Goal: Task Accomplishment & Management: Manage account settings

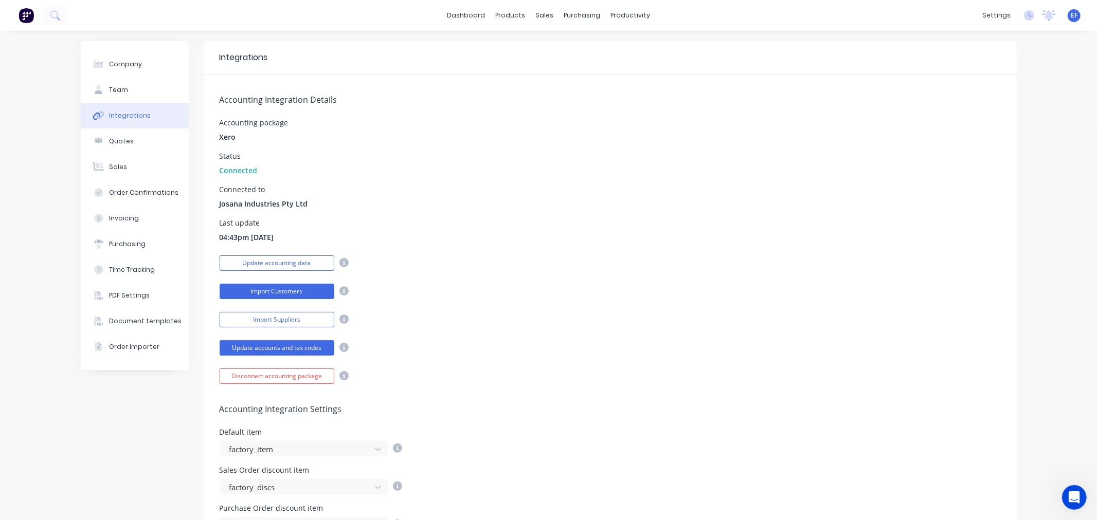
click at [299, 290] on button "Import Customers" at bounding box center [277, 291] width 115 height 15
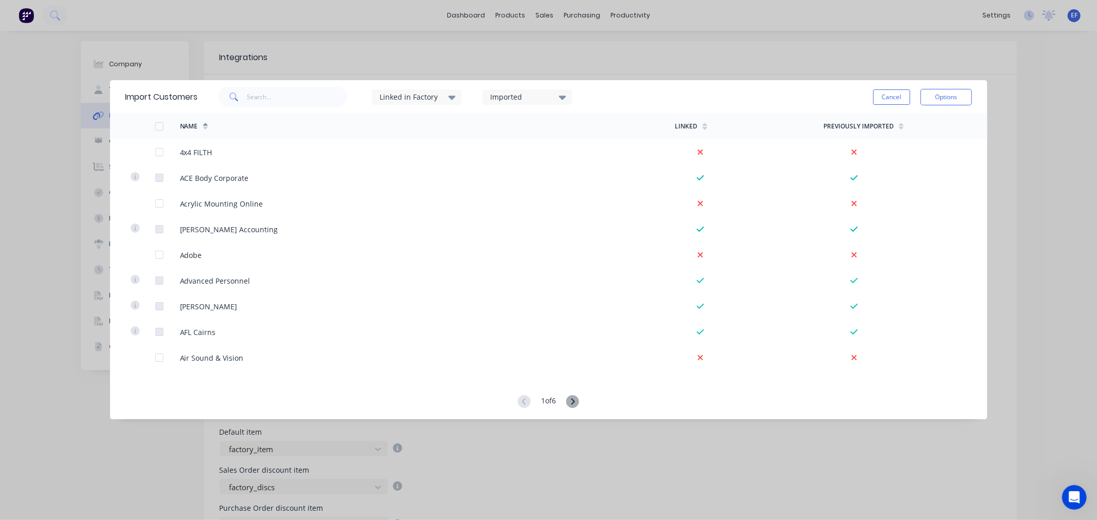
click at [574, 404] on icon at bounding box center [573, 401] width 4 height 6
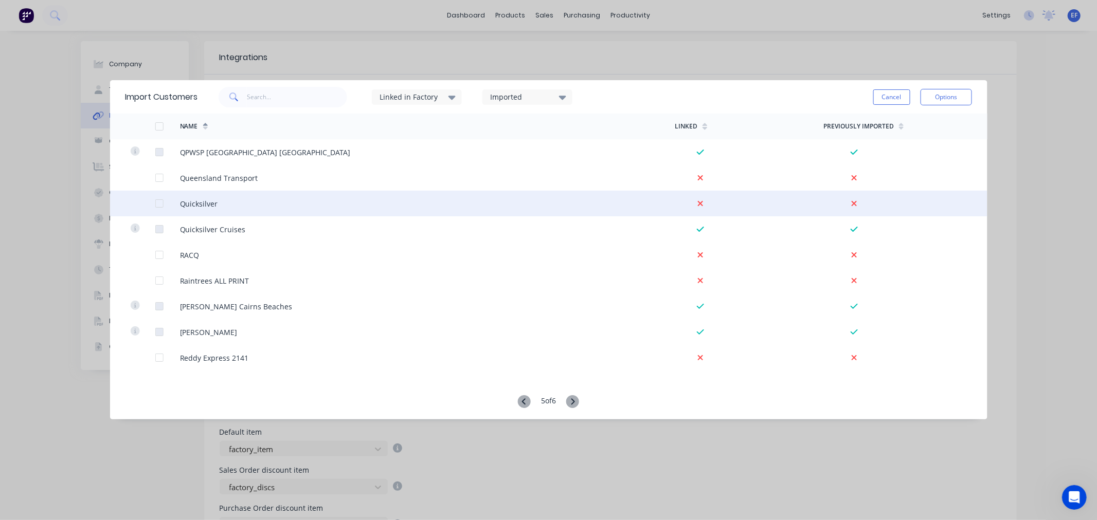
click at [157, 207] on div at bounding box center [159, 203] width 21 height 21
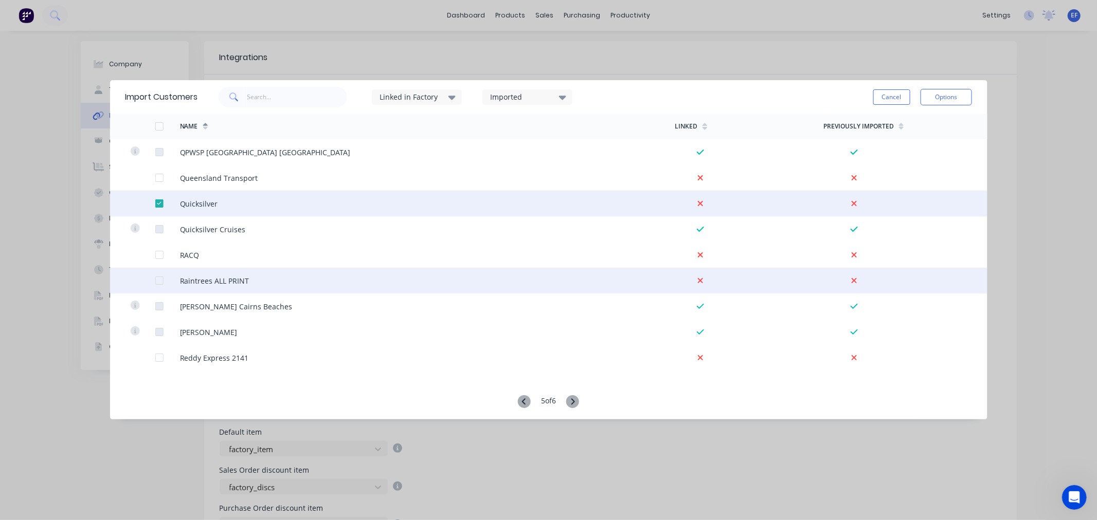
click at [158, 283] on div at bounding box center [159, 280] width 21 height 21
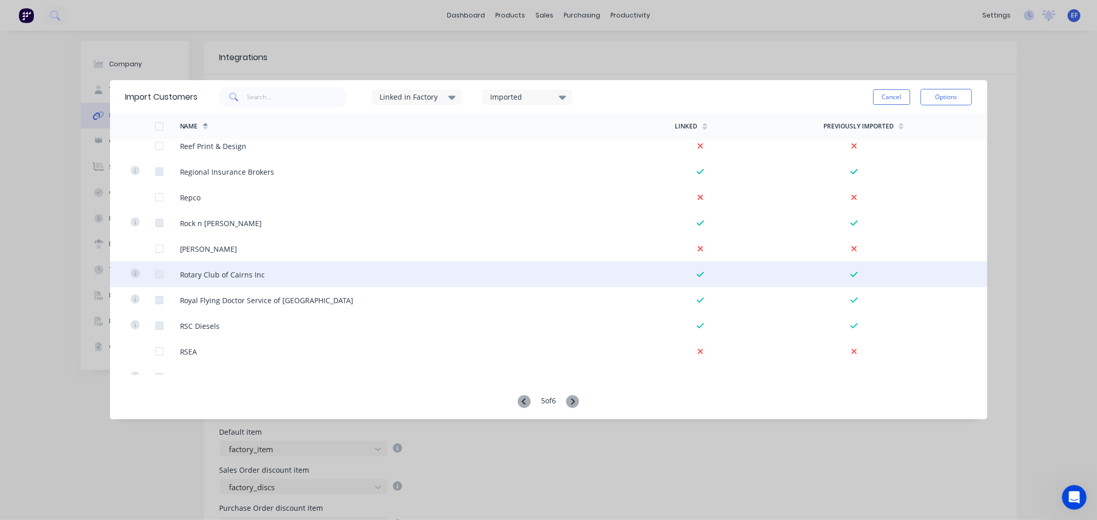
scroll to position [342, 0]
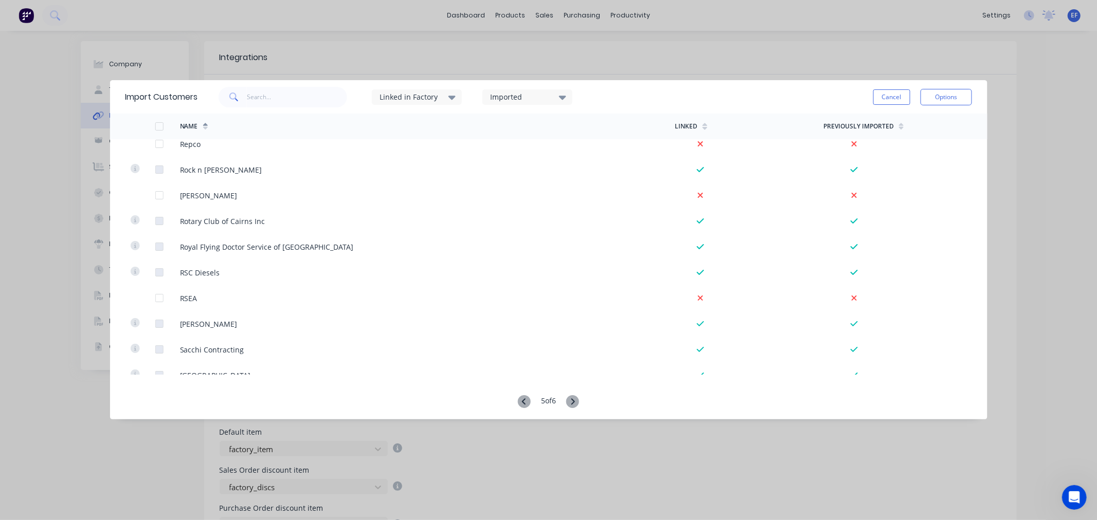
drag, startPoint x: 159, startPoint y: 296, endPoint x: 576, endPoint y: 417, distance: 433.6
click at [159, 296] on div at bounding box center [159, 298] width 21 height 21
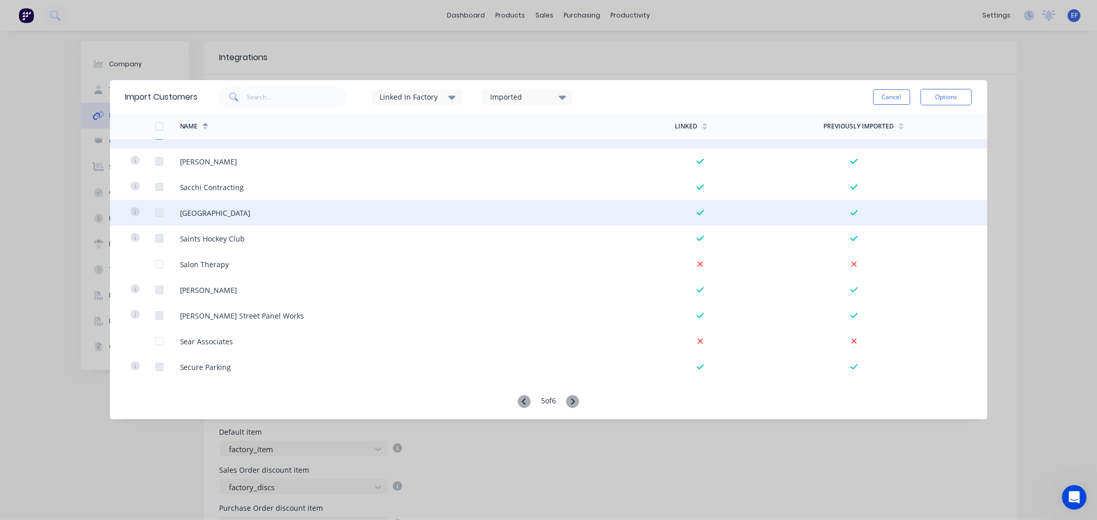
scroll to position [514, 0]
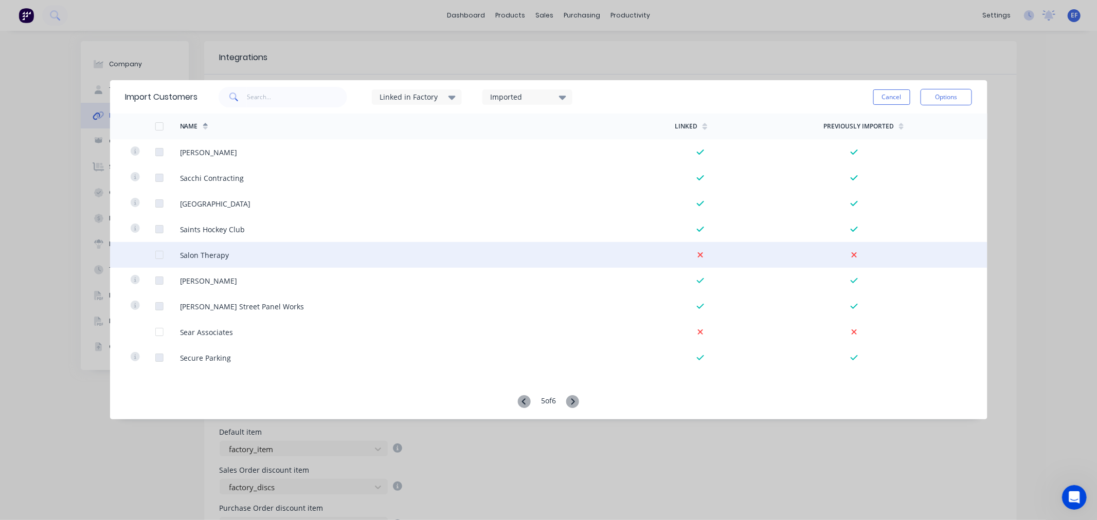
click at [160, 256] on div at bounding box center [159, 255] width 21 height 21
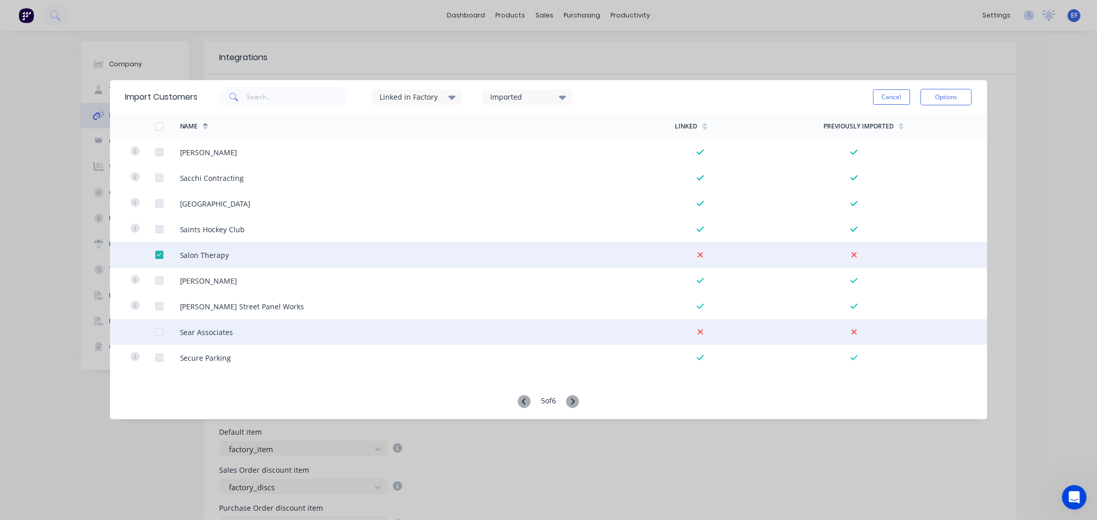
click at [161, 329] on div at bounding box center [159, 332] width 21 height 21
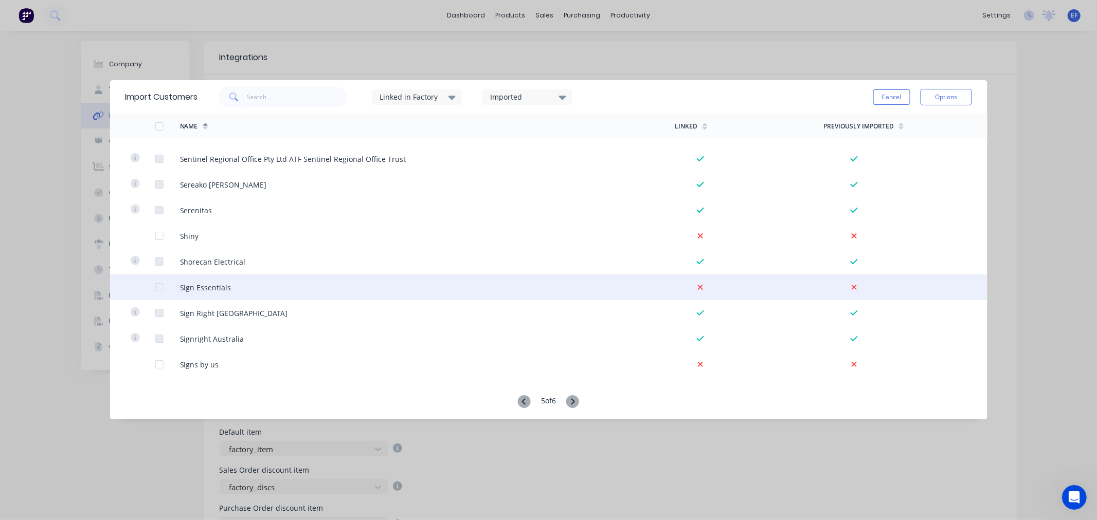
scroll to position [799, 0]
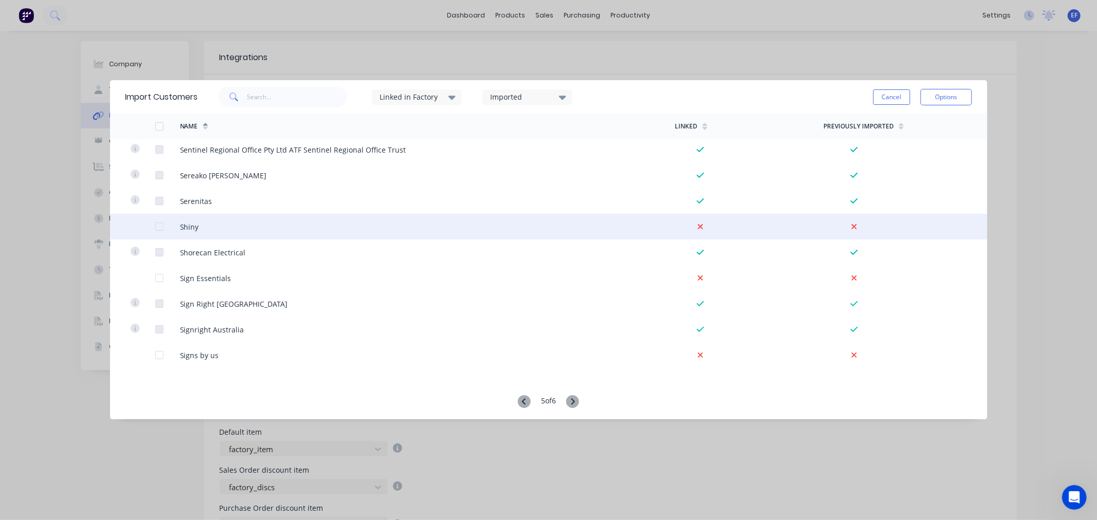
click at [160, 228] on div at bounding box center [159, 226] width 21 height 21
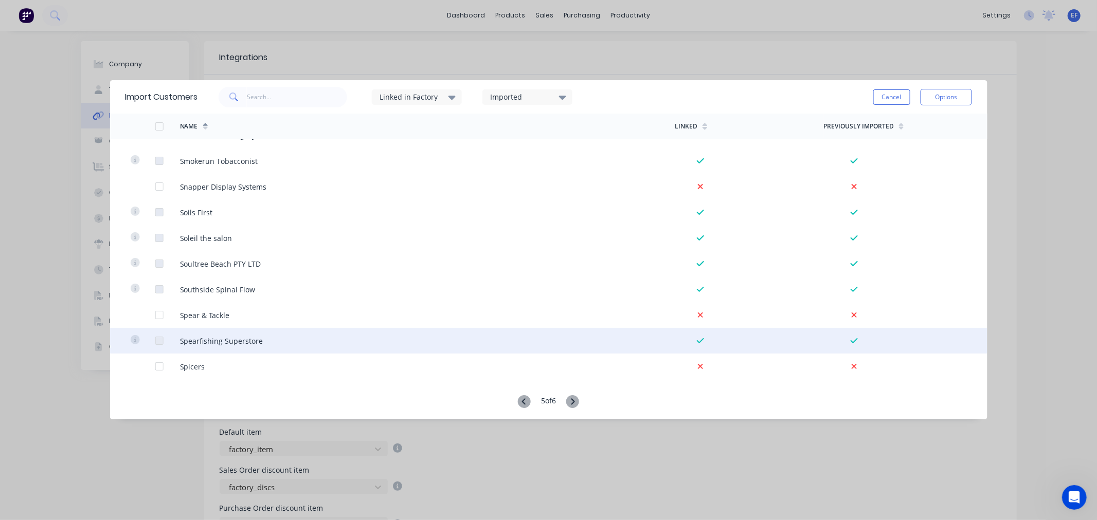
scroll to position [1257, 0]
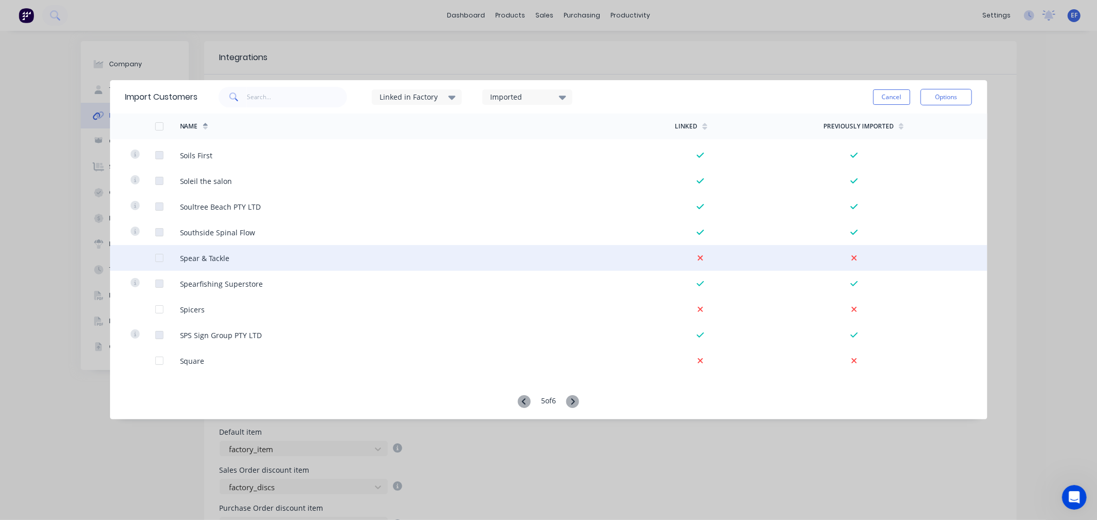
click at [157, 259] on div at bounding box center [159, 258] width 21 height 21
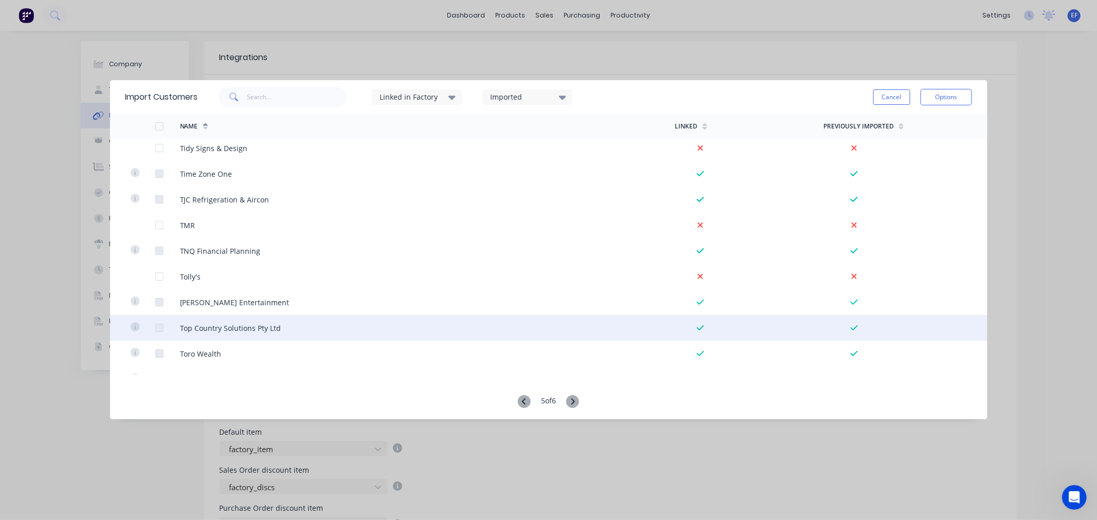
scroll to position [2335, 0]
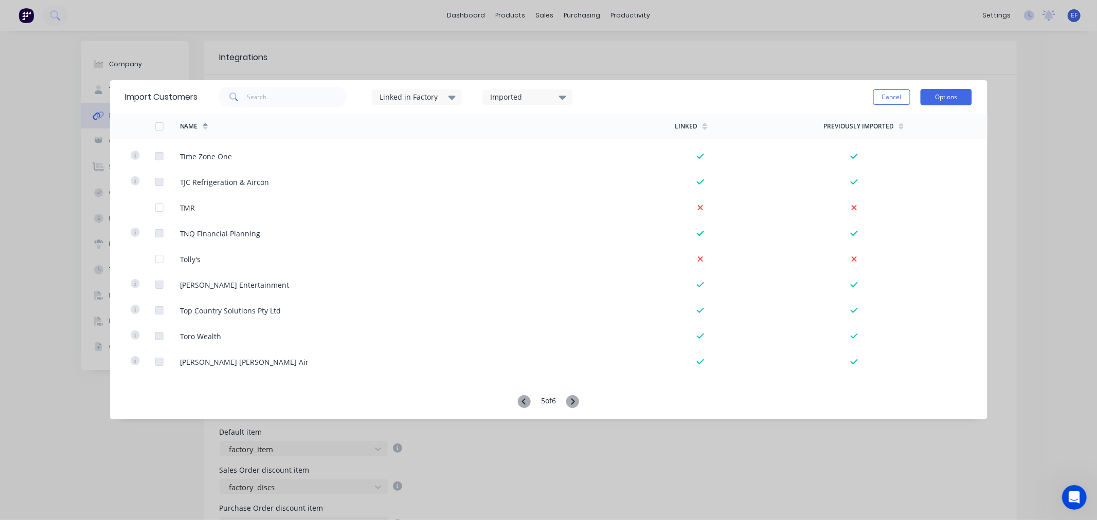
click at [941, 96] on button "Options" at bounding box center [945, 97] width 51 height 16
click at [920, 125] on div "Import selected customers" at bounding box center [922, 126] width 79 height 26
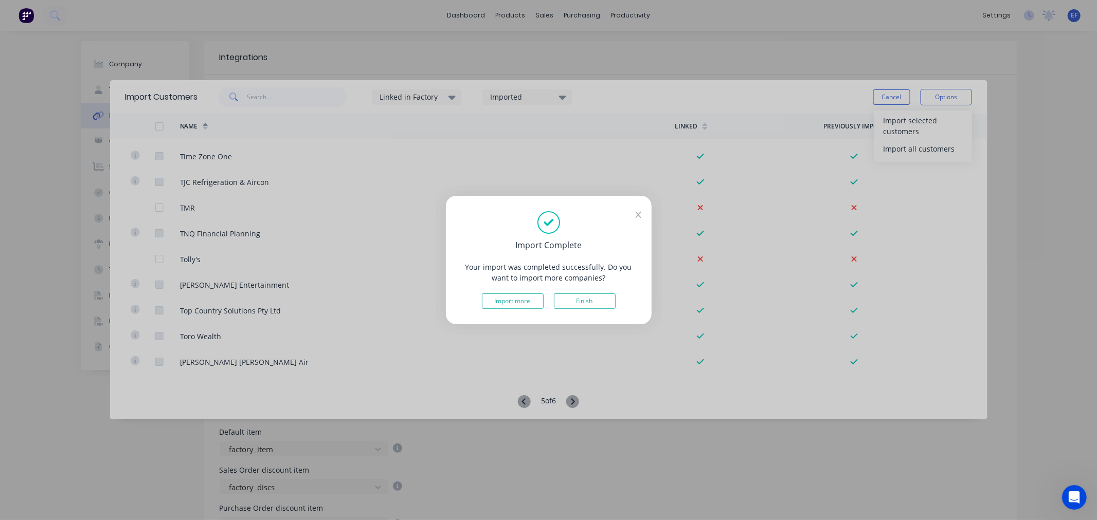
click at [573, 303] on button "Finish" at bounding box center [585, 301] width 62 height 15
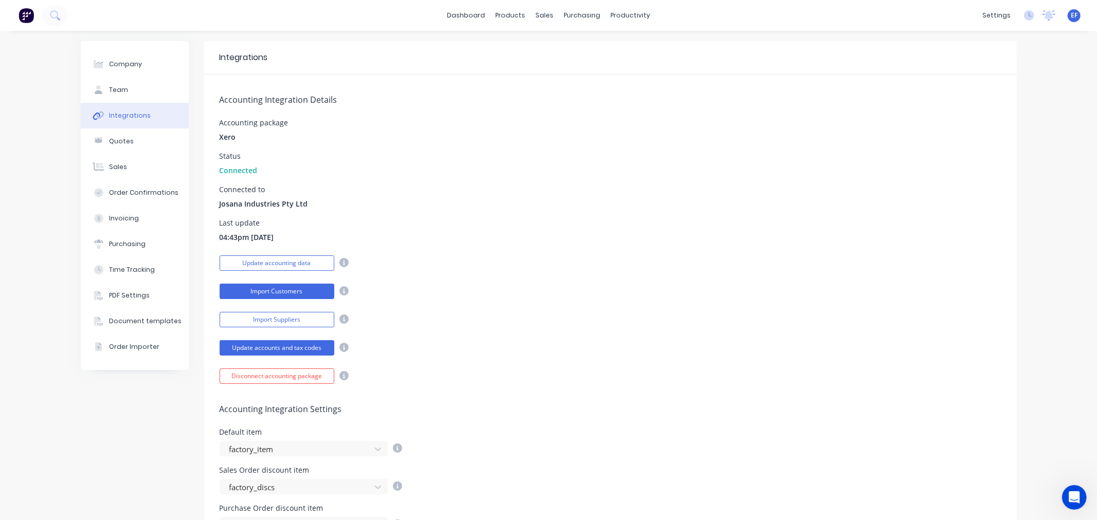
click at [285, 292] on button "Import Customers" at bounding box center [277, 291] width 115 height 15
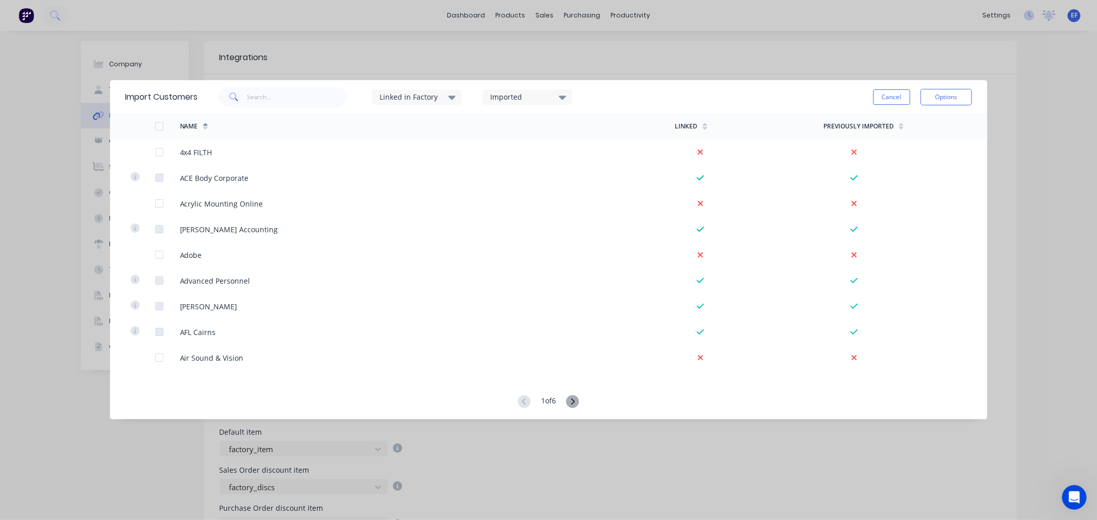
click at [576, 407] on icon at bounding box center [572, 401] width 13 height 13
click at [575, 408] on div at bounding box center [572, 402] width 13 height 14
click at [574, 407] on icon at bounding box center [572, 401] width 13 height 13
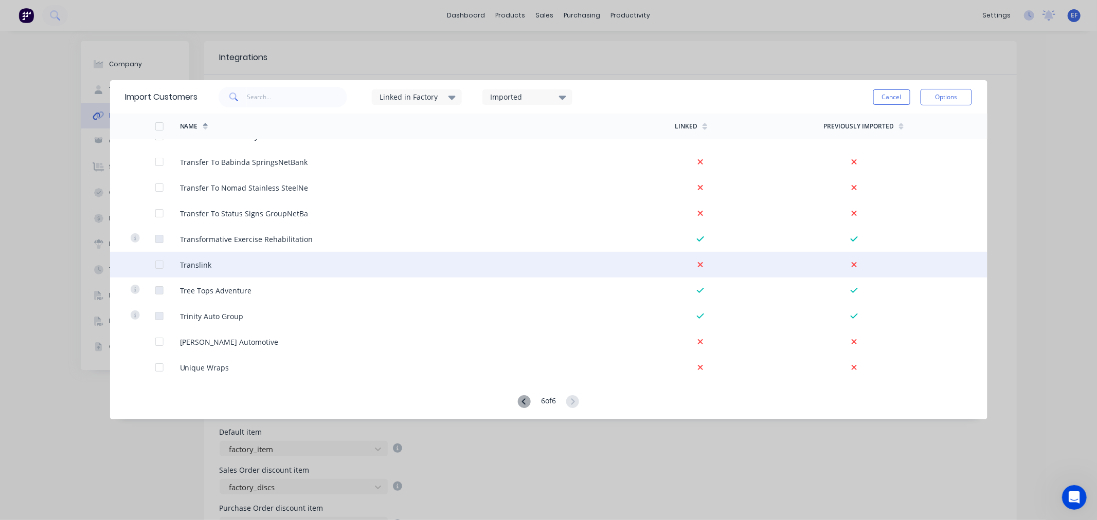
scroll to position [171, 0]
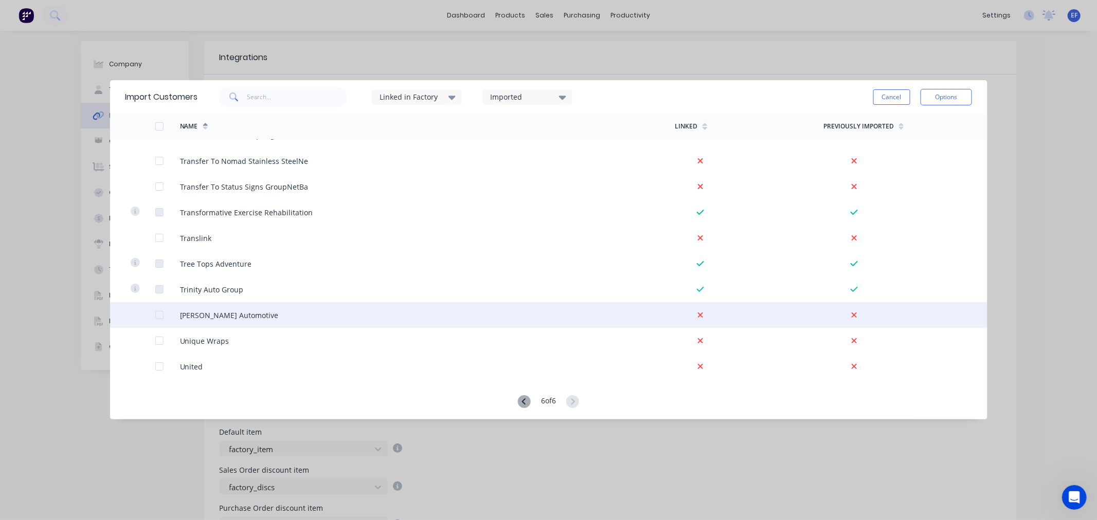
drag, startPoint x: 159, startPoint y: 313, endPoint x: 184, endPoint y: 324, distance: 26.9
click at [159, 313] on div at bounding box center [159, 315] width 21 height 21
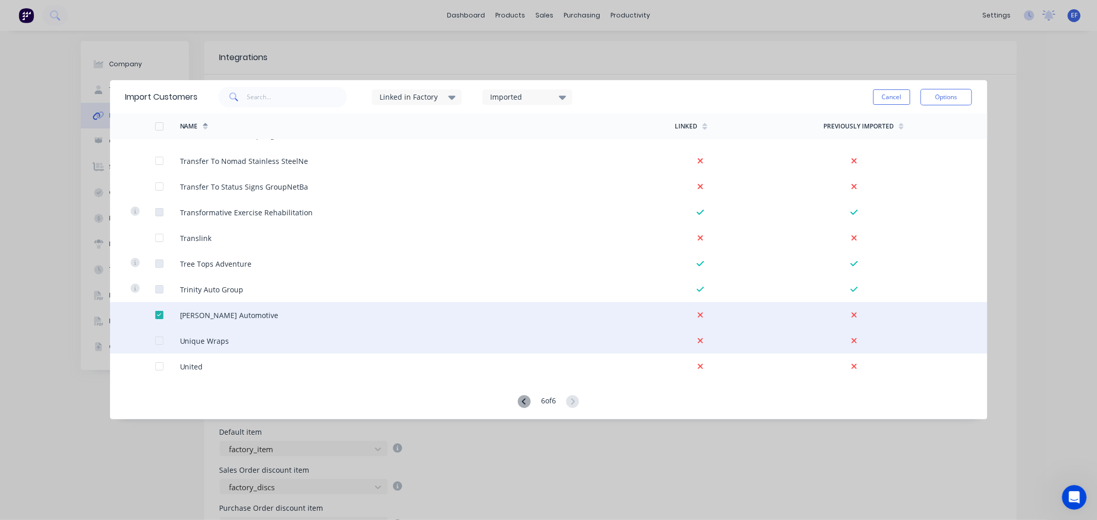
click at [163, 342] on div at bounding box center [167, 341] width 25 height 26
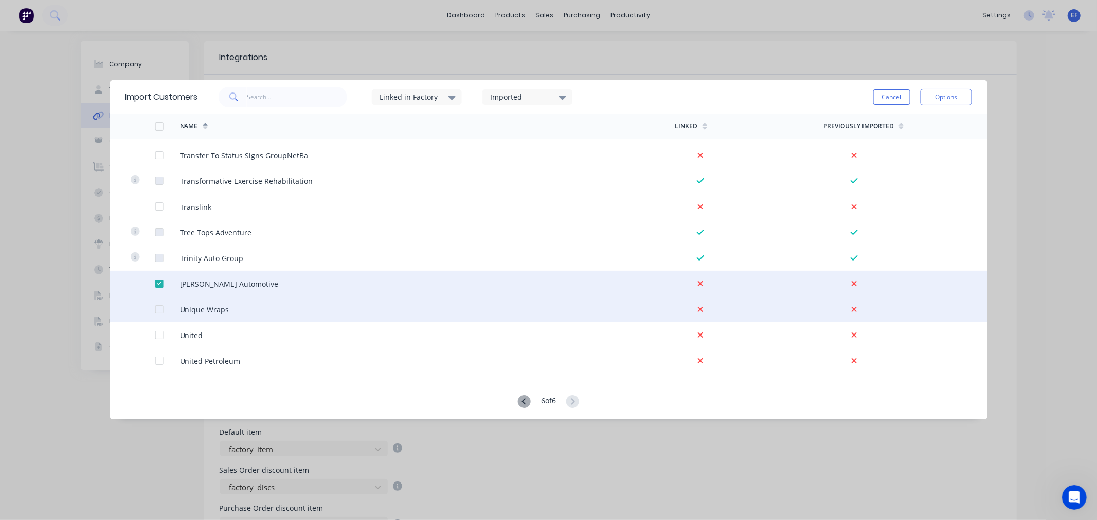
scroll to position [228, 0]
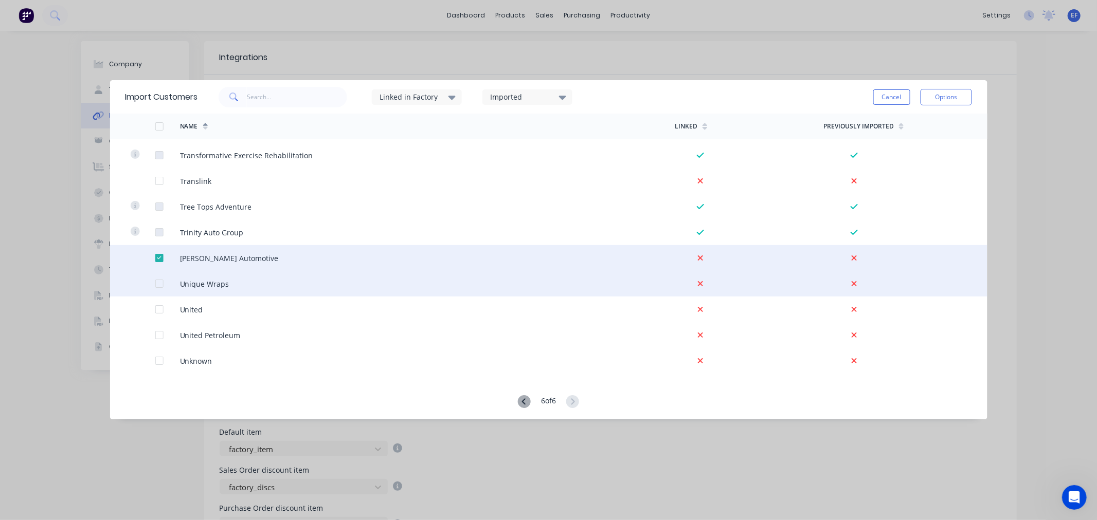
click at [160, 283] on div at bounding box center [159, 284] width 21 height 21
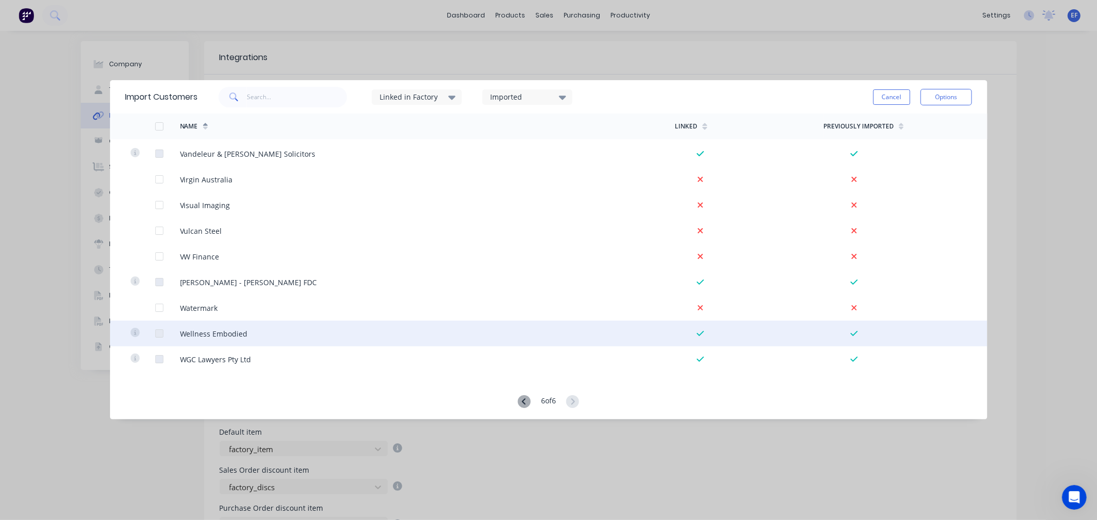
scroll to position [514, 0]
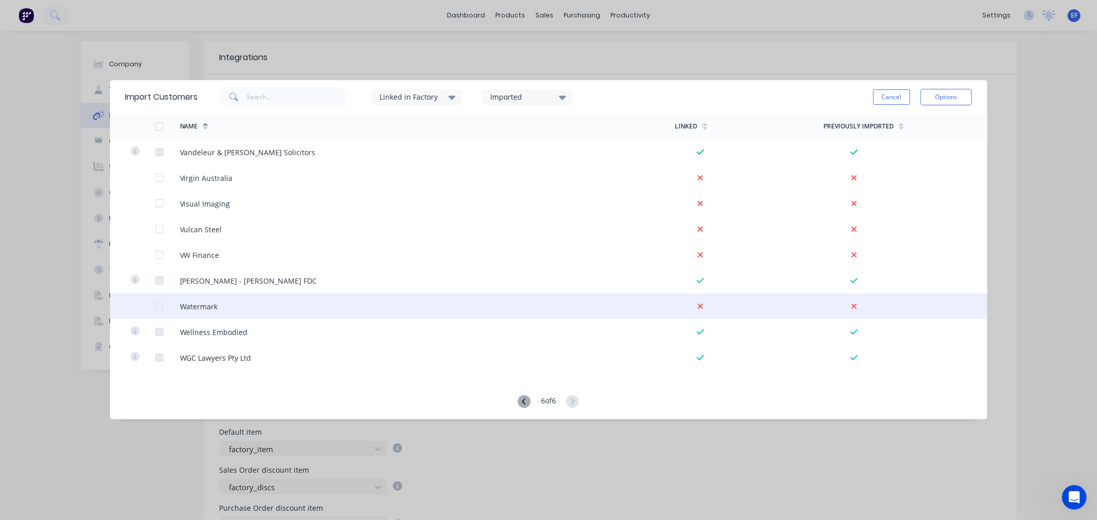
click at [158, 305] on div at bounding box center [159, 306] width 21 height 21
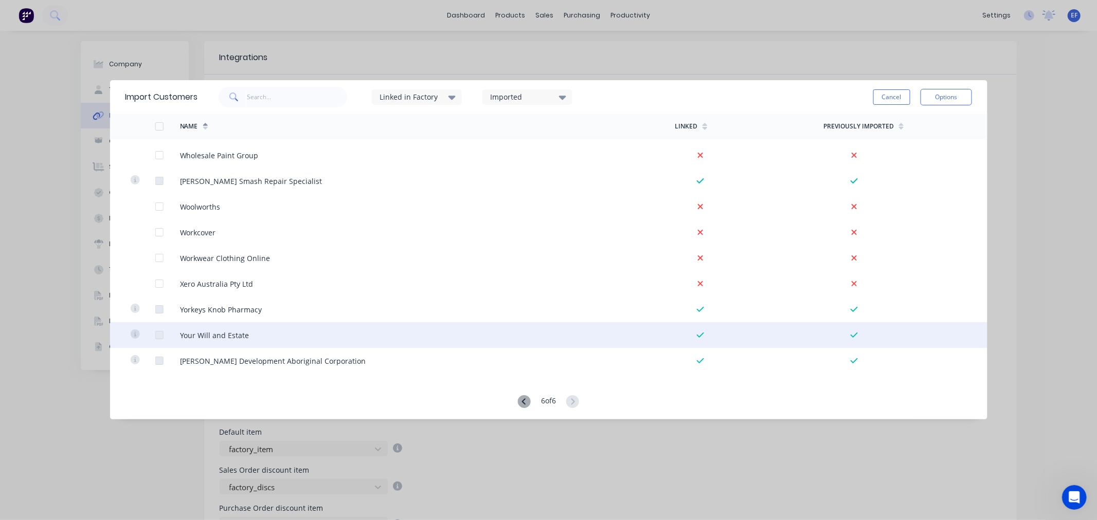
scroll to position [793, 0]
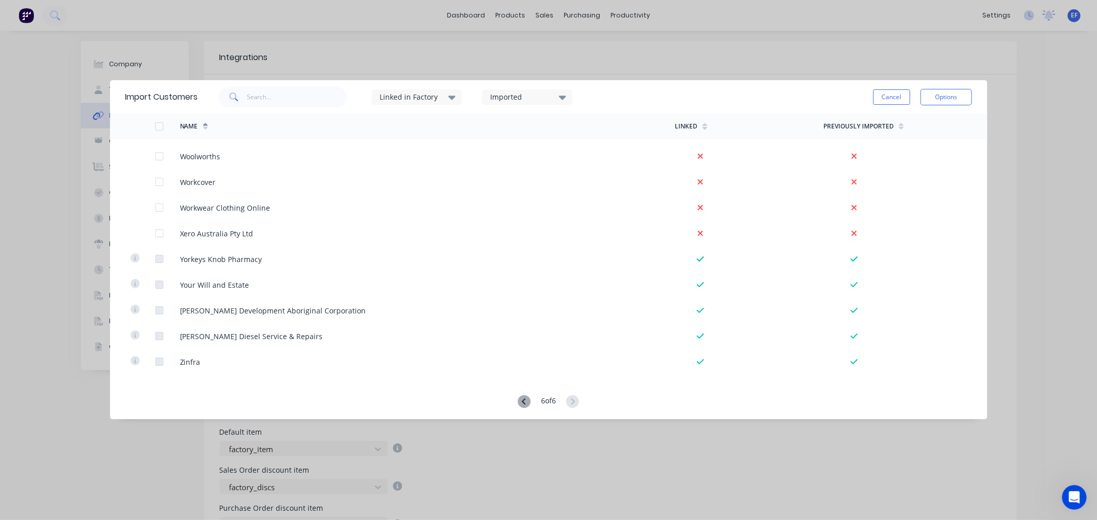
drag, startPoint x: 939, startPoint y: 99, endPoint x: 934, endPoint y: 108, distance: 10.8
click at [939, 99] on button "Options" at bounding box center [945, 97] width 51 height 16
click at [926, 122] on div "Import selected customers" at bounding box center [922, 126] width 79 height 26
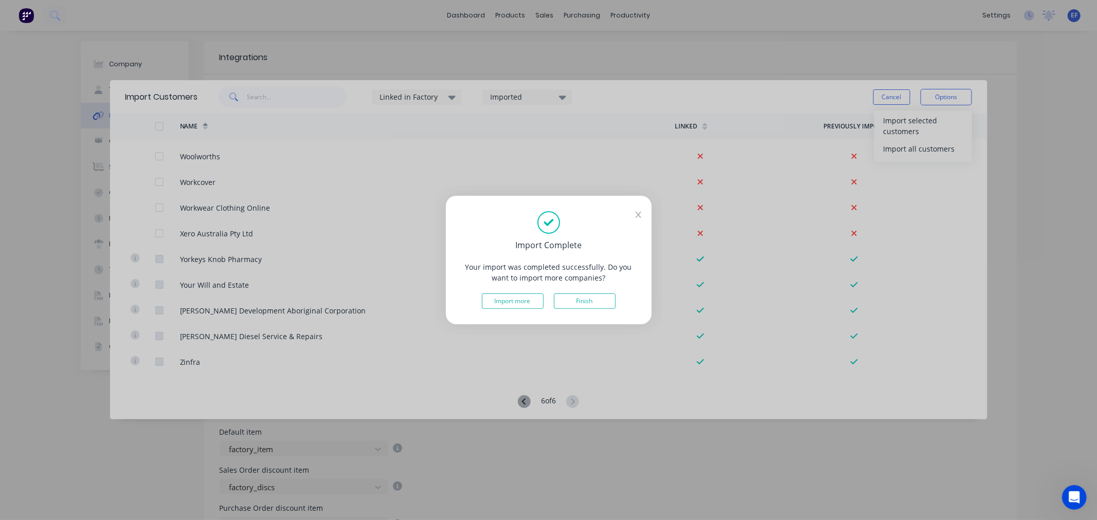
click at [571, 305] on button "Finish" at bounding box center [585, 301] width 62 height 15
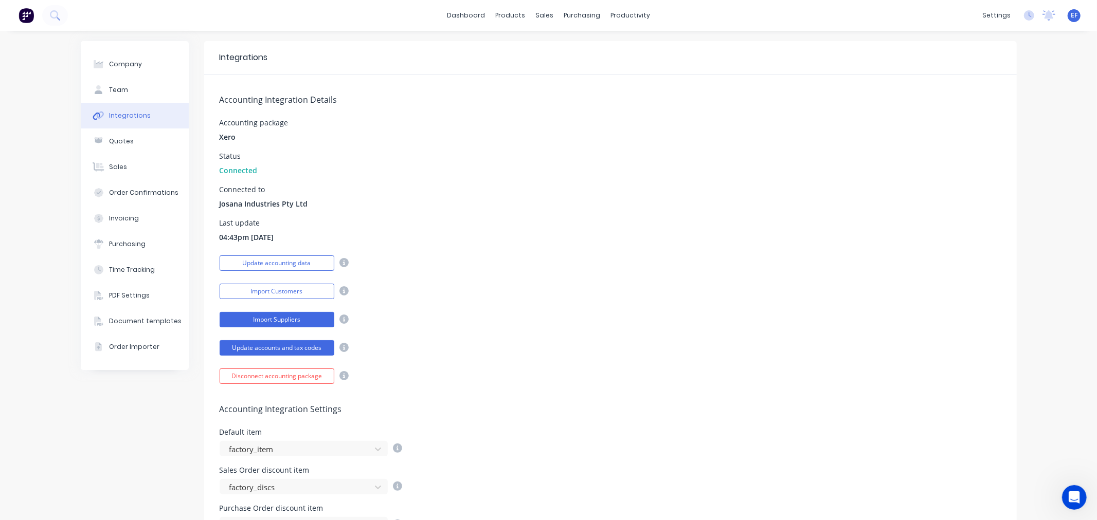
click at [248, 317] on button "Import Suppliers" at bounding box center [277, 319] width 115 height 15
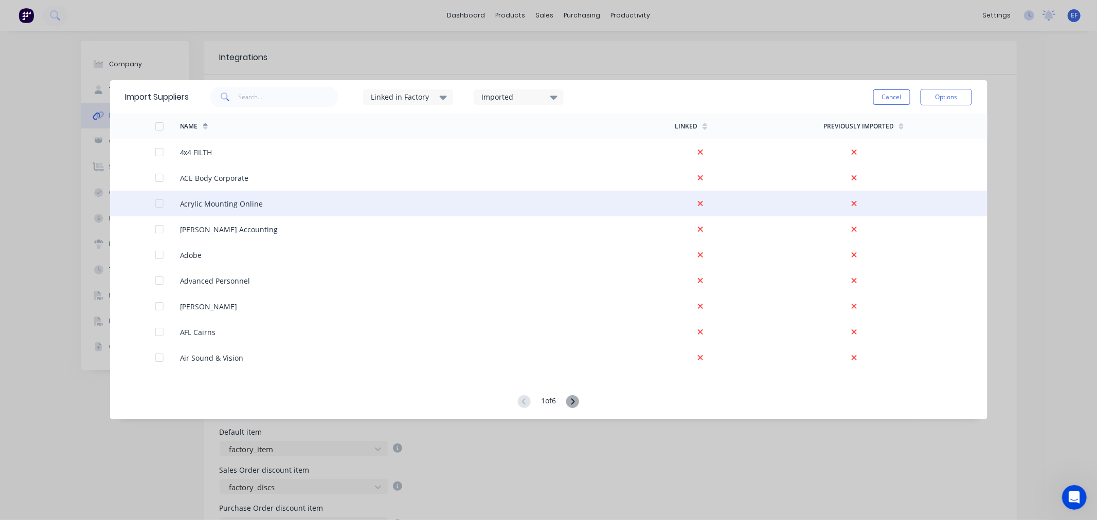
click at [158, 201] on div at bounding box center [159, 203] width 21 height 21
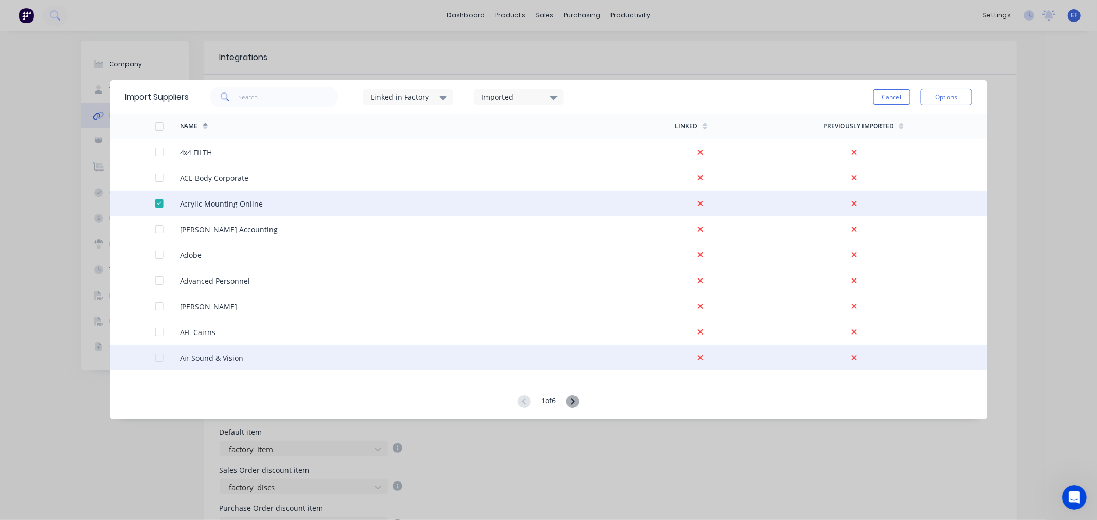
click at [155, 359] on div at bounding box center [159, 358] width 21 height 21
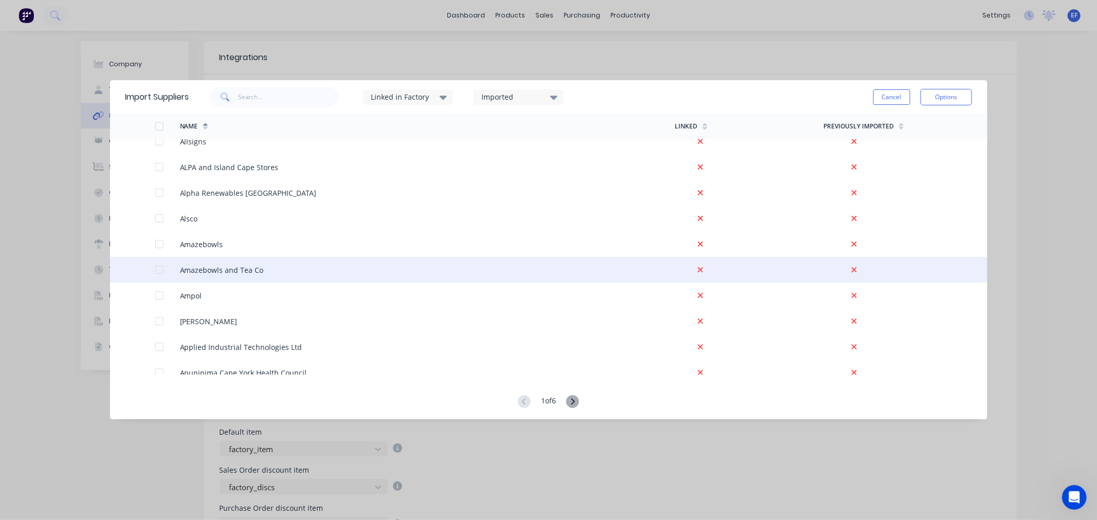
scroll to position [628, 0]
click at [157, 270] on div at bounding box center [159, 269] width 21 height 21
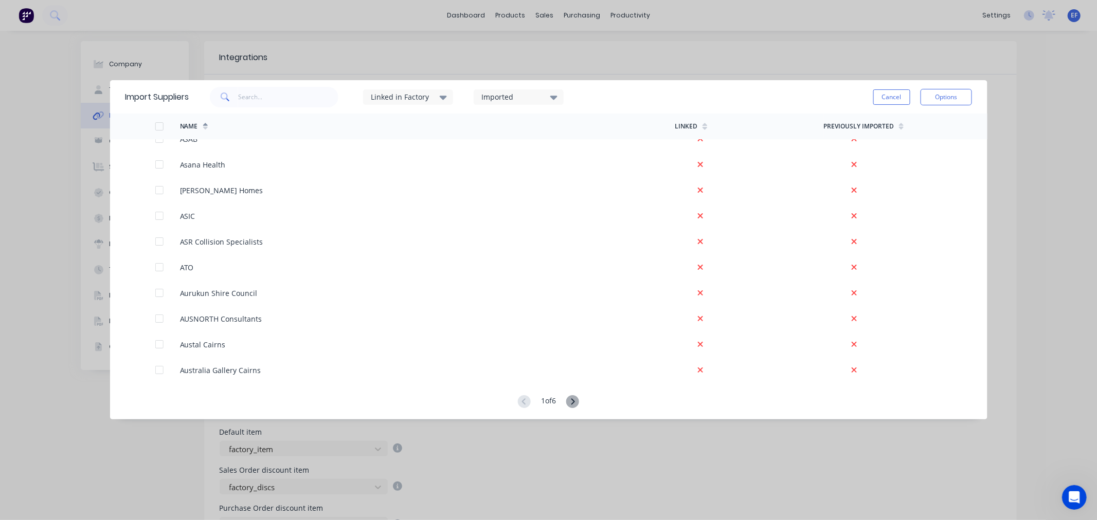
scroll to position [914, 0]
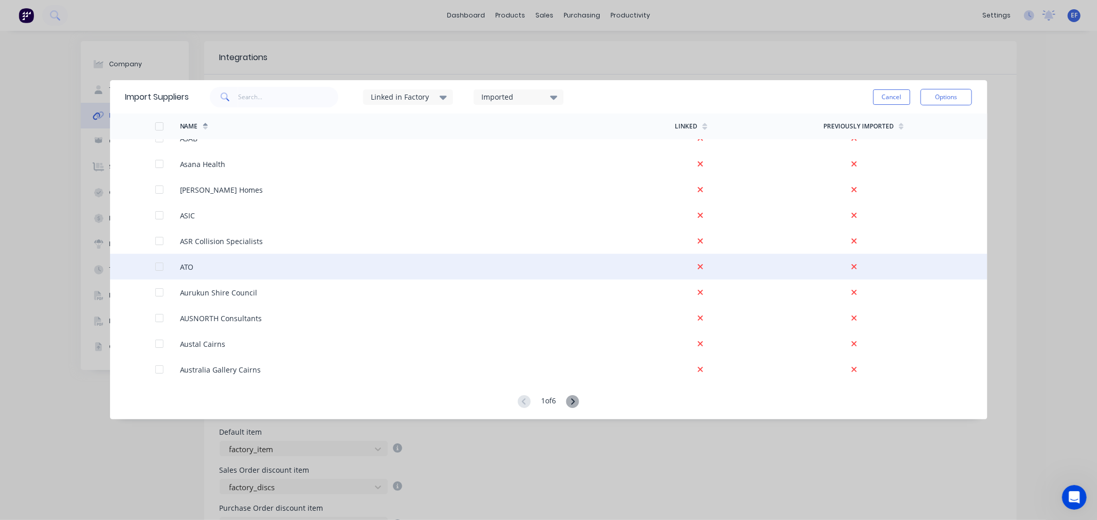
click at [160, 268] on div at bounding box center [159, 267] width 21 height 21
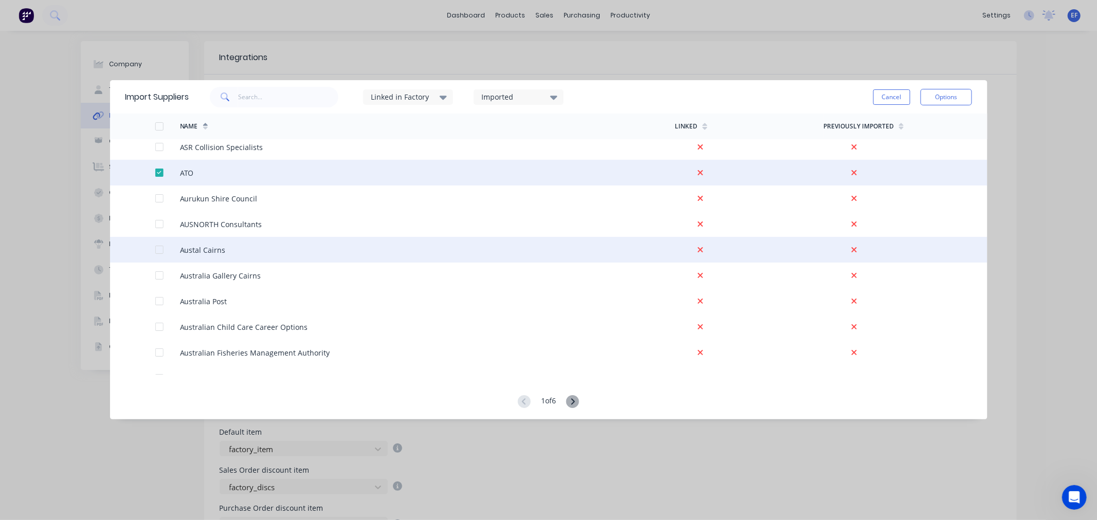
scroll to position [1028, 0]
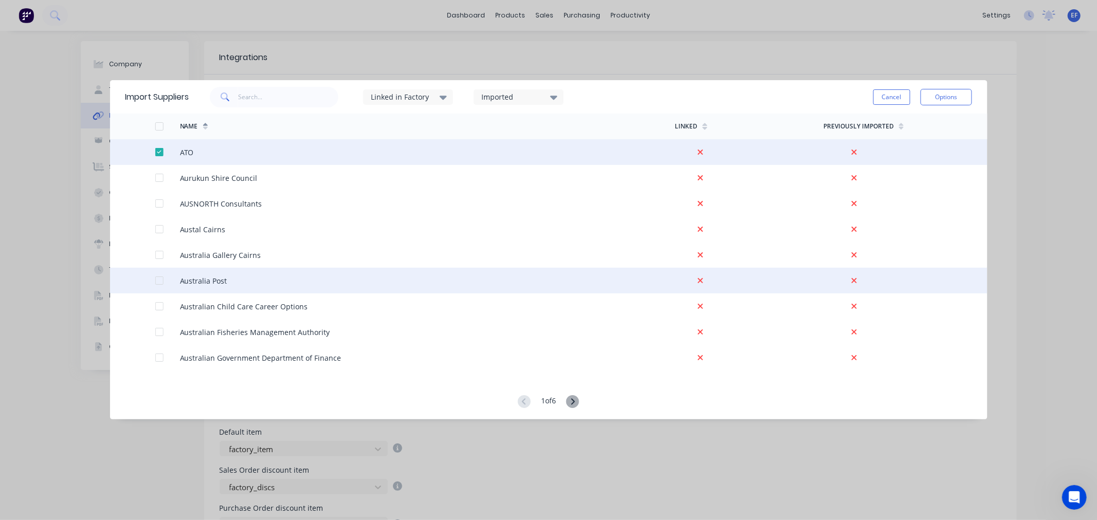
click at [159, 281] on div at bounding box center [159, 280] width 21 height 21
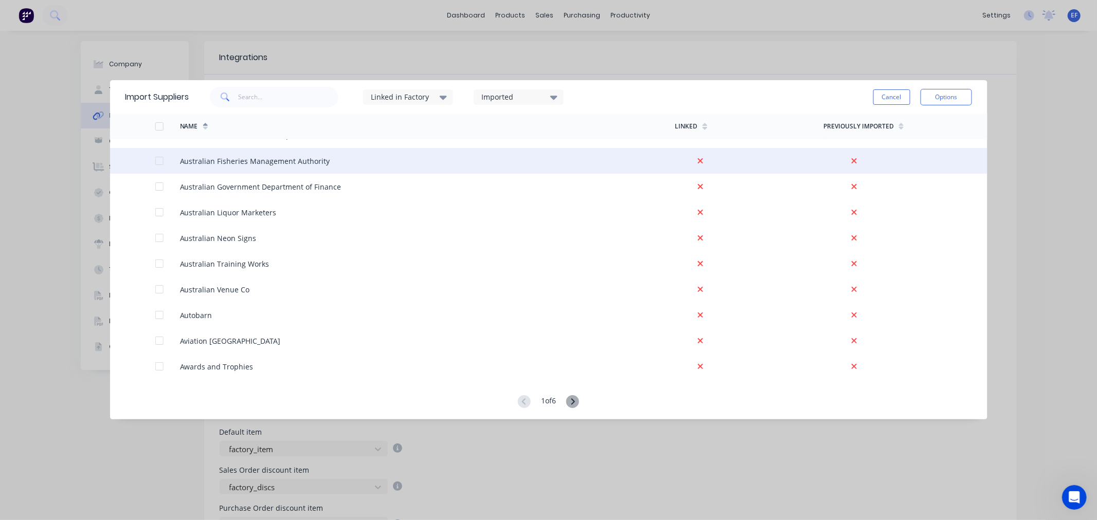
scroll to position [1257, 0]
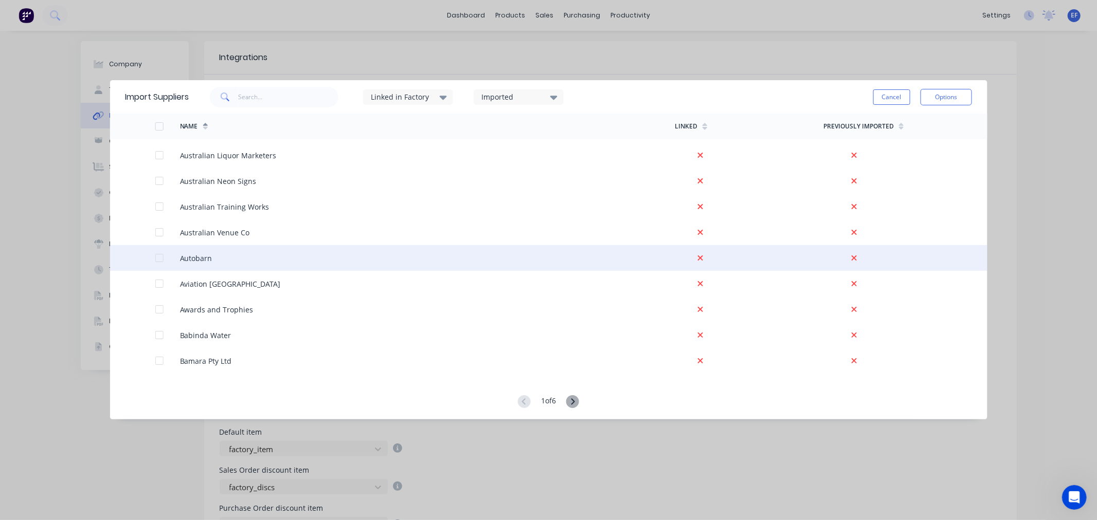
click at [158, 258] on div at bounding box center [159, 258] width 21 height 21
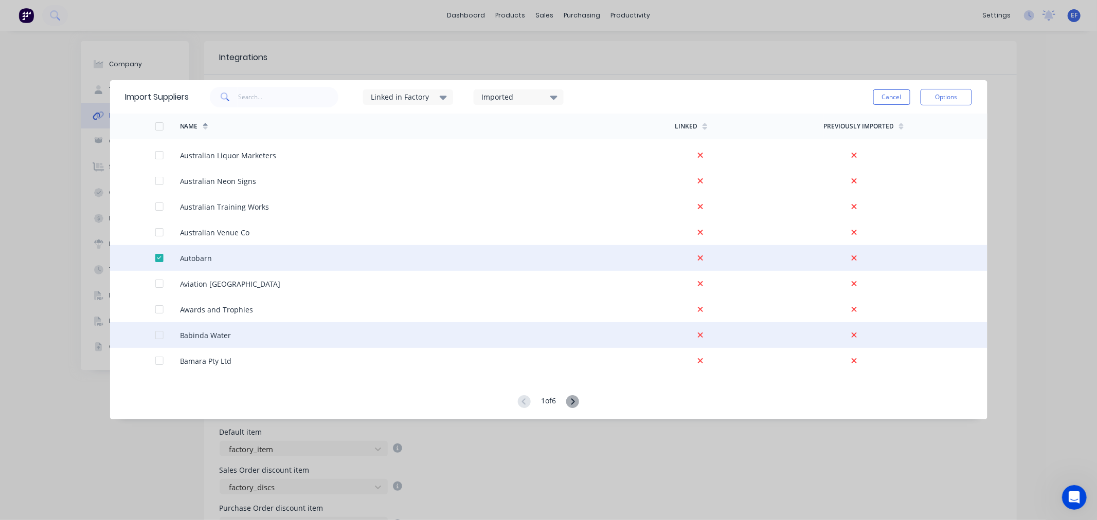
click at [157, 332] on div at bounding box center [159, 335] width 21 height 21
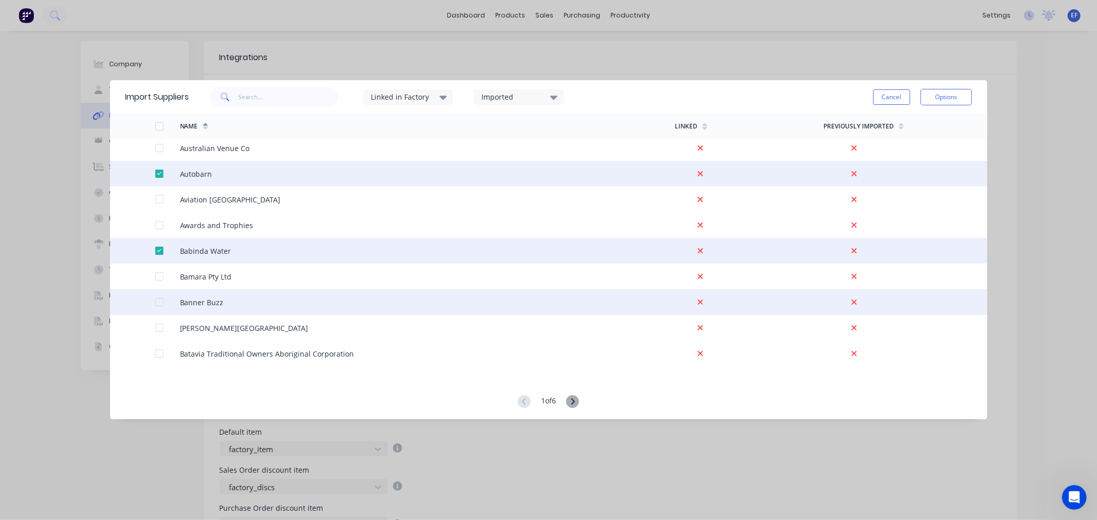
scroll to position [1371, 0]
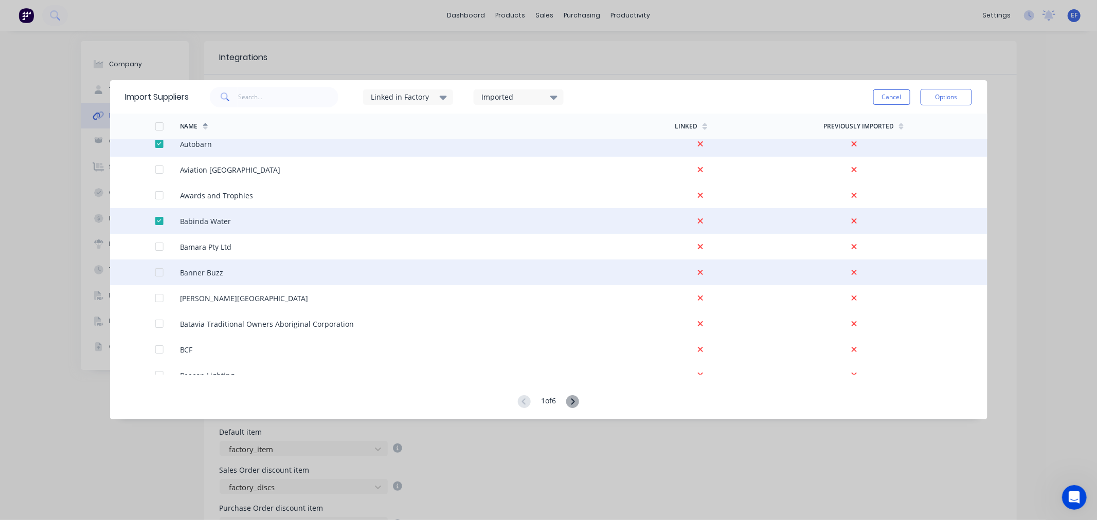
click at [158, 271] on div at bounding box center [159, 272] width 21 height 21
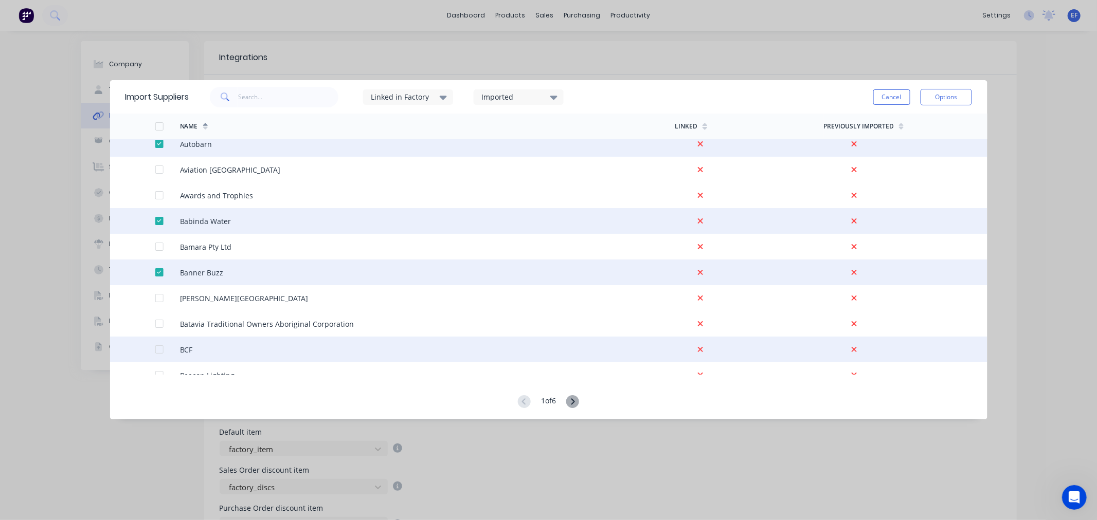
click at [156, 348] on div at bounding box center [159, 349] width 21 height 21
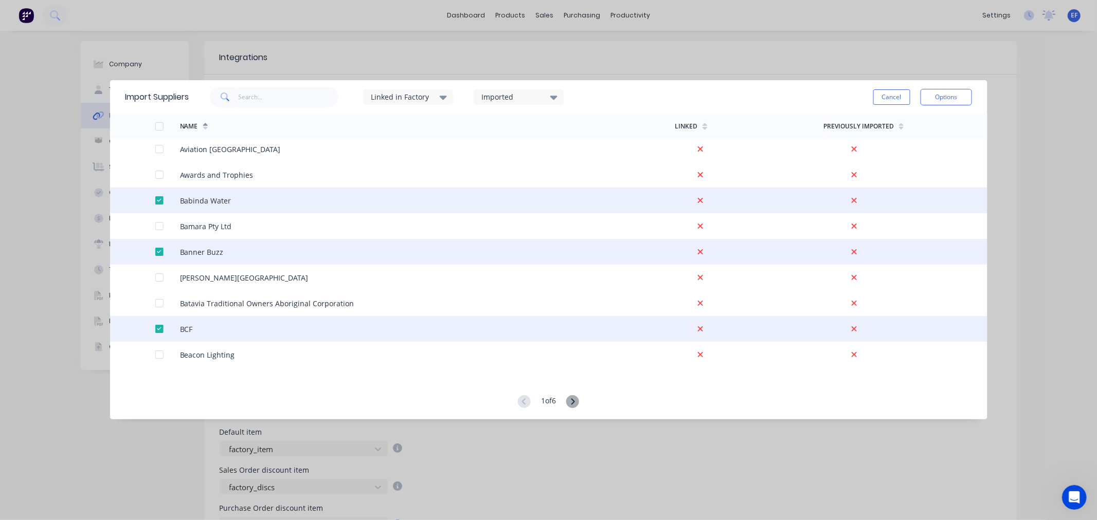
scroll to position [1428, 0]
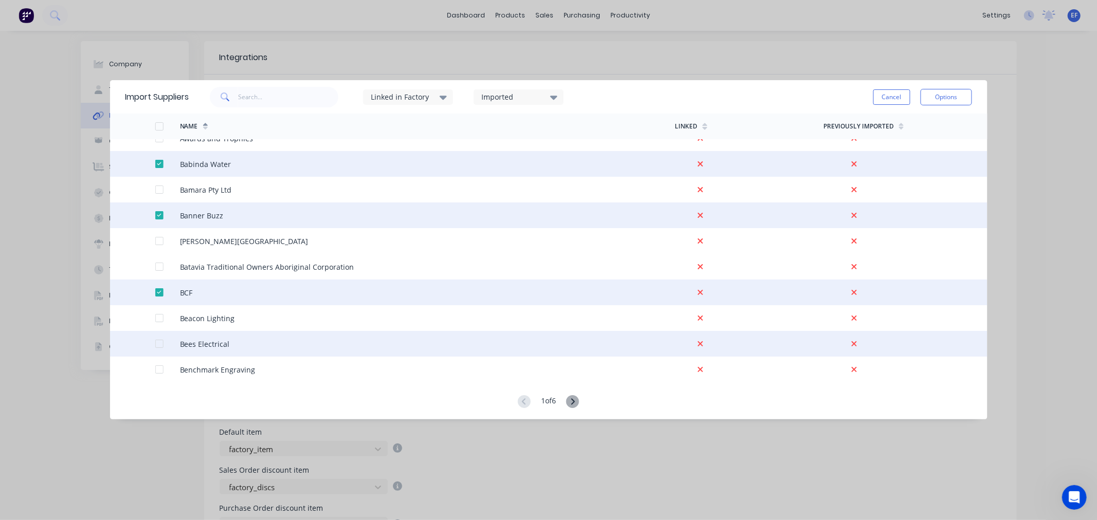
click at [157, 339] on div at bounding box center [159, 344] width 21 height 21
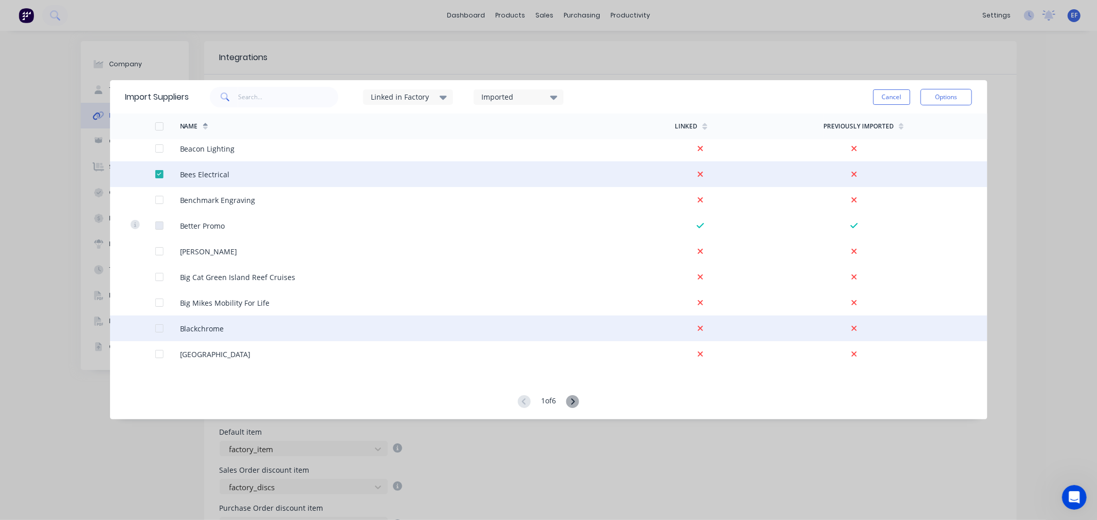
scroll to position [1599, 0]
click at [155, 323] on div at bounding box center [159, 326] width 21 height 21
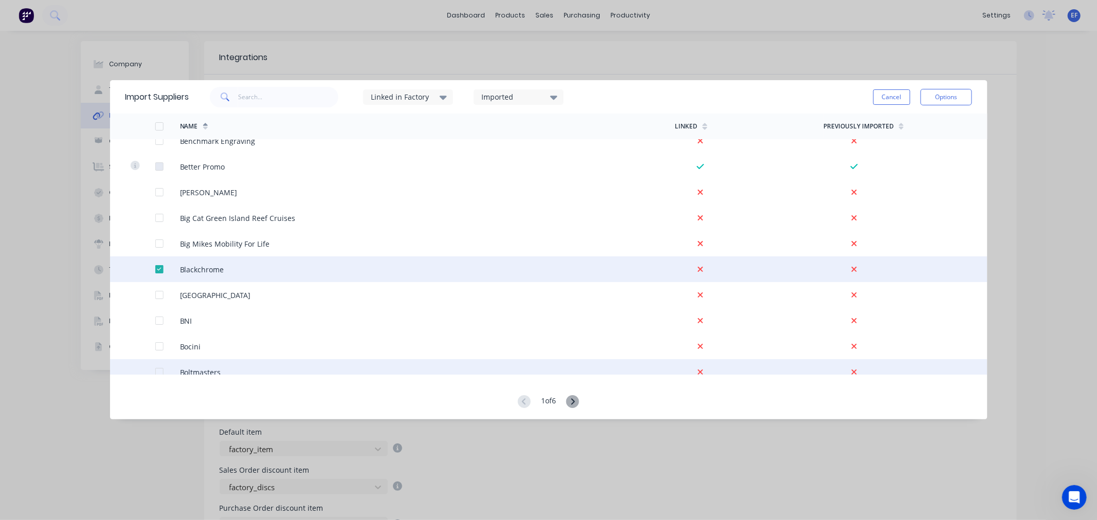
scroll to position [1714, 0]
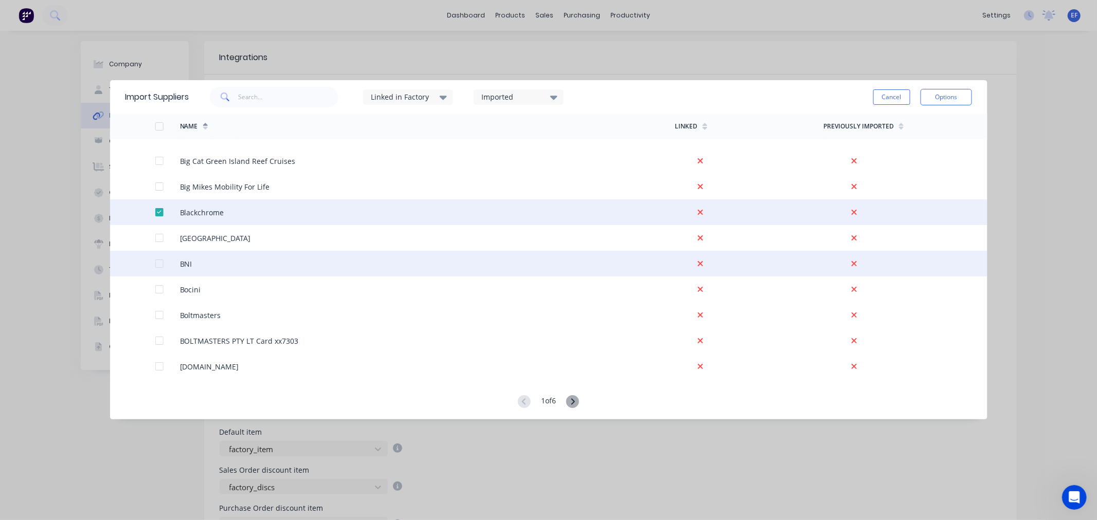
click at [155, 265] on div at bounding box center [159, 263] width 21 height 21
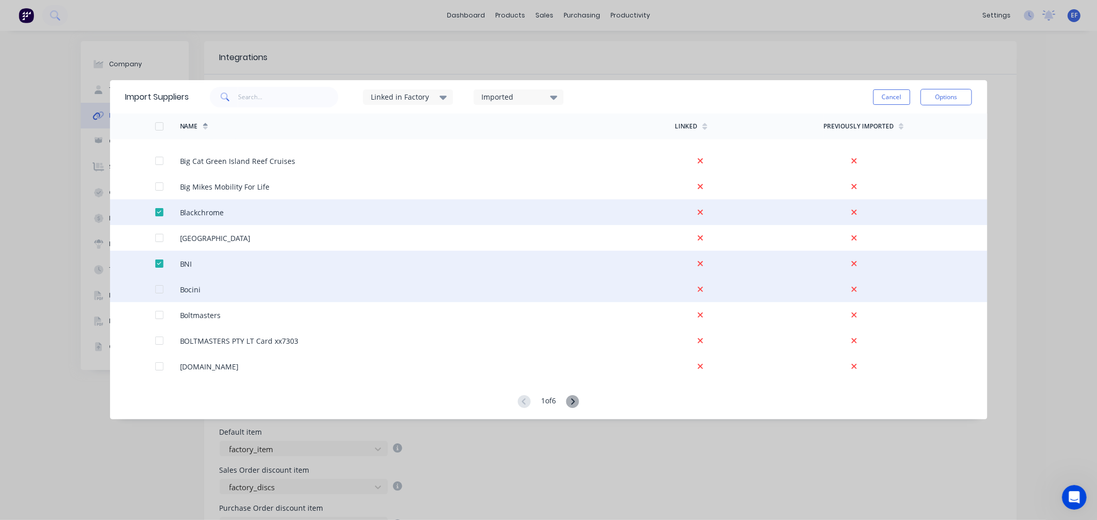
click at [160, 290] on div at bounding box center [159, 289] width 21 height 21
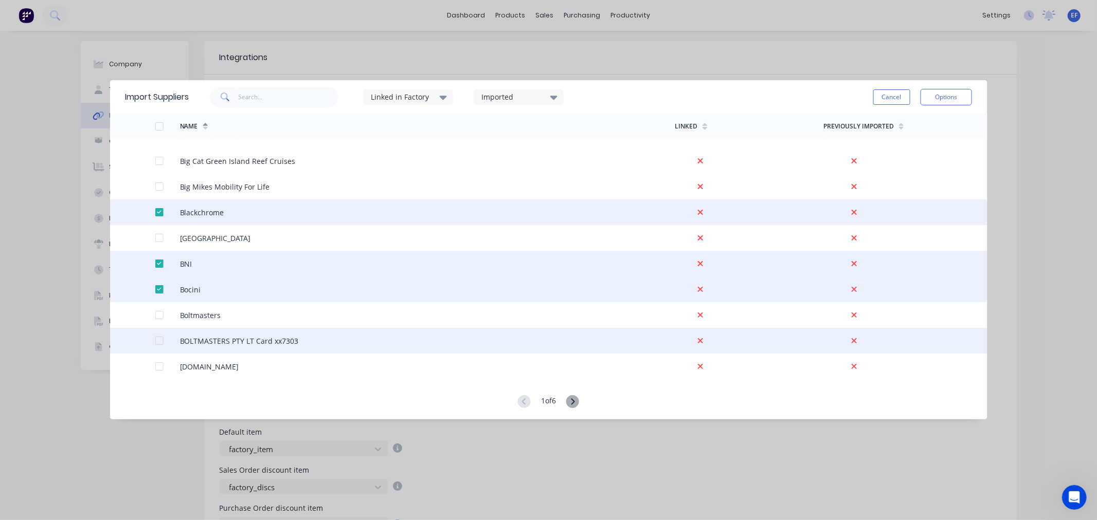
drag, startPoint x: 158, startPoint y: 341, endPoint x: 166, endPoint y: 341, distance: 8.2
click at [158, 341] on div at bounding box center [159, 341] width 21 height 21
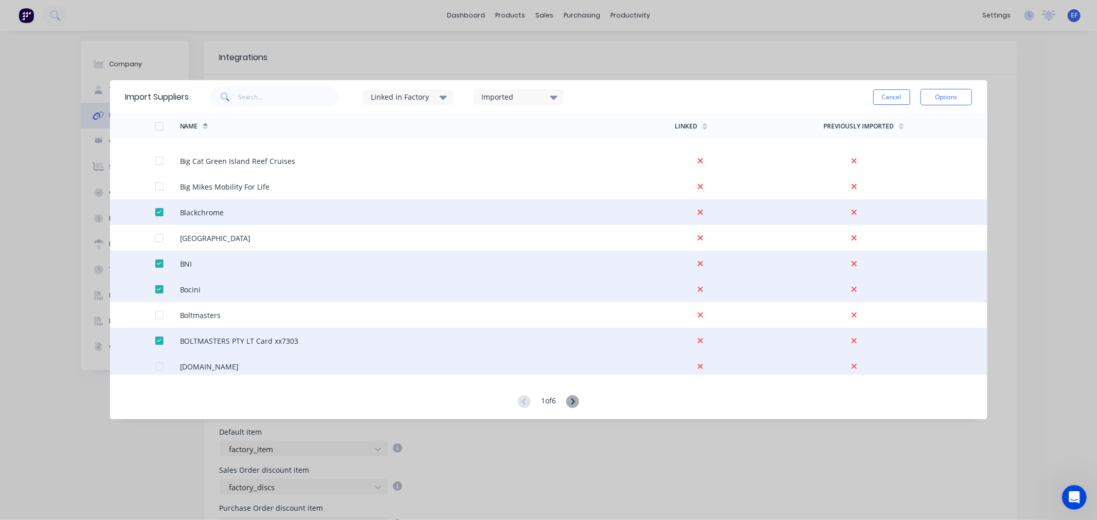
click at [158, 367] on div at bounding box center [159, 366] width 21 height 21
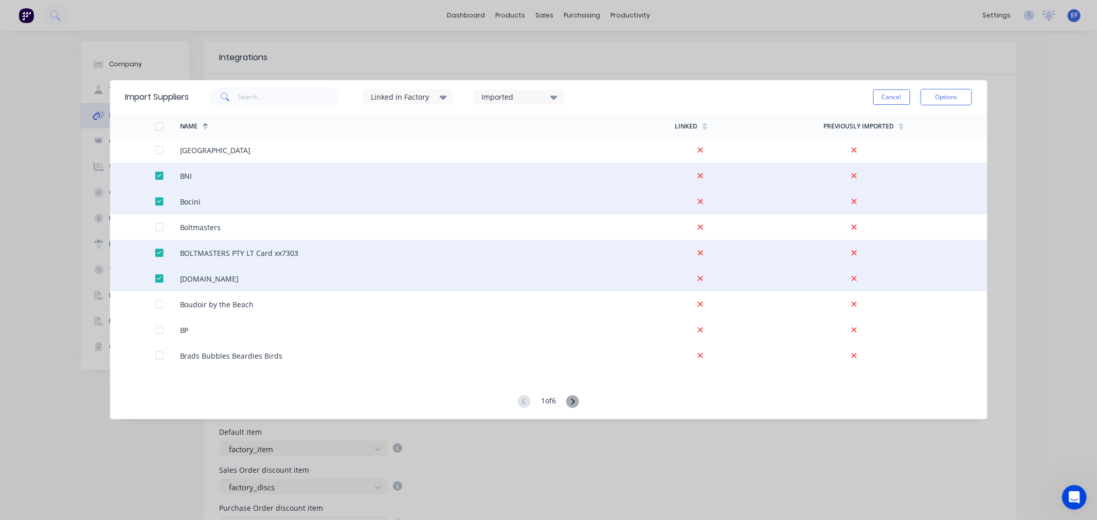
scroll to position [1828, 0]
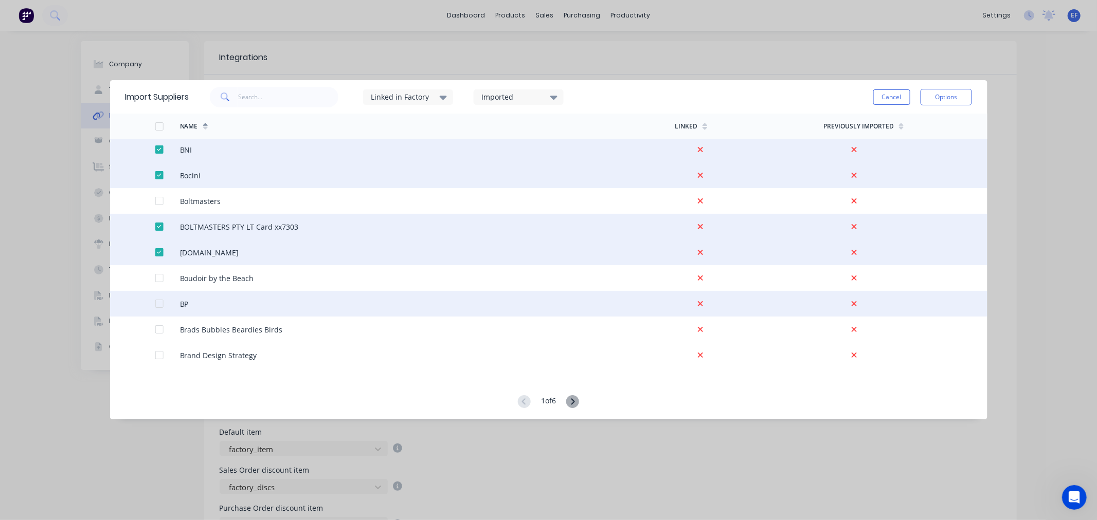
click at [160, 302] on div at bounding box center [159, 304] width 21 height 21
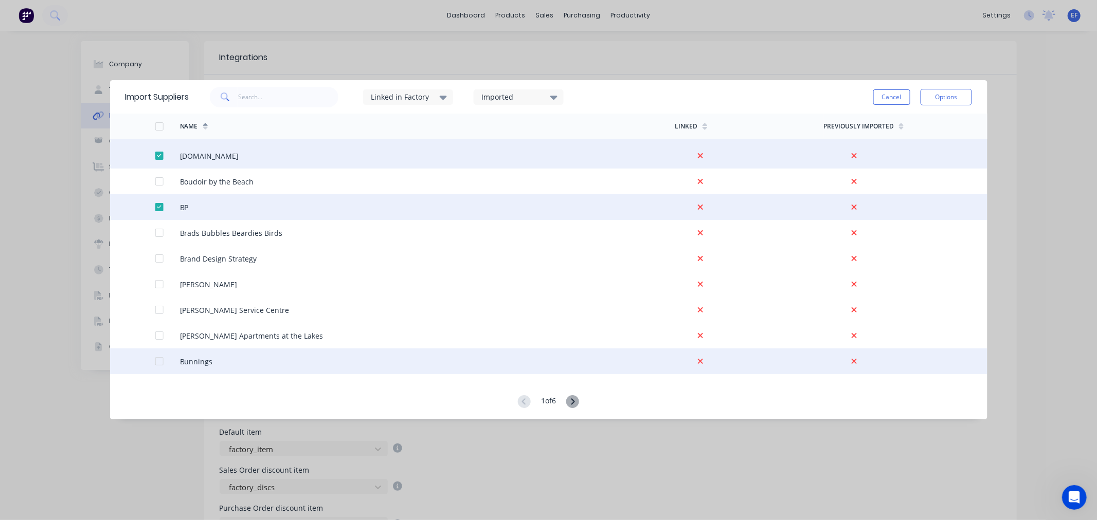
scroll to position [1942, 0]
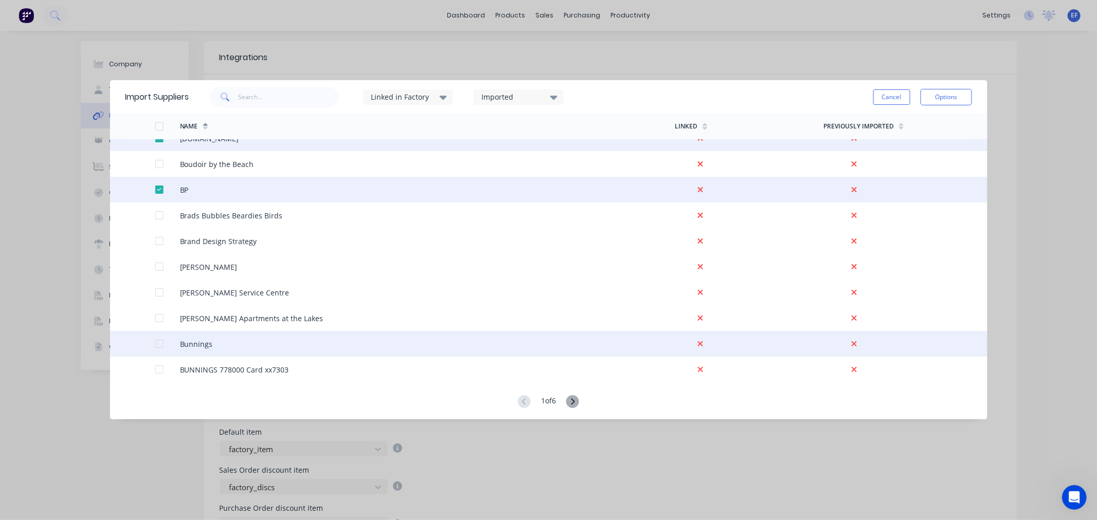
click at [156, 346] on div at bounding box center [159, 344] width 21 height 21
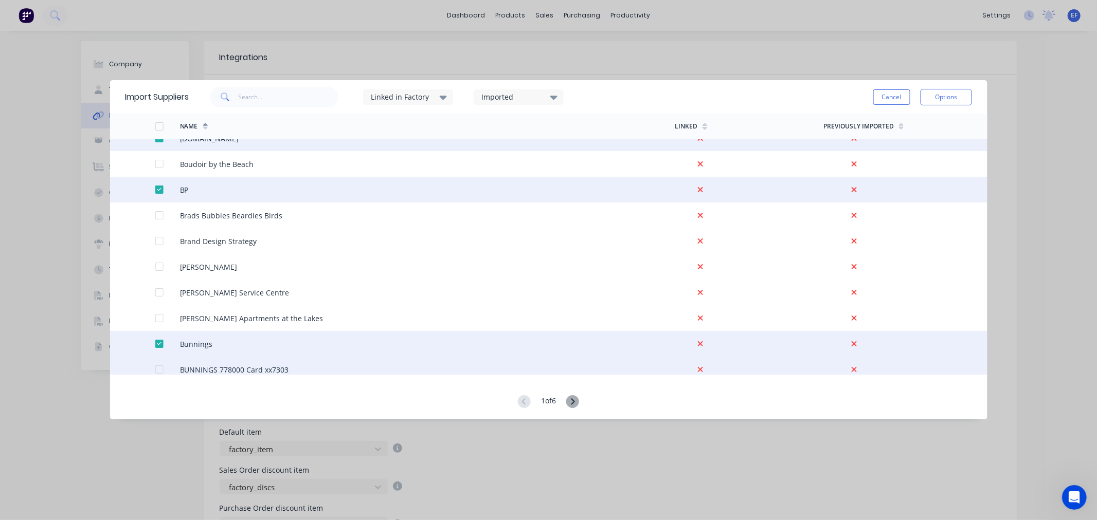
click at [157, 368] on div at bounding box center [159, 369] width 21 height 21
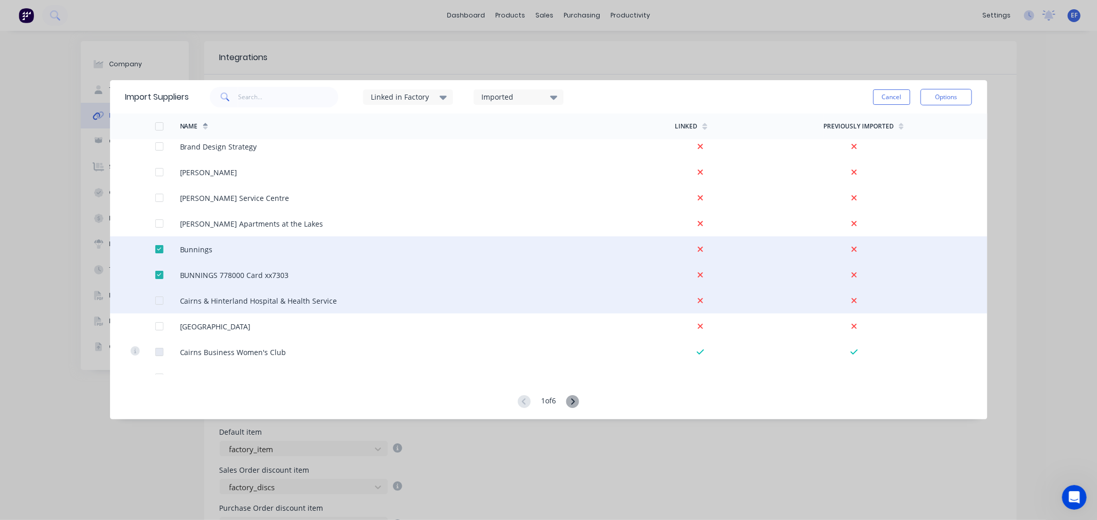
scroll to position [2056, 0]
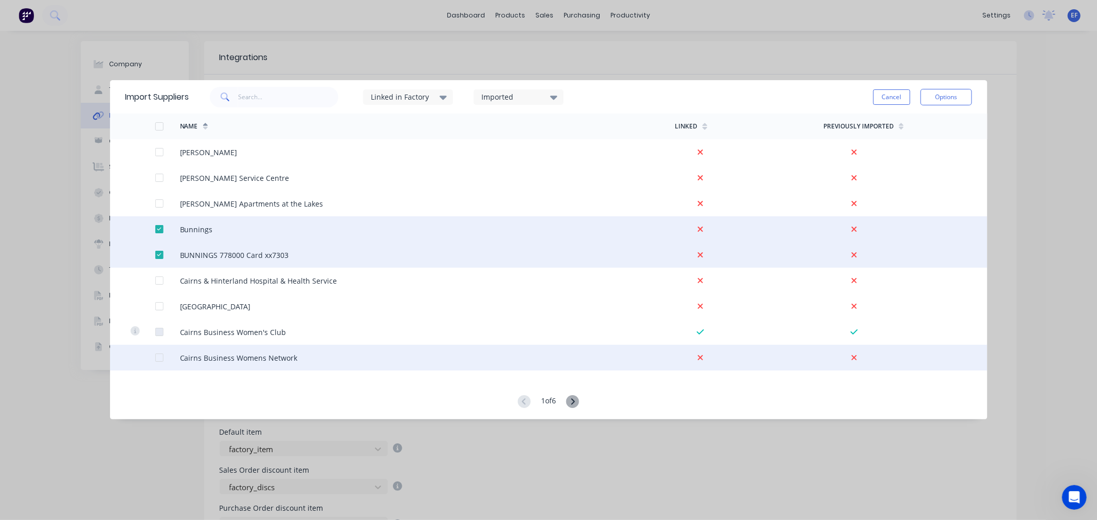
click at [159, 357] on div at bounding box center [159, 358] width 21 height 21
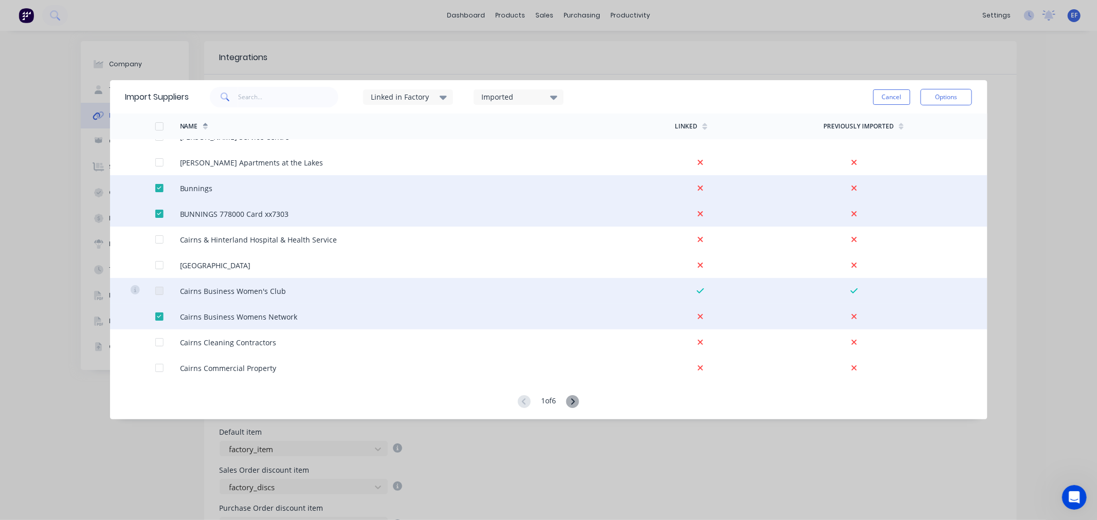
scroll to position [2171, 0]
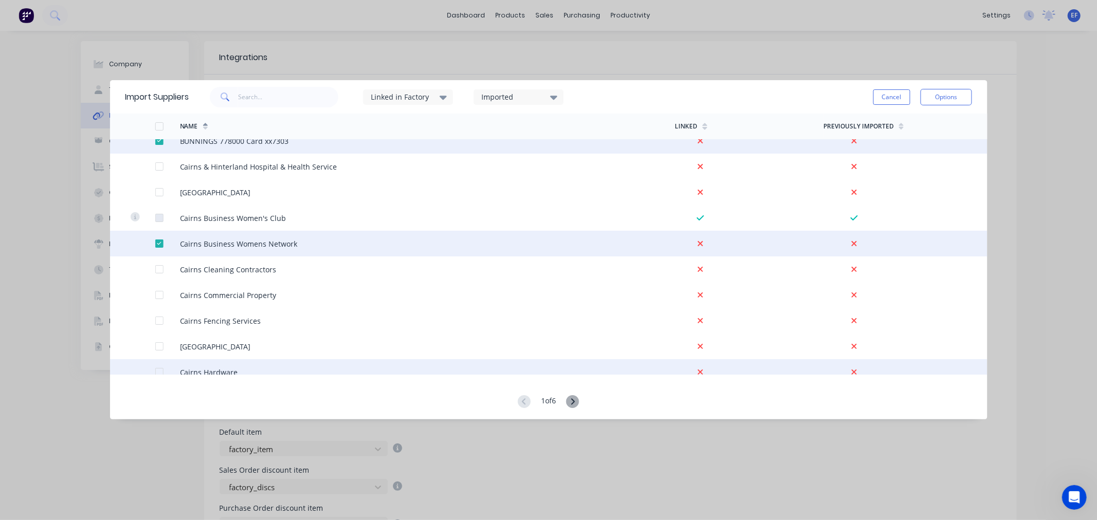
click at [157, 369] on div at bounding box center [159, 372] width 21 height 21
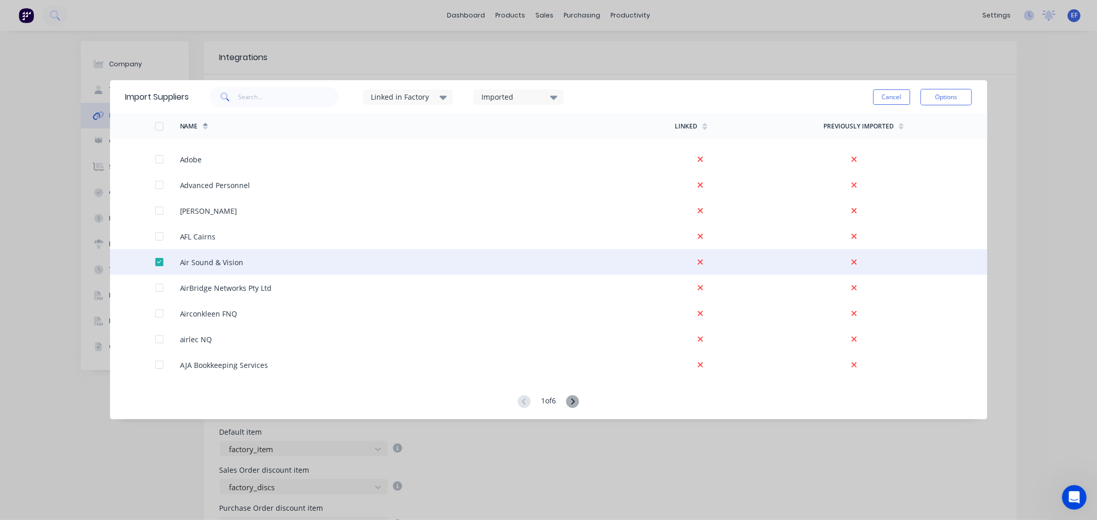
scroll to position [0, 0]
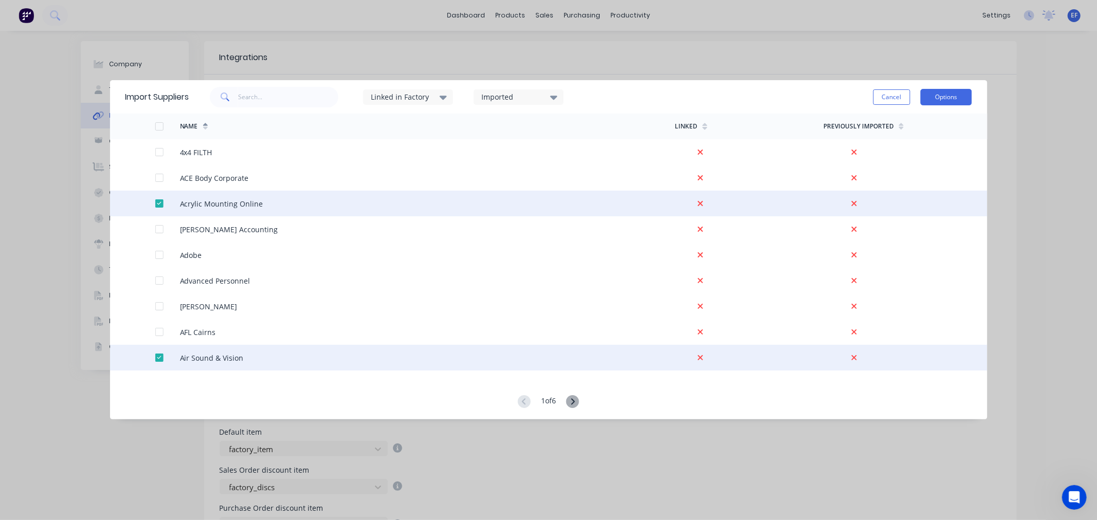
click at [945, 98] on button "Options" at bounding box center [945, 97] width 51 height 16
click at [911, 125] on div "Import selected suppliers" at bounding box center [922, 126] width 79 height 26
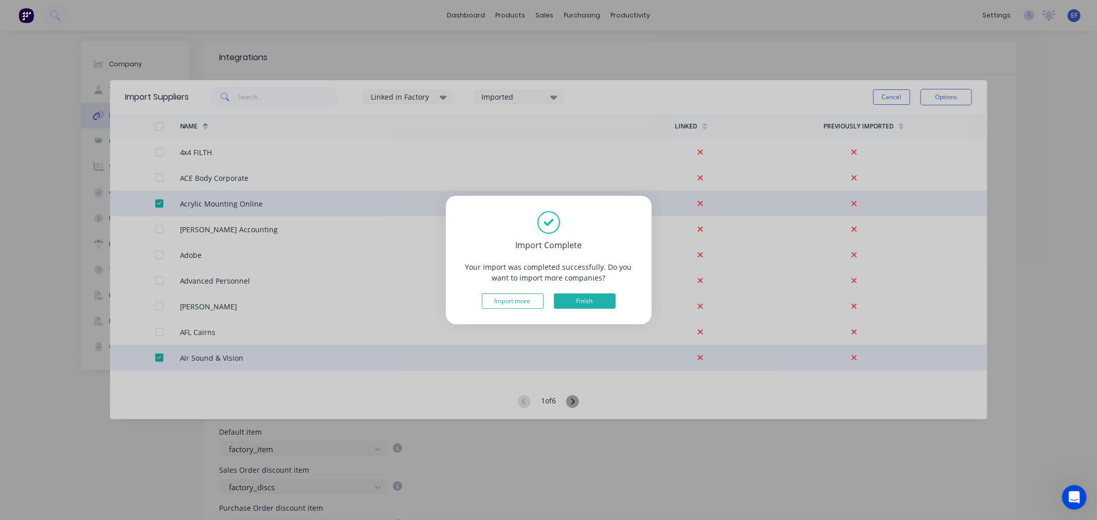
click at [589, 297] on button "Finish" at bounding box center [585, 301] width 62 height 15
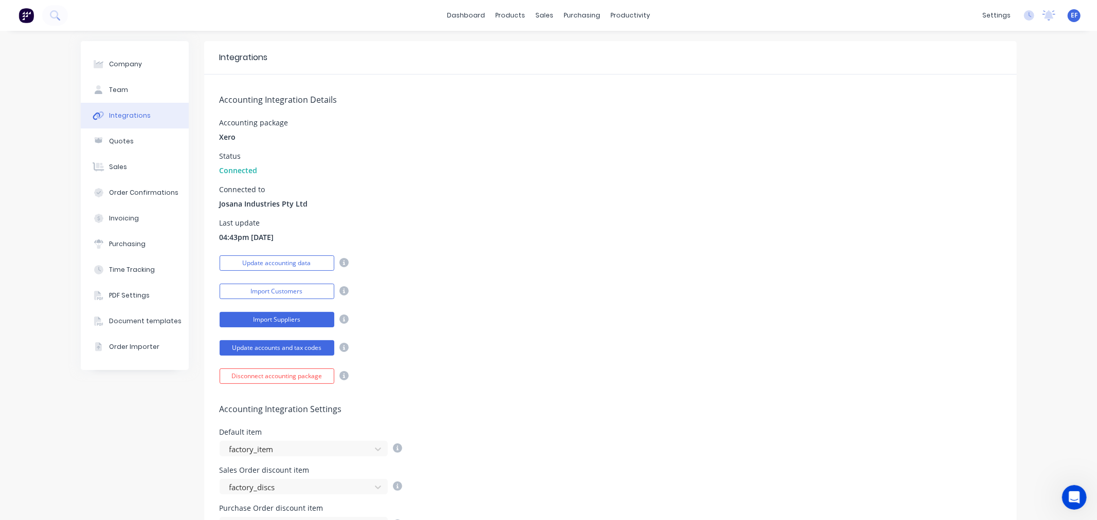
click at [270, 320] on button "Import Suppliers" at bounding box center [277, 319] width 115 height 15
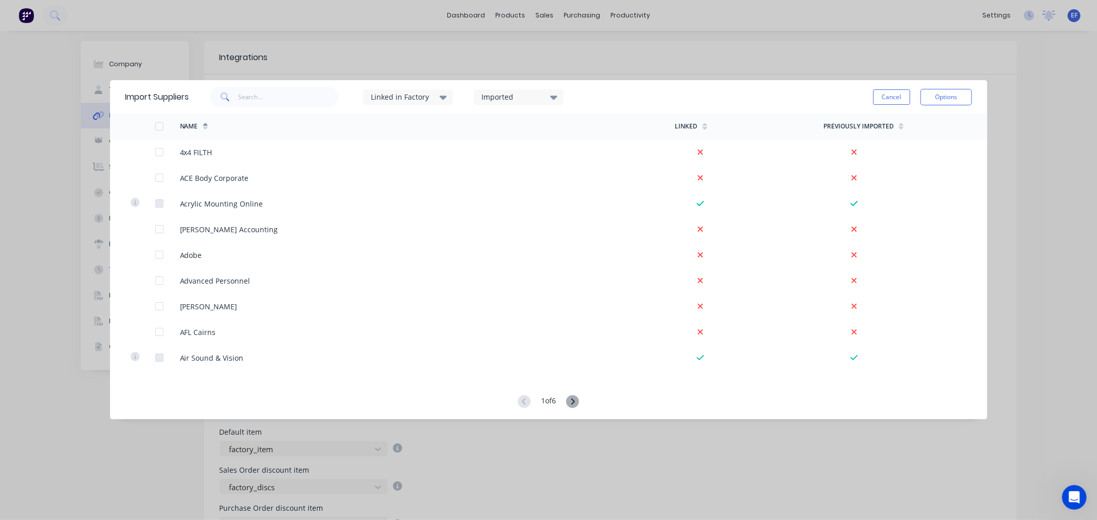
click at [574, 403] on icon at bounding box center [573, 401] width 4 height 6
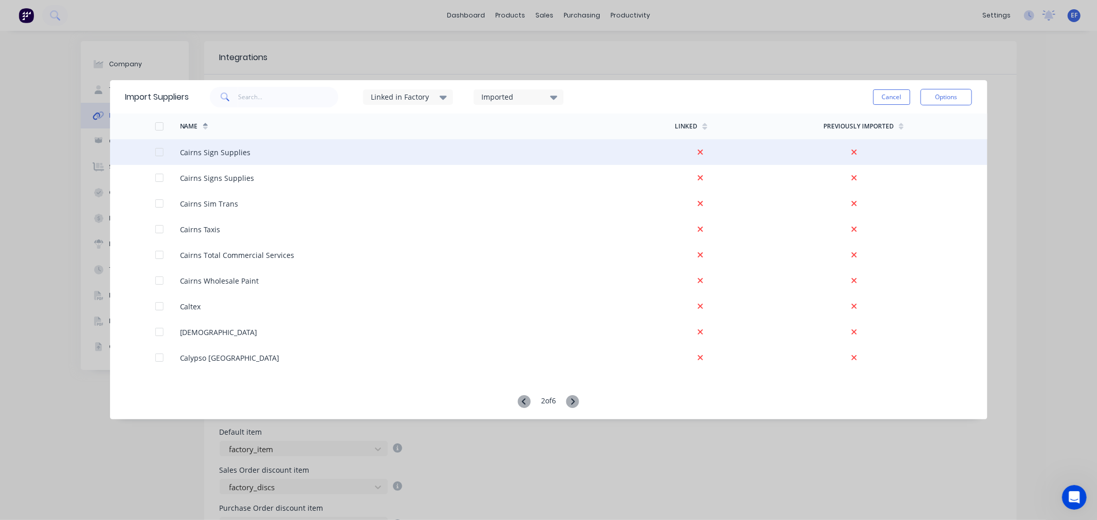
click at [160, 151] on div at bounding box center [159, 152] width 21 height 21
click at [157, 148] on div at bounding box center [159, 152] width 21 height 21
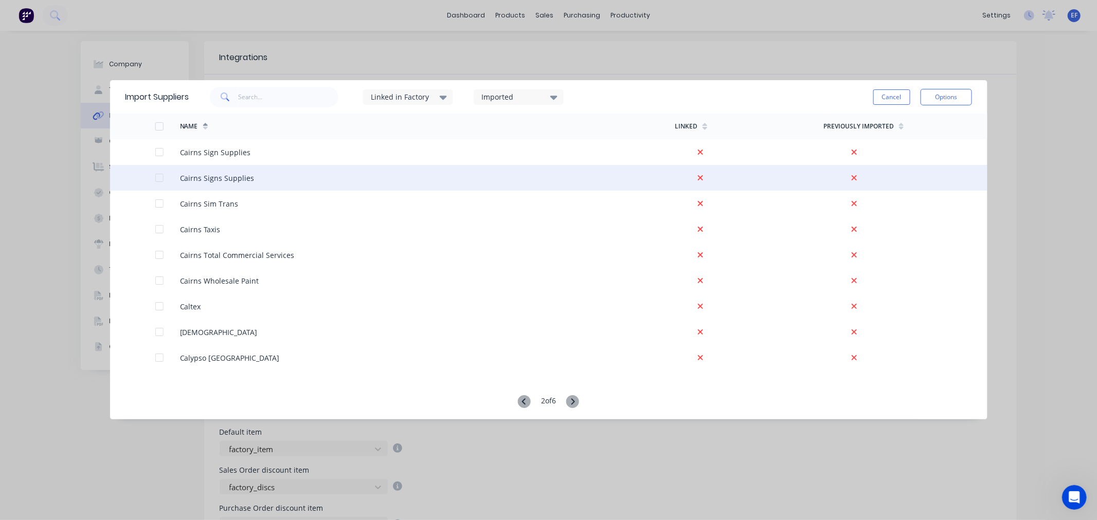
click at [157, 178] on div at bounding box center [159, 178] width 21 height 21
click at [160, 180] on div at bounding box center [159, 178] width 21 height 21
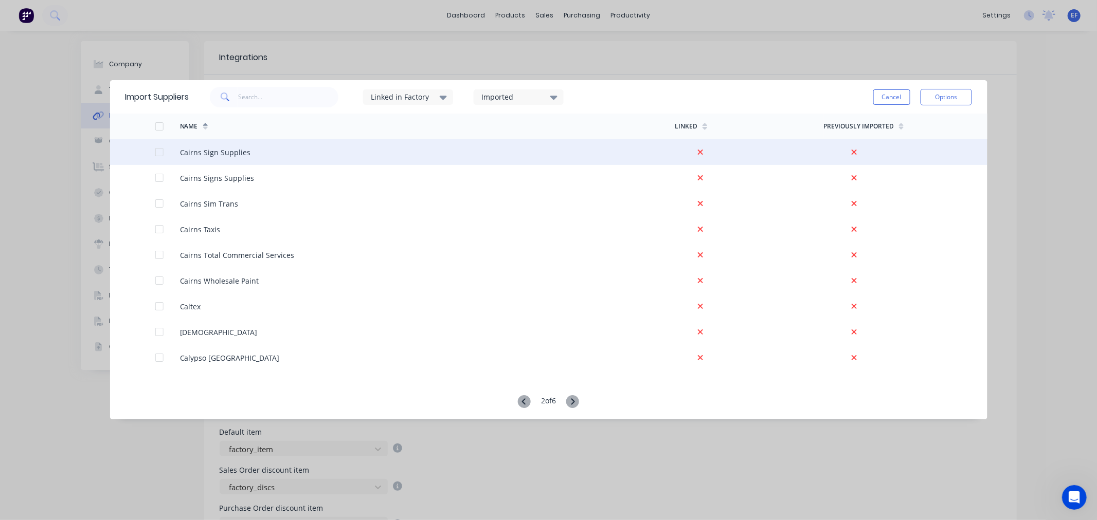
click at [160, 150] on div at bounding box center [159, 152] width 21 height 21
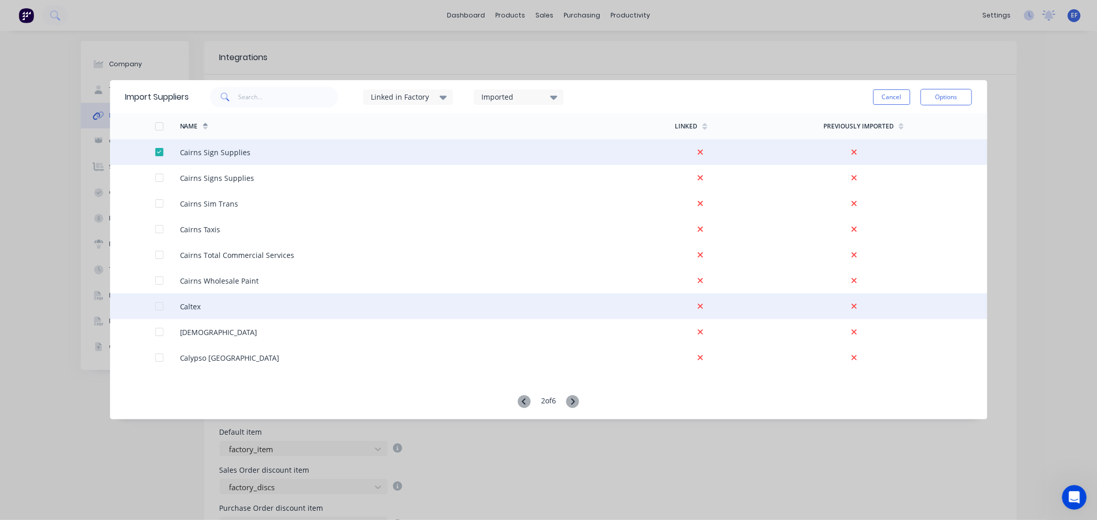
click at [160, 308] on div at bounding box center [159, 306] width 21 height 21
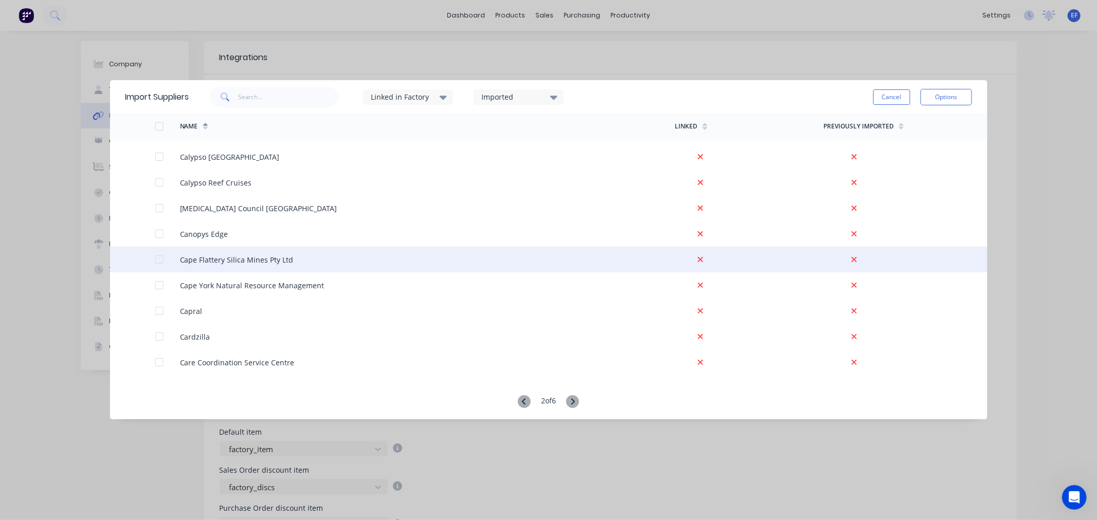
scroll to position [285, 0]
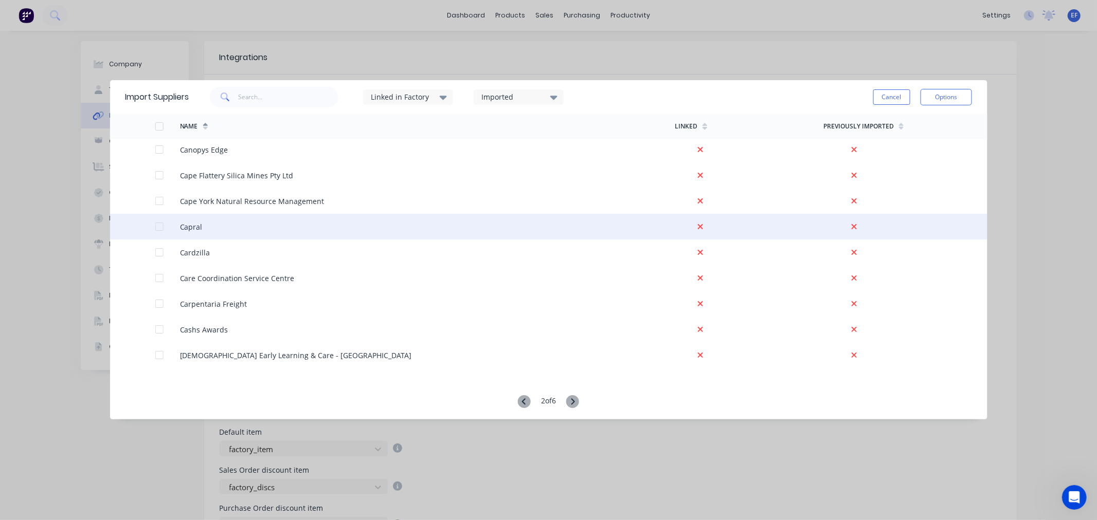
drag, startPoint x: 161, startPoint y: 225, endPoint x: 173, endPoint y: 238, distance: 17.4
click at [161, 225] on div at bounding box center [159, 226] width 21 height 21
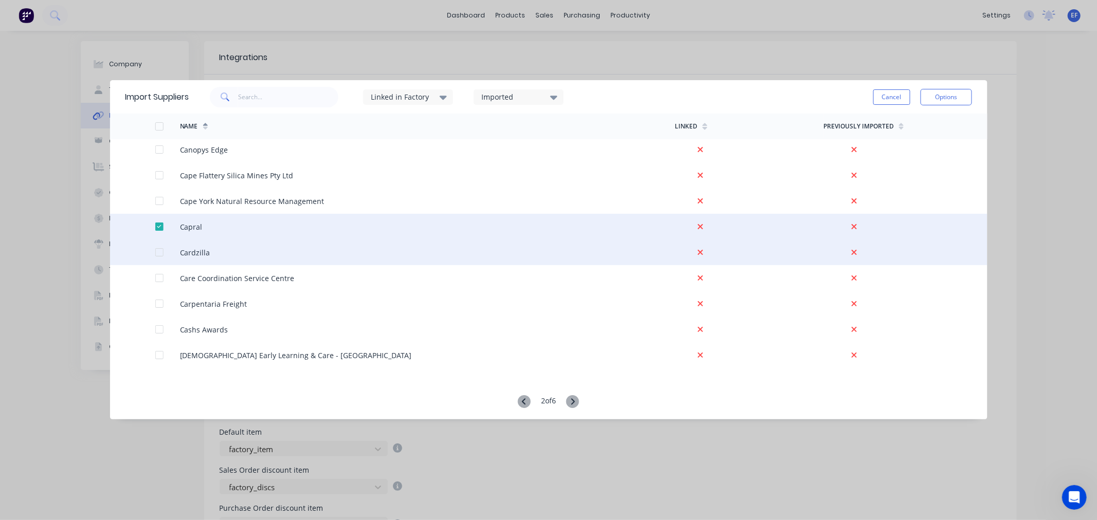
click at [160, 251] on div at bounding box center [159, 252] width 21 height 21
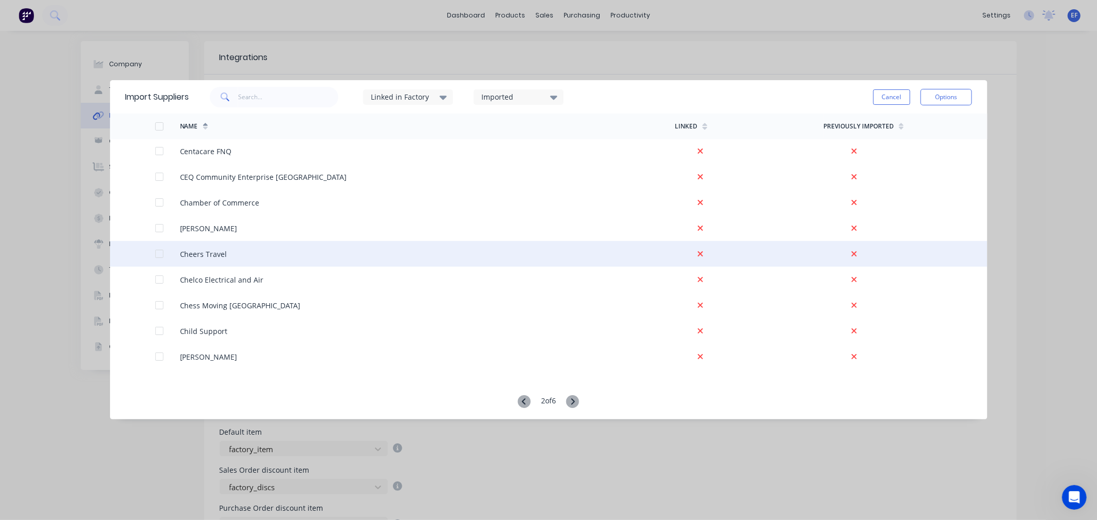
scroll to position [571, 0]
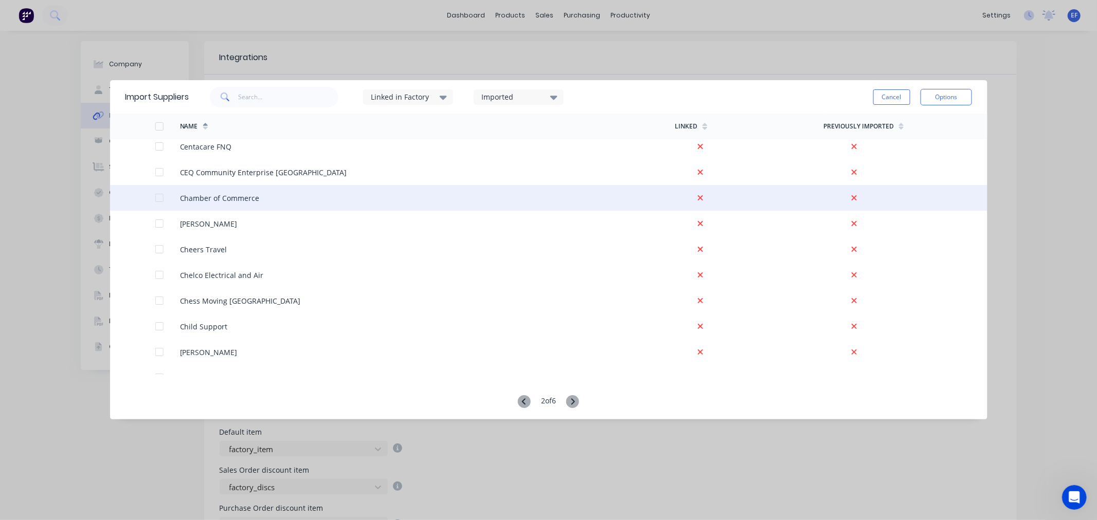
click at [160, 198] on div at bounding box center [159, 198] width 21 height 21
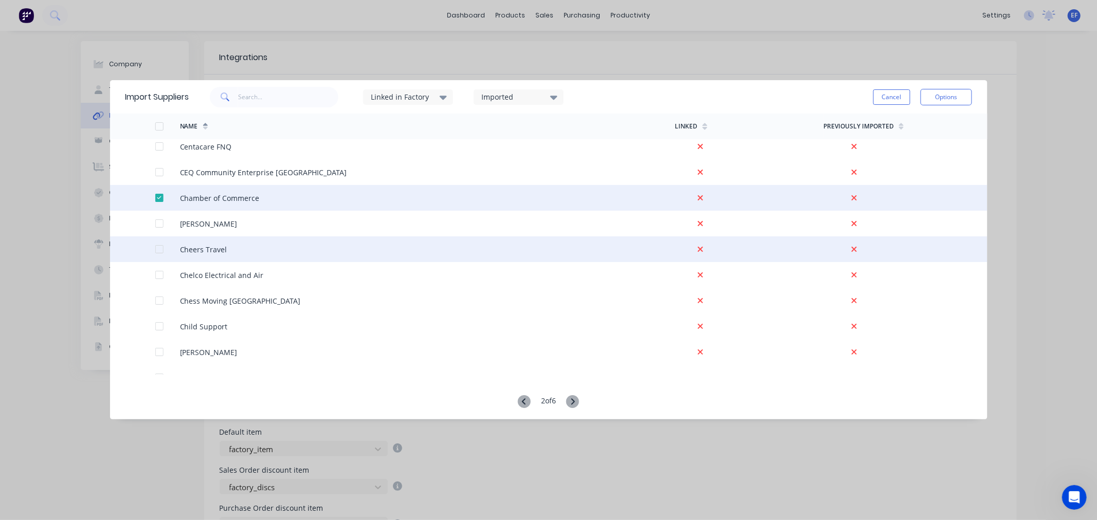
click at [155, 250] on div at bounding box center [159, 249] width 21 height 21
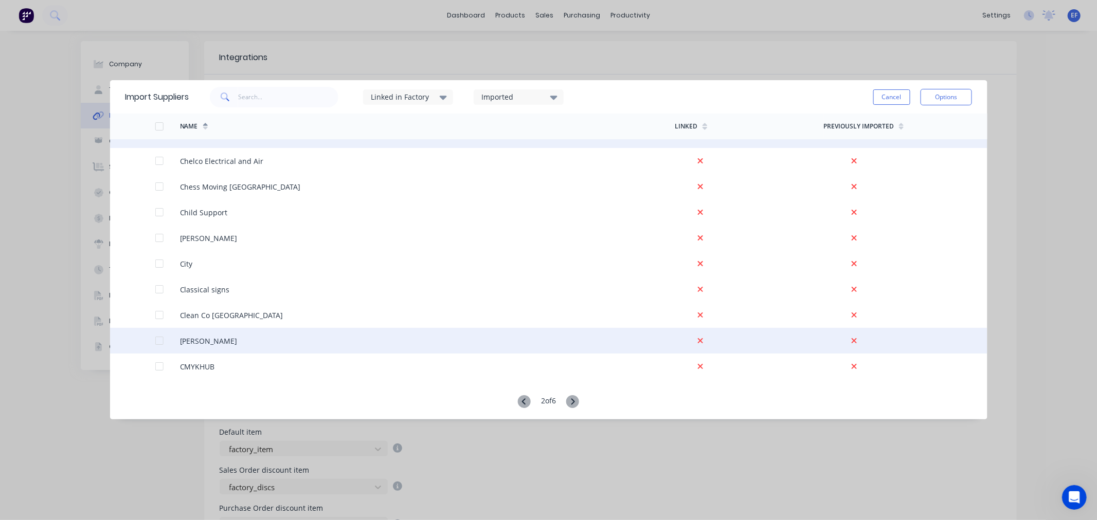
scroll to position [742, 0]
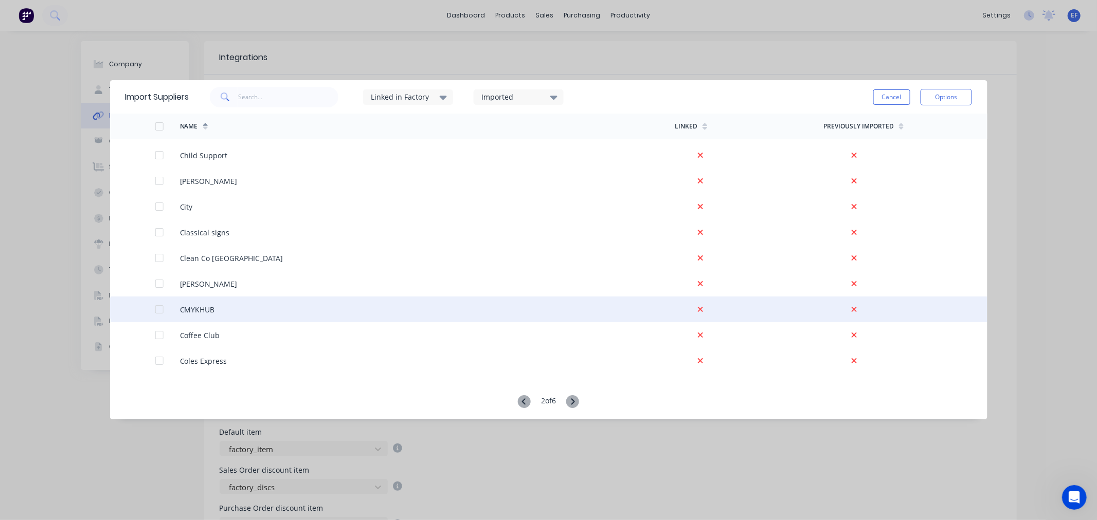
click at [156, 309] on div at bounding box center [159, 309] width 21 height 21
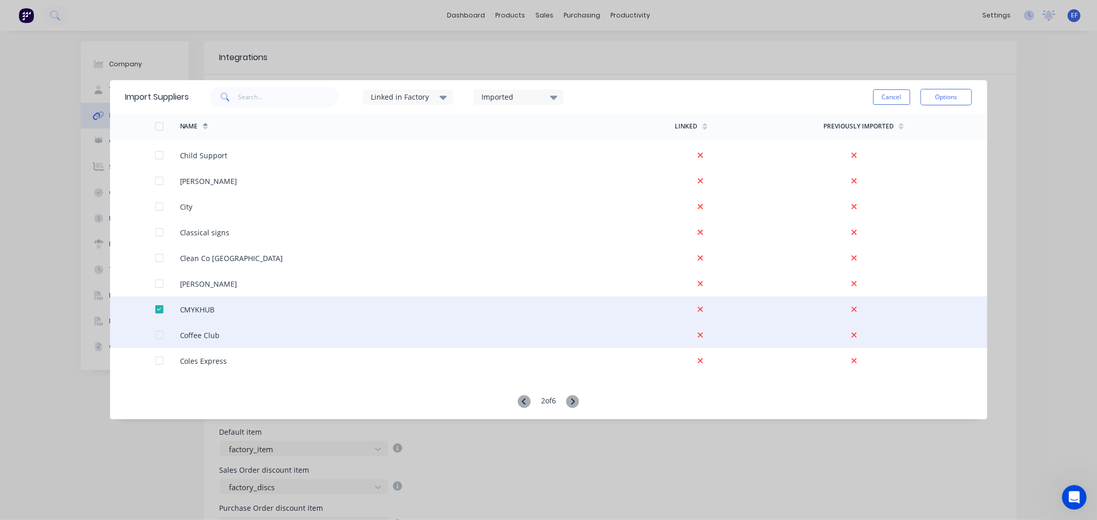
click at [157, 335] on div at bounding box center [159, 335] width 21 height 21
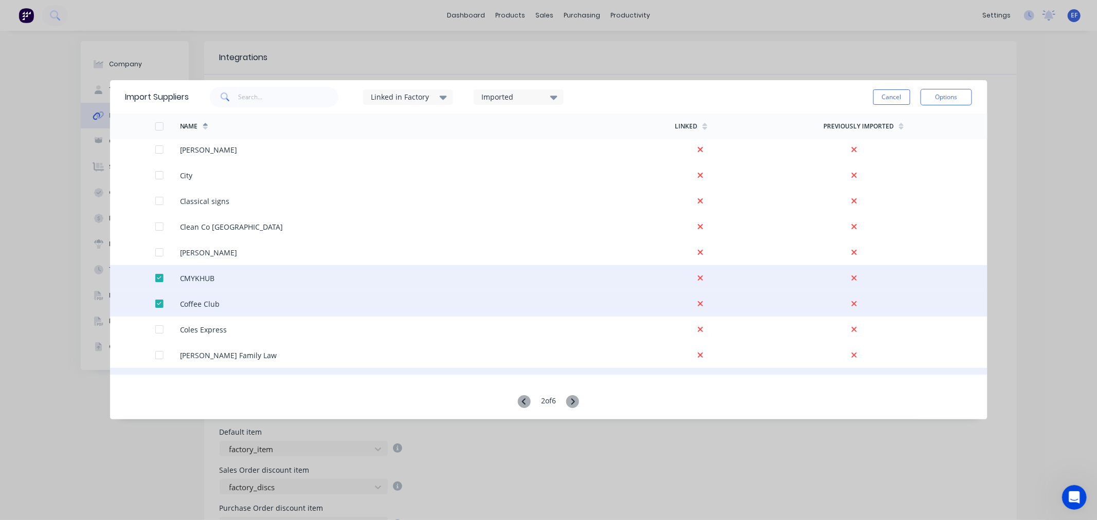
scroll to position [799, 0]
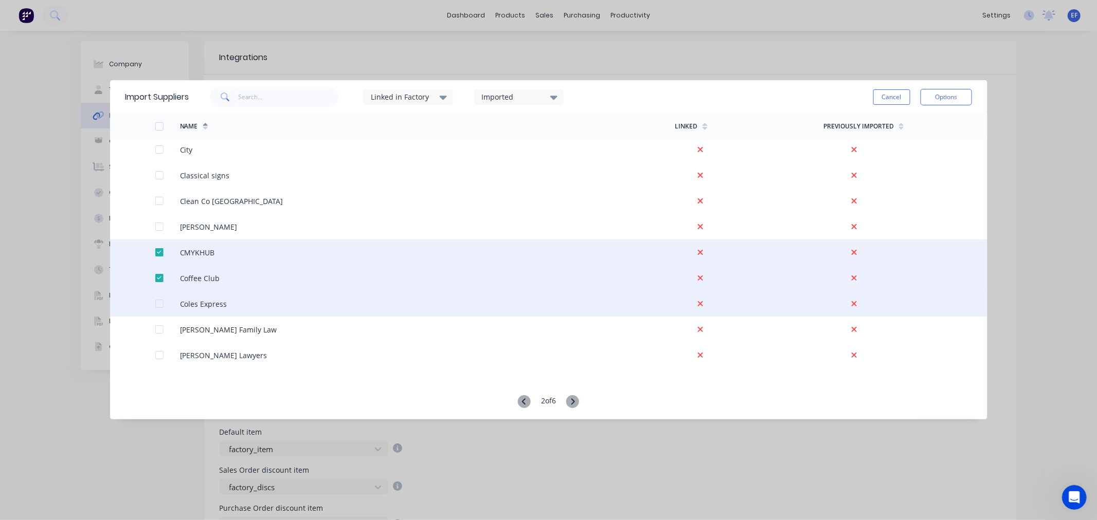
click at [157, 301] on div at bounding box center [159, 304] width 21 height 21
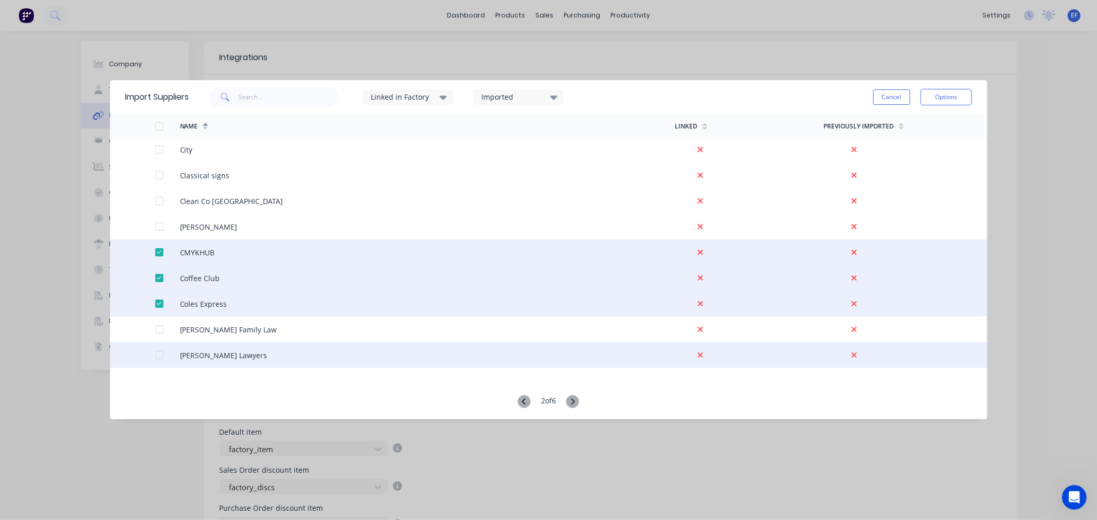
scroll to position [857, 0]
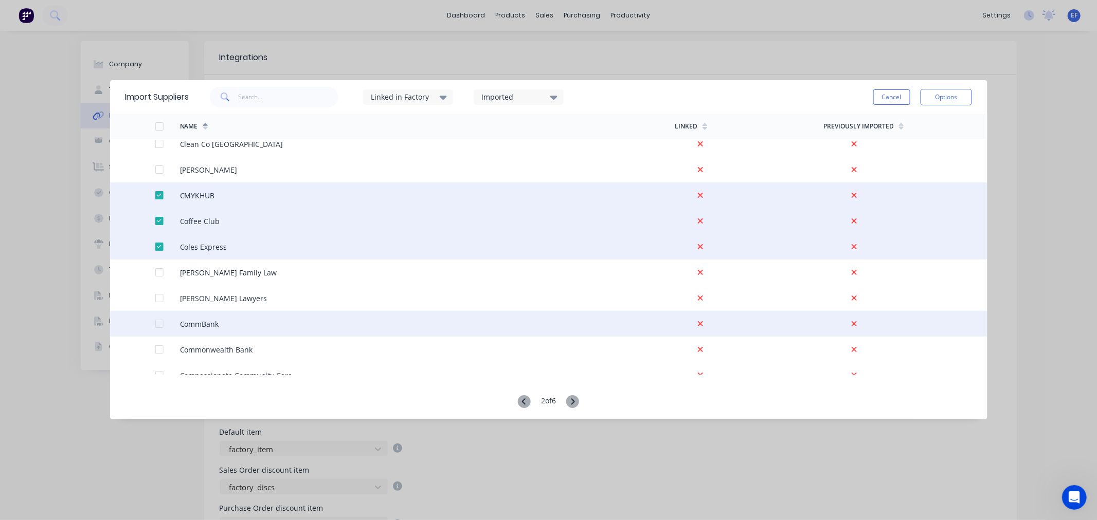
click at [157, 322] on div at bounding box center [159, 324] width 21 height 21
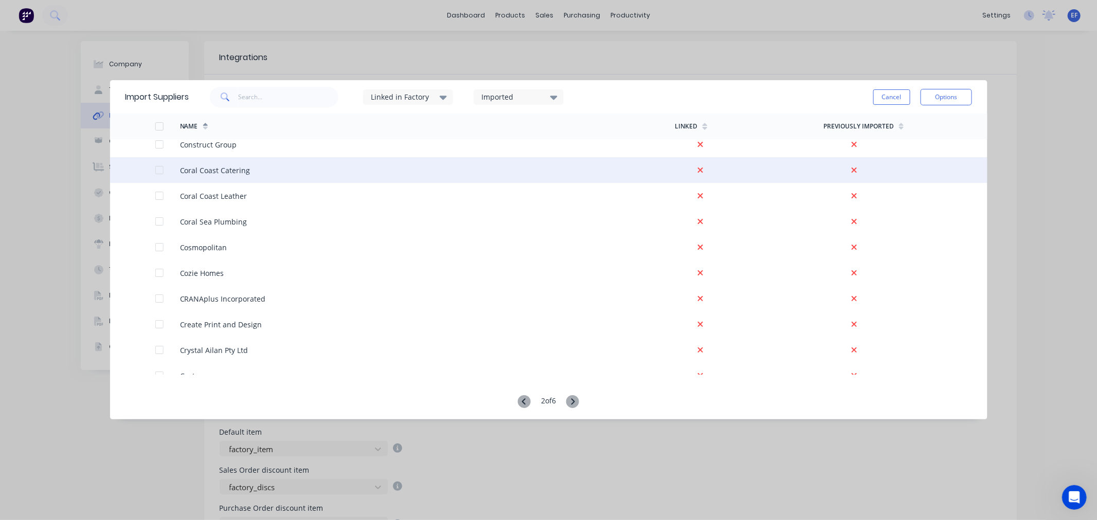
scroll to position [1142, 0]
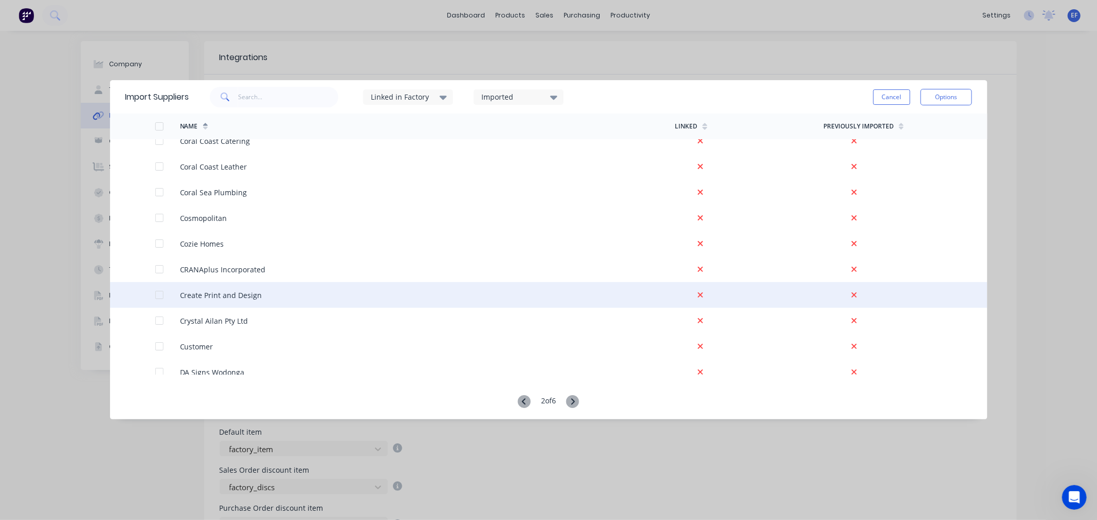
drag, startPoint x: 156, startPoint y: 294, endPoint x: 167, endPoint y: 305, distance: 15.6
click at [156, 294] on div at bounding box center [159, 295] width 21 height 21
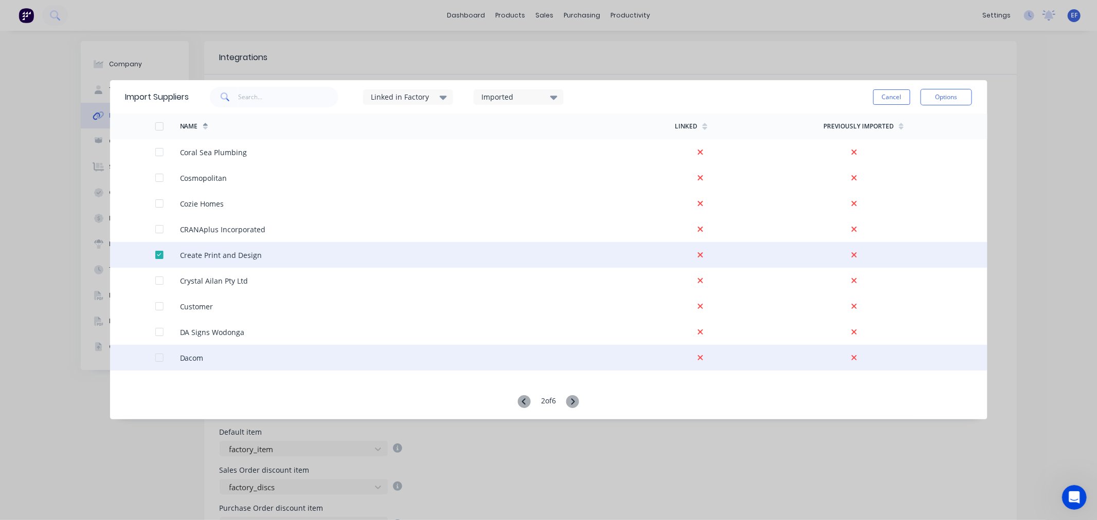
scroll to position [1199, 0]
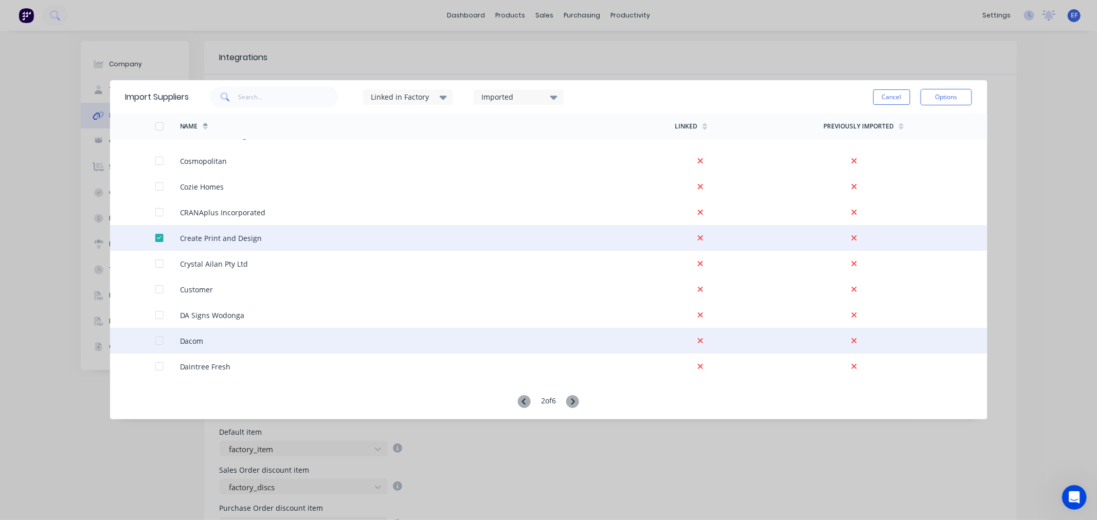
click at [157, 340] on div at bounding box center [159, 341] width 21 height 21
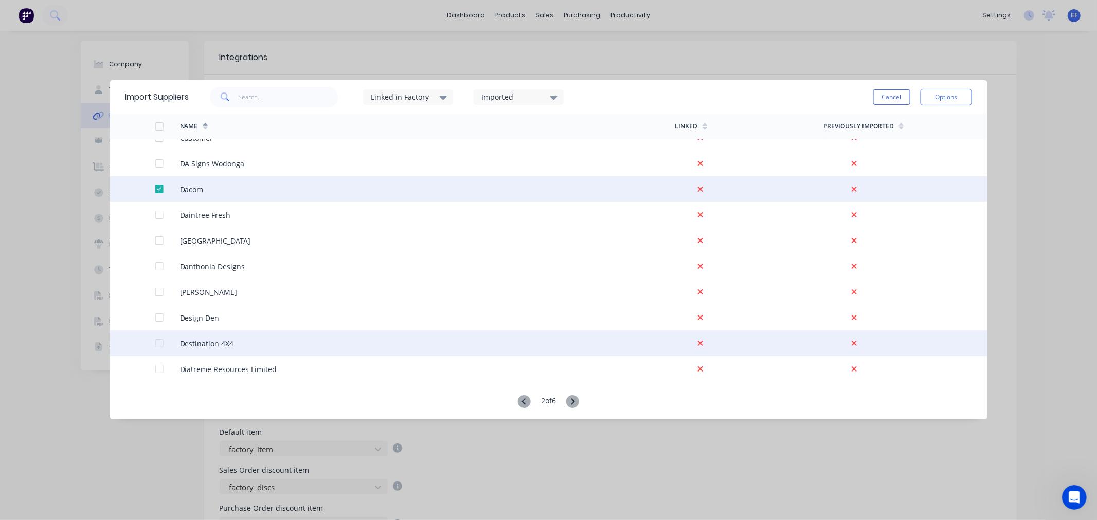
scroll to position [1371, 0]
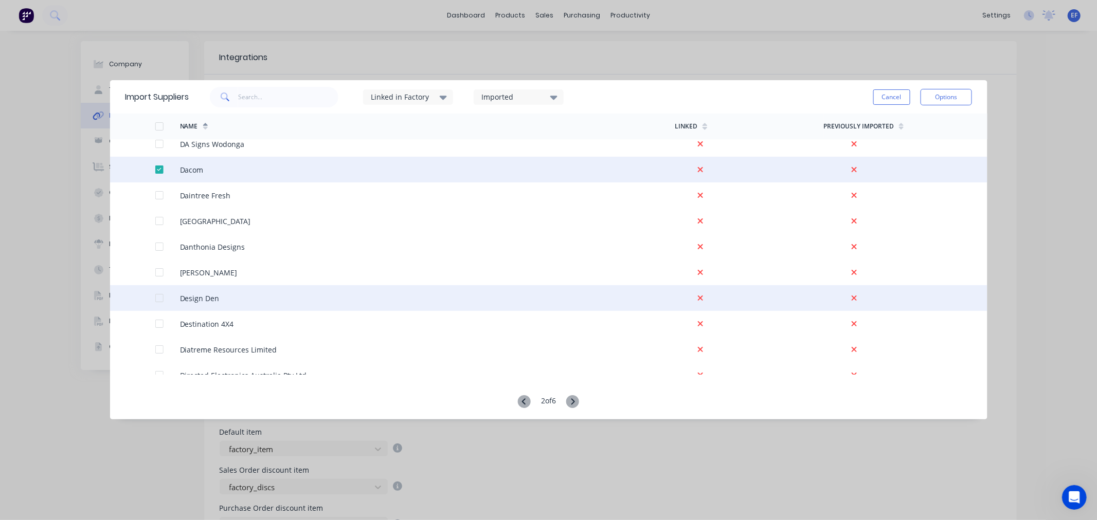
click at [153, 296] on div at bounding box center [142, 298] width 25 height 26
click at [160, 300] on div at bounding box center [159, 298] width 21 height 21
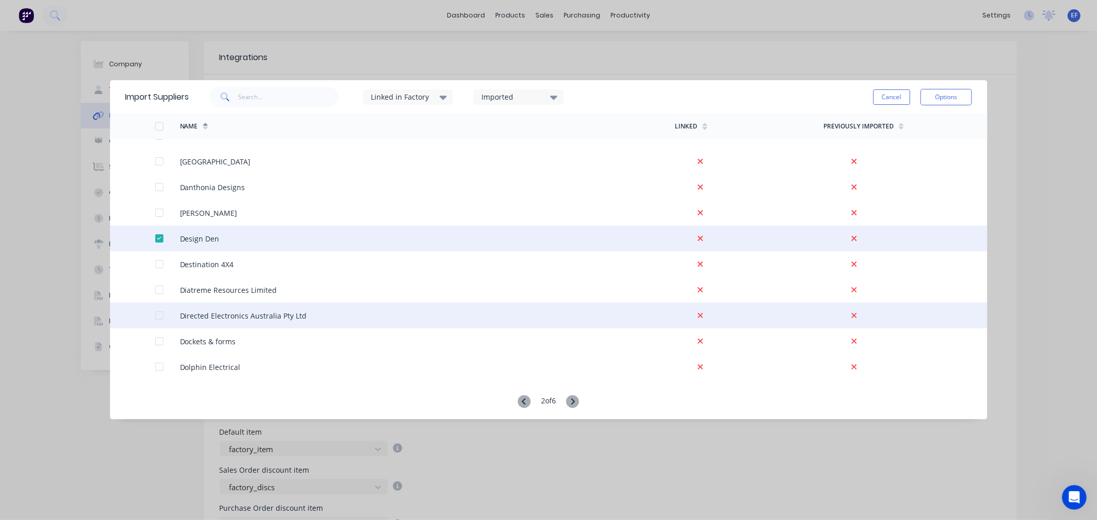
scroll to position [1485, 0]
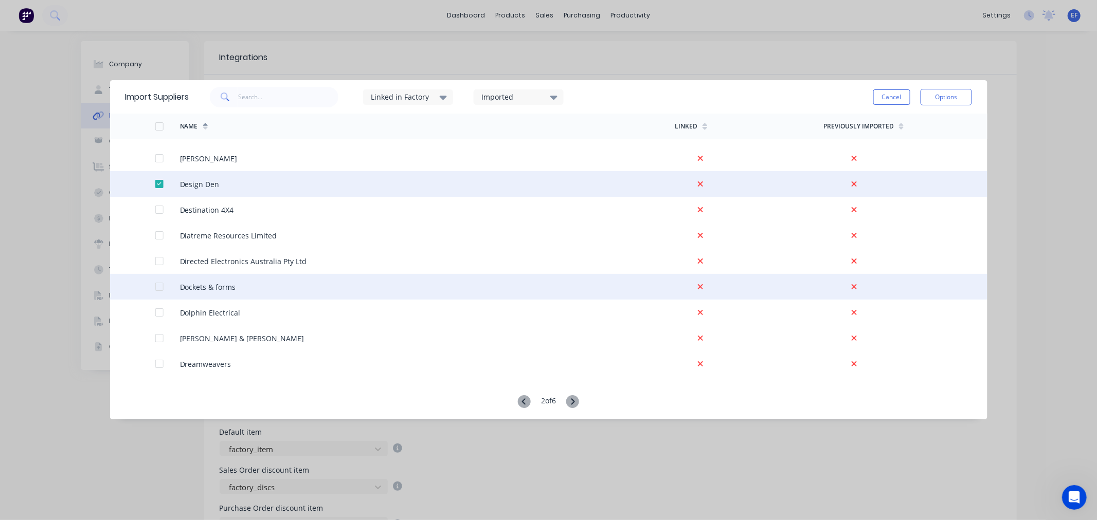
click at [155, 287] on div at bounding box center [159, 287] width 21 height 21
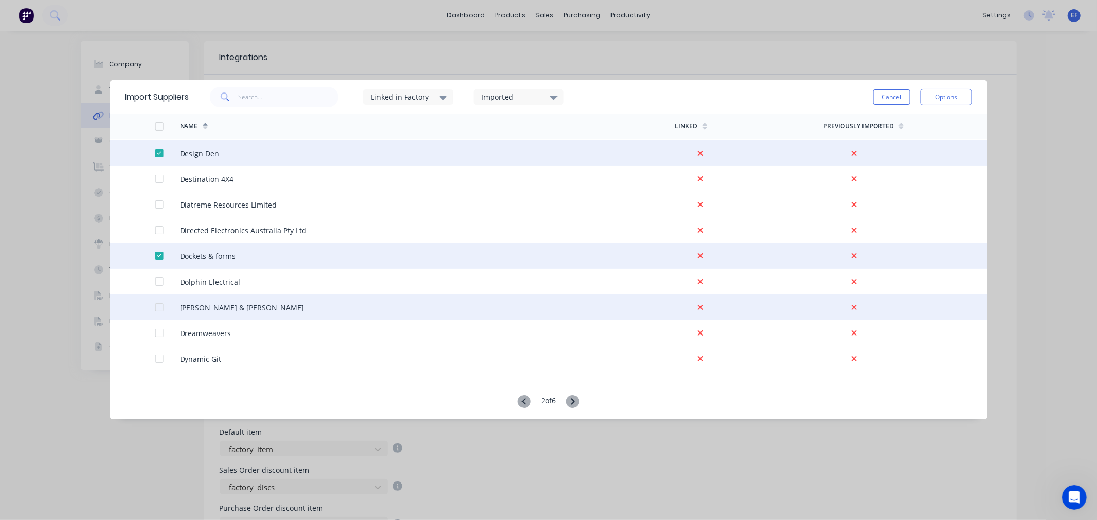
scroll to position [1599, 0]
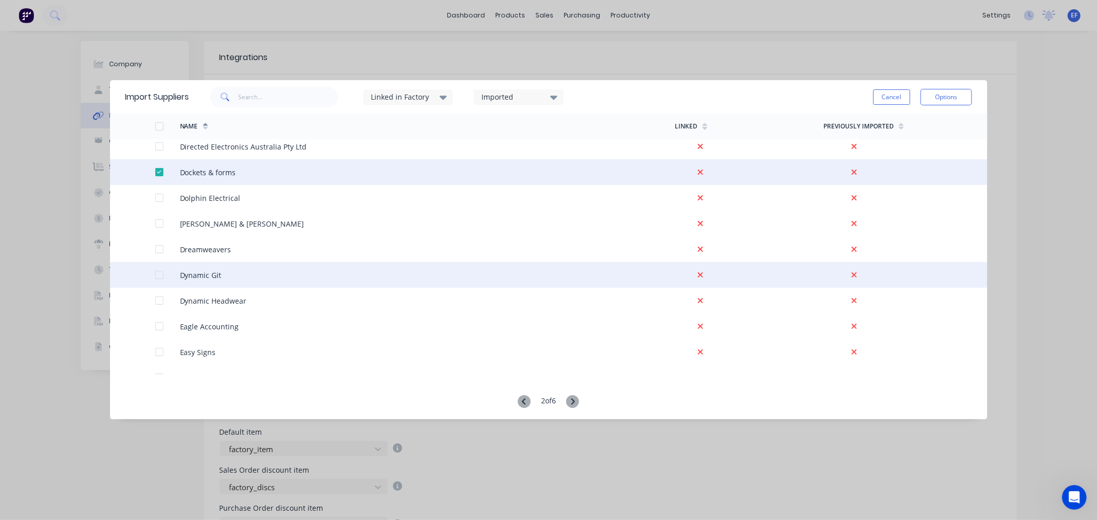
click at [156, 275] on div at bounding box center [159, 275] width 21 height 21
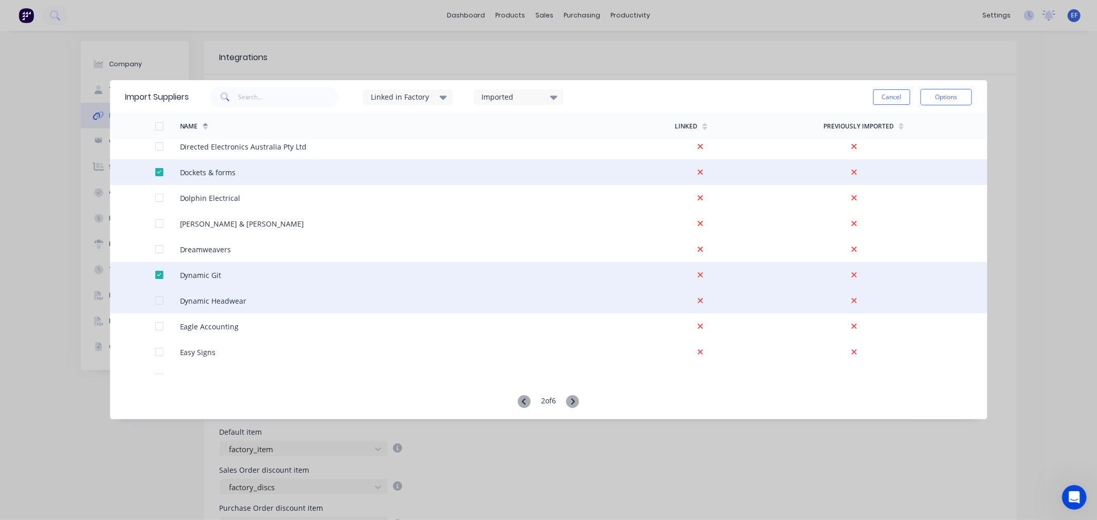
click at [160, 301] on div at bounding box center [159, 300] width 21 height 21
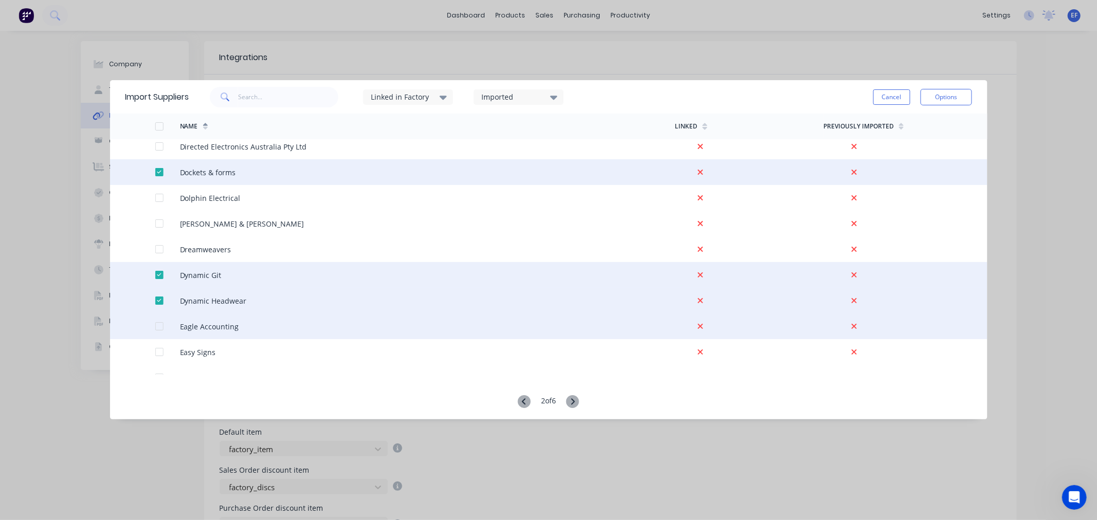
click at [155, 325] on div at bounding box center [159, 326] width 21 height 21
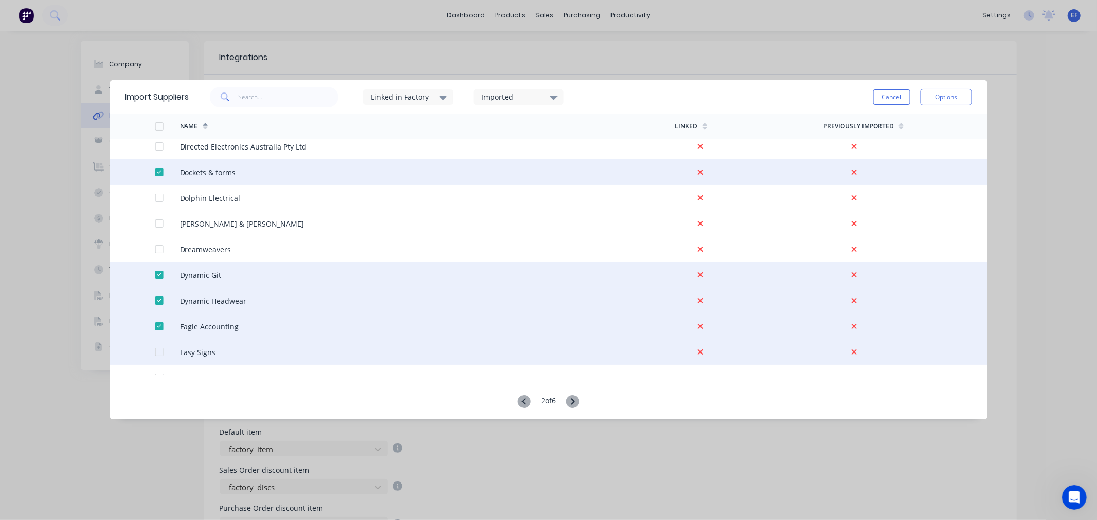
click at [153, 352] on div at bounding box center [142, 352] width 25 height 26
click at [158, 353] on div at bounding box center [159, 352] width 21 height 21
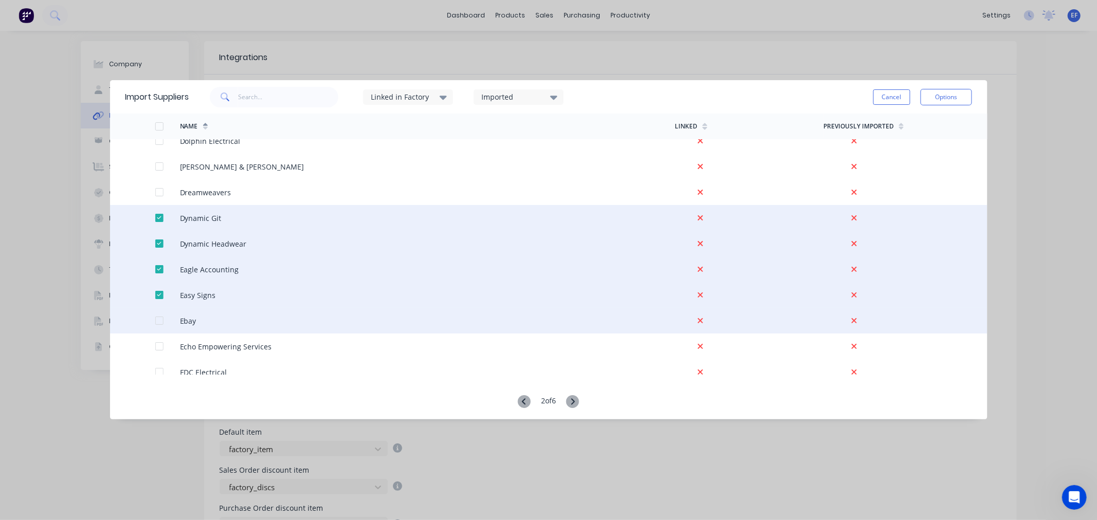
scroll to position [1714, 0]
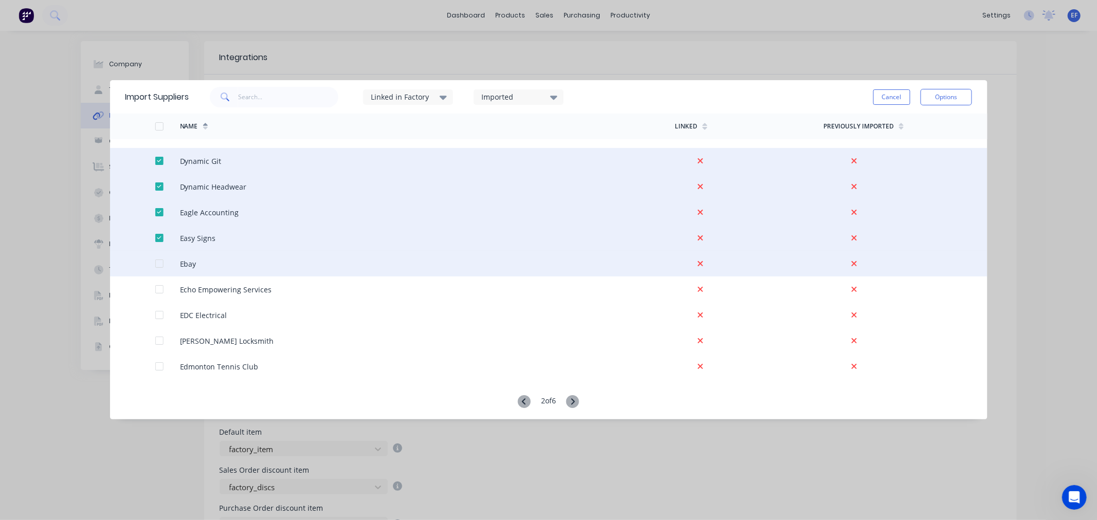
click at [154, 263] on div at bounding box center [159, 263] width 21 height 21
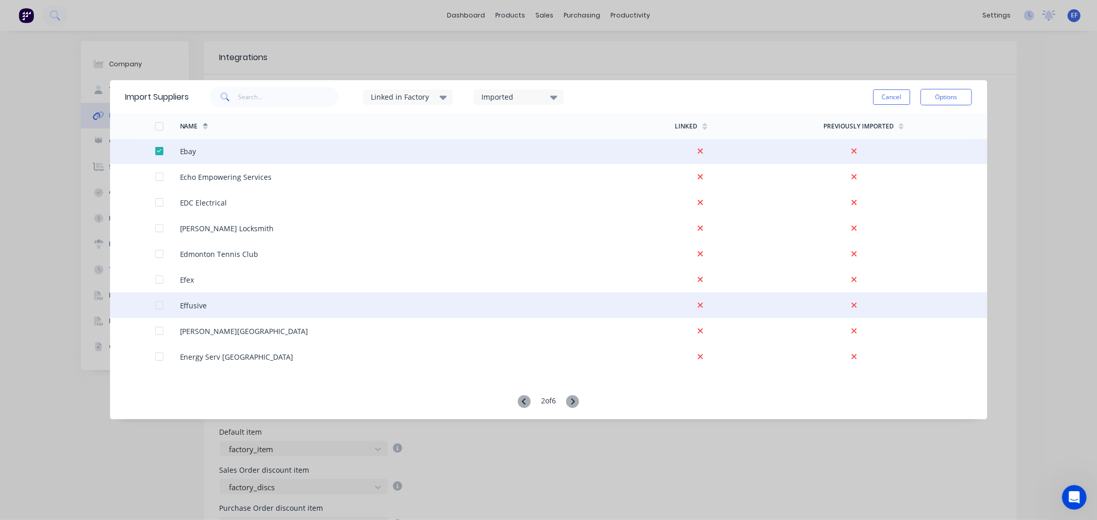
scroll to position [1828, 0]
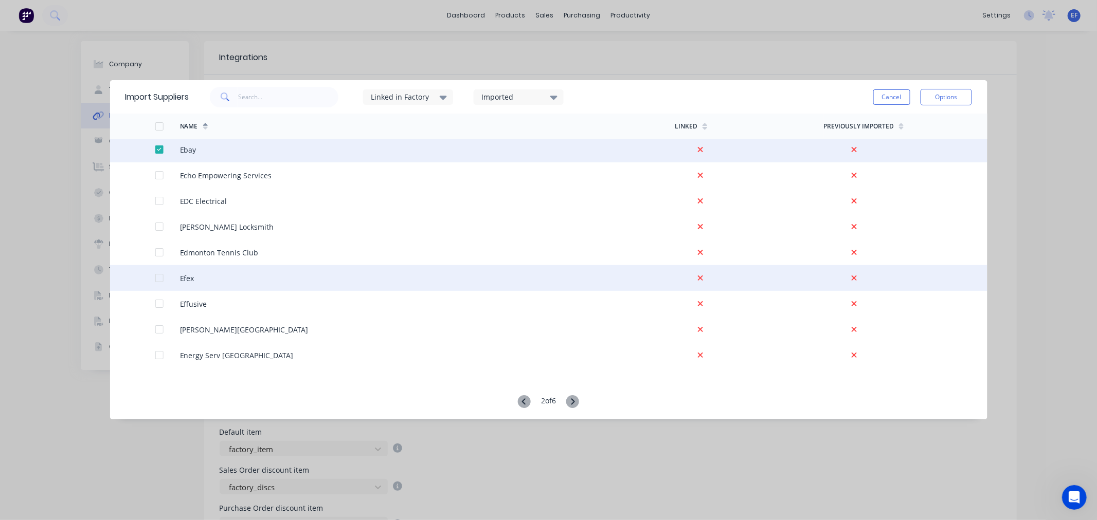
click at [158, 278] on div at bounding box center [159, 278] width 21 height 21
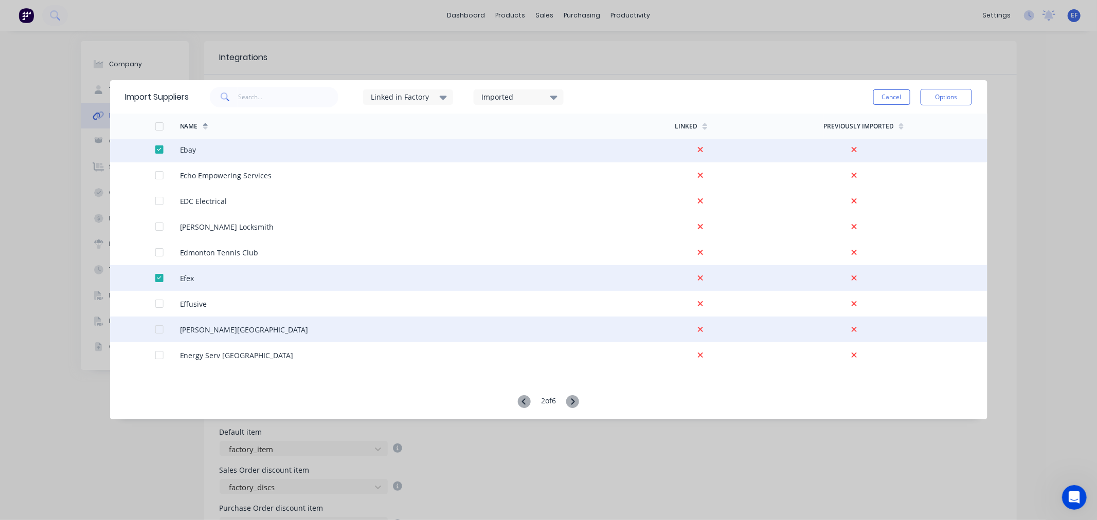
click at [160, 328] on div at bounding box center [159, 329] width 21 height 21
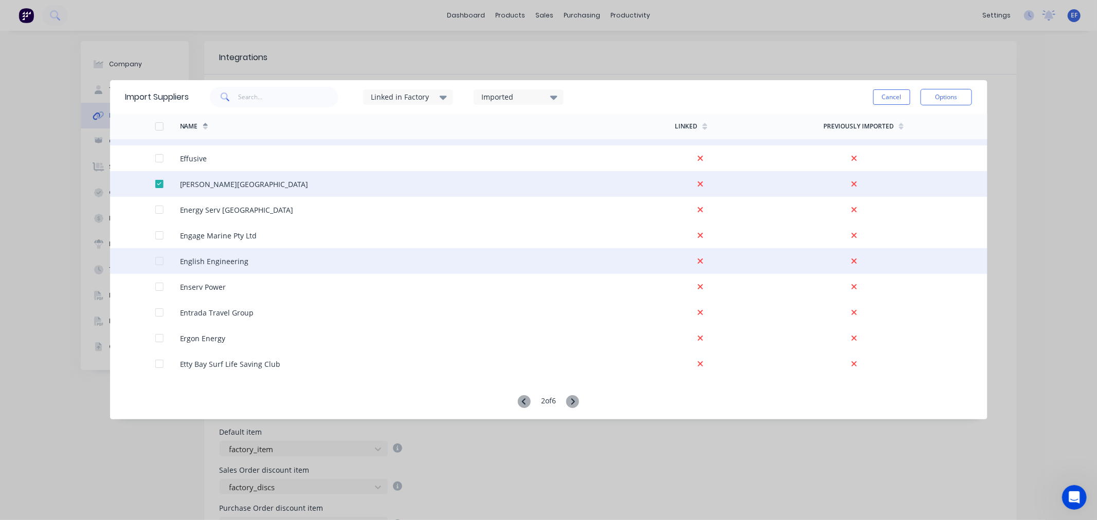
scroll to position [1999, 0]
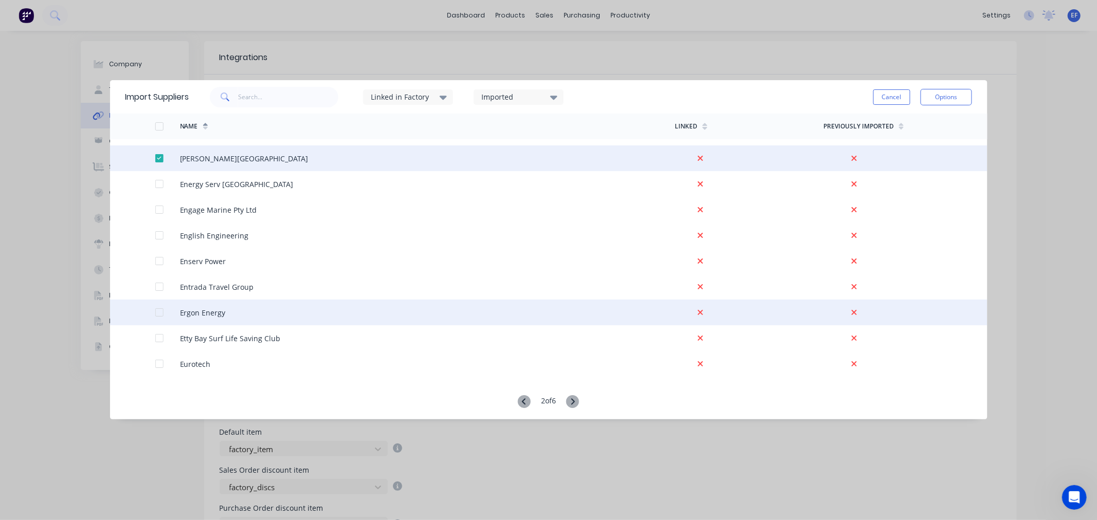
click at [154, 307] on div at bounding box center [159, 312] width 21 height 21
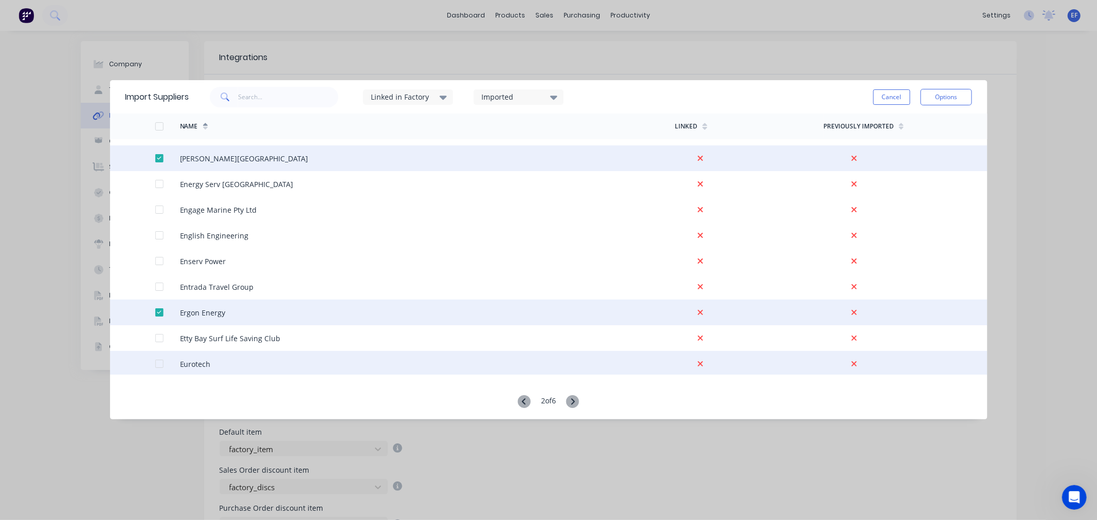
click at [156, 361] on div at bounding box center [159, 364] width 21 height 21
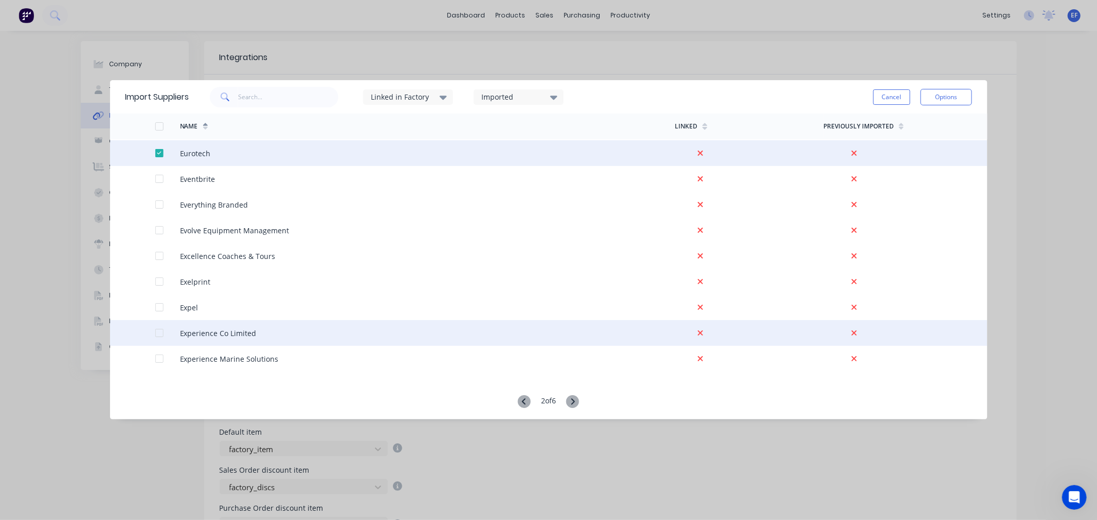
scroll to position [2228, 0]
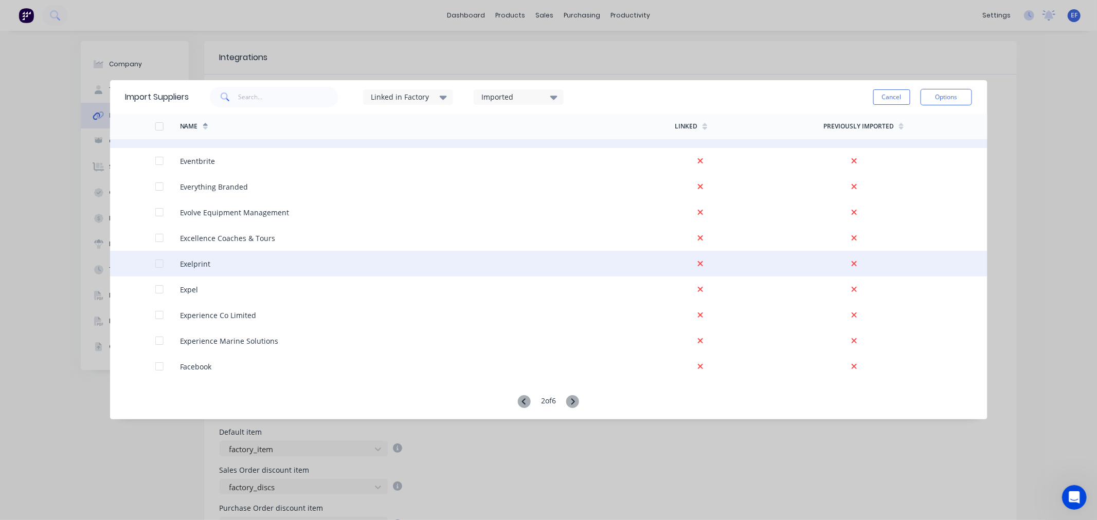
click at [154, 261] on div at bounding box center [159, 263] width 21 height 21
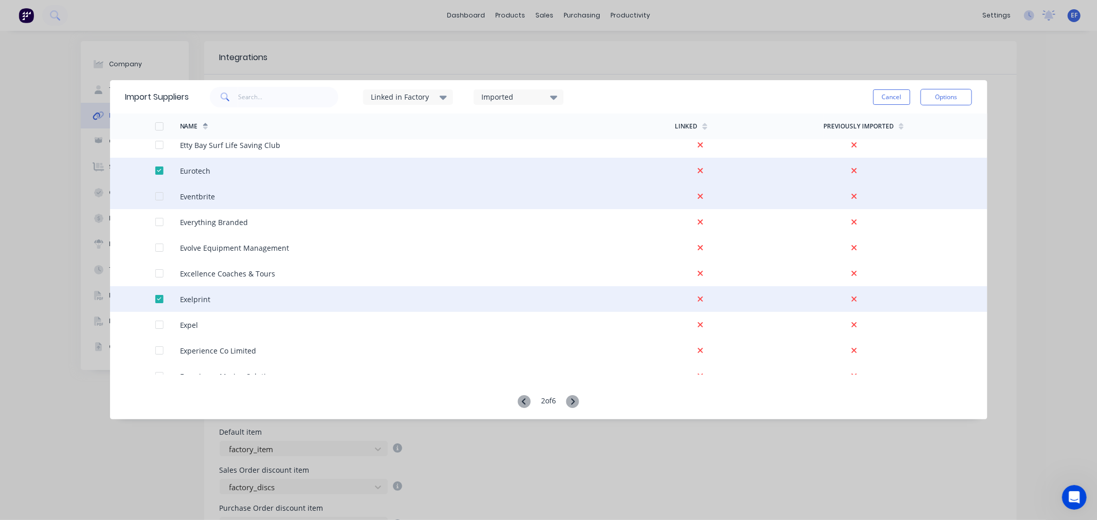
scroll to position [2163, 0]
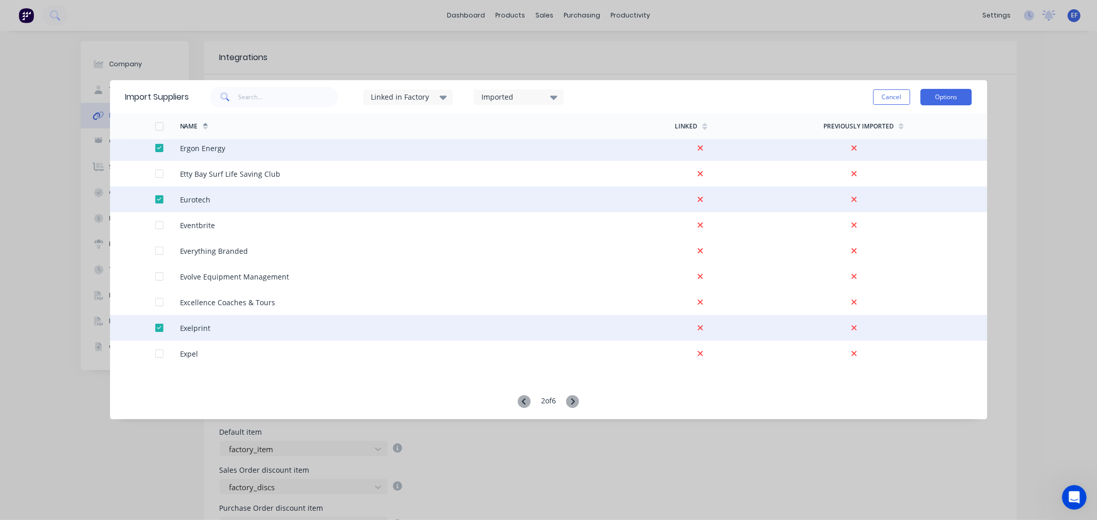
click at [938, 101] on button "Options" at bounding box center [945, 97] width 51 height 16
click at [917, 124] on div "Import selected suppliers" at bounding box center [922, 126] width 79 height 26
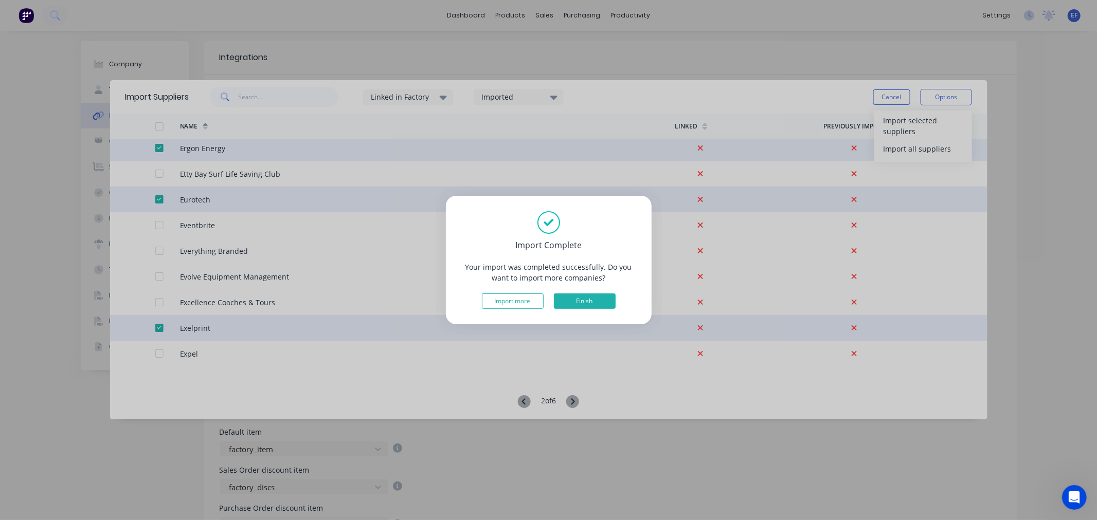
click at [568, 301] on button "Finish" at bounding box center [585, 301] width 62 height 15
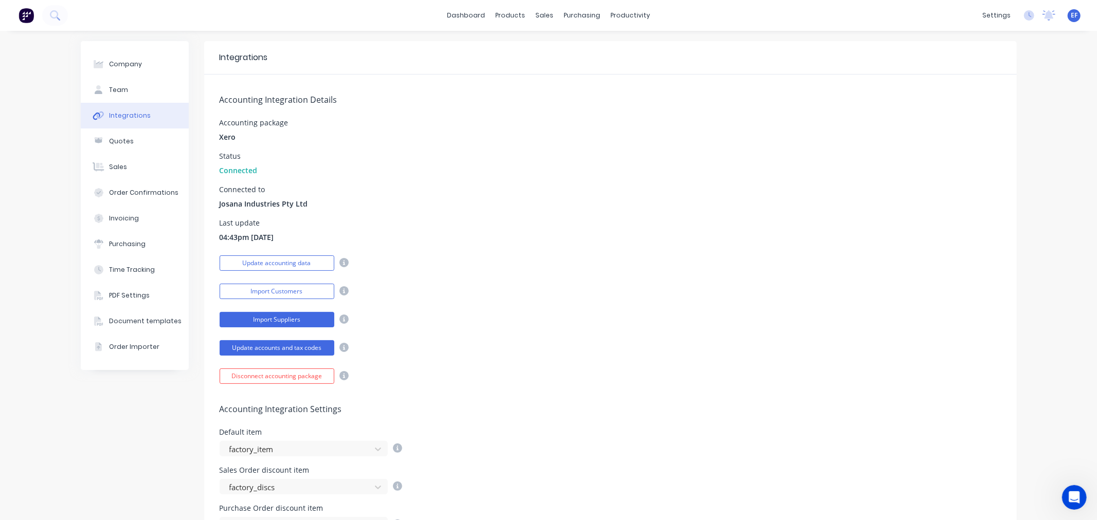
click at [274, 324] on button "Import Suppliers" at bounding box center [277, 319] width 115 height 15
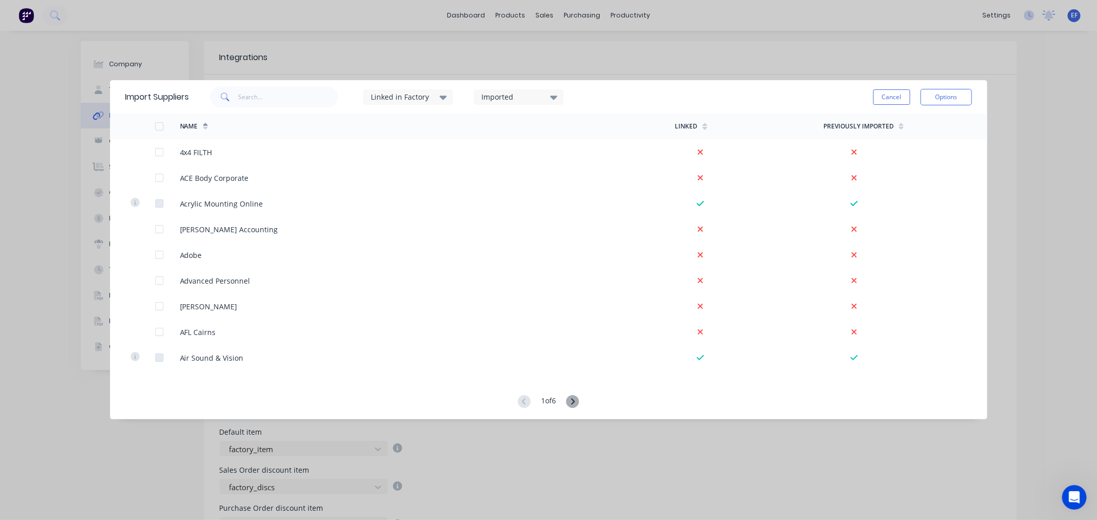
click at [567, 404] on div "1 of 6" at bounding box center [548, 402] width 61 height 14
click at [572, 404] on icon at bounding box center [572, 401] width 13 height 13
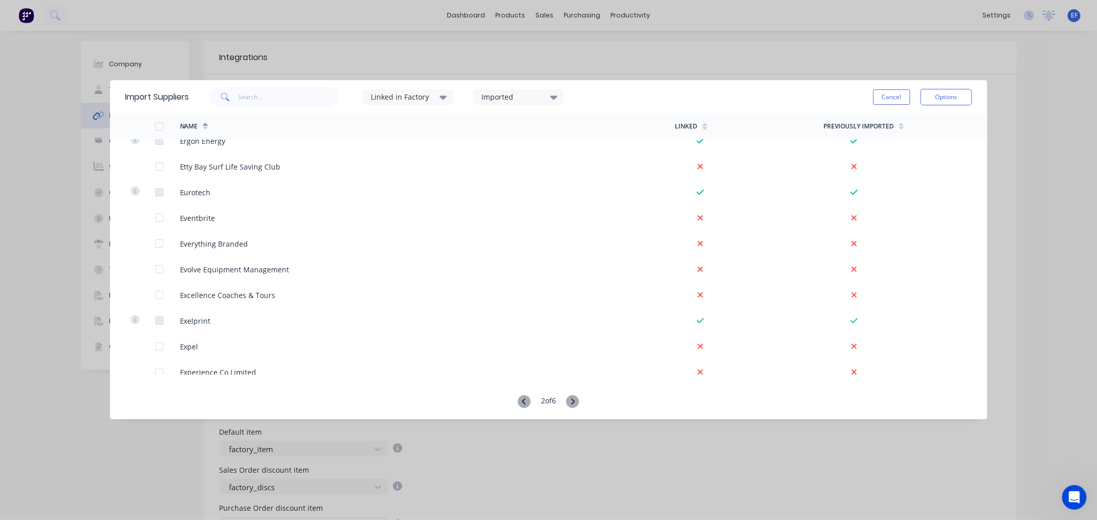
click at [571, 405] on icon at bounding box center [572, 401] width 13 height 13
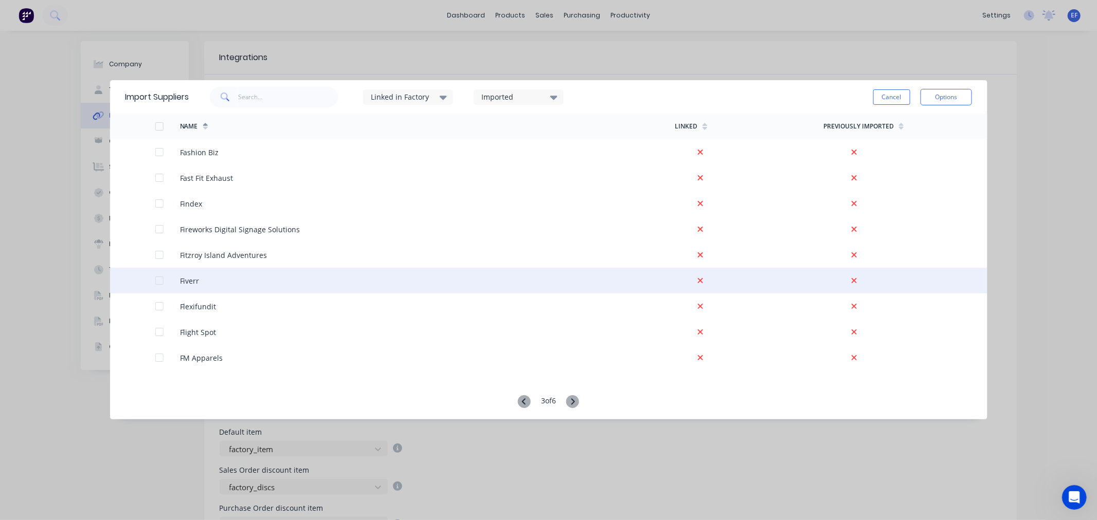
click at [156, 279] on div at bounding box center [159, 280] width 21 height 21
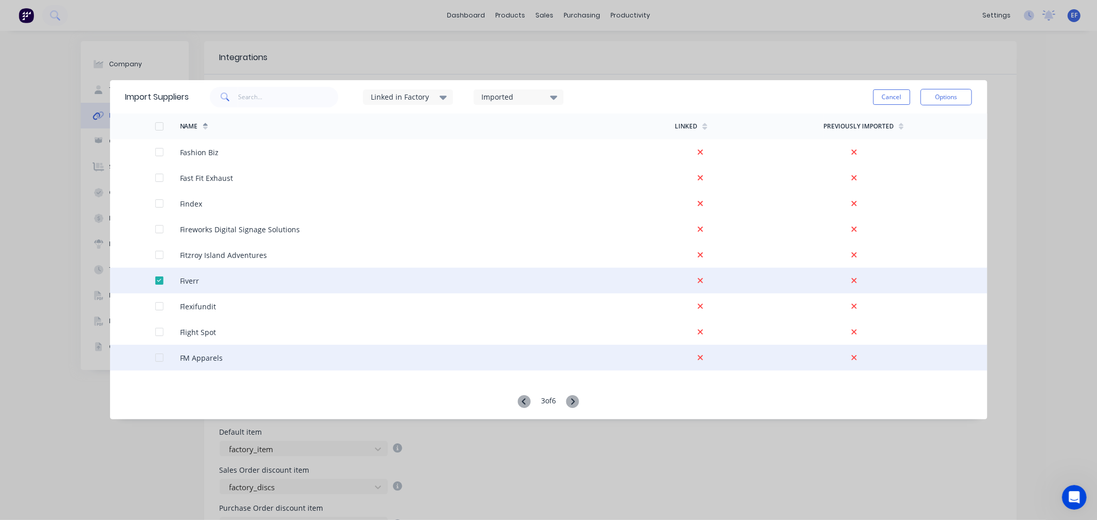
click at [158, 361] on div at bounding box center [159, 358] width 21 height 21
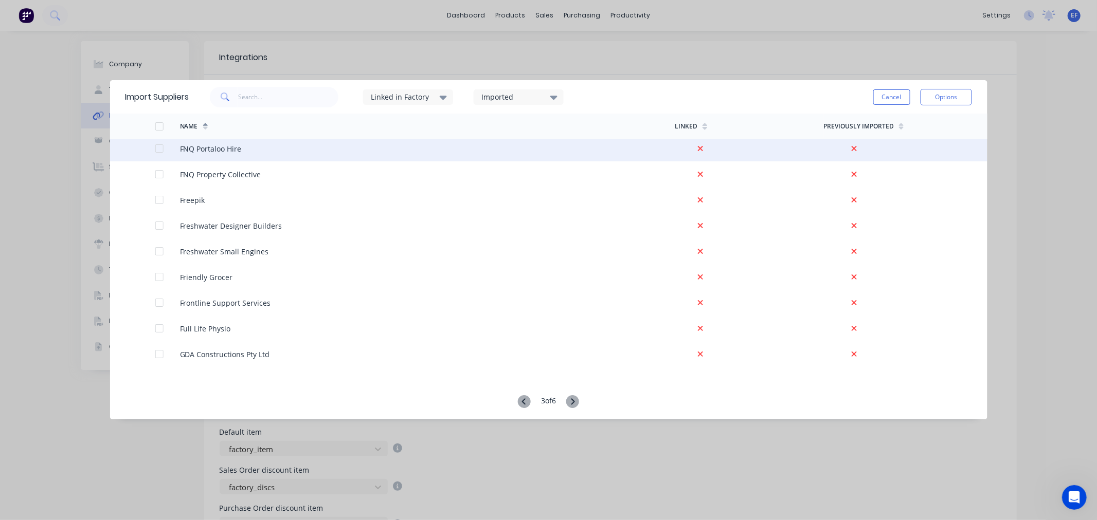
scroll to position [342, 0]
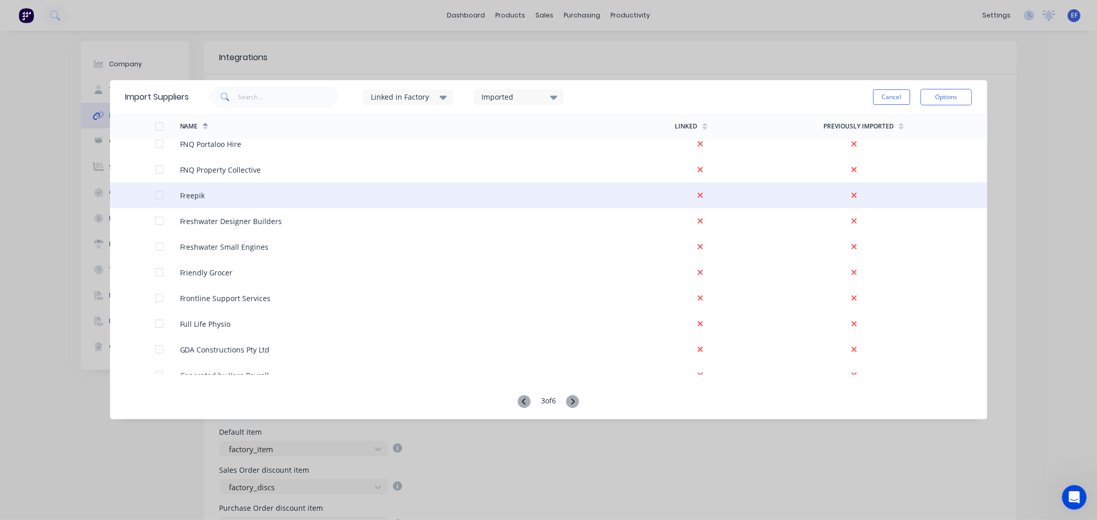
click at [157, 194] on div at bounding box center [159, 195] width 21 height 21
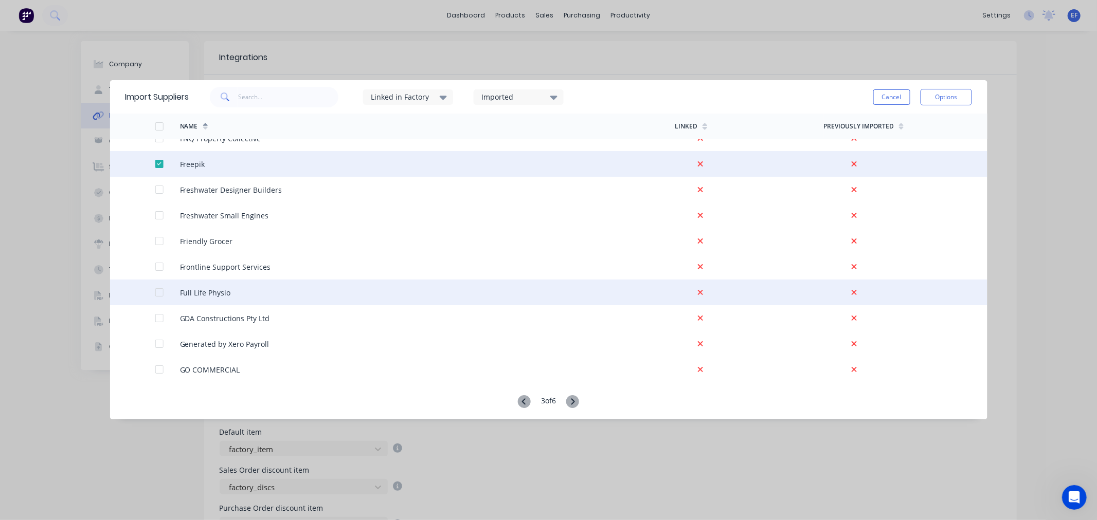
scroll to position [457, 0]
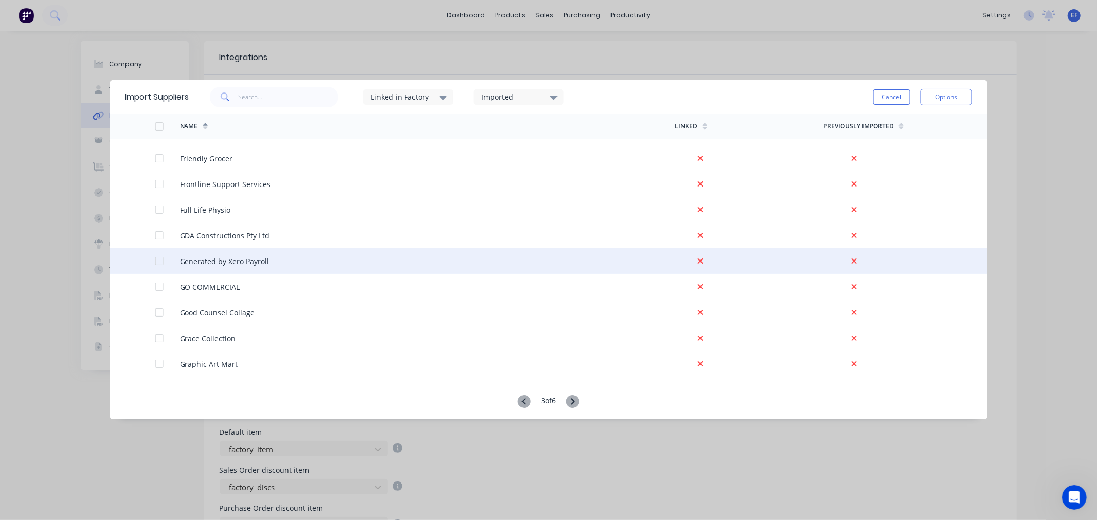
click at [161, 260] on div at bounding box center [159, 261] width 21 height 21
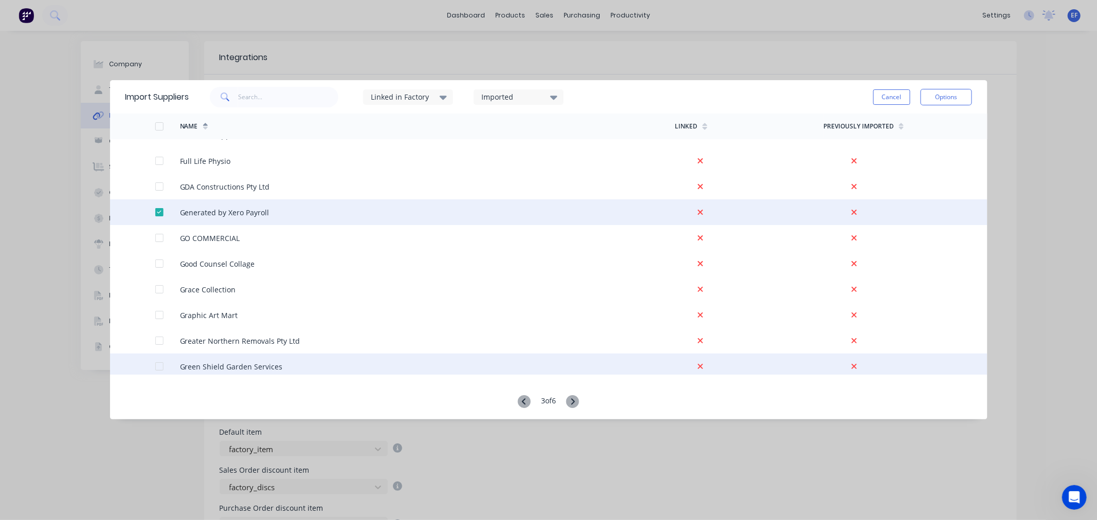
scroll to position [514, 0]
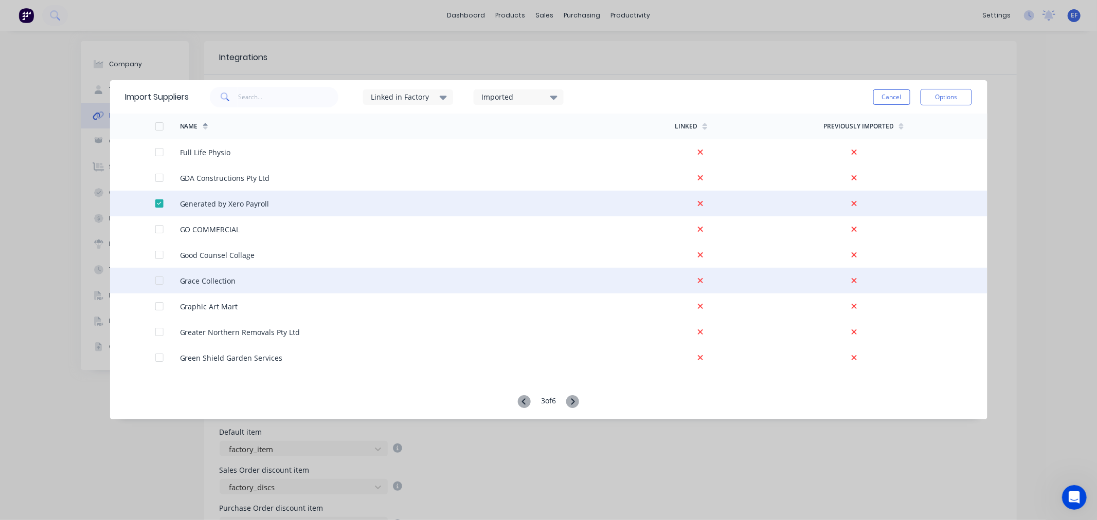
click at [161, 280] on div at bounding box center [159, 280] width 21 height 21
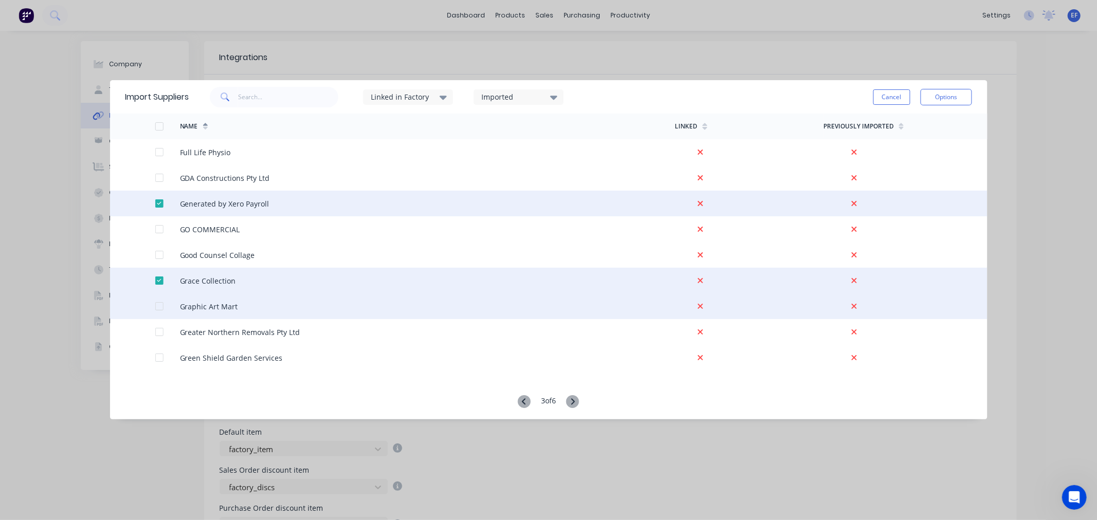
click at [158, 304] on div at bounding box center [159, 306] width 21 height 21
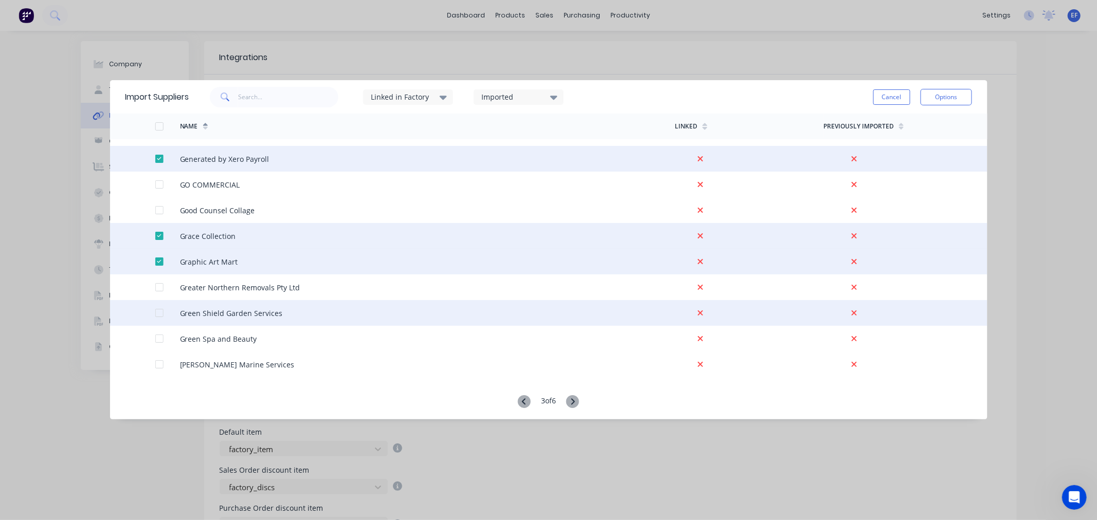
scroll to position [628, 0]
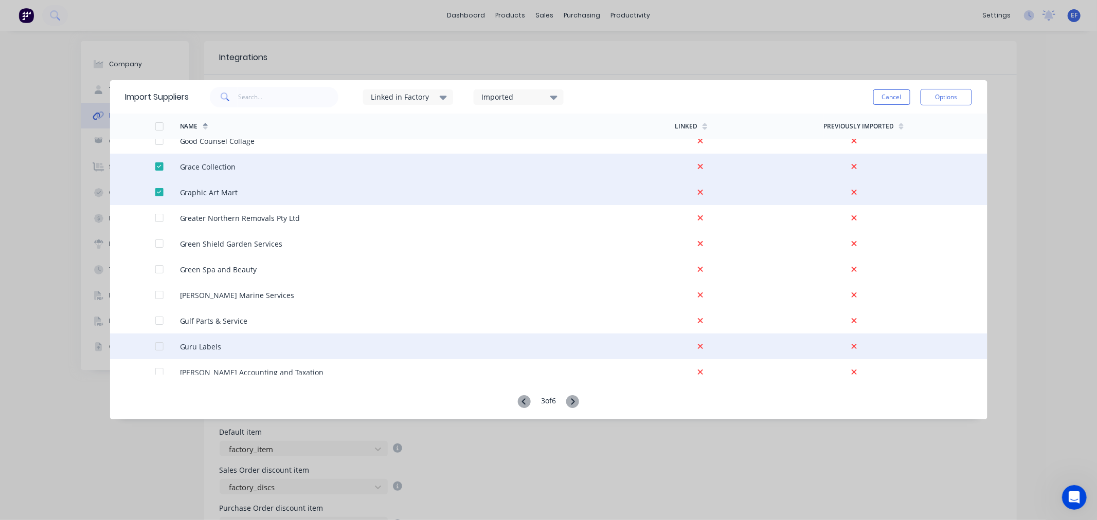
click at [166, 344] on div at bounding box center [167, 347] width 25 height 26
click at [158, 348] on div at bounding box center [159, 346] width 21 height 21
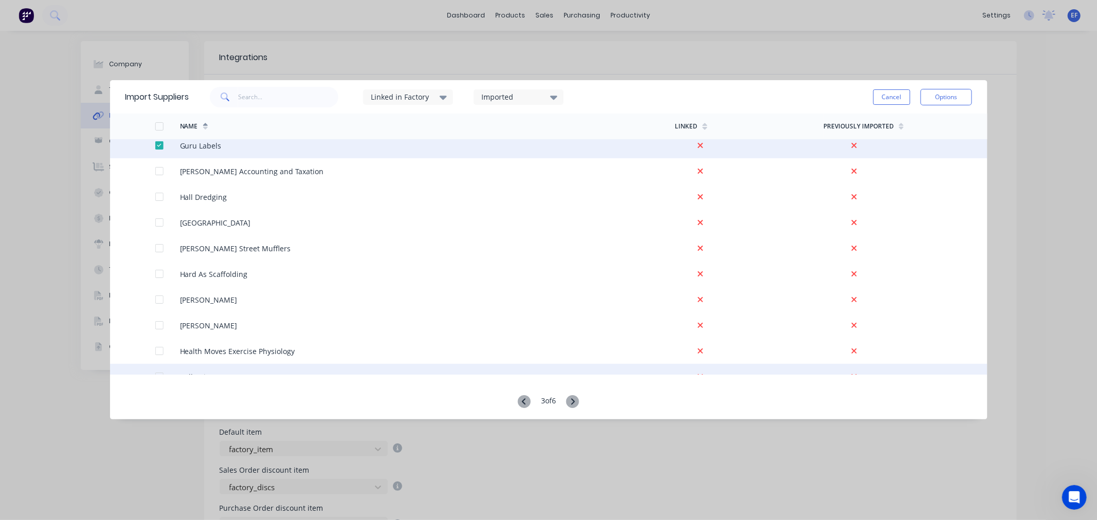
scroll to position [857, 0]
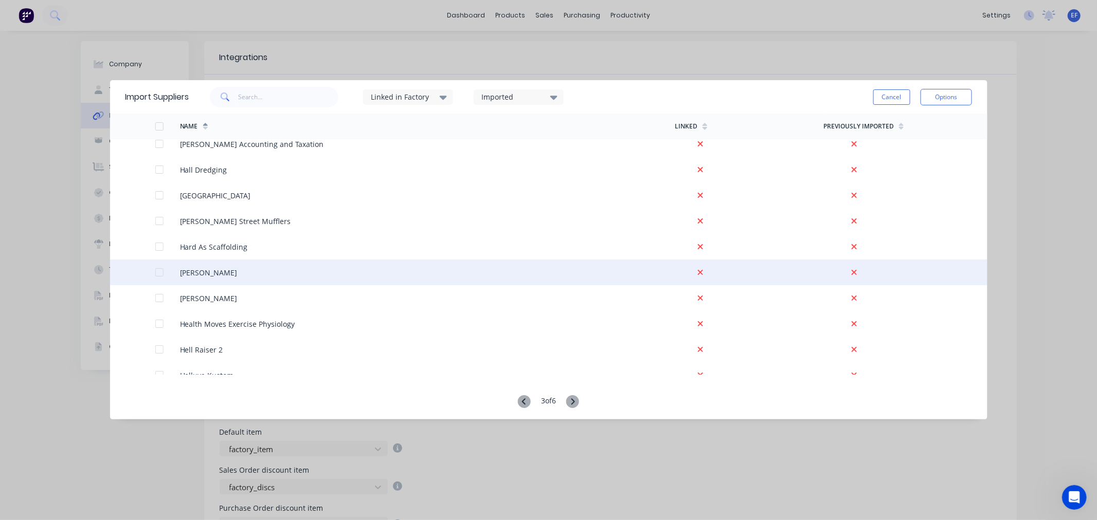
click at [157, 271] on div at bounding box center [159, 272] width 21 height 21
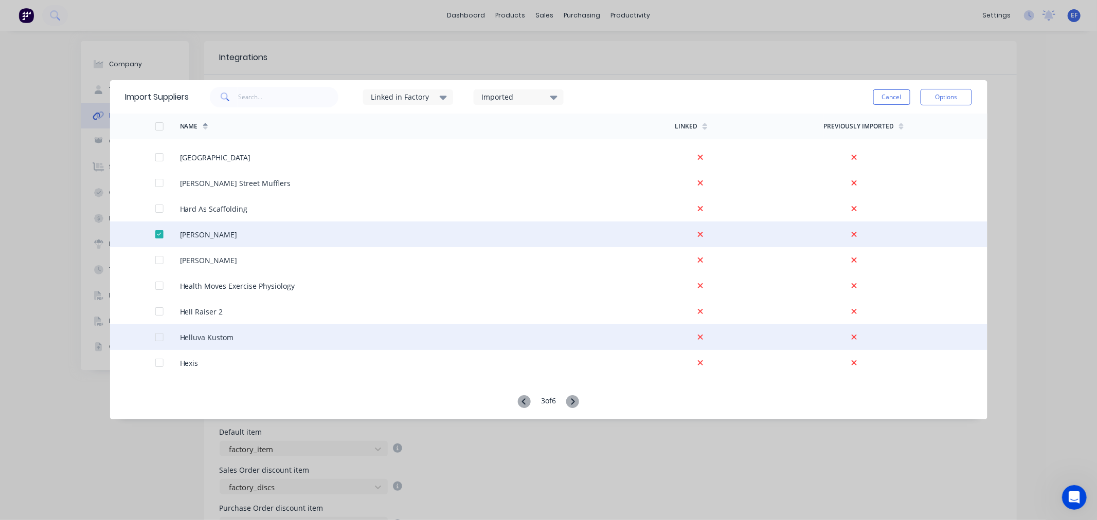
scroll to position [914, 0]
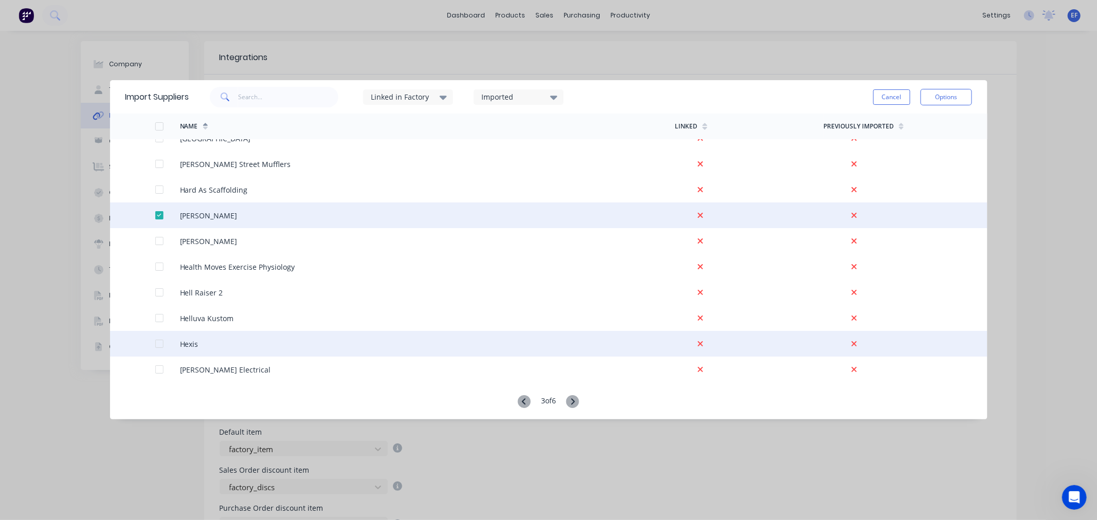
click at [159, 343] on div at bounding box center [159, 344] width 21 height 21
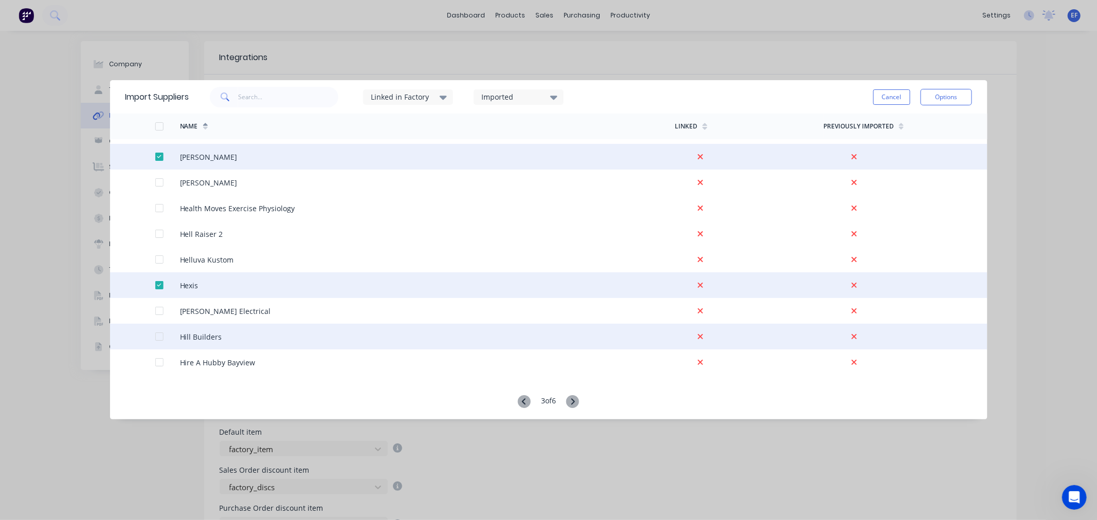
scroll to position [1028, 0]
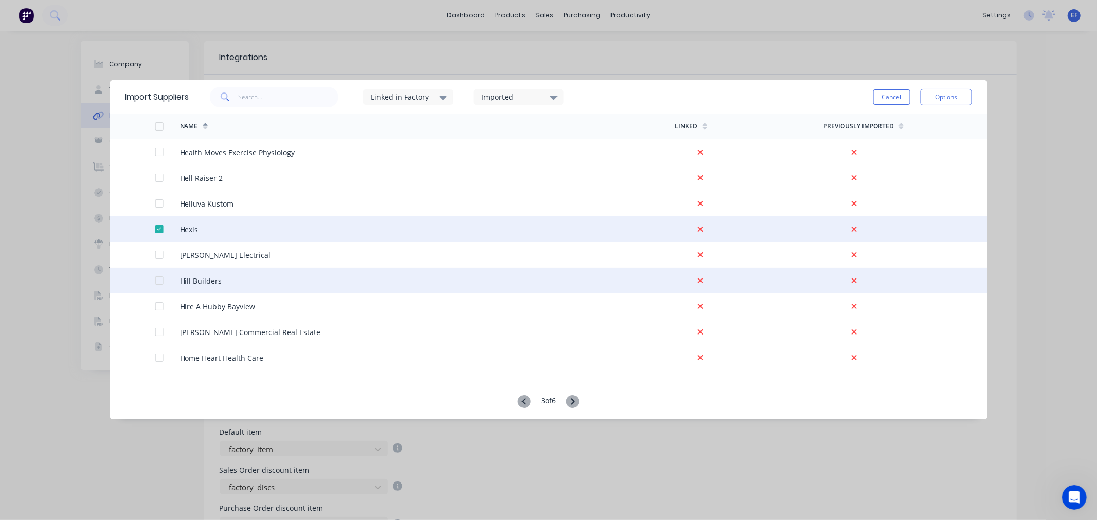
click at [157, 280] on div at bounding box center [159, 280] width 21 height 21
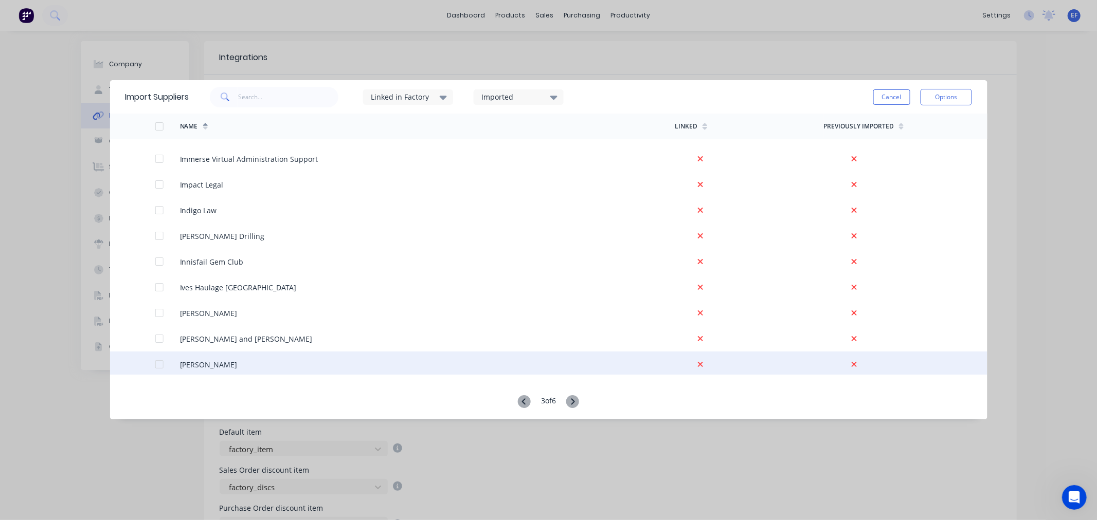
scroll to position [1485, 0]
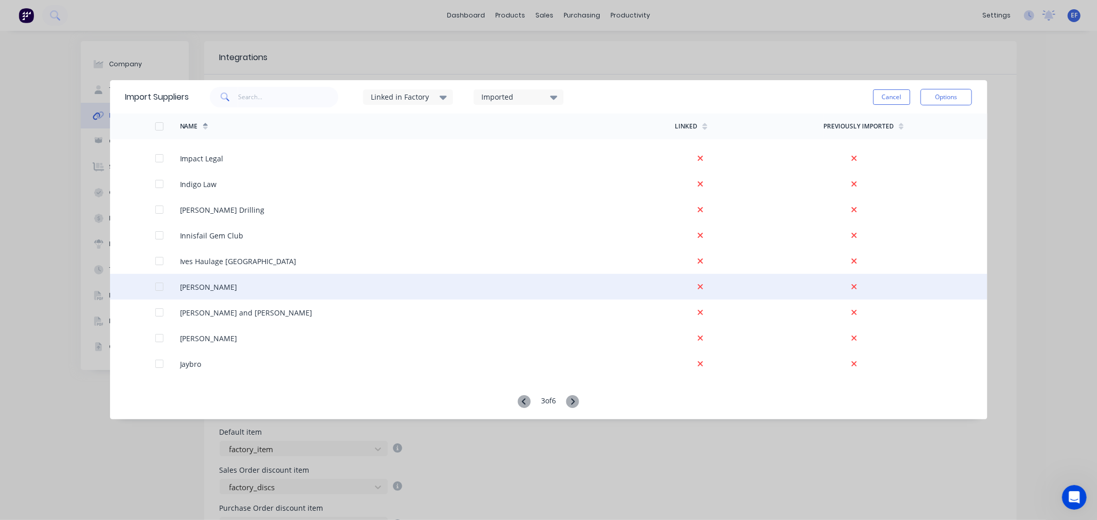
click at [157, 288] on div at bounding box center [159, 287] width 21 height 21
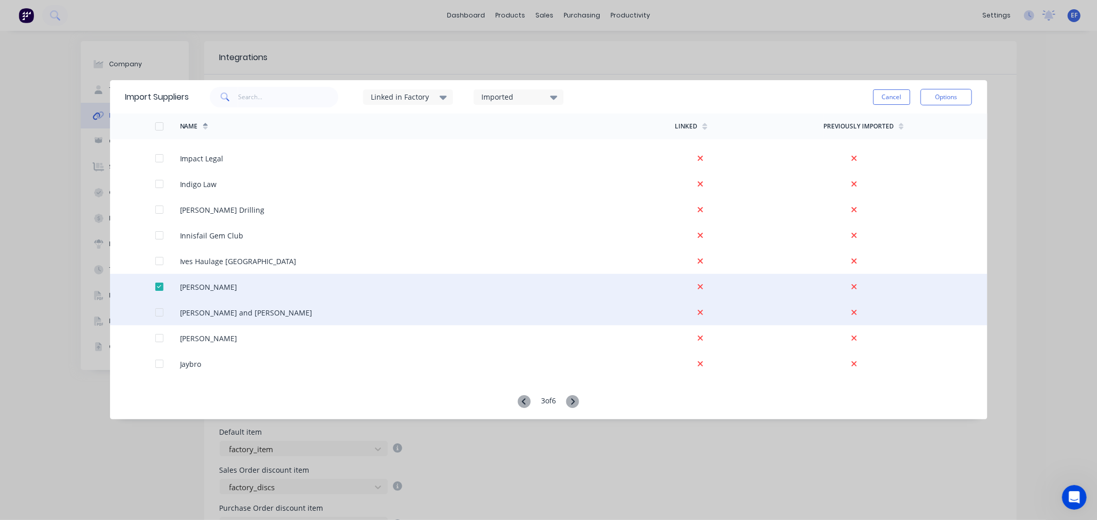
click at [161, 311] on div at bounding box center [159, 312] width 21 height 21
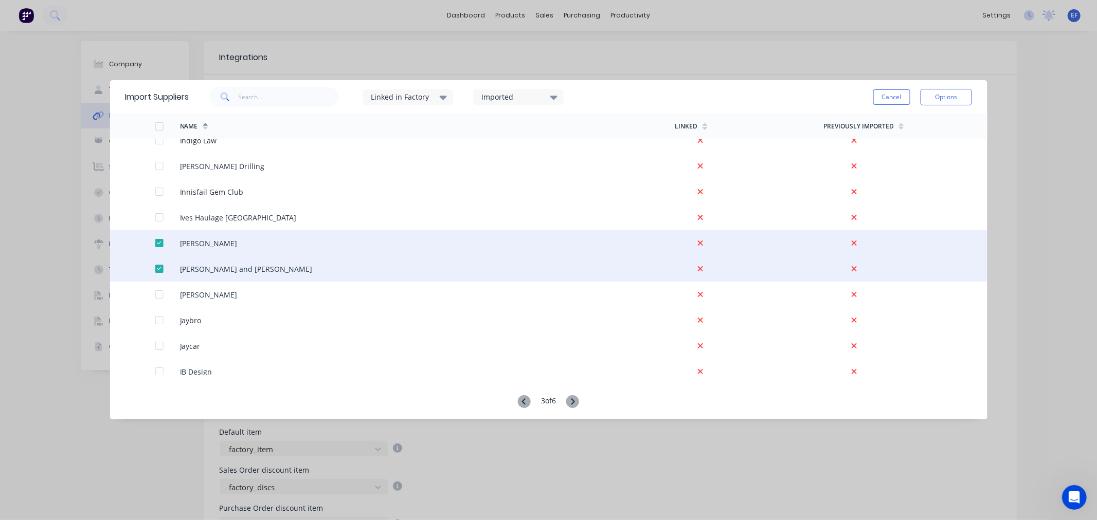
scroll to position [1599, 0]
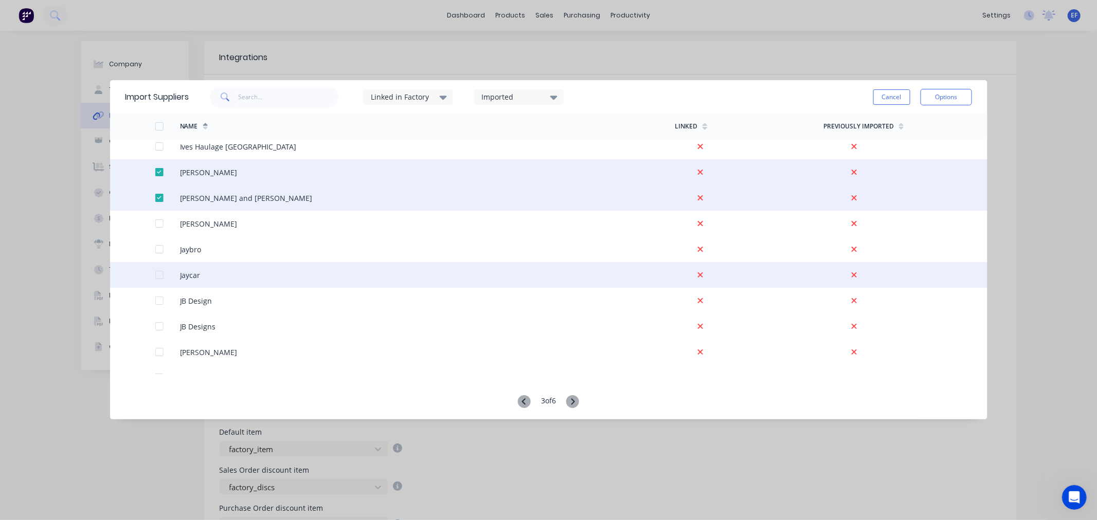
click at [159, 274] on div at bounding box center [159, 275] width 21 height 21
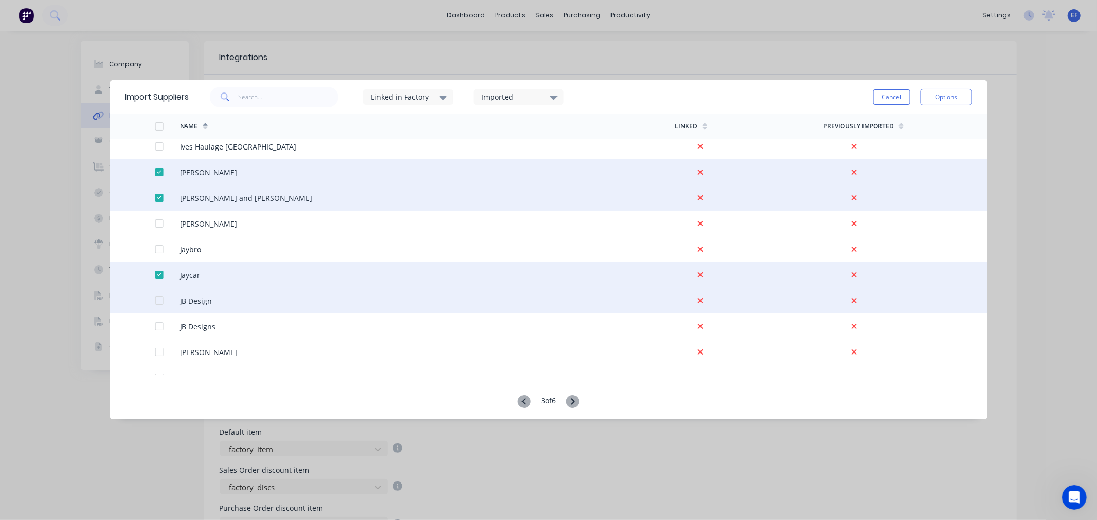
click at [153, 299] on div at bounding box center [142, 301] width 25 height 26
drag, startPoint x: 162, startPoint y: 300, endPoint x: 170, endPoint y: 307, distance: 10.5
click at [162, 301] on div at bounding box center [159, 300] width 21 height 21
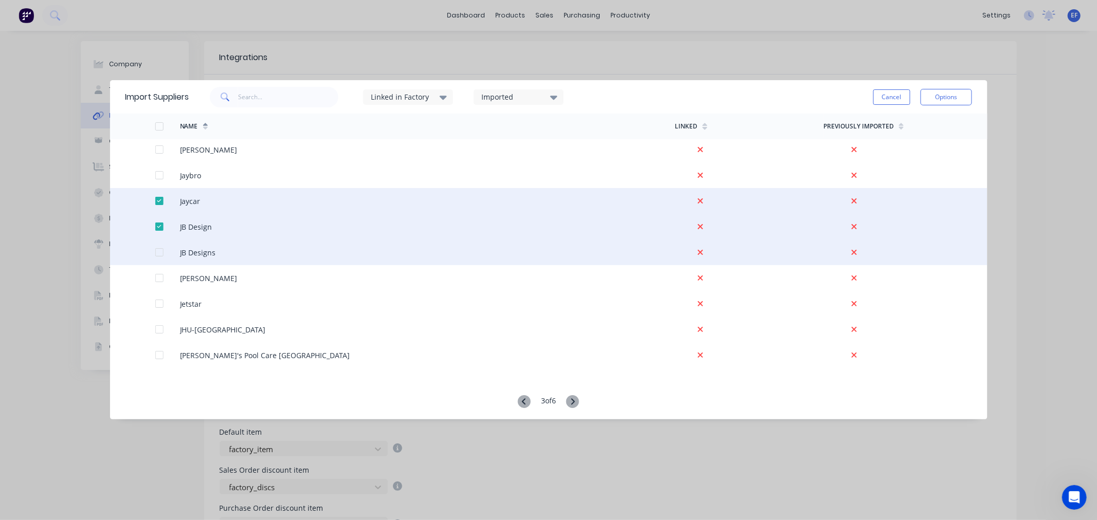
scroll to position [1714, 0]
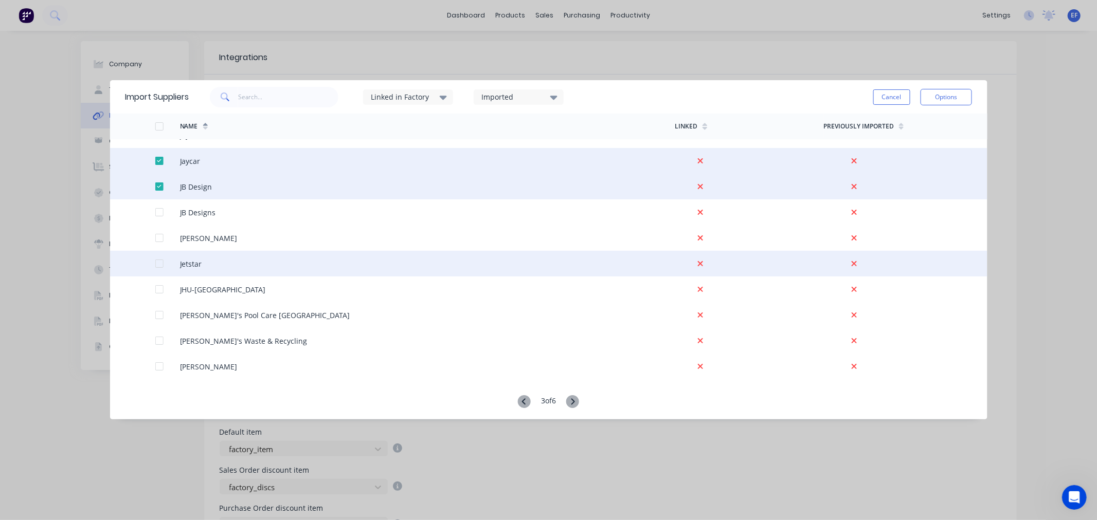
click at [158, 263] on div at bounding box center [159, 263] width 21 height 21
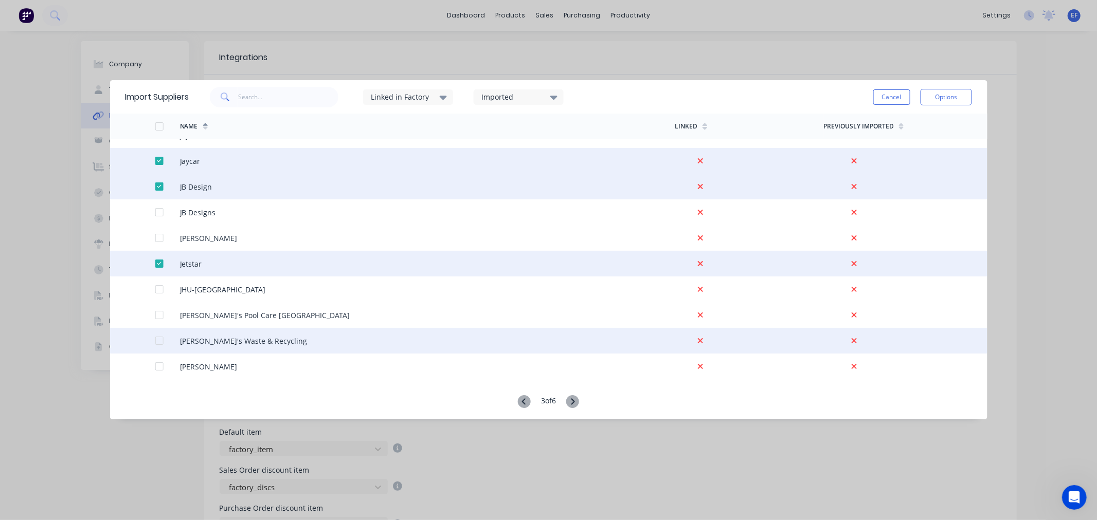
click at [158, 338] on div at bounding box center [159, 341] width 21 height 21
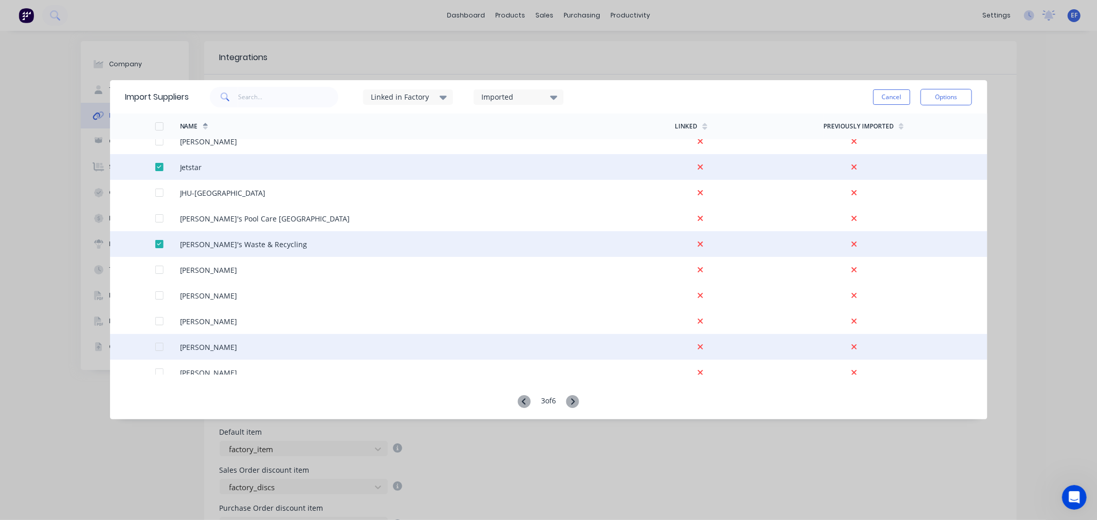
scroll to position [1828, 0]
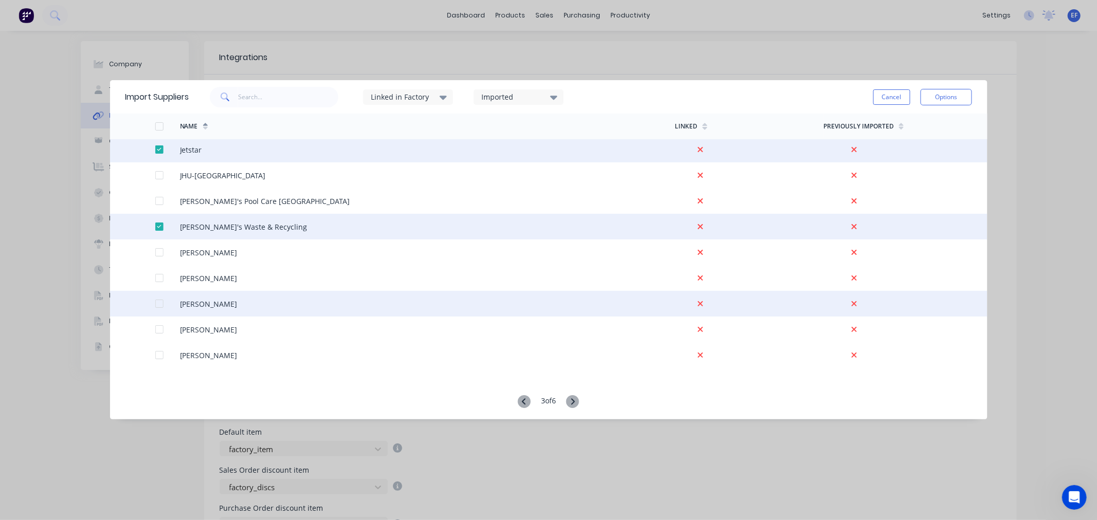
click at [156, 278] on div at bounding box center [159, 278] width 21 height 21
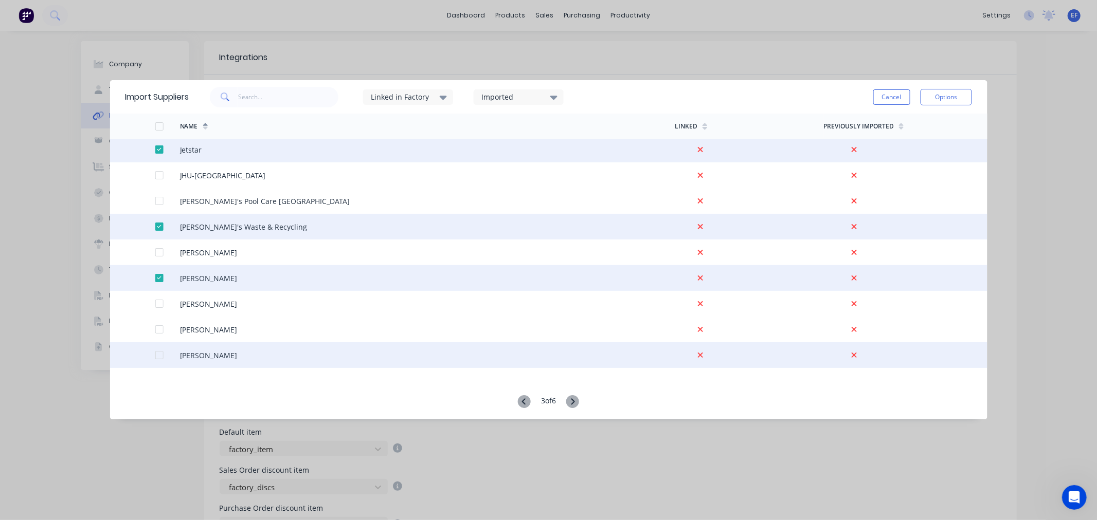
click at [158, 356] on div at bounding box center [159, 355] width 21 height 21
click at [156, 354] on div at bounding box center [159, 355] width 21 height 21
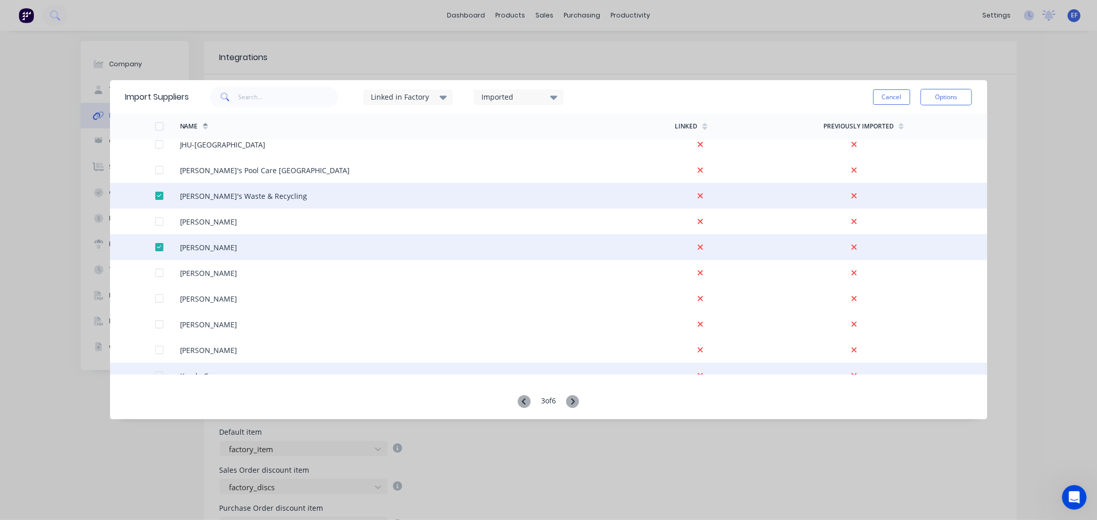
scroll to position [1885, 0]
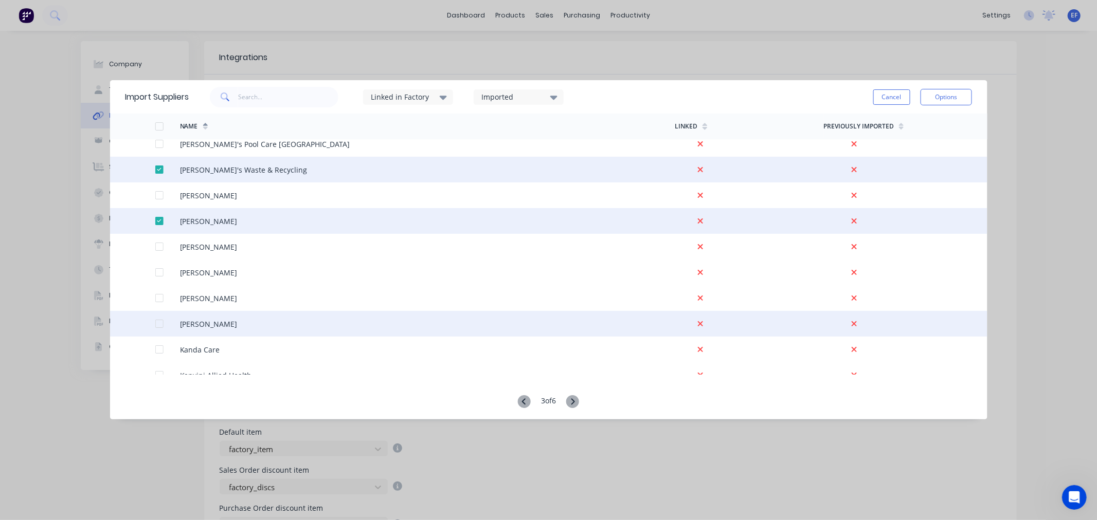
click at [158, 324] on div at bounding box center [159, 324] width 21 height 21
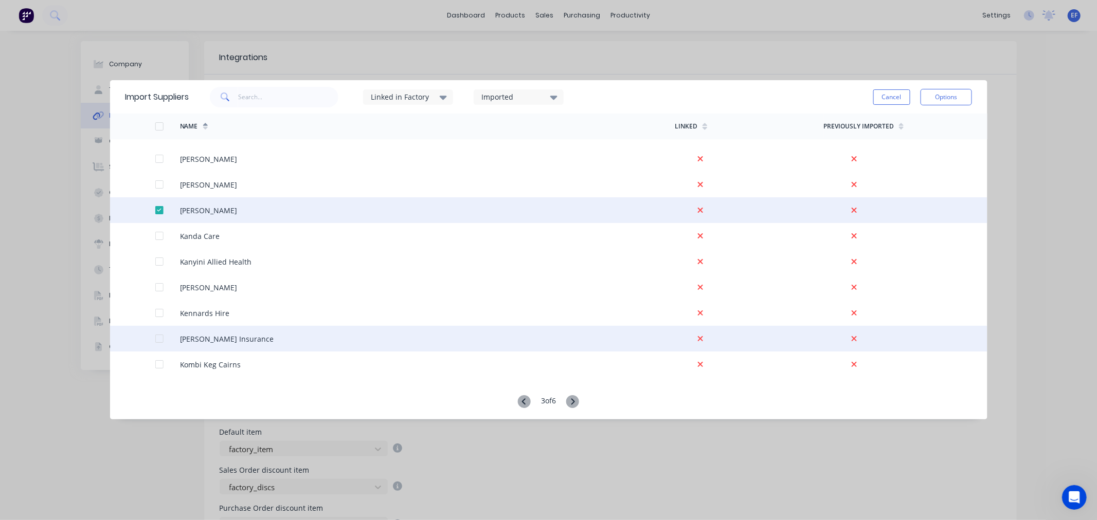
scroll to position [1999, 0]
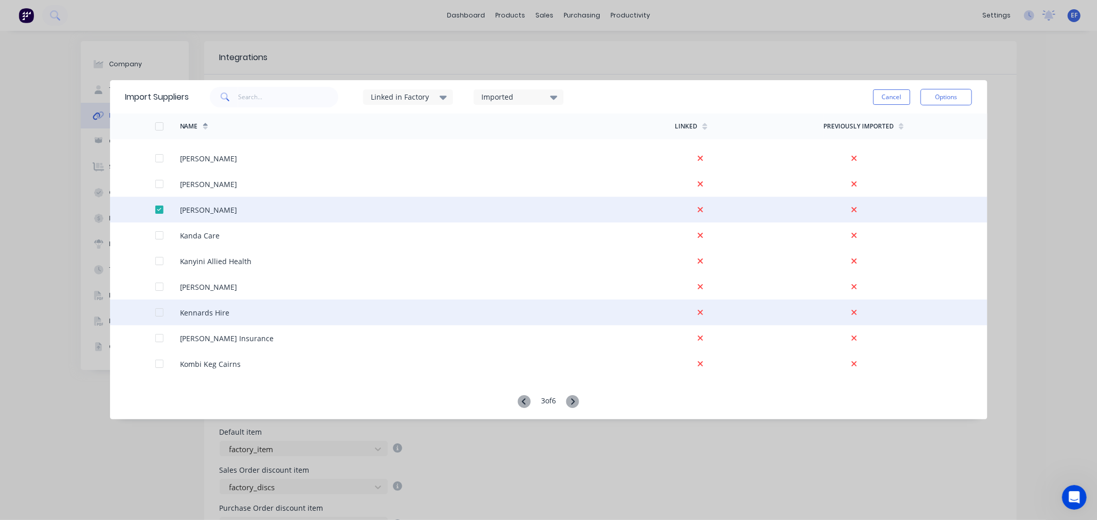
click at [159, 312] on div at bounding box center [159, 312] width 21 height 21
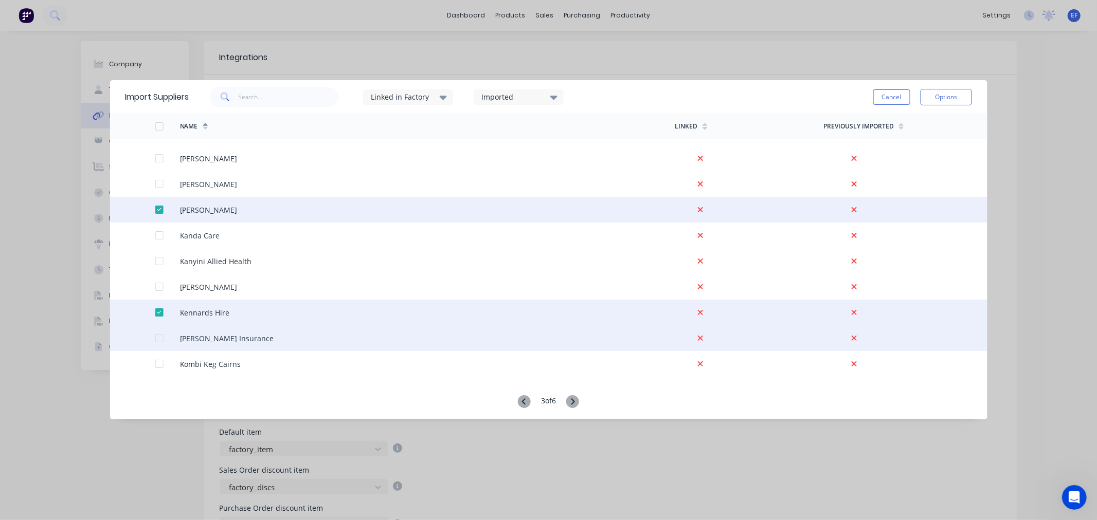
click at [155, 335] on div at bounding box center [159, 338] width 21 height 21
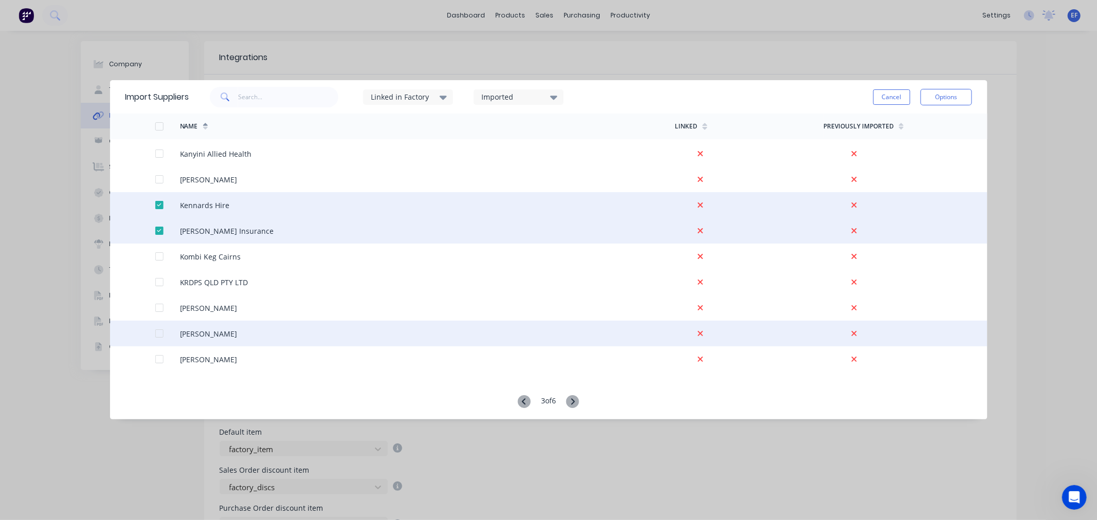
scroll to position [2114, 0]
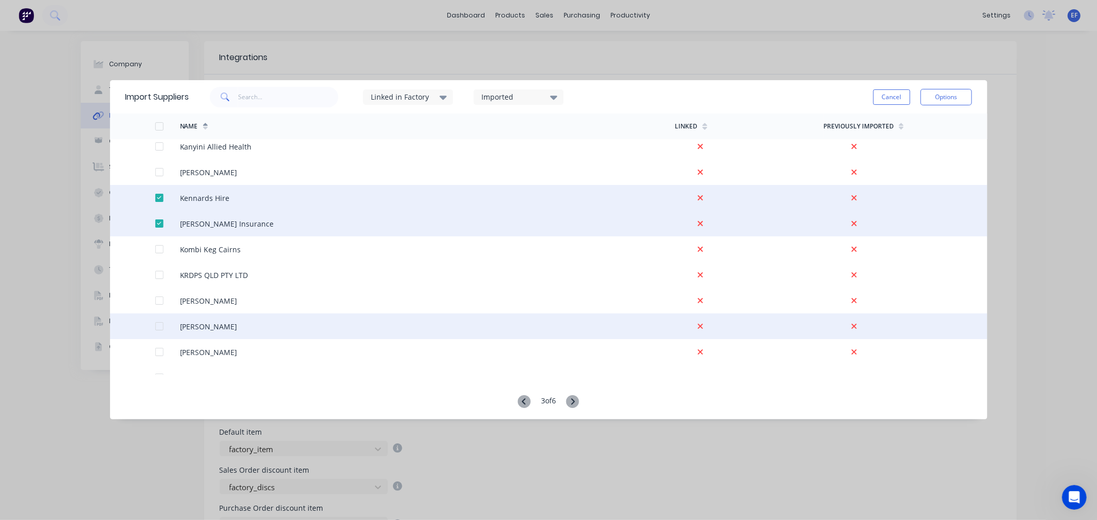
click at [152, 325] on div at bounding box center [142, 327] width 25 height 26
click at [158, 325] on div at bounding box center [159, 326] width 21 height 21
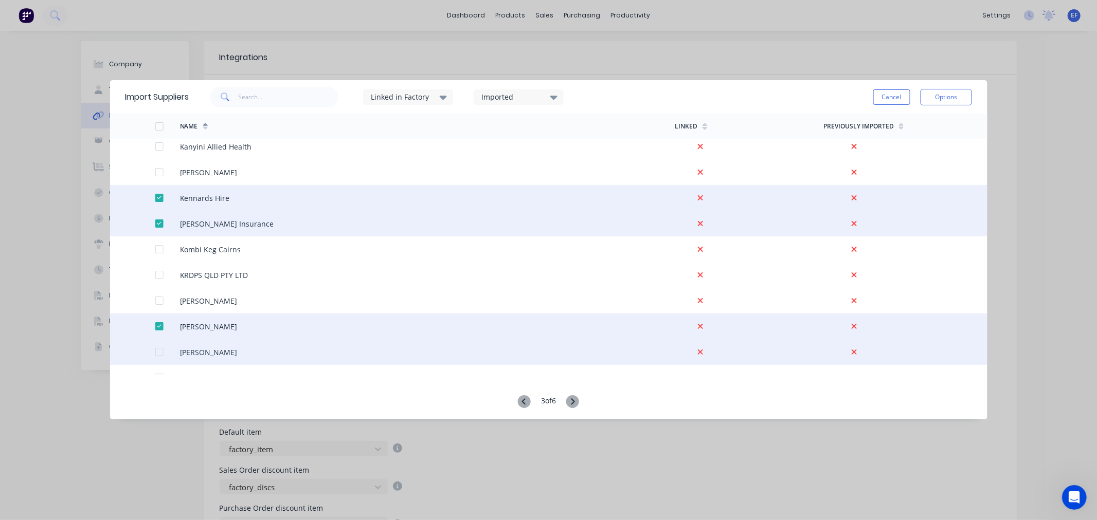
click at [158, 353] on div at bounding box center [159, 352] width 21 height 21
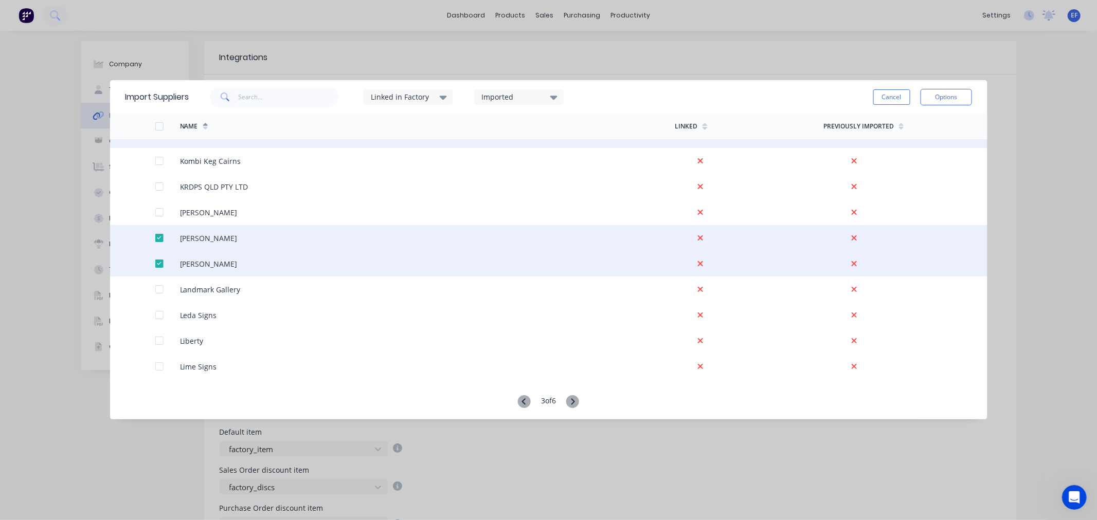
scroll to position [2163, 0]
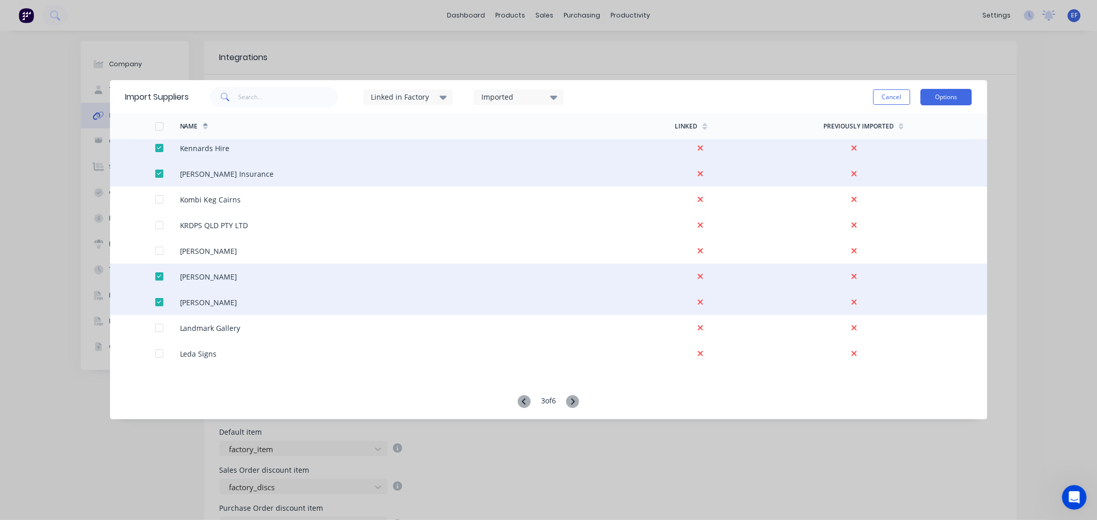
click at [944, 100] on button "Options" at bounding box center [945, 97] width 51 height 16
click at [911, 132] on div "Import selected suppliers" at bounding box center [922, 126] width 79 height 26
click at [916, 126] on div "Import selected suppliers" at bounding box center [922, 126] width 79 height 26
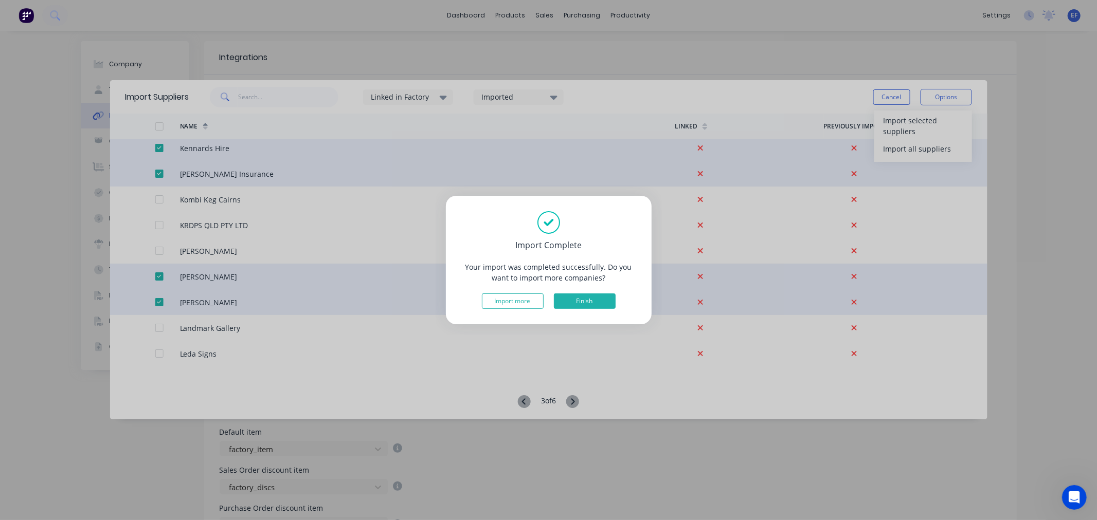
click at [585, 305] on button "Finish" at bounding box center [585, 301] width 62 height 15
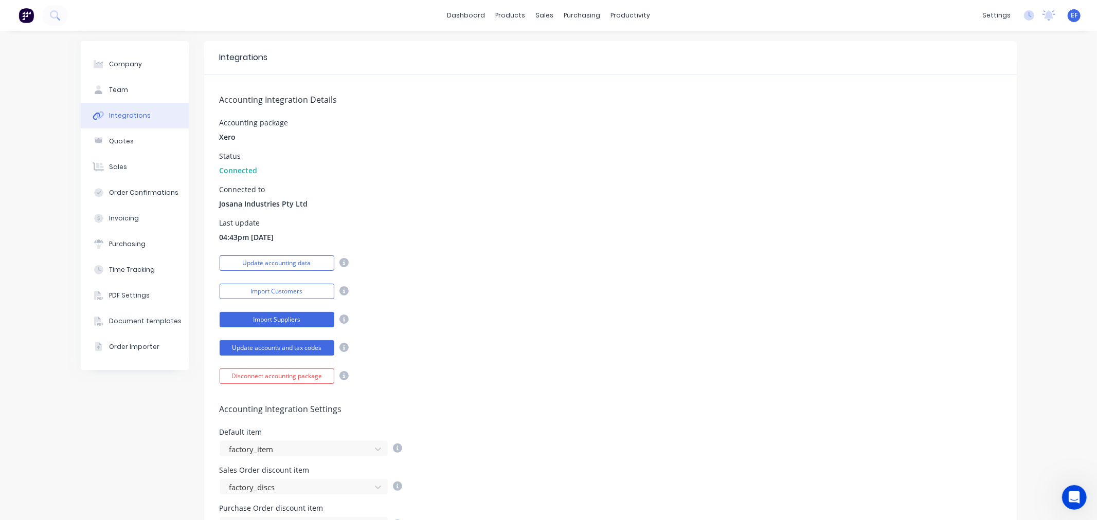
click at [281, 322] on button "Import Suppliers" at bounding box center [277, 319] width 115 height 15
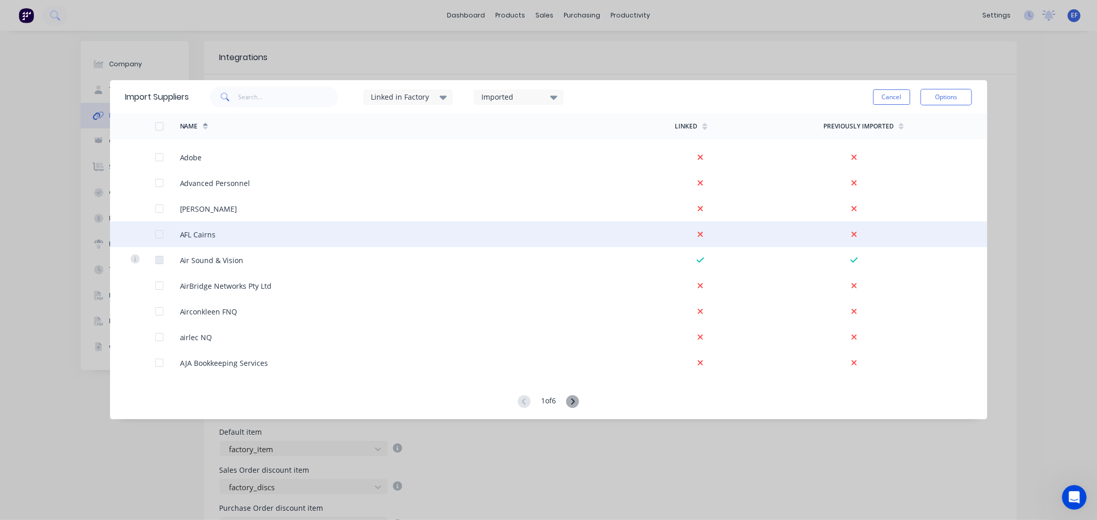
scroll to position [228, 0]
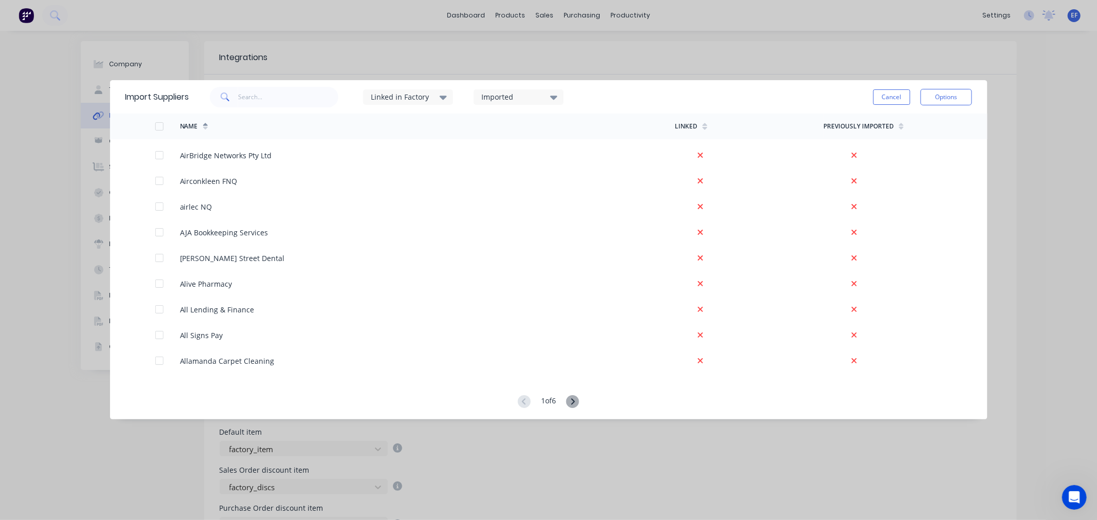
click at [574, 402] on icon at bounding box center [572, 401] width 13 height 13
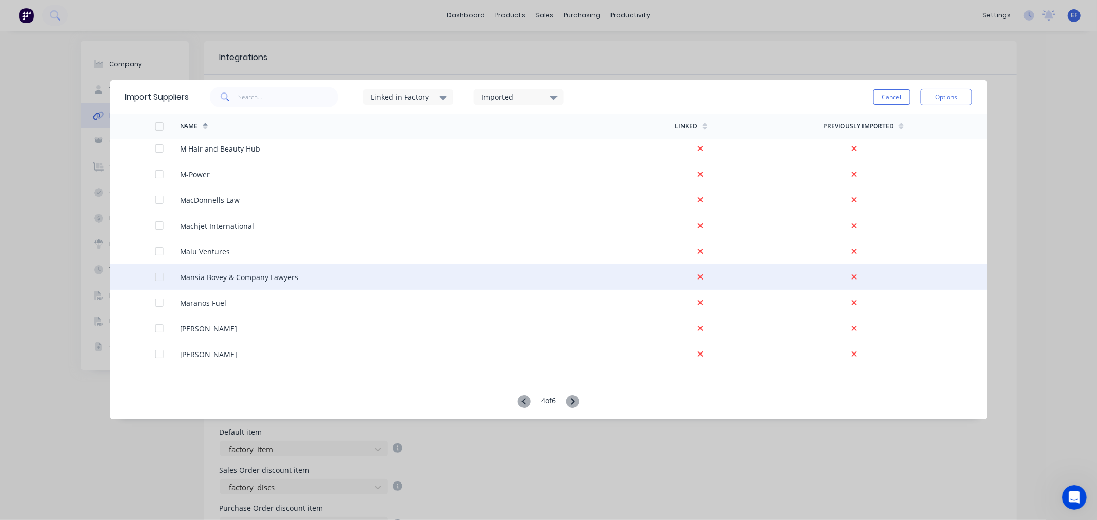
scroll to position [114, 0]
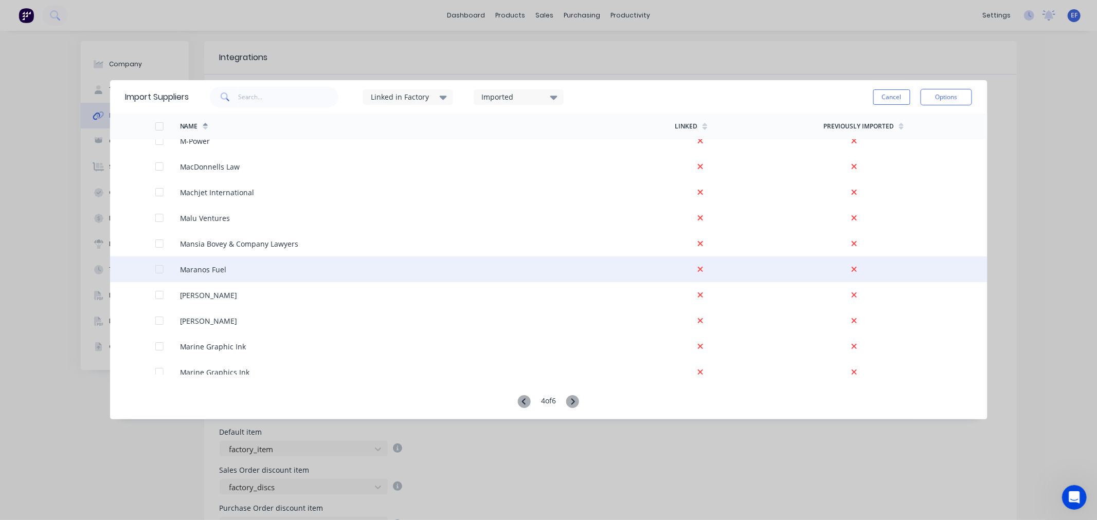
click at [160, 267] on div at bounding box center [159, 269] width 21 height 21
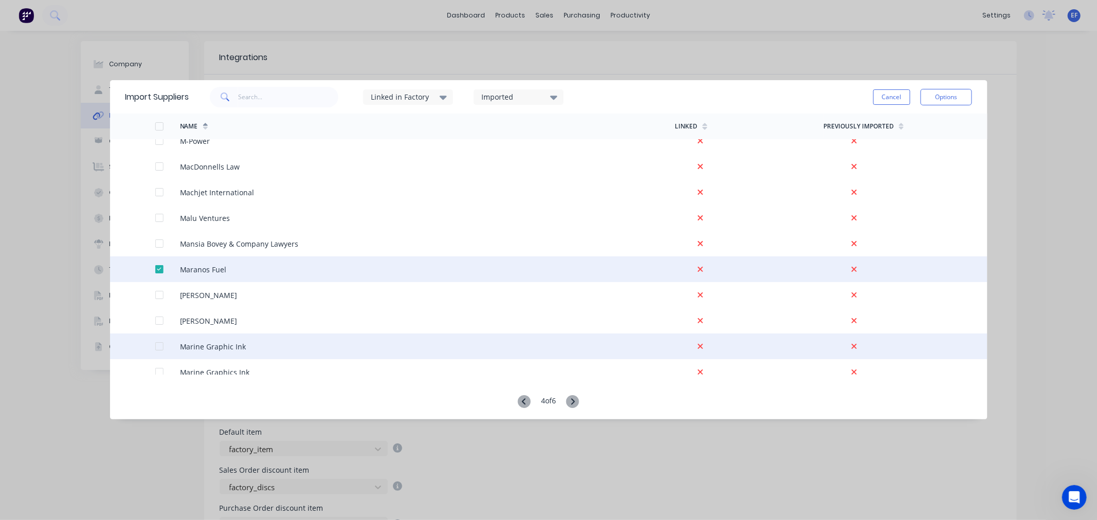
scroll to position [171, 0]
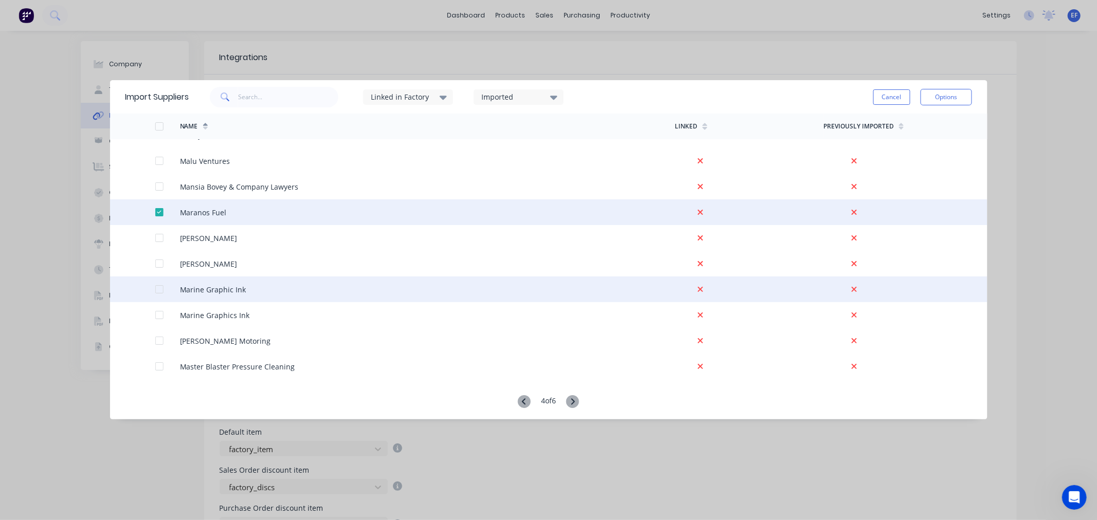
click at [160, 288] on div at bounding box center [159, 289] width 21 height 21
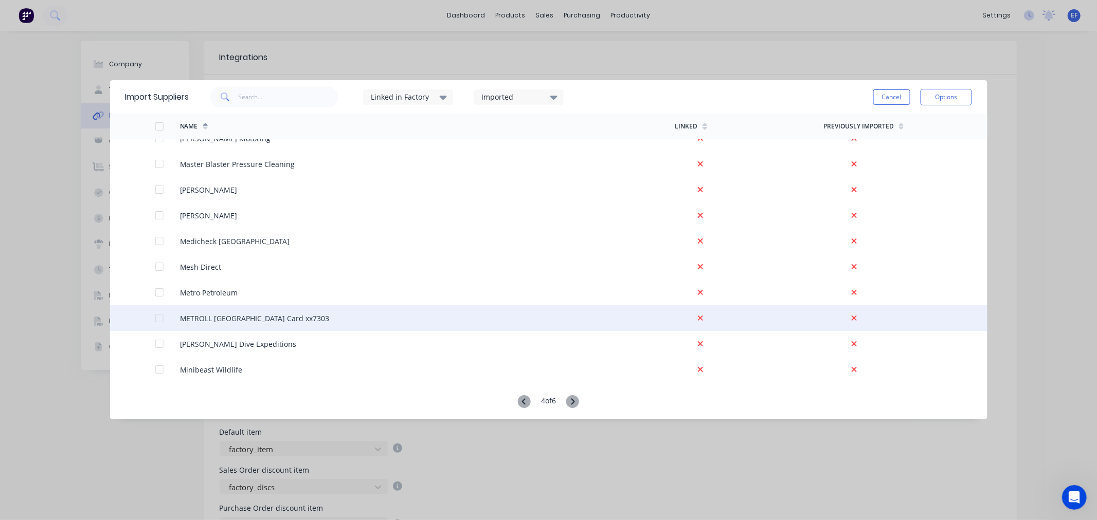
scroll to position [399, 0]
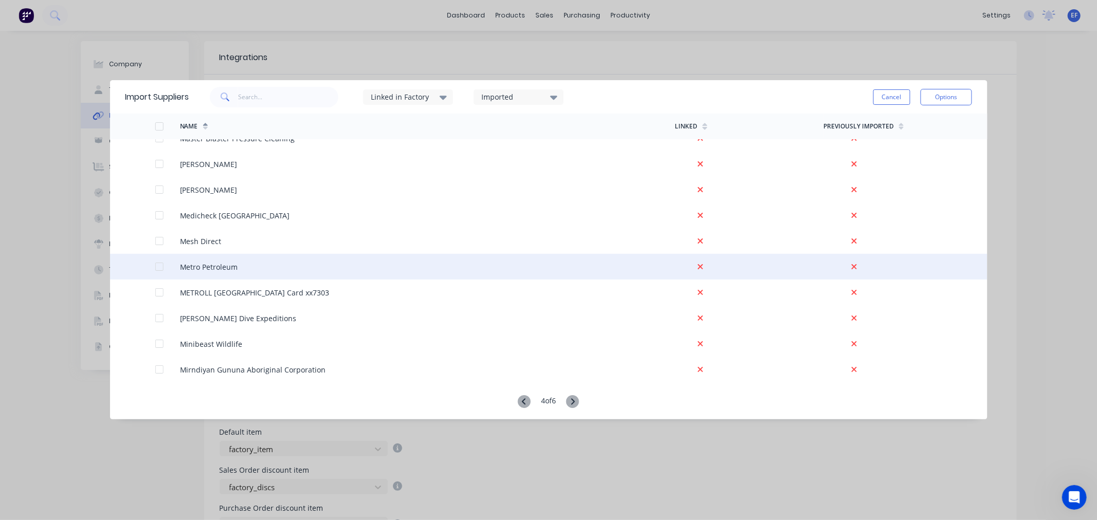
click at [155, 265] on div at bounding box center [159, 267] width 21 height 21
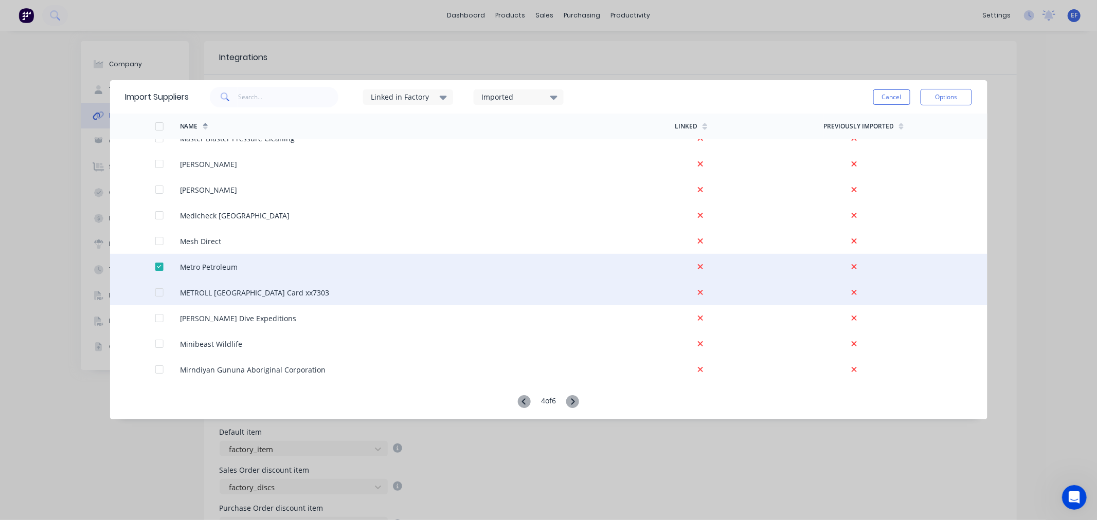
click at [160, 292] on div at bounding box center [159, 292] width 21 height 21
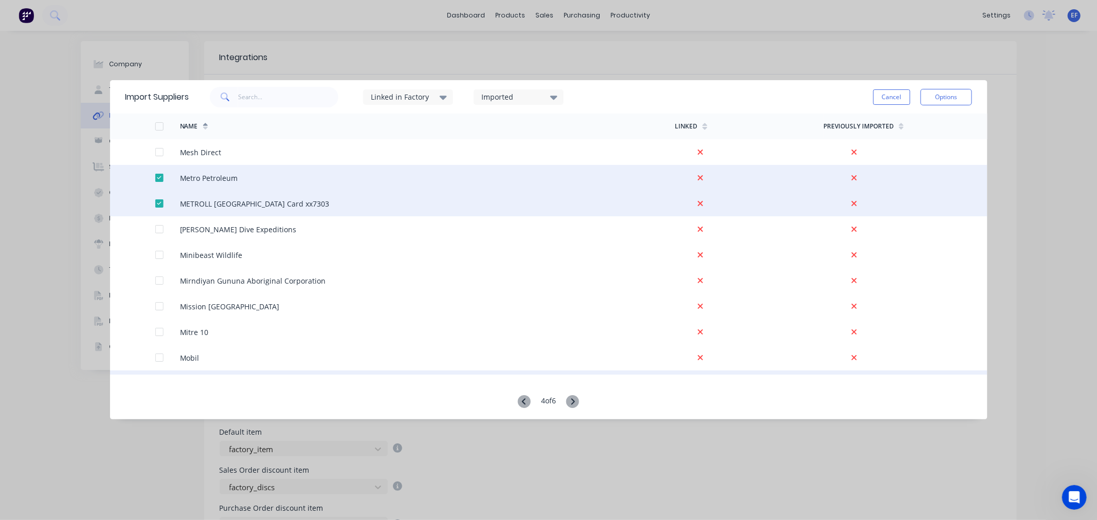
scroll to position [514, 0]
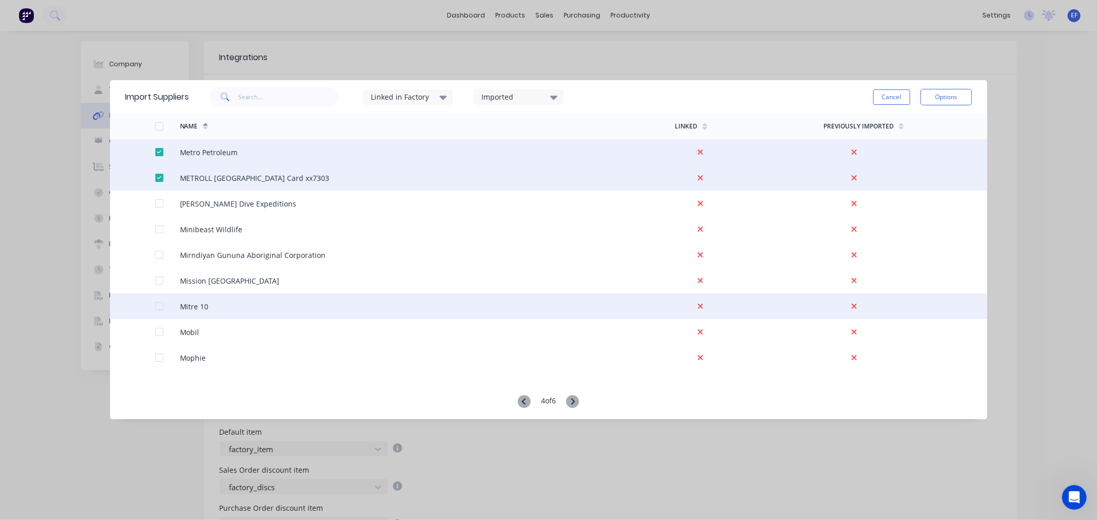
click at [155, 305] on div at bounding box center [159, 306] width 21 height 21
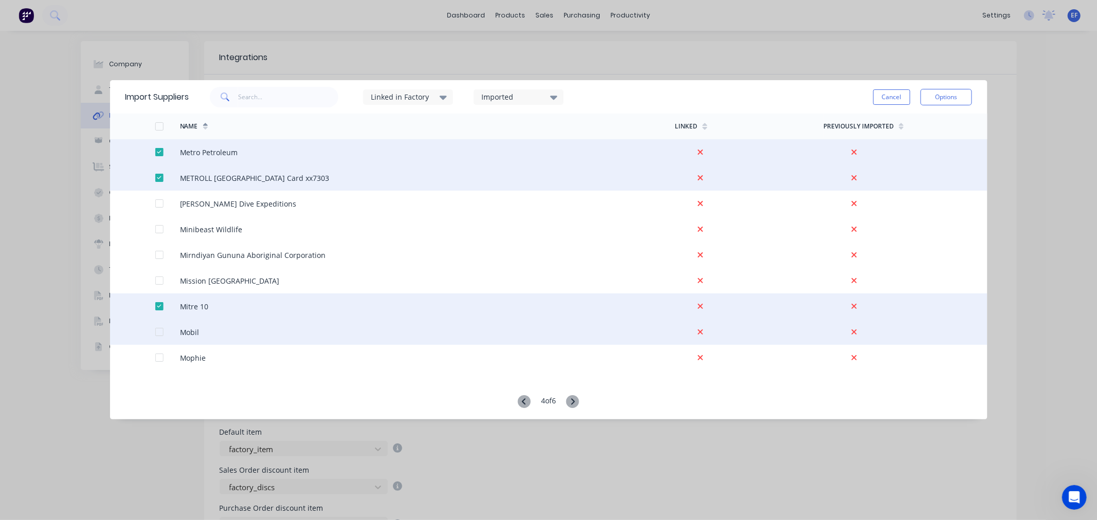
click at [149, 331] on div at bounding box center [142, 332] width 25 height 26
click at [158, 332] on div at bounding box center [159, 332] width 21 height 21
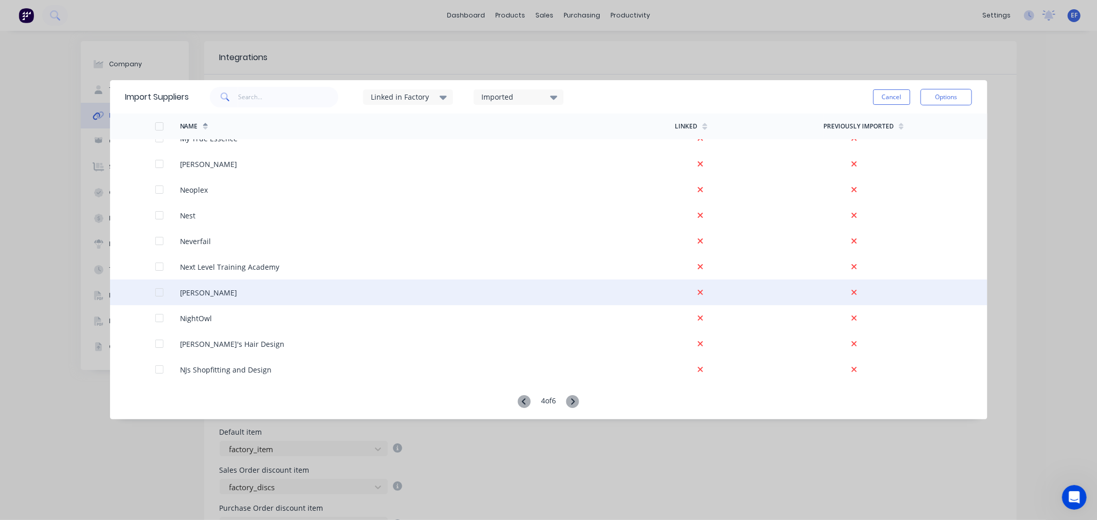
scroll to position [857, 0]
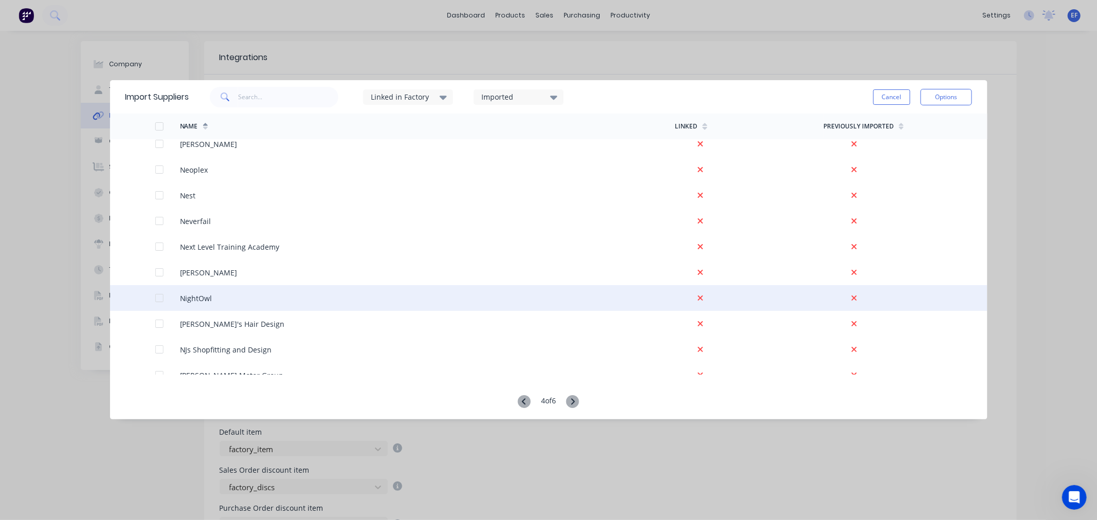
click at [158, 300] on div at bounding box center [159, 298] width 21 height 21
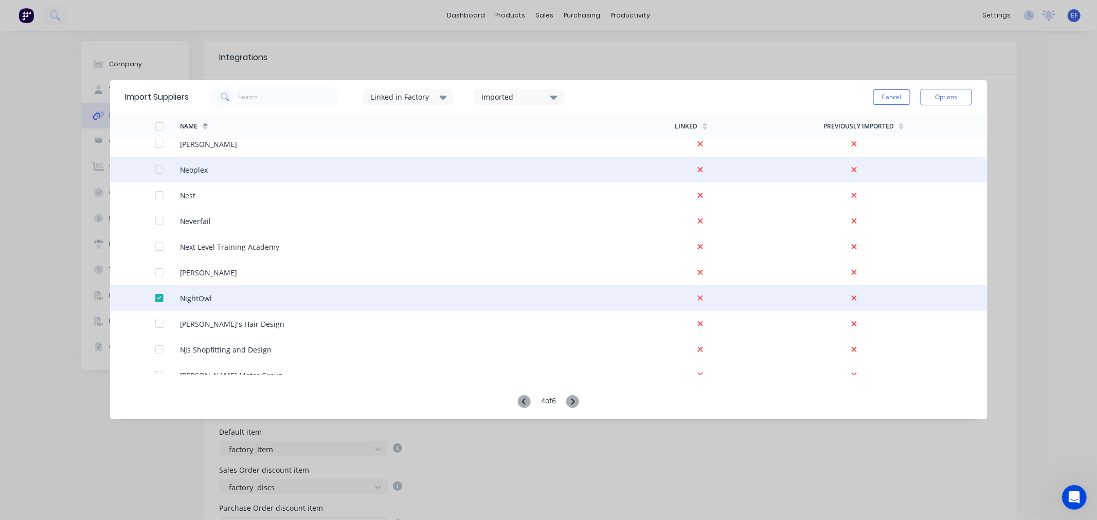
scroll to position [914, 0]
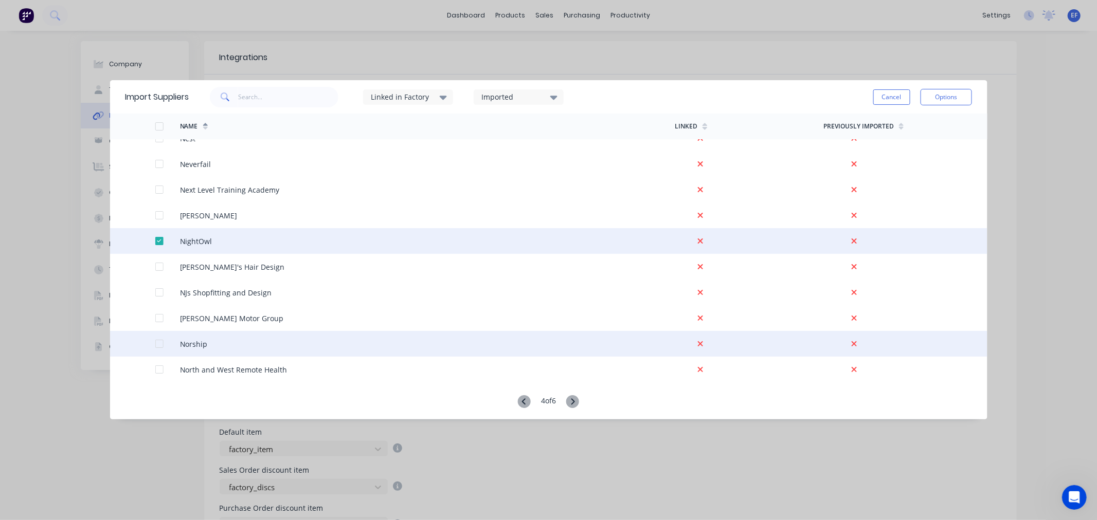
click at [160, 345] on div at bounding box center [159, 344] width 21 height 21
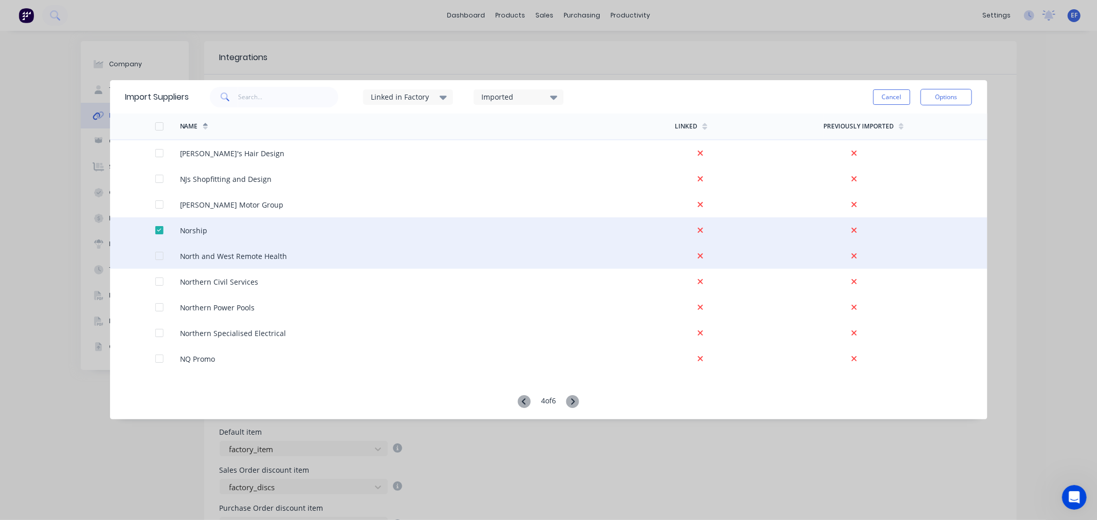
scroll to position [1028, 0]
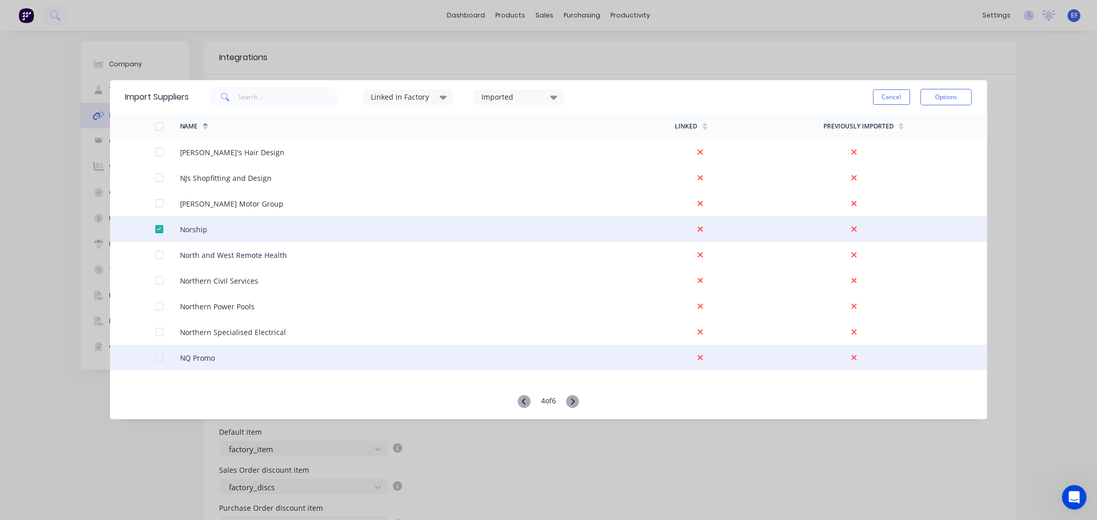
click at [158, 357] on div at bounding box center [159, 358] width 21 height 21
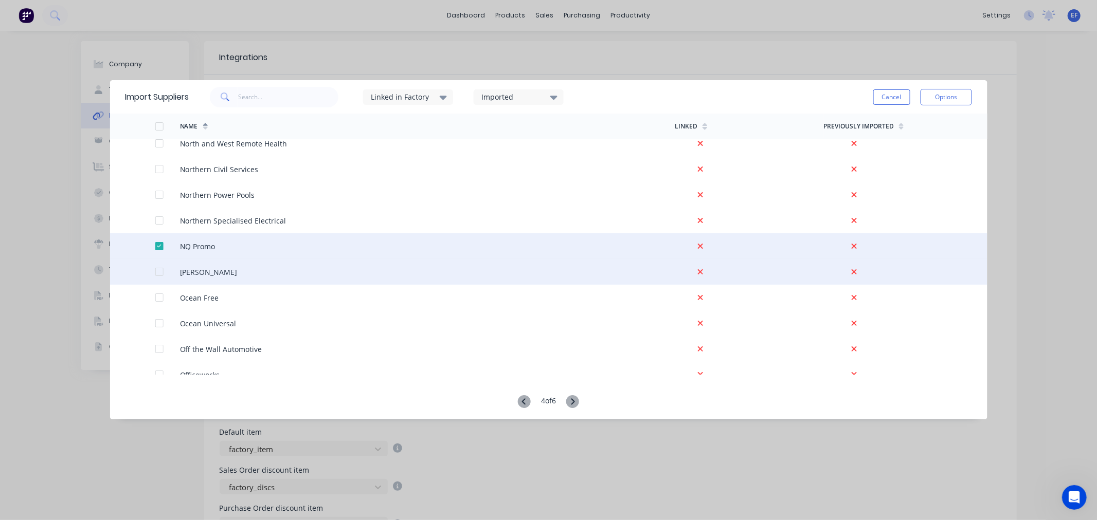
scroll to position [1142, 0]
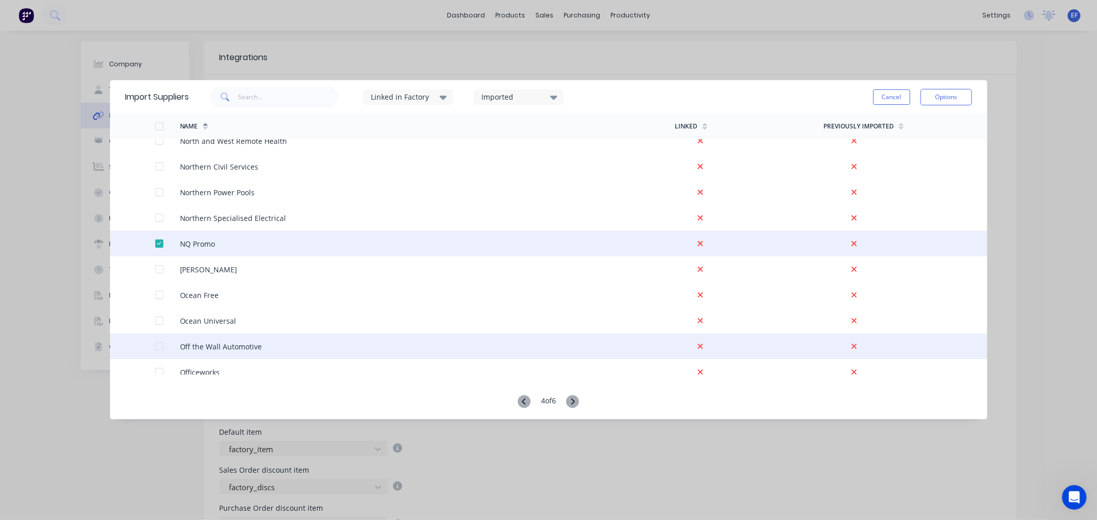
click at [153, 347] on div at bounding box center [142, 347] width 25 height 26
click at [157, 348] on div at bounding box center [159, 346] width 21 height 21
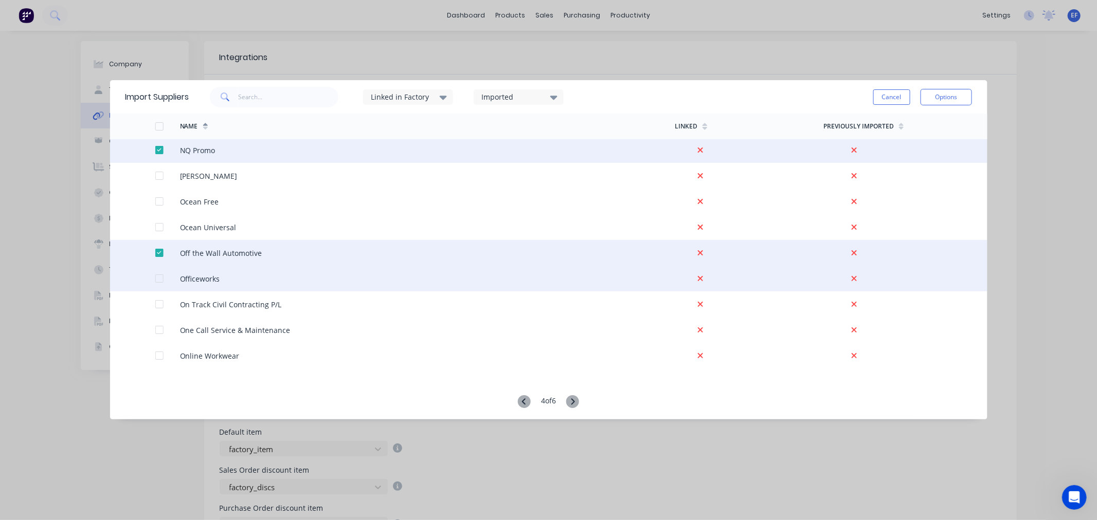
scroll to position [1257, 0]
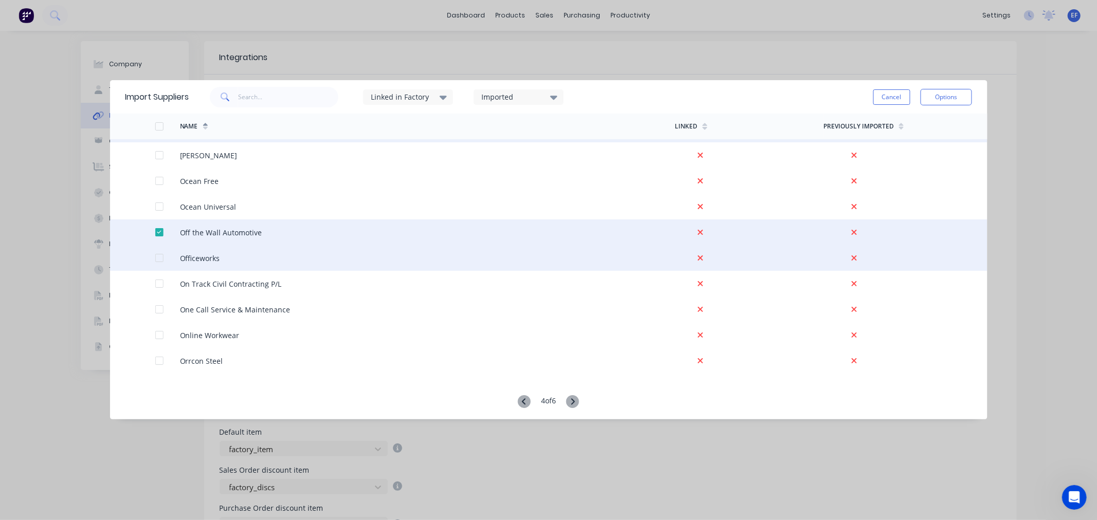
click at [158, 256] on div at bounding box center [159, 258] width 21 height 21
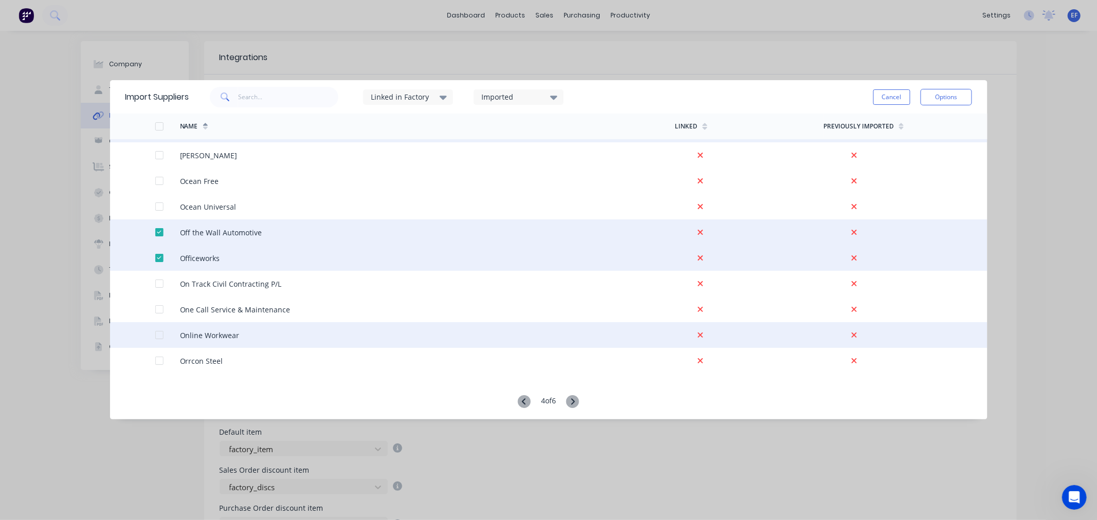
click at [160, 337] on div at bounding box center [159, 335] width 21 height 21
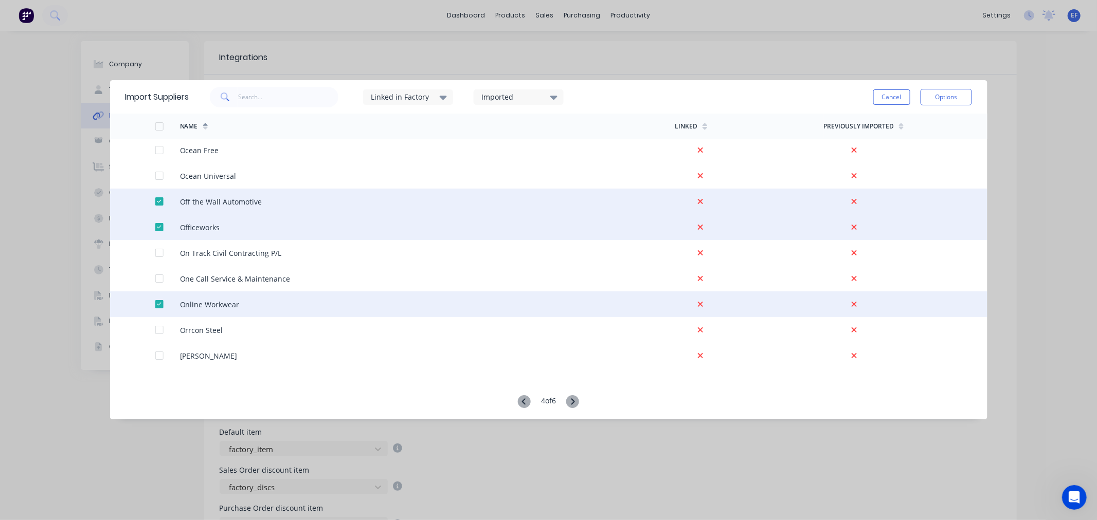
scroll to position [1314, 0]
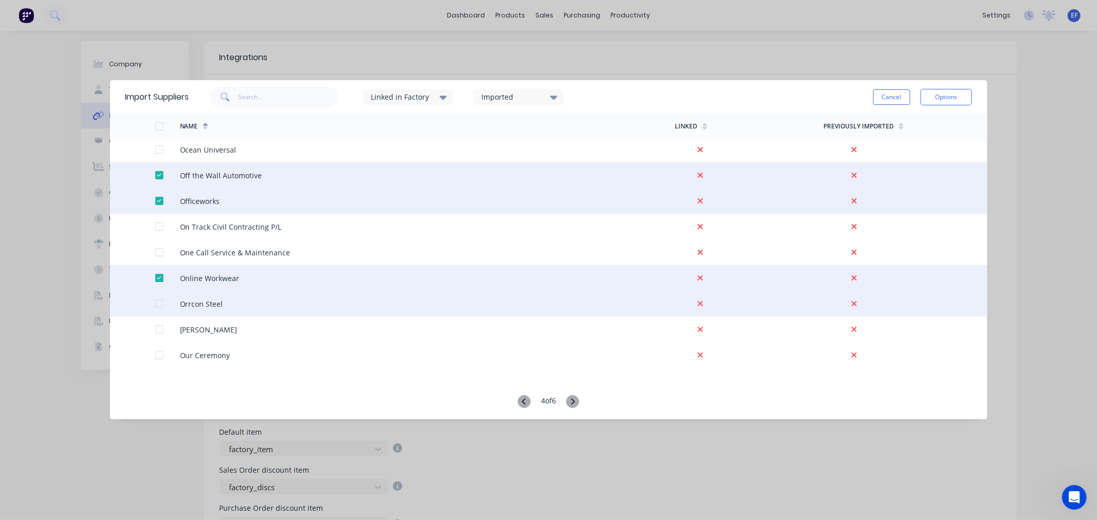
click at [157, 302] on div at bounding box center [159, 304] width 21 height 21
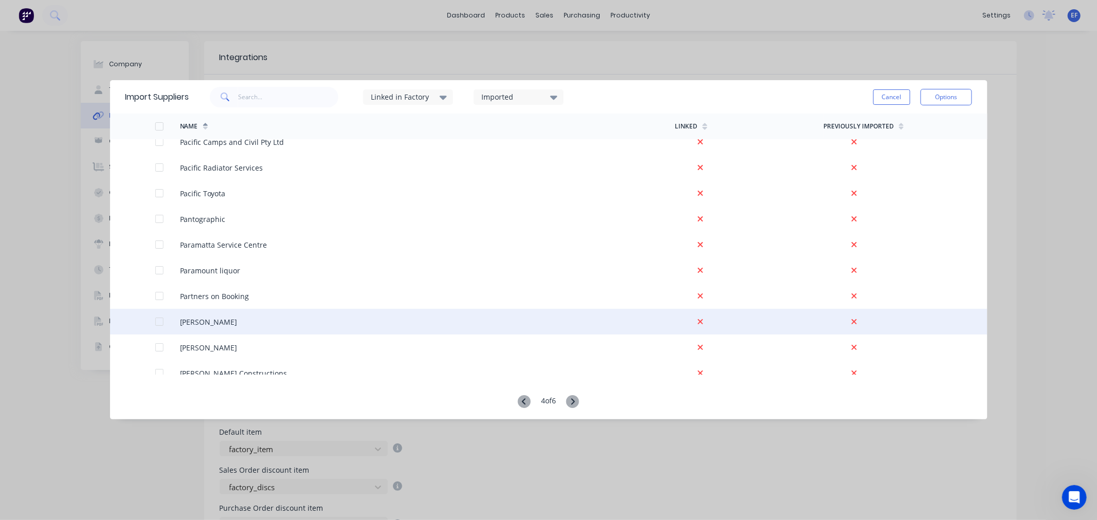
scroll to position [1656, 0]
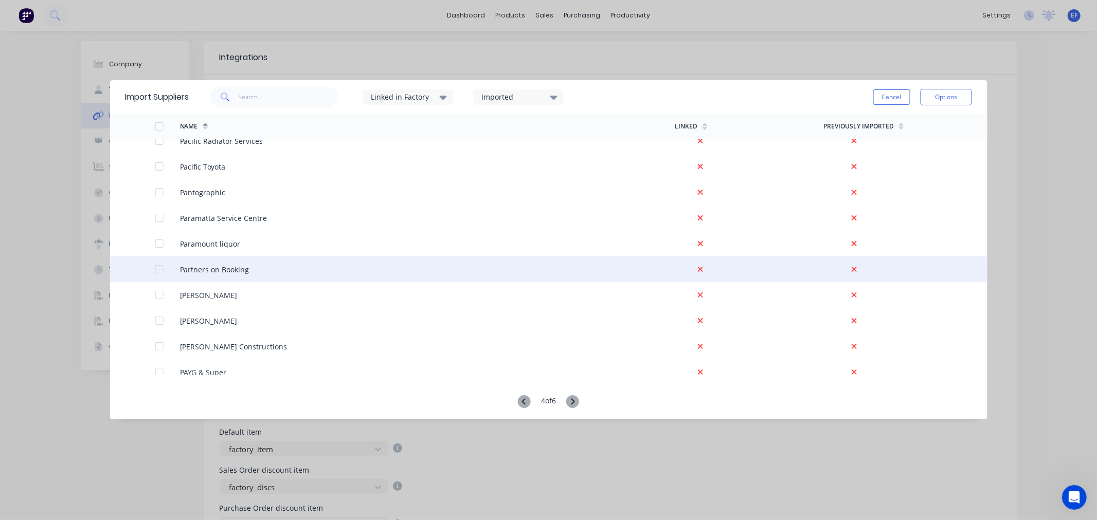
click at [158, 268] on div at bounding box center [159, 269] width 21 height 21
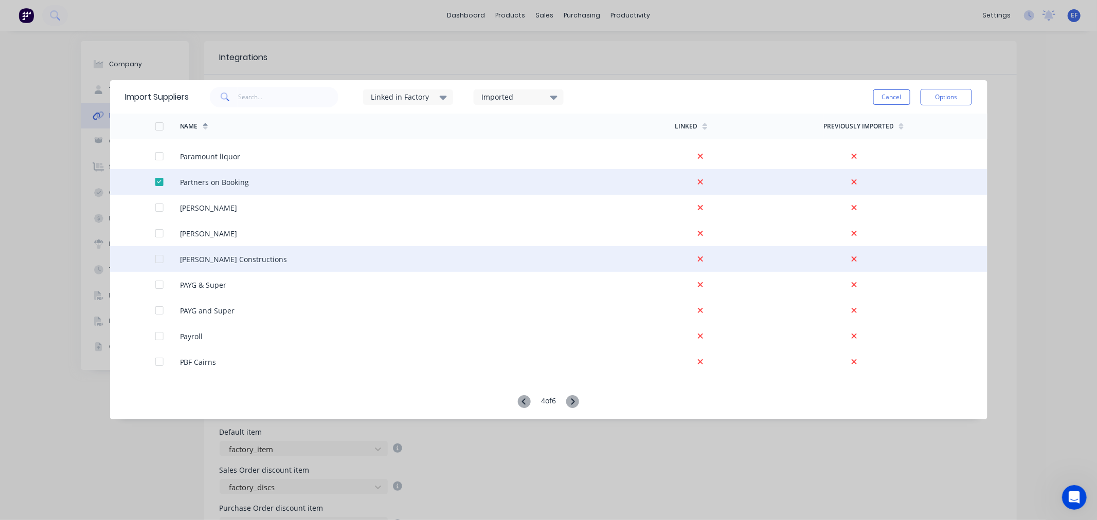
scroll to position [1771, 0]
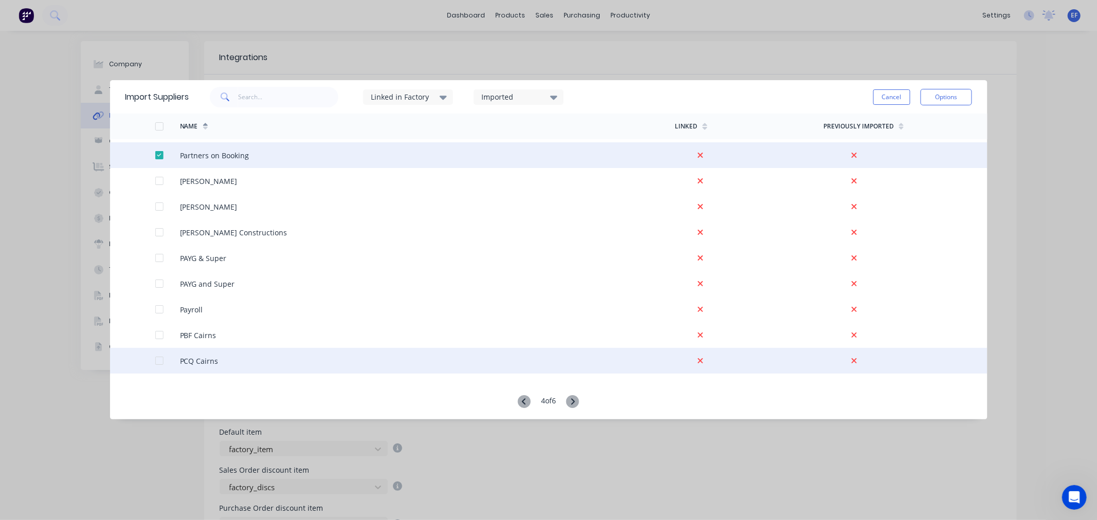
click at [159, 360] on div at bounding box center [159, 361] width 21 height 21
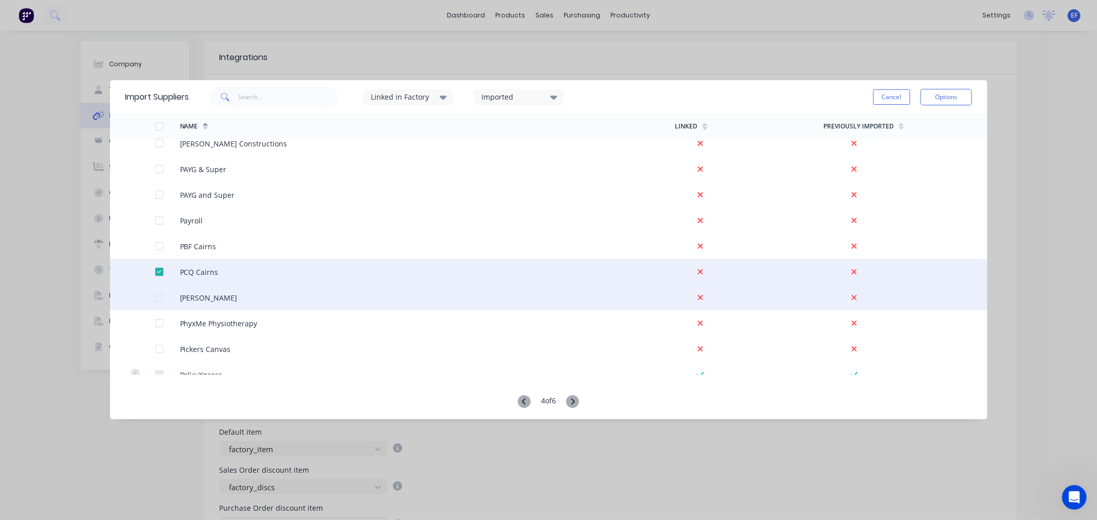
scroll to position [1885, 0]
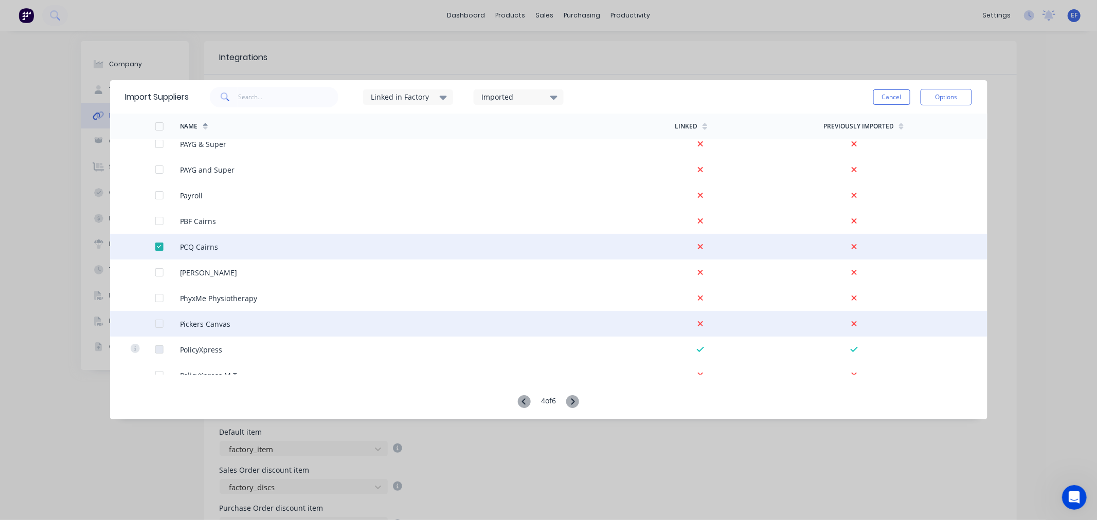
click at [160, 321] on div at bounding box center [159, 324] width 21 height 21
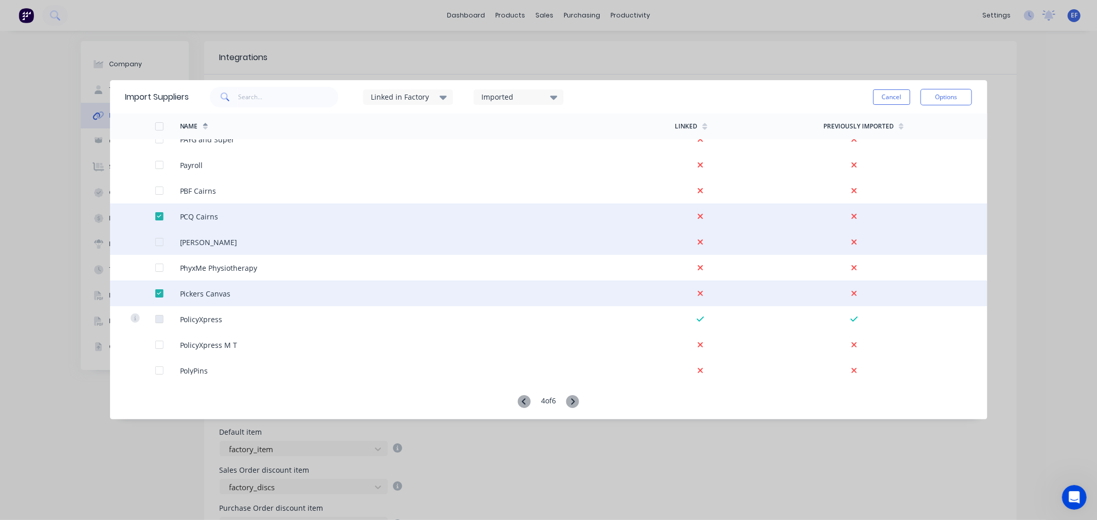
scroll to position [1942, 0]
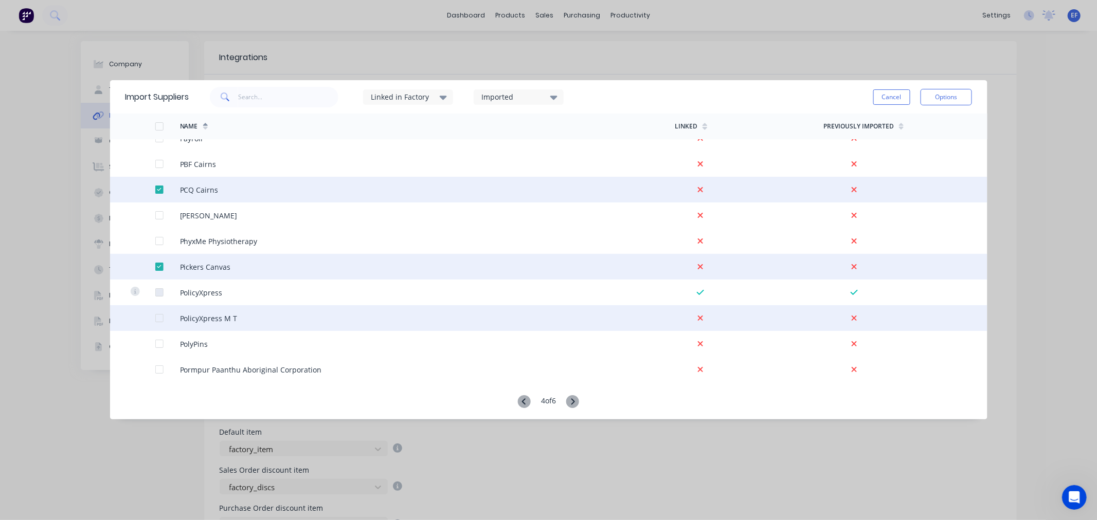
click at [160, 317] on div at bounding box center [159, 318] width 21 height 21
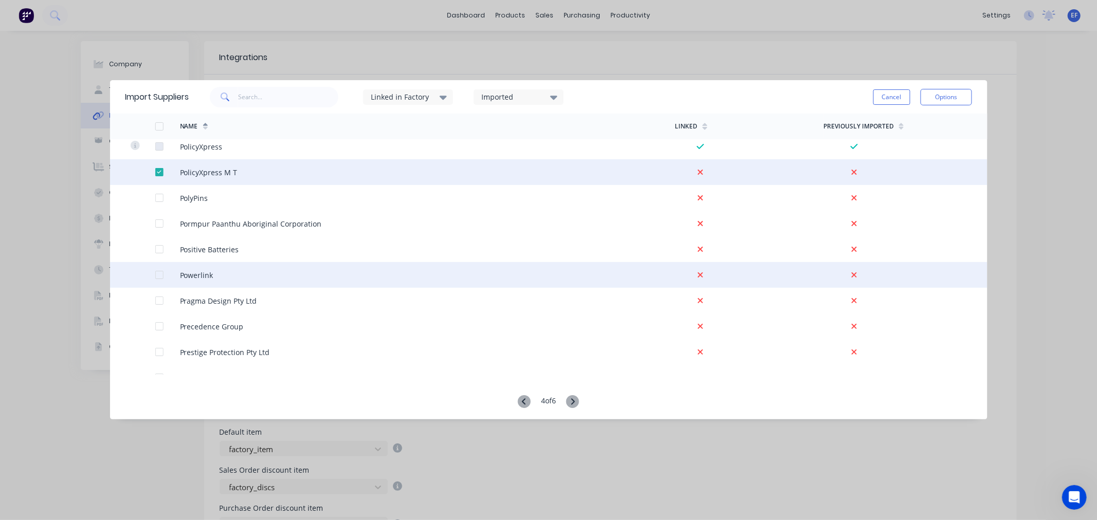
scroll to position [2114, 0]
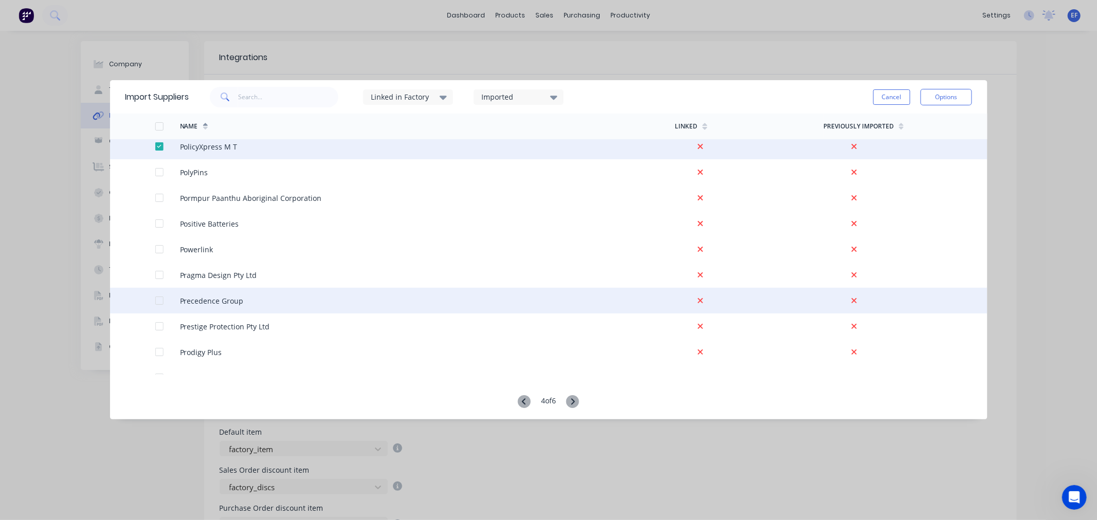
click at [157, 301] on div at bounding box center [159, 300] width 21 height 21
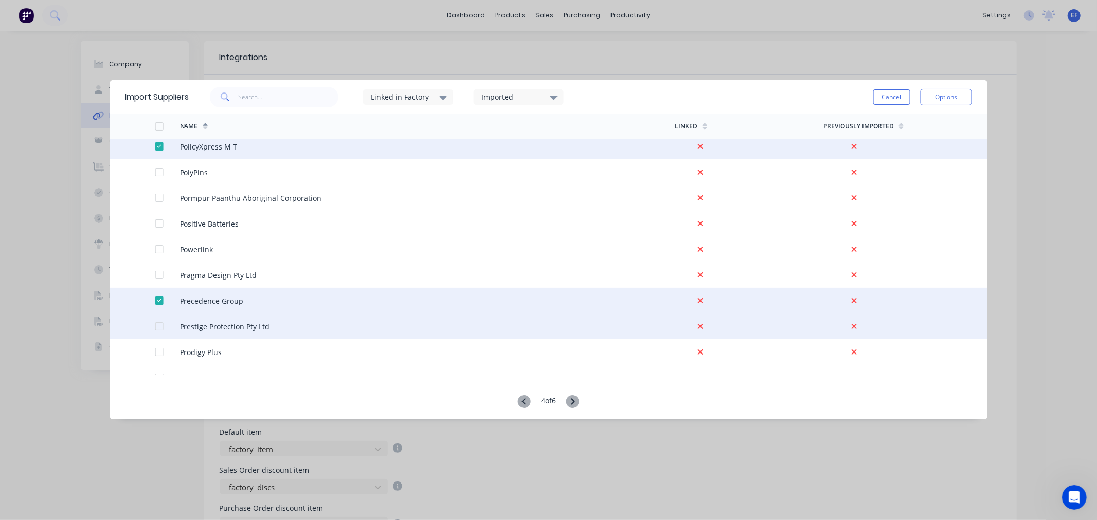
click at [156, 326] on div at bounding box center [159, 326] width 21 height 21
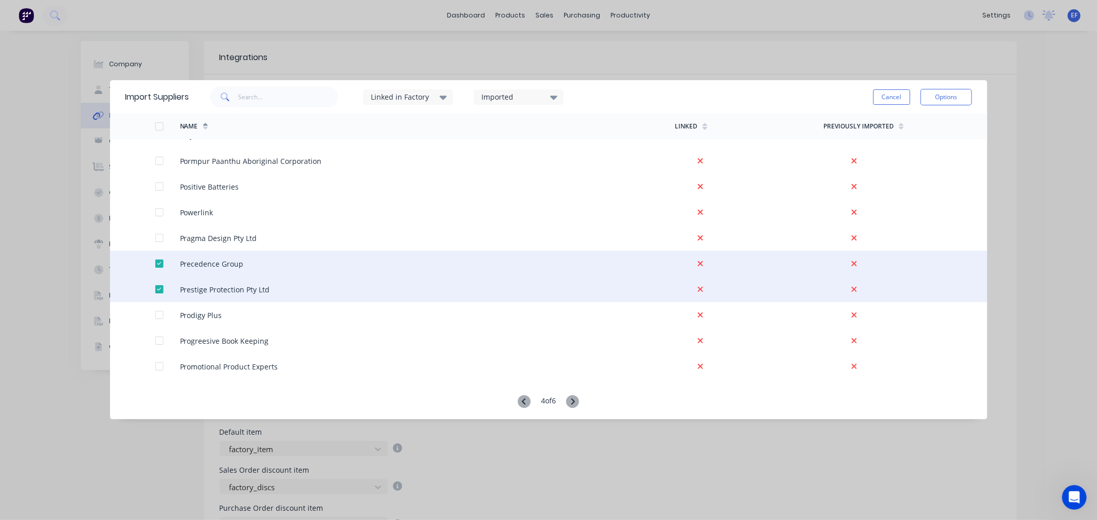
scroll to position [2171, 0]
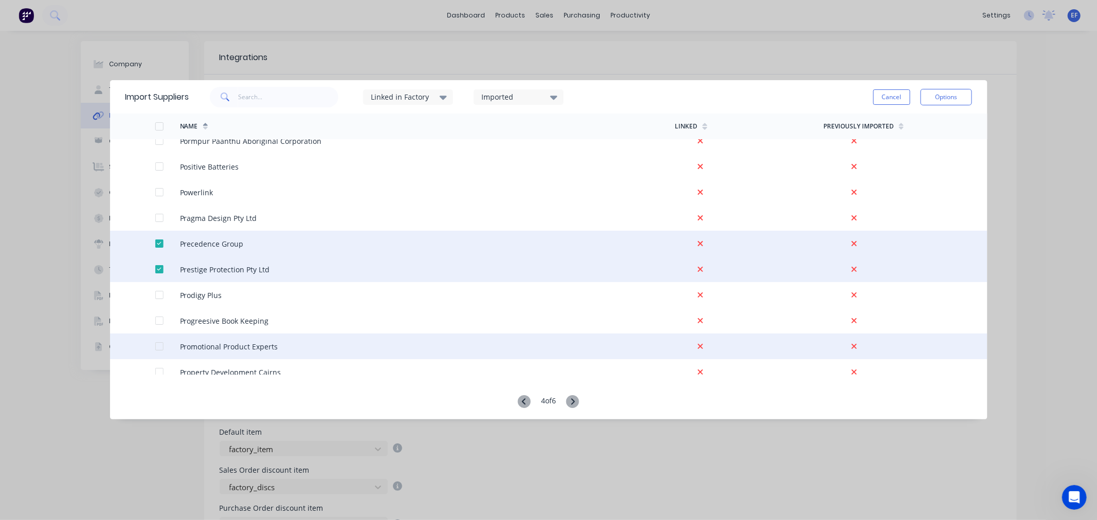
click at [156, 343] on div at bounding box center [159, 346] width 21 height 21
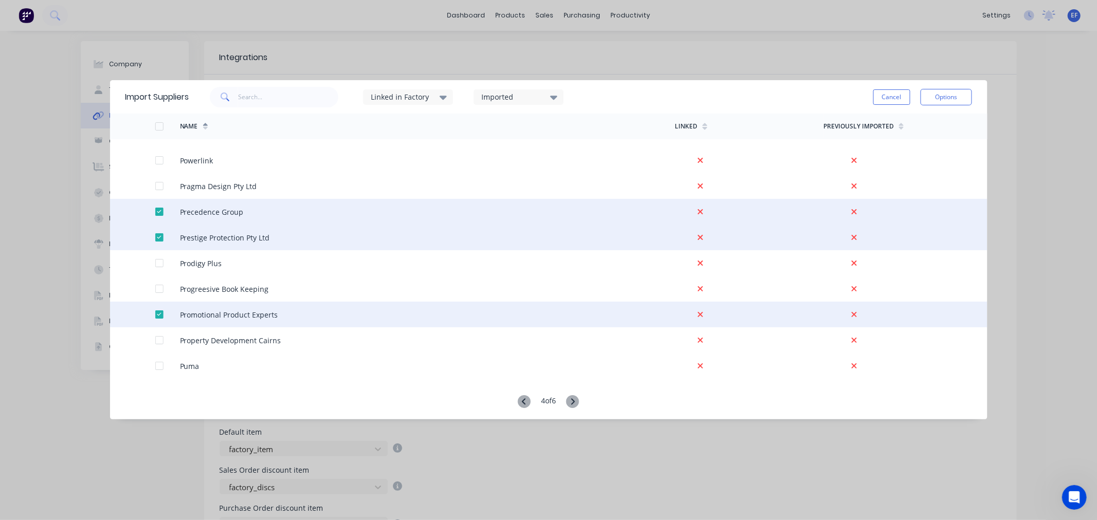
scroll to position [2228, 0]
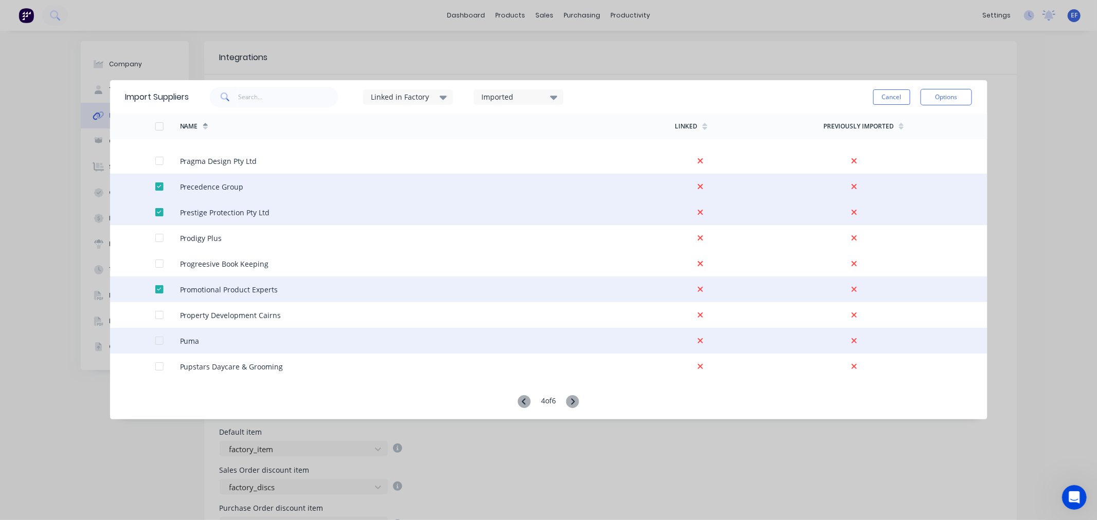
click at [156, 343] on div at bounding box center [159, 341] width 21 height 21
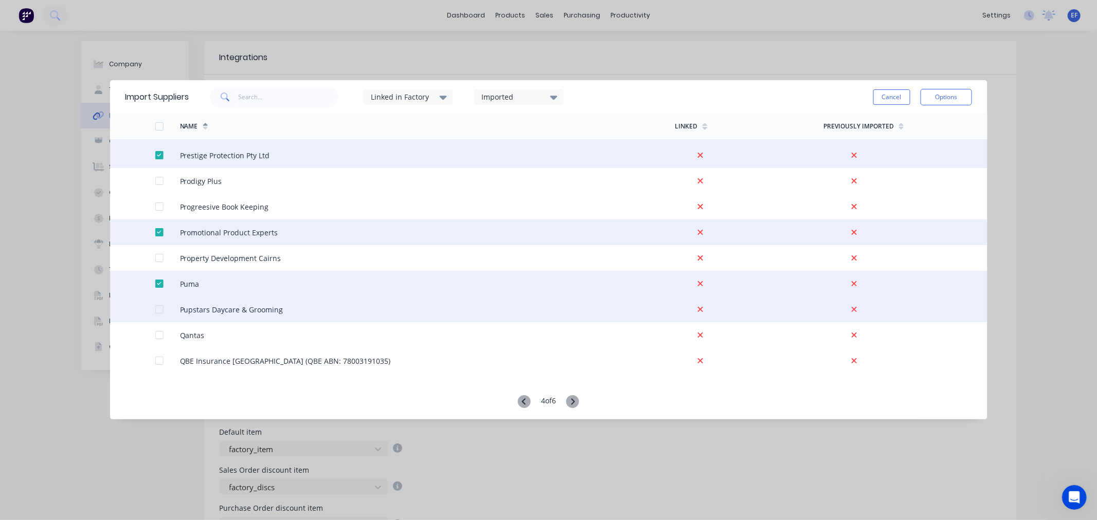
scroll to position [2335, 0]
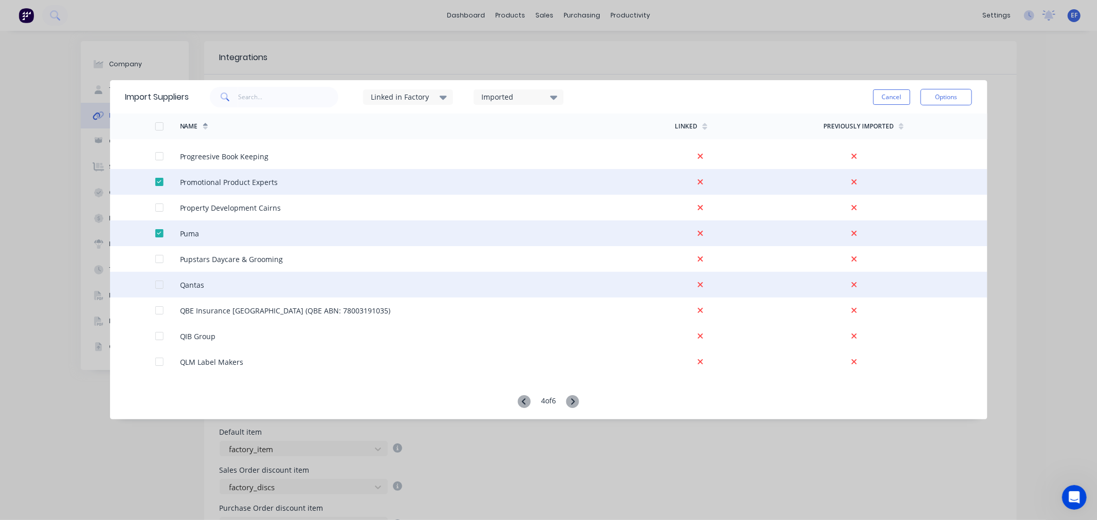
click at [159, 285] on div at bounding box center [159, 285] width 21 height 21
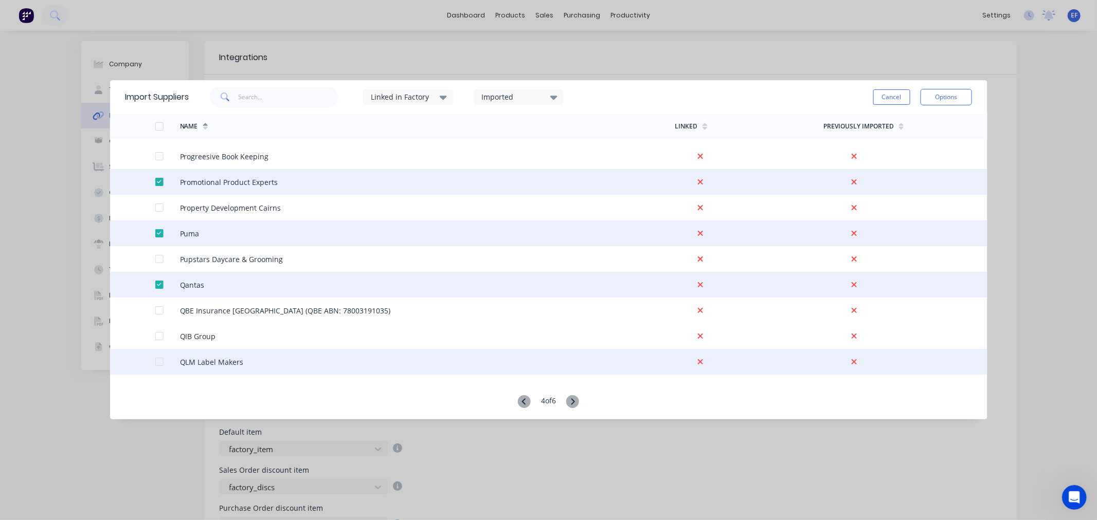
click at [160, 362] on div at bounding box center [159, 362] width 21 height 21
click at [934, 94] on button "Options" at bounding box center [945, 97] width 51 height 16
click at [903, 121] on div "Import selected suppliers" at bounding box center [922, 126] width 79 height 26
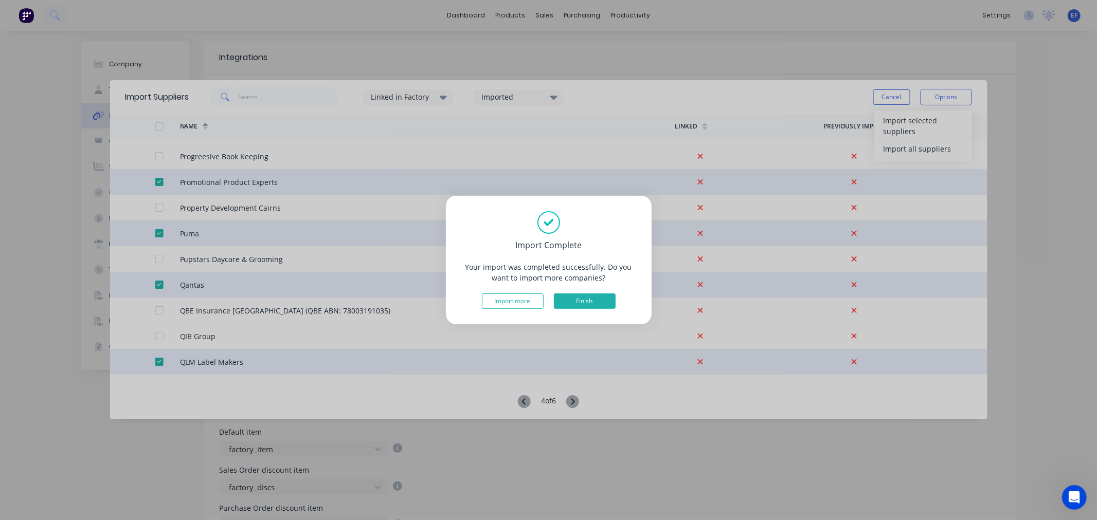
click at [607, 307] on button "Finish" at bounding box center [585, 301] width 62 height 15
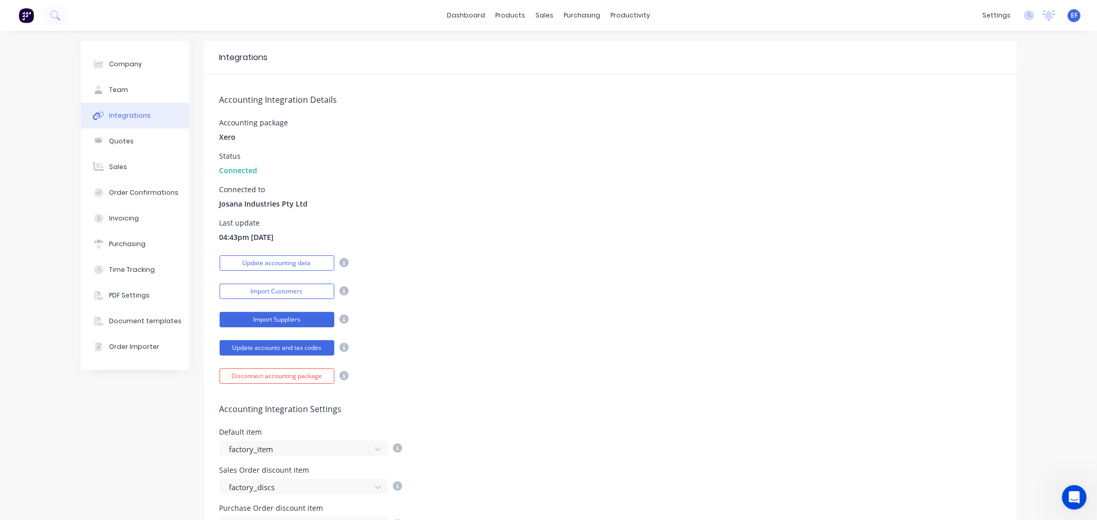
click at [280, 320] on button "Import Suppliers" at bounding box center [277, 319] width 115 height 15
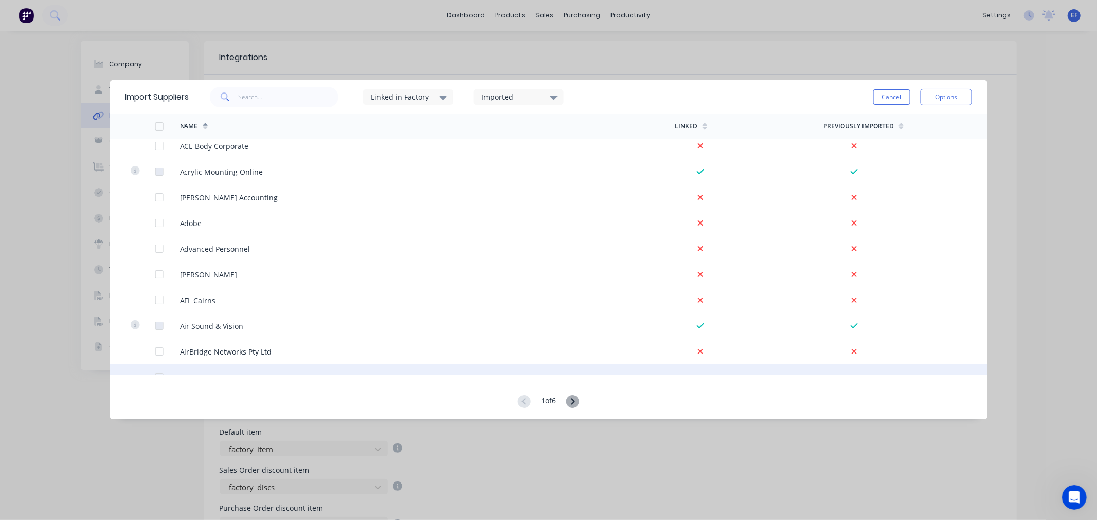
scroll to position [57, 0]
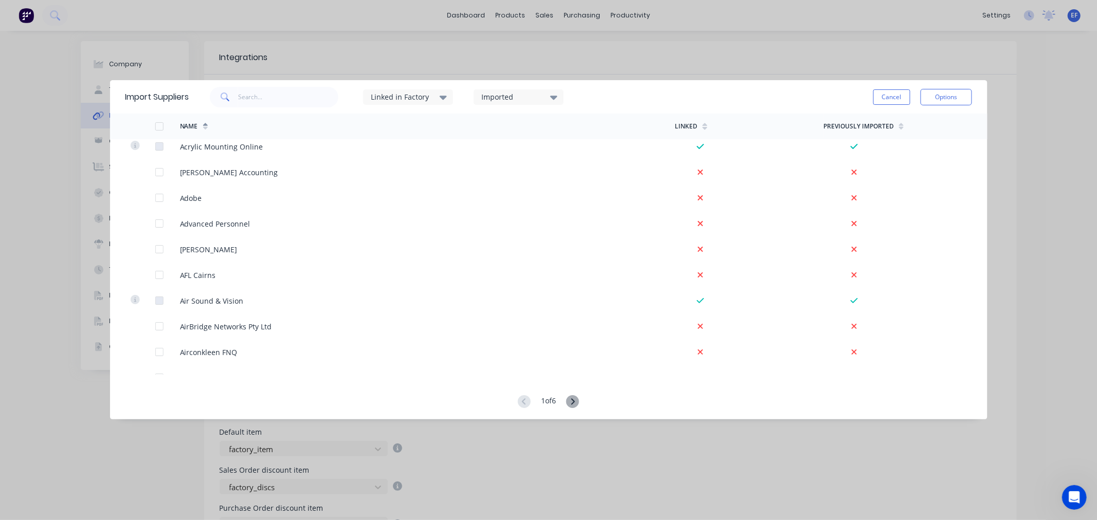
click at [572, 401] on icon at bounding box center [572, 401] width 13 height 13
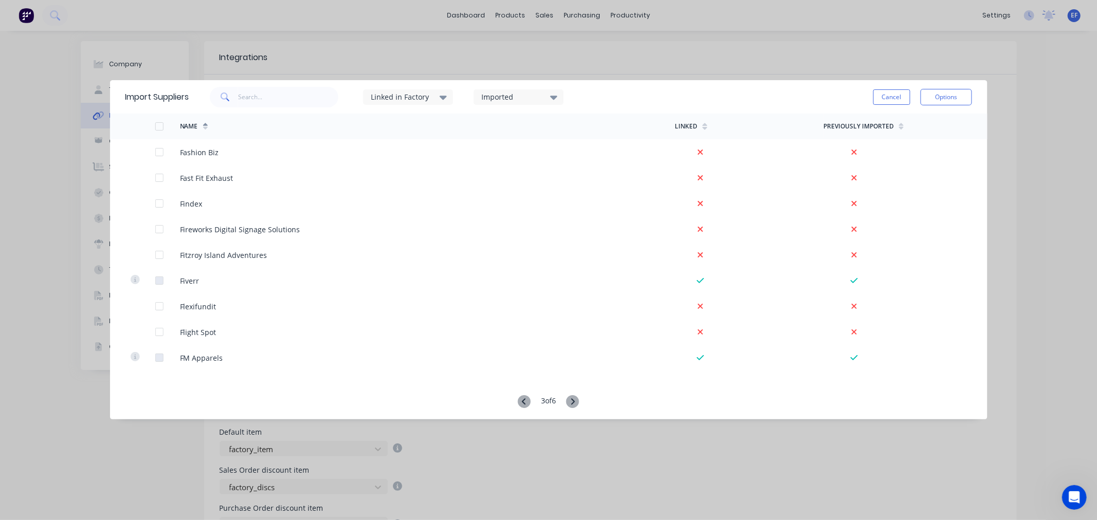
click at [572, 401] on icon at bounding box center [572, 401] width 13 height 13
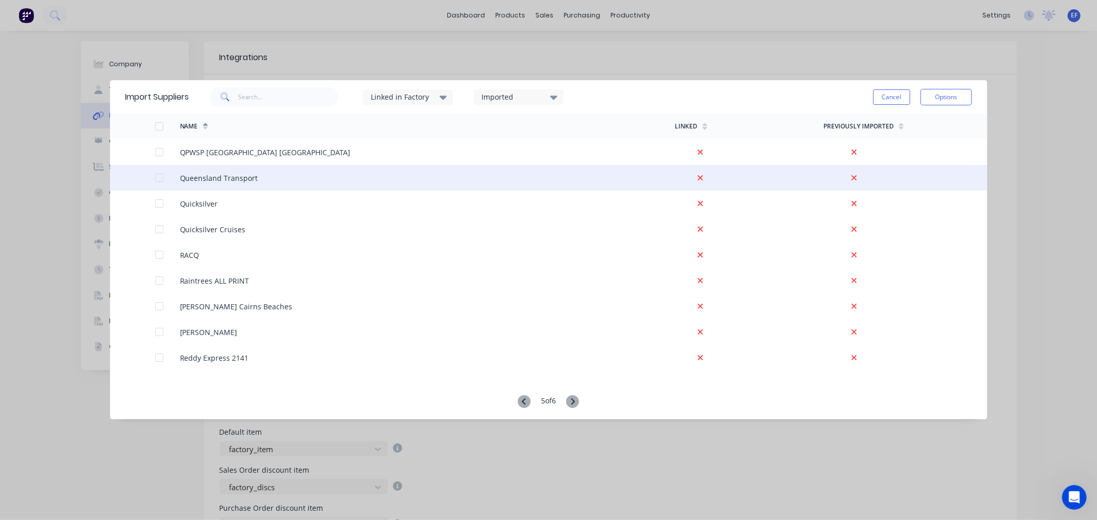
click at [157, 177] on div at bounding box center [159, 178] width 21 height 21
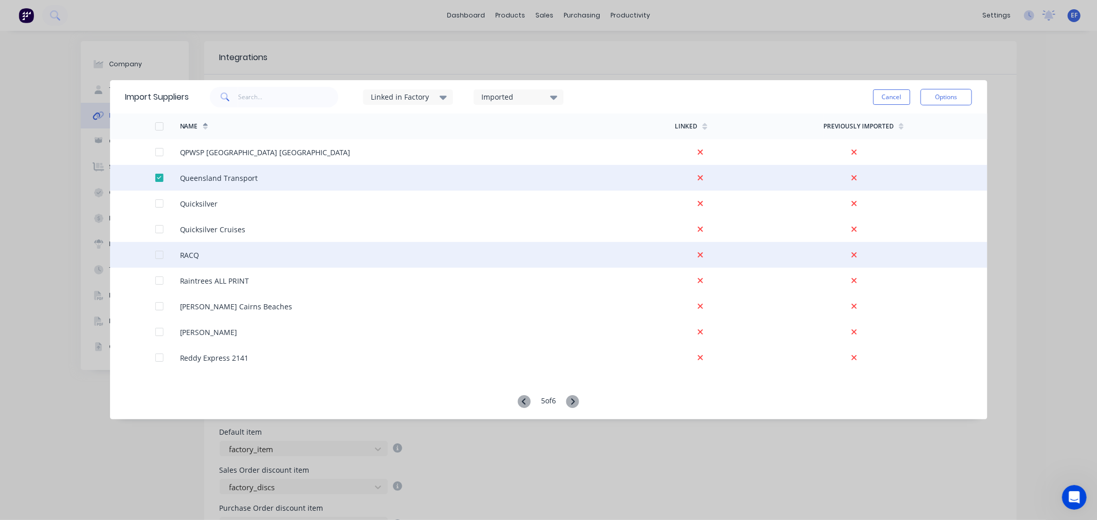
click at [157, 257] on div at bounding box center [159, 255] width 21 height 21
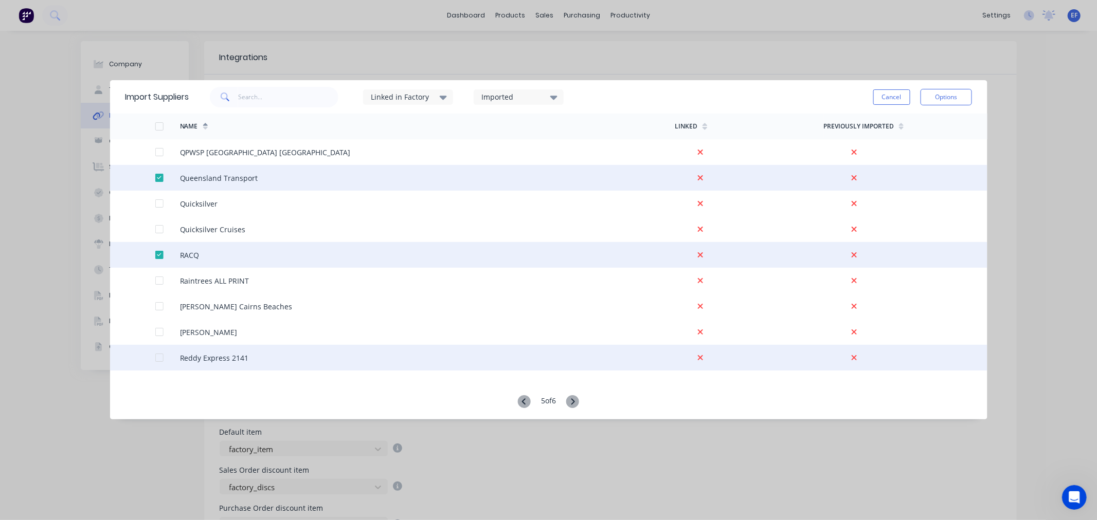
click at [155, 356] on div at bounding box center [159, 358] width 21 height 21
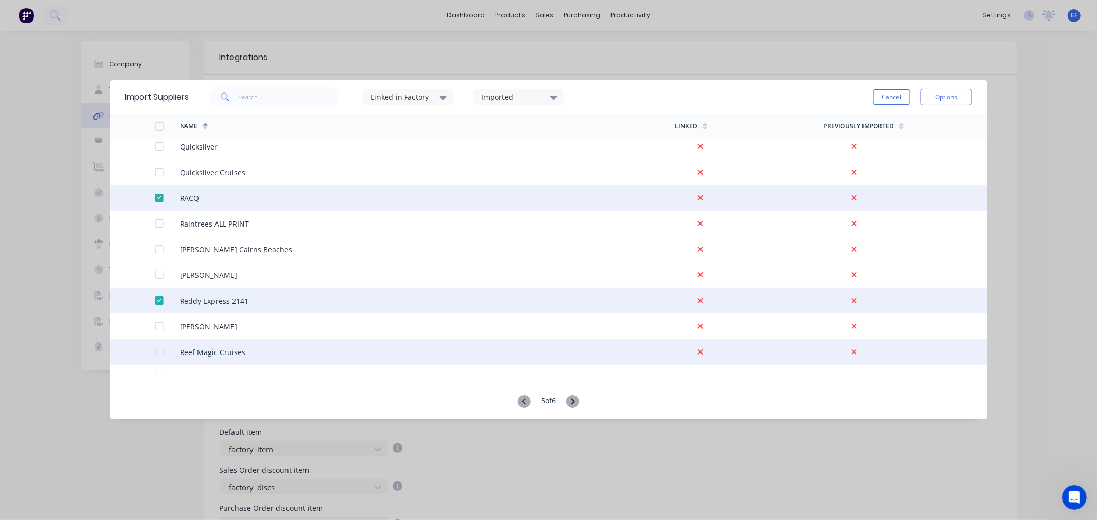
scroll to position [114, 0]
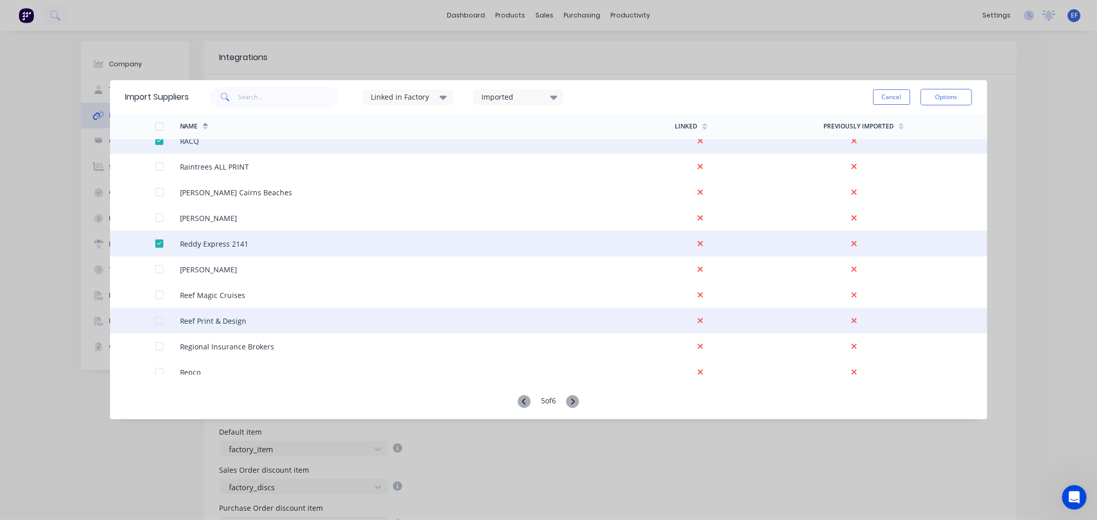
click at [158, 321] on div at bounding box center [159, 321] width 21 height 21
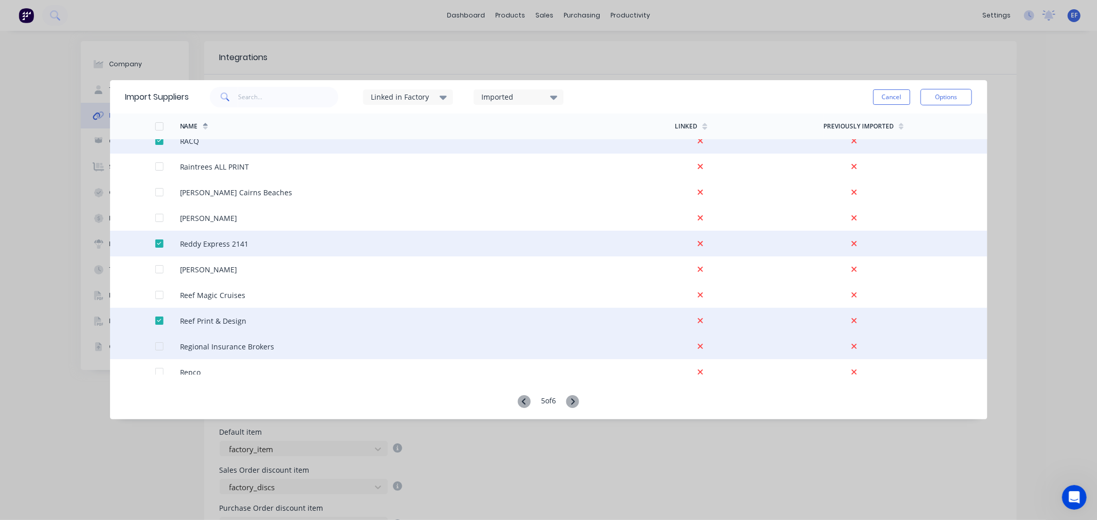
drag, startPoint x: 160, startPoint y: 345, endPoint x: 166, endPoint y: 345, distance: 5.7
click at [161, 345] on div at bounding box center [159, 346] width 21 height 21
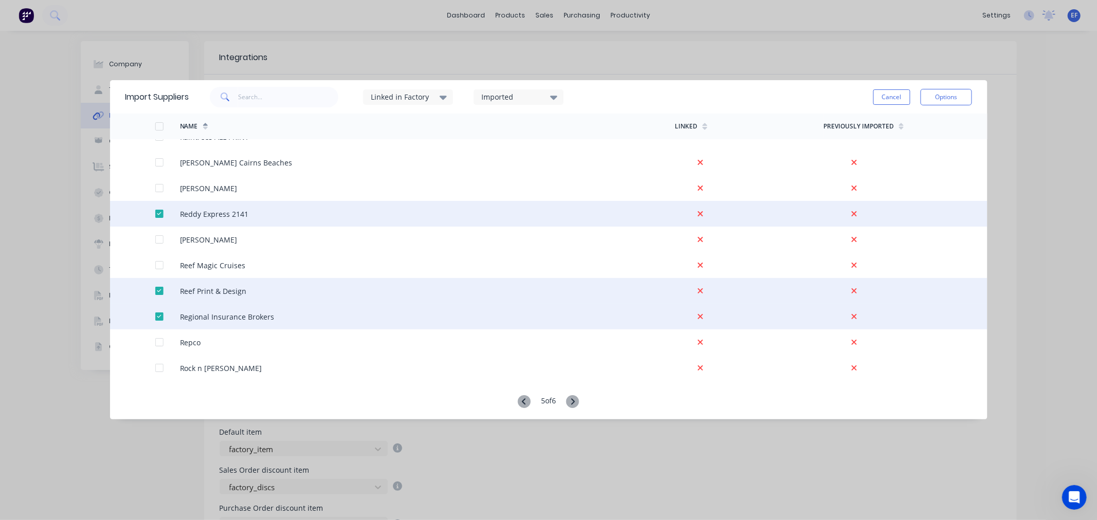
scroll to position [171, 0]
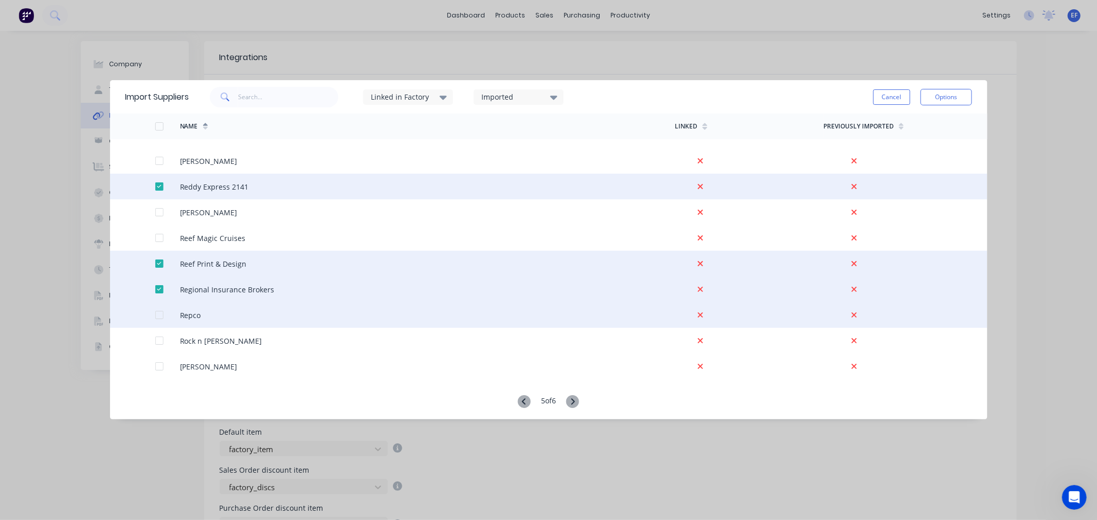
click at [160, 315] on div at bounding box center [159, 315] width 21 height 21
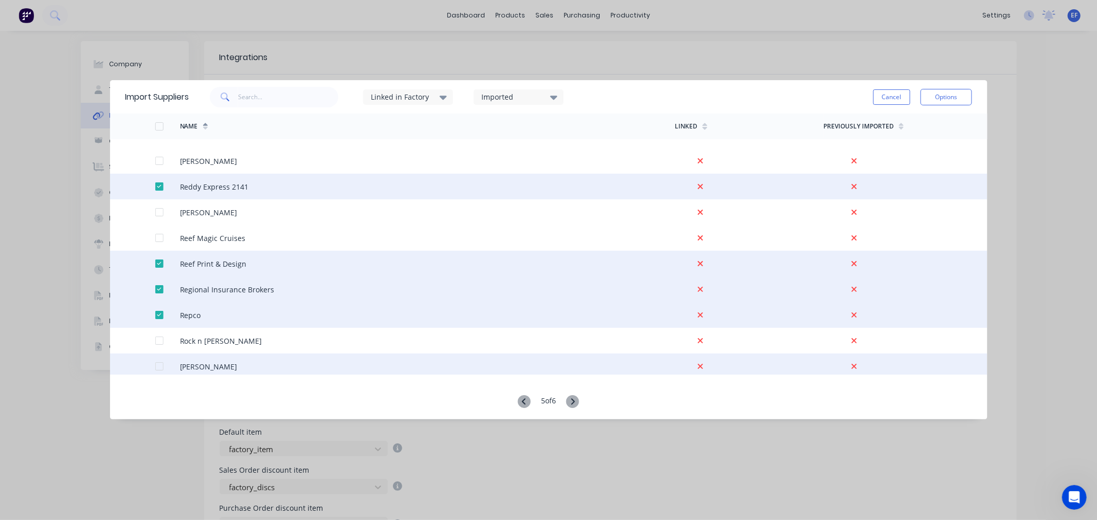
drag, startPoint x: 162, startPoint y: 365, endPoint x: 174, endPoint y: 363, distance: 11.4
click at [162, 364] on div at bounding box center [159, 366] width 21 height 21
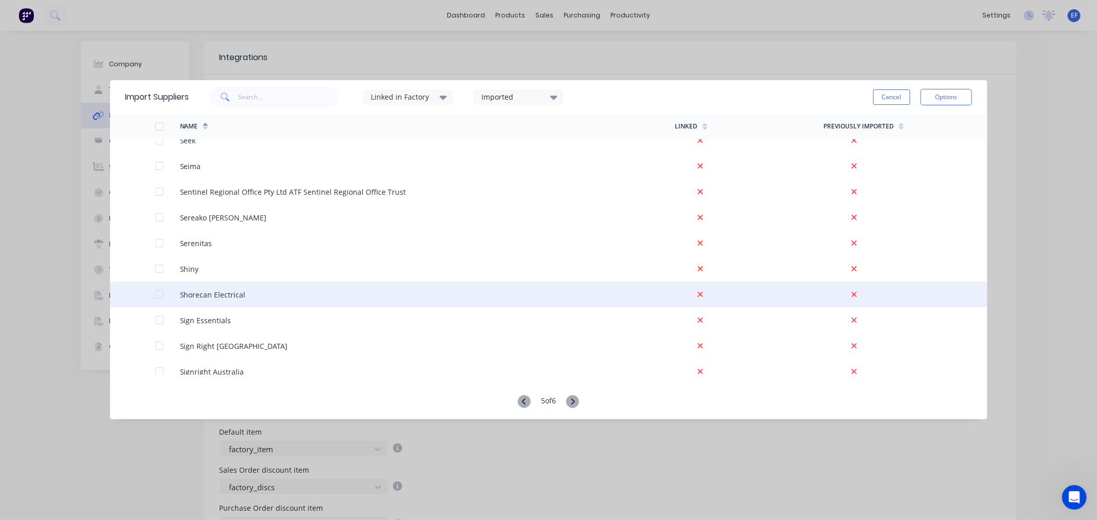
scroll to position [799, 0]
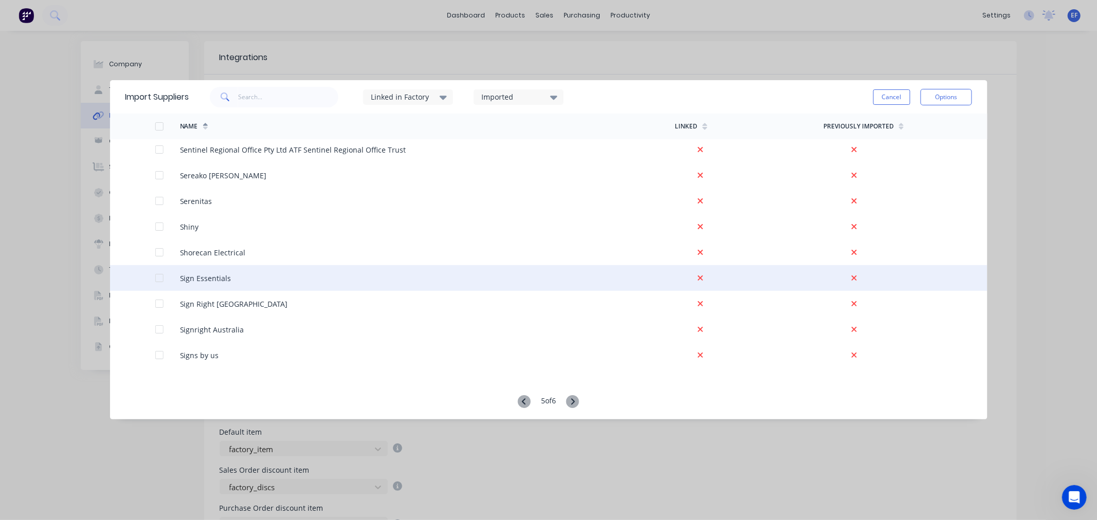
click at [161, 283] on div at bounding box center [167, 278] width 25 height 26
click at [157, 276] on div at bounding box center [159, 278] width 21 height 21
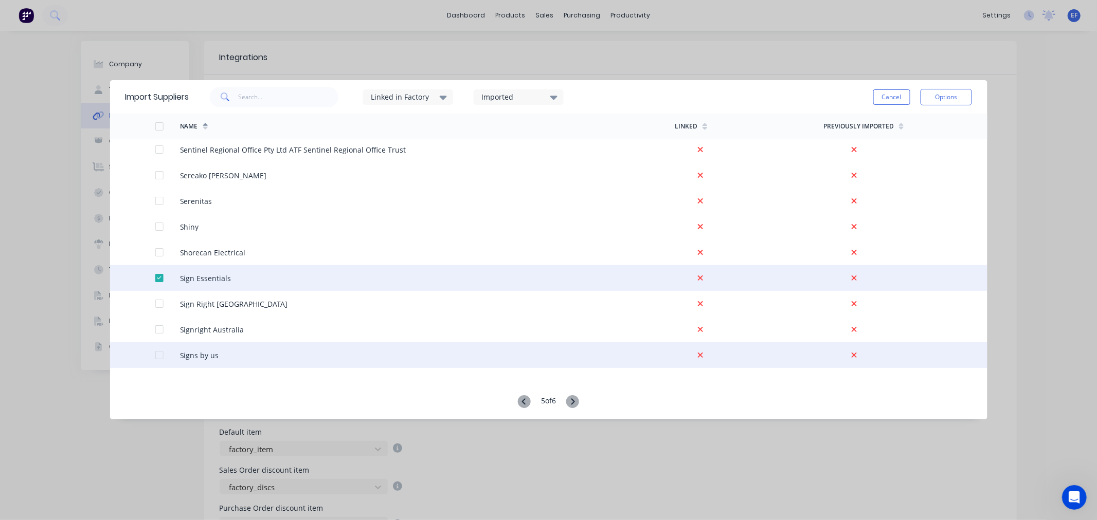
click at [157, 355] on div at bounding box center [159, 355] width 21 height 21
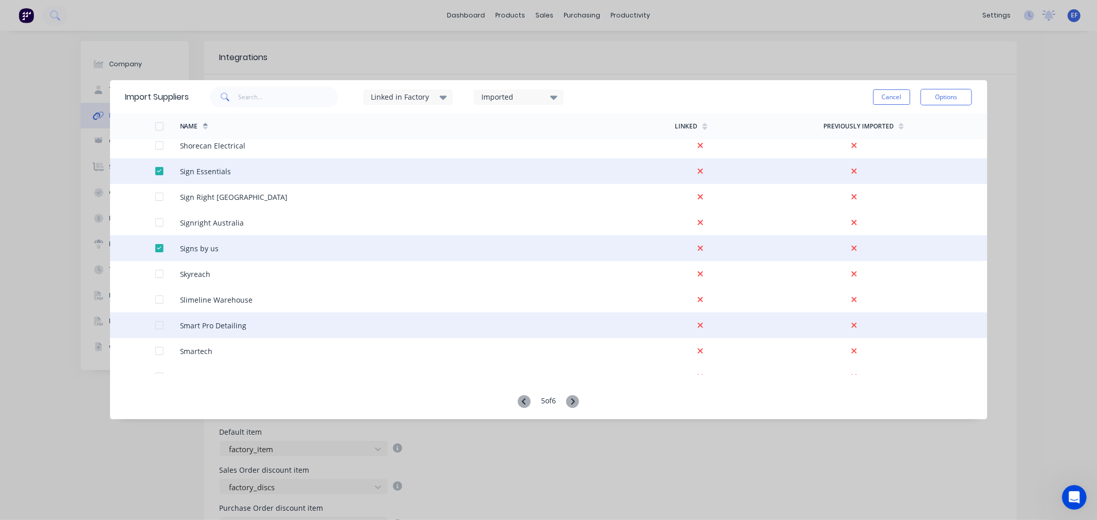
scroll to position [914, 0]
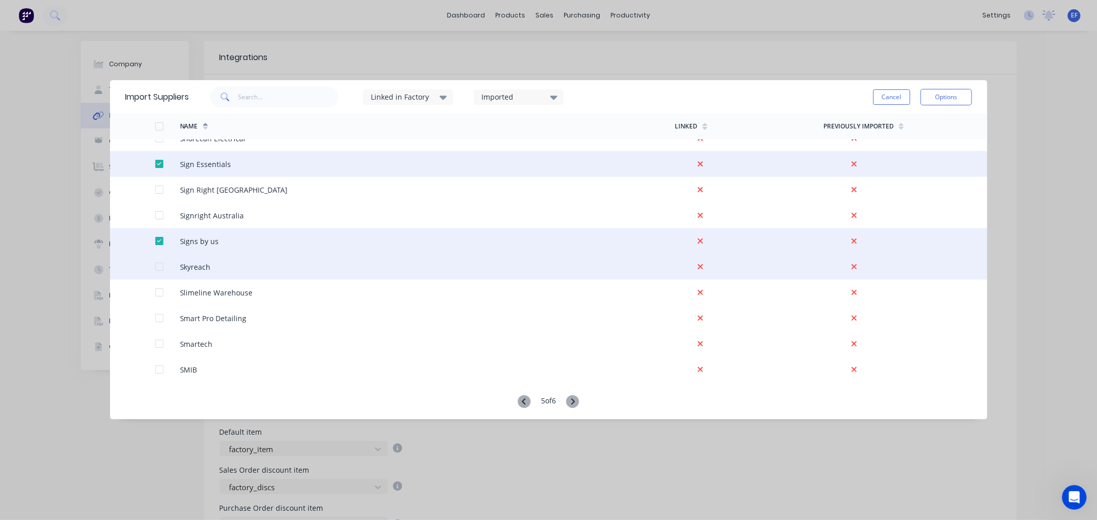
drag, startPoint x: 158, startPoint y: 266, endPoint x: 165, endPoint y: 276, distance: 11.6
click at [158, 266] on div at bounding box center [159, 267] width 21 height 21
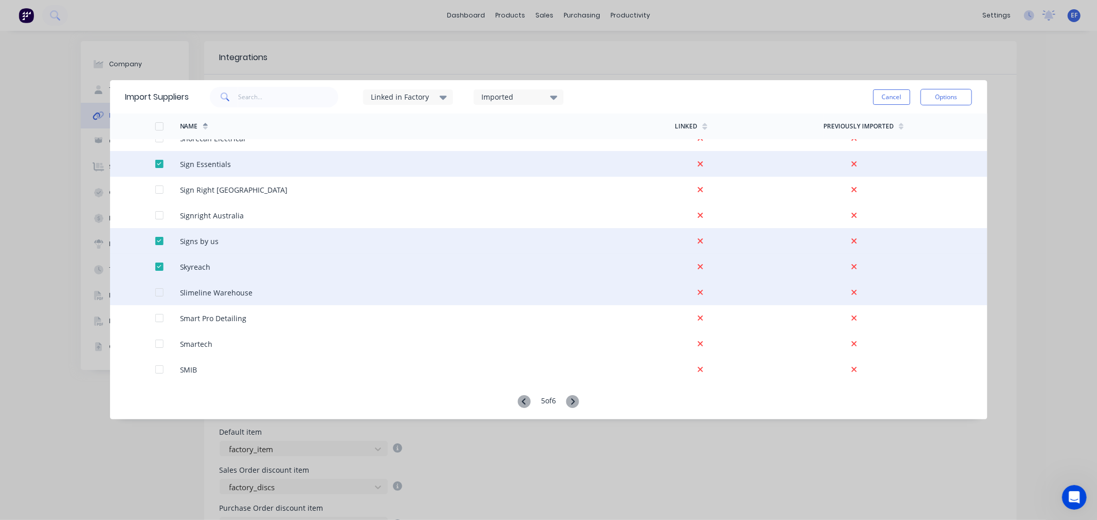
click at [157, 291] on div at bounding box center [159, 292] width 21 height 21
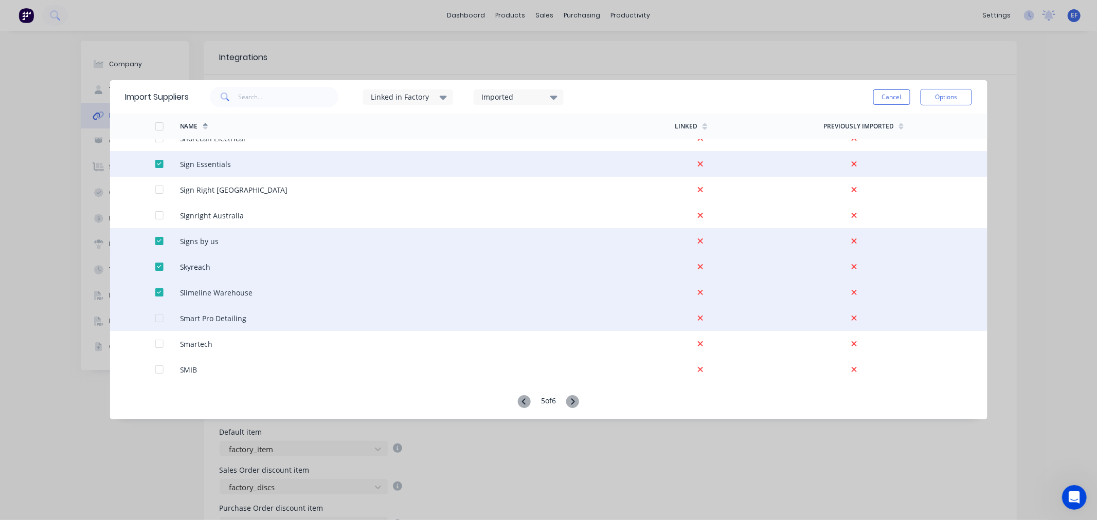
click at [161, 319] on div at bounding box center [159, 318] width 21 height 21
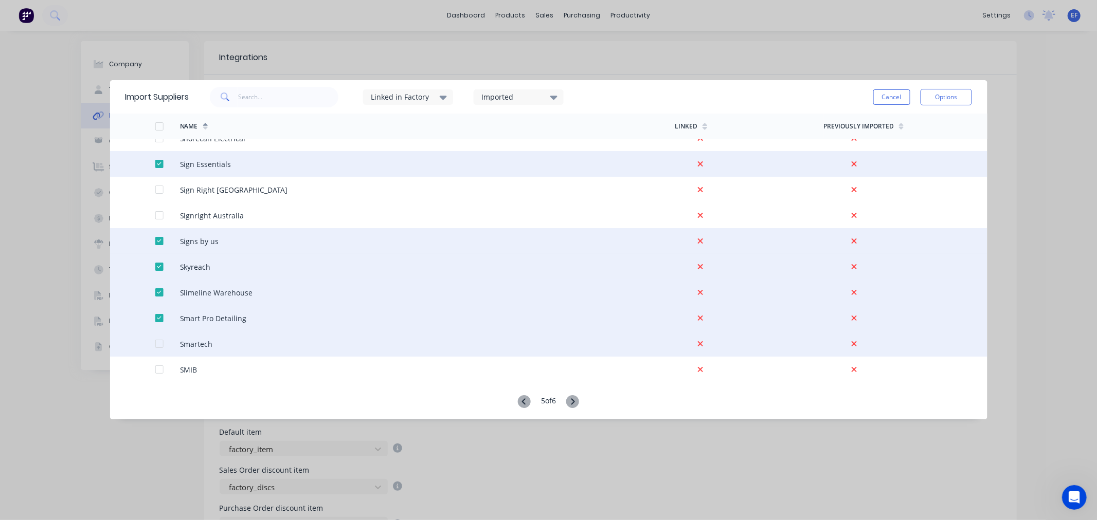
click at [158, 341] on div at bounding box center [159, 344] width 21 height 21
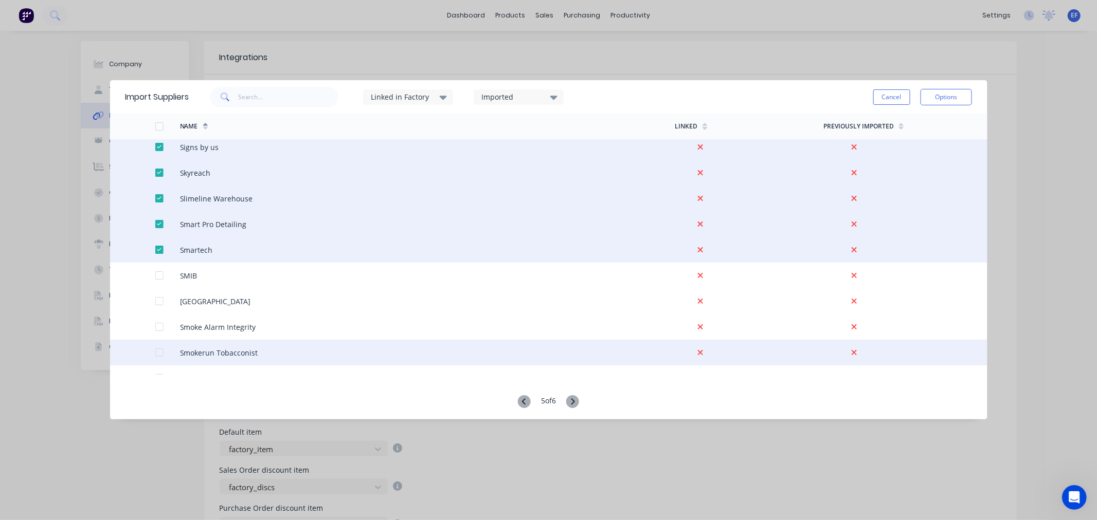
scroll to position [1028, 0]
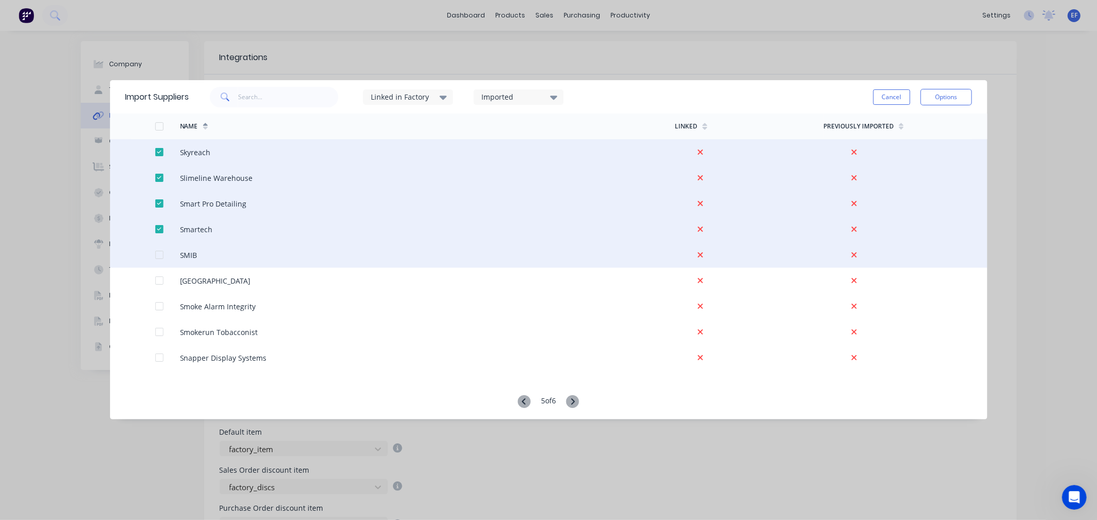
click at [158, 254] on div at bounding box center [159, 255] width 21 height 21
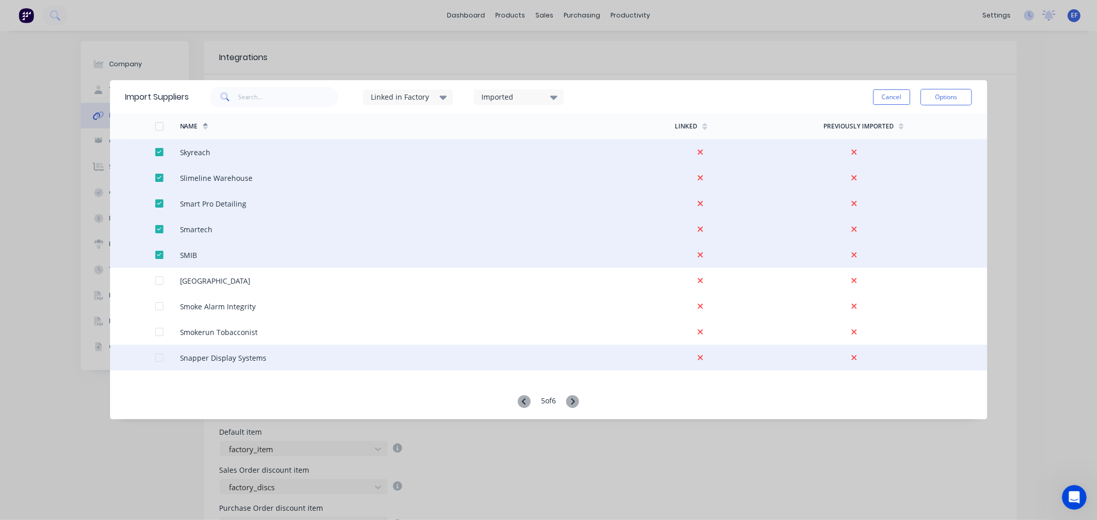
click at [155, 356] on div at bounding box center [159, 358] width 21 height 21
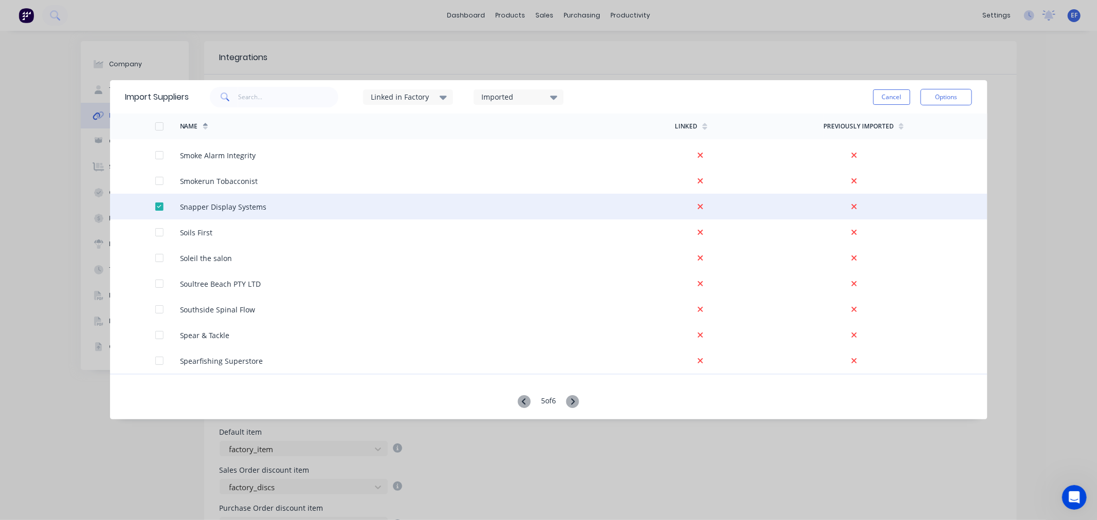
scroll to position [1257, 0]
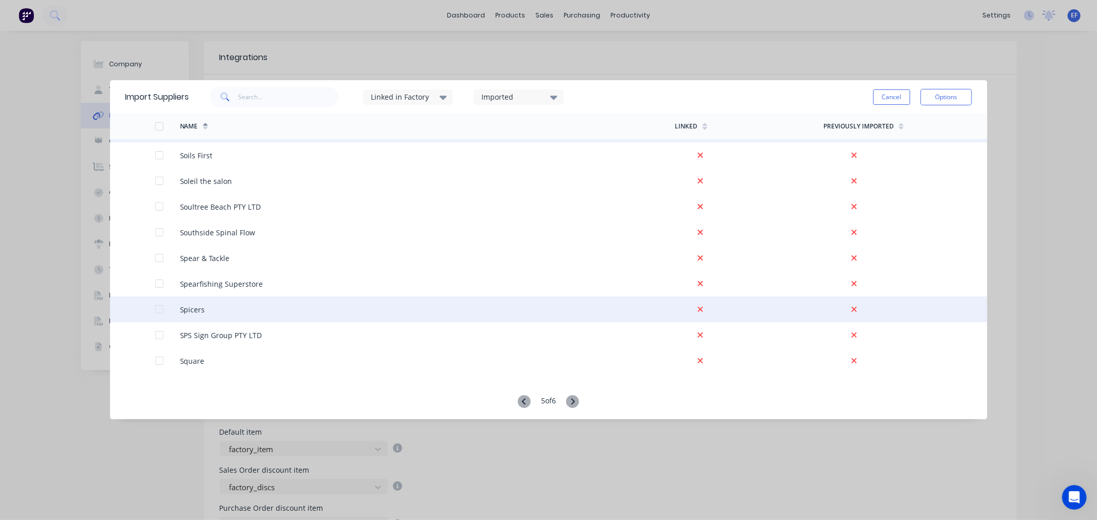
drag, startPoint x: 159, startPoint y: 309, endPoint x: 179, endPoint y: 316, distance: 20.5
click at [159, 309] on div at bounding box center [159, 309] width 21 height 21
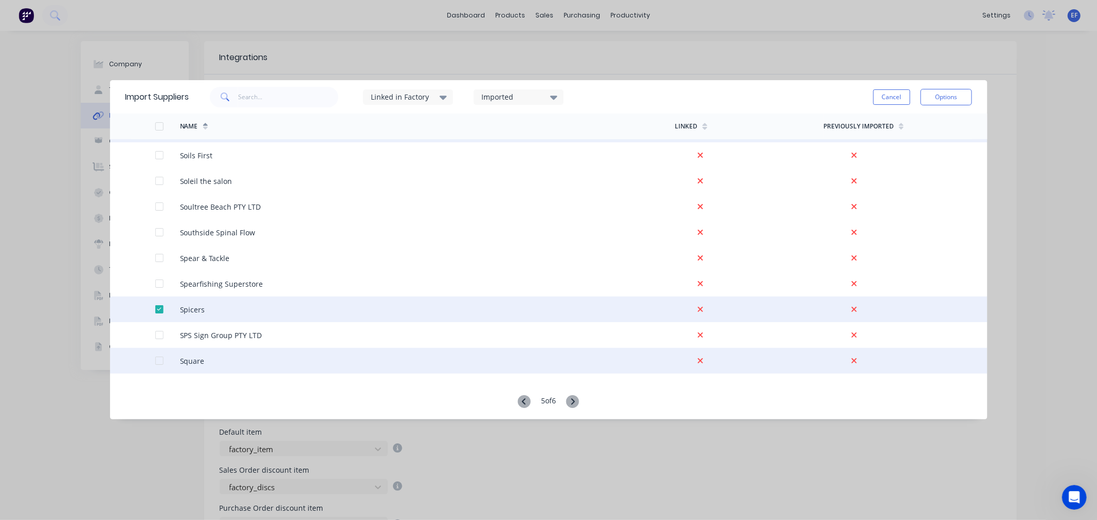
drag, startPoint x: 160, startPoint y: 359, endPoint x: 170, endPoint y: 360, distance: 9.4
click at [160, 359] on div at bounding box center [159, 361] width 21 height 21
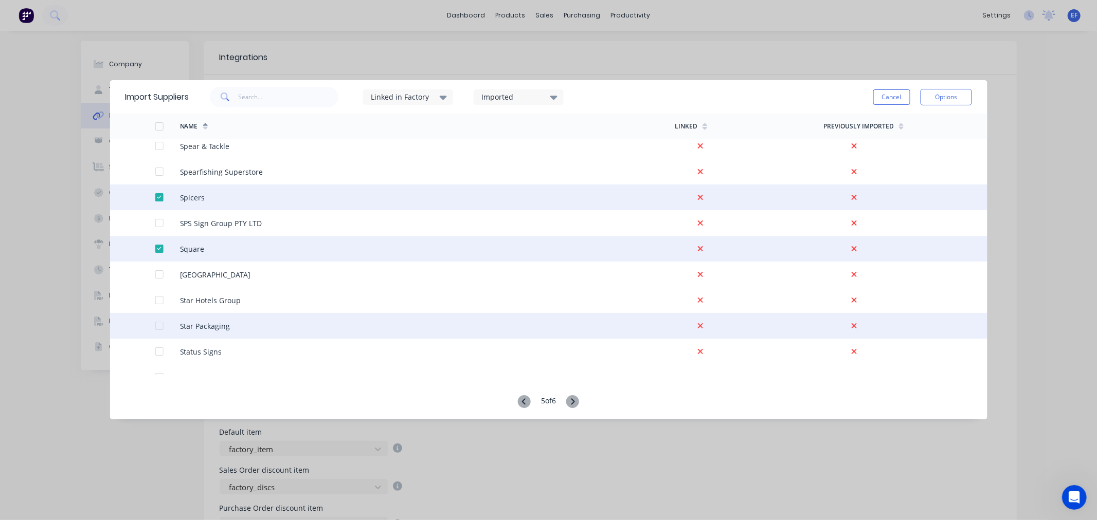
scroll to position [1371, 0]
click at [156, 321] on div at bounding box center [159, 324] width 21 height 21
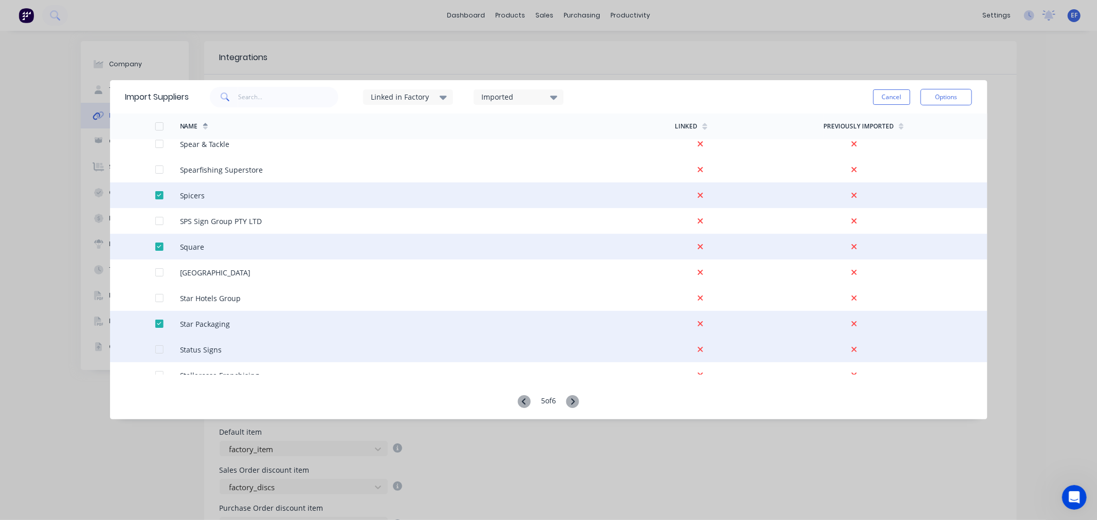
click at [160, 349] on div at bounding box center [159, 349] width 21 height 21
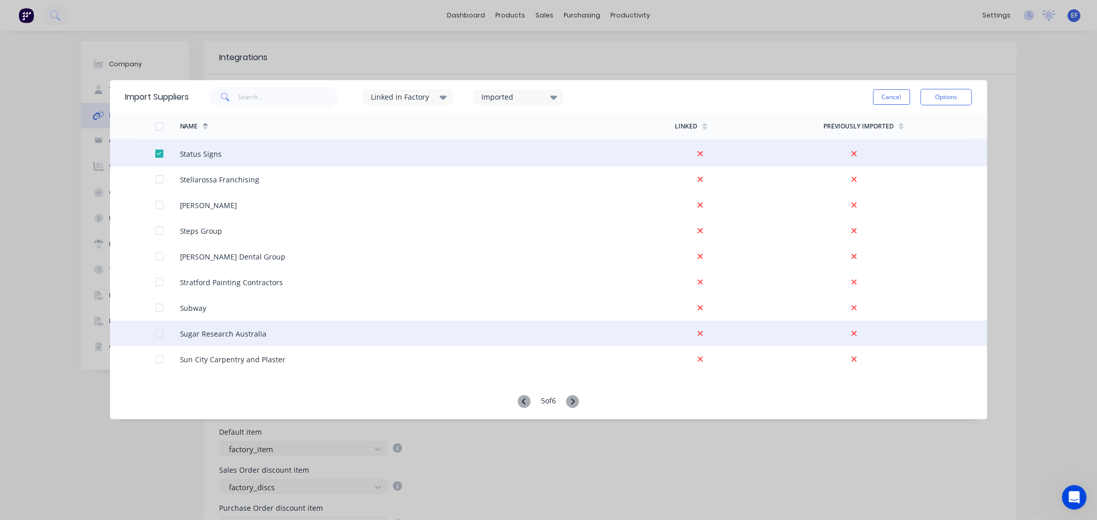
scroll to position [1599, 0]
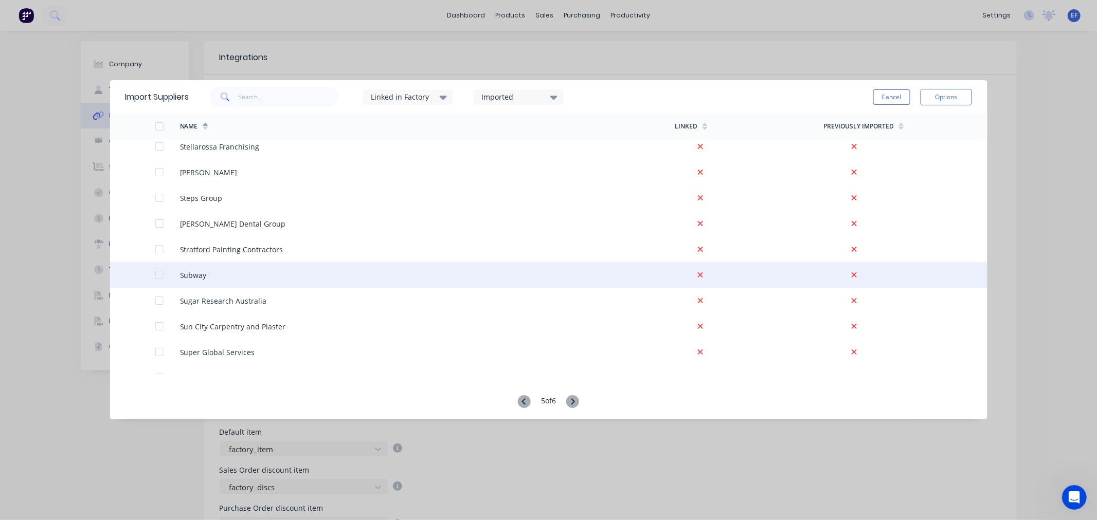
click at [157, 279] on div at bounding box center [167, 275] width 25 height 26
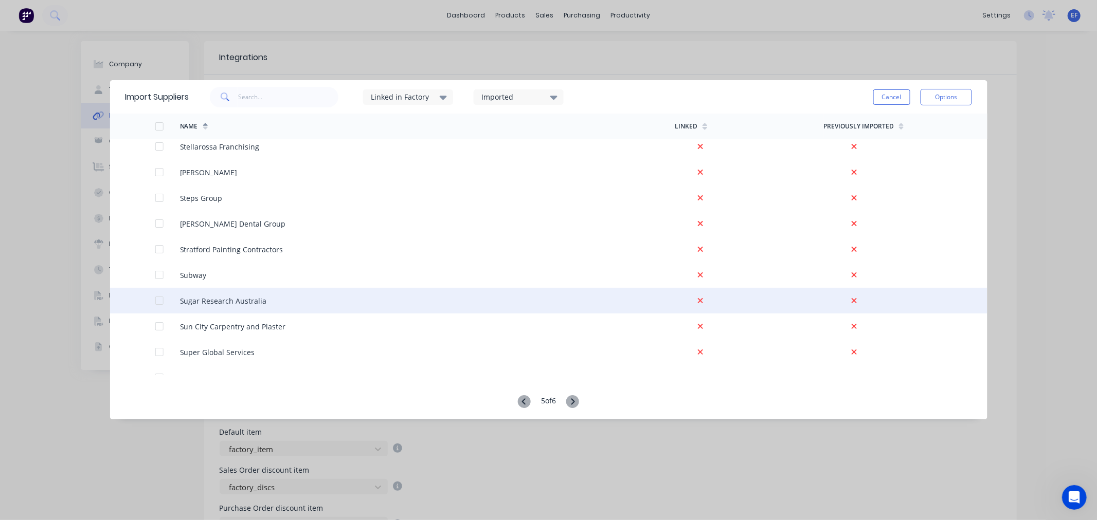
click at [157, 273] on div at bounding box center [159, 275] width 21 height 21
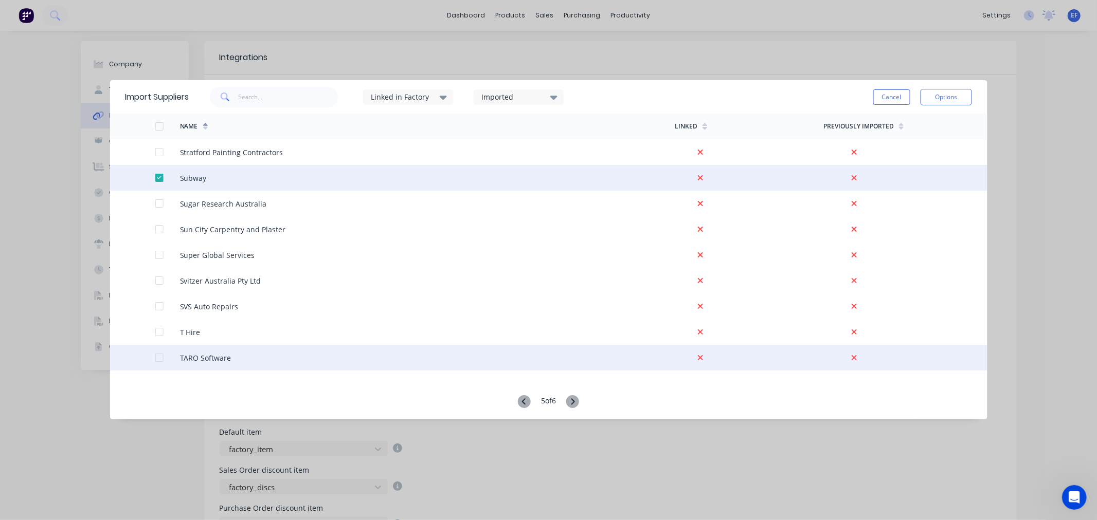
scroll to position [1714, 0]
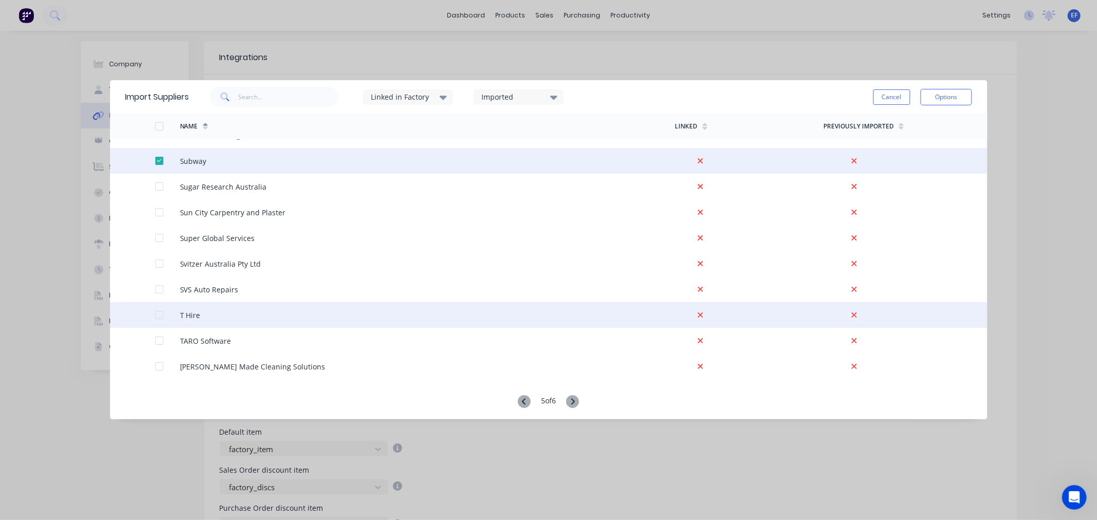
click at [160, 314] on div at bounding box center [159, 315] width 21 height 21
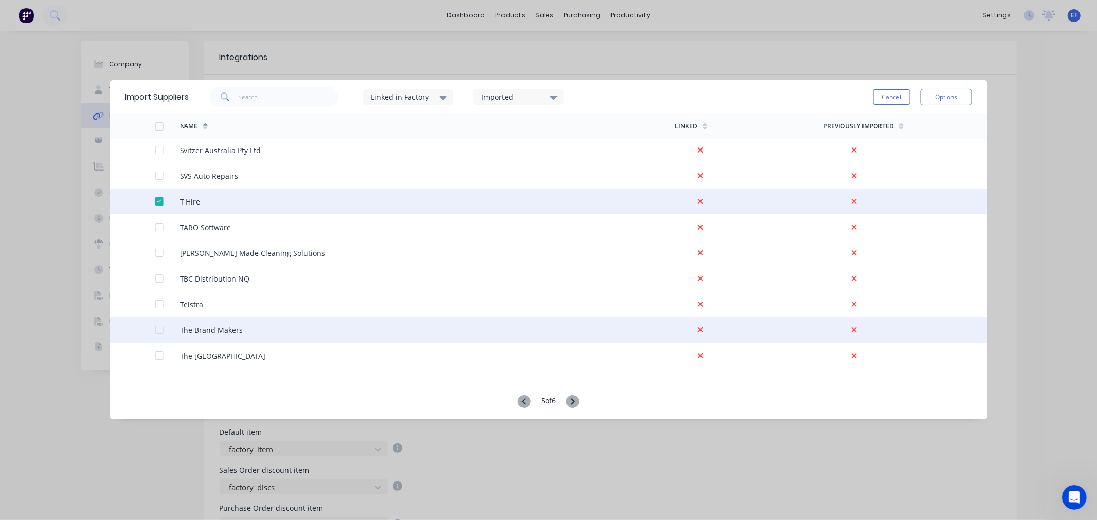
scroll to position [1828, 0]
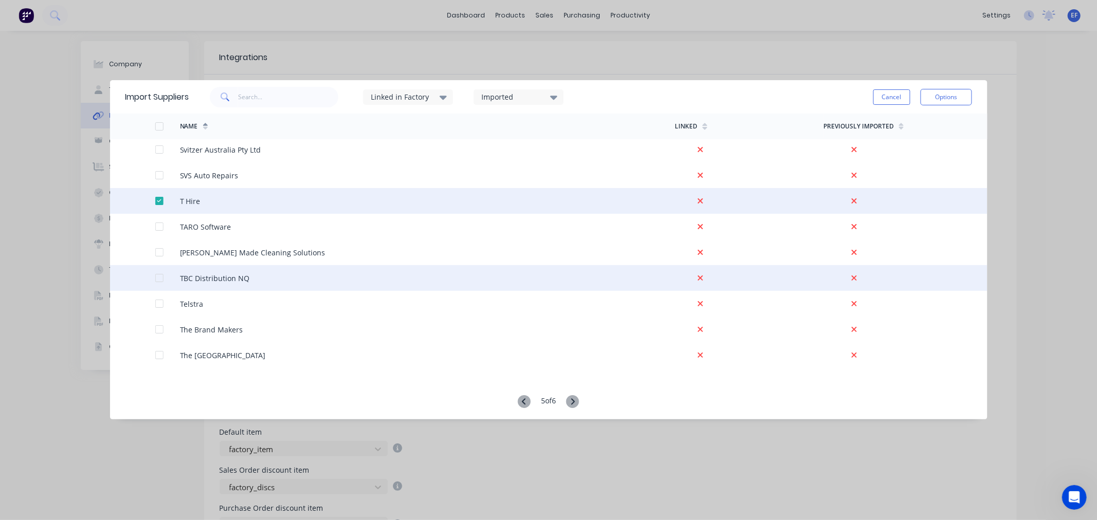
click at [157, 280] on div at bounding box center [159, 278] width 21 height 21
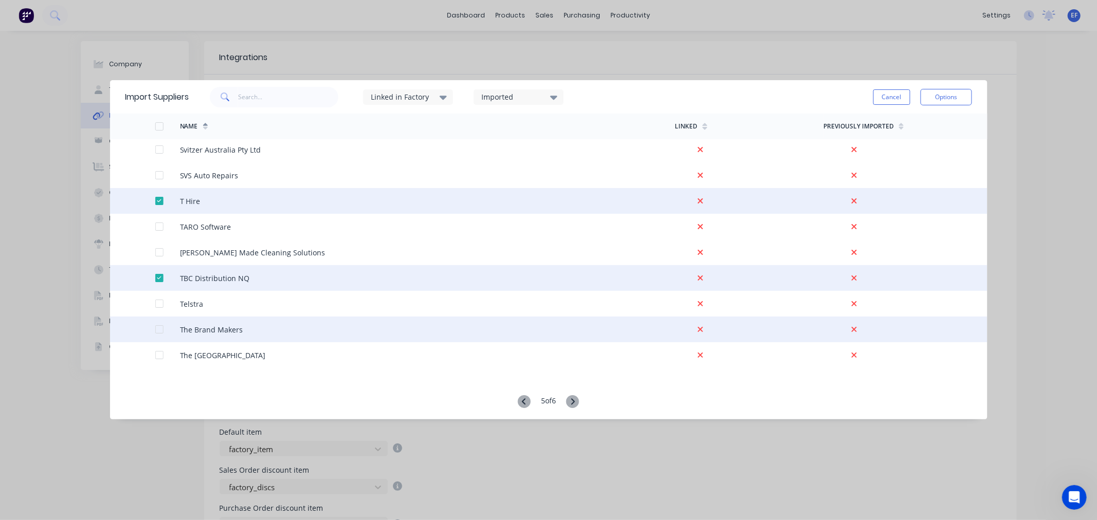
drag, startPoint x: 157, startPoint y: 304, endPoint x: 174, endPoint y: 317, distance: 20.9
click at [157, 304] on div at bounding box center [159, 304] width 21 height 21
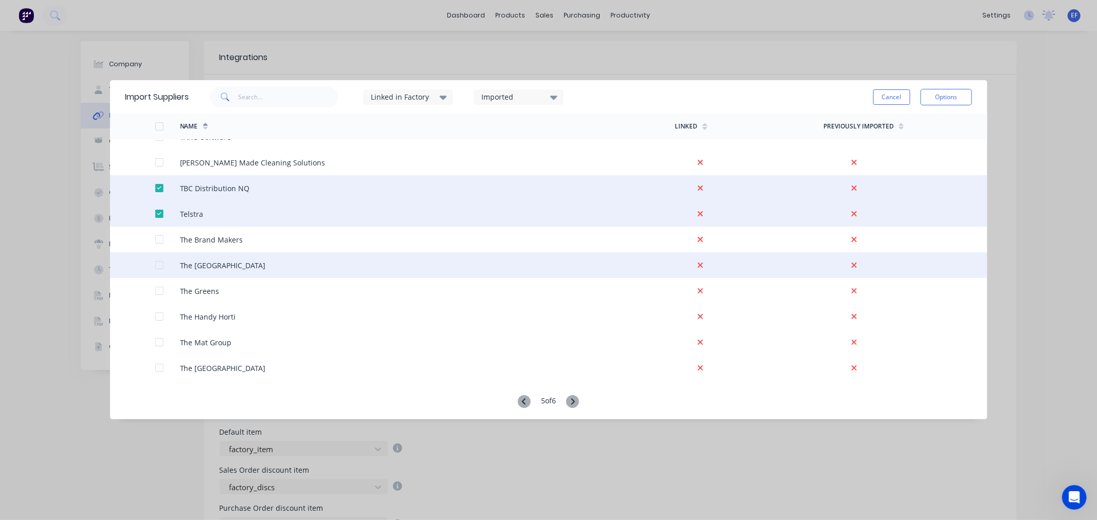
scroll to position [1942, 0]
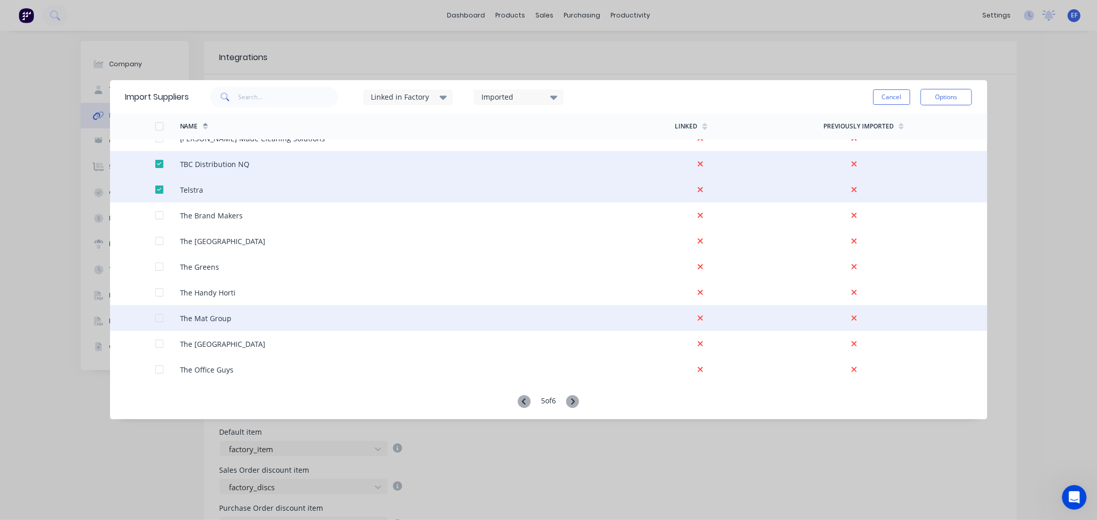
click at [159, 319] on div at bounding box center [159, 318] width 21 height 21
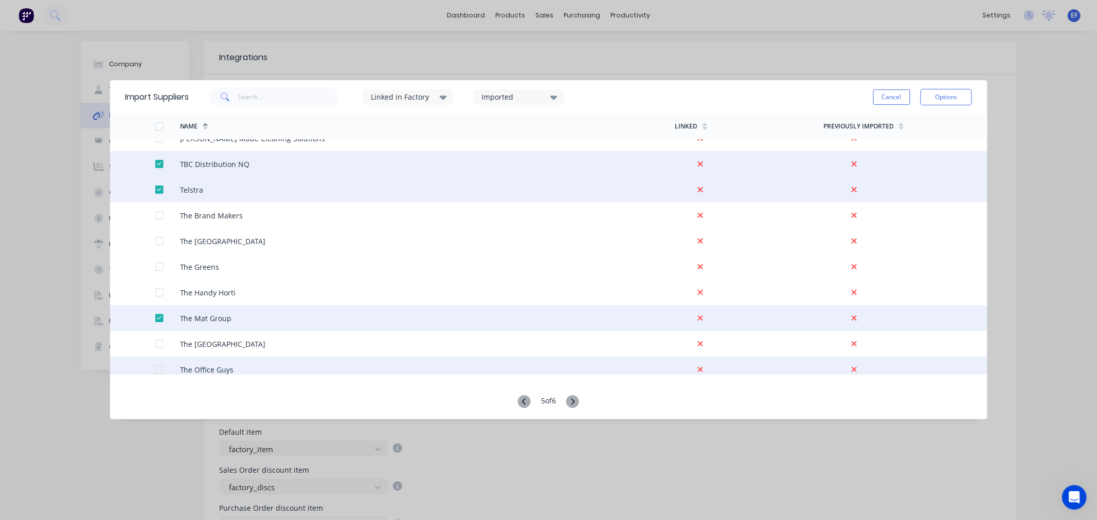
click at [154, 368] on div at bounding box center [159, 369] width 21 height 21
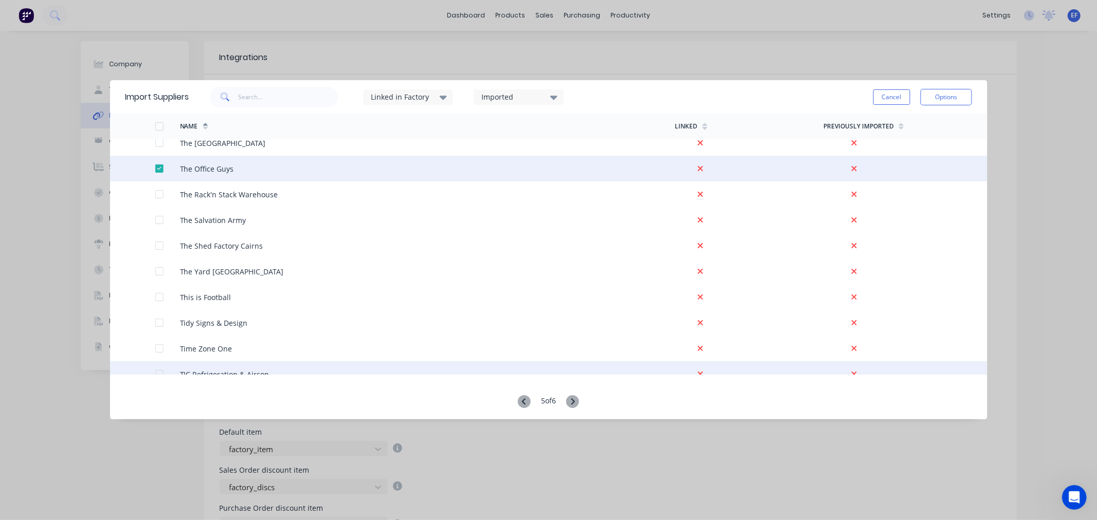
scroll to position [2171, 0]
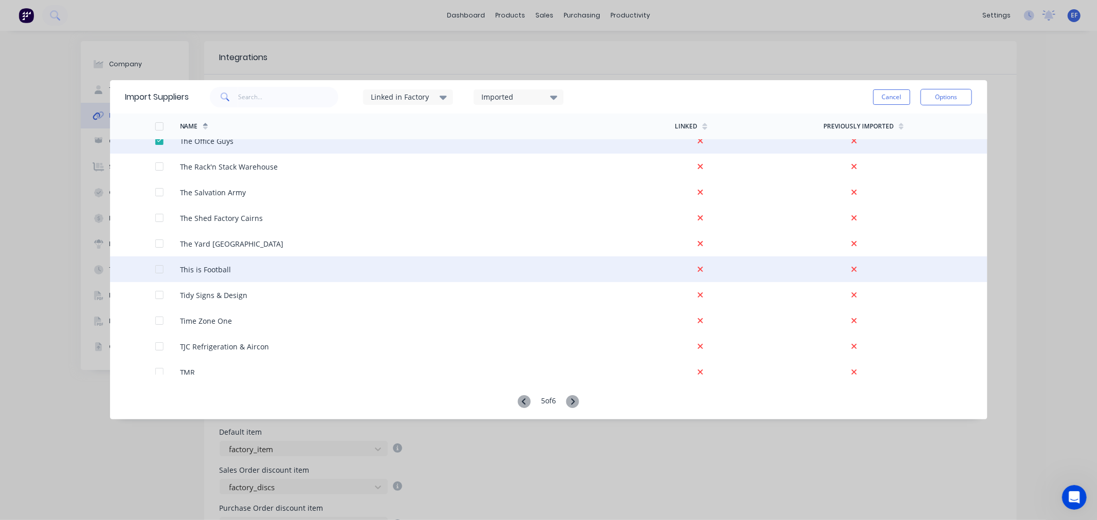
click at [147, 268] on div at bounding box center [142, 270] width 25 height 26
click at [153, 268] on div at bounding box center [142, 270] width 25 height 26
click at [156, 268] on div at bounding box center [159, 269] width 21 height 21
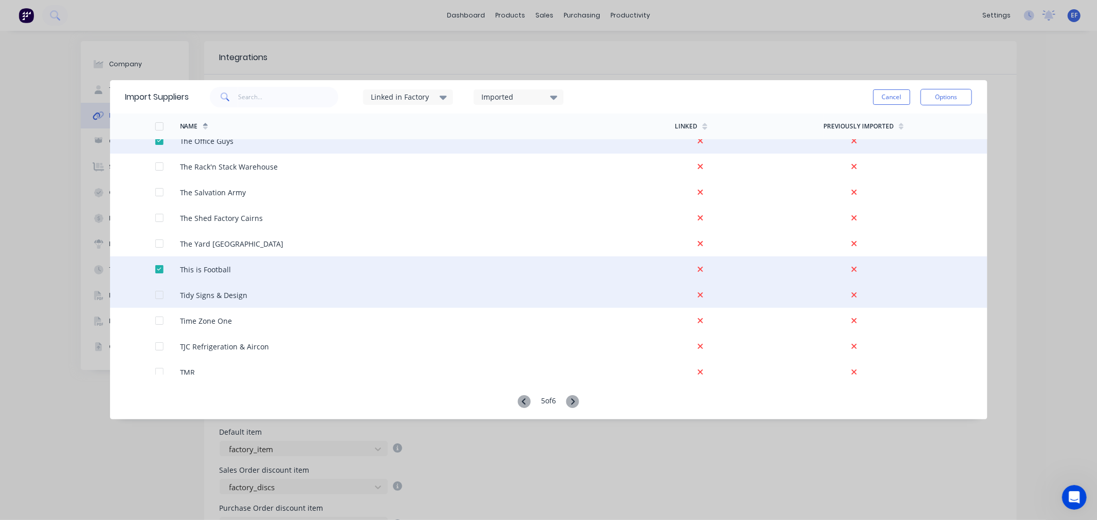
click at [156, 294] on div at bounding box center [159, 295] width 21 height 21
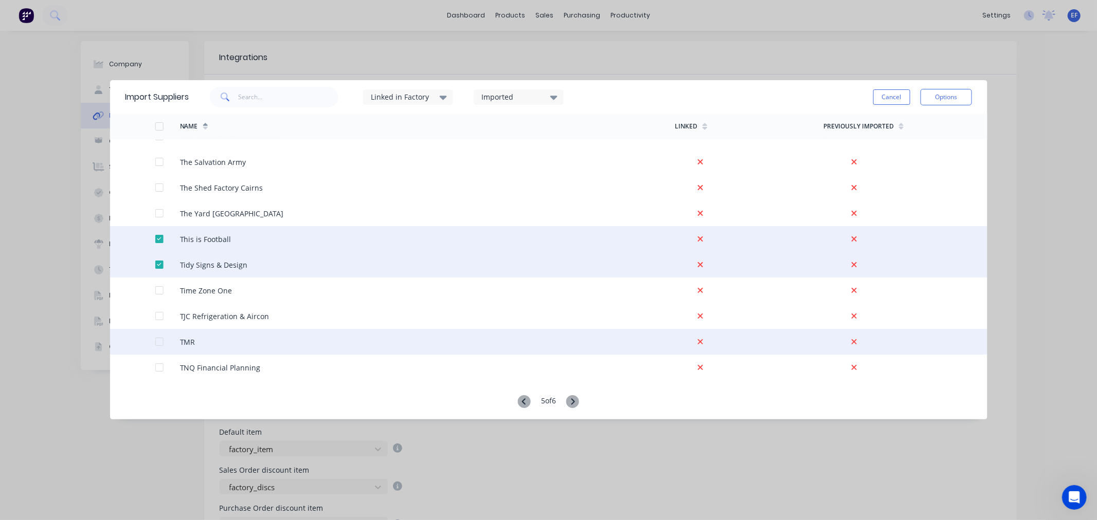
scroll to position [2228, 0]
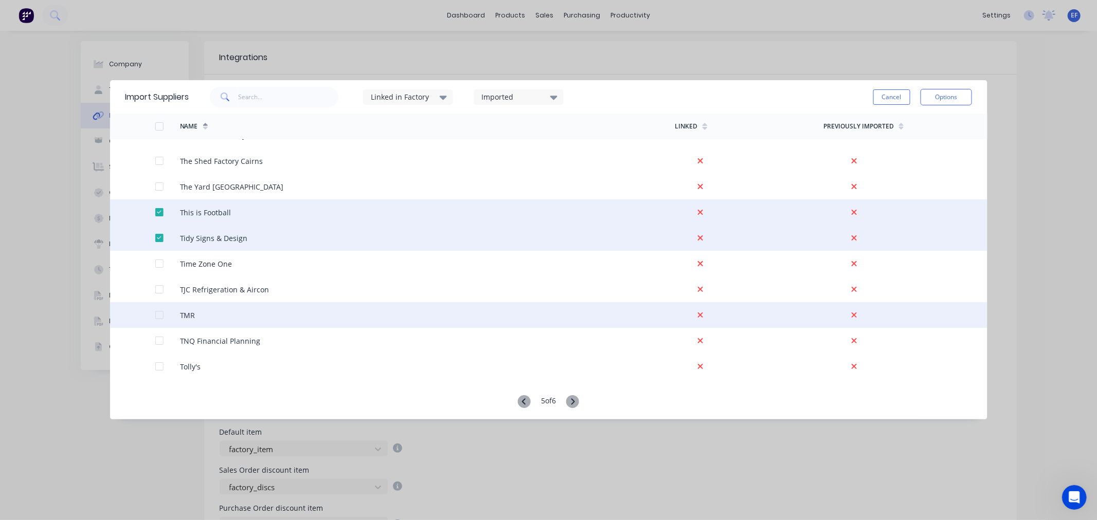
drag, startPoint x: 159, startPoint y: 313, endPoint x: 183, endPoint y: 320, distance: 24.2
click at [159, 313] on div at bounding box center [159, 315] width 21 height 21
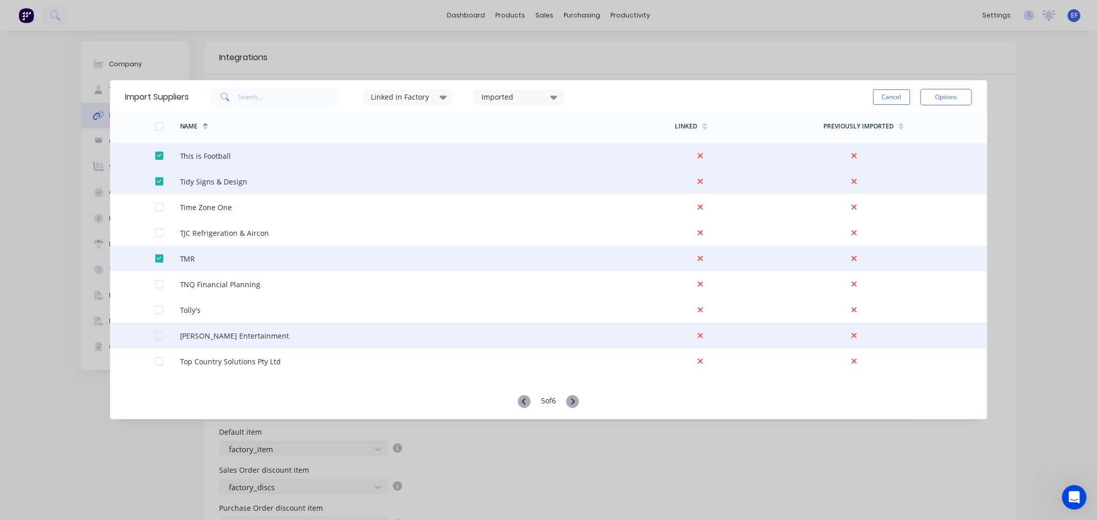
scroll to position [2285, 0]
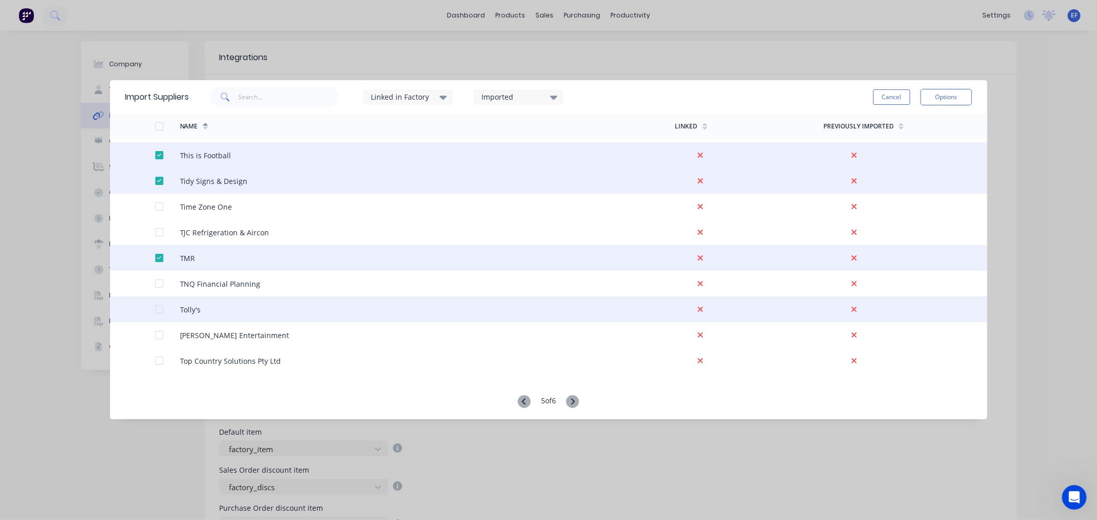
click at [158, 309] on div at bounding box center [159, 309] width 21 height 21
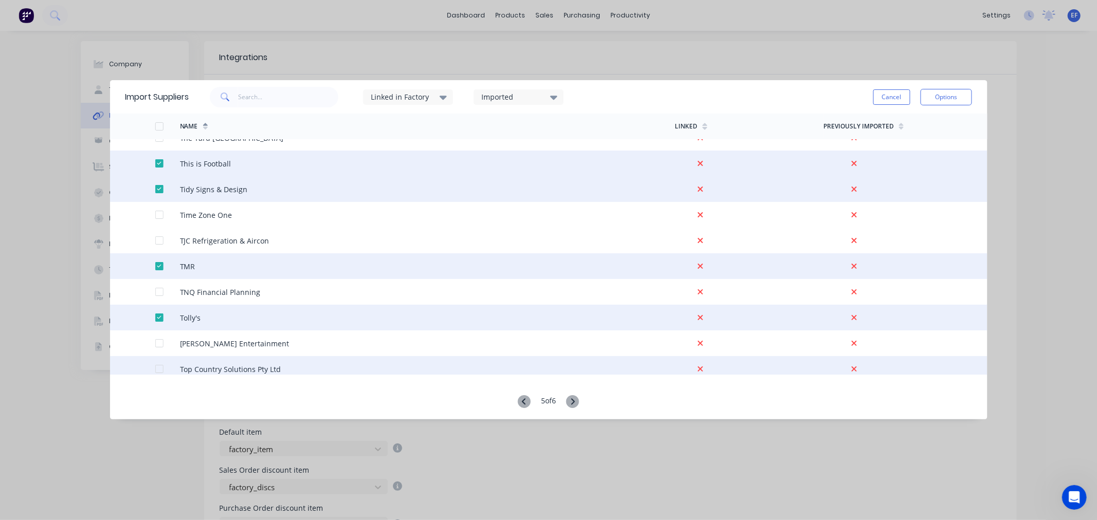
scroll to position [2278, 0]
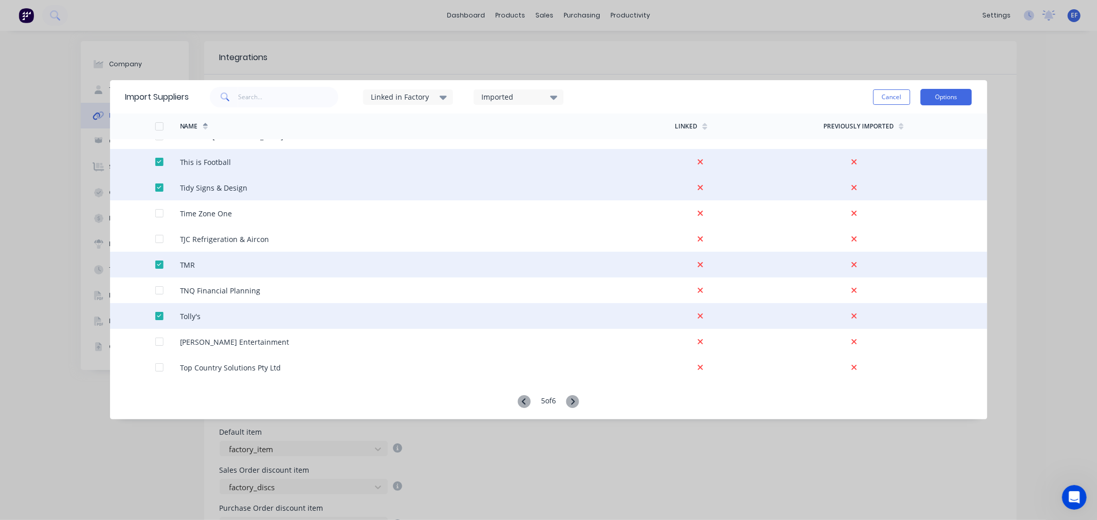
click at [938, 99] on button "Options" at bounding box center [945, 97] width 51 height 16
click at [924, 121] on div "Import selected suppliers" at bounding box center [922, 126] width 79 height 26
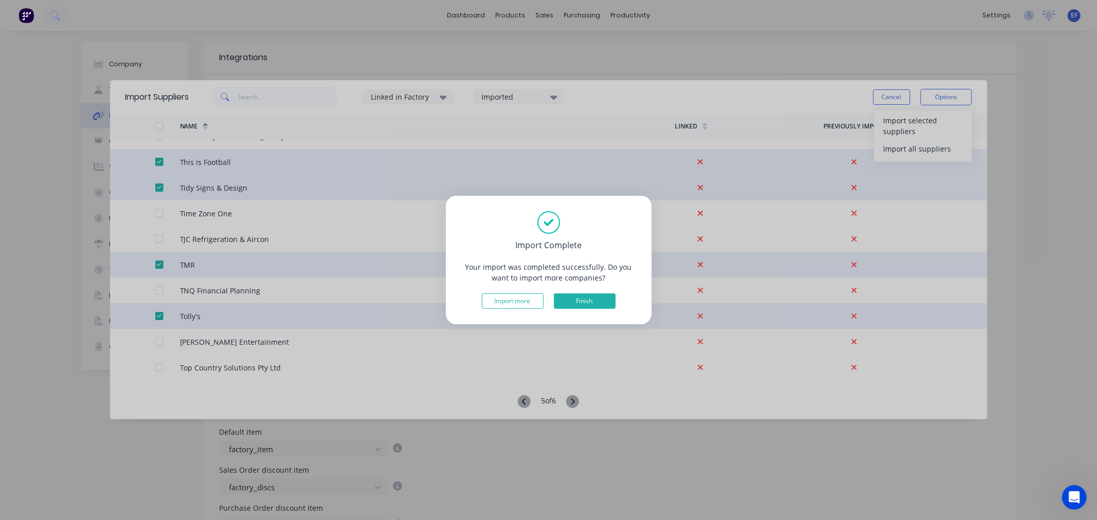
click at [588, 299] on button "Finish" at bounding box center [585, 301] width 62 height 15
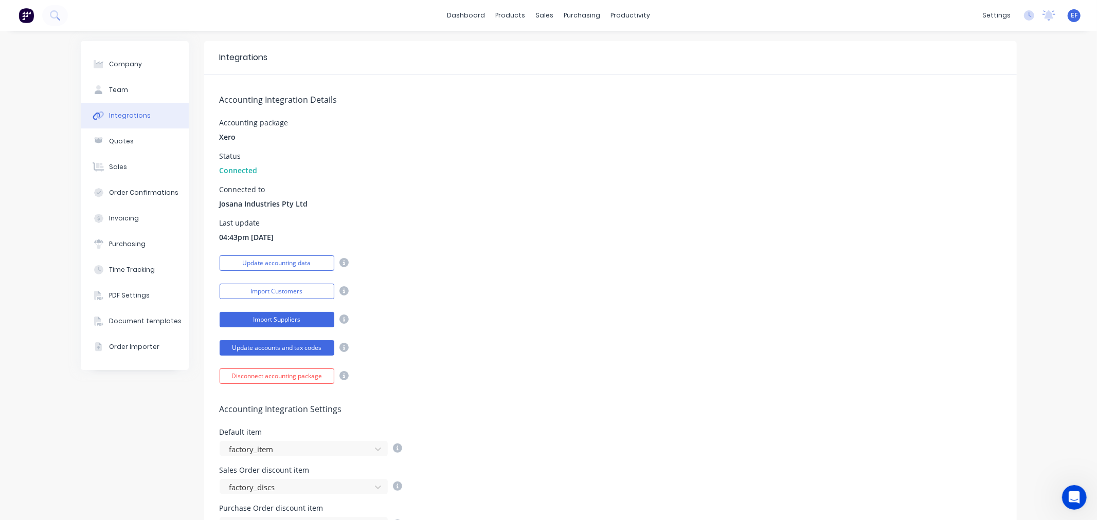
click at [274, 320] on button "Import Suppliers" at bounding box center [277, 319] width 115 height 15
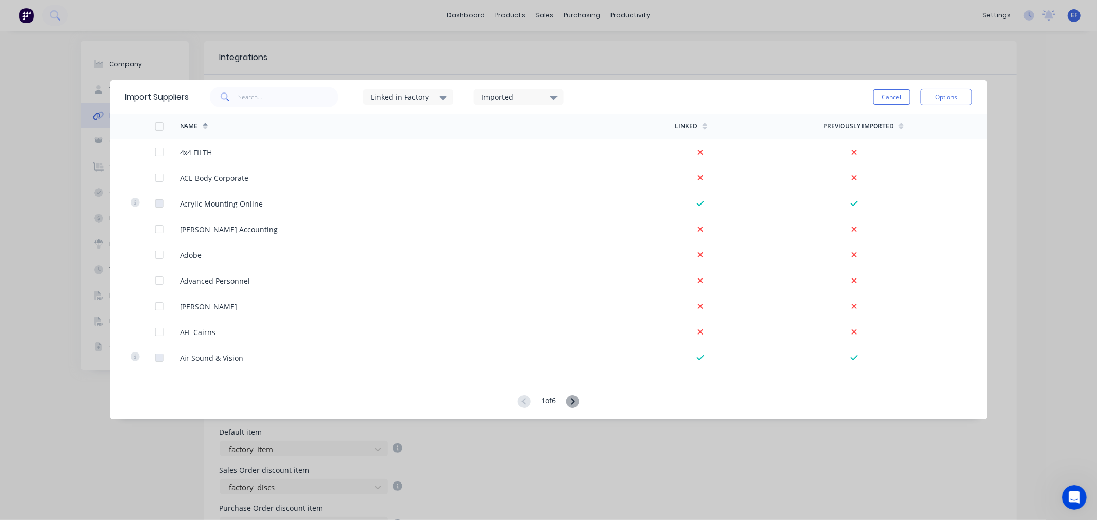
click at [574, 403] on icon at bounding box center [572, 401] width 13 height 13
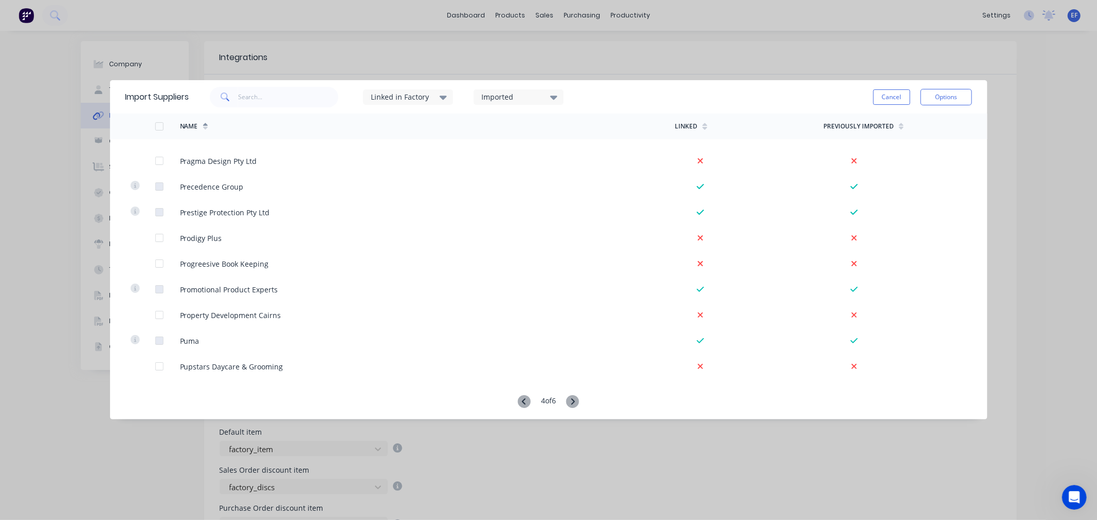
scroll to position [2335, 0]
click at [576, 404] on icon at bounding box center [572, 401] width 13 height 13
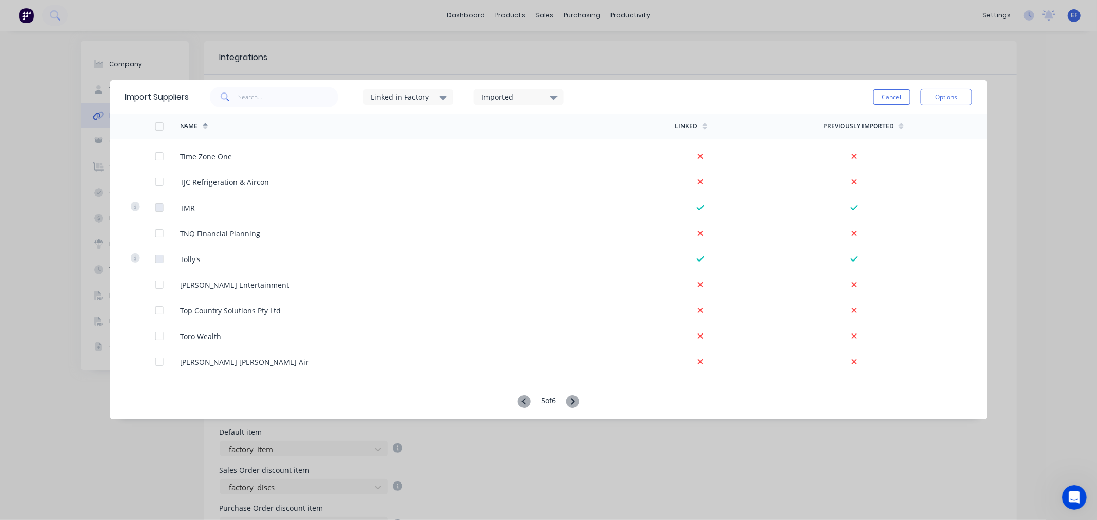
click at [575, 404] on icon at bounding box center [572, 401] width 13 height 13
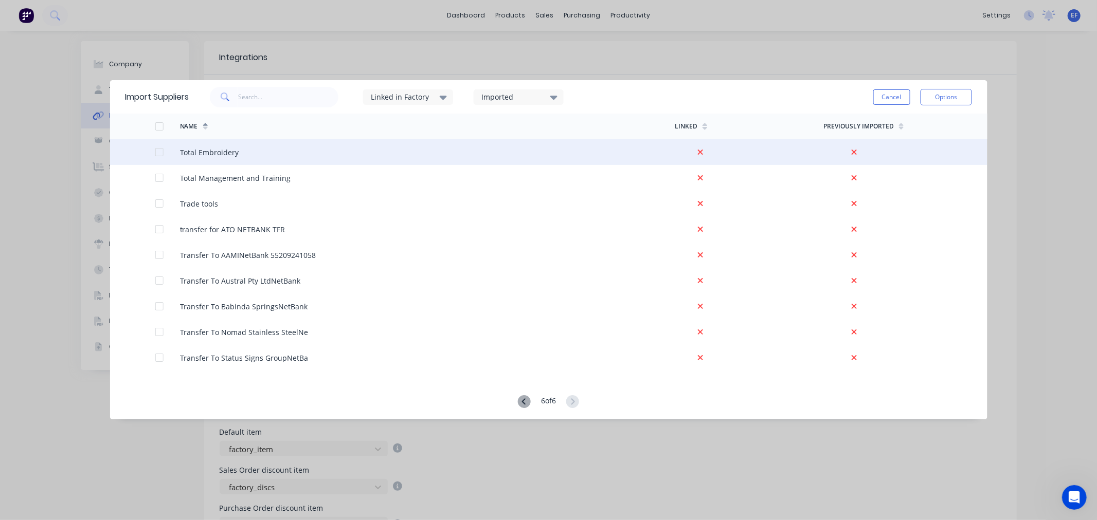
click at [157, 151] on div at bounding box center [159, 152] width 21 height 21
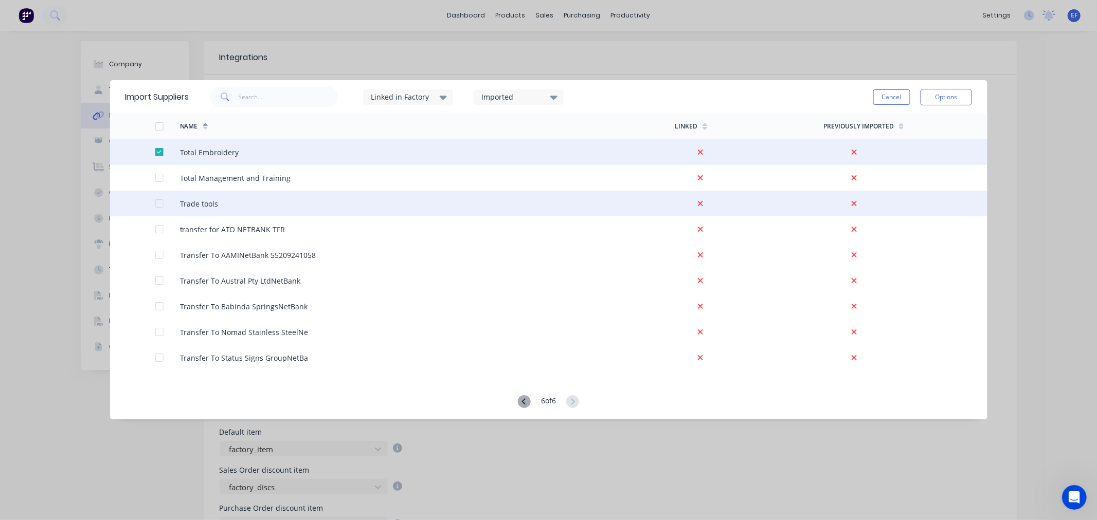
click at [152, 204] on div at bounding box center [142, 204] width 25 height 26
click at [156, 203] on div at bounding box center [159, 203] width 21 height 21
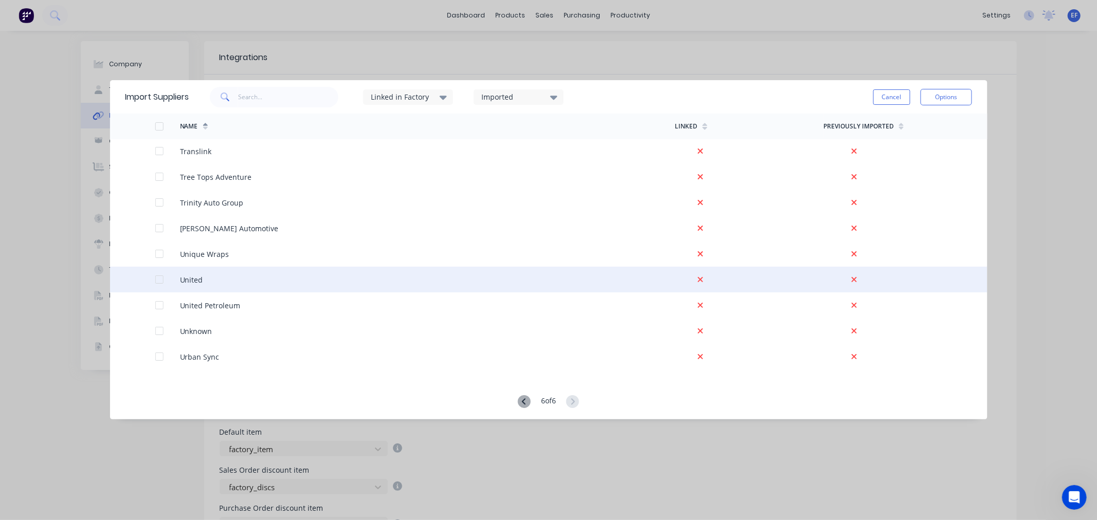
scroll to position [285, 0]
click at [160, 276] on div at bounding box center [159, 278] width 21 height 21
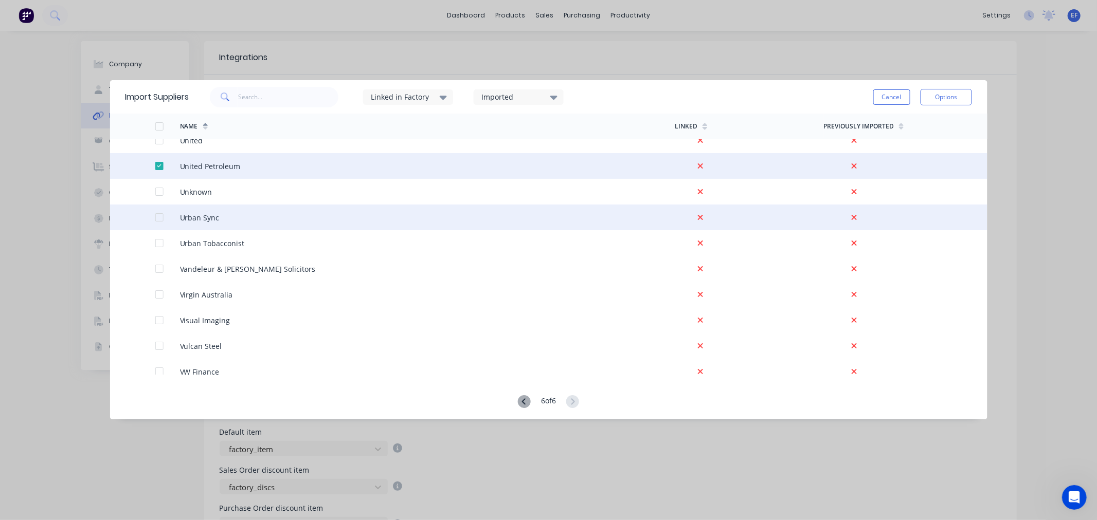
scroll to position [399, 0]
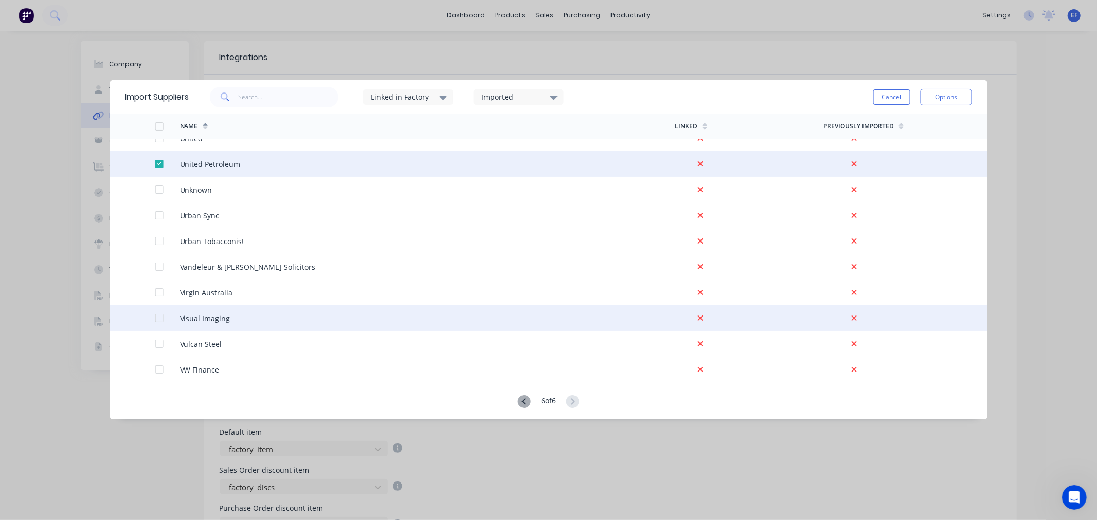
click at [158, 320] on div at bounding box center [159, 318] width 21 height 21
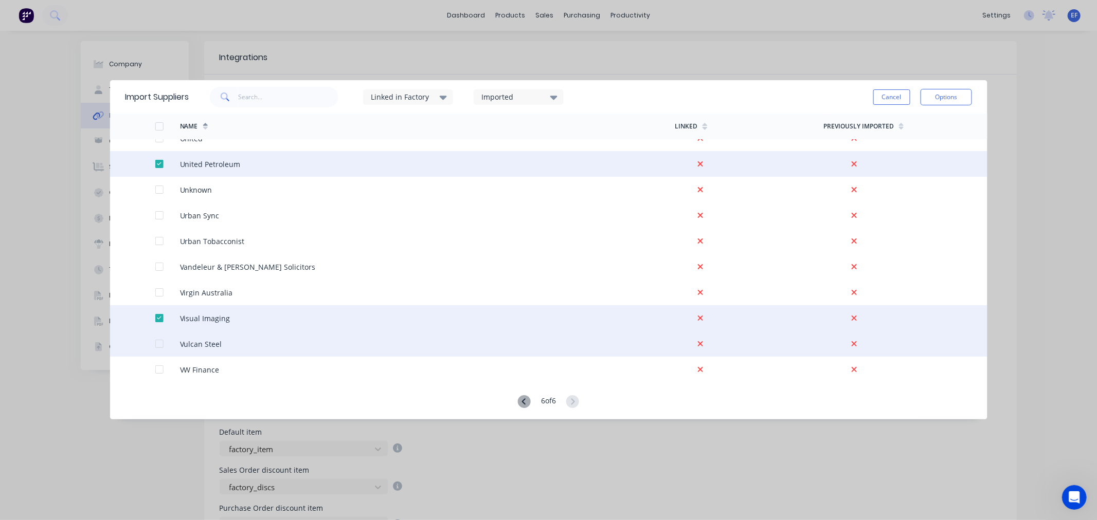
click at [156, 342] on div at bounding box center [159, 344] width 21 height 21
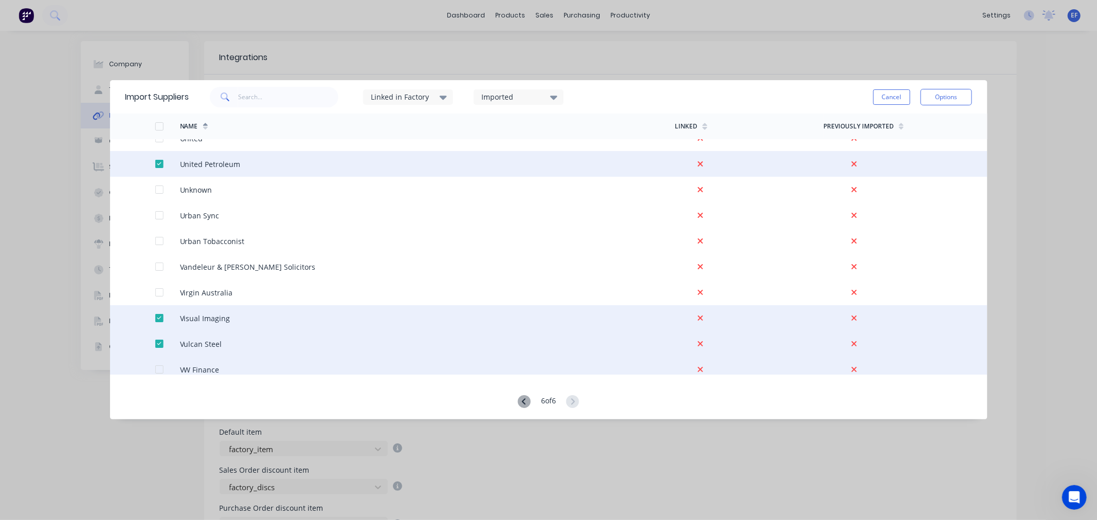
click at [157, 369] on div at bounding box center [159, 369] width 21 height 21
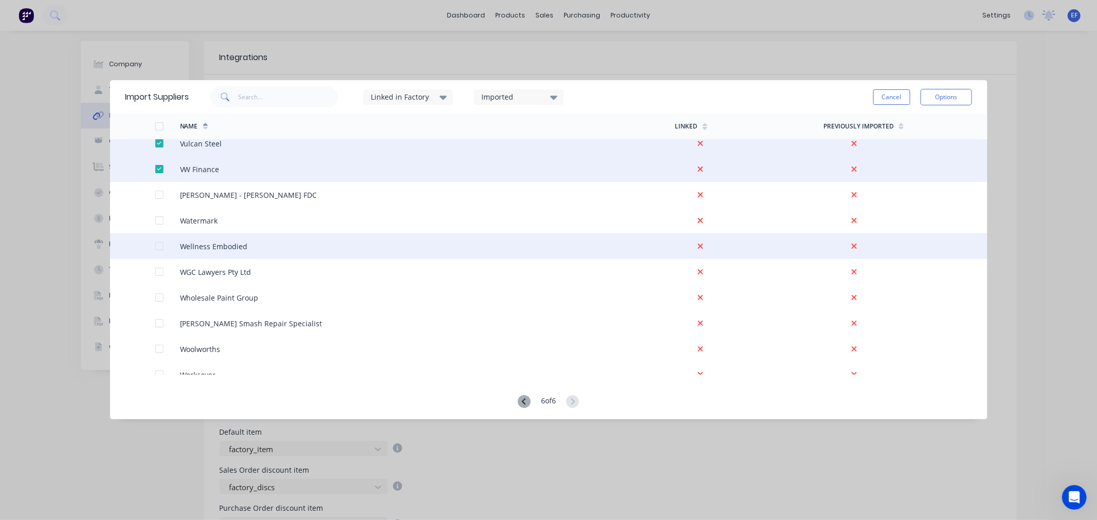
scroll to position [628, 0]
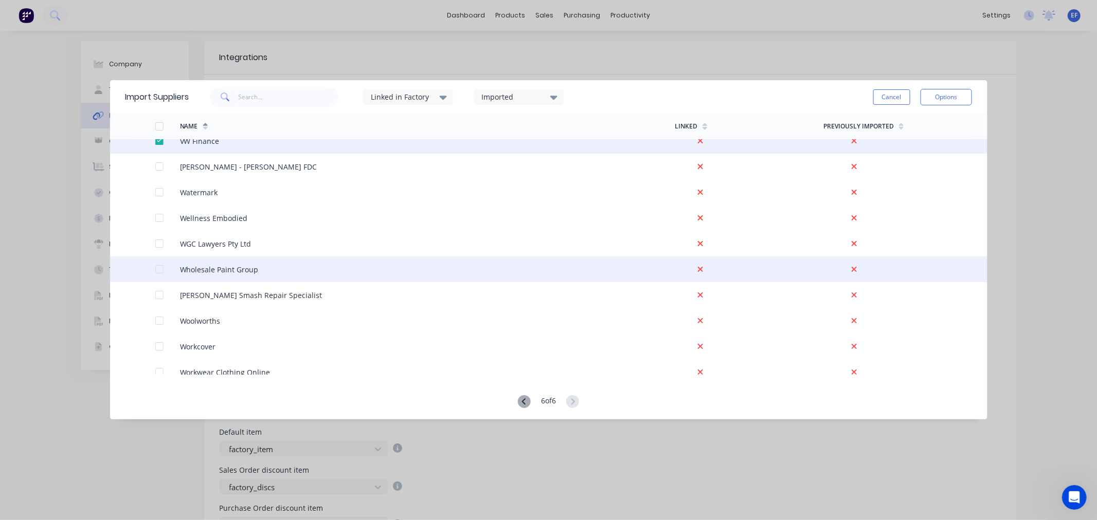
click at [157, 272] on div at bounding box center [159, 269] width 21 height 21
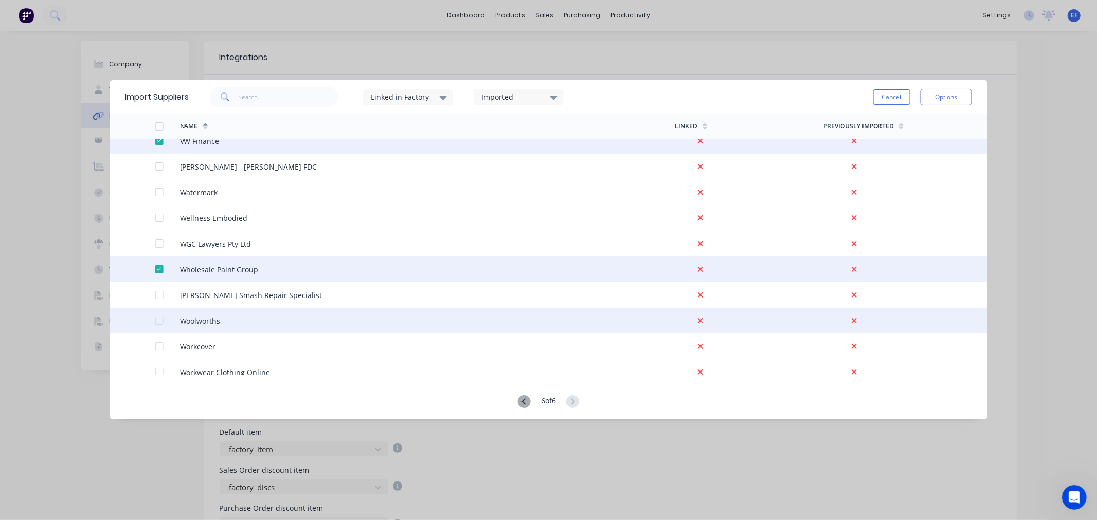
click at [156, 321] on div at bounding box center [159, 321] width 21 height 21
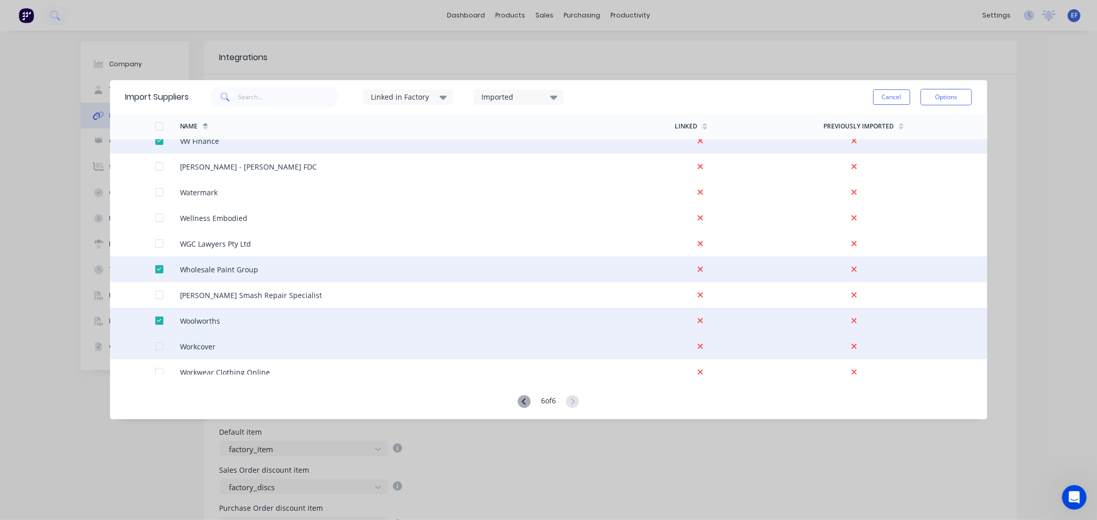
click at [158, 344] on div at bounding box center [159, 346] width 21 height 21
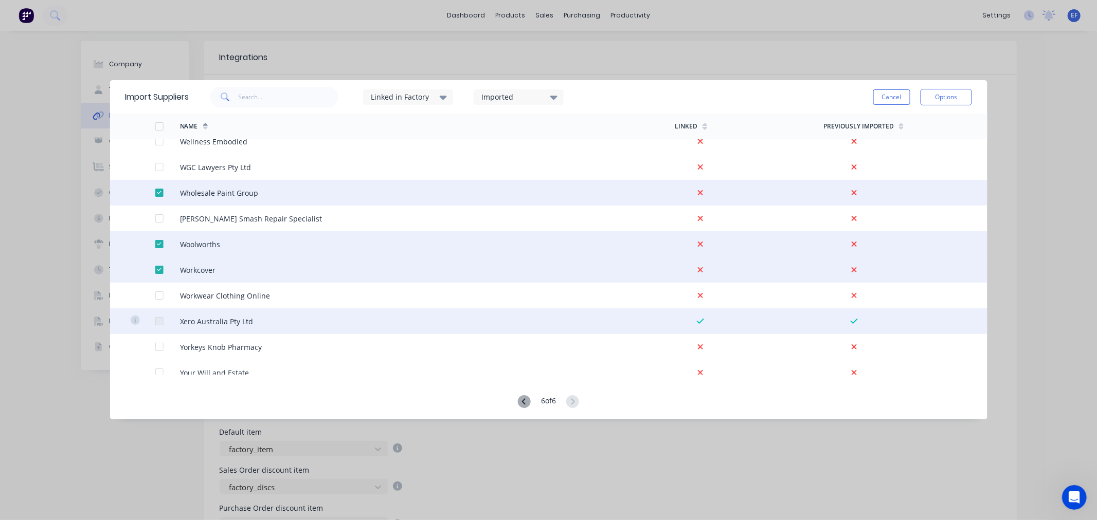
scroll to position [742, 0]
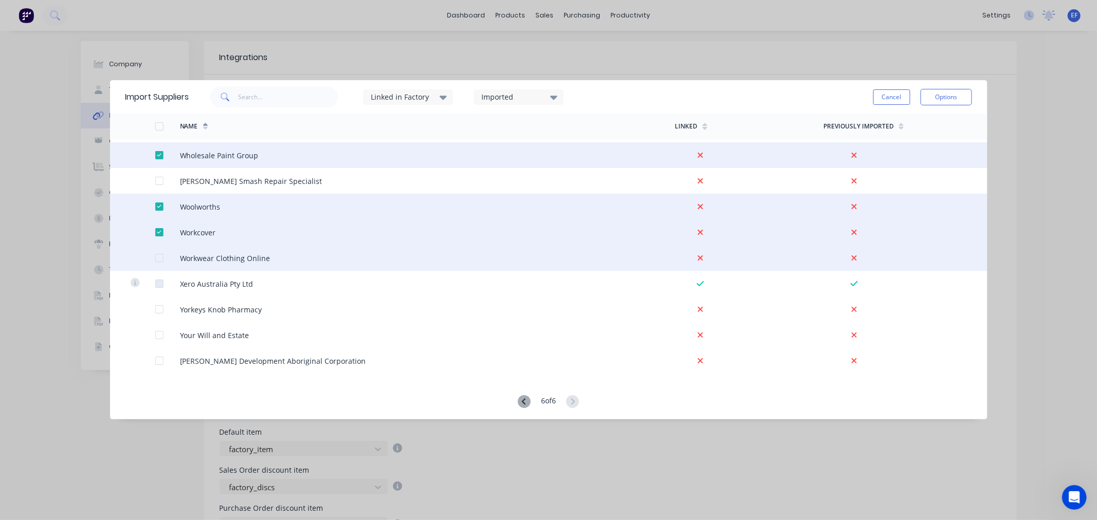
click at [158, 258] on div at bounding box center [159, 258] width 21 height 21
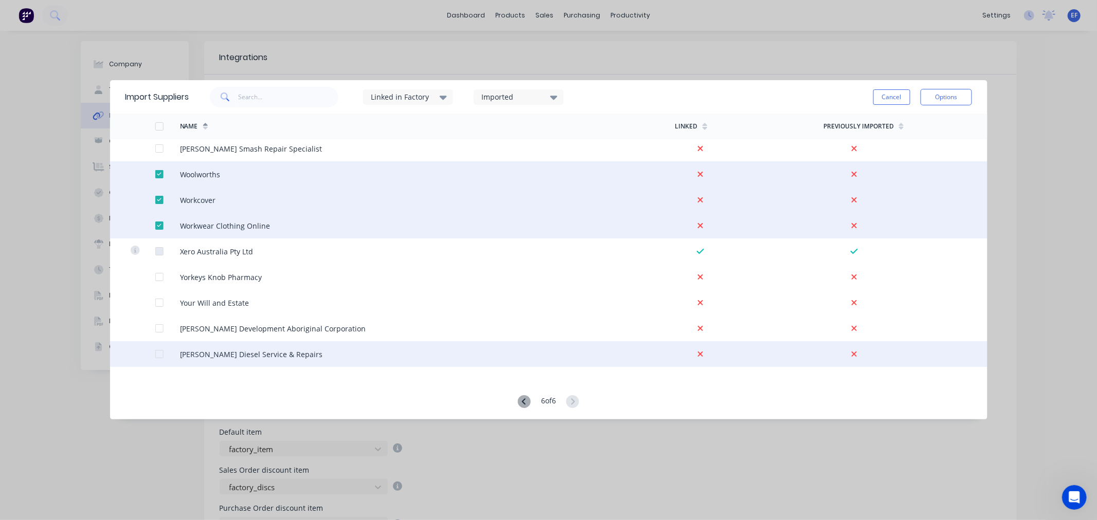
scroll to position [793, 0]
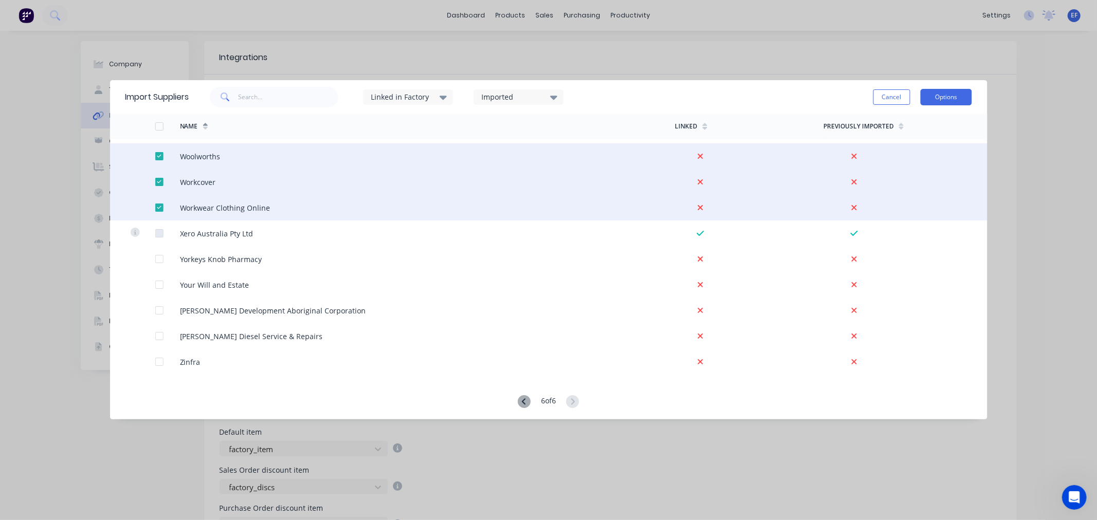
drag, startPoint x: 947, startPoint y: 93, endPoint x: 932, endPoint y: 106, distance: 20.8
click at [946, 93] on button "Options" at bounding box center [945, 97] width 51 height 16
click at [908, 119] on div "Import selected suppliers" at bounding box center [922, 126] width 79 height 26
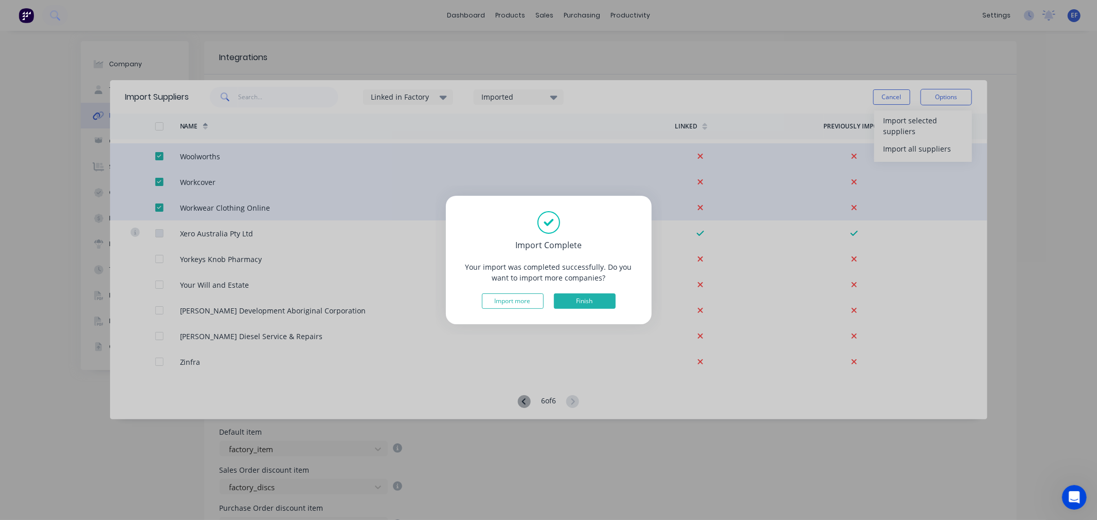
click at [604, 305] on button "Finish" at bounding box center [585, 301] width 62 height 15
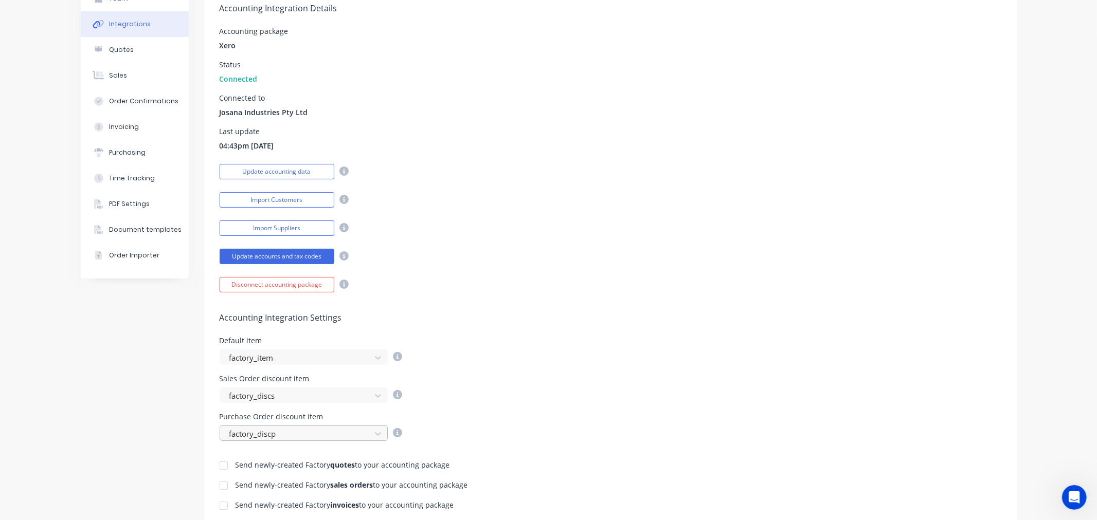
scroll to position [228, 0]
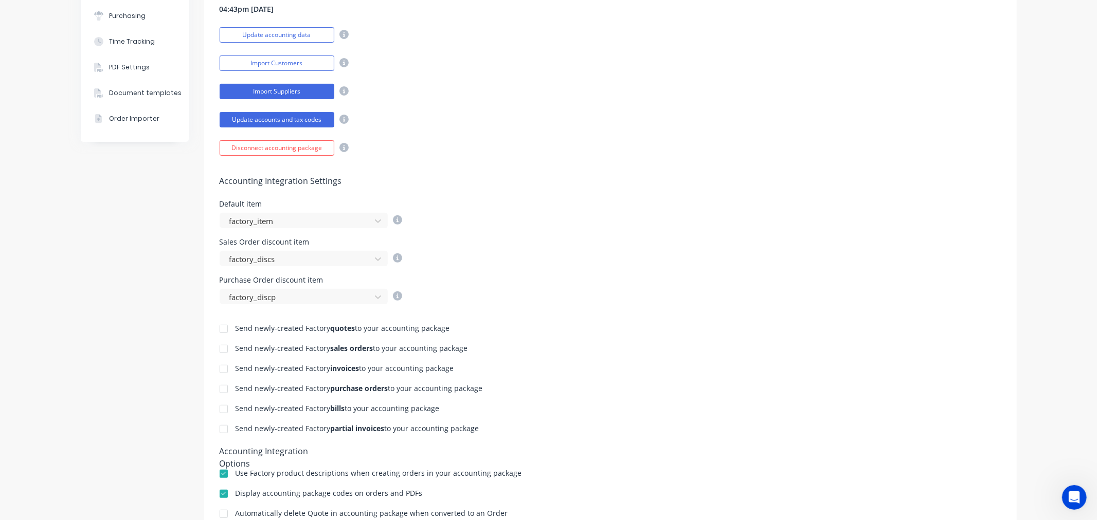
click at [289, 86] on button "Import Suppliers" at bounding box center [277, 91] width 115 height 15
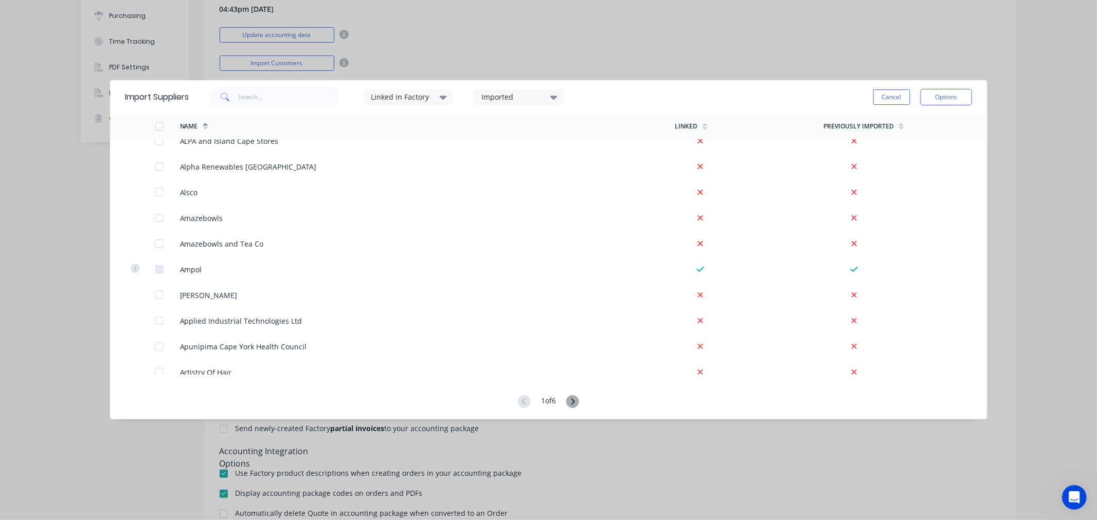
scroll to position [914, 0]
click at [578, 398] on icon at bounding box center [572, 401] width 13 height 13
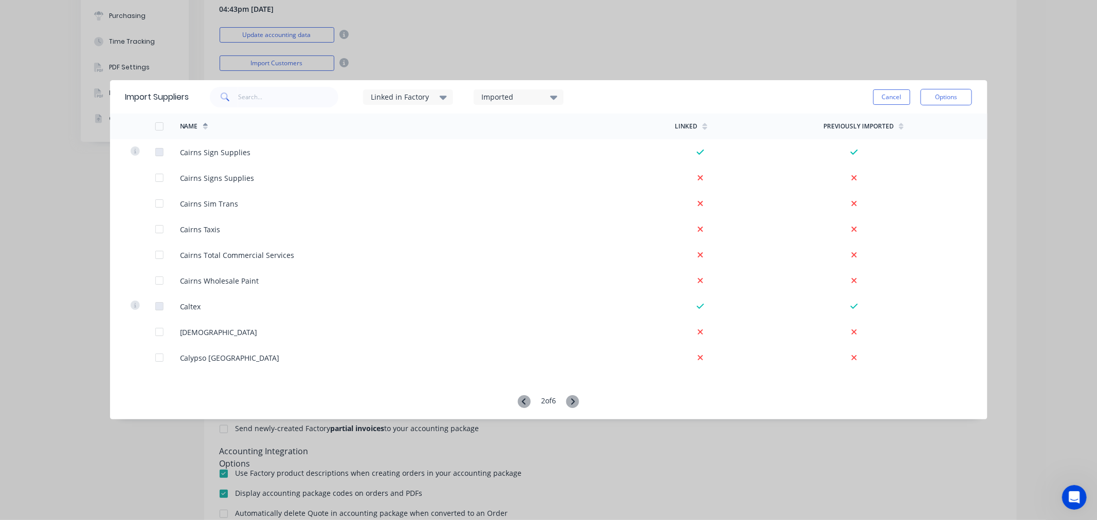
click at [578, 398] on icon at bounding box center [572, 401] width 13 height 13
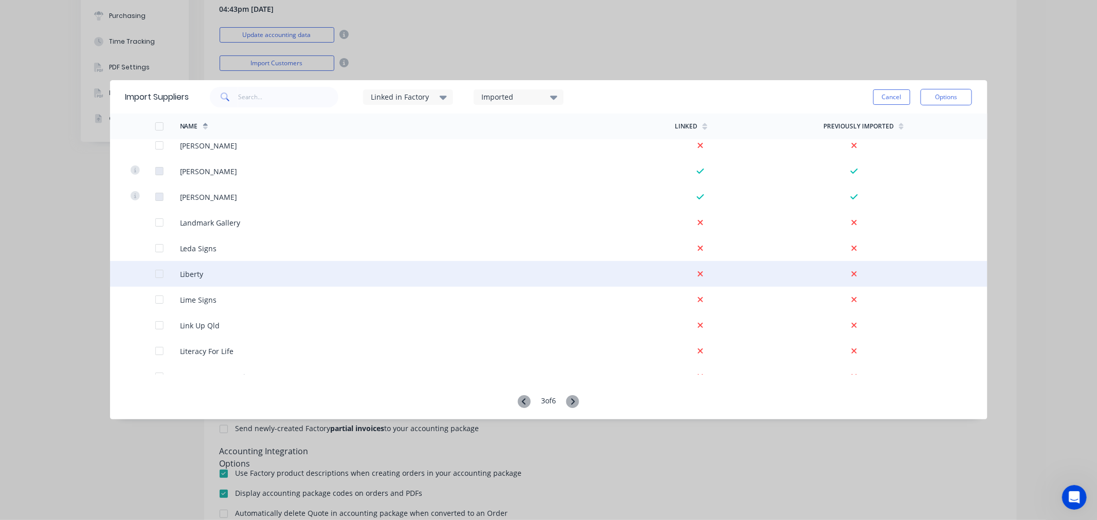
scroll to position [2335, 0]
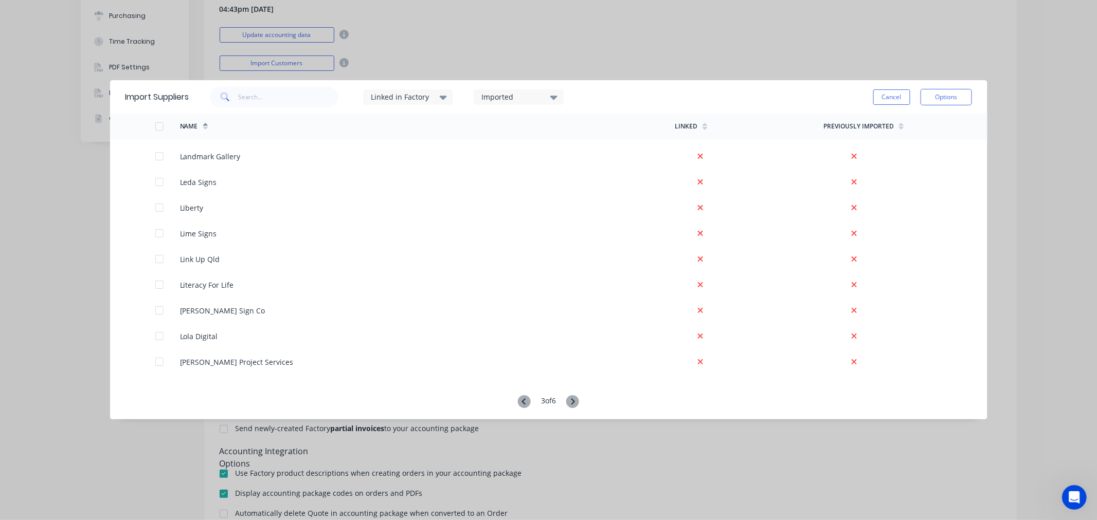
click at [571, 404] on icon at bounding box center [572, 401] width 13 height 13
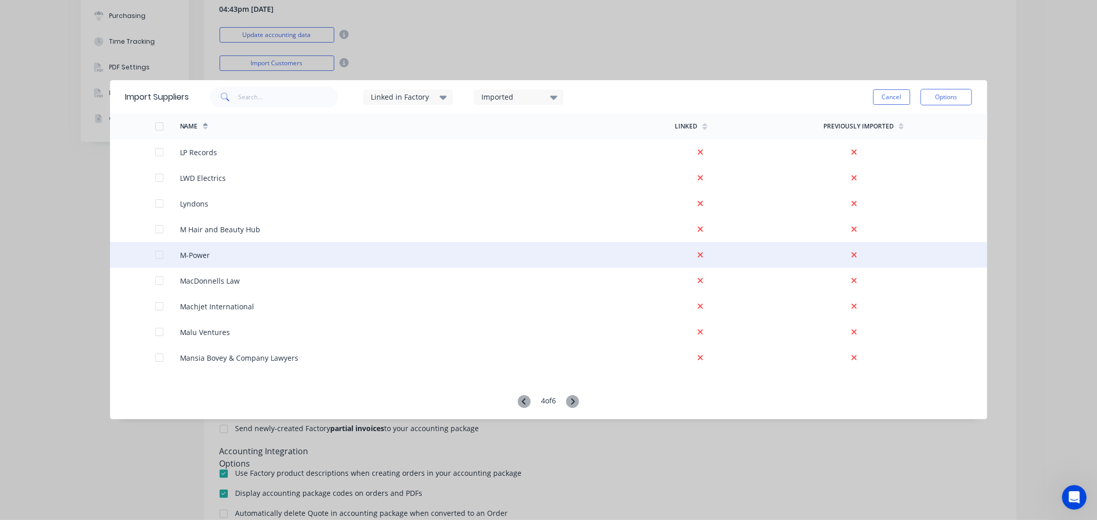
click at [157, 252] on div at bounding box center [159, 255] width 21 height 21
click at [958, 100] on button "Options" at bounding box center [945, 97] width 51 height 16
click at [941, 128] on div "Import selected suppliers" at bounding box center [922, 126] width 79 height 26
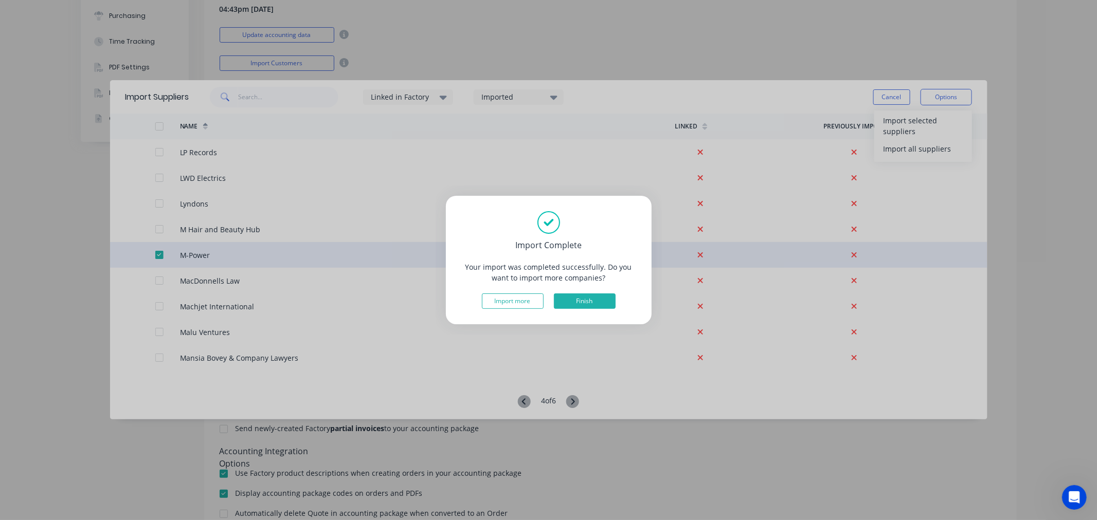
click at [578, 300] on button "Finish" at bounding box center [585, 301] width 62 height 15
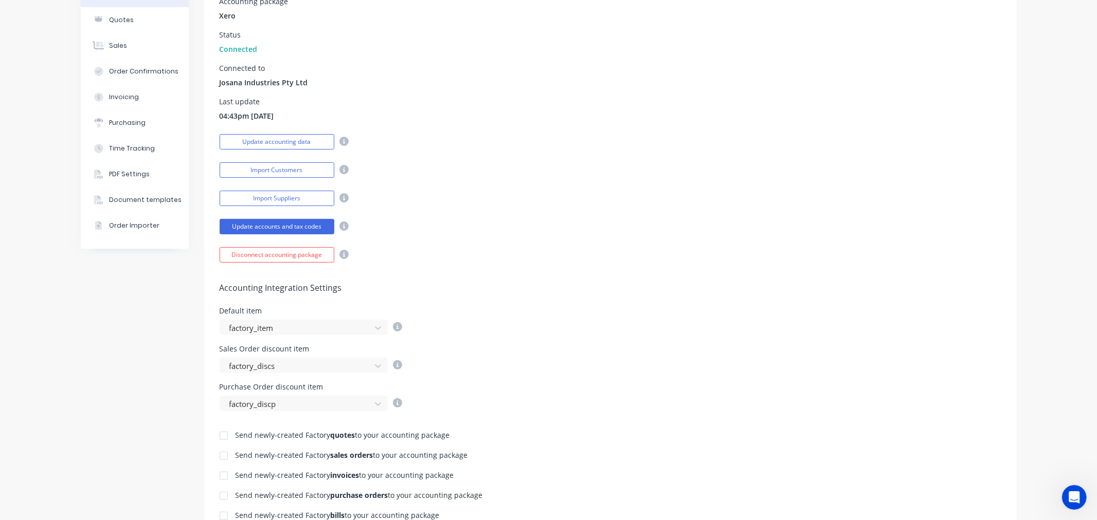
scroll to position [0, 0]
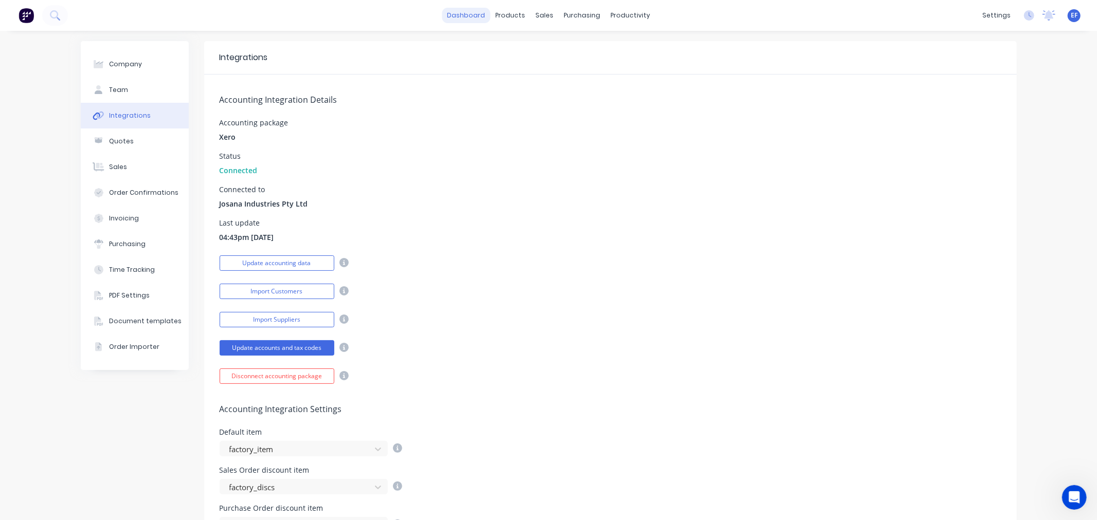
click at [468, 18] on link "dashboard" at bounding box center [466, 15] width 48 height 15
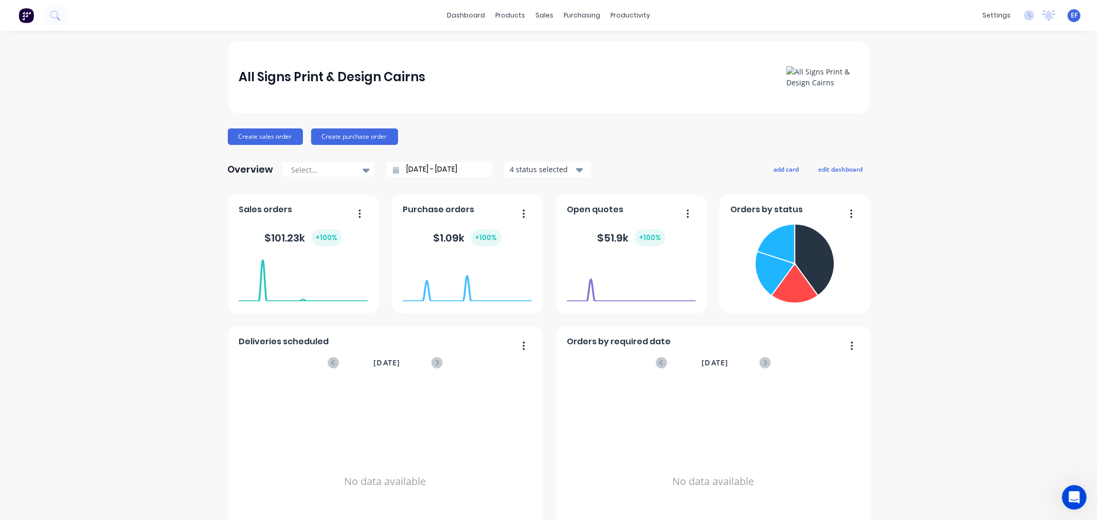
click at [1070, 18] on span "EF" at bounding box center [1073, 15] width 7 height 9
click at [977, 132] on div "Sign out" at bounding box center [986, 128] width 28 height 9
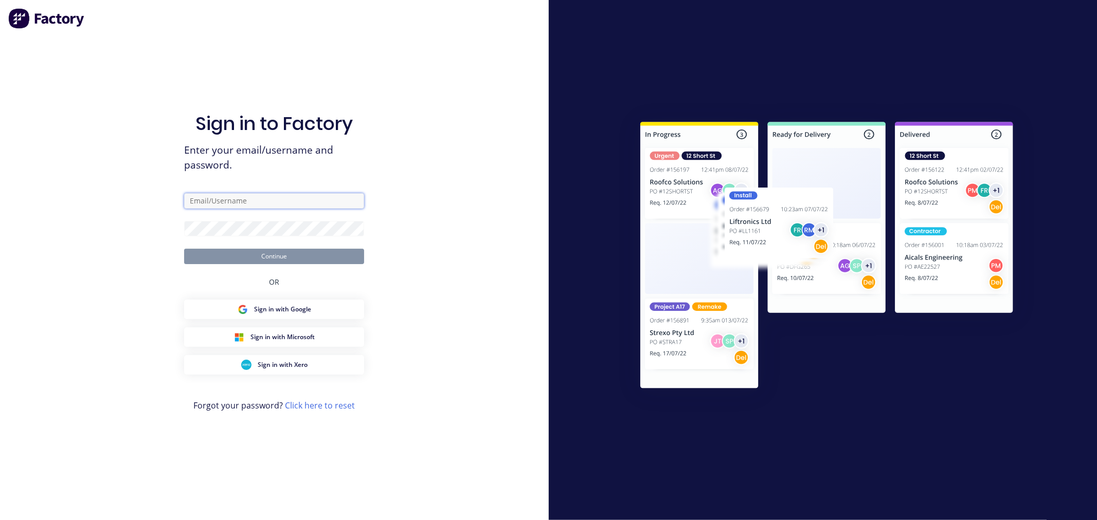
click at [299, 199] on input "text" at bounding box center [274, 200] width 180 height 15
type input "emilen@factory.app"
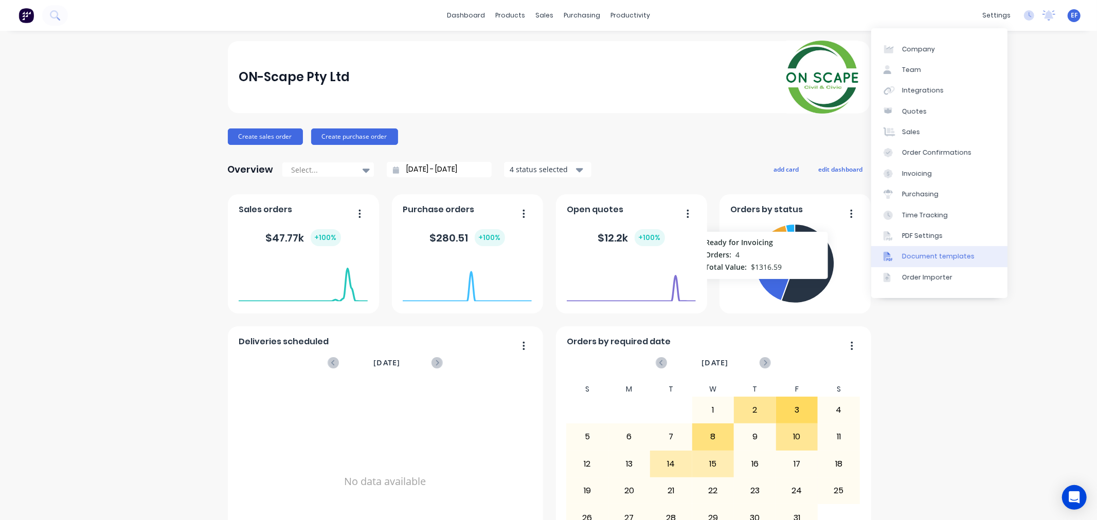
click at [914, 254] on div "Document templates" at bounding box center [938, 256] width 72 height 9
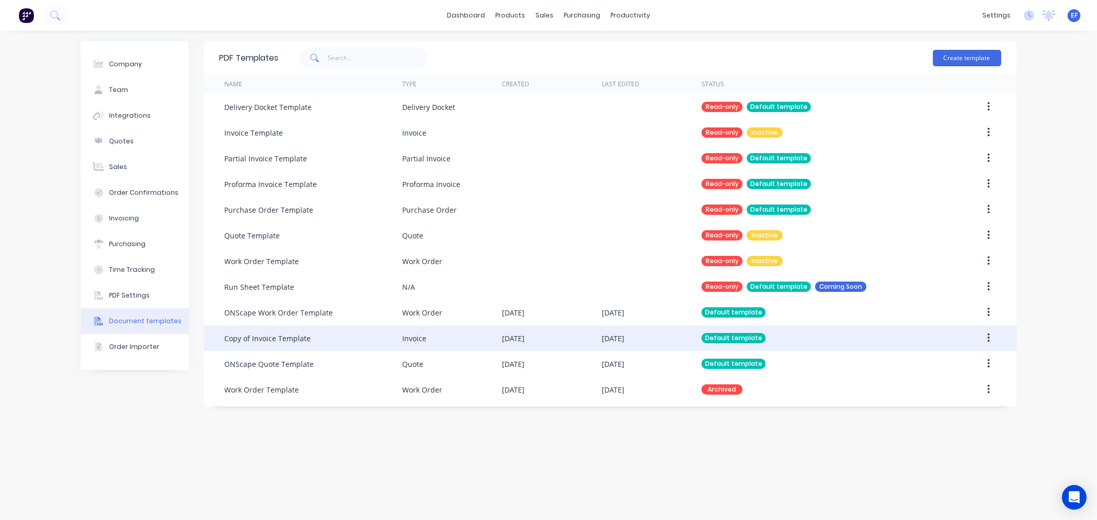
click at [984, 337] on button "button" at bounding box center [988, 338] width 24 height 19
click at [426, 341] on div "Invoice" at bounding box center [452, 338] width 100 height 26
click at [278, 337] on div "Copy of Invoice Template" at bounding box center [268, 338] width 86 height 11
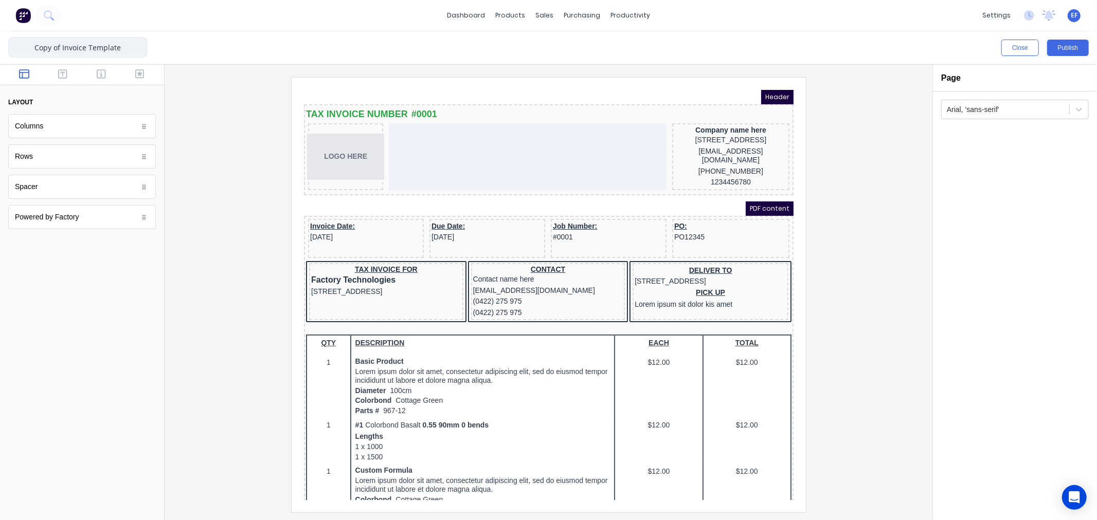
drag, startPoint x: 64, startPoint y: 45, endPoint x: 24, endPoint y: 54, distance: 41.0
click at [24, 54] on input "Copy of Invoice Template" at bounding box center [77, 47] width 139 height 21
click at [124, 48] on input "Invoice Template" at bounding box center [77, 47] width 139 height 21
type input "Invoice Template - ON-Scape"
click at [278, 214] on div at bounding box center [548, 294] width 751 height 435
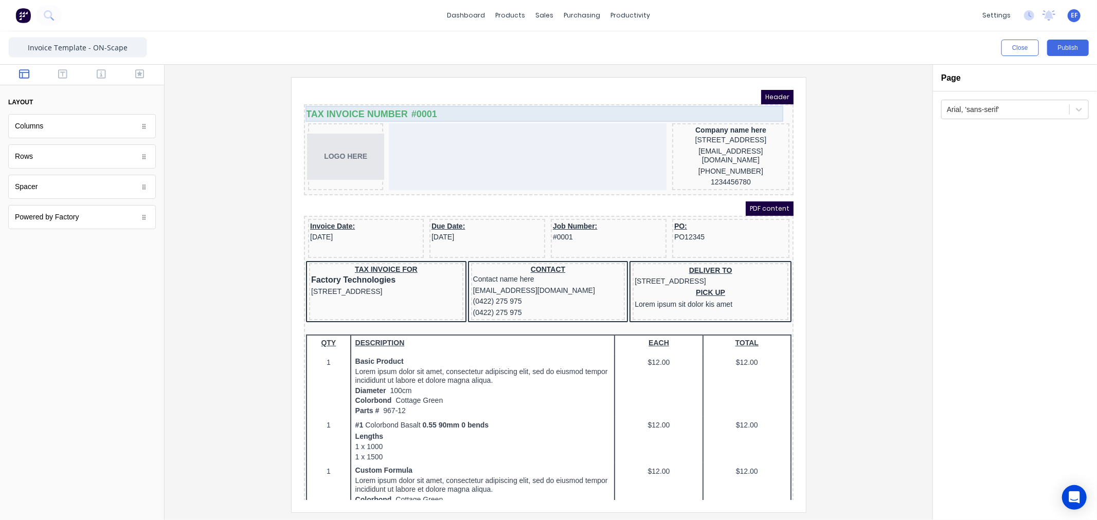
click at [400, 100] on div "TAX INVOICE NUMBER #0001" at bounding box center [535, 102] width 485 height 16
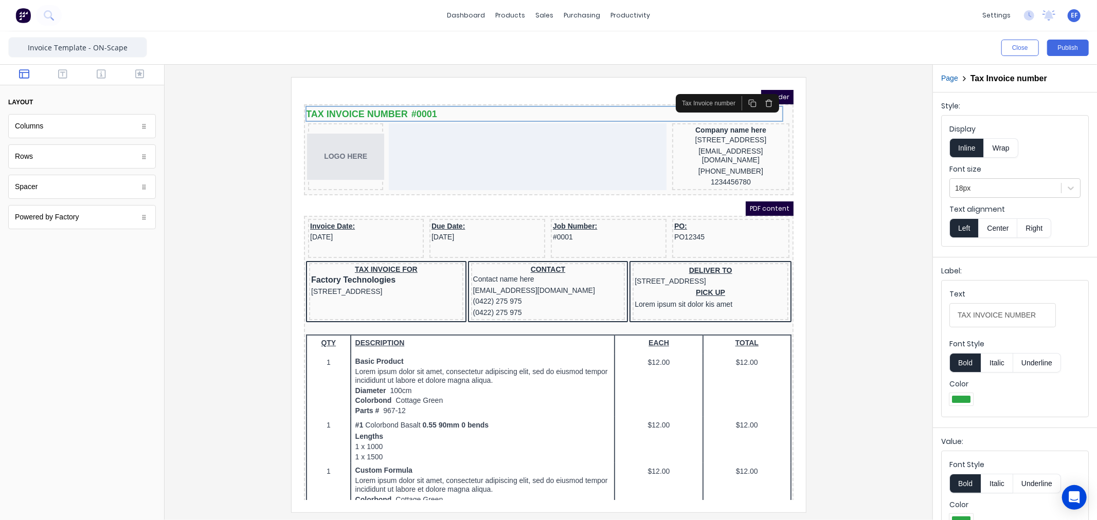
click at [757, 89] on icon "button" at bounding box center [756, 90] width 8 height 8
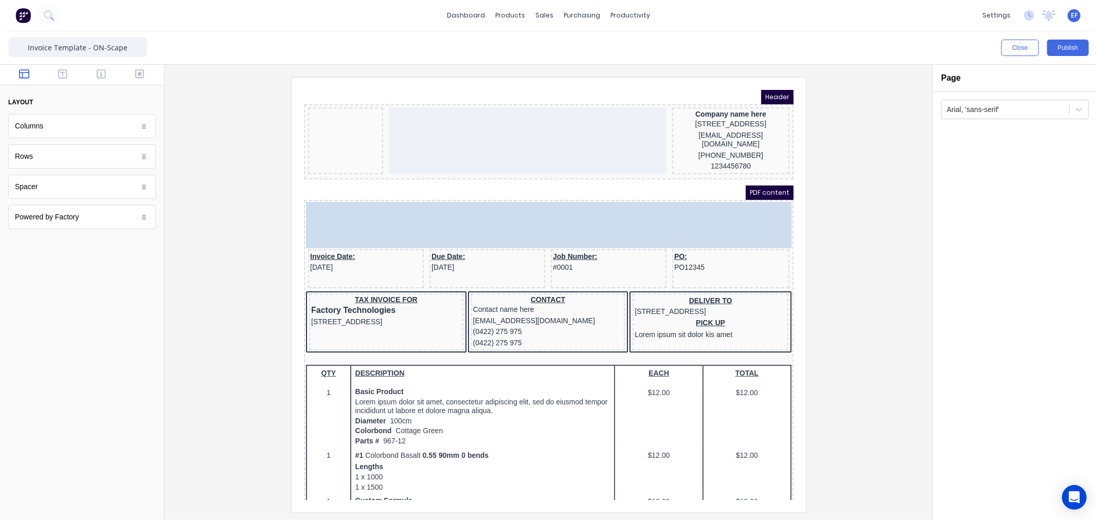
drag, startPoint x: 334, startPoint y: 133, endPoint x: 348, endPoint y: 133, distance: 13.9
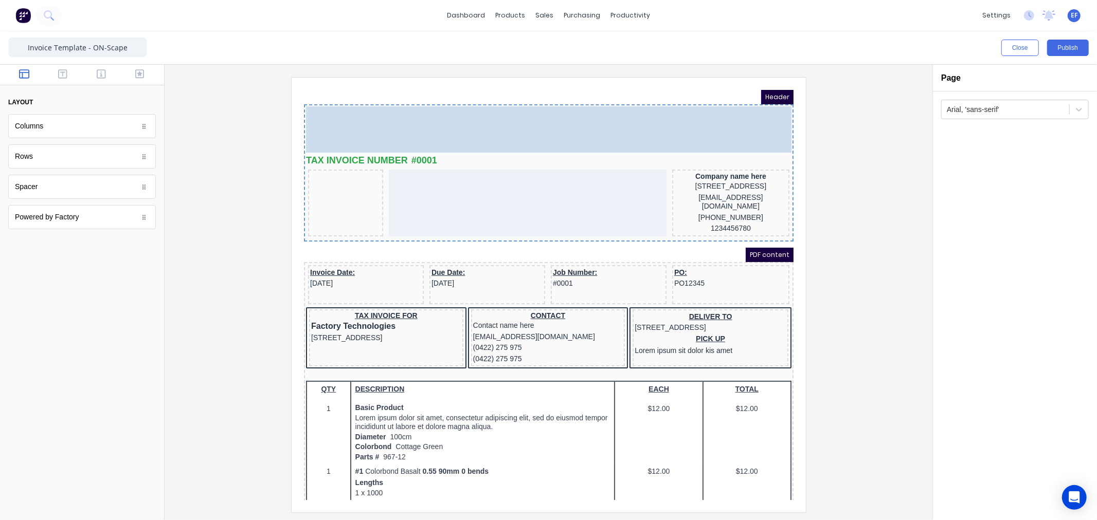
drag, startPoint x: 340, startPoint y: 140, endPoint x: 494, endPoint y: 107, distance: 156.7
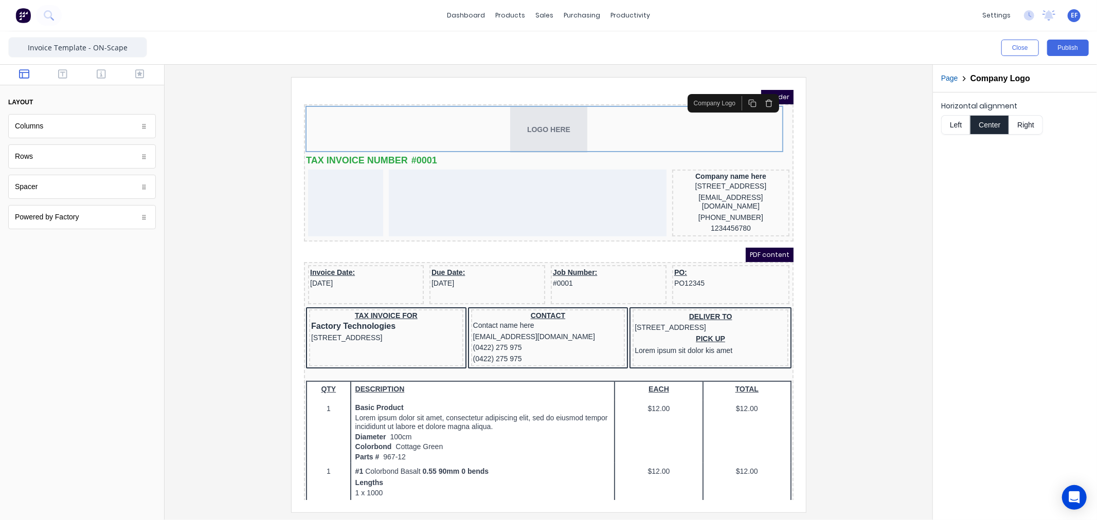
click at [1021, 129] on button "Right" at bounding box center [1026, 125] width 34 height 20
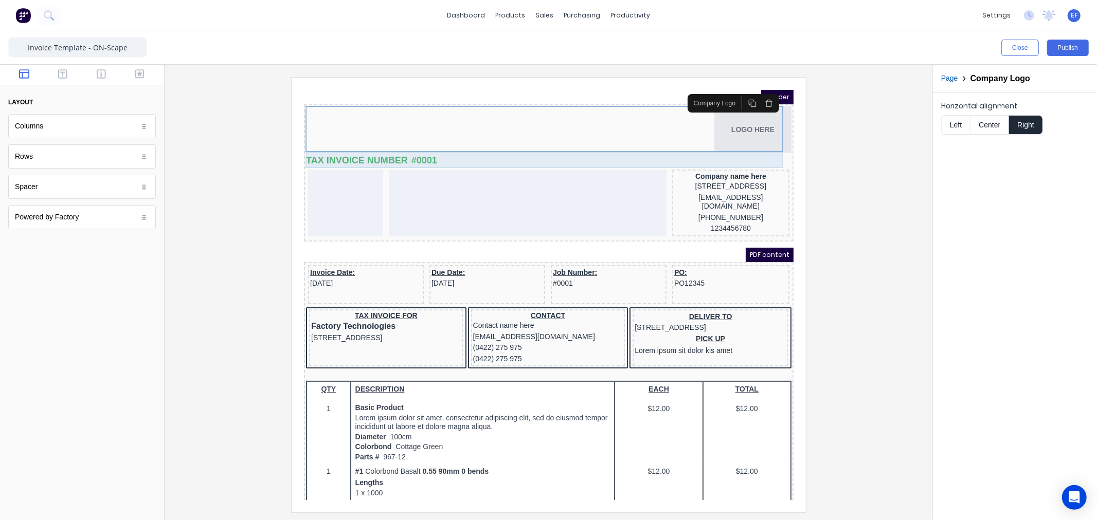
click at [401, 152] on div "TAX INVOICE NUMBER #0001" at bounding box center [535, 148] width 485 height 16
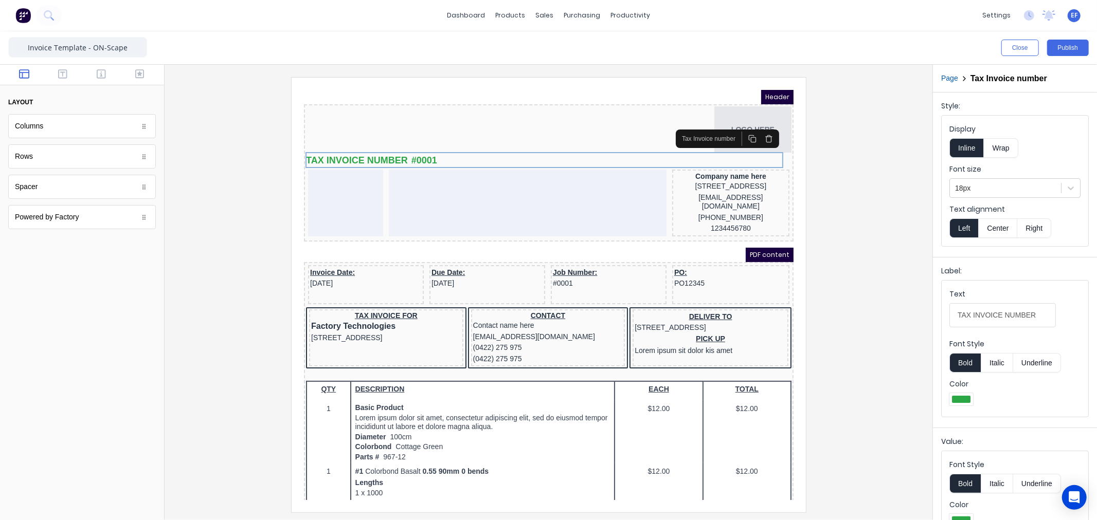
click at [757, 125] on icon "button" at bounding box center [756, 126] width 8 height 8
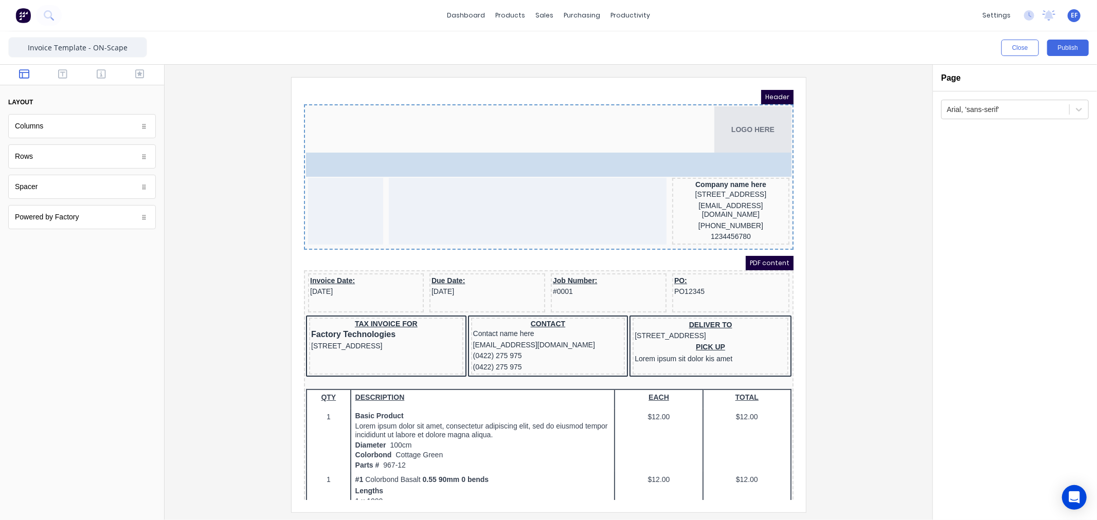
drag, startPoint x: 37, startPoint y: 190, endPoint x: 540, endPoint y: 135, distance: 506.4
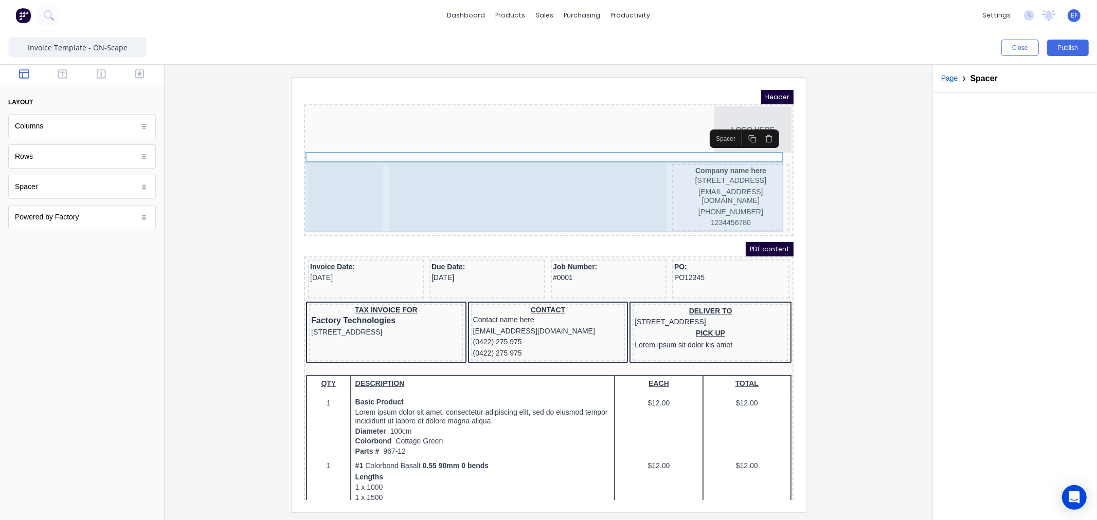
click at [399, 190] on div at bounding box center [515, 184] width 278 height 67
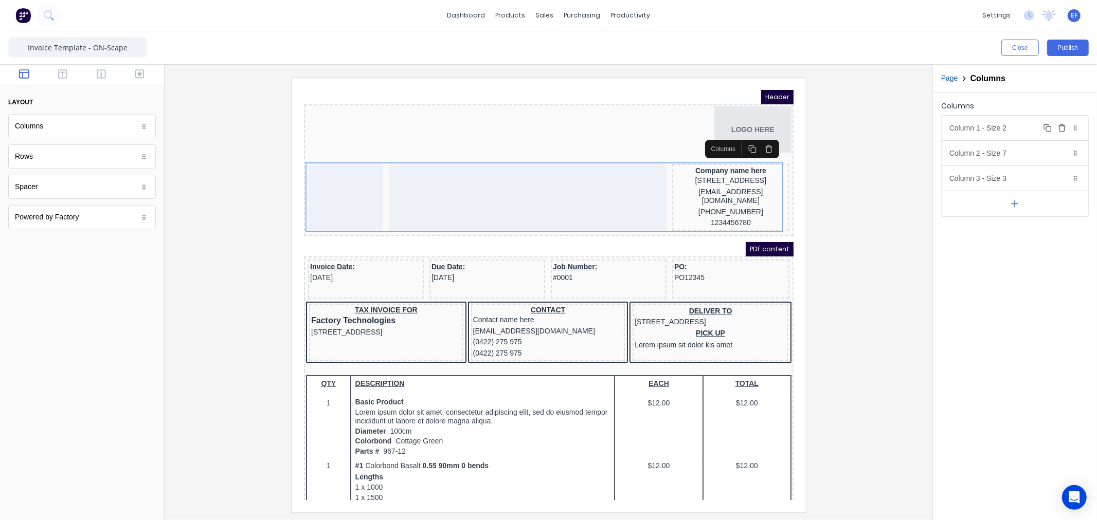
click at [999, 127] on div "Column 1 - Size 2 Duplicate Delete" at bounding box center [1014, 128] width 147 height 25
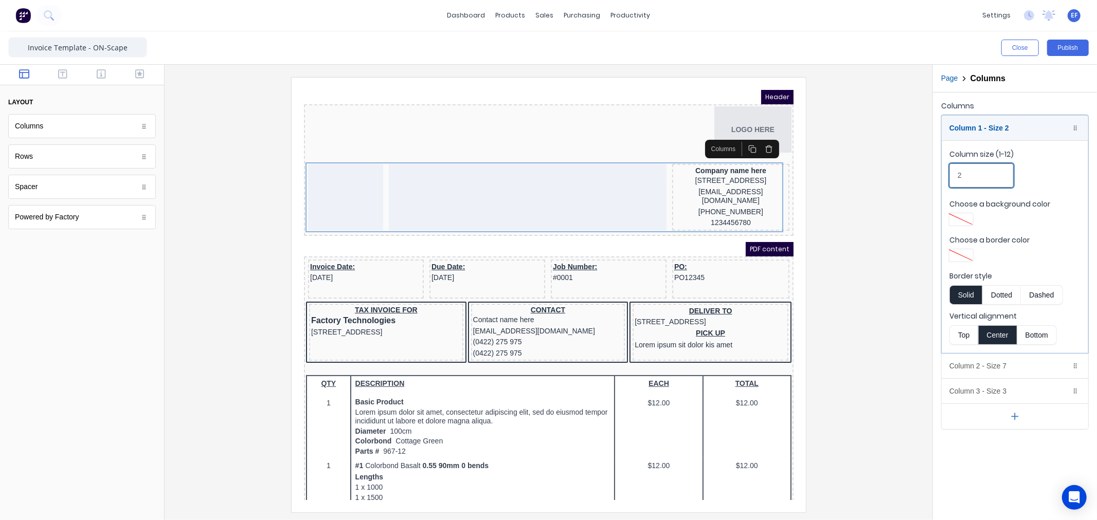
drag, startPoint x: 972, startPoint y: 178, endPoint x: 921, endPoint y: 181, distance: 50.5
click at [921, 181] on div "Close Publish Components layout Columns Columns Rows Rows Spacer Spacer Powered…" at bounding box center [548, 275] width 1097 height 489
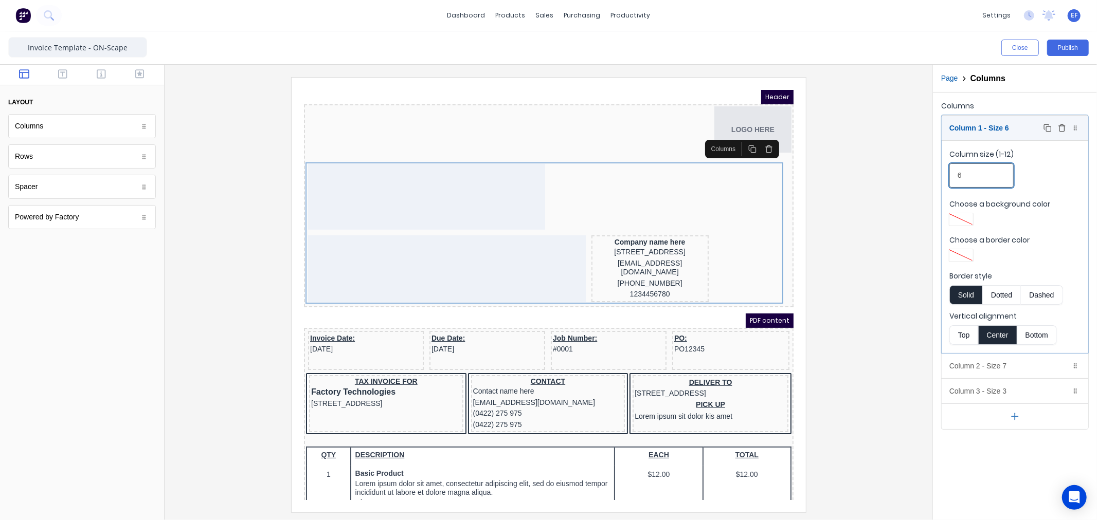
type input "6"
click at [962, 120] on div "Column 1 - Size 6 Duplicate Delete" at bounding box center [1014, 128] width 147 height 25
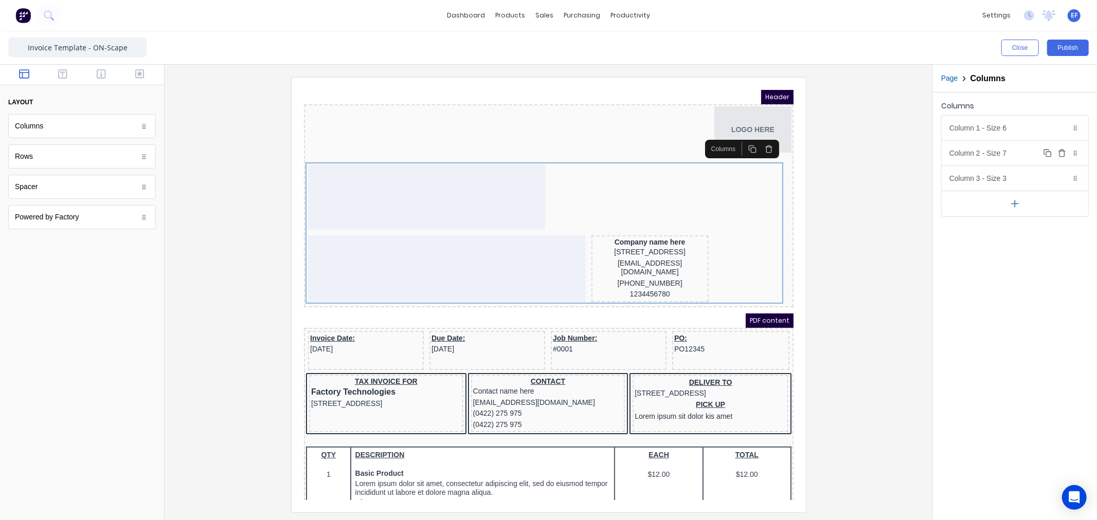
click at [977, 152] on div "Column 2 - Size 7 Duplicate Delete" at bounding box center [1014, 153] width 147 height 25
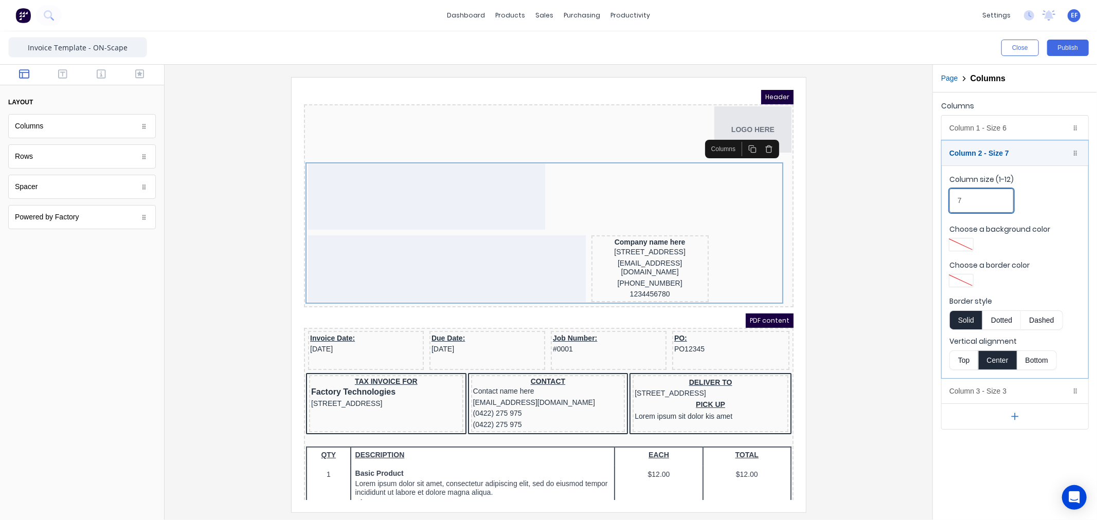
drag, startPoint x: 968, startPoint y: 199, endPoint x: 954, endPoint y: 201, distance: 14.0
click at [954, 201] on input "7" at bounding box center [981, 201] width 64 height 24
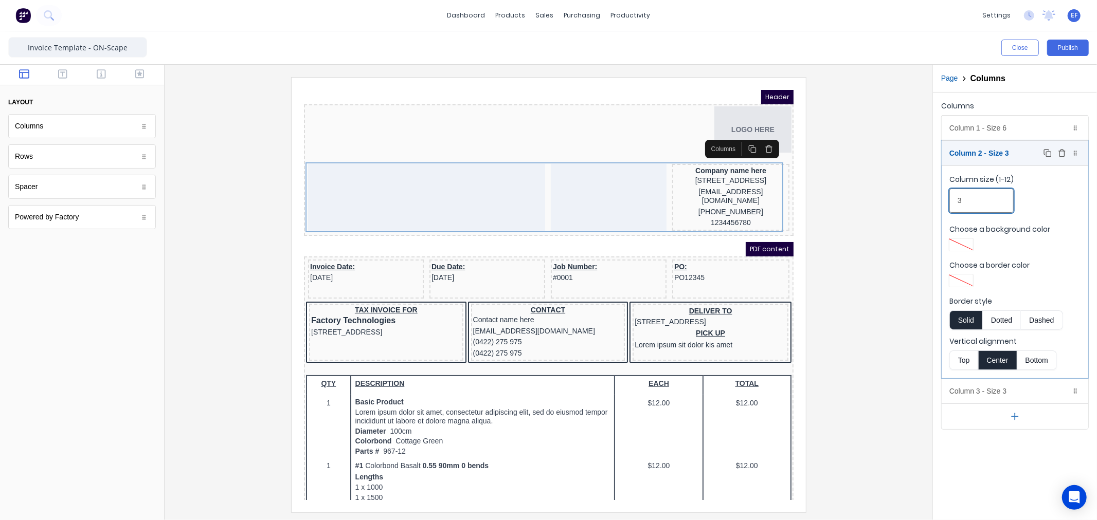
type input "3"
click at [1018, 152] on div "Column 2 - Size 3 Duplicate Delete" at bounding box center [1014, 153] width 147 height 25
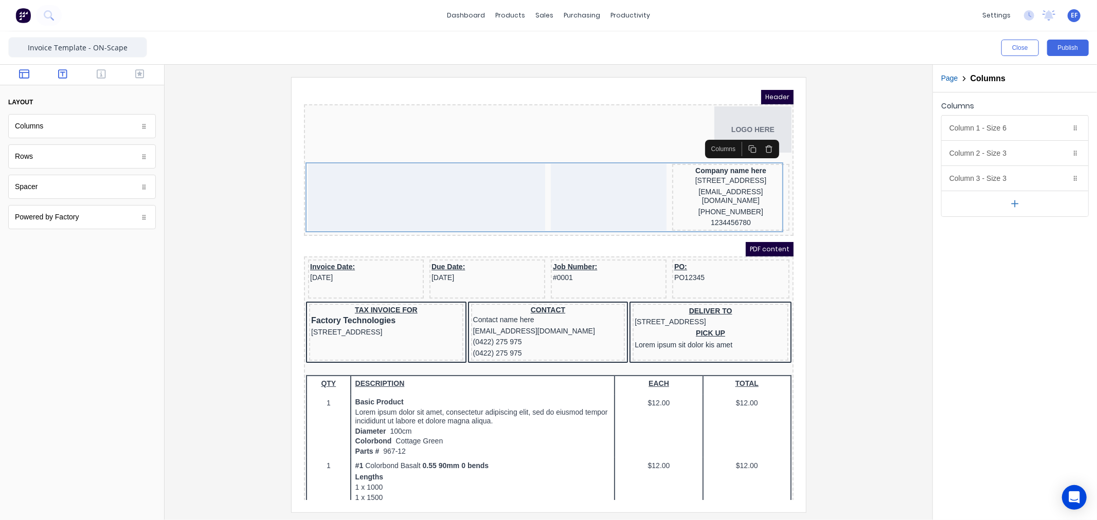
click at [60, 70] on icon "button" at bounding box center [62, 73] width 9 height 9
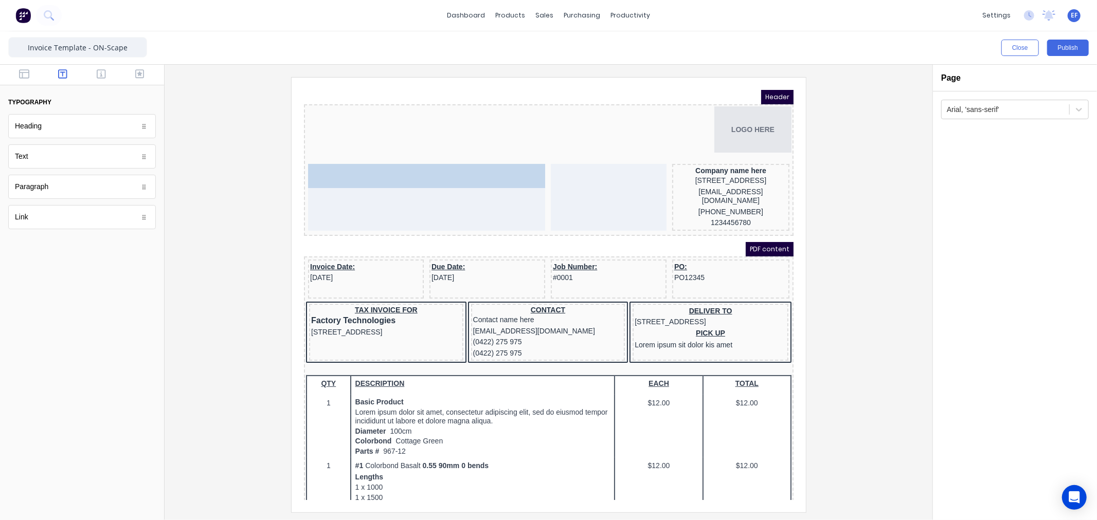
drag, startPoint x: 47, startPoint y: 131, endPoint x: 398, endPoint y: 183, distance: 354.5
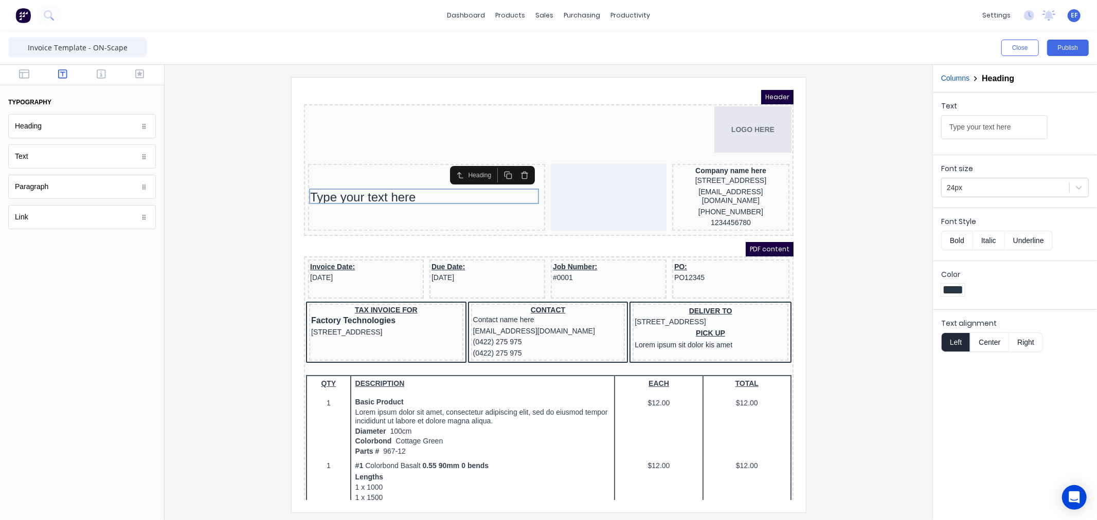
click at [953, 82] on button "Columns" at bounding box center [955, 78] width 28 height 11
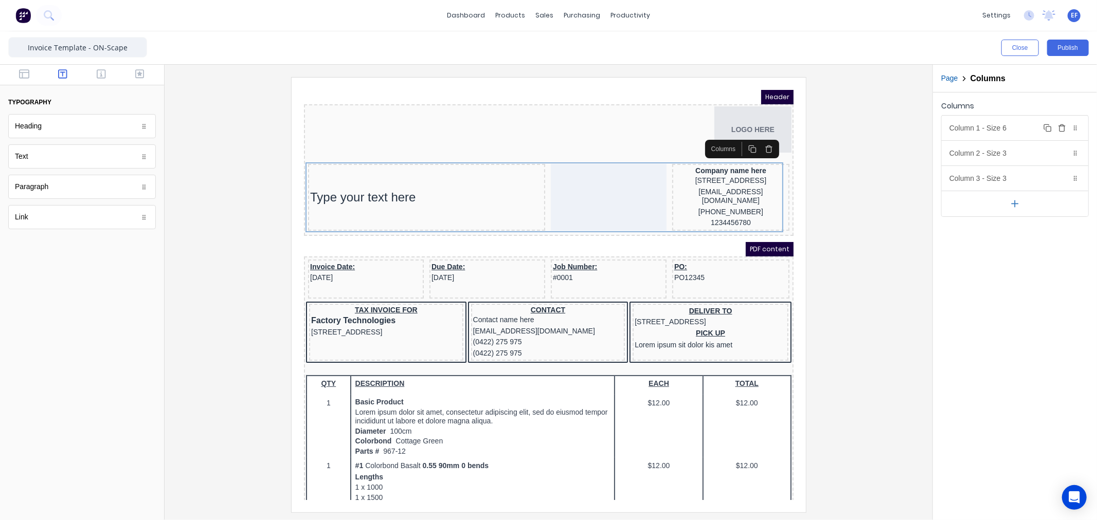
click at [958, 122] on div "Column 1 - Size 6 Duplicate Delete" at bounding box center [1014, 128] width 147 height 25
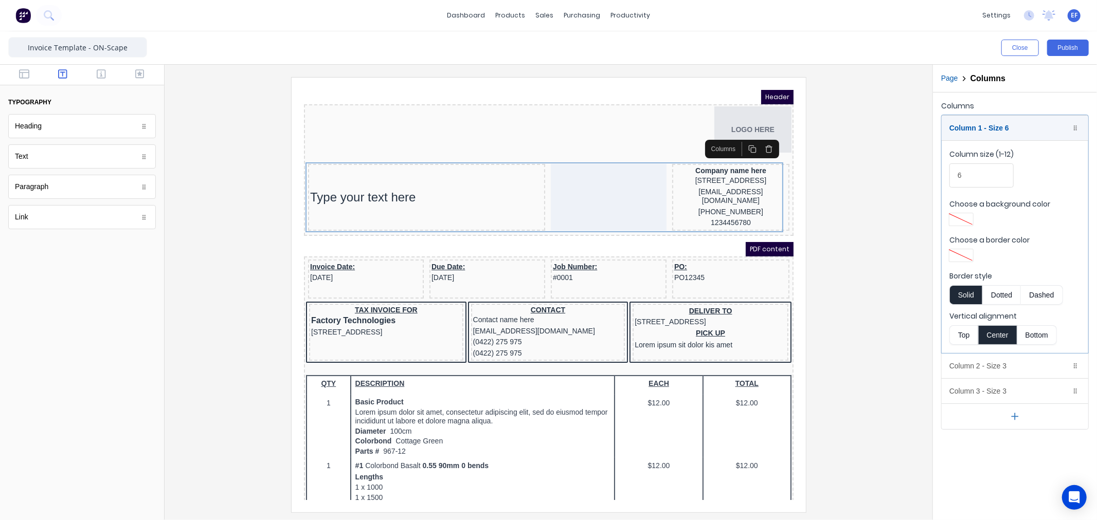
click at [972, 338] on button "Top" at bounding box center [963, 335] width 29 height 20
click at [963, 125] on div "Column 1 - Size 6 Duplicate Delete" at bounding box center [1014, 128] width 147 height 25
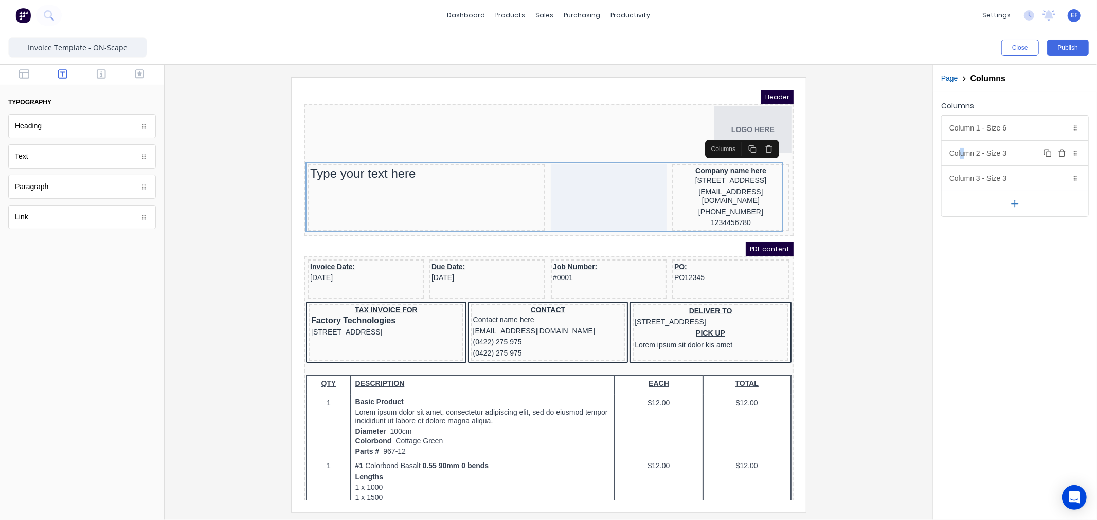
click at [962, 149] on div "Column 2 - Size 3 Duplicate Delete" at bounding box center [1014, 153] width 147 height 25
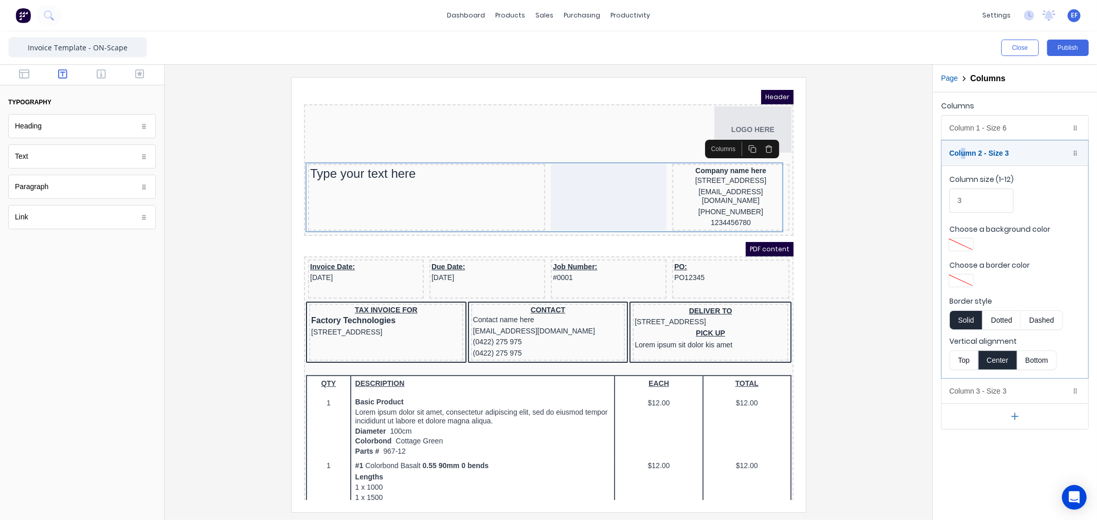
click at [962, 358] on button "Top" at bounding box center [963, 361] width 29 height 20
click at [965, 157] on div "Column 2 - Size 3 Duplicate Delete" at bounding box center [1014, 153] width 147 height 25
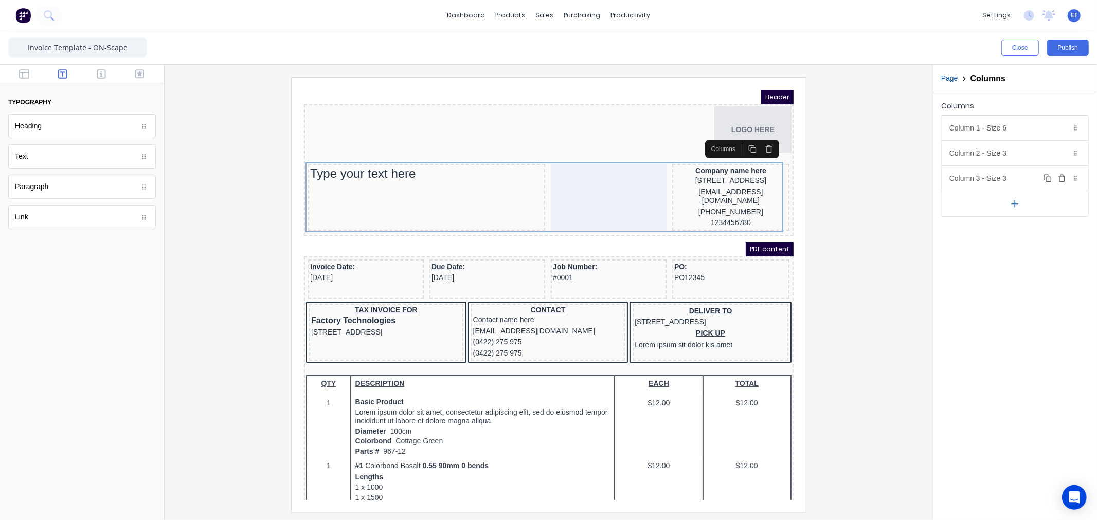
click at [965, 178] on div "Column 3 - Size 3 Duplicate Delete" at bounding box center [1014, 178] width 147 height 25
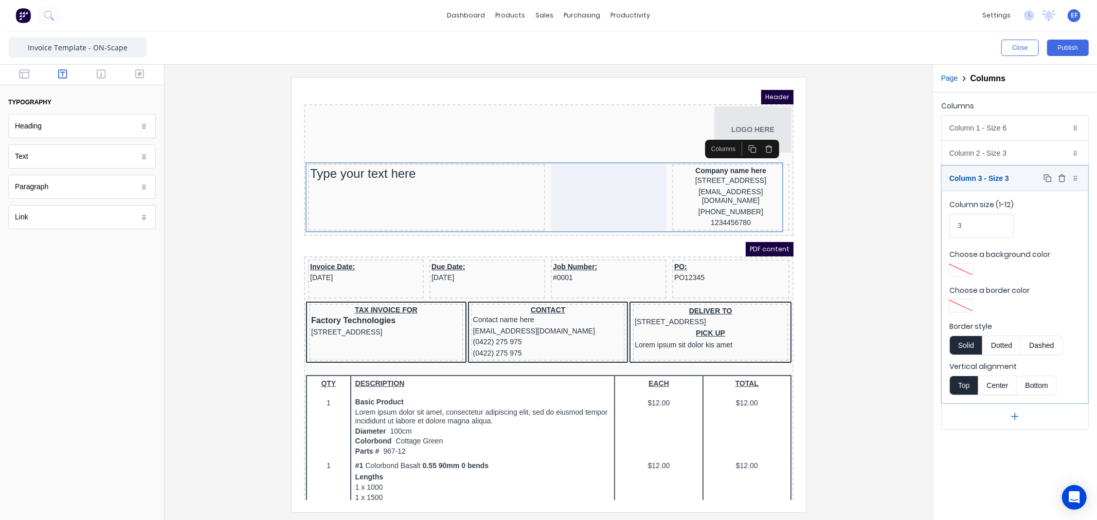
click at [965, 178] on div "Column 3 - Size 3 Duplicate Delete" at bounding box center [1014, 178] width 147 height 25
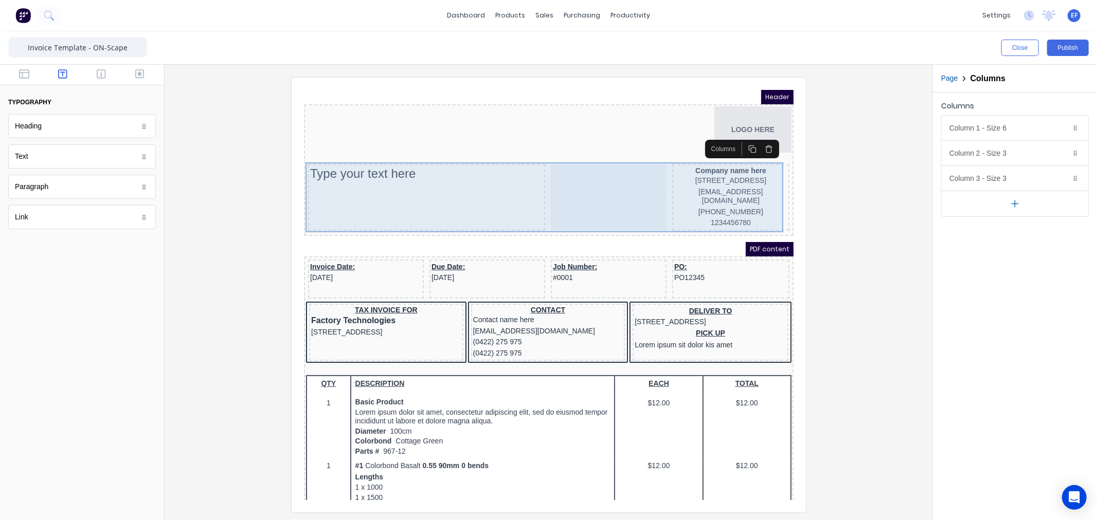
click at [336, 165] on div "Type your text here" at bounding box center [413, 160] width 233 height 15
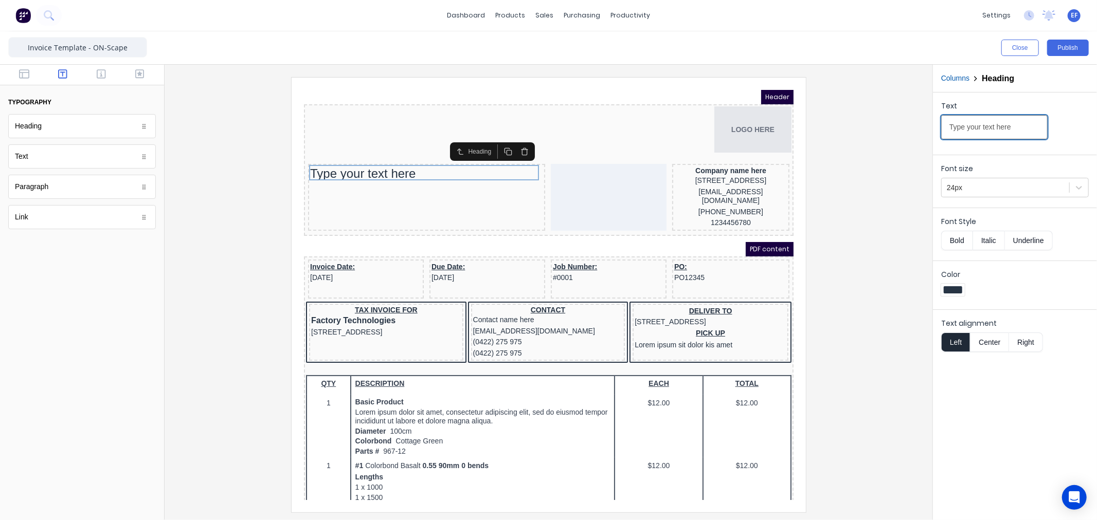
drag, startPoint x: 976, startPoint y: 130, endPoint x: 919, endPoint y: 130, distance: 56.6
click at [919, 130] on div "Close Publish Components typography Heading Heading Text Text Paragraph Paragra…" at bounding box center [548, 275] width 1097 height 489
type input "TAX INVOICE"
click at [975, 188] on div at bounding box center [1004, 187] width 117 height 13
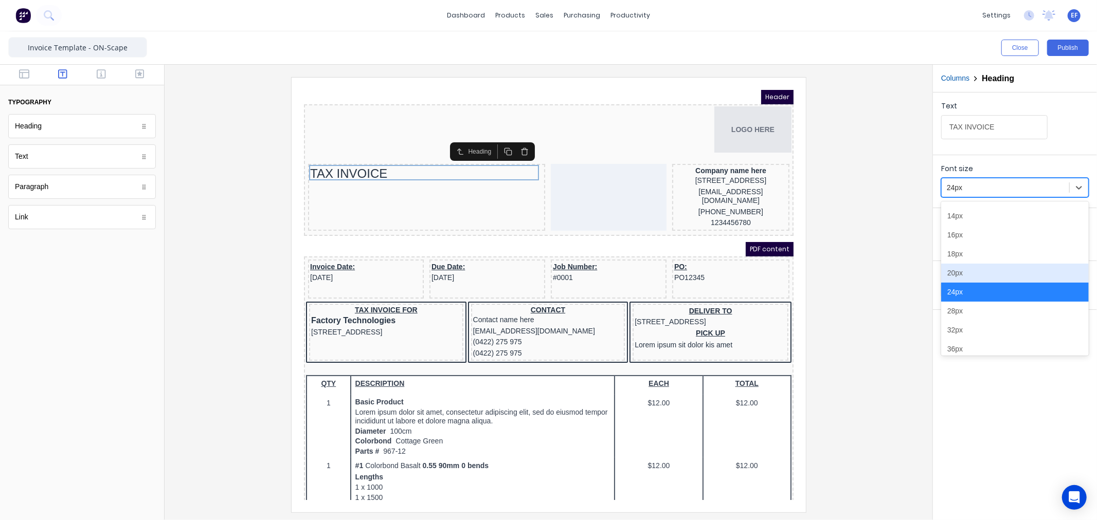
scroll to position [116, 0]
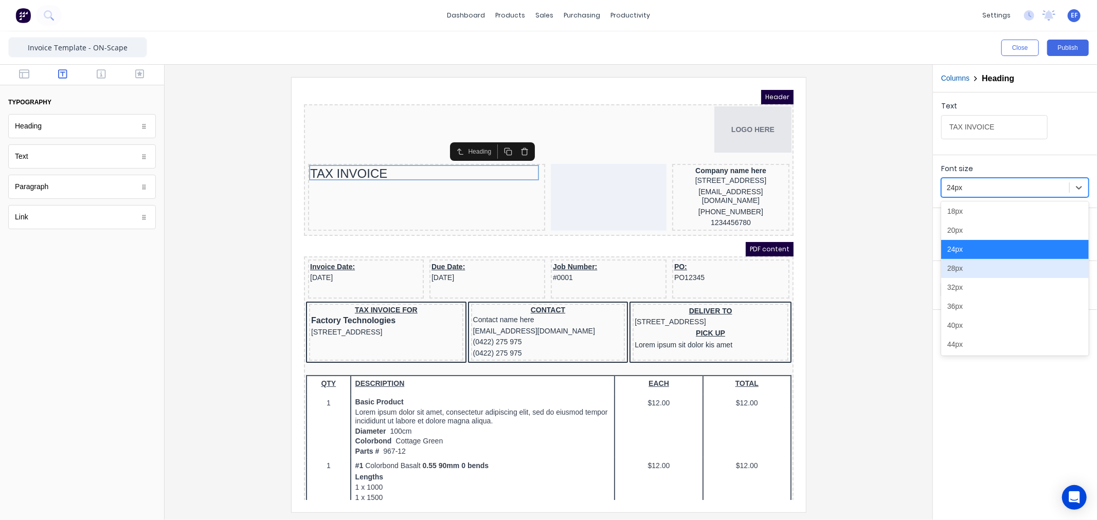
click at [953, 267] on div "28px" at bounding box center [1015, 268] width 148 height 19
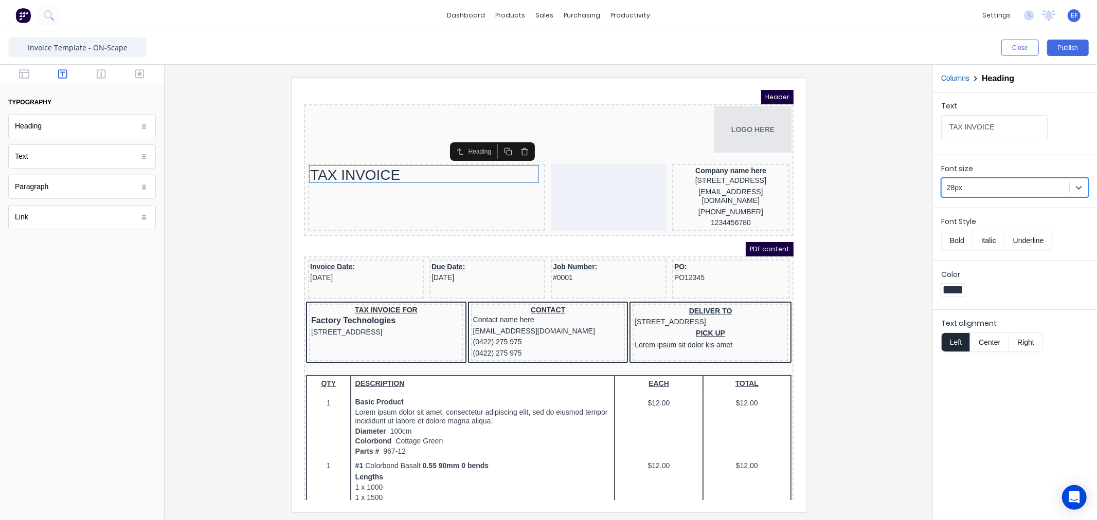
click at [887, 177] on div at bounding box center [548, 294] width 751 height 435
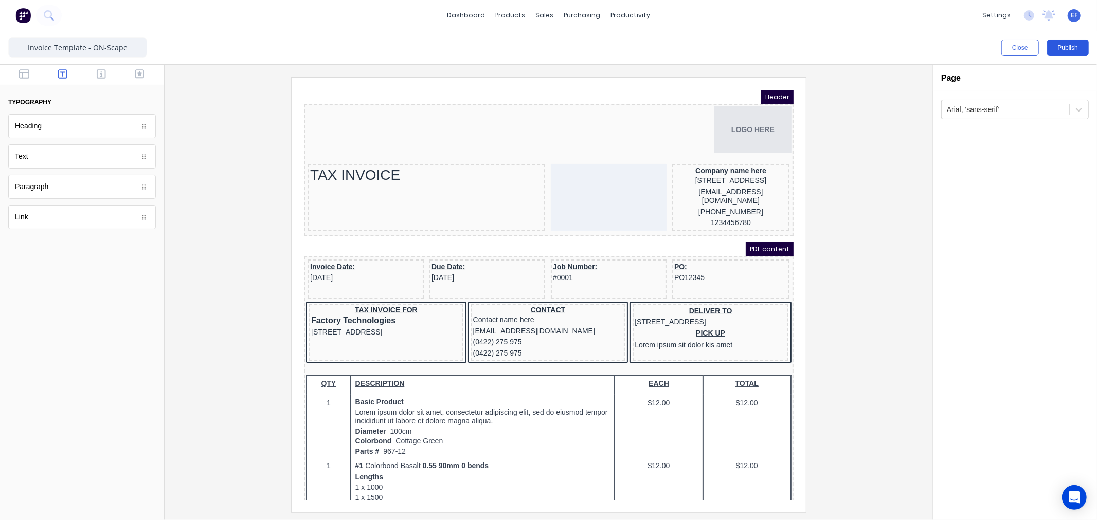
click at [1068, 45] on button "Publish" at bounding box center [1068, 48] width 42 height 16
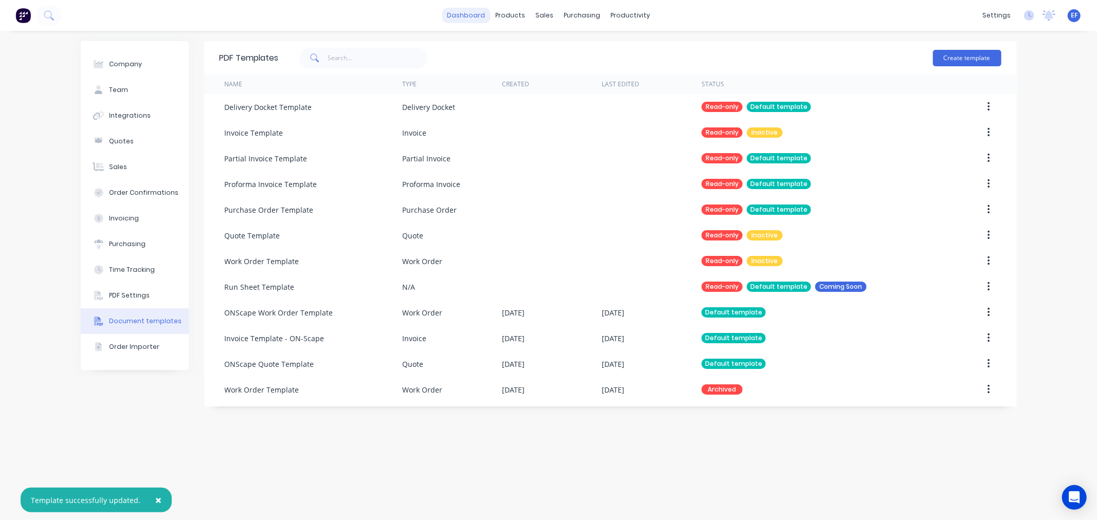
click at [476, 13] on link "dashboard" at bounding box center [466, 15] width 48 height 15
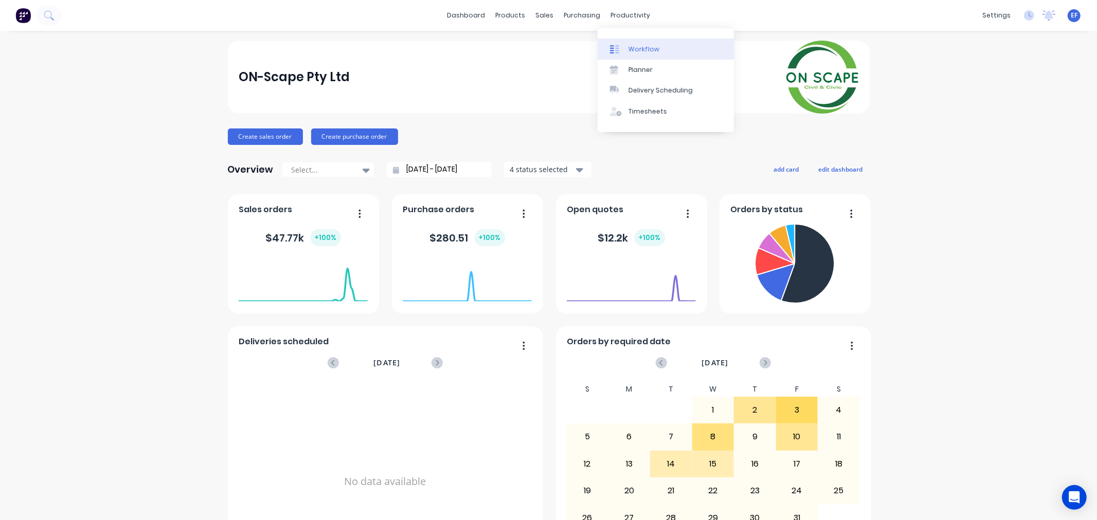
click at [633, 47] on div "Workflow" at bounding box center [643, 49] width 31 height 9
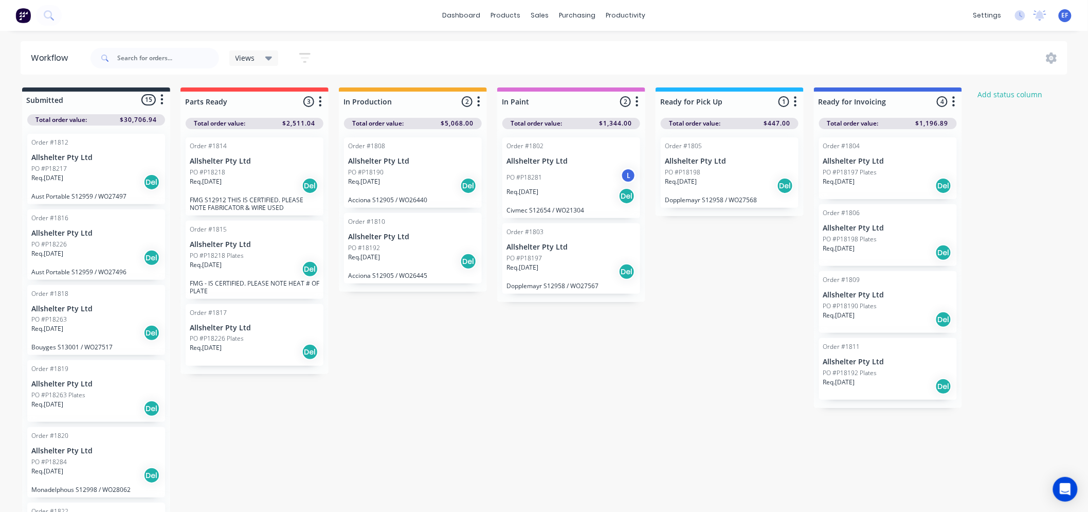
click at [157, 98] on button "button" at bounding box center [162, 100] width 12 height 12
drag, startPoint x: 95, startPoint y: 97, endPoint x: 589, endPoint y: 402, distance: 581.0
click at [589, 402] on div "Submitted 15 Status colour #273444 hex #273444 Save Cancel Summaries Total orde…" at bounding box center [625, 300] width 1267 height 426
click at [301, 56] on icon "button" at bounding box center [304, 57] width 11 height 13
click at [461, 373] on div "Submitted 15 Status colour #273444 hex #273444 Save Cancel Summaries Total orde…" at bounding box center [625, 300] width 1267 height 426
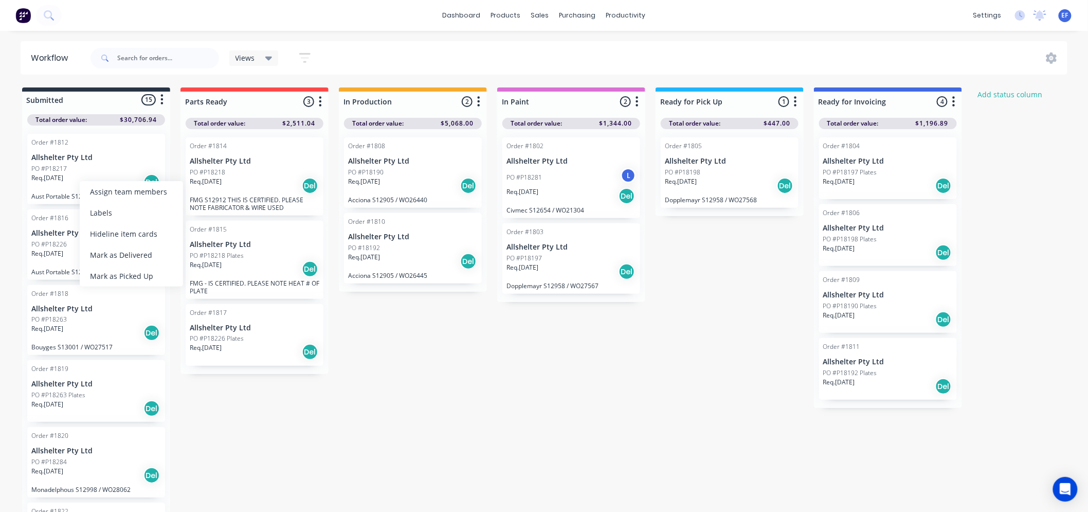
click at [517, 405] on div "Submitted 15 Status colour #273444 hex #273444 Save Cancel Summaries Total orde…" at bounding box center [625, 300] width 1267 height 426
click at [1051, 54] on icon at bounding box center [1051, 57] width 11 height 11
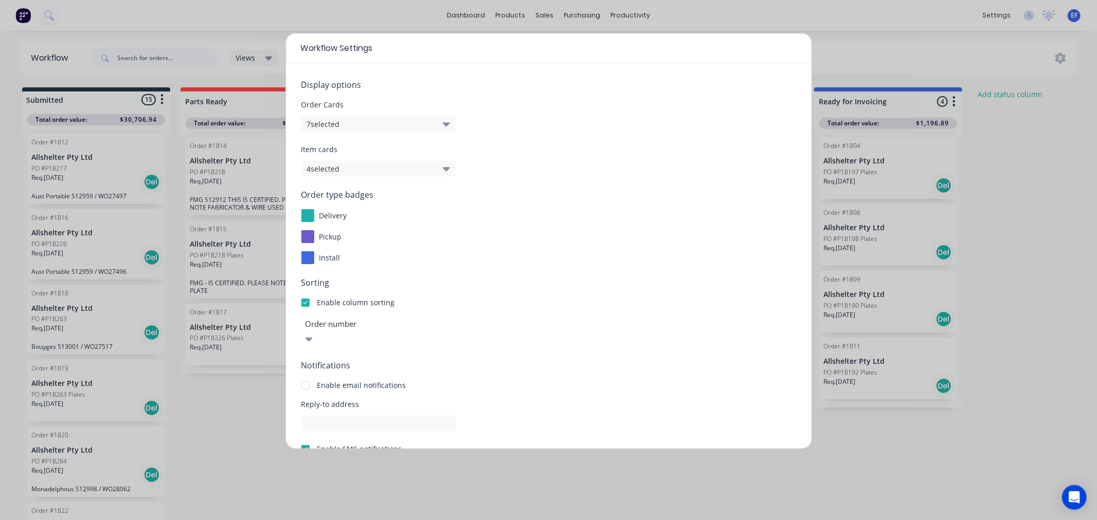
click at [237, 413] on div "Workflow Settings Display options Order Cards 7 selected Item cards 4 selected …" at bounding box center [548, 260] width 1097 height 520
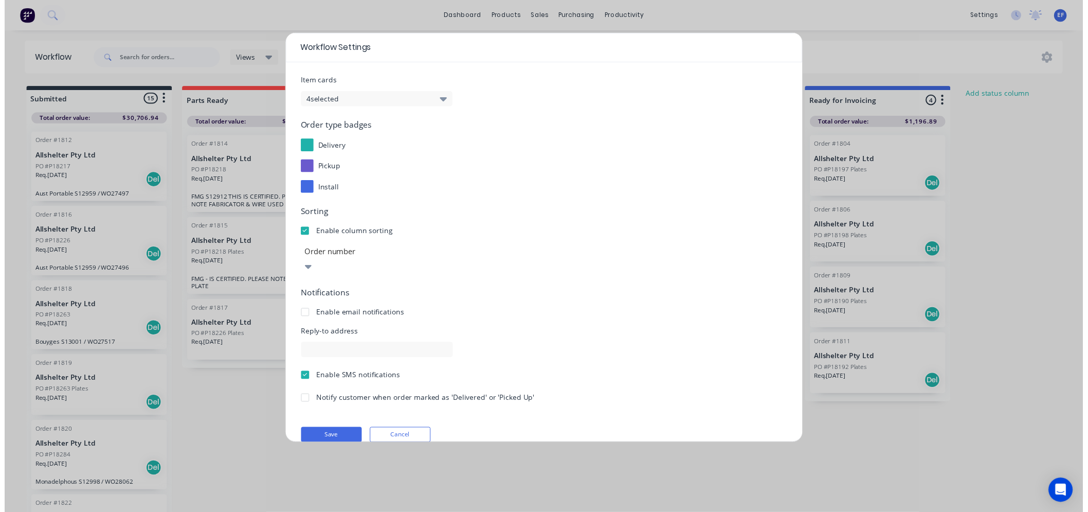
scroll to position [69, 0]
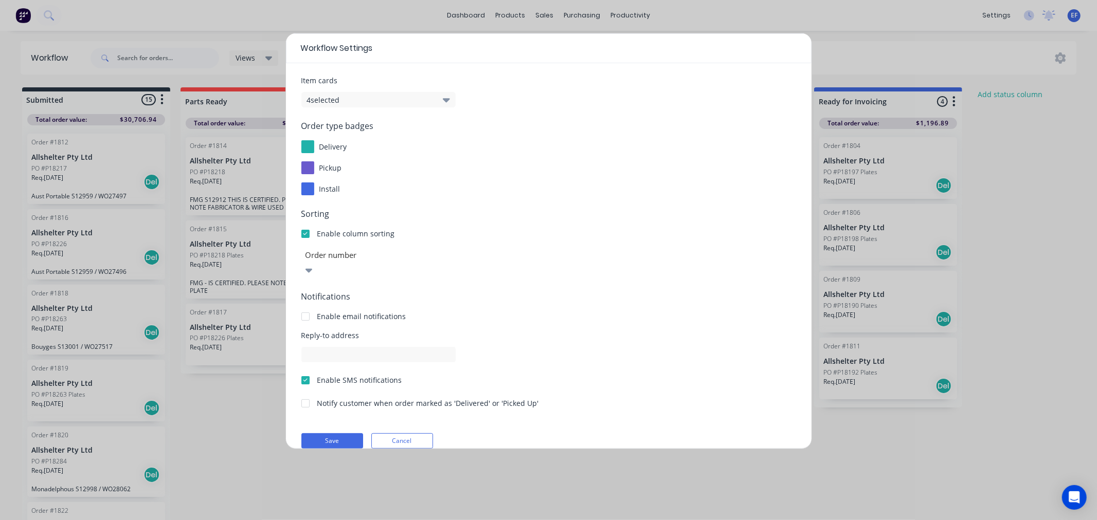
click at [397, 433] on button "Cancel" at bounding box center [402, 440] width 62 height 15
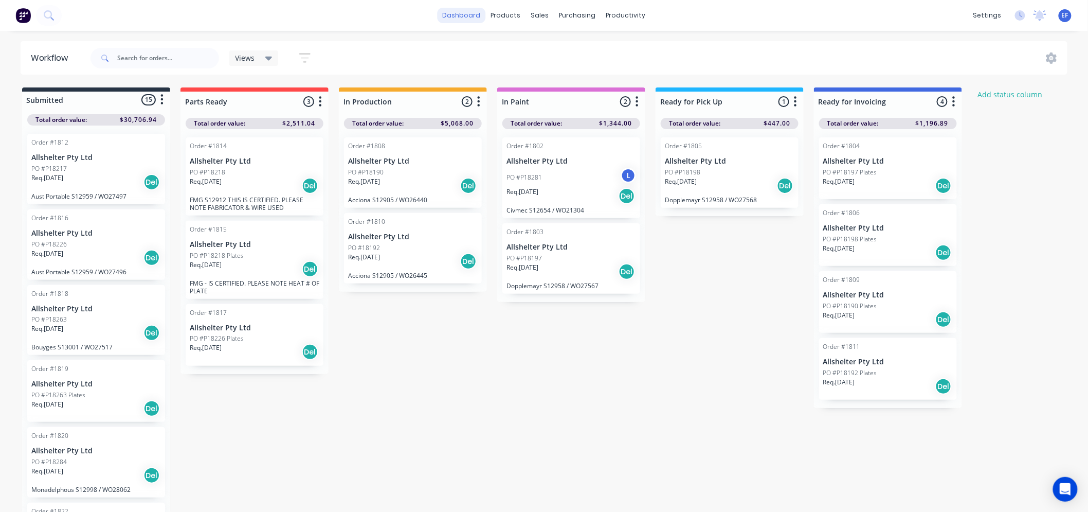
click at [475, 18] on link "dashboard" at bounding box center [462, 15] width 48 height 15
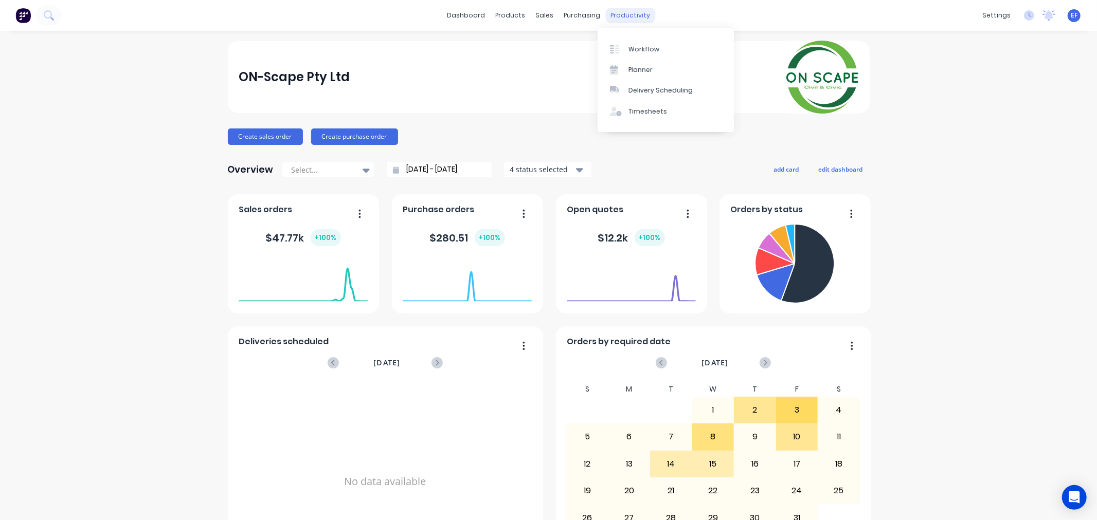
click at [618, 15] on div "productivity" at bounding box center [630, 15] width 50 height 15
click at [636, 53] on div "Workflow" at bounding box center [643, 49] width 31 height 9
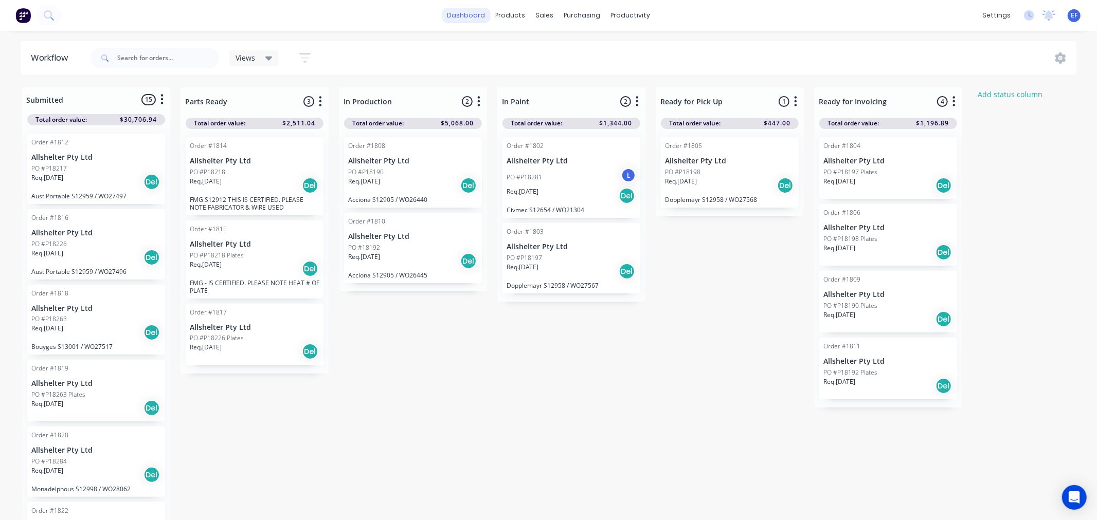
click at [454, 8] on link "dashboard" at bounding box center [466, 15] width 48 height 15
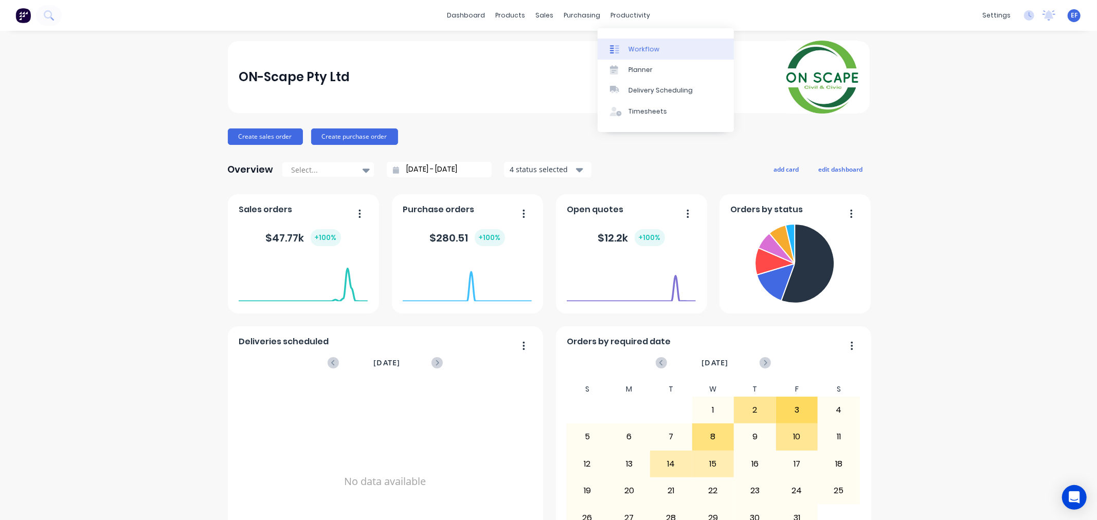
click at [635, 52] on div "Workflow" at bounding box center [643, 49] width 31 height 9
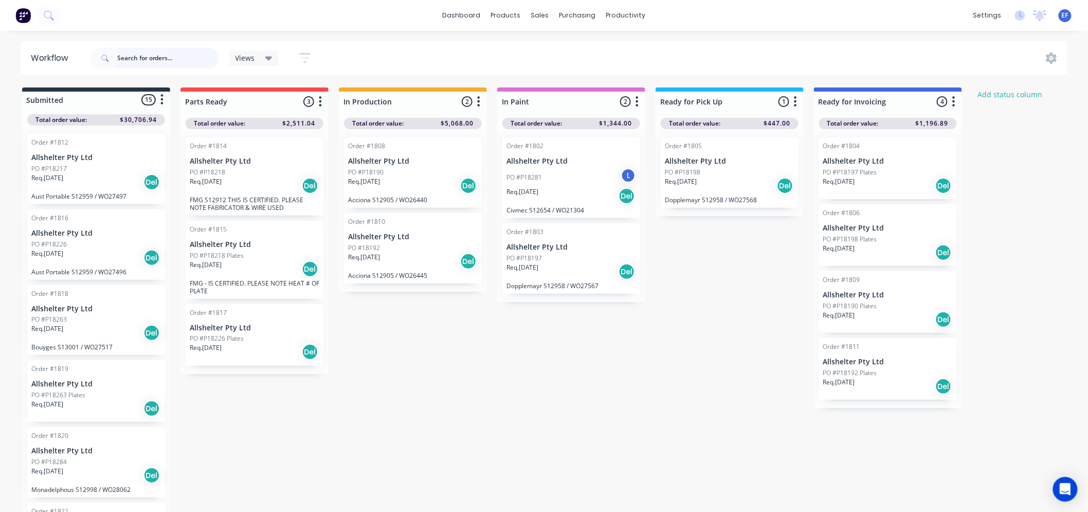
click at [161, 55] on input "text" at bounding box center [168, 58] width 102 height 21
click at [265, 58] on icon at bounding box center [268, 57] width 7 height 11
click at [295, 85] on input "text" at bounding box center [309, 86] width 102 height 21
click at [307, 54] on icon "button" at bounding box center [304, 57] width 11 height 13
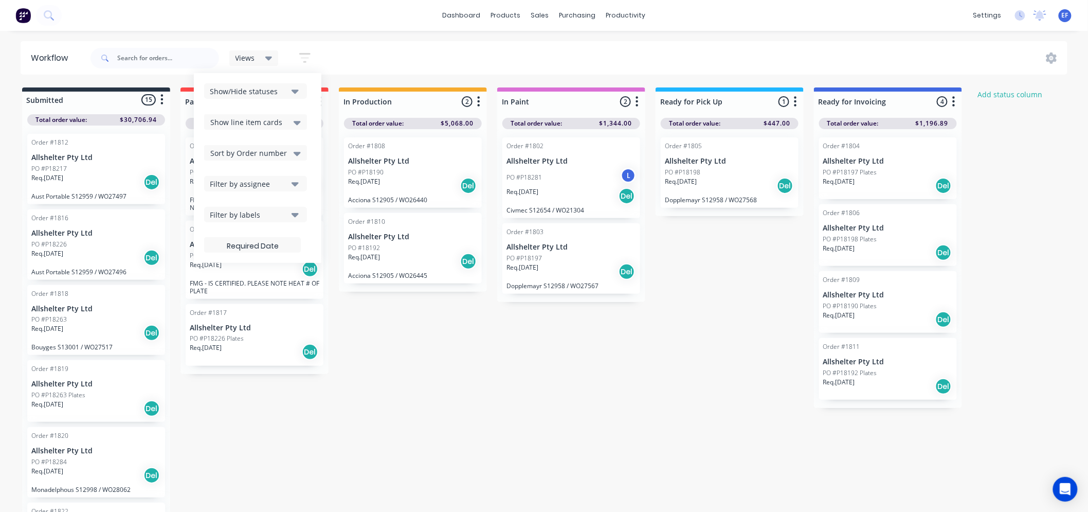
click at [293, 90] on icon "button" at bounding box center [295, 91] width 7 height 4
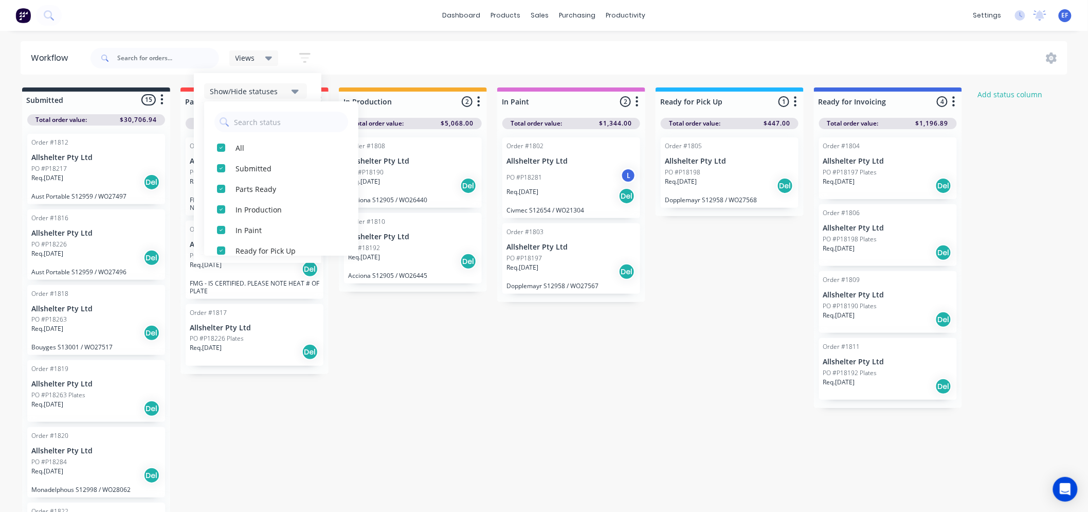
click at [297, 95] on icon "button" at bounding box center [295, 90] width 7 height 11
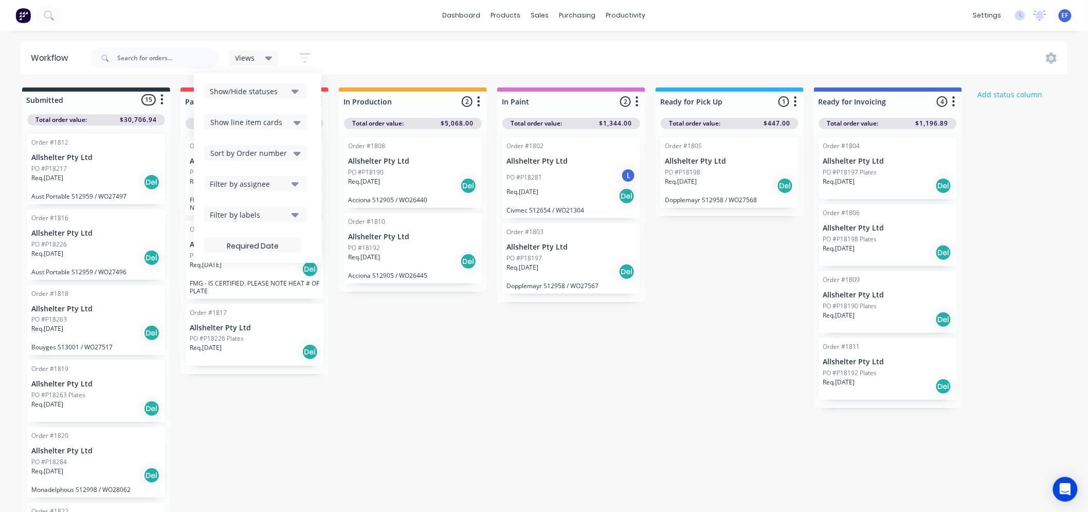
click at [295, 122] on icon at bounding box center [297, 122] width 7 height 11
click at [298, 119] on icon at bounding box center [297, 122] width 7 height 11
click at [301, 122] on div "Show line item cards" at bounding box center [255, 121] width 103 height 15
click at [297, 121] on icon at bounding box center [297, 123] width 7 height 4
click at [295, 158] on icon at bounding box center [297, 153] width 7 height 11
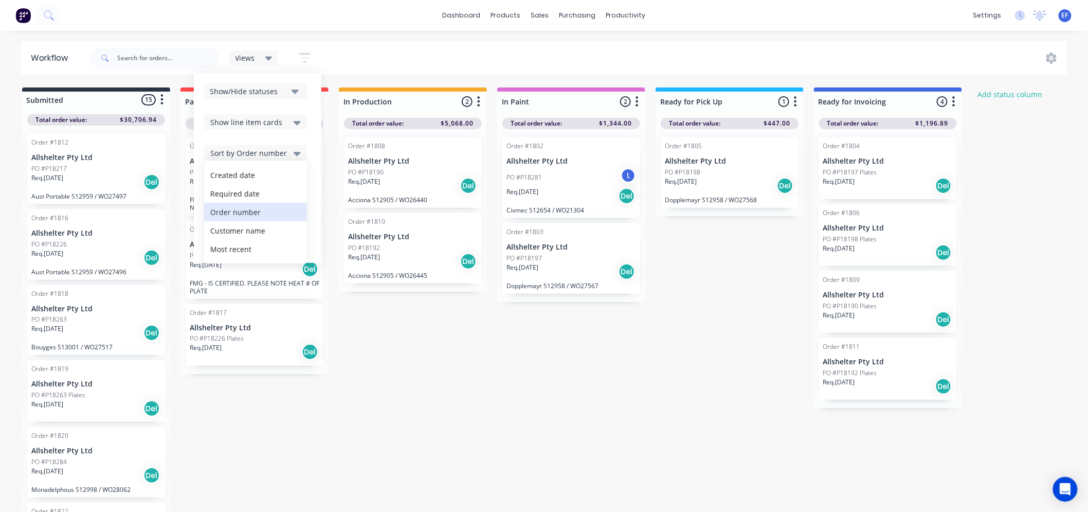
click at [294, 152] on icon at bounding box center [297, 153] width 7 height 11
click at [289, 180] on button "Filter by assignee" at bounding box center [255, 183] width 103 height 15
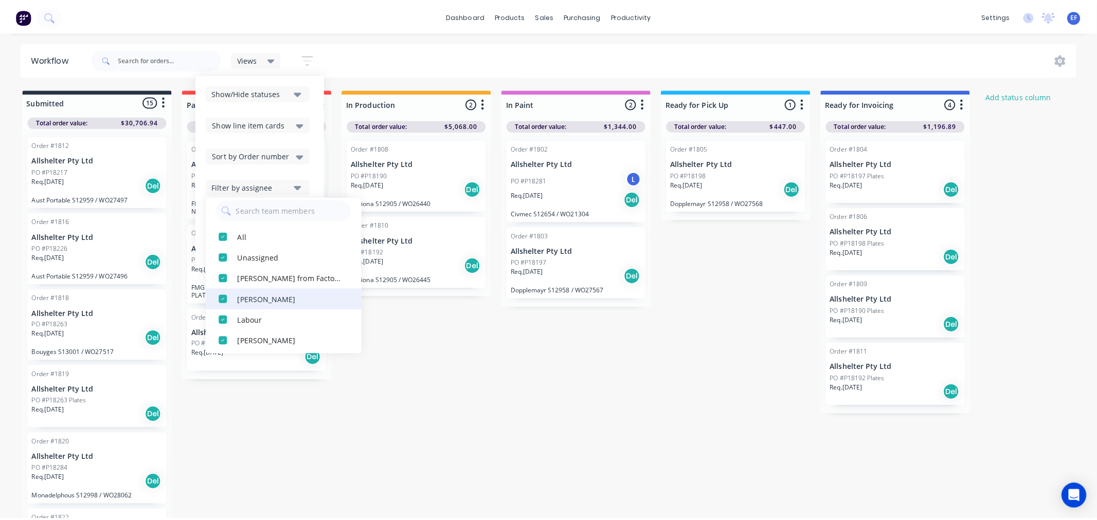
scroll to position [10, 0]
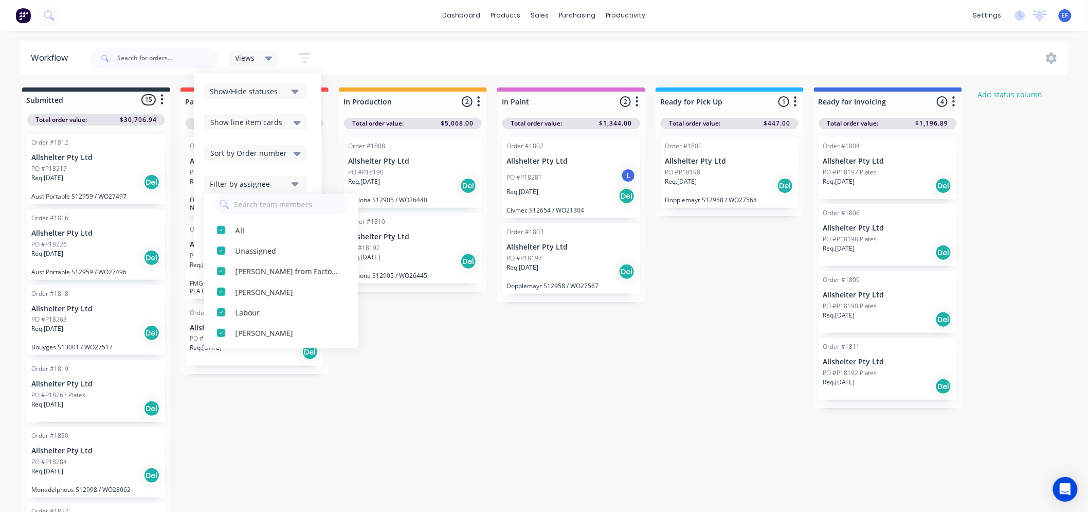
click at [290, 186] on button "Filter by assignee" at bounding box center [255, 183] width 103 height 15
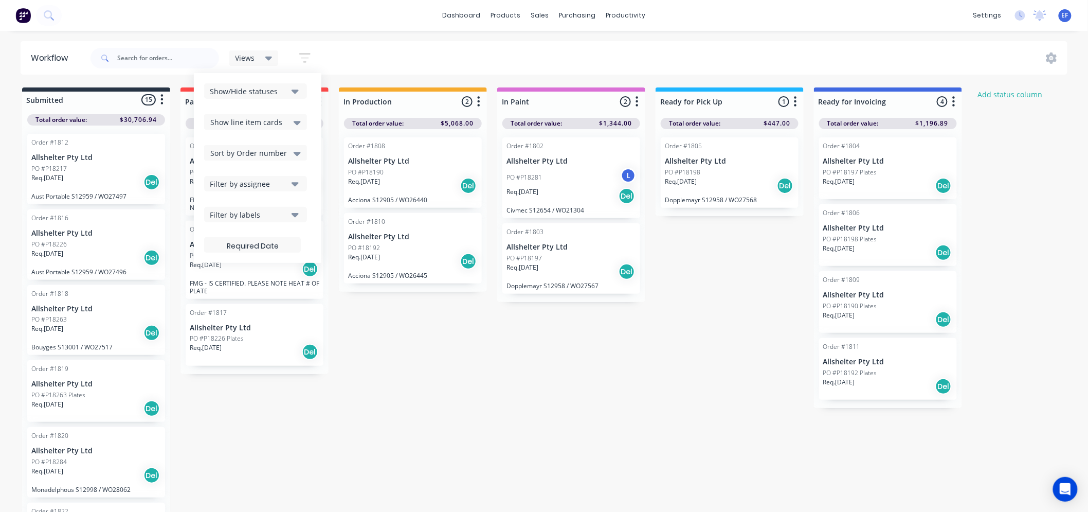
click at [288, 212] on button "Filter by labels" at bounding box center [255, 214] width 103 height 15
click at [293, 209] on icon "button" at bounding box center [295, 214] width 7 height 11
click at [281, 245] on label at bounding box center [252, 244] width 97 height 15
click at [281, 245] on input at bounding box center [253, 246] width 96 height 20
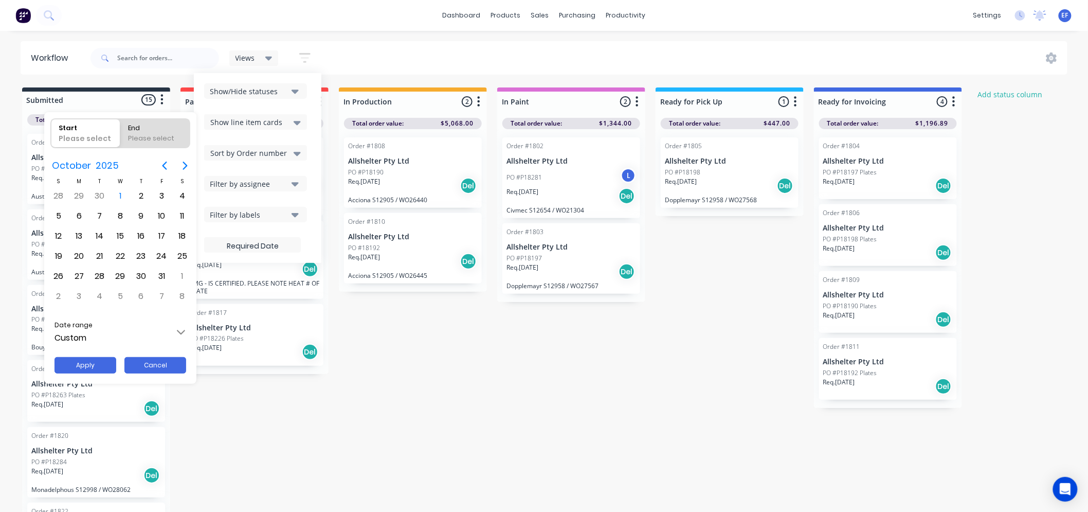
click at [139, 361] on button "Cancel" at bounding box center [155, 365] width 62 height 16
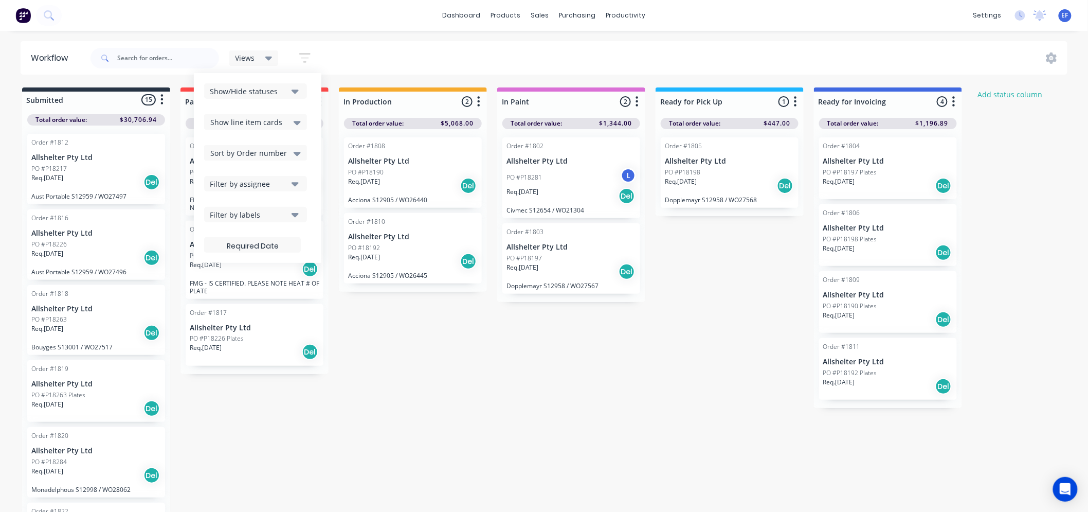
click at [476, 356] on div "Submitted 15 Status colour #273444 hex #273444 Save Cancel Summaries Total orde…" at bounding box center [625, 300] width 1267 height 426
click at [1039, 62] on div "Views Save new view None (Default) edit Show/Hide statuses Show line item cards…" at bounding box center [577, 58] width 979 height 31
click at [1050, 60] on icon at bounding box center [1051, 57] width 11 height 11
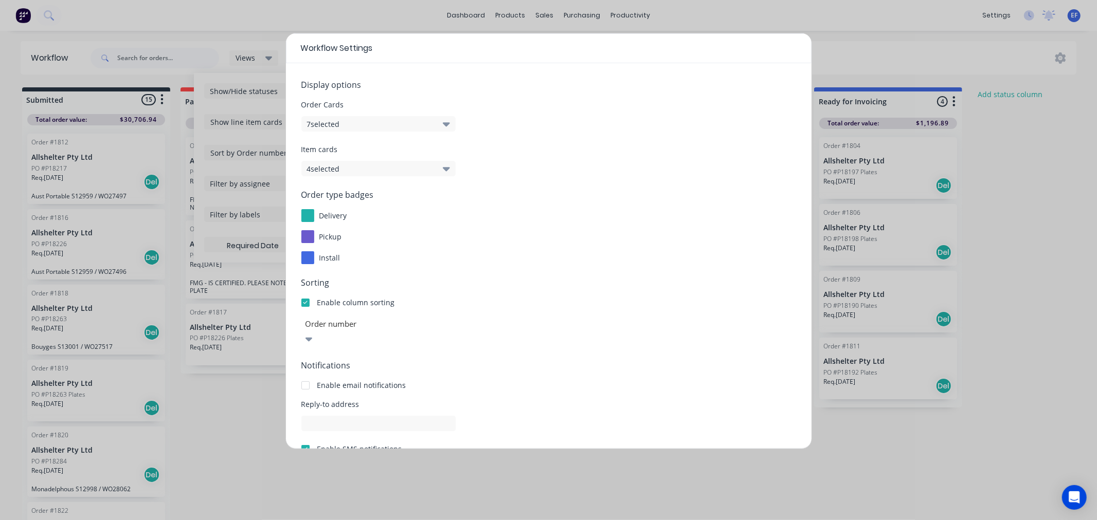
click at [386, 123] on button "7 selected" at bounding box center [378, 123] width 154 height 15
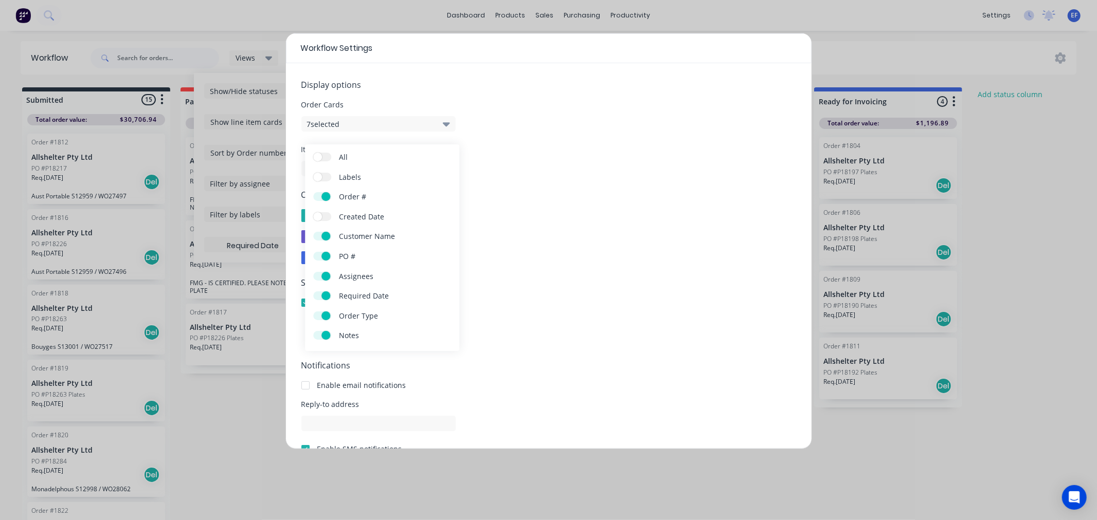
click at [425, 119] on button "7 selected" at bounding box center [378, 123] width 154 height 15
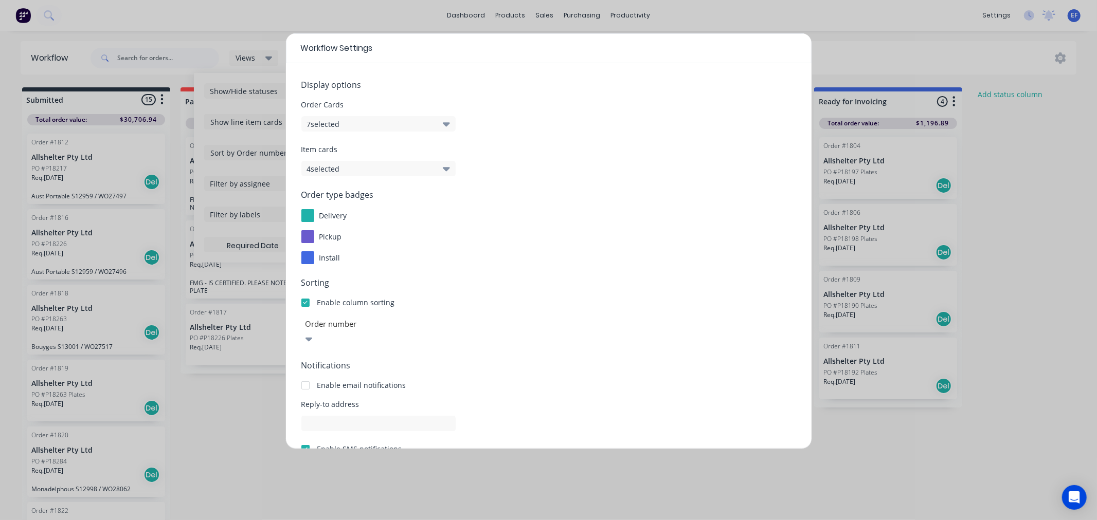
click at [368, 173] on button "4 selected" at bounding box center [378, 168] width 154 height 15
click at [415, 168] on button "4 selected" at bounding box center [378, 168] width 154 height 15
click at [422, 328] on div at bounding box center [378, 324] width 148 height 13
click at [308, 333] on icon at bounding box center [304, 338] width 7 height 11
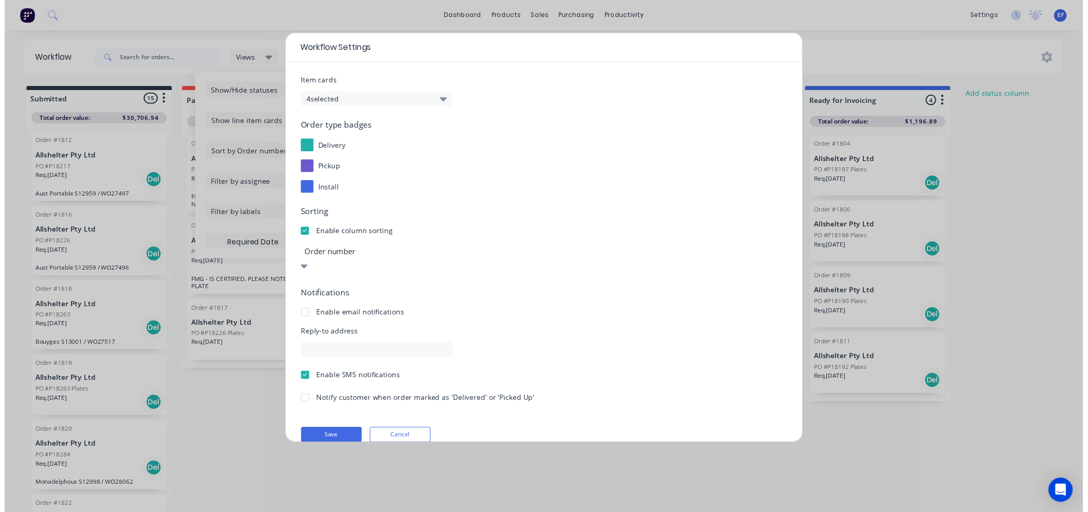
scroll to position [69, 0]
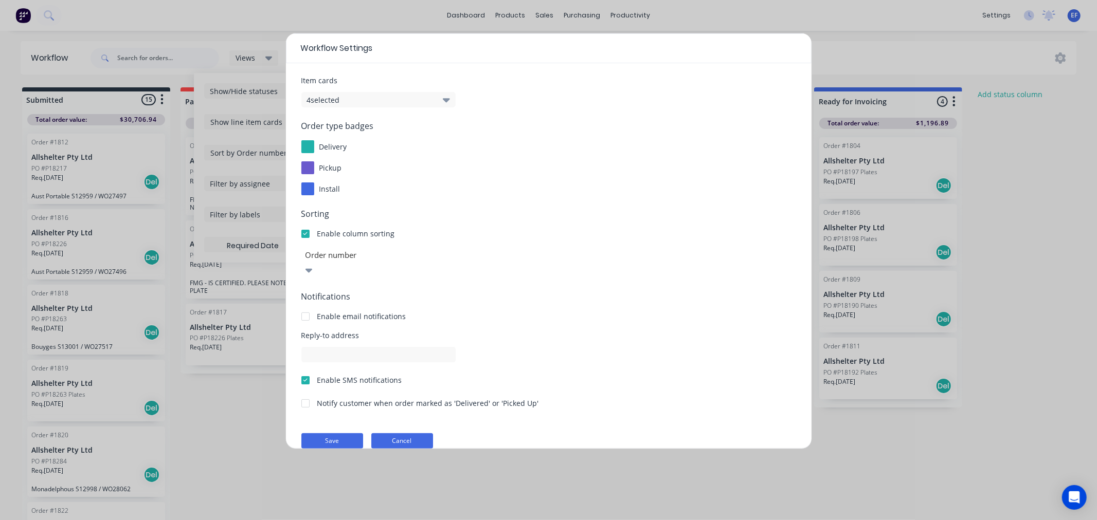
click at [384, 433] on button "Cancel" at bounding box center [402, 440] width 62 height 15
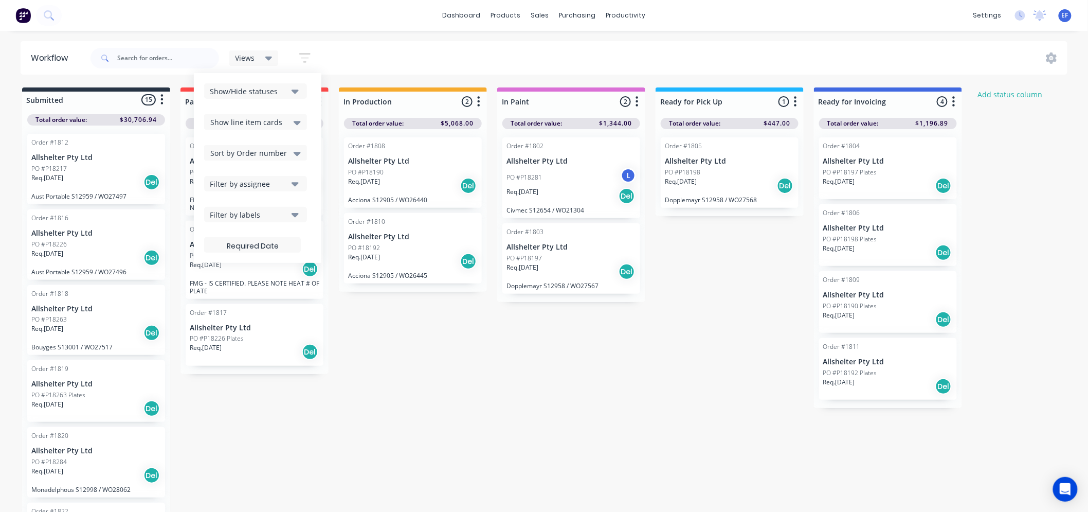
click at [1013, 130] on div "Submitted 15 Status colour #273444 hex #273444 Save Cancel Summaries Total orde…" at bounding box center [625, 300] width 1267 height 426
drag, startPoint x: 341, startPoint y: 337, endPoint x: 342, endPoint y: 234, distance: 103.3
click at [340, 337] on div "Submitted 15 Status colour #273444 hex #273444 Save Cancel Summaries Total orde…" at bounding box center [625, 300] width 1267 height 426
click at [307, 49] on button "button" at bounding box center [304, 58] width 33 height 20
click at [300, 60] on icon "button" at bounding box center [304, 57] width 11 height 13
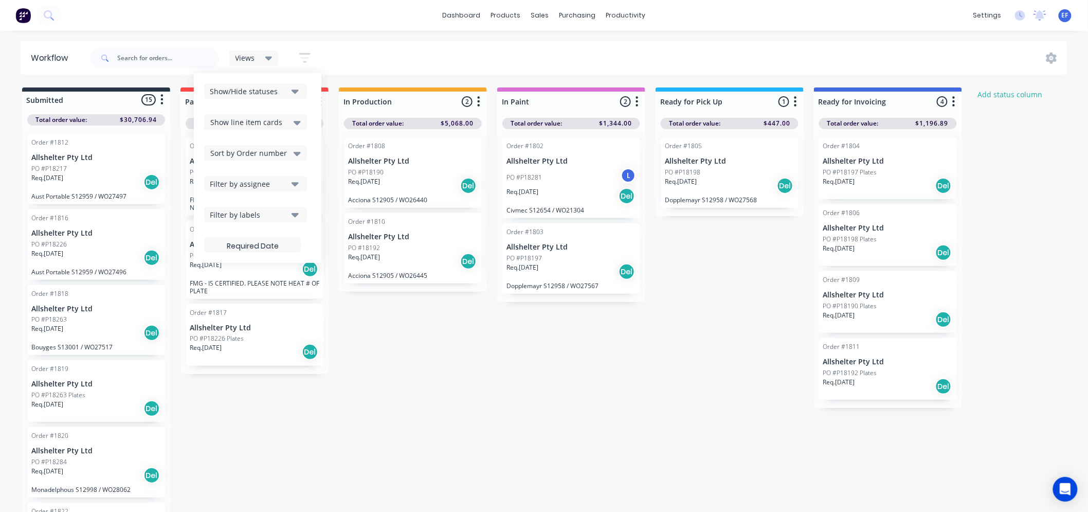
click at [269, 57] on icon at bounding box center [268, 59] width 7 height 4
click at [356, 377] on div "Submitted 15 Status colour #273444 hex #273444 Save Cancel Summaries Total orde…" at bounding box center [625, 300] width 1267 height 426
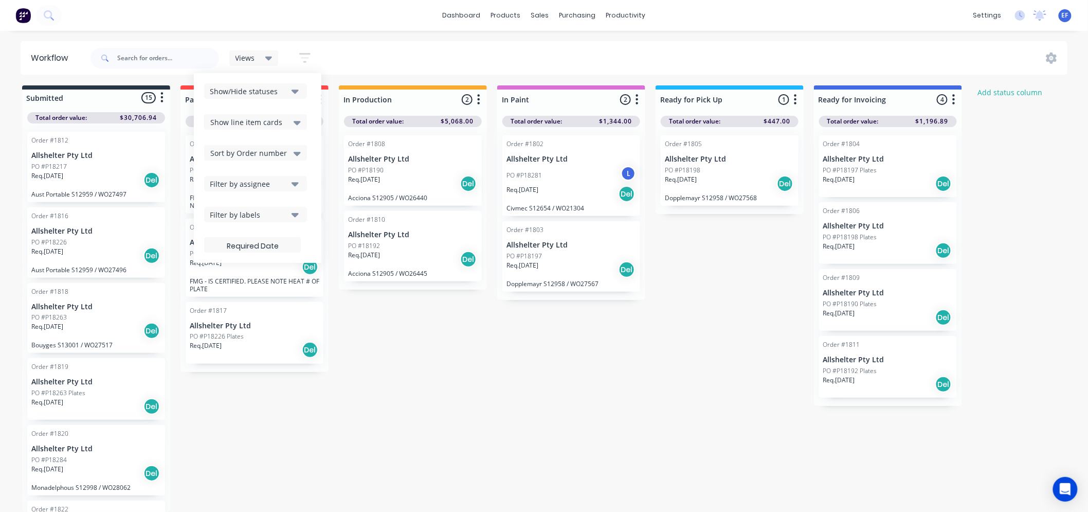
scroll to position [10, 0]
click at [306, 67] on button "button" at bounding box center [304, 58] width 33 height 20
click at [302, 52] on icon "button" at bounding box center [304, 57] width 11 height 13
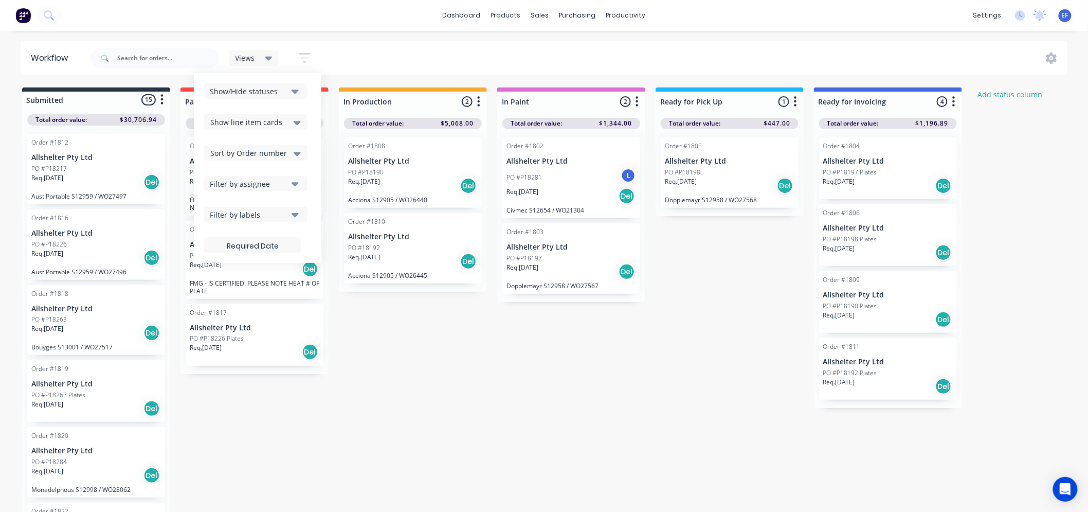
click at [295, 67] on div "Views Save new view None (Default) edit Show/Hide statuses Show line item cards…" at bounding box center [204, 58] width 233 height 31
click at [305, 50] on button "button" at bounding box center [304, 58] width 33 height 20
click at [302, 57] on icon "button" at bounding box center [305, 58] width 8 height 2
click at [264, 60] on div "Views" at bounding box center [253, 57] width 37 height 9
click at [338, 56] on div "Views Save new view None (Default) edit Show/Hide statuses Show line item cards…" at bounding box center [577, 58] width 979 height 31
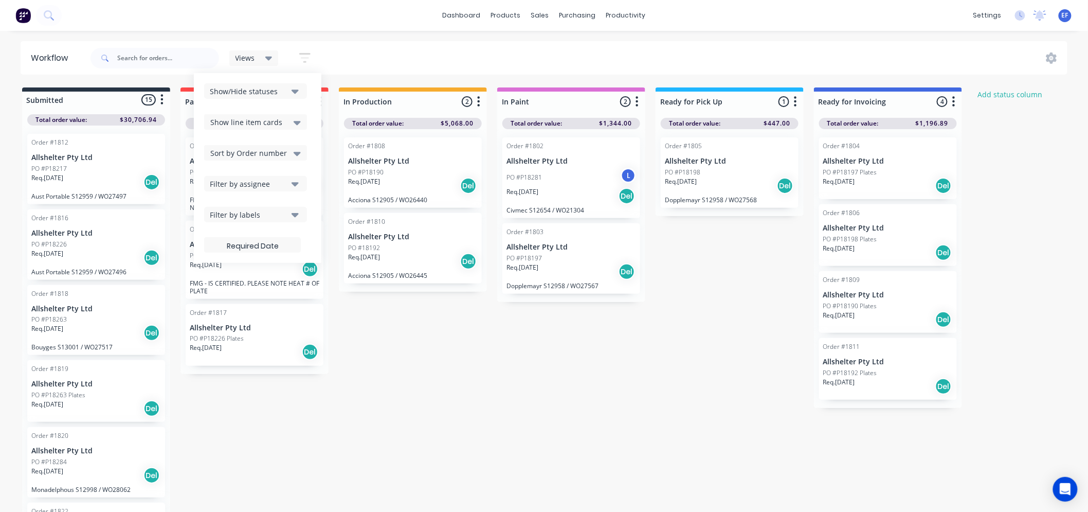
click at [302, 53] on icon "button" at bounding box center [304, 58] width 11 height 10
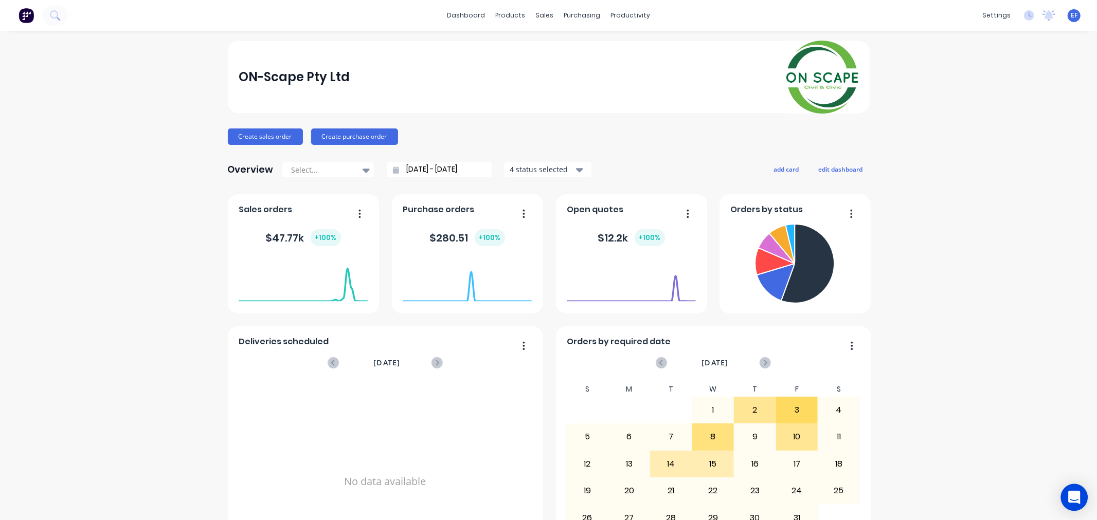
click at [1070, 496] on icon "Open Intercom Messenger" at bounding box center [1074, 497] width 12 height 13
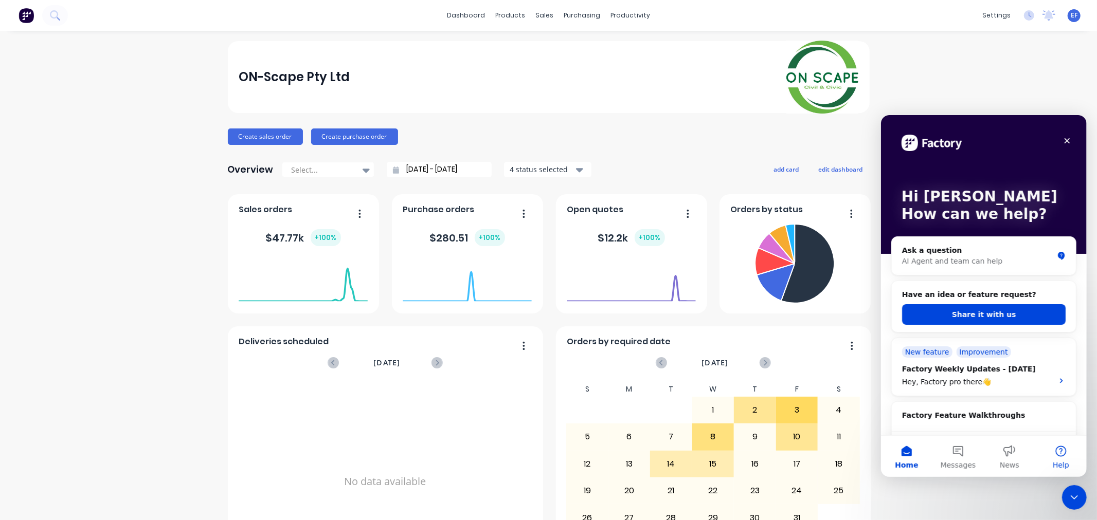
click at [1057, 458] on button "Help" at bounding box center [1059, 455] width 51 height 41
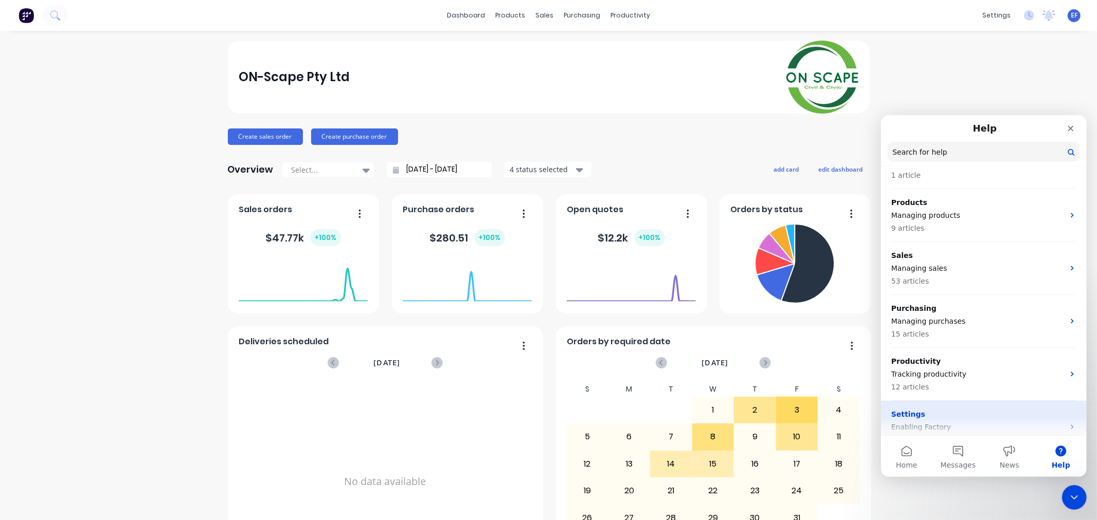
scroll to position [171, 0]
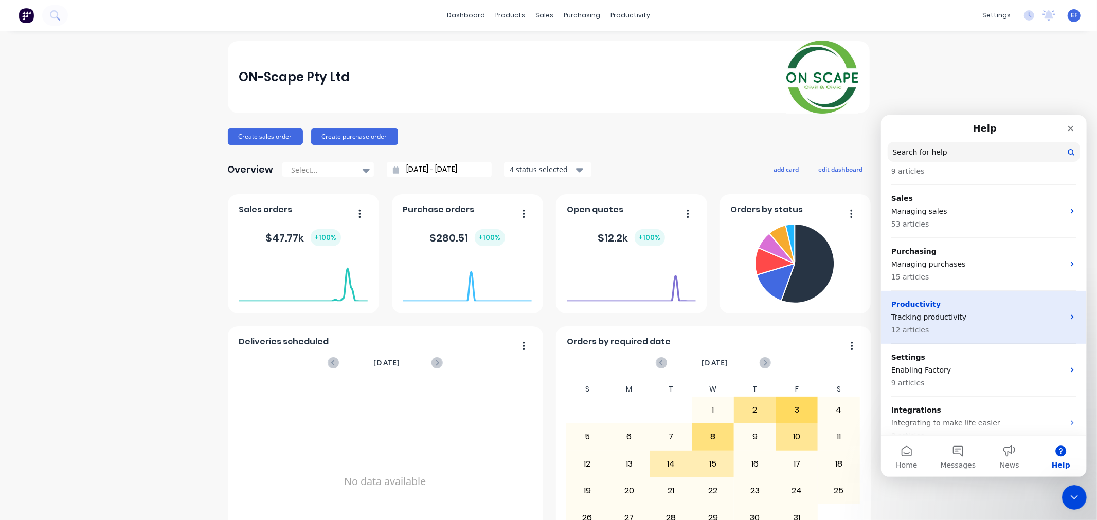
click at [949, 325] on p "12 articles" at bounding box center [976, 329] width 173 height 11
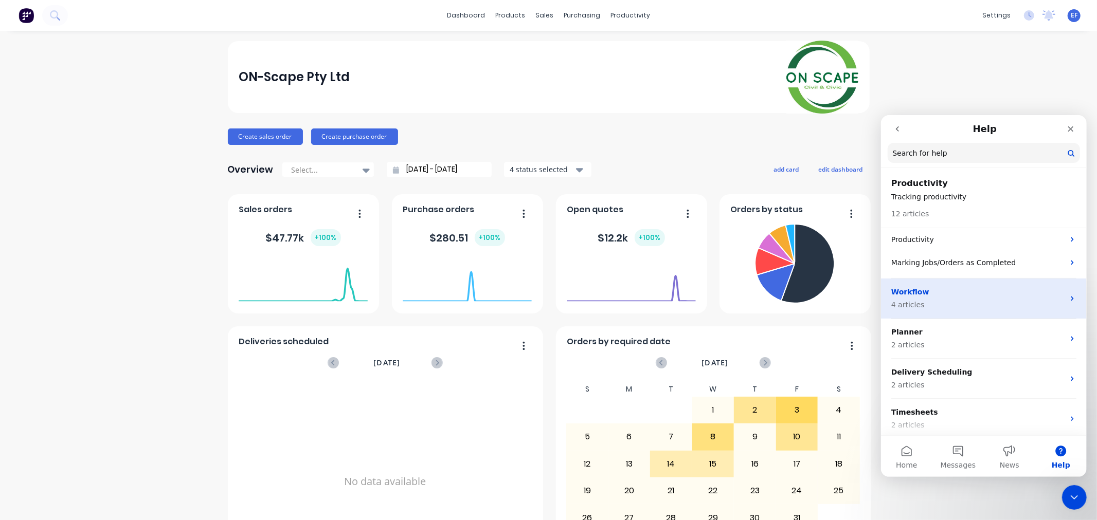
click at [933, 298] on div "Workflow 4 articles" at bounding box center [976, 298] width 173 height 24
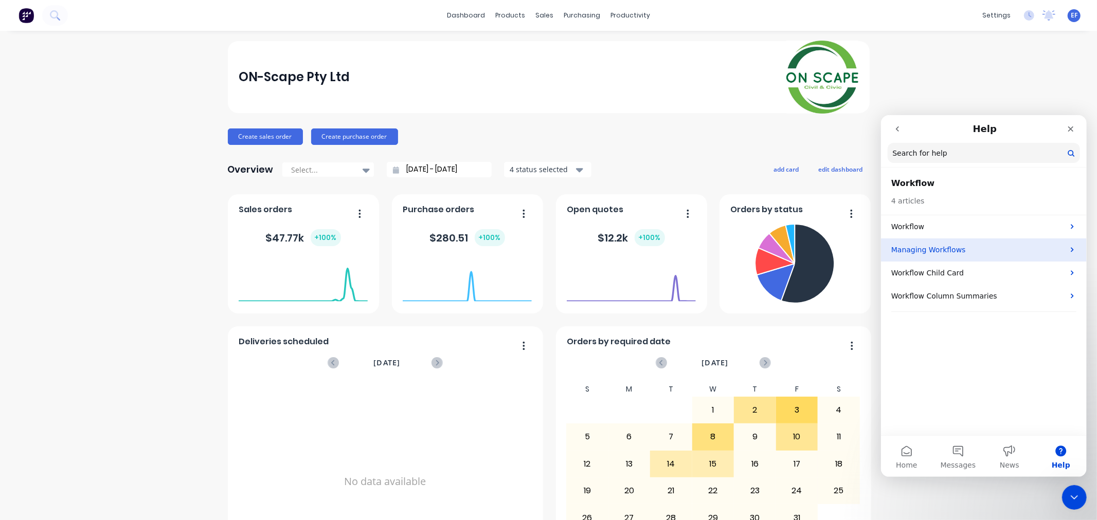
click at [919, 251] on p "Managing Workflows" at bounding box center [976, 249] width 173 height 11
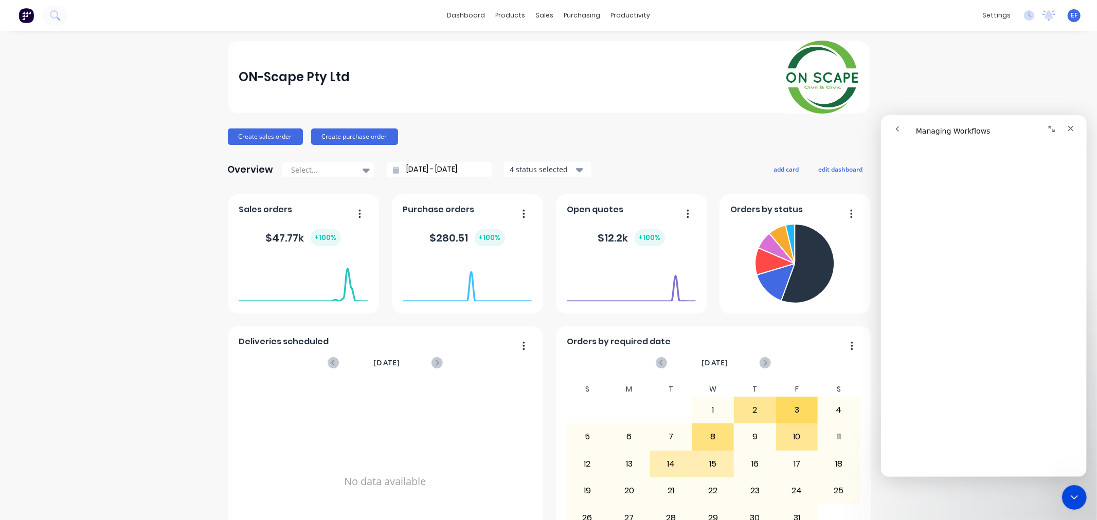
scroll to position [399, 0]
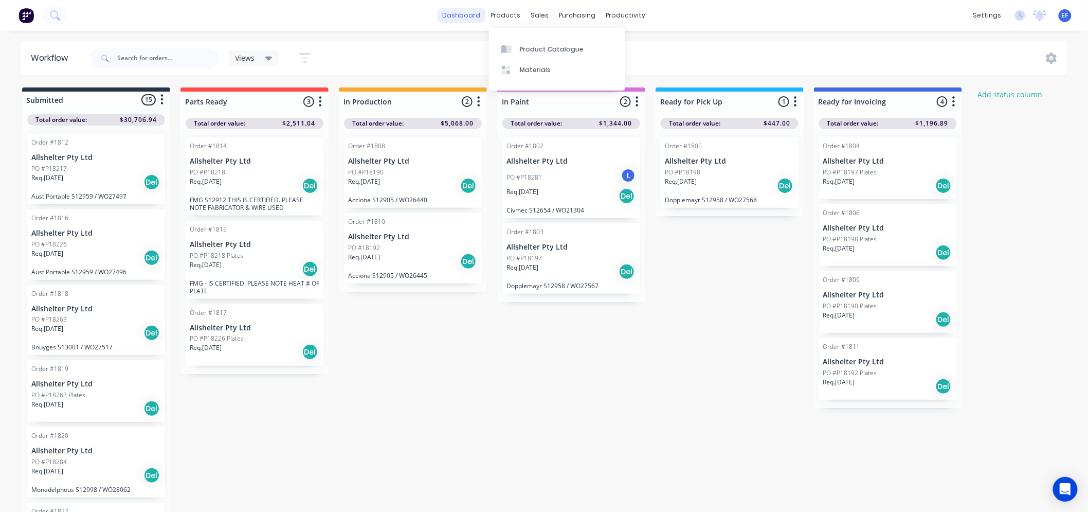
click at [459, 14] on link "dashboard" at bounding box center [462, 15] width 48 height 15
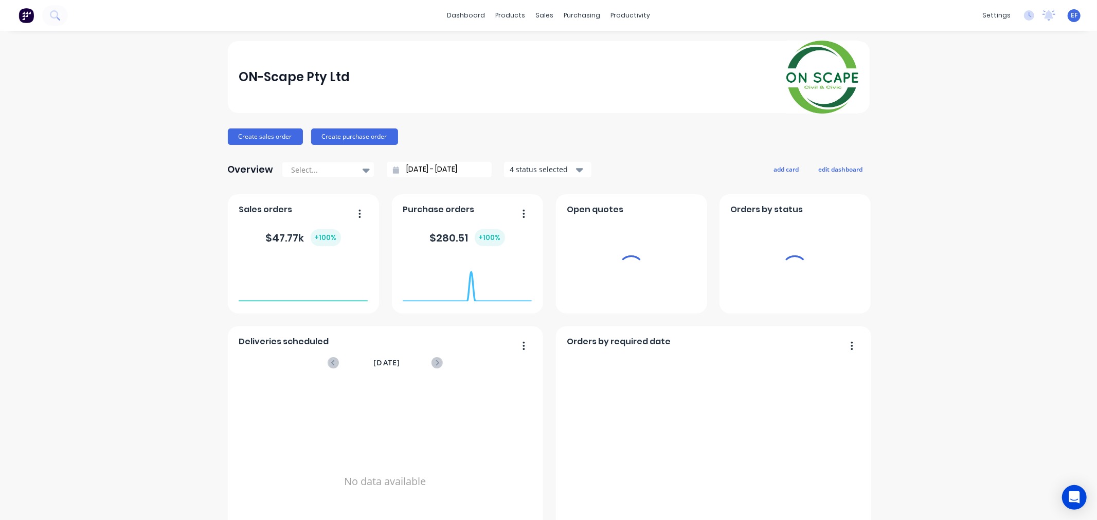
click at [1070, 16] on span "EF" at bounding box center [1073, 15] width 7 height 9
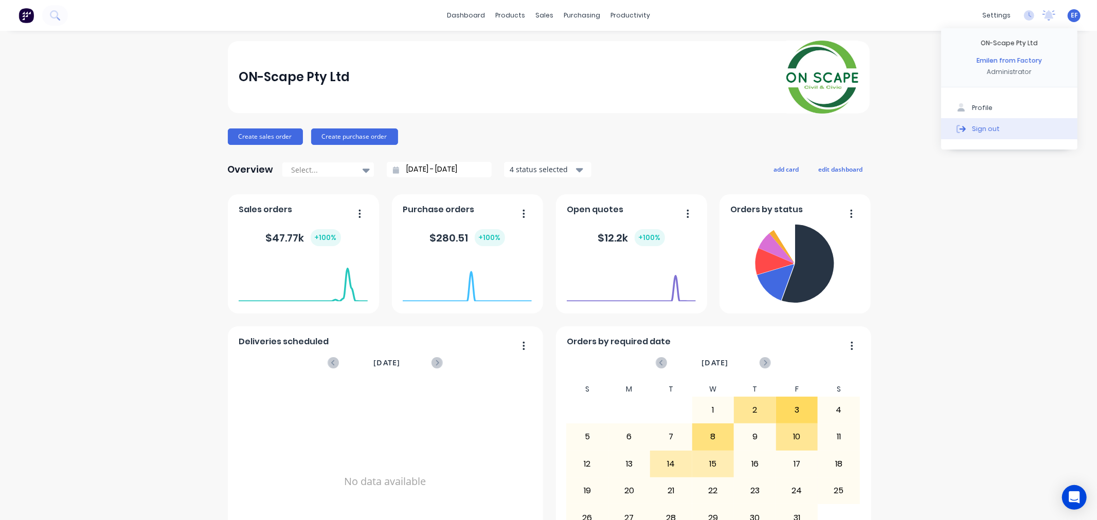
click at [989, 132] on button "Sign out" at bounding box center [1009, 128] width 136 height 21
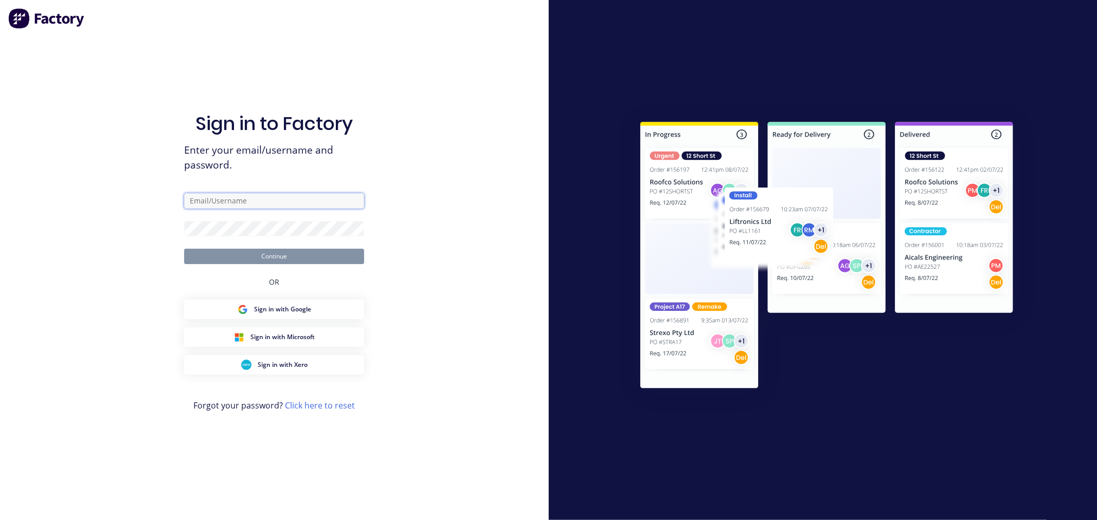
click at [265, 208] on input "text" at bounding box center [274, 200] width 180 height 15
click at [227, 201] on input "text" at bounding box center [274, 200] width 180 height 15
type input "[EMAIL_ADDRESS][DOMAIN_NAME]"
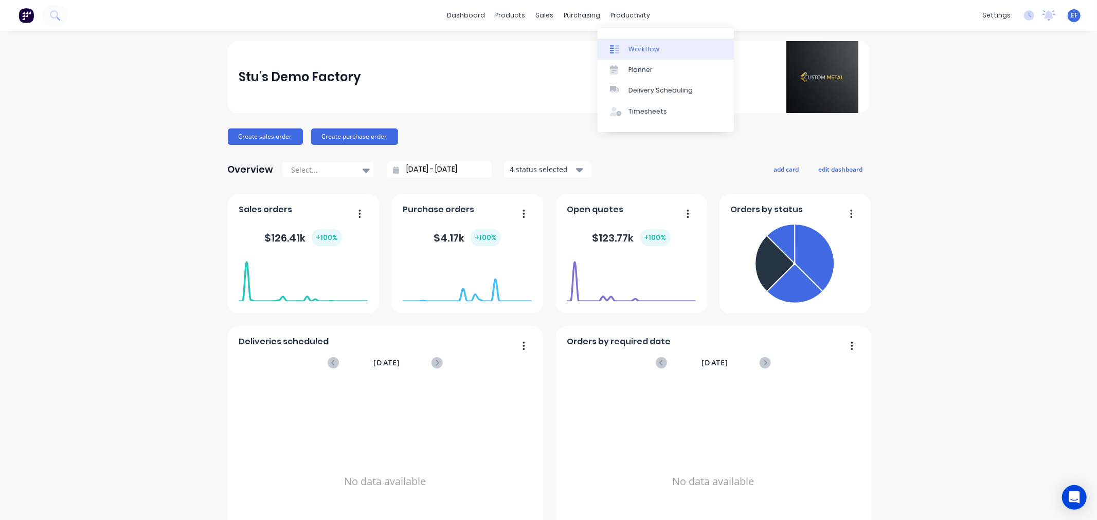
click at [626, 49] on link "Workflow" at bounding box center [665, 49] width 136 height 21
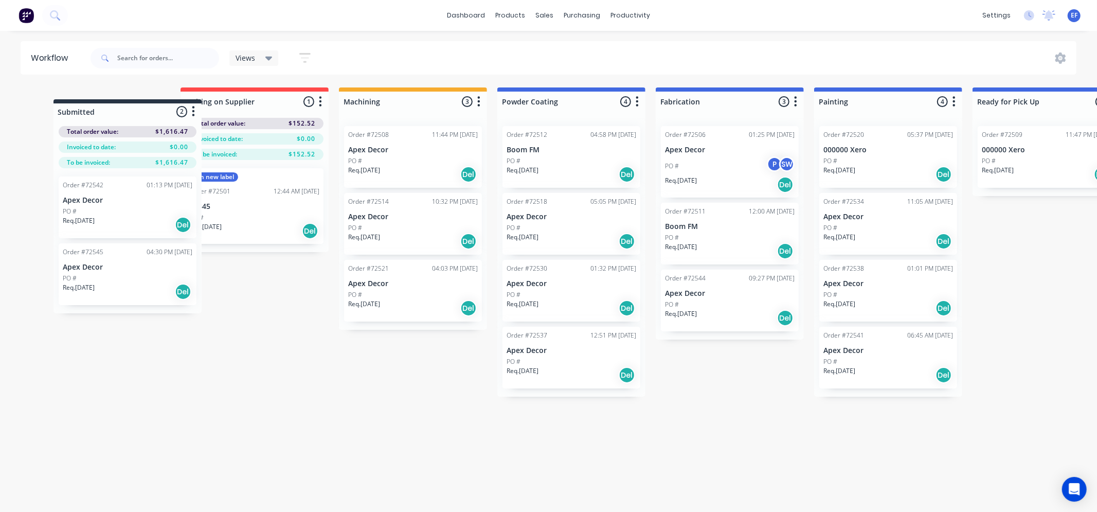
drag, startPoint x: 102, startPoint y: 97, endPoint x: 267, endPoint y: 145, distance: 172.5
click at [417, 103] on div "Submitted 2 Status colour #273444 hex #273444 Save Cancel Summaries Total order…" at bounding box center [774, 241] width 1565 height 309
drag, startPoint x: 379, startPoint y: 95, endPoint x: 80, endPoint y: 113, distance: 300.3
click at [80, 113] on div "Waiting on Supplier 1 Status colour #FF4949 hex #FF4949 Save Cancel Notificatio…" at bounding box center [774, 241] width 1565 height 309
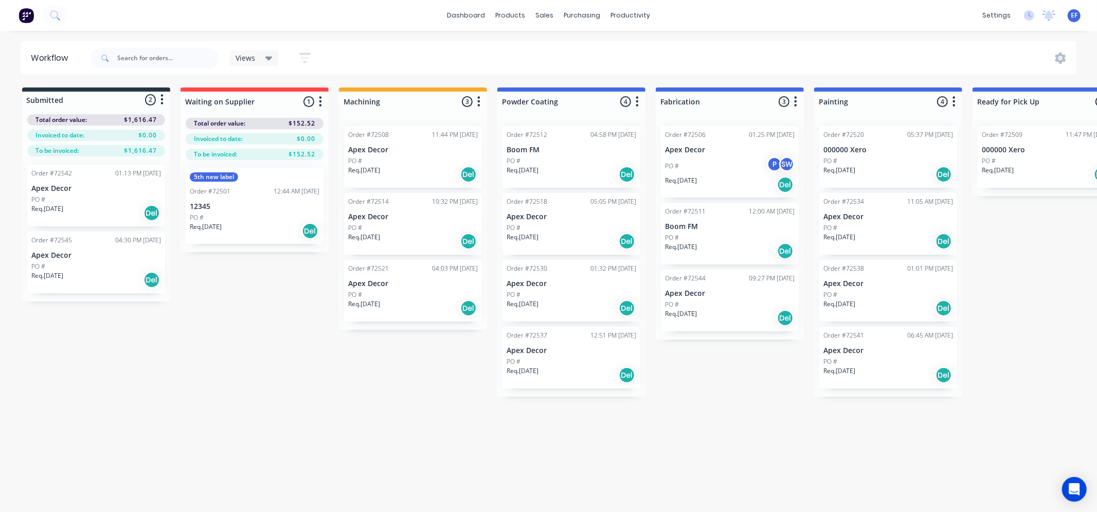
click at [163, 100] on icon "button" at bounding box center [161, 99] width 3 height 13
click at [94, 136] on button "Summaries" at bounding box center [116, 139] width 103 height 17
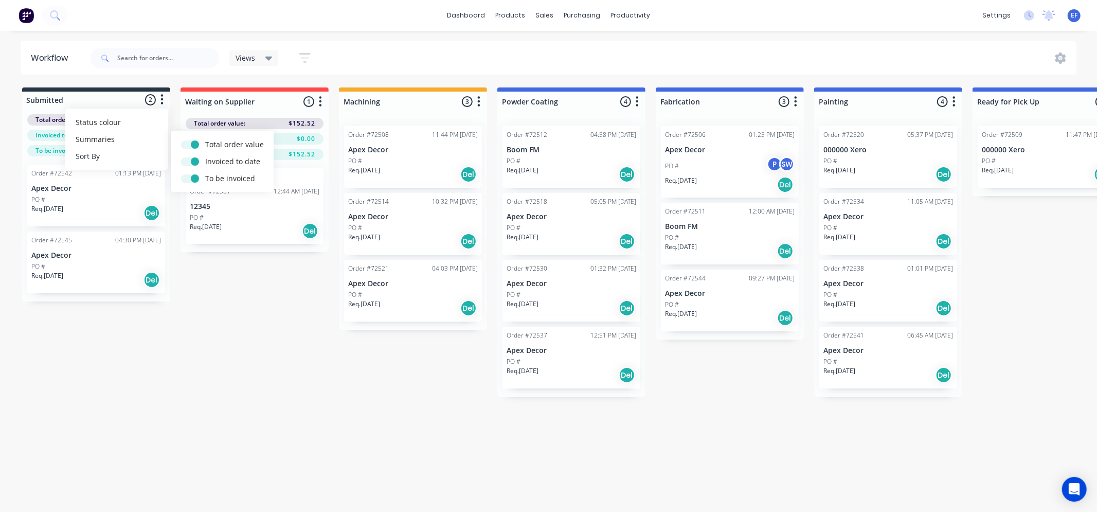
click at [91, 157] on button "Sort By" at bounding box center [116, 156] width 103 height 17
click at [168, 103] on div "Status colour #273444 hex #273444 Save Cancel Summaries Total order value Invoi…" at bounding box center [162, 100] width 12 height 12
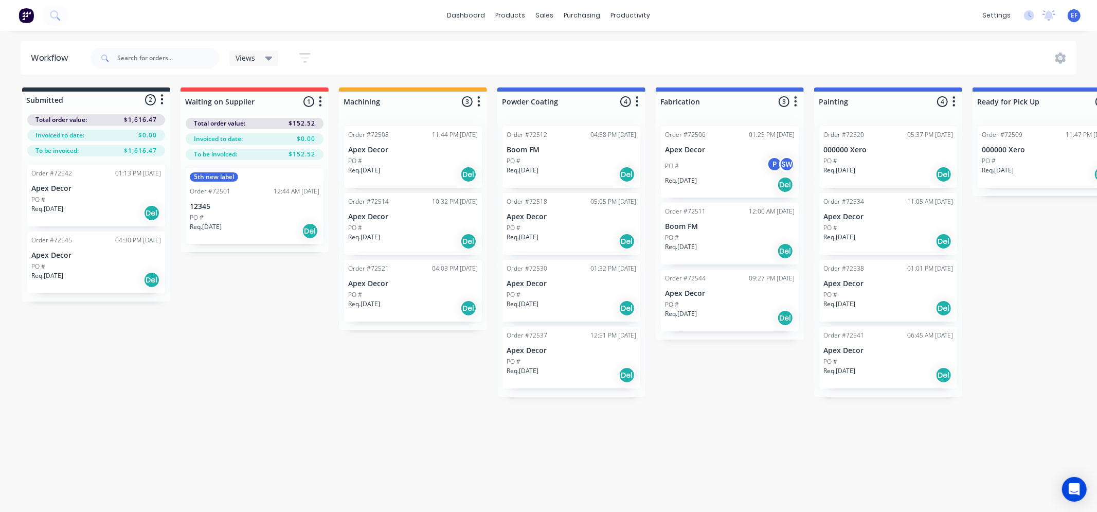
drag, startPoint x: 133, startPoint y: 183, endPoint x: 72, endPoint y: 204, distance: 63.6
drag, startPoint x: 101, startPoint y: 149, endPoint x: 100, endPoint y: 184, distance: 35.0
click at [80, 195] on div "PO #" at bounding box center [96, 199] width 130 height 9
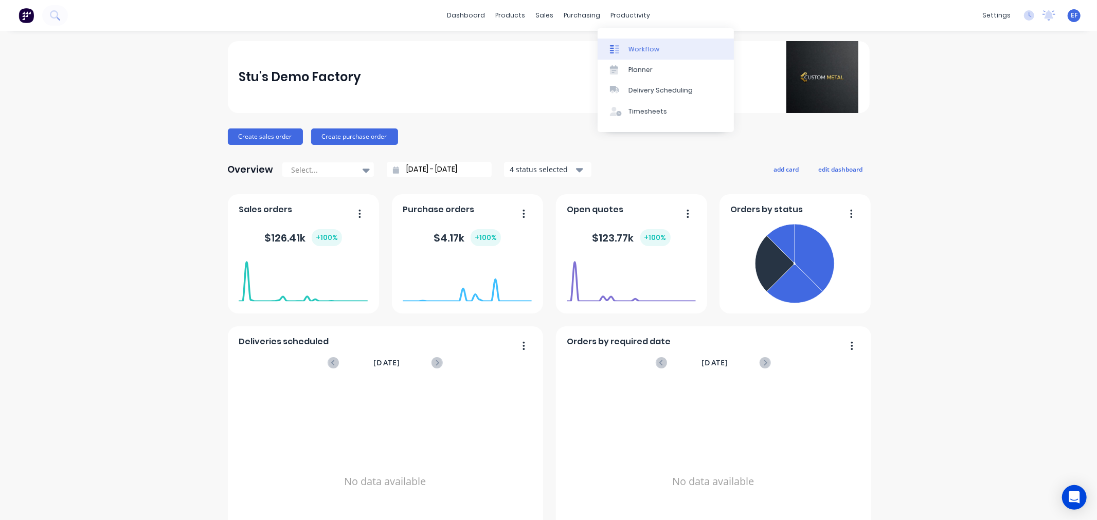
click at [635, 47] on div "Workflow" at bounding box center [643, 49] width 31 height 9
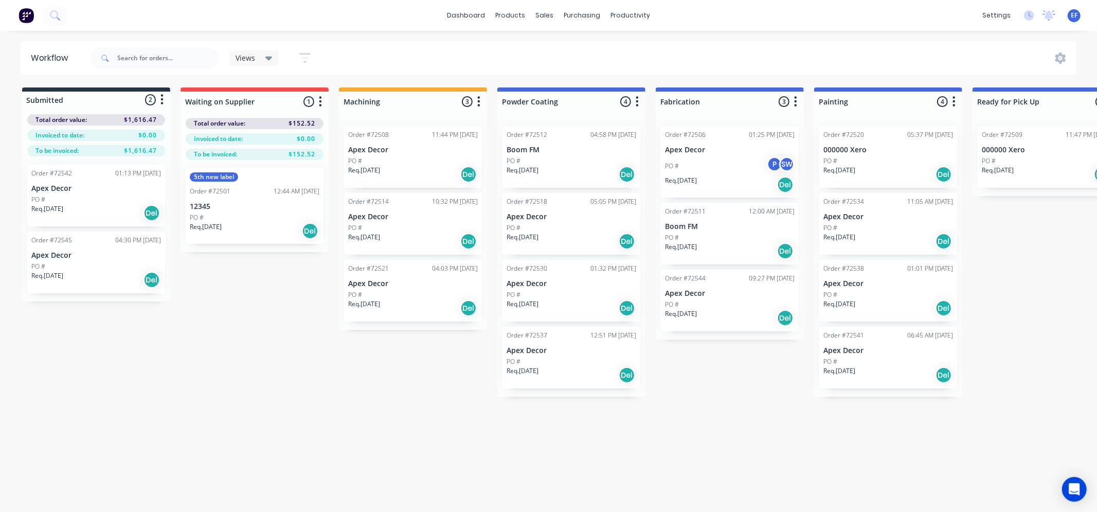
click at [57, 198] on div "PO #" at bounding box center [96, 199] width 130 height 9
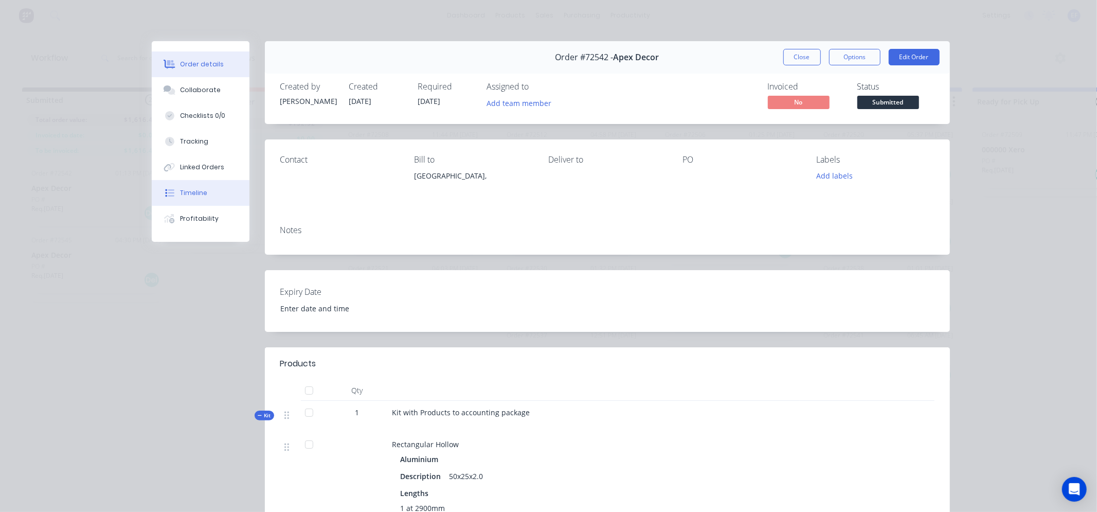
click at [198, 193] on div "Timeline" at bounding box center [193, 192] width 27 height 9
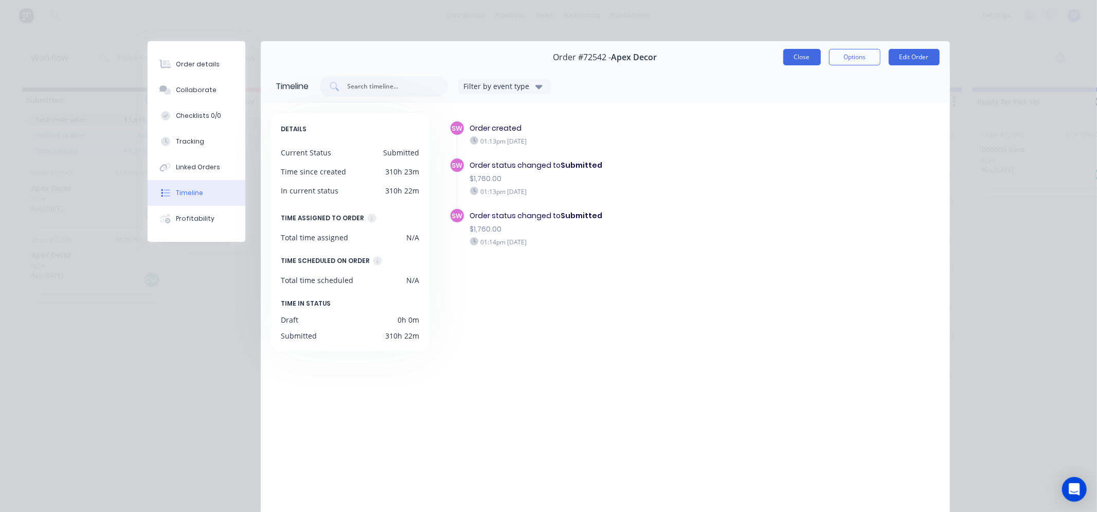
click at [810, 55] on button "Close" at bounding box center [802, 57] width 38 height 16
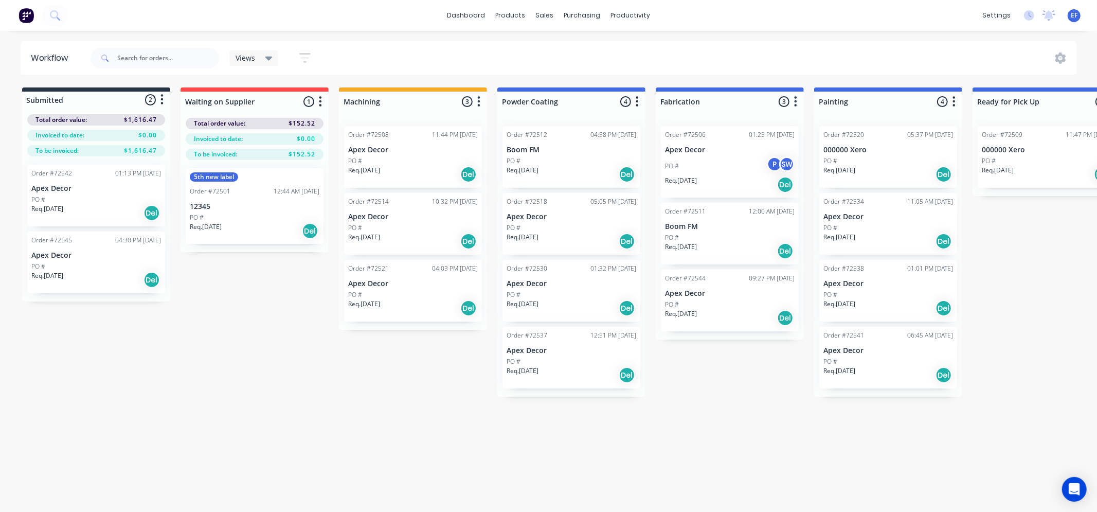
click at [92, 201] on div "PO #" at bounding box center [96, 199] width 130 height 9
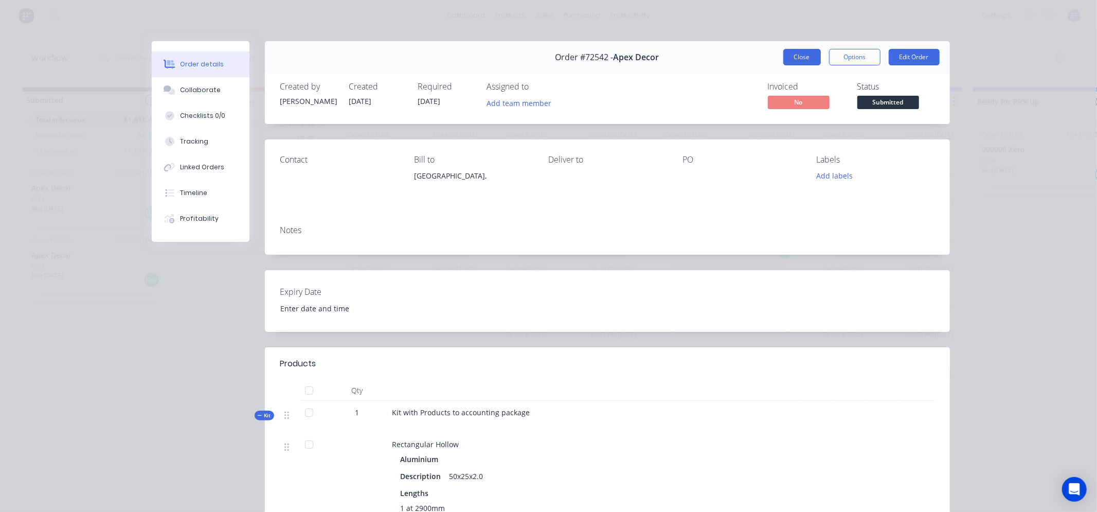
click at [790, 60] on button "Close" at bounding box center [802, 57] width 38 height 16
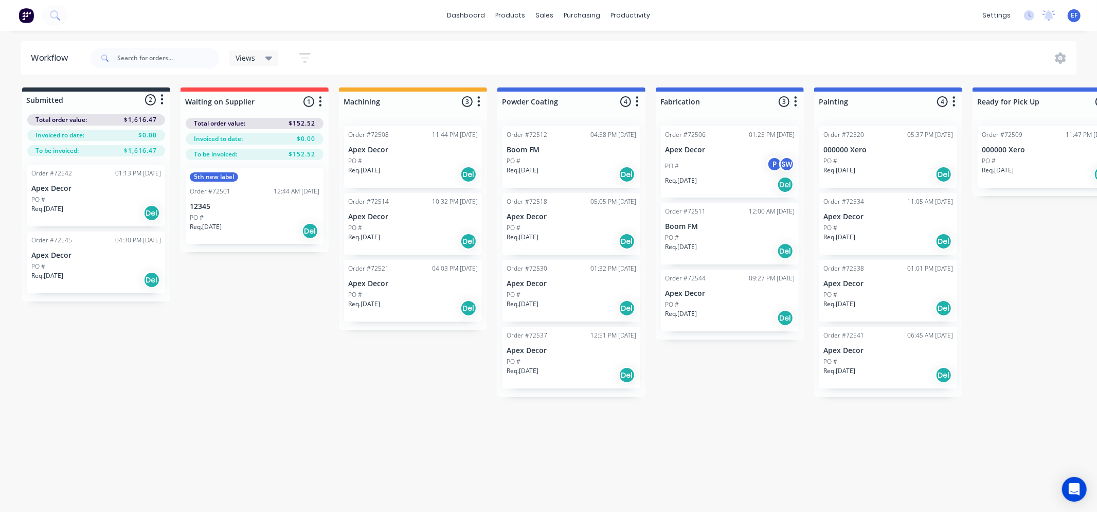
click at [93, 207] on div "Req. [DATE] Del" at bounding box center [96, 212] width 130 height 17
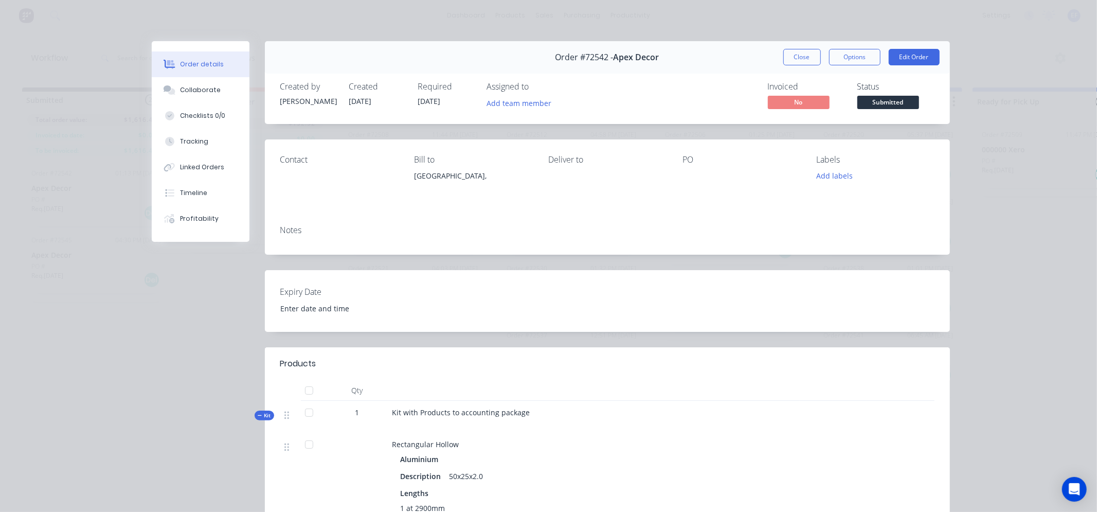
click at [290, 180] on div "Contact" at bounding box center [339, 178] width 118 height 47
click at [790, 57] on button "Close" at bounding box center [802, 57] width 38 height 16
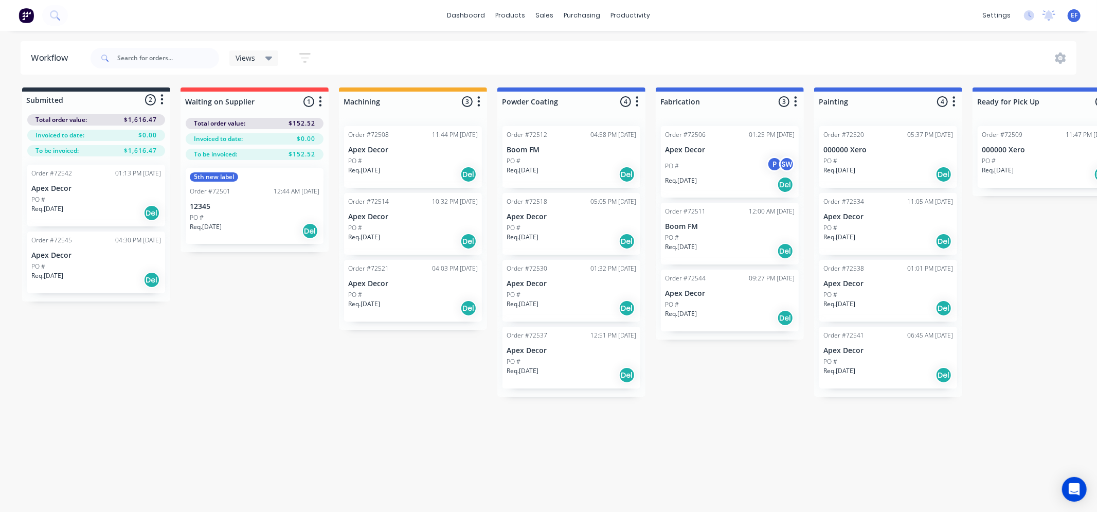
click at [269, 59] on icon at bounding box center [268, 57] width 7 height 11
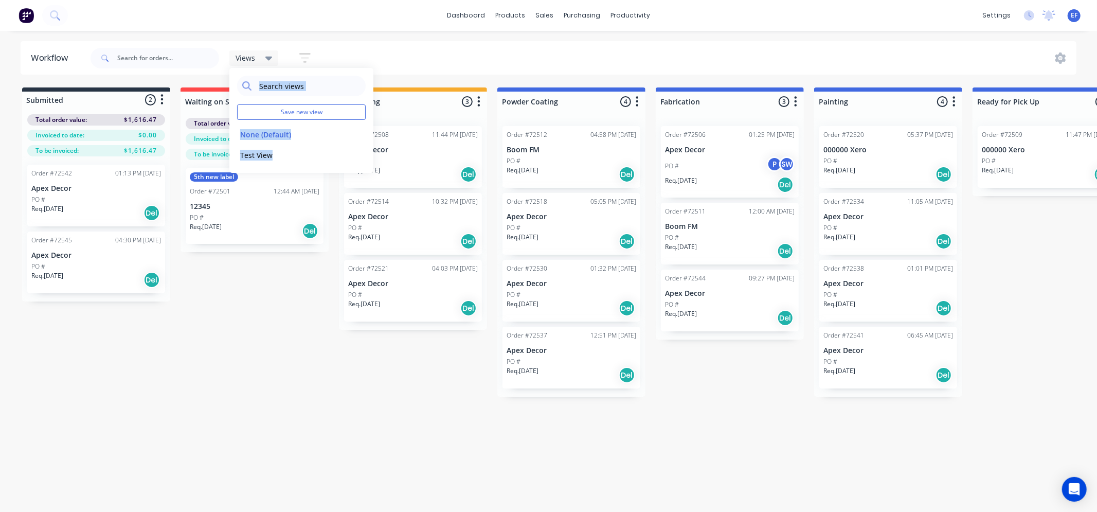
click at [302, 57] on icon "button" at bounding box center [305, 58] width 8 height 2
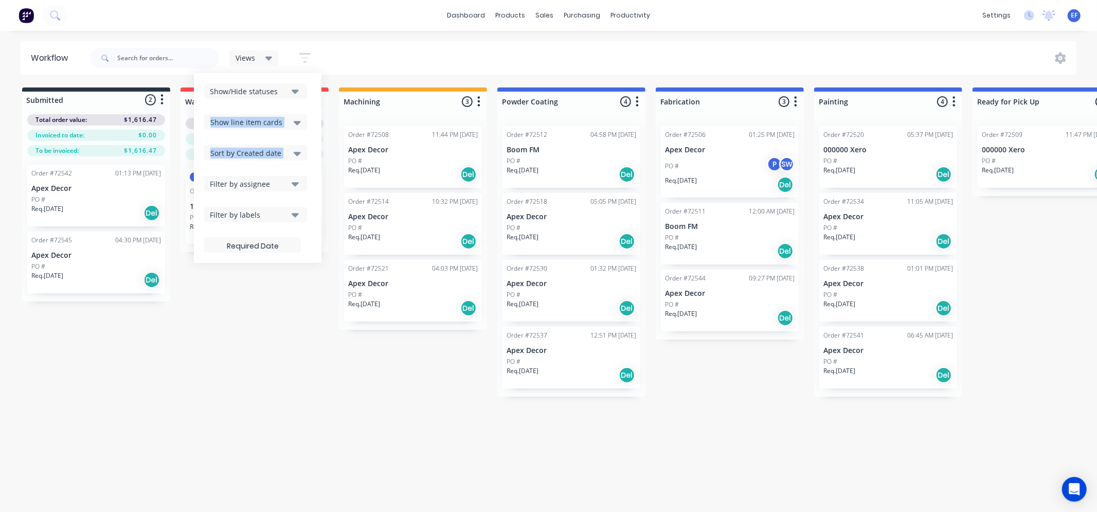
click at [244, 230] on div "Show/Hide statuses Show line item cards Show line item cards Hide line item car…" at bounding box center [257, 167] width 107 height 169
click at [296, 90] on icon "button" at bounding box center [295, 91] width 7 height 4
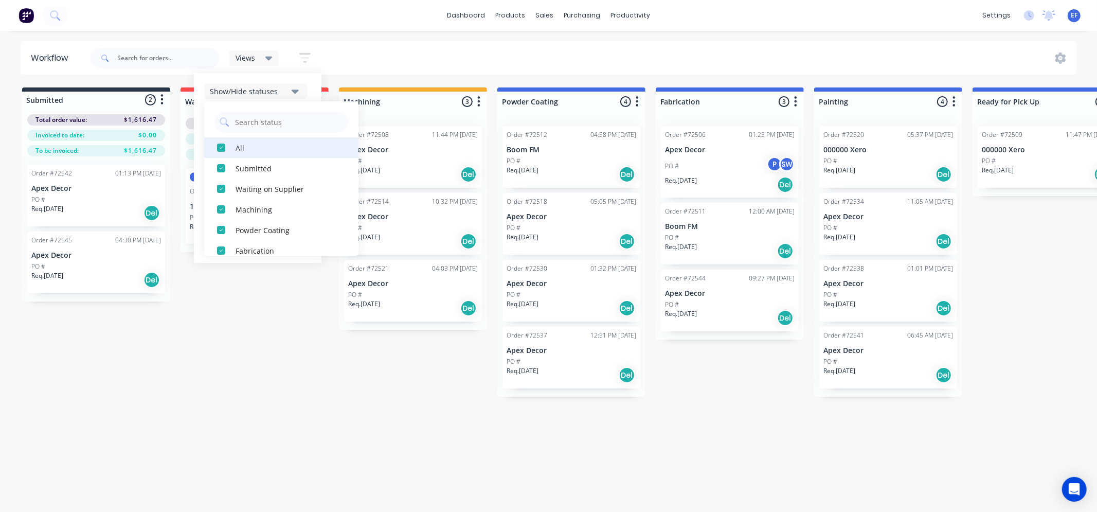
click at [220, 144] on div "button" at bounding box center [221, 147] width 21 height 21
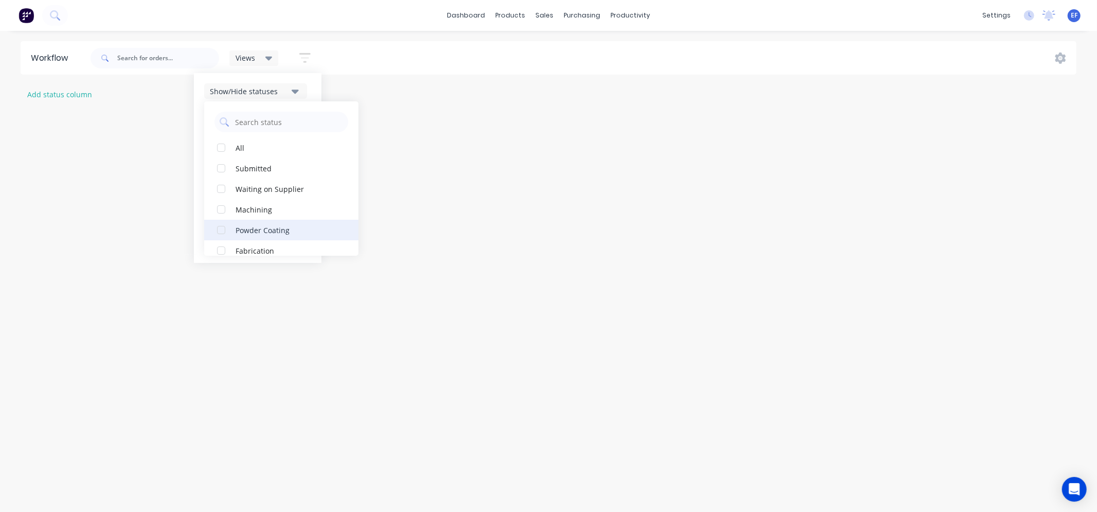
click at [219, 225] on div "button" at bounding box center [221, 230] width 21 height 21
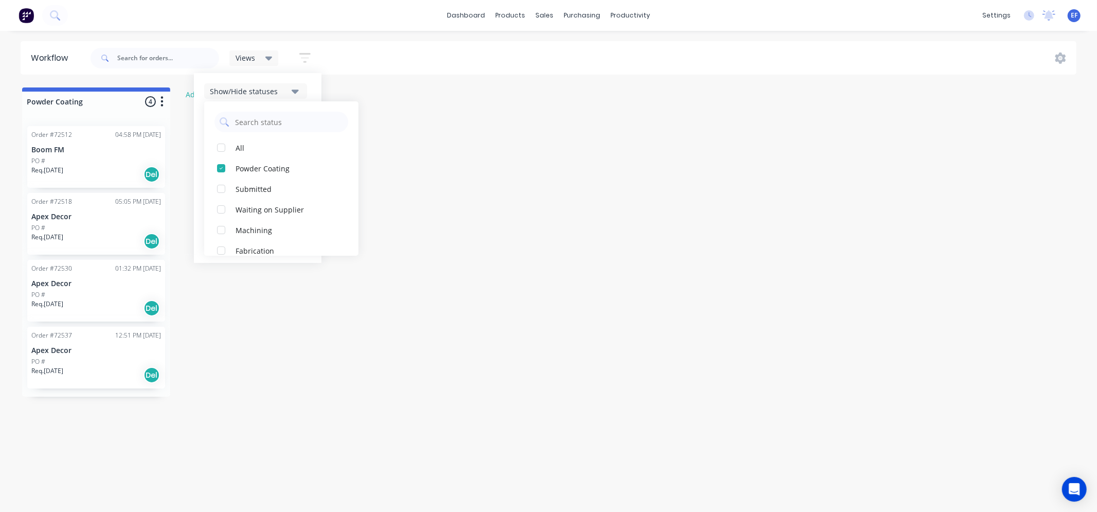
click at [253, 57] on span "Views" at bounding box center [245, 57] width 20 height 11
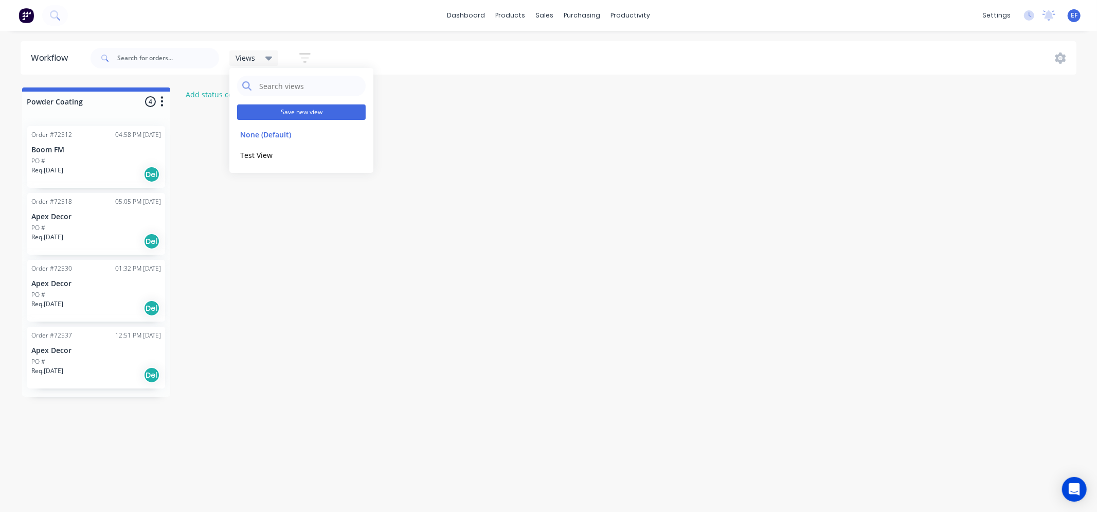
click at [290, 110] on button "Save new view" at bounding box center [301, 111] width 129 height 15
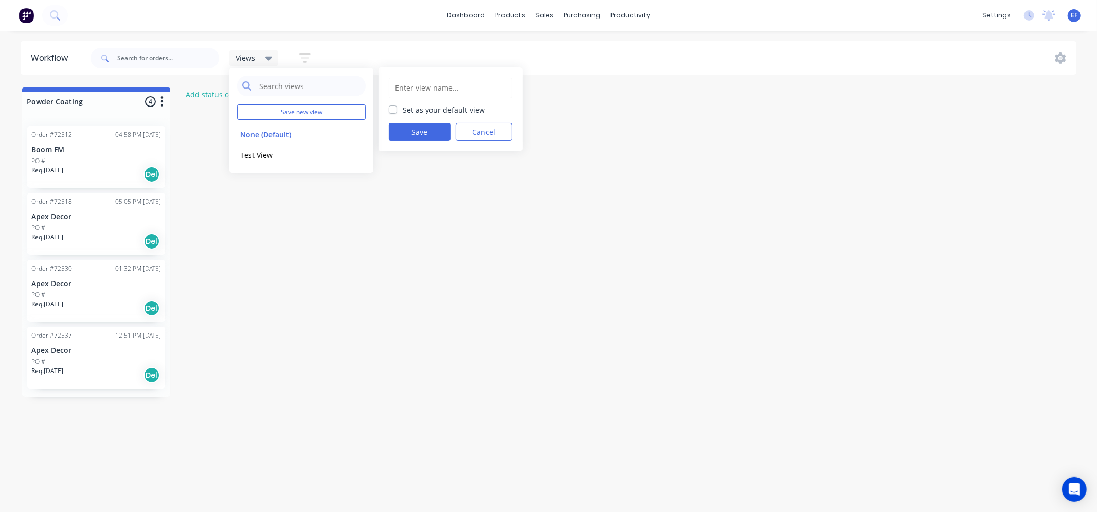
click at [427, 89] on input "text" at bounding box center [450, 88] width 112 height 20
click at [265, 58] on icon at bounding box center [268, 57] width 7 height 11
click at [305, 61] on icon "button" at bounding box center [304, 58] width 11 height 10
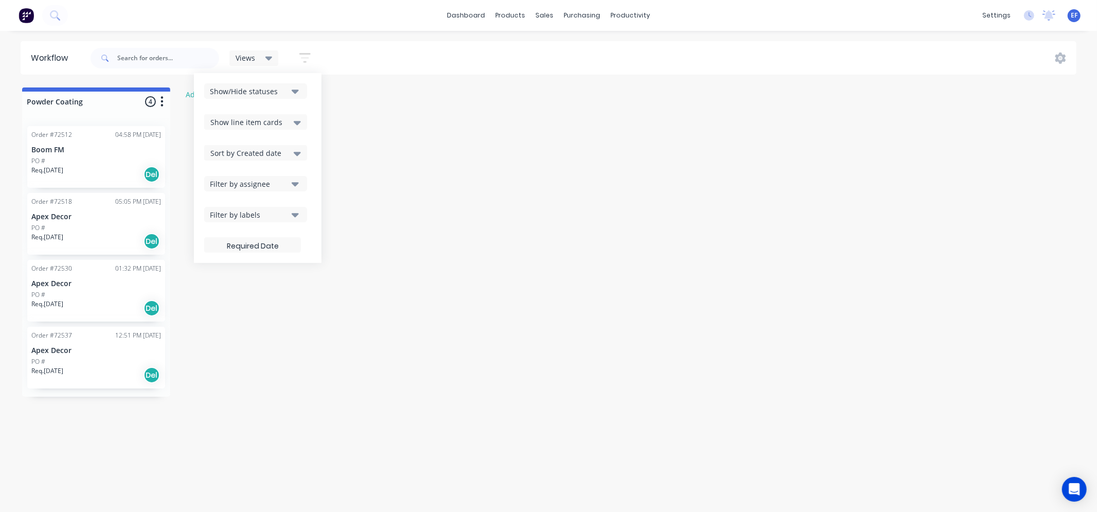
click at [297, 218] on icon "button" at bounding box center [295, 214] width 7 height 11
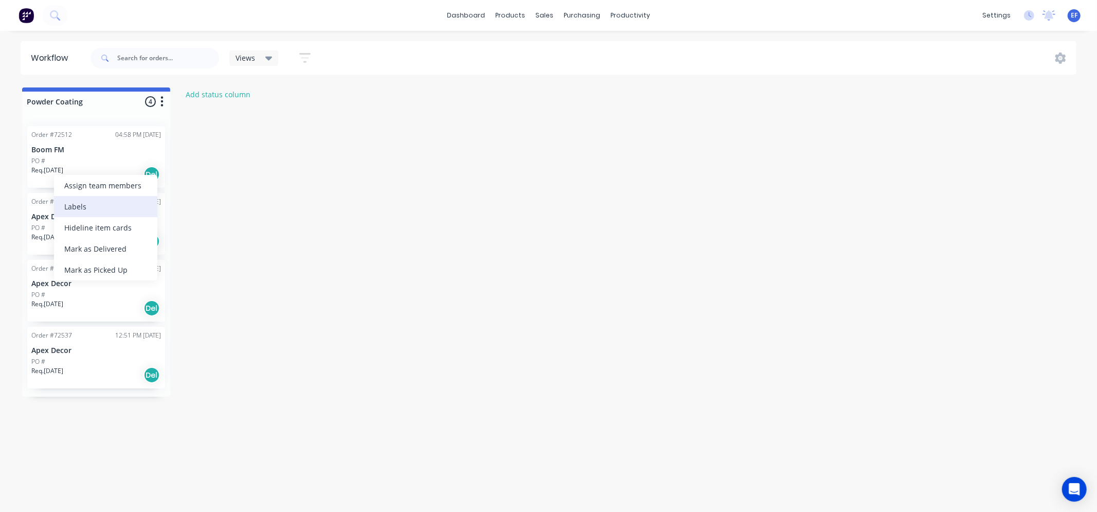
click at [81, 210] on div "Labels" at bounding box center [105, 206] width 103 height 21
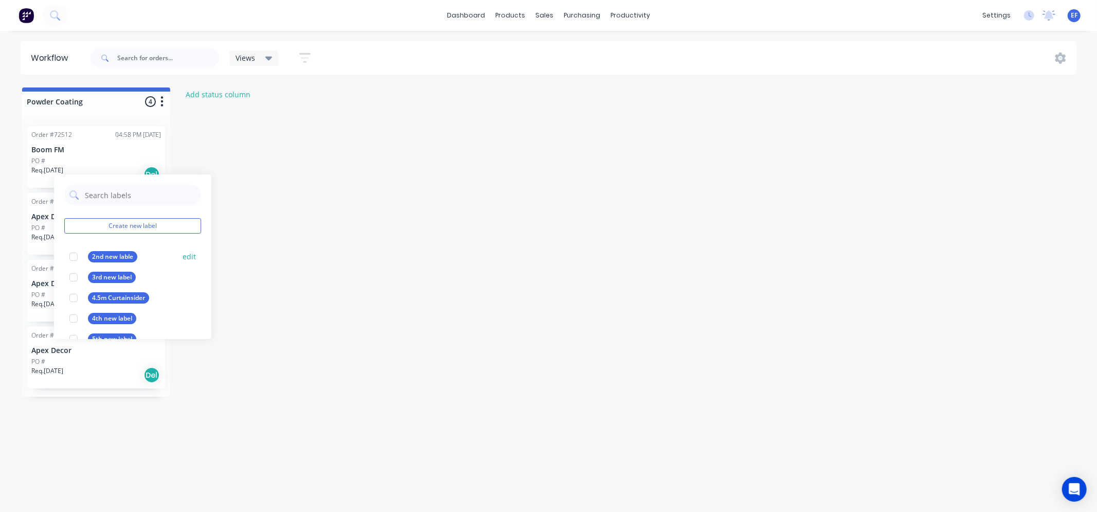
click at [70, 256] on div at bounding box center [73, 256] width 21 height 21
click at [72, 300] on div at bounding box center [73, 297] width 21 height 21
click at [70, 316] on div at bounding box center [73, 318] width 21 height 21
drag, startPoint x: 112, startPoint y: 268, endPoint x: 154, endPoint y: 306, distance: 57.2
click at [154, 306] on div "4th new label edit" at bounding box center [132, 297] width 137 height 21
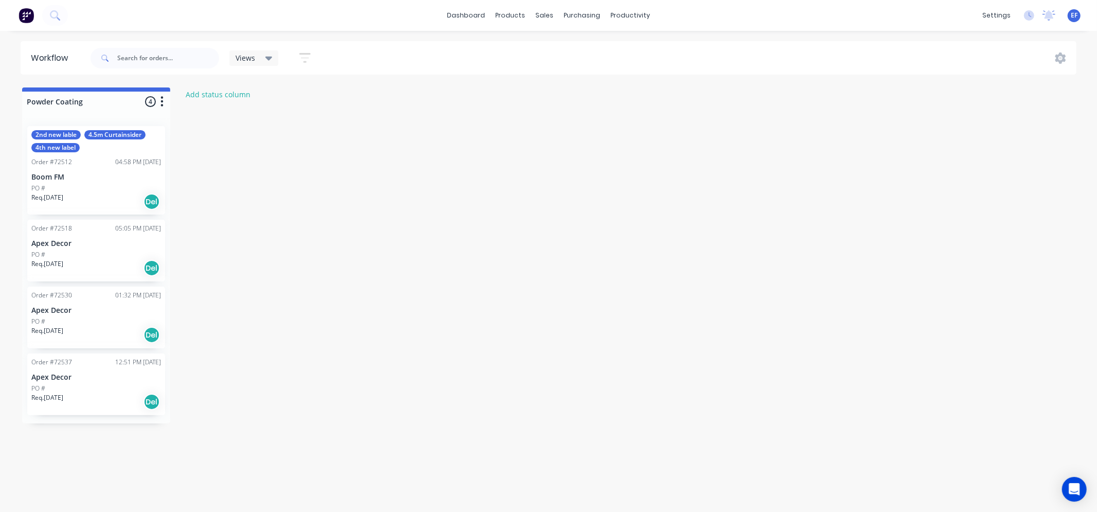
drag, startPoint x: 250, startPoint y: 264, endPoint x: 246, endPoint y: 301, distance: 37.3
click at [246, 301] on div "Powder Coating 4 Status colour #4169E1 hex #4169E1 Save Cancel Notifications Em…" at bounding box center [774, 255] width 1565 height 336
click at [987, 11] on div "settings" at bounding box center [996, 15] width 39 height 15
click at [731, 231] on div "Powder Coating 4 Status colour #4169E1 hex #4169E1 Save Cancel Notifications Em…" at bounding box center [774, 255] width 1565 height 336
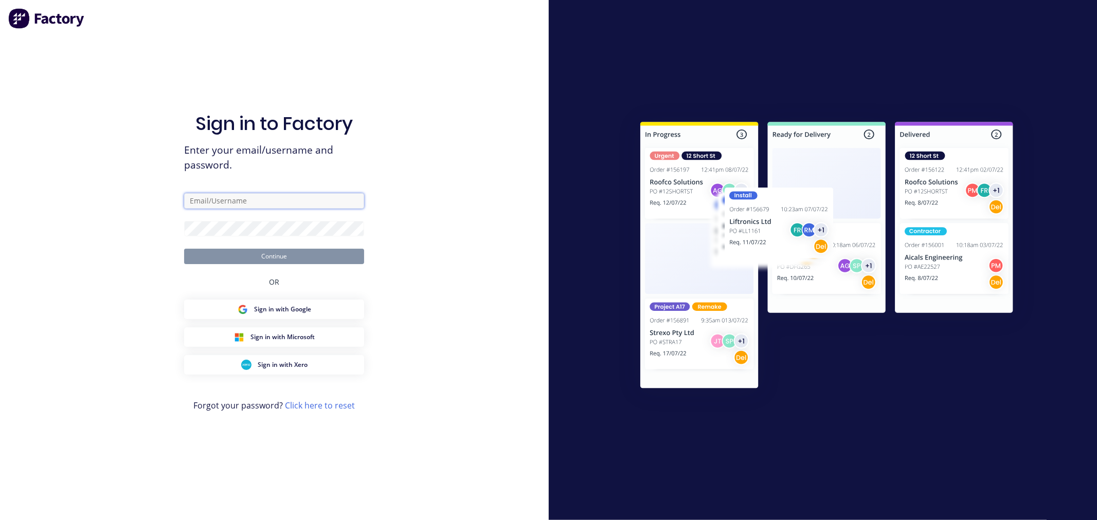
click at [312, 202] on input "text" at bounding box center [274, 200] width 180 height 15
type input "[EMAIL_ADDRESS][DOMAIN_NAME]"
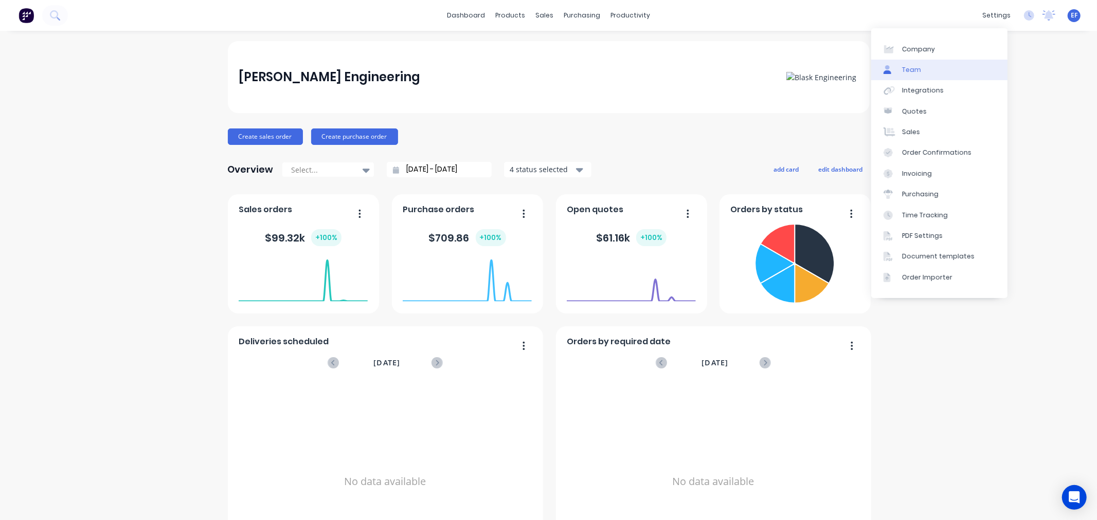
click at [941, 72] on link "Team" at bounding box center [939, 70] width 136 height 21
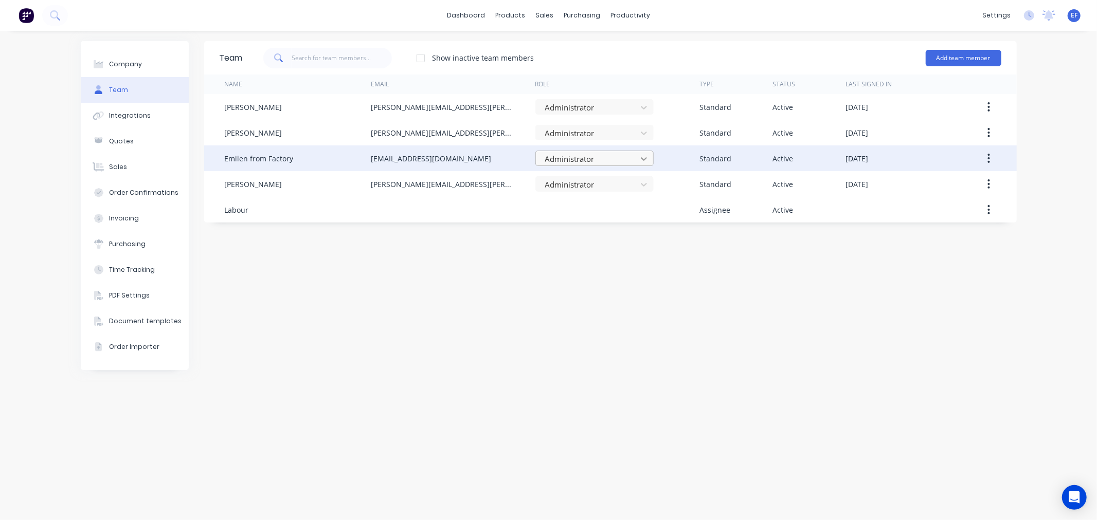
click at [642, 158] on icon at bounding box center [644, 159] width 10 height 10
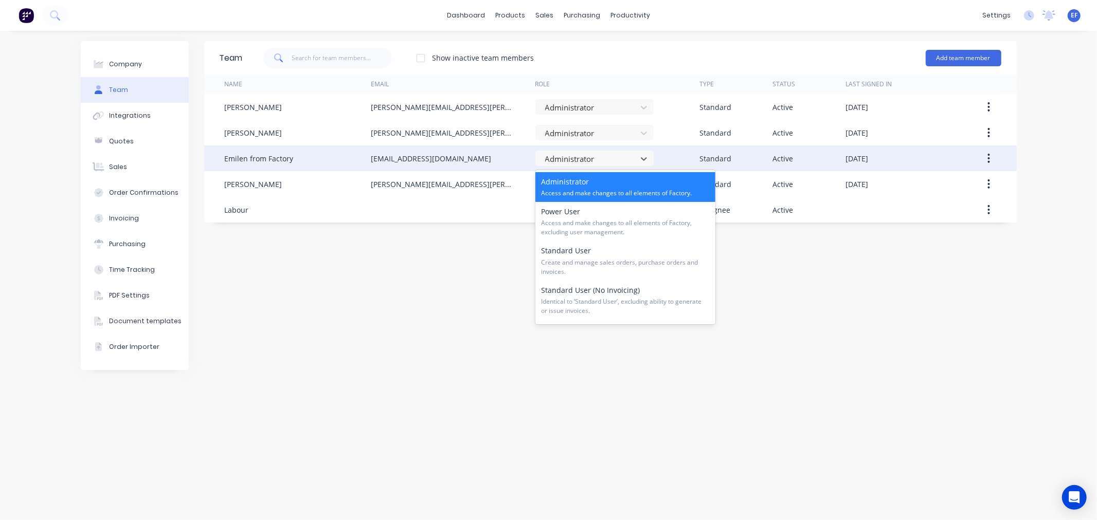
click at [732, 160] on div "Standard" at bounding box center [735, 158] width 73 height 26
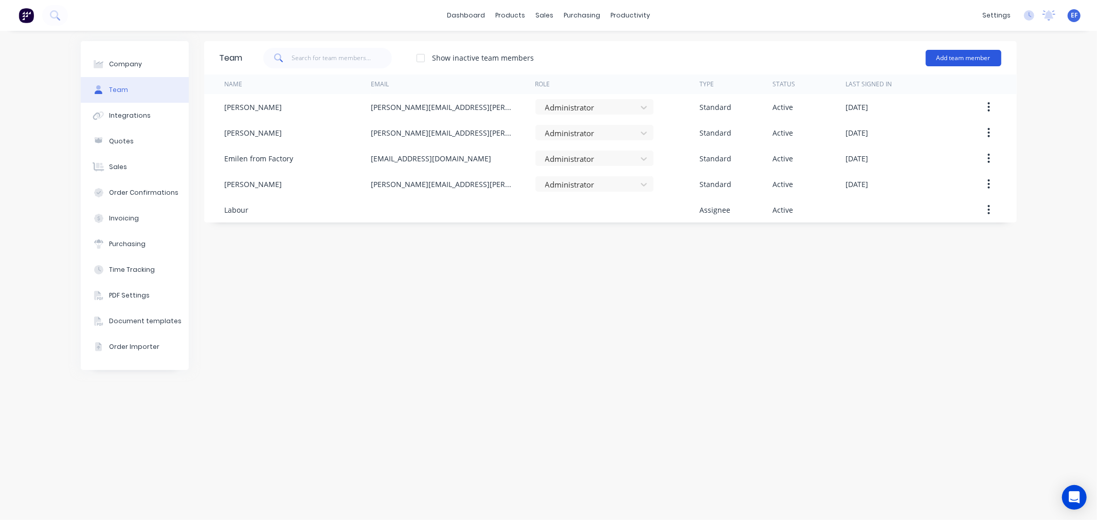
click at [955, 57] on button "Add team member" at bounding box center [963, 58] width 76 height 16
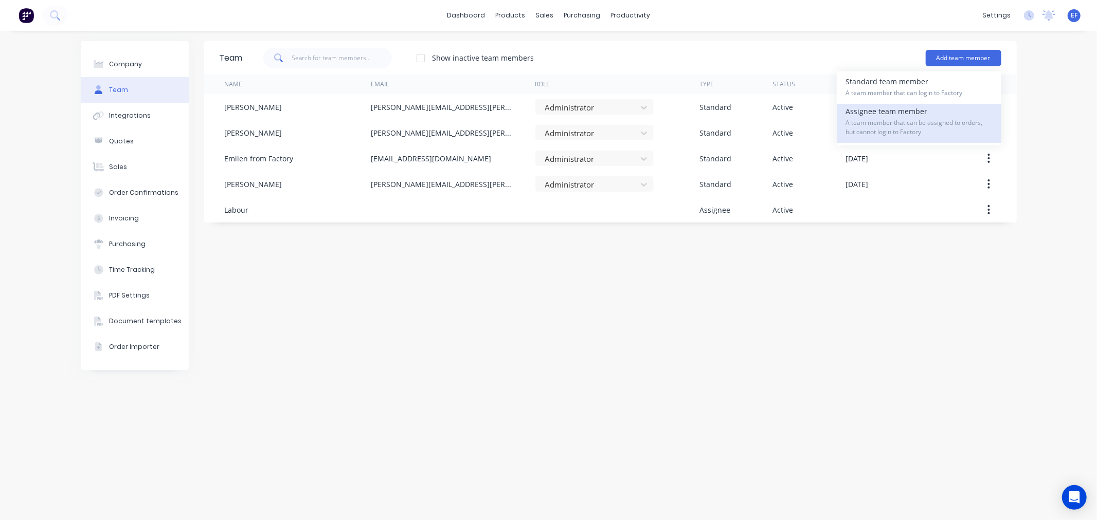
click at [923, 126] on span "A team member that can be assigned to orders, but cannot login to Factory" at bounding box center [919, 127] width 146 height 19
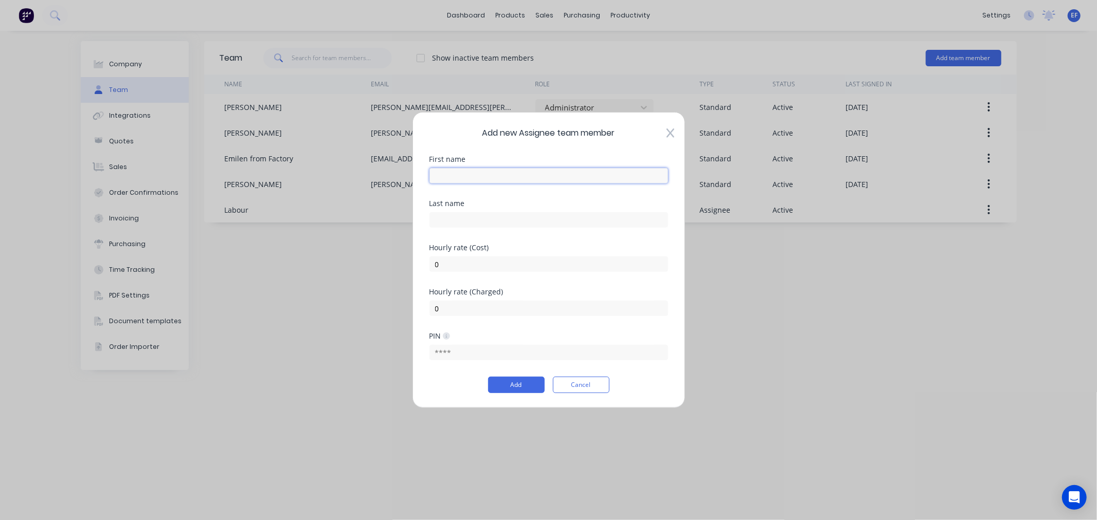
click at [533, 173] on input "text" at bounding box center [548, 175] width 239 height 15
type input "LABOUR COSTS 1"
click at [479, 269] on input "0" at bounding box center [548, 264] width 239 height 15
drag, startPoint x: 456, startPoint y: 266, endPoint x: 434, endPoint y: 263, distance: 21.7
click at [434, 263] on input "0" at bounding box center [548, 264] width 239 height 15
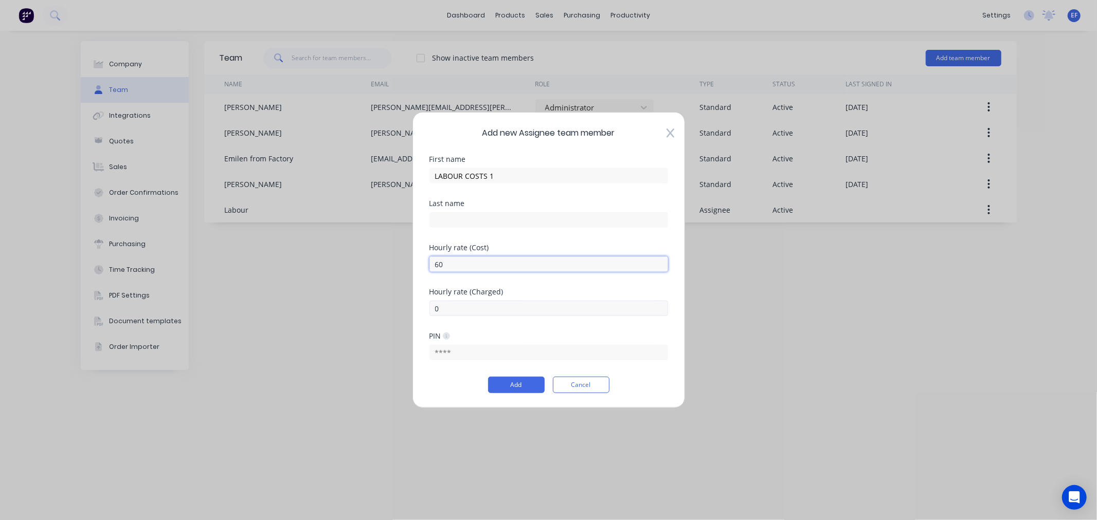
type input "60"
click at [459, 302] on input "0" at bounding box center [548, 308] width 239 height 15
drag, startPoint x: 453, startPoint y: 305, endPoint x: 420, endPoint y: 307, distance: 33.5
click at [420, 307] on div "Add new Assignee team member First name LABOUR COSTS 1 Last name Hourly rate (C…" at bounding box center [548, 260] width 272 height 296
type input "107"
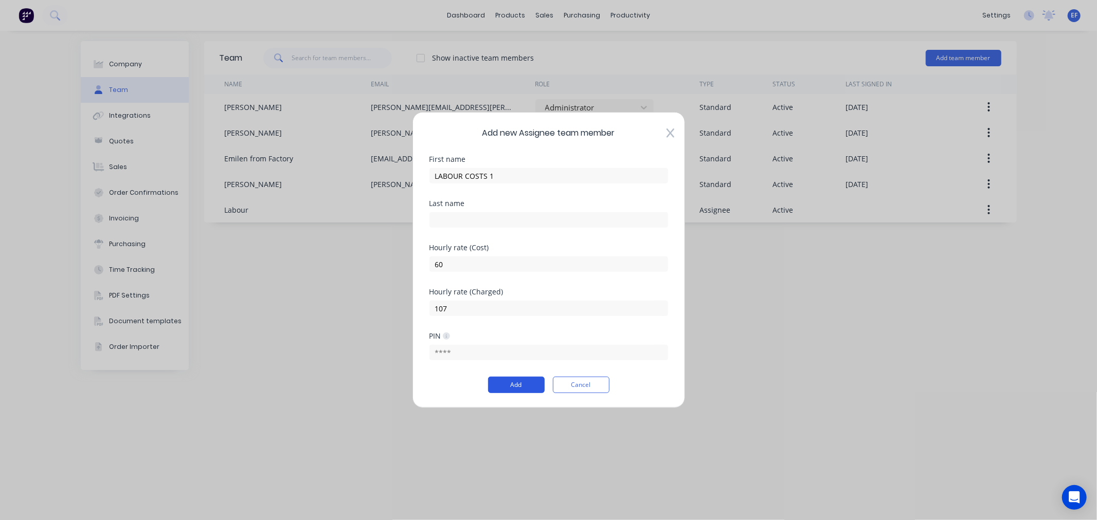
click at [502, 388] on button "Add" at bounding box center [516, 385] width 57 height 16
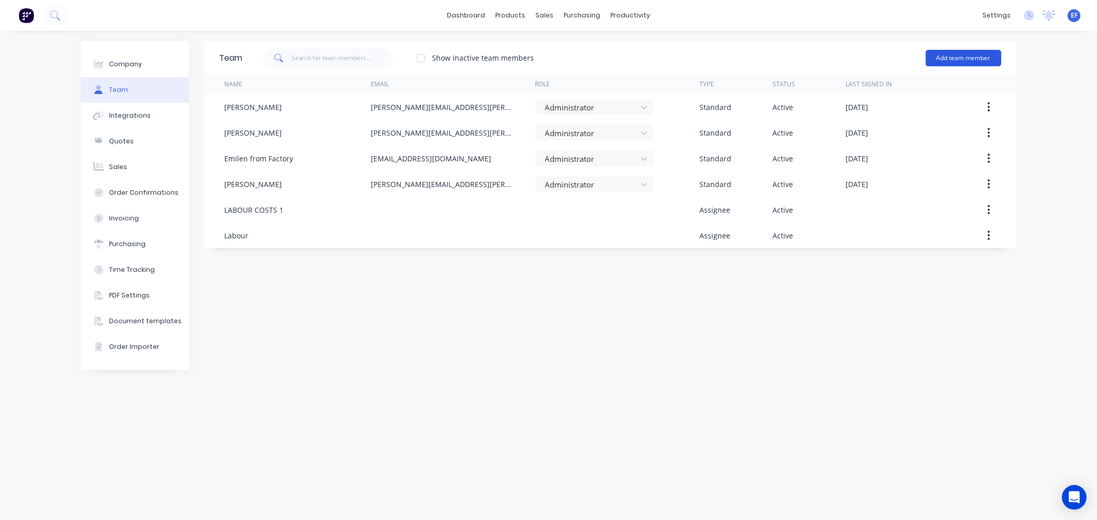
click at [969, 55] on button "Add team member" at bounding box center [963, 58] width 76 height 16
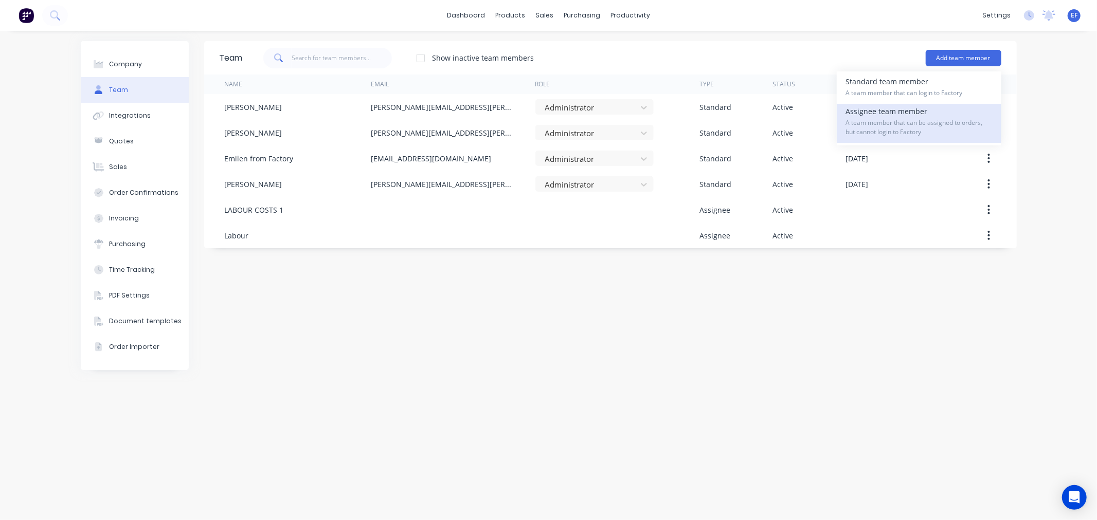
click at [878, 120] on span "A team member that can be assigned to orders, but cannot login to Factory" at bounding box center [919, 127] width 146 height 19
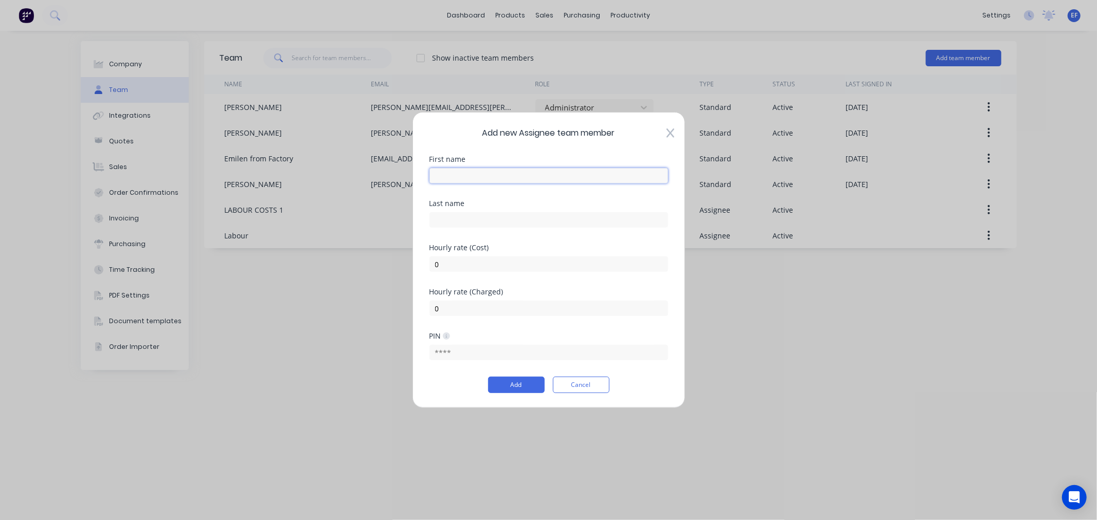
click at [489, 172] on input "text" at bounding box center [548, 175] width 239 height 15
paste input "LABOURS COSTS Night shift"
type input "LABOURS COSTS Night shift"
drag, startPoint x: 495, startPoint y: 265, endPoint x: 427, endPoint y: 265, distance: 67.9
click at [427, 265] on div "Add new Assignee team member First name LABOURS COSTS Night shift Last name Hou…" at bounding box center [548, 260] width 272 height 296
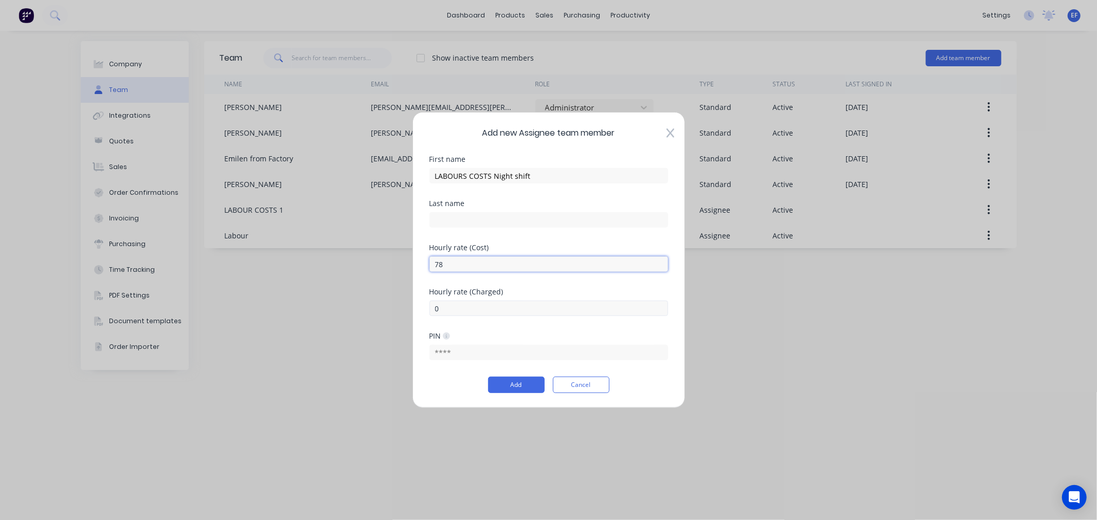
type input "78"
drag, startPoint x: 441, startPoint y: 306, endPoint x: 418, endPoint y: 309, distance: 22.8
click at [418, 309] on div "Add new Assignee team member First name LABOURS COSTS Night shift Last name Hou…" at bounding box center [548, 260] width 272 height 296
type input "140"
click at [527, 384] on button "Add" at bounding box center [516, 385] width 57 height 16
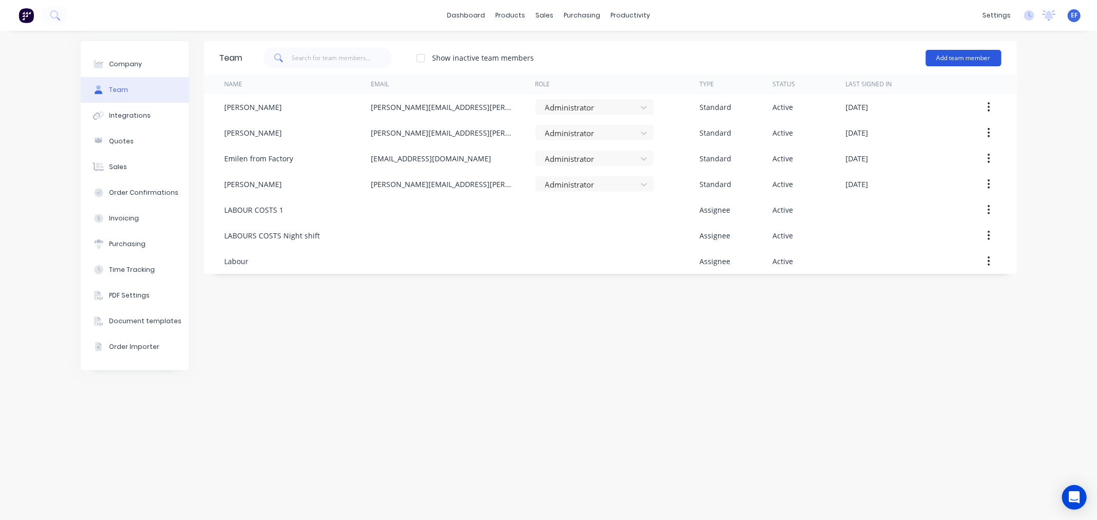
click at [962, 56] on button "Add team member" at bounding box center [963, 58] width 76 height 16
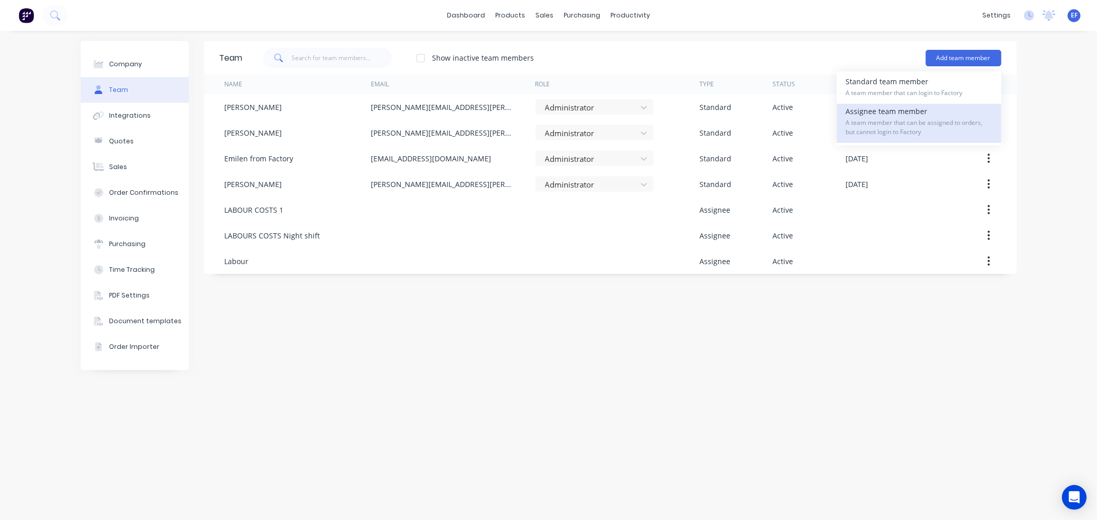
click at [890, 122] on span "A team member that can be assigned to orders, but cannot login to Factory" at bounding box center [919, 127] width 146 height 19
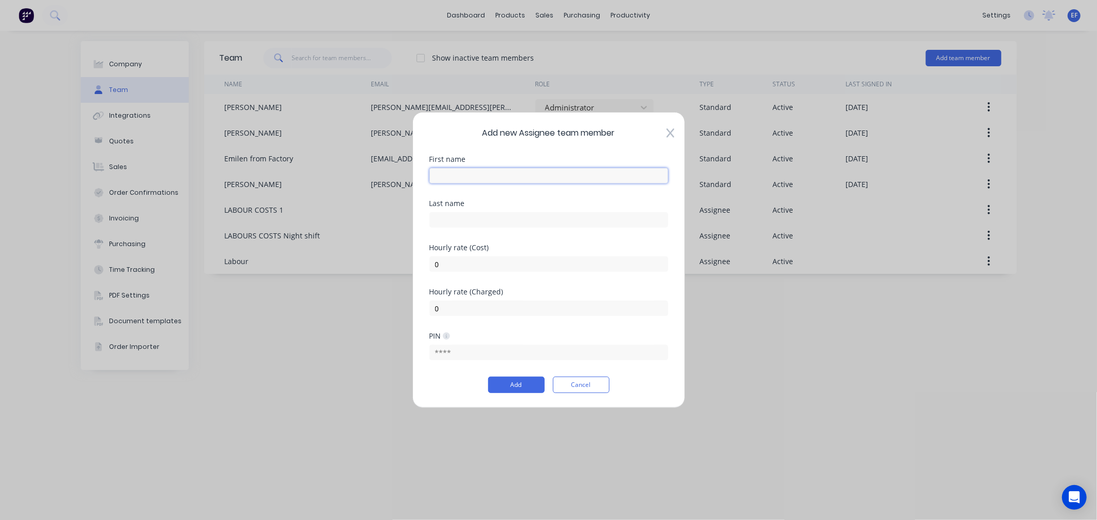
click at [463, 178] on input "text" at bounding box center [548, 175] width 239 height 15
paste input "SITE LABOUR COSTS"
type input "SITE LABOUR COSTS"
drag, startPoint x: 464, startPoint y: 265, endPoint x: 418, endPoint y: 264, distance: 45.3
click at [418, 264] on div "Add new Assignee team member First name SITE LABOUR COSTS Last name Hourly rate…" at bounding box center [548, 260] width 272 height 296
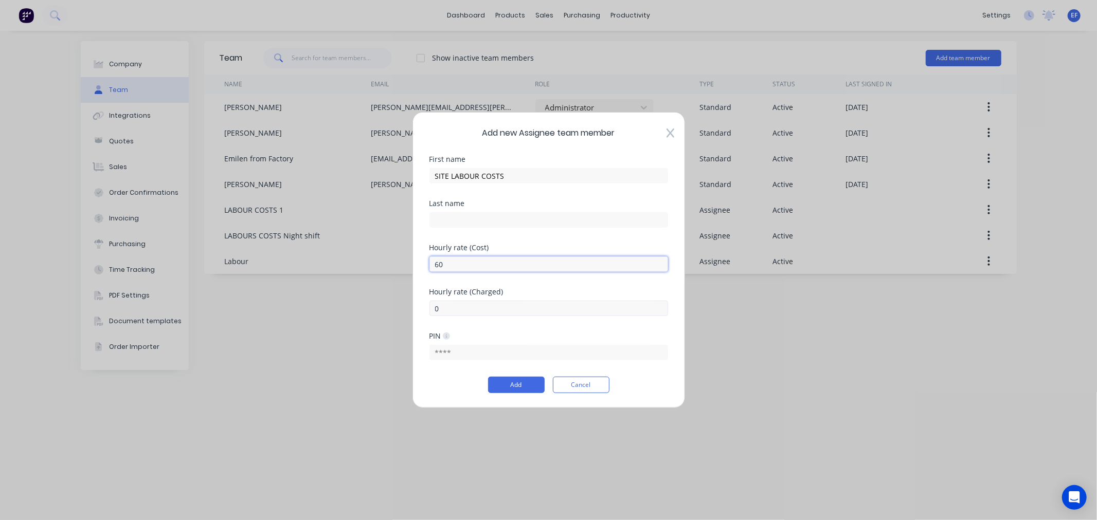
type input "60"
drag, startPoint x: 440, startPoint y: 306, endPoint x: 410, endPoint y: 306, distance: 29.8
click at [410, 306] on div "Add new Assignee team member First name SITE LABOUR COSTS Last name Hourly rate…" at bounding box center [548, 260] width 1097 height 520
type input "107"
click at [521, 384] on button "Add" at bounding box center [516, 385] width 57 height 16
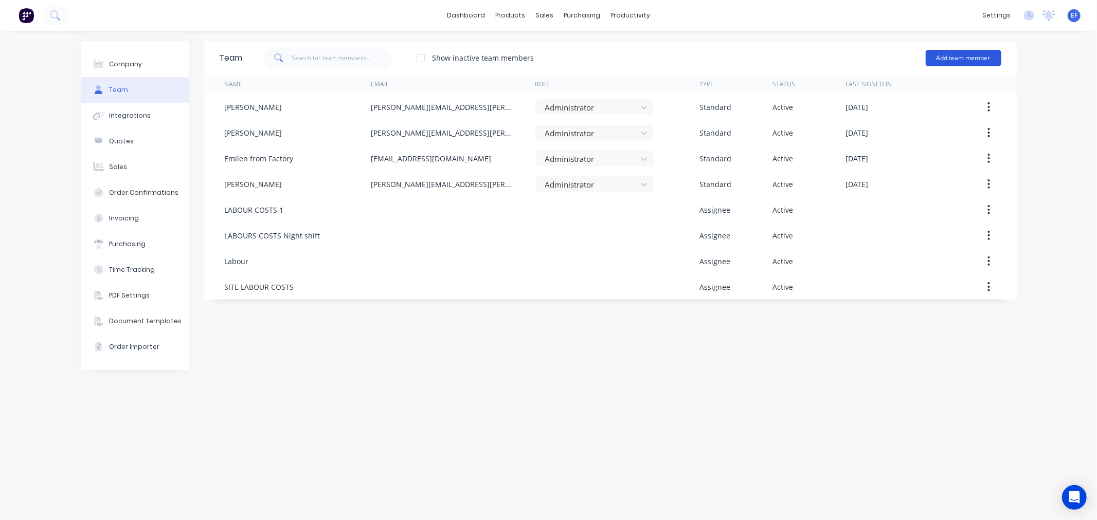
click at [970, 59] on button "Add team member" at bounding box center [963, 58] width 76 height 16
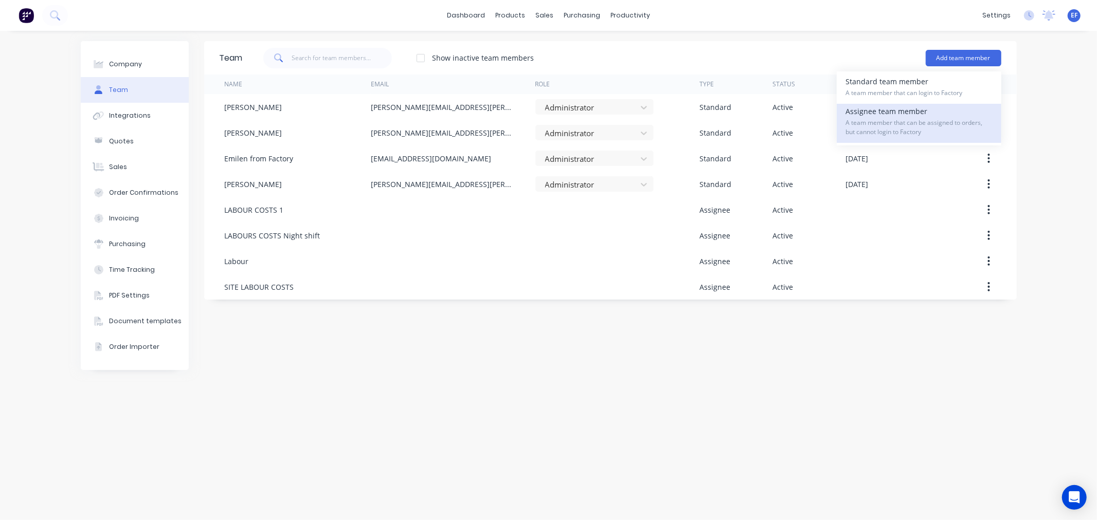
click at [920, 130] on span "A team member that can be assigned to orders, but cannot login to Factory" at bounding box center [919, 127] width 146 height 19
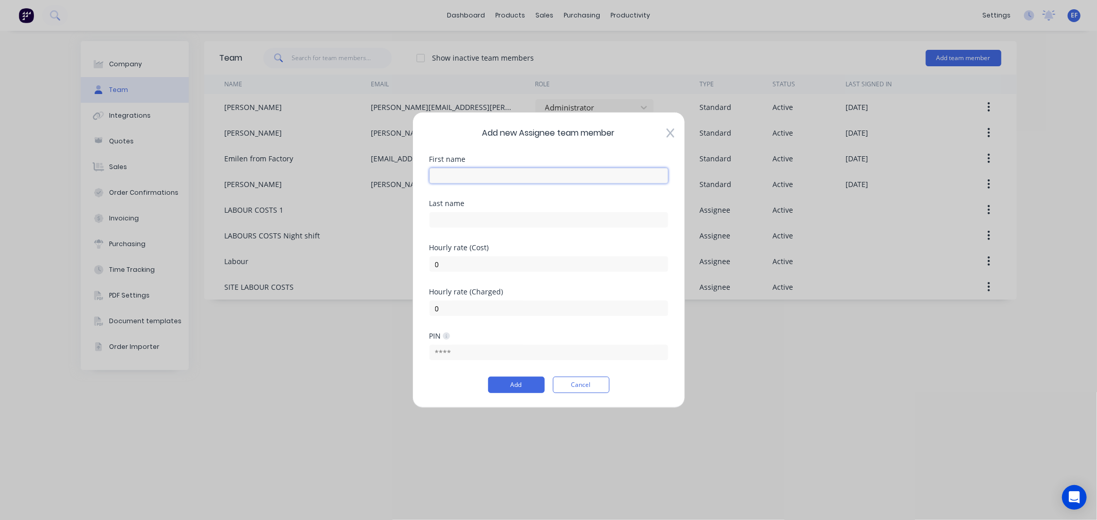
click at [496, 177] on input "text" at bounding box center [548, 175] width 239 height 15
paste input "LABOUR COSTS 4"
type input "LABOUR COSTS 4"
drag, startPoint x: 477, startPoint y: 260, endPoint x: 404, endPoint y: 258, distance: 73.0
click at [404, 258] on div "Add new Assignee team member First name LABOUR COSTS 4 Last name Hourly rate (C…" at bounding box center [548, 260] width 1097 height 520
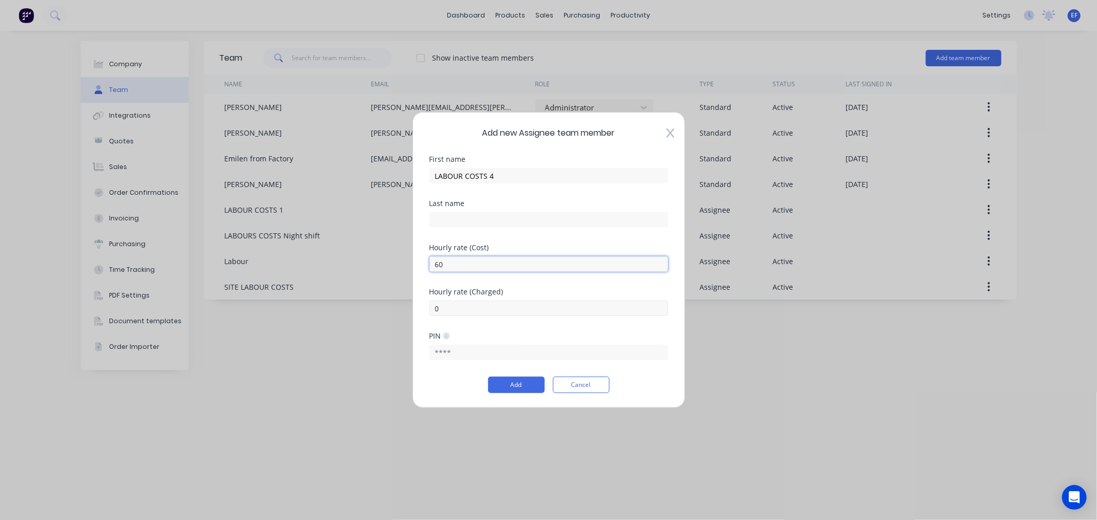
type input "60"
drag, startPoint x: 455, startPoint y: 308, endPoint x: 399, endPoint y: 301, distance: 56.0
click at [402, 302] on div "Add new Assignee team member First name LABOUR COSTS 4 Last name Hourly rate (C…" at bounding box center [548, 260] width 1097 height 520
type input "107"
click at [522, 383] on button "Add" at bounding box center [516, 385] width 57 height 16
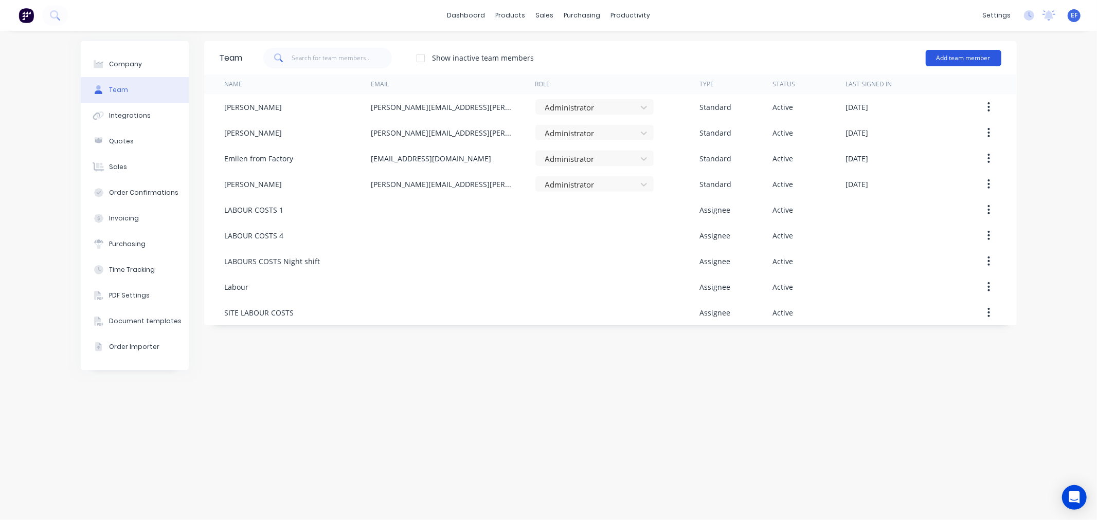
click at [972, 60] on button "Add team member" at bounding box center [963, 58] width 76 height 16
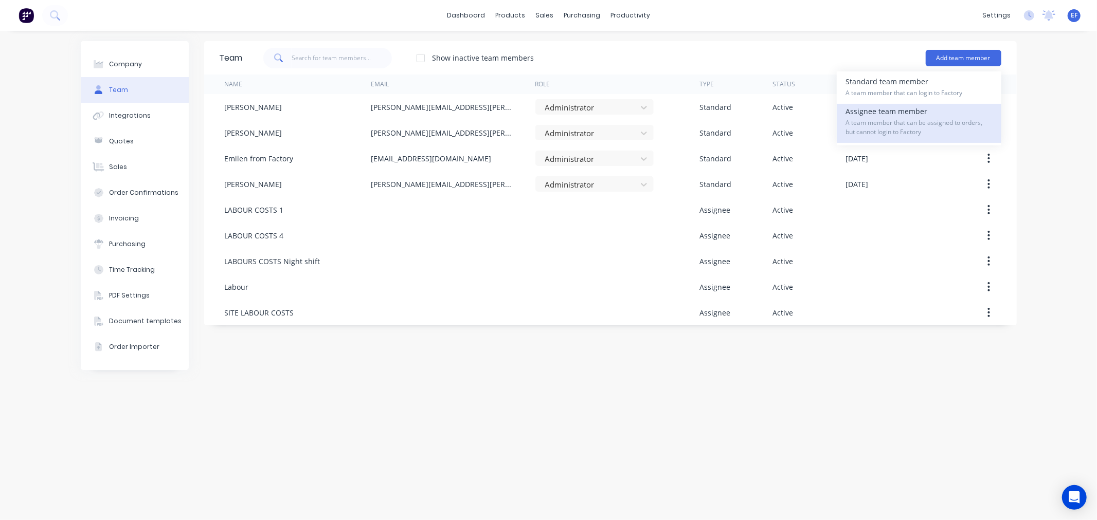
click at [881, 126] on span "A team member that can be assigned to orders, but cannot login to Factory" at bounding box center [919, 127] width 146 height 19
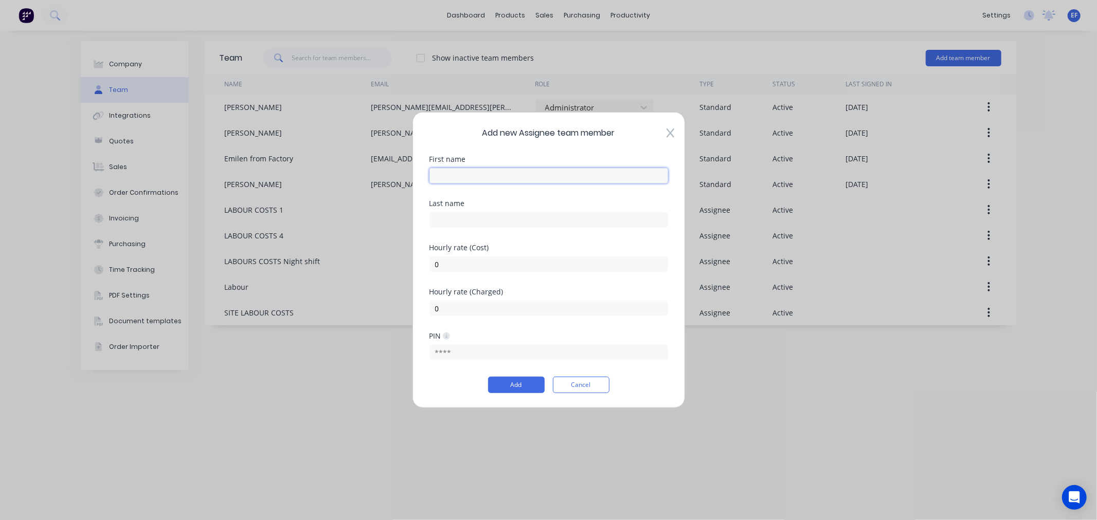
click at [562, 179] on input "text" at bounding box center [548, 175] width 239 height 15
paste input "LABOUR COSTS 5"
type input "LABOUR COSTS 5"
drag, startPoint x: 470, startPoint y: 264, endPoint x: 415, endPoint y: 267, distance: 55.1
click at [415, 267] on div "Add new Assignee team member First name LABOUR COSTS 5 Last name Hourly rate (C…" at bounding box center [548, 260] width 272 height 296
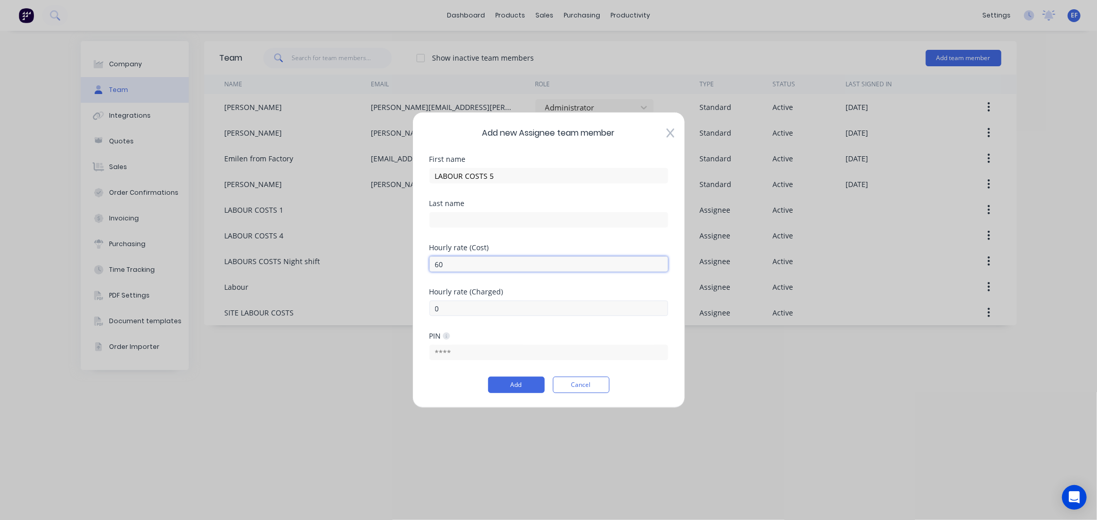
type input "60"
drag, startPoint x: 443, startPoint y: 306, endPoint x: 421, endPoint y: 306, distance: 22.6
click at [421, 306] on div "Add new Assignee team member First name LABOUR COSTS 5 Last name Hourly rate (C…" at bounding box center [548, 260] width 272 height 296
type input "107"
click at [522, 388] on button "Add" at bounding box center [516, 385] width 57 height 16
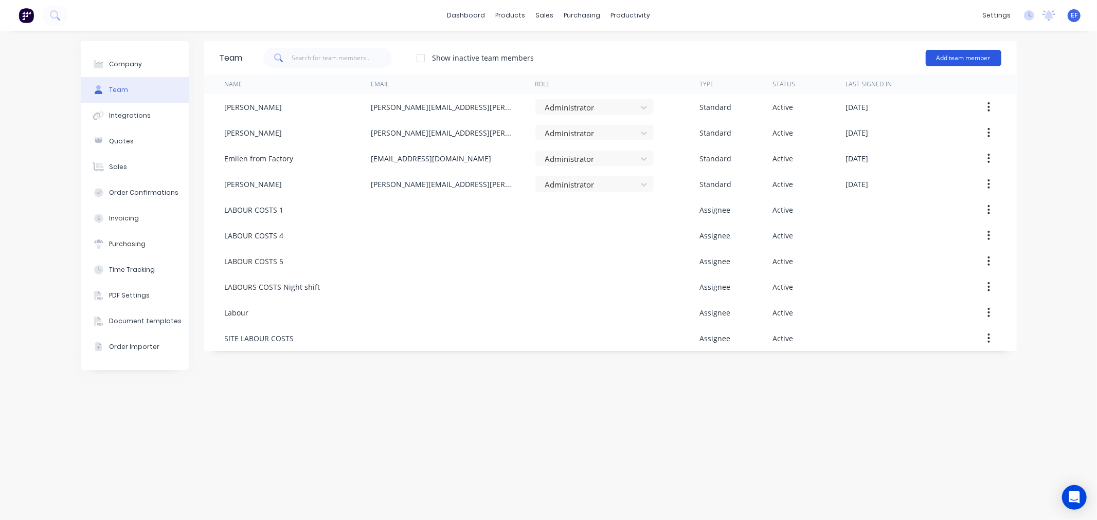
click at [964, 61] on button "Add team member" at bounding box center [963, 58] width 76 height 16
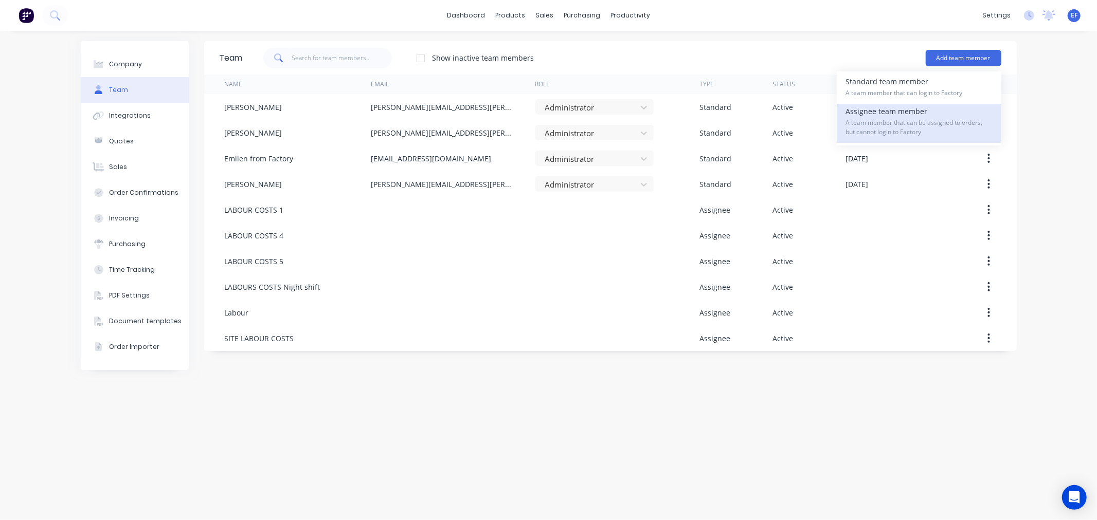
click at [923, 121] on span "A team member that can be assigned to orders, but cannot login to Factory" at bounding box center [919, 127] width 146 height 19
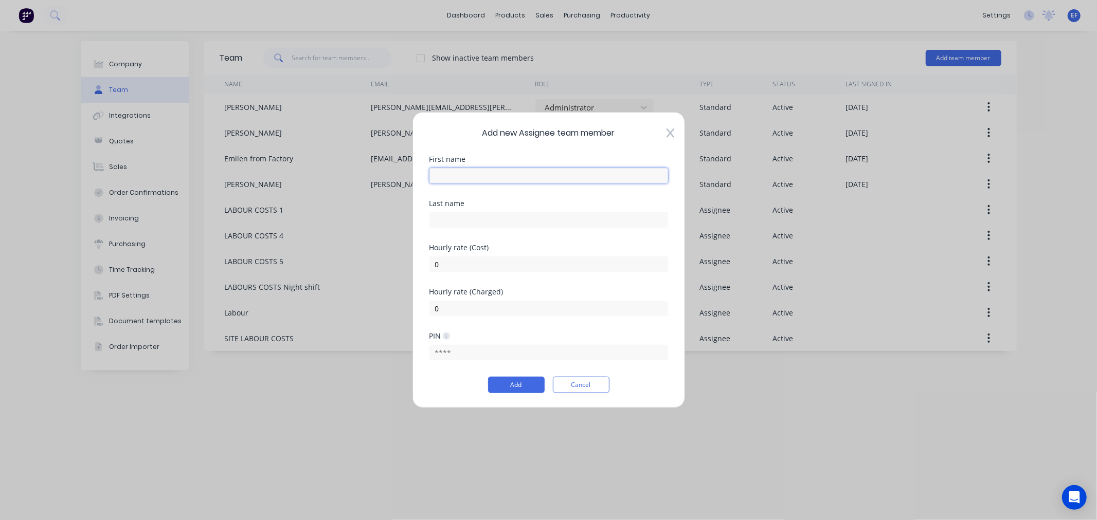
click at [532, 178] on input "text" at bounding box center [548, 175] width 239 height 15
paste input "Sand Blasting"
type input "Sand Blasting"
drag, startPoint x: 450, startPoint y: 264, endPoint x: 414, endPoint y: 265, distance: 35.5
click at [414, 265] on div "Add new Assignee team member First name Sand Blasting Last name Hourly rate (Co…" at bounding box center [548, 260] width 272 height 296
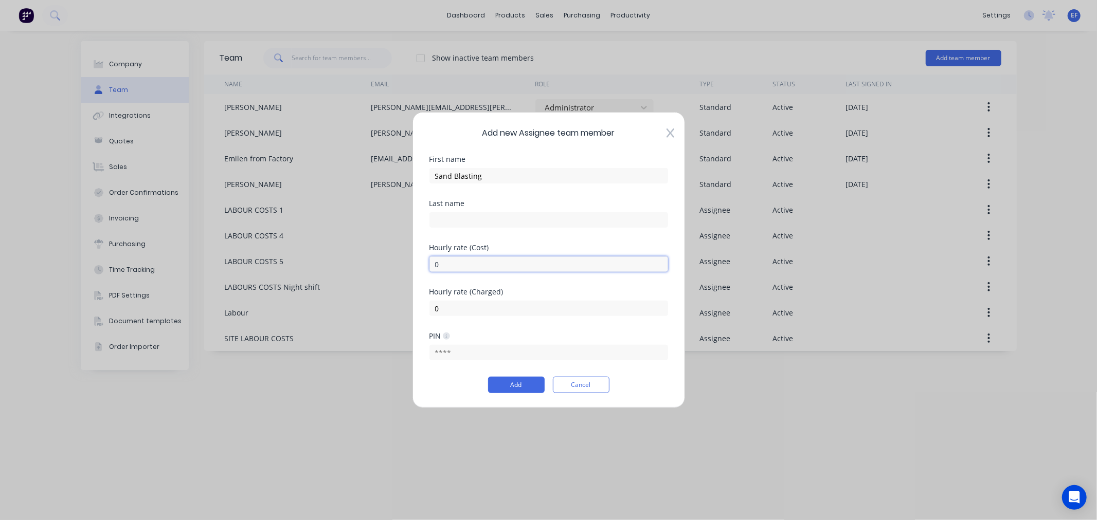
paste input "$12"
drag, startPoint x: 453, startPoint y: 263, endPoint x: 412, endPoint y: 264, distance: 41.1
click at [412, 264] on div "Add new Assignee team member First name Sand Blasting Last name Hourly rate (Co…" at bounding box center [548, 260] width 272 height 296
type input "120"
drag, startPoint x: 446, startPoint y: 314, endPoint x: 413, endPoint y: 312, distance: 32.5
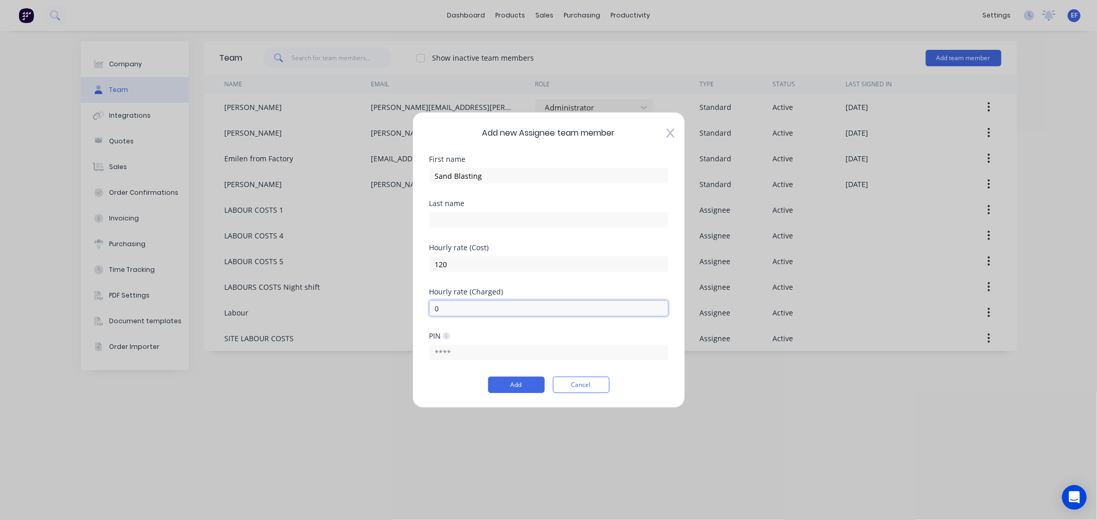
click at [413, 312] on div "Add new Assignee team member First name Sand Blasting Last name Hourly rate (Co…" at bounding box center [548, 260] width 272 height 296
type input "215"
click at [461, 390] on div "Add Cancel" at bounding box center [548, 385] width 239 height 16
click at [511, 387] on button "Add" at bounding box center [516, 385] width 57 height 16
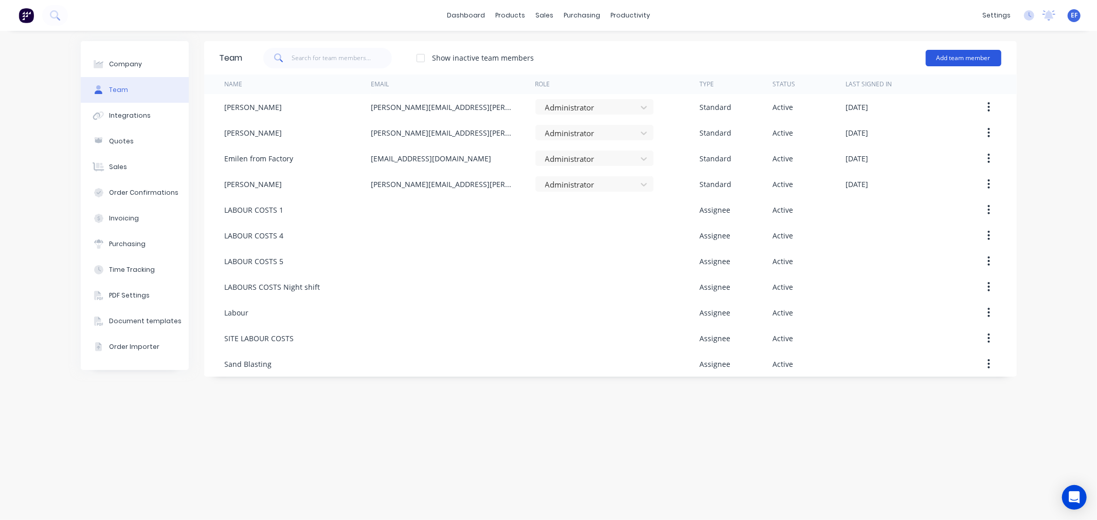
click at [955, 59] on button "Add team member" at bounding box center [963, 58] width 76 height 16
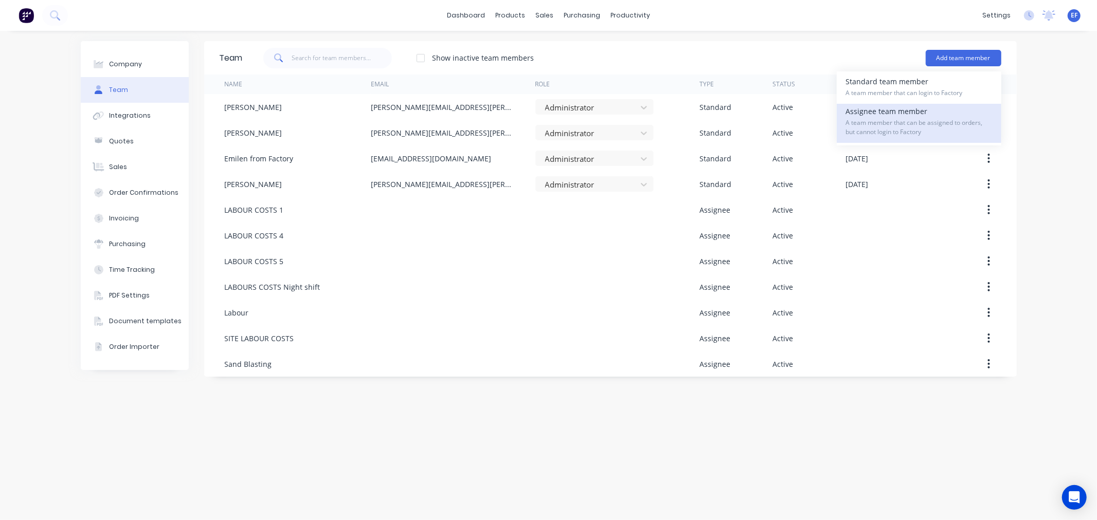
click at [872, 125] on span "A team member that can be assigned to orders, but cannot login to Factory" at bounding box center [919, 127] width 146 height 19
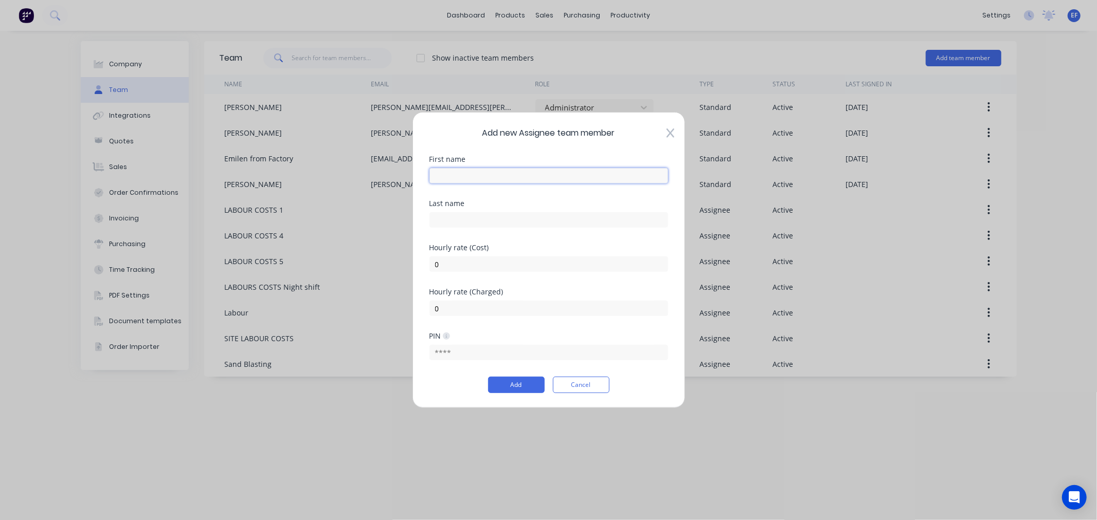
click at [480, 178] on input "text" at bounding box center [548, 175] width 239 height 15
paste input "Painting"
type input "Painting"
drag, startPoint x: 439, startPoint y: 266, endPoint x: 421, endPoint y: 266, distance: 18.5
click at [421, 266] on div "Add new Assignee team member First name Painting Last name Hourly rate (Cost) 0…" at bounding box center [548, 260] width 272 height 296
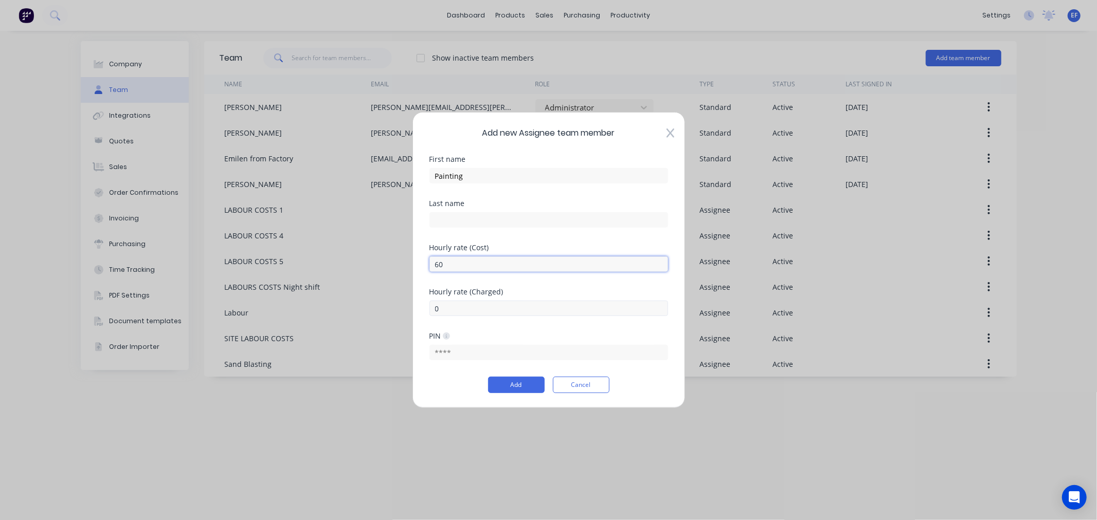
type input "60"
drag, startPoint x: 441, startPoint y: 307, endPoint x: 426, endPoint y: 307, distance: 15.4
click at [426, 307] on div "Add new Assignee team member First name Painting Last name Hourly rate (Cost) 6…" at bounding box center [548, 260] width 272 height 296
type input "107"
click at [444, 379] on div "Add Cancel" at bounding box center [548, 385] width 239 height 16
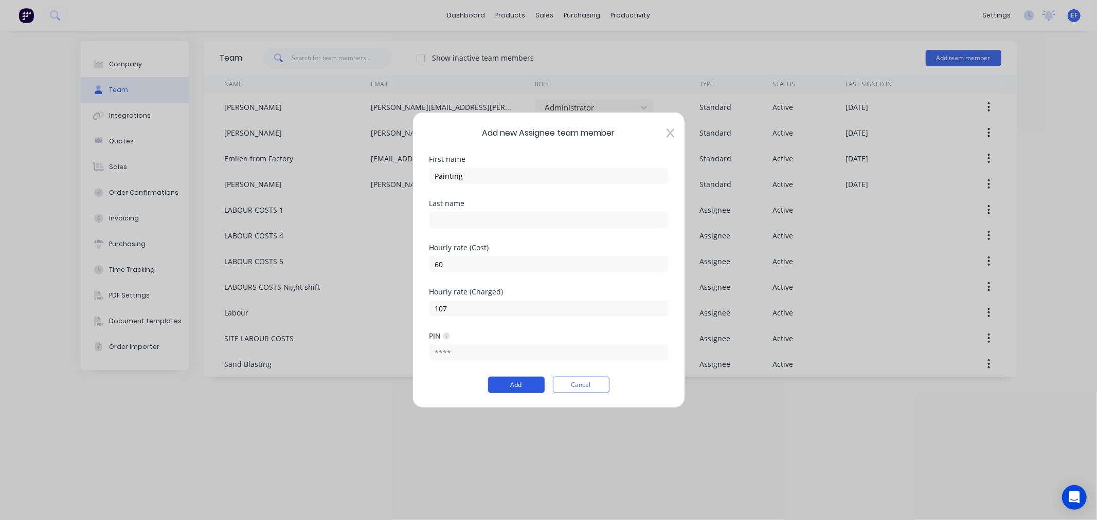
click at [509, 383] on button "Add" at bounding box center [516, 385] width 57 height 16
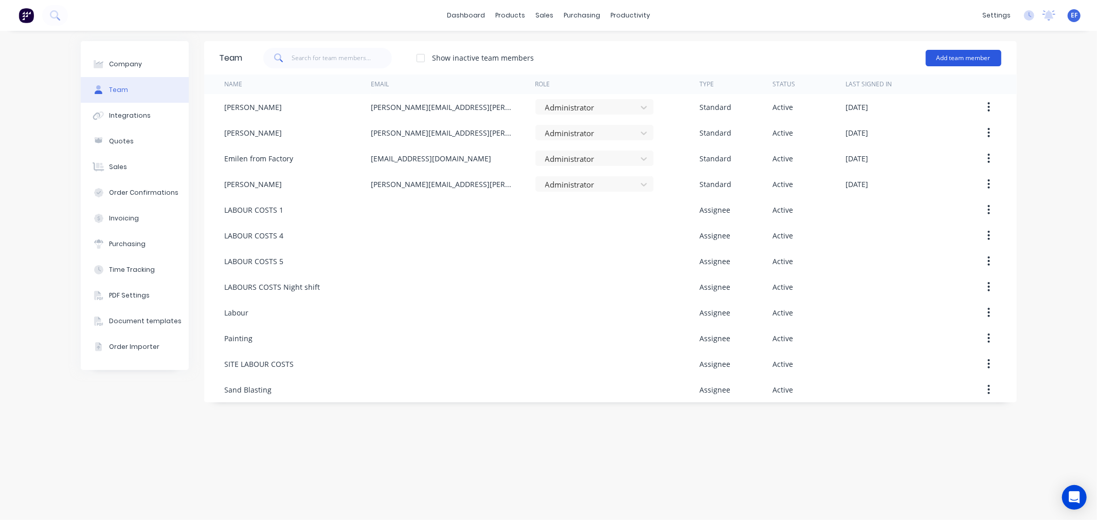
click at [972, 60] on button "Add team member" at bounding box center [963, 58] width 76 height 16
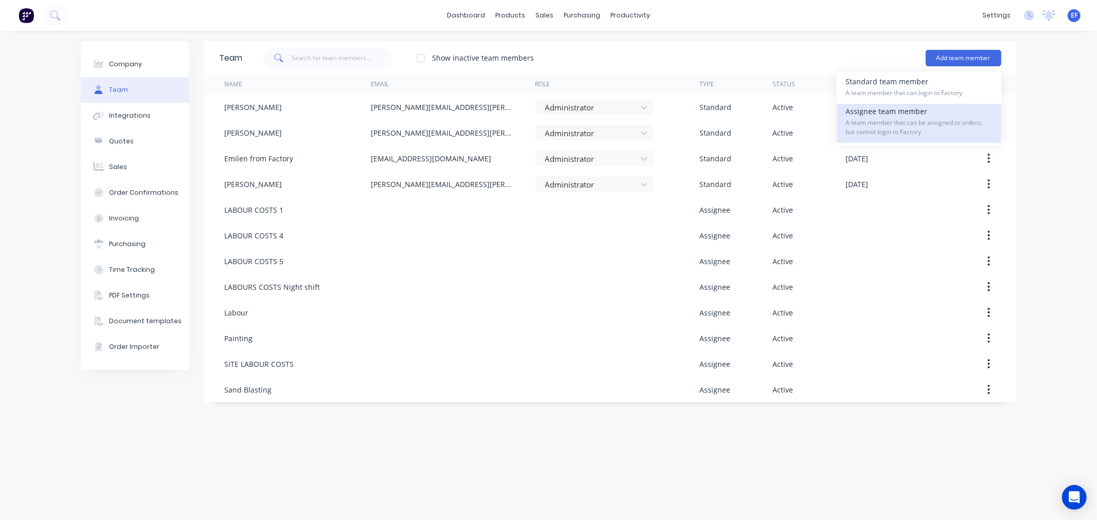
click at [884, 126] on span "A team member that can be assigned to orders, but cannot login to Factory" at bounding box center [919, 127] width 146 height 19
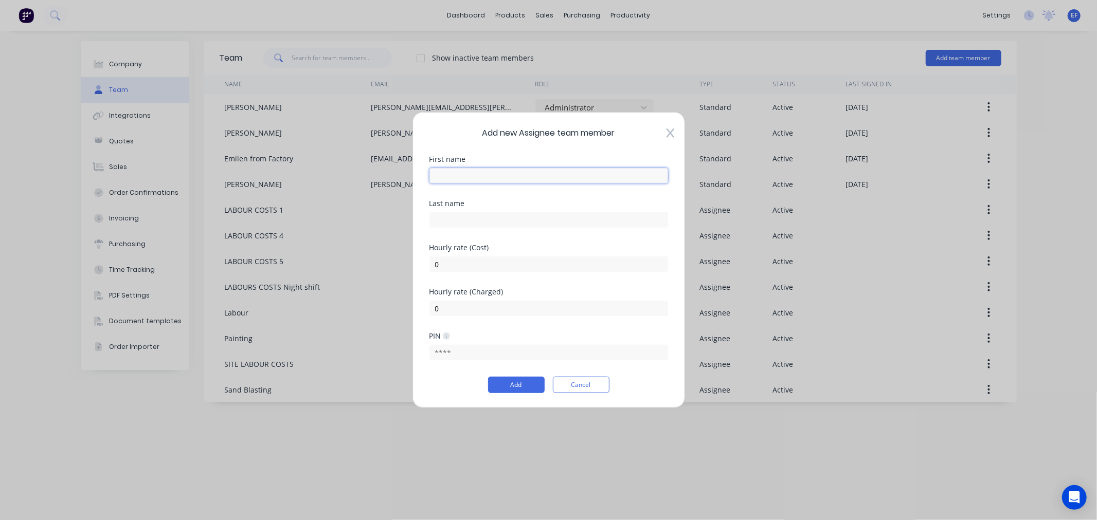
click at [537, 180] on input "text" at bounding box center [548, 175] width 239 height 15
paste input "Plasma Cutting"
type input "Plasma Cutting"
drag, startPoint x: 460, startPoint y: 264, endPoint x: 424, endPoint y: 262, distance: 36.0
click at [424, 262] on div "Add new Assignee team member First name Plasma Cutting Last name Hourly rate (C…" at bounding box center [548, 260] width 272 height 296
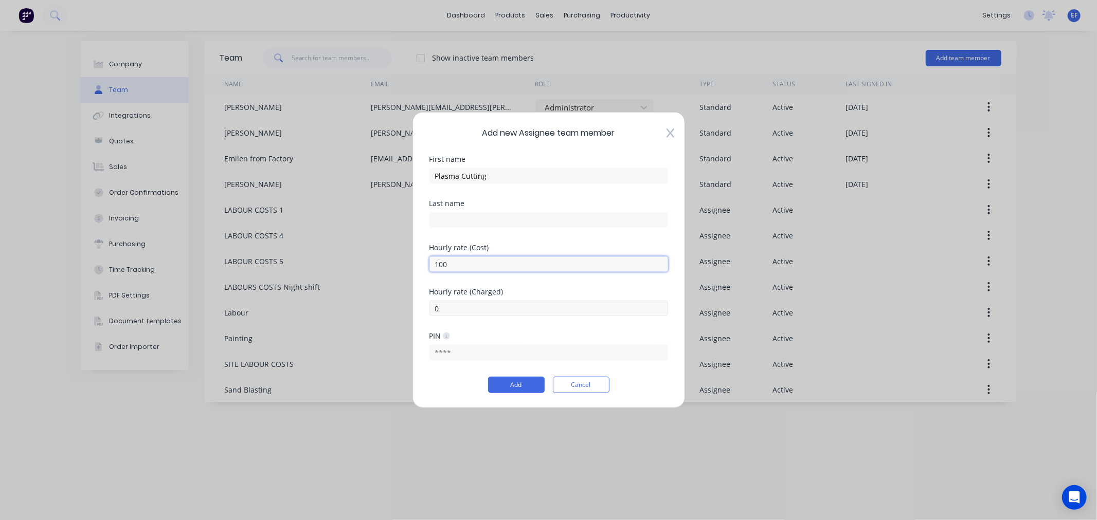
type input "100"
drag, startPoint x: 430, startPoint y: 309, endPoint x: 423, endPoint y: 309, distance: 6.7
click at [423, 309] on div "Add new Assignee team member First name Plasma Cutting Last name Hourly rate (C…" at bounding box center [548, 260] width 272 height 296
type input "179"
click at [459, 389] on div "Add Cancel" at bounding box center [548, 385] width 239 height 16
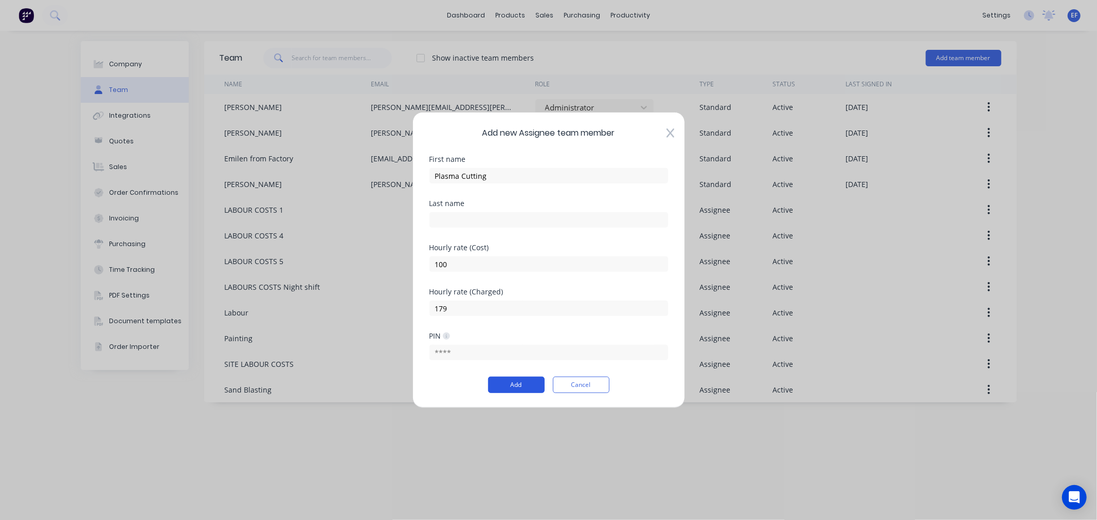
click at [504, 387] on button "Add" at bounding box center [516, 385] width 57 height 16
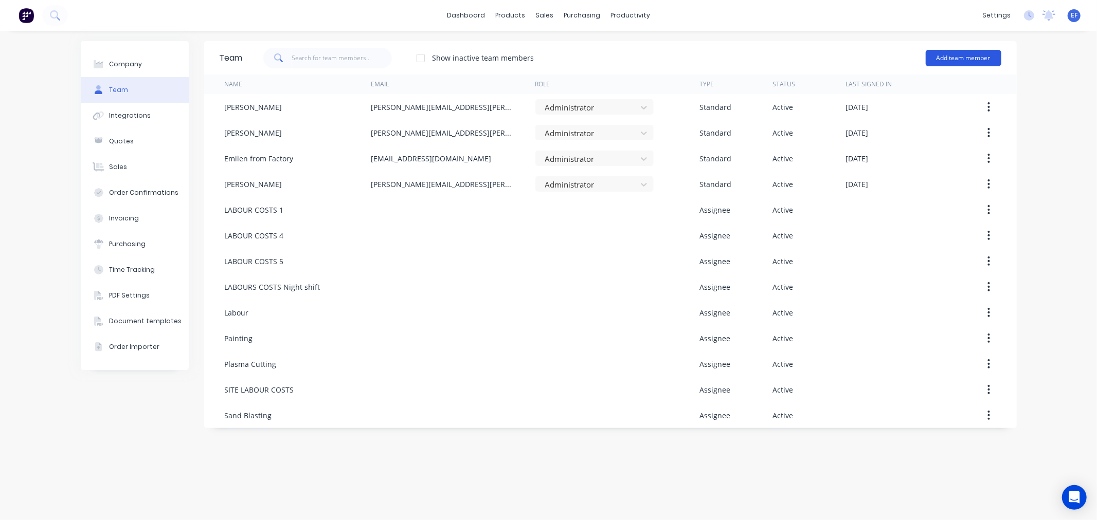
click at [975, 61] on button "Add team member" at bounding box center [963, 58] width 76 height 16
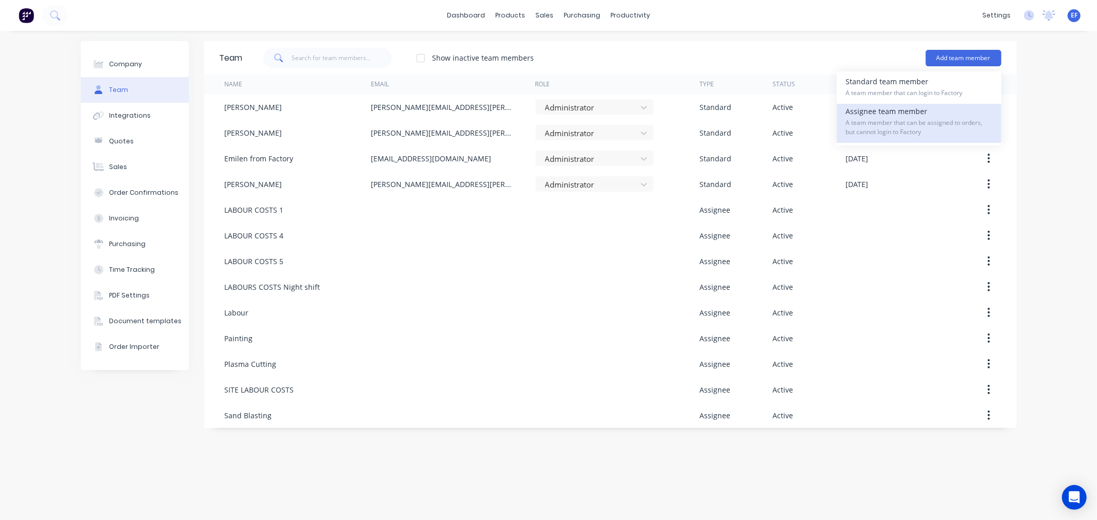
click at [913, 126] on span "A team member that can be assigned to orders, but cannot login to Factory" at bounding box center [919, 127] width 146 height 19
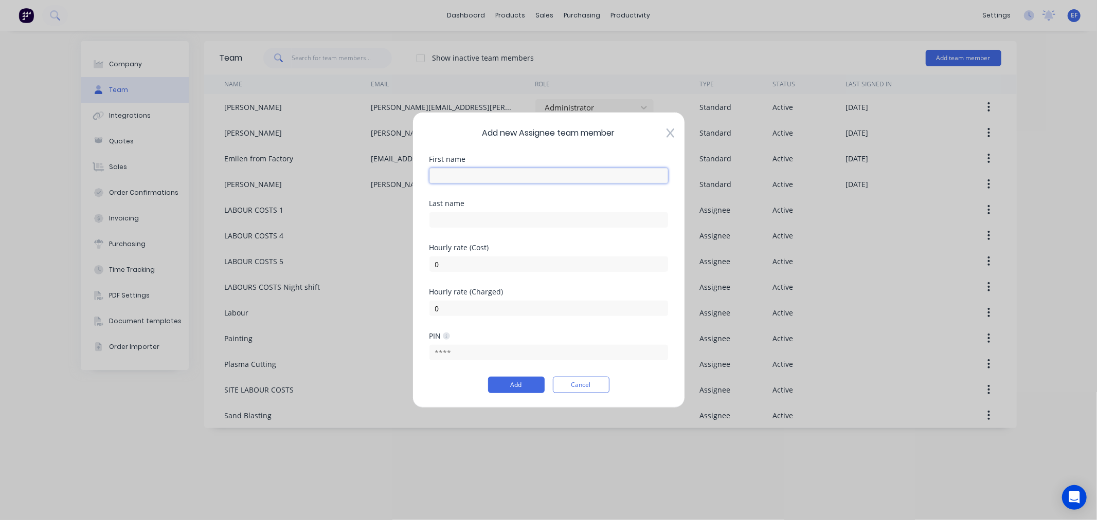
click at [448, 175] on input "text" at bounding box center [548, 175] width 239 height 15
paste input "Site Mobilisation and Demobilisation"
type input "Site Mobilisation and Demobilisation"
drag, startPoint x: 463, startPoint y: 263, endPoint x: 420, endPoint y: 261, distance: 43.7
click at [420, 261] on div "Add new Assignee team member First name Site Mobilisation and Demobilisation La…" at bounding box center [548, 260] width 272 height 296
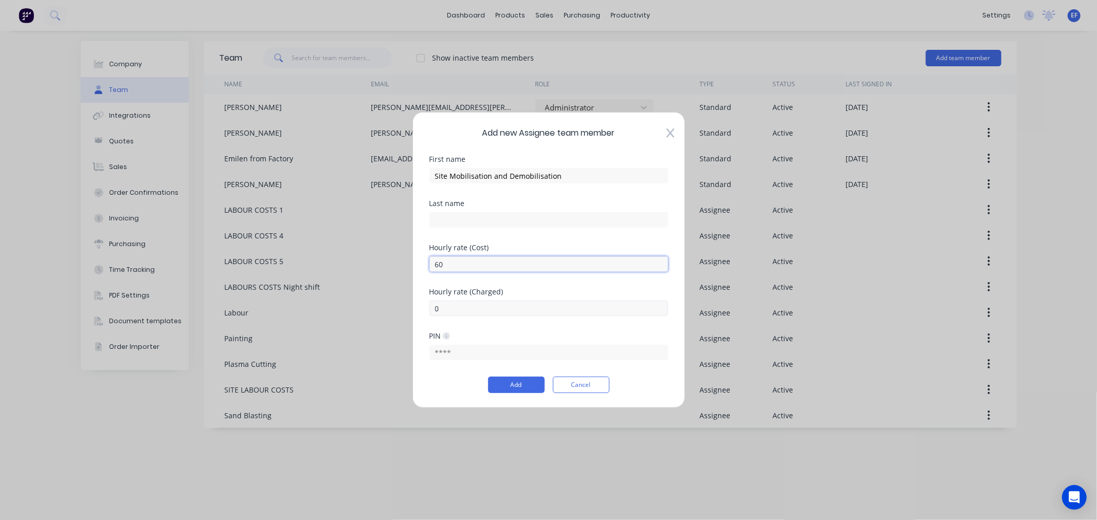
type input "60"
drag, startPoint x: 458, startPoint y: 312, endPoint x: 414, endPoint y: 305, distance: 44.2
click at [414, 305] on div "Add new Assignee team member First name Site Mobilisation and Demobilisation La…" at bounding box center [548, 260] width 272 height 296
type input "107"
click at [444, 386] on div "Add Cancel" at bounding box center [548, 385] width 239 height 16
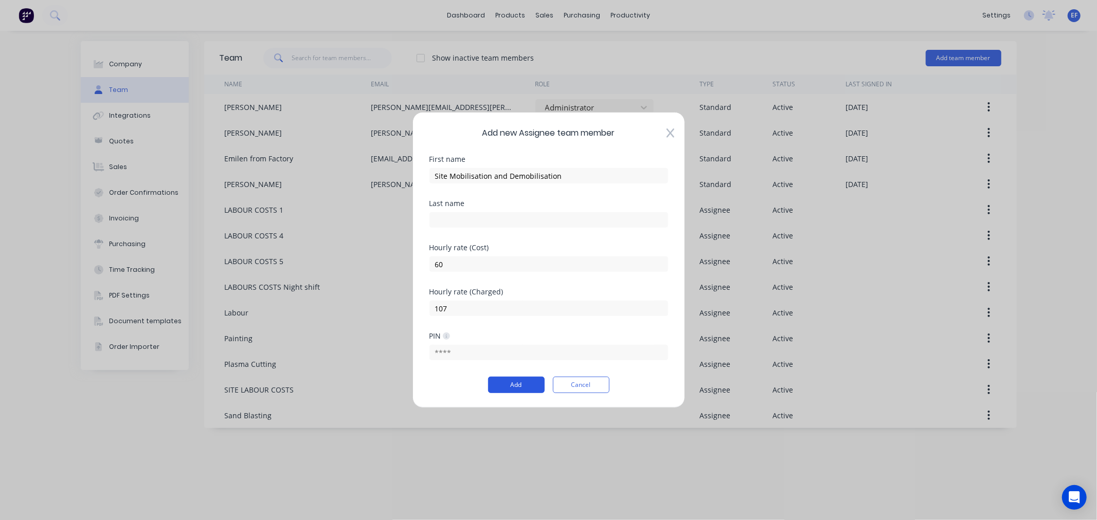
click at [507, 384] on button "Add" at bounding box center [516, 385] width 57 height 16
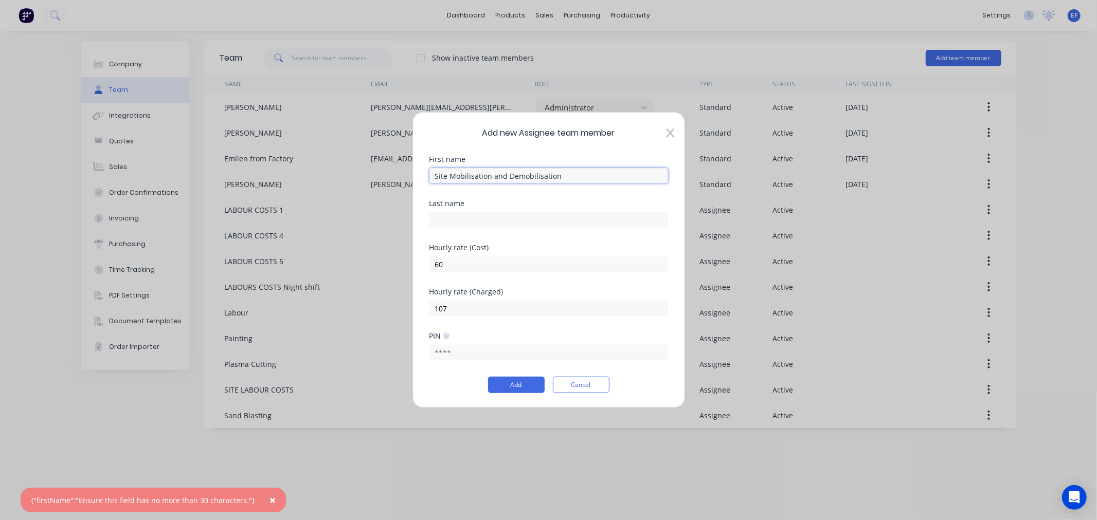
click at [565, 173] on input "Site Mobilisation and Demobilisation" at bounding box center [548, 175] width 239 height 15
click at [434, 176] on input "Site Mobilisation and Demobilisation" at bounding box center [548, 175] width 239 height 15
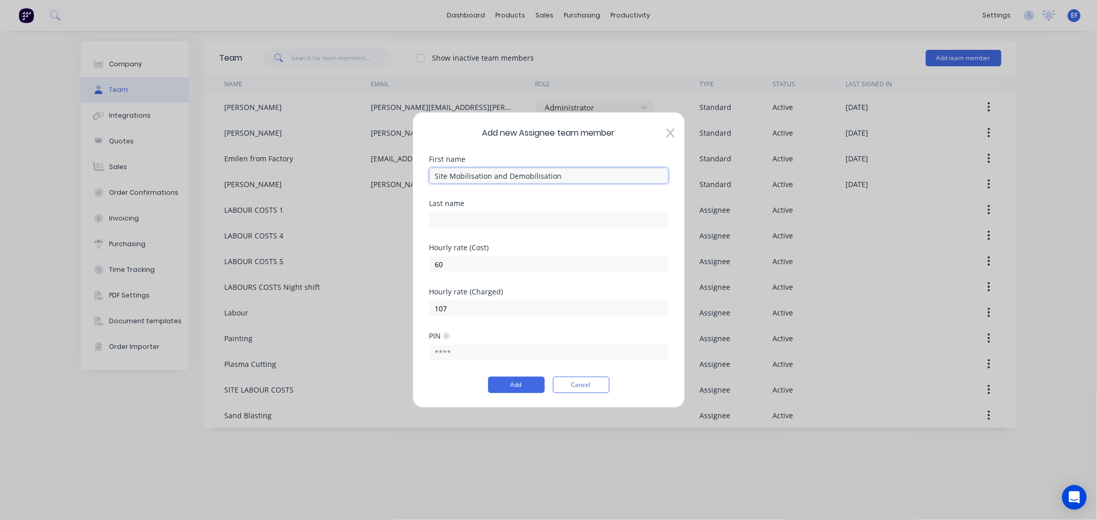
click at [558, 177] on input "Site Mobilisation and Demobilisation" at bounding box center [548, 175] width 239 height 15
drag, startPoint x: 559, startPoint y: 173, endPoint x: 492, endPoint y: 176, distance: 67.4
click at [492, 176] on input "Site Mobilisation and Demobilisation" at bounding box center [548, 175] width 239 height 15
type input "Site Mobilisation"
click at [463, 211] on div at bounding box center [548, 219] width 239 height 18
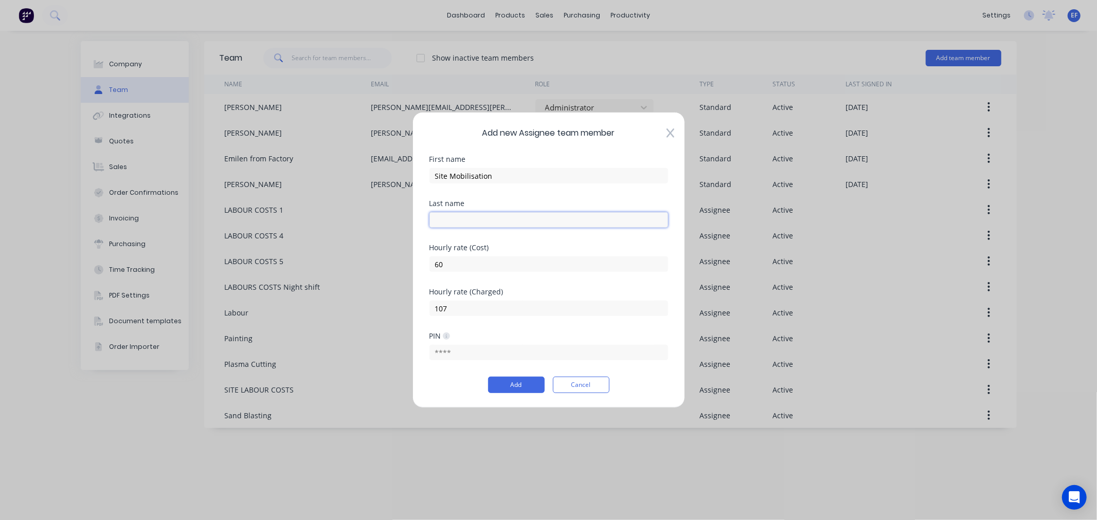
click at [461, 218] on input "text" at bounding box center [548, 219] width 239 height 15
paste input "and Demobilisation"
type input "and Demobilisation"
click at [518, 382] on button "Add" at bounding box center [516, 385] width 57 height 16
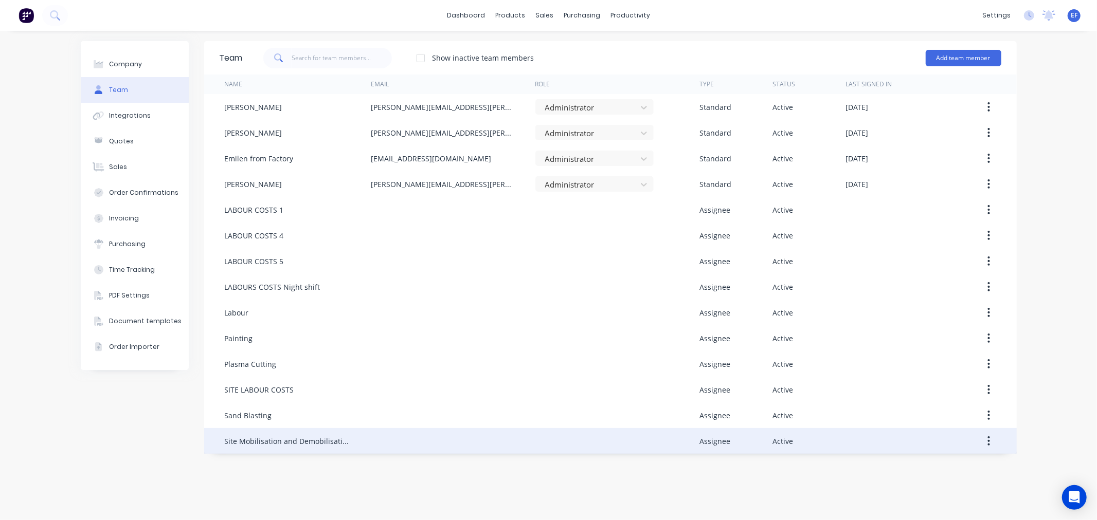
click at [321, 437] on div "Site Mobilisation and Demobilisation" at bounding box center [287, 441] width 125 height 11
click at [313, 441] on div "Site Mobilisation and Demobilisation" at bounding box center [287, 441] width 125 height 11
click at [239, 440] on div "Site Mobilisation and Demobilisation" at bounding box center [287, 441] width 125 height 11
click at [990, 444] on button "button" at bounding box center [988, 441] width 24 height 19
click at [914, 464] on div "Edit" at bounding box center [952, 468] width 79 height 15
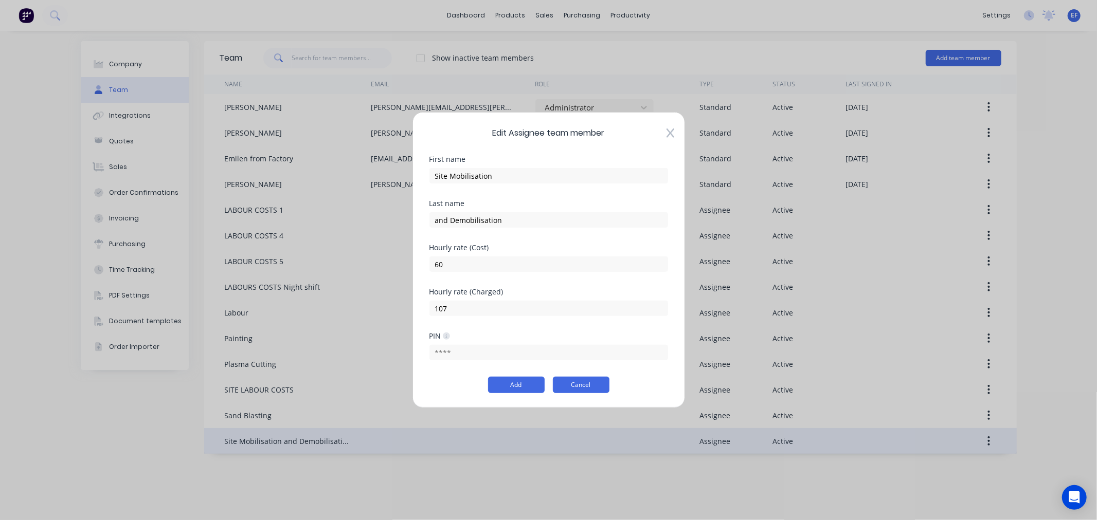
click at [587, 381] on button "Cancel" at bounding box center [581, 385] width 57 height 16
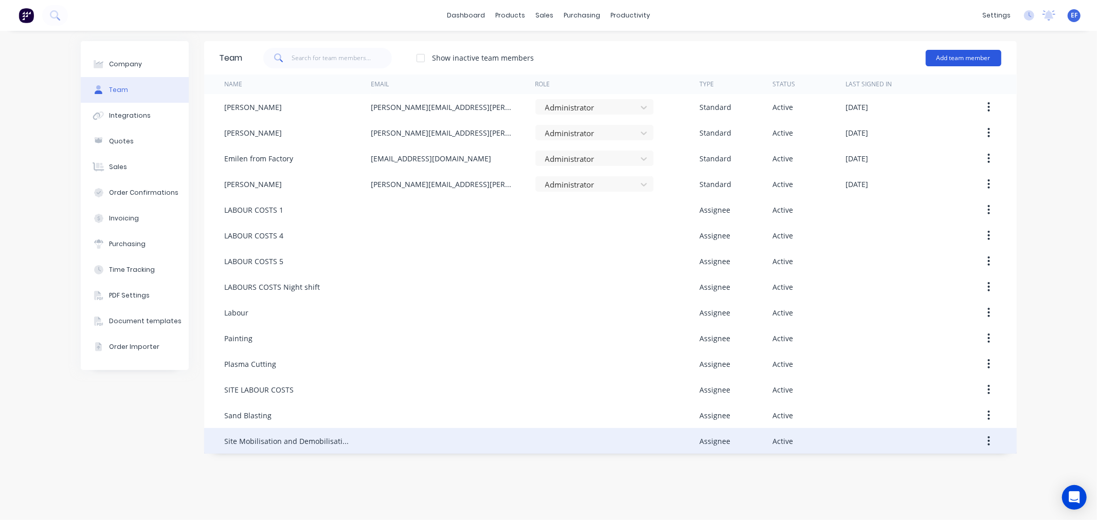
click at [972, 53] on button "Add team member" at bounding box center [963, 58] width 76 height 16
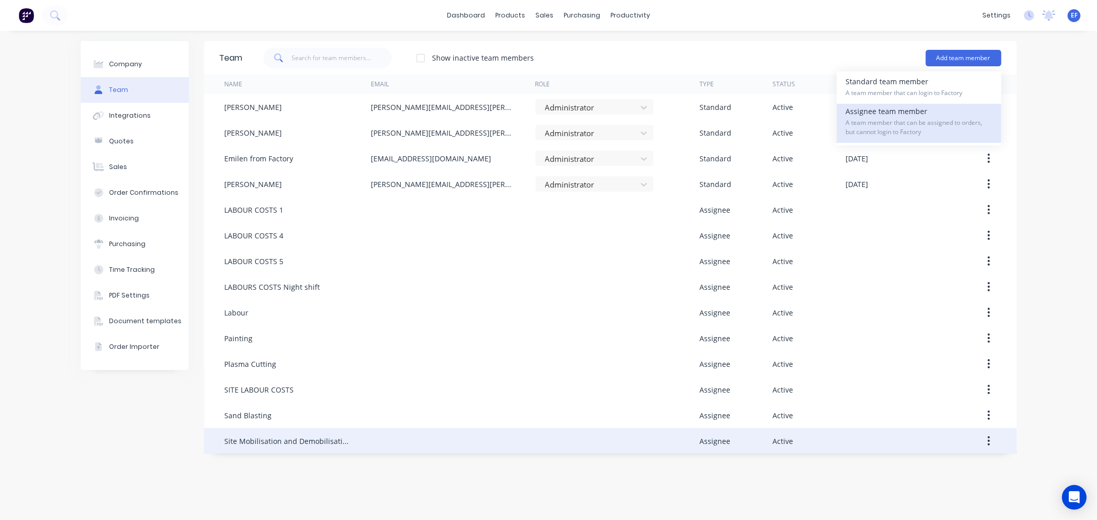
click at [868, 130] on span "A team member that can be assigned to orders, but cannot login to Factory" at bounding box center [919, 127] width 146 height 19
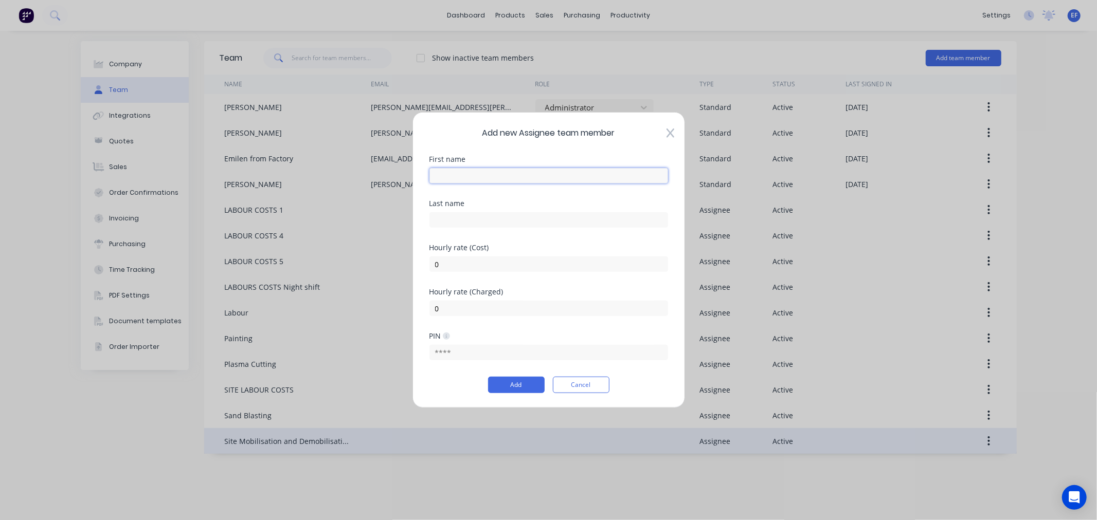
click at [468, 175] on input "text" at bounding box center [548, 175] width 239 height 15
paste input "Project management"
type input "Project management"
drag, startPoint x: 425, startPoint y: 264, endPoint x: 418, endPoint y: 264, distance: 6.7
click at [418, 264] on div "Add new Assignee team member First name Project management Last name Hourly rat…" at bounding box center [548, 260] width 272 height 296
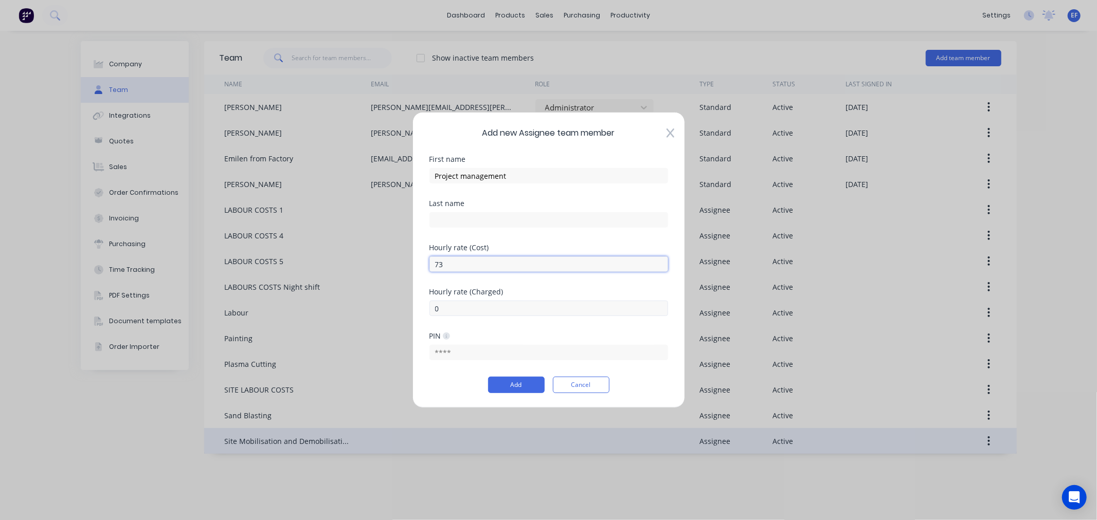
type input "73"
drag, startPoint x: 444, startPoint y: 306, endPoint x: 417, endPoint y: 307, distance: 26.3
click at [417, 307] on div "Add new Assignee team member First name Project management Last name Hourly rat…" at bounding box center [548, 260] width 272 height 296
type input "131"
click at [509, 388] on button "Add" at bounding box center [516, 385] width 57 height 16
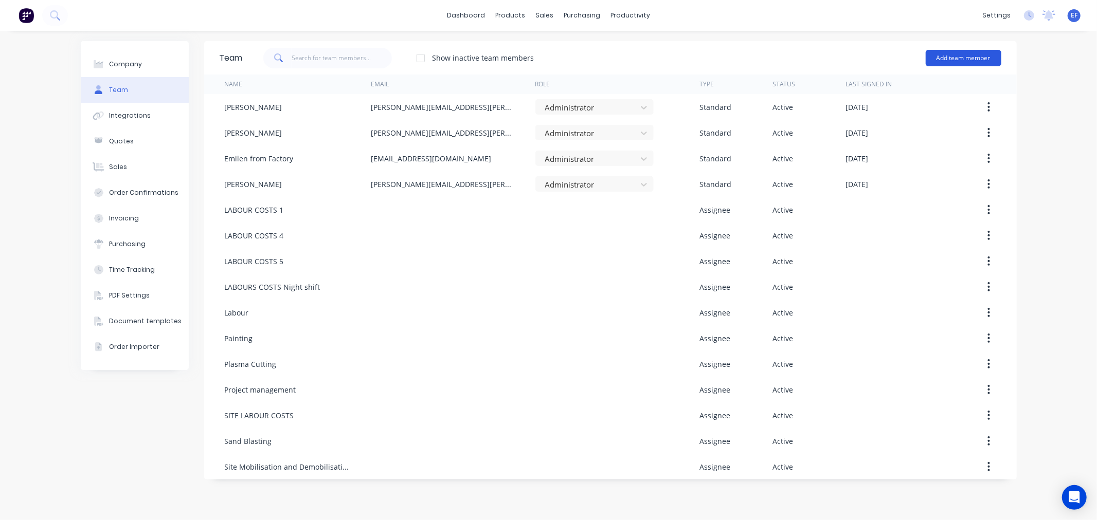
click at [960, 56] on button "Add team member" at bounding box center [963, 58] width 76 height 16
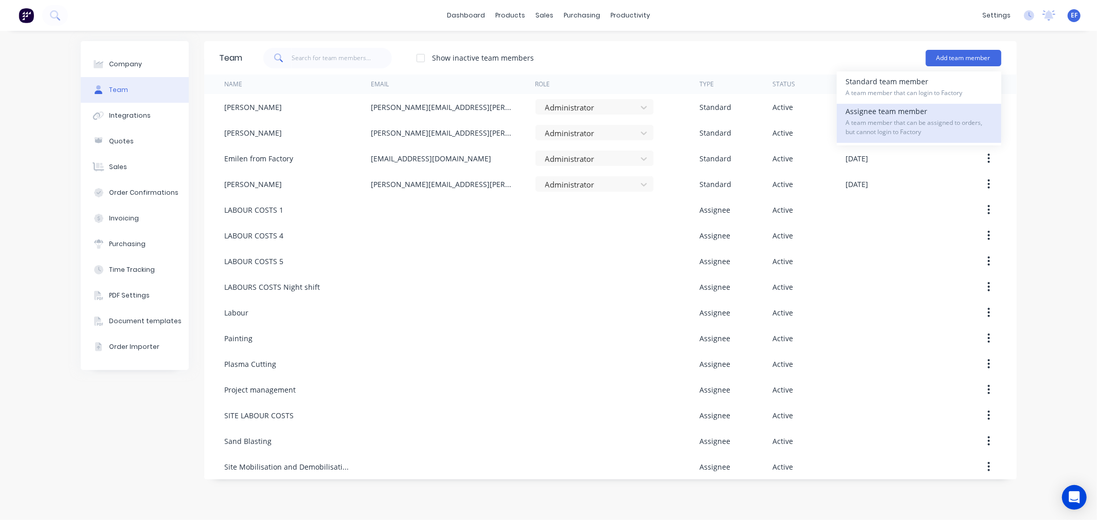
click at [906, 129] on span "A team member that can be assigned to orders, but cannot login to Factory" at bounding box center [919, 127] width 146 height 19
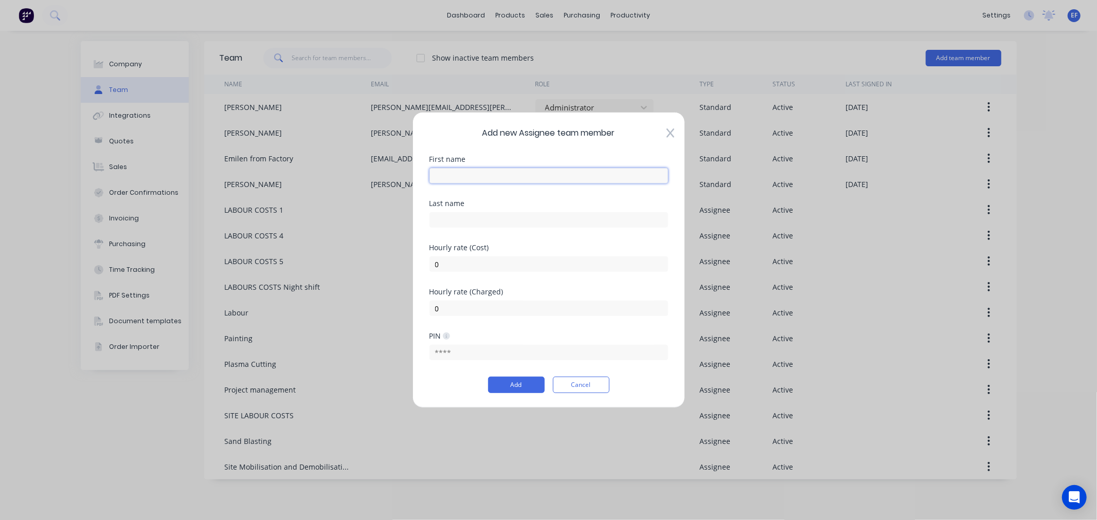
click at [476, 173] on input "text" at bounding box center [548, 175] width 239 height 15
paste input "Quoting"
type input "Quoting"
drag, startPoint x: 464, startPoint y: 263, endPoint x: 416, endPoint y: 263, distance: 47.8
click at [416, 263] on div "Add new Assignee team member First name Quoting Last name Hourly rate (Cost) 0 …" at bounding box center [548, 260] width 272 height 296
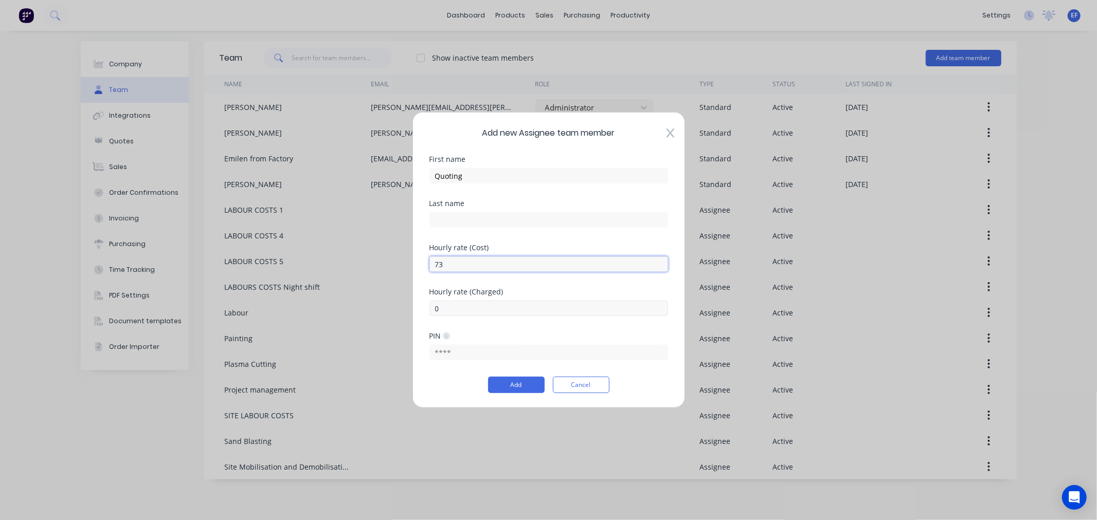
type input "73"
drag, startPoint x: 441, startPoint y: 305, endPoint x: 422, endPoint y: 309, distance: 19.0
click at [423, 308] on div "Add new Assignee team member First name Quoting Last name Hourly rate (Cost) 73…" at bounding box center [548, 260] width 272 height 296
type input "131"
click at [523, 385] on button "Add" at bounding box center [516, 385] width 57 height 16
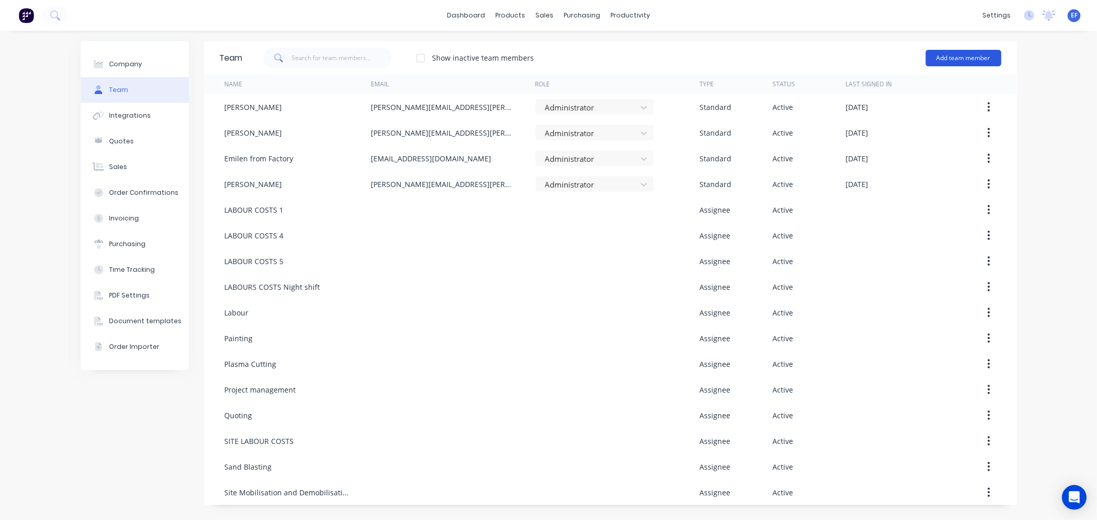
click at [950, 53] on button "Add team member" at bounding box center [963, 58] width 76 height 16
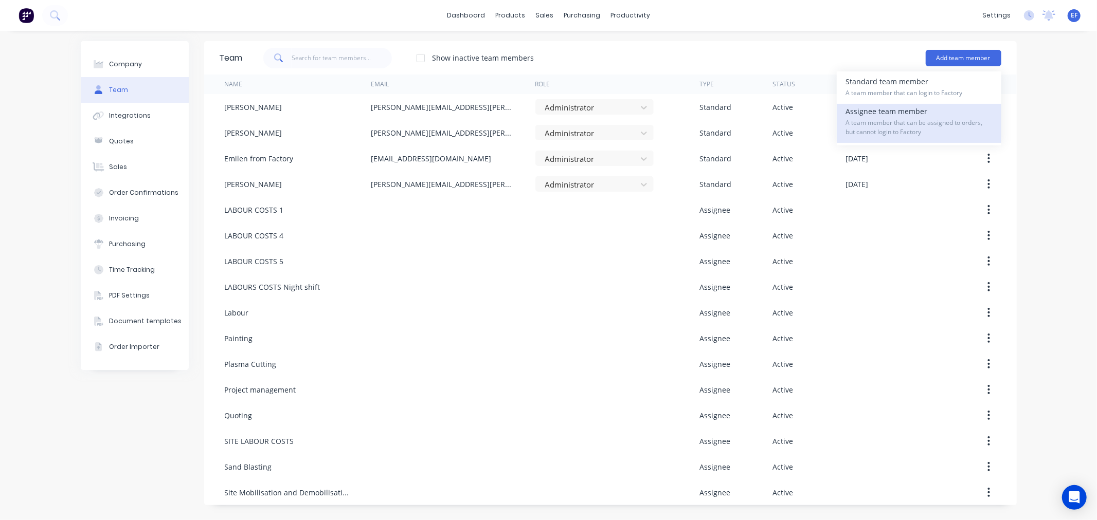
click at [888, 117] on div "Assignee team member A team member that can be assigned to orders, but cannot l…" at bounding box center [919, 123] width 146 height 39
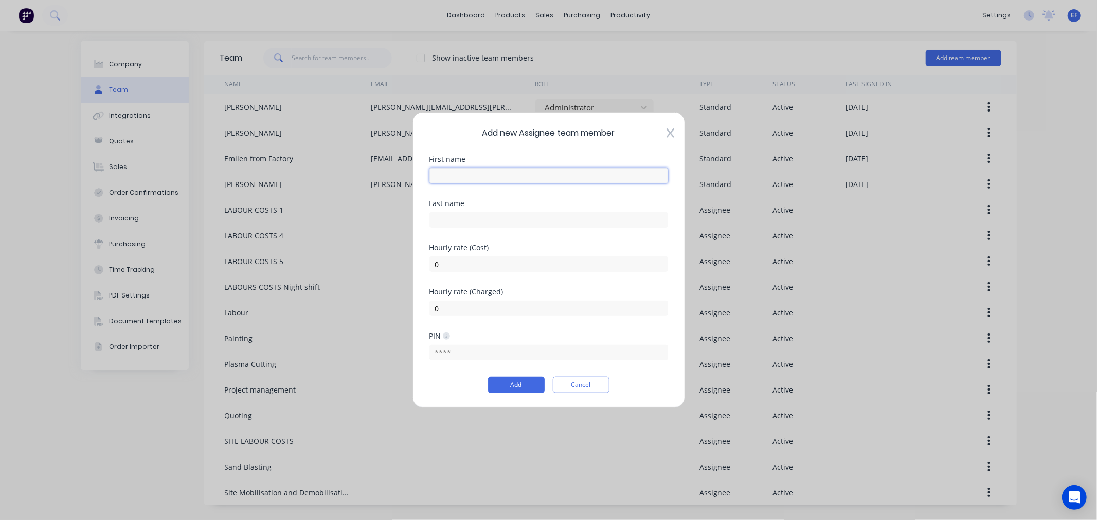
click at [527, 181] on input "text" at bounding box center [548, 175] width 239 height 15
paste input "Spare"
type input "Spare"
drag, startPoint x: 455, startPoint y: 267, endPoint x: 428, endPoint y: 264, distance: 27.4
click at [428, 264] on div "Add new Assignee team member First name Spare Last name Hourly rate (Cost) 0 Ho…" at bounding box center [548, 260] width 272 height 296
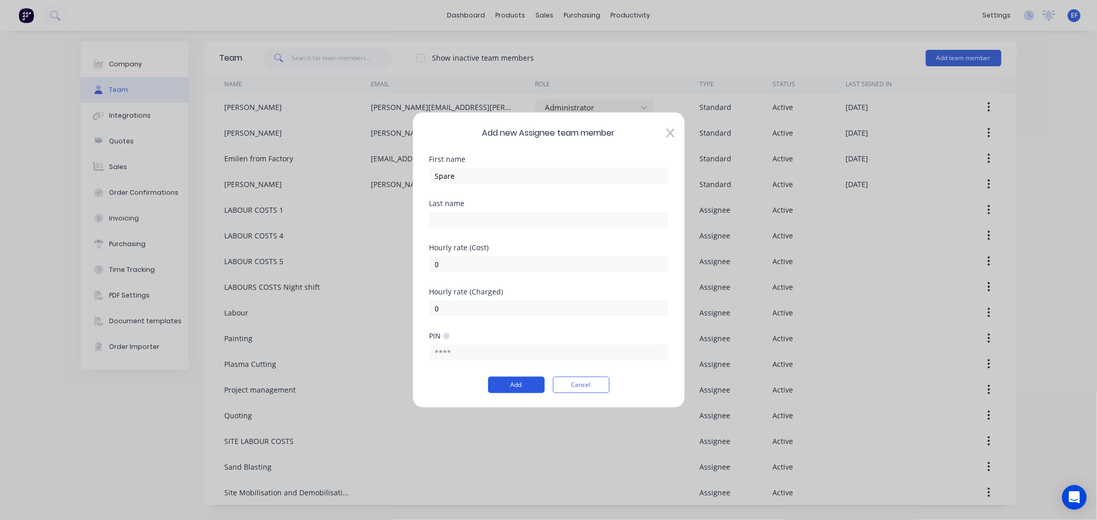
click at [502, 384] on button "Add" at bounding box center [516, 385] width 57 height 16
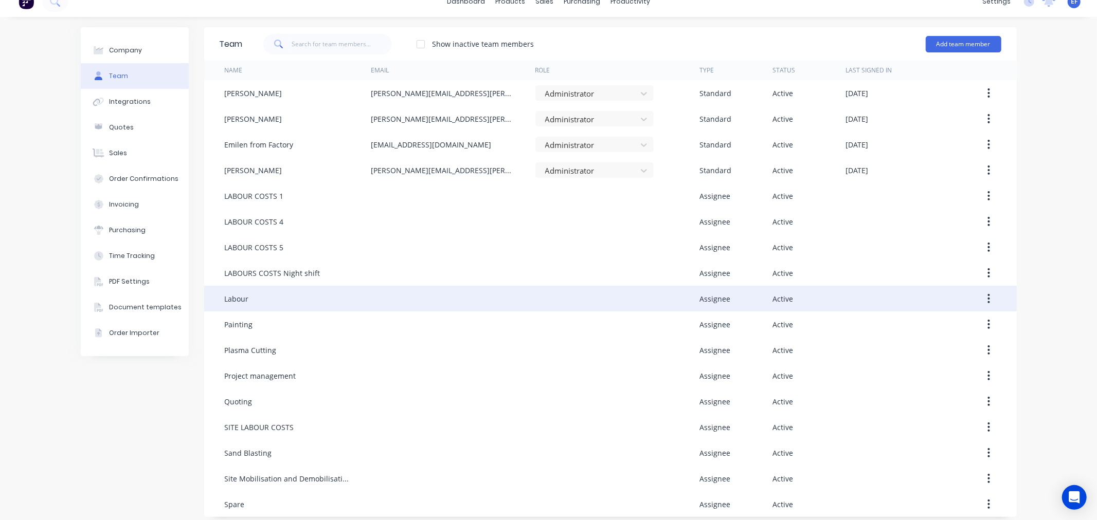
scroll to position [21, 0]
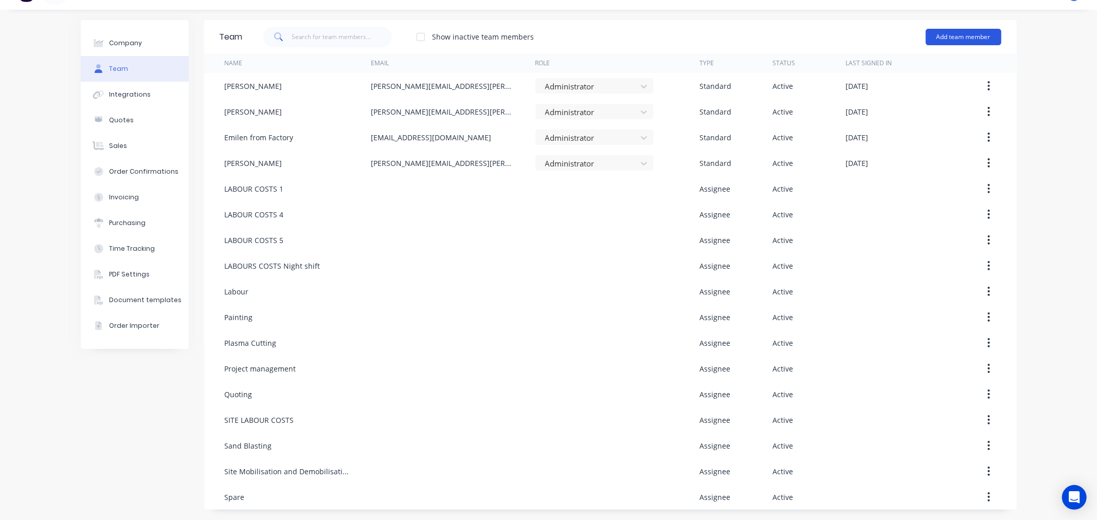
click at [952, 37] on button "Add team member" at bounding box center [963, 37] width 76 height 16
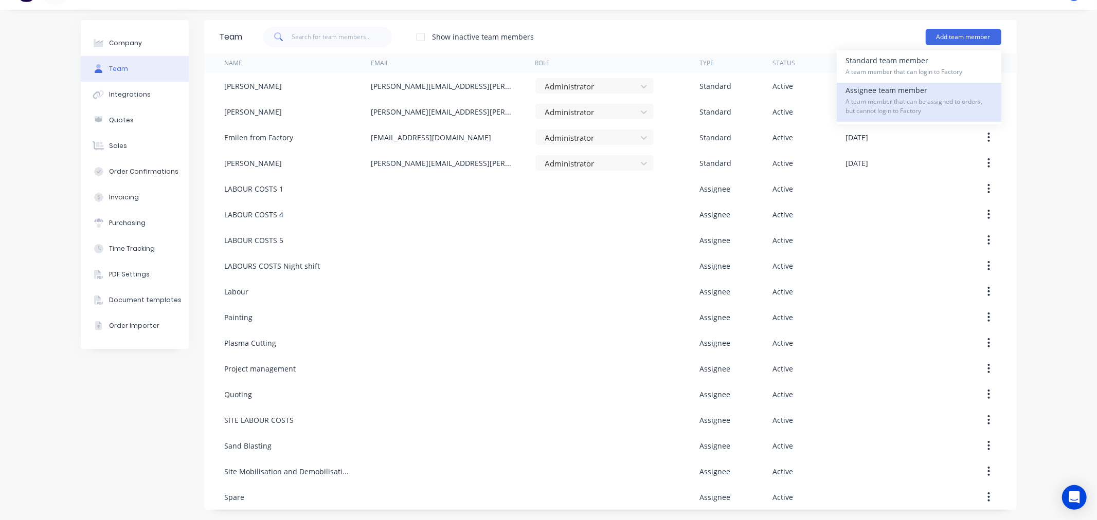
click at [865, 104] on span "A team member that can be assigned to orders, but cannot login to Factory" at bounding box center [919, 106] width 146 height 19
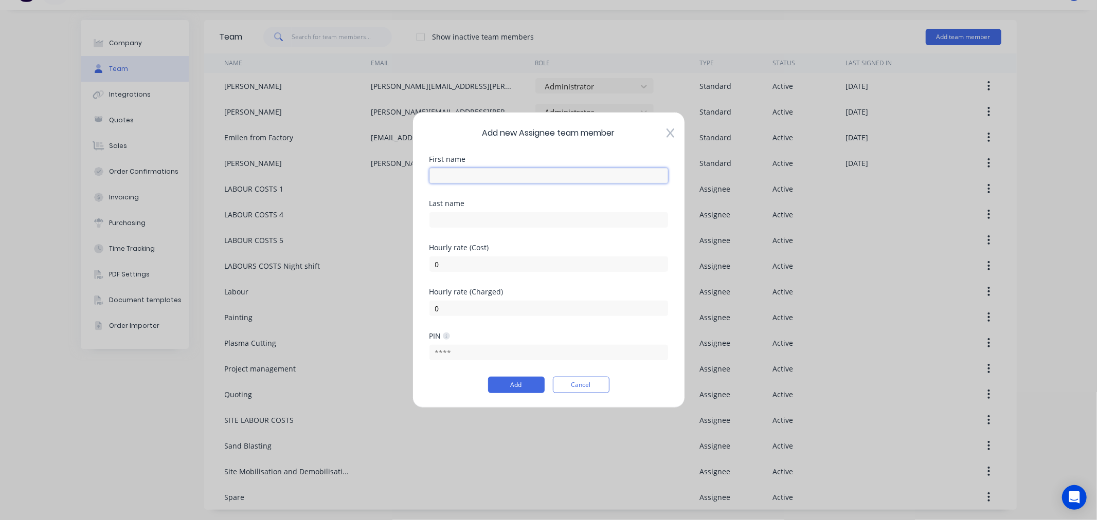
click at [501, 180] on input "text" at bounding box center [548, 175] width 239 height 15
paste input "Document control on boarding EWP"
type input "Document control on boarding EWP"
drag, startPoint x: 474, startPoint y: 261, endPoint x: 399, endPoint y: 264, distance: 74.6
click at [399, 264] on div "Add new Assignee team member First name Document control on boarding EWP Last n…" at bounding box center [548, 260] width 1097 height 520
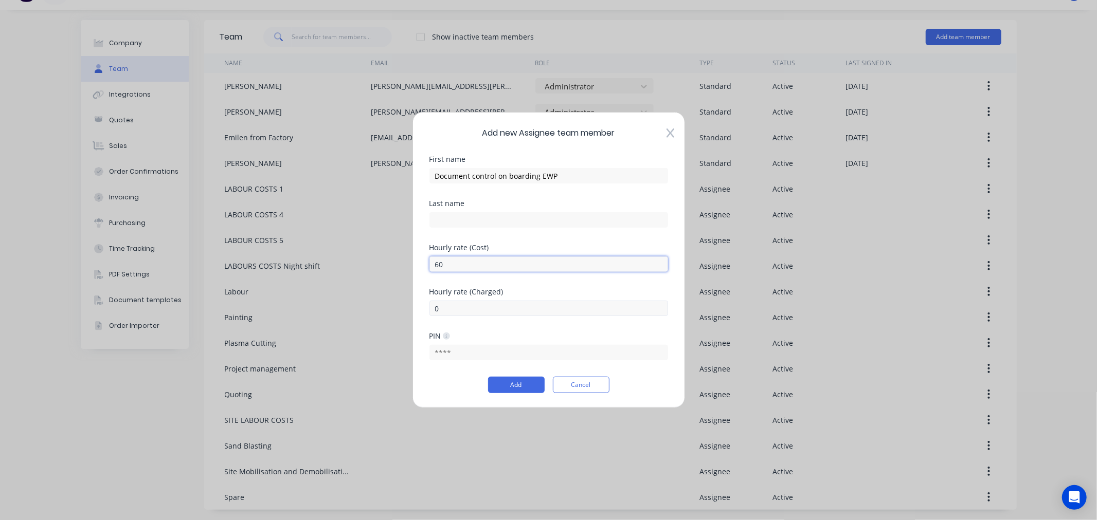
type input "60"
drag, startPoint x: 442, startPoint y: 302, endPoint x: 411, endPoint y: 305, distance: 31.0
click at [411, 305] on div "Add new Assignee team member First name Document control on boarding EWP Last n…" at bounding box center [548, 260] width 1097 height 520
type input "107"
click at [516, 387] on button "Add" at bounding box center [516, 385] width 57 height 16
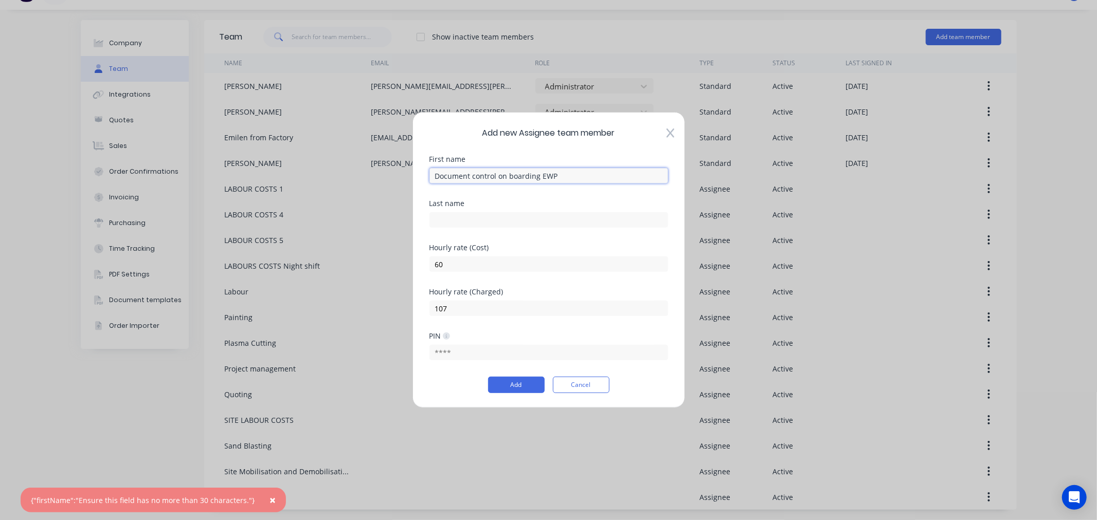
drag, startPoint x: 563, startPoint y: 175, endPoint x: 497, endPoint y: 171, distance: 66.4
click at [497, 171] on input "Document control on boarding EWP" at bounding box center [548, 175] width 239 height 15
type input "Document control"
click at [439, 217] on input "text" at bounding box center [548, 219] width 239 height 15
paste input "on boarding EWP"
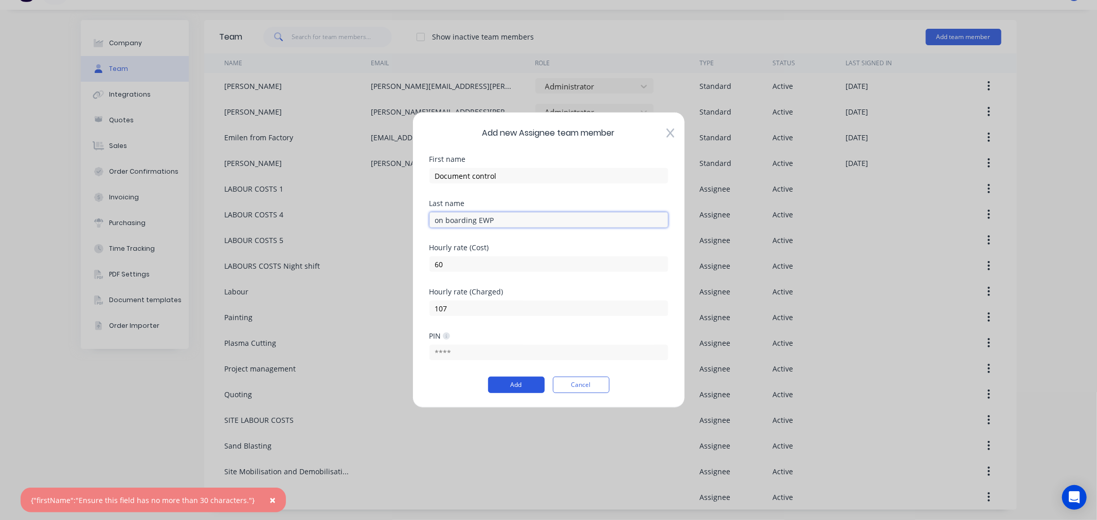
type input "on boarding EWP"
click at [515, 392] on button "Add" at bounding box center [516, 385] width 57 height 16
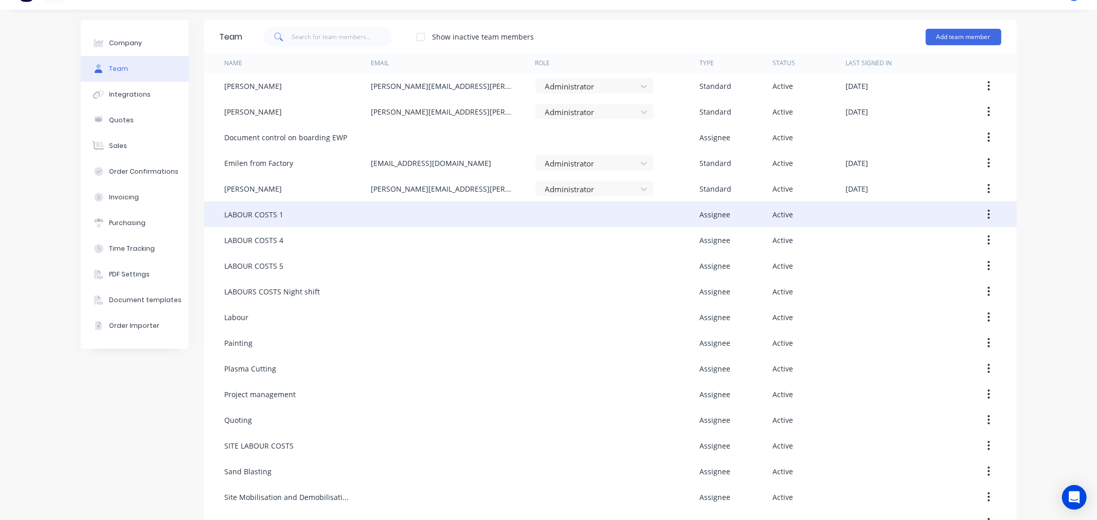
scroll to position [0, 0]
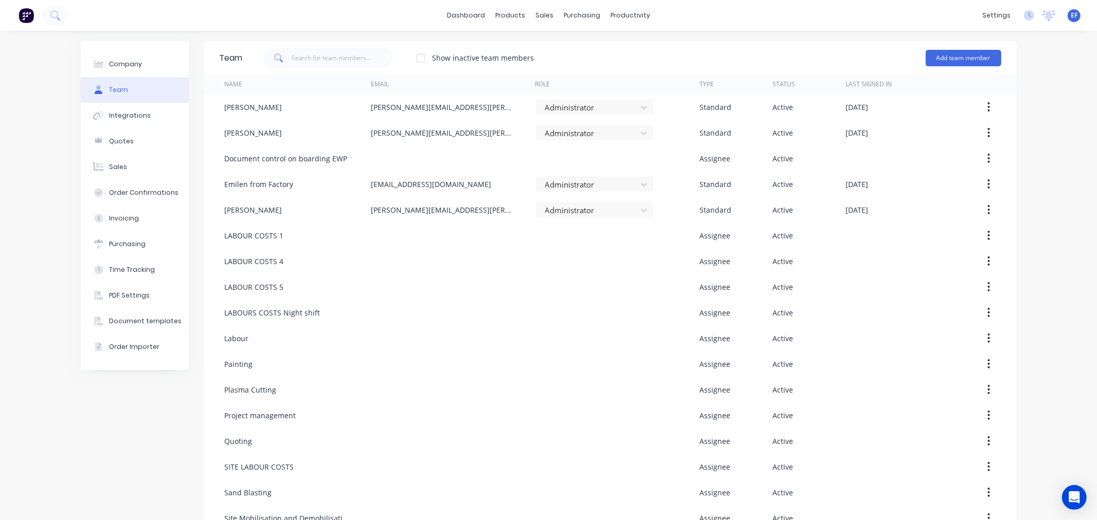
click at [703, 88] on div "Type" at bounding box center [706, 84] width 14 height 9
click at [702, 84] on div "Type" at bounding box center [706, 84] width 14 height 9
click at [934, 55] on button "Add team member" at bounding box center [963, 58] width 76 height 16
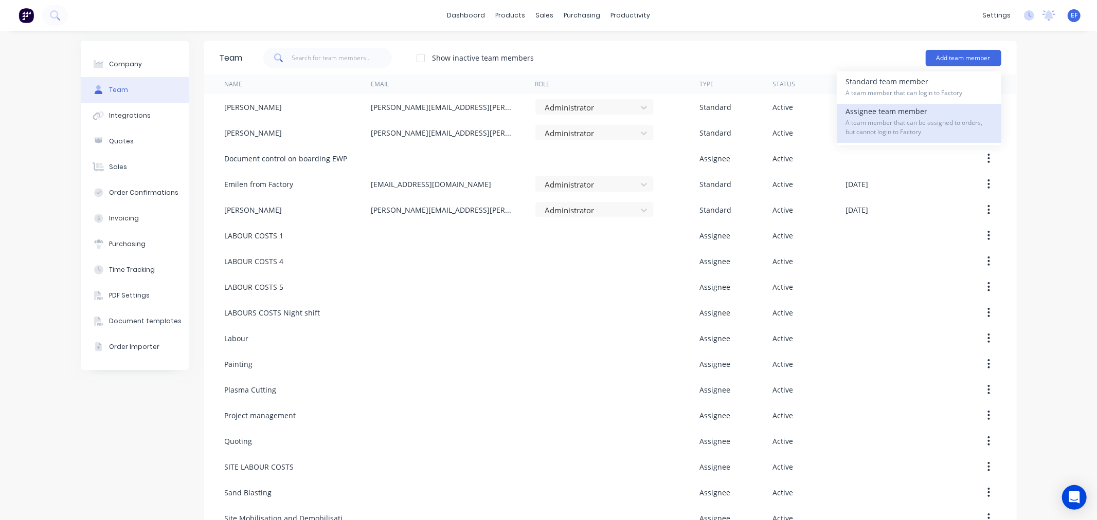
click at [862, 125] on span "A team member that can be assigned to orders, but cannot login to Factory" at bounding box center [919, 127] width 146 height 19
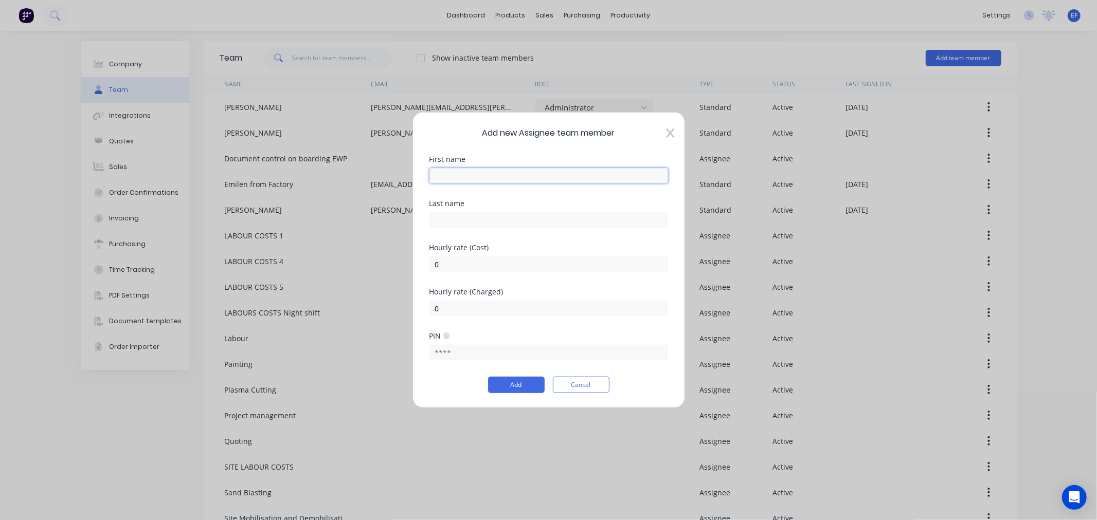
click at [513, 178] on input "text" at bounding box center [548, 175] width 239 height 15
paste input "Engineering Design"
type input "Engineering Design"
drag, startPoint x: 486, startPoint y: 265, endPoint x: 414, endPoint y: 266, distance: 72.5
click at [414, 266] on div "Add new Assignee team member First name Engineering Design Last name Hourly rat…" at bounding box center [548, 260] width 272 height 296
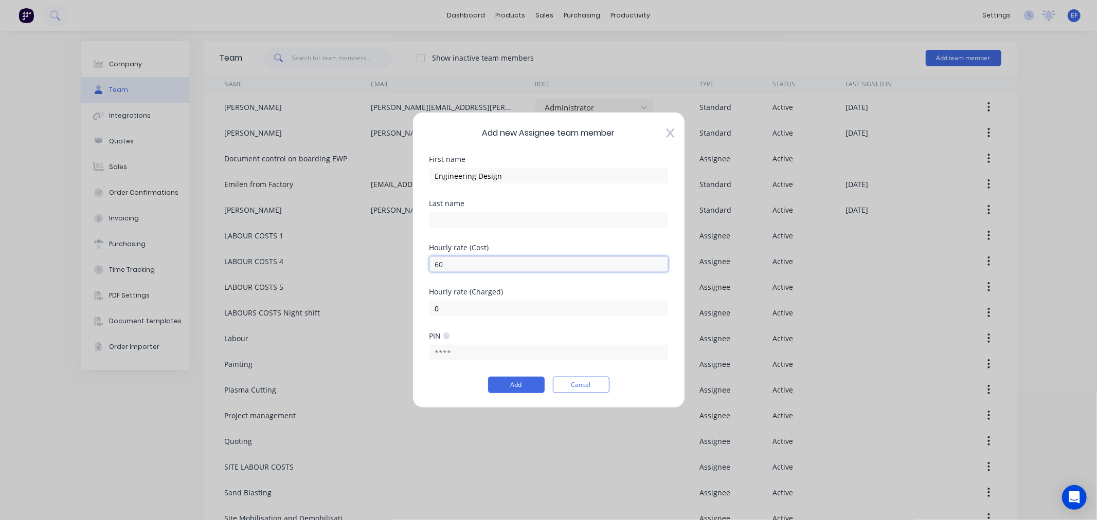
drag, startPoint x: 448, startPoint y: 264, endPoint x: 418, endPoint y: 264, distance: 30.3
click at [418, 264] on div "Add new Assignee team member First name Engineering Design Last name Hourly rat…" at bounding box center [548, 260] width 272 height 296
type input "0"
click at [505, 385] on button "Add" at bounding box center [516, 385] width 57 height 16
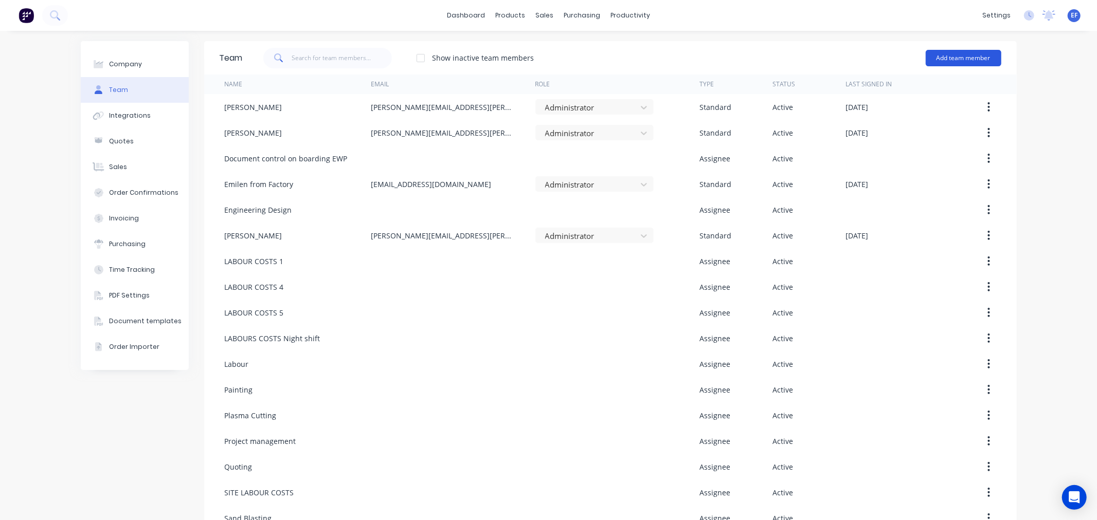
click at [946, 59] on button "Add team member" at bounding box center [963, 58] width 76 height 16
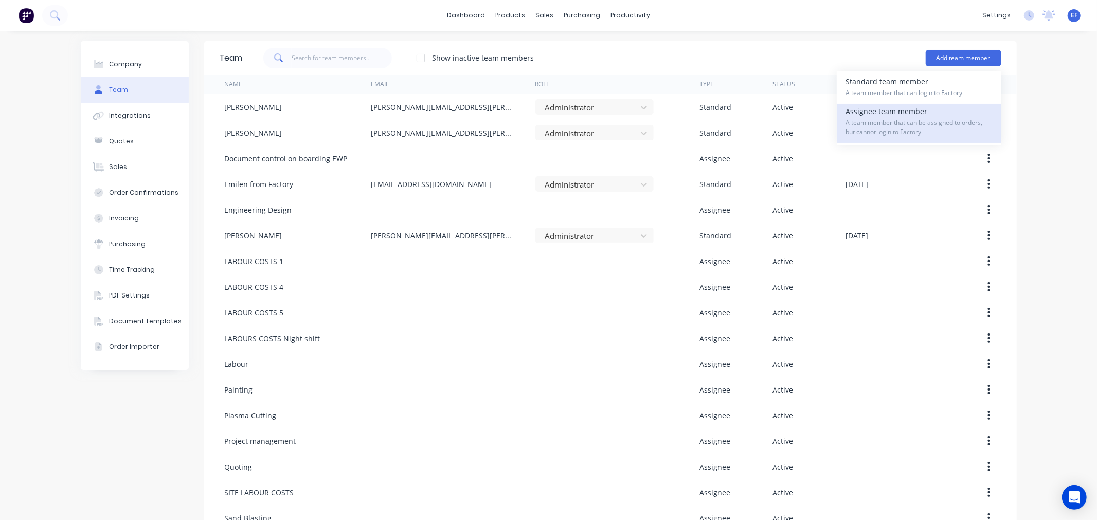
click at [890, 132] on span "A team member that can be assigned to orders, but cannot login to Factory" at bounding box center [919, 127] width 146 height 19
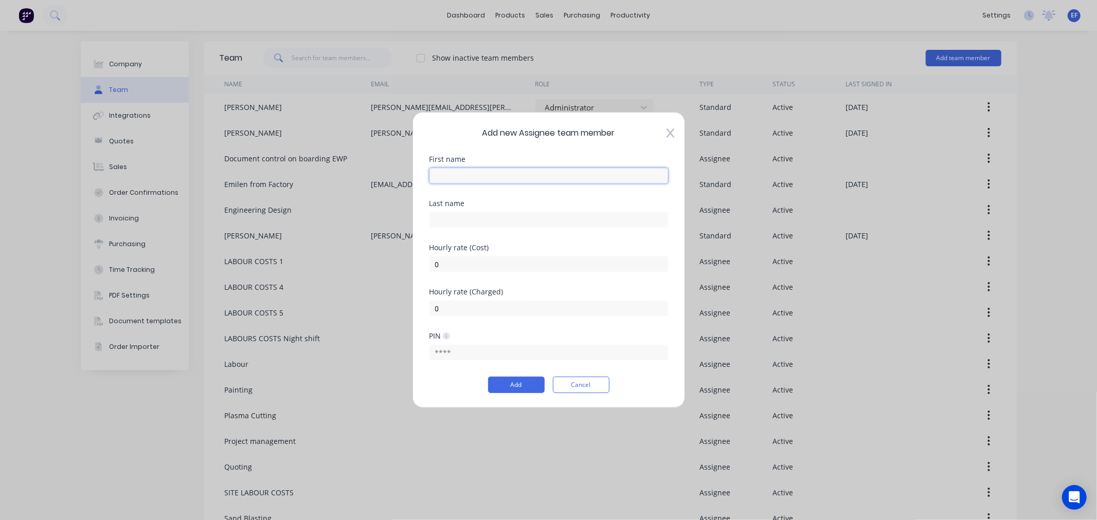
click at [481, 180] on input "text" at bounding box center [548, 175] width 239 height 15
paste input "Drafting"
type input "Drafting"
click at [509, 384] on button "Add" at bounding box center [516, 385] width 57 height 16
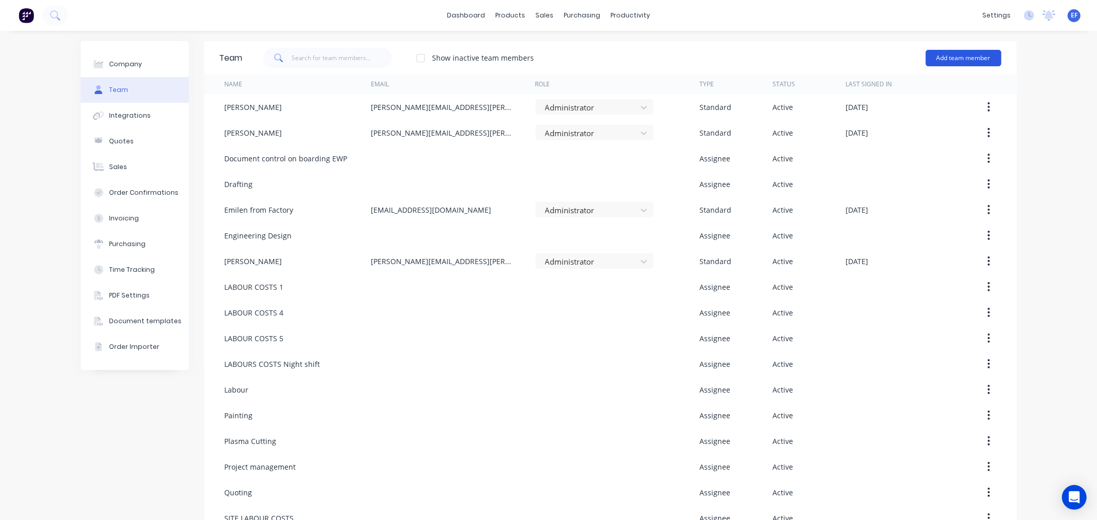
click at [977, 57] on button "Add team member" at bounding box center [963, 58] width 76 height 16
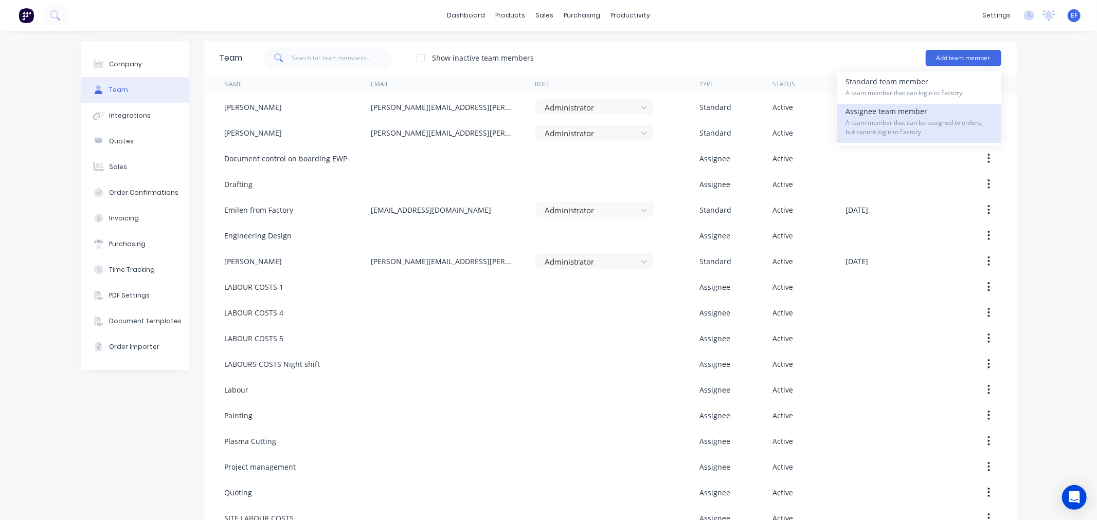
click at [854, 121] on span "A team member that can be assigned to orders, but cannot login to Factory" at bounding box center [919, 127] width 146 height 19
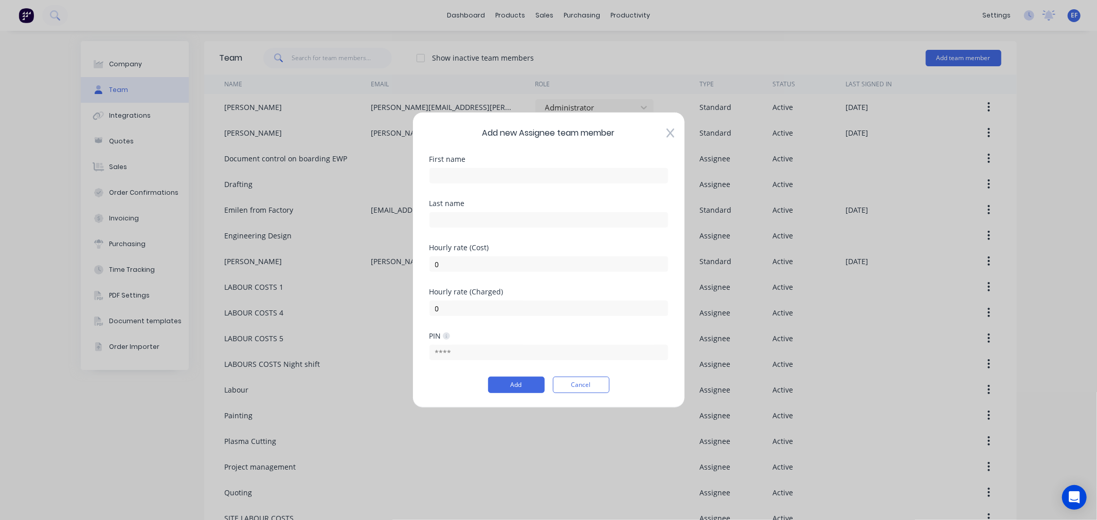
click at [480, 184] on div "First name" at bounding box center [548, 178] width 239 height 44
click at [476, 176] on input "text" at bounding box center [548, 175] width 239 height 15
paste input "Quality Management(hours) ITP"
type input "Quality Management(hours) ITP"
drag, startPoint x: 467, startPoint y: 265, endPoint x: 402, endPoint y: 266, distance: 65.3
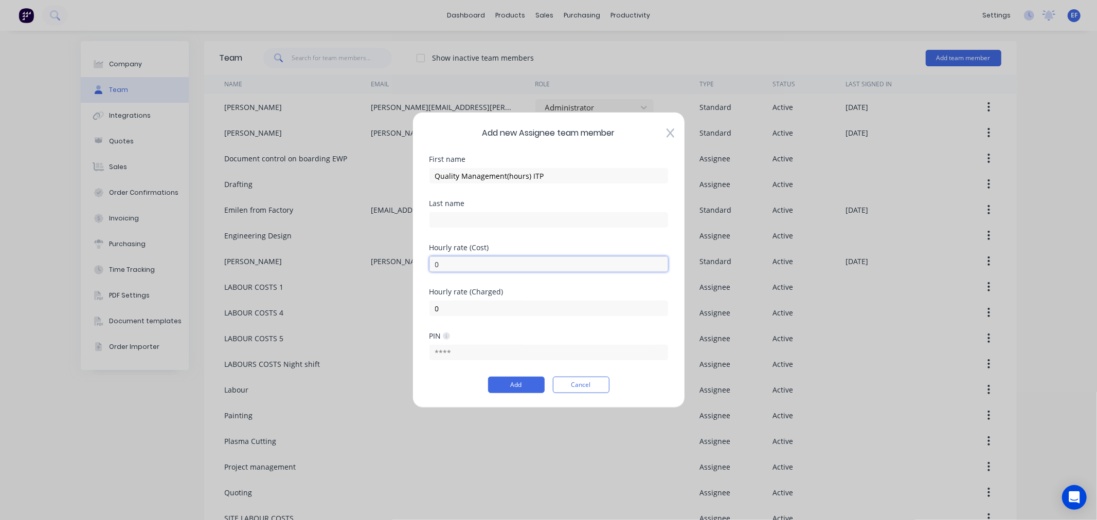
click at [402, 266] on div "Add new Assignee team member First name Quality Management(hours) ITP Last name…" at bounding box center [548, 260] width 1097 height 520
type input "60"
drag, startPoint x: 443, startPoint y: 309, endPoint x: 414, endPoint y: 306, distance: 28.4
click at [414, 306] on div "Add new Assignee team member First name Quality Management(hours) ITP Last name…" at bounding box center [548, 260] width 272 height 296
type input "81"
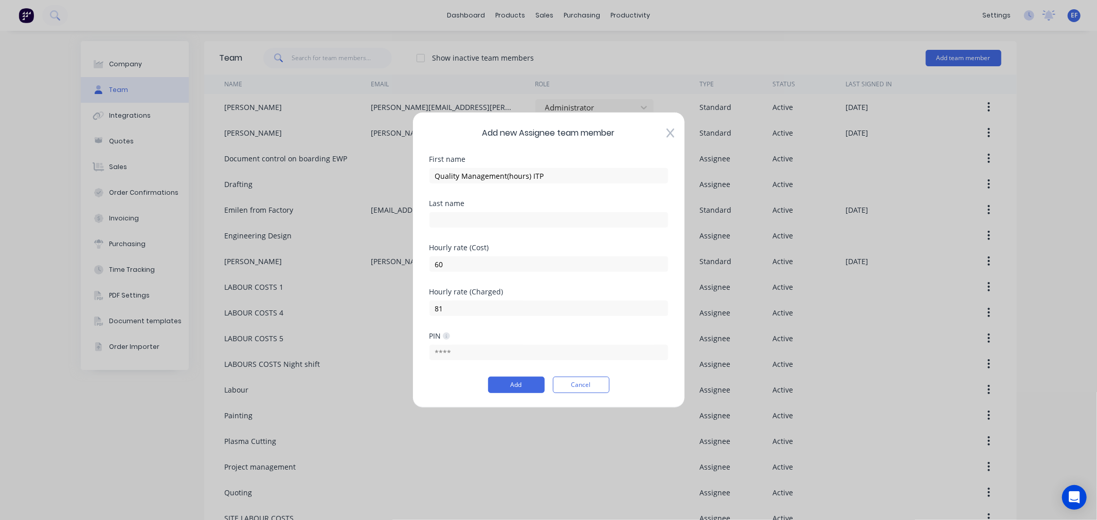
click at [443, 384] on div "Add Cancel" at bounding box center [548, 385] width 239 height 16
click at [507, 387] on button "Add" at bounding box center [516, 385] width 57 height 16
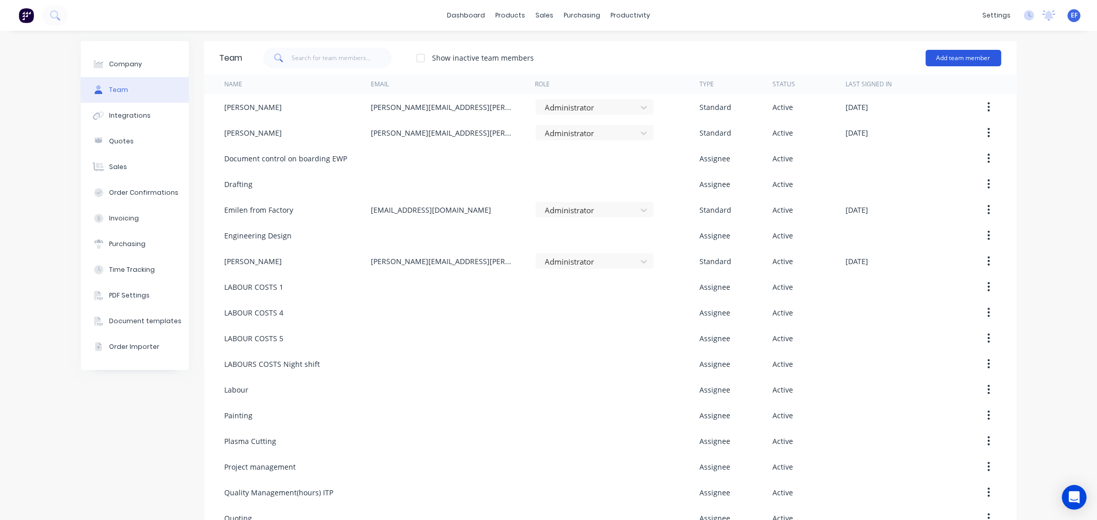
click at [937, 58] on button "Add team member" at bounding box center [963, 58] width 76 height 16
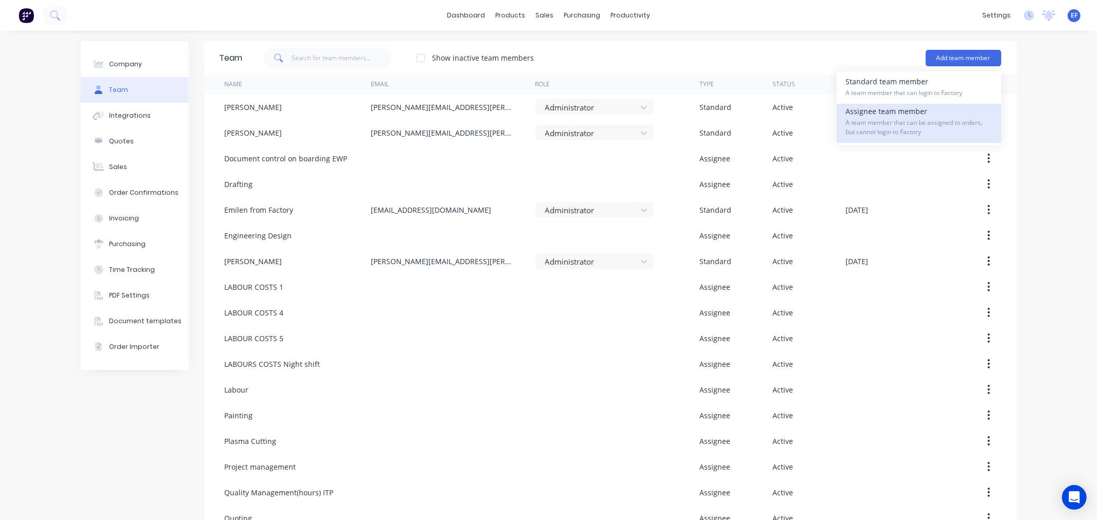
click at [870, 128] on span "A team member that can be assigned to orders, but cannot login to Factory" at bounding box center [919, 127] width 146 height 19
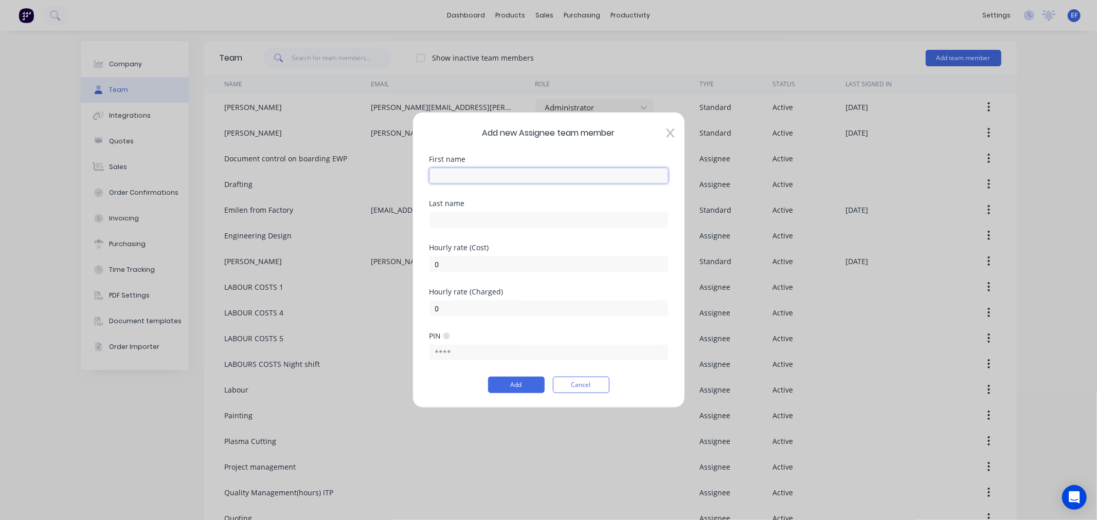
click at [514, 177] on input "text" at bounding box center [548, 175] width 239 height 15
paste input "Safety Management(hours) SWMS"
type input "Safety Management(hours) SWMS"
drag, startPoint x: 474, startPoint y: 267, endPoint x: 402, endPoint y: 266, distance: 72.0
click at [402, 266] on div "Add new Assignee team member First name Safety Management(hours) SWMS Last name…" at bounding box center [548, 260] width 1097 height 520
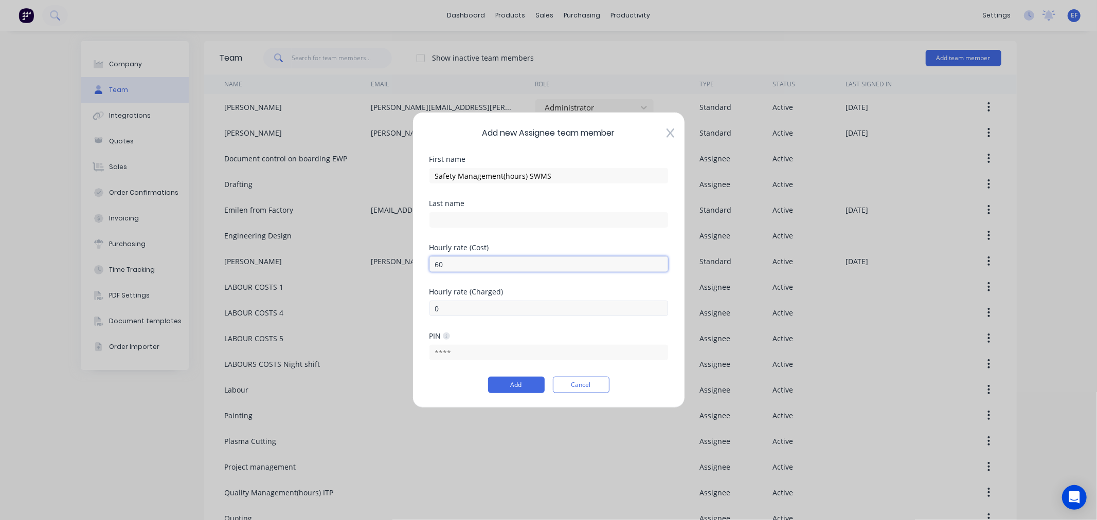
type input "60"
drag, startPoint x: 444, startPoint y: 308, endPoint x: 419, endPoint y: 308, distance: 24.7
click at [419, 308] on div "Add new Assignee team member First name Safety Management(hours) SWMS Last name…" at bounding box center [548, 260] width 272 height 296
type input "81"
click at [443, 379] on div "Add Cancel" at bounding box center [548, 385] width 239 height 16
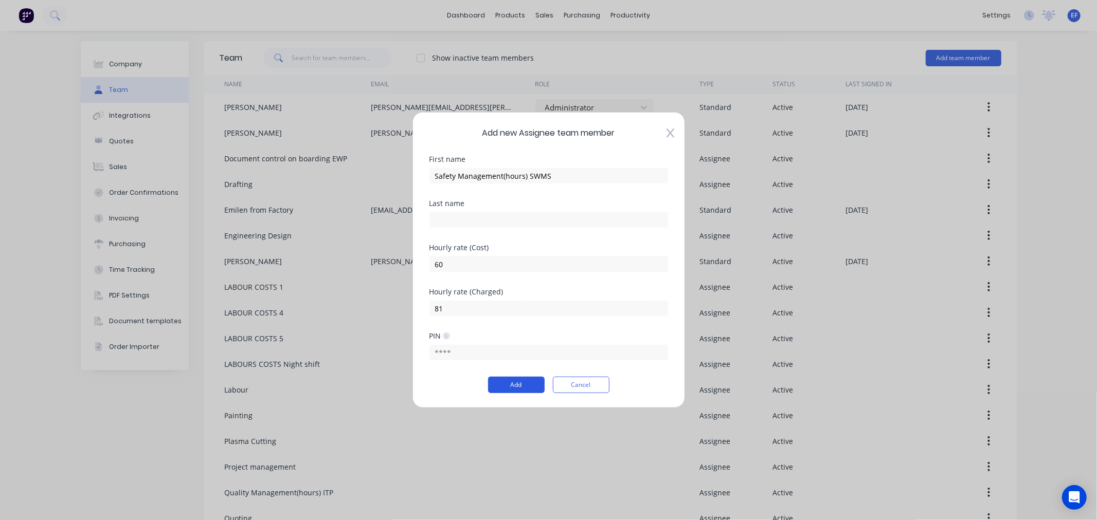
click at [515, 389] on button "Add" at bounding box center [516, 385] width 57 height 16
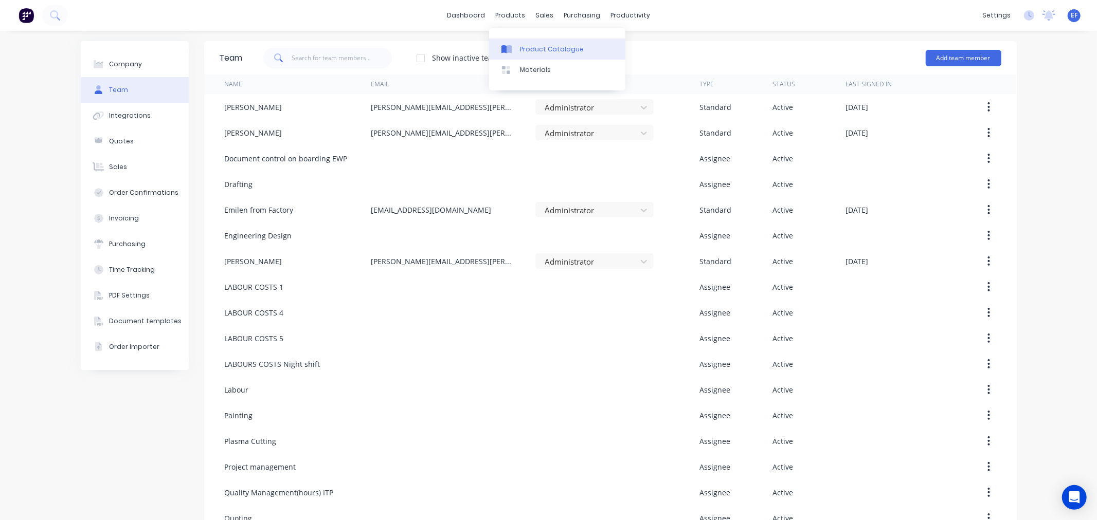
click at [522, 50] on div "Product Catalogue" at bounding box center [552, 49] width 64 height 9
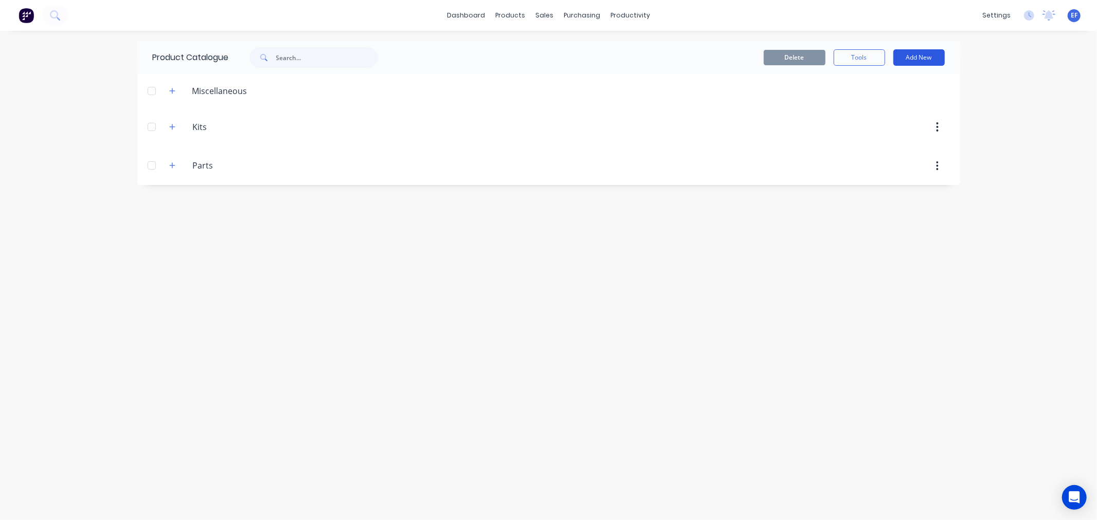
click at [934, 55] on button "Add New" at bounding box center [918, 57] width 51 height 16
click at [862, 127] on div "Product Kit" at bounding box center [895, 125] width 79 height 15
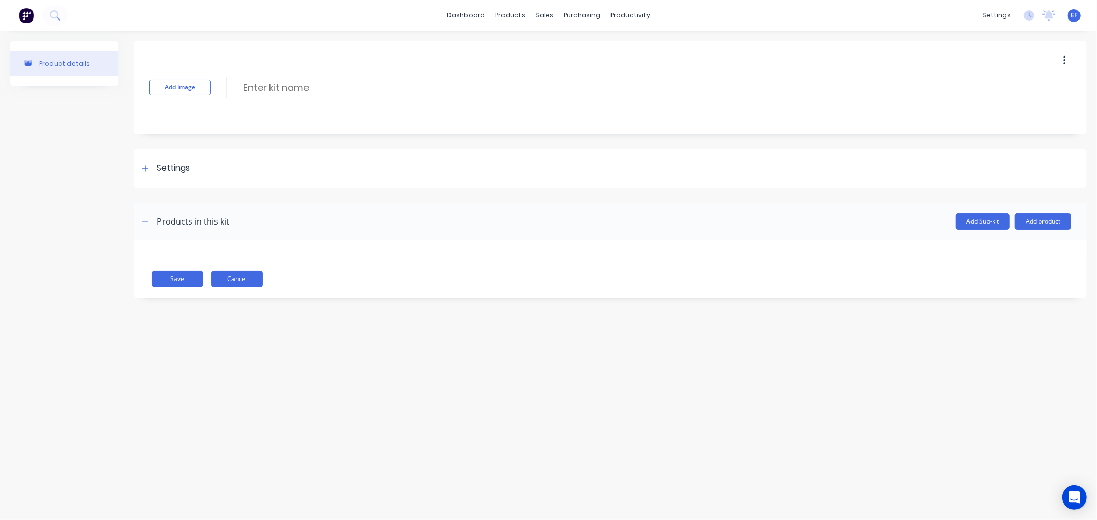
click at [226, 280] on button "Cancel" at bounding box center [236, 279] width 51 height 16
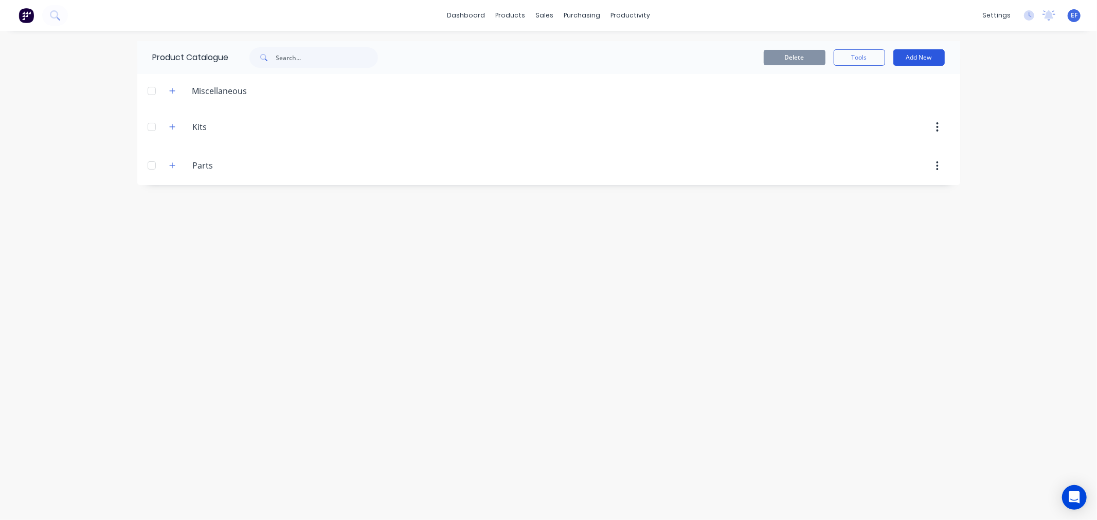
click at [931, 59] on button "Add New" at bounding box center [918, 57] width 51 height 16
click at [173, 90] on icon "button" at bounding box center [172, 91] width 6 height 6
click at [175, 172] on div "Parts Parts" at bounding box center [241, 166] width 161 height 19
click at [172, 167] on icon "button" at bounding box center [172, 165] width 6 height 7
click at [148, 167] on div at bounding box center [151, 165] width 21 height 21
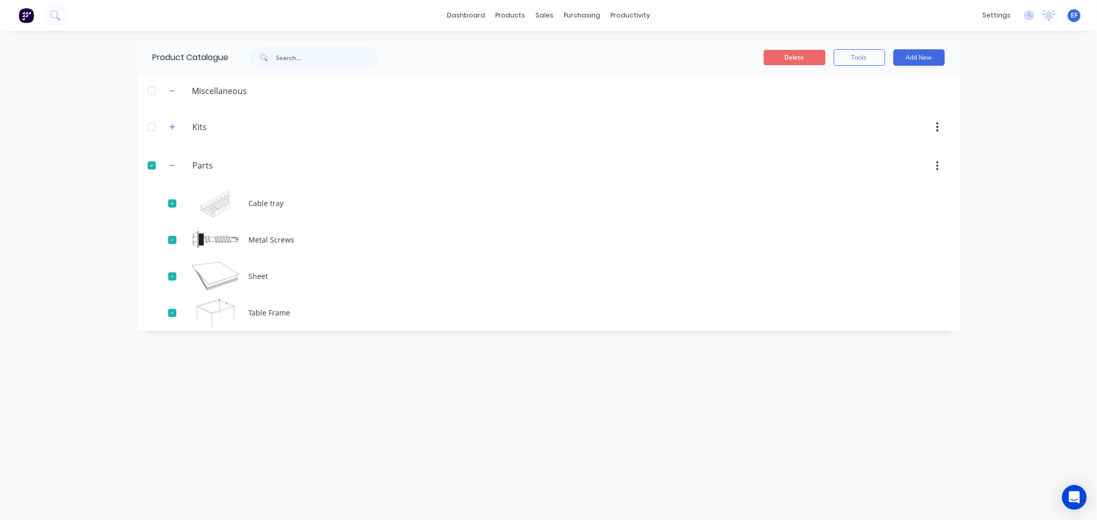
click at [796, 58] on button "Delete" at bounding box center [794, 57] width 62 height 15
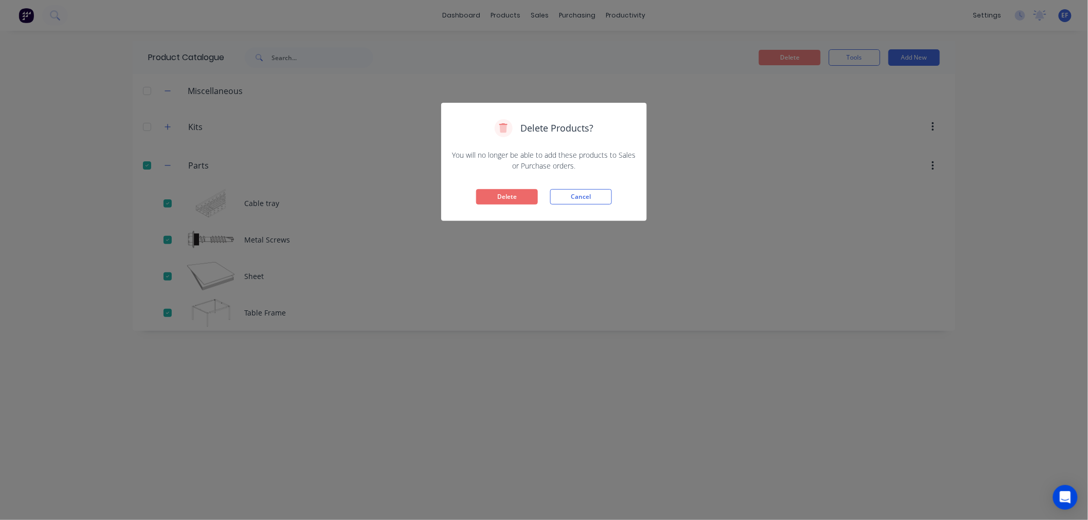
click at [485, 201] on button "Delete" at bounding box center [507, 196] width 62 height 15
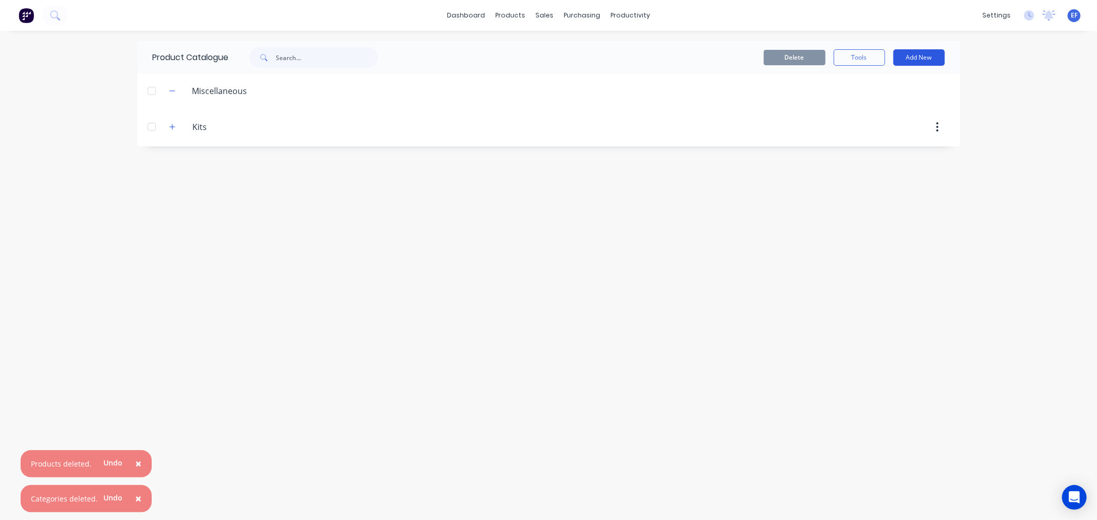
click at [926, 50] on button "Add New" at bounding box center [918, 57] width 51 height 16
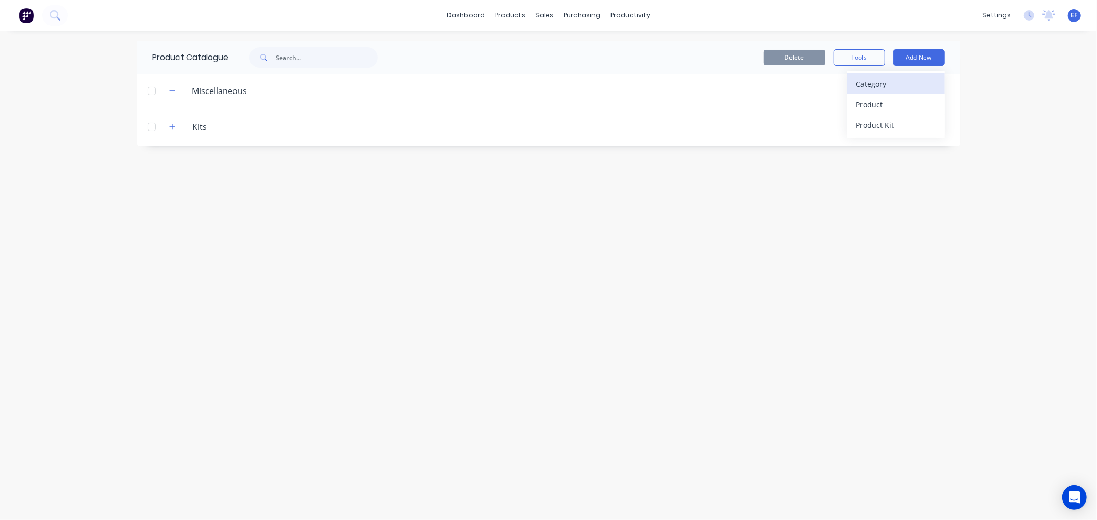
click at [898, 88] on div "Category" at bounding box center [895, 84] width 79 height 15
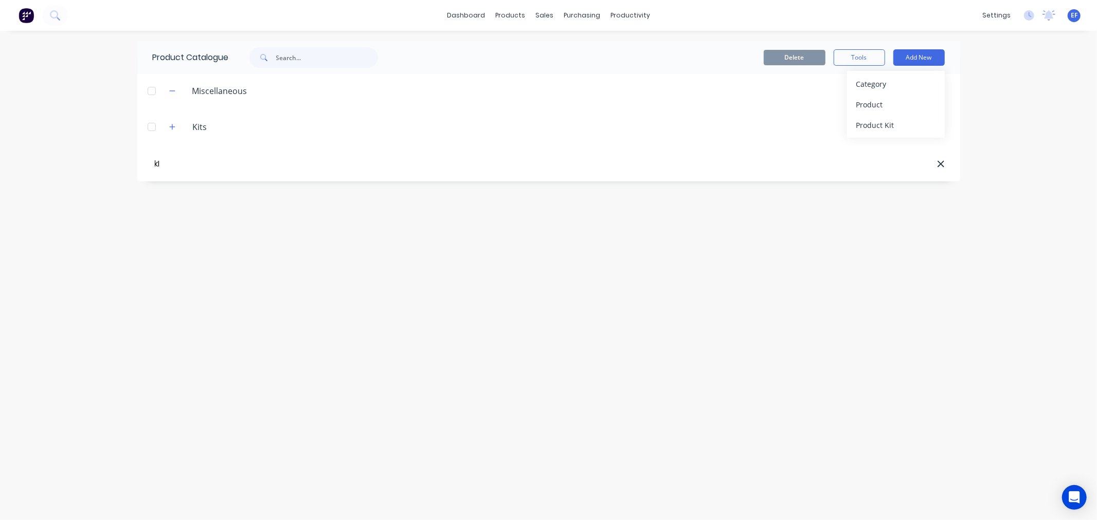
type input "k"
type input "Kit Parts"
click at [877, 97] on div "Product" at bounding box center [895, 104] width 79 height 15
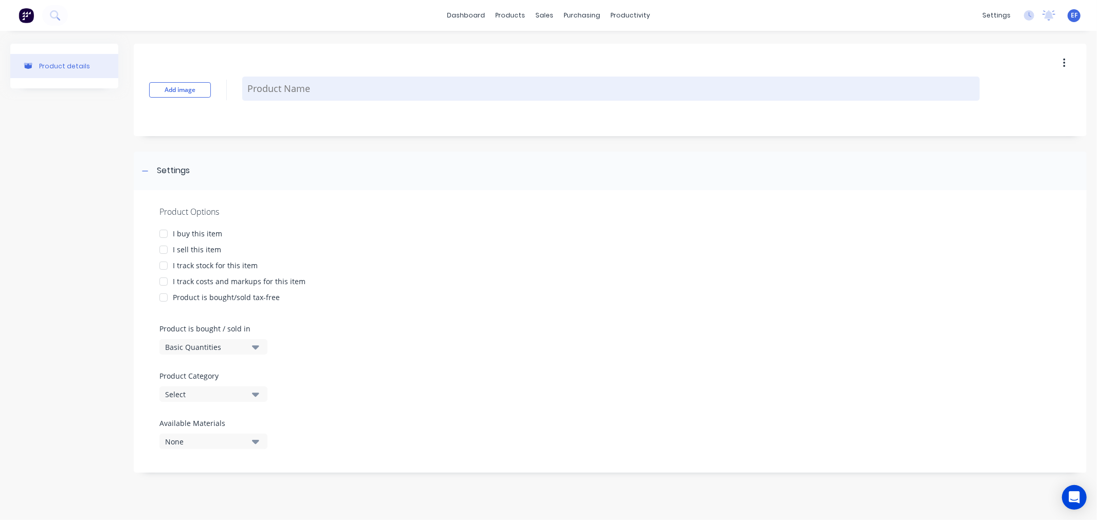
click at [445, 91] on textarea at bounding box center [610, 89] width 737 height 24
paste textarea "Engineer lift plan"
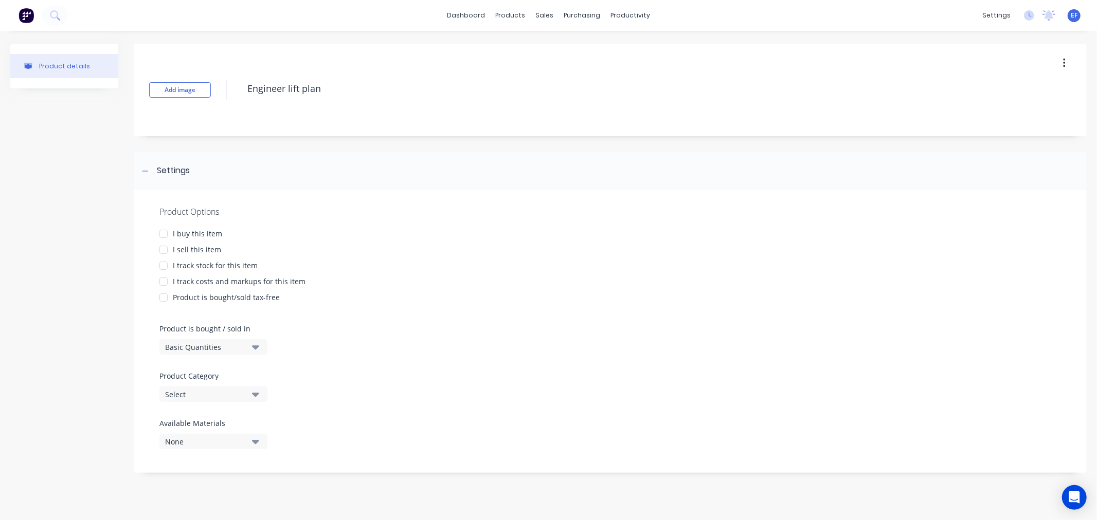
click at [163, 246] on div at bounding box center [163, 250] width 21 height 21
click at [160, 276] on div at bounding box center [163, 281] width 21 height 21
type textarea "Engineer lift plan"
click at [250, 394] on button "Select" at bounding box center [213, 394] width 108 height 15
click at [199, 451] on div "Kit Parts" at bounding box center [236, 451] width 154 height 21
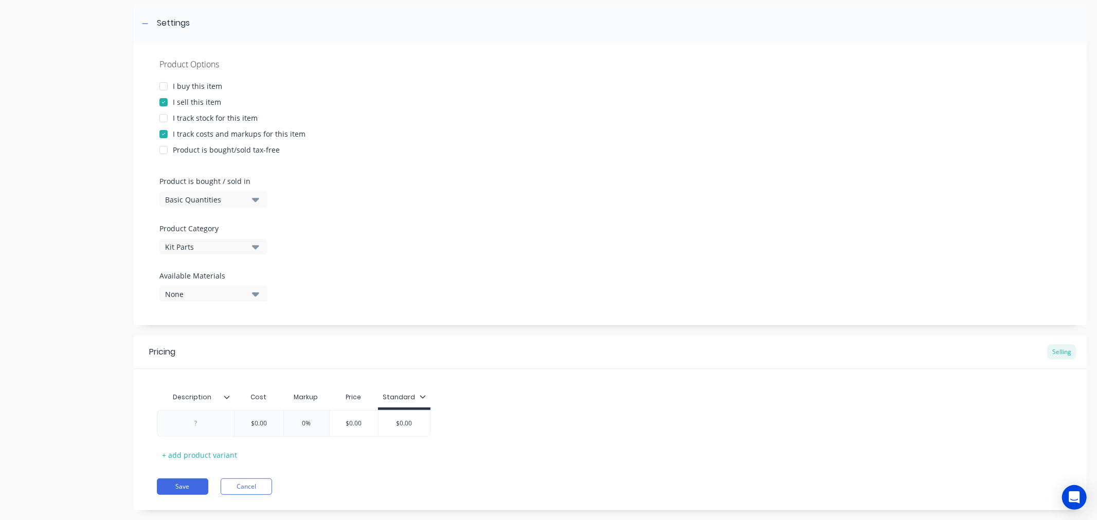
scroll to position [166, 0]
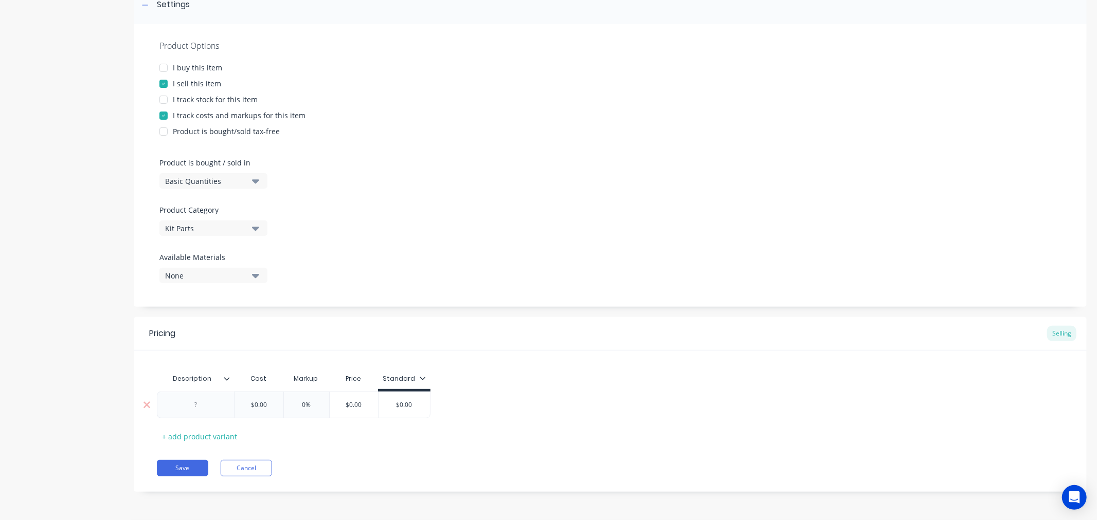
click at [197, 408] on div at bounding box center [195, 404] width 51 height 13
paste div
drag, startPoint x: 268, startPoint y: 407, endPoint x: 235, endPoint y: 406, distance: 32.9
click at [237, 406] on div "Engineer lift plan $0.00 $0.00 0% $0.00 $0.00" at bounding box center [298, 405] width 282 height 27
type input "60"
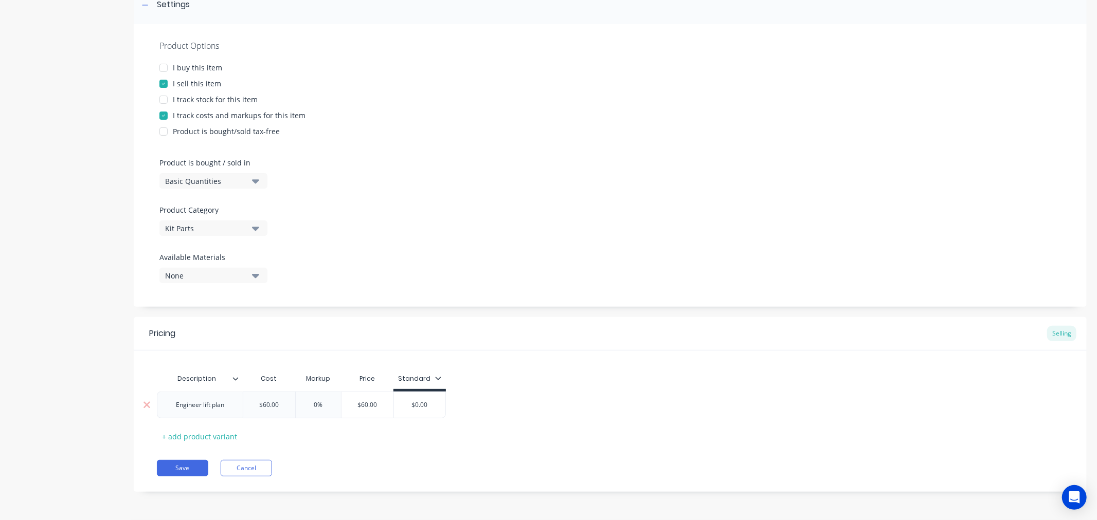
drag, startPoint x: 327, startPoint y: 402, endPoint x: 293, endPoint y: 403, distance: 33.9
click at [293, 403] on input "0%" at bounding box center [318, 404] width 51 height 9
type input "79"
type input "$107.40"
click at [176, 468] on button "Save" at bounding box center [182, 468] width 51 height 16
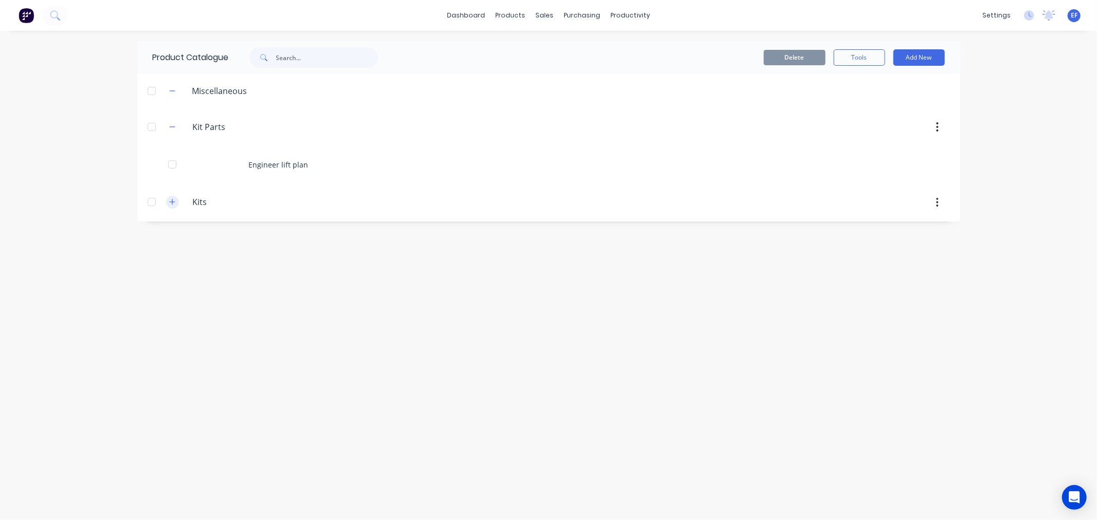
click at [175, 206] on icon "button" at bounding box center [172, 201] width 6 height 7
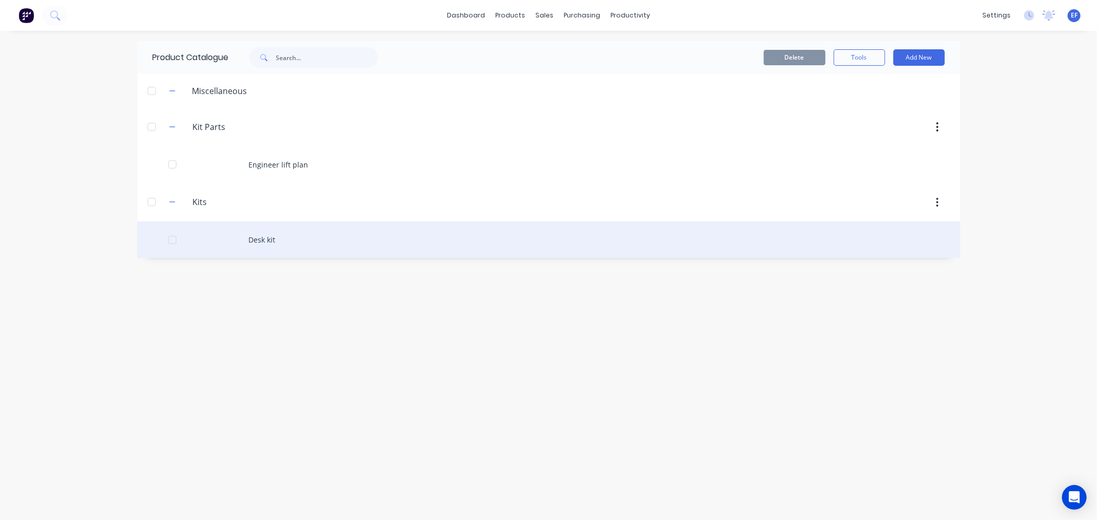
click at [252, 247] on div "Desk kit" at bounding box center [548, 240] width 823 height 37
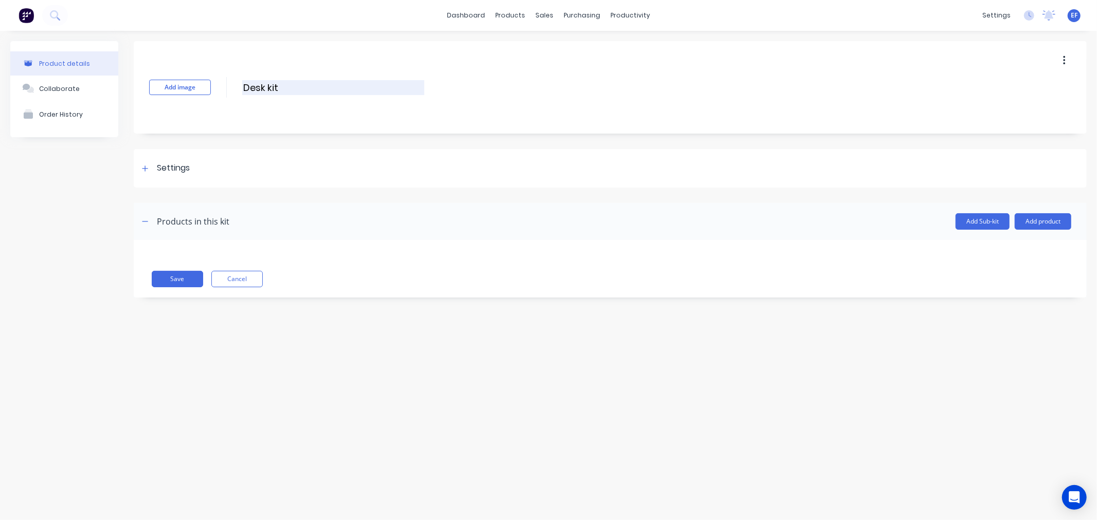
click at [270, 89] on input "Desk kit" at bounding box center [333, 87] width 182 height 15
drag, startPoint x: 282, startPoint y: 86, endPoint x: 232, endPoint y: 93, distance: 50.4
click at [232, 93] on div "Add image Desk kit Desk kit Enter kit name" at bounding box center [610, 87] width 953 height 93
type input "Template Kit"
click at [166, 166] on div "Settings" at bounding box center [173, 168] width 33 height 13
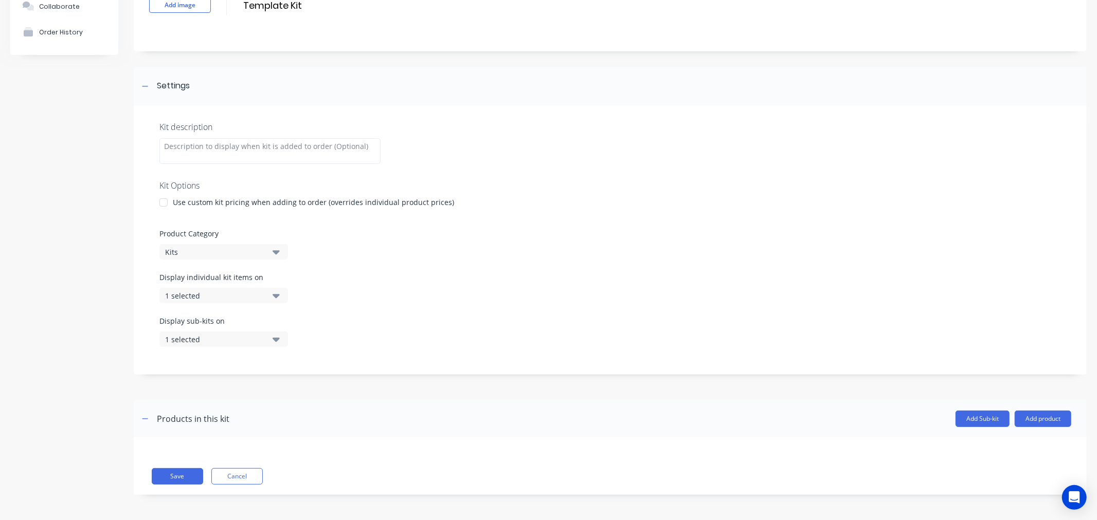
scroll to position [83, 0]
click at [280, 294] on button "1 selected" at bounding box center [223, 294] width 129 height 15
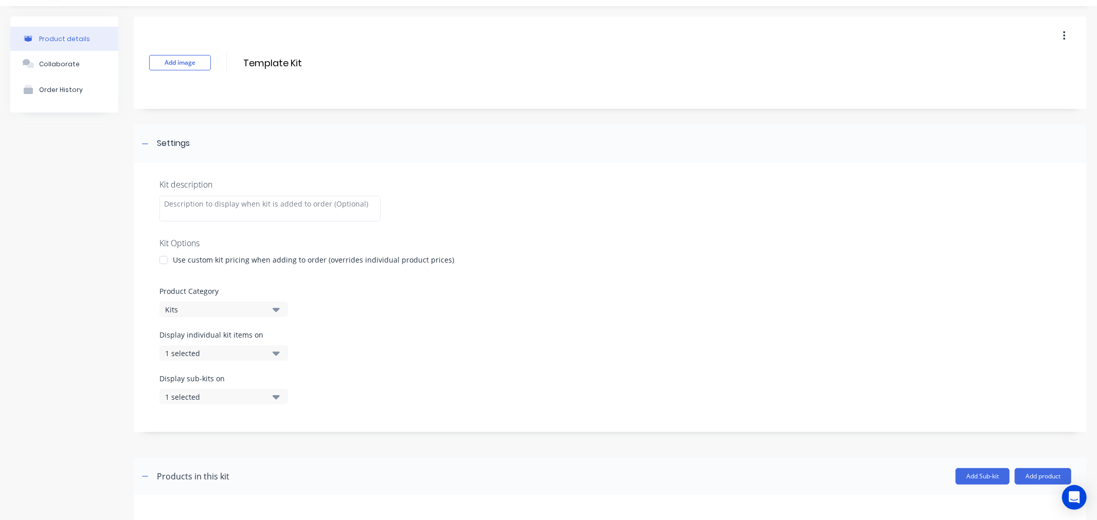
scroll to position [0, 0]
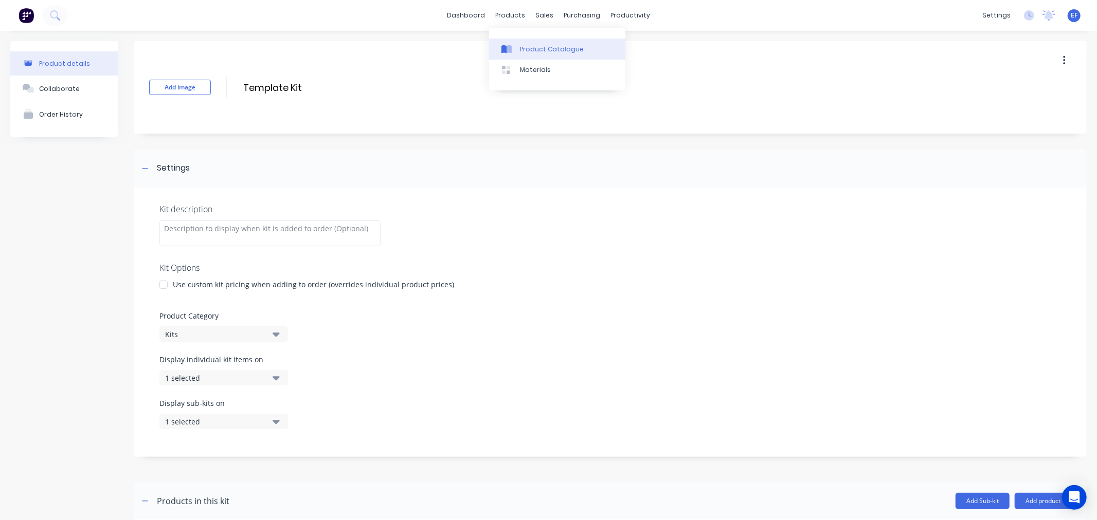
click at [512, 45] on div at bounding box center [508, 49] width 15 height 9
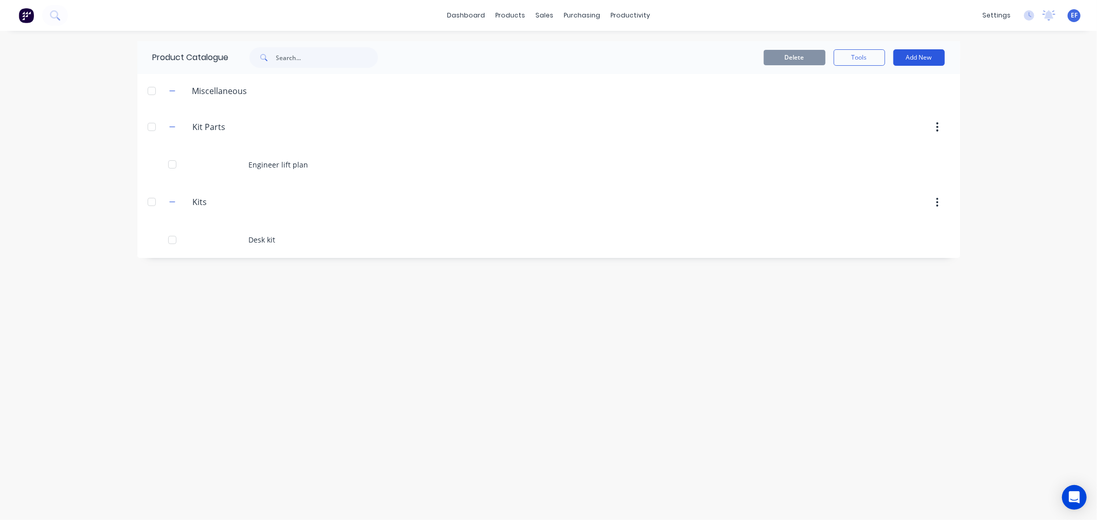
click at [917, 53] on button "Add New" at bounding box center [918, 57] width 51 height 16
click at [1002, 147] on div "dashboard products sales purchasing productivity dashboard products Product Cat…" at bounding box center [548, 260] width 1097 height 520
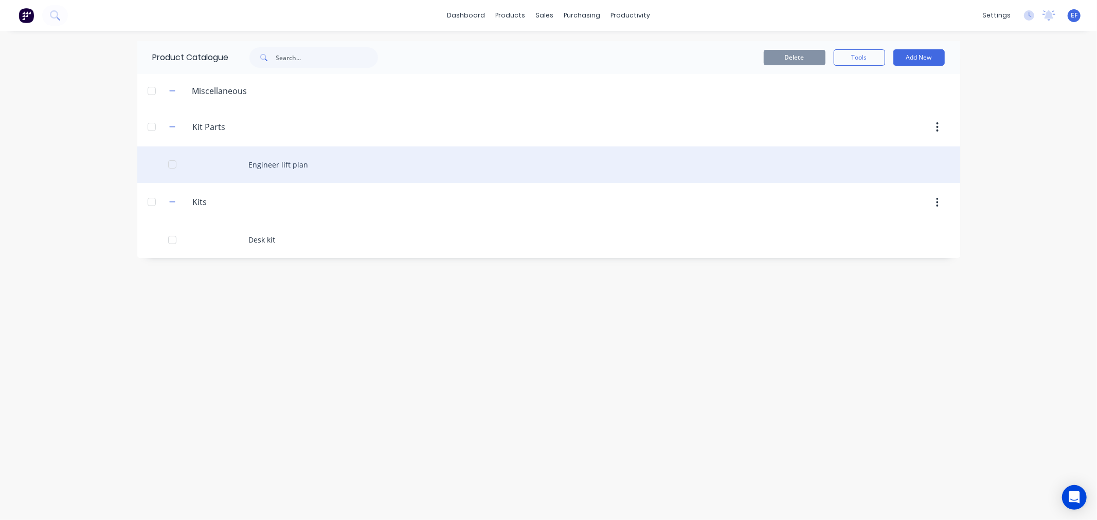
click at [171, 166] on div at bounding box center [172, 164] width 21 height 21
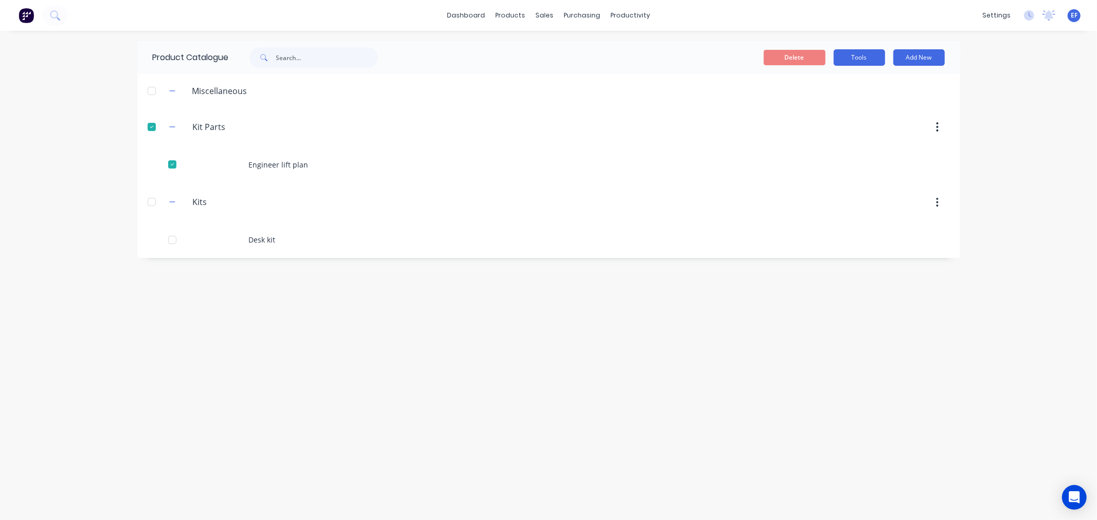
click at [866, 59] on button "Tools" at bounding box center [858, 57] width 51 height 16
click at [844, 79] on span "Duplicate product" at bounding box center [834, 84] width 77 height 11
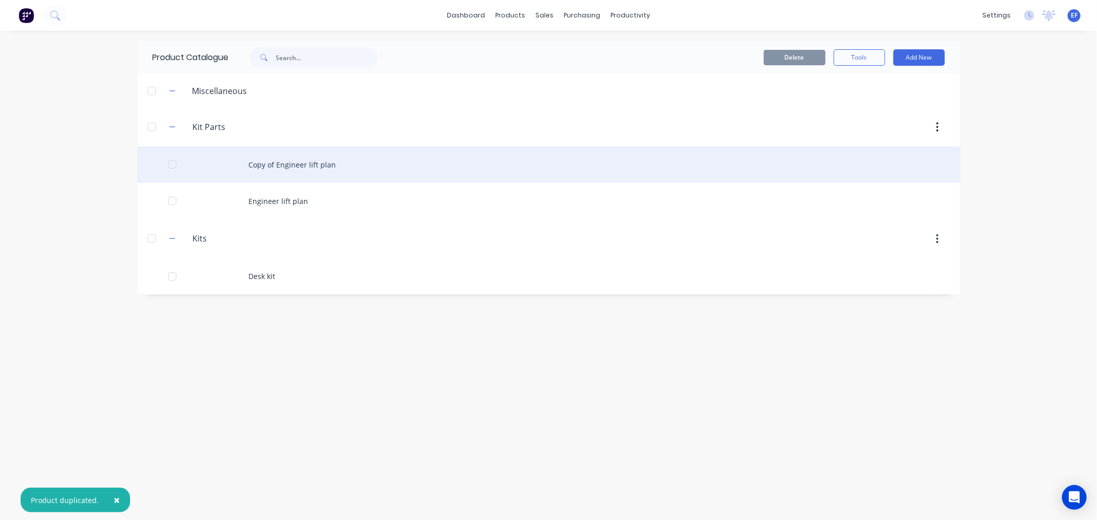
click at [337, 171] on div "Copy of Engineer lift plan" at bounding box center [548, 165] width 823 height 37
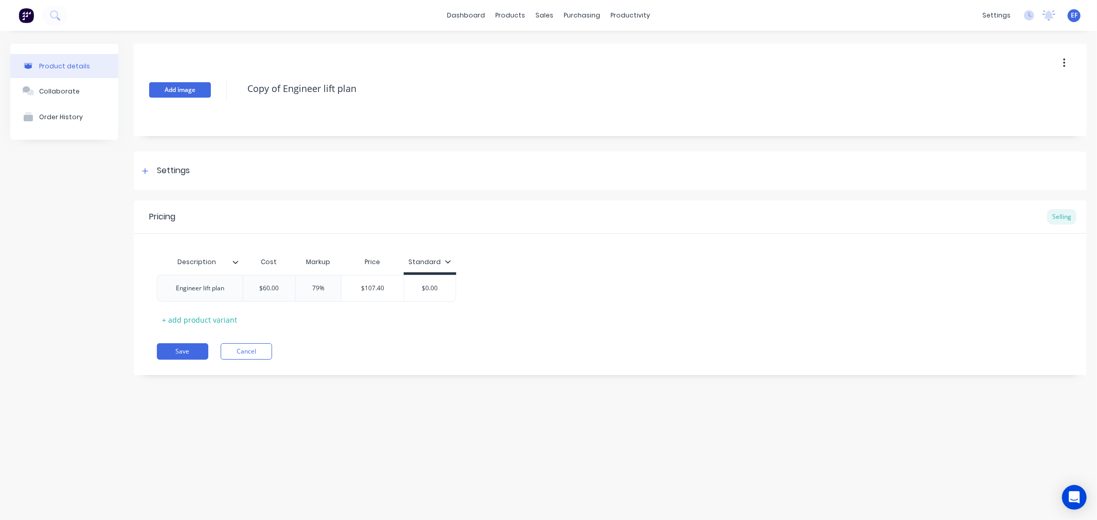
drag, startPoint x: 356, startPoint y: 92, endPoint x: 181, endPoint y: 96, distance: 175.4
click at [181, 96] on div "Add image Copy of Engineer lift plan" at bounding box center [610, 90] width 953 height 93
paste textarea "Spare 6"
type textarea "Spare 6"
click at [229, 289] on div "Engineer lift plan" at bounding box center [200, 288] width 65 height 13
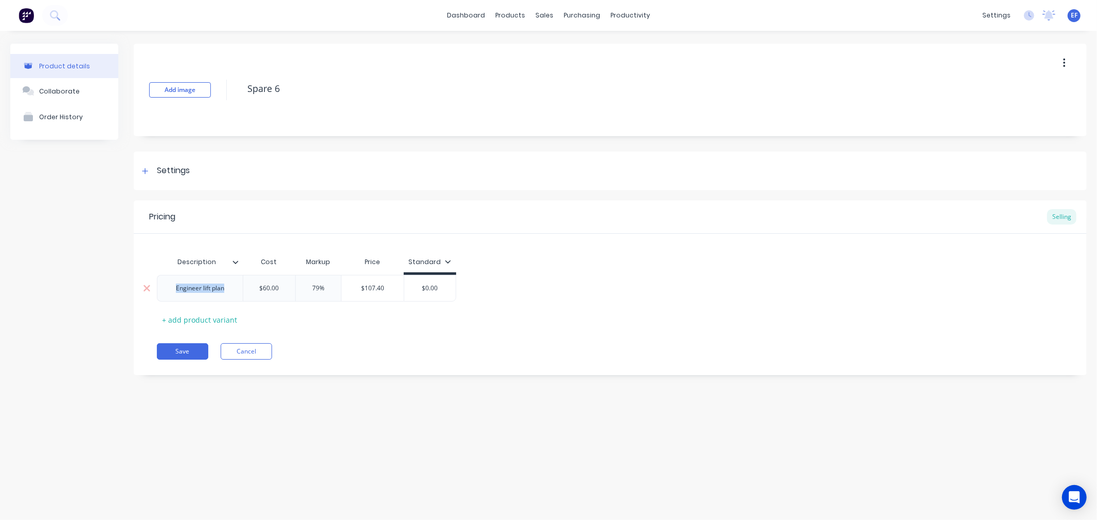
drag, startPoint x: 228, startPoint y: 292, endPoint x: 162, endPoint y: 292, distance: 66.3
click at [162, 292] on div "Engineer lift plan" at bounding box center [200, 288] width 86 height 27
paste div
drag, startPoint x: 302, startPoint y: 289, endPoint x: 291, endPoint y: 289, distance: 10.8
click at [291, 289] on input "79%" at bounding box center [309, 288] width 51 height 9
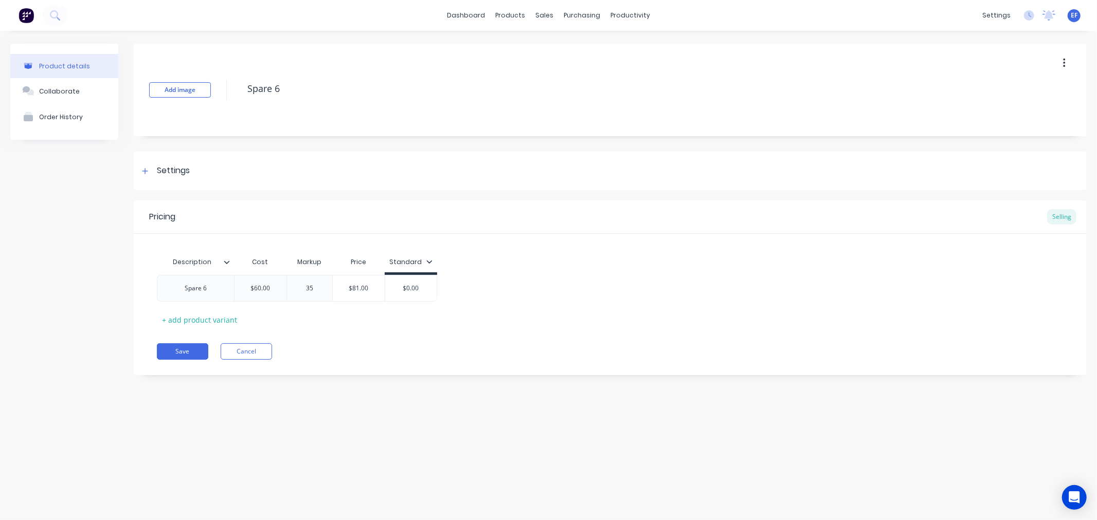
type input "35"
click at [413, 343] on div "Save Cancel" at bounding box center [622, 351] width 930 height 16
click at [150, 170] on div at bounding box center [145, 171] width 13 height 13
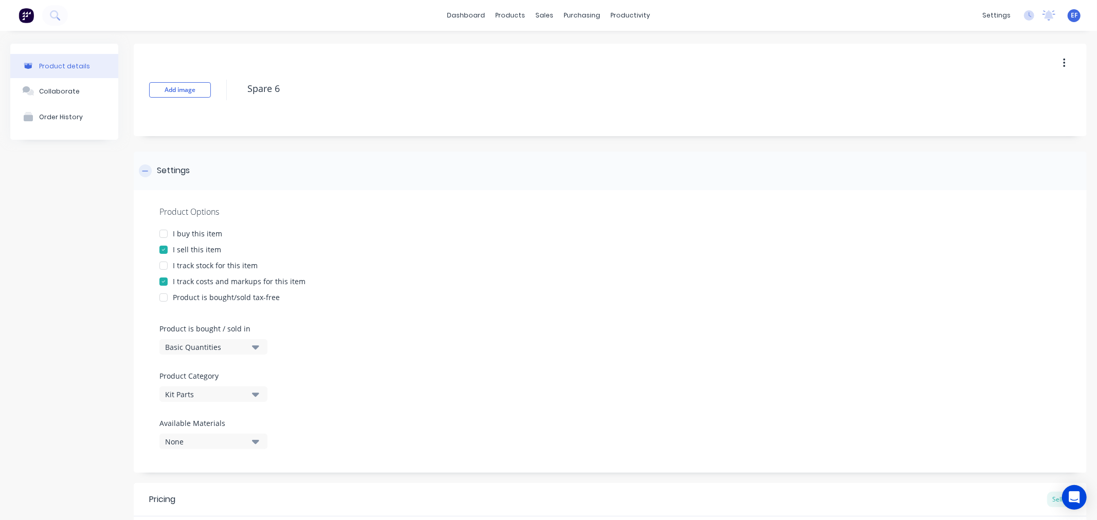
click at [150, 170] on div at bounding box center [145, 171] width 13 height 13
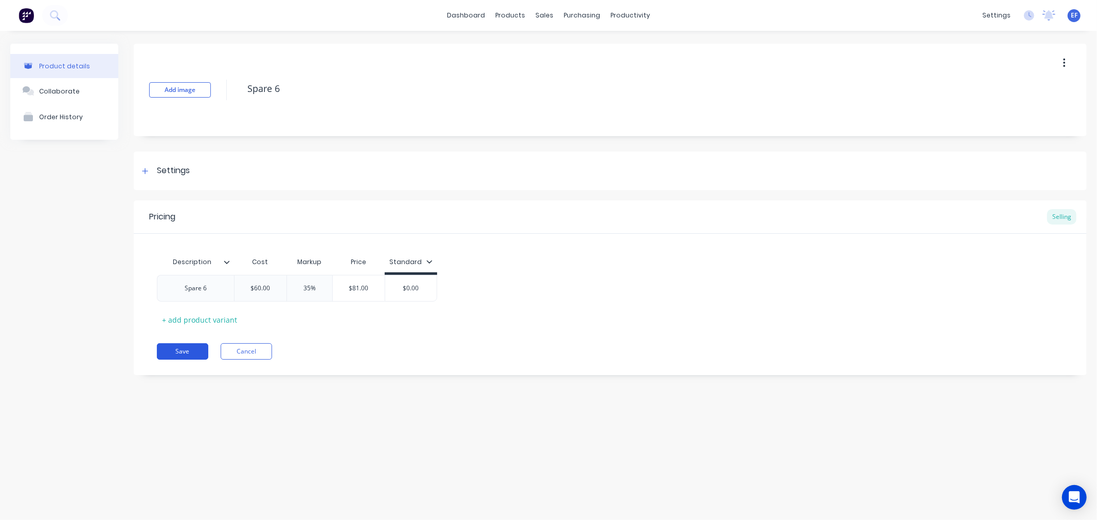
click at [175, 351] on button "Save" at bounding box center [182, 351] width 51 height 16
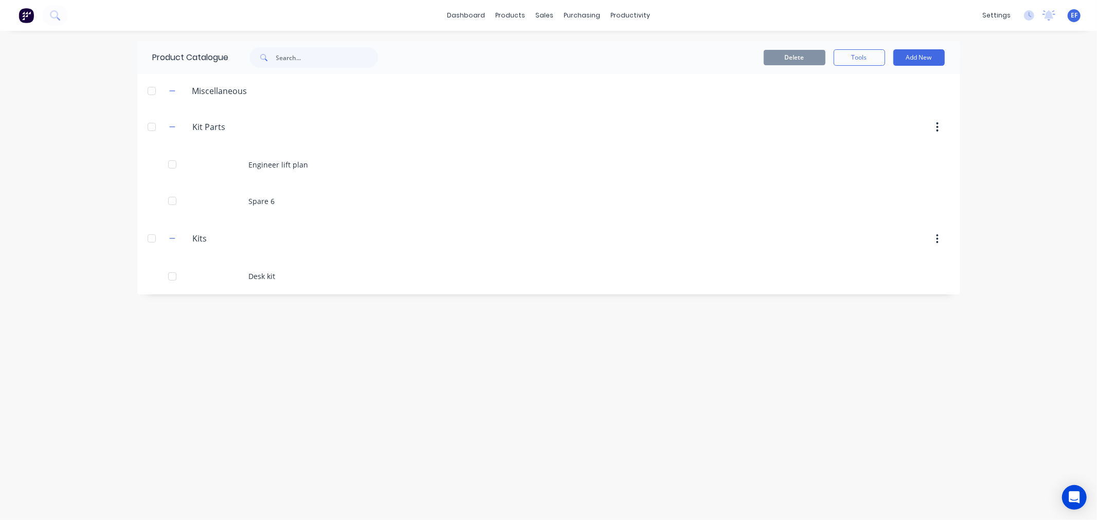
click at [171, 198] on div at bounding box center [172, 201] width 21 height 21
click at [859, 62] on button "Tools" at bounding box center [858, 57] width 51 height 16
click at [840, 80] on span "Duplicate product" at bounding box center [834, 84] width 77 height 11
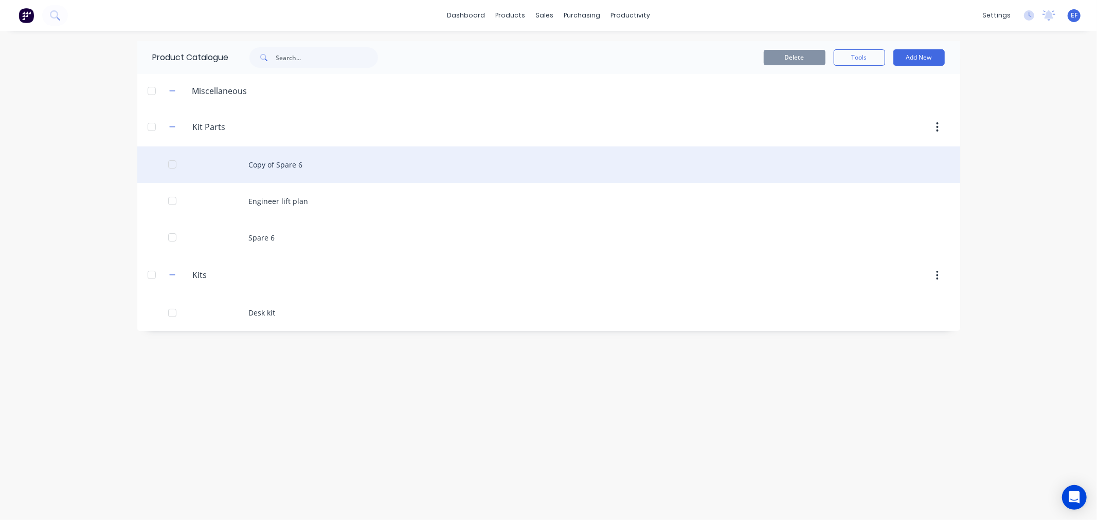
click at [338, 172] on div "Copy of Spare 6" at bounding box center [548, 165] width 823 height 37
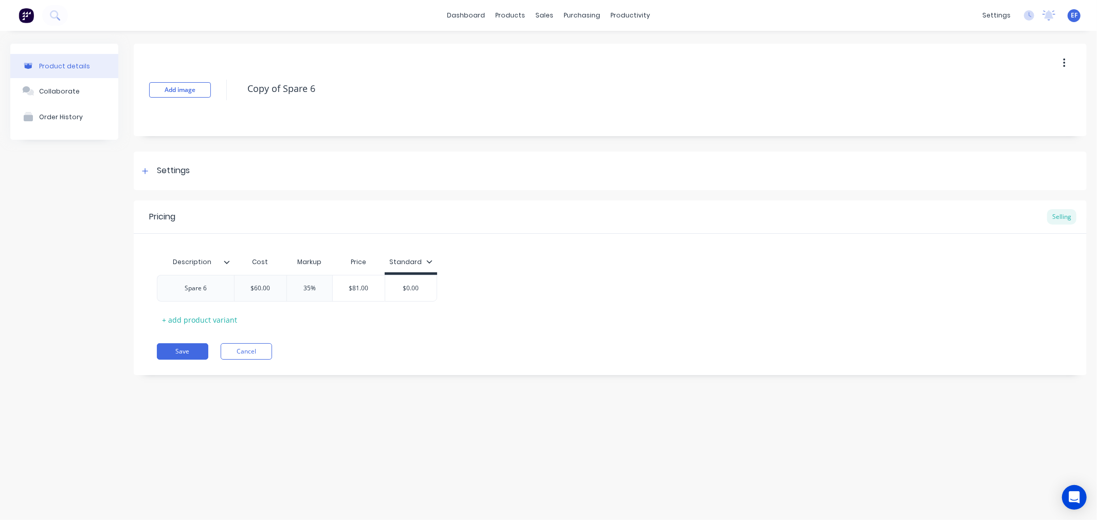
drag, startPoint x: 341, startPoint y: 94, endPoint x: 217, endPoint y: 96, distance: 123.9
click at [217, 96] on div "Add image Copy of Spare 6" at bounding box center [610, 90] width 953 height 93
paste textarea "Provisional Sum(Item)"
type textarea "Provisional Sum(Item)"
drag, startPoint x: 212, startPoint y: 292, endPoint x: 177, endPoint y: 295, distance: 35.6
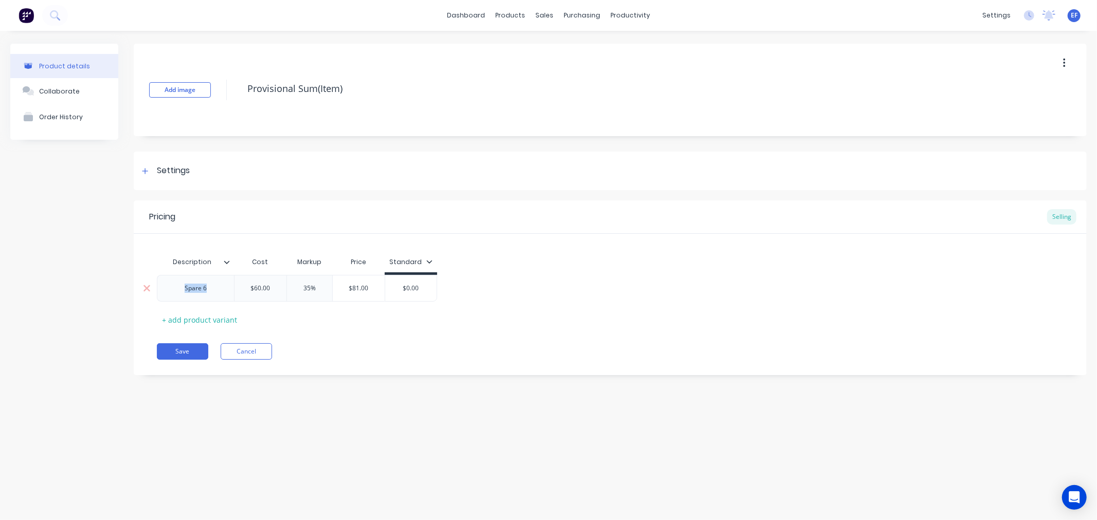
click at [177, 295] on div "Spare 6" at bounding box center [195, 288] width 51 height 13
paste div
click at [316, 348] on div "Save Cancel" at bounding box center [622, 351] width 930 height 16
click at [161, 172] on div "Settings" at bounding box center [173, 171] width 33 height 13
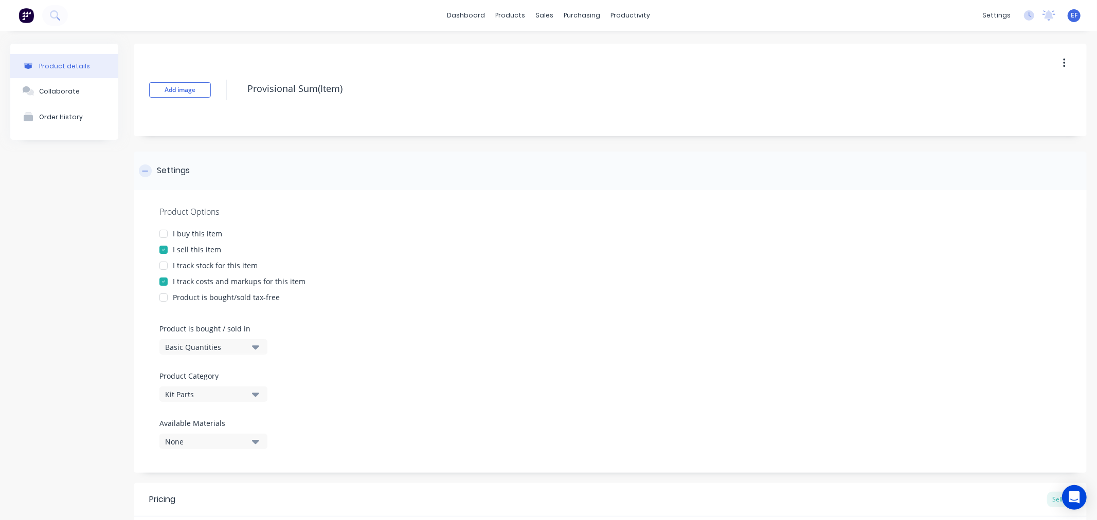
click at [161, 172] on div "Settings" at bounding box center [173, 171] width 33 height 13
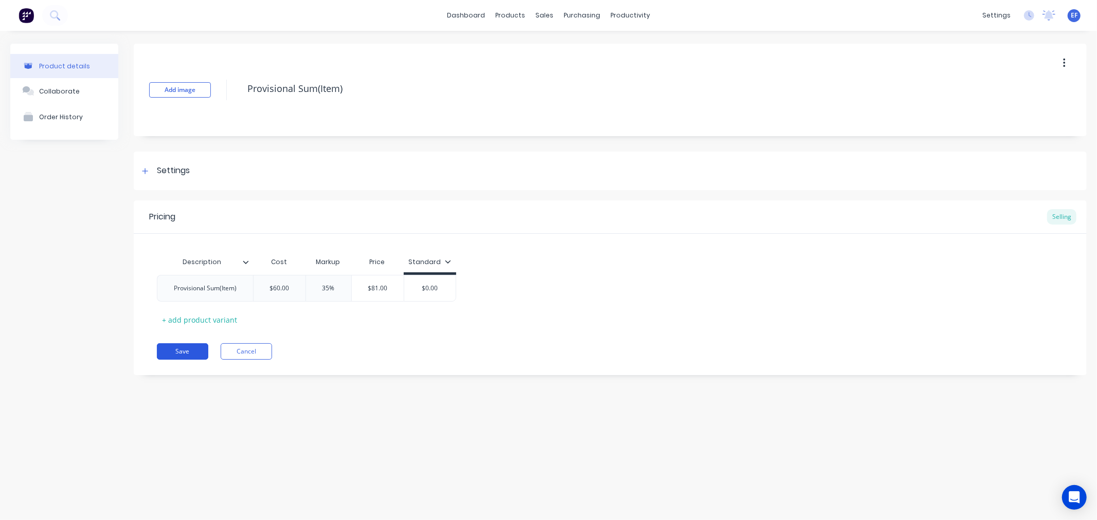
click at [189, 347] on button "Save" at bounding box center [182, 351] width 51 height 16
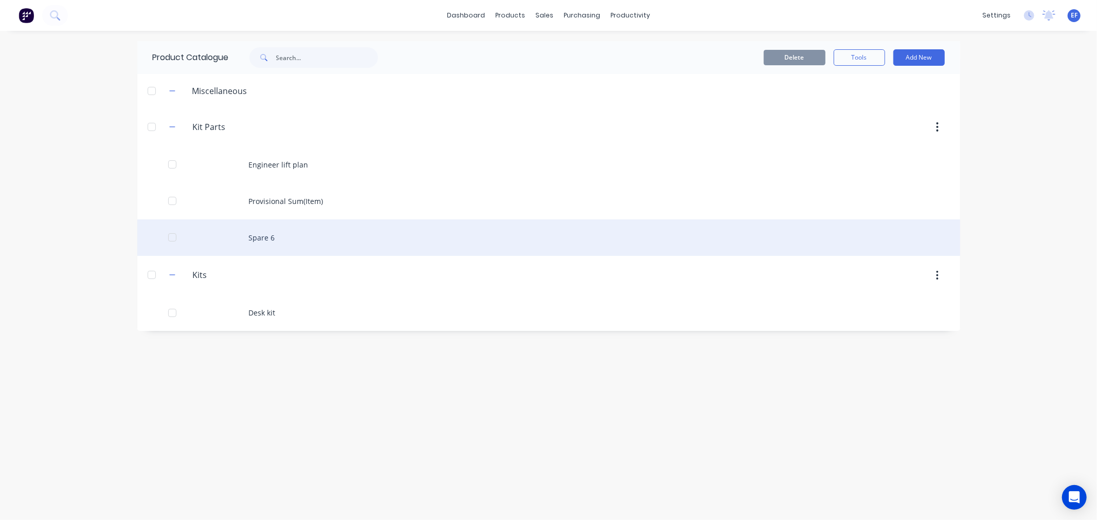
click at [274, 235] on div "Spare 6" at bounding box center [548, 238] width 823 height 37
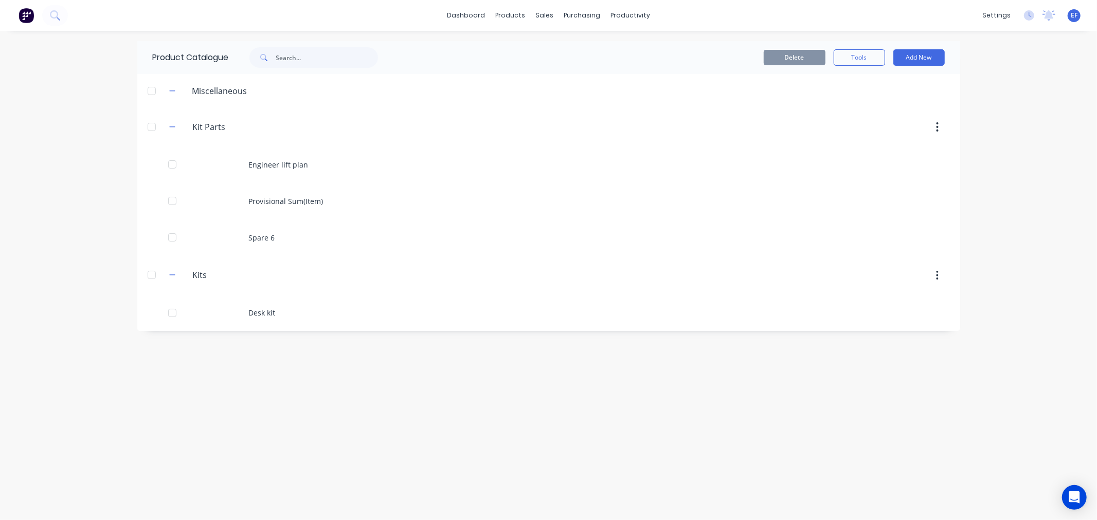
click at [173, 237] on div at bounding box center [172, 237] width 21 height 21
click at [846, 60] on button "Tools" at bounding box center [858, 57] width 51 height 16
click at [832, 84] on span "Duplicate product" at bounding box center [834, 84] width 77 height 11
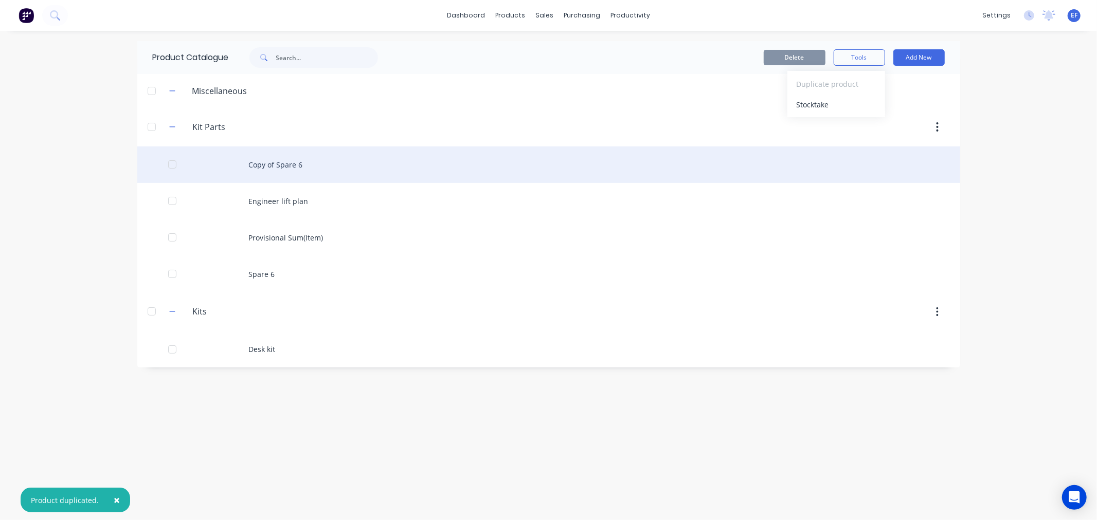
click at [273, 160] on div "Copy of Spare 6" at bounding box center [548, 165] width 823 height 37
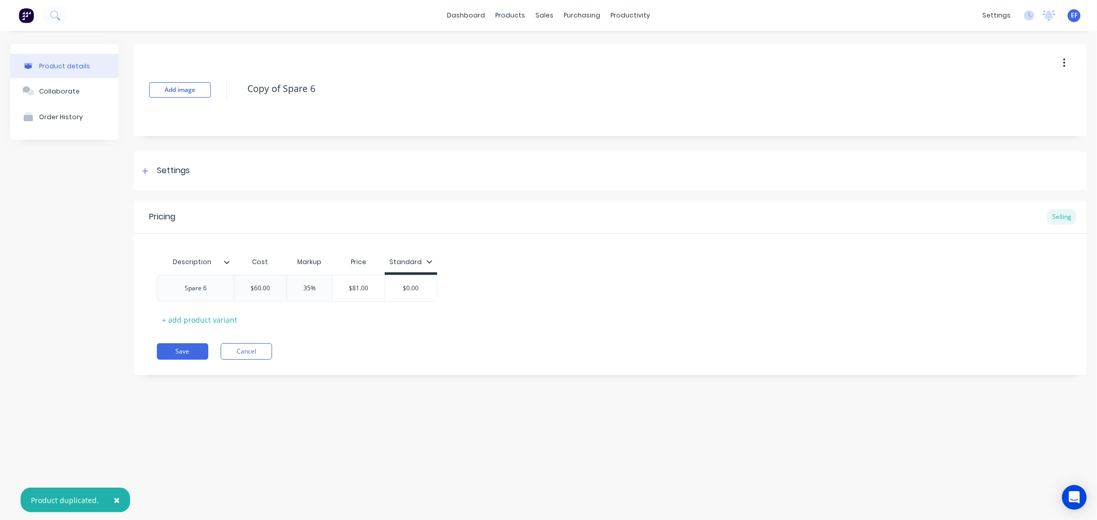
drag, startPoint x: 341, startPoint y: 95, endPoint x: 227, endPoint y: 96, distance: 114.7
click at [227, 96] on div "Add image Copy of Spare 6" at bounding box center [610, 90] width 953 height 93
paste textarea "Site box"
type textarea "Site box"
drag, startPoint x: 211, startPoint y: 289, endPoint x: 172, endPoint y: 288, distance: 39.1
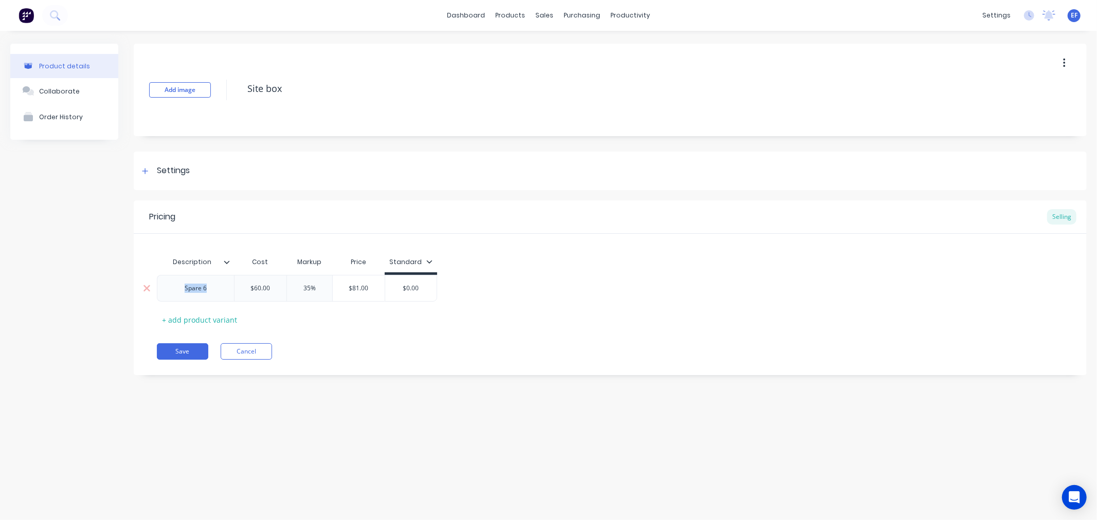
click at [172, 288] on div "Spare 6" at bounding box center [195, 288] width 51 height 13
paste div
click at [275, 288] on input "$60.00" at bounding box center [260, 288] width 52 height 9
drag, startPoint x: 275, startPoint y: 288, endPoint x: 241, endPoint y: 290, distance: 34.0
click at [241, 290] on input "$60.00" at bounding box center [260, 288] width 52 height 9
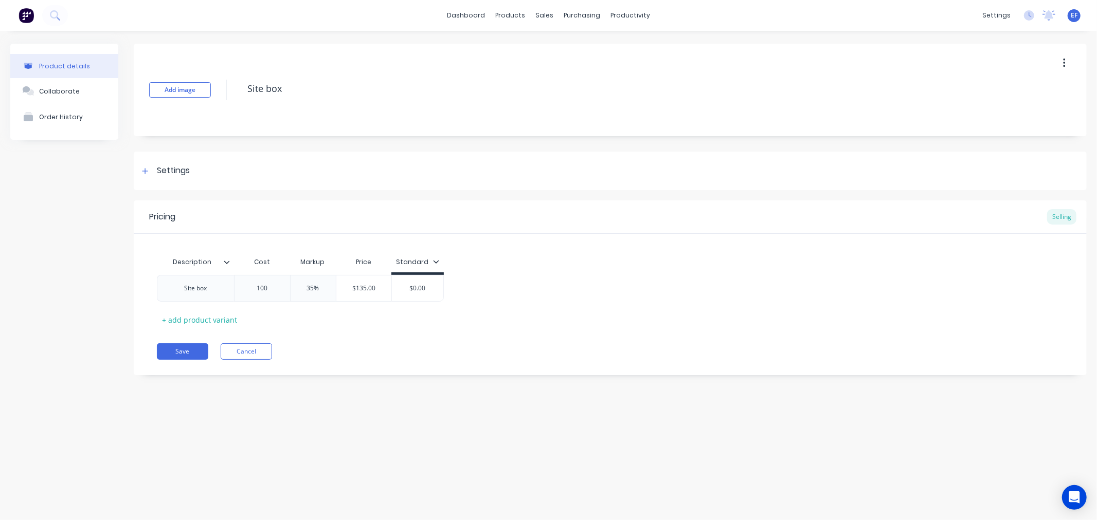
type input "100"
click at [356, 321] on div "Description Cost Markup Price Standard Site box $100.00 100 35% $135.00 $0.00 +…" at bounding box center [610, 290] width 906 height 76
click at [175, 166] on div "Settings" at bounding box center [173, 171] width 33 height 13
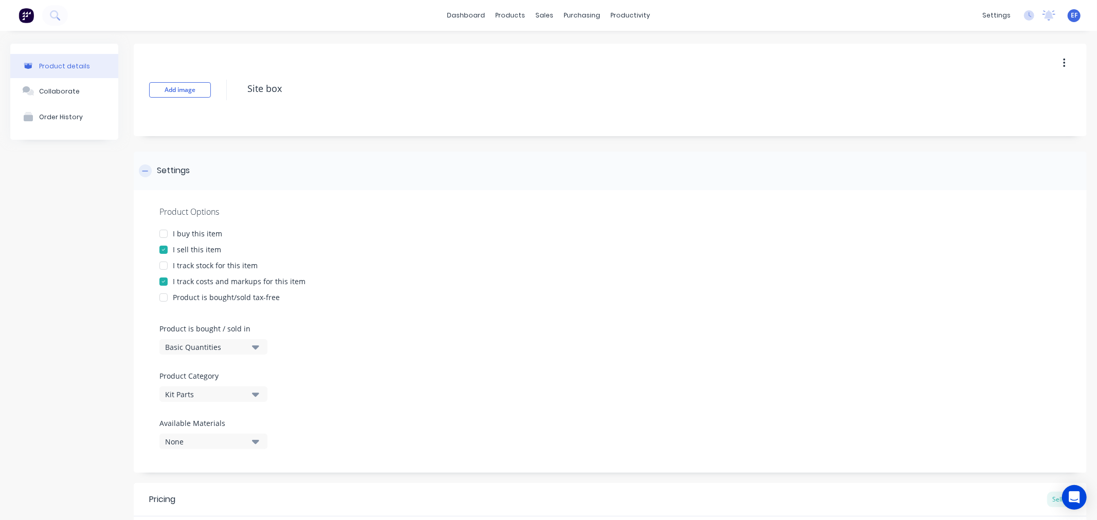
click at [175, 166] on div "Settings" at bounding box center [173, 171] width 33 height 13
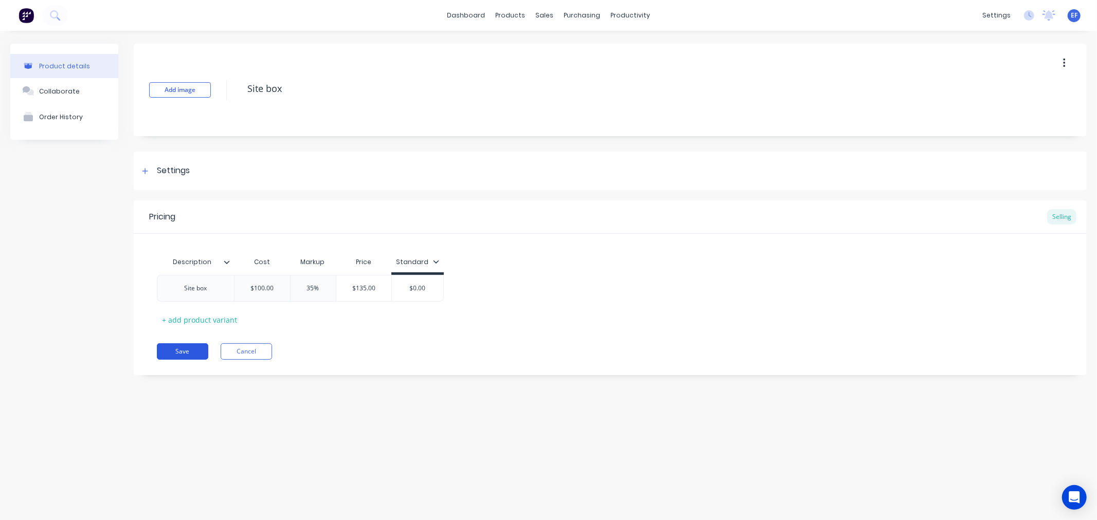
click at [182, 353] on button "Save" at bounding box center [182, 351] width 51 height 16
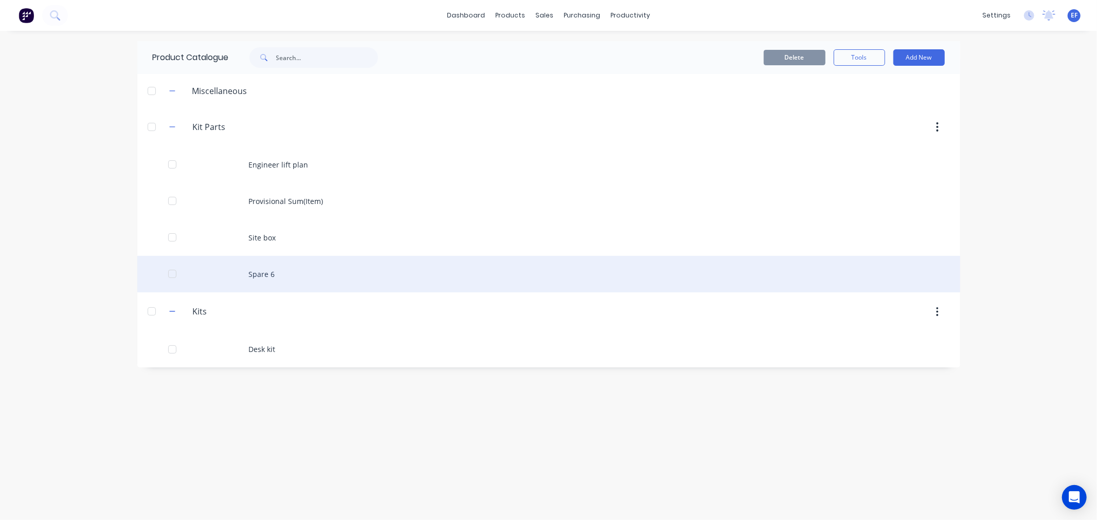
click at [173, 274] on div at bounding box center [172, 274] width 21 height 21
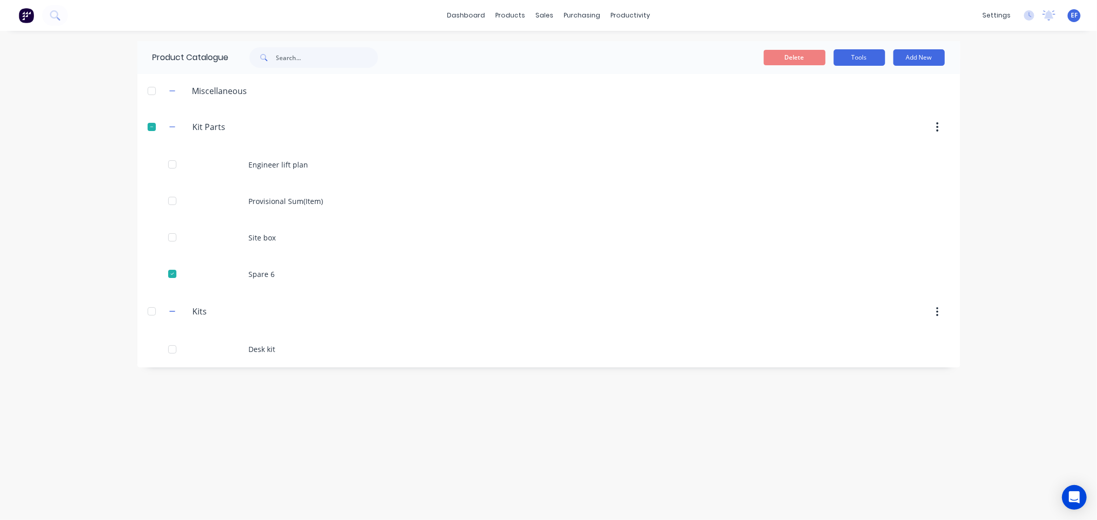
click at [866, 50] on button "Tools" at bounding box center [858, 57] width 51 height 16
click at [834, 83] on span "Duplicate product" at bounding box center [834, 84] width 77 height 11
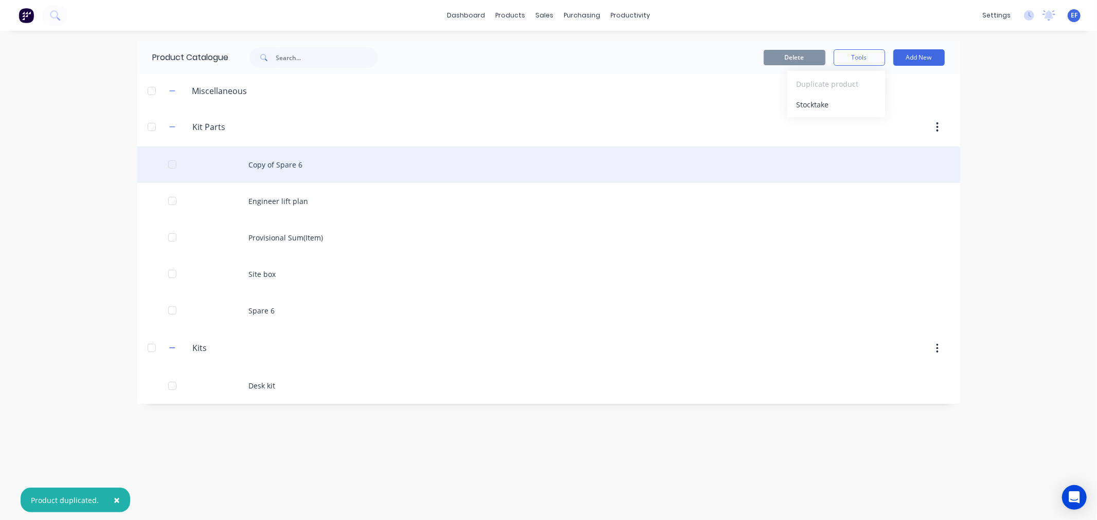
click at [303, 153] on div "Copy of Spare 6" at bounding box center [548, 165] width 823 height 37
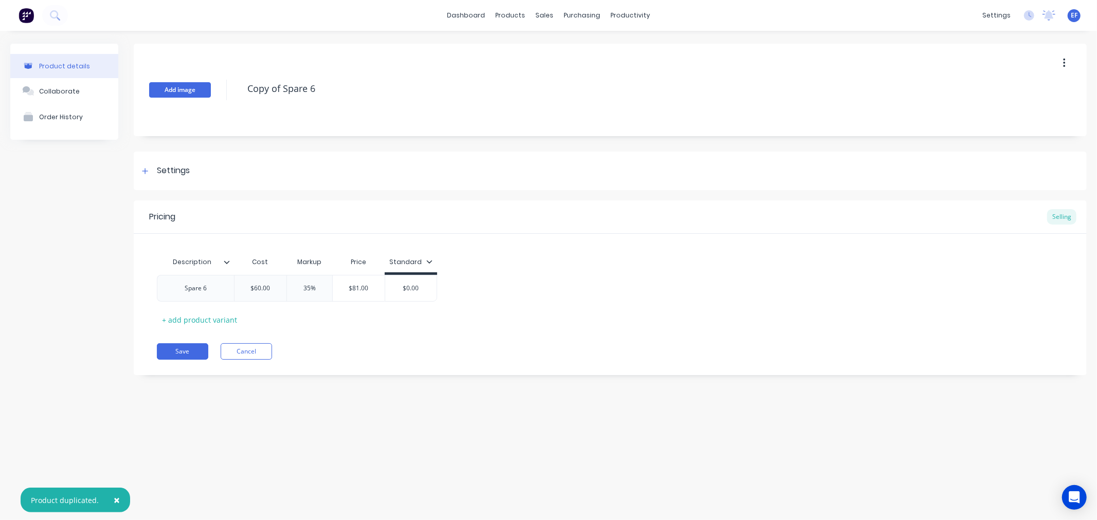
drag, startPoint x: 343, startPoint y: 90, endPoint x: 198, endPoint y: 93, distance: 145.0
click at [198, 93] on div "Add image Copy of Spare 6" at bounding box center [610, 90] width 953 height 93
paste textarea "Spare 8"
type textarea "Spare 8"
drag, startPoint x: 212, startPoint y: 294, endPoint x: 168, endPoint y: 290, distance: 44.8
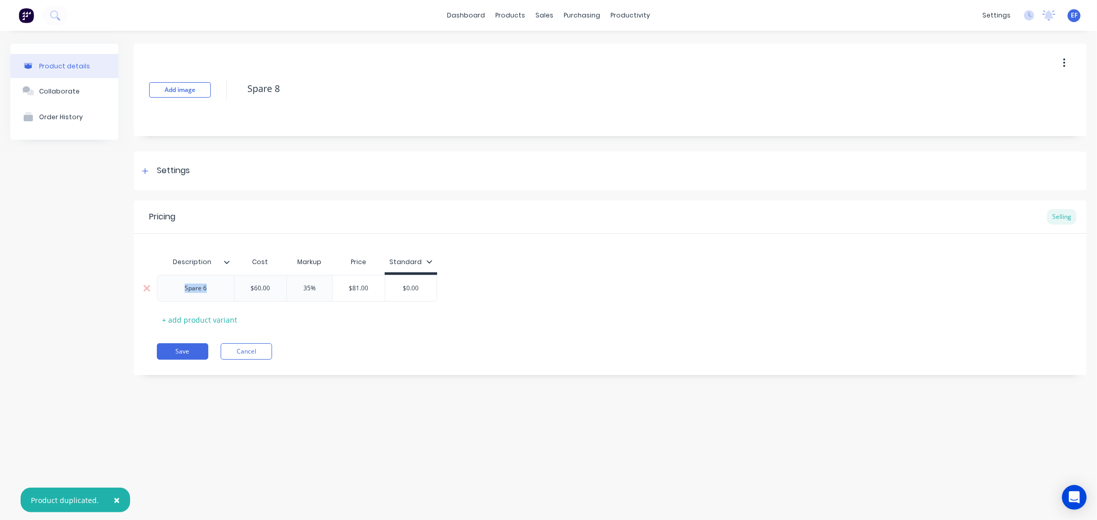
click at [169, 290] on div "Spare 6" at bounding box center [195, 288] width 77 height 27
paste div
drag, startPoint x: 272, startPoint y: 289, endPoint x: 239, endPoint y: 289, distance: 33.9
click at [239, 289] on input "$60.00" at bounding box center [260, 288] width 52 height 9
type input "0"
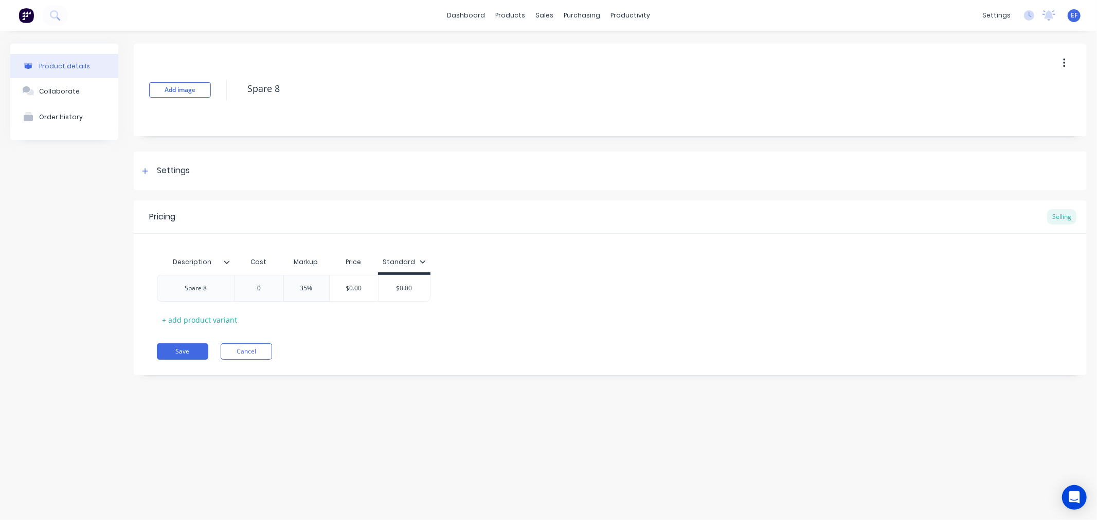
click at [346, 321] on div "Description Cost Markup Price Standard Spare 8 $0.00 0 35% $0.00 $0.00 + add pr…" at bounding box center [610, 290] width 906 height 76
click at [312, 286] on input "35%" at bounding box center [306, 288] width 51 height 9
click at [283, 287] on input "35%" at bounding box center [306, 288] width 51 height 9
drag, startPoint x: 331, startPoint y: 338, endPoint x: 337, endPoint y: 338, distance: 5.7
click at [332, 338] on div "Pricing Selling Description Cost Markup Price Standard Spare 8 $0.00 0 0% 0 $0.…" at bounding box center [610, 288] width 953 height 175
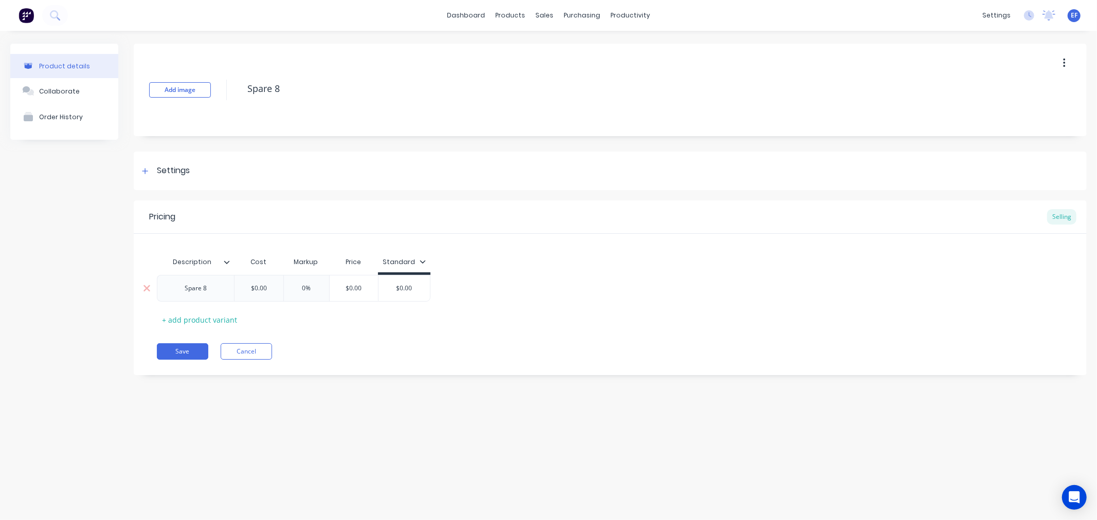
click at [288, 288] on input "0%" at bounding box center [306, 288] width 51 height 9
type input "20"
click at [355, 319] on div "Description Cost Markup Price Standard Spare 8 $0.00 0 20% 20 $0.00 $0.00 + add…" at bounding box center [610, 290] width 906 height 76
click at [163, 172] on div "Settings" at bounding box center [173, 171] width 33 height 13
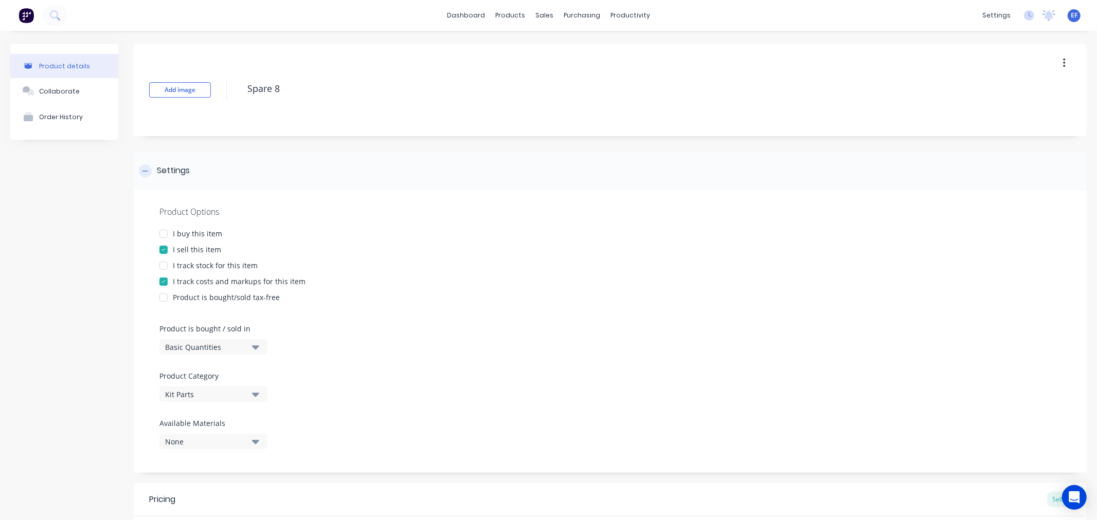
click at [163, 172] on div "Settings" at bounding box center [173, 171] width 33 height 13
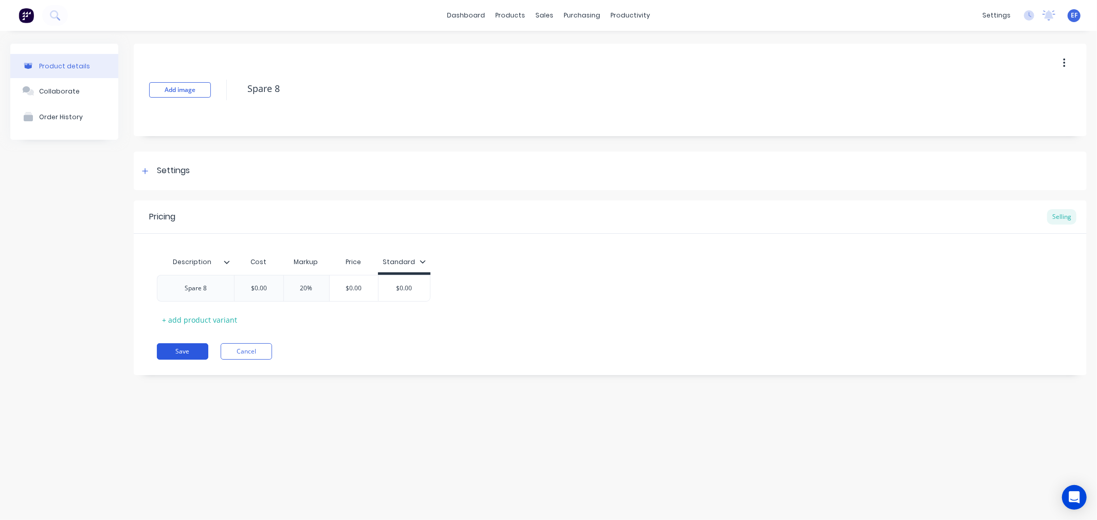
click at [175, 347] on button "Save" at bounding box center [182, 351] width 51 height 16
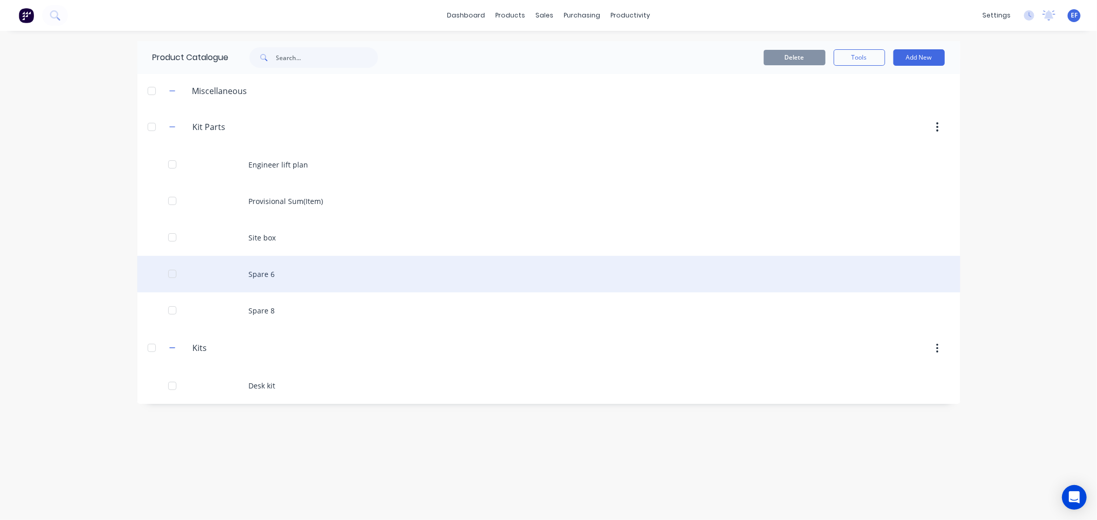
click at [170, 274] on div at bounding box center [172, 274] width 21 height 21
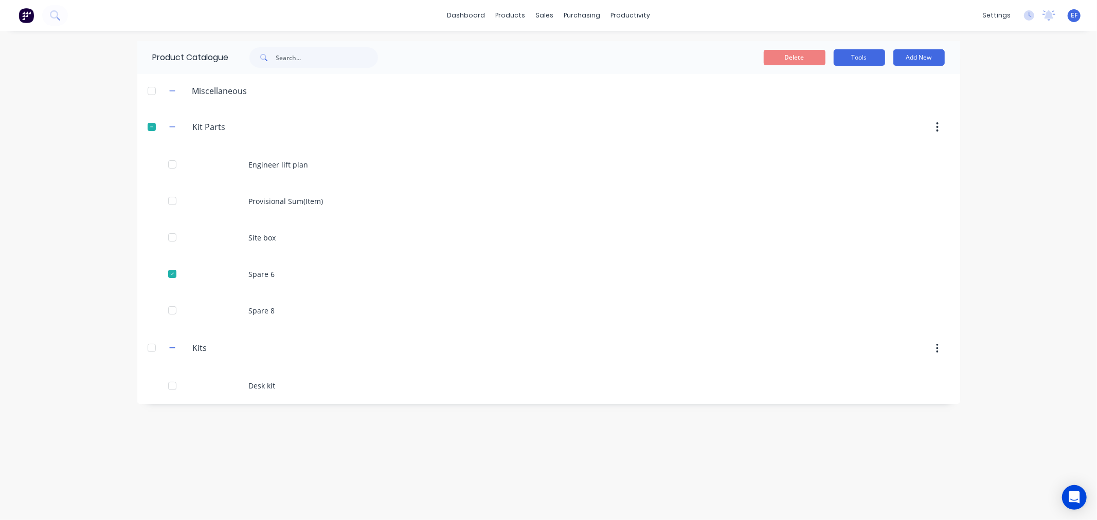
click at [856, 51] on button "Tools" at bounding box center [858, 57] width 51 height 16
click at [836, 71] on div "Duplicate product Stocktake" at bounding box center [836, 94] width 98 height 46
click at [835, 78] on div "Duplicate product" at bounding box center [835, 84] width 79 height 15
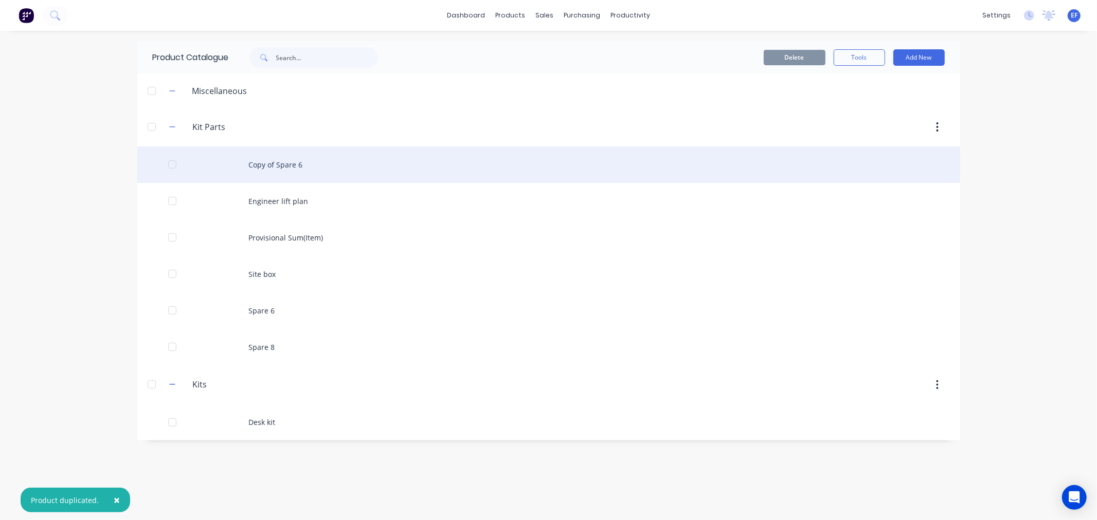
click at [311, 162] on div "Copy of Spare 6" at bounding box center [548, 165] width 823 height 37
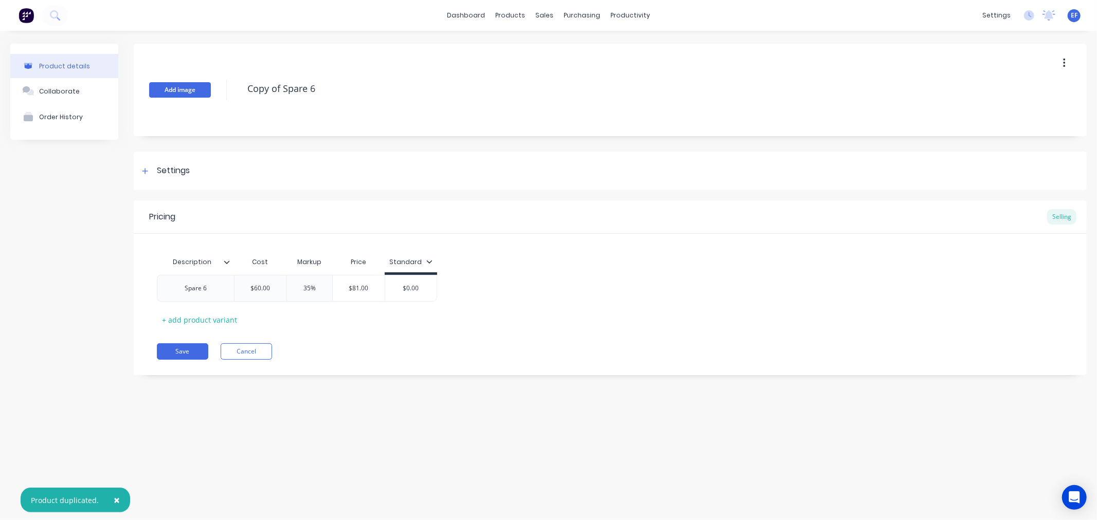
drag, startPoint x: 330, startPoint y: 90, endPoint x: 192, endPoint y: 94, distance: 137.3
click at [192, 94] on div "Add image Copy of Spare 6" at bounding box center [610, 90] width 953 height 93
paste textarea "Travel Hours"
type textarea "Travel Hours"
click at [215, 294] on div "Spare 6" at bounding box center [195, 288] width 51 height 13
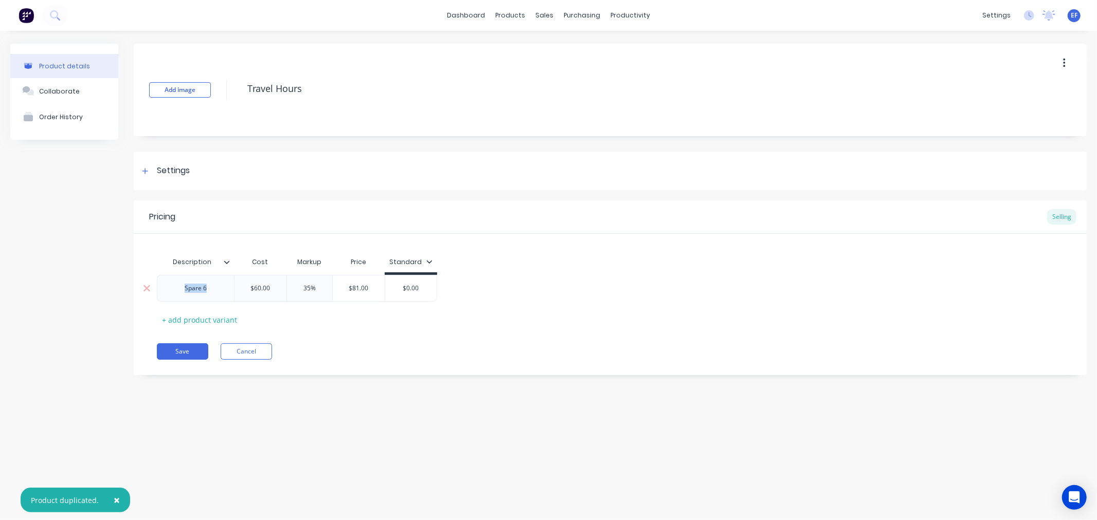
drag, startPoint x: 201, startPoint y: 288, endPoint x: 160, endPoint y: 288, distance: 40.6
click at [160, 288] on div "Spare 6" at bounding box center [195, 288] width 77 height 27
paste div
drag, startPoint x: 277, startPoint y: 290, endPoint x: 233, endPoint y: 290, distance: 43.7
click at [233, 290] on div "Travel Hours $60.00 $60.00 35% $81.00 $0.00" at bounding box center [297, 288] width 280 height 27
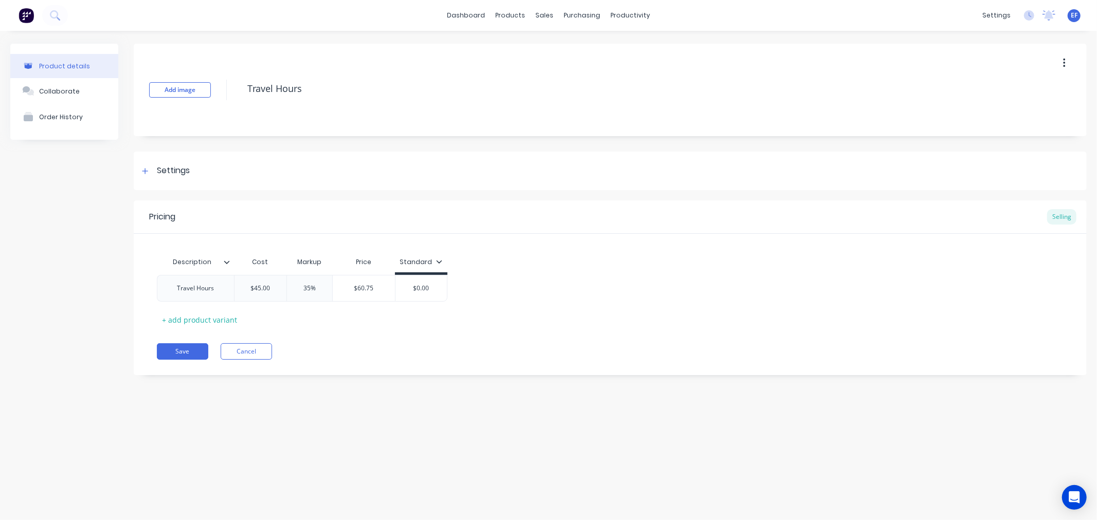
type input "$45.00"
drag, startPoint x: 294, startPoint y: 290, endPoint x: 282, endPoint y: 290, distance: 11.8
click at [282, 290] on div "Travel Hours $45.00 $45.00 35% 35% $60.75 $0.00" at bounding box center [302, 288] width 290 height 27
type input "66"
click at [418, 342] on div "Pricing Selling Description Cost Markup Price Standard Travel Hours $45.00 $45.…" at bounding box center [610, 288] width 953 height 175
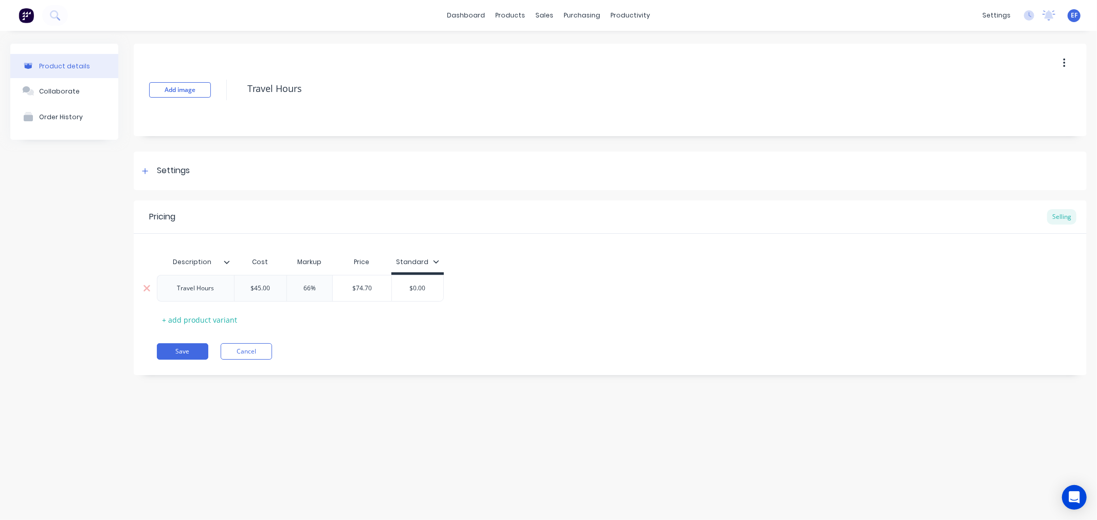
click at [345, 284] on input "$74.70" at bounding box center [362, 288] width 59 height 9
drag, startPoint x: 368, startPoint y: 290, endPoint x: 378, endPoint y: 290, distance: 9.8
click at [378, 290] on input "$74.70" at bounding box center [362, 288] width 59 height 9
type input "75"
click at [382, 345] on div "Save Cancel" at bounding box center [622, 351] width 930 height 16
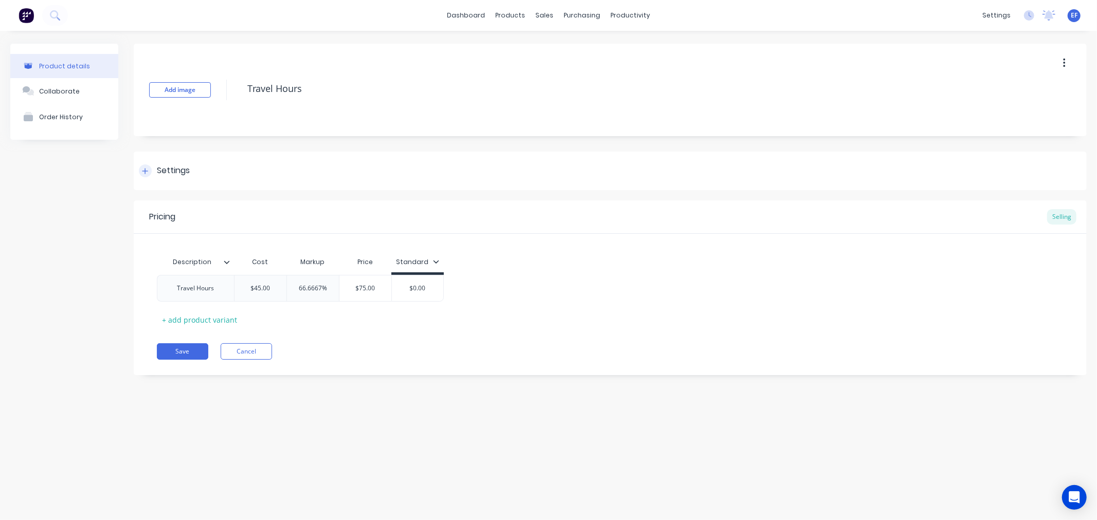
click at [163, 158] on div "Settings" at bounding box center [610, 171] width 953 height 39
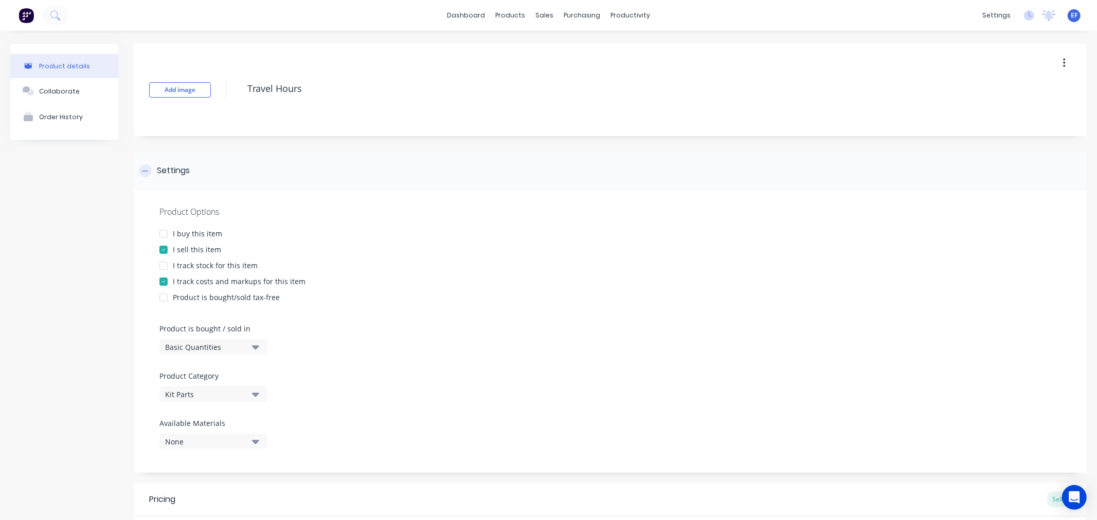
click at [162, 169] on div "Settings" at bounding box center [173, 171] width 33 height 13
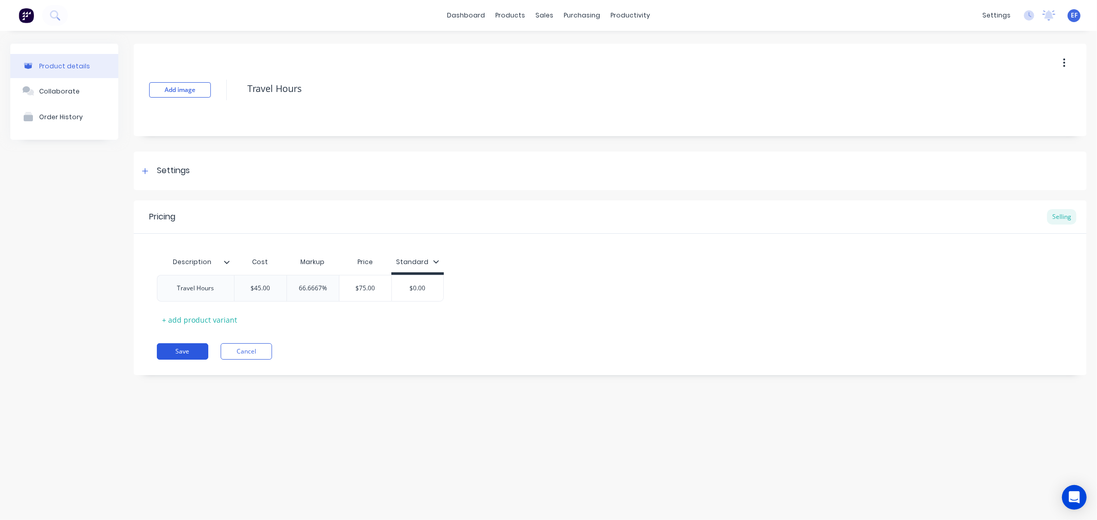
click at [177, 352] on button "Save" at bounding box center [182, 351] width 51 height 16
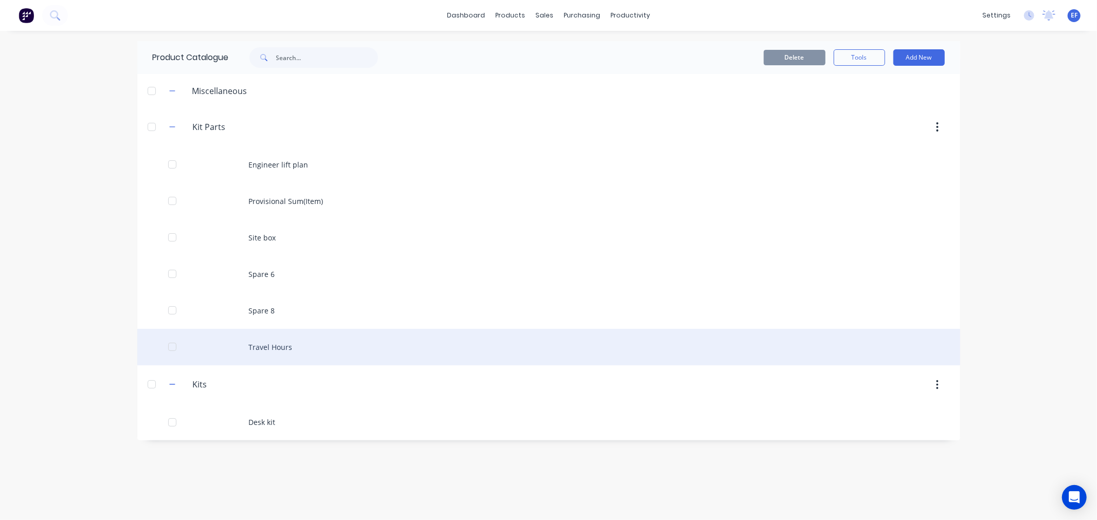
click at [177, 350] on div at bounding box center [172, 347] width 21 height 21
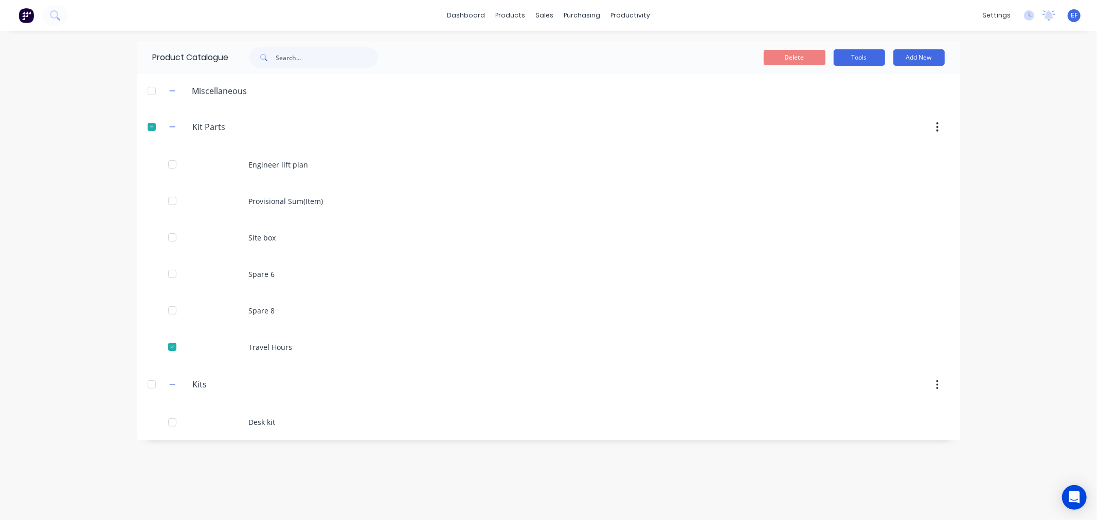
click at [869, 57] on button "Tools" at bounding box center [858, 57] width 51 height 16
click at [867, 78] on div "Duplicate product" at bounding box center [835, 84] width 79 height 15
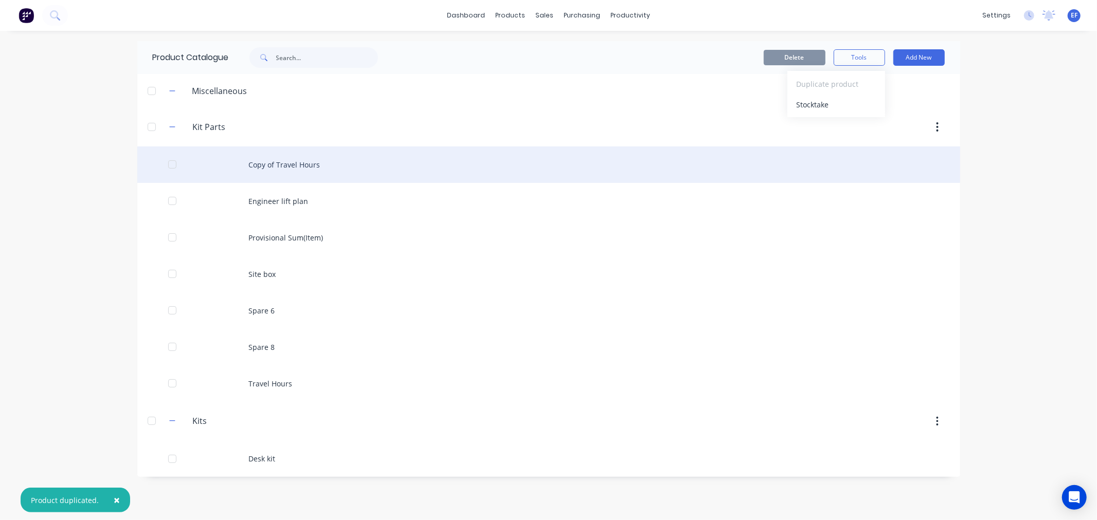
click at [276, 162] on div "Copy of Travel Hours" at bounding box center [548, 165] width 823 height 37
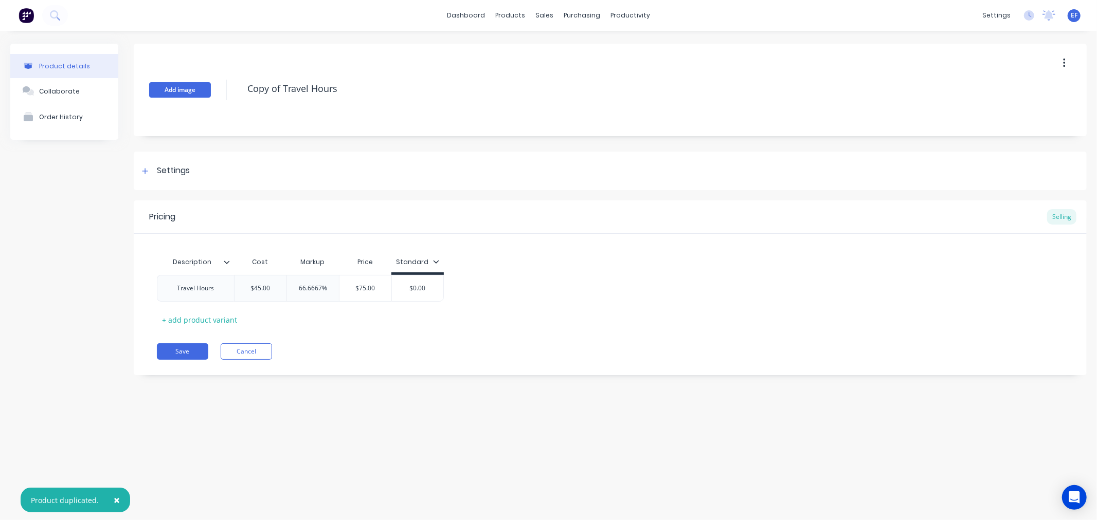
drag, startPoint x: 322, startPoint y: 94, endPoint x: 210, endPoint y: 92, distance: 112.6
click at [210, 92] on div "Add image Copy of Travel Hours" at bounding box center [610, 90] width 953 height 93
paste textarea "Travel Expenses per vehicle trip both way"
type textarea "Travel Expenses per vehicle trip both ways"
drag, startPoint x: 217, startPoint y: 289, endPoint x: 176, endPoint y: 292, distance: 41.2
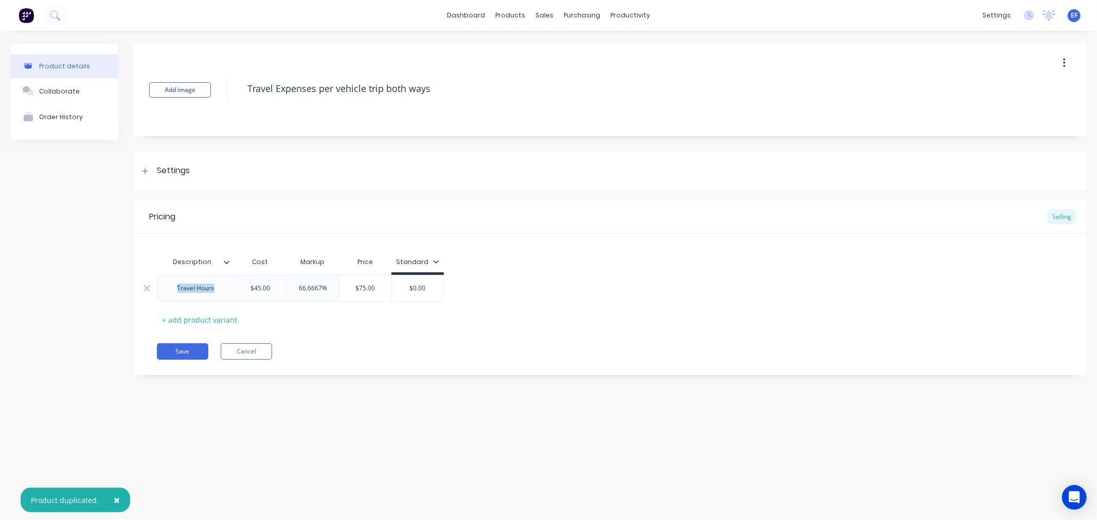
click at [176, 292] on div "Travel Hours" at bounding box center [195, 288] width 53 height 13
paste div
drag, startPoint x: 259, startPoint y: 295, endPoint x: 322, endPoint y: 286, distance: 63.3
click at [272, 295] on div "Travel Expenses per vehicle trip both ways $45.00 $45.00 66.6667% $75.00 $0.00" at bounding box center [345, 288] width 376 height 27
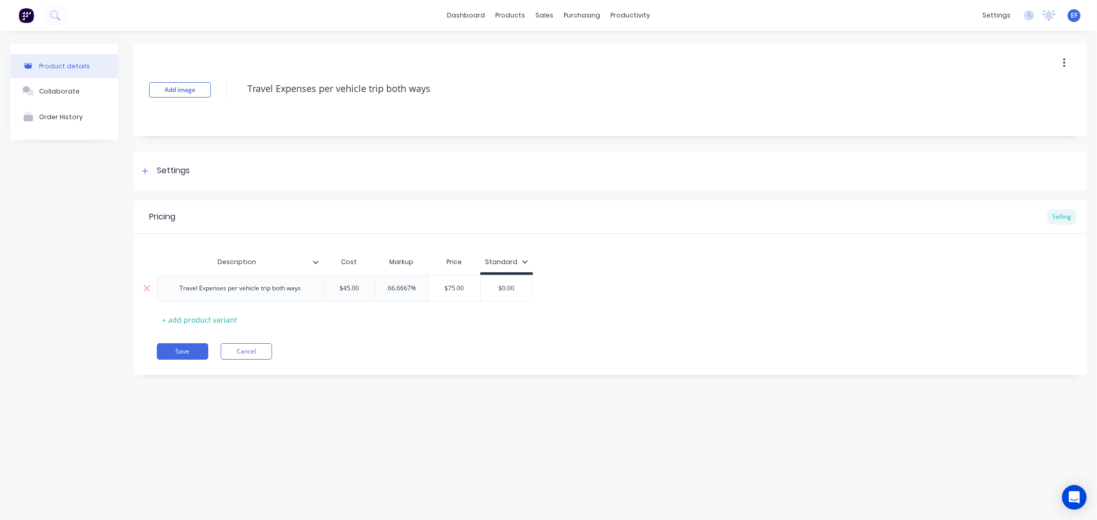
drag, startPoint x: 340, startPoint y: 286, endPoint x: 371, endPoint y: 289, distance: 31.1
click at [371, 289] on input "$45.00" at bounding box center [349, 288] width 52 height 9
type input "50"
drag, startPoint x: 421, startPoint y: 288, endPoint x: 372, endPoint y: 287, distance: 48.9
click at [372, 287] on div "Travel Expenses per vehicle trip both ways $50.00 50 66.6667% 66.6667% $83.3333…" at bounding box center [353, 288] width 393 height 27
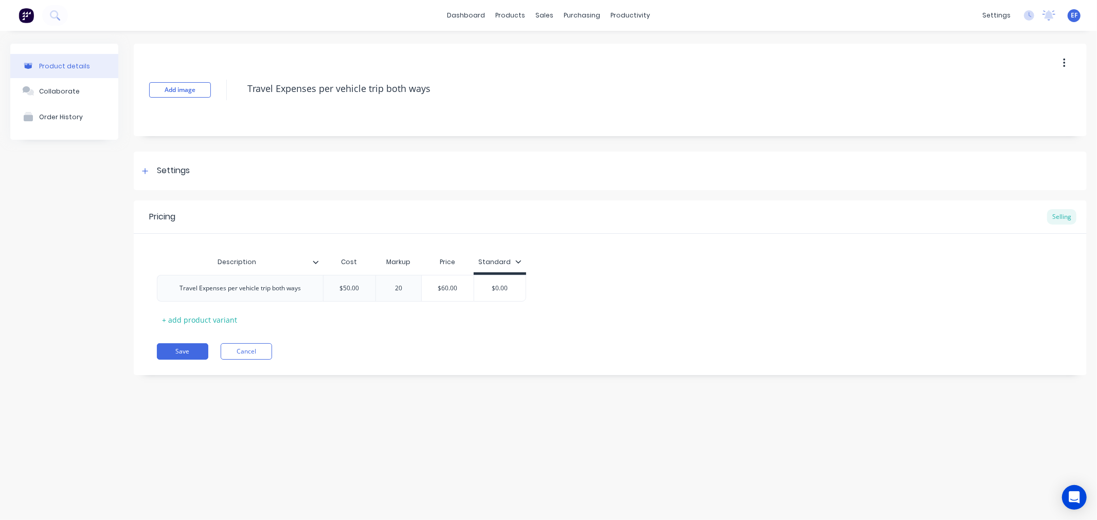
type input "20"
click at [446, 367] on div "Pricing Selling Description Cost Markup Price Standard Travel Expenses per vehi…" at bounding box center [610, 288] width 953 height 175
click at [163, 176] on div "Settings" at bounding box center [173, 171] width 33 height 13
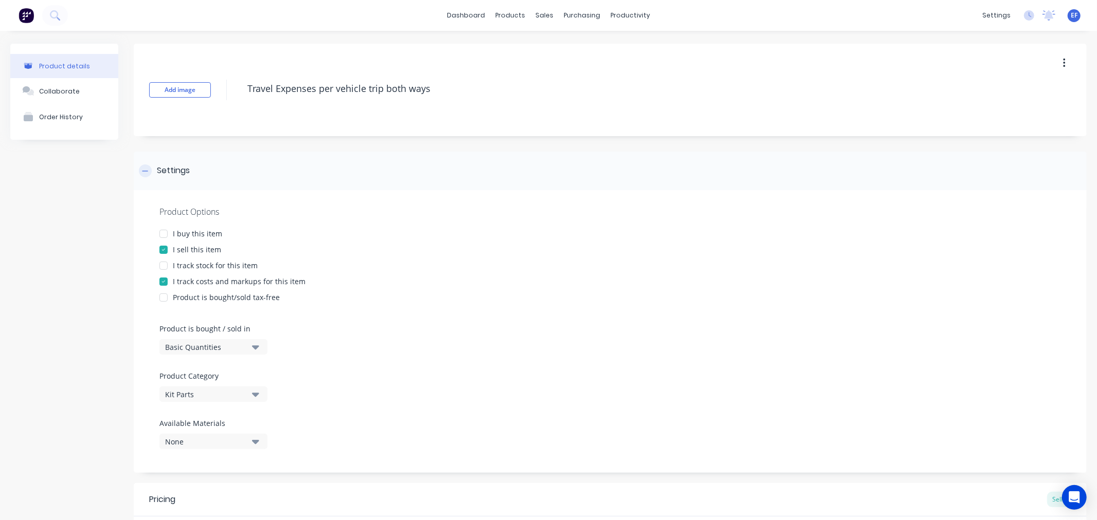
click at [163, 176] on div "Settings" at bounding box center [173, 171] width 33 height 13
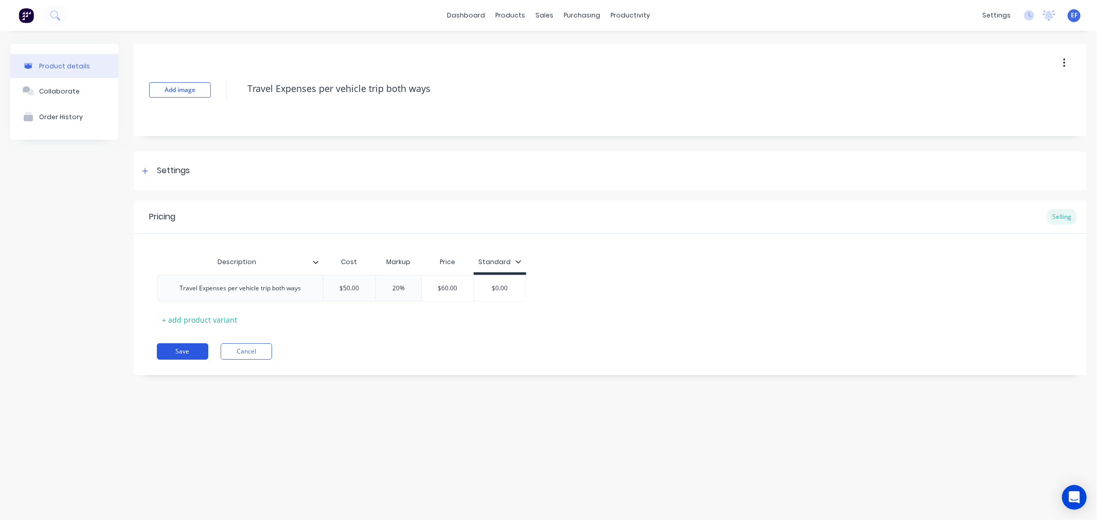
click at [170, 351] on button "Save" at bounding box center [182, 351] width 51 height 16
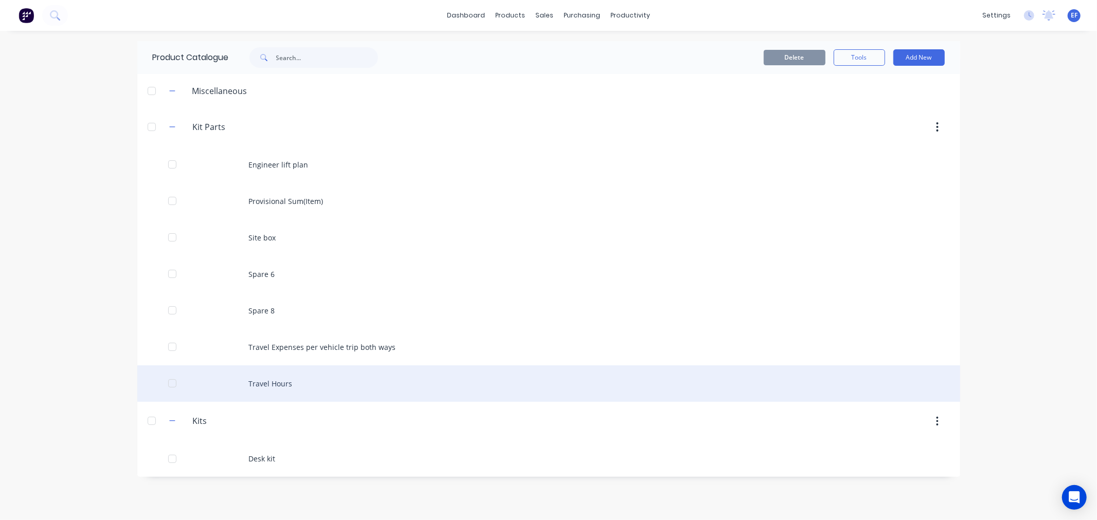
click at [176, 386] on div at bounding box center [172, 383] width 21 height 21
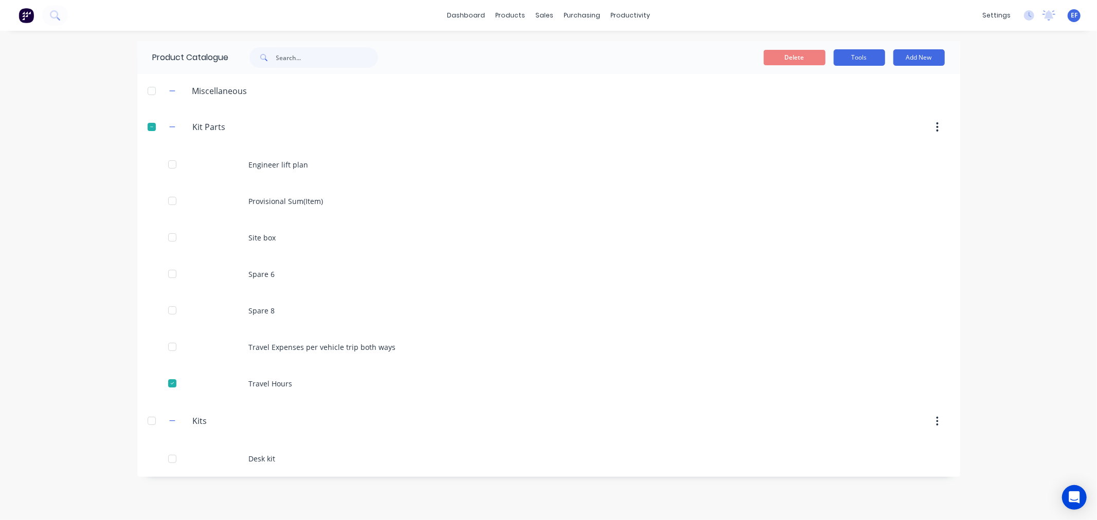
click at [862, 65] on button "Tools" at bounding box center [858, 57] width 51 height 16
click at [857, 84] on span "Duplicate product" at bounding box center [834, 84] width 77 height 11
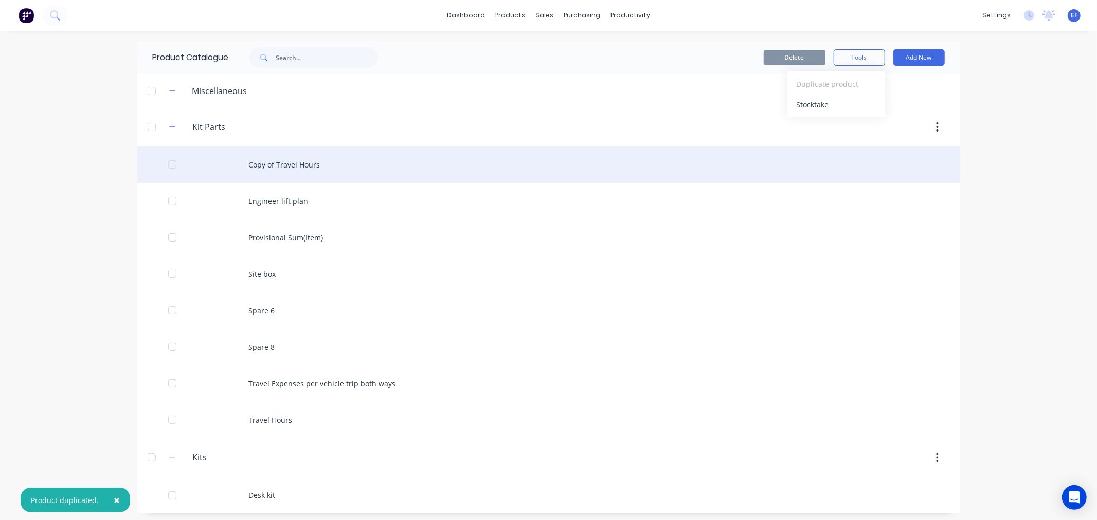
click at [316, 161] on div "Copy of Travel Hours" at bounding box center [548, 165] width 823 height 37
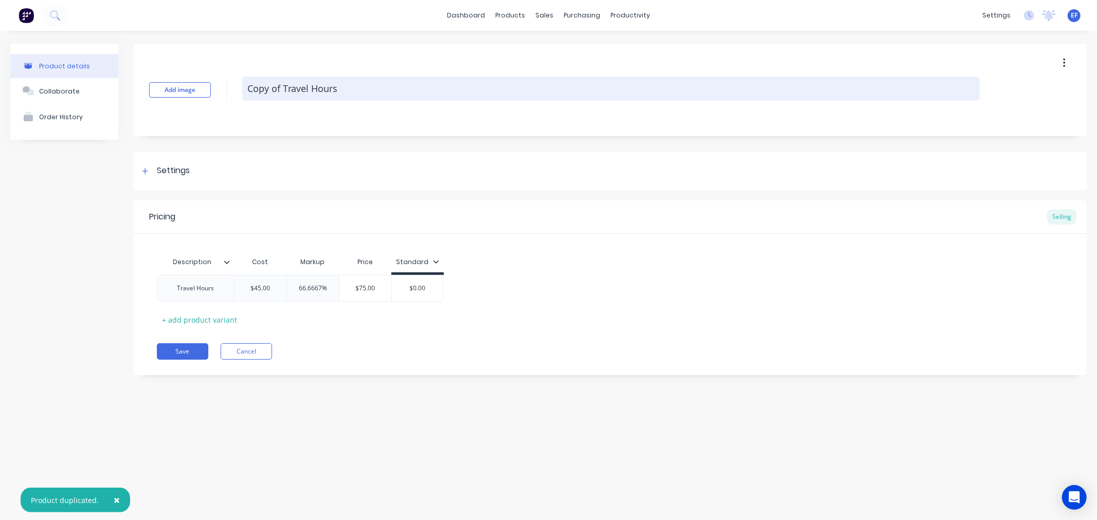
drag, startPoint x: 346, startPoint y: 85, endPoint x: 247, endPoint y: 93, distance: 99.6
click at [247, 93] on textarea "Copy of Travel Hours" at bounding box center [610, 89] width 737 height 24
paste textarea "Accommodation per man per day"
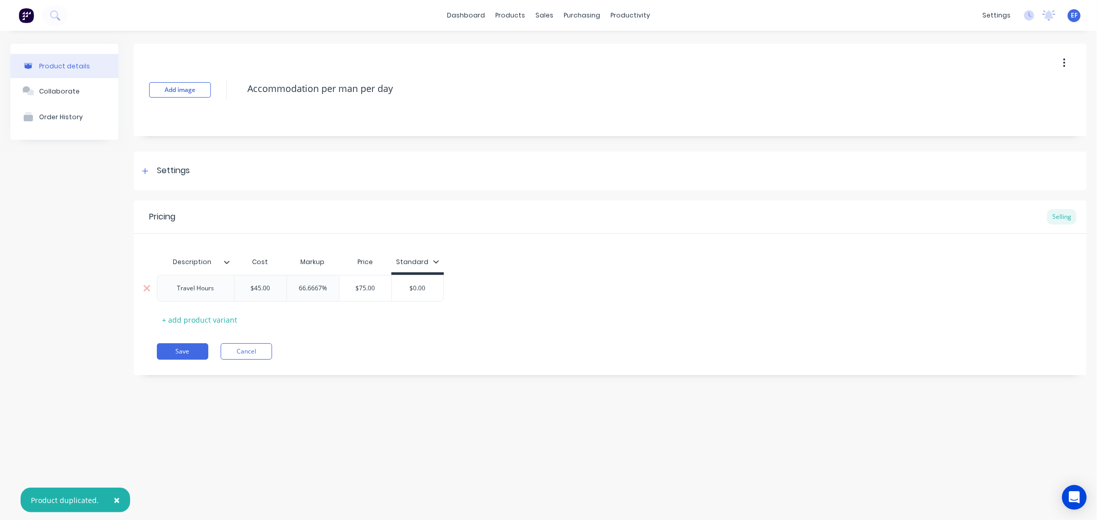
type textarea "Accommodation per man per day"
click at [214, 288] on div "Travel Hours" at bounding box center [195, 288] width 53 height 13
drag, startPoint x: 215, startPoint y: 288, endPoint x: 174, endPoint y: 289, distance: 41.1
click at [174, 289] on div "Travel Hours" at bounding box center [195, 288] width 53 height 13
paste div
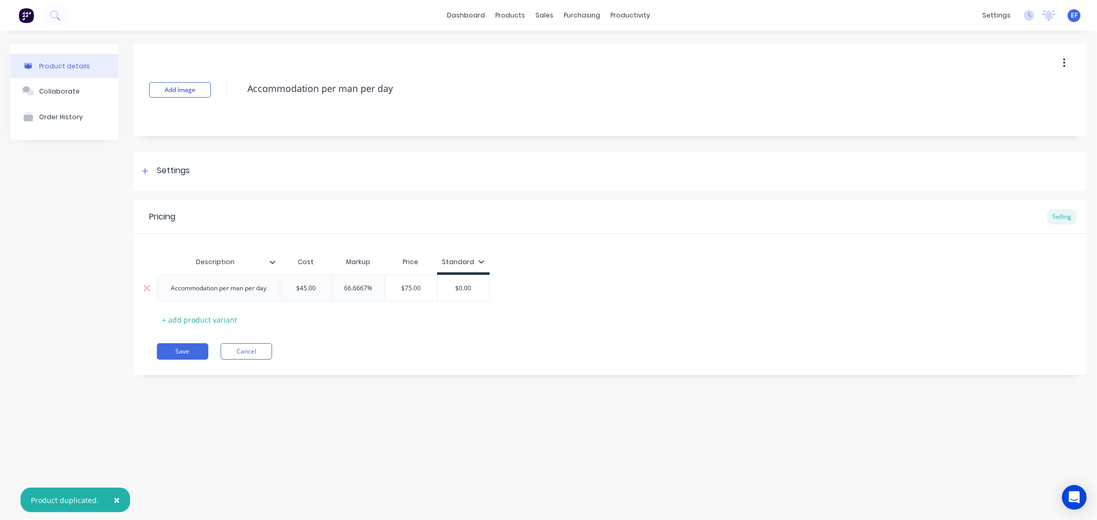
drag, startPoint x: 250, startPoint y: 291, endPoint x: 285, endPoint y: 290, distance: 35.5
click at [284, 290] on input "$45.00" at bounding box center [306, 288] width 52 height 9
drag, startPoint x: 294, startPoint y: 288, endPoint x: 324, endPoint y: 289, distance: 30.4
click at [324, 289] on input "$45.00" at bounding box center [306, 288] width 52 height 9
type input "100"
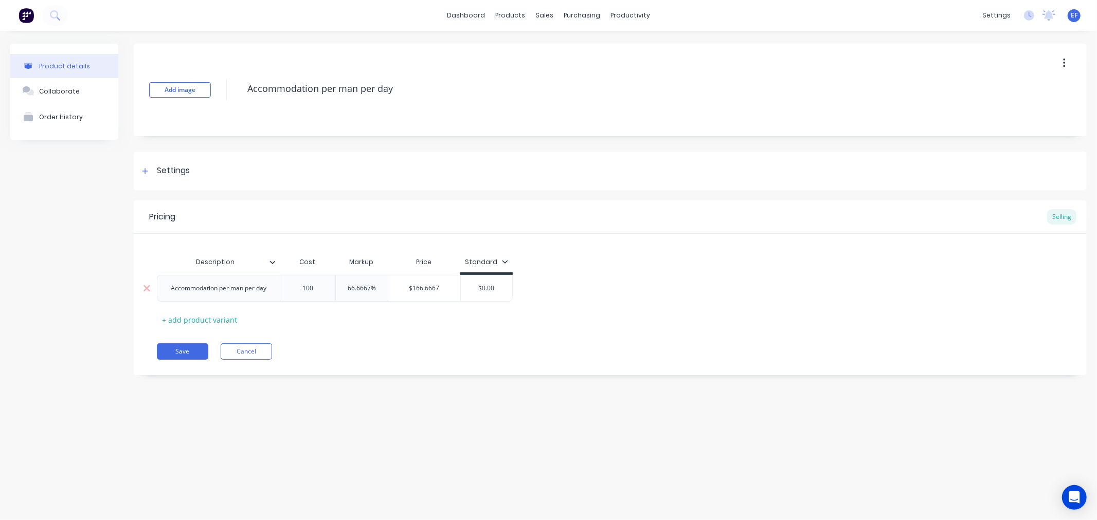
click at [352, 289] on input "66.6667%" at bounding box center [362, 288] width 52 height 9
drag, startPoint x: 345, startPoint y: 285, endPoint x: 386, endPoint y: 285, distance: 40.6
click at [386, 285] on input "66.6667%" at bounding box center [362, 288] width 52 height 9
type input "20"
click at [397, 350] on div "Save Cancel" at bounding box center [622, 351] width 930 height 16
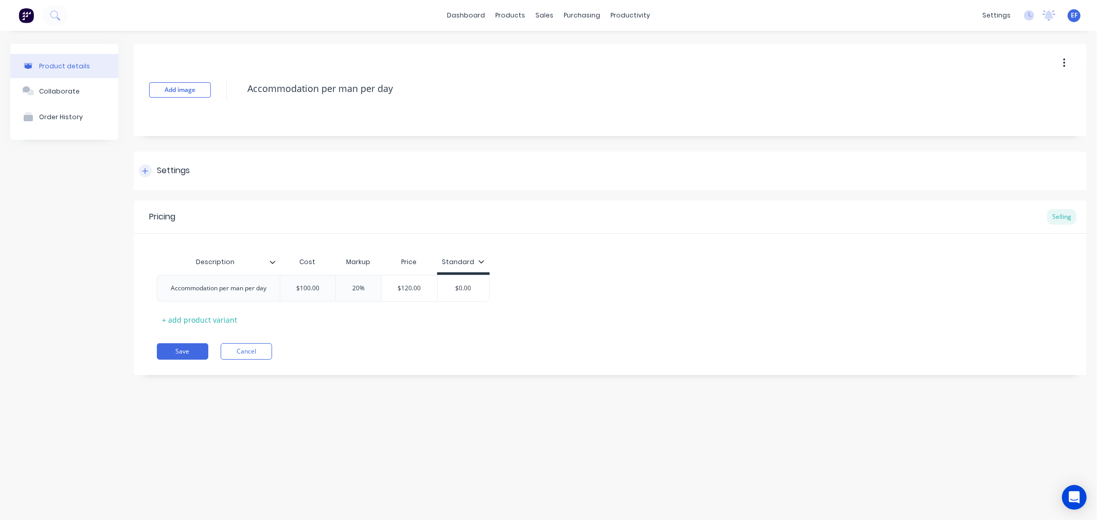
click at [167, 180] on div "Settings" at bounding box center [610, 171] width 953 height 39
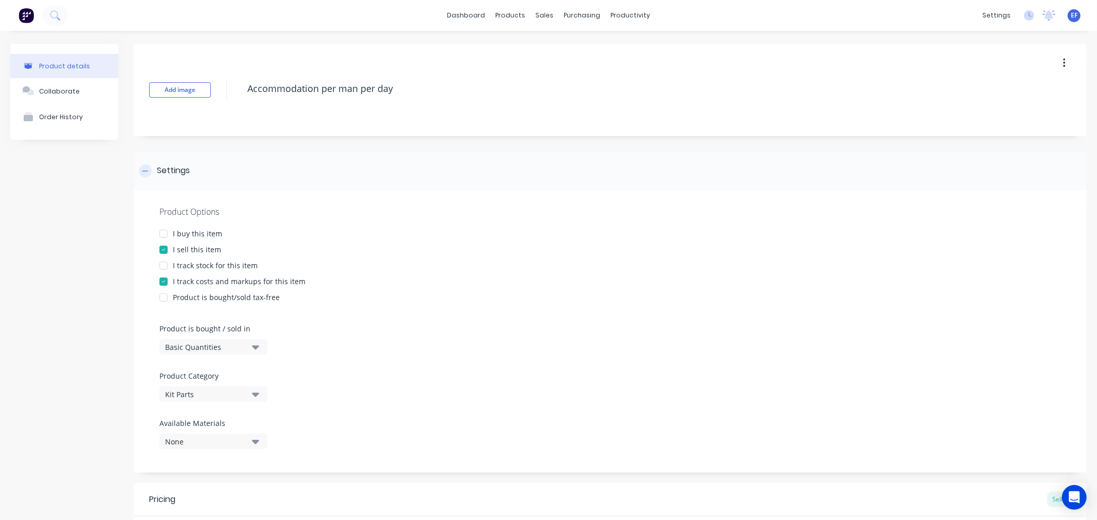
click at [167, 177] on div "Settings" at bounding box center [610, 171] width 953 height 39
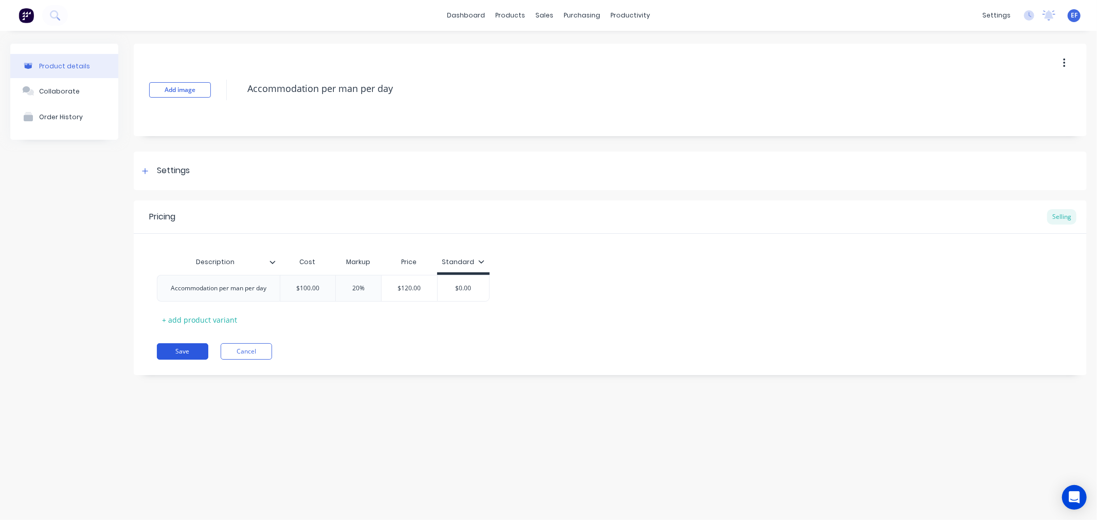
click at [183, 352] on button "Save" at bounding box center [182, 351] width 51 height 16
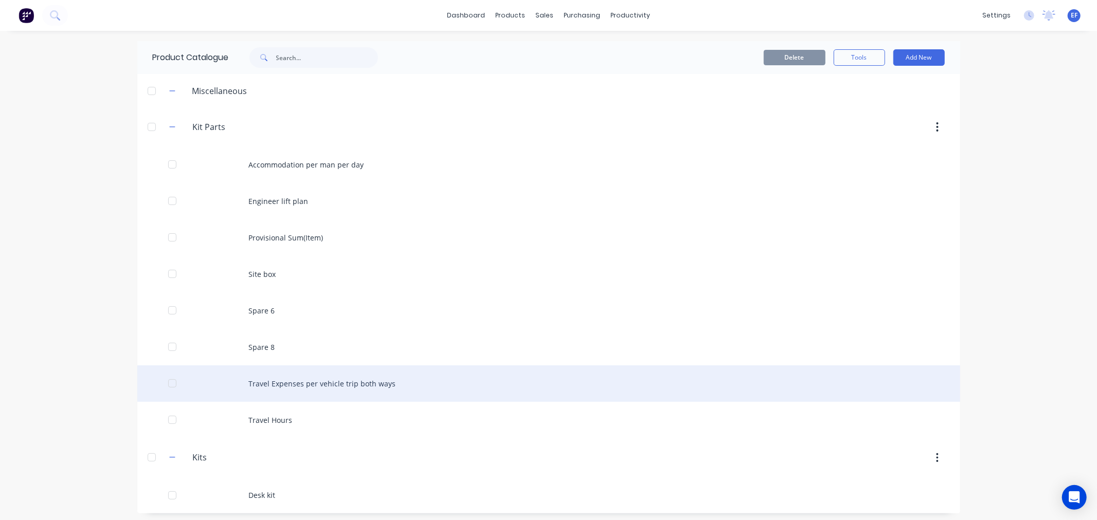
click at [166, 383] on div at bounding box center [172, 383] width 21 height 21
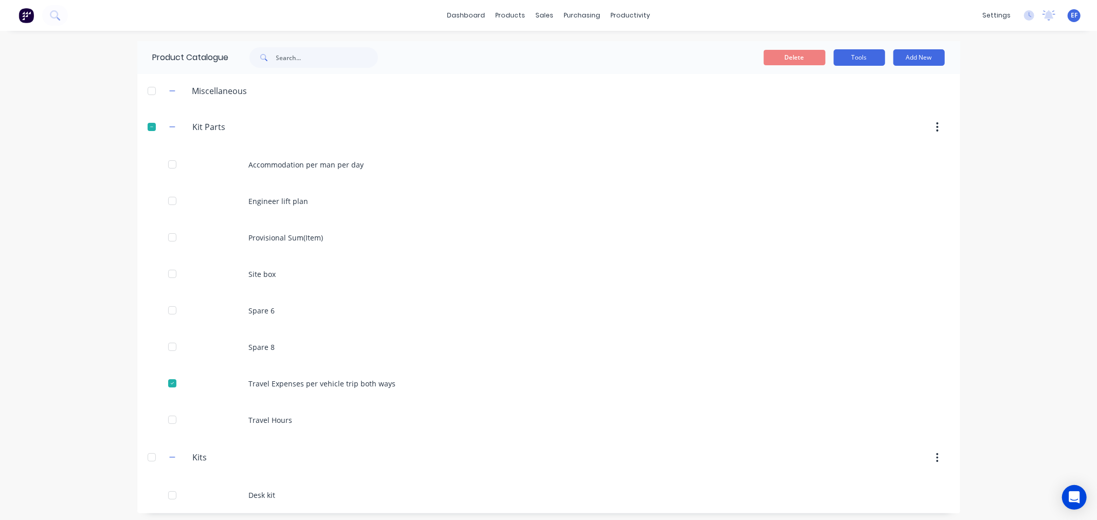
click at [861, 63] on button "Tools" at bounding box center [858, 57] width 51 height 16
click at [826, 85] on span "Duplicate product" at bounding box center [834, 84] width 77 height 11
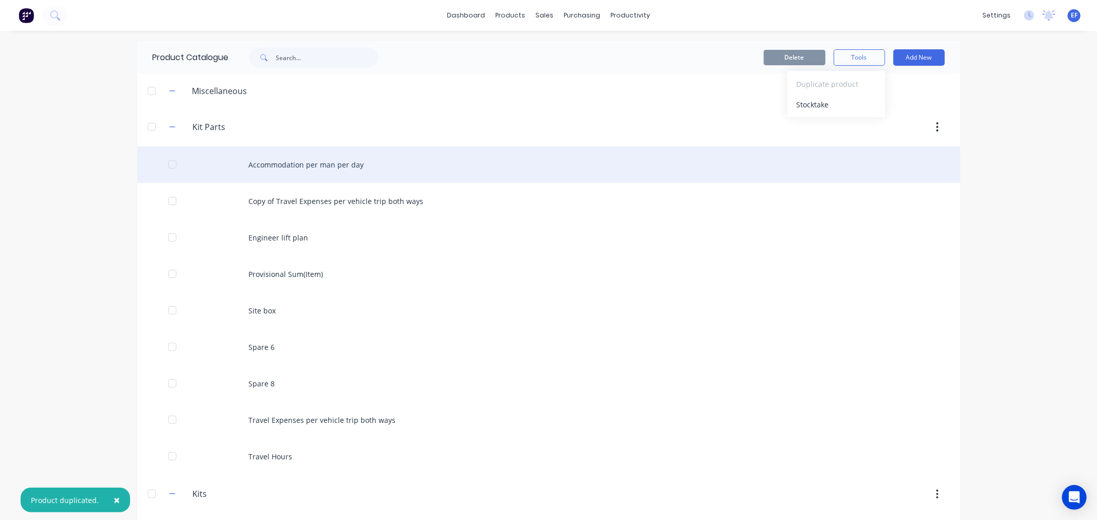
click at [287, 172] on div "Accommodation per man per day" at bounding box center [548, 165] width 823 height 37
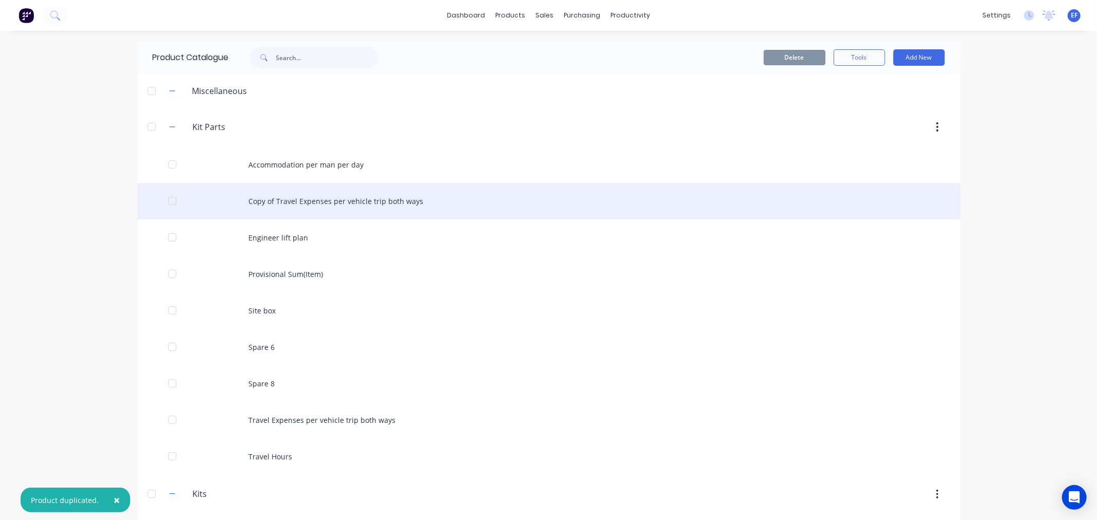
click at [295, 209] on div "Copy of Travel Expenses per vehicle trip both ways" at bounding box center [548, 201] width 823 height 37
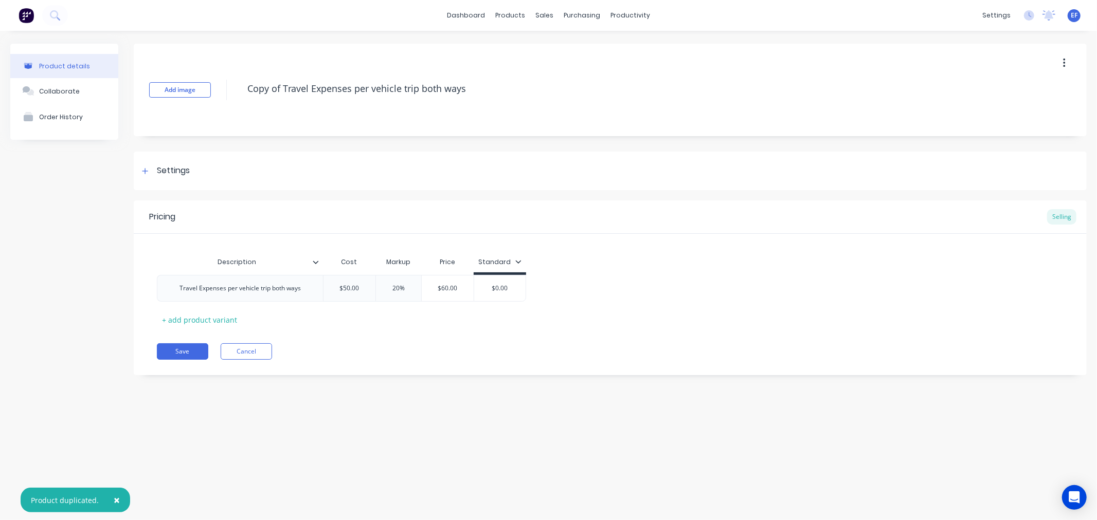
drag, startPoint x: 475, startPoint y: 96, endPoint x: 209, endPoint y: 98, distance: 266.3
click at [209, 98] on div "Add image Copy of Travel Expenses per vehicle trip both ways" at bounding box center [610, 90] width 953 height 93
paste textarea "Meals per day per man"
type textarea "Meals per day per man"
click at [216, 290] on div "Travel Expenses per vehicle trip both ways" at bounding box center [240, 288] width 138 height 13
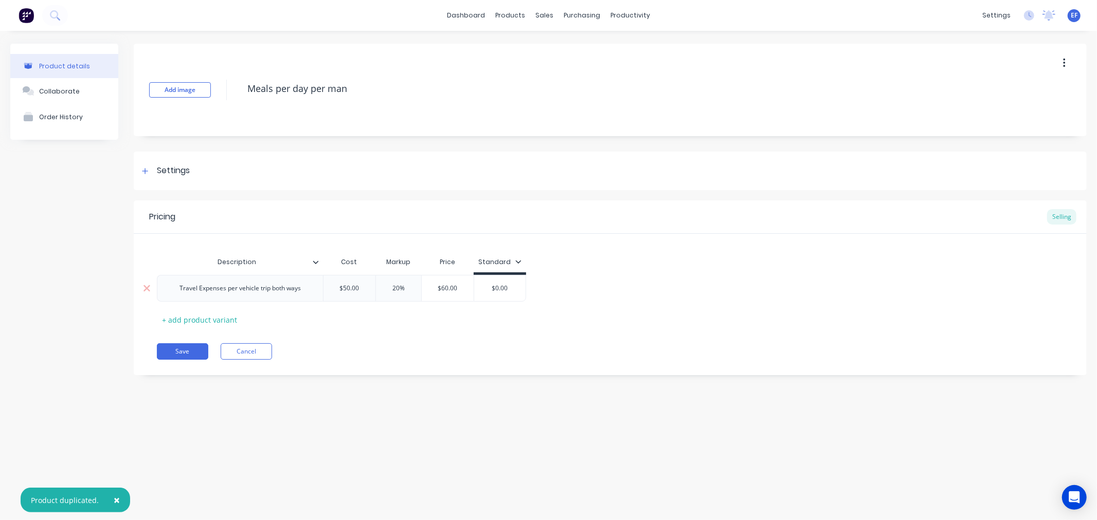
click at [189, 290] on div "Travel Expenses per vehicle trip both ways" at bounding box center [240, 288] width 138 height 13
paste div
type input "$50.00"
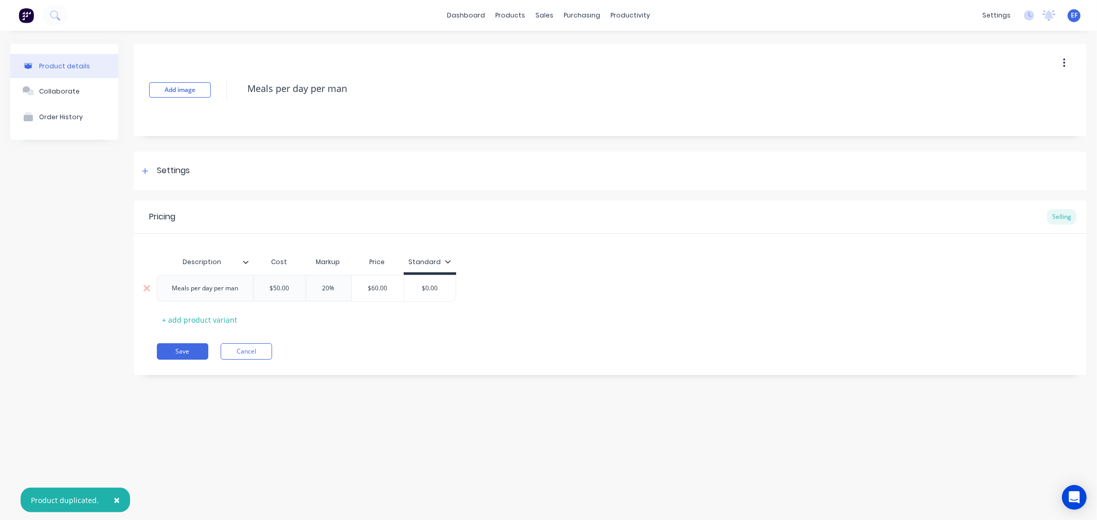
drag, startPoint x: 337, startPoint y: 287, endPoint x: 374, endPoint y: 290, distance: 37.1
click at [374, 290] on div "Meals per day per man $50.00 $50.00 20% $60.00 $0.00" at bounding box center [306, 288] width 299 height 27
click at [360, 320] on div "Description Cost Markup Price Standard Meals per day per man $50.00 $50.00 20% …" at bounding box center [610, 290] width 906 height 76
click at [180, 349] on button "Save" at bounding box center [182, 351] width 51 height 16
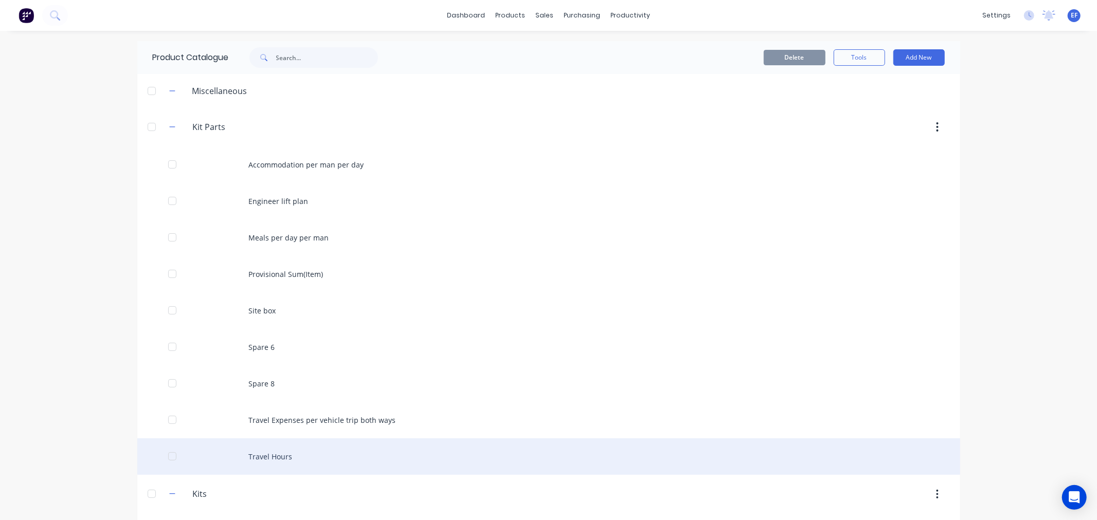
click at [168, 456] on div at bounding box center [172, 456] width 21 height 21
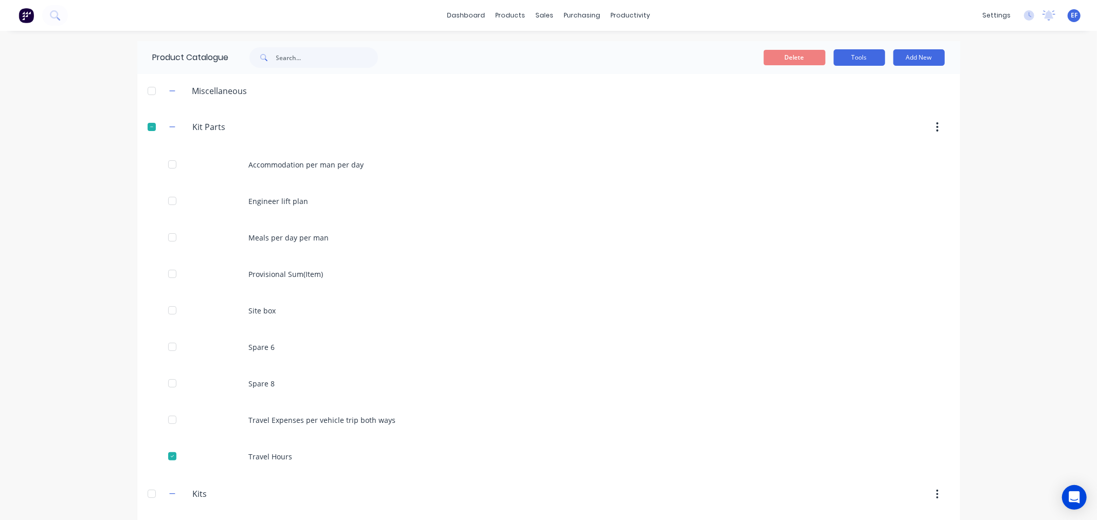
click at [862, 58] on button "Tools" at bounding box center [858, 57] width 51 height 16
click at [852, 80] on span "Duplicate product" at bounding box center [834, 84] width 77 height 11
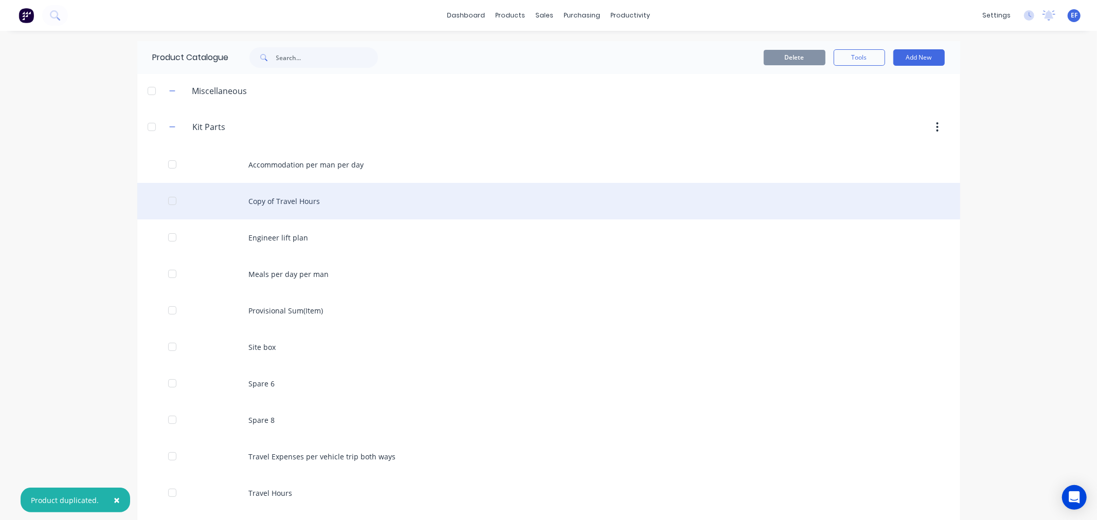
click at [263, 198] on div "Copy of Travel Hours" at bounding box center [548, 201] width 823 height 37
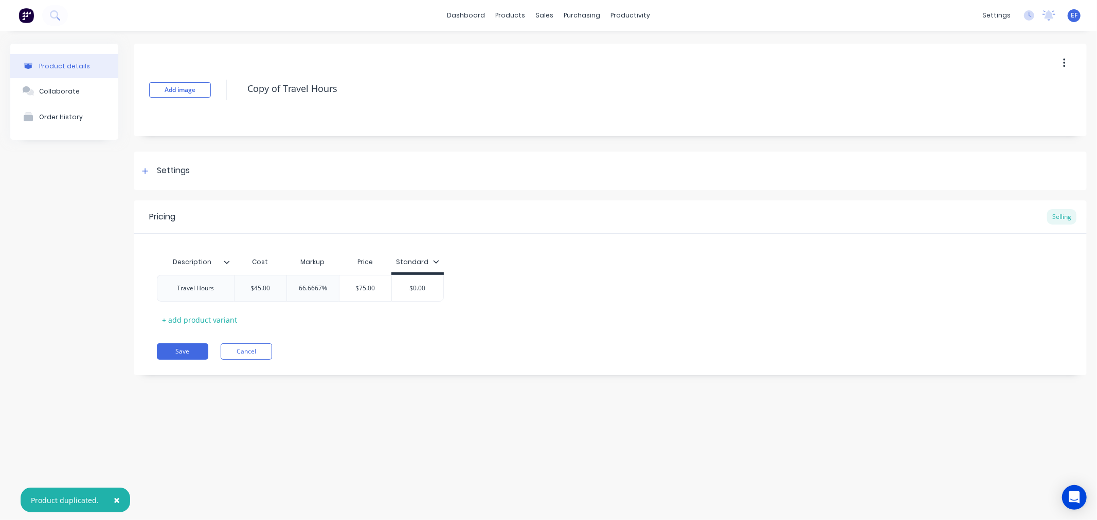
drag, startPoint x: 347, startPoint y: 89, endPoint x: 234, endPoint y: 98, distance: 112.9
click at [234, 98] on div "Add image Copy of Travel Hours" at bounding box center [610, 90] width 953 height 93
paste textarea "Freight In"
type textarea "Freight In"
drag, startPoint x: 217, startPoint y: 288, endPoint x: 172, endPoint y: 288, distance: 45.2
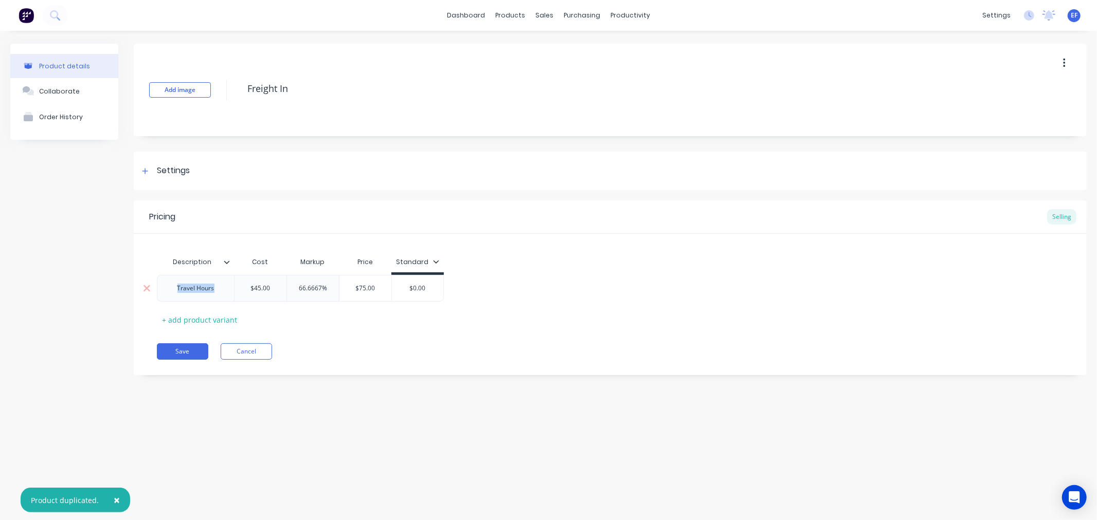
click at [172, 288] on div "Travel Hours" at bounding box center [195, 288] width 53 height 13
paste div
drag, startPoint x: 259, startPoint y: 288, endPoint x: 230, endPoint y: 290, distance: 28.4
click at [230, 290] on div "Freight In $45.00 $45.00 66.6667% $75.00 $0.00" at bounding box center [300, 288] width 287 height 27
type input "$0.00"
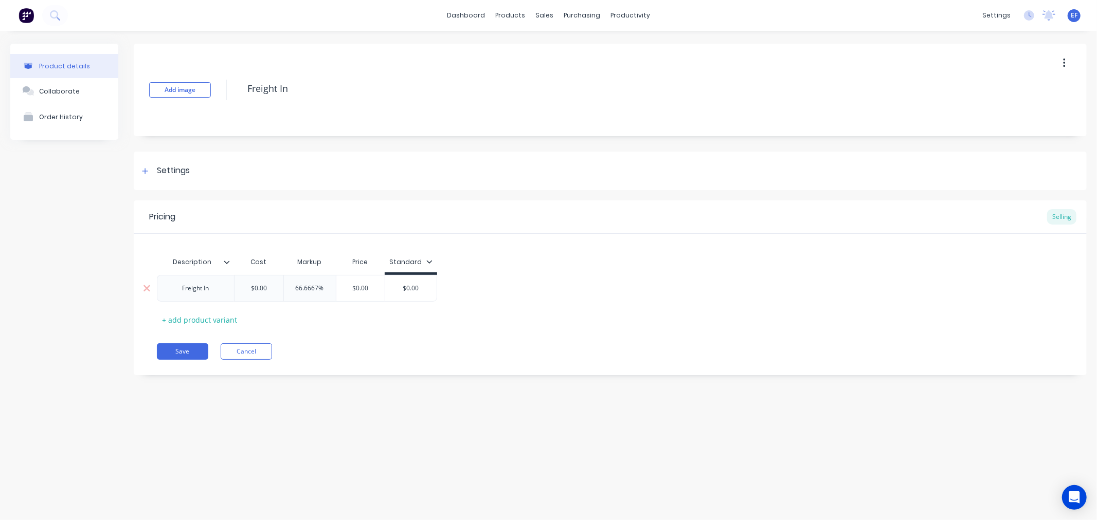
drag, startPoint x: 324, startPoint y: 286, endPoint x: 280, endPoint y: 288, distance: 44.2
click at [280, 288] on div "Freight In $0.00 $0.00 66.6667% 66.6667% $0.00 $0.00" at bounding box center [297, 288] width 280 height 27
type input "20"
click at [337, 342] on div "Pricing Selling Description Cost Markup Price Standard Freight In $0.00 $0.00 2…" at bounding box center [610, 288] width 953 height 175
click at [184, 351] on button "Save" at bounding box center [182, 351] width 51 height 16
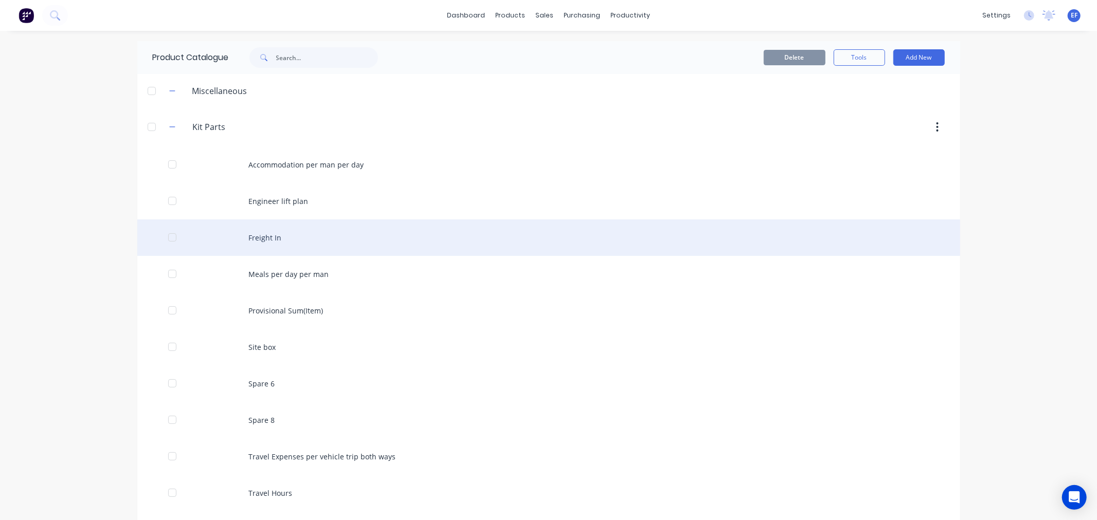
click at [167, 238] on div at bounding box center [172, 237] width 21 height 21
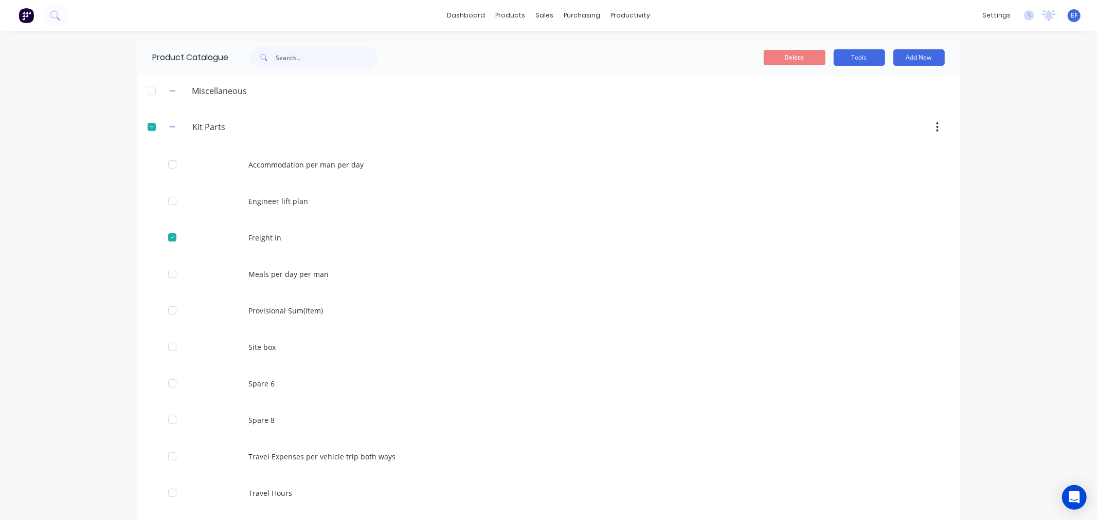
drag, startPoint x: 846, startPoint y: 58, endPoint x: 838, endPoint y: 67, distance: 12.4
click at [845, 58] on button "Tools" at bounding box center [858, 57] width 51 height 16
click at [831, 81] on span "Duplicate product" at bounding box center [834, 84] width 77 height 11
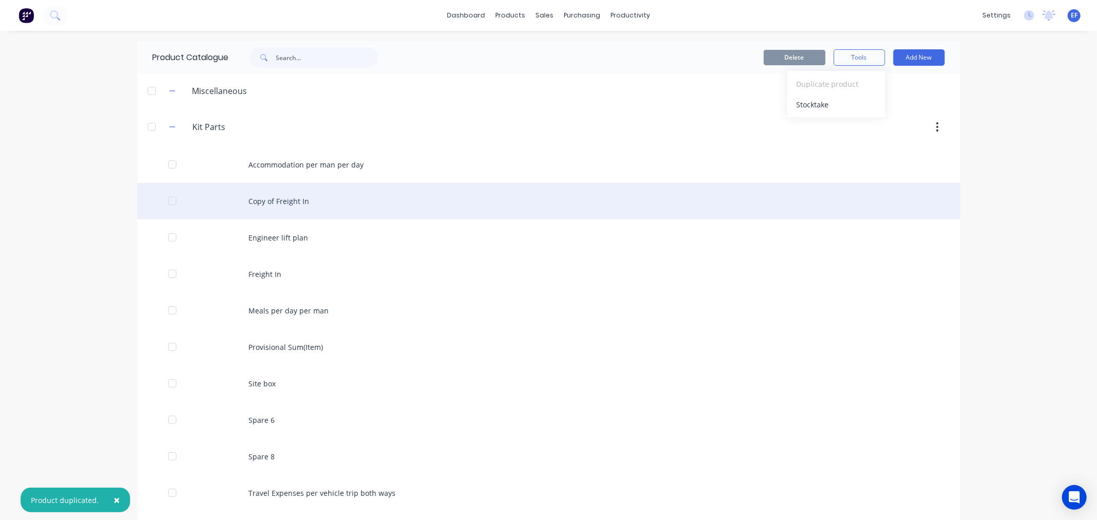
click at [301, 211] on div "Copy of Freight In" at bounding box center [548, 201] width 823 height 37
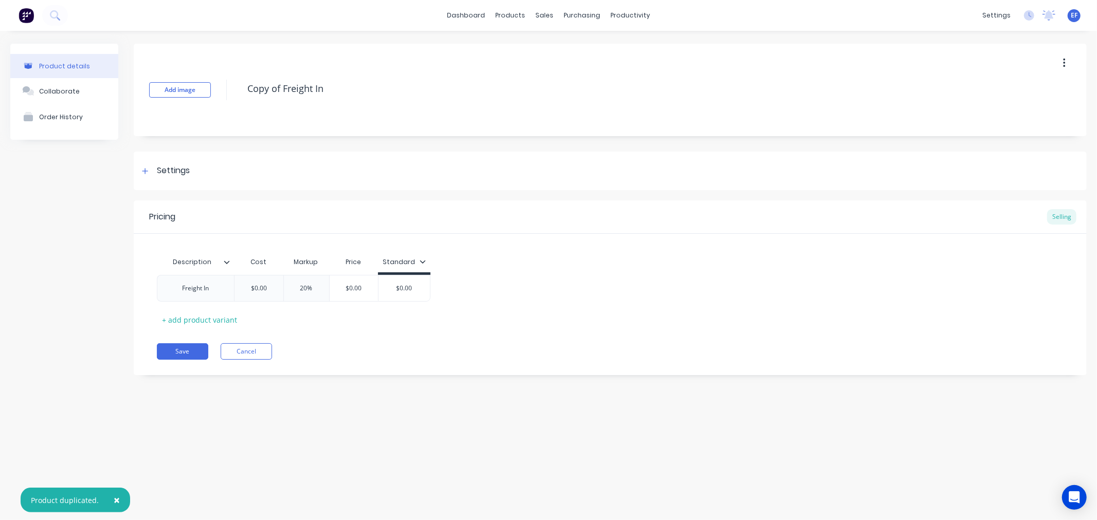
drag, startPoint x: 358, startPoint y: 93, endPoint x: 235, endPoint y: 97, distance: 122.9
click at [236, 97] on div "Add image Copy of Freight In" at bounding box center [610, 90] width 953 height 93
paste textarea "Freight out"
type textarea "Freight out"
click at [174, 355] on button "Save" at bounding box center [182, 351] width 51 height 16
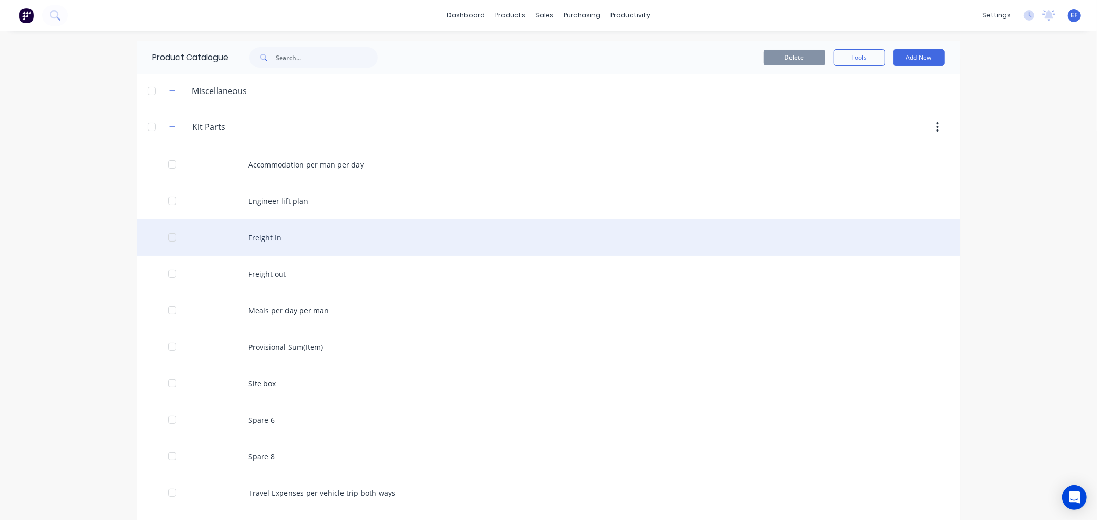
click at [171, 235] on div at bounding box center [172, 237] width 21 height 21
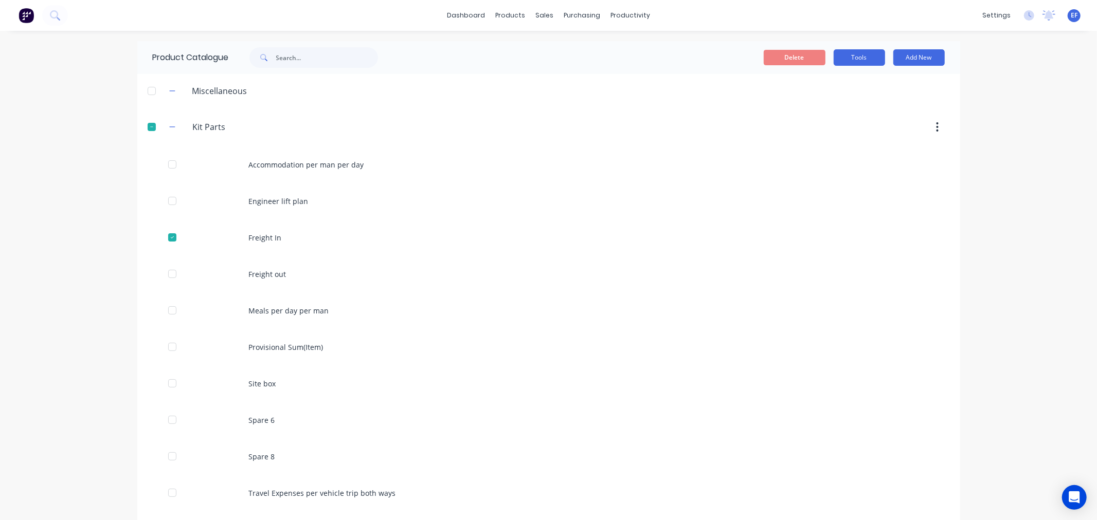
click at [849, 62] on button "Tools" at bounding box center [858, 57] width 51 height 16
click at [840, 83] on span "Duplicate product" at bounding box center [834, 84] width 77 height 11
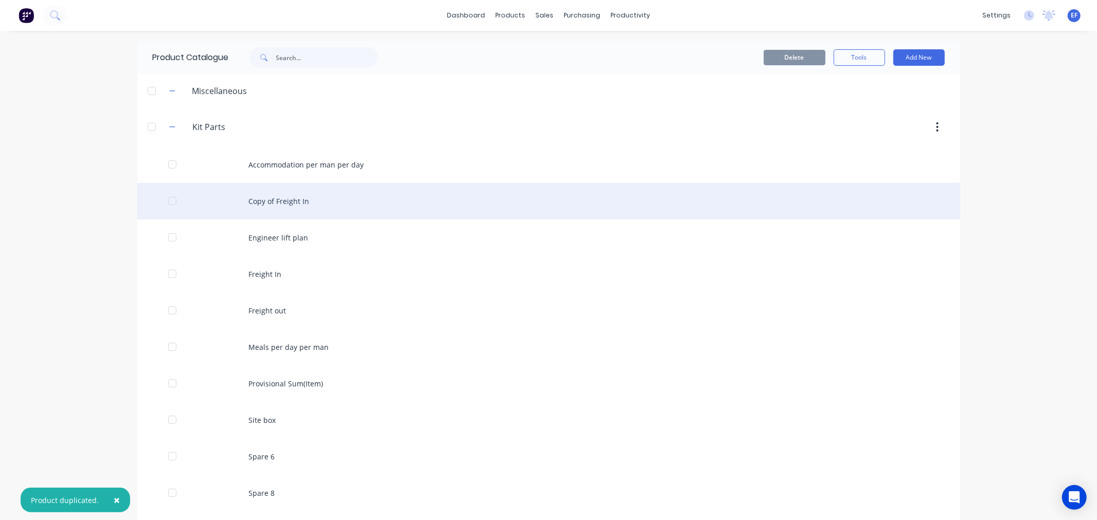
click at [268, 203] on div "Copy of Freight In" at bounding box center [548, 201] width 823 height 37
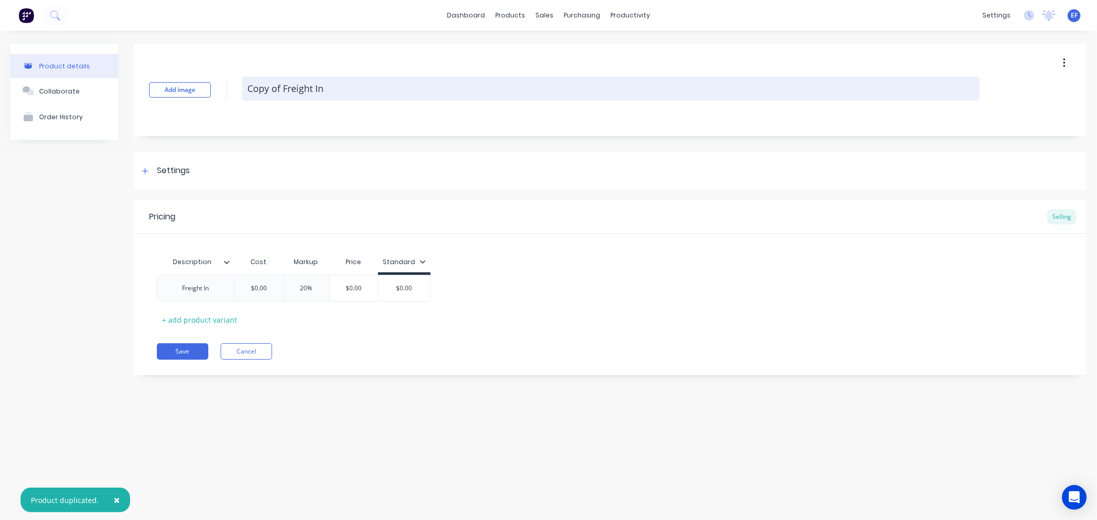
drag, startPoint x: 342, startPoint y: 90, endPoint x: 243, endPoint y: 98, distance: 99.5
click at [243, 98] on textarea "Copy of Freight In" at bounding box center [610, 89] width 737 height 24
paste textarea "Scaffolding"
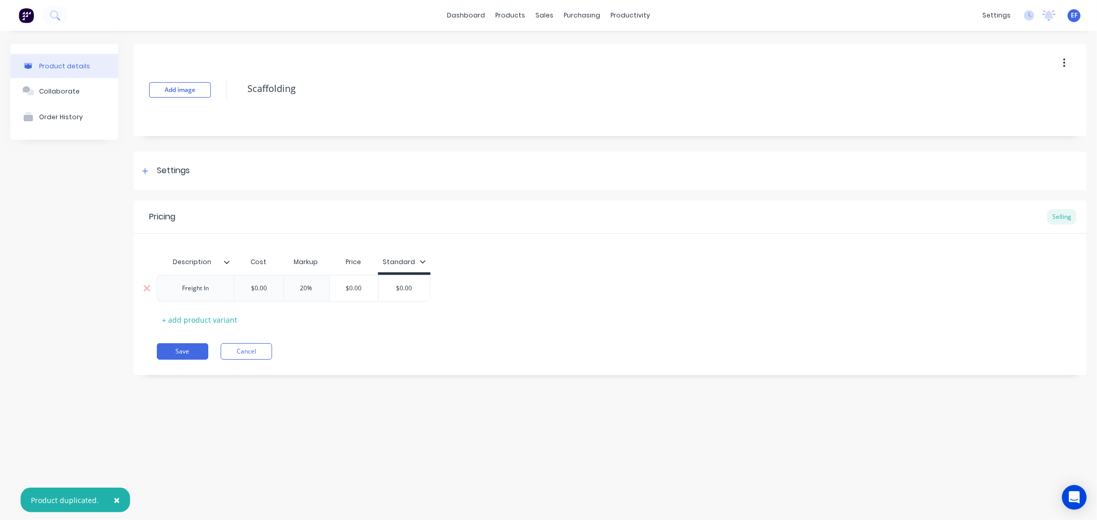
type textarea "Scaffolding"
drag, startPoint x: 216, startPoint y: 288, endPoint x: 161, endPoint y: 290, distance: 55.6
click at [161, 290] on div "Freight In" at bounding box center [195, 288] width 77 height 27
paste div
click at [178, 355] on button "Save" at bounding box center [182, 351] width 51 height 16
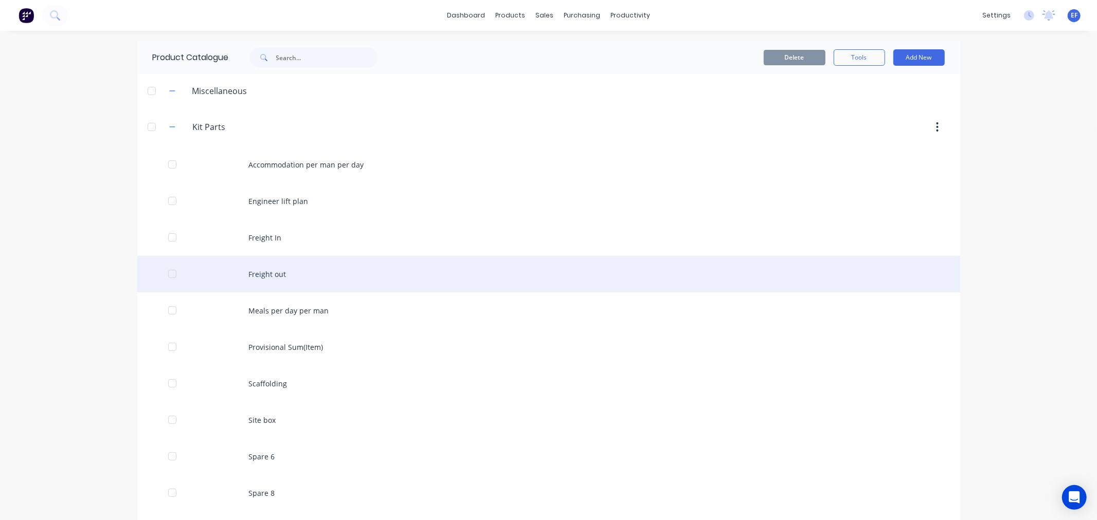
click at [233, 264] on div "Freight out" at bounding box center [548, 274] width 823 height 37
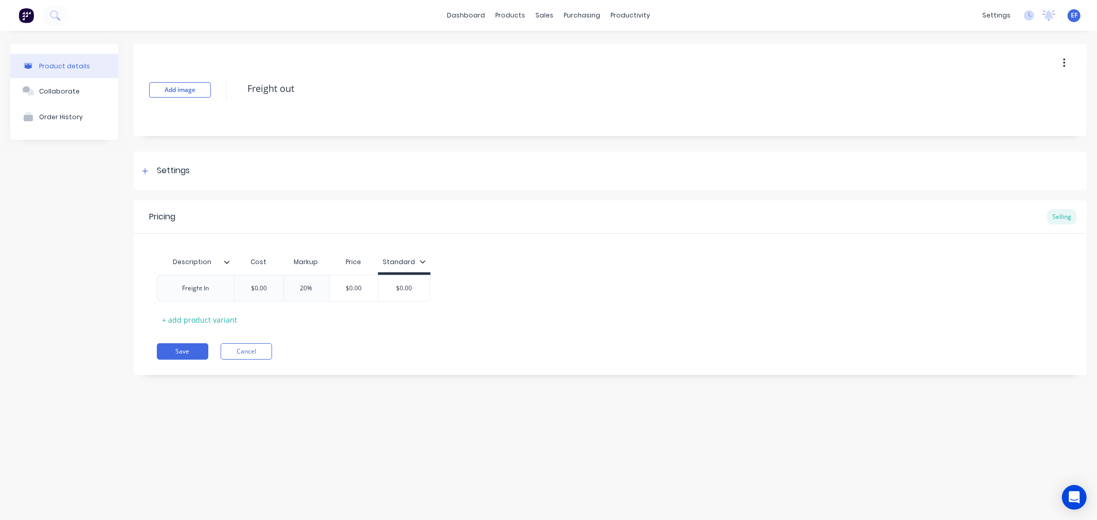
drag, startPoint x: 304, startPoint y: 82, endPoint x: 216, endPoint y: 92, distance: 88.4
click at [216, 92] on div "Add image Freight out" at bounding box center [610, 90] width 953 height 93
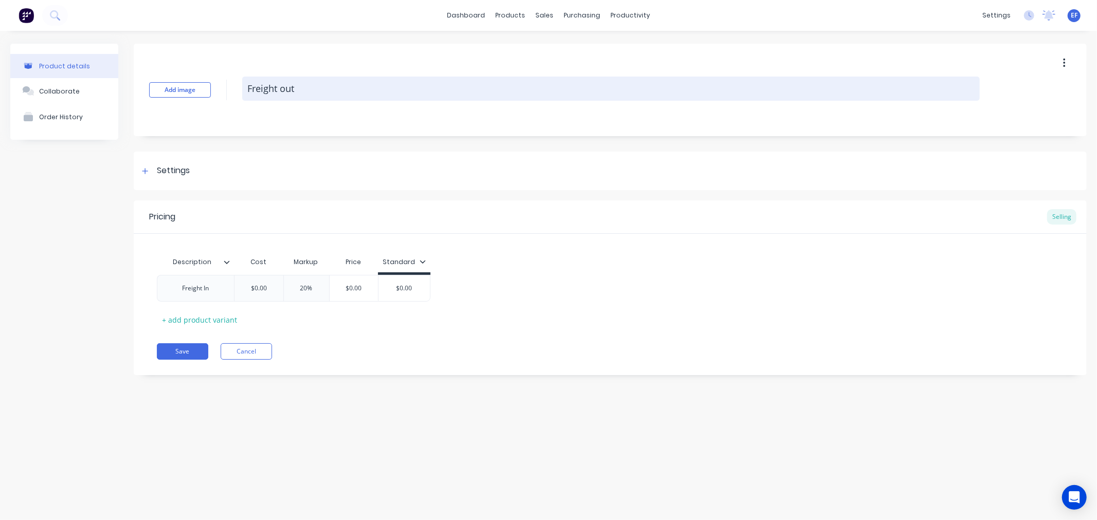
click at [285, 87] on textarea "Freight out" at bounding box center [610, 89] width 737 height 24
click at [282, 90] on textarea "Freight out" at bounding box center [610, 89] width 737 height 24
click at [285, 88] on textarea "Freight out" at bounding box center [610, 89] width 737 height 24
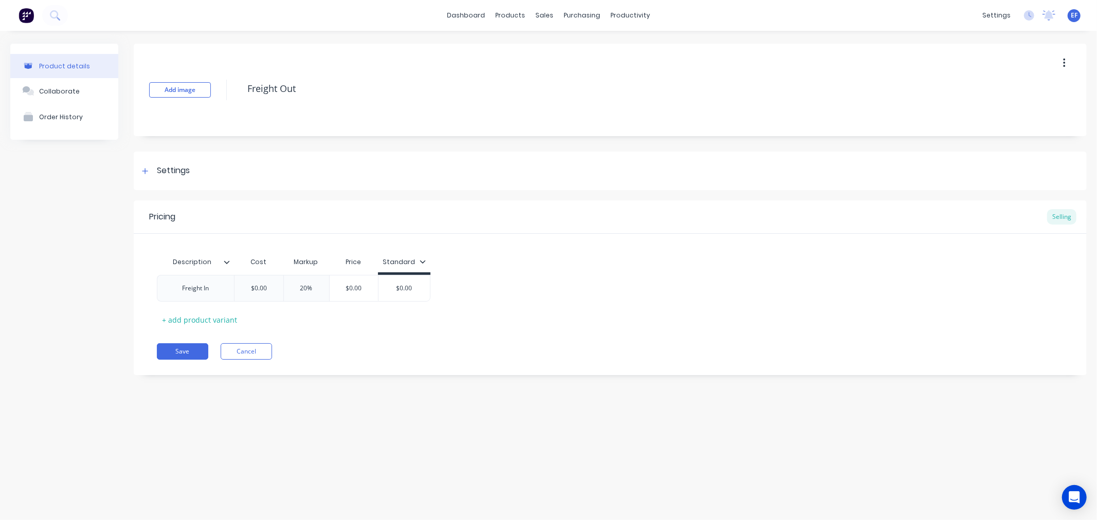
drag, startPoint x: 299, startPoint y: 89, endPoint x: 204, endPoint y: 75, distance: 96.7
click at [204, 75] on div "Add image Freight Out" at bounding box center [610, 90] width 953 height 93
type textarea "Freight Out"
click at [211, 286] on div "Freight In" at bounding box center [195, 288] width 51 height 13
drag, startPoint x: 211, startPoint y: 286, endPoint x: 134, endPoint y: 284, distance: 77.1
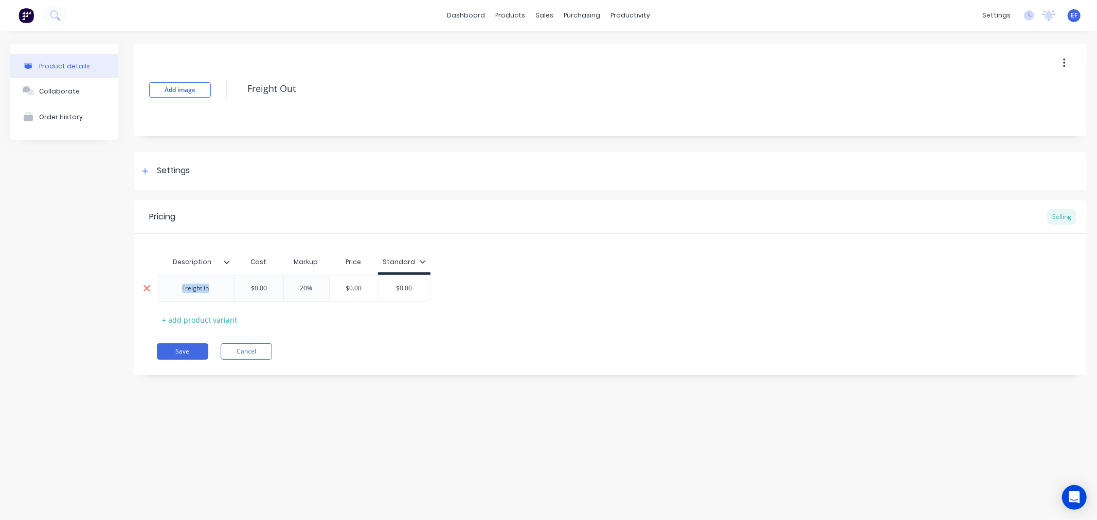
click at [157, 285] on div "Freight In $0.00 20% $0.00 $0.00" at bounding box center [294, 288] width 274 height 27
paste div
click at [191, 357] on button "Save" at bounding box center [182, 351] width 51 height 16
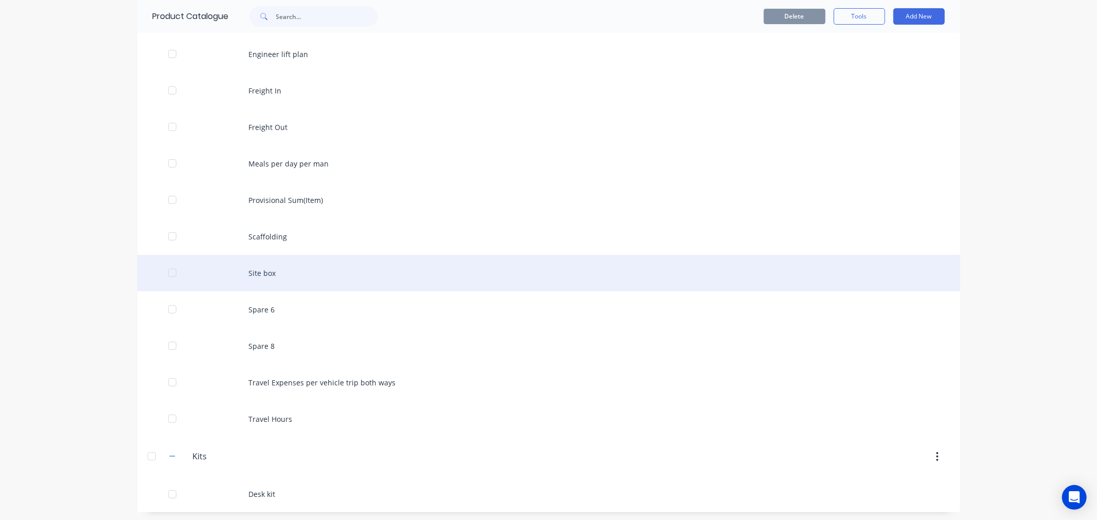
scroll to position [150, 0]
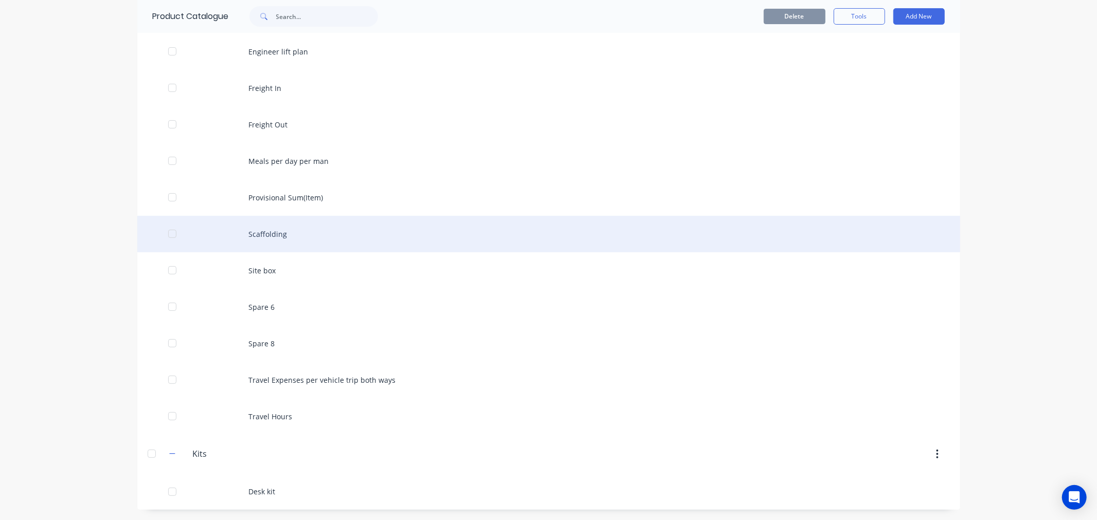
click at [303, 235] on div "Scaffolding" at bounding box center [548, 234] width 823 height 37
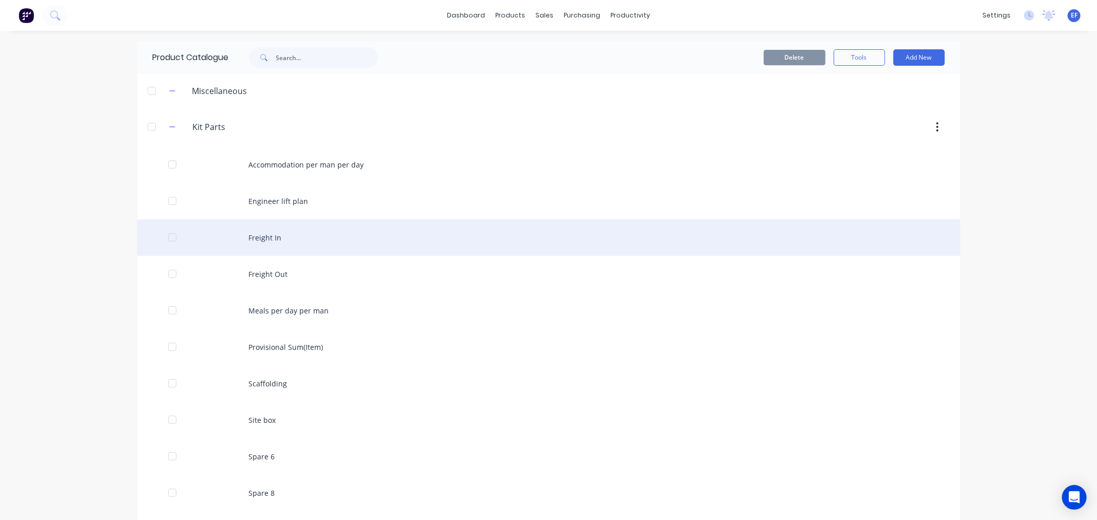
click at [167, 239] on div at bounding box center [172, 237] width 21 height 21
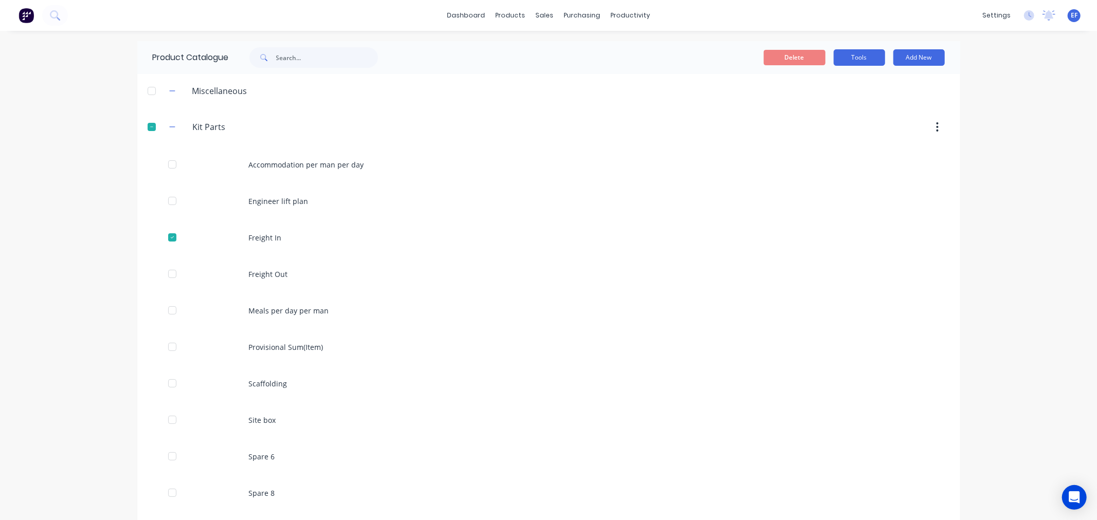
click at [850, 54] on button "Tools" at bounding box center [858, 57] width 51 height 16
click at [829, 78] on div "Duplicate product" at bounding box center [835, 84] width 79 height 15
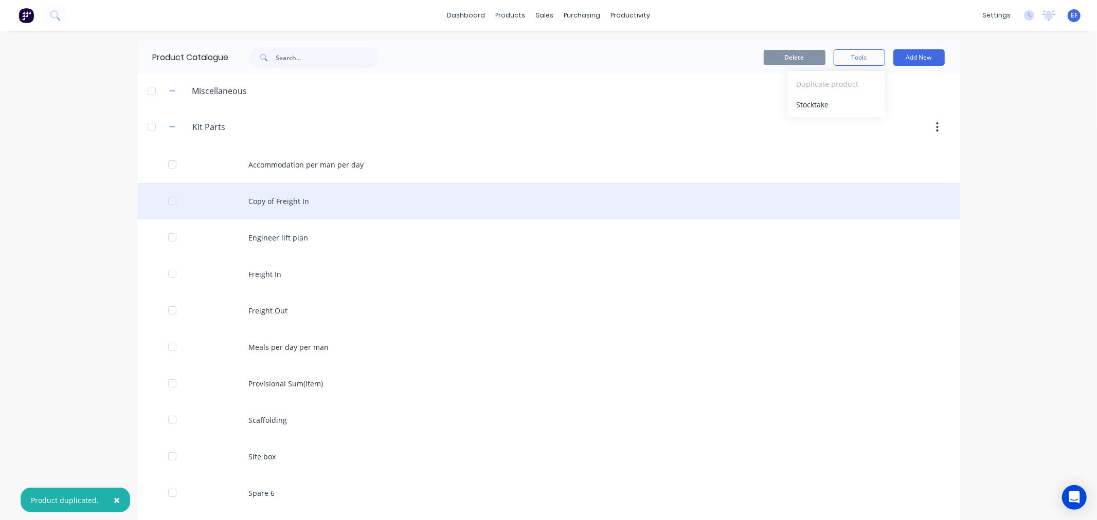
click at [297, 211] on div "Copy of Freight In" at bounding box center [548, 201] width 823 height 37
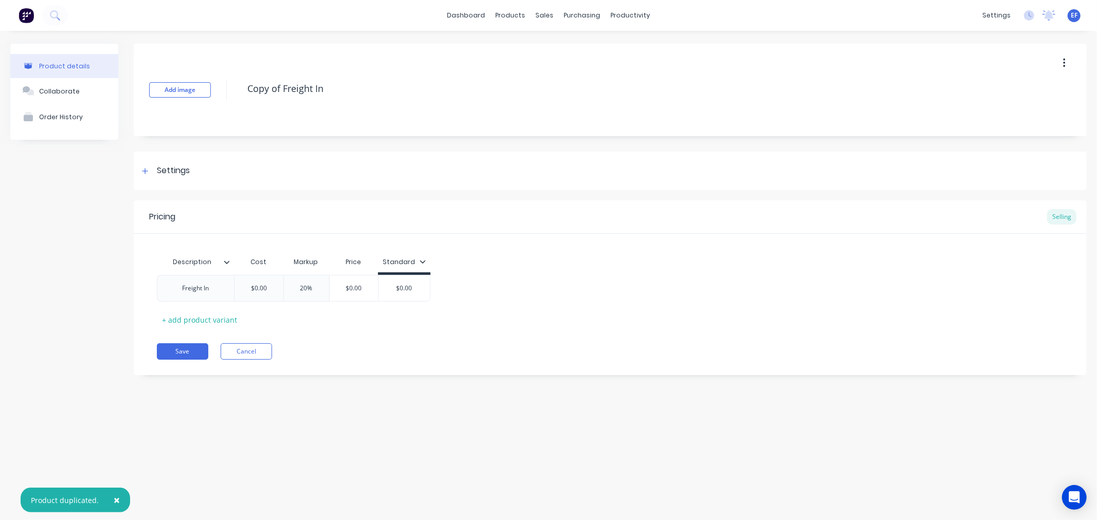
drag, startPoint x: 337, startPoint y: 91, endPoint x: 214, endPoint y: 96, distance: 123.5
click at [214, 96] on div "Add image Copy of Freight In" at bounding box center [610, 90] width 953 height 93
paste textarea "Welder & trailer"
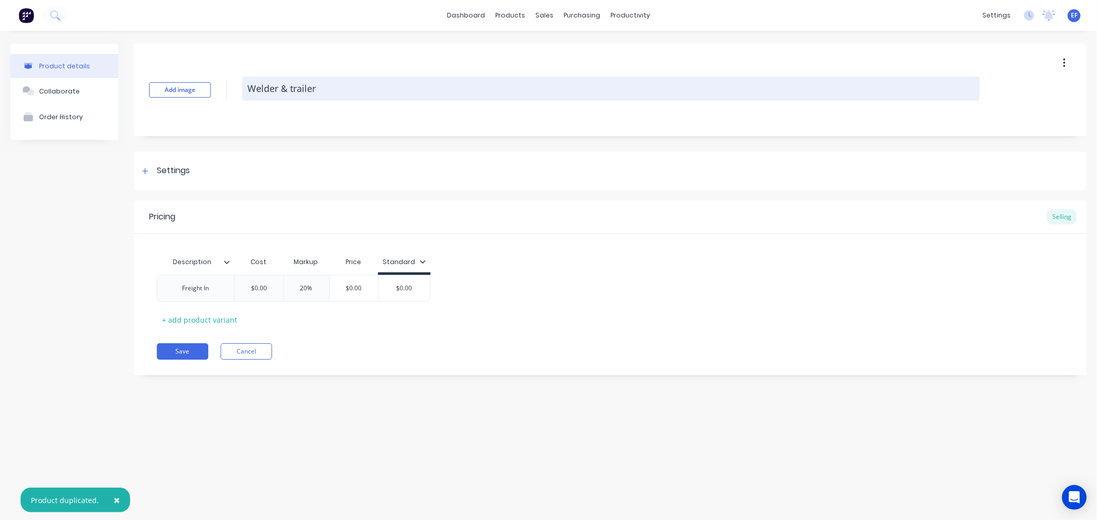
click at [293, 86] on textarea "Welder & trailer" at bounding box center [610, 89] width 737 height 24
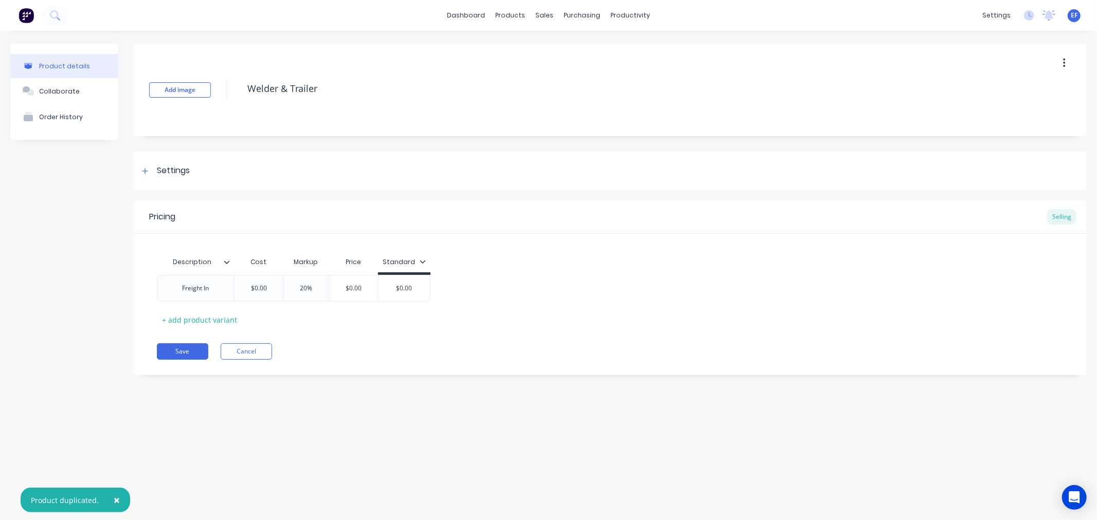
drag, startPoint x: 317, startPoint y: 91, endPoint x: 233, endPoint y: 93, distance: 83.8
click at [233, 93] on div "Add image Welder & Trailer" at bounding box center [610, 90] width 953 height 93
type textarea "Welder & Trailer"
drag, startPoint x: 220, startPoint y: 291, endPoint x: 157, endPoint y: 289, distance: 62.2
click at [157, 289] on div "Freight In" at bounding box center [195, 288] width 77 height 27
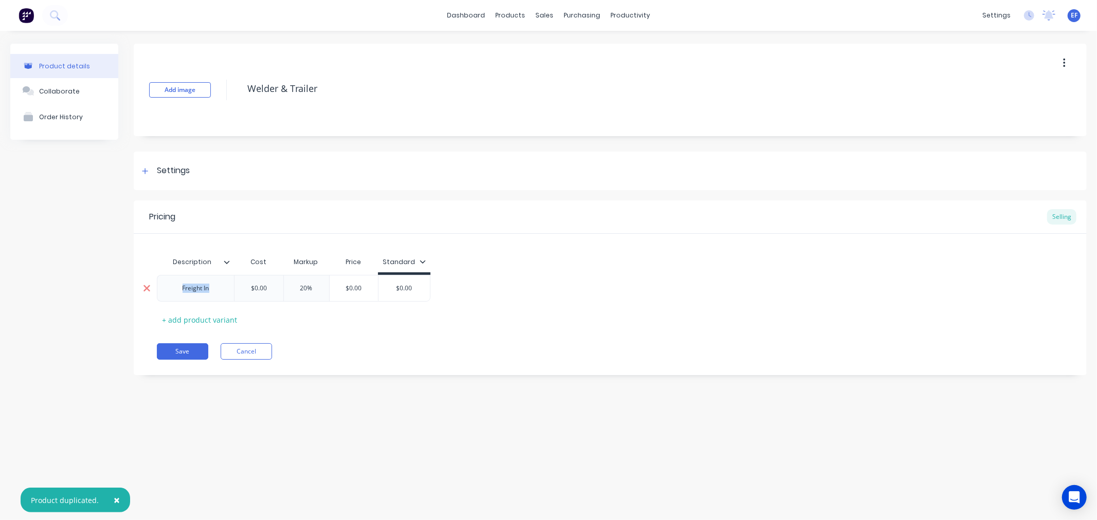
paste div
drag, startPoint x: 275, startPoint y: 290, endPoint x: 238, endPoint y: 292, distance: 36.5
click at [239, 292] on input "$0.00" at bounding box center [260, 288] width 51 height 9
type input "200"
click at [346, 346] on div "Save Cancel" at bounding box center [622, 351] width 930 height 16
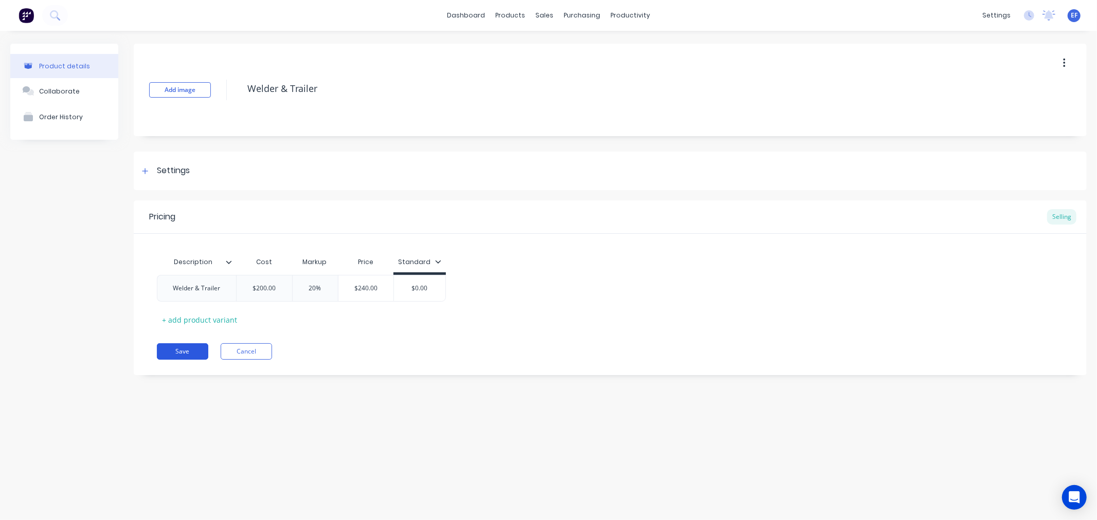
click at [177, 351] on button "Save" at bounding box center [182, 351] width 51 height 16
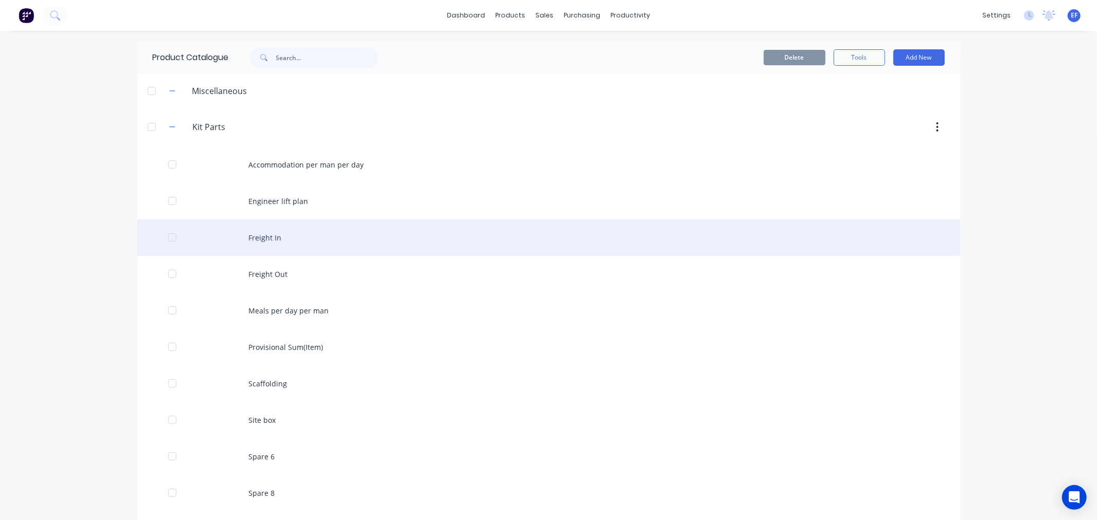
click at [168, 237] on div at bounding box center [172, 237] width 21 height 21
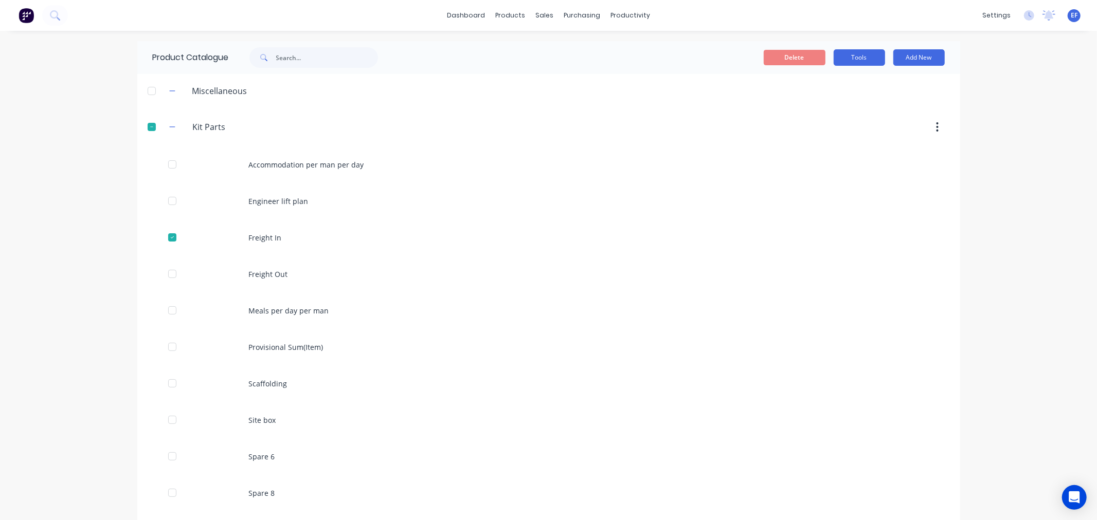
click at [861, 61] on button "Tools" at bounding box center [858, 57] width 51 height 16
click at [848, 86] on span "Duplicate product" at bounding box center [834, 84] width 77 height 11
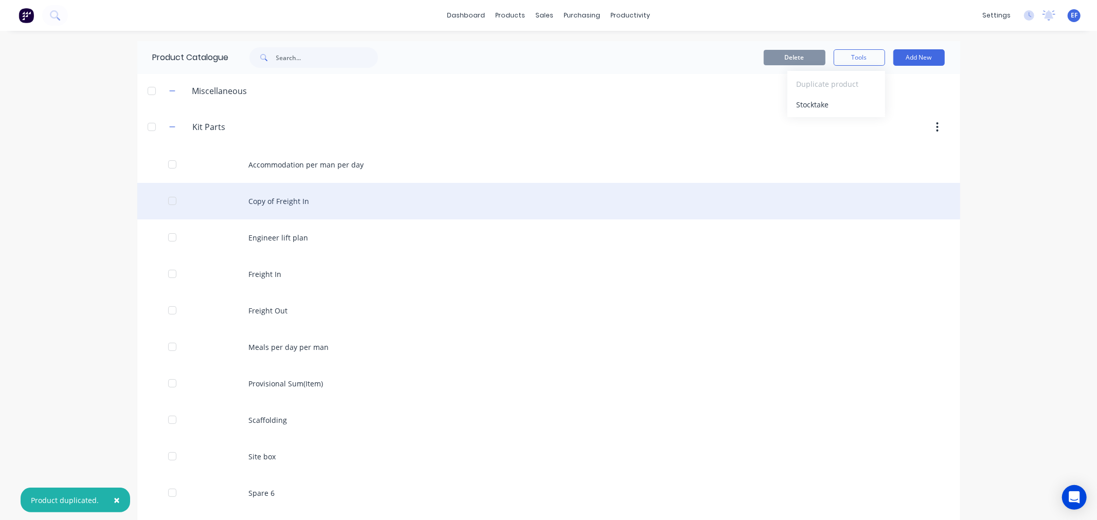
click at [294, 198] on div "Copy of Freight In" at bounding box center [548, 201] width 823 height 37
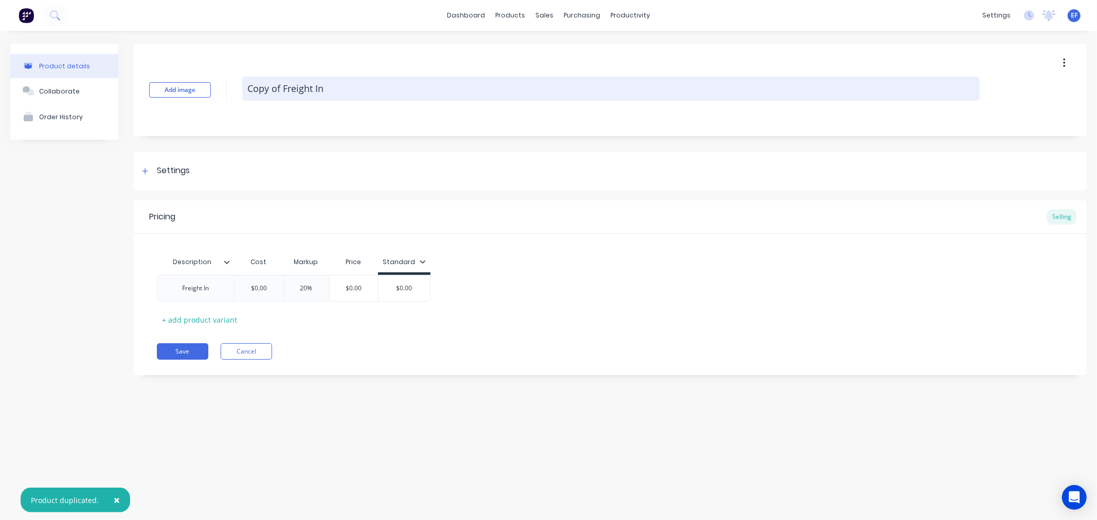
drag, startPoint x: 346, startPoint y: 99, endPoint x: 252, endPoint y: 98, distance: 94.1
click at [252, 98] on textarea "Copy of Freight In" at bounding box center [610, 89] width 737 height 24
click at [343, 87] on textarea "Copy of Freight In" at bounding box center [610, 89] width 737 height 24
click at [341, 87] on textarea "Copy of Freight In" at bounding box center [610, 89] width 737 height 24
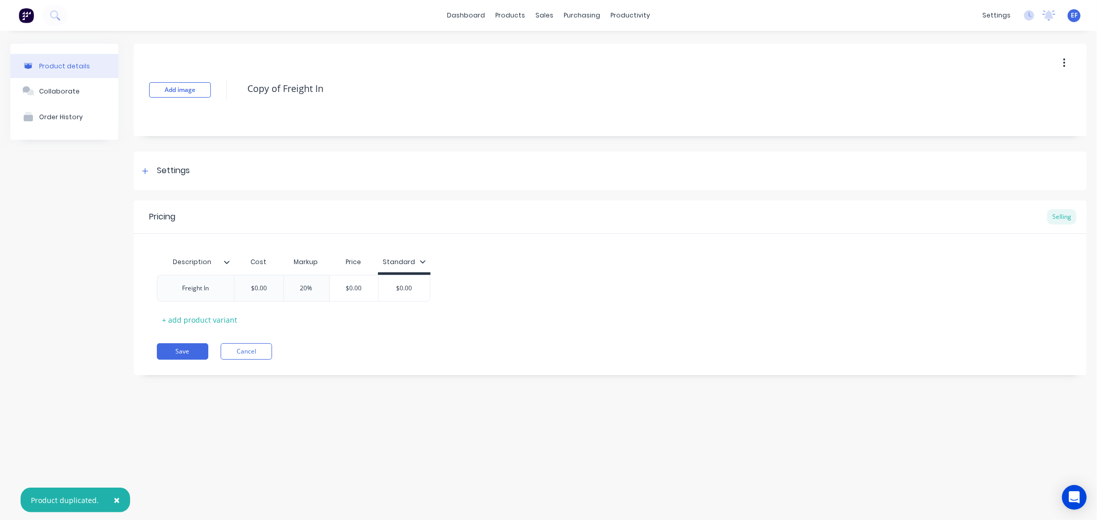
drag, startPoint x: 332, startPoint y: 88, endPoint x: 230, endPoint y: 88, distance: 102.3
click at [230, 88] on div "Add image Copy of Freight In" at bounding box center [610, 90] width 953 height 93
paste textarea "Surface treatment(painting)"
type textarea "Surface treatment(painting)"
drag, startPoint x: 208, startPoint y: 292, endPoint x: 172, endPoint y: 296, distance: 36.2
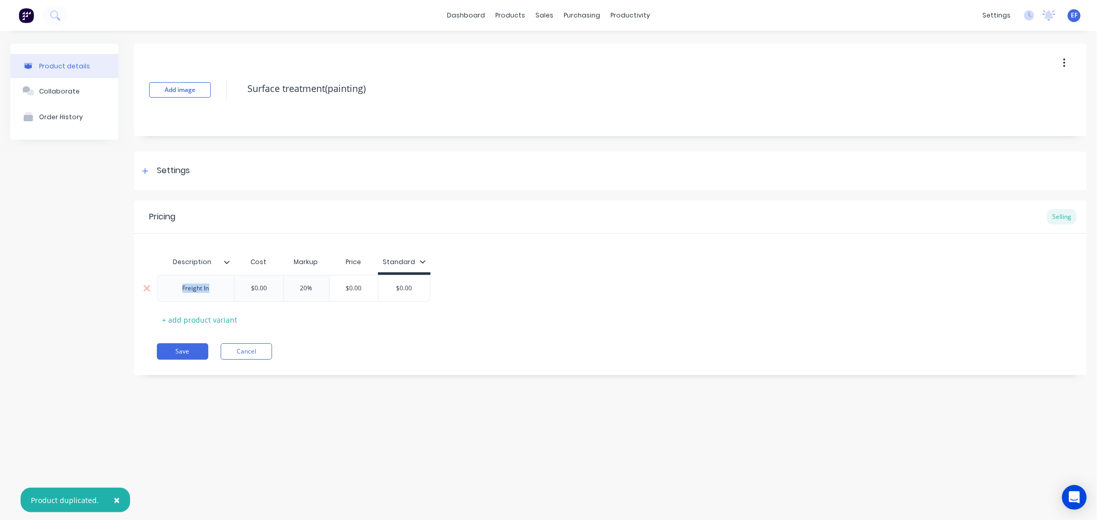
click at [172, 296] on div "Freight In" at bounding box center [195, 288] width 77 height 27
paste div
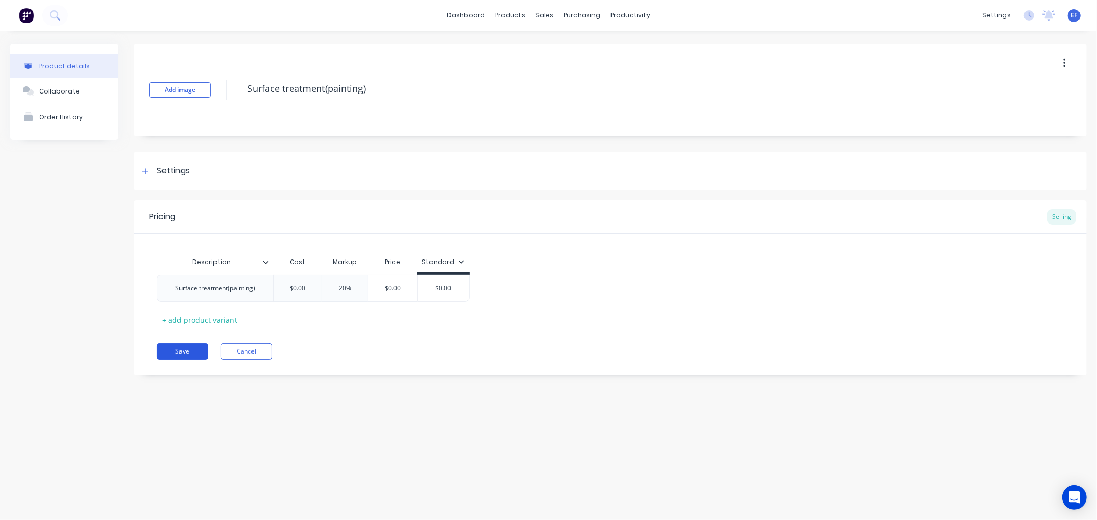
click at [187, 350] on button "Save" at bounding box center [182, 351] width 51 height 16
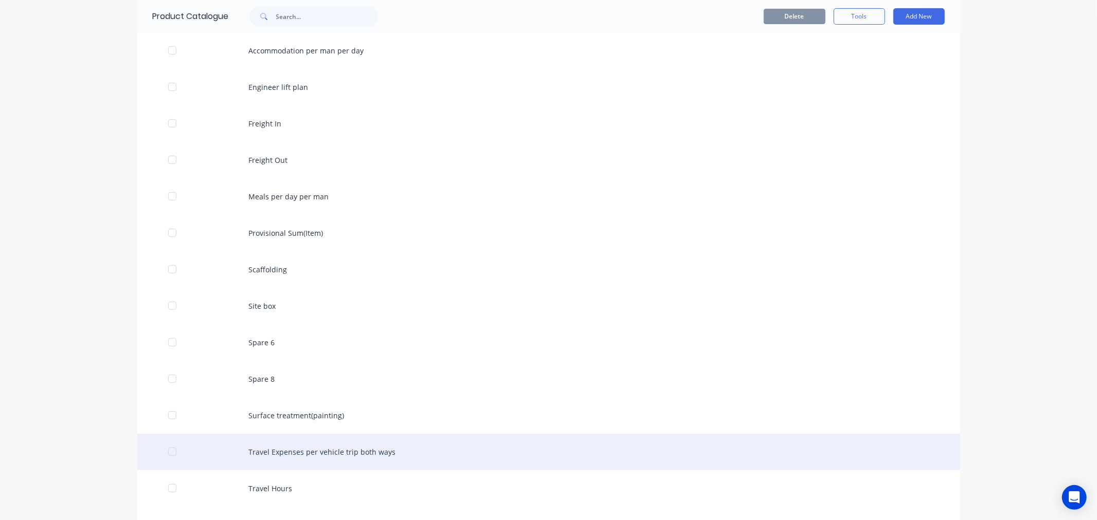
scroll to position [171, 0]
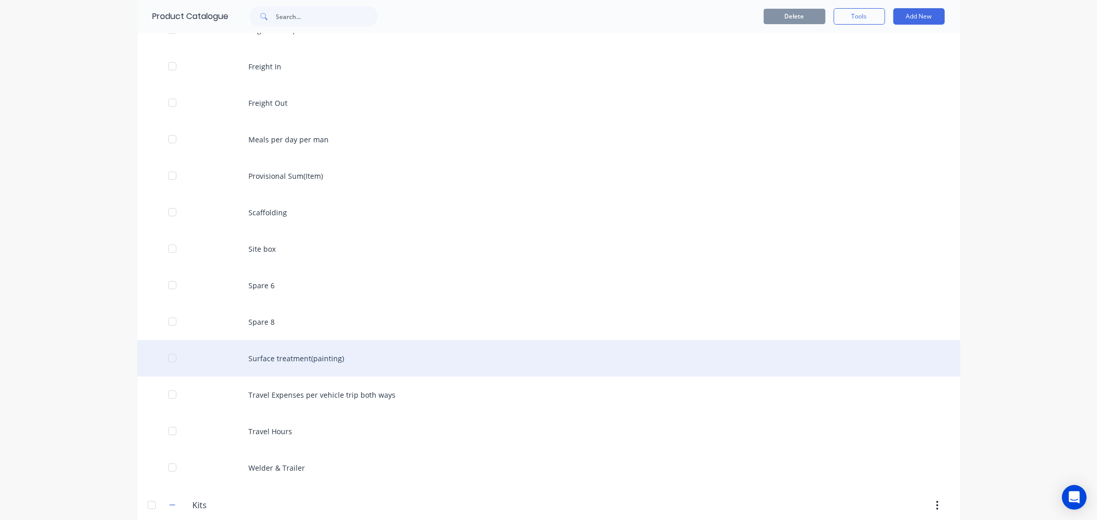
click at [279, 366] on div "Surface treatment(painting)" at bounding box center [548, 358] width 823 height 37
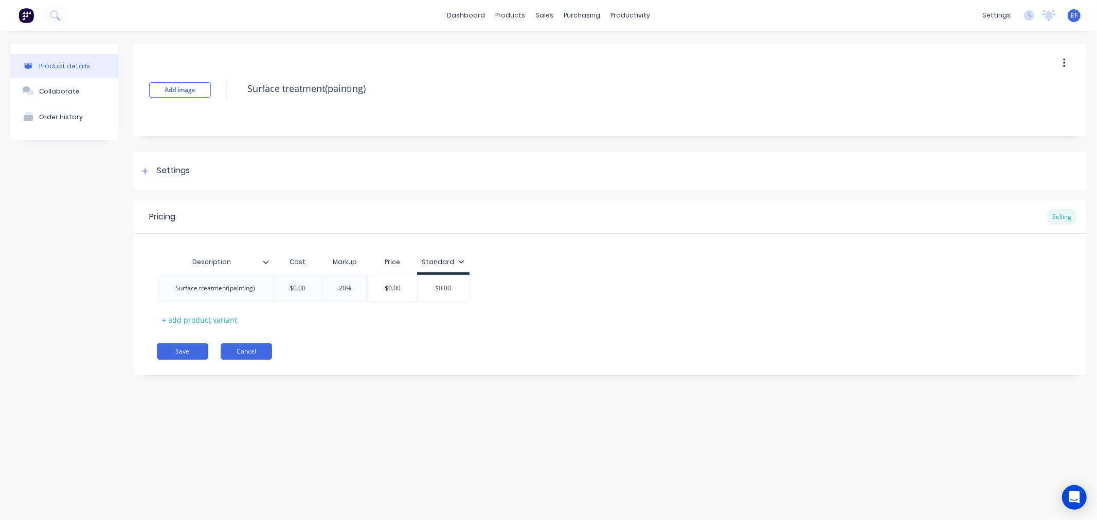
click at [250, 352] on button "Cancel" at bounding box center [246, 351] width 51 height 16
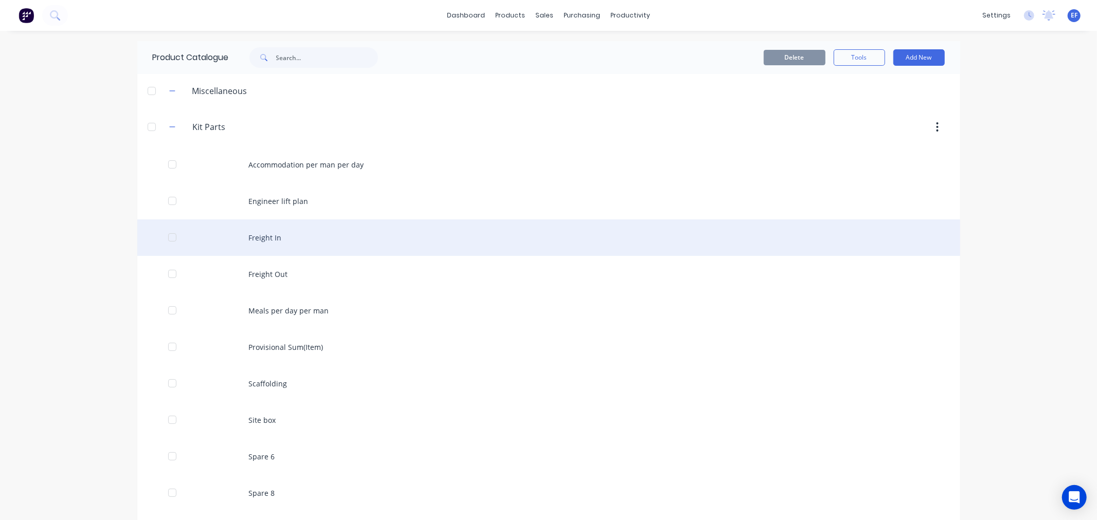
click at [170, 237] on div at bounding box center [172, 237] width 21 height 21
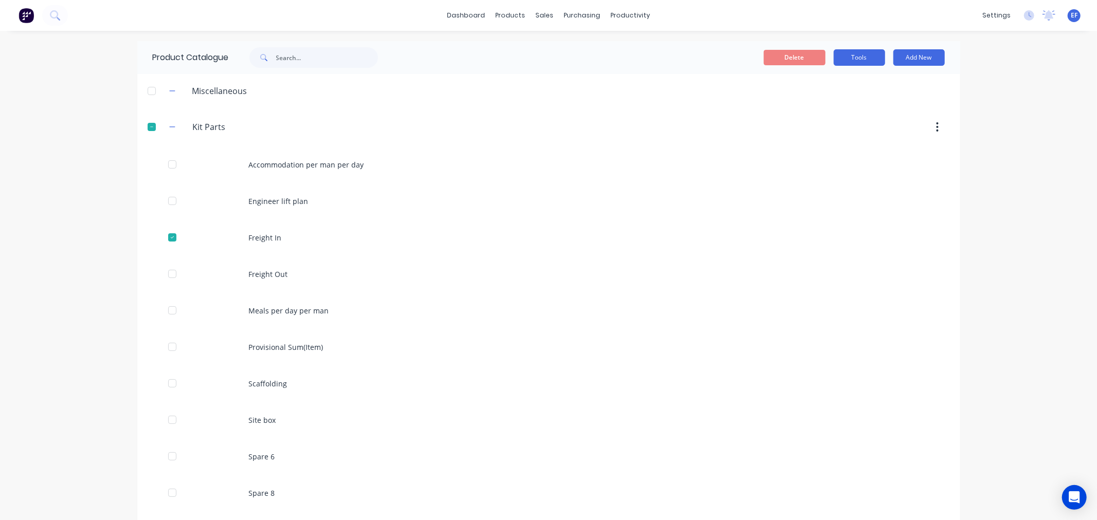
click at [850, 60] on button "Tools" at bounding box center [858, 57] width 51 height 16
click at [818, 85] on span "Duplicate product" at bounding box center [834, 84] width 77 height 11
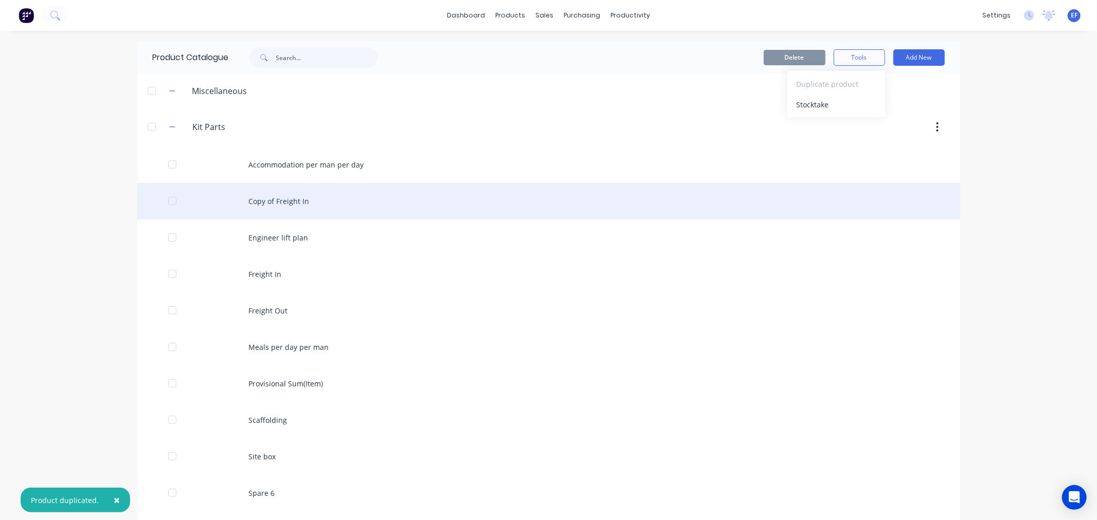
click at [250, 212] on div "Copy of Freight In" at bounding box center [548, 201] width 823 height 37
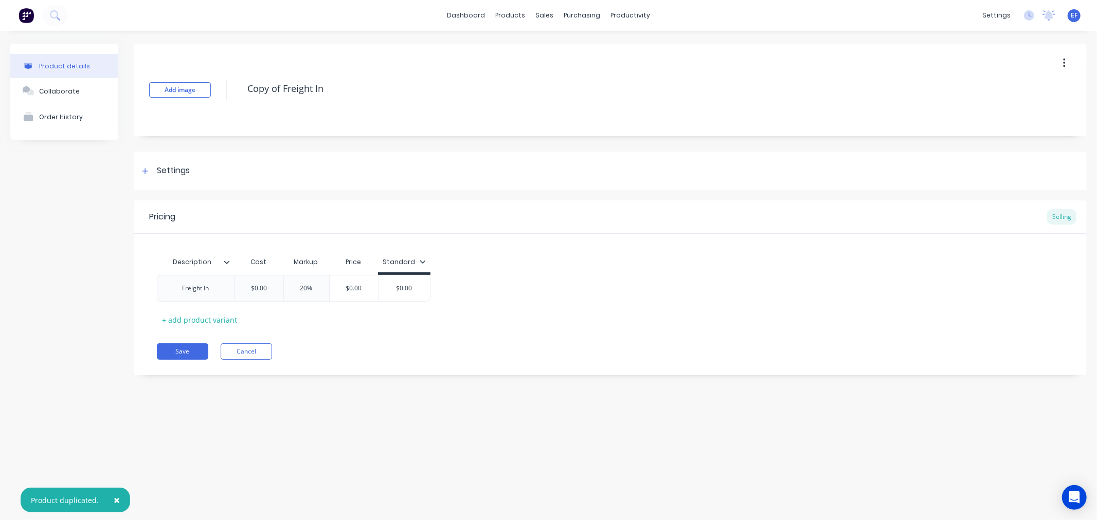
click at [198, 98] on div "Add image Copy of Freight In" at bounding box center [610, 90] width 953 height 93
paste textarea "Surface treatment(galvanizing)"
type textarea "Surface treatment(galvanizing)"
drag, startPoint x: 213, startPoint y: 287, endPoint x: 166, endPoint y: 288, distance: 46.8
click at [166, 288] on div "Freight In" at bounding box center [195, 288] width 77 height 27
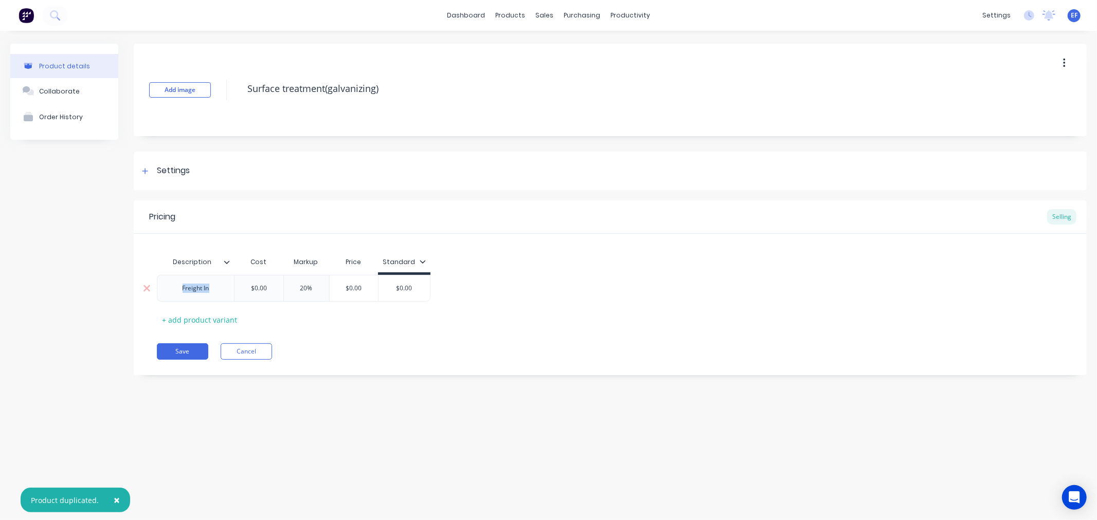
paste div
click at [190, 369] on div "Pricing Selling Description Cost Markup Price Standard Surface treatment(galvan…" at bounding box center [610, 295] width 953 height 189
click at [178, 352] on button "Save" at bounding box center [182, 351] width 51 height 16
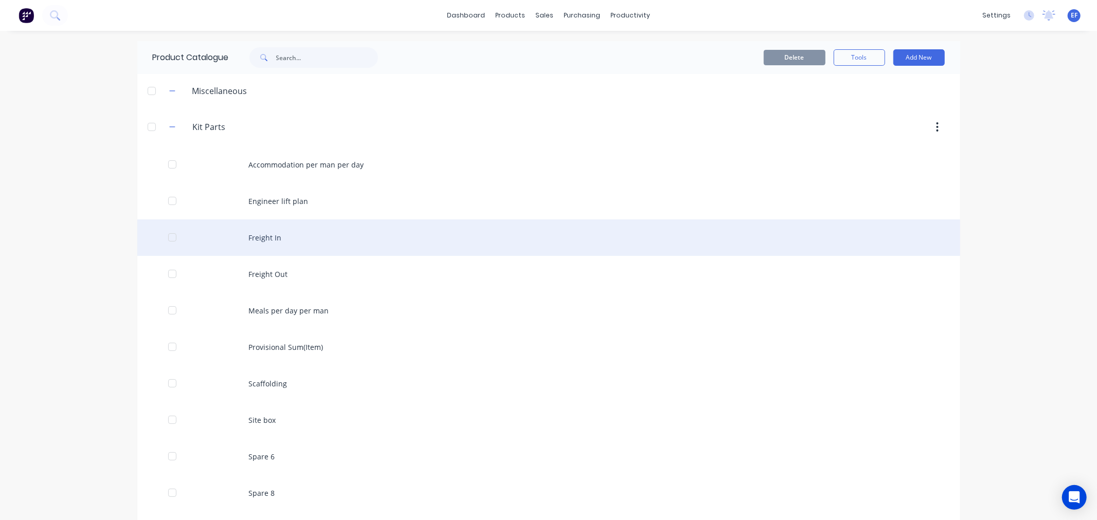
click at [168, 237] on div at bounding box center [172, 237] width 21 height 21
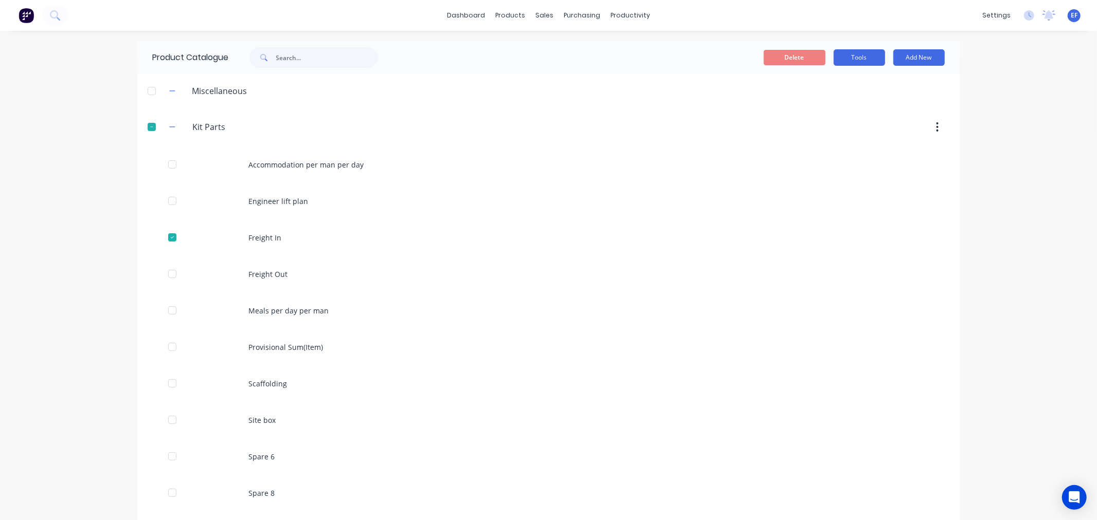
click at [851, 59] on button "Tools" at bounding box center [858, 57] width 51 height 16
click at [824, 79] on span "Duplicate product" at bounding box center [834, 84] width 77 height 11
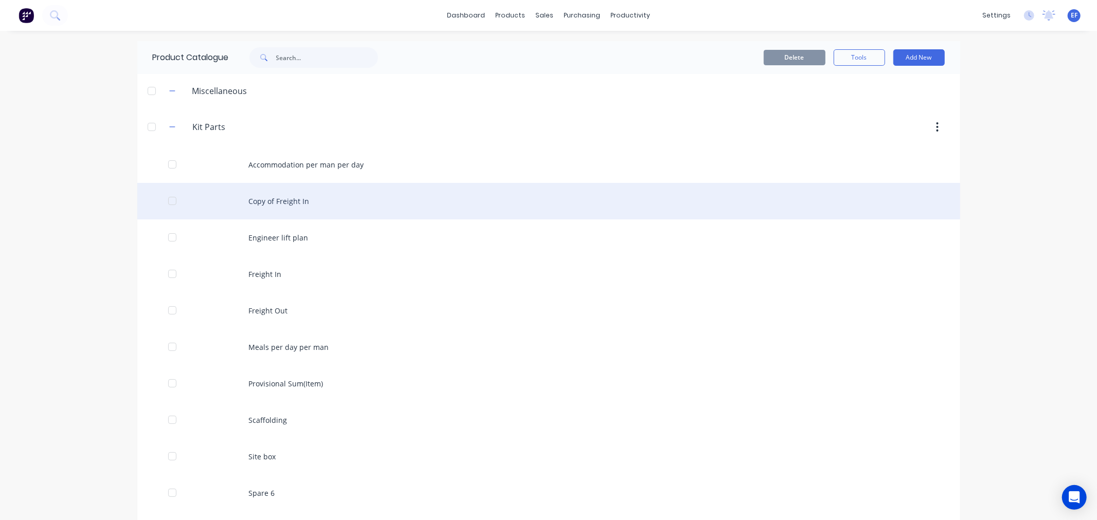
click at [226, 204] on div "Copy of Freight In" at bounding box center [548, 201] width 823 height 37
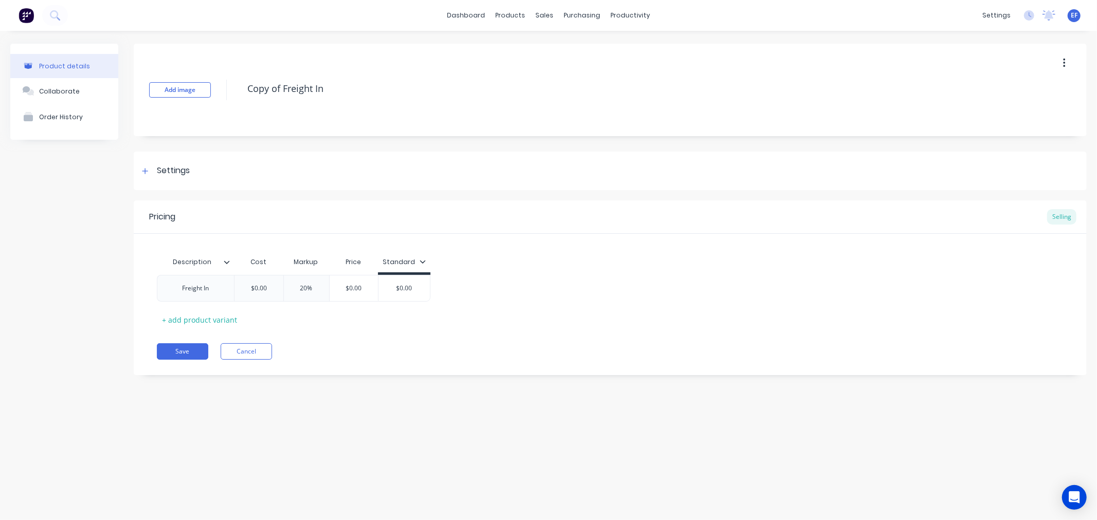
drag, startPoint x: 321, startPoint y: 93, endPoint x: 240, endPoint y: 94, distance: 80.7
click at [240, 94] on div "Add image Copy of Freight In" at bounding box center [610, 90] width 953 height 93
paste textarea "Structural steel per kg"
type textarea "Structural steel per kg"
click at [201, 291] on div "Freight In" at bounding box center [195, 288] width 51 height 13
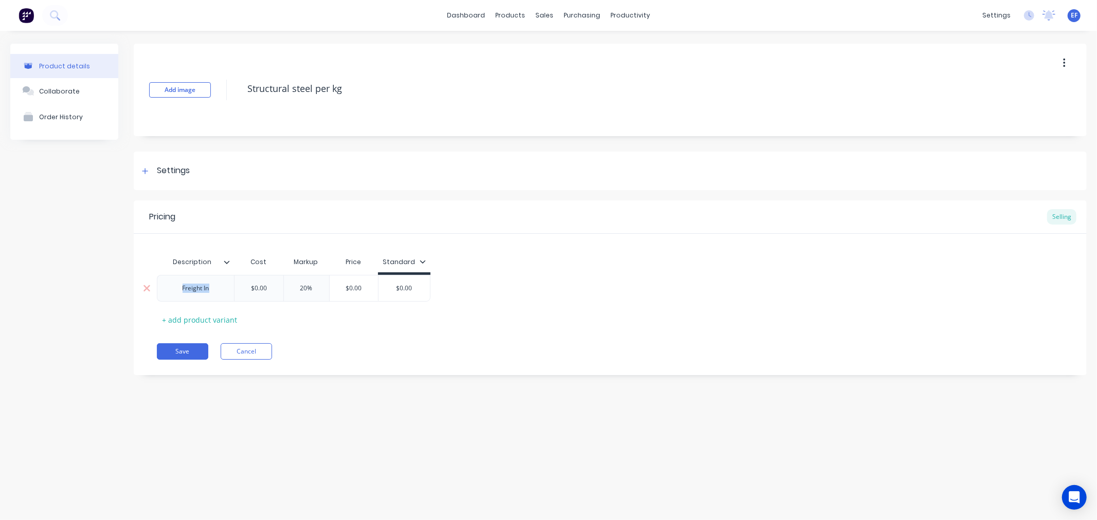
drag, startPoint x: 211, startPoint y: 290, endPoint x: 158, endPoint y: 287, distance: 53.0
click at [158, 287] on div "Freight In" at bounding box center [195, 288] width 77 height 27
paste div
click at [327, 347] on div "Pricing Selling Description Cost Markup Price Standard Structural steel per kg …" at bounding box center [610, 288] width 953 height 175
click at [179, 350] on button "Save" at bounding box center [182, 351] width 51 height 16
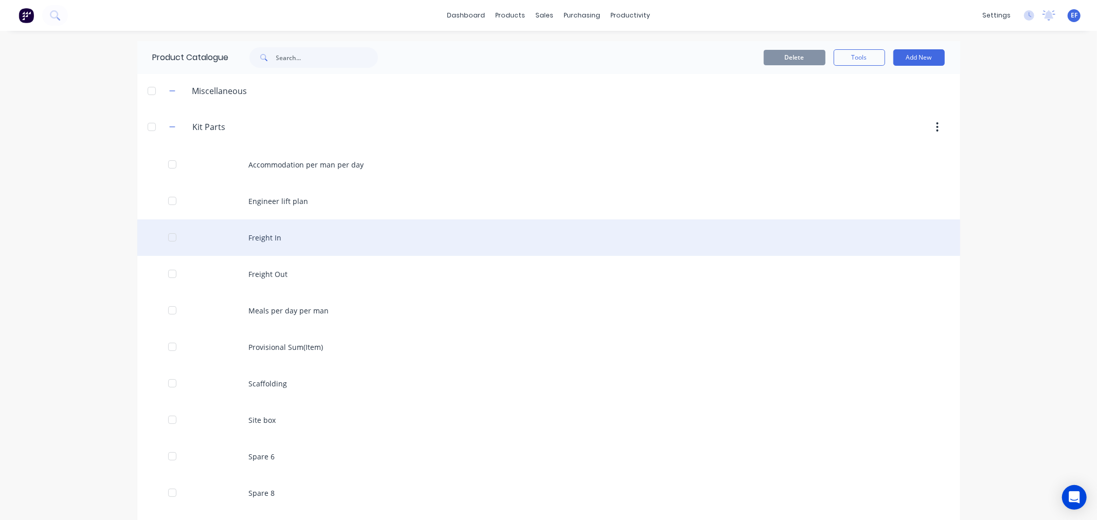
drag, startPoint x: 167, startPoint y: 237, endPoint x: 300, endPoint y: 226, distance: 133.1
click at [168, 237] on div at bounding box center [172, 237] width 21 height 21
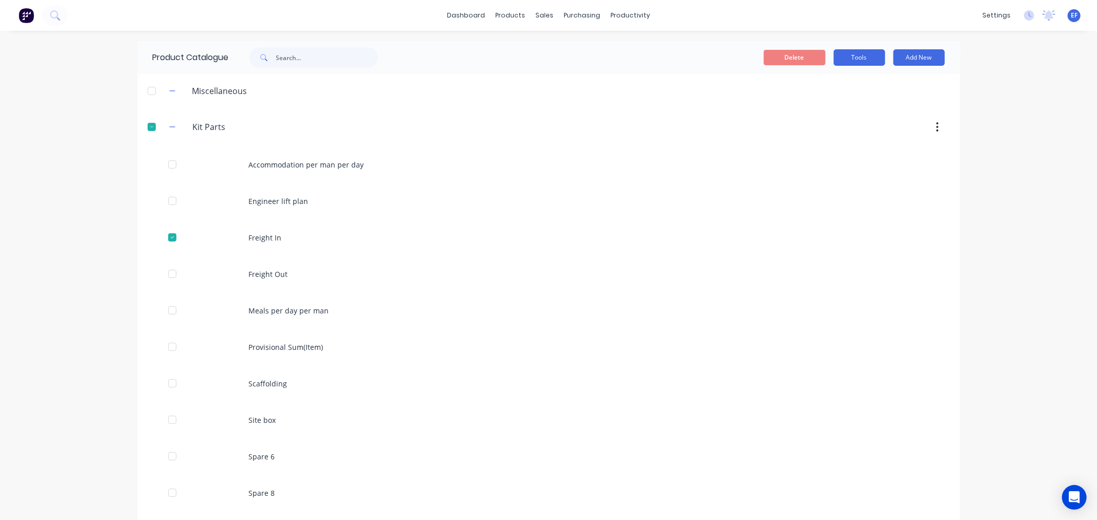
click at [866, 55] on button "Tools" at bounding box center [858, 57] width 51 height 16
click at [825, 80] on span "Duplicate product" at bounding box center [834, 84] width 77 height 11
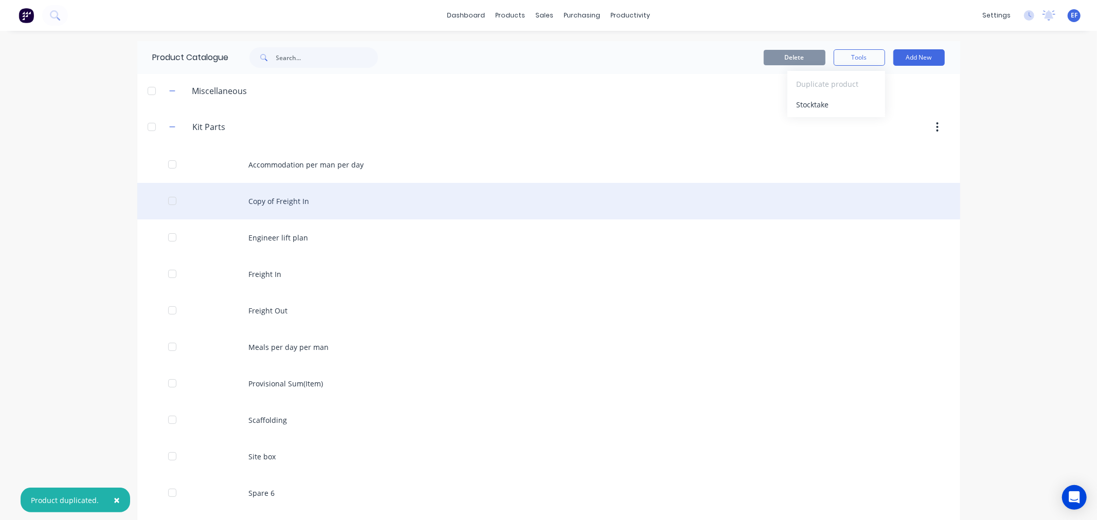
click at [297, 199] on div "Copy of Freight In" at bounding box center [548, 201] width 823 height 37
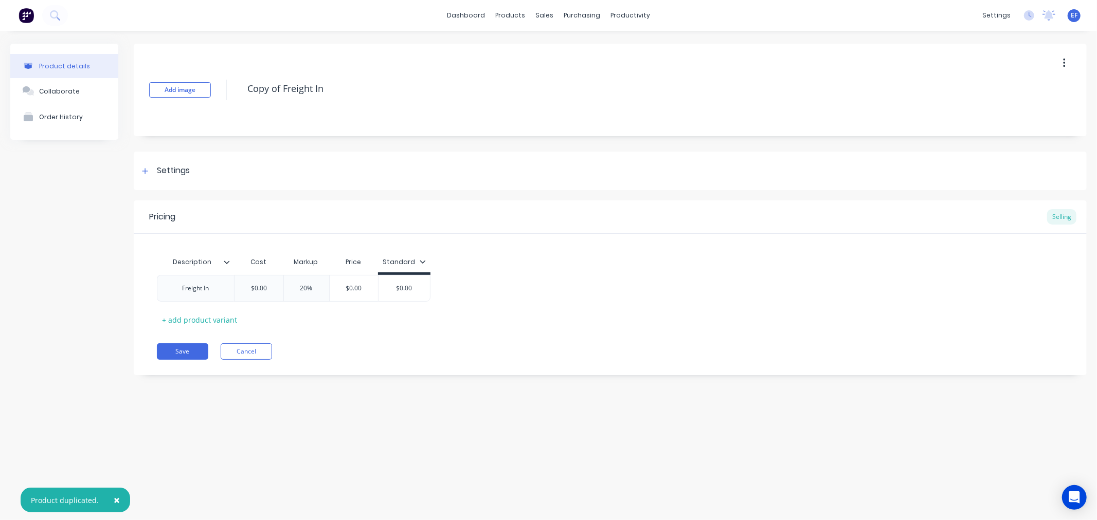
drag, startPoint x: 301, startPoint y: 93, endPoint x: 214, endPoint y: 91, distance: 86.4
click at [214, 91] on div "Add image Copy of Freight In" at bounding box center [610, 90] width 953 height 93
paste textarea "Purlins metres"
drag, startPoint x: 284, startPoint y: 88, endPoint x: 292, endPoint y: 75, distance: 15.3
click at [285, 86] on textarea "Purlins metres" at bounding box center [610, 89] width 737 height 24
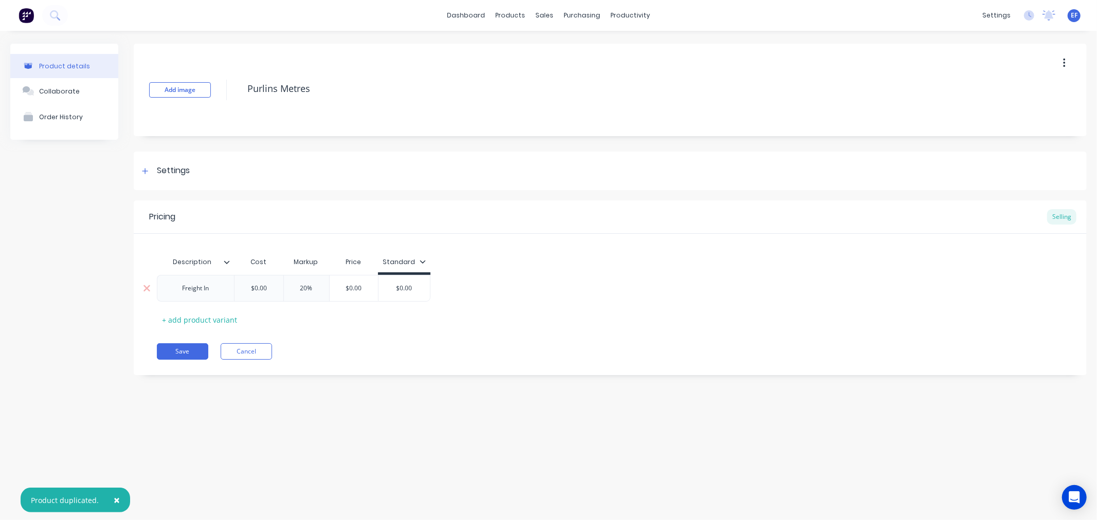
type textarea "Purlins Metres"
click at [212, 286] on div "Freight In" at bounding box center [195, 288] width 51 height 13
drag, startPoint x: 167, startPoint y: 287, endPoint x: 153, endPoint y: 286, distance: 13.4
click at [157, 286] on div "Freight In $0.00 20% $0.00 $0.00" at bounding box center [294, 288] width 274 height 27
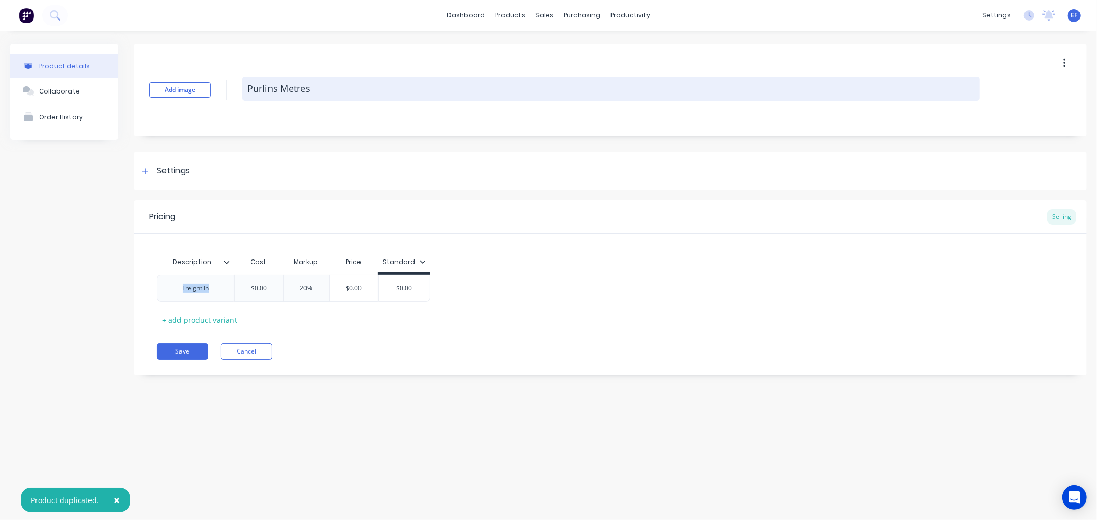
click at [338, 93] on textarea "Purlins Metres" at bounding box center [610, 89] width 737 height 24
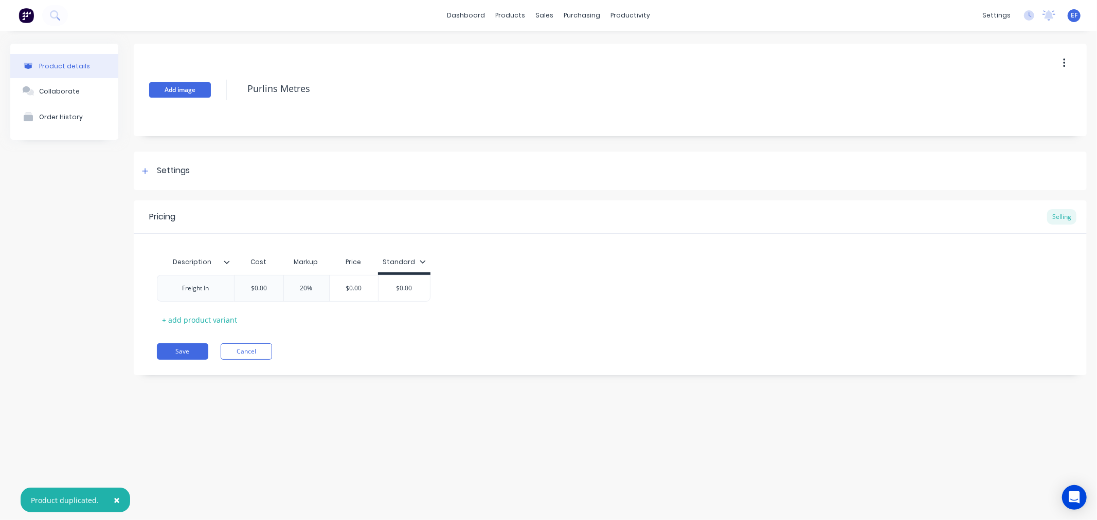
drag, startPoint x: 245, startPoint y: 91, endPoint x: 210, endPoint y: 92, distance: 35.0
click at [210, 92] on div "Add image Purlins Metres" at bounding box center [610, 90] width 953 height 93
click at [212, 289] on div "Freight In" at bounding box center [195, 288] width 51 height 13
drag, startPoint x: 163, startPoint y: 290, endPoint x: 150, endPoint y: 290, distance: 12.9
click at [157, 290] on div "Freight In $0.00 20% $0.00 $0.00" at bounding box center [294, 288] width 274 height 27
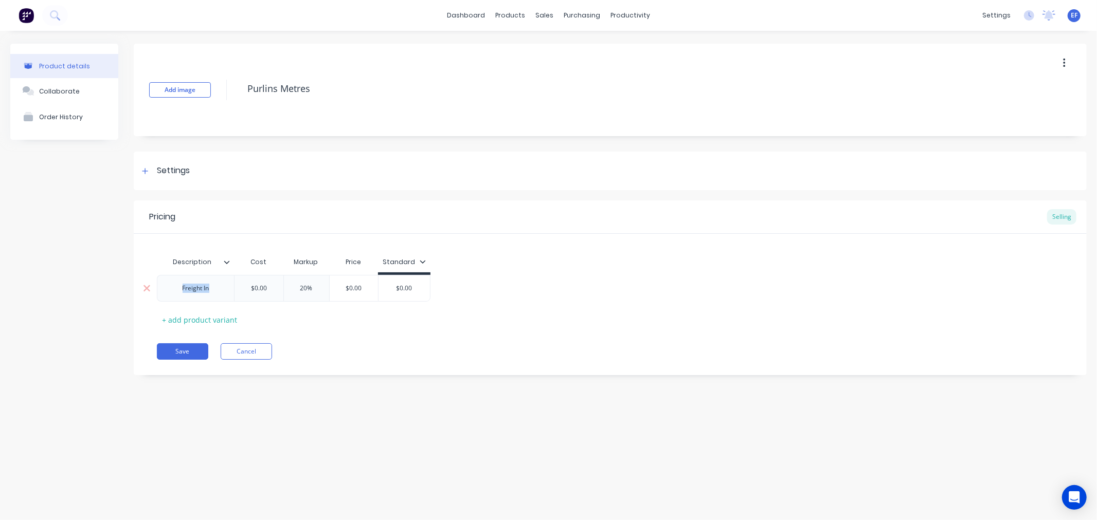
paste div
click at [184, 353] on button "Save" at bounding box center [182, 351] width 51 height 16
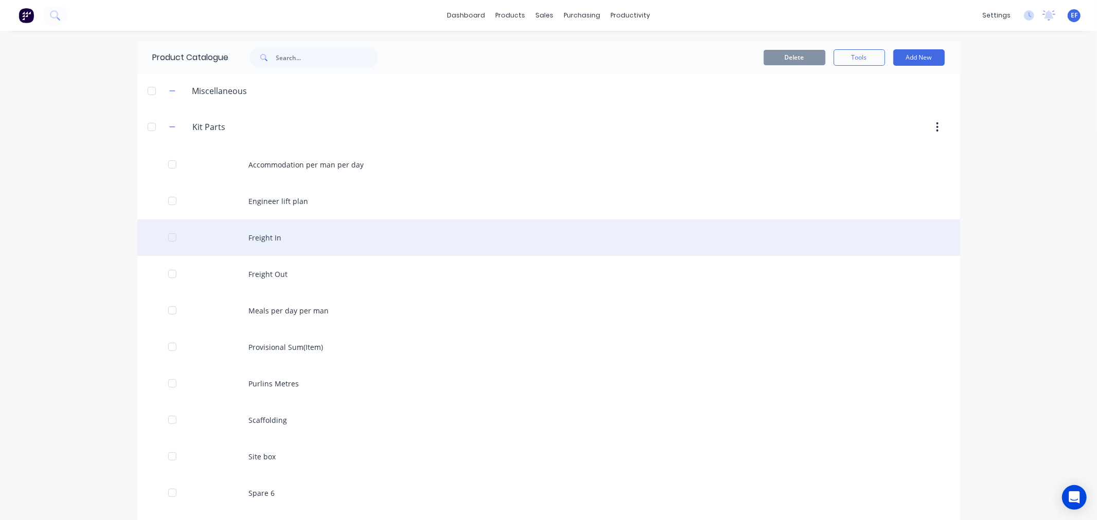
click at [168, 239] on div at bounding box center [172, 237] width 21 height 21
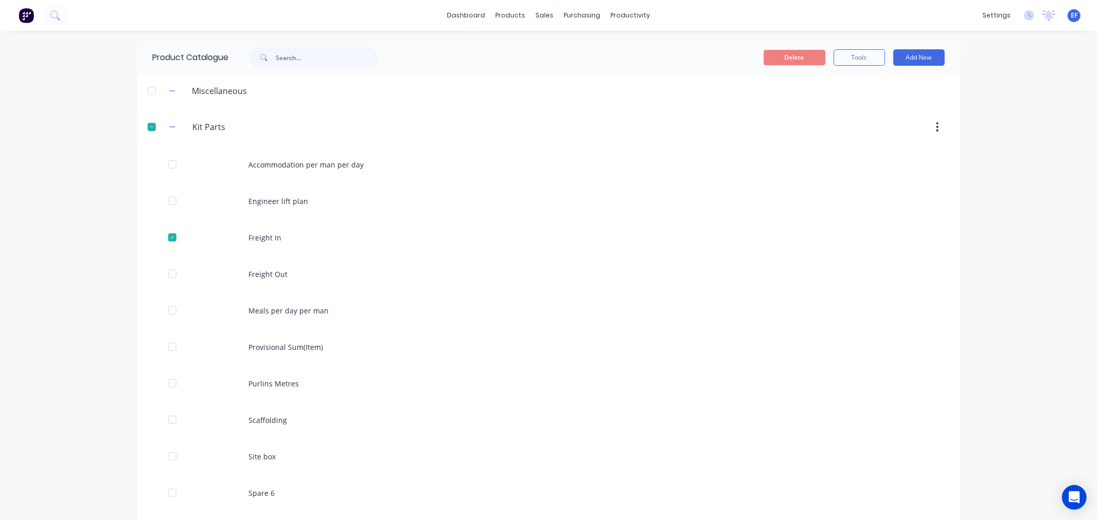
click at [851, 48] on div "Delete Tools Add New" at bounding box center [682, 57] width 556 height 33
click at [841, 60] on button "Tools" at bounding box center [858, 57] width 51 height 16
click at [829, 79] on span "Duplicate product" at bounding box center [834, 84] width 77 height 11
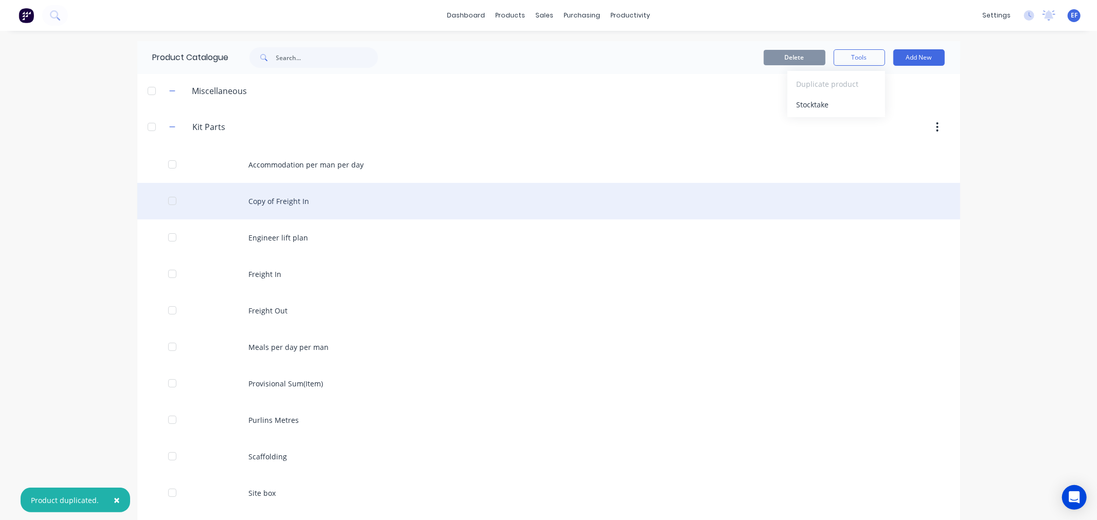
click at [223, 209] on div "Copy of Freight In" at bounding box center [548, 201] width 823 height 37
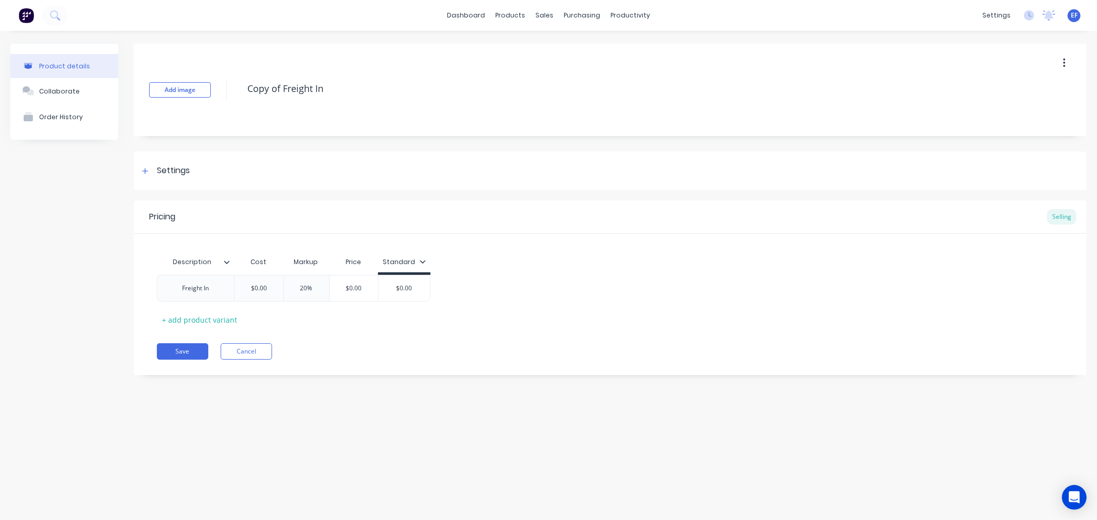
drag, startPoint x: 347, startPoint y: 94, endPoint x: 239, endPoint y: 96, distance: 108.5
click at [239, 96] on div "Add image Copy of Freight In" at bounding box center [610, 90] width 953 height 93
paste textarea "Marine Ply"
type textarea "Marine Ply"
drag, startPoint x: 210, startPoint y: 287, endPoint x: 173, endPoint y: 292, distance: 36.8
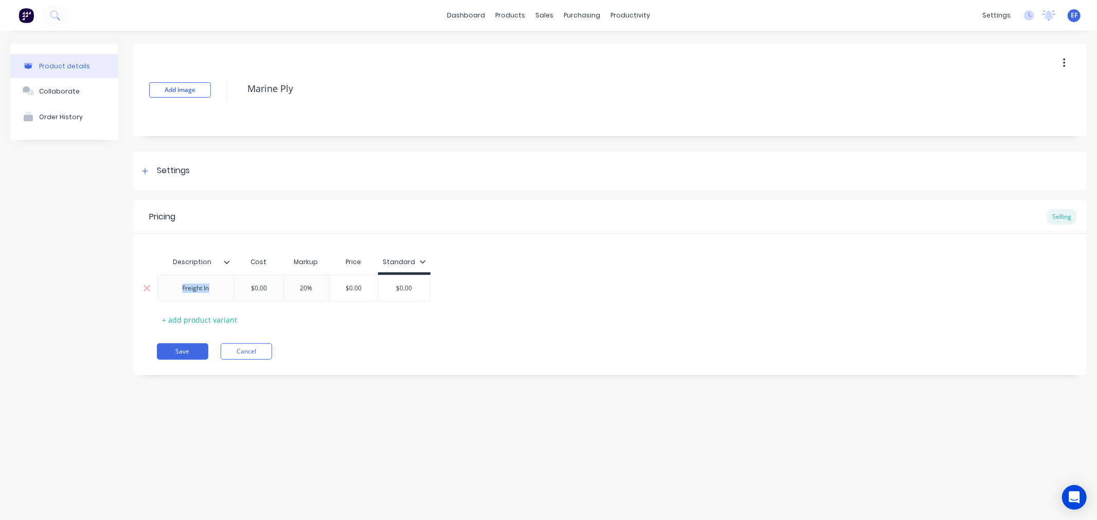
click at [173, 292] on div "Freight In" at bounding box center [195, 288] width 51 height 13
paste div
click at [183, 348] on button "Save" at bounding box center [182, 351] width 51 height 16
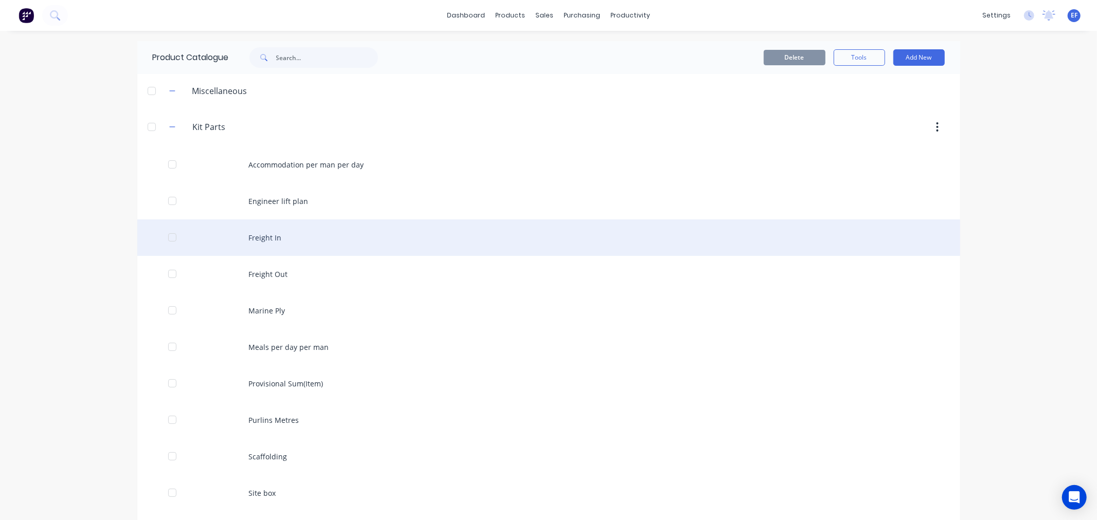
click at [167, 235] on div at bounding box center [172, 237] width 21 height 21
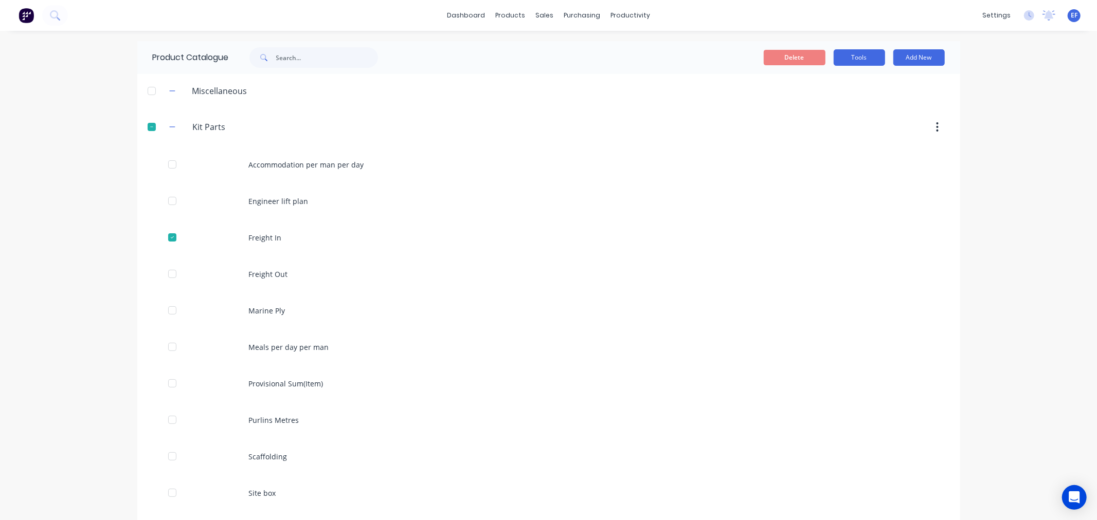
click at [848, 55] on button "Tools" at bounding box center [858, 57] width 51 height 16
click at [826, 86] on span "Duplicate product" at bounding box center [834, 84] width 77 height 11
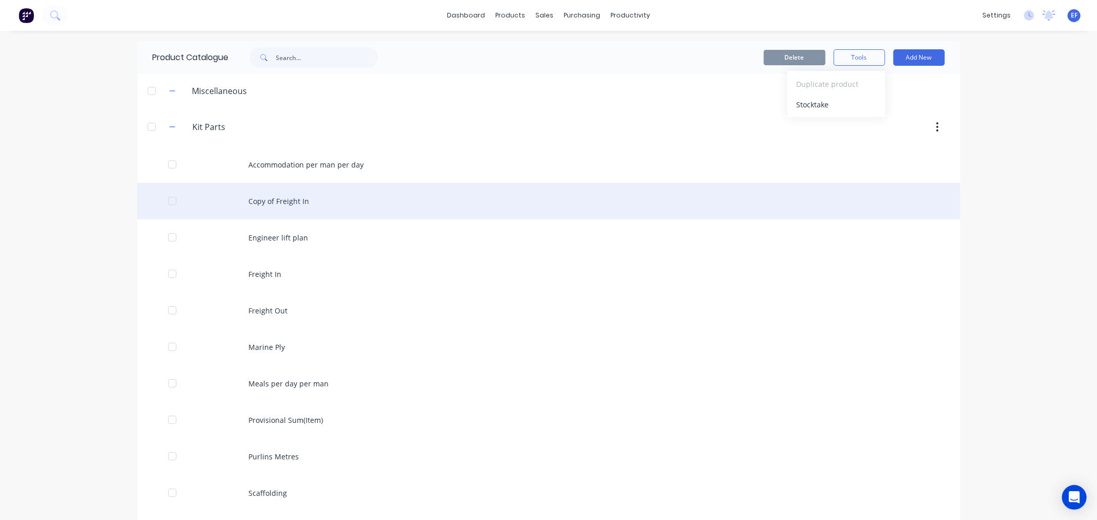
click at [225, 197] on div "Copy of Freight In" at bounding box center [548, 201] width 823 height 37
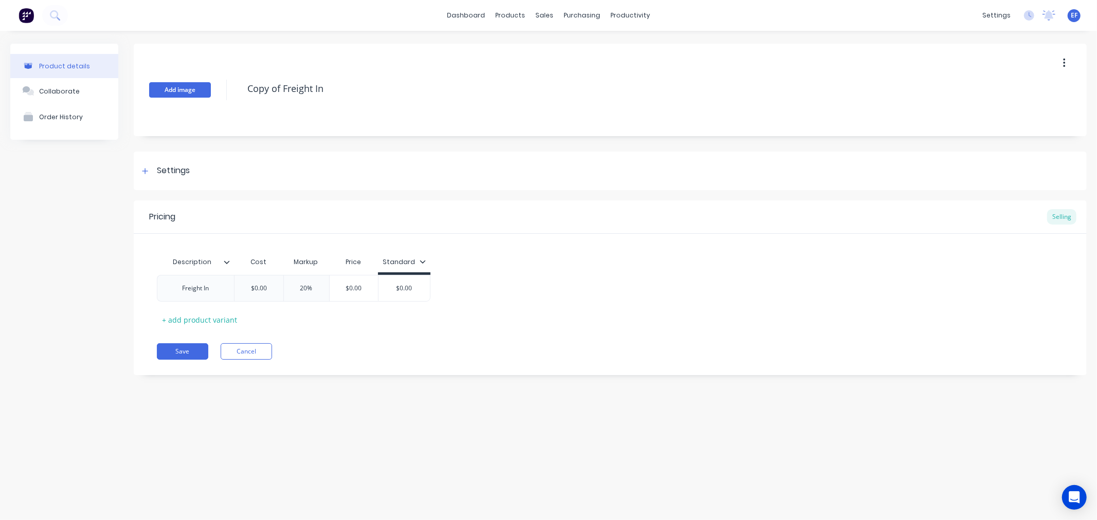
drag, startPoint x: 319, startPoint y: 92, endPoint x: 176, endPoint y: 91, distance: 142.9
click at [176, 91] on div "Add image Copy of Freight In" at bounding box center [610, 90] width 953 height 93
paste textarea "Bolts and screws Estimate"
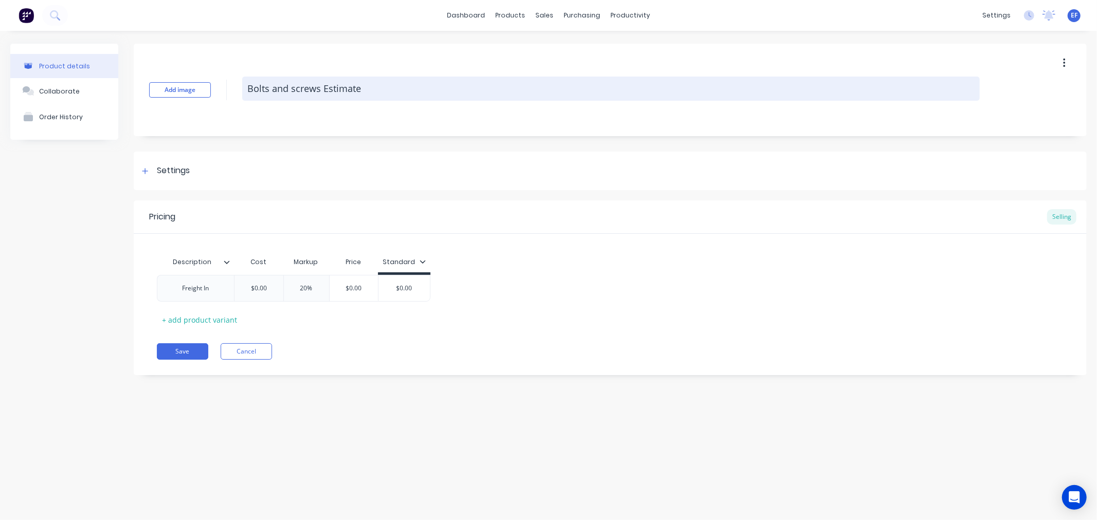
click at [293, 88] on textarea "Bolts and screws Estimate" at bounding box center [610, 89] width 737 height 24
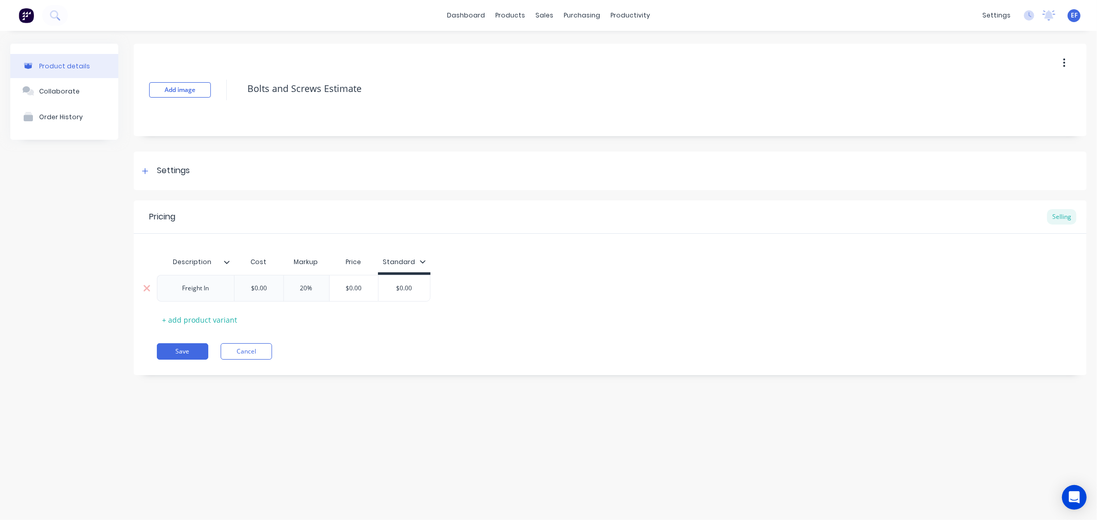
type textarea "Bolts and Screws Estimate"
click at [214, 288] on div "Freight In" at bounding box center [195, 288] width 51 height 13
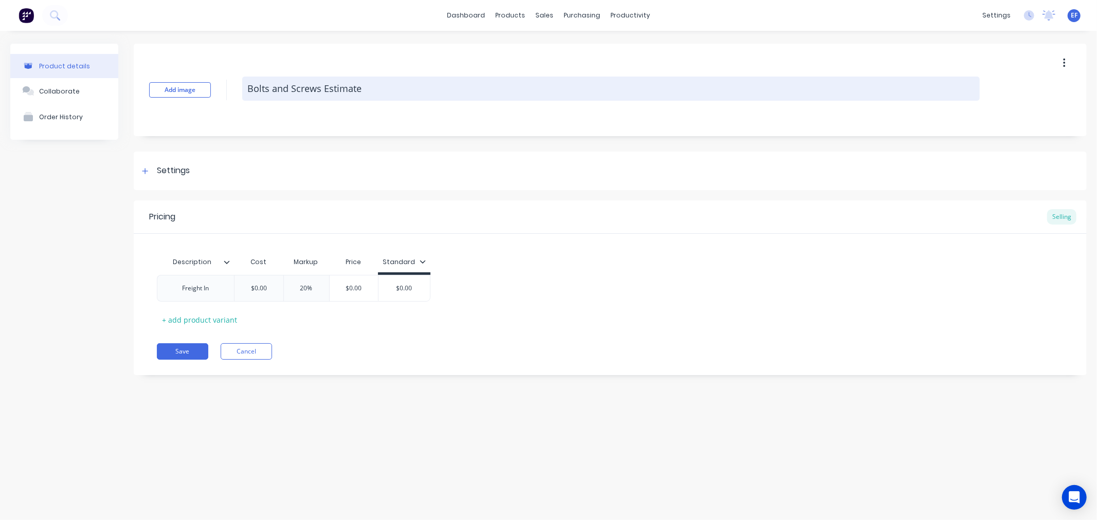
drag, startPoint x: 362, startPoint y: 93, endPoint x: 246, endPoint y: 100, distance: 116.4
click at [246, 99] on textarea "Bolts and Screws Estimate" at bounding box center [610, 89] width 737 height 24
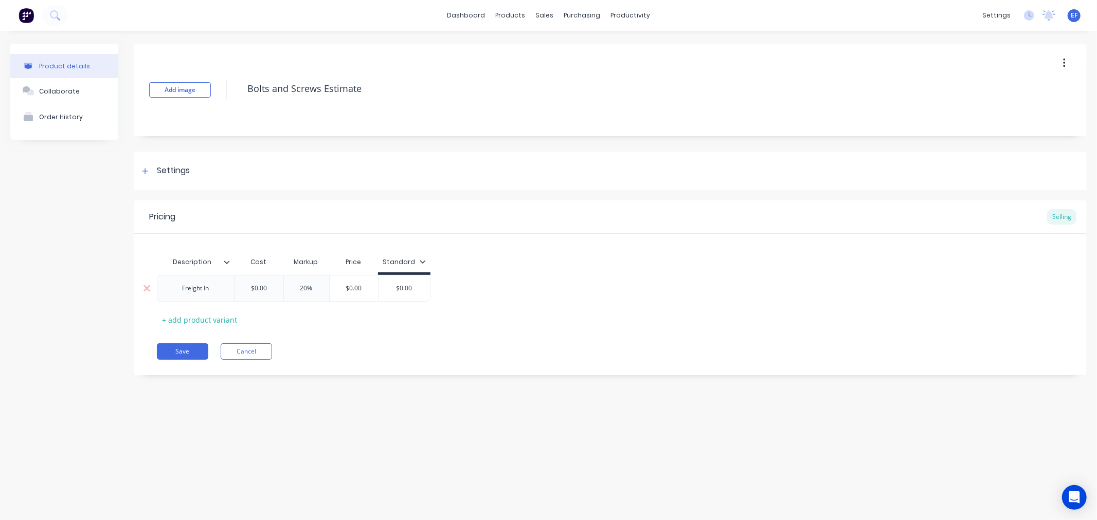
click at [210, 285] on div "Freight In" at bounding box center [195, 288] width 51 height 13
drag, startPoint x: 215, startPoint y: 286, endPoint x: 168, endPoint y: 290, distance: 46.9
click at [168, 290] on div "Freight In" at bounding box center [195, 288] width 77 height 27
paste div
click at [307, 340] on div "Pricing Selling Description Cost Markup Price Standard Bolts and Screws Estimat…" at bounding box center [610, 288] width 953 height 175
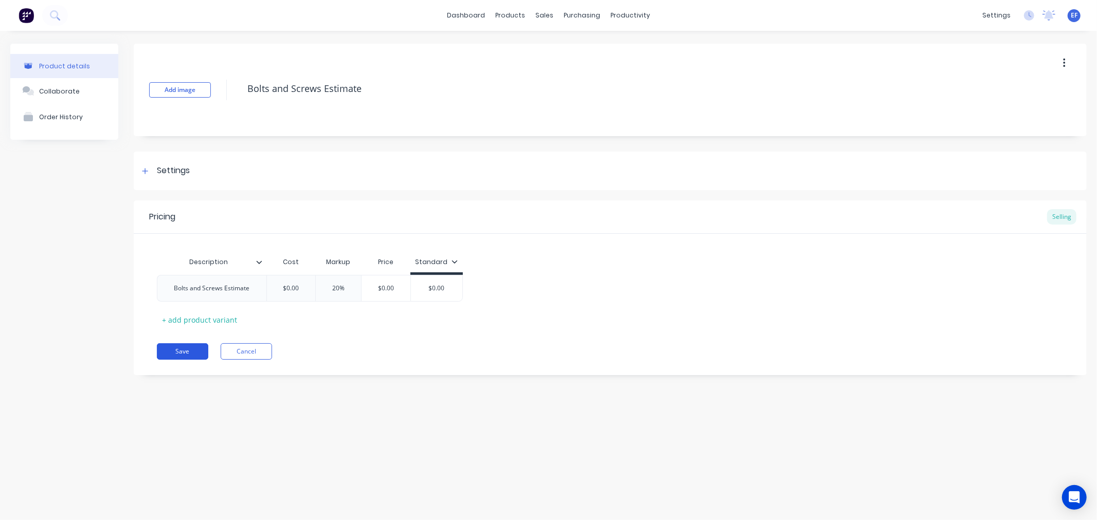
click at [189, 349] on button "Save" at bounding box center [182, 351] width 51 height 16
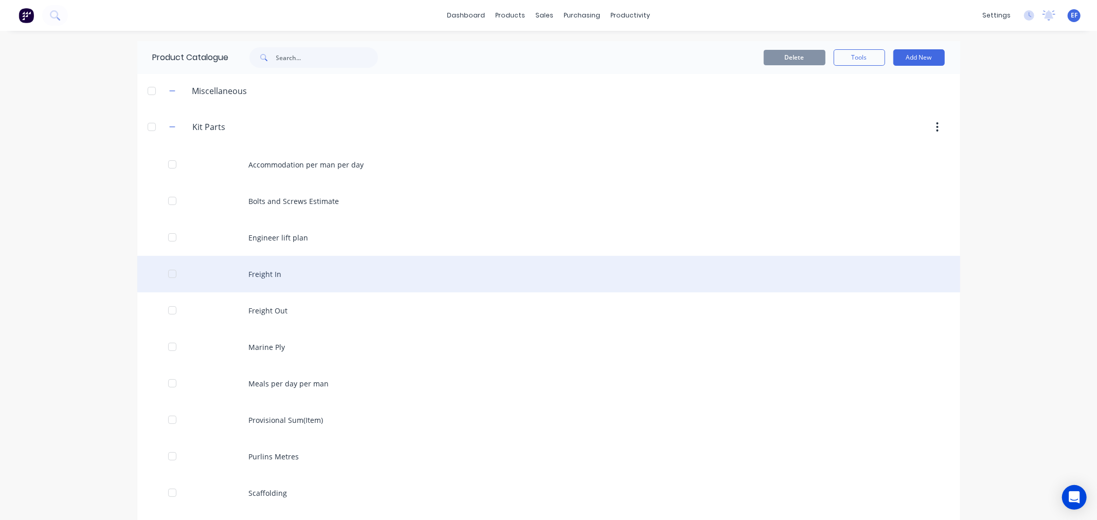
click at [167, 274] on div at bounding box center [172, 274] width 21 height 21
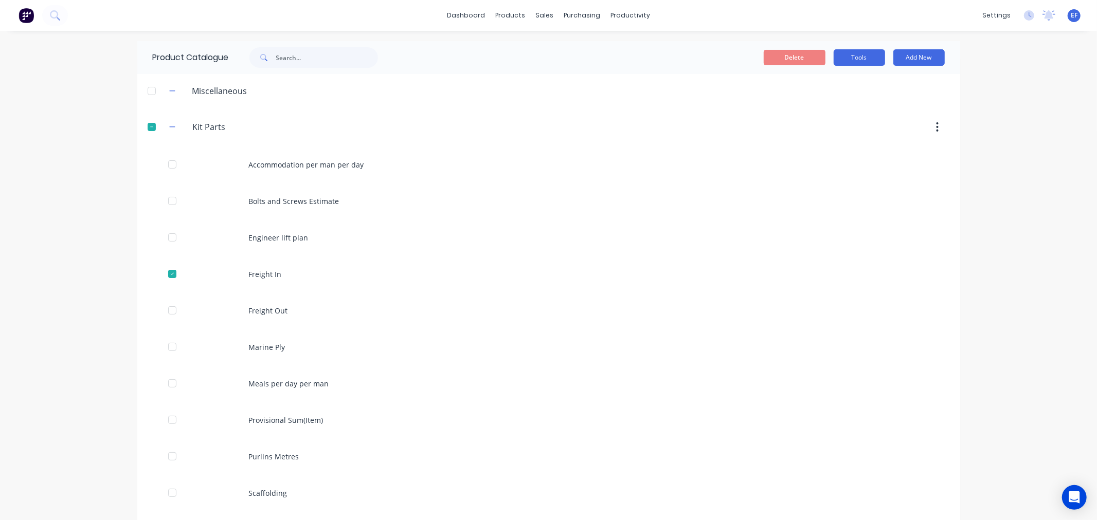
click at [838, 56] on button "Tools" at bounding box center [858, 57] width 51 height 16
click at [828, 79] on span "Duplicate product" at bounding box center [834, 84] width 77 height 11
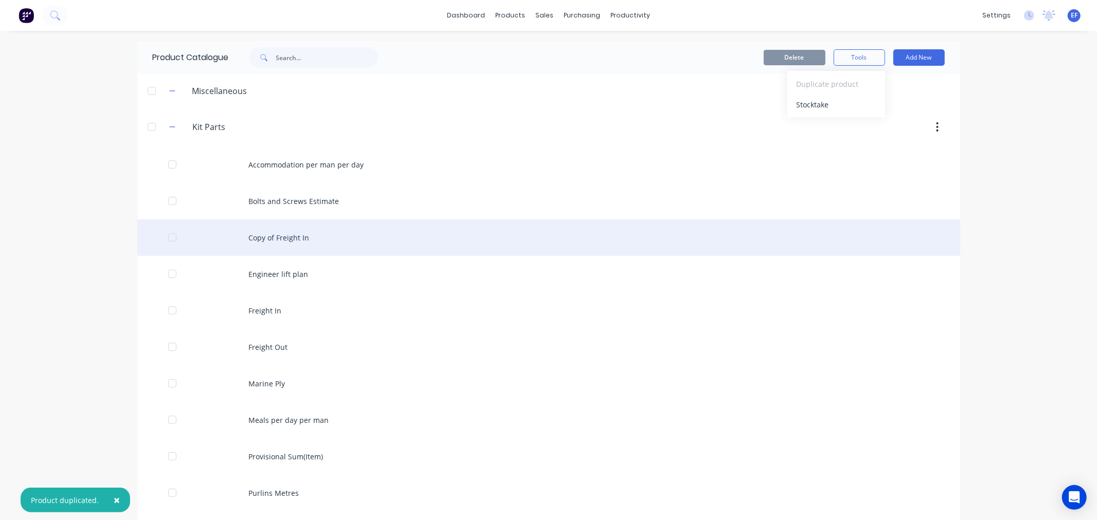
click at [257, 243] on div "Copy of Freight In" at bounding box center [548, 238] width 823 height 37
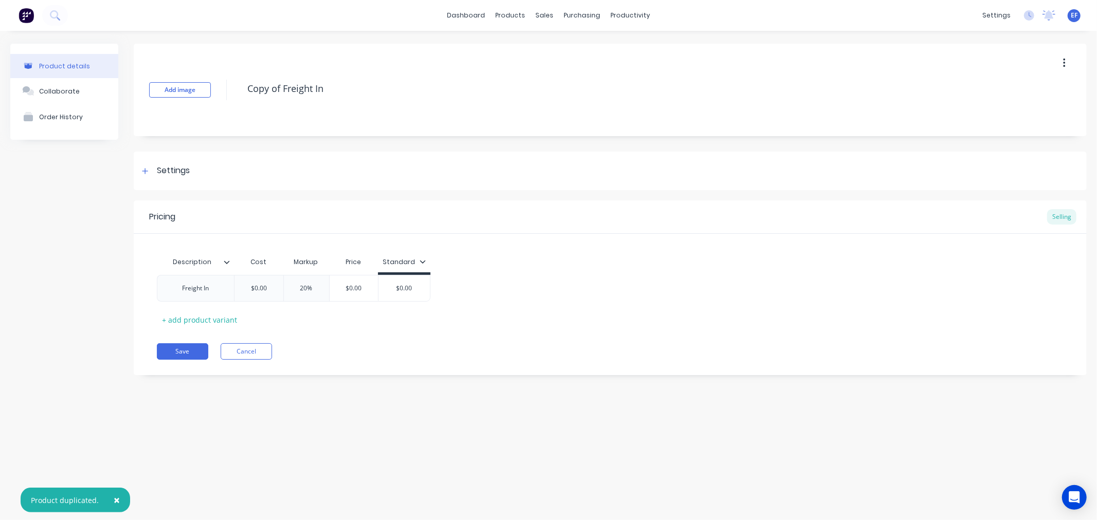
drag, startPoint x: 348, startPoint y: 94, endPoint x: 219, endPoint y: 94, distance: 128.5
click at [219, 94] on div "Add image Copy of Freight In" at bounding box center [610, 90] width 953 height 93
paste textarea "RUD weld on lifting lugs"
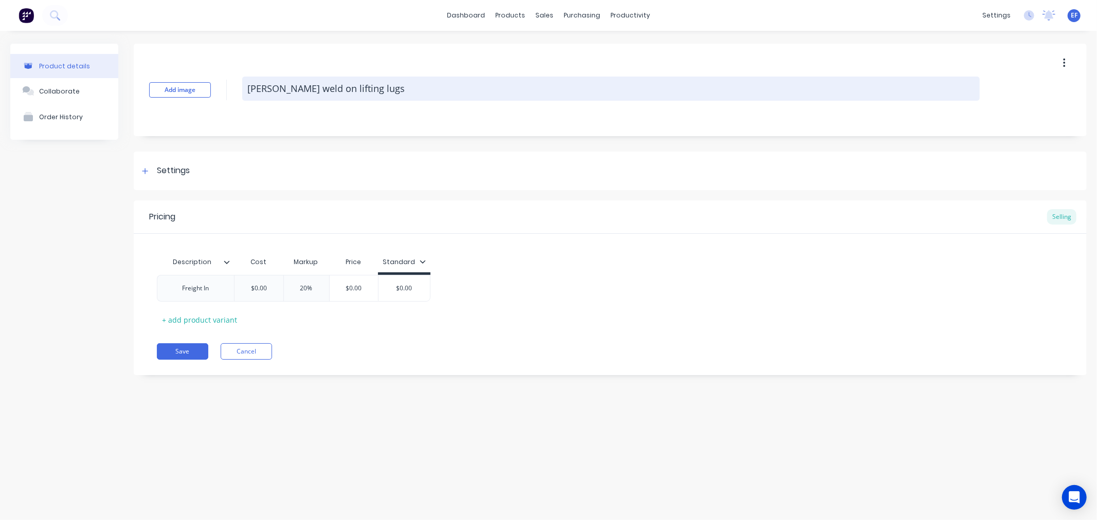
click at [276, 89] on textarea "RUD weld on lifting lugs" at bounding box center [610, 89] width 737 height 24
click at [311, 86] on textarea "RUD Weld On lifting lugs" at bounding box center [610, 89] width 737 height 24
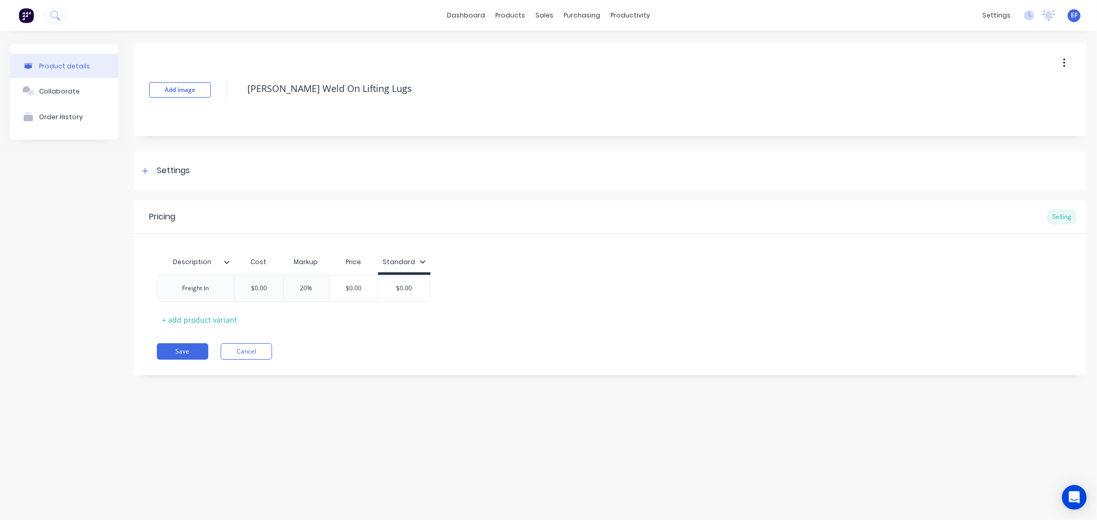
type textarea "RUD Weld On Lifting Lugs"
click at [340, 199] on div "Add image RUD Weld On Lifting Lugs Settings Product Options I buy this item I s…" at bounding box center [610, 217] width 953 height 347
click at [155, 178] on div "Settings" at bounding box center [610, 171] width 953 height 39
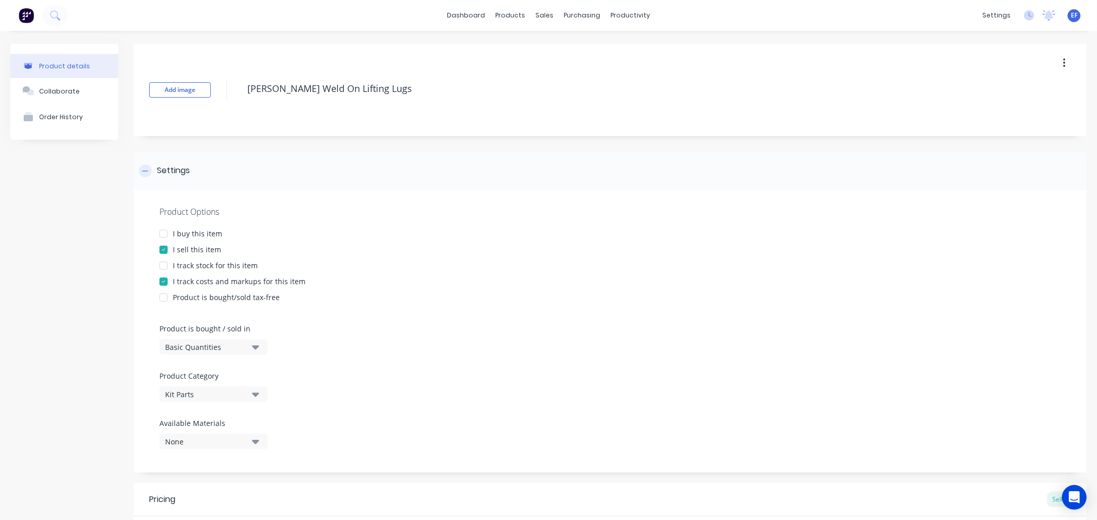
click at [150, 180] on div "Settings" at bounding box center [610, 171] width 953 height 39
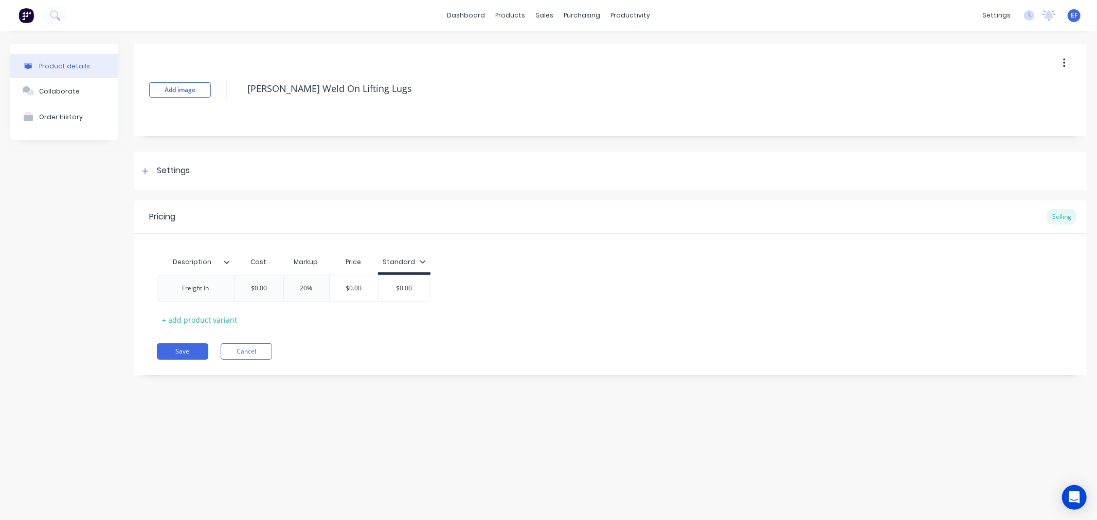
drag, startPoint x: 360, startPoint y: 86, endPoint x: 230, endPoint y: 94, distance: 130.8
click at [230, 94] on div "Add image RUD Weld On Lifting Lugs" at bounding box center [610, 90] width 953 height 93
drag, startPoint x: 215, startPoint y: 293, endPoint x: 162, endPoint y: 291, distance: 53.0
click at [162, 291] on div "Freight In" at bounding box center [195, 288] width 77 height 27
paste div
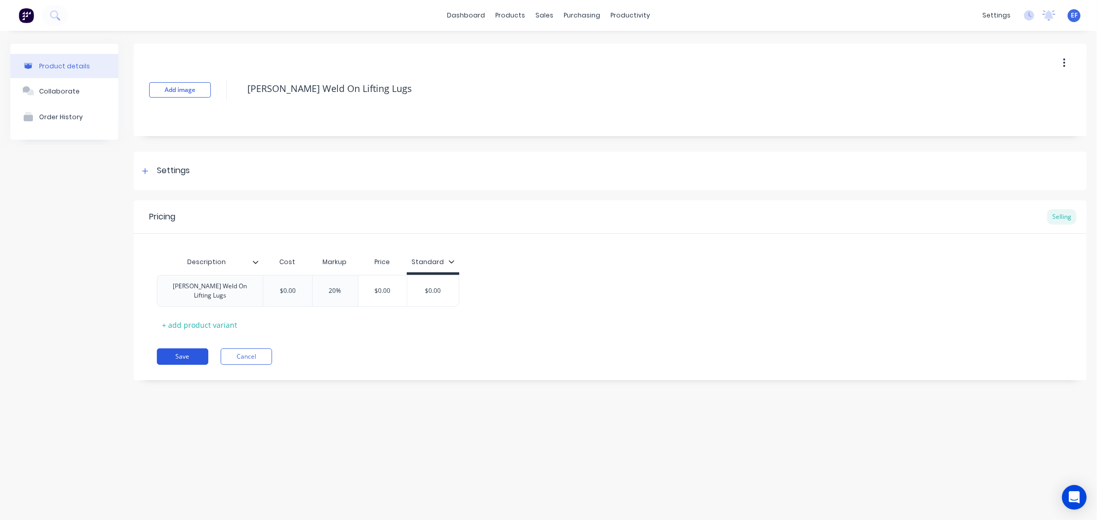
click at [180, 351] on button "Save" at bounding box center [182, 357] width 51 height 16
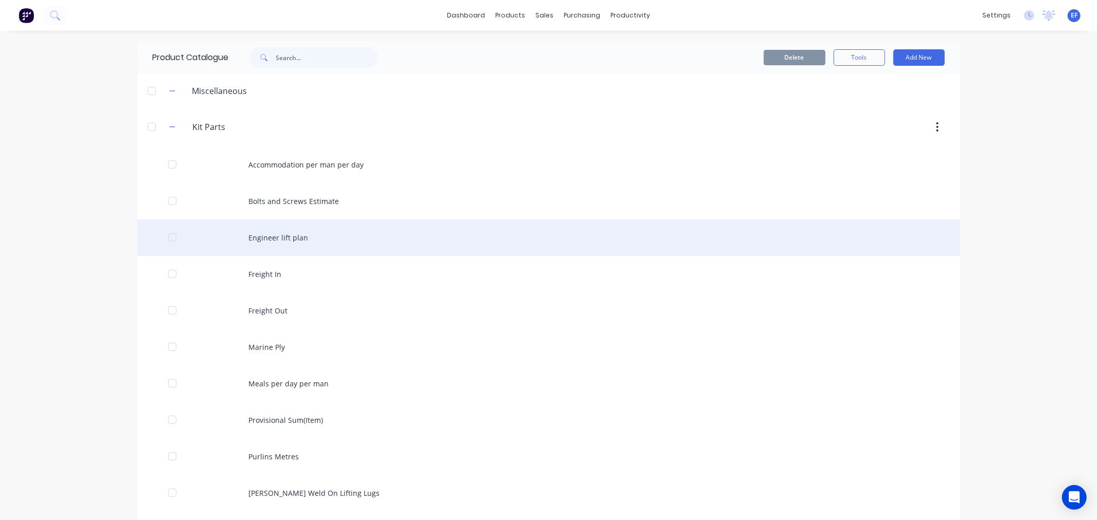
click at [169, 239] on div at bounding box center [172, 237] width 21 height 21
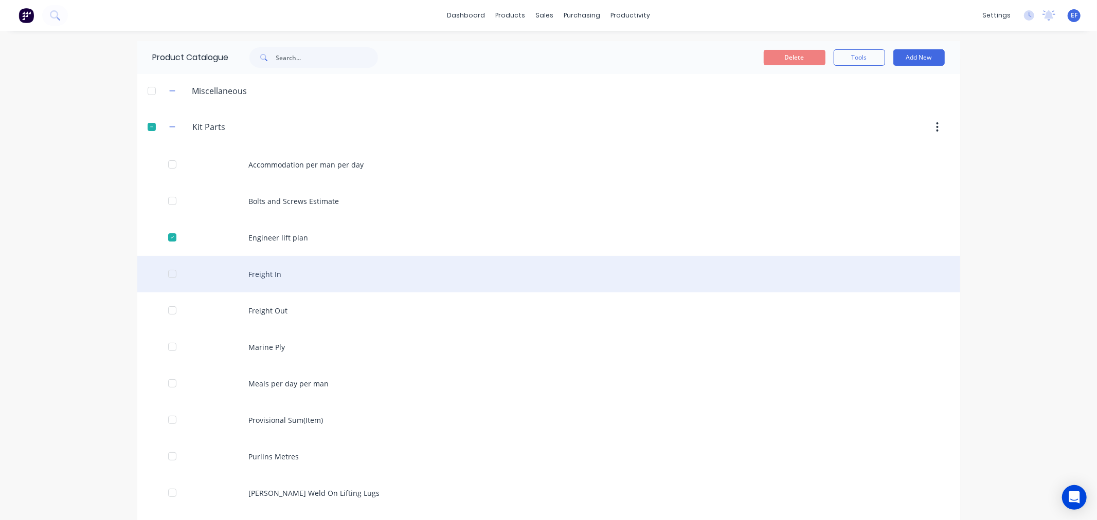
click at [162, 269] on div at bounding box center [172, 274] width 21 height 21
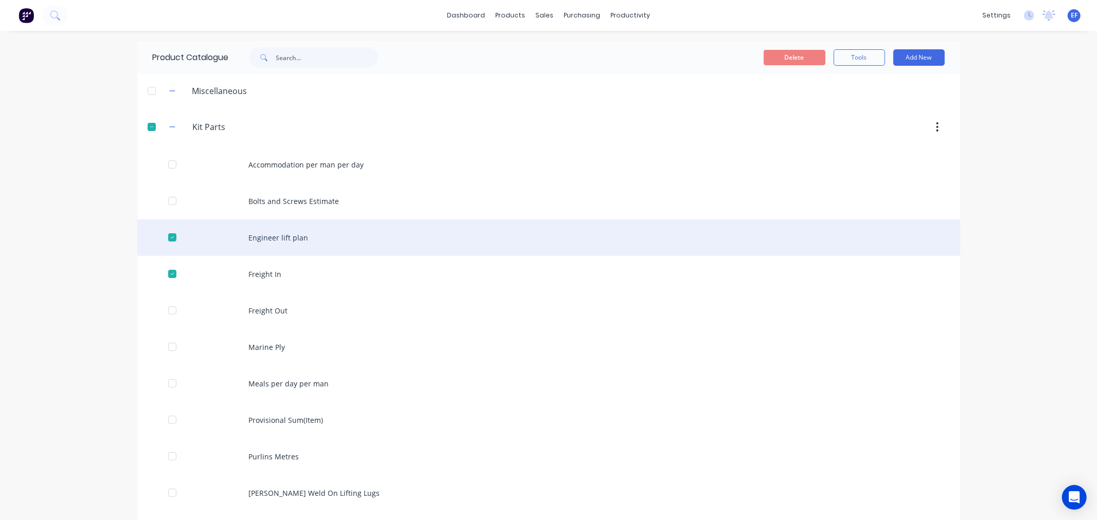
click at [167, 242] on div at bounding box center [172, 237] width 21 height 21
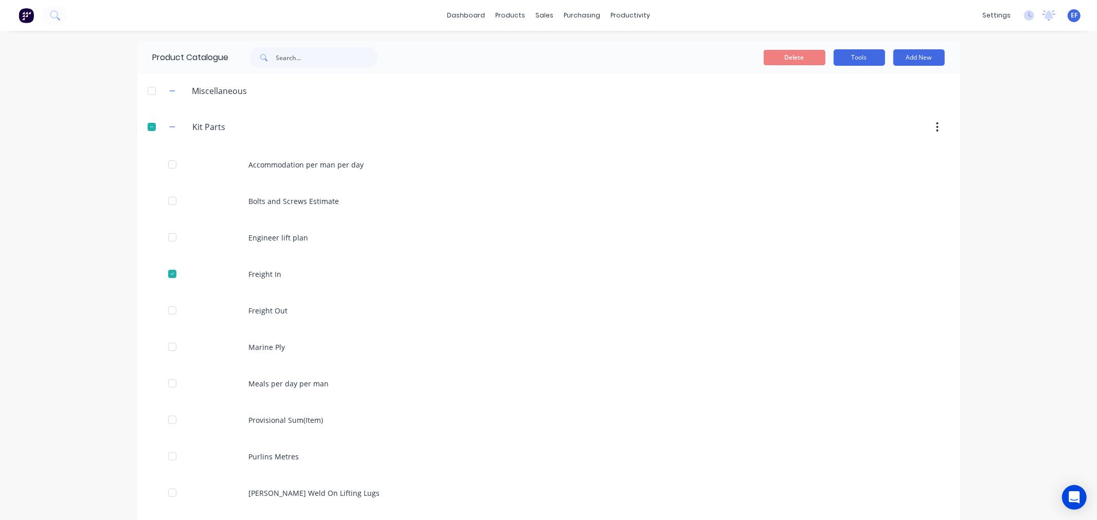
click at [863, 52] on button "Tools" at bounding box center [858, 57] width 51 height 16
click at [827, 83] on span "Duplicate product" at bounding box center [834, 84] width 77 height 11
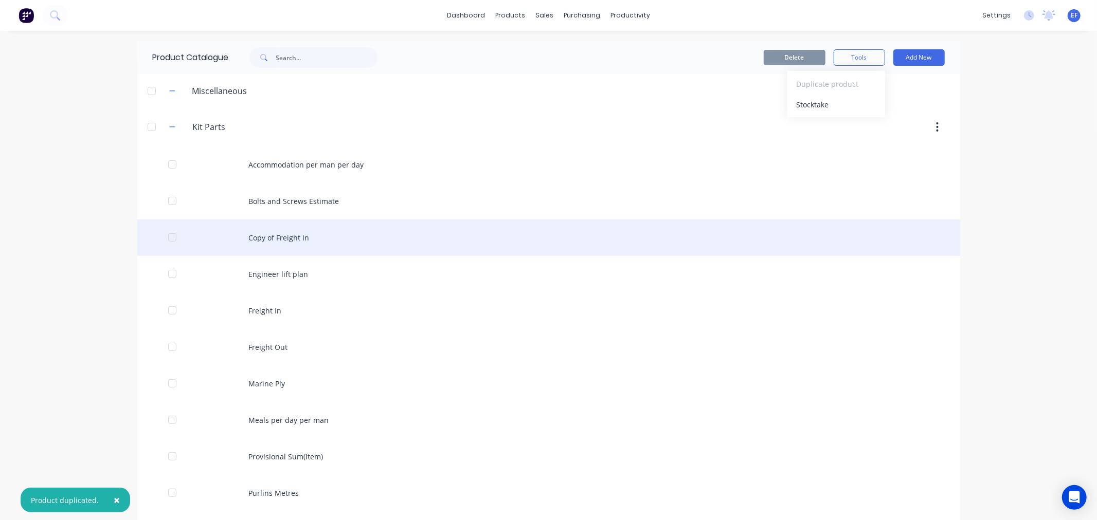
click at [264, 239] on div "Copy of Freight In" at bounding box center [548, 238] width 823 height 37
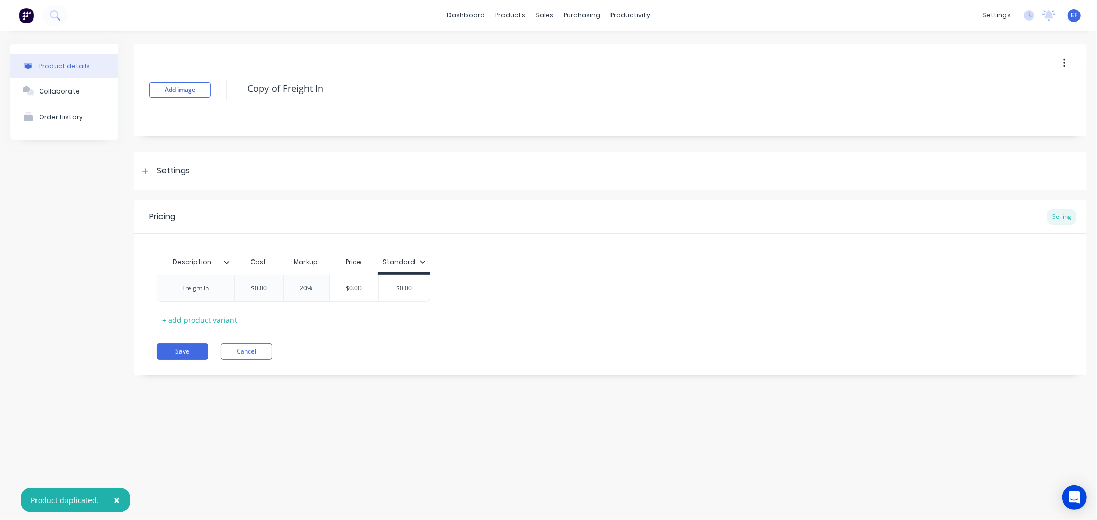
drag, startPoint x: 333, startPoint y: 90, endPoint x: 223, endPoint y: 100, distance: 109.9
click at [223, 100] on div "Add image Copy of Freight In" at bounding box center [610, 90] width 953 height 93
paste textarea "Spare 12"
click at [222, 280] on div "Freight In" at bounding box center [195, 288] width 77 height 27
type textarea "Spare 12"
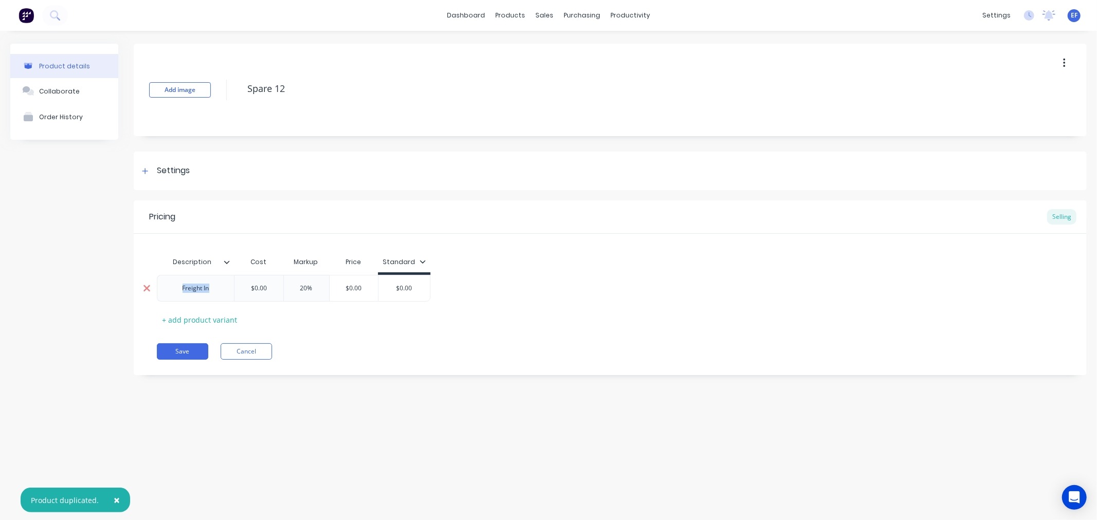
drag, startPoint x: 216, startPoint y: 289, endPoint x: 155, endPoint y: 294, distance: 60.9
click at [157, 294] on div "Freight In $0.00 20% $0.00 $0.00" at bounding box center [294, 288] width 274 height 27
paste div
click at [191, 347] on button "Save" at bounding box center [182, 351] width 51 height 16
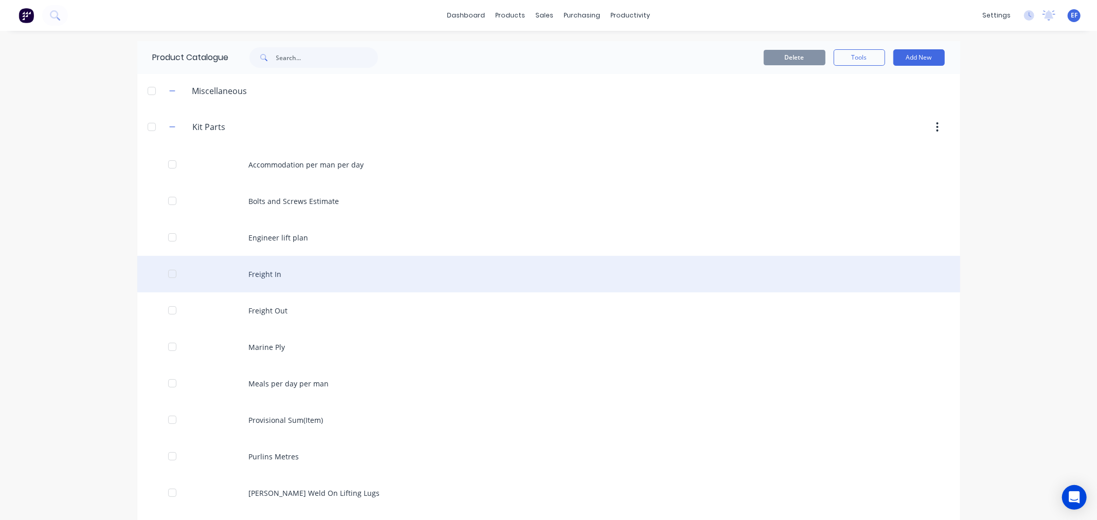
click at [171, 273] on div at bounding box center [172, 274] width 21 height 21
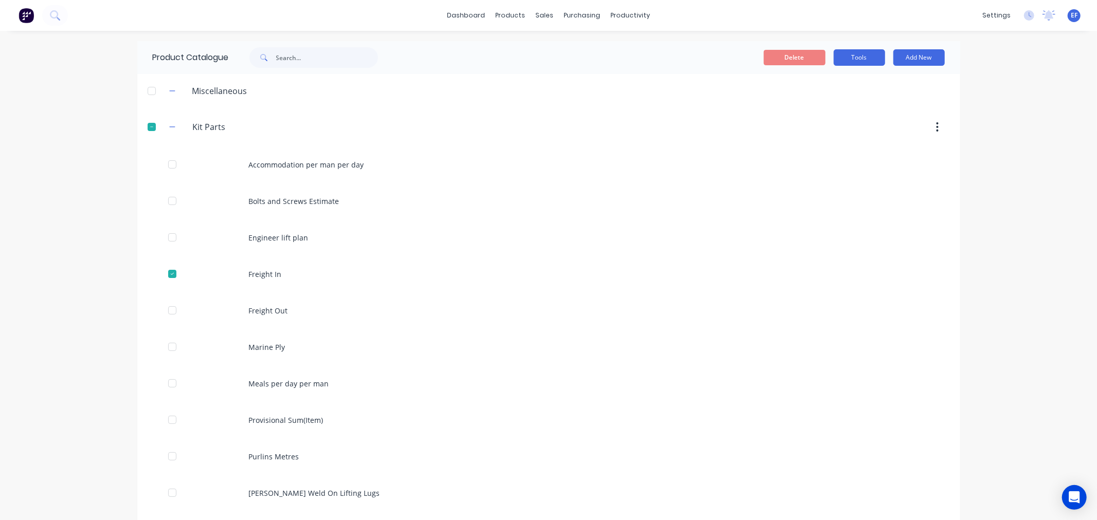
click at [864, 55] on button "Tools" at bounding box center [858, 57] width 51 height 16
click at [818, 85] on span "Duplicate product" at bounding box center [834, 84] width 77 height 11
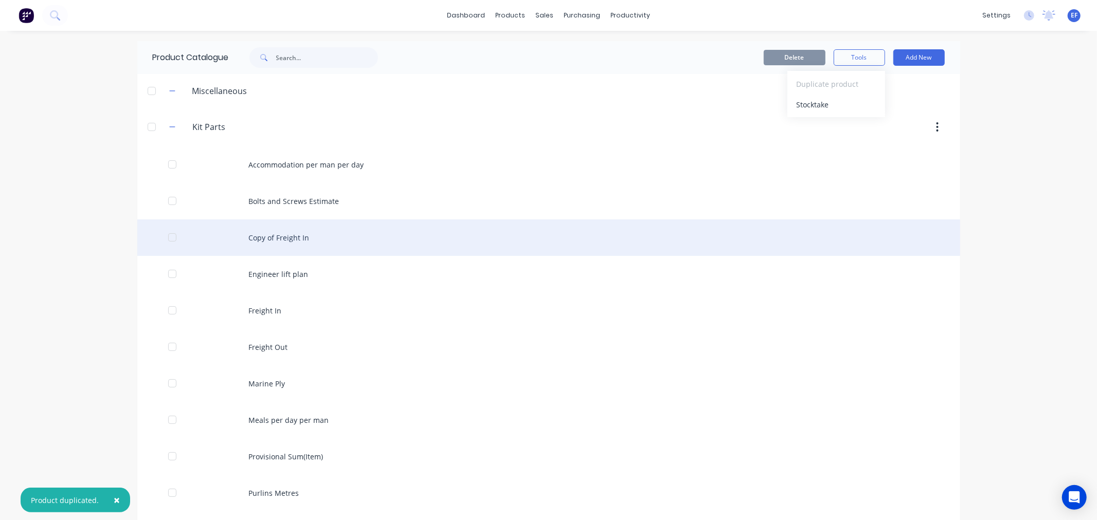
click at [244, 240] on div "Copy of Freight In" at bounding box center [548, 238] width 823 height 37
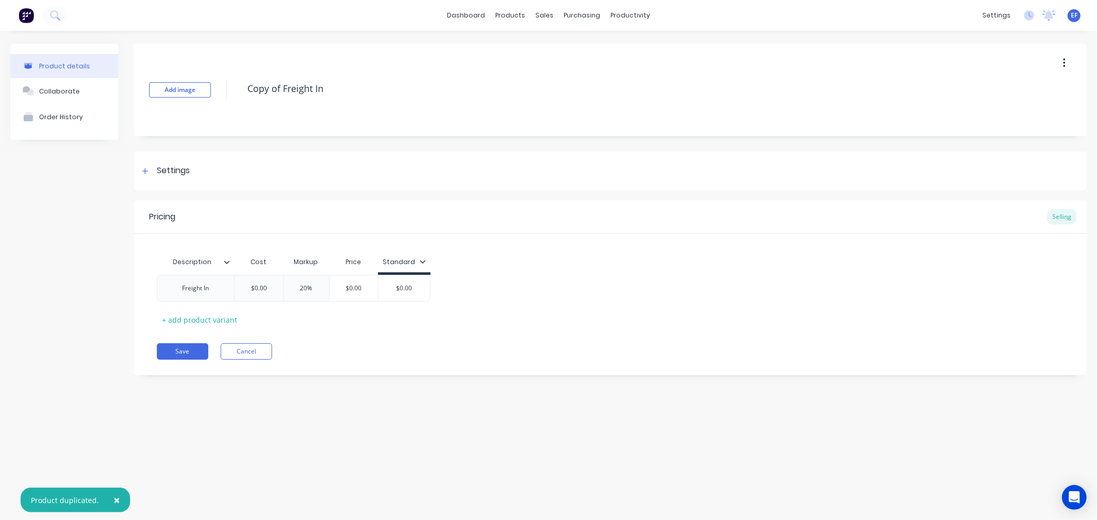
drag, startPoint x: 330, startPoint y: 89, endPoint x: 238, endPoint y: 94, distance: 92.2
click at [238, 94] on div "Add image Copy of Freight In" at bounding box center [610, 90] width 953 height 93
paste textarea "Masonry Anchors HILTI"
type textarea "Masonry Anchors HILTI"
drag, startPoint x: 214, startPoint y: 293, endPoint x: 161, endPoint y: 299, distance: 52.7
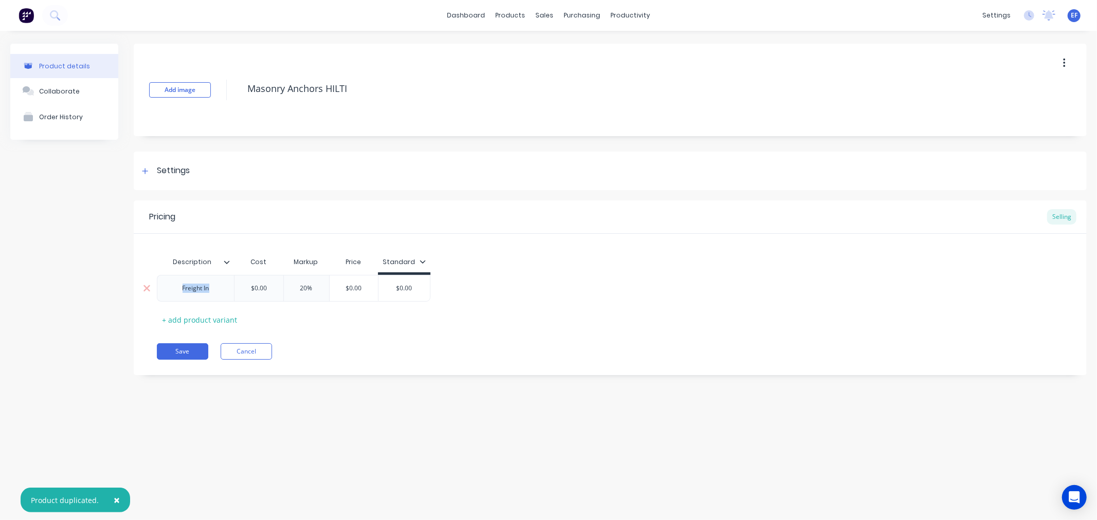
click at [161, 299] on div "Freight In" at bounding box center [195, 288] width 77 height 27
paste div
click at [330, 341] on div "Pricing Selling Description Cost Markup Price Standard Masonry Anchors HILTI $0…" at bounding box center [610, 291] width 953 height 180
click at [183, 355] on button "Save" at bounding box center [182, 351] width 51 height 16
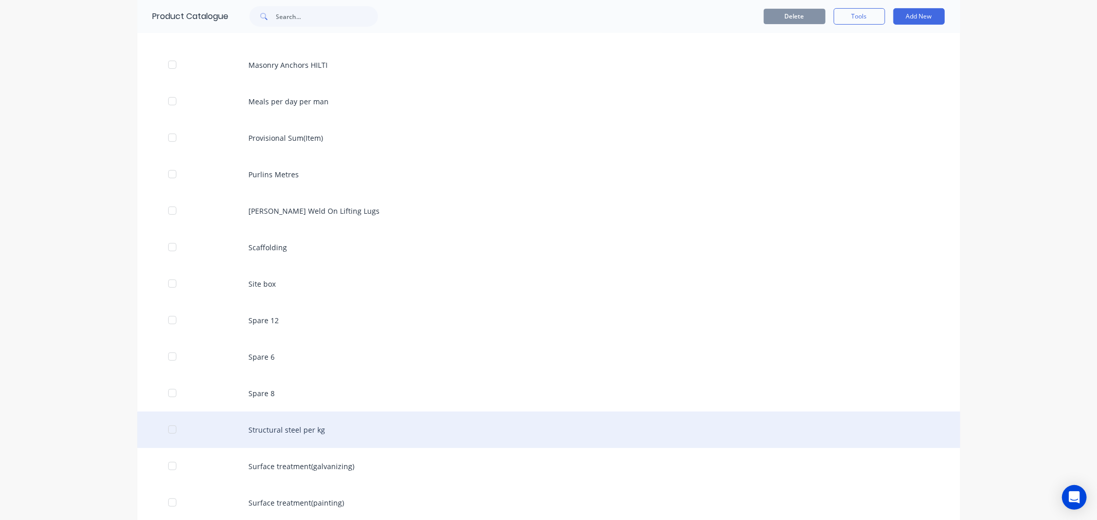
scroll to position [342, 0]
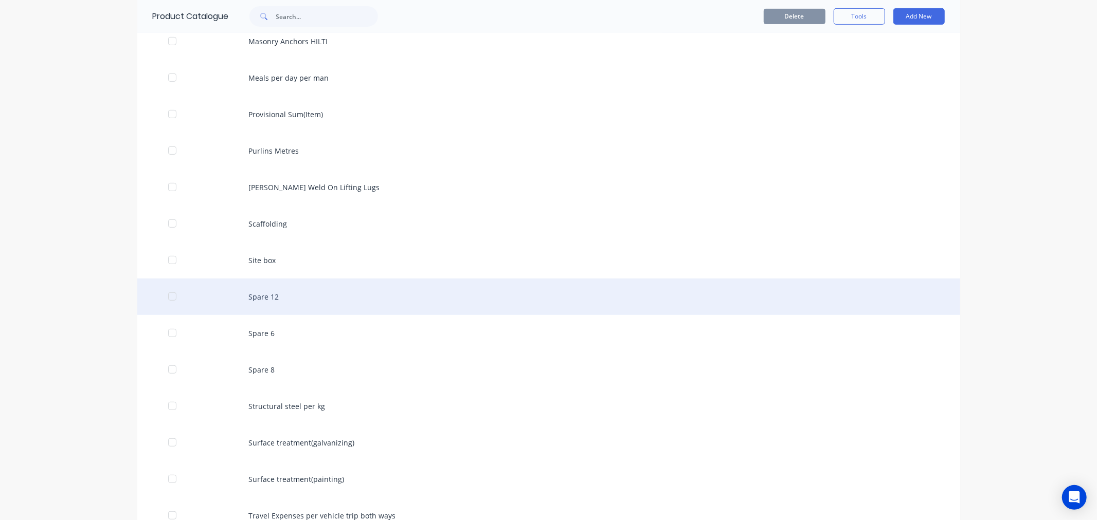
click at [169, 299] on div at bounding box center [172, 296] width 21 height 21
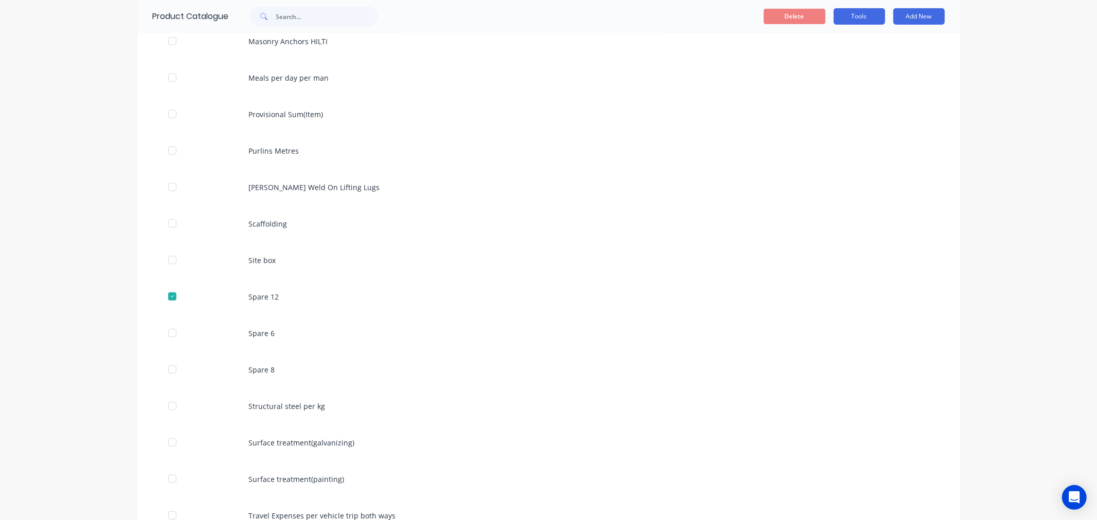
click at [845, 15] on button "Tools" at bounding box center [858, 16] width 51 height 16
click at [821, 47] on span "Duplicate product" at bounding box center [834, 43] width 77 height 11
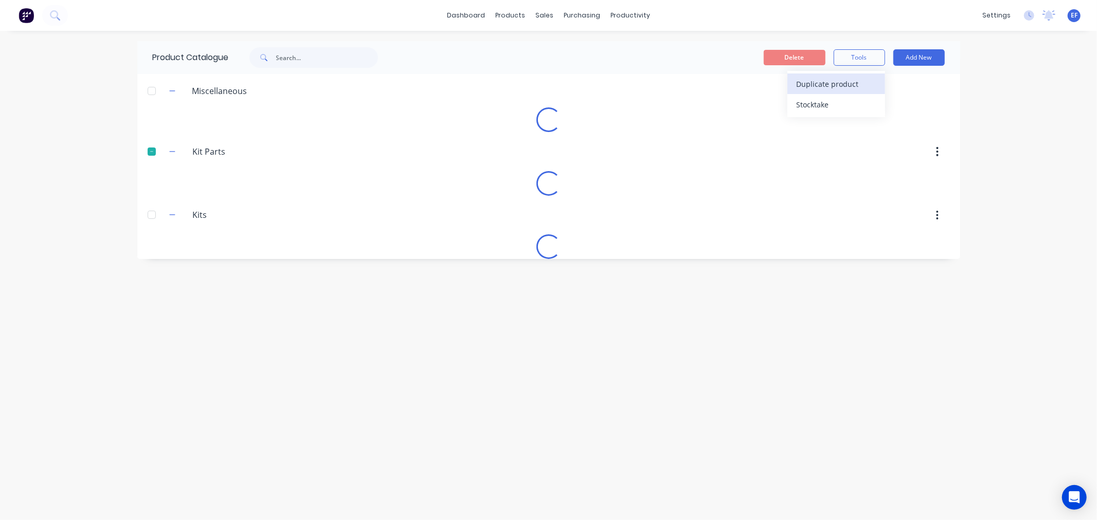
scroll to position [0, 0]
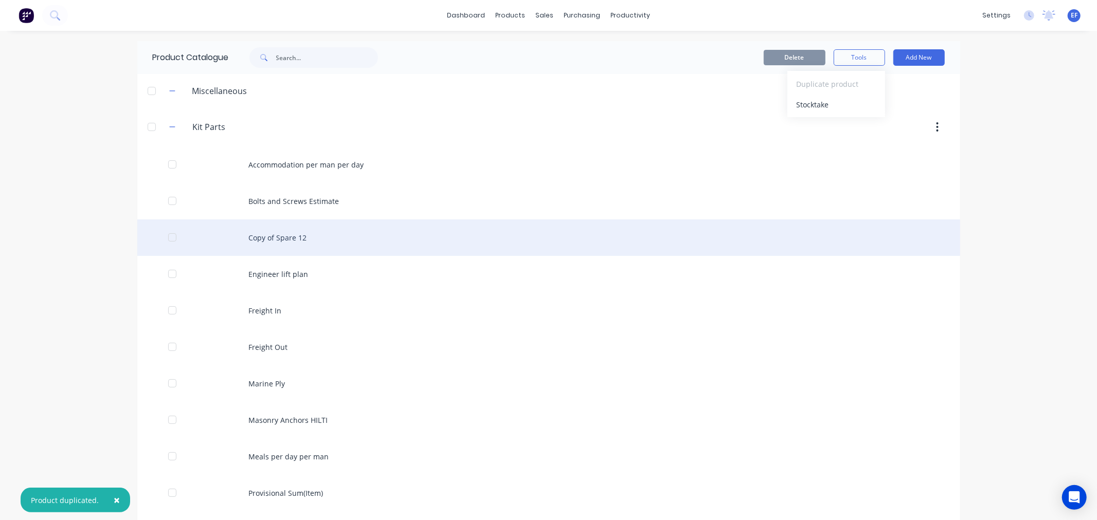
click at [268, 248] on div "Copy of Spare 12" at bounding box center [548, 238] width 823 height 37
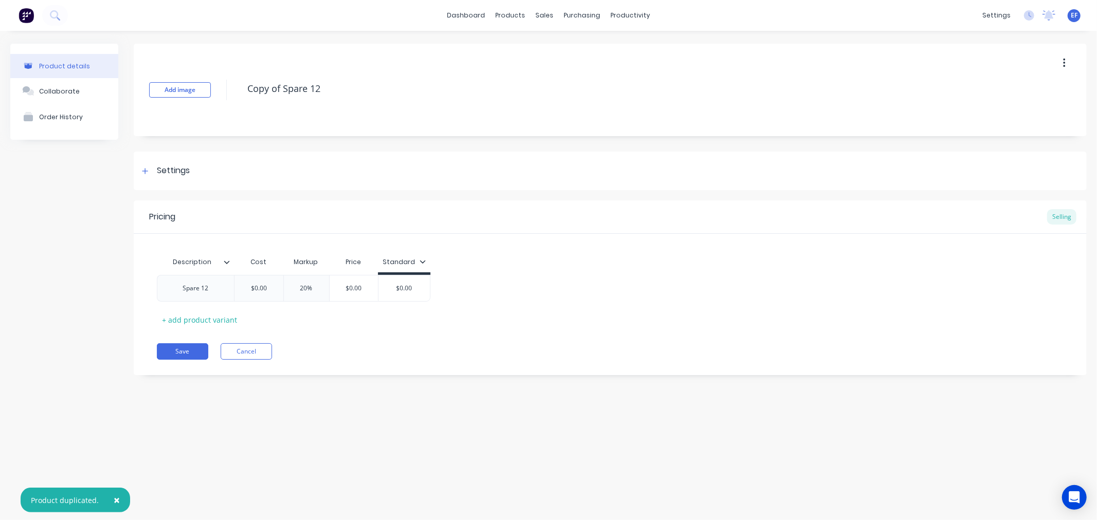
drag, startPoint x: 357, startPoint y: 85, endPoint x: 211, endPoint y: 92, distance: 145.6
click at [211, 92] on div "Add image Copy of Spare 12" at bounding box center [610, 90] width 953 height 93
paste textarea "Spare 13"
type textarea "Spare 13"
drag, startPoint x: 194, startPoint y: 292, endPoint x: 170, endPoint y: 292, distance: 24.2
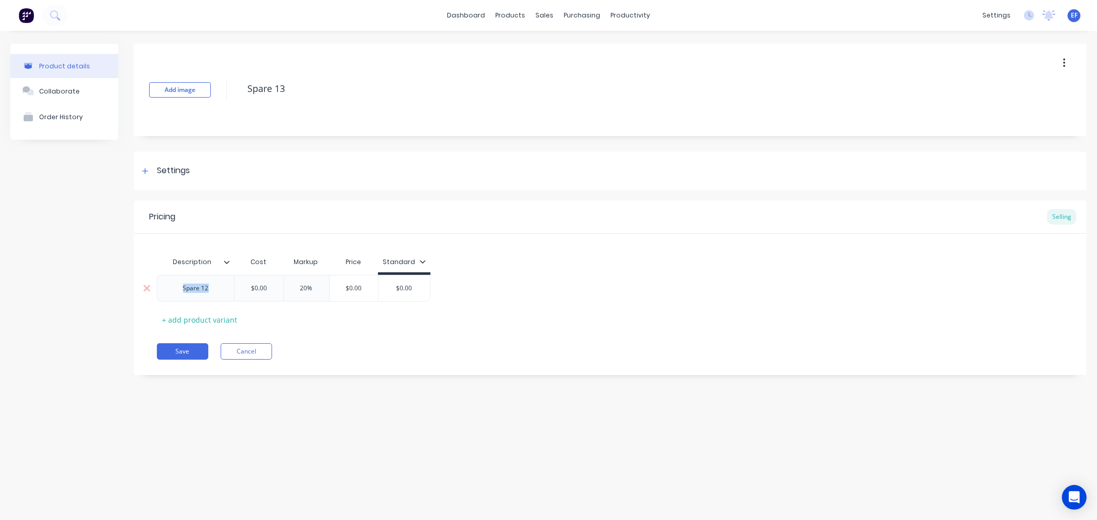
click at [170, 292] on div "Spare 12" at bounding box center [195, 288] width 51 height 13
paste div
click at [174, 350] on button "Save" at bounding box center [182, 351] width 51 height 16
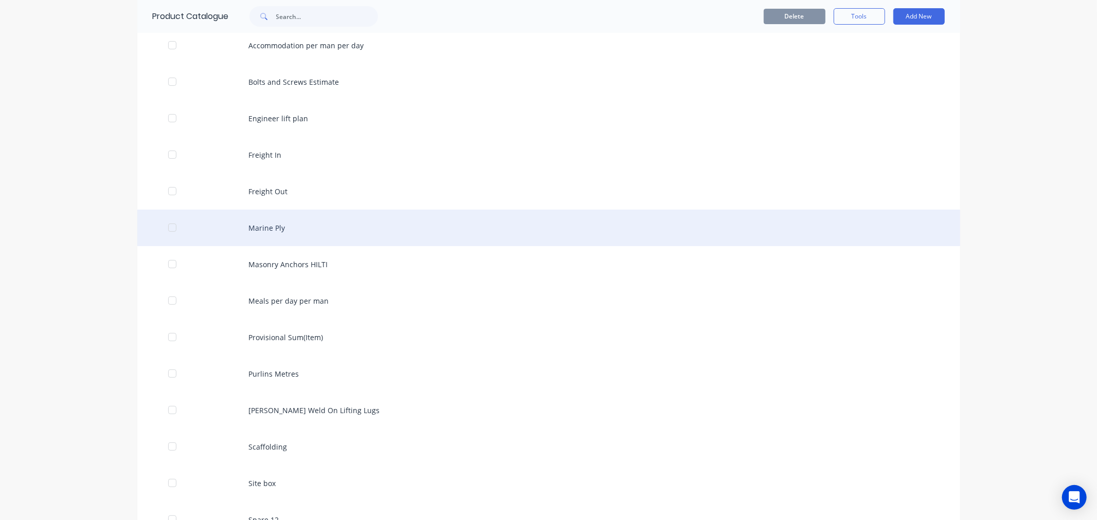
scroll to position [114, 0]
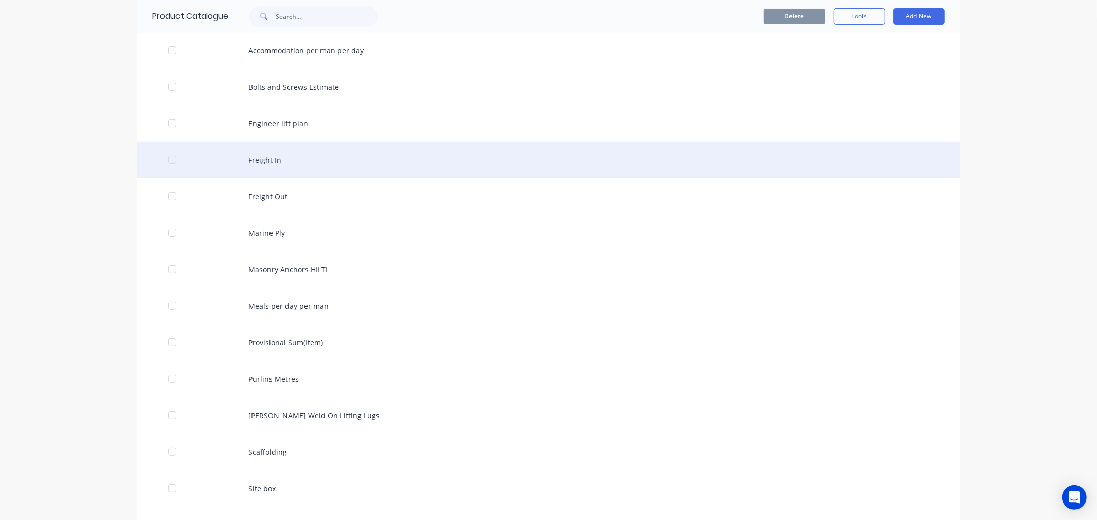
click at [168, 157] on div at bounding box center [172, 160] width 21 height 21
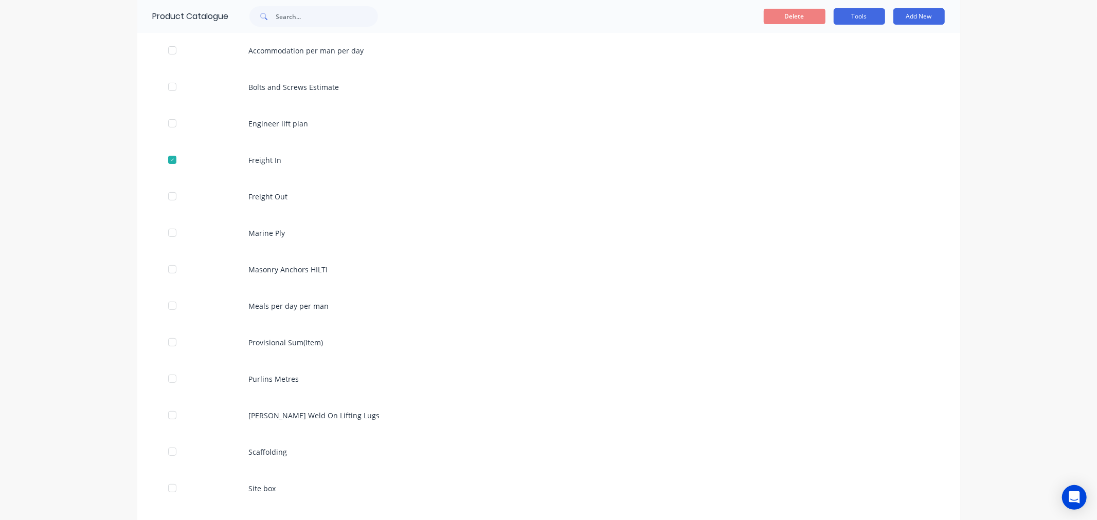
click at [844, 13] on button "Tools" at bounding box center [858, 16] width 51 height 16
click at [813, 45] on span "Duplicate product" at bounding box center [834, 43] width 77 height 11
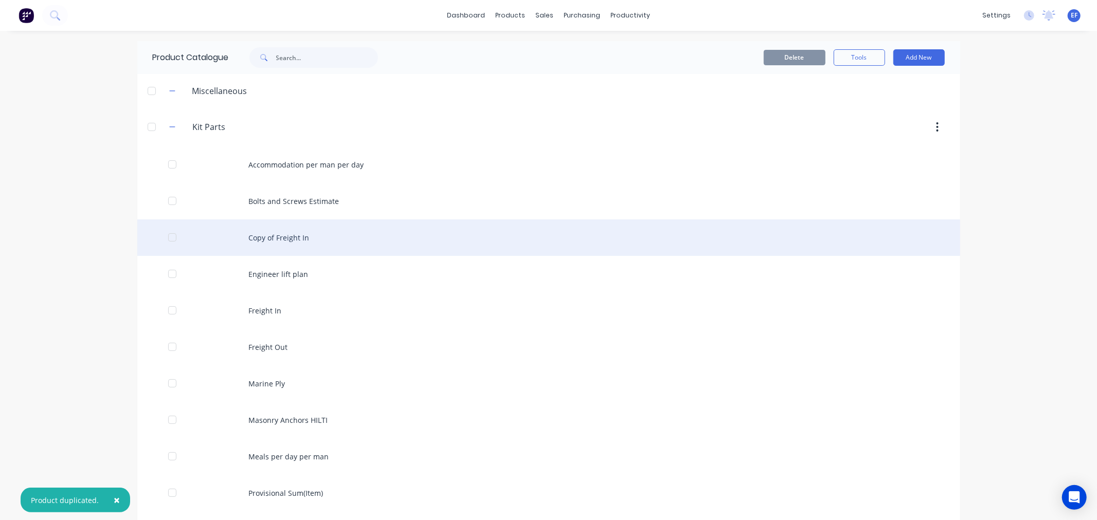
click at [279, 237] on div "Copy of Freight In" at bounding box center [548, 238] width 823 height 37
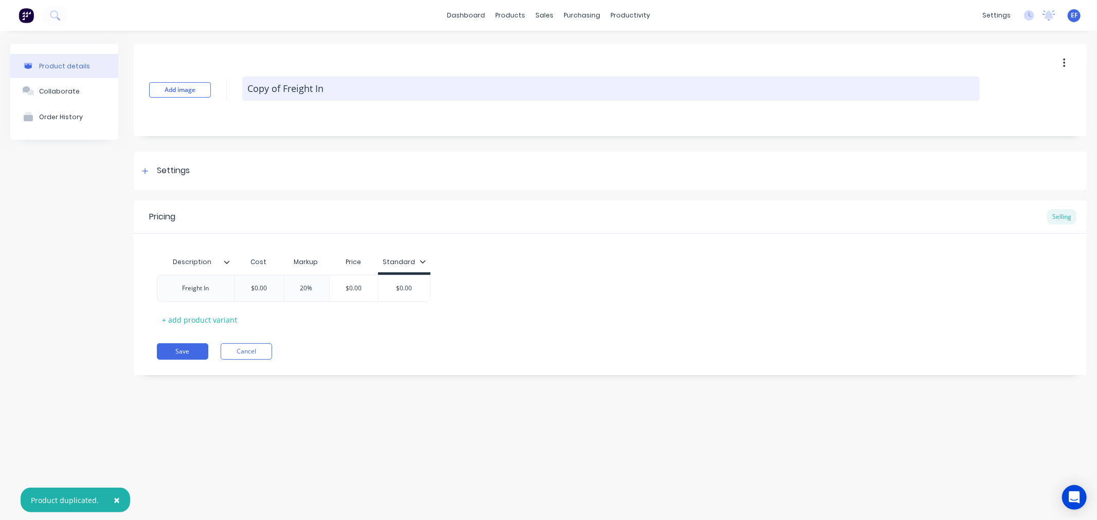
drag, startPoint x: 344, startPoint y: 91, endPoint x: 244, endPoint y: 94, distance: 100.8
click at [244, 94] on textarea "Copy of Freight In" at bounding box center [610, 89] width 737 height 24
paste textarea "Spare 14"
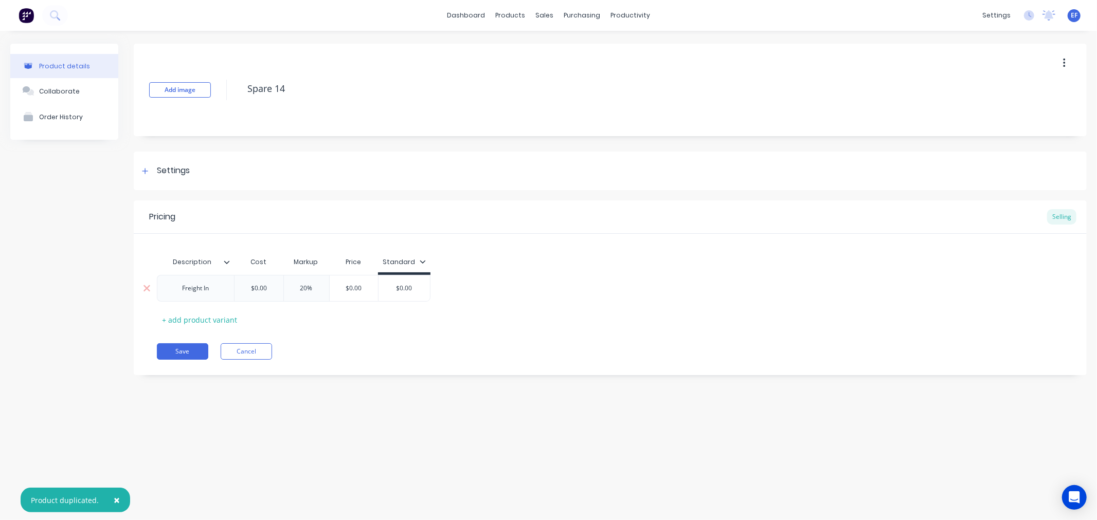
type textarea "Spare 14"
drag, startPoint x: 220, startPoint y: 288, endPoint x: 152, endPoint y: 290, distance: 67.4
click at [157, 290] on div "Freight In $0.00 20% $0.00 $0.00" at bounding box center [294, 288] width 274 height 27
paste div
click at [176, 349] on button "Save" at bounding box center [182, 351] width 51 height 16
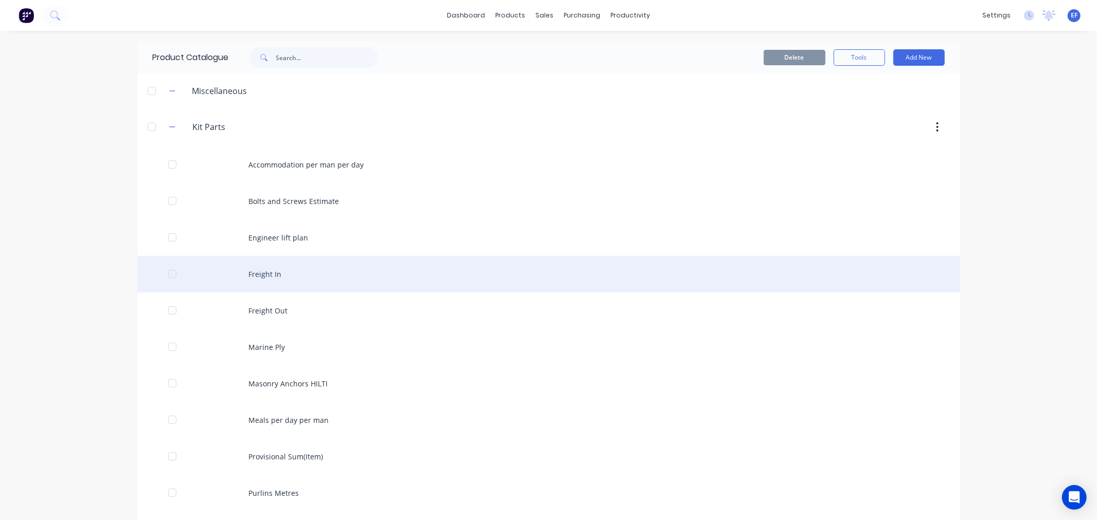
click at [162, 275] on div at bounding box center [172, 274] width 21 height 21
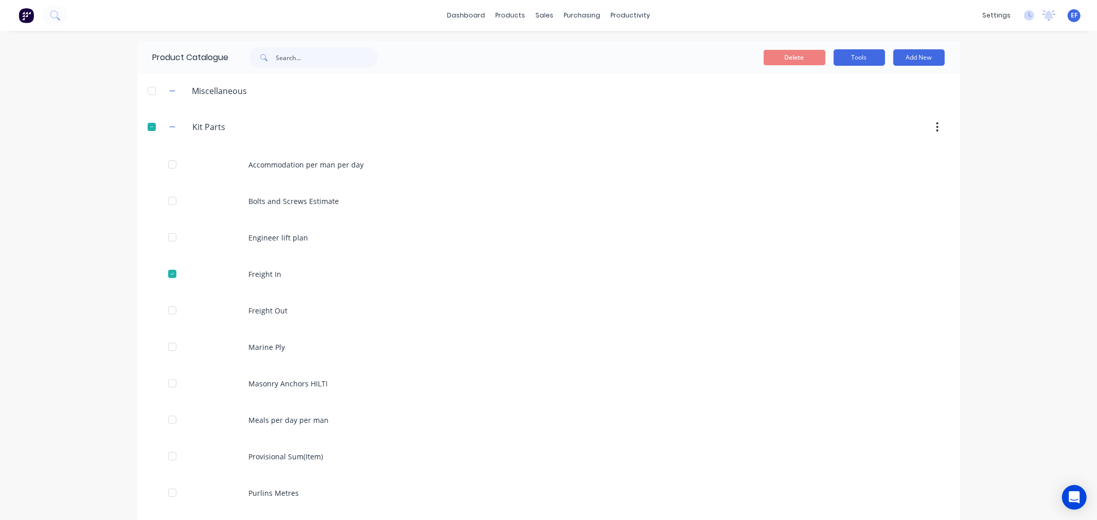
click at [837, 61] on button "Tools" at bounding box center [858, 57] width 51 height 16
click at [798, 88] on span "Duplicate product" at bounding box center [834, 84] width 77 height 11
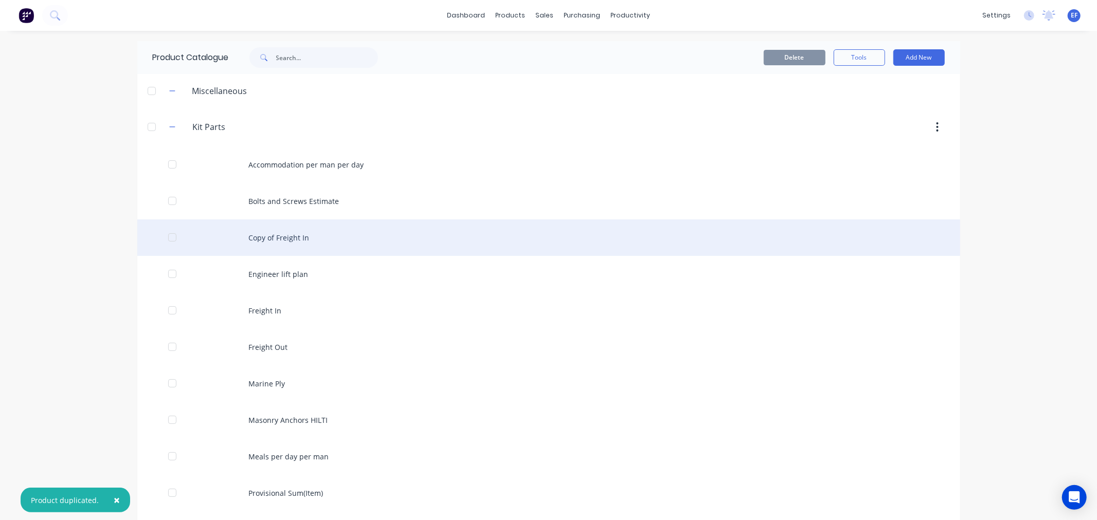
click at [287, 235] on div "Copy of Freight In" at bounding box center [548, 238] width 823 height 37
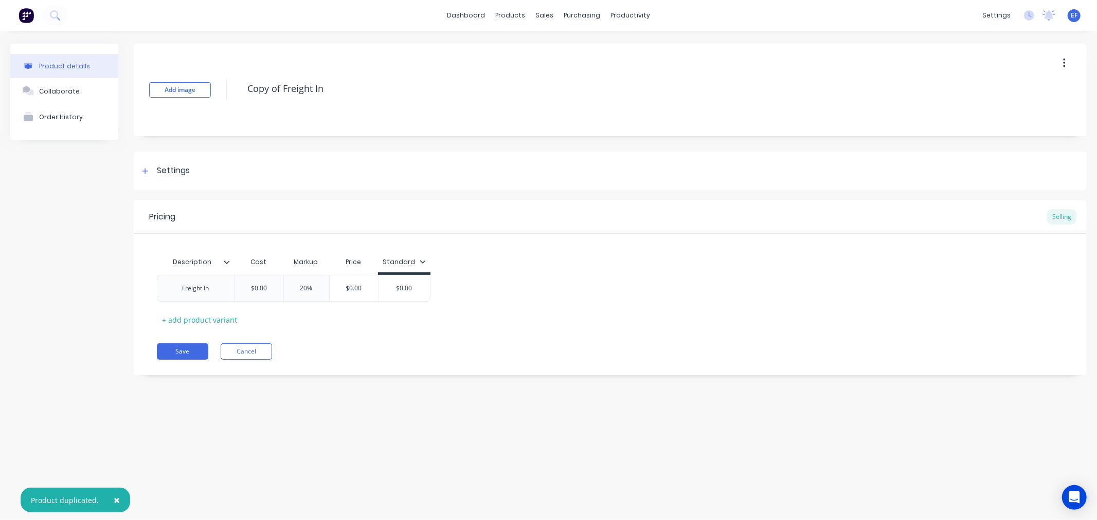
drag, startPoint x: 344, startPoint y: 86, endPoint x: 213, endPoint y: 93, distance: 131.8
click at [213, 93] on div "Add image Copy of Freight In" at bounding box center [610, 90] width 953 height 93
paste textarea "Knuckle Delivery/Retur"
type textarea "Knuckle Delivery/Return"
drag, startPoint x: 211, startPoint y: 290, endPoint x: 141, endPoint y: 292, distance: 70.5
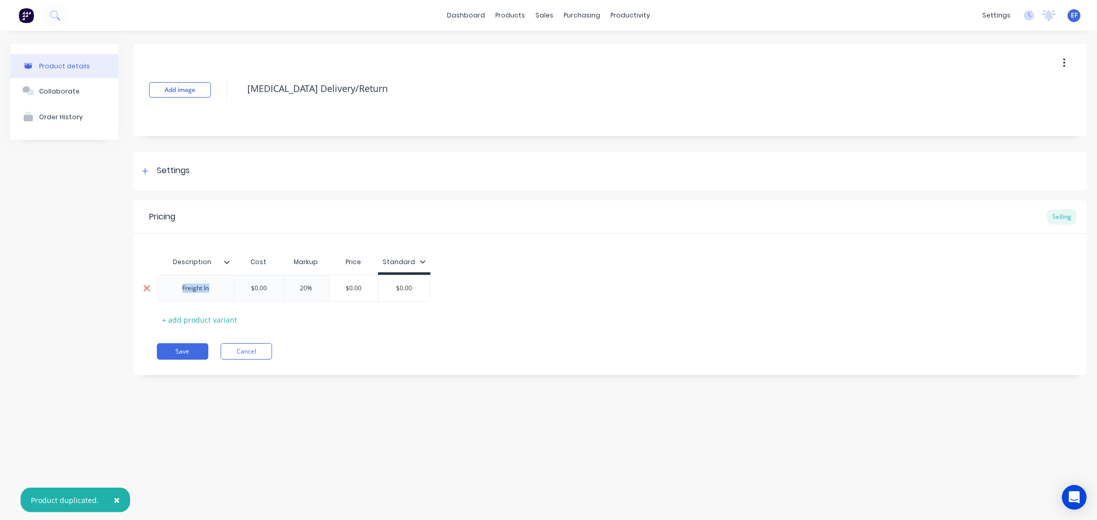
click at [157, 292] on div "Freight In $0.00 20% $0.00 $0.00" at bounding box center [294, 288] width 274 height 27
paste div
click at [324, 317] on div "Description Cost Markup Price Standard Knuckle Delivery/Return $0.00 20% $0.00 …" at bounding box center [610, 292] width 906 height 81
drag, startPoint x: 187, startPoint y: 339, endPoint x: 180, endPoint y: 341, distance: 7.0
click at [186, 340] on div "Pricing Selling Description Cost Markup Price Standard Knuckle Delivery/Return …" at bounding box center [610, 291] width 953 height 180
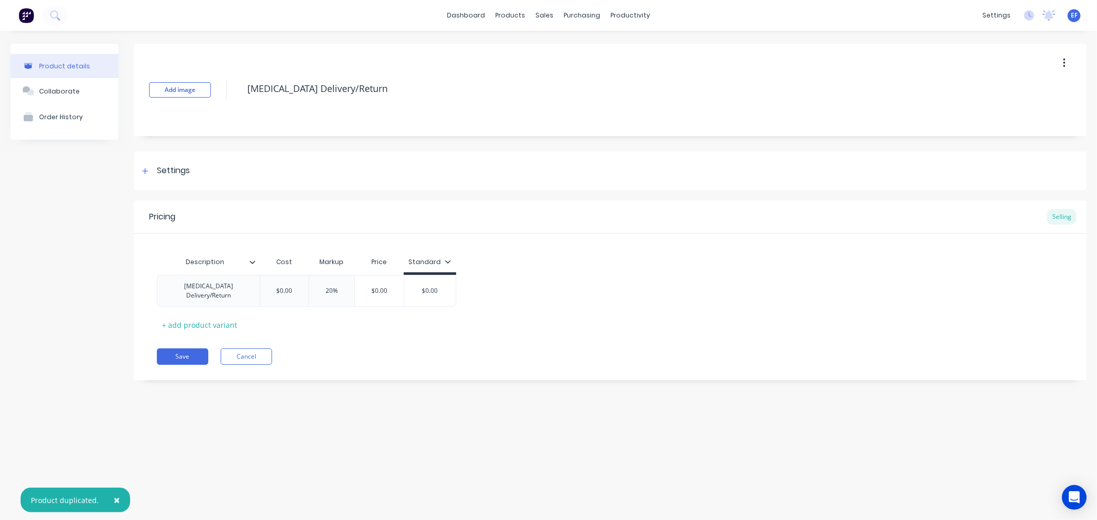
click at [177, 349] on button "Save" at bounding box center [182, 357] width 51 height 16
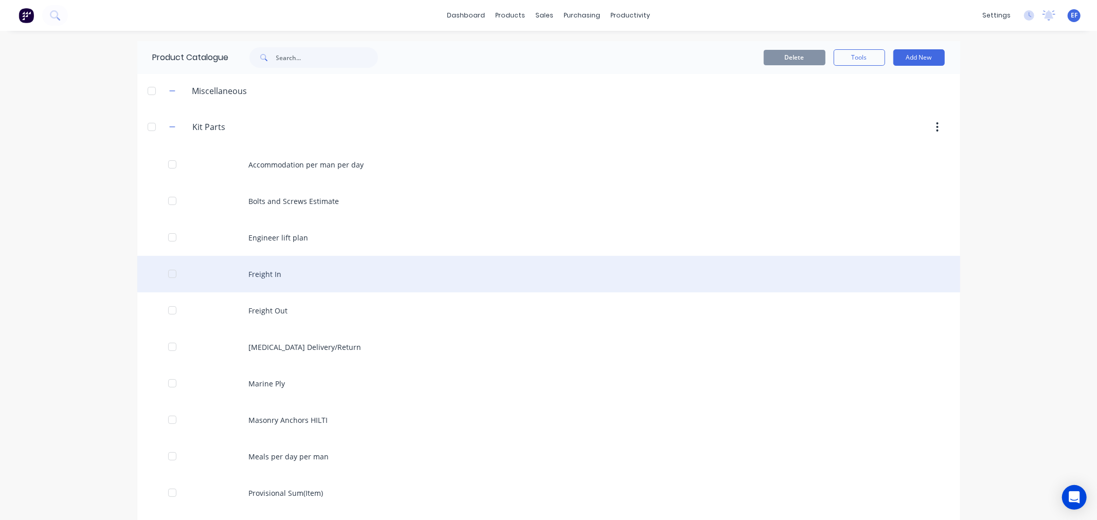
click at [162, 272] on div at bounding box center [172, 274] width 21 height 21
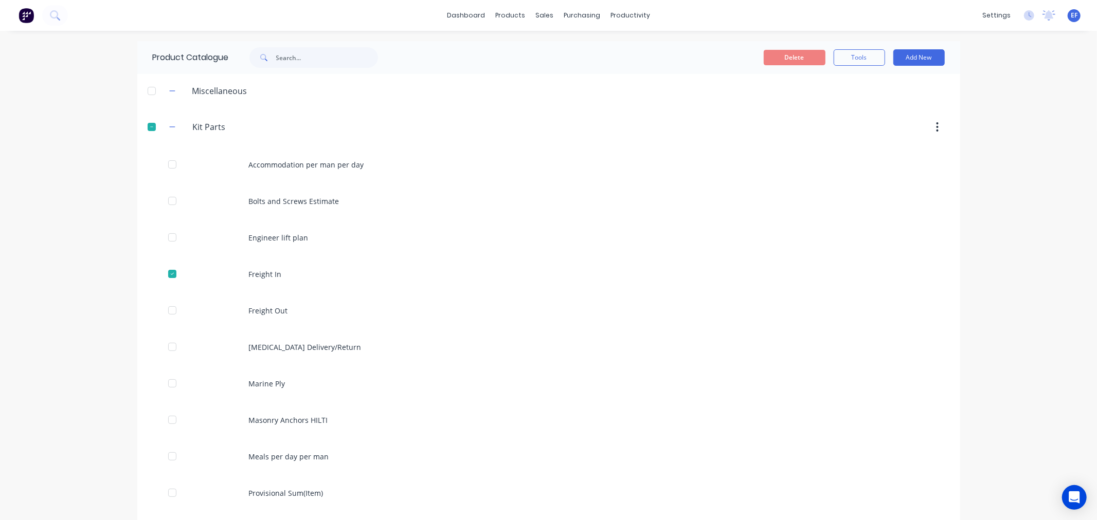
click at [845, 46] on div "Delete Tools Add New" at bounding box center [682, 57] width 556 height 33
drag, startPoint x: 845, startPoint y: 58, endPoint x: 840, endPoint y: 67, distance: 10.6
click at [845, 59] on button "Tools" at bounding box center [858, 57] width 51 height 16
click at [825, 88] on span "Duplicate product" at bounding box center [834, 84] width 77 height 11
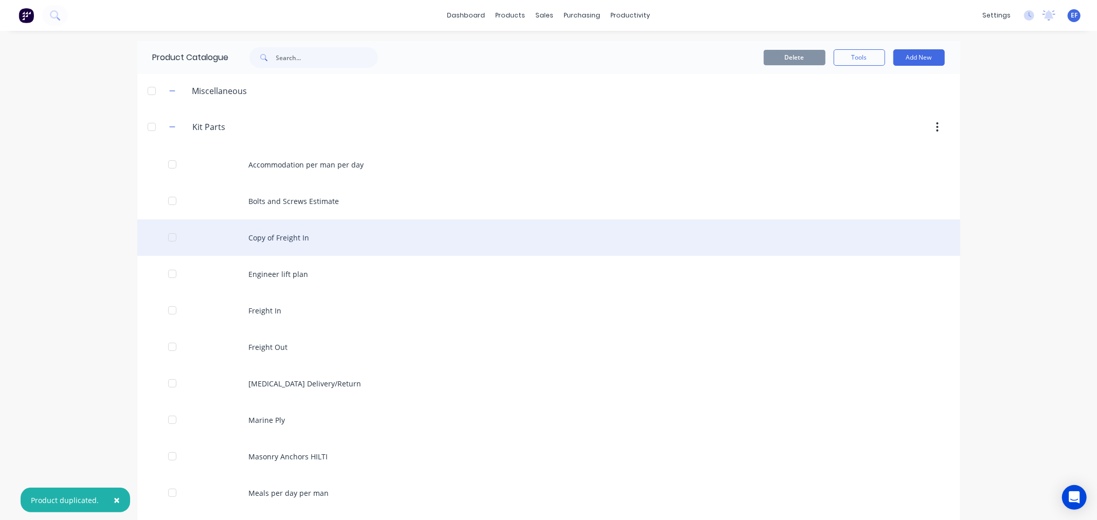
click at [271, 244] on div "Copy of Freight In" at bounding box center [548, 238] width 823 height 37
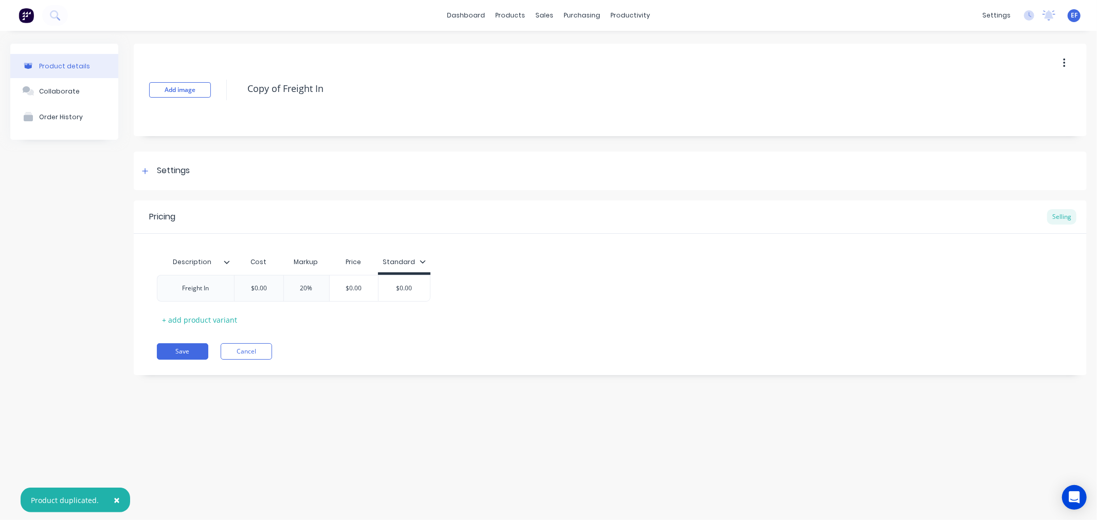
drag, startPoint x: 354, startPoint y: 88, endPoint x: 228, endPoint y: 97, distance: 125.7
click at [228, 97] on div "Add image Copy of Freight In" at bounding box center [610, 90] width 953 height 93
paste textarea "Knuckle hire Per Day"
drag, startPoint x: 287, startPoint y: 89, endPoint x: 298, endPoint y: 64, distance: 27.6
click at [287, 88] on textarea "Knuckle hire Per Day" at bounding box center [610, 89] width 737 height 24
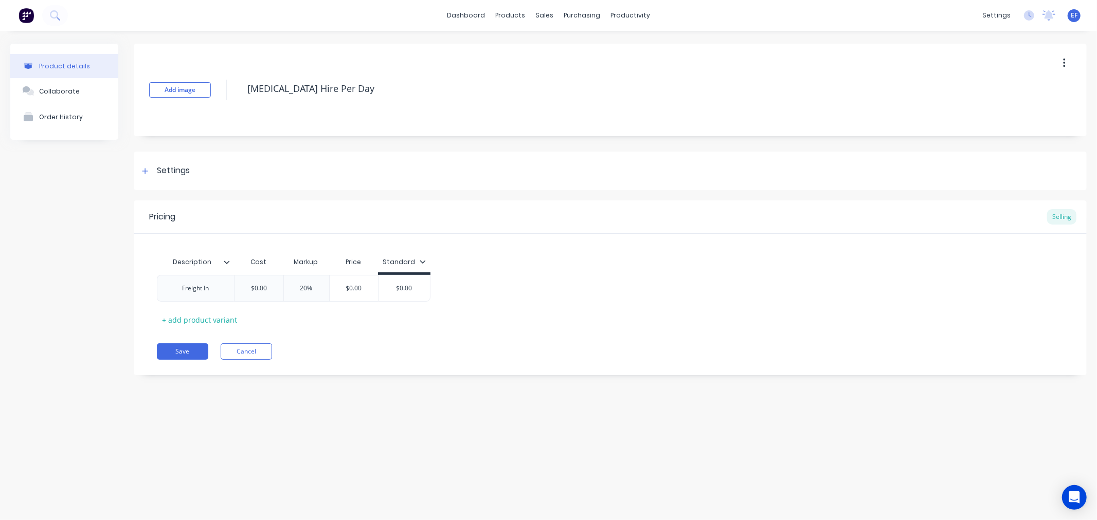
drag, startPoint x: 275, startPoint y: 92, endPoint x: 225, endPoint y: 93, distance: 50.4
click at [225, 93] on div "Add image Knuckle Hire Per Day" at bounding box center [610, 90] width 953 height 93
type textarea "Knuckle Hire Per Day"
drag, startPoint x: 168, startPoint y: 288, endPoint x: 154, endPoint y: 288, distance: 13.9
click at [157, 288] on div "Freight In $0.00 20% $0.00 $0.00" at bounding box center [294, 288] width 274 height 27
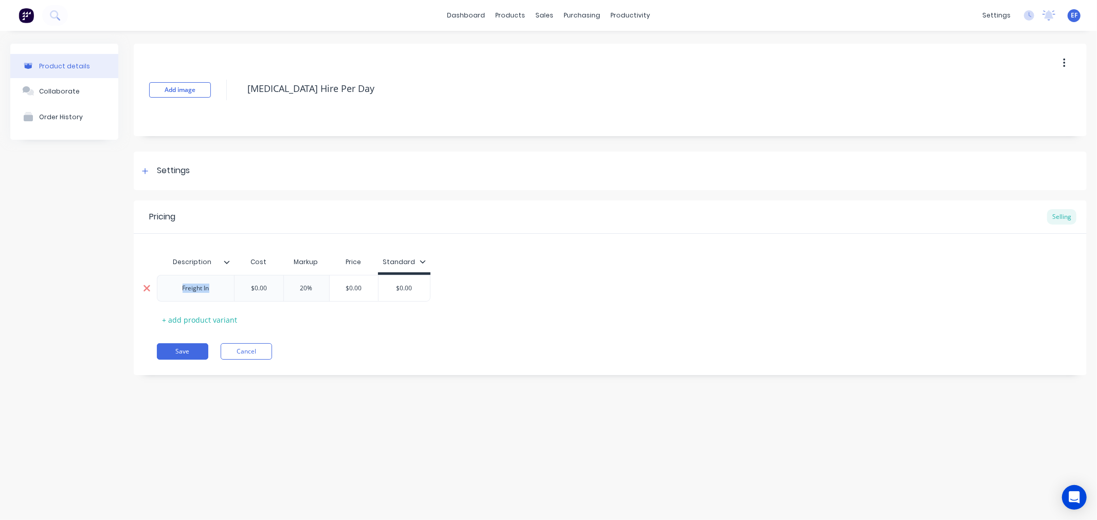
paste div
click at [179, 351] on button "Save" at bounding box center [182, 357] width 51 height 16
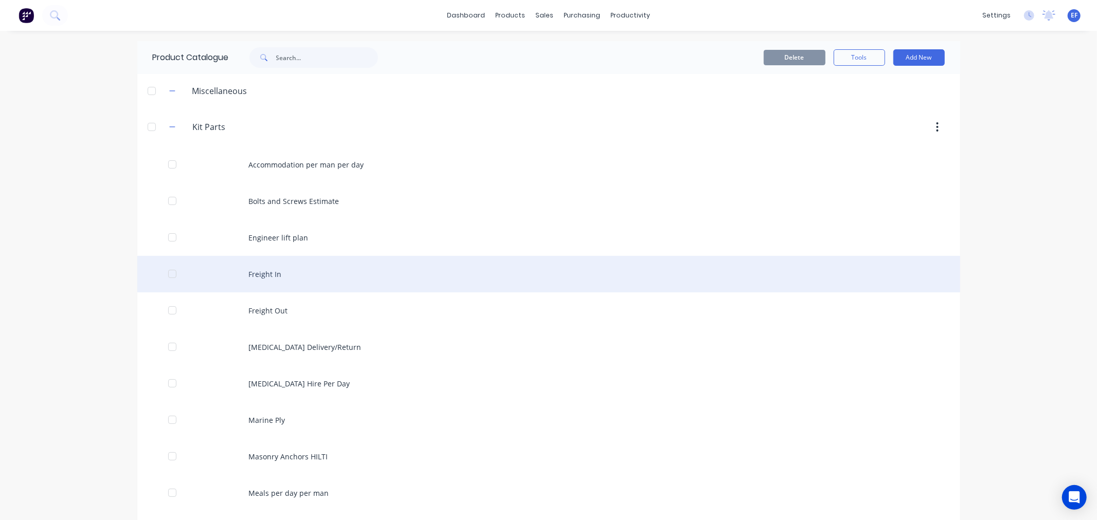
click at [165, 270] on div at bounding box center [172, 274] width 21 height 21
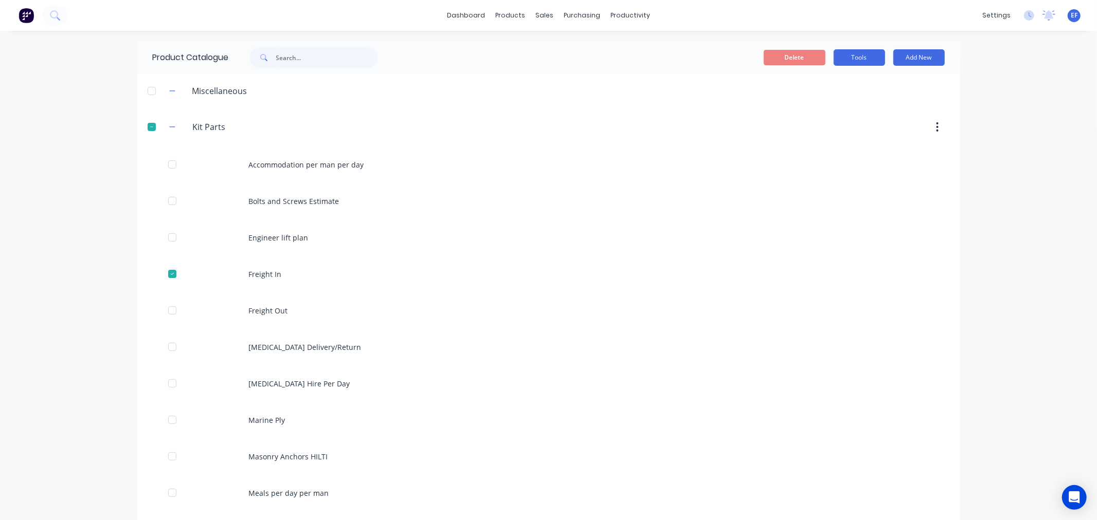
click at [849, 60] on button "Tools" at bounding box center [858, 57] width 51 height 16
click at [827, 87] on span "Duplicate product" at bounding box center [834, 84] width 77 height 11
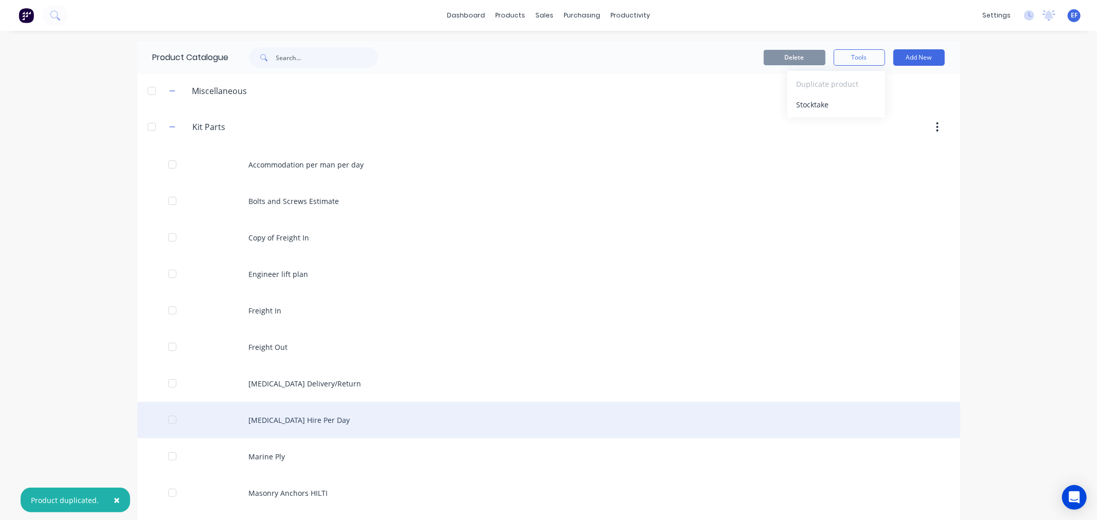
click at [310, 423] on div "Knuckle Hire Per Day" at bounding box center [548, 420] width 823 height 37
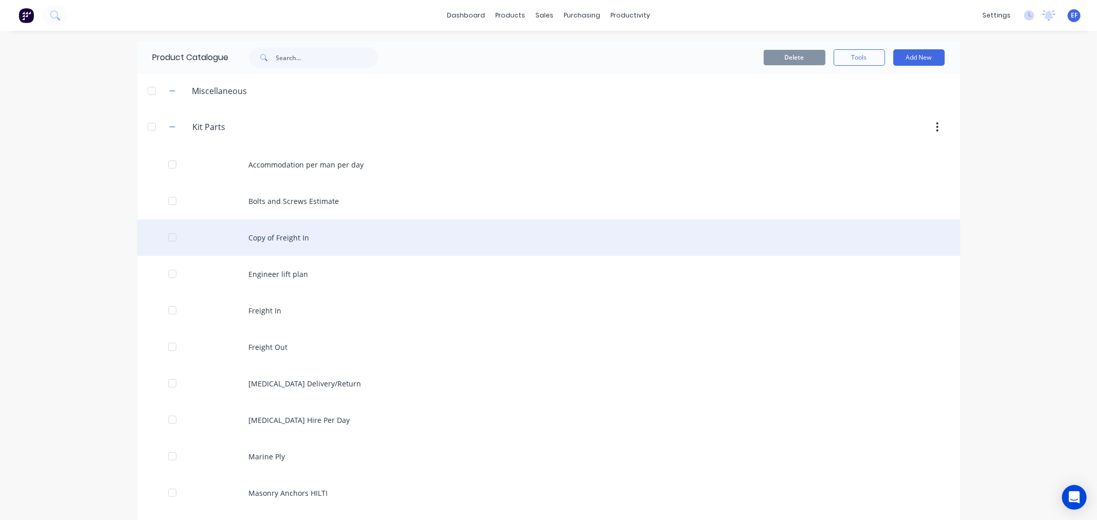
click at [247, 241] on div "Copy of Freight In" at bounding box center [548, 238] width 823 height 37
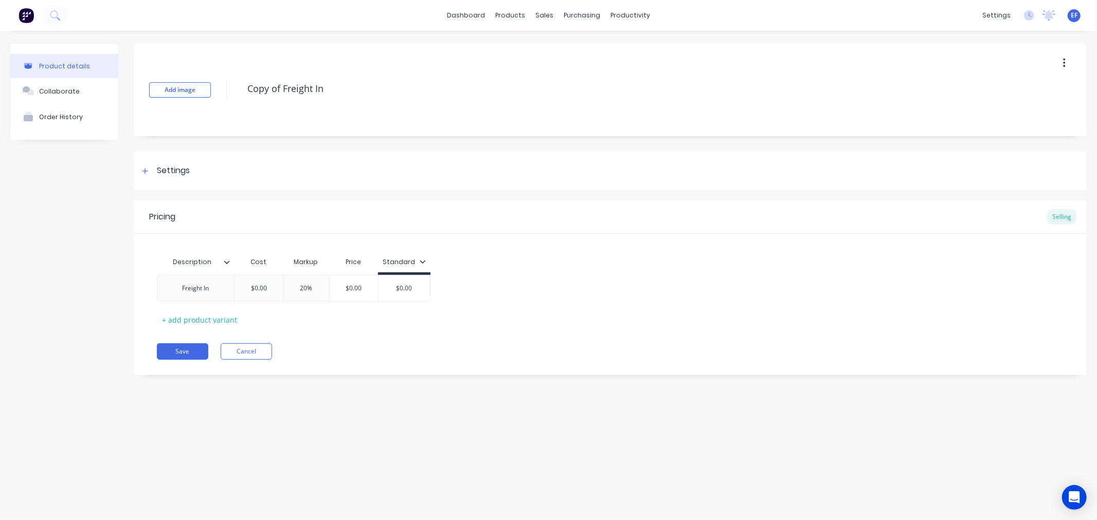
drag, startPoint x: 342, startPoint y: 87, endPoint x: 211, endPoint y: 90, distance: 131.1
click at [211, 89] on div "Add image Copy of Freight In" at bounding box center [610, 90] width 953 height 93
paste textarea "rane Truck Hire per day no operator"
type textarea "Crane Truck Hire per day no operator"
drag, startPoint x: 220, startPoint y: 294, endPoint x: 162, endPoint y: 294, distance: 58.1
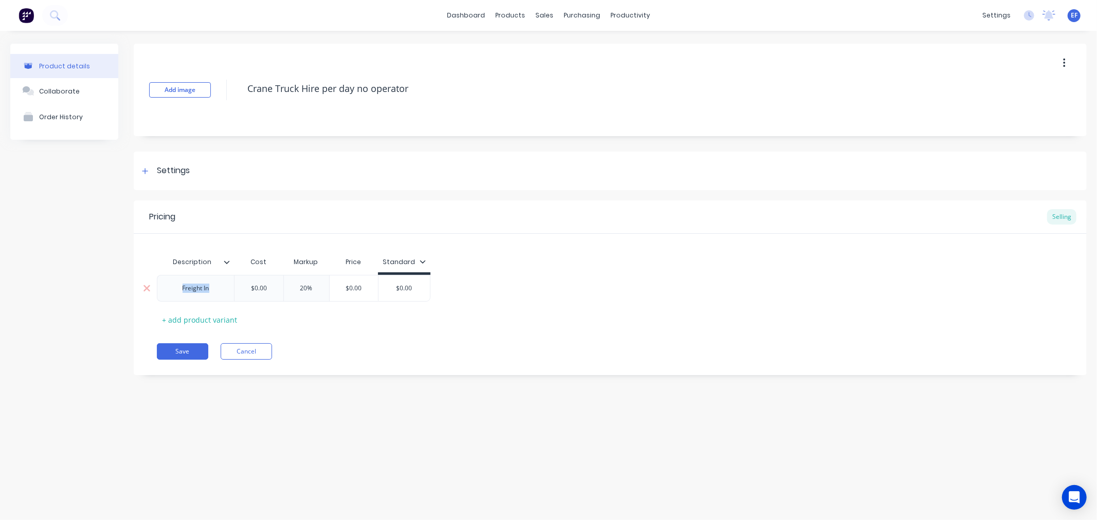
click at [162, 294] on div "Freight In" at bounding box center [195, 288] width 77 height 27
paste div
click at [283, 331] on div "Pricing Selling Description Cost Markup Price Standard Crane Truck Hire per day…" at bounding box center [610, 295] width 953 height 189
click at [167, 350] on button "Save" at bounding box center [182, 351] width 51 height 16
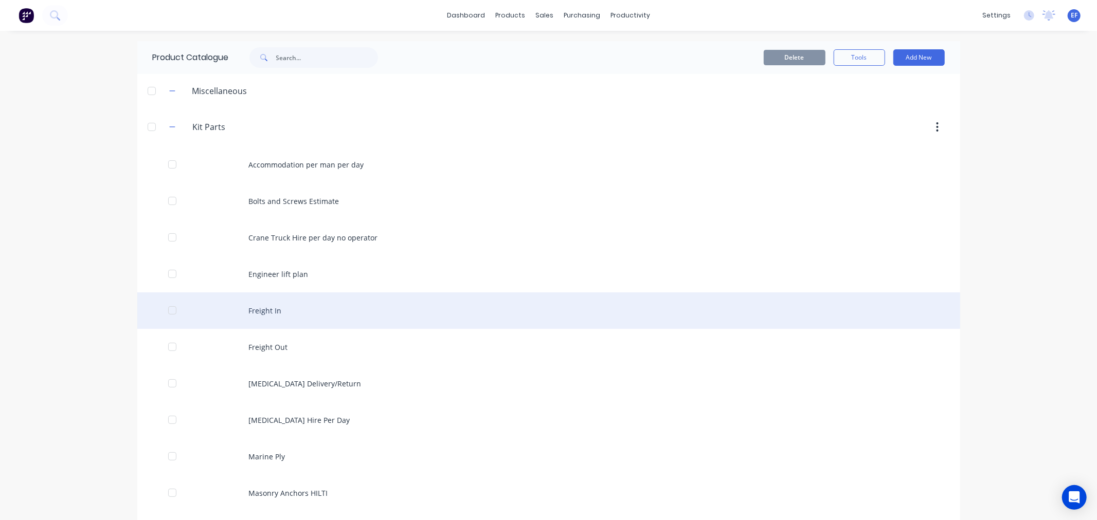
click at [162, 309] on div at bounding box center [172, 310] width 21 height 21
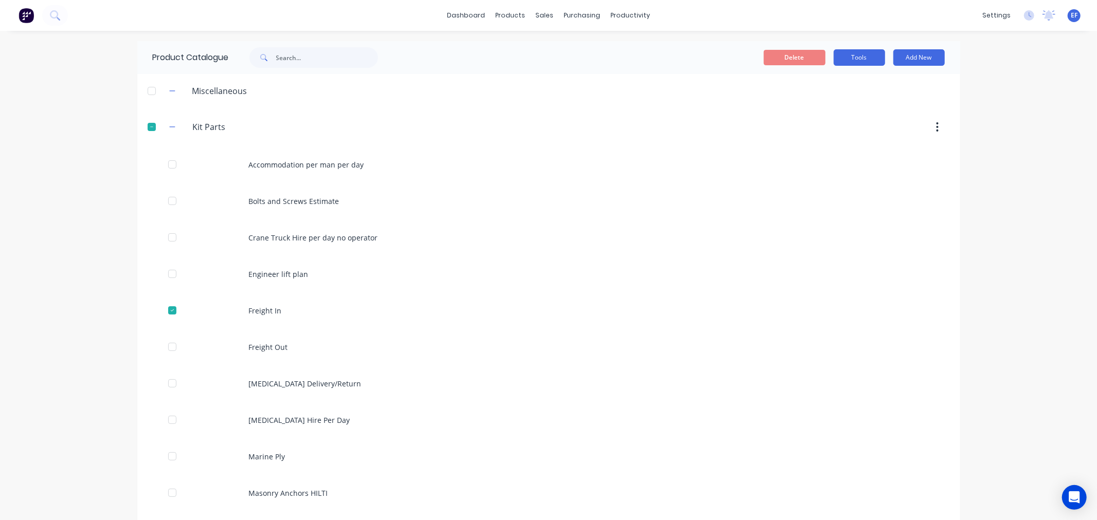
click at [841, 57] on button "Tools" at bounding box center [858, 57] width 51 height 16
click at [831, 81] on span "Duplicate product" at bounding box center [834, 84] width 77 height 11
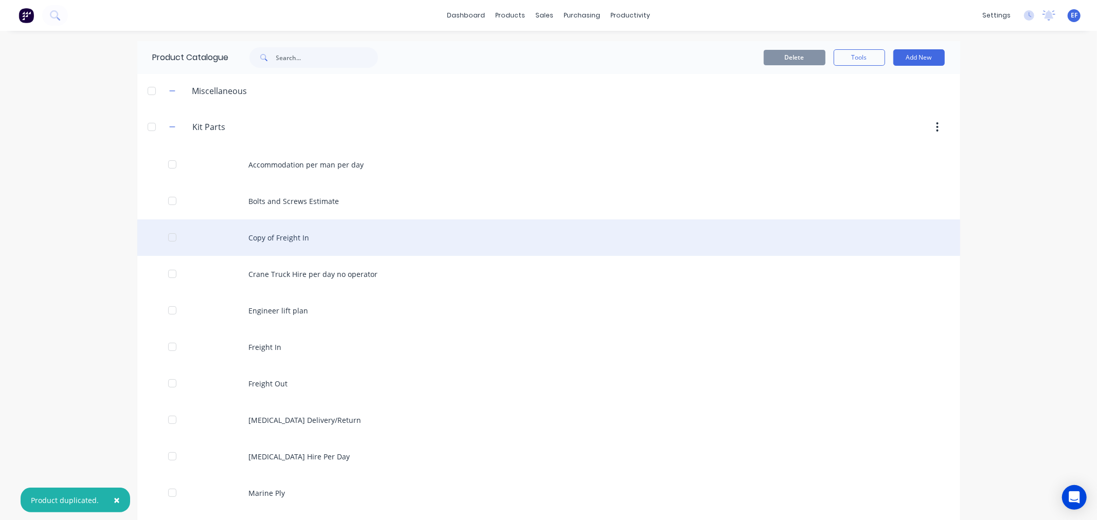
click at [281, 243] on div "Copy of Freight In" at bounding box center [548, 238] width 823 height 37
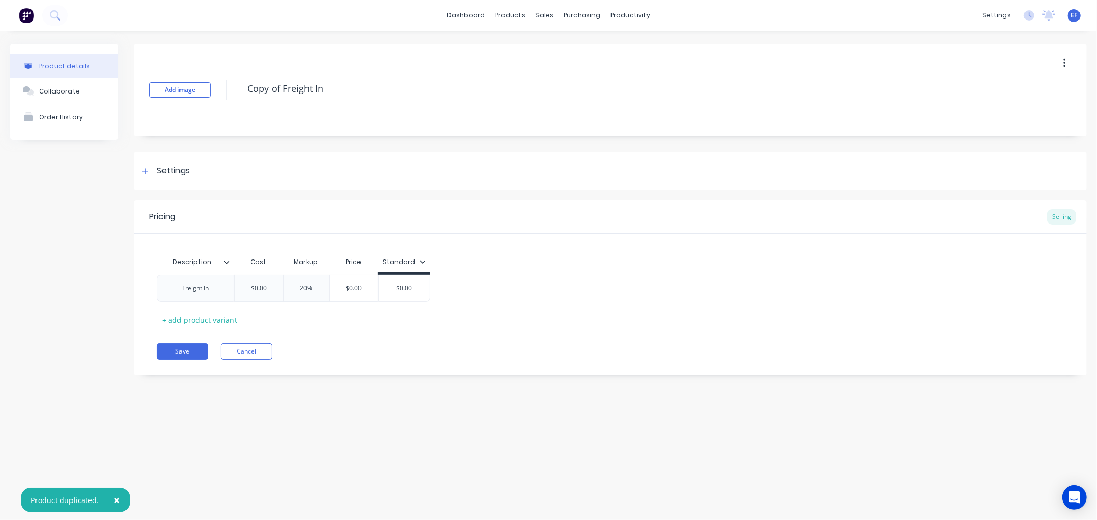
drag, startPoint x: 337, startPoint y: 89, endPoint x: 240, endPoint y: 99, distance: 97.1
click at [240, 99] on div "Add image Copy of Freight In" at bounding box center [610, 90] width 953 height 93
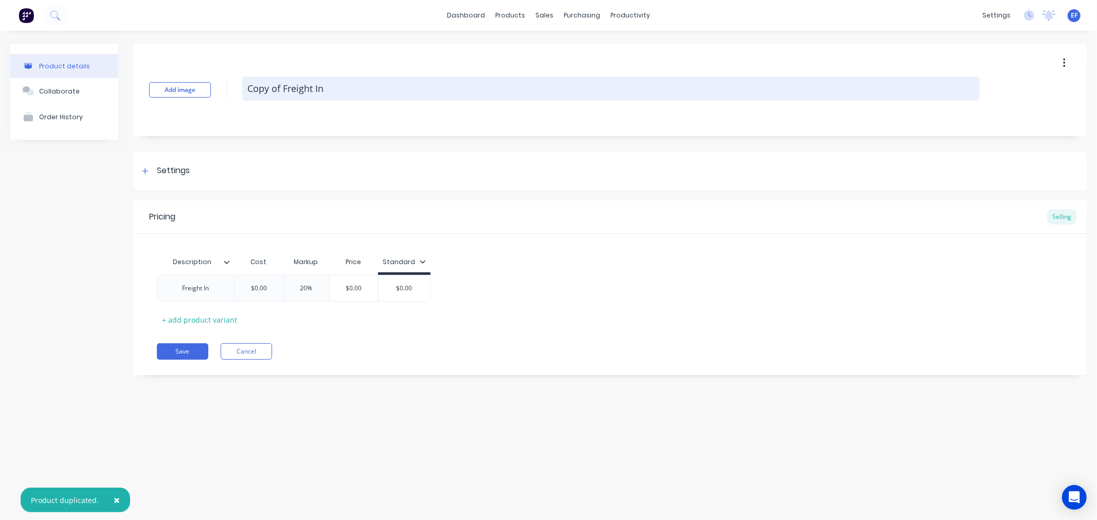
paste textarea "rane Hire"
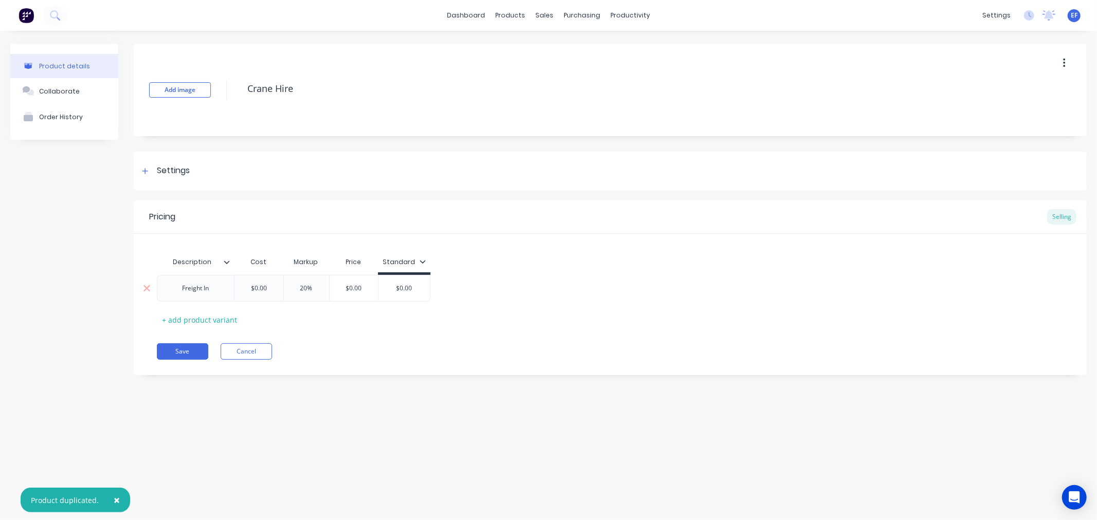
type textarea "Crane Hire"
drag, startPoint x: 187, startPoint y: 292, endPoint x: 163, endPoint y: 296, distance: 23.4
click at [167, 295] on div "Freight In" at bounding box center [195, 288] width 77 height 27
paste div
click at [194, 355] on button "Save" at bounding box center [182, 351] width 51 height 16
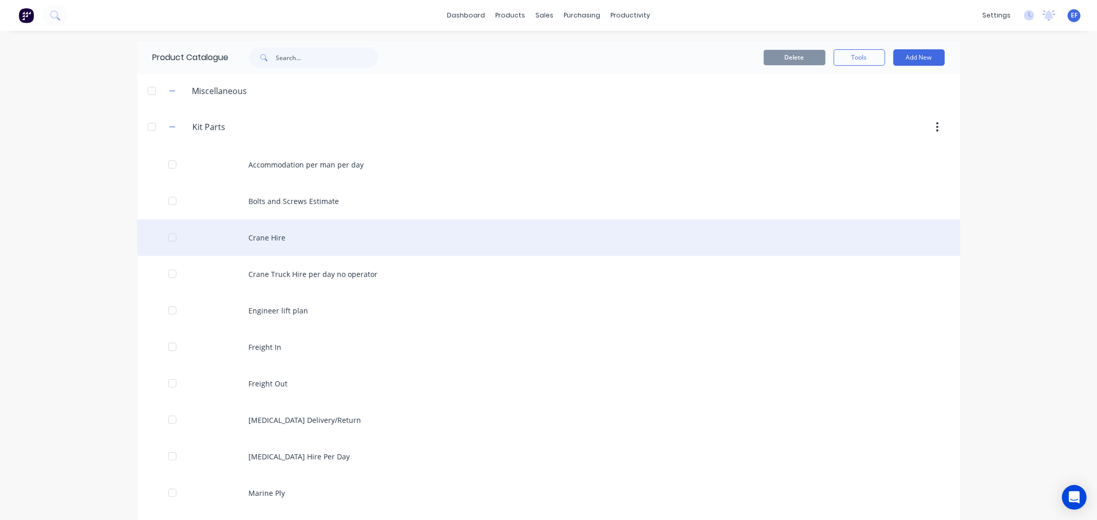
click at [168, 237] on div at bounding box center [172, 237] width 21 height 21
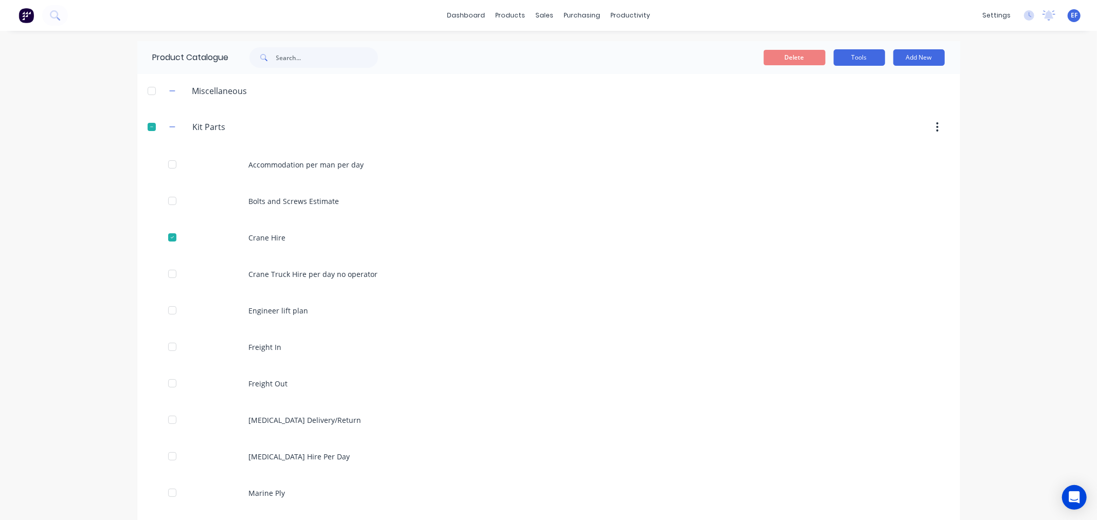
click at [852, 60] on button "Tools" at bounding box center [858, 57] width 51 height 16
click at [826, 85] on span "Duplicate product" at bounding box center [834, 84] width 77 height 11
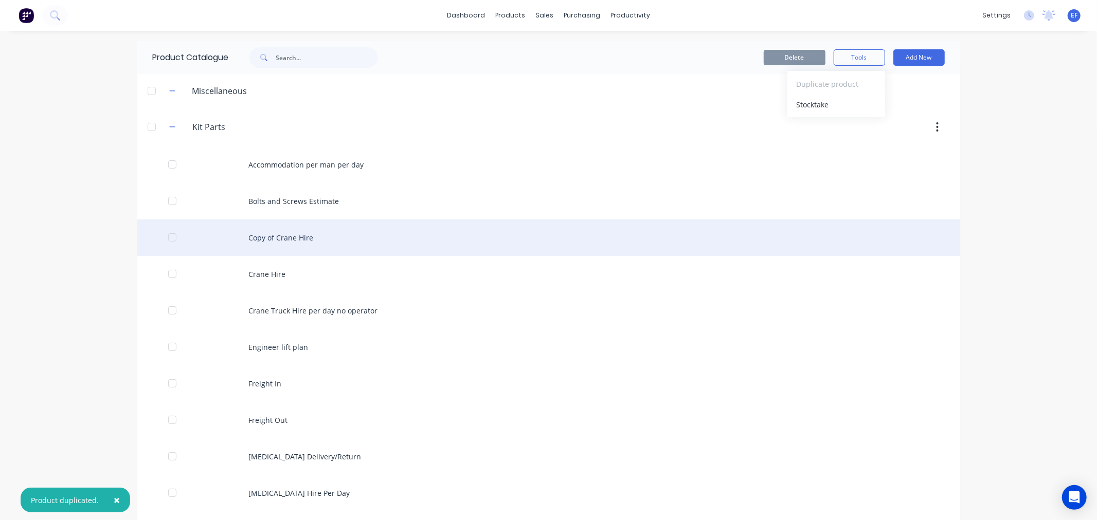
click at [268, 230] on div "Copy of Crane Hire" at bounding box center [548, 238] width 823 height 37
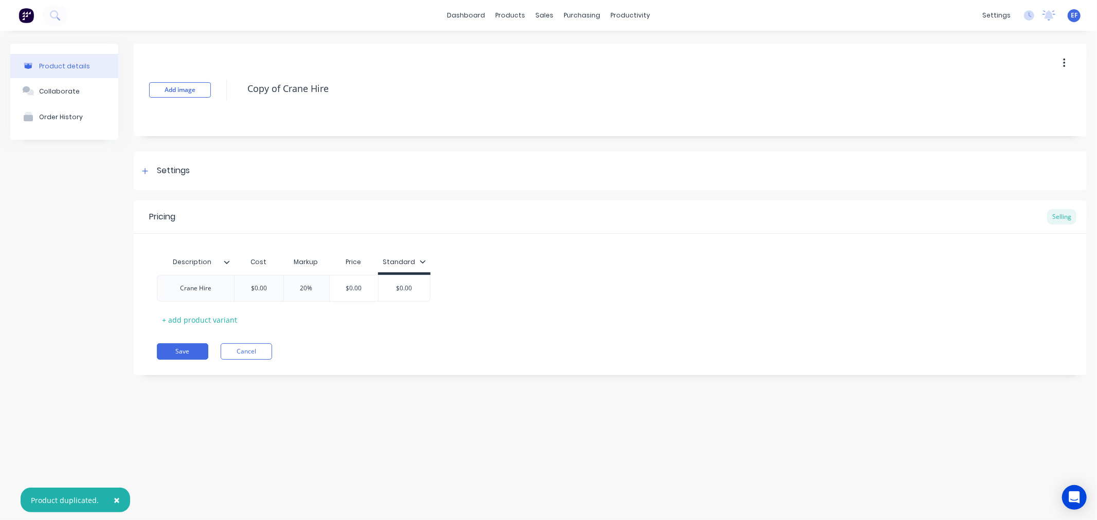
drag, startPoint x: 345, startPoint y: 86, endPoint x: 206, endPoint y: 99, distance: 139.5
click at [206, 99] on div "Add image Copy of Crane Hire" at bounding box center [610, 90] width 953 height 93
paste textarea "Other Equipment"
type textarea "Other Equipment Hire"
drag, startPoint x: 212, startPoint y: 286, endPoint x: 175, endPoint y: 286, distance: 37.0
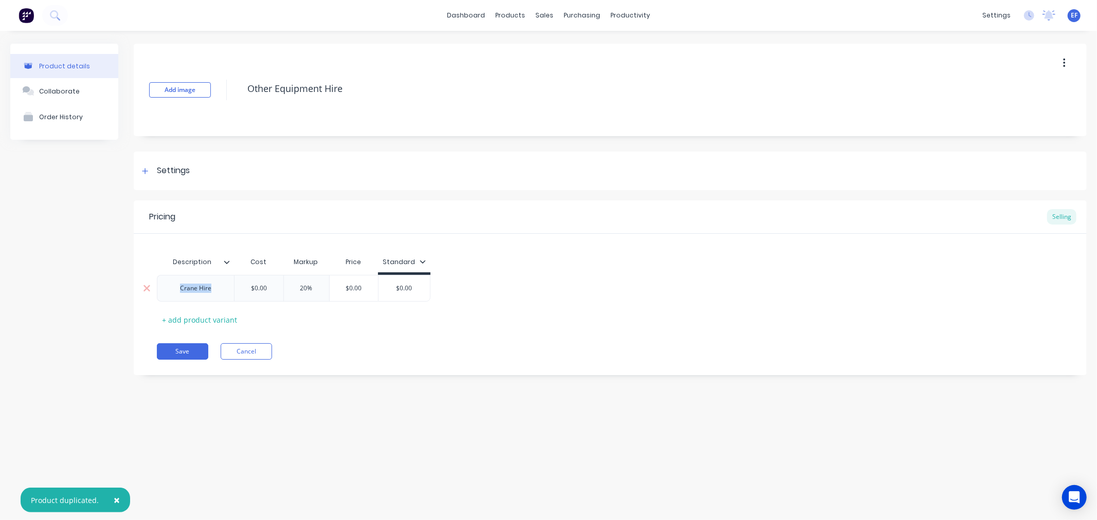
click at [175, 286] on div "Crane Hire" at bounding box center [195, 288] width 51 height 13
paste div
drag, startPoint x: 367, startPoint y: 343, endPoint x: 333, endPoint y: 343, distance: 33.9
click at [364, 343] on div "Pricing Selling Description Cost Markup Price Standard Other Equipment Hire $0.…" at bounding box center [610, 288] width 953 height 175
click at [185, 352] on button "Save" at bounding box center [182, 351] width 51 height 16
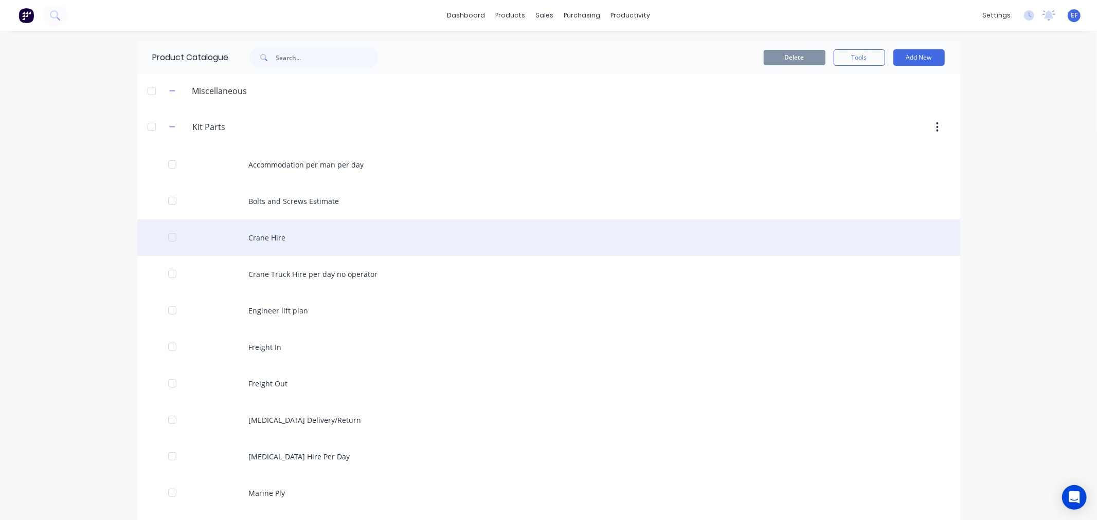
click at [172, 239] on div at bounding box center [172, 237] width 21 height 21
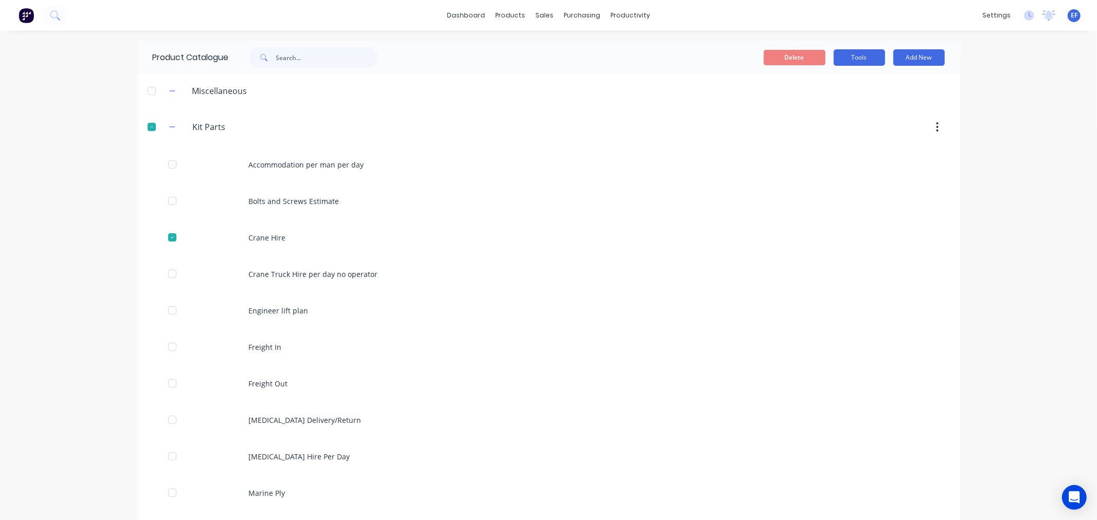
click at [851, 61] on button "Tools" at bounding box center [858, 57] width 51 height 16
click at [841, 83] on span "Duplicate product" at bounding box center [834, 84] width 77 height 11
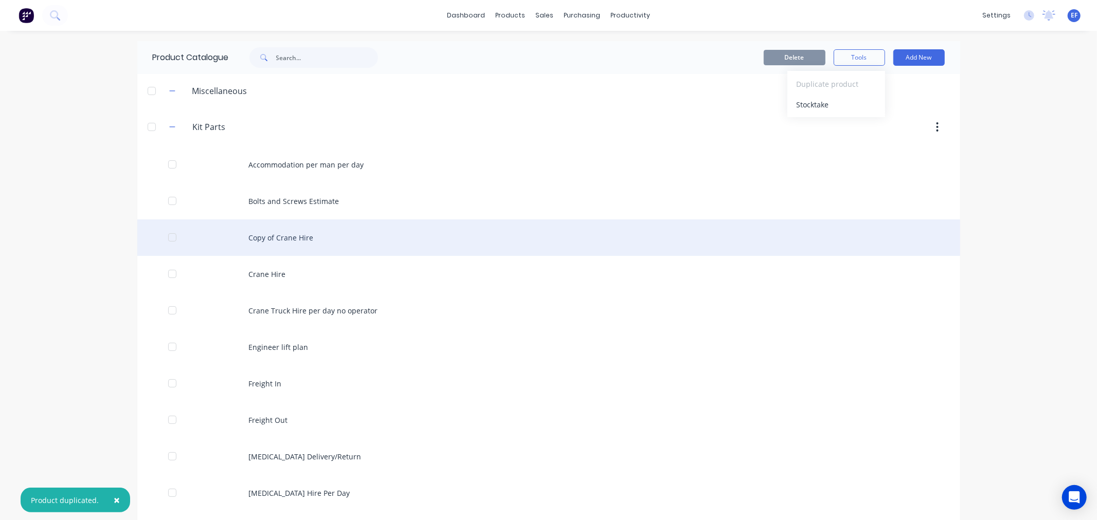
click at [262, 228] on div "Copy of Crane Hire" at bounding box center [548, 238] width 823 height 37
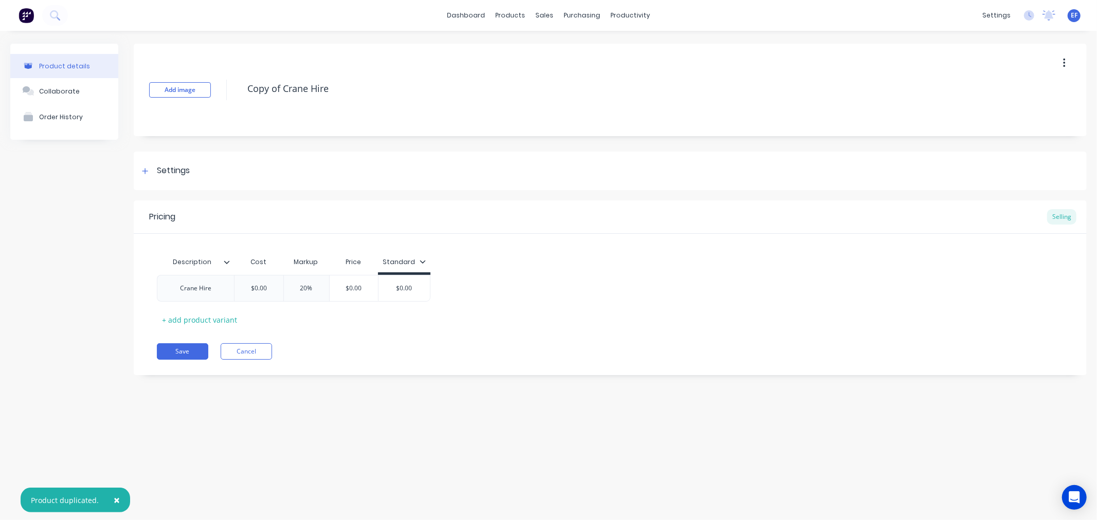
drag, startPoint x: 350, startPoint y: 85, endPoint x: 230, endPoint y: 83, distance: 119.8
click at [230, 83] on div "Add image Copy of Crane Hire" at bounding box center [610, 90] width 953 height 93
paste textarea "NDE Weld testing"
type textarea "NDE Weld testing"
drag, startPoint x: 156, startPoint y: 288, endPoint x: 114, endPoint y: 289, distance: 42.2
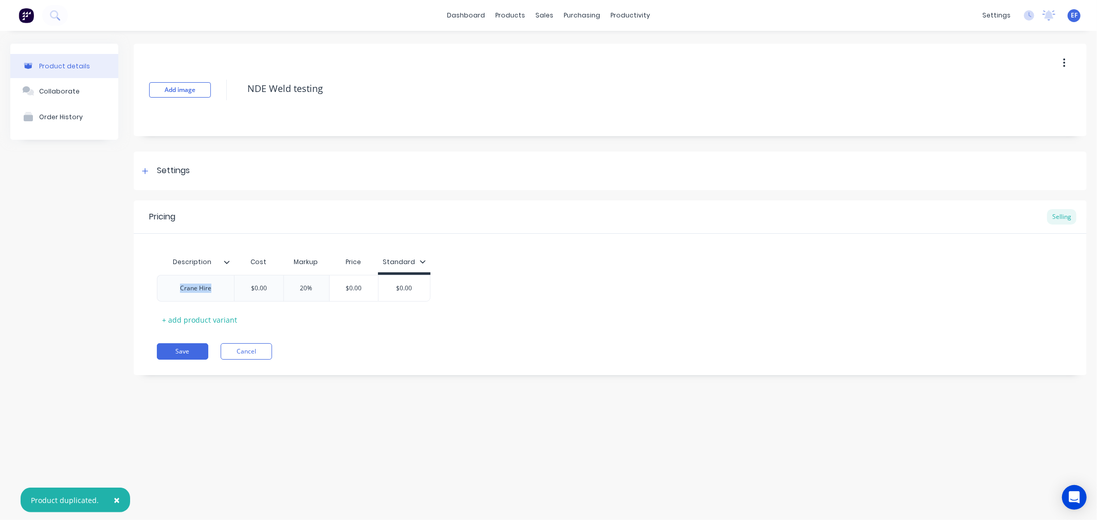
click at [114, 289] on div "Product details Collaborate Order History Add image NDE Weld testing Settings P…" at bounding box center [548, 217] width 1076 height 347
paste div
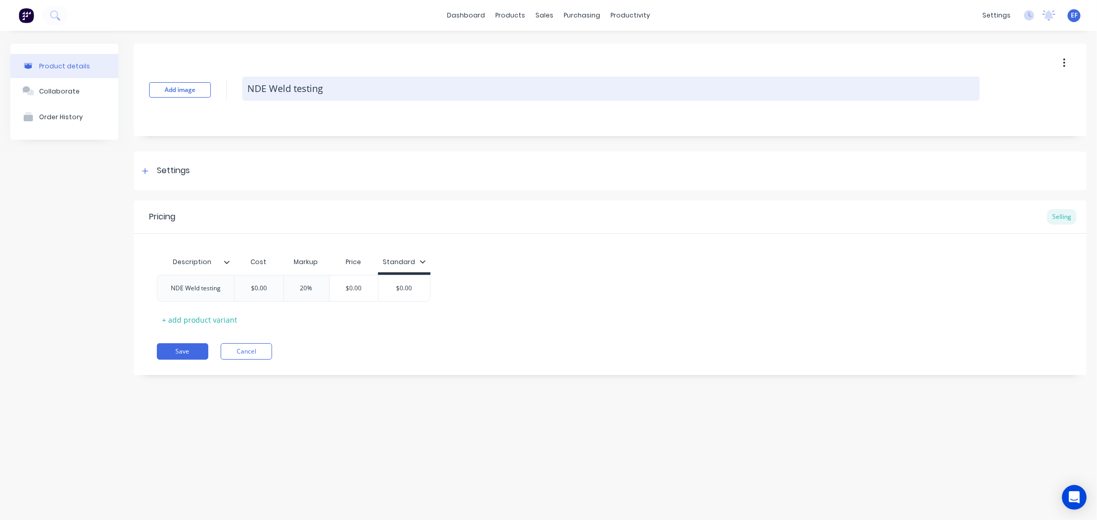
click at [295, 87] on textarea "NDE Weld testing" at bounding box center [610, 89] width 737 height 24
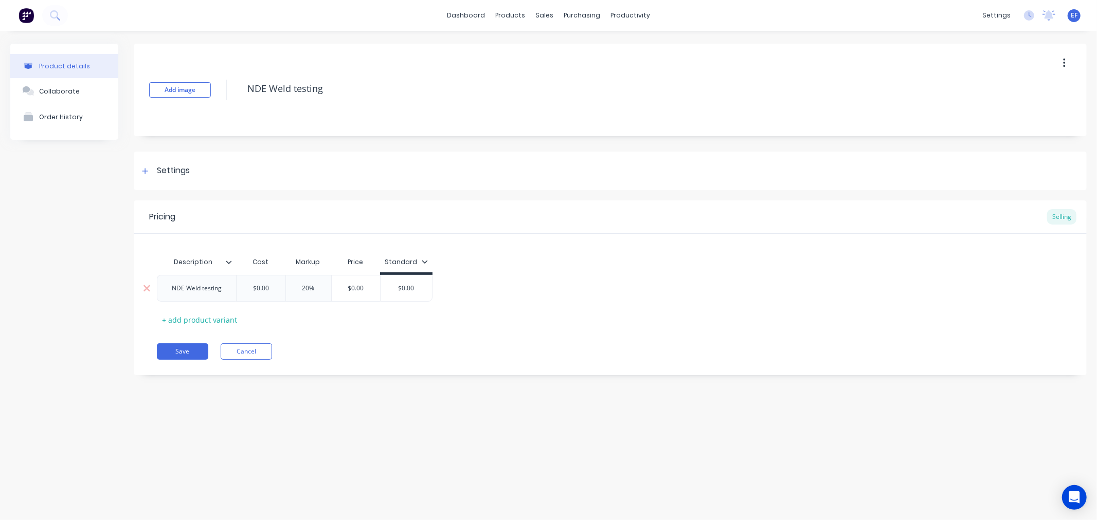
drag, startPoint x: 272, startPoint y: 290, endPoint x: 232, endPoint y: 288, distance: 40.6
click at [232, 288] on div "NDE Weld testing $0.00 $0.00 20% $0.00 $0.00" at bounding box center [295, 288] width 276 height 27
type input "800"
click at [368, 321] on div "Description Cost Markup Price Standard NDE Weld testing $800.00 800 20% $960.00…" at bounding box center [610, 290] width 906 height 76
click at [179, 352] on button "Save" at bounding box center [182, 351] width 51 height 16
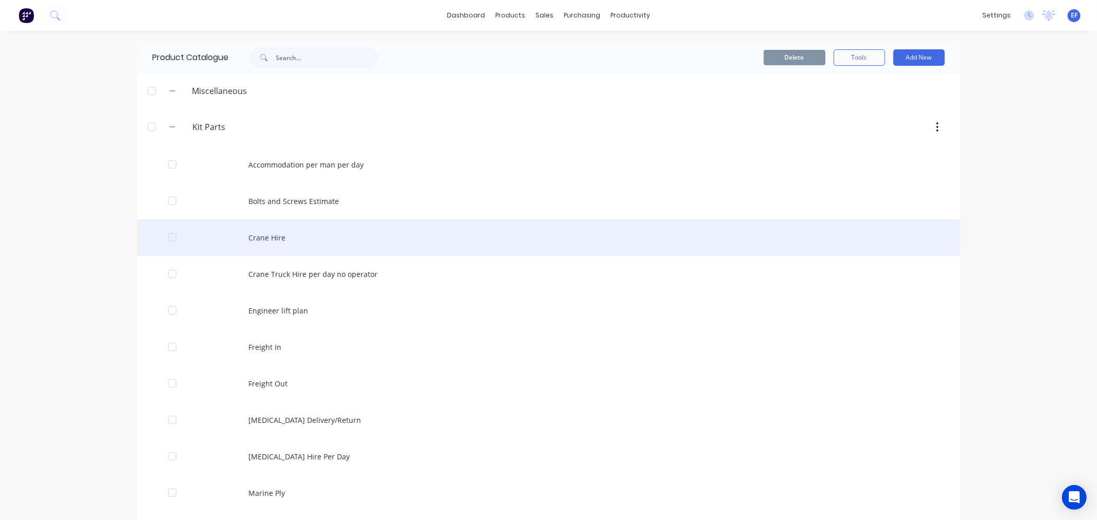
click at [167, 239] on div at bounding box center [172, 237] width 21 height 21
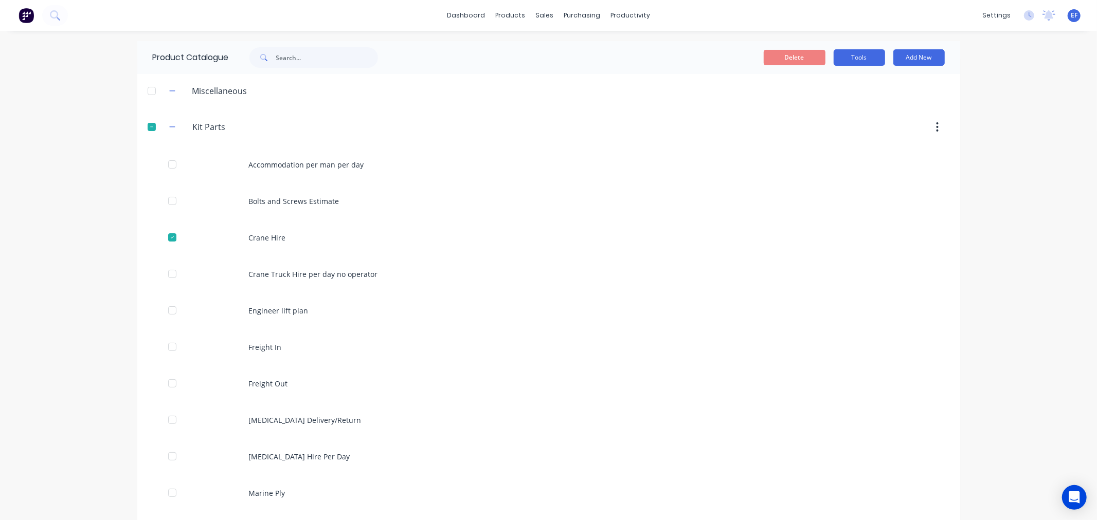
click at [850, 49] on button "Tools" at bounding box center [858, 57] width 51 height 16
click at [834, 85] on span "Duplicate product" at bounding box center [834, 84] width 77 height 11
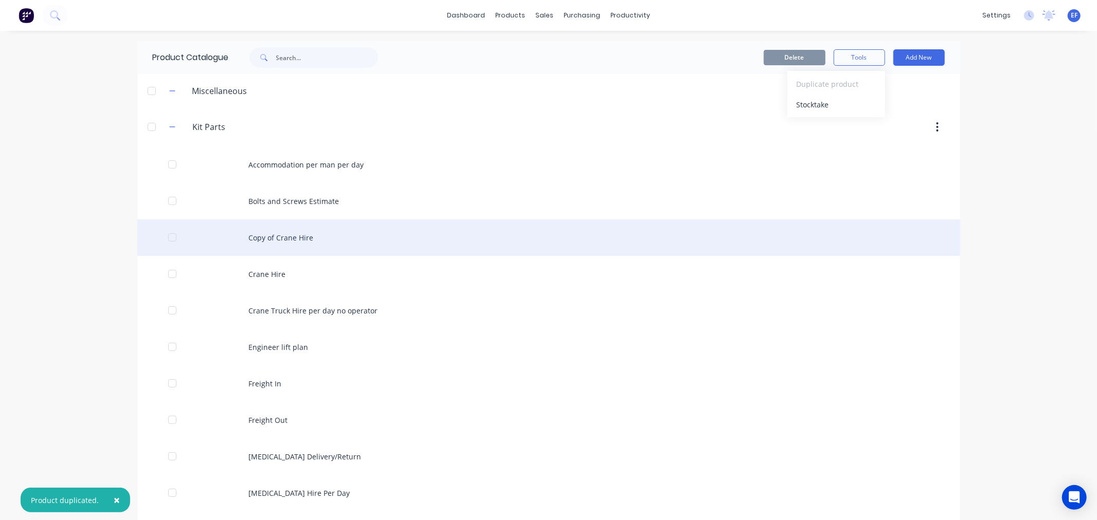
click at [239, 245] on div "Copy of Crane Hire" at bounding box center [548, 238] width 823 height 37
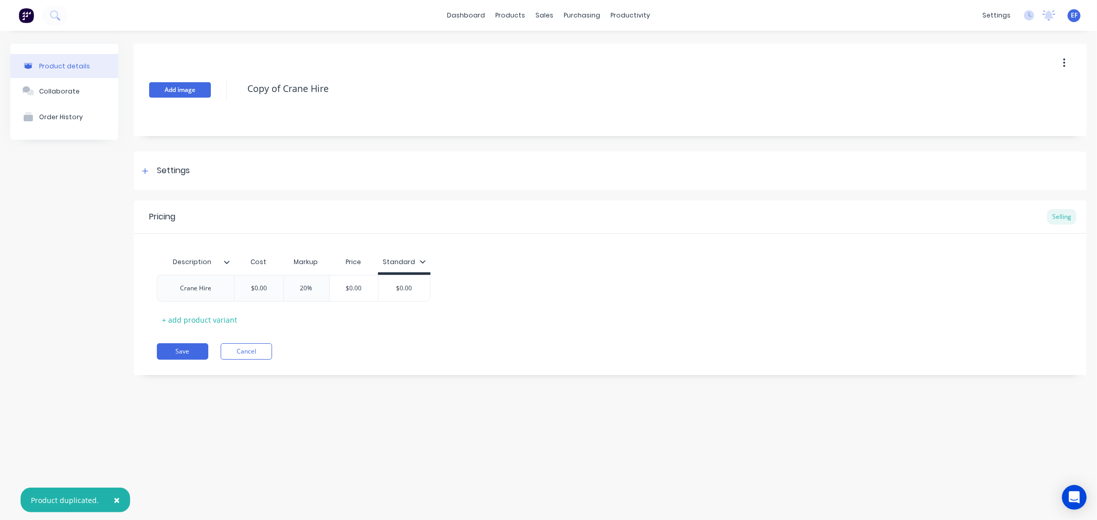
drag, startPoint x: 352, startPoint y: 93, endPoint x: 207, endPoint y: 97, distance: 144.5
click at [207, 97] on div "Add image Copy of Crane Hire" at bounding box center [610, 90] width 953 height 93
paste textarea "Safety Equipment"
type textarea "Safety Equipment"
drag, startPoint x: 214, startPoint y: 289, endPoint x: 155, endPoint y: 292, distance: 59.7
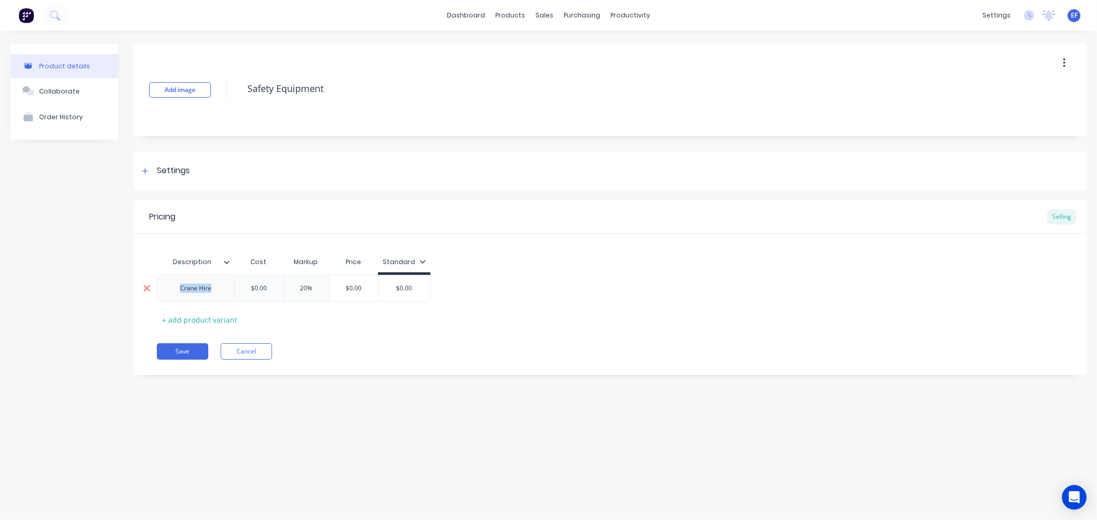
click at [157, 292] on div "Crane Hire $0.00 20% $0.00 $0.00" at bounding box center [294, 288] width 274 height 27
paste div
drag, startPoint x: 244, startPoint y: 288, endPoint x: 229, endPoint y: 288, distance: 14.9
click at [229, 288] on div "Safety Equipment $0.00 $0.00 20% $0.00 $0.00" at bounding box center [295, 288] width 276 height 27
type input "150"
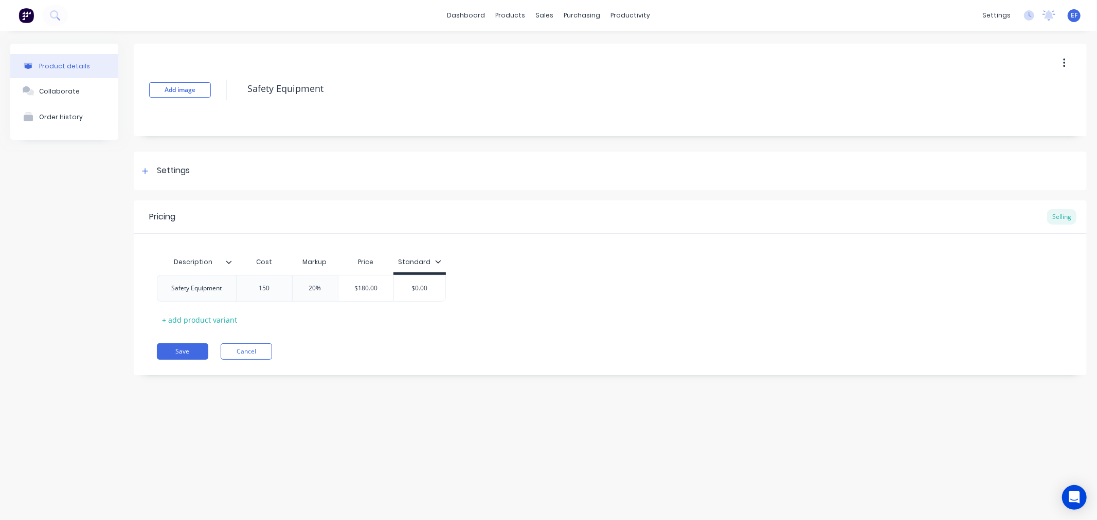
click at [743, 314] on div "Description Cost Markup Price Standard Safety Equipment $150.00 150 20% $180.00…" at bounding box center [610, 290] width 906 height 76
click at [182, 353] on button "Save" at bounding box center [182, 351] width 51 height 16
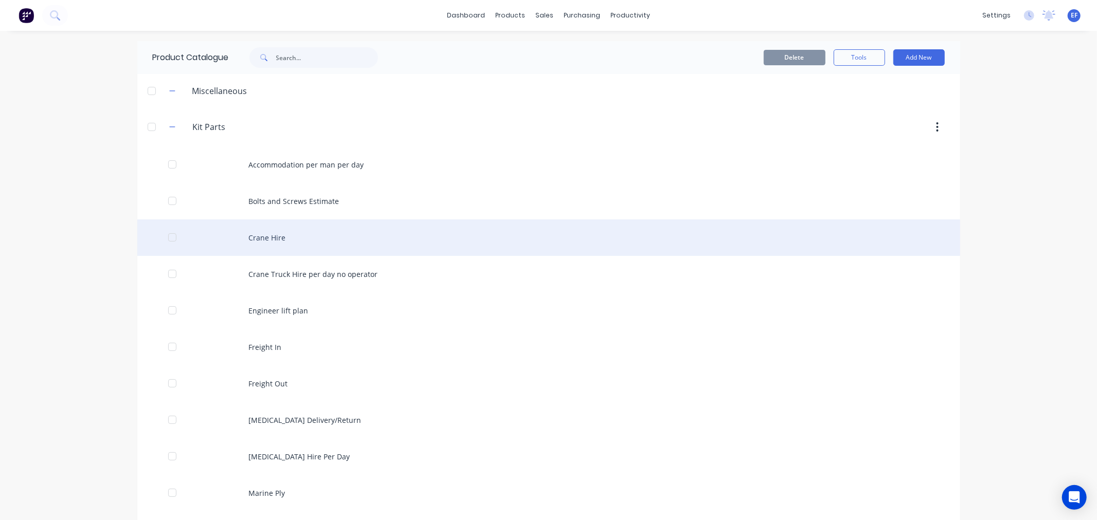
click at [166, 240] on div at bounding box center [172, 237] width 21 height 21
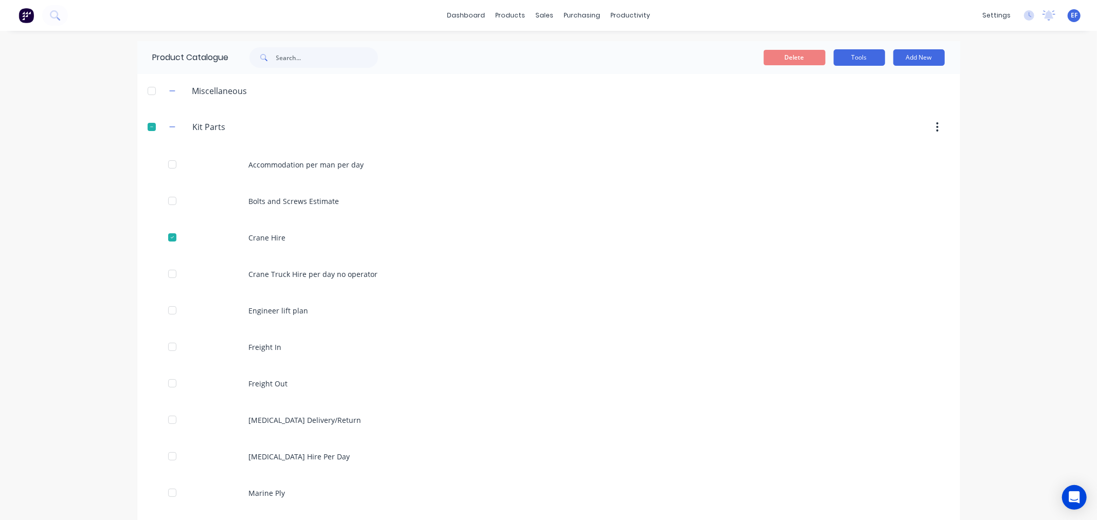
click at [863, 62] on button "Tools" at bounding box center [858, 57] width 51 height 16
click at [810, 85] on span "Duplicate product" at bounding box center [834, 84] width 77 height 11
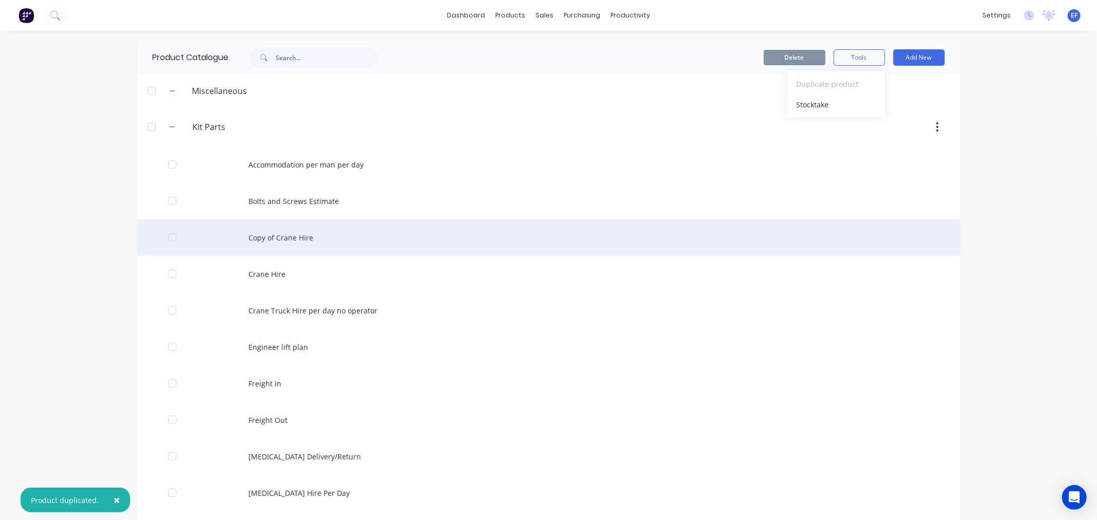
click at [259, 240] on div "Copy of Crane Hire" at bounding box center [548, 238] width 823 height 37
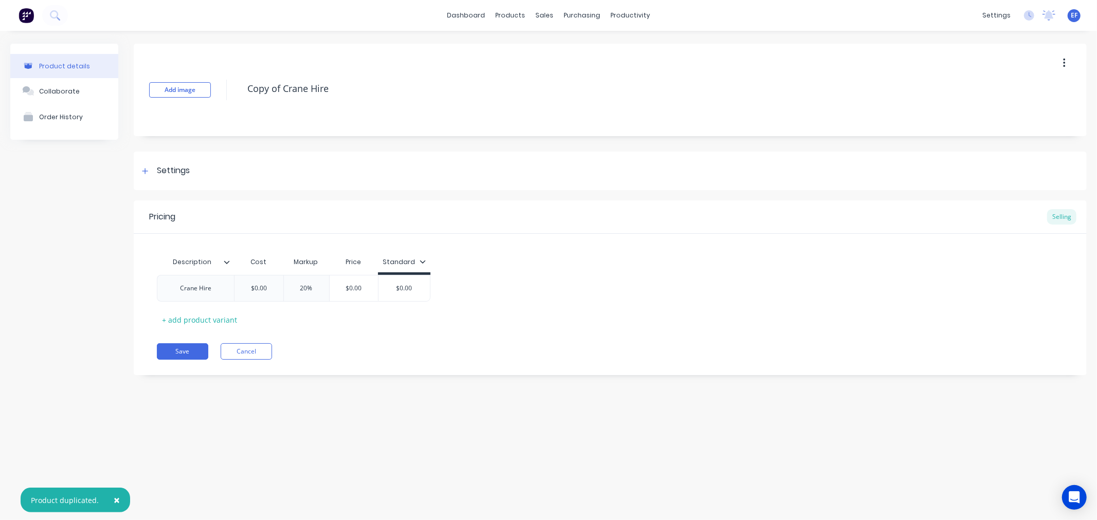
drag, startPoint x: 332, startPoint y: 91, endPoint x: 222, endPoint y: 96, distance: 110.6
click at [222, 96] on div "Add image Copy of Crane Hire" at bounding box center [610, 90] width 953 height 93
paste textarea "nsumables"
type textarea "Consumables"
type input "$0.00"
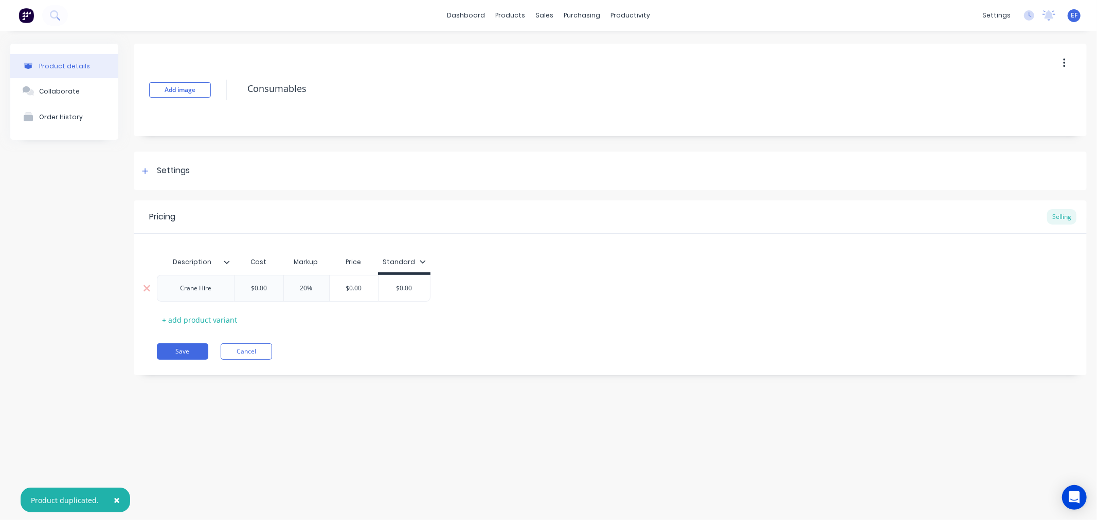
click at [271, 289] on input "$0.00" at bounding box center [258, 288] width 51 height 9
drag, startPoint x: 211, startPoint y: 290, endPoint x: 163, endPoint y: 292, distance: 48.4
click at [163, 292] on div "Crane Hire" at bounding box center [195, 288] width 77 height 27
paste div
drag, startPoint x: 269, startPoint y: 288, endPoint x: 224, endPoint y: 290, distance: 45.8
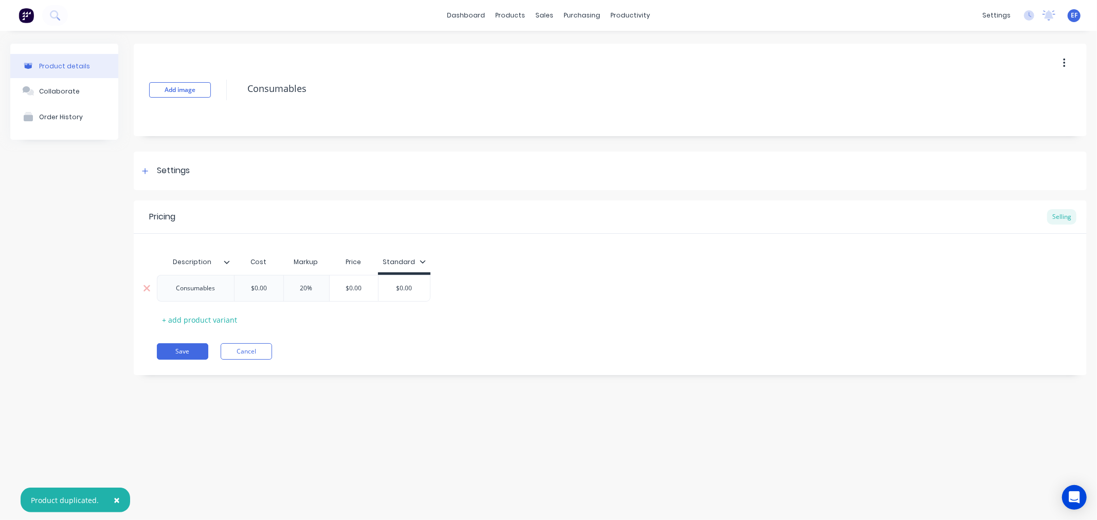
click at [224, 290] on div "Consumables $0.00 $0.00 20% $0.00 $0.00" at bounding box center [294, 288] width 274 height 27
type input "150"
click at [352, 336] on div "Pricing Selling Description Cost Markup Price Standard Consumables $150.00 150 …" at bounding box center [610, 288] width 953 height 175
click at [184, 355] on button "Save" at bounding box center [182, 351] width 51 height 16
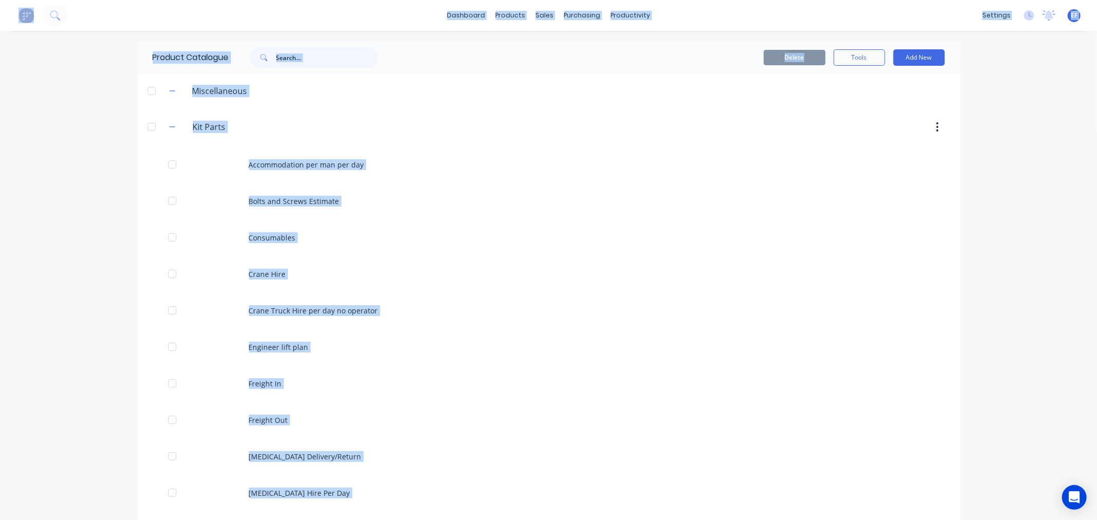
click at [48, 229] on div "dashboard products sales purchasing productivity dashboard products Product Cat…" at bounding box center [548, 260] width 1097 height 520
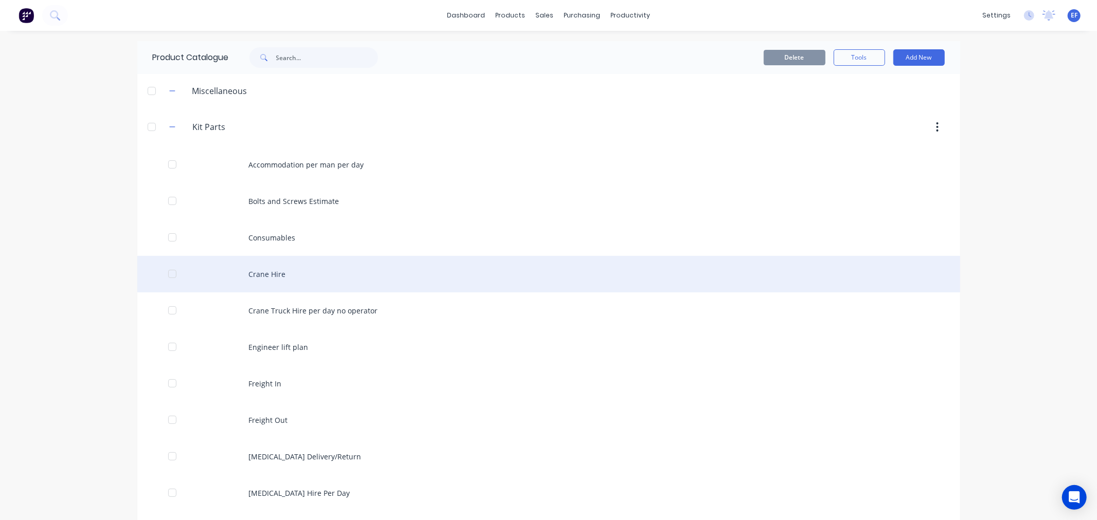
click at [166, 277] on div at bounding box center [172, 274] width 21 height 21
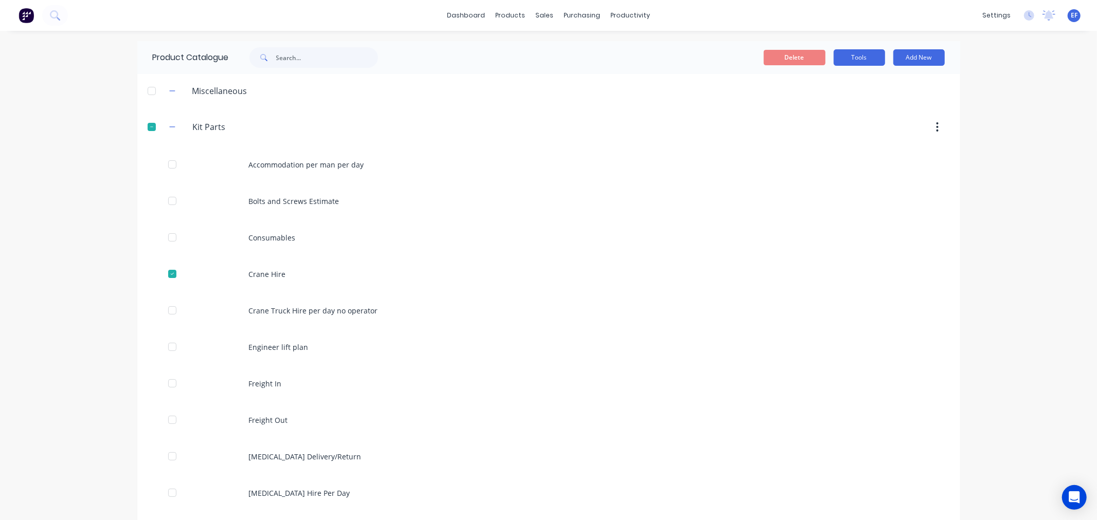
click at [850, 62] on button "Tools" at bounding box center [858, 57] width 51 height 16
click at [841, 85] on span "Duplicate product" at bounding box center [834, 84] width 77 height 11
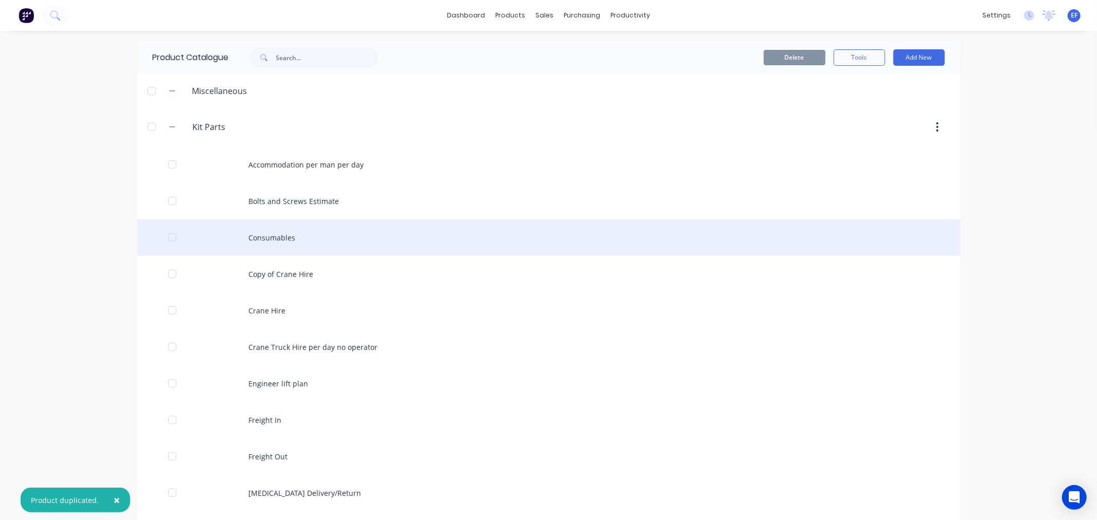
click at [283, 244] on div "Consumables" at bounding box center [548, 238] width 823 height 37
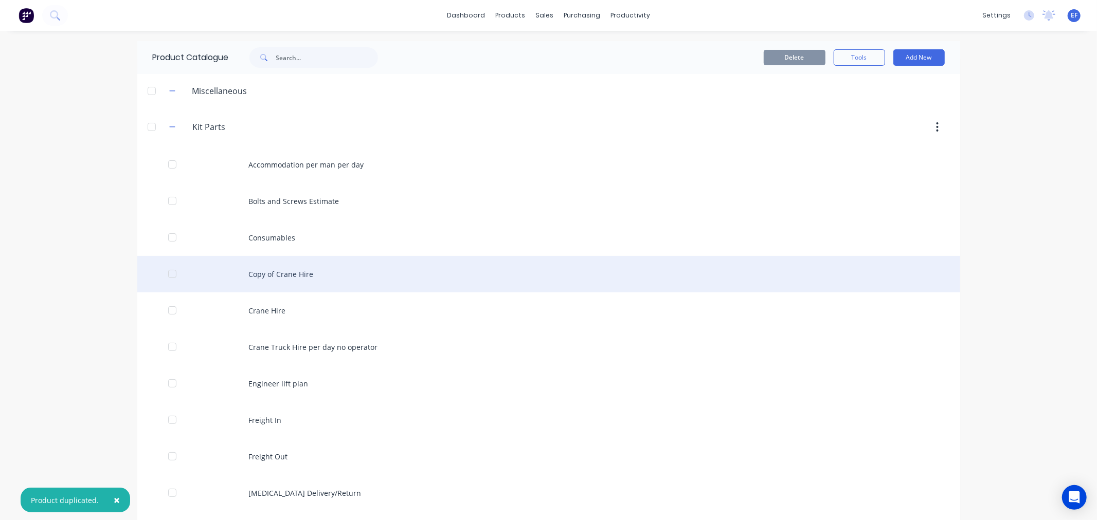
click at [246, 279] on div "Copy of Crane Hire" at bounding box center [548, 274] width 823 height 37
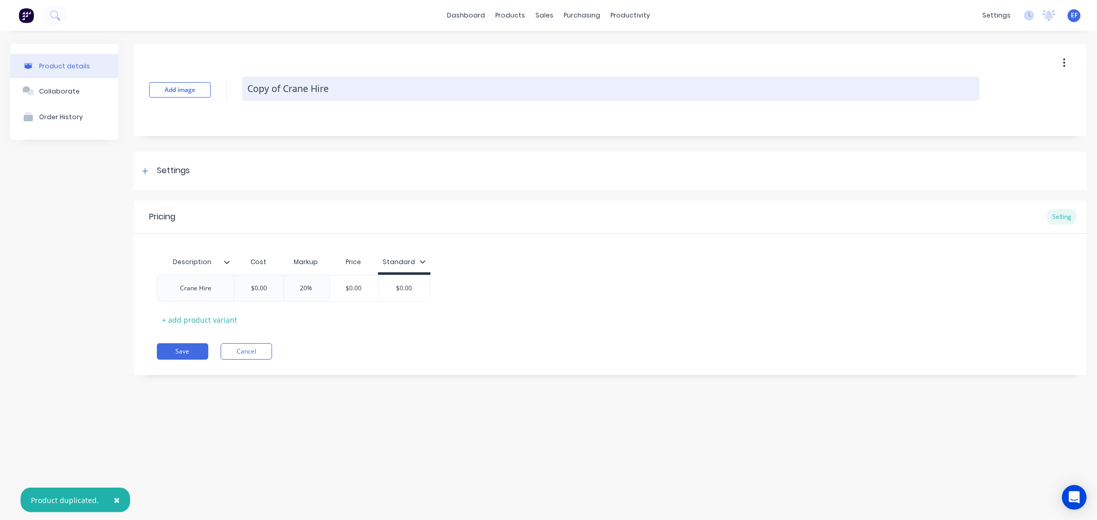
drag, startPoint x: 335, startPoint y: 86, endPoint x: 243, endPoint y: 83, distance: 92.1
click at [243, 83] on textarea "Copy of Crane Hire" at bounding box center [610, 89] width 737 height 24
paste textarea "Spare 15"
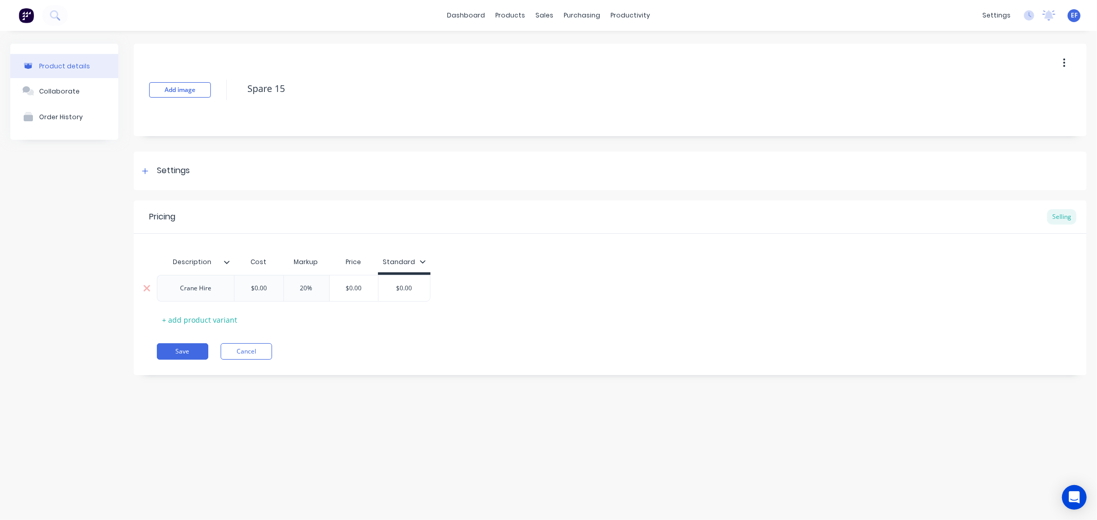
type textarea "Spare 15"
click at [157, 294] on div "Crane Hire $0.00 20% $0.00 $0.00" at bounding box center [294, 288] width 274 height 27
paste div
click at [350, 348] on div "Save Cancel" at bounding box center [622, 351] width 930 height 16
click at [188, 353] on button "Save" at bounding box center [182, 351] width 51 height 16
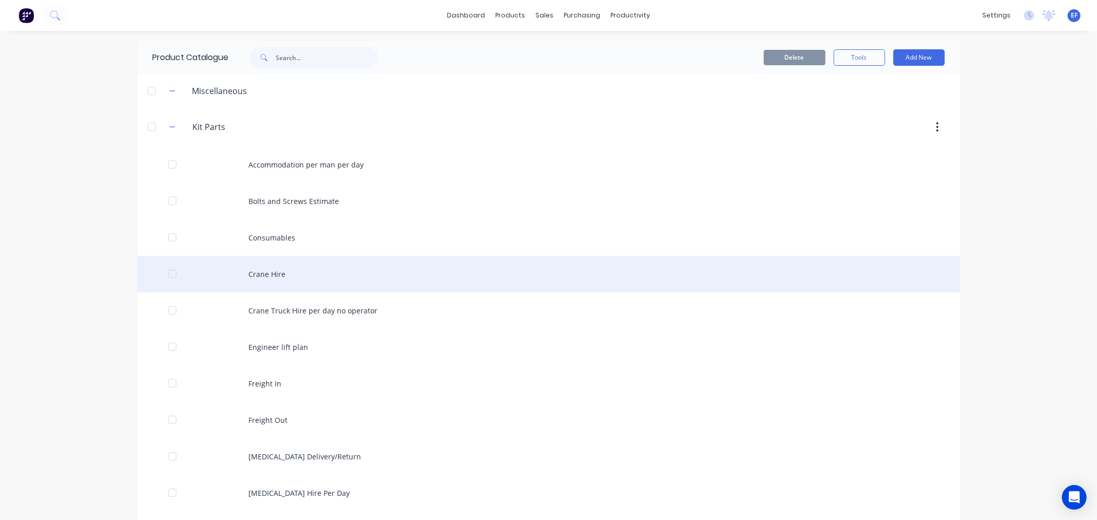
click at [166, 274] on div at bounding box center [172, 274] width 21 height 21
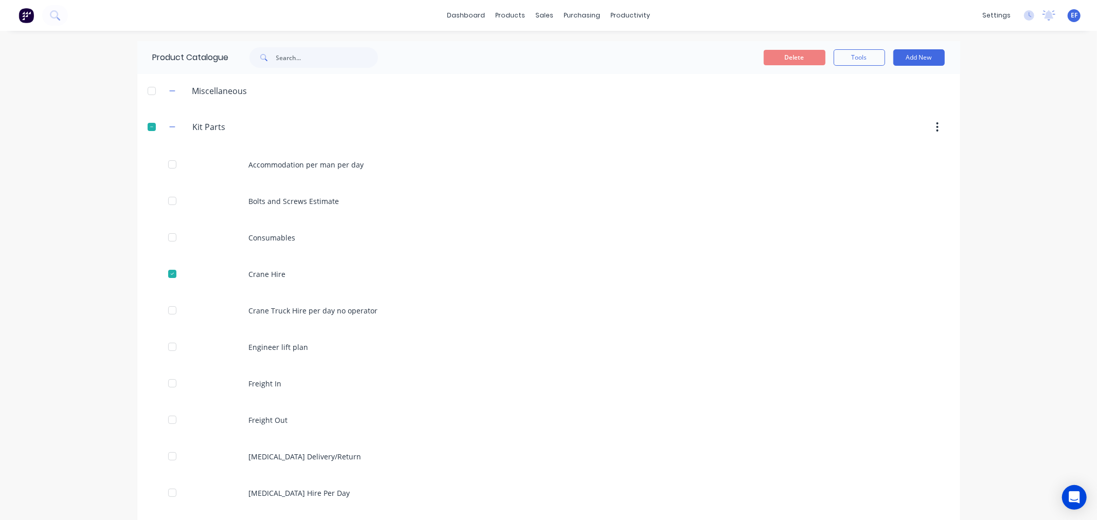
click at [839, 46] on div "Delete Tools Add New" at bounding box center [682, 57] width 556 height 33
click at [840, 54] on button "Tools" at bounding box center [858, 57] width 51 height 16
click at [835, 83] on span "Duplicate product" at bounding box center [834, 84] width 77 height 11
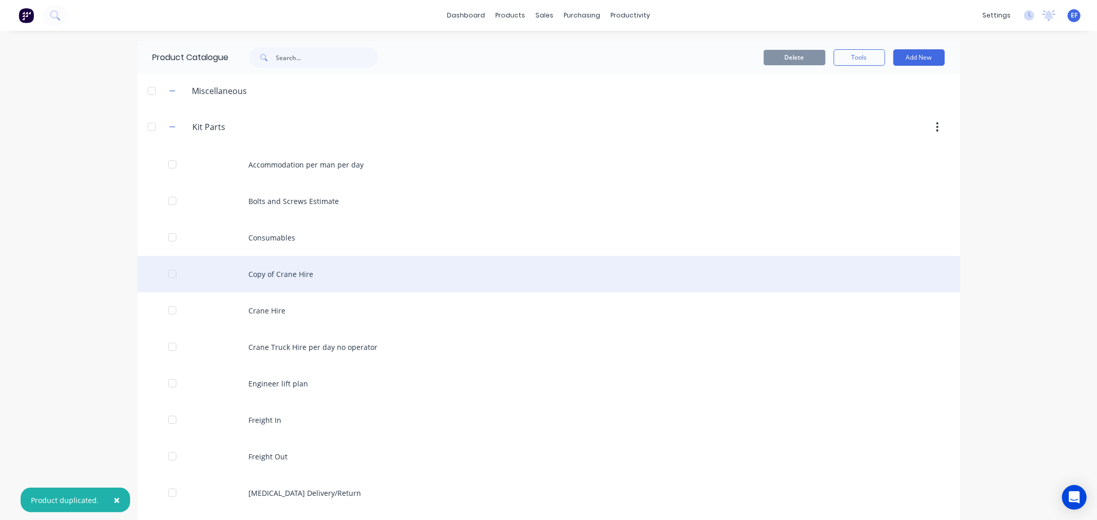
click at [230, 268] on div "Copy of Crane Hire" at bounding box center [548, 274] width 823 height 37
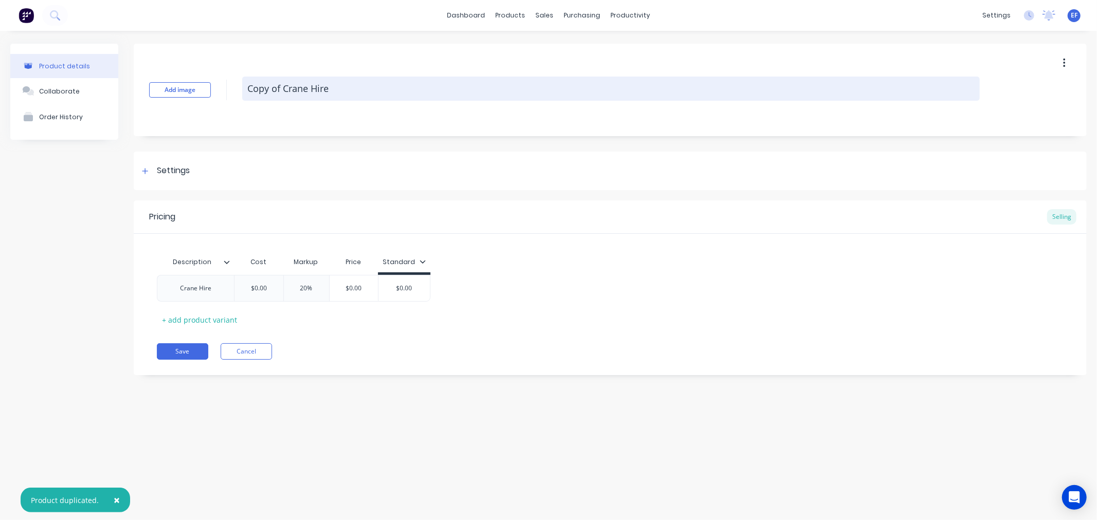
drag, startPoint x: 317, startPoint y: 94, endPoint x: 245, endPoint y: 96, distance: 71.5
click at [245, 96] on textarea "Copy of Crane Hire" at bounding box center [610, 89] width 737 height 24
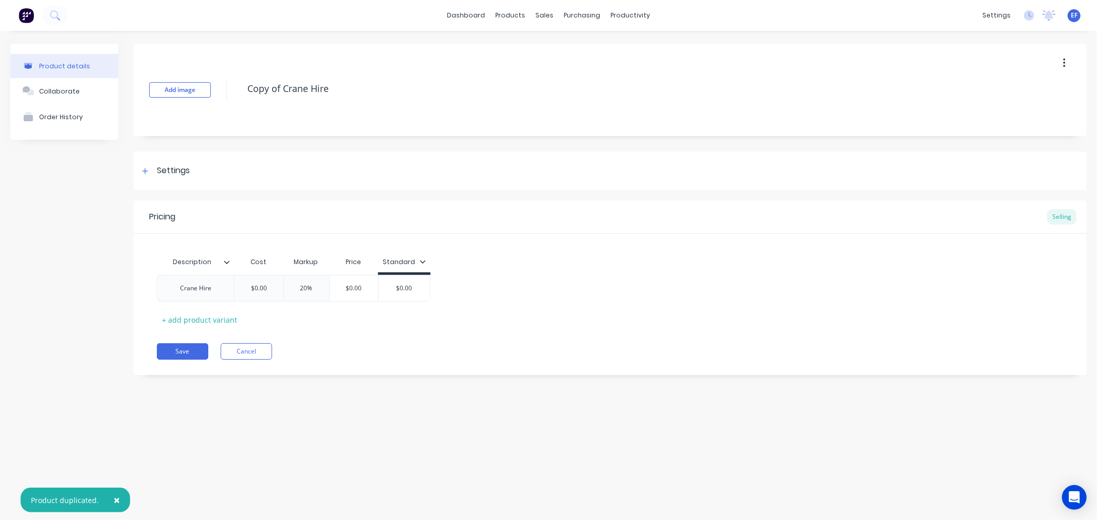
paste textarea "Universal Cranes Rigger"
type textarea "Universal Cranes Rigger"
drag, startPoint x: 219, startPoint y: 290, endPoint x: 168, endPoint y: 292, distance: 50.9
click at [168, 292] on div "Crane Hire" at bounding box center [195, 288] width 77 height 27
paste div
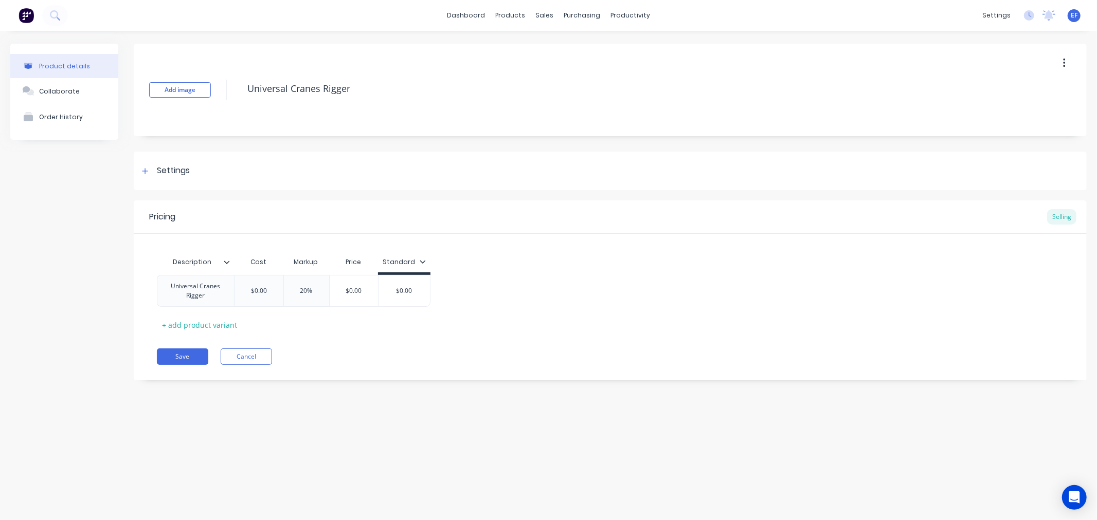
click at [274, 332] on div "Pricing Selling Description Cost Markup Price Standard Universal Cranes Rigger …" at bounding box center [610, 291] width 953 height 180
click at [172, 351] on button "Save" at bounding box center [182, 351] width 51 height 16
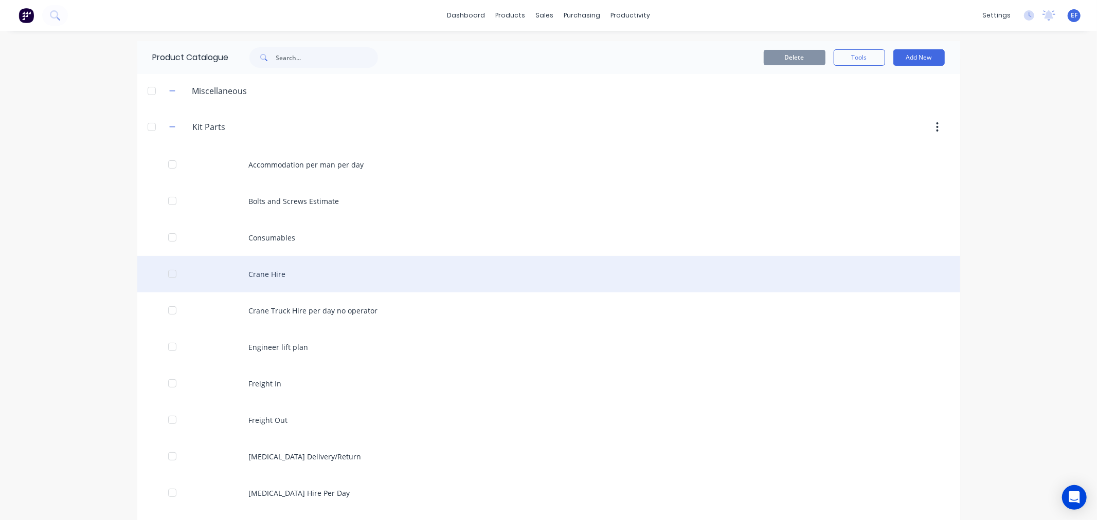
click at [163, 276] on div at bounding box center [172, 274] width 21 height 21
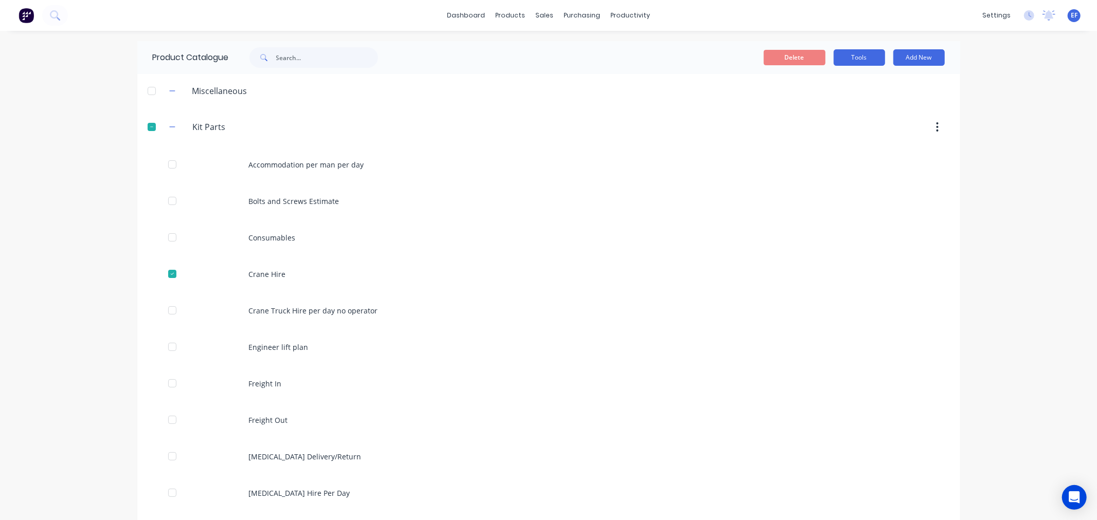
click at [833, 53] on button "Tools" at bounding box center [858, 57] width 51 height 16
click at [825, 83] on span "Duplicate product" at bounding box center [834, 84] width 77 height 11
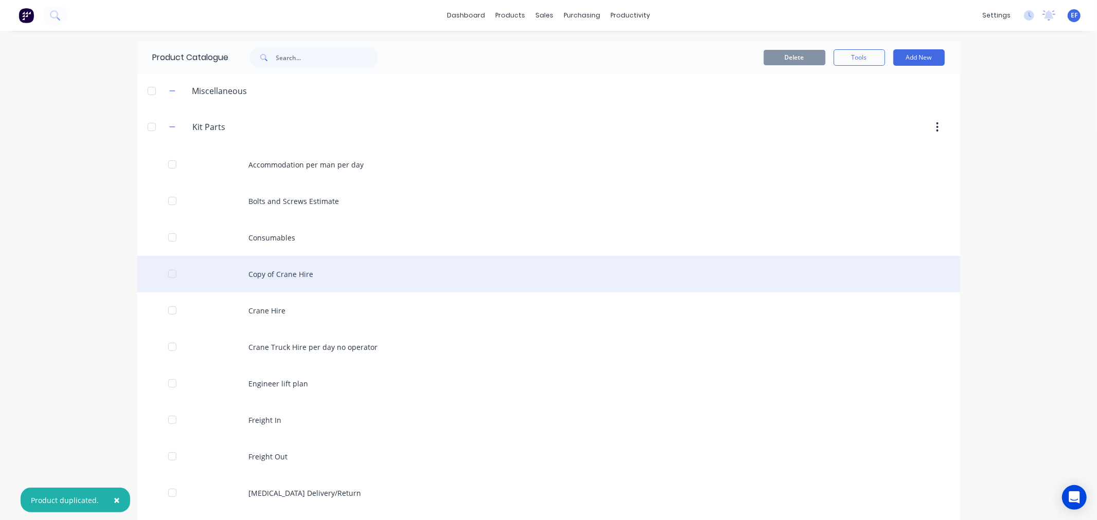
click at [255, 270] on div "Copy of Crane Hire" at bounding box center [548, 274] width 823 height 37
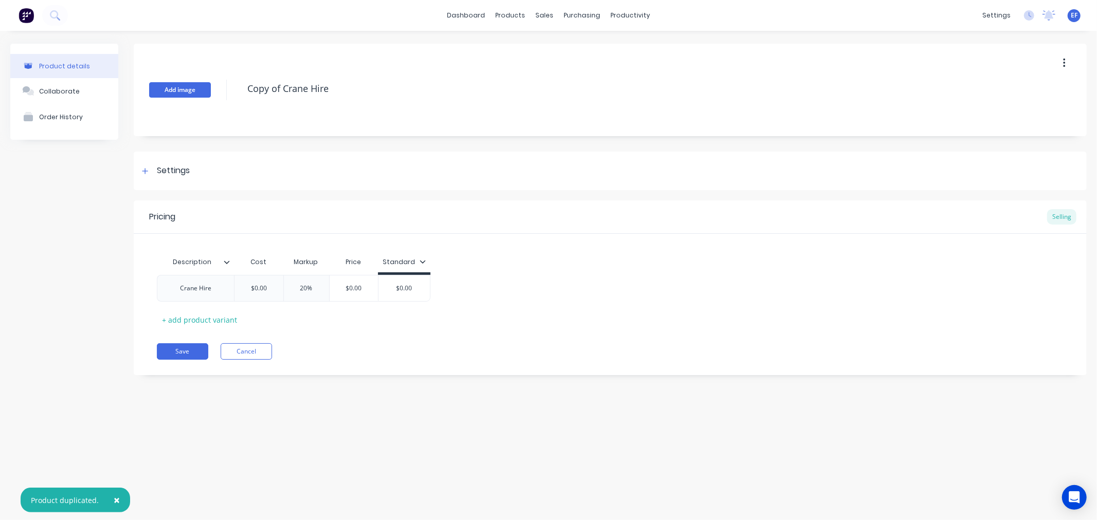
drag, startPoint x: 303, startPoint y: 95, endPoint x: 199, endPoint y: 93, distance: 103.9
click at [199, 93] on div "Add image Copy of Crane Hire" at bounding box center [610, 90] width 953 height 93
paste textarea "Universal Cranes Semi"
type textarea "Universal Cranes Semi"
drag, startPoint x: 214, startPoint y: 287, endPoint x: 169, endPoint y: 290, distance: 45.9
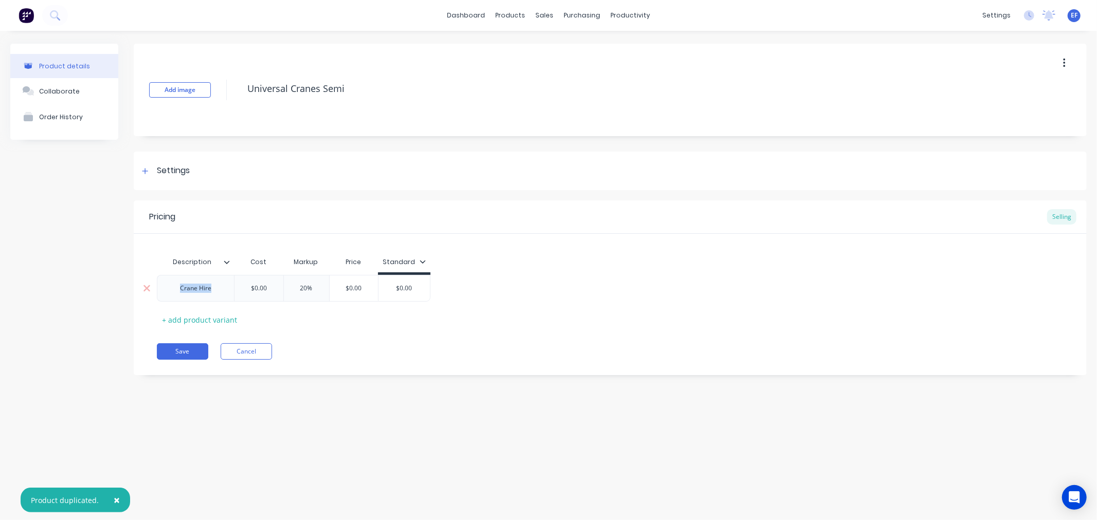
click at [169, 290] on div "Crane Hire" at bounding box center [195, 288] width 77 height 27
paste div
drag, startPoint x: 351, startPoint y: 345, endPoint x: 269, endPoint y: 345, distance: 81.7
click at [350, 345] on div "Pricing Selling Description Cost Markup Price Standard Universal Cranes Semi $0…" at bounding box center [610, 288] width 953 height 175
click at [189, 345] on button "Save" at bounding box center [182, 351] width 51 height 16
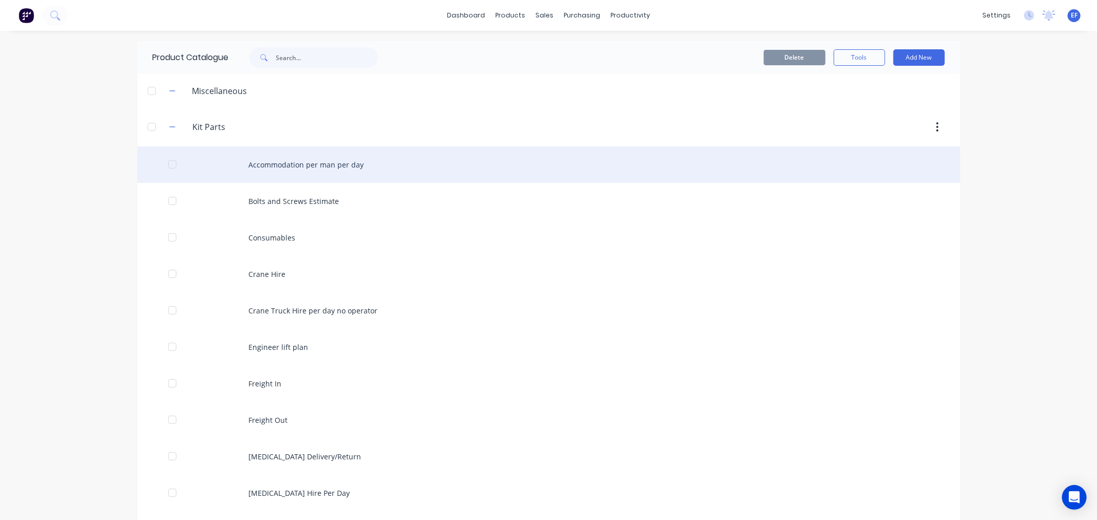
click at [325, 166] on div "Accommodation per man per day" at bounding box center [548, 165] width 823 height 37
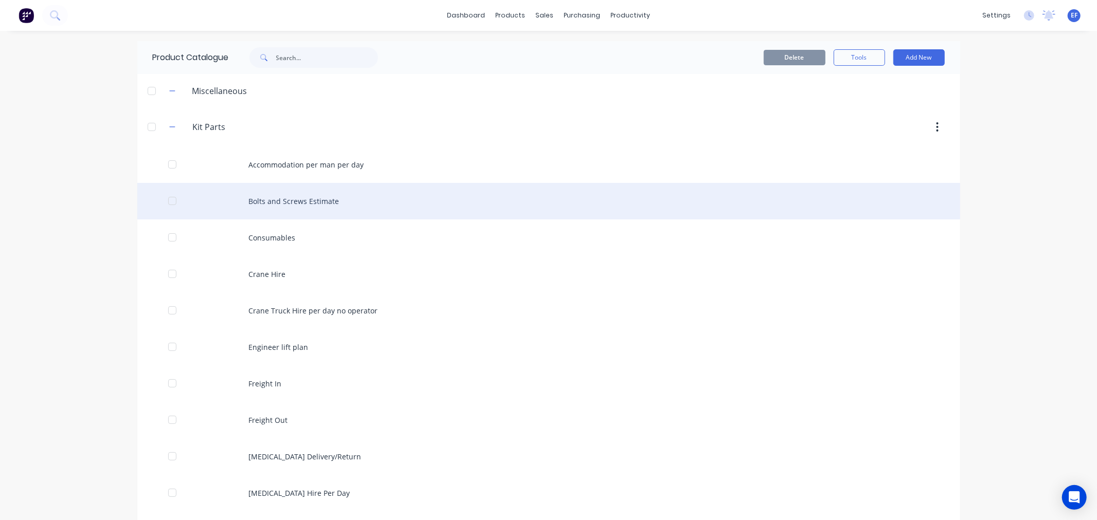
click at [264, 208] on div "Bolts and Screws Estimate" at bounding box center [548, 201] width 823 height 37
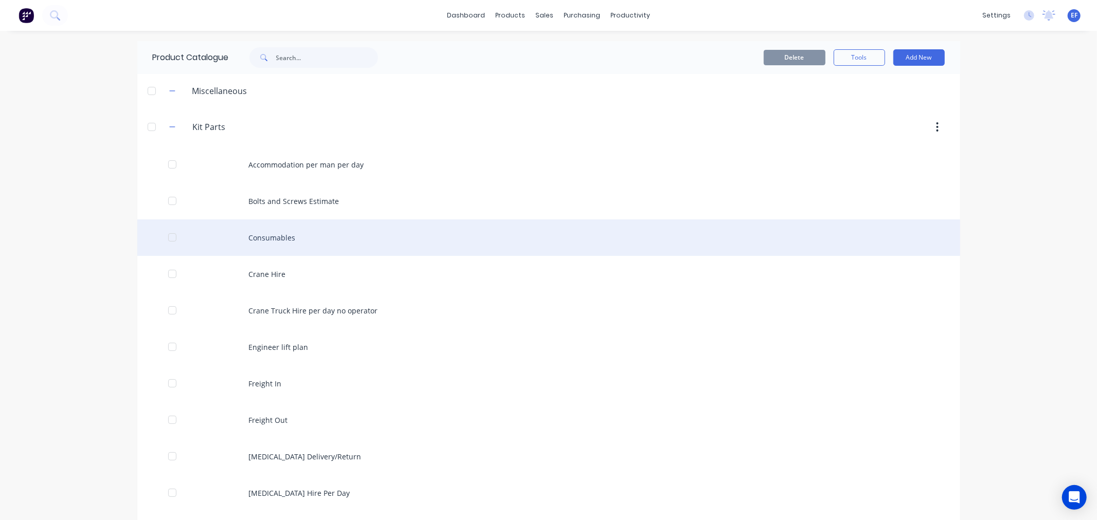
click at [265, 243] on div "Consumables" at bounding box center [548, 238] width 823 height 37
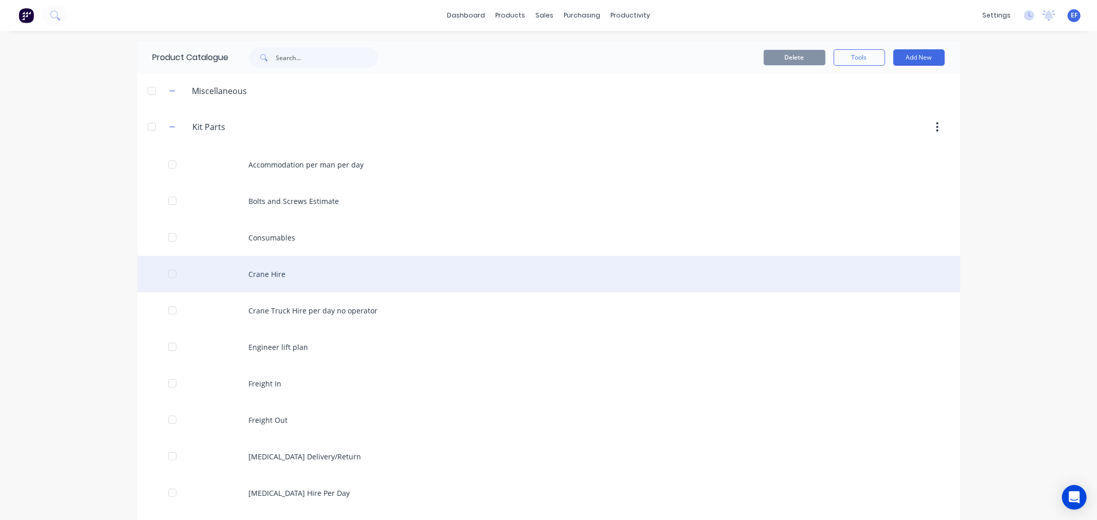
click at [256, 278] on div "Crane Hire" at bounding box center [548, 274] width 823 height 37
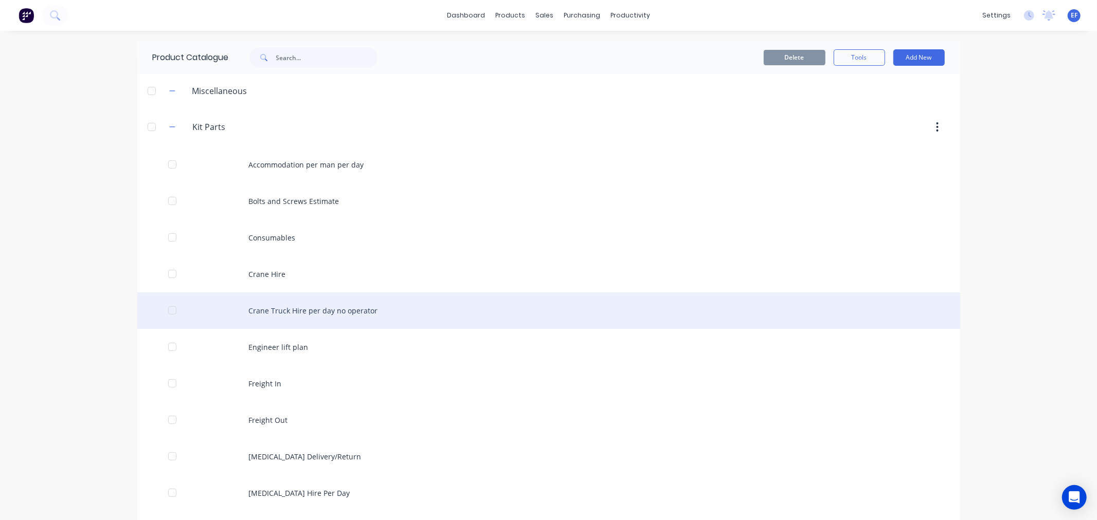
click at [265, 308] on div "Crane Truck Hire per day no operator" at bounding box center [548, 311] width 823 height 37
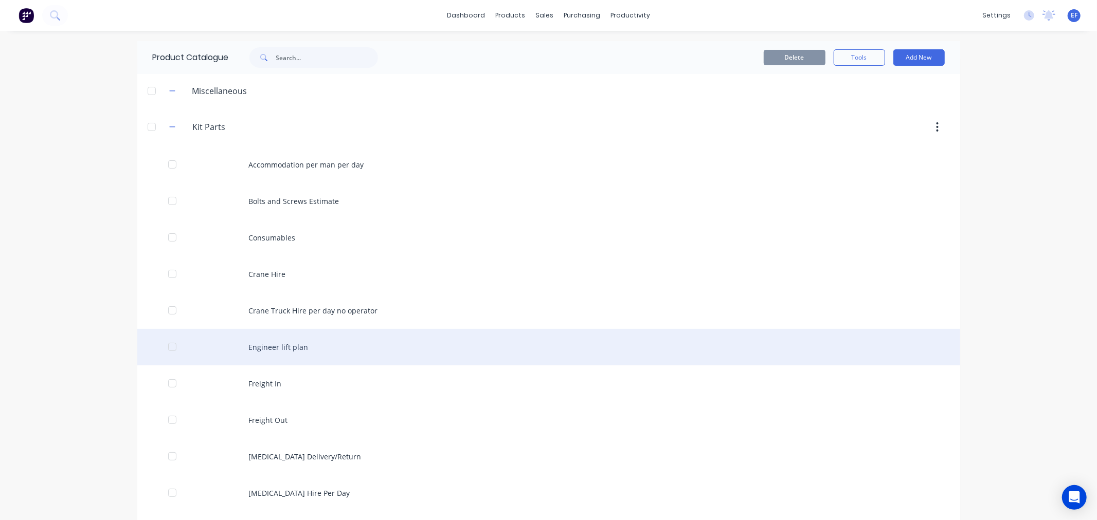
click at [244, 345] on div "Engineer lift plan" at bounding box center [548, 347] width 823 height 37
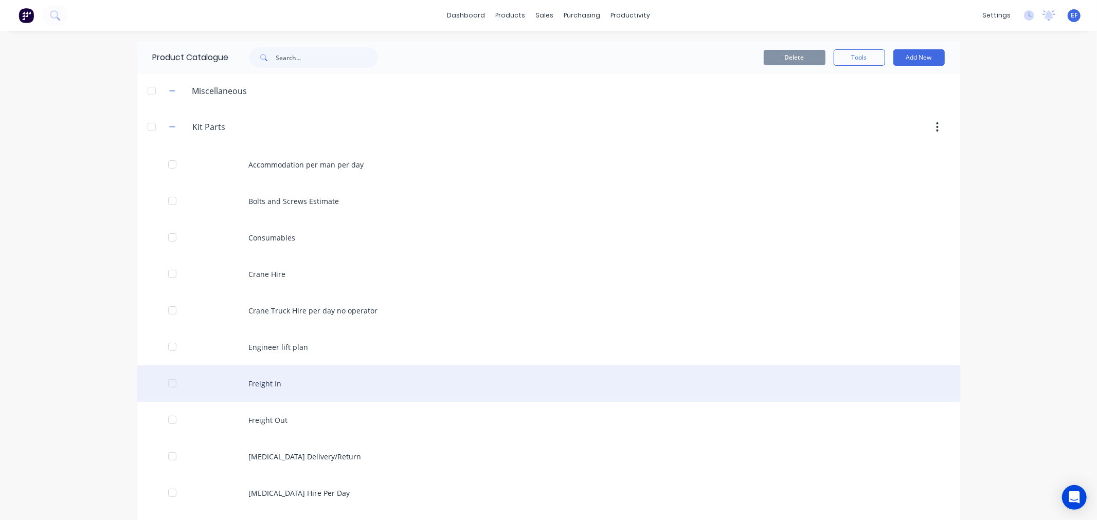
click at [274, 382] on div "Freight In" at bounding box center [548, 384] width 823 height 37
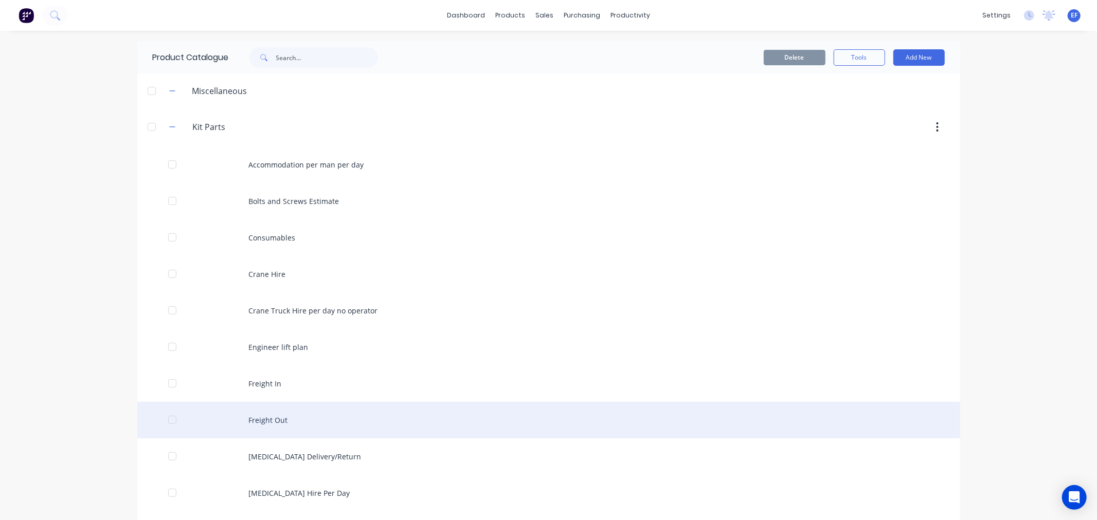
click at [258, 422] on div "Freight Out" at bounding box center [548, 420] width 823 height 37
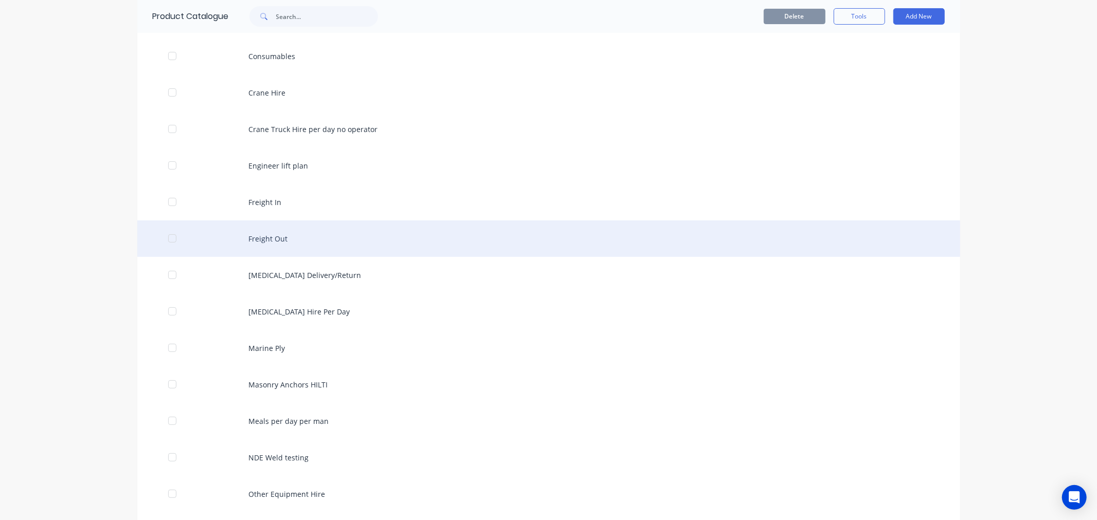
scroll to position [228, 0]
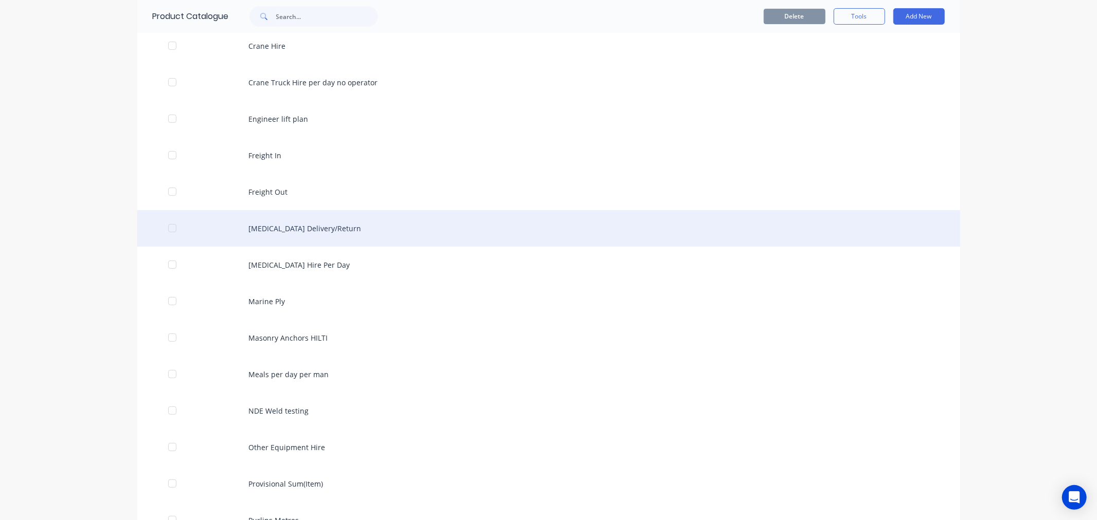
click at [286, 235] on div "Knuckle Delivery/Return" at bounding box center [548, 228] width 823 height 37
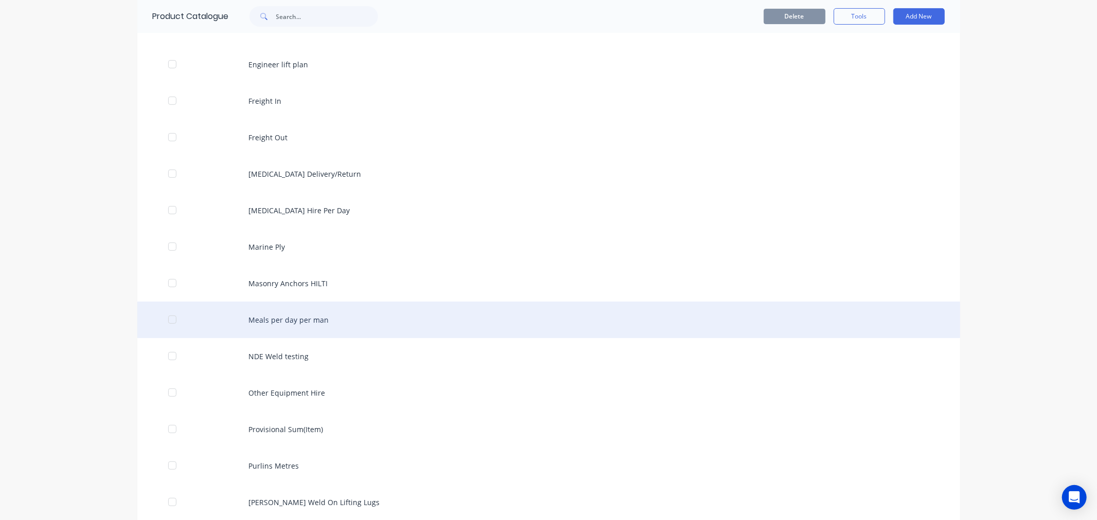
scroll to position [285, 0]
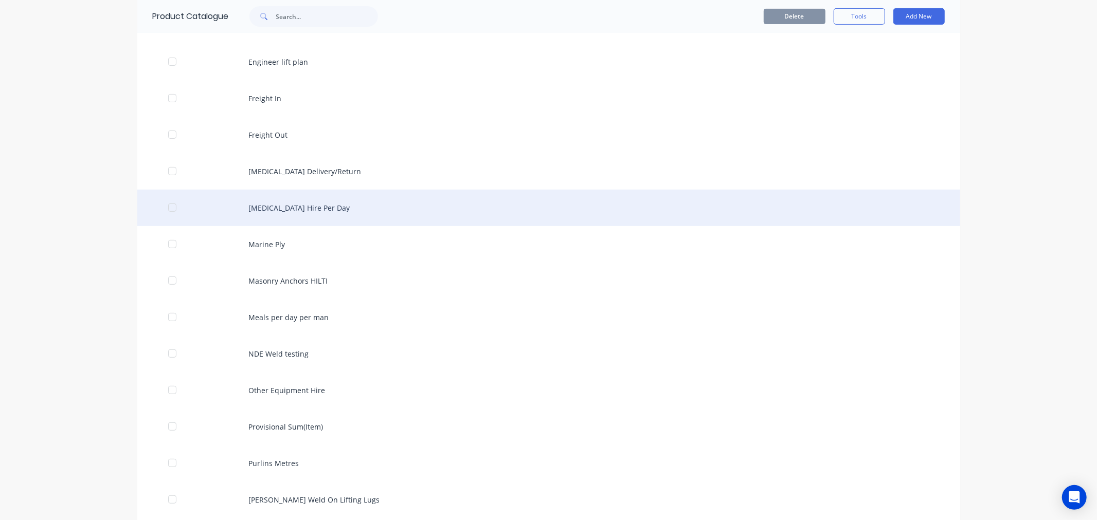
click at [281, 216] on div "Knuckle Hire Per Day" at bounding box center [548, 208] width 823 height 37
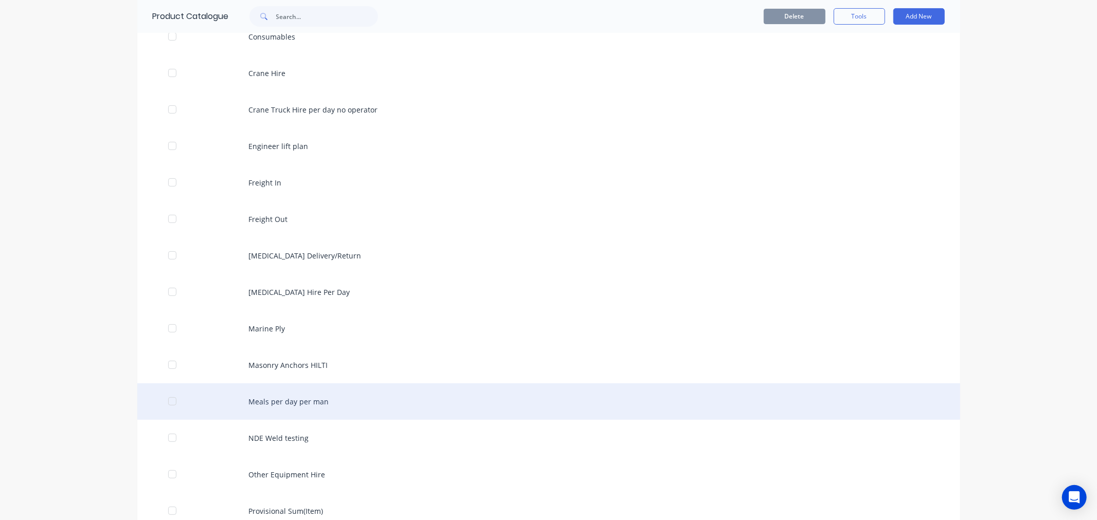
scroll to position [228, 0]
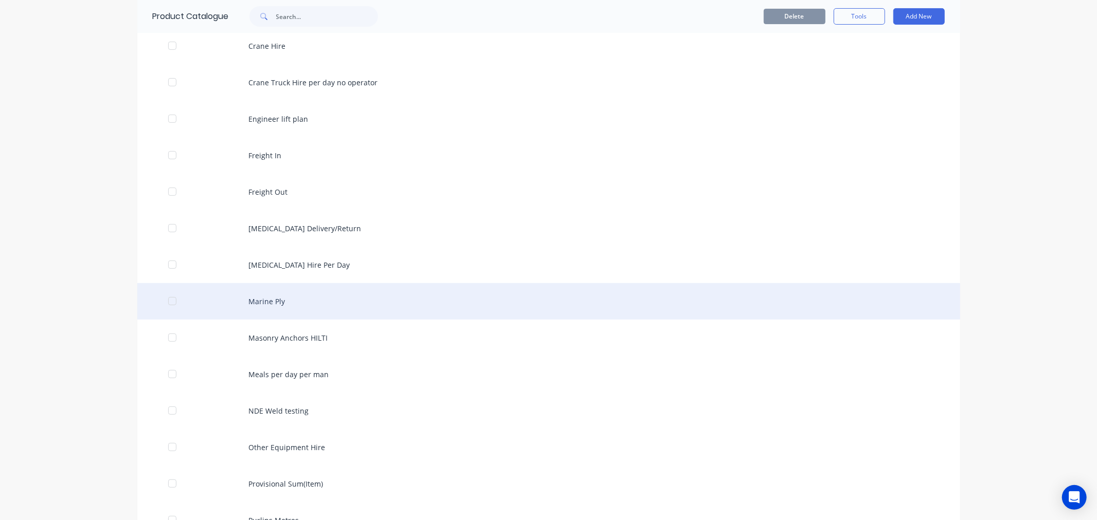
click at [269, 304] on div "Marine Ply" at bounding box center [548, 301] width 823 height 37
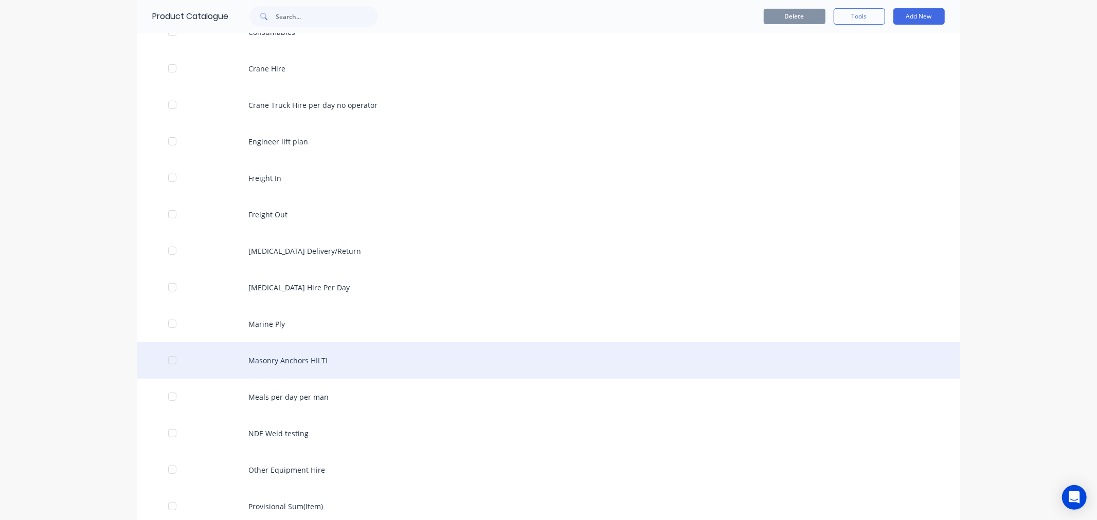
scroll to position [228, 0]
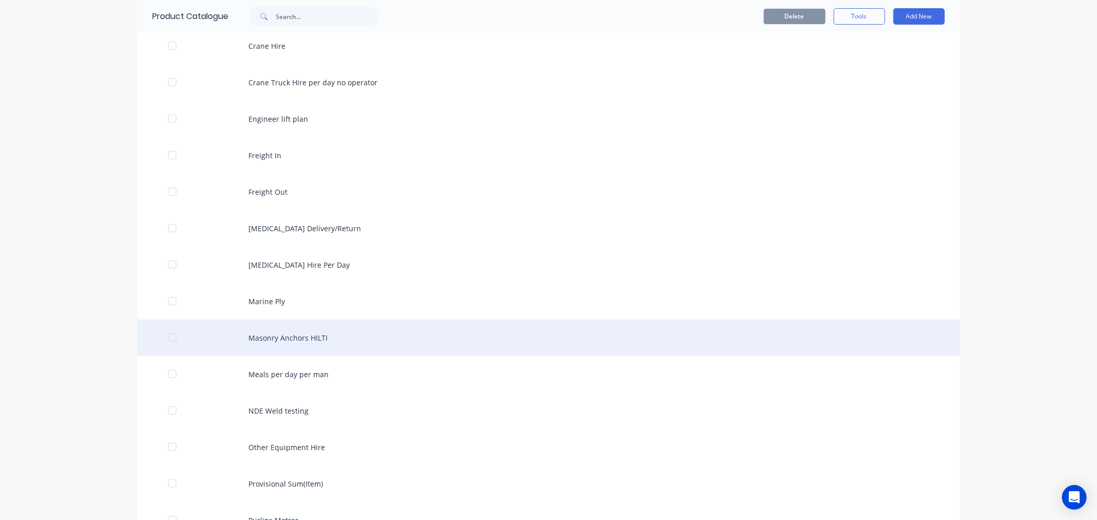
click at [276, 341] on div "Masonry Anchors HILTI" at bounding box center [548, 338] width 823 height 37
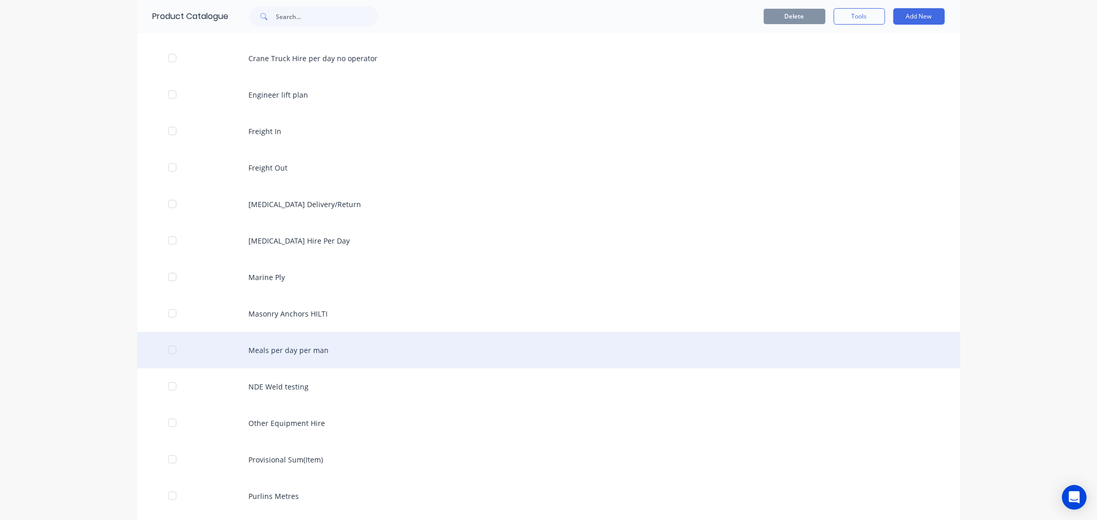
scroll to position [285, 0]
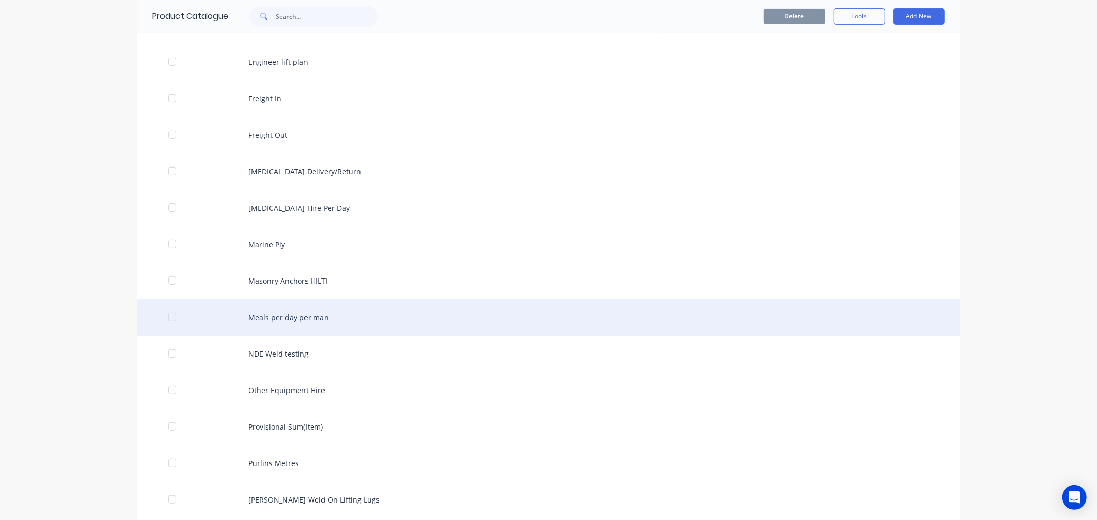
click at [284, 321] on div "Meals per day per man" at bounding box center [548, 317] width 823 height 37
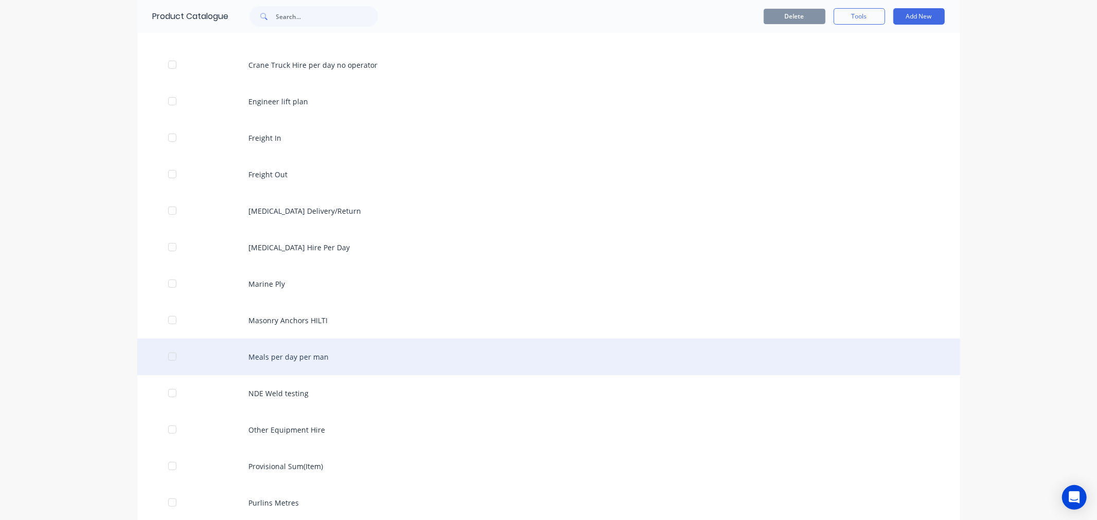
scroll to position [342, 0]
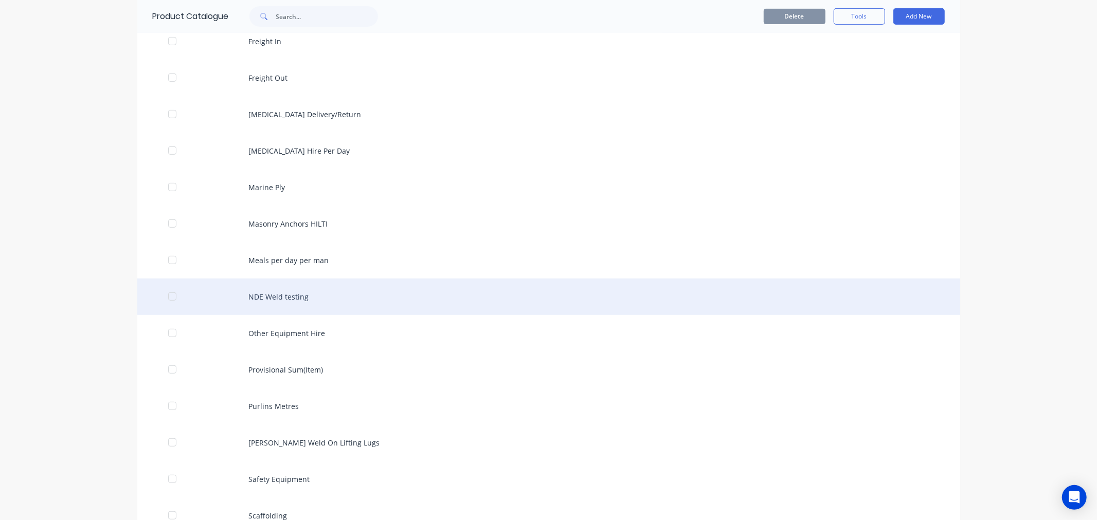
click at [290, 302] on div "NDE Weld testing" at bounding box center [548, 297] width 823 height 37
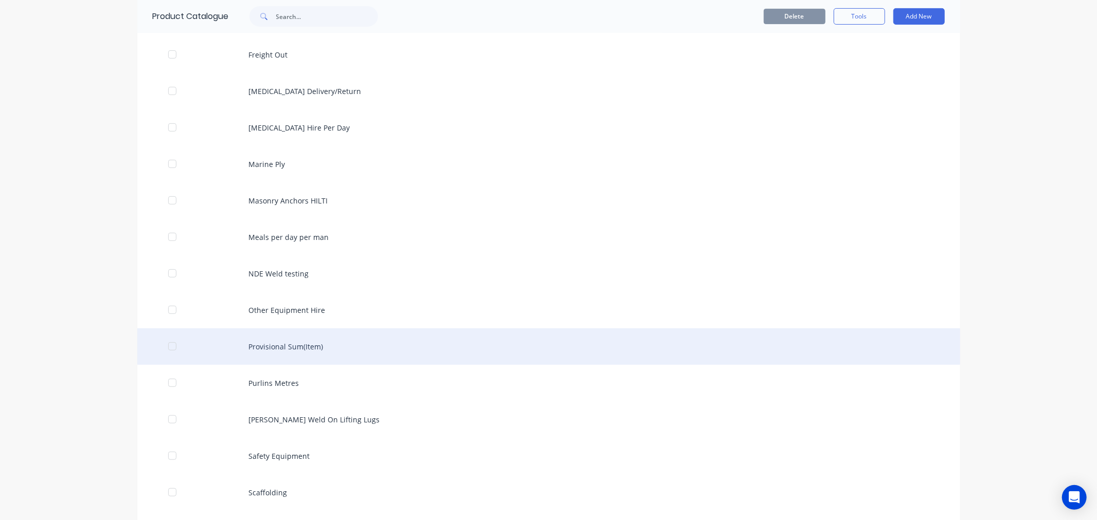
scroll to position [399, 0]
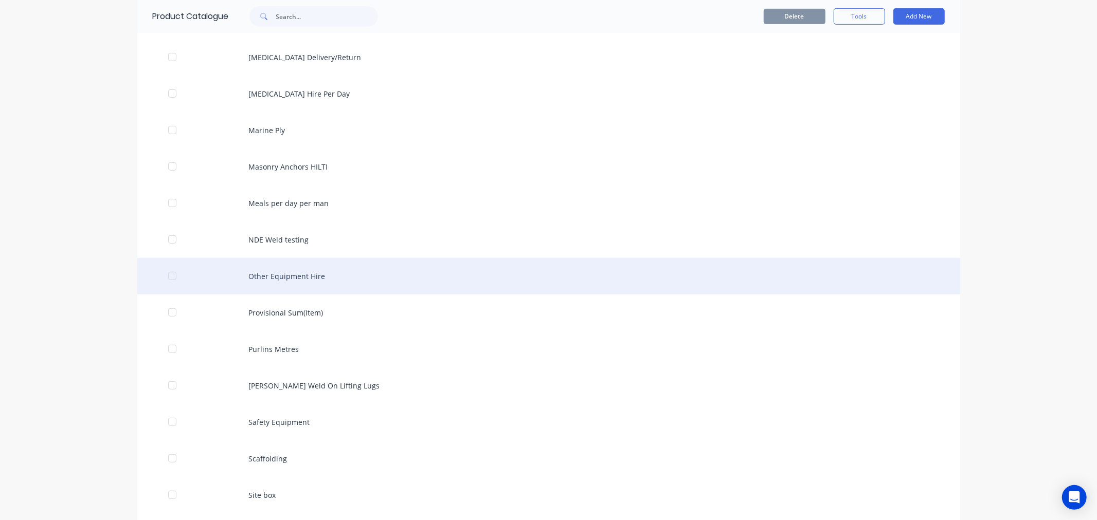
click at [297, 279] on div "Other Equipment Hire" at bounding box center [548, 276] width 823 height 37
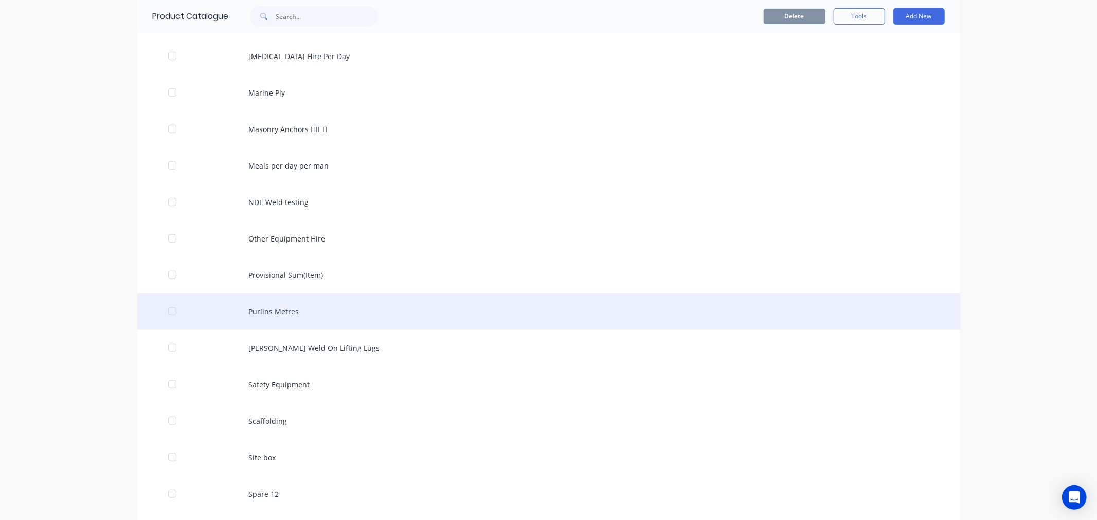
scroll to position [457, 0]
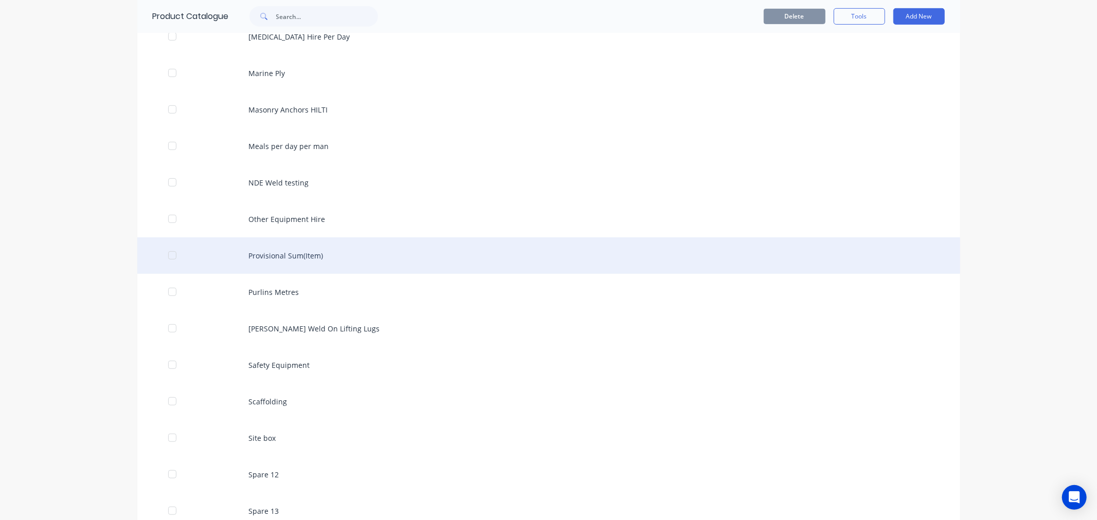
click at [289, 254] on div "Provisional Sum(Item)" at bounding box center [548, 256] width 823 height 37
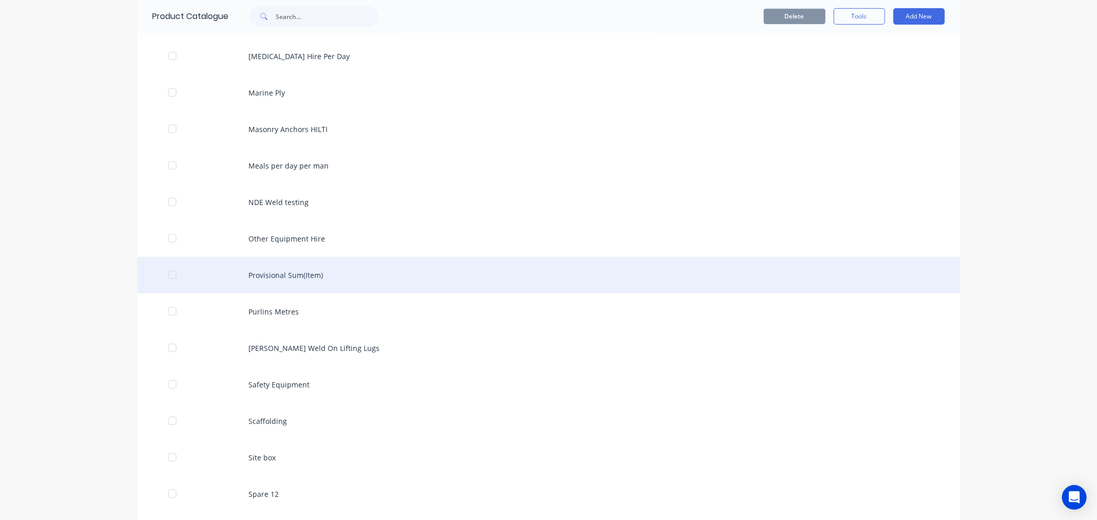
scroll to position [457, 0]
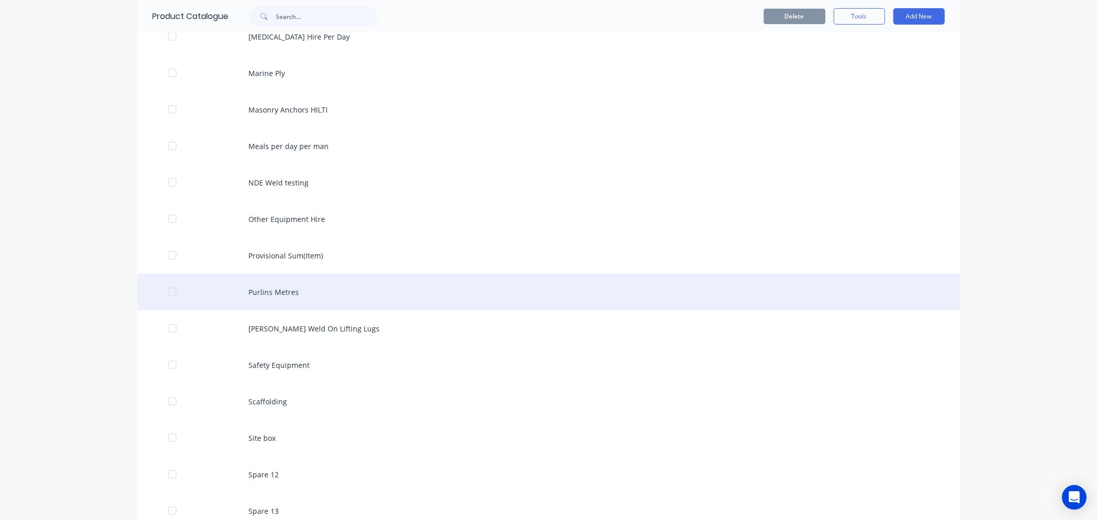
click at [323, 289] on div "Purlins Metres" at bounding box center [548, 292] width 823 height 37
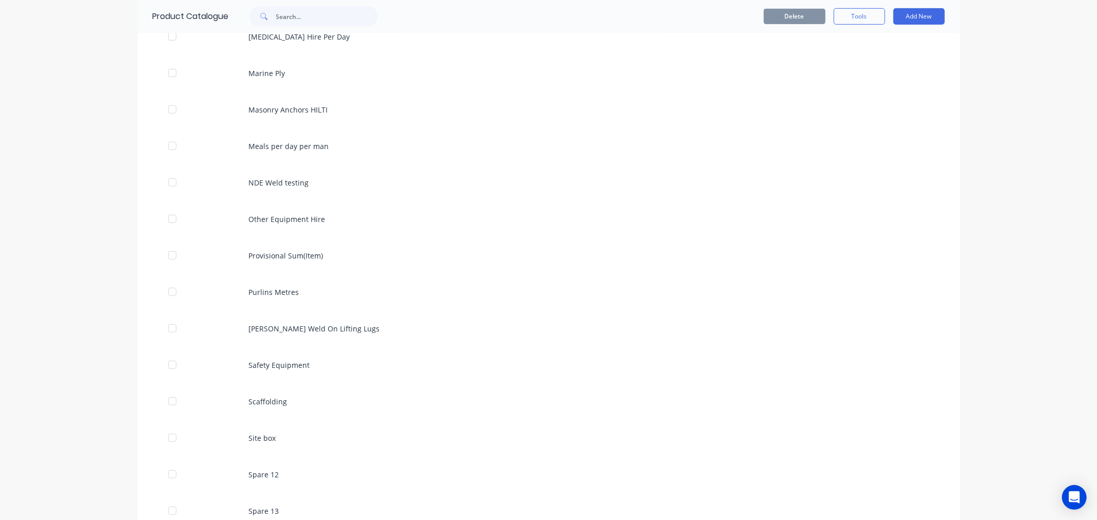
scroll to position [628, 0]
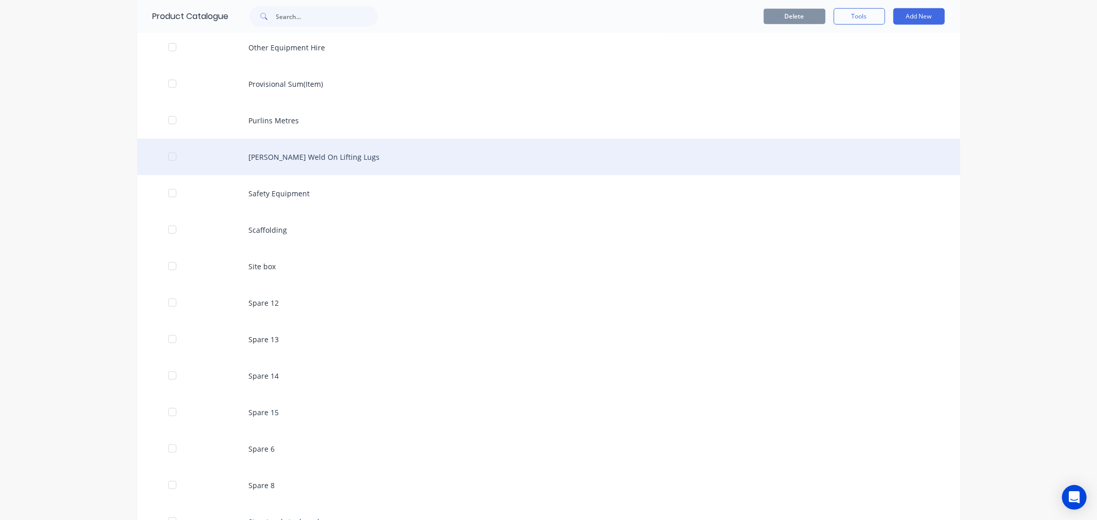
click at [315, 163] on div "RUD Weld On Lifting Lugs" at bounding box center [548, 157] width 823 height 37
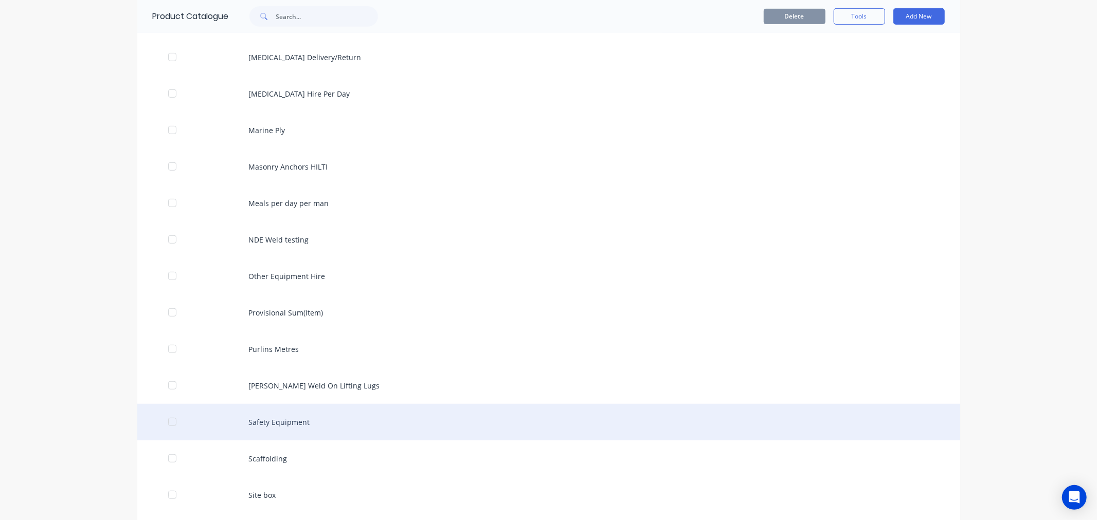
scroll to position [628, 0]
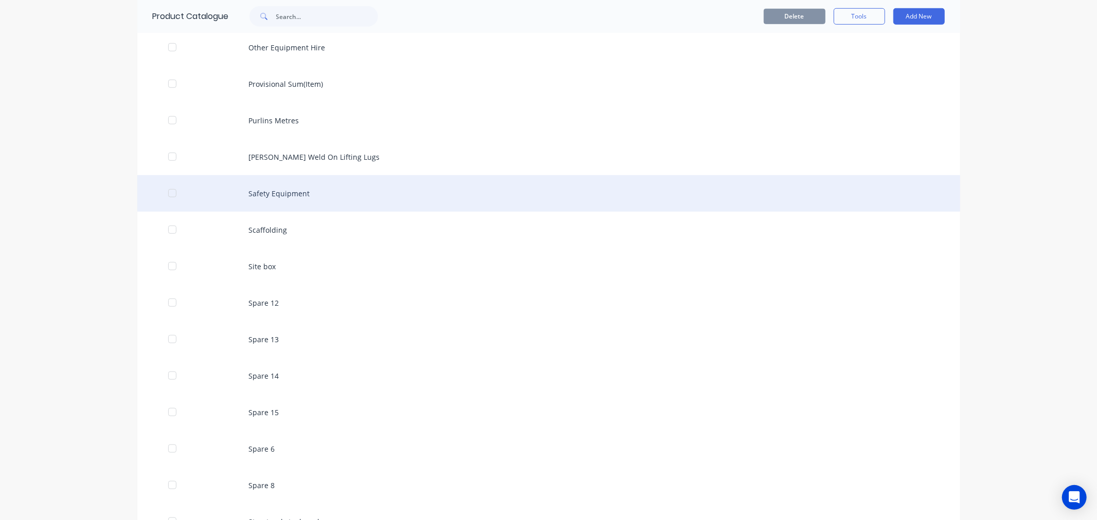
click at [319, 191] on div "Safety Equipment" at bounding box center [548, 193] width 823 height 37
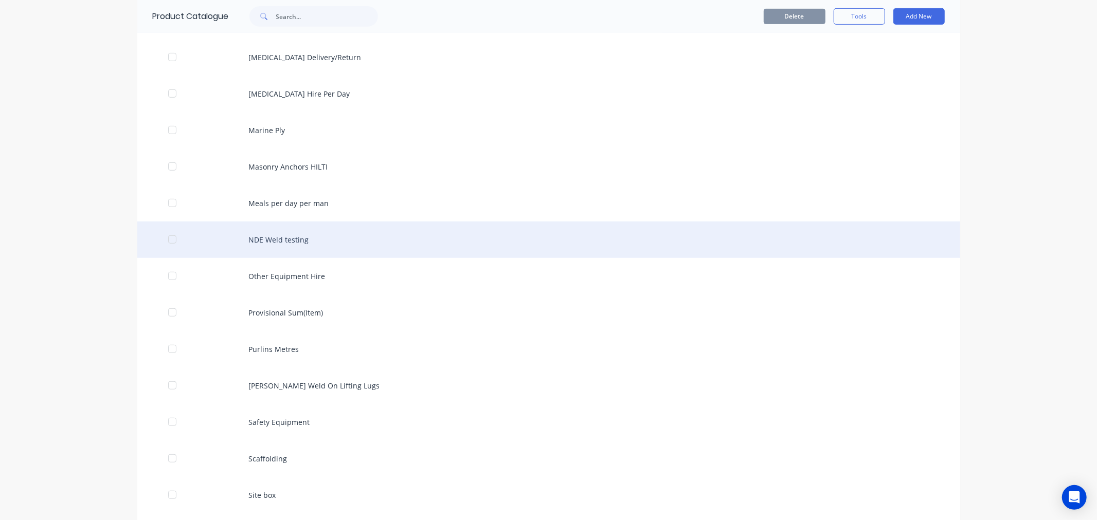
scroll to position [742, 0]
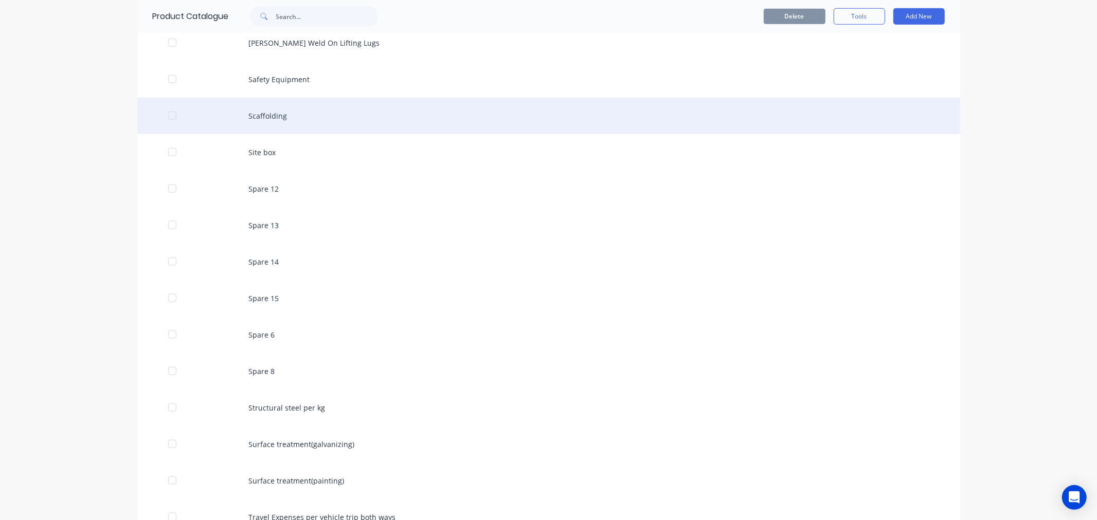
click at [282, 124] on div "Scaffolding" at bounding box center [548, 116] width 823 height 37
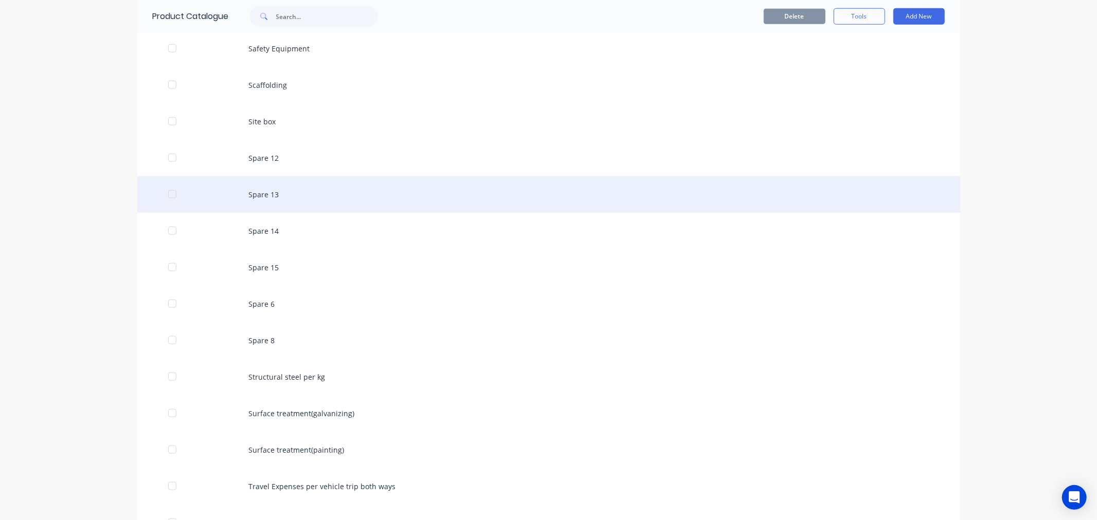
scroll to position [799, 0]
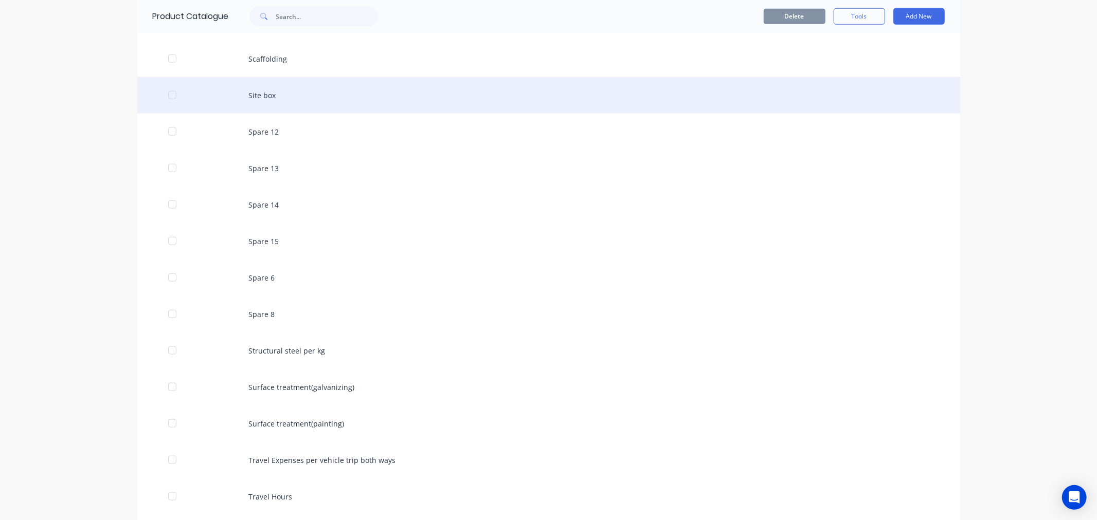
click at [269, 86] on div "Site box" at bounding box center [548, 95] width 823 height 37
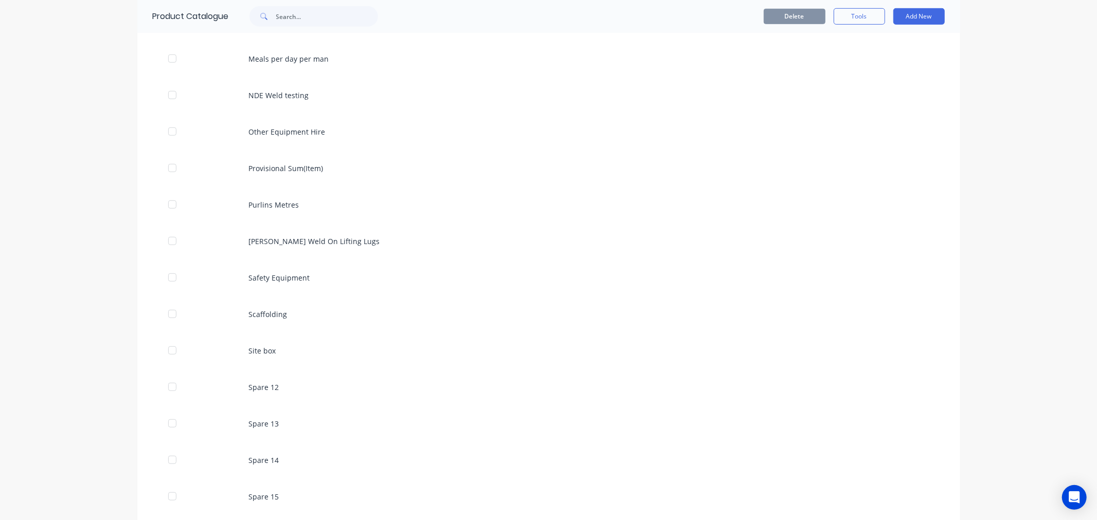
scroll to position [742, 0]
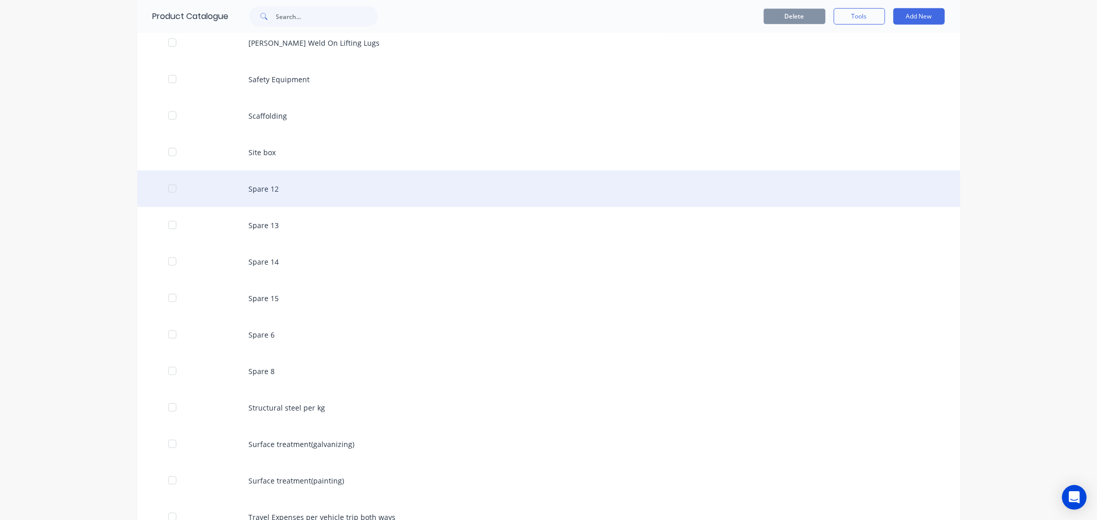
click at [321, 190] on div "Spare 12" at bounding box center [548, 189] width 823 height 37
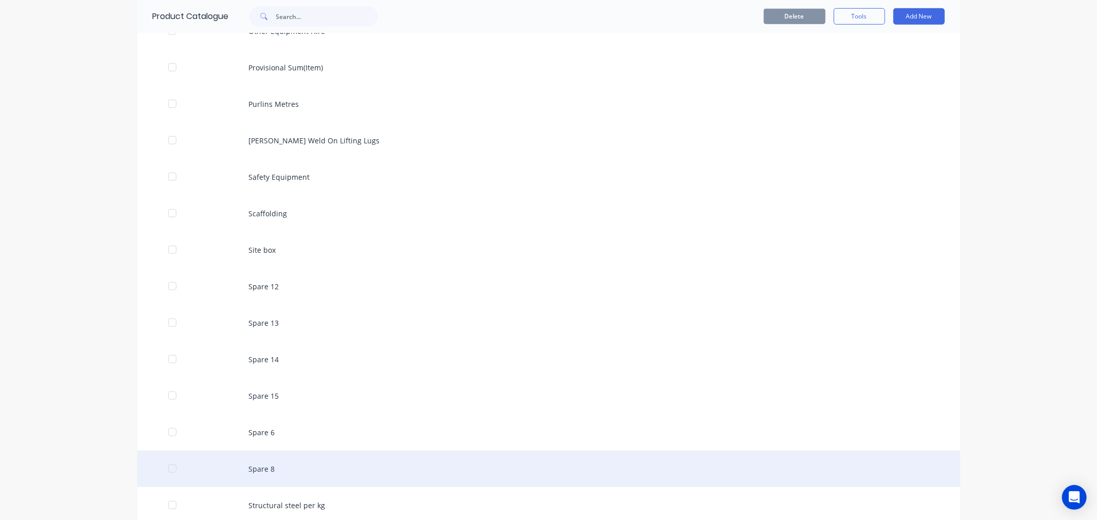
scroll to position [857, 0]
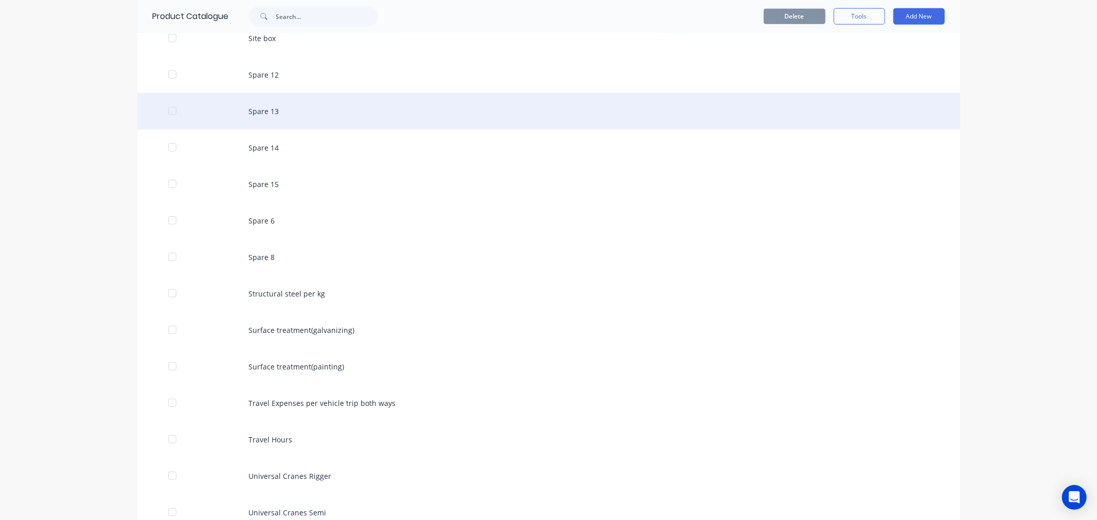
click at [264, 105] on div "Spare 13" at bounding box center [548, 111] width 823 height 37
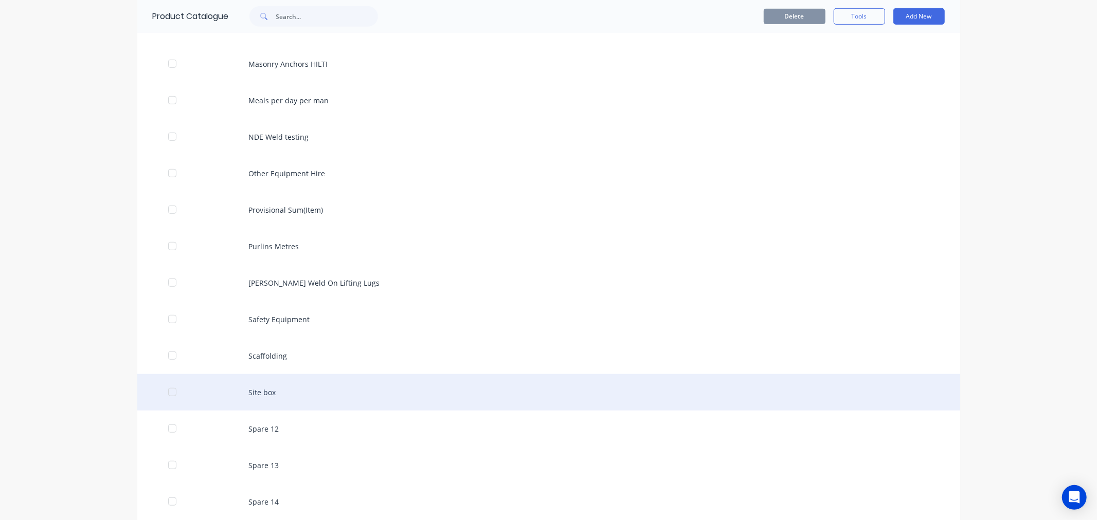
scroll to position [742, 0]
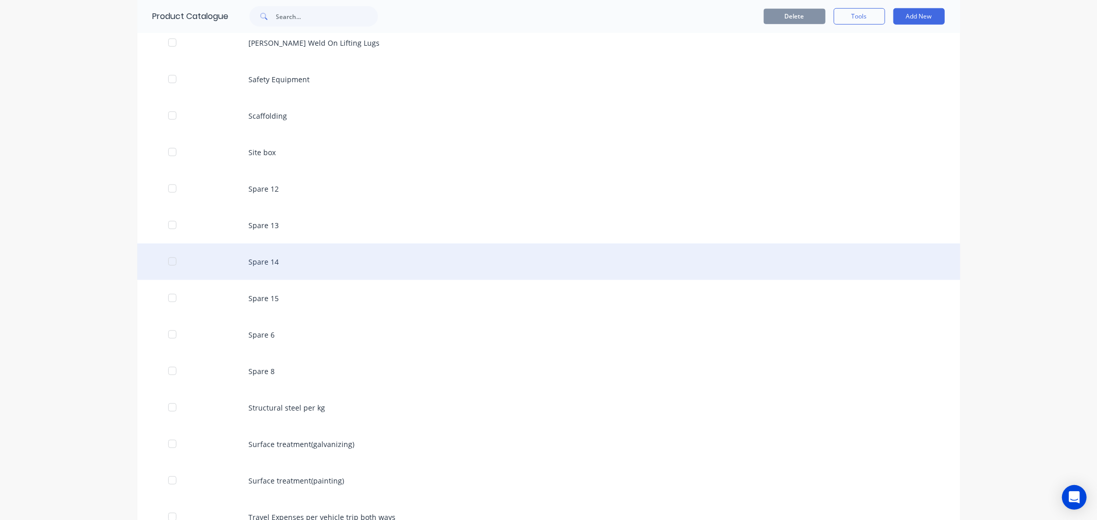
click at [289, 264] on div "Spare 14" at bounding box center [548, 262] width 823 height 37
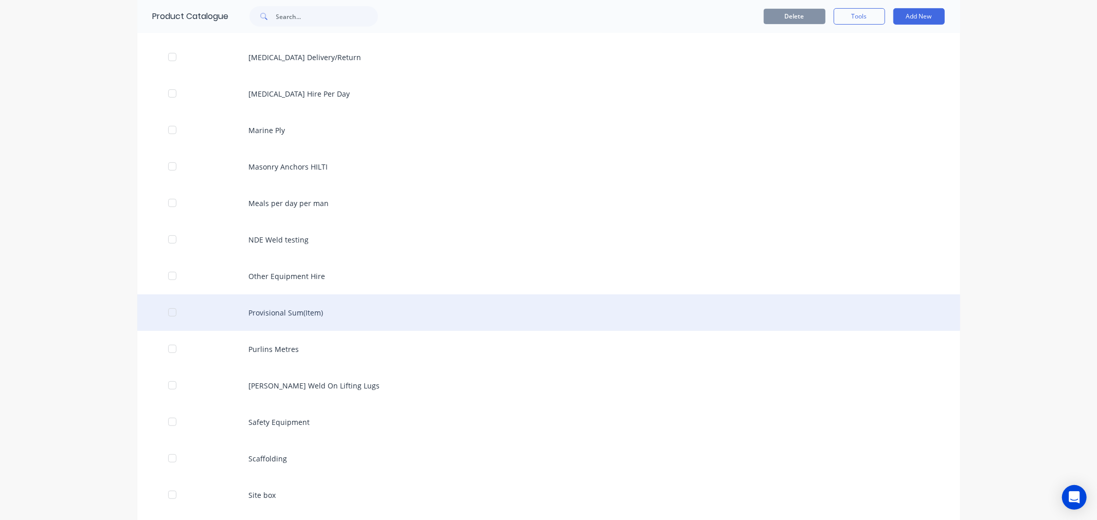
scroll to position [685, 0]
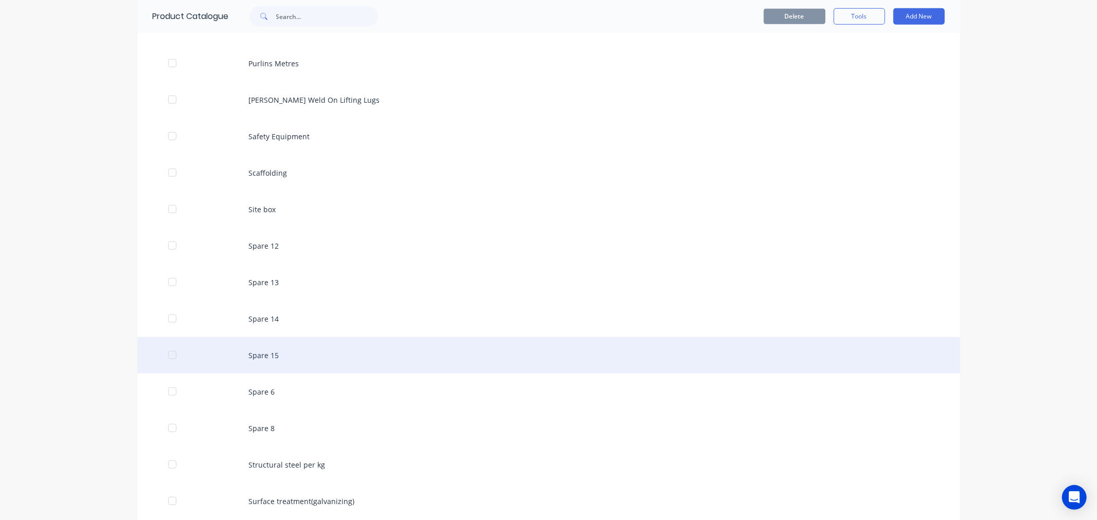
click at [280, 344] on div "Spare 15" at bounding box center [548, 355] width 823 height 37
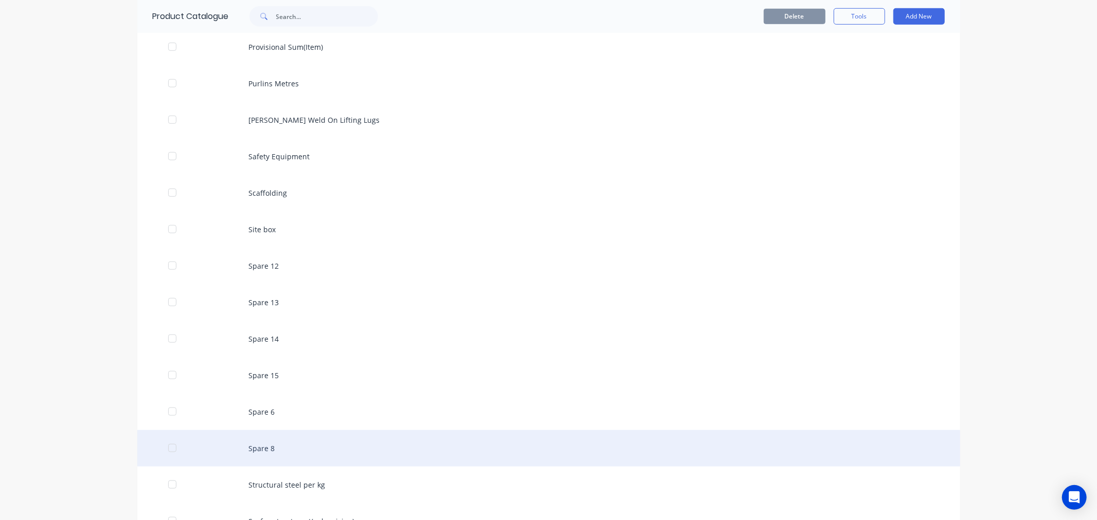
scroll to position [685, 0]
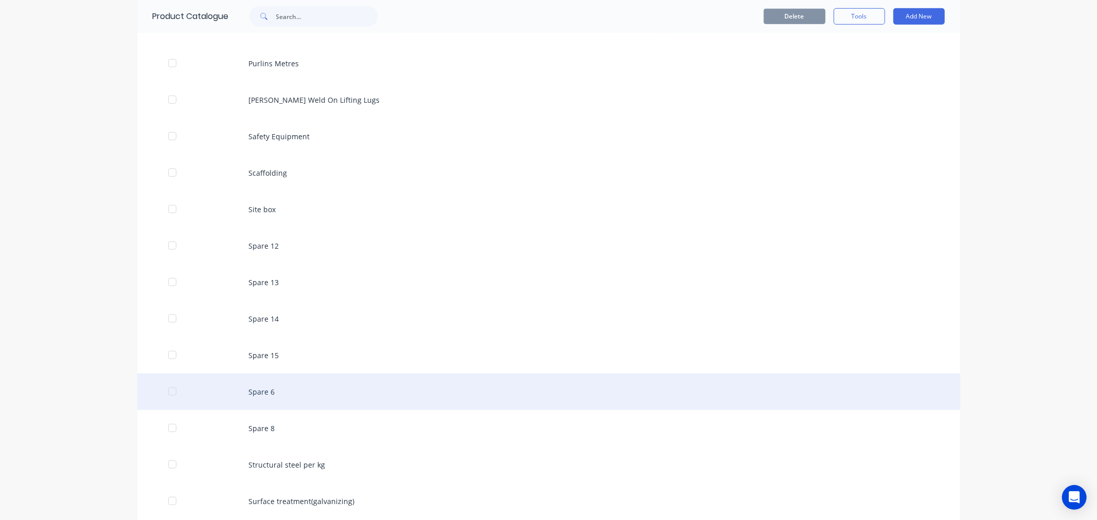
click at [281, 383] on div "Spare 6" at bounding box center [548, 392] width 823 height 37
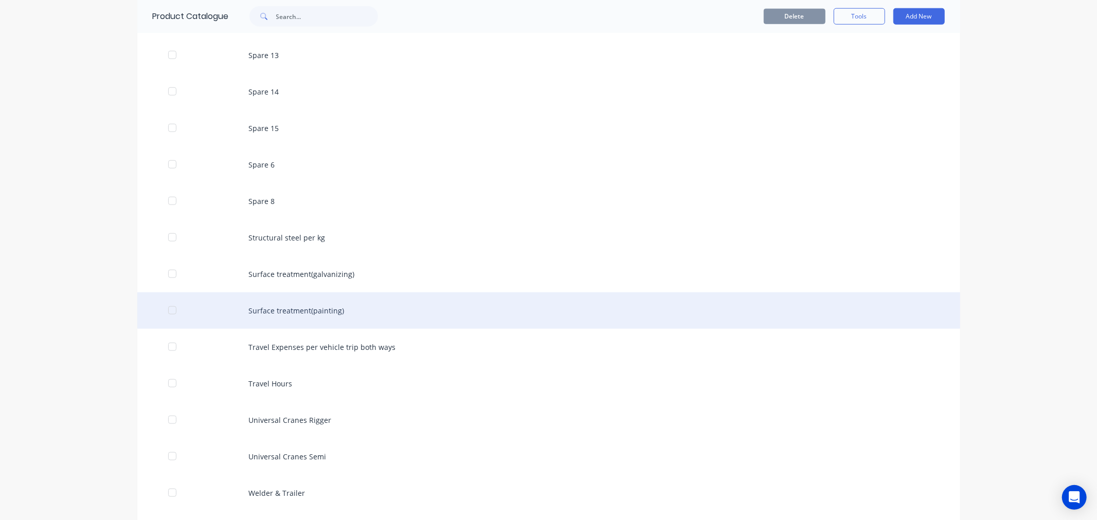
scroll to position [914, 0]
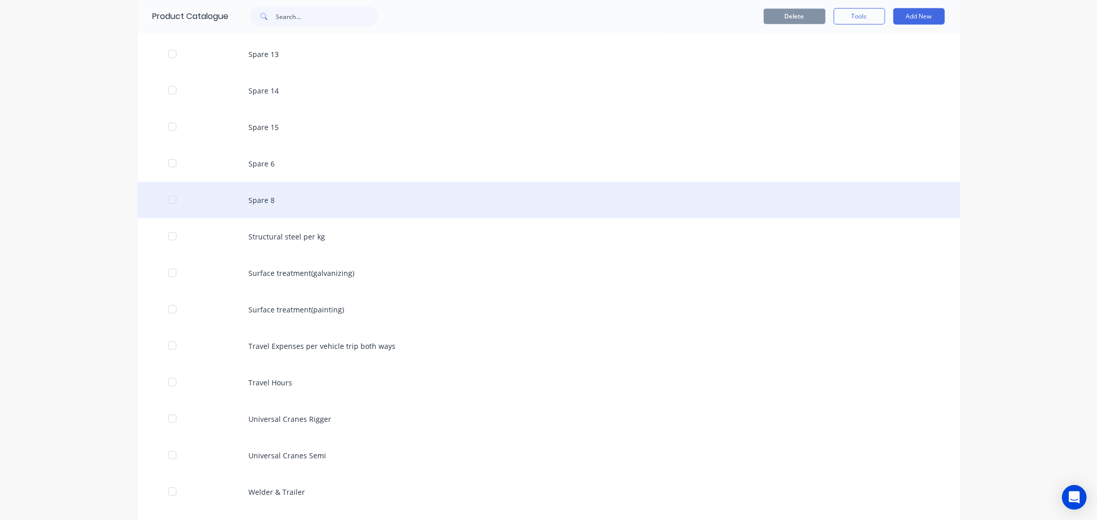
click at [276, 199] on div "Spare 8" at bounding box center [548, 200] width 823 height 37
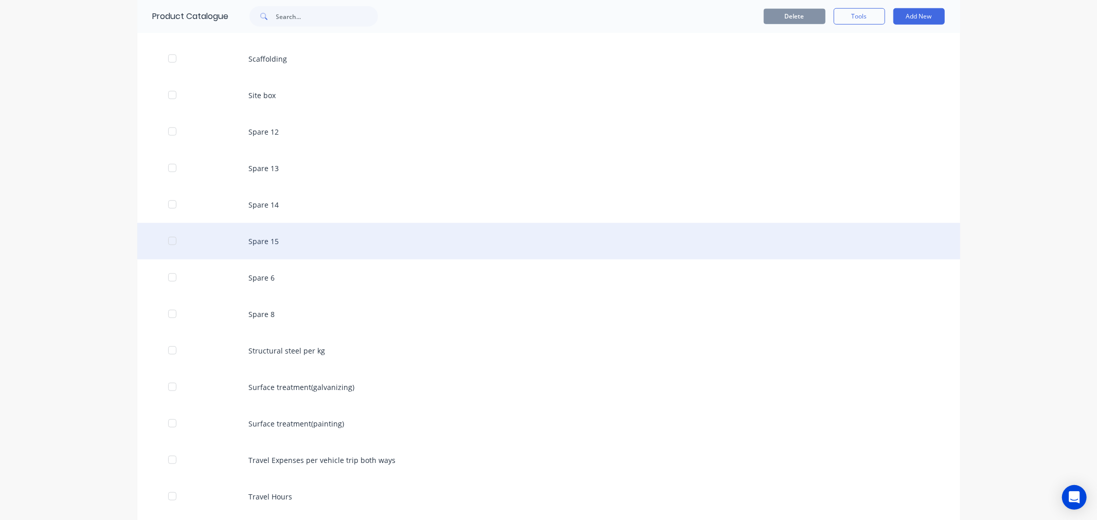
scroll to position [989, 0]
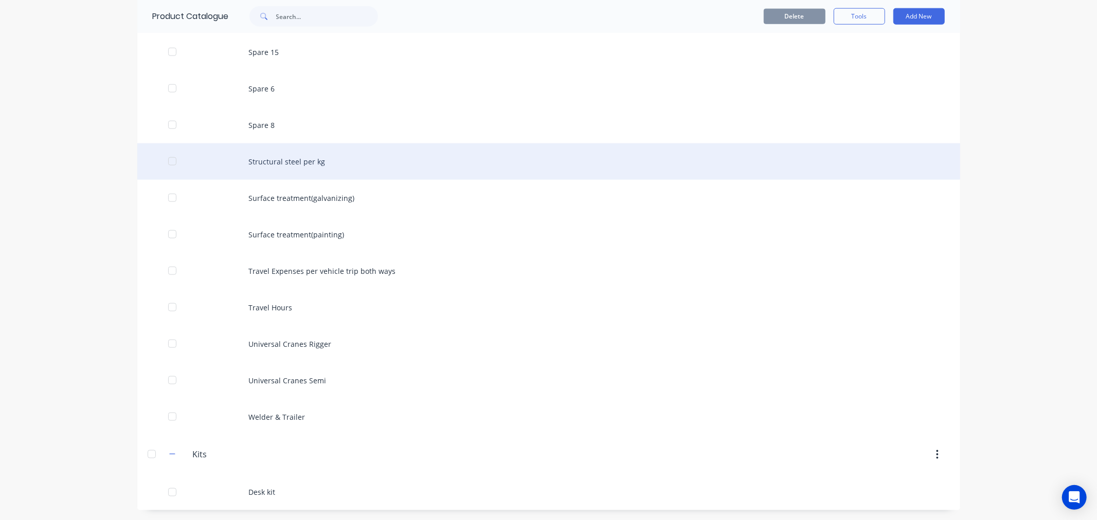
click at [332, 163] on div "Structural steel per kg" at bounding box center [548, 161] width 823 height 37
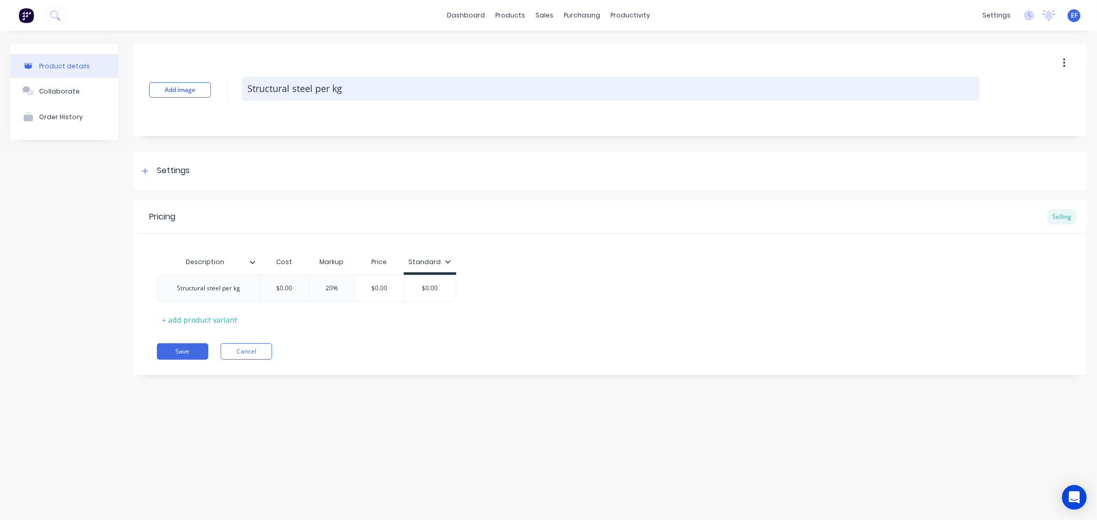
drag, startPoint x: 294, startPoint y: 88, endPoint x: 298, endPoint y: 84, distance: 5.8
click at [295, 87] on textarea "Structural steel per kg" at bounding box center [610, 89] width 737 height 24
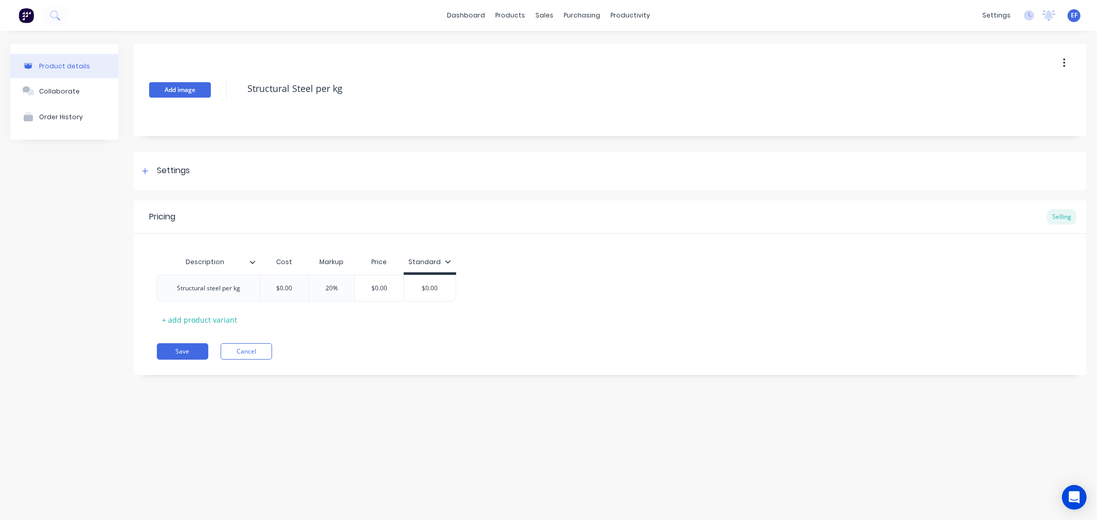
drag, startPoint x: 315, startPoint y: 85, endPoint x: 180, endPoint y: 95, distance: 135.1
click at [180, 95] on div "Add image Structural Steel per kg" at bounding box center [610, 90] width 953 height 93
type textarea "Structural Steel per kg"
click at [209, 290] on div "Structural steel per kg" at bounding box center [209, 288] width 80 height 13
drag, startPoint x: 219, startPoint y: 289, endPoint x: 173, endPoint y: 292, distance: 46.3
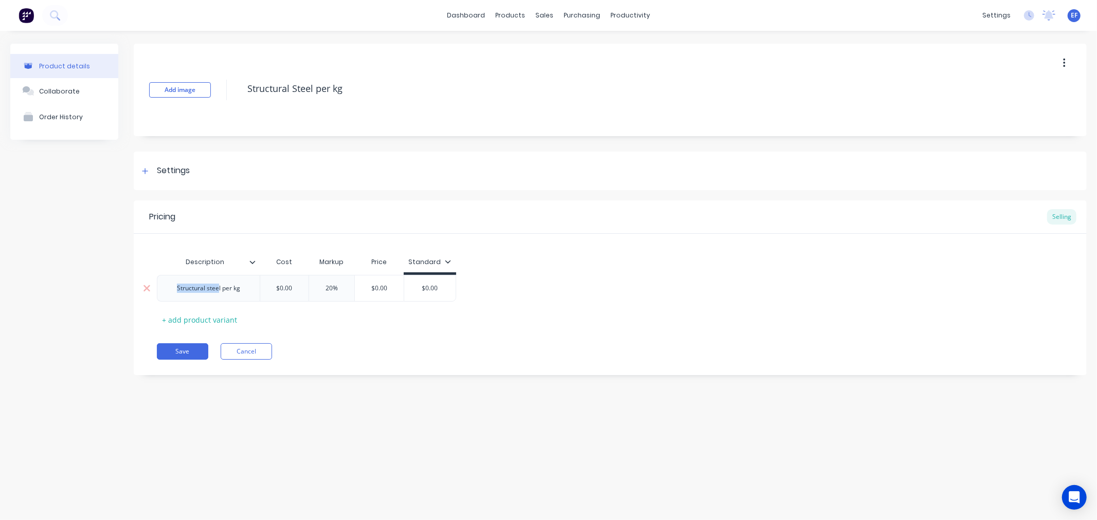
click at [173, 292] on div "Structural steel per kg" at bounding box center [209, 288] width 80 height 13
paste div
click at [384, 353] on div "Save Cancel" at bounding box center [622, 351] width 930 height 16
click at [171, 338] on div "Pricing Selling Description Cost Markup Price Standard Structural Steel per kg …" at bounding box center [610, 288] width 953 height 175
click at [171, 352] on button "Save" at bounding box center [182, 351] width 51 height 16
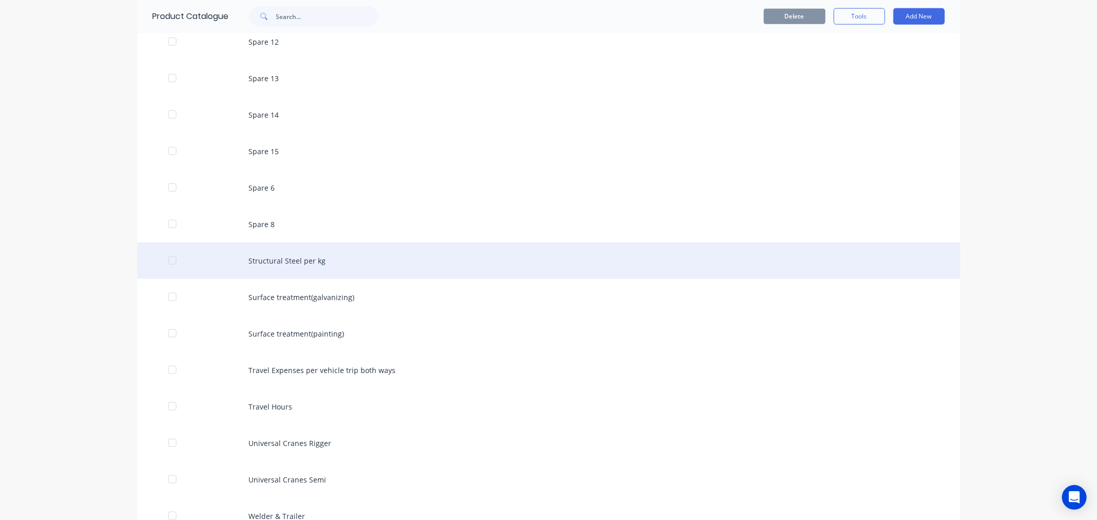
scroll to position [989, 0]
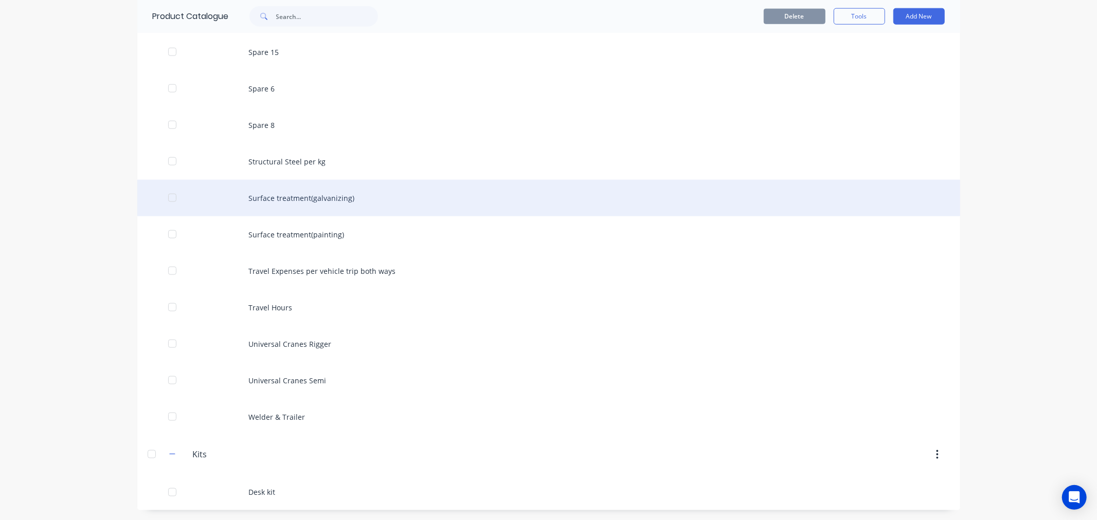
click at [289, 208] on div "Surface treatment(galvanizing)" at bounding box center [548, 198] width 823 height 37
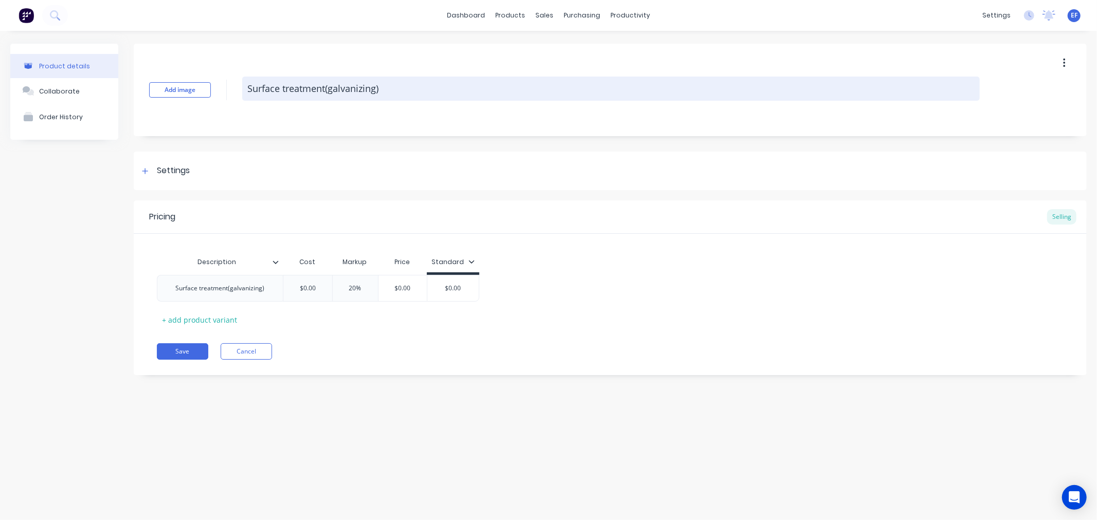
click at [284, 87] on textarea "Surface treatment(galvanizing)" at bounding box center [610, 89] width 737 height 24
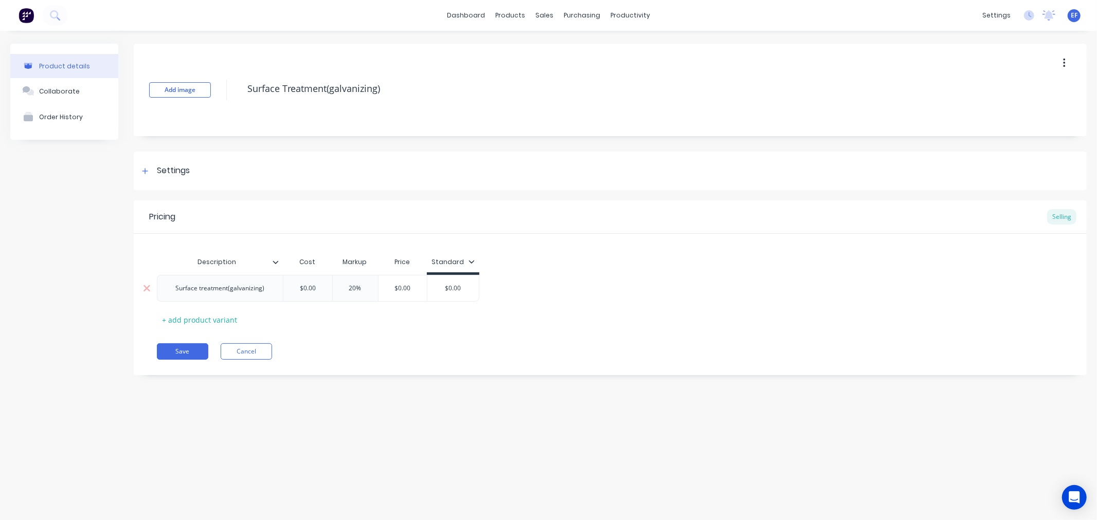
type textarea "Surface Treatment(galvanizing)"
click at [206, 290] on div "Surface treatment(galvanizing)" at bounding box center [220, 288] width 105 height 13
click at [203, 290] on div "Surface treatment(galvanizing)" at bounding box center [220, 288] width 105 height 13
click at [189, 353] on button "Save" at bounding box center [182, 351] width 51 height 16
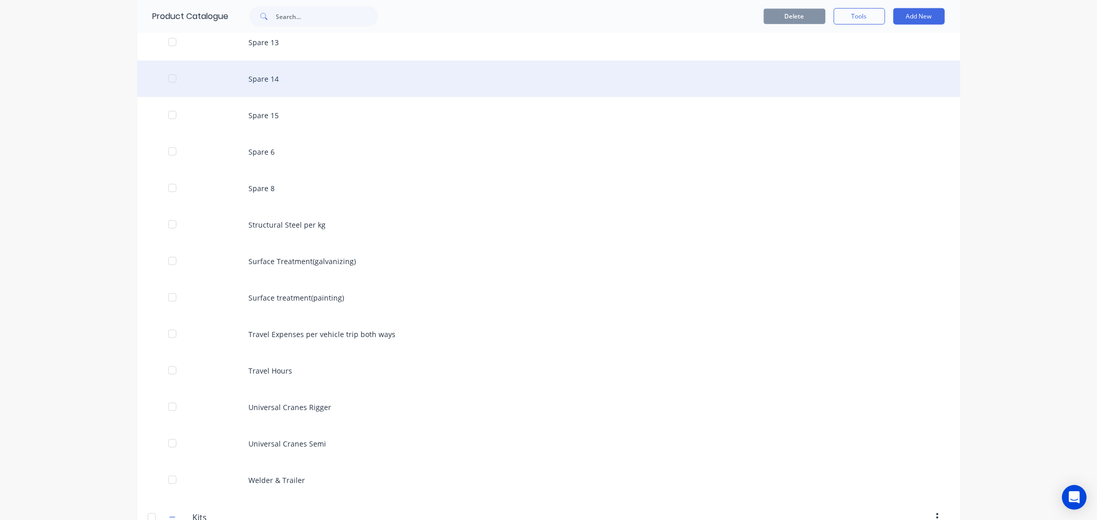
scroll to position [989, 0]
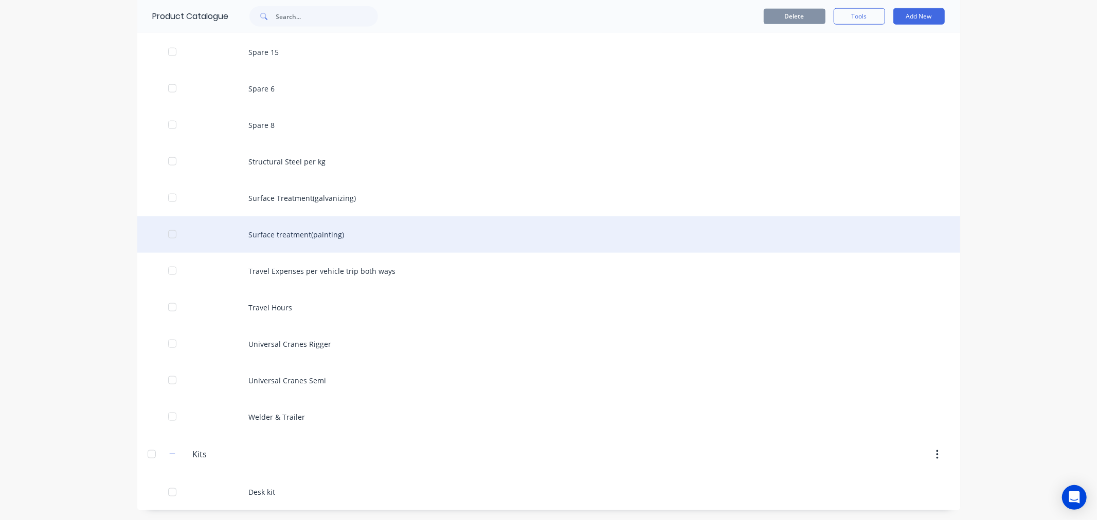
click at [242, 230] on div "Surface treatment(painting)" at bounding box center [548, 234] width 823 height 37
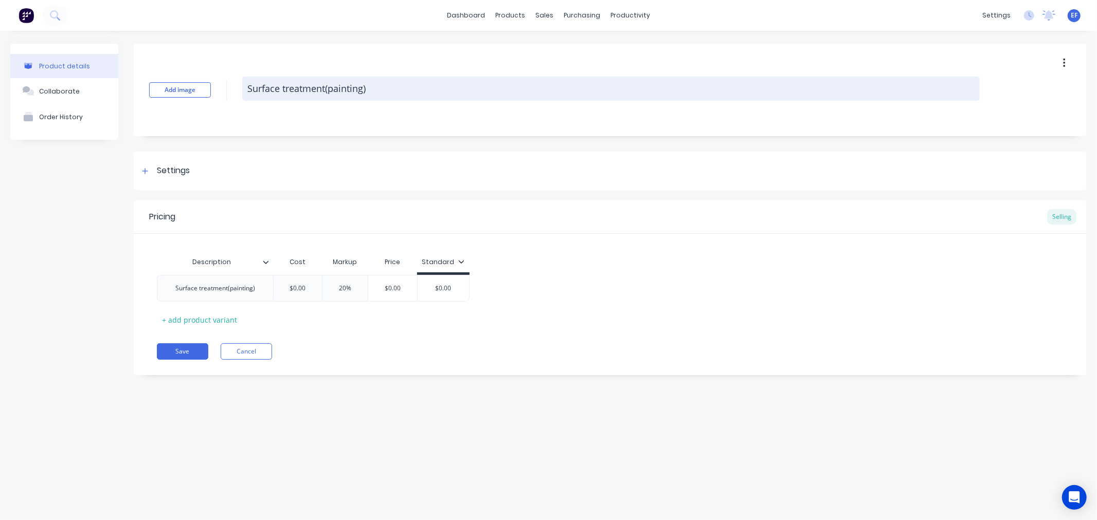
click at [283, 86] on textarea "Surface treatment(painting)" at bounding box center [610, 89] width 737 height 24
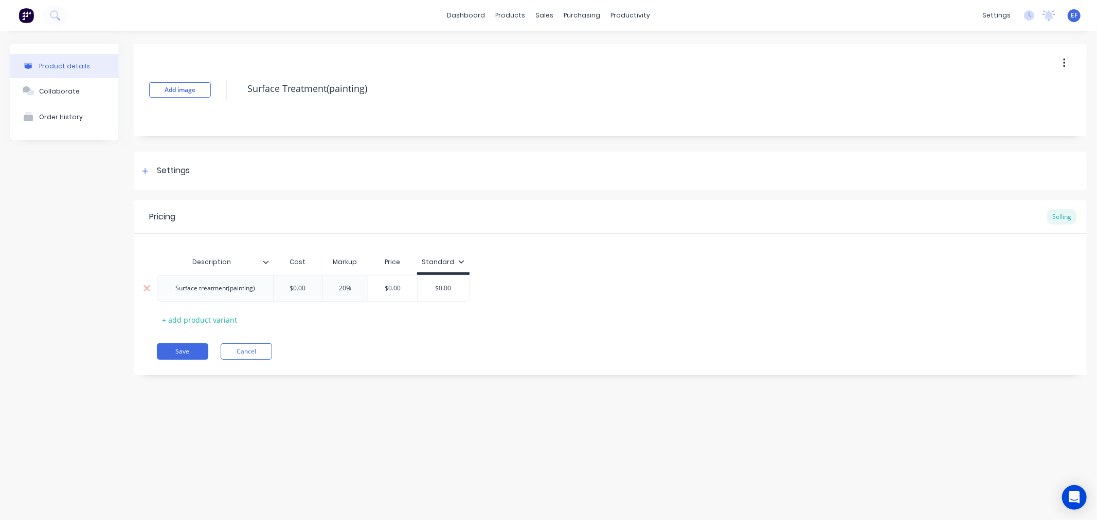
type textarea "Surface Treatment(painting)"
click at [202, 288] on div "Surface treatment(painting)" at bounding box center [215, 288] width 96 height 13
click at [173, 346] on button "Save" at bounding box center [182, 351] width 51 height 16
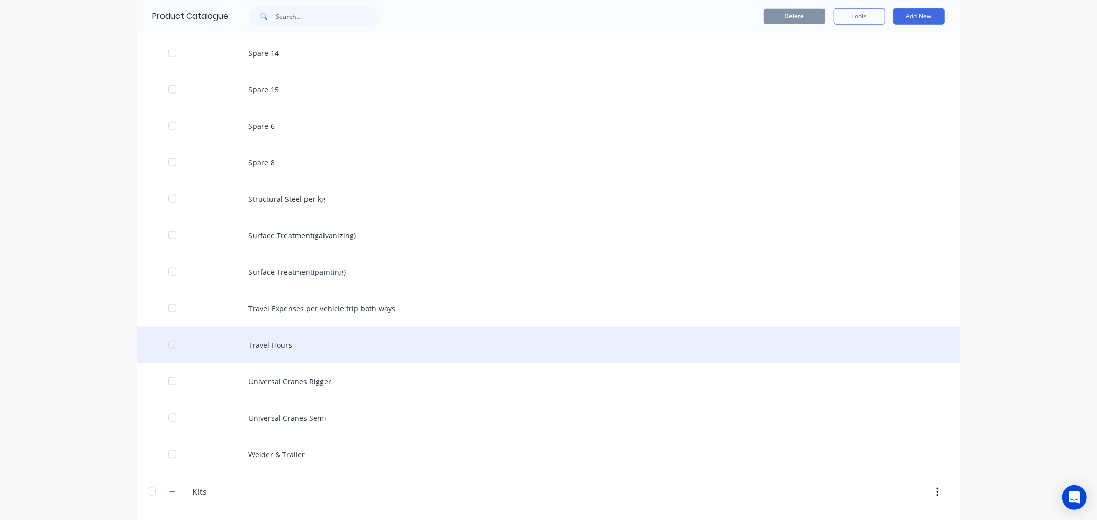
scroll to position [989, 0]
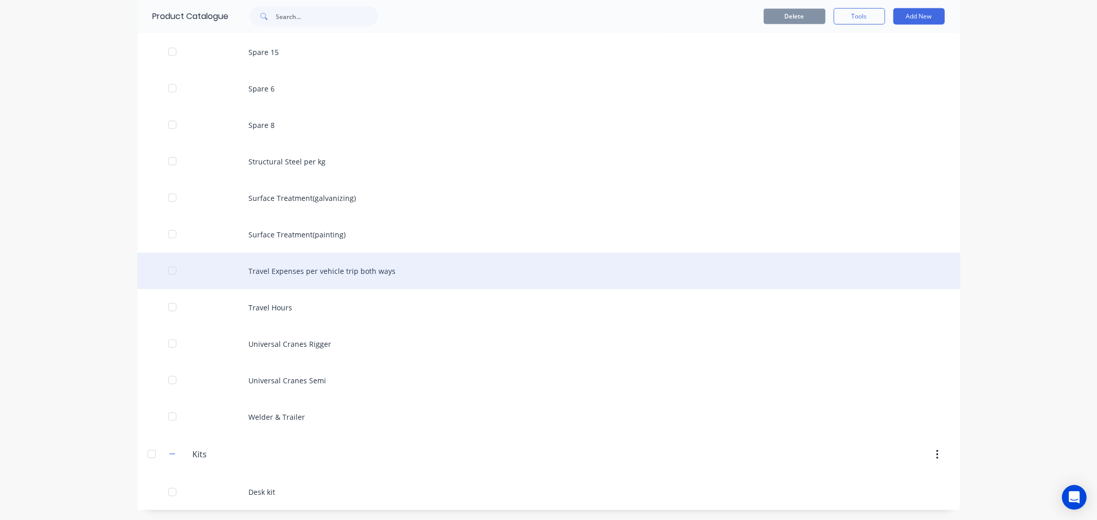
click at [357, 273] on div "Travel Expenses per vehicle trip both ways" at bounding box center [548, 271] width 823 height 37
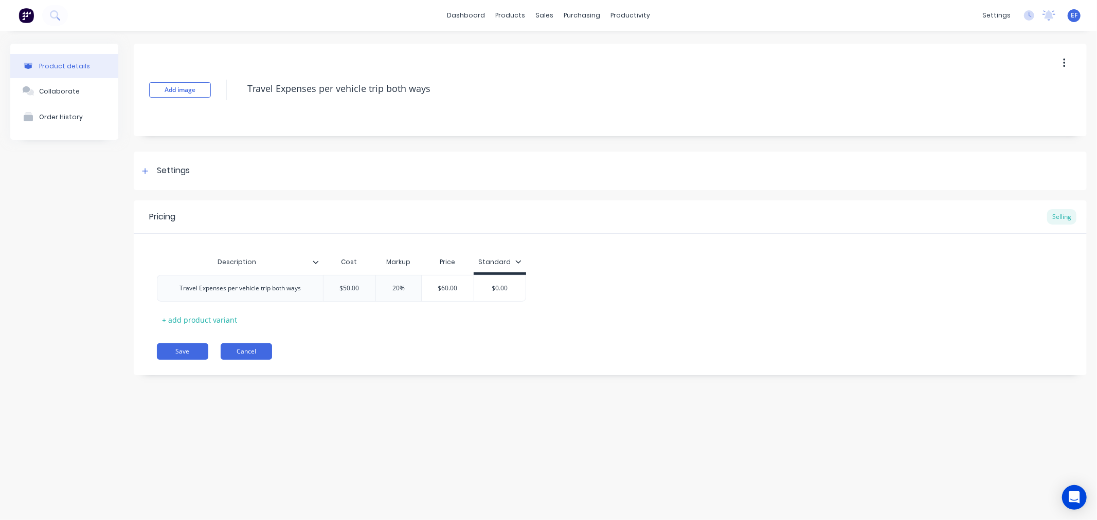
click at [238, 355] on button "Cancel" at bounding box center [246, 351] width 51 height 16
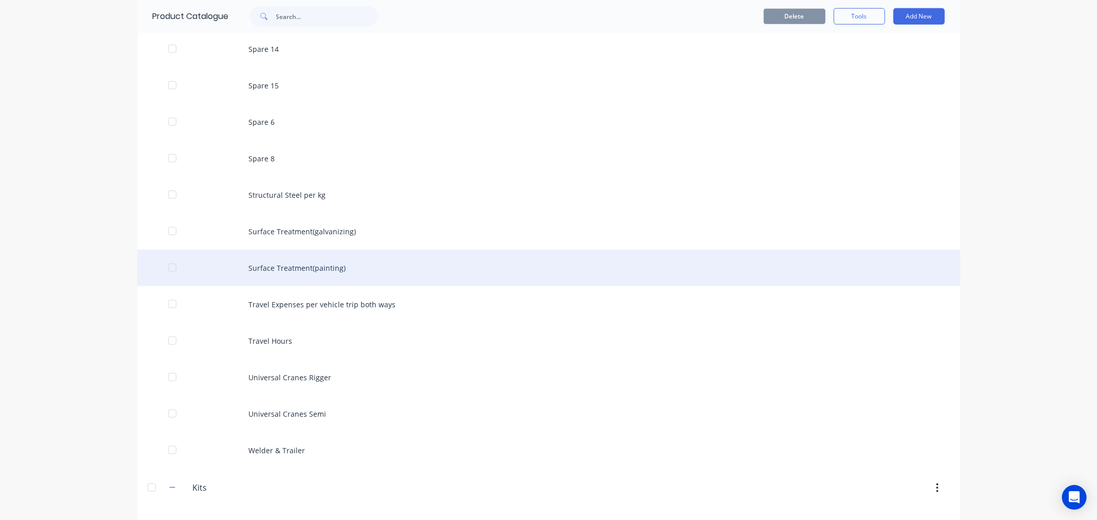
scroll to position [989, 0]
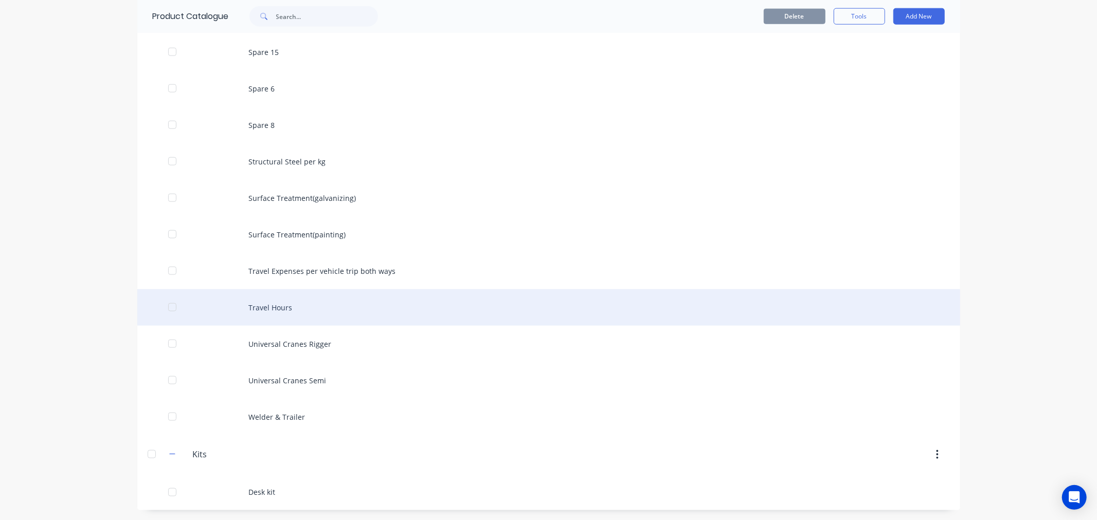
click at [258, 320] on div "Travel Hours" at bounding box center [548, 307] width 823 height 37
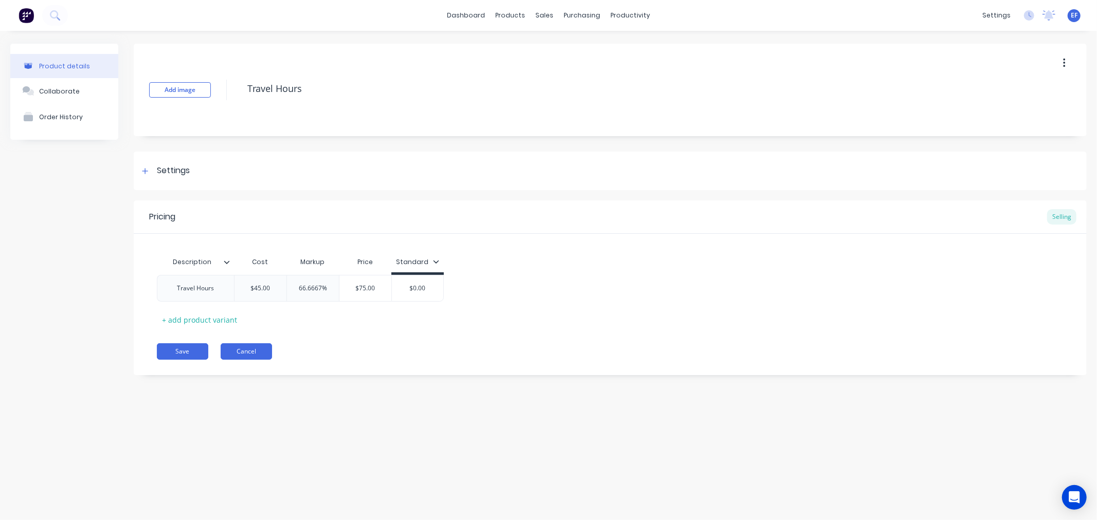
click at [240, 352] on button "Cancel" at bounding box center [246, 351] width 51 height 16
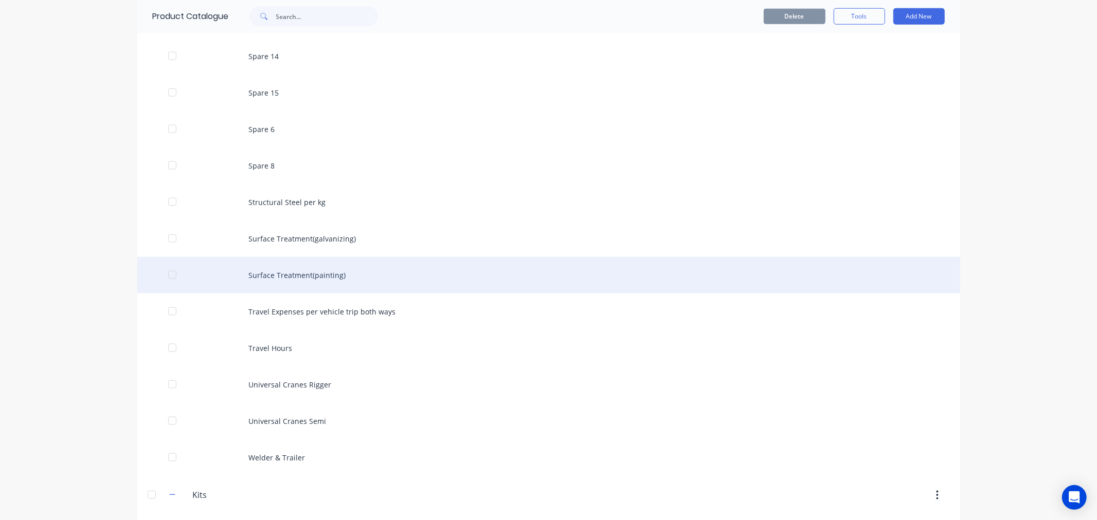
scroll to position [989, 0]
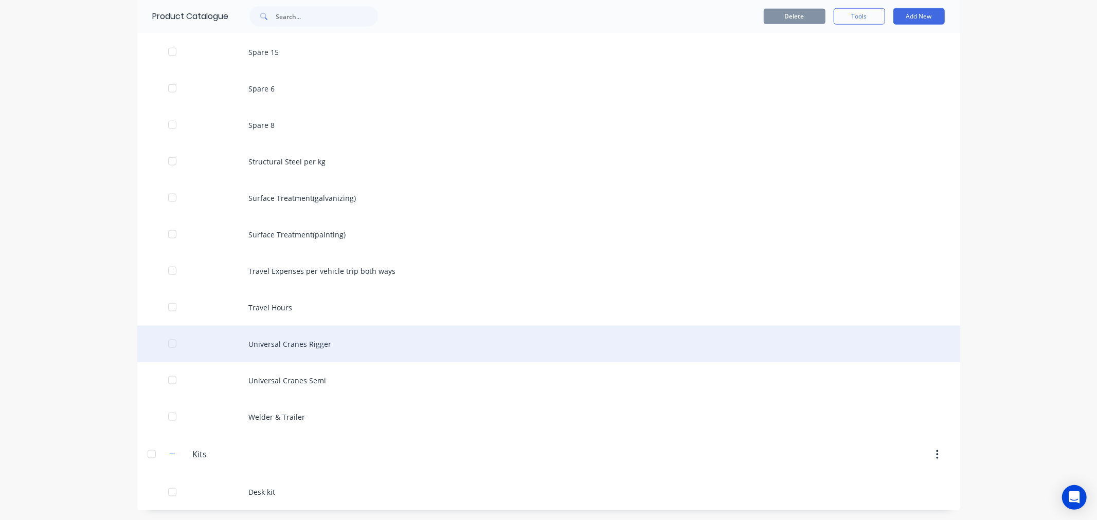
click at [287, 347] on div "Universal Cranes Rigger" at bounding box center [548, 344] width 823 height 37
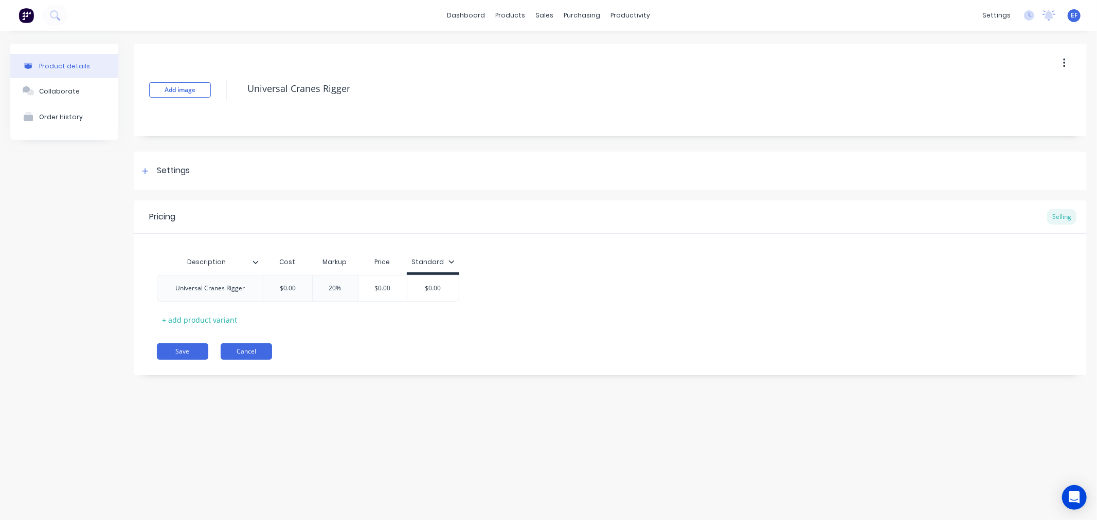
click at [265, 355] on button "Cancel" at bounding box center [246, 351] width 51 height 16
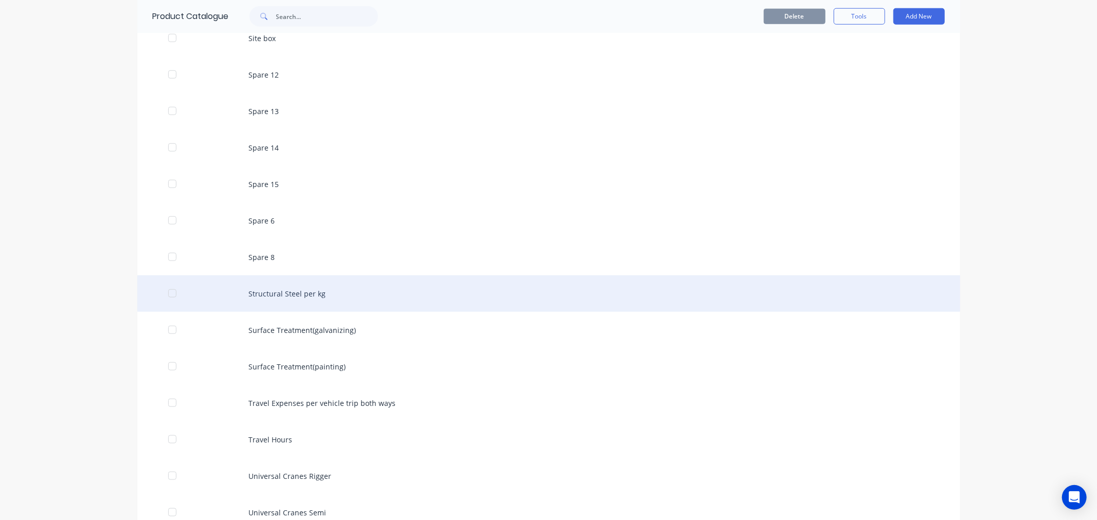
scroll to position [989, 0]
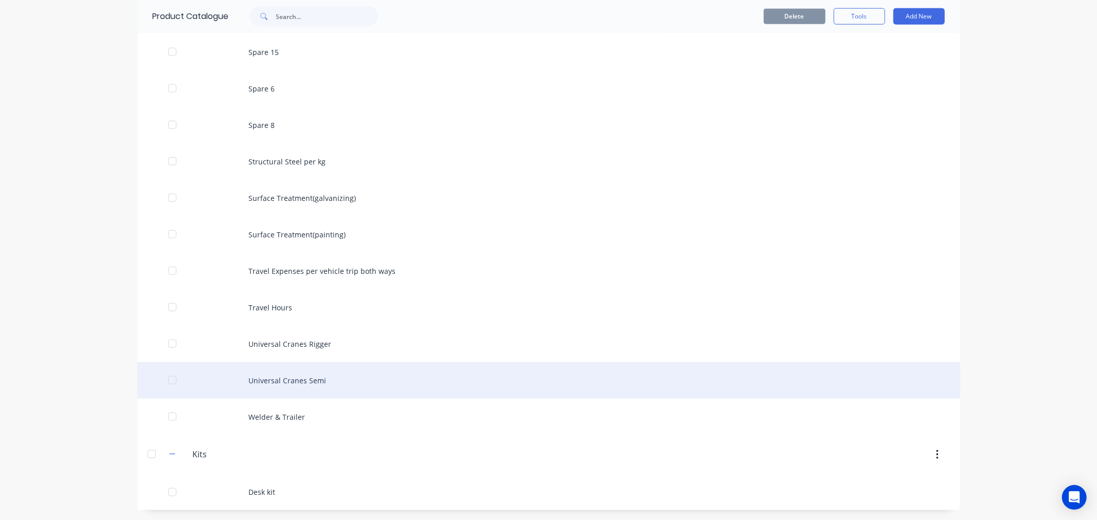
click at [290, 383] on div "Universal Cranes Semi" at bounding box center [548, 380] width 823 height 37
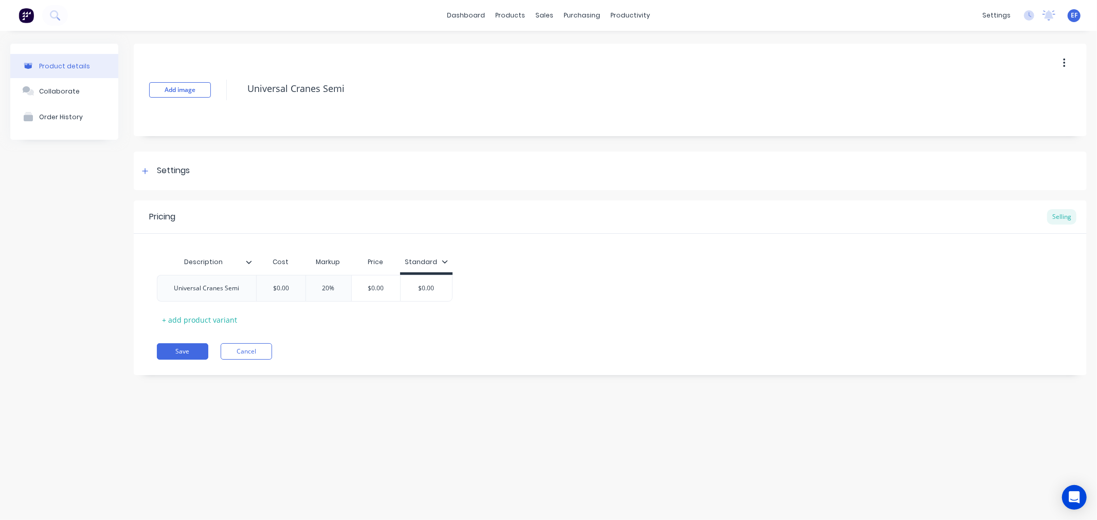
click at [247, 363] on div "Pricing Selling Description Cost Markup Price Standard Universal Cranes Semi $0…" at bounding box center [610, 288] width 953 height 175
click at [250, 353] on button "Cancel" at bounding box center [246, 351] width 51 height 16
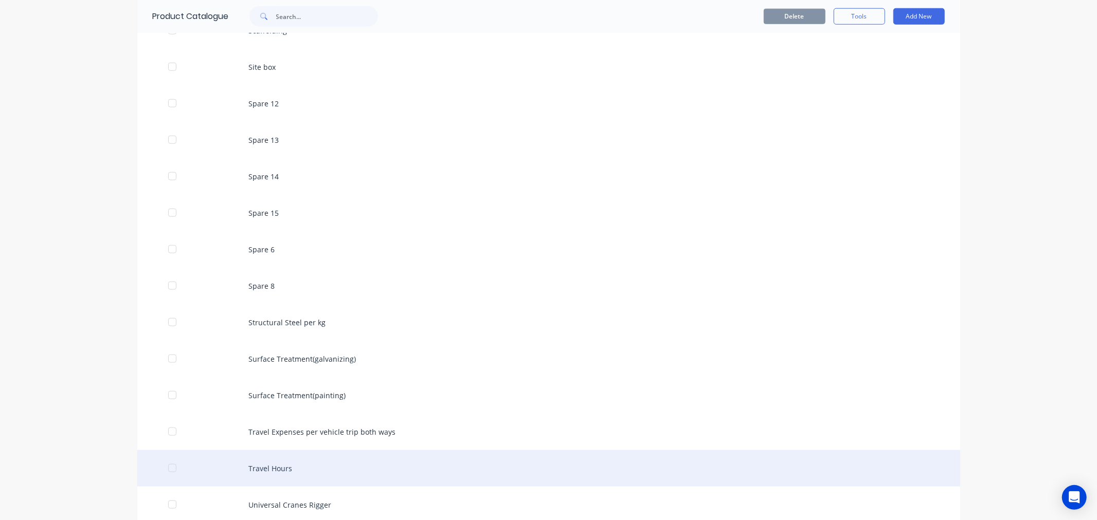
scroll to position [989, 0]
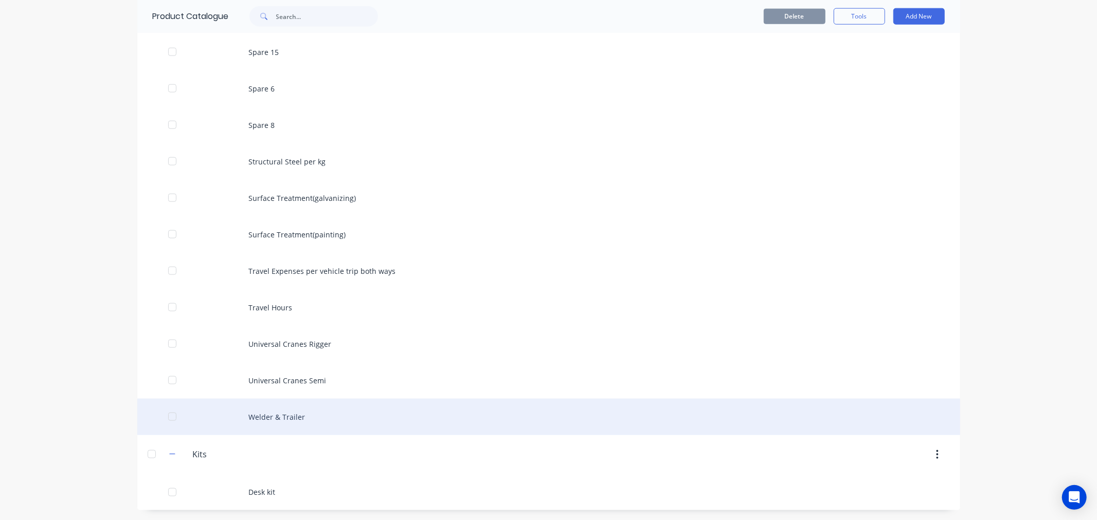
click at [263, 424] on div "Welder & Trailer" at bounding box center [548, 417] width 823 height 37
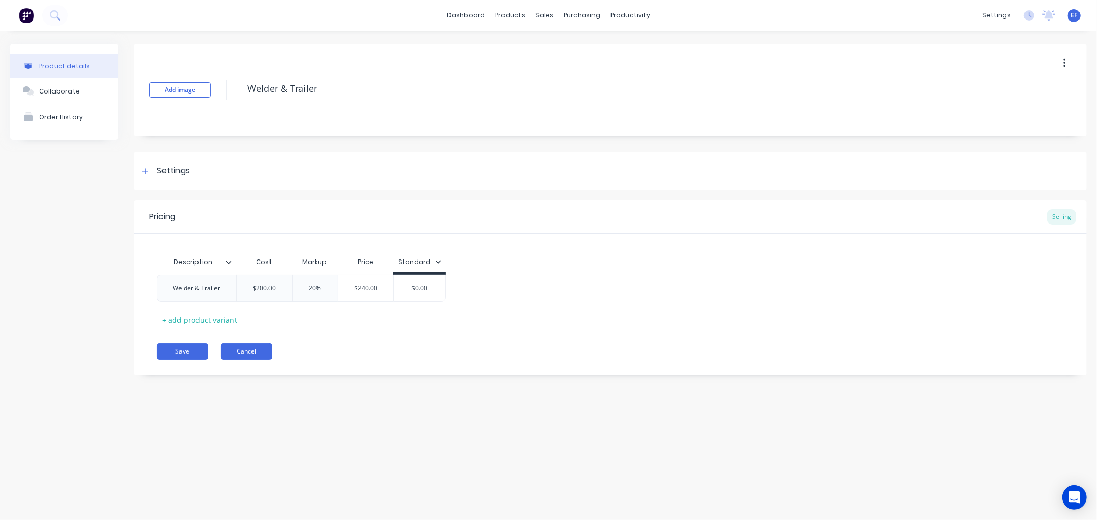
click at [247, 350] on button "Cancel" at bounding box center [246, 351] width 51 height 16
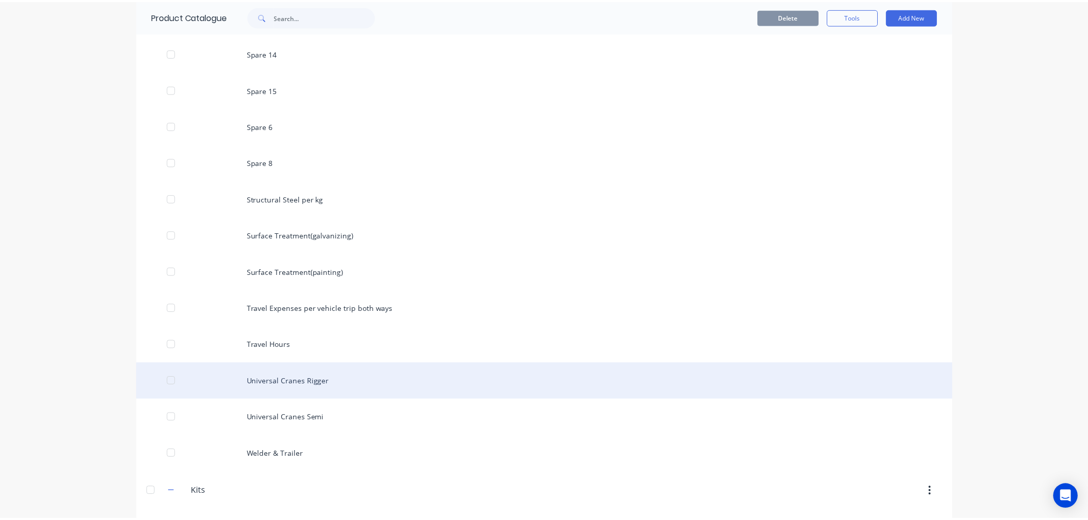
scroll to position [989, 0]
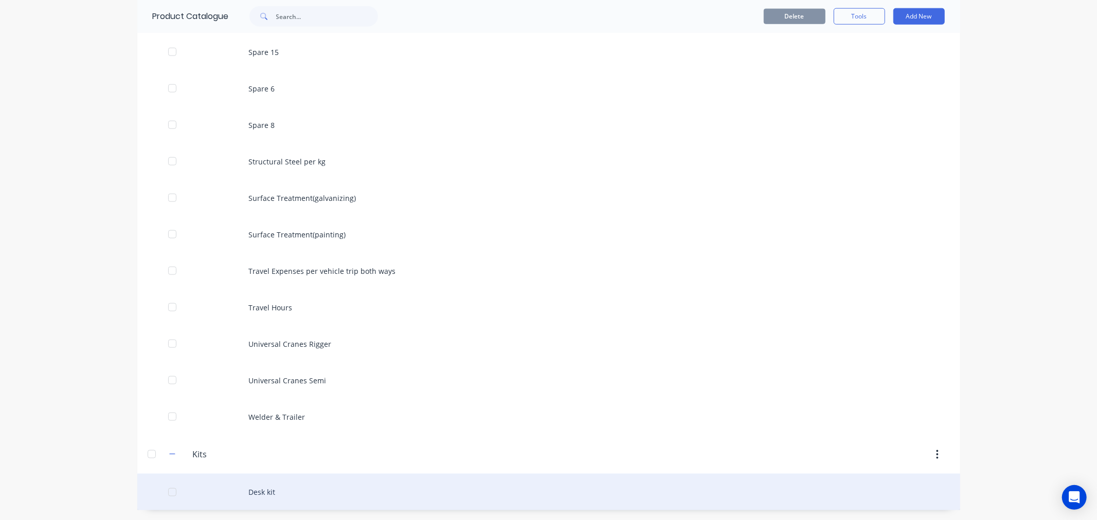
click at [246, 489] on div "Desk kit" at bounding box center [548, 492] width 823 height 37
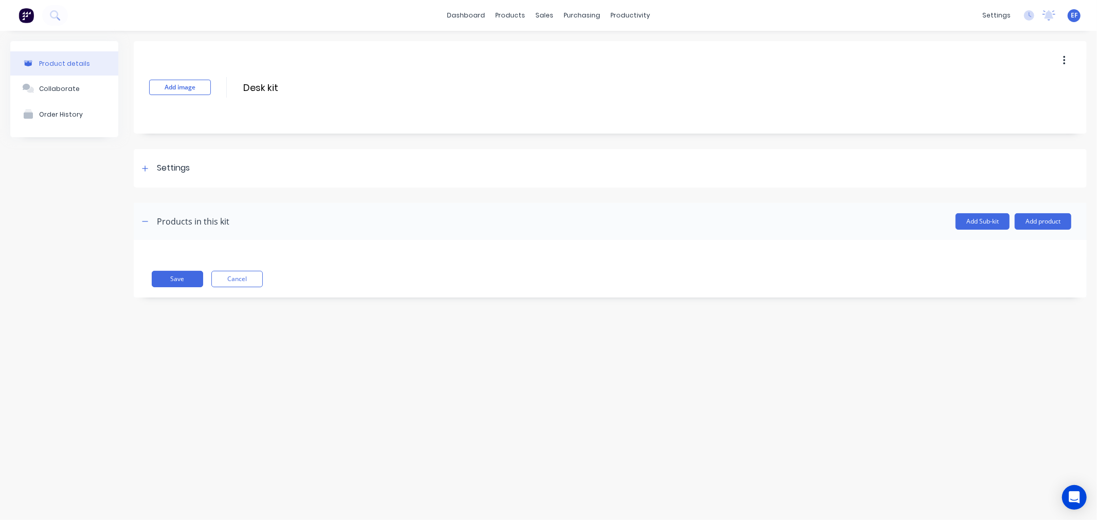
drag, startPoint x: 290, startPoint y: 85, endPoint x: 212, endPoint y: 88, distance: 77.7
click at [212, 88] on div "Add image Desk kit Desk kit Enter kit name" at bounding box center [610, 87] width 953 height 93
type input "Template Kit"
click at [1042, 222] on button "Add product" at bounding box center [1042, 221] width 57 height 16
click at [1015, 249] on div "Product catalogue" at bounding box center [1021, 248] width 79 height 15
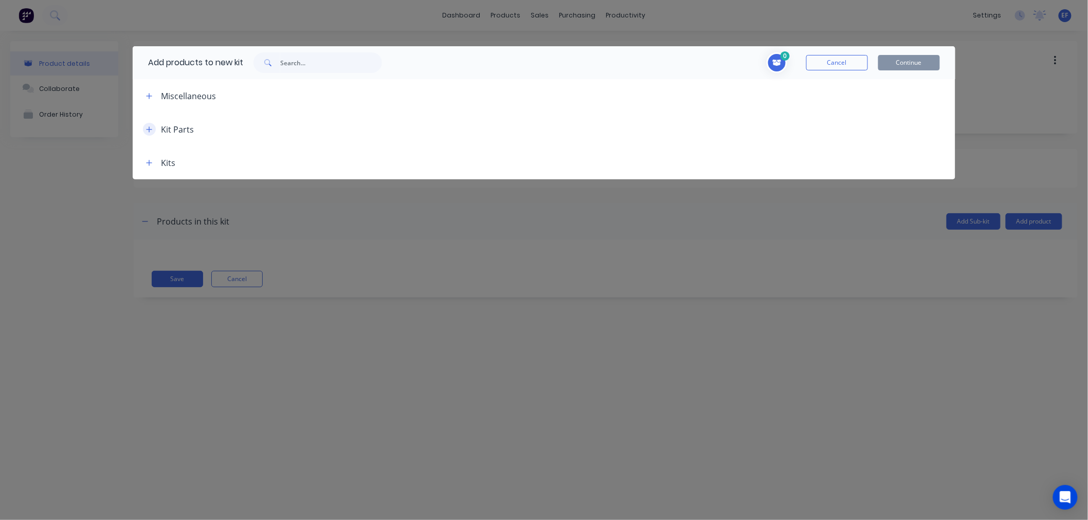
click at [150, 131] on icon "button" at bounding box center [150, 129] width 6 height 6
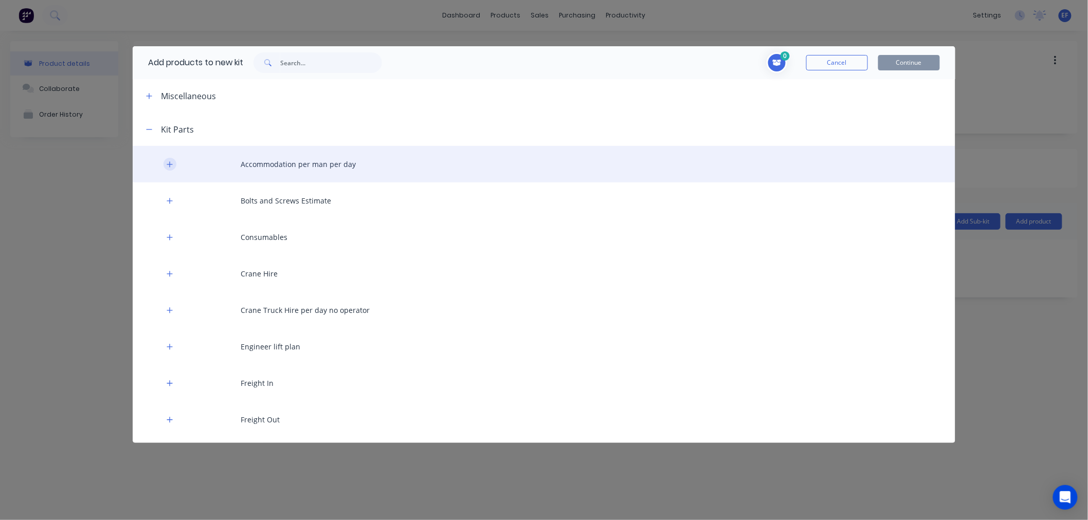
click at [165, 163] on button "button" at bounding box center [169, 164] width 13 height 13
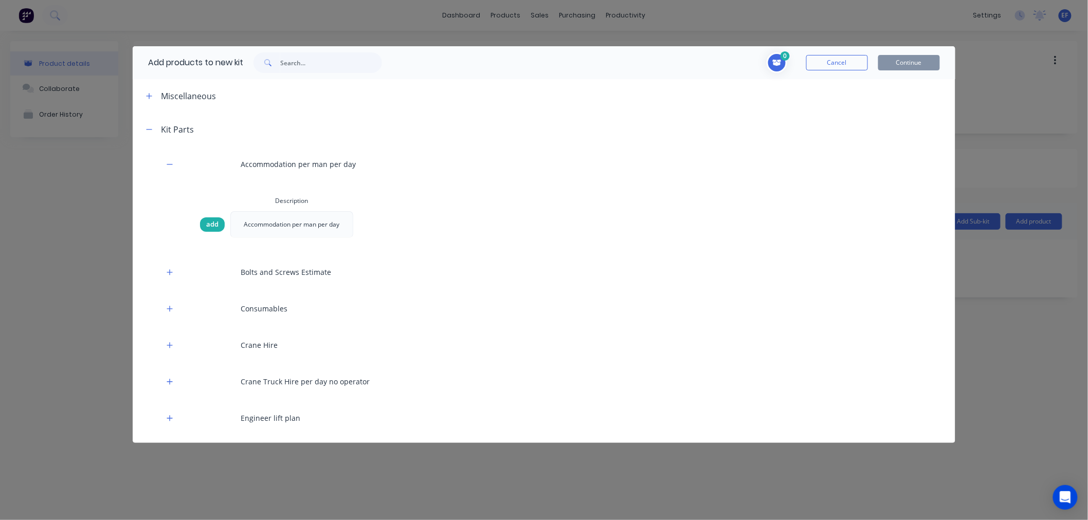
click at [207, 225] on span "add" at bounding box center [212, 225] width 12 height 10
click at [213, 226] on span "add" at bounding box center [212, 225] width 12 height 10
click at [773, 65] on icon "Toggle cart dropdown" at bounding box center [776, 62] width 9 height 7
click at [682, 110] on input "2" at bounding box center [680, 108] width 16 height 16
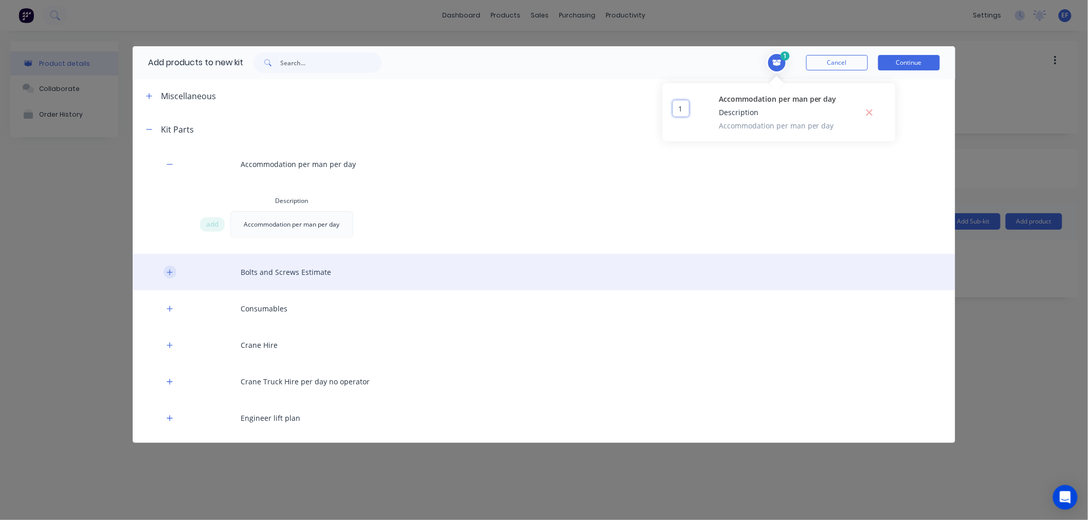
type input "1"
click at [169, 274] on icon "button" at bounding box center [170, 272] width 6 height 7
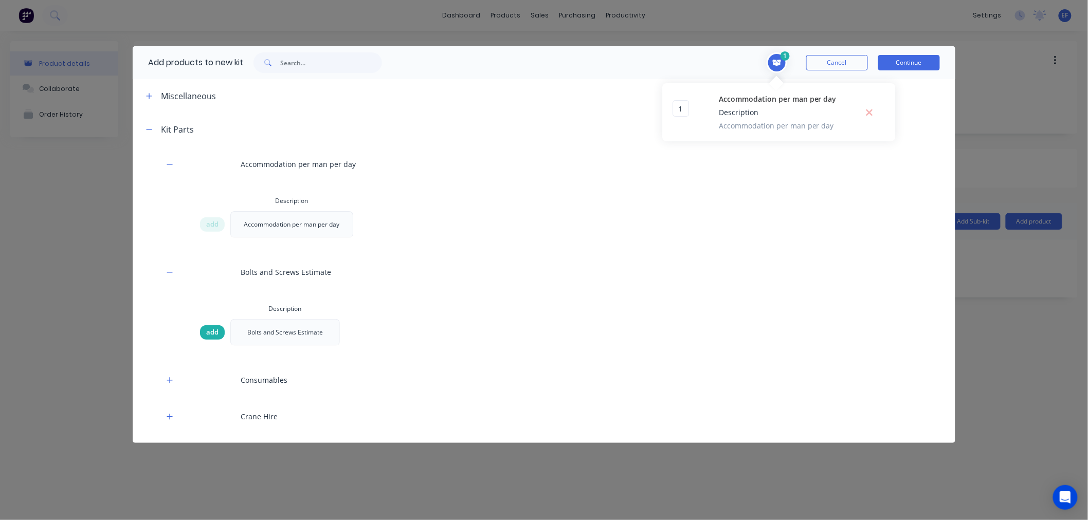
click at [216, 332] on span "add" at bounding box center [212, 332] width 12 height 10
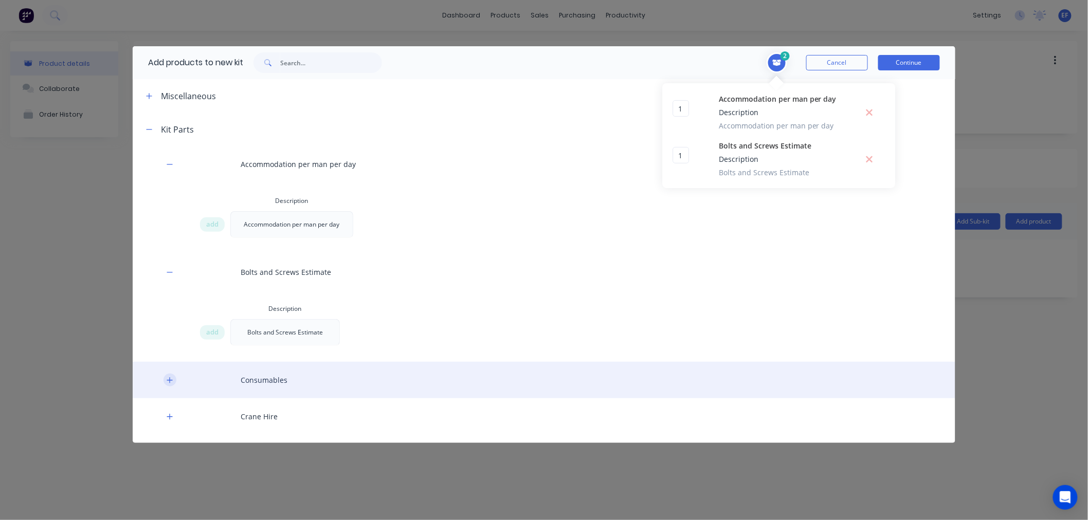
click at [166, 378] on button "button" at bounding box center [169, 380] width 13 height 13
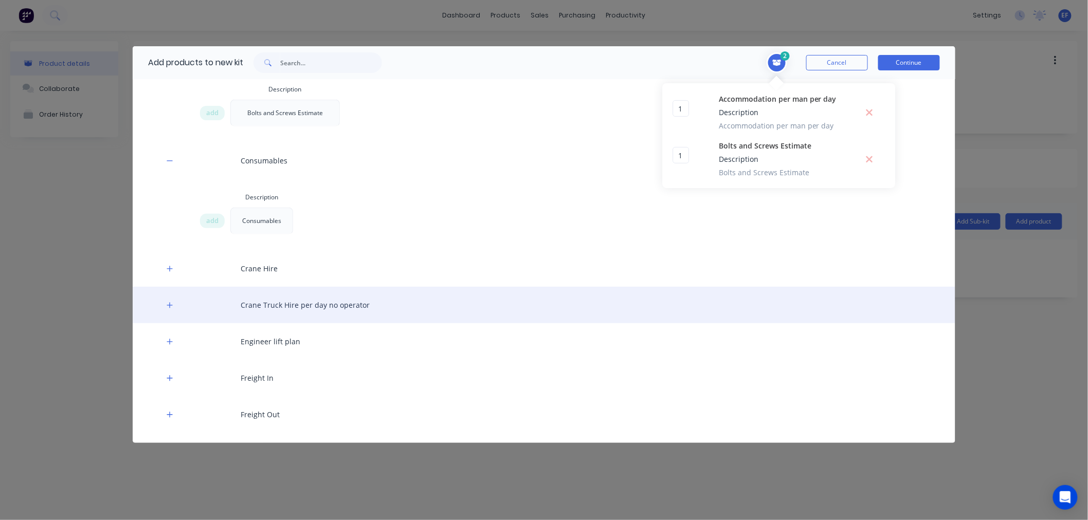
scroll to position [228, 0]
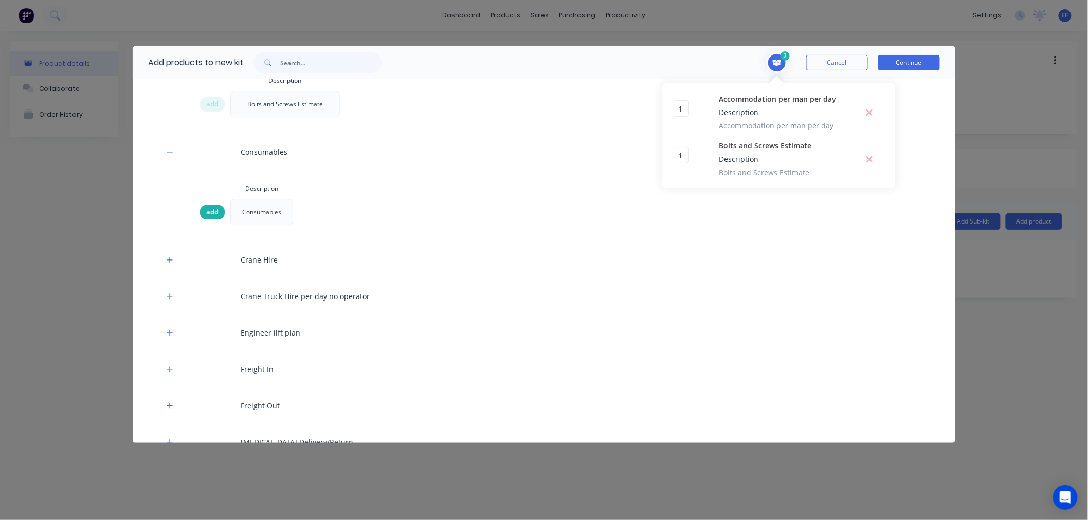
click at [211, 214] on span "add" at bounding box center [212, 212] width 12 height 10
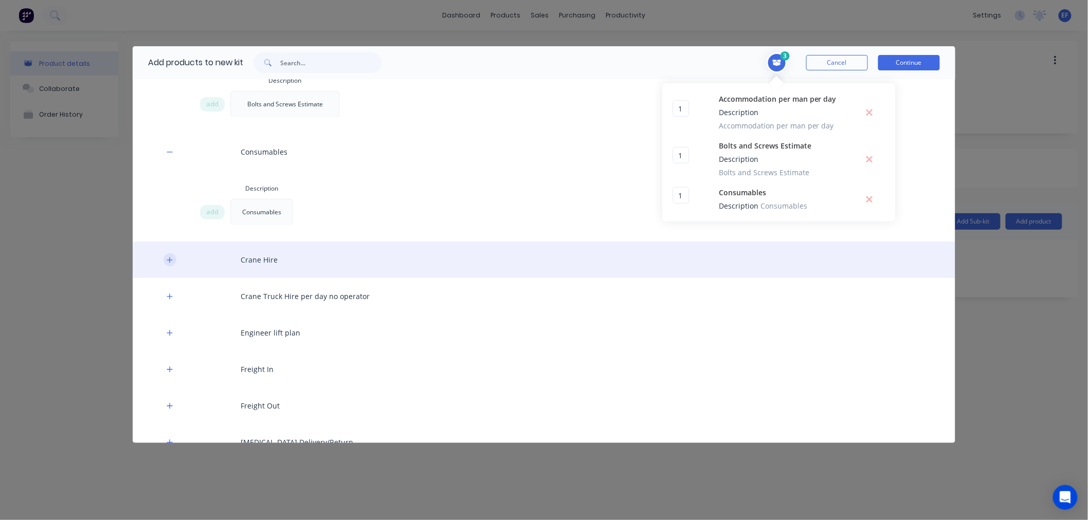
click at [168, 261] on icon "button" at bounding box center [170, 260] width 6 height 7
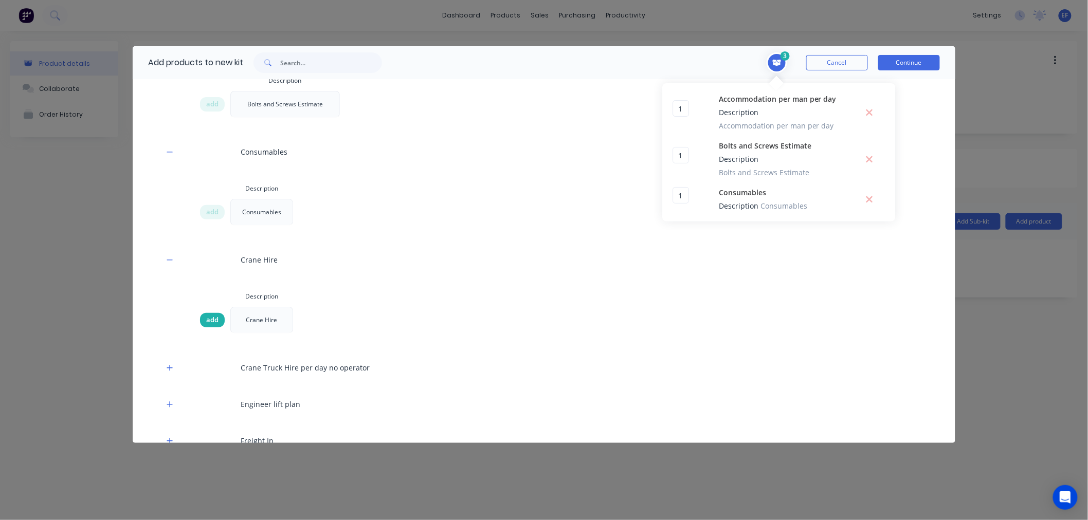
click at [213, 319] on span "add" at bounding box center [212, 320] width 12 height 10
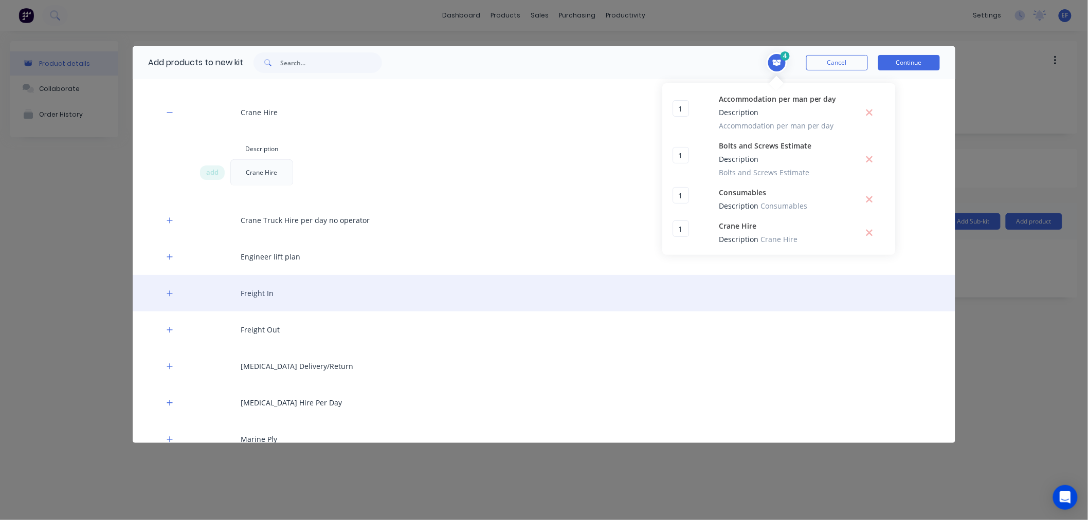
scroll to position [399, 0]
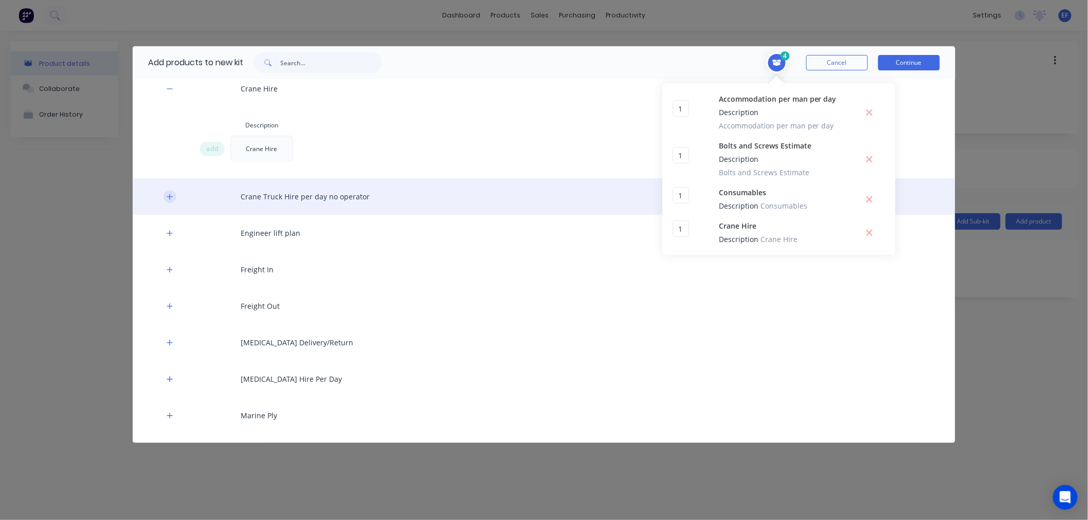
click at [169, 195] on icon "button" at bounding box center [170, 196] width 6 height 7
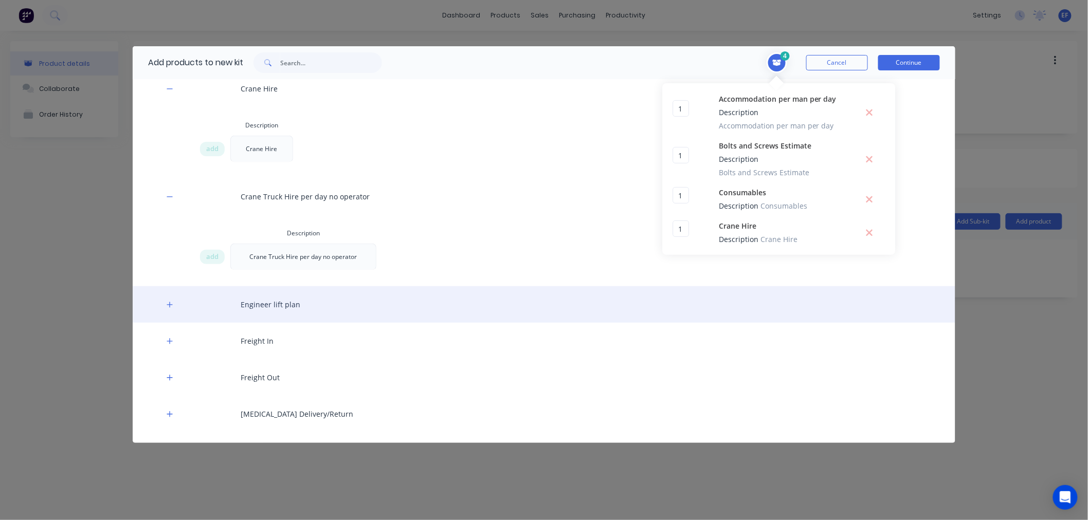
drag, startPoint x: 209, startPoint y: 254, endPoint x: 180, endPoint y: 290, distance: 46.8
click at [209, 254] on span "add" at bounding box center [212, 257] width 12 height 10
click at [169, 306] on icon "button" at bounding box center [170, 304] width 6 height 7
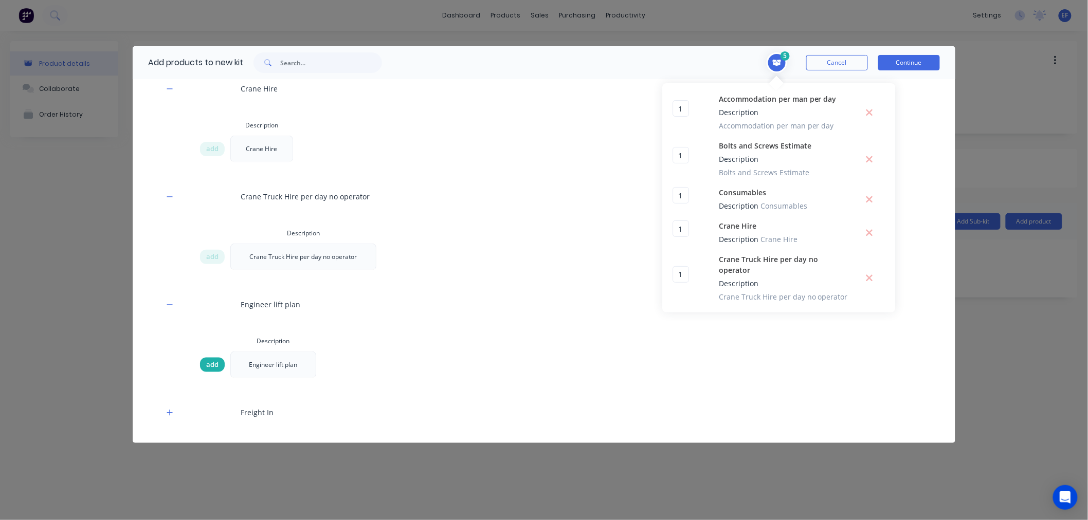
click at [219, 367] on div "add" at bounding box center [212, 365] width 25 height 14
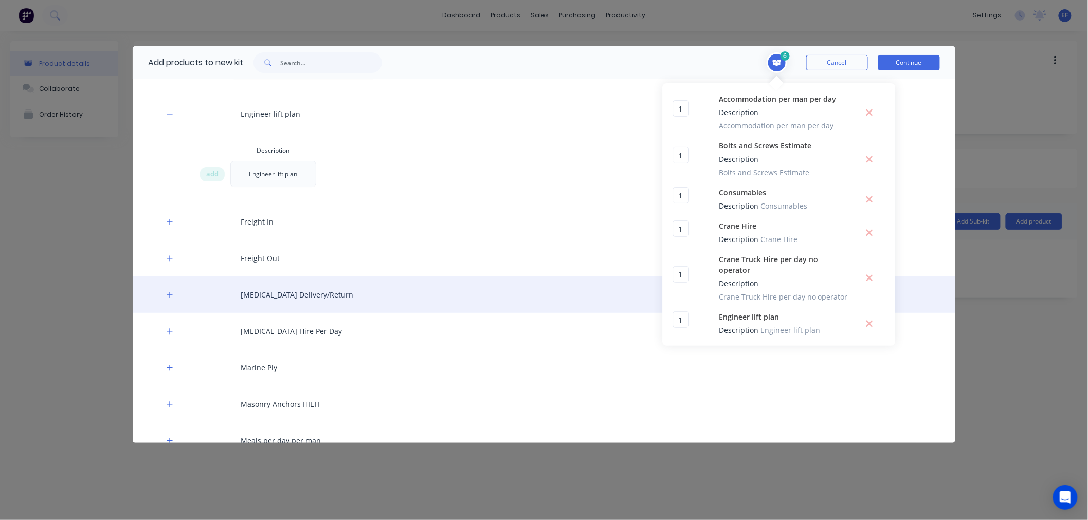
scroll to position [628, 0]
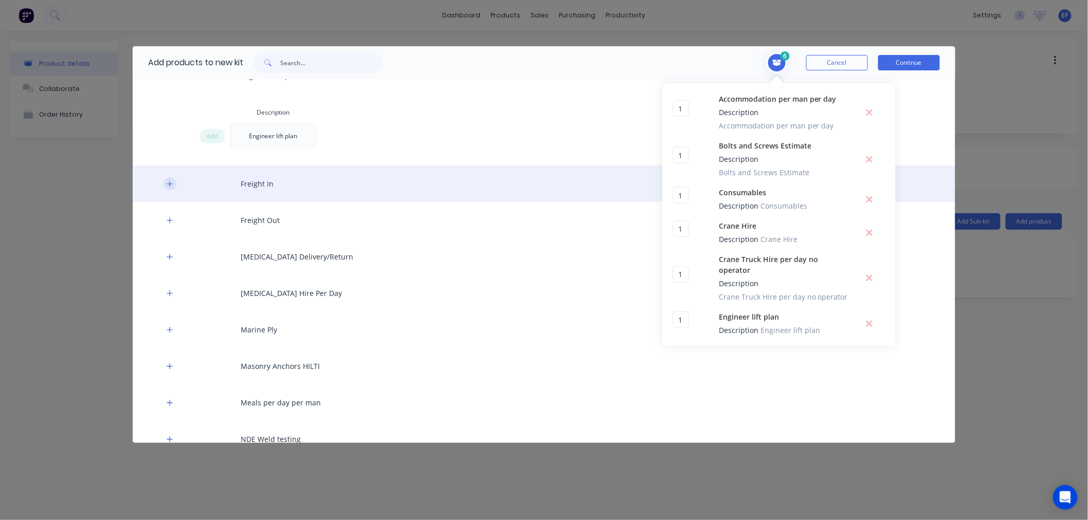
click at [167, 178] on button "button" at bounding box center [169, 183] width 13 height 13
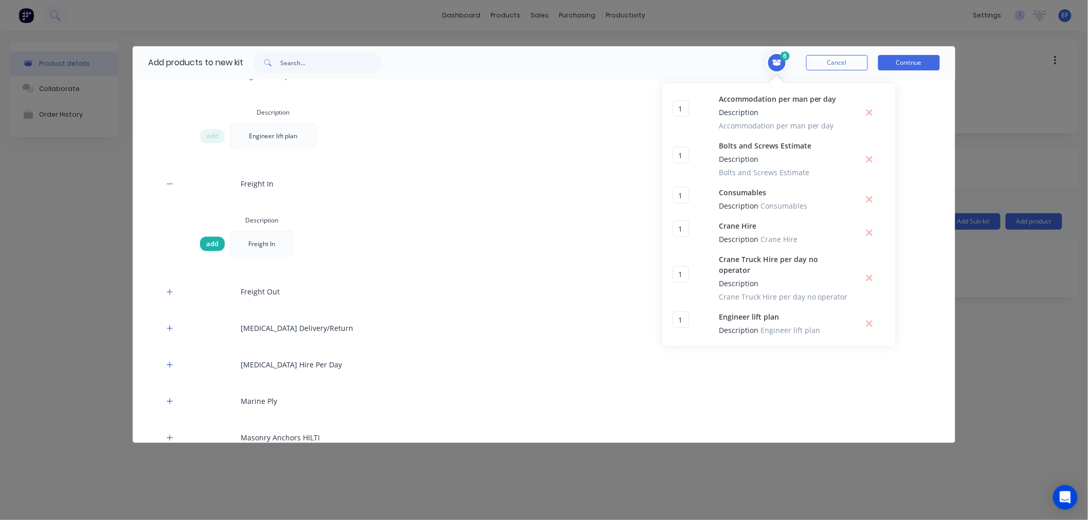
click at [207, 244] on span "add" at bounding box center [212, 244] width 12 height 10
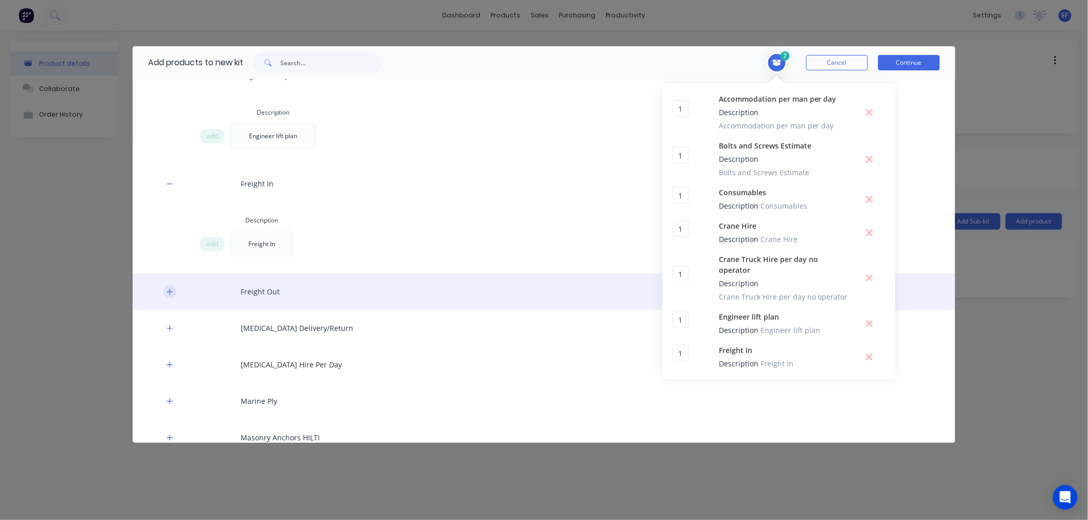
click at [171, 293] on icon "button" at bounding box center [170, 291] width 6 height 7
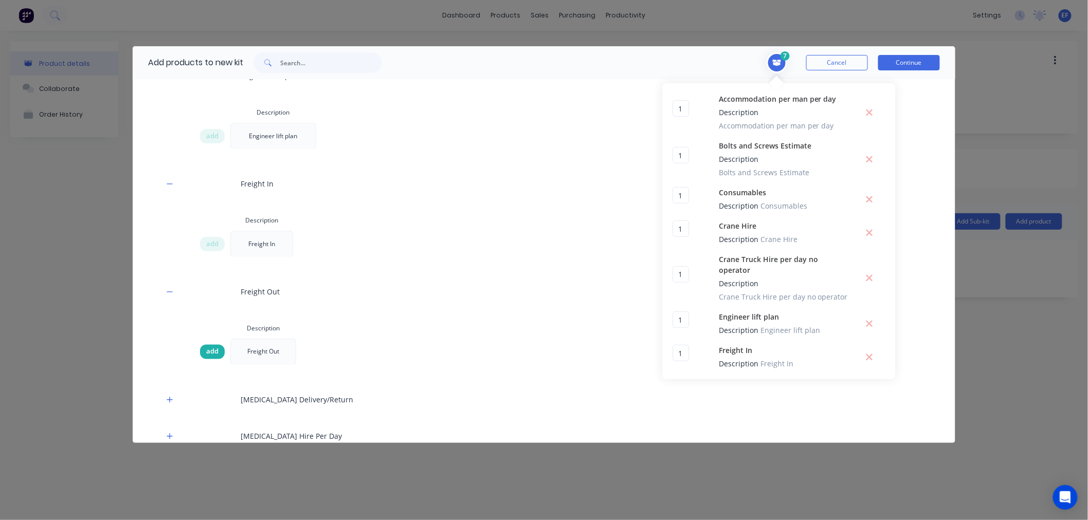
click at [216, 356] on span "add" at bounding box center [212, 352] width 12 height 10
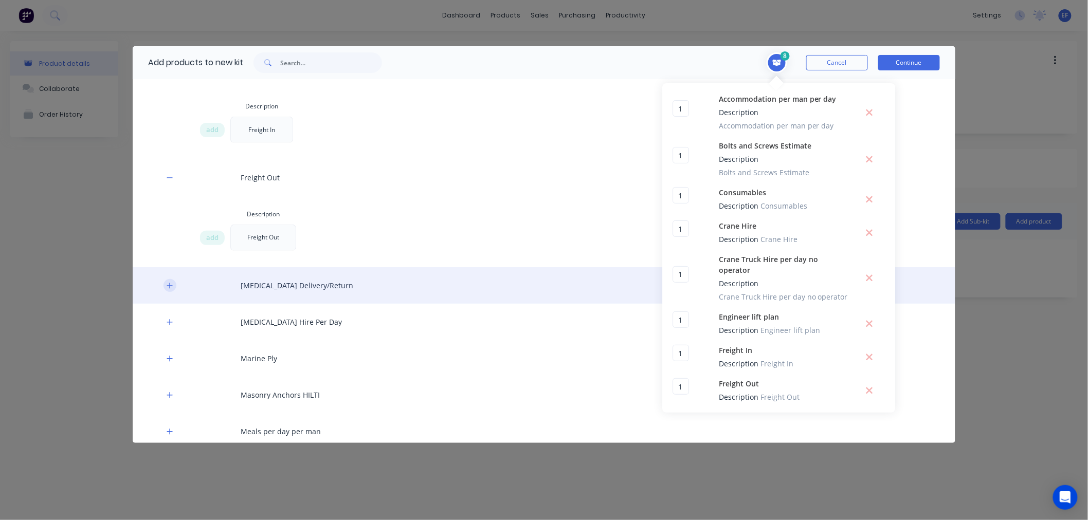
click at [170, 284] on icon "button" at bounding box center [170, 285] width 6 height 7
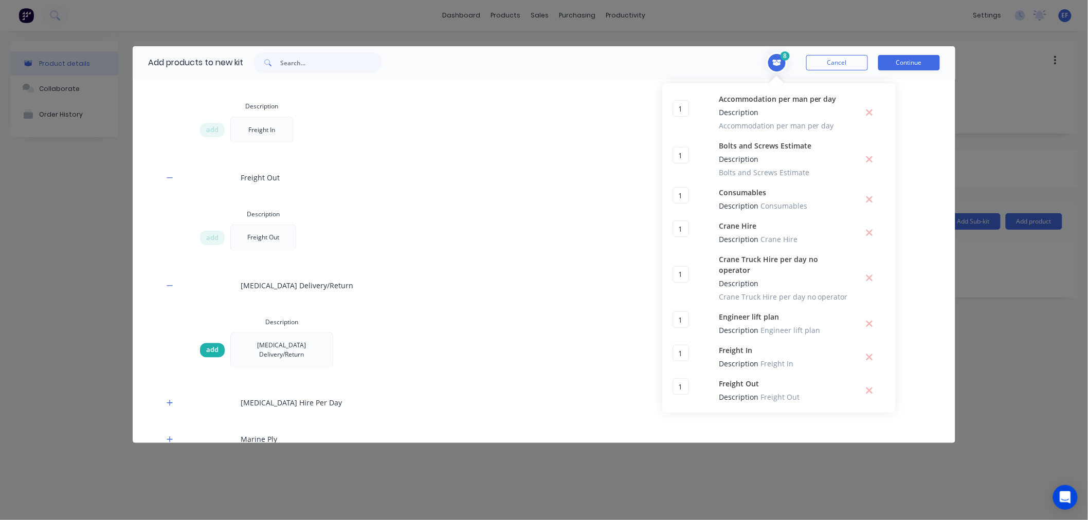
click at [208, 349] on span "add" at bounding box center [212, 350] width 12 height 10
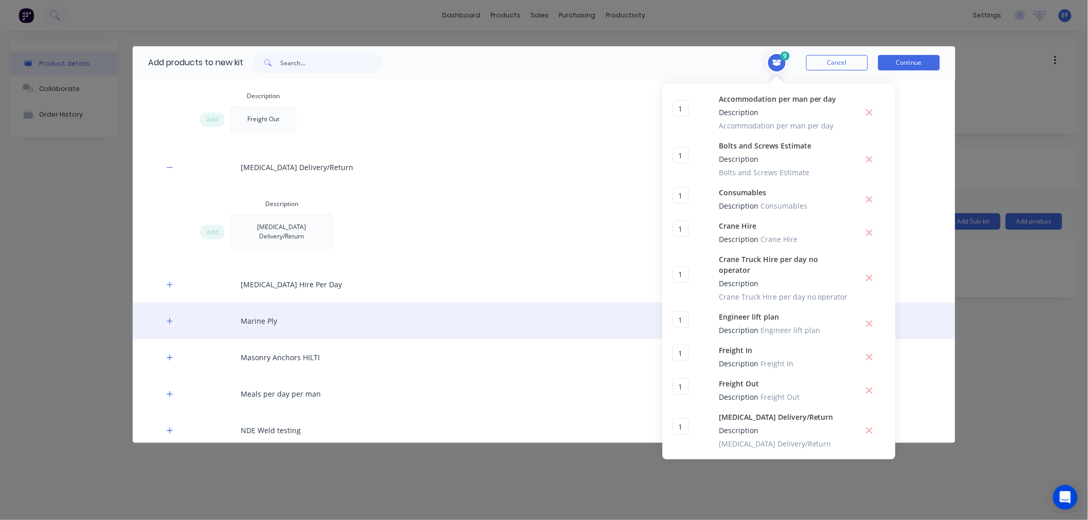
scroll to position [914, 0]
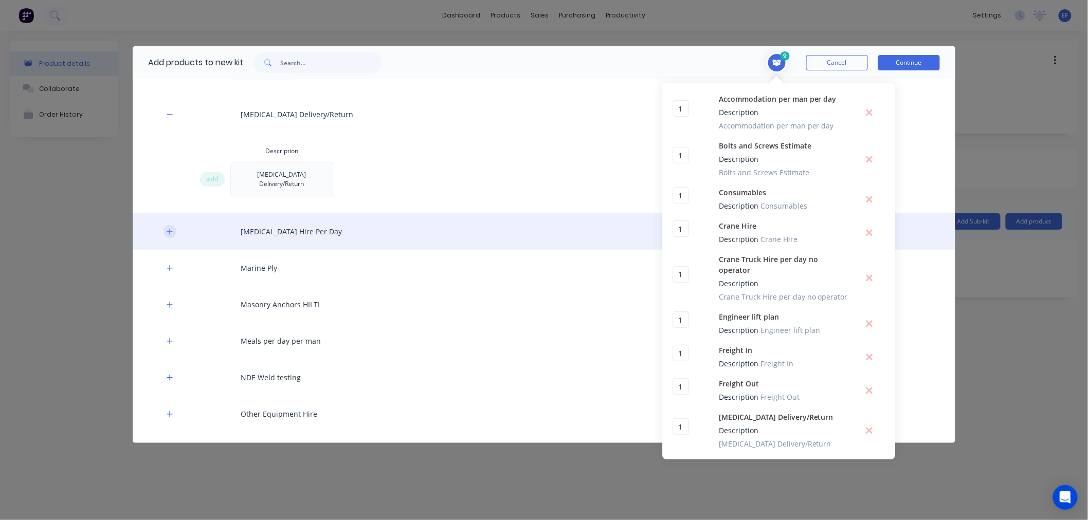
click at [167, 228] on icon "button" at bounding box center [170, 231] width 6 height 7
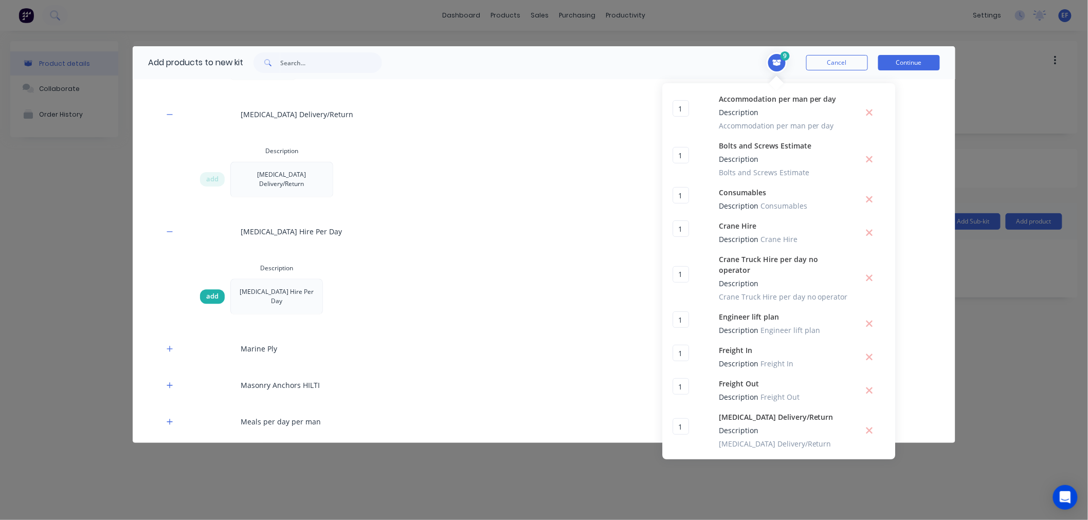
click at [207, 292] on span "add" at bounding box center [212, 297] width 12 height 10
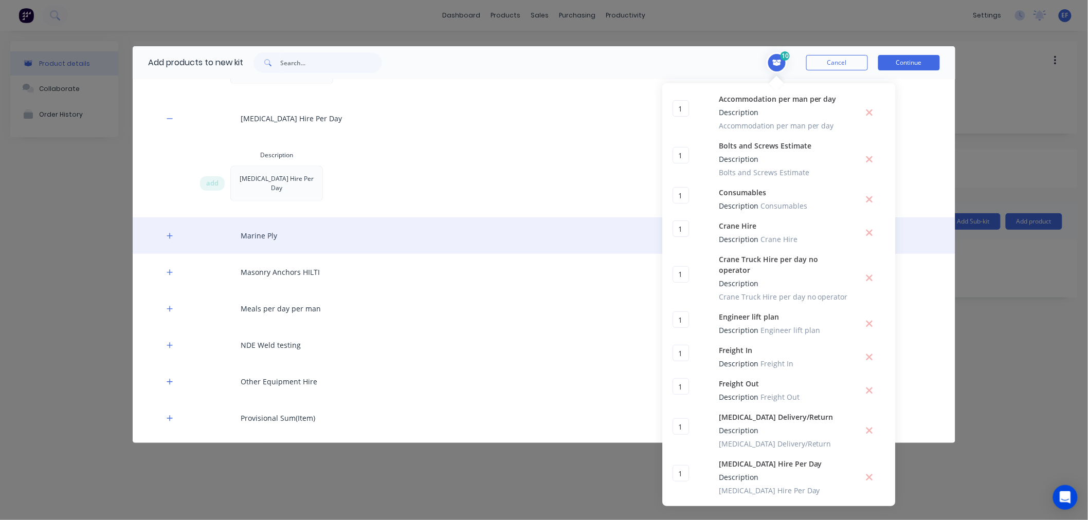
scroll to position [1028, 0]
click at [162, 216] on div "Marine Ply" at bounding box center [544, 234] width 823 height 37
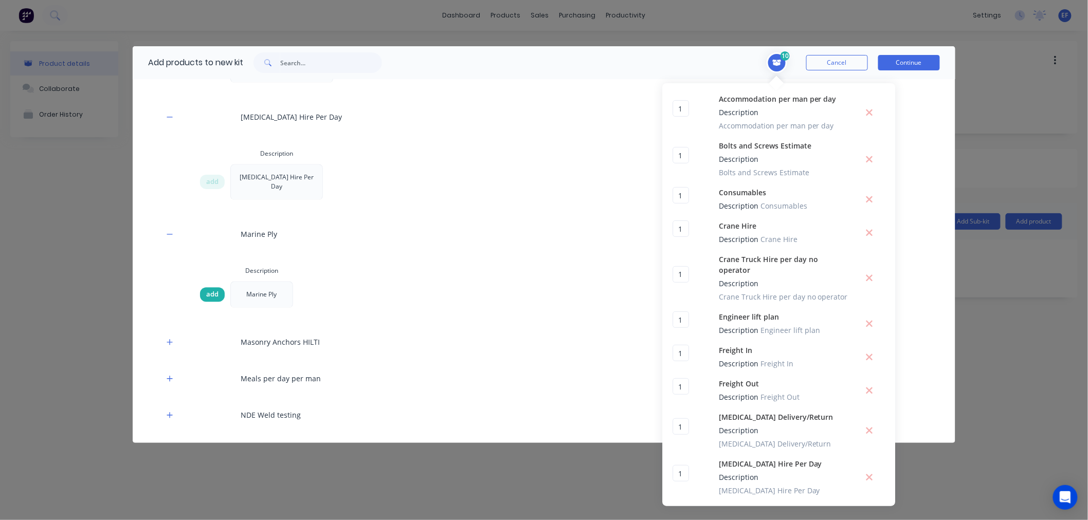
click at [209, 289] on span "add" at bounding box center [212, 294] width 12 height 10
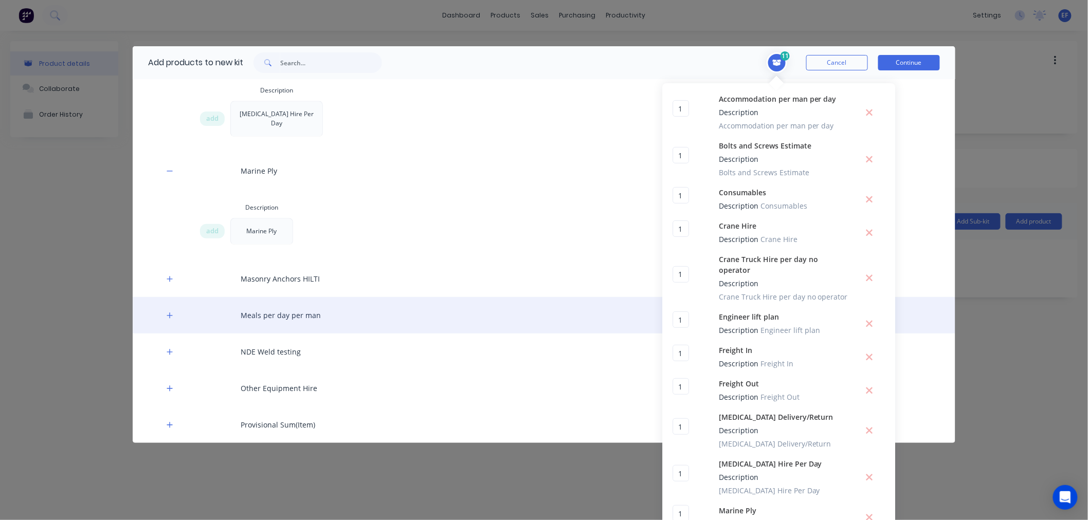
scroll to position [1142, 0]
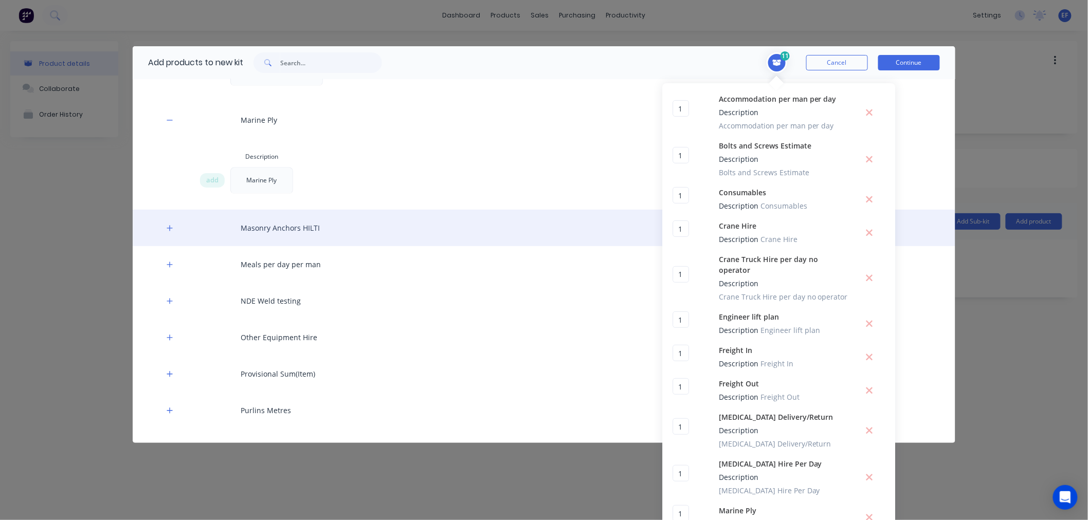
click at [166, 215] on div "Masonry Anchors HILTI" at bounding box center [544, 228] width 823 height 37
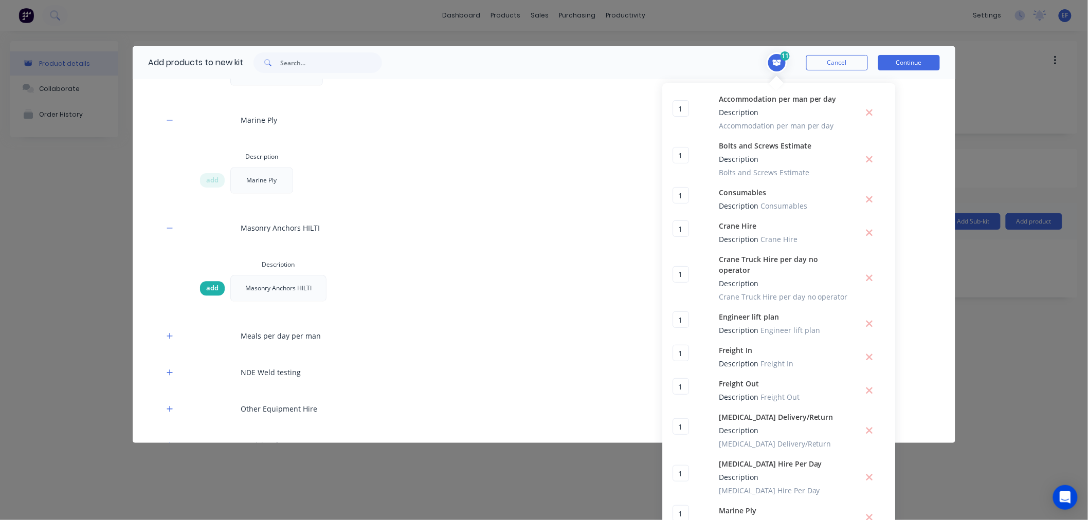
click at [206, 283] on span "add" at bounding box center [212, 288] width 12 height 10
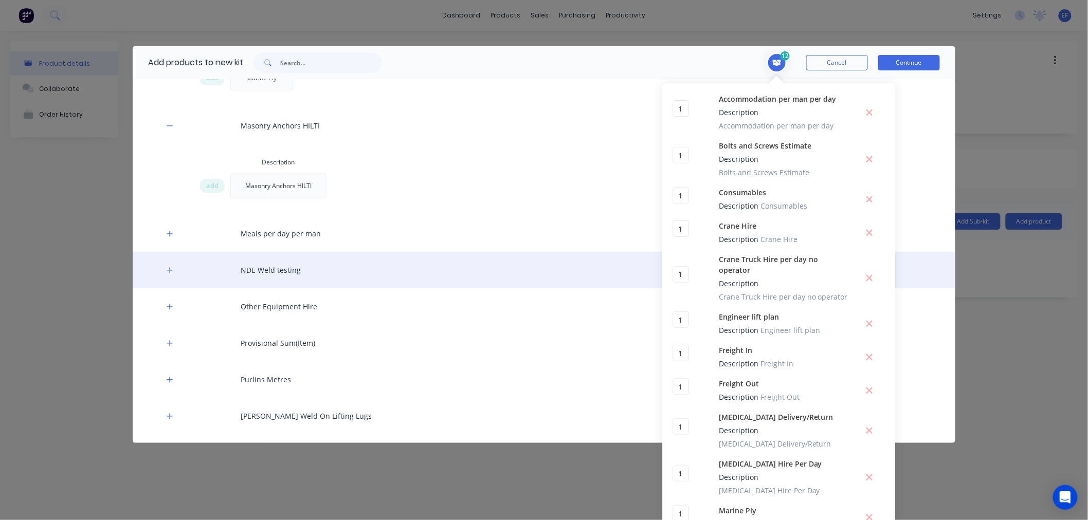
scroll to position [1257, 0]
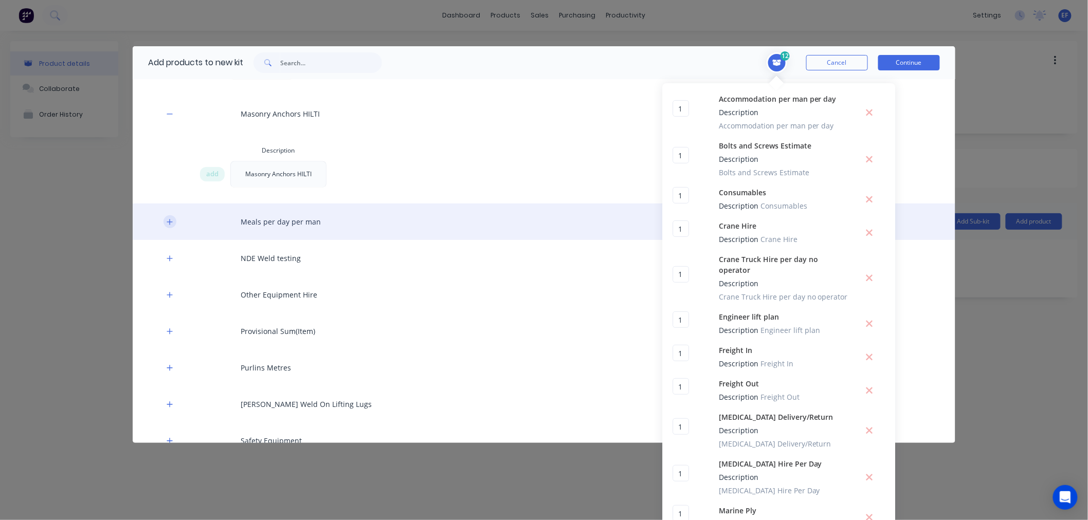
click at [167, 219] on icon "button" at bounding box center [170, 222] width 6 height 7
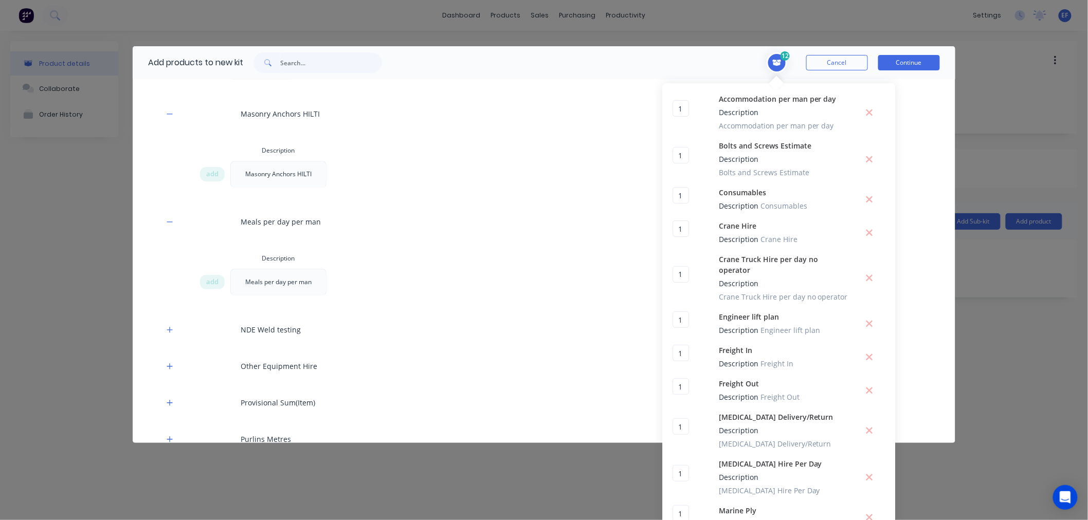
click at [195, 260] on div "Description add Meals per day per man" at bounding box center [544, 276] width 823 height 56
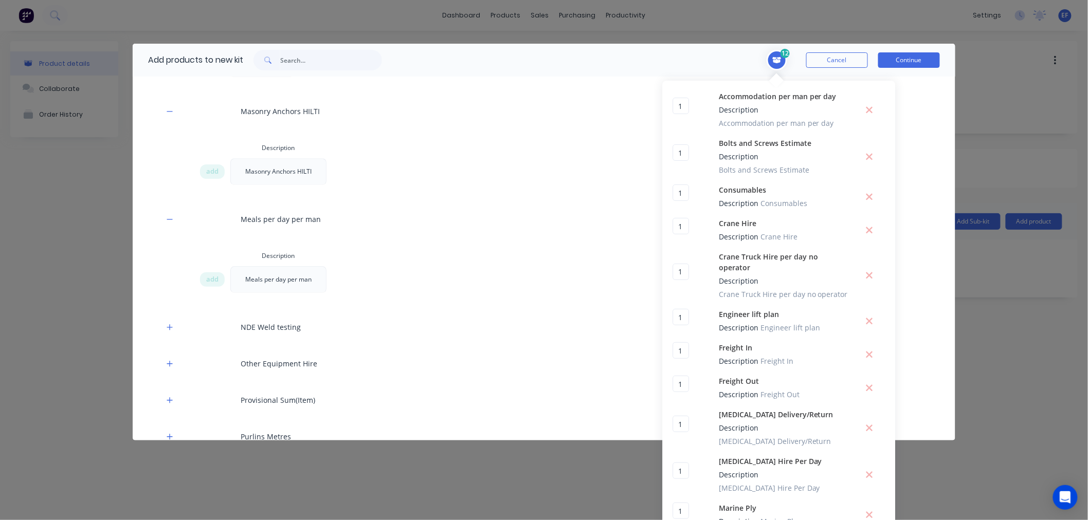
scroll to position [0, 0]
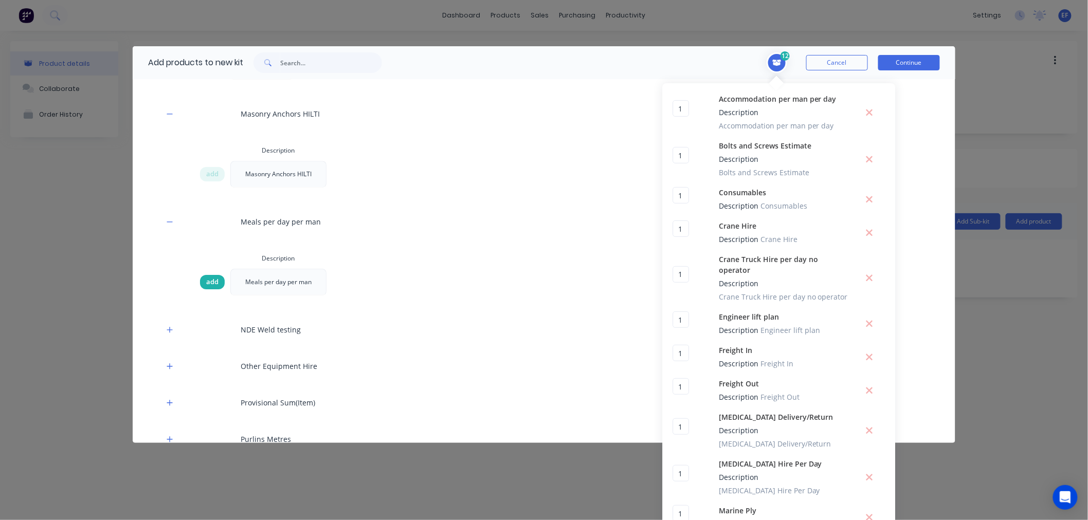
click at [206, 277] on span "add" at bounding box center [212, 282] width 12 height 10
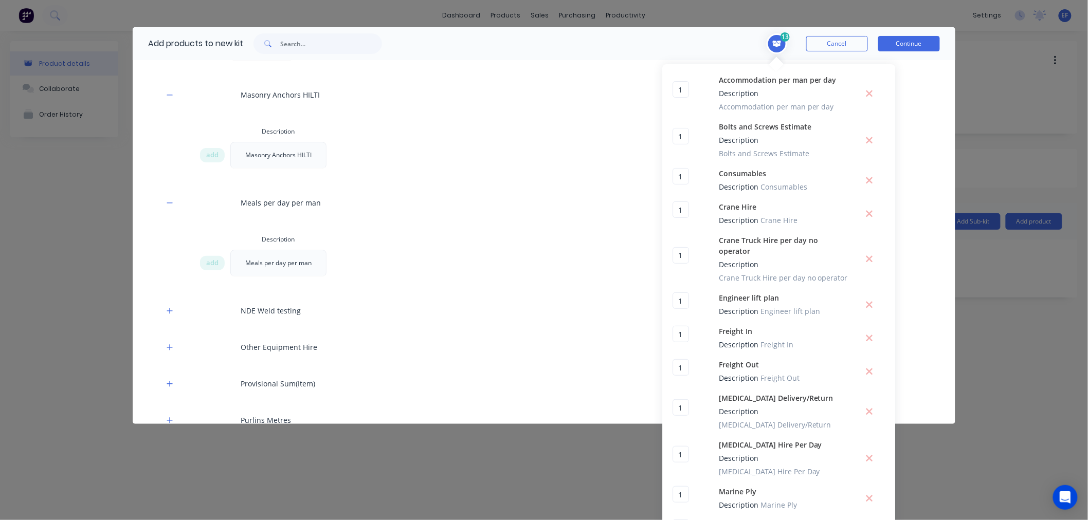
scroll to position [37, 0]
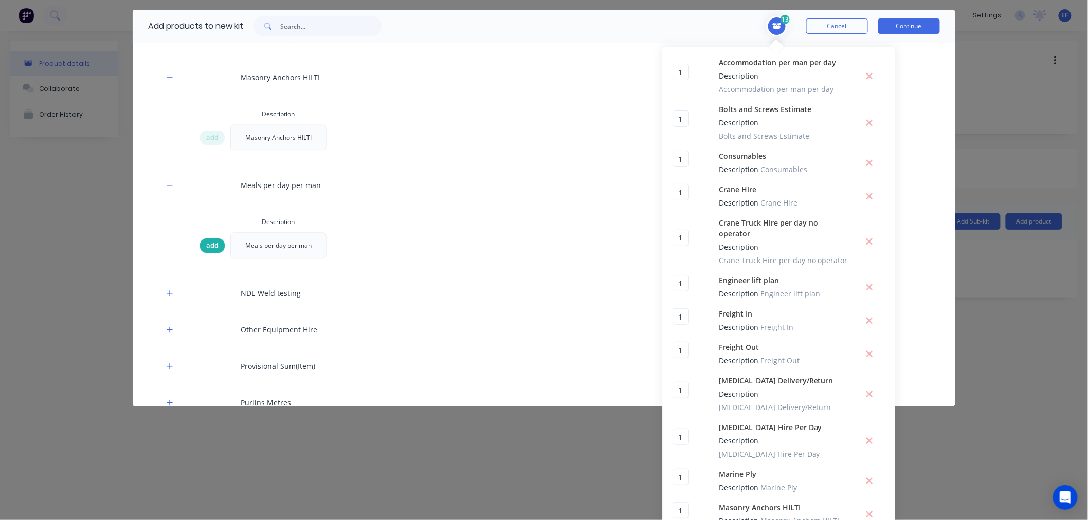
click at [207, 241] on span "add" at bounding box center [212, 246] width 12 height 10
drag, startPoint x: 677, startPoint y: 497, endPoint x: 650, endPoint y: 493, distance: 27.0
click at [656, 497] on div "Add products to new kit 14 1 1 ? Accommodation per man per day Description Acco…" at bounding box center [544, 260] width 1088 height 520
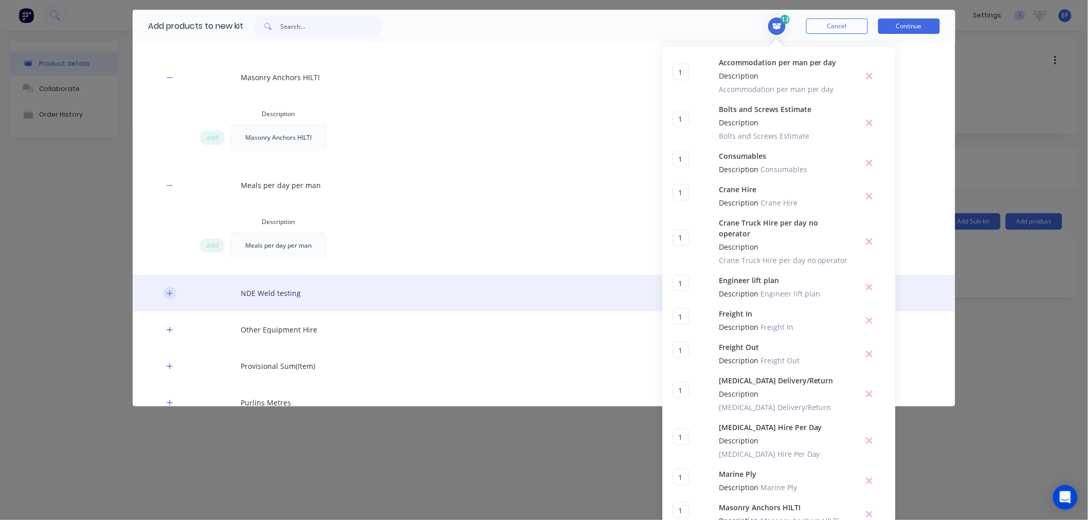
type input "1"
click at [163, 287] on button "button" at bounding box center [169, 293] width 13 height 13
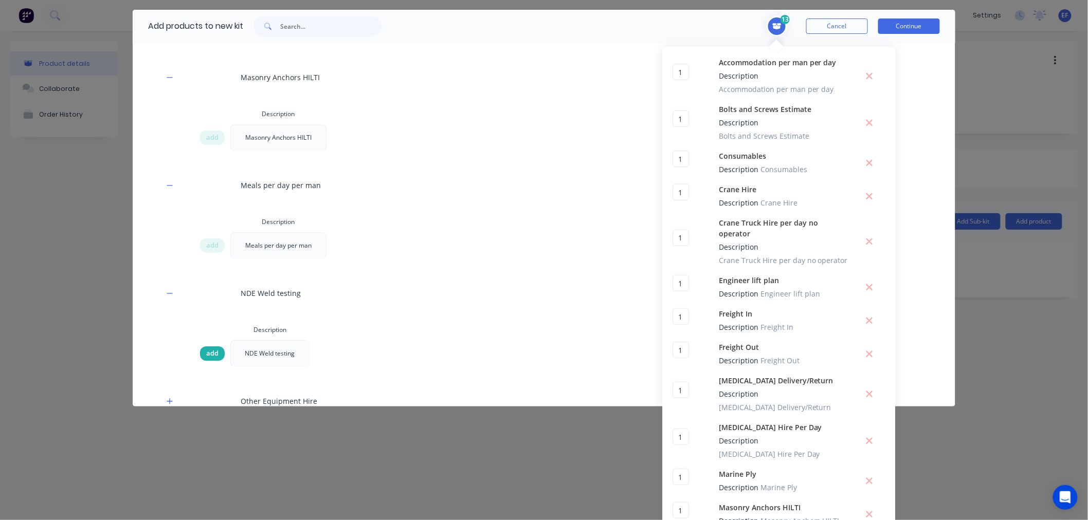
click at [212, 349] on span "add" at bounding box center [212, 354] width 12 height 10
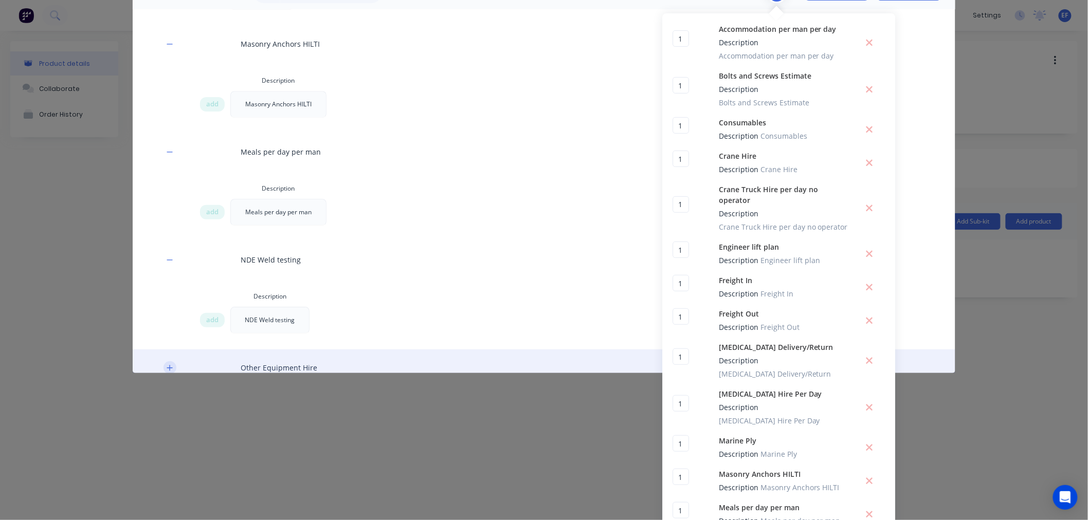
click at [167, 365] on icon "button" at bounding box center [170, 368] width 6 height 6
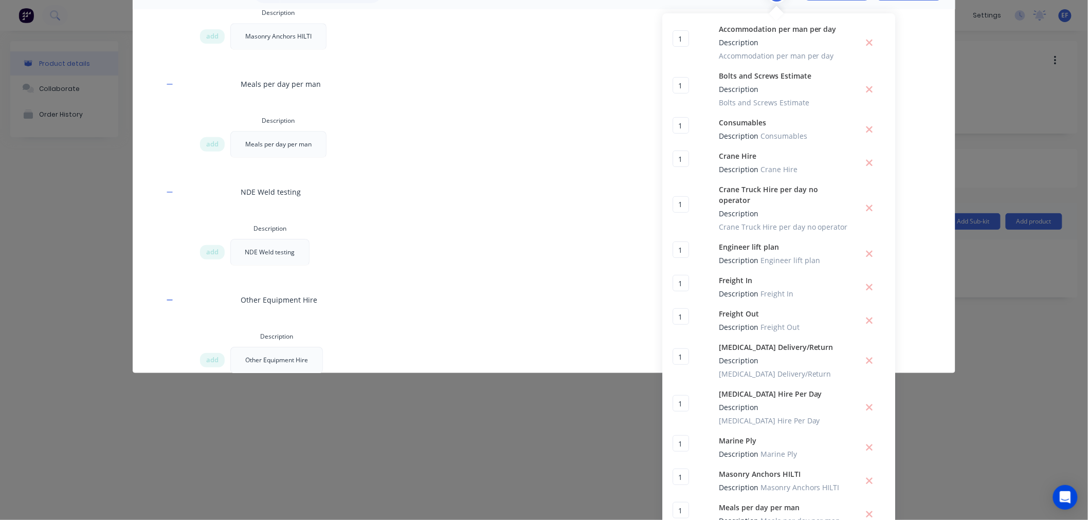
scroll to position [1542, 0]
click at [206, 137] on span "add" at bounding box center [212, 142] width 12 height 10
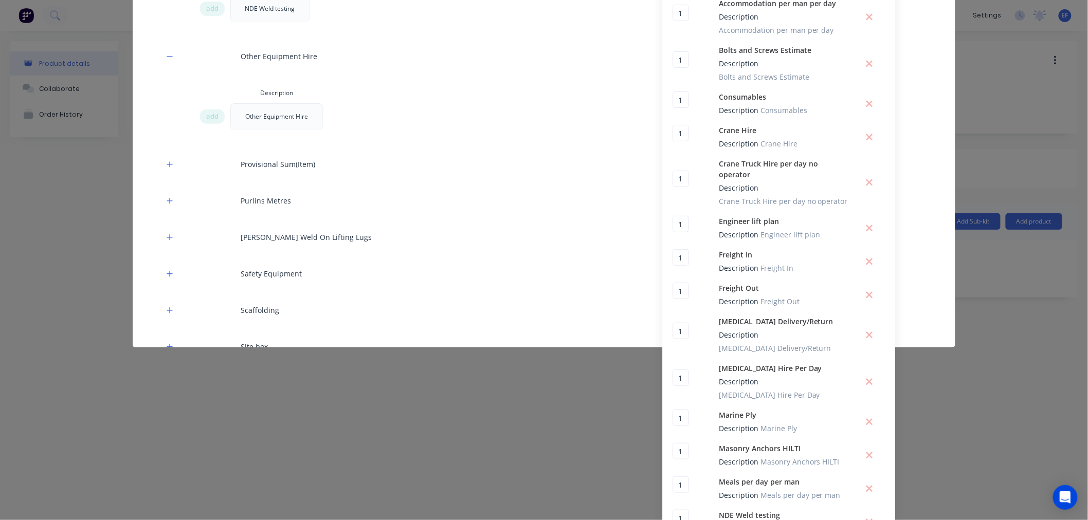
scroll to position [103, 0]
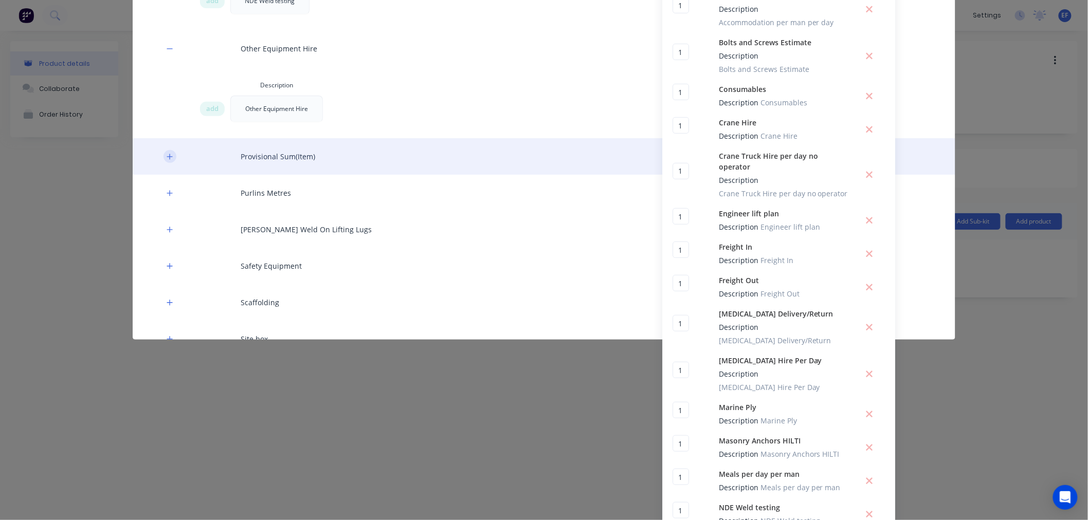
click at [163, 150] on button "button" at bounding box center [169, 156] width 13 height 13
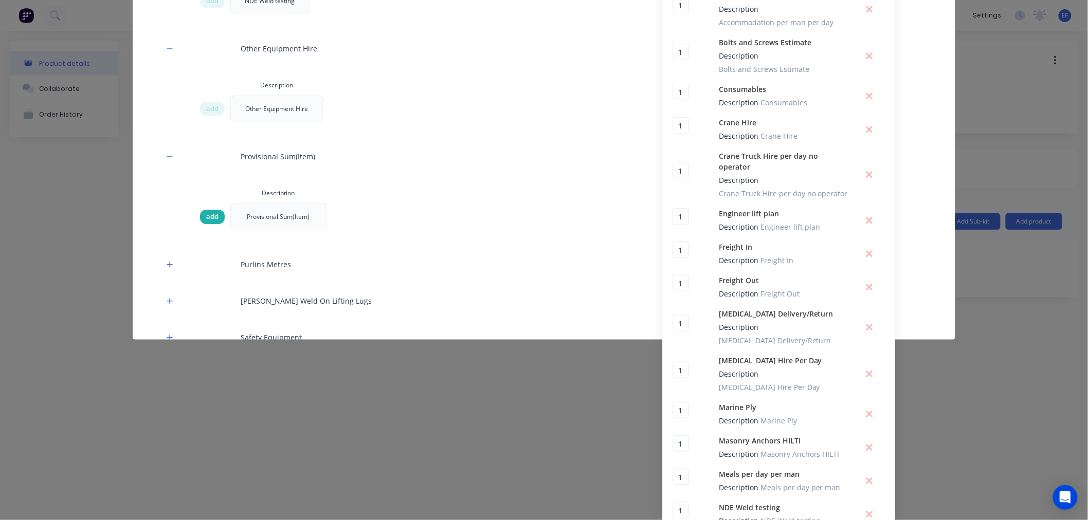
click at [213, 212] on span "add" at bounding box center [212, 217] width 12 height 10
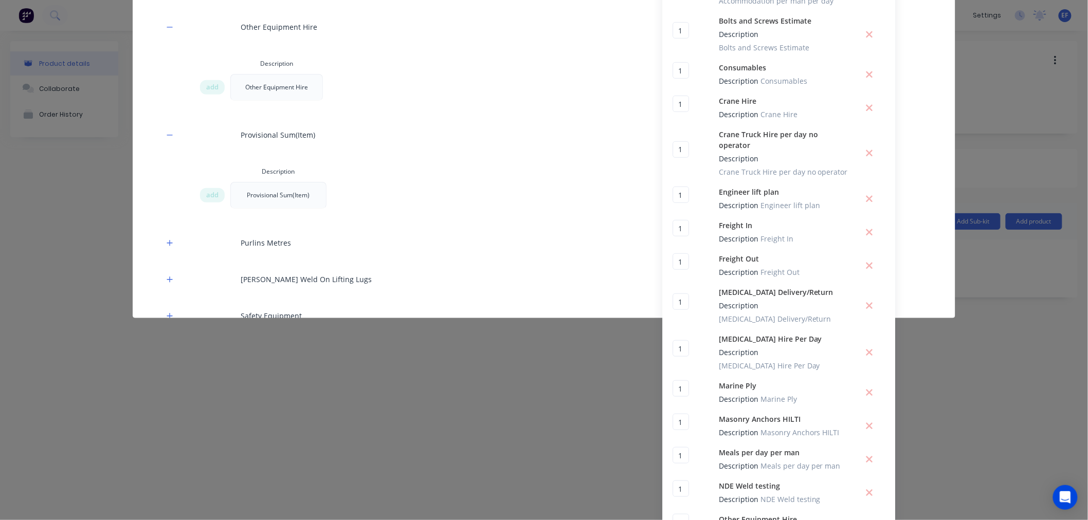
scroll to position [137, 0]
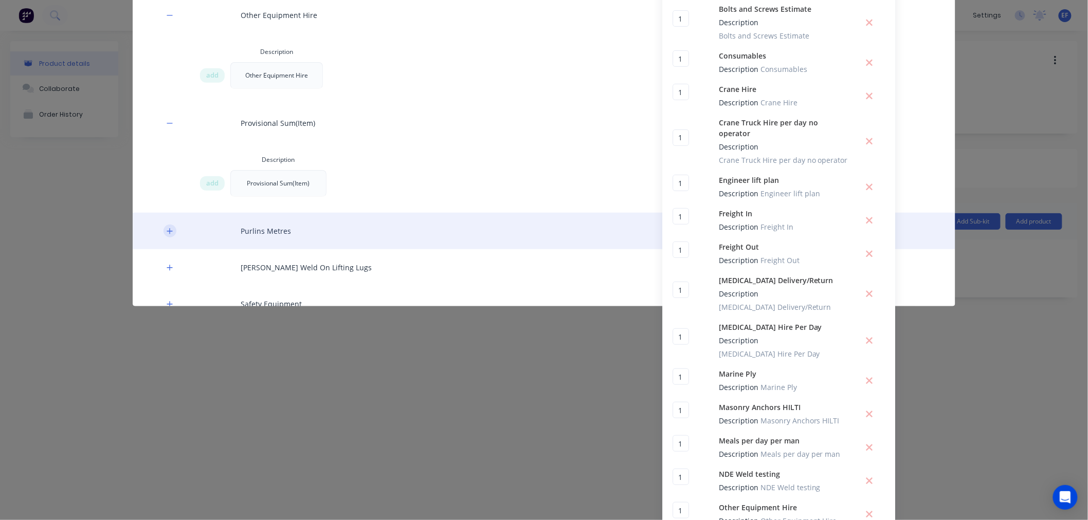
click at [170, 225] on button "button" at bounding box center [169, 231] width 13 height 13
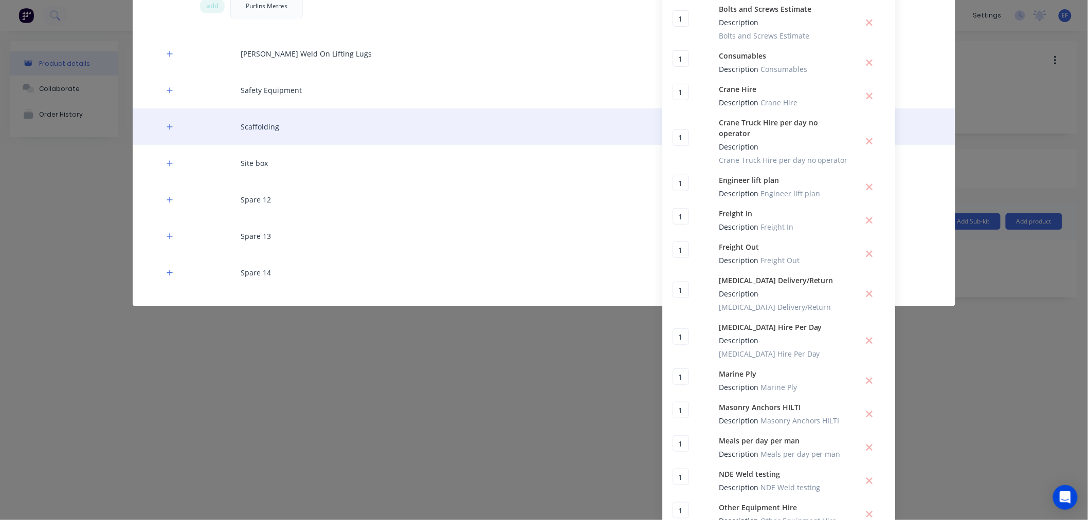
scroll to position [1714, 0]
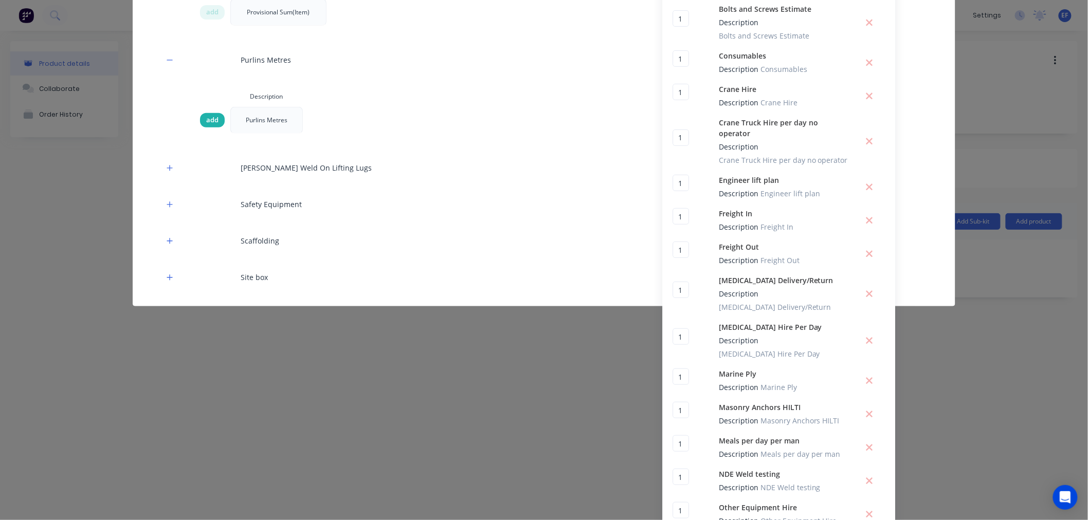
click at [208, 115] on span "add" at bounding box center [212, 120] width 12 height 10
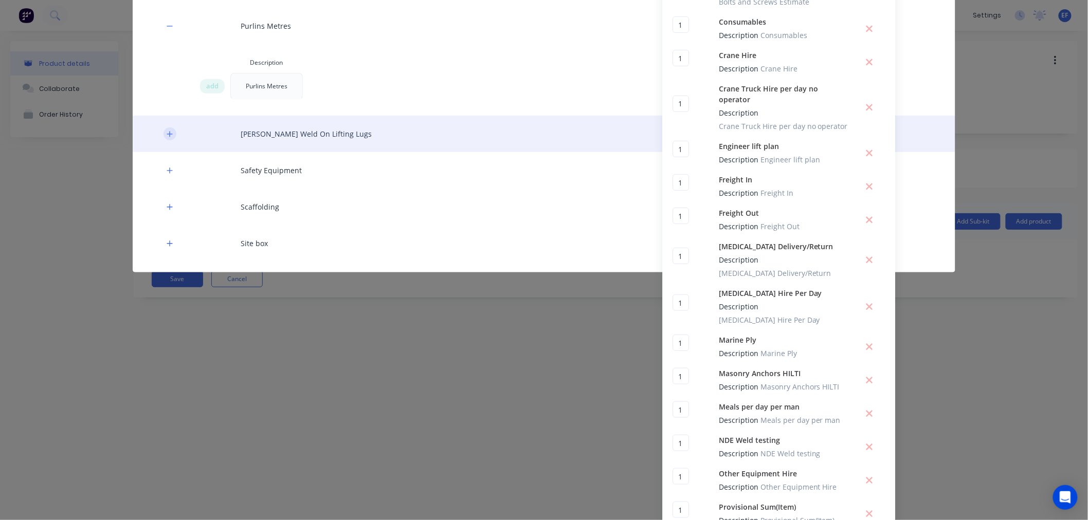
click at [167, 131] on icon "button" at bounding box center [170, 134] width 6 height 7
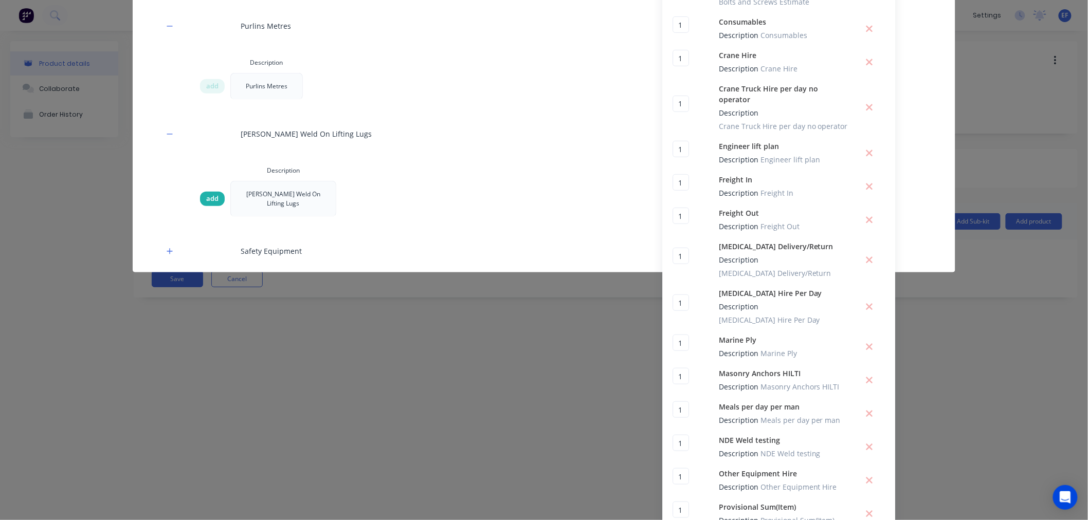
click at [201, 192] on div "add" at bounding box center [212, 199] width 25 height 14
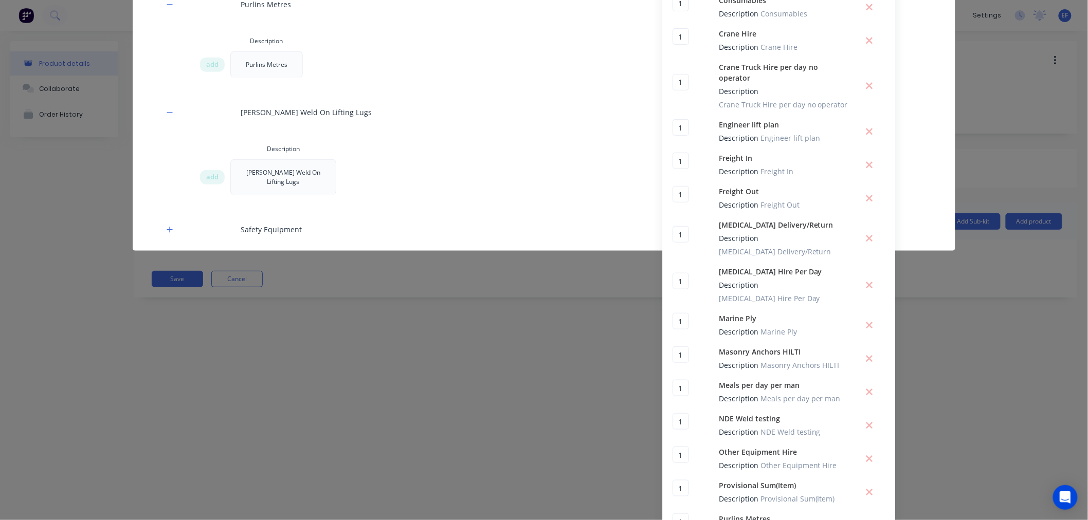
scroll to position [204, 0]
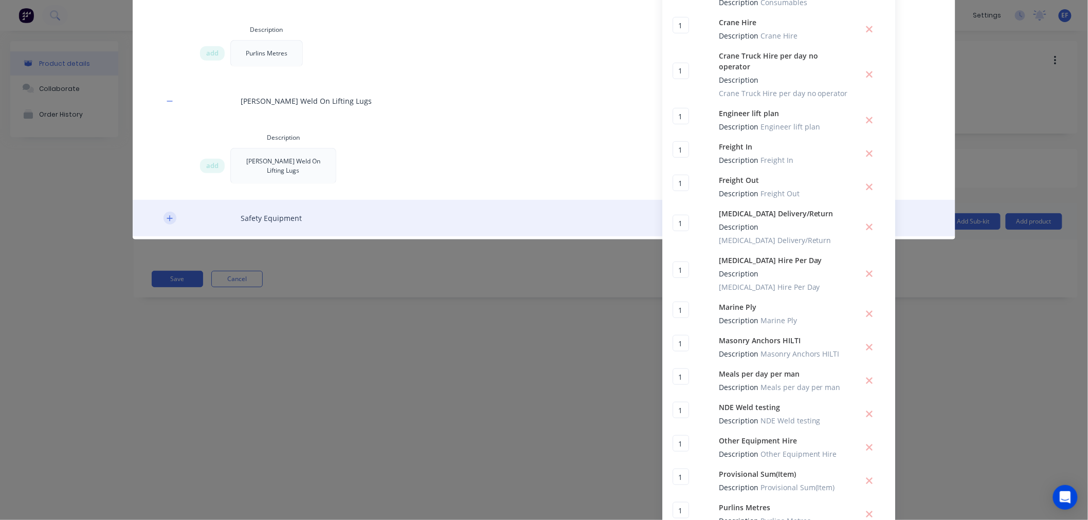
click at [167, 215] on icon "button" at bounding box center [170, 218] width 6 height 7
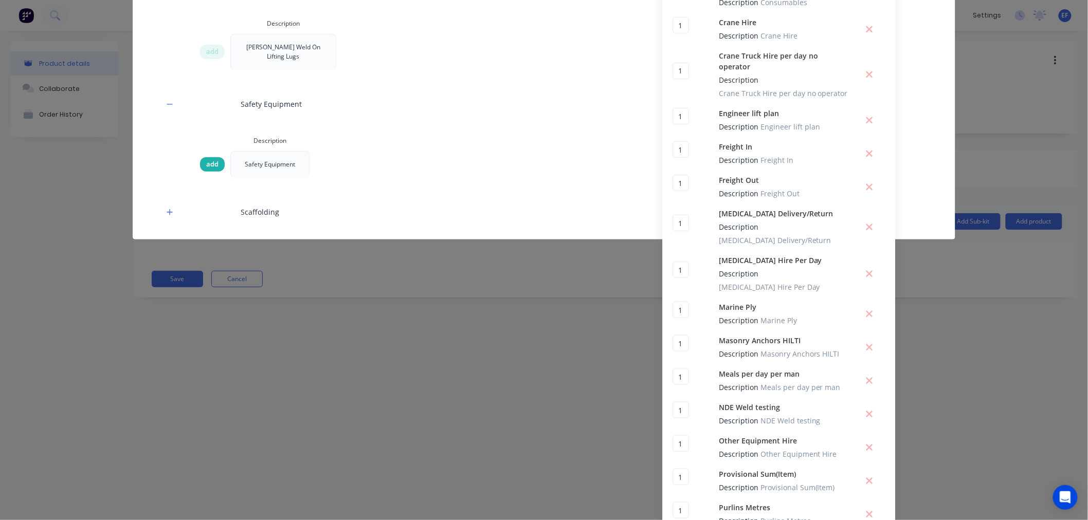
click at [206, 159] on span "add" at bounding box center [212, 164] width 12 height 10
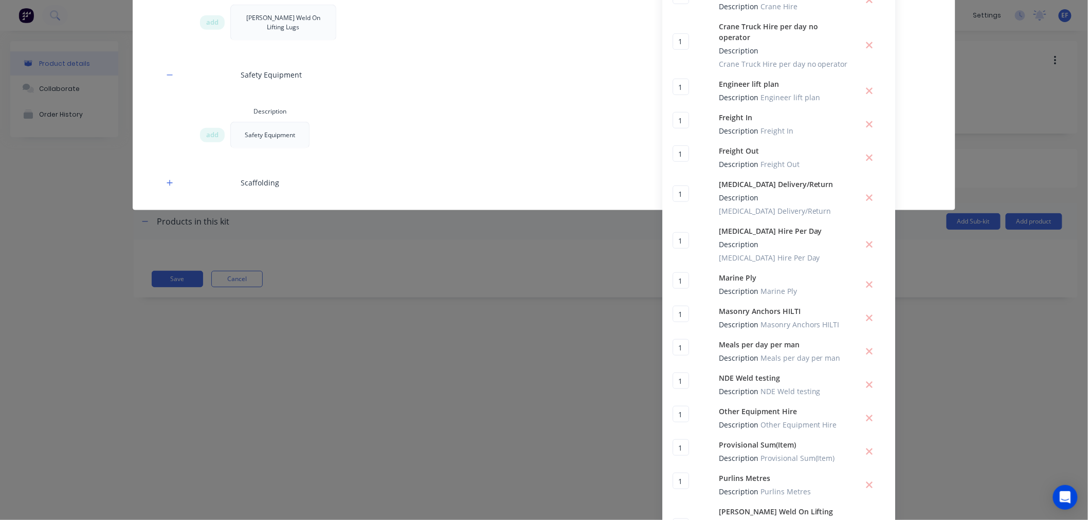
scroll to position [238, 0]
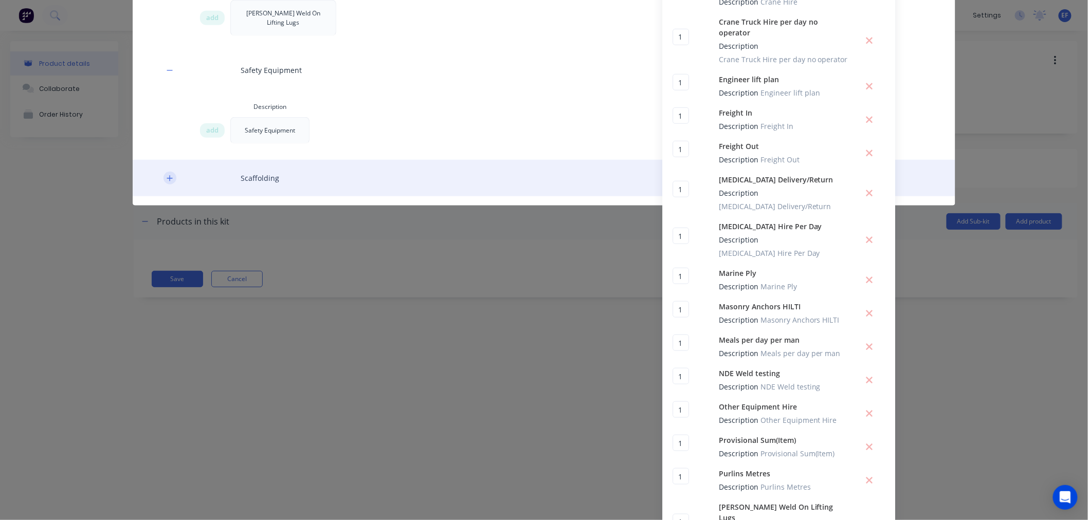
click at [167, 175] on icon "button" at bounding box center [170, 178] width 6 height 7
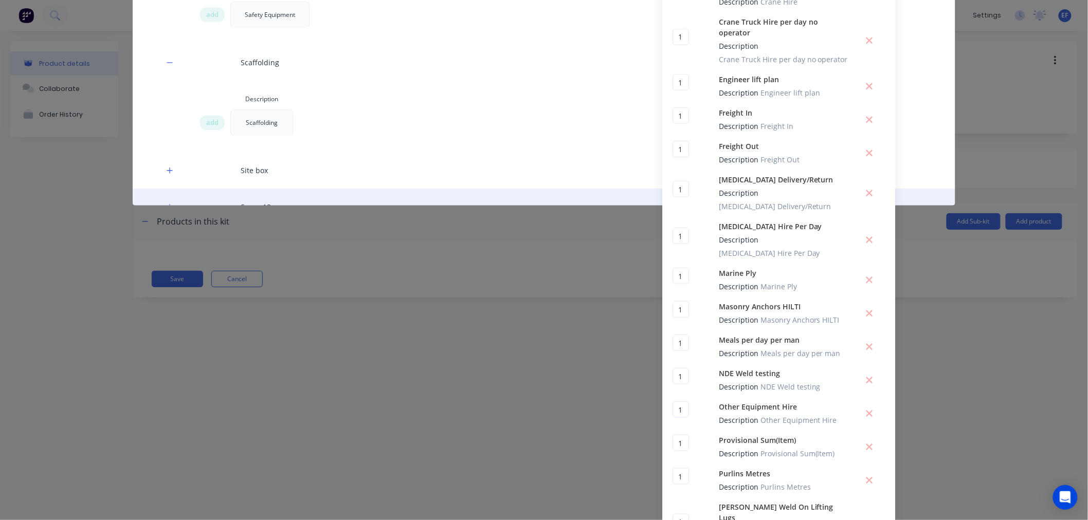
scroll to position [1942, 0]
click at [207, 119] on span "add" at bounding box center [212, 124] width 12 height 10
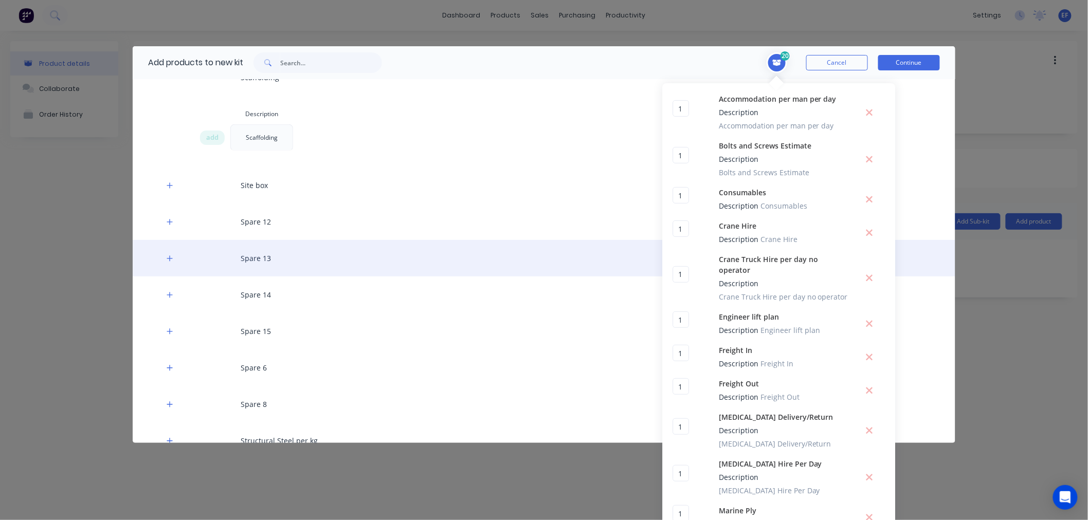
scroll to position [2171, 0]
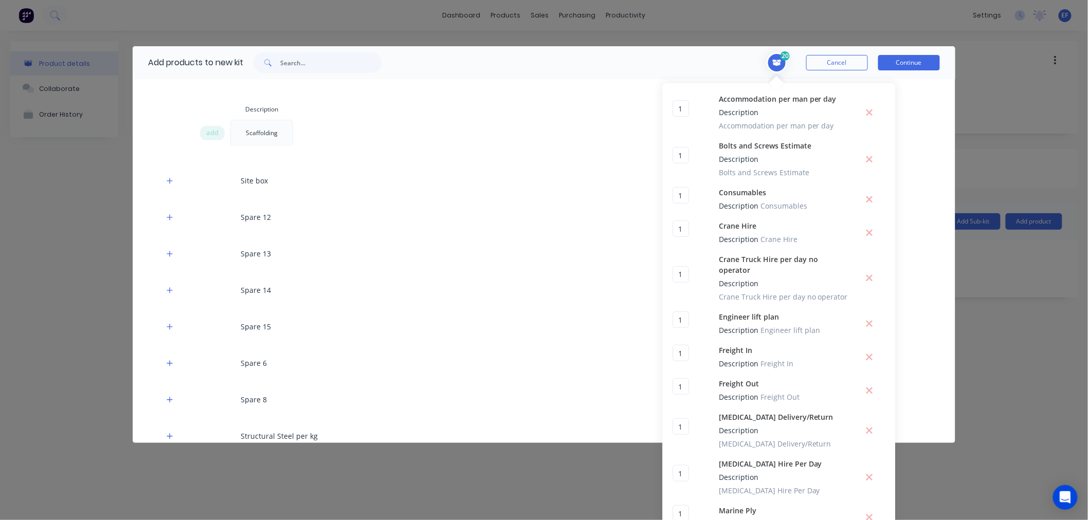
click at [774, 65] on icon "Toggle cart dropdown" at bounding box center [777, 63] width 9 height 6
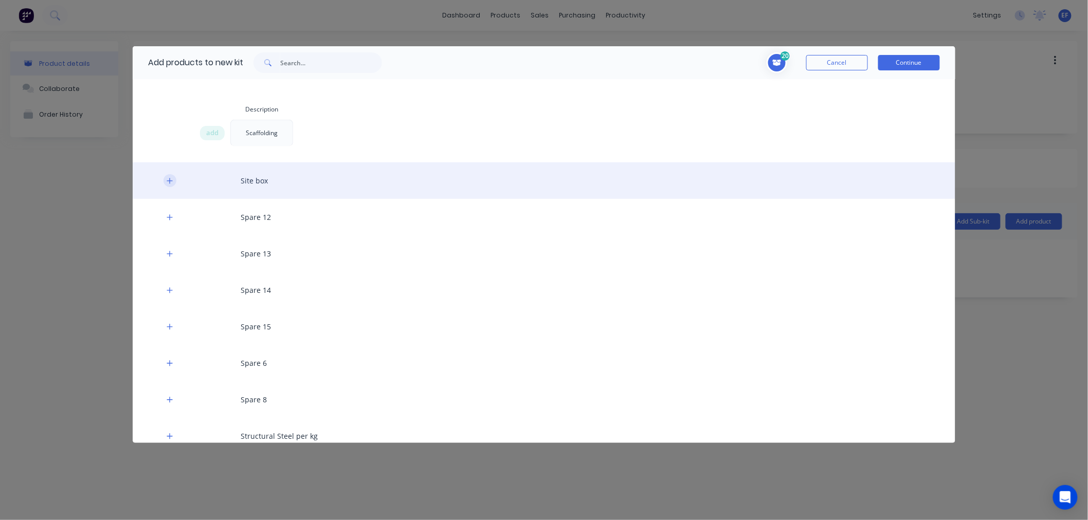
click at [168, 177] on icon "button" at bounding box center [170, 180] width 6 height 7
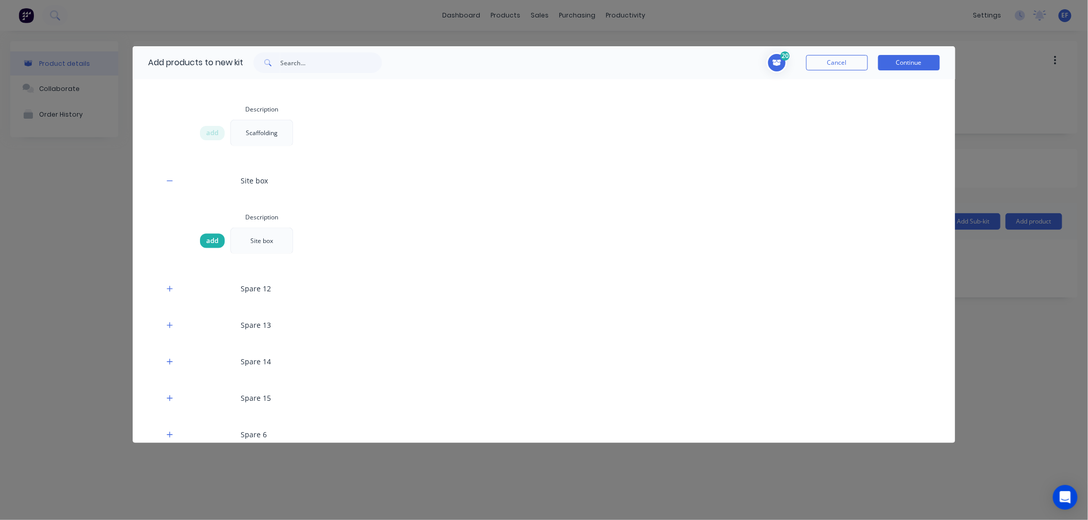
click at [212, 236] on span "add" at bounding box center [212, 241] width 12 height 10
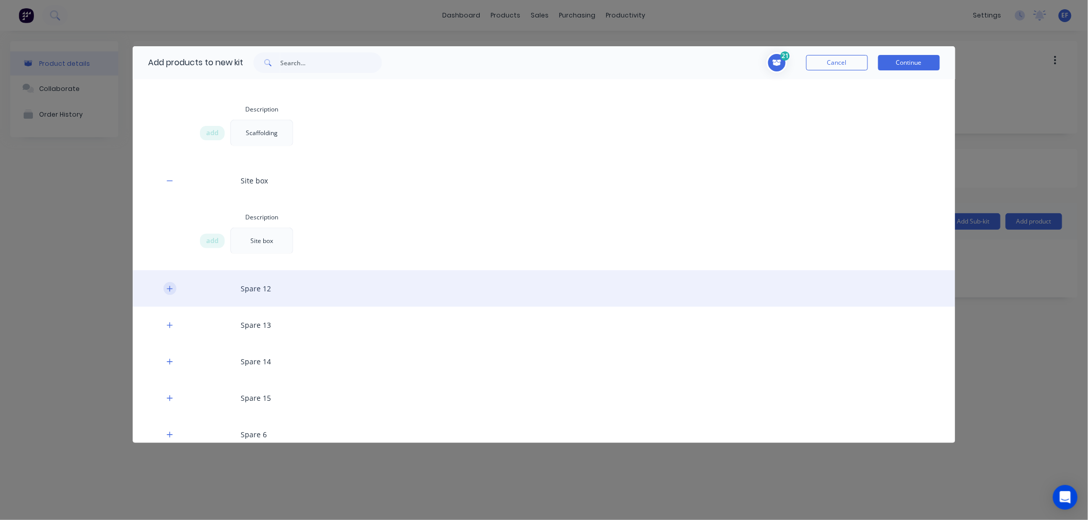
click at [170, 282] on button "button" at bounding box center [169, 288] width 13 height 13
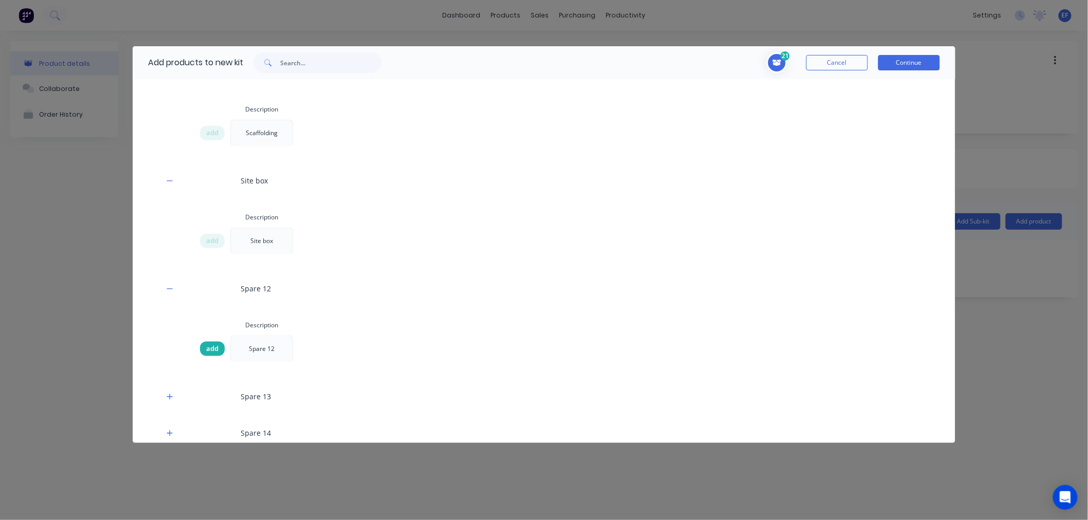
click at [205, 342] on div "add" at bounding box center [212, 349] width 25 height 14
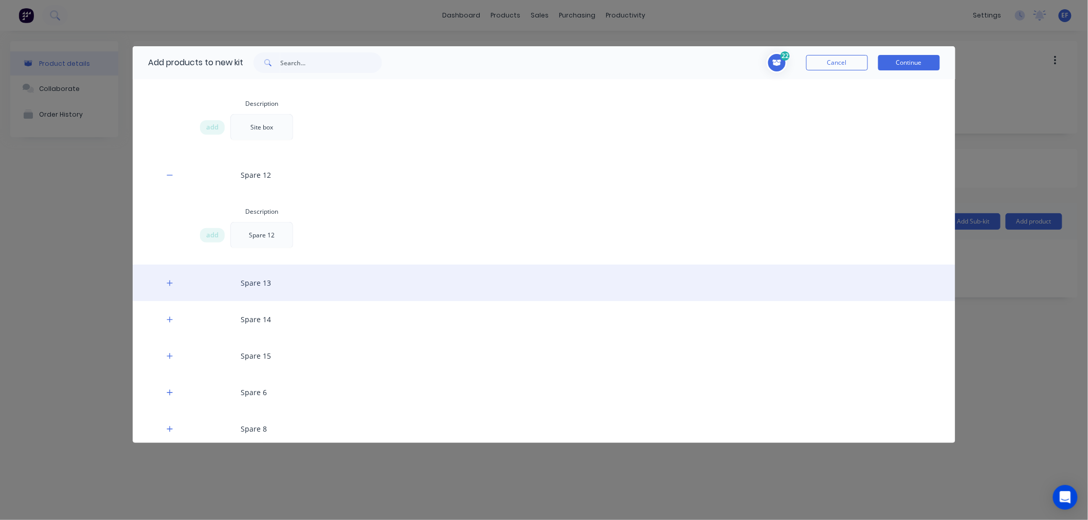
scroll to position [2285, 0]
click at [166, 276] on button "button" at bounding box center [169, 282] width 13 height 13
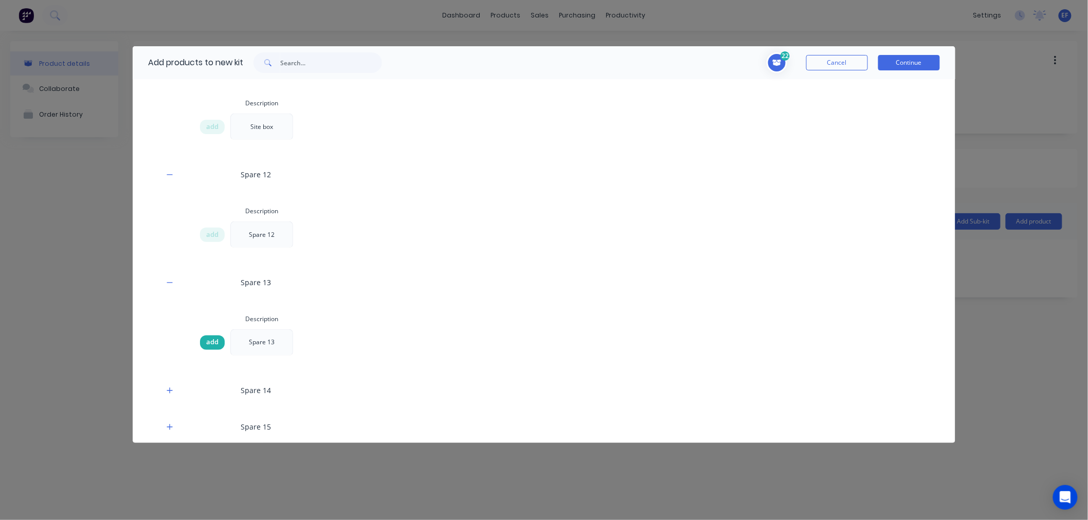
click at [207, 338] on span "add" at bounding box center [212, 343] width 12 height 10
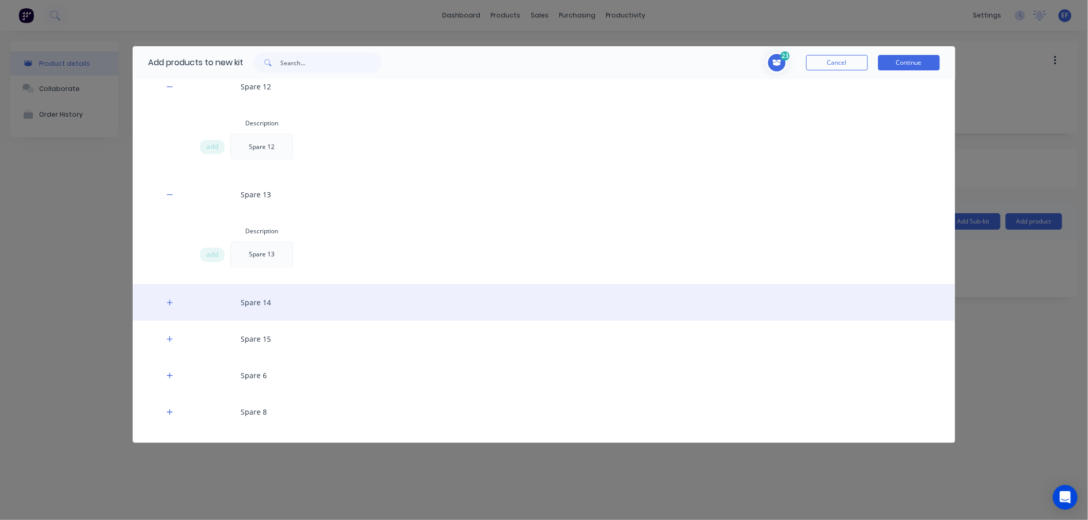
scroll to position [2399, 0]
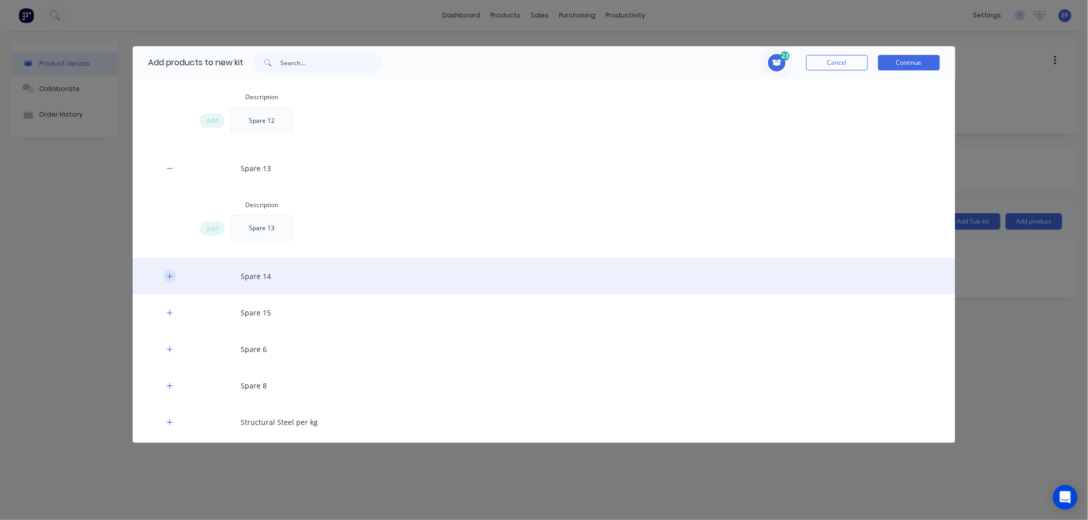
drag, startPoint x: 169, startPoint y: 248, endPoint x: 185, endPoint y: 269, distance: 26.7
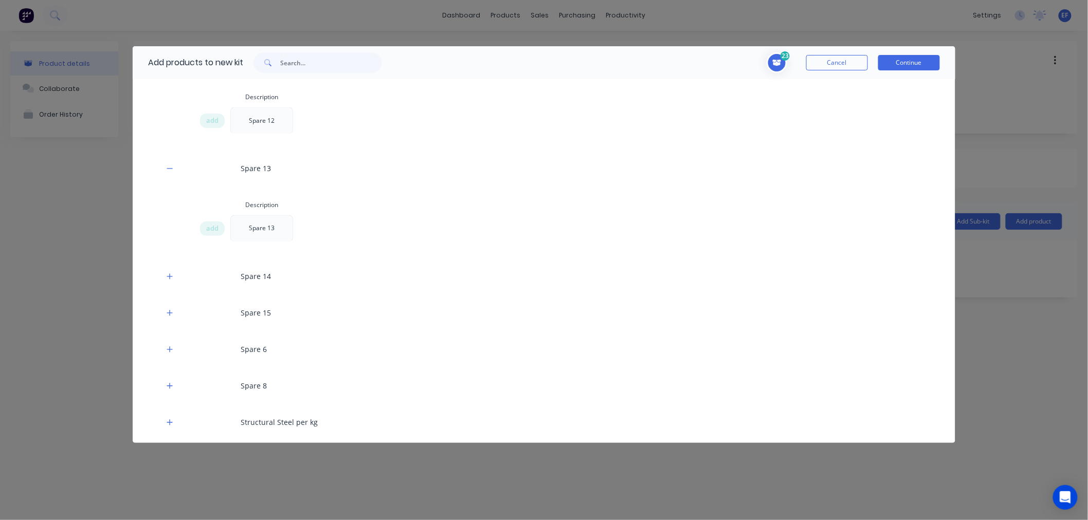
click at [168, 273] on icon "button" at bounding box center [170, 276] width 6 height 7
click at [214, 330] on div "add" at bounding box center [212, 337] width 25 height 14
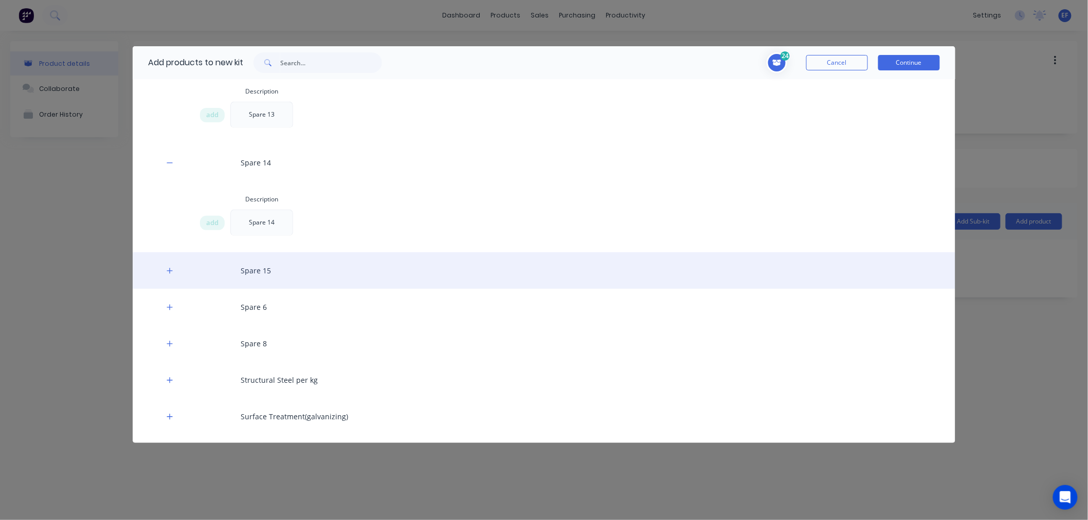
scroll to position [2513, 0]
click at [176, 264] on button "button" at bounding box center [169, 270] width 13 height 13
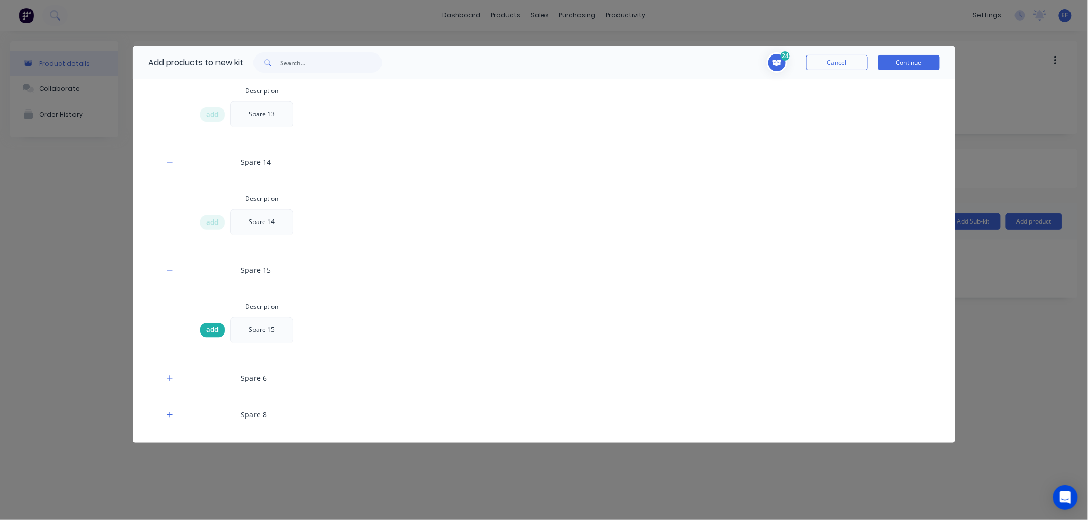
click at [206, 323] on div "add" at bounding box center [212, 330] width 25 height 14
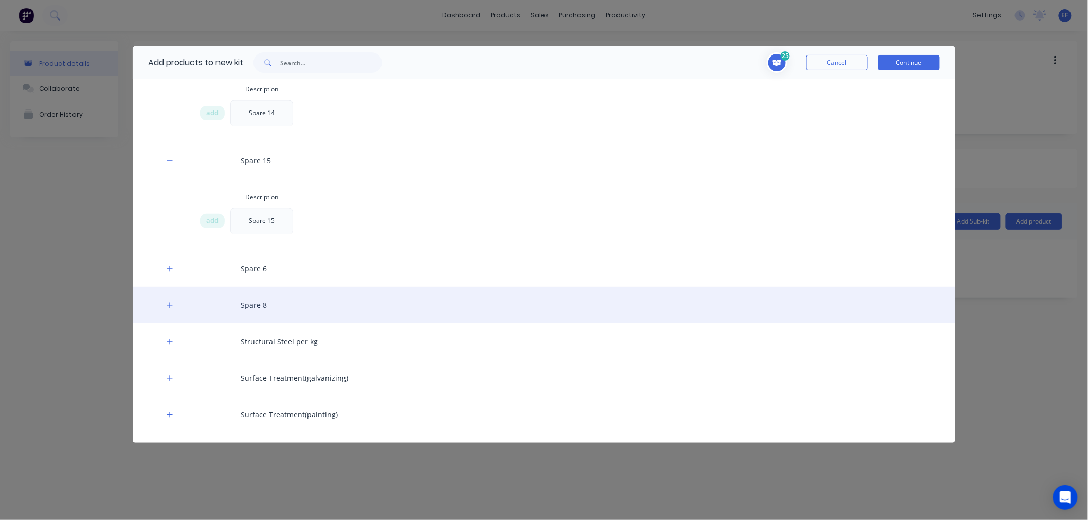
scroll to position [2628, 0]
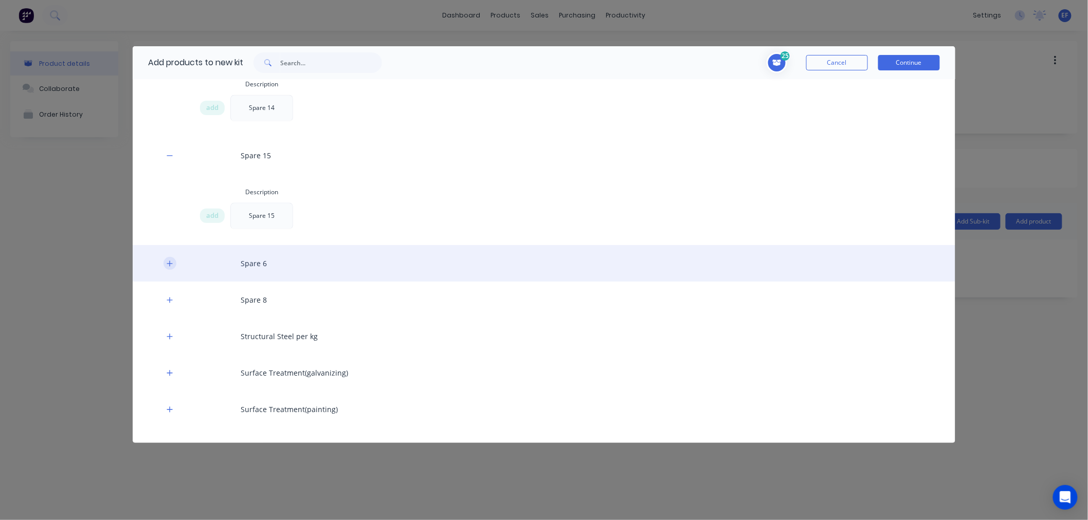
click at [173, 257] on button "button" at bounding box center [169, 263] width 13 height 13
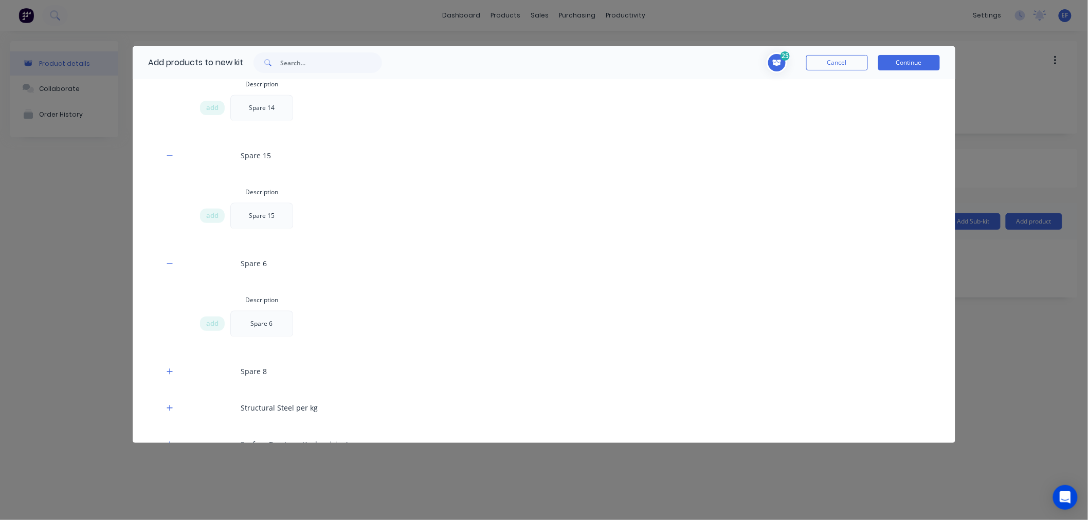
click at [201, 311] on div "add" at bounding box center [214, 324] width 31 height 27
click at [780, 58] on span "Toggle cart dropdown" at bounding box center [777, 62] width 21 height 21
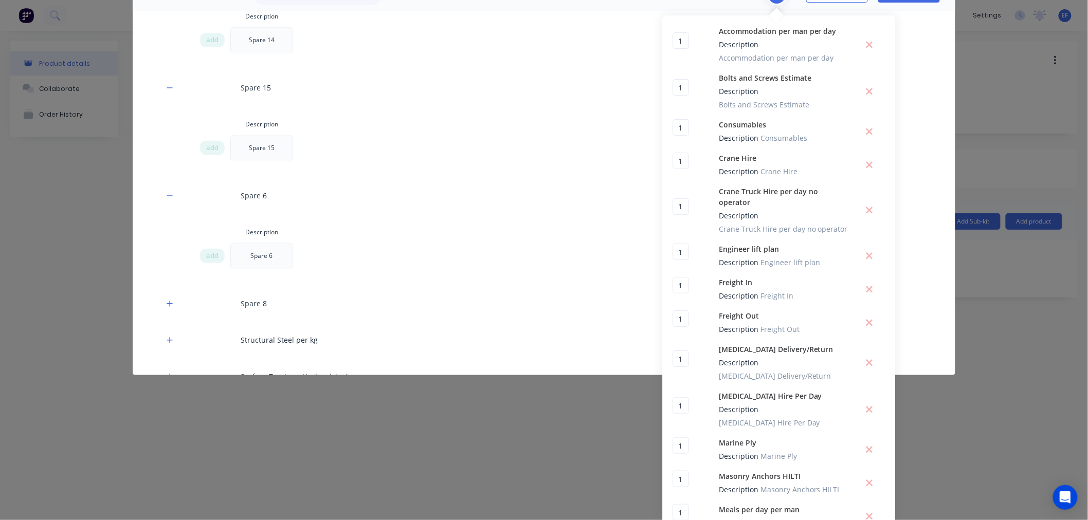
scroll to position [39, 0]
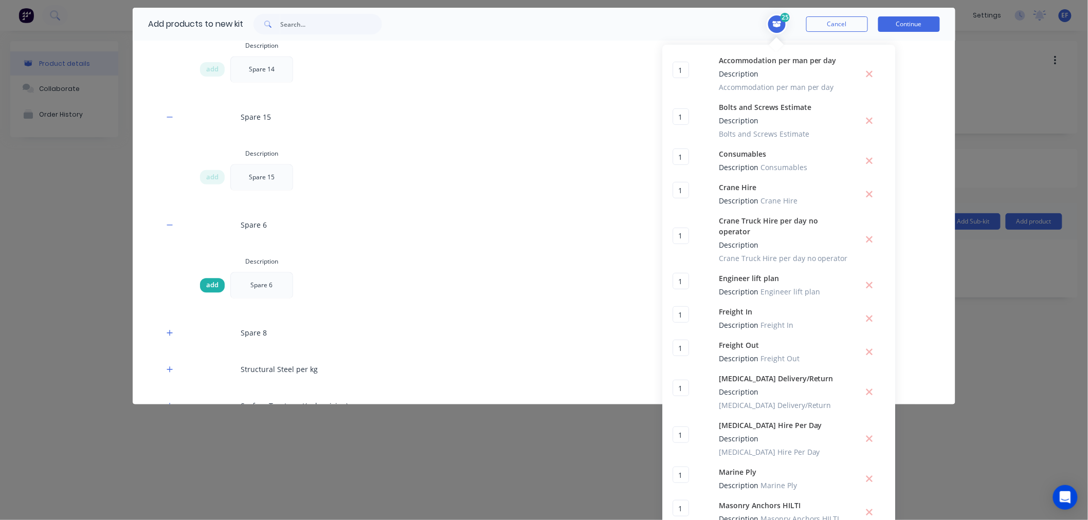
click at [200, 278] on div "add" at bounding box center [212, 285] width 25 height 14
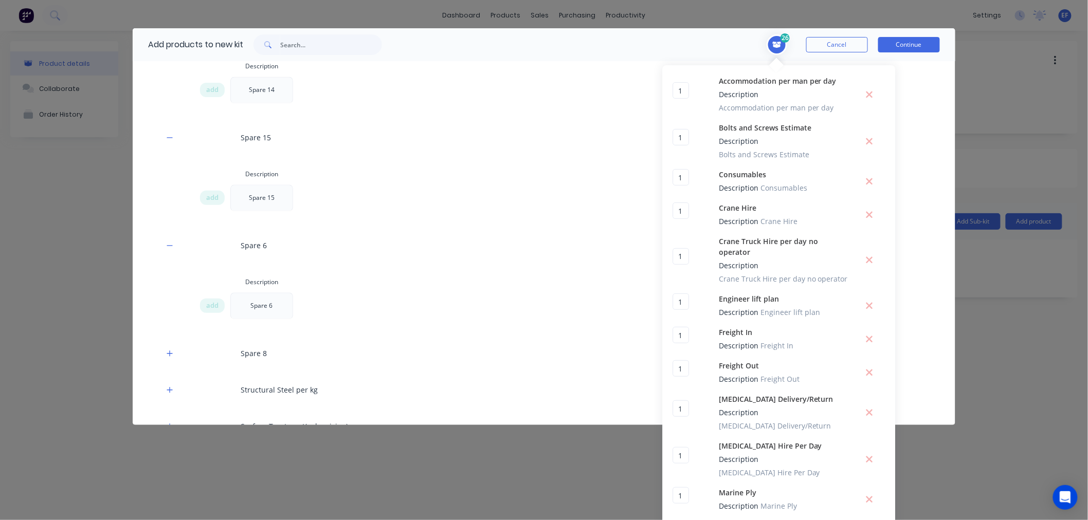
scroll to position [15, 0]
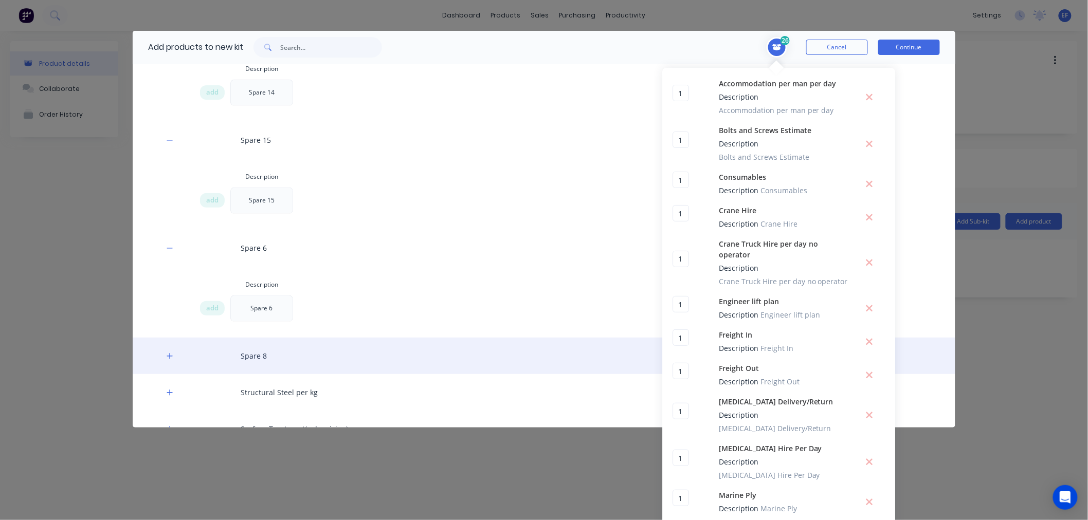
click at [173, 338] on div "Spare 8" at bounding box center [544, 356] width 823 height 37
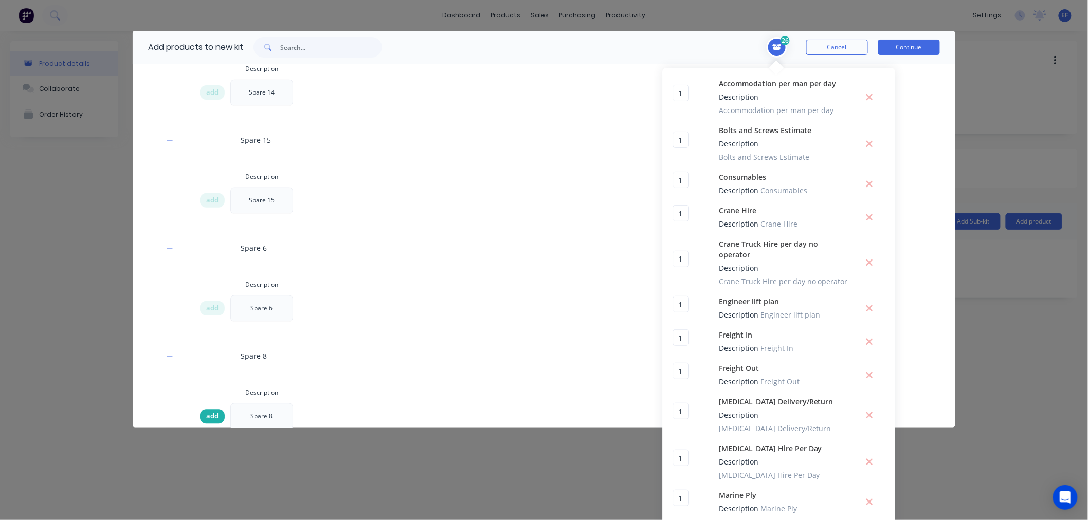
click at [201, 409] on div "add" at bounding box center [212, 416] width 25 height 14
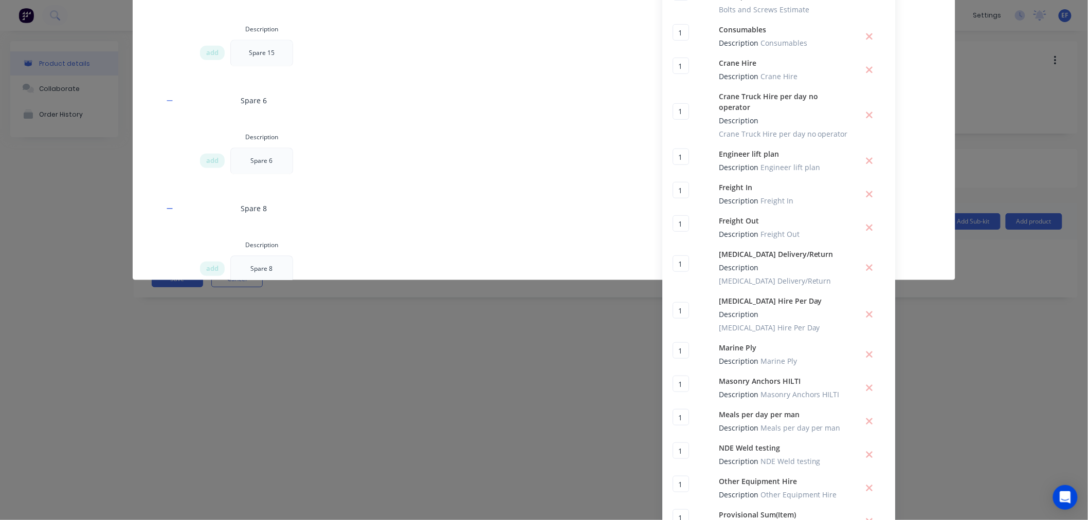
scroll to position [0, 0]
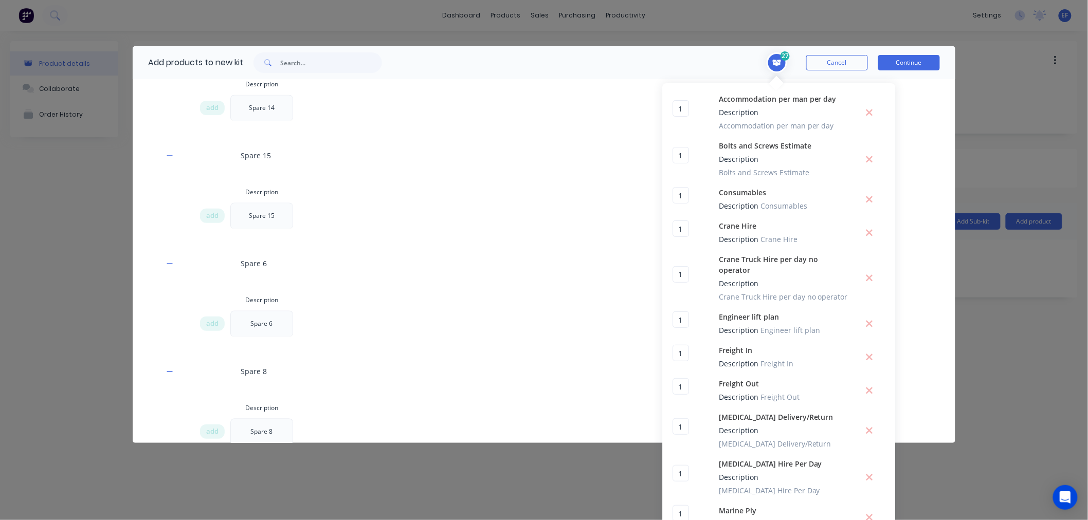
click at [775, 63] on icon "Toggle cart dropdown" at bounding box center [777, 63] width 9 height 6
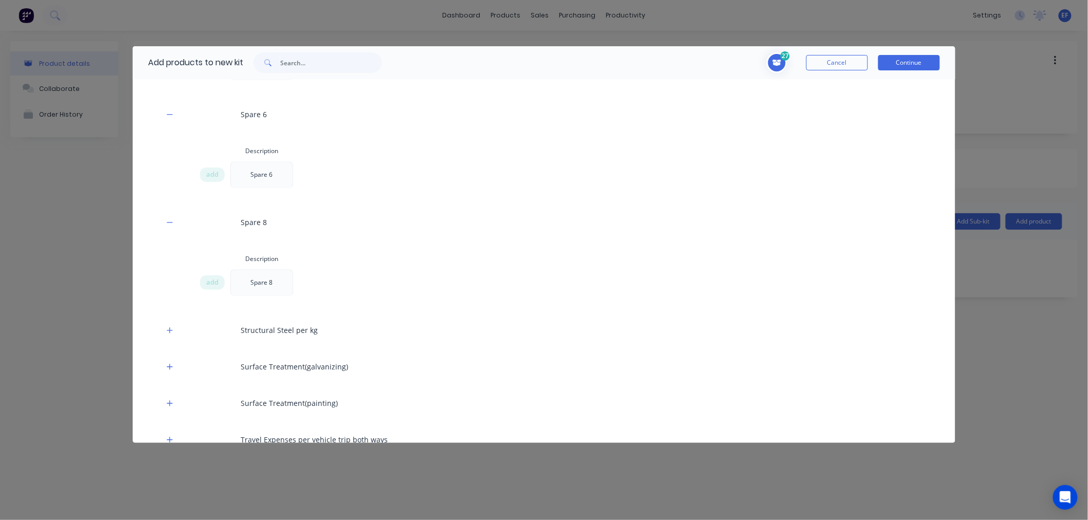
scroll to position [2799, 0]
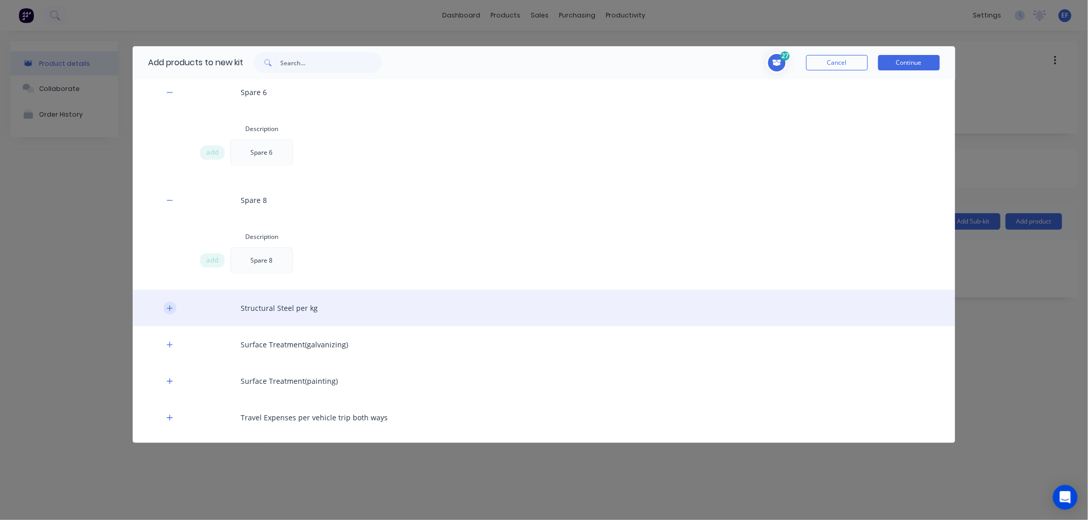
click at [170, 305] on icon "button" at bounding box center [170, 308] width 6 height 7
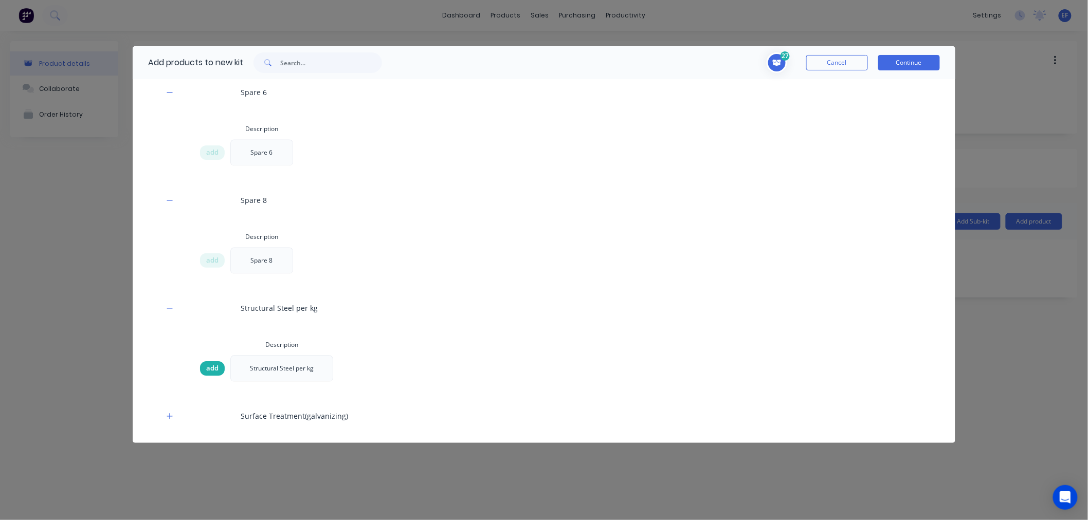
click at [208, 363] on span "add" at bounding box center [212, 368] width 12 height 10
click at [211, 363] on span "add" at bounding box center [212, 368] width 12 height 10
click at [777, 65] on icon "Toggle cart dropdown" at bounding box center [777, 63] width 9 height 6
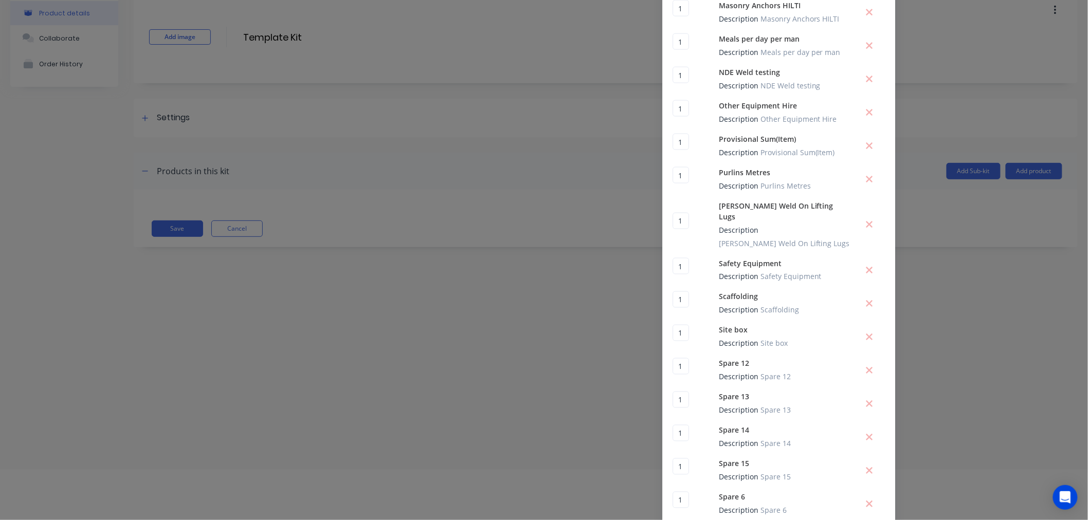
scroll to position [51, 0]
drag, startPoint x: 681, startPoint y: 495, endPoint x: 657, endPoint y: 499, distance: 24.9
click at [657, 499] on div "Add products to new kit 29 1 1 ? Accommodation per man per day Description Acco…" at bounding box center [544, 260] width 1088 height 520
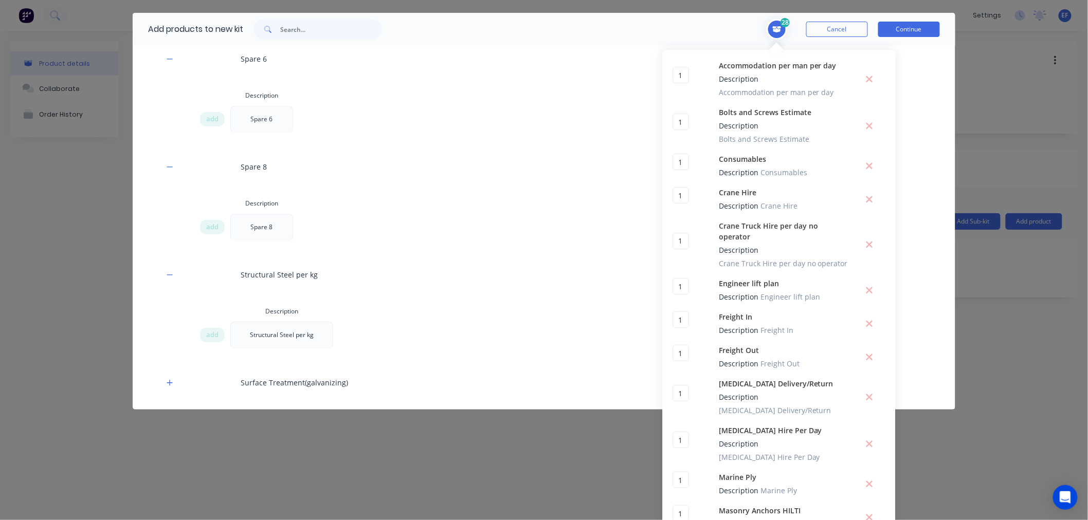
scroll to position [0, 0]
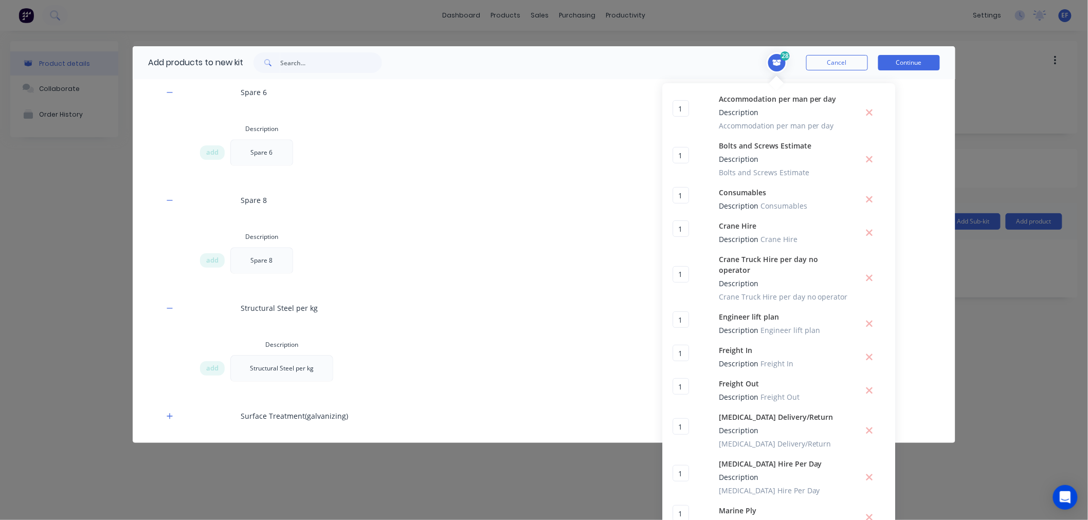
type input "1"
click at [772, 63] on icon "Toggle cart dropdown" at bounding box center [776, 63] width 9 height 7
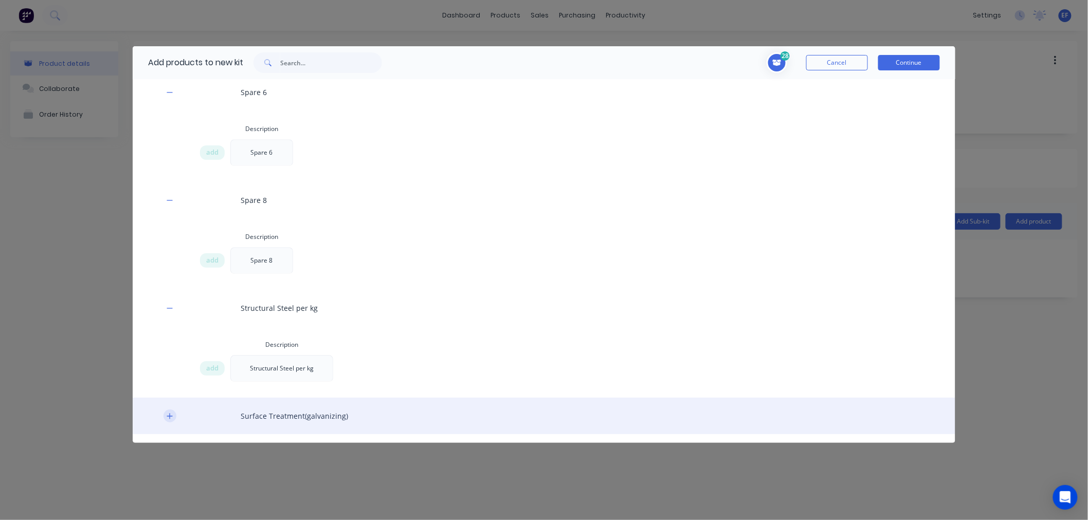
click at [170, 413] on icon "button" at bounding box center [170, 416] width 6 height 6
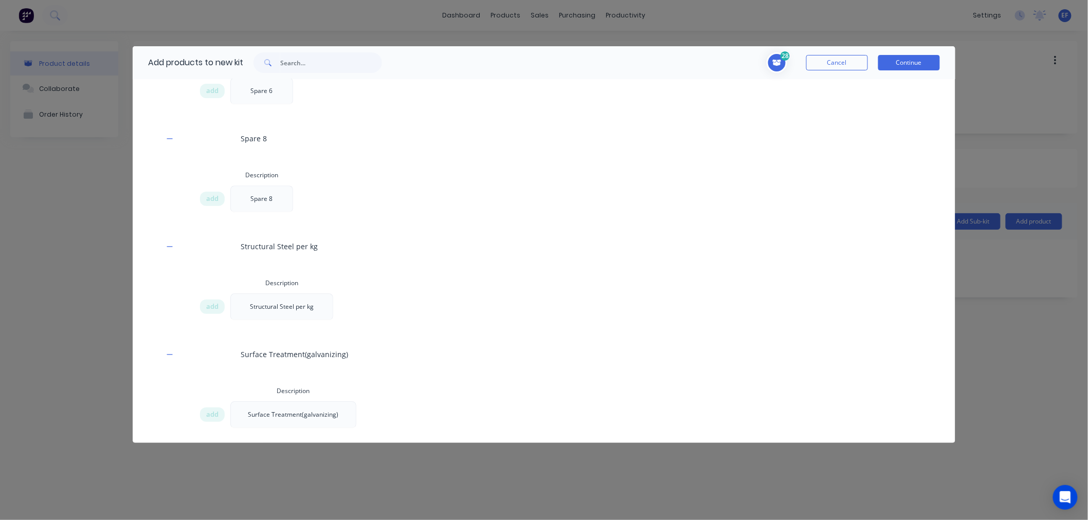
scroll to position [2970, 0]
click at [212, 300] on span "add" at bounding box center [212, 305] width 12 height 10
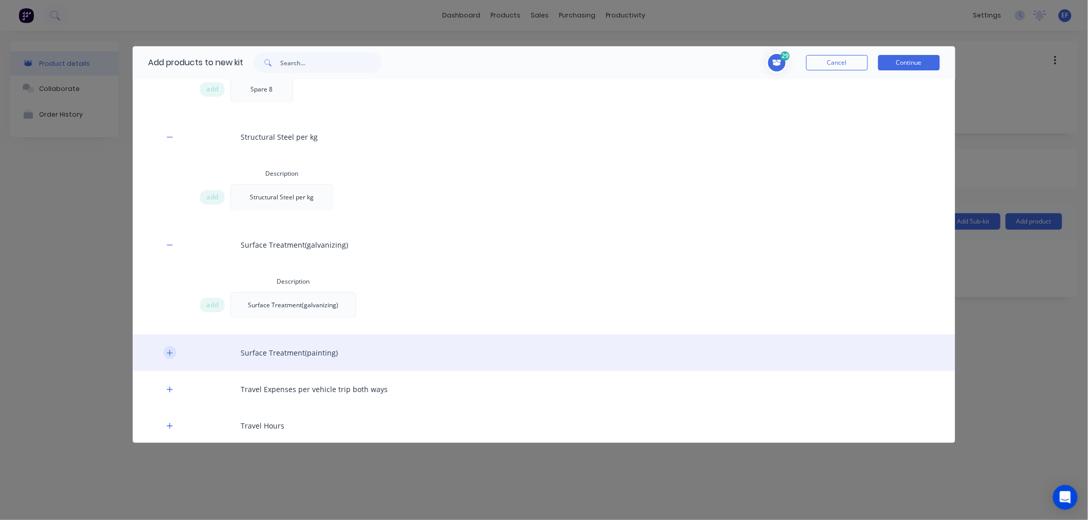
click at [165, 347] on button "button" at bounding box center [169, 353] width 13 height 13
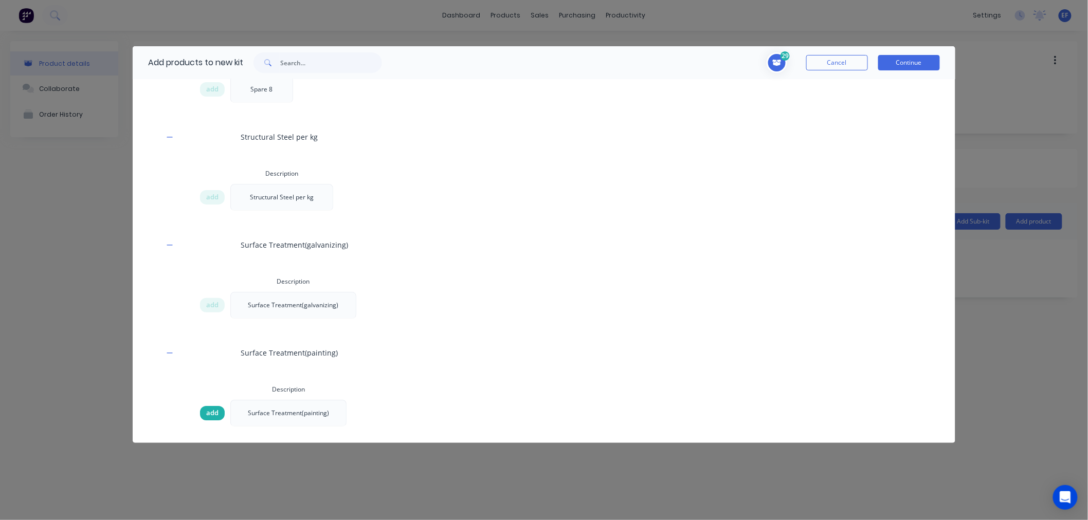
click at [215, 408] on span "add" at bounding box center [212, 413] width 12 height 10
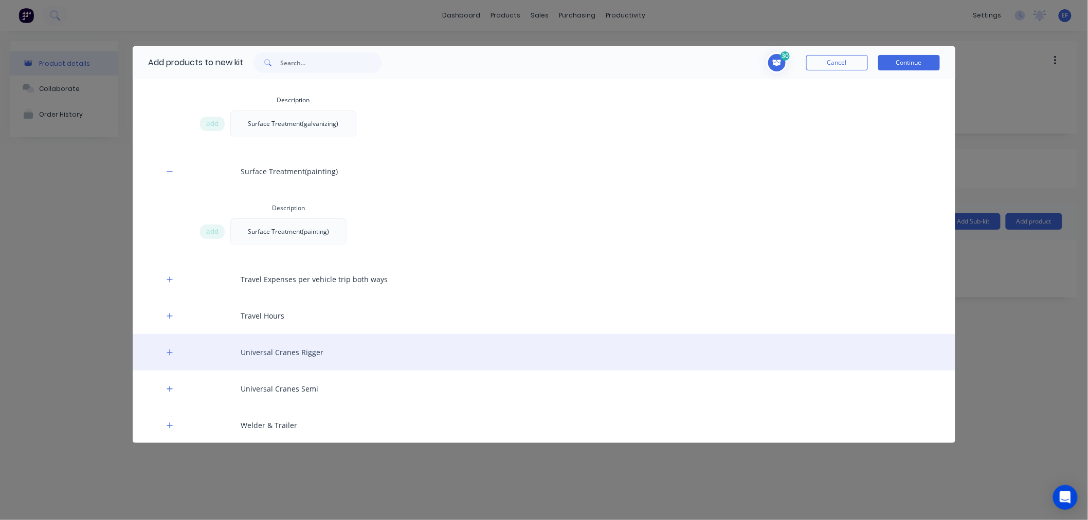
scroll to position [3159, 0]
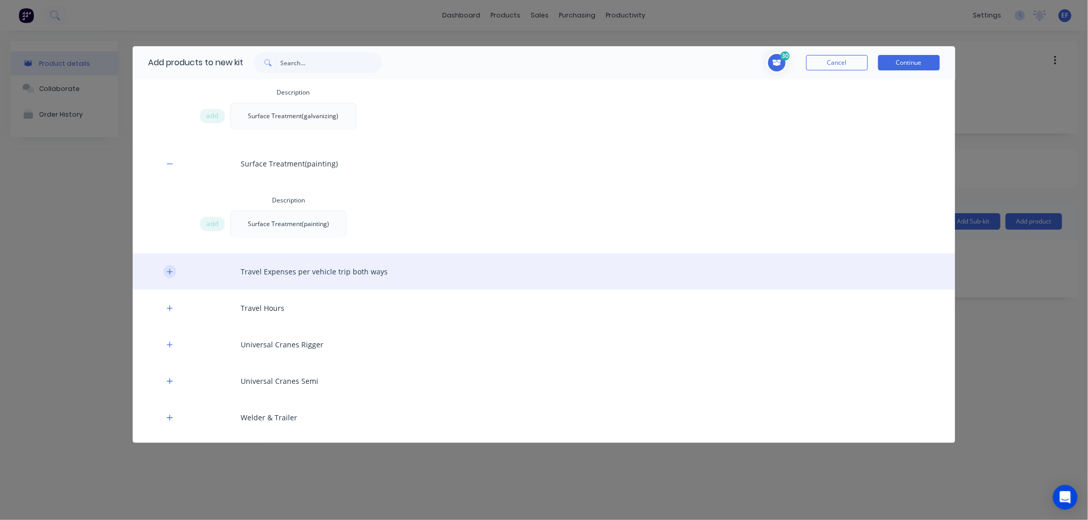
click at [169, 265] on button "button" at bounding box center [169, 271] width 13 height 13
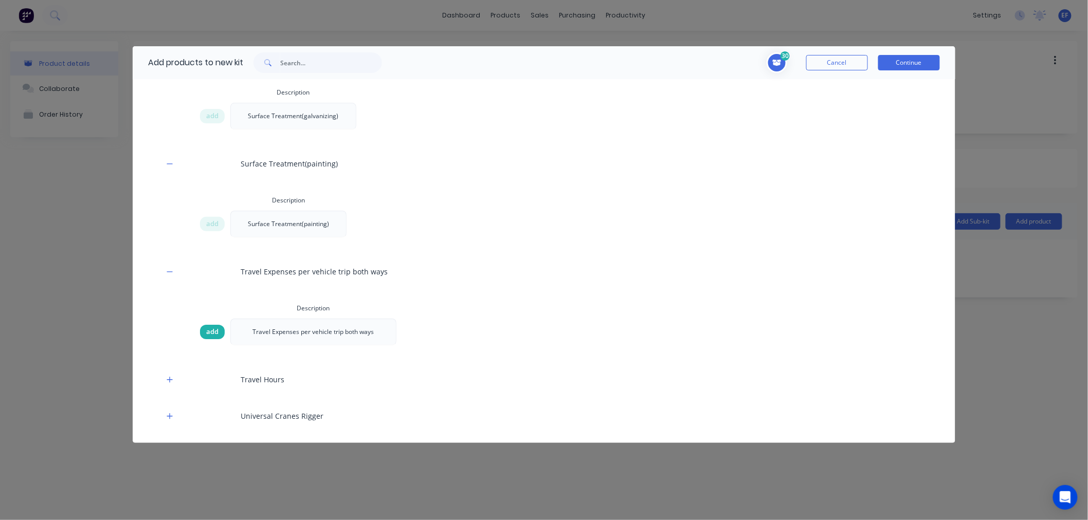
click at [211, 327] on span "add" at bounding box center [212, 332] width 12 height 10
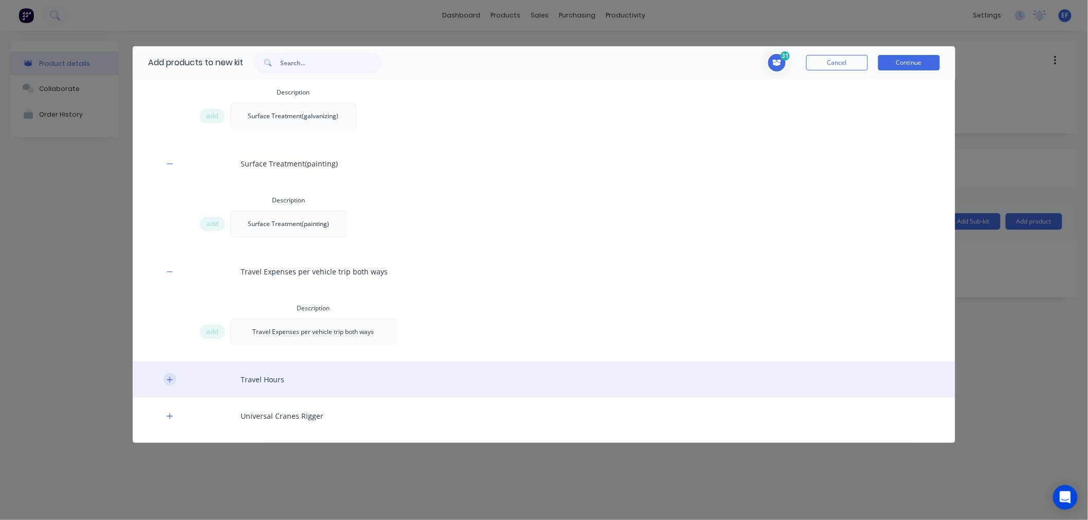
click at [174, 373] on button "button" at bounding box center [169, 379] width 13 height 13
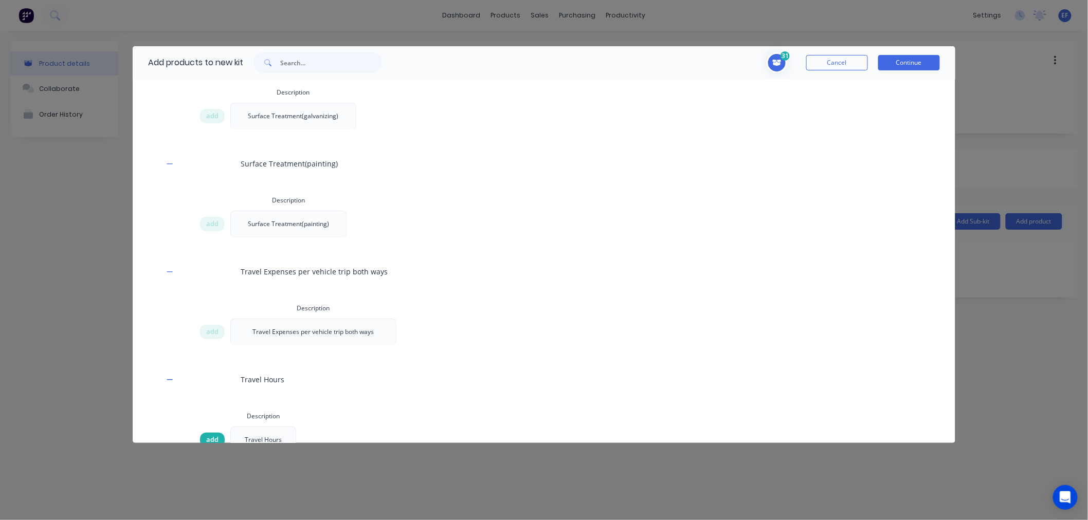
click at [208, 435] on span "add" at bounding box center [212, 440] width 12 height 10
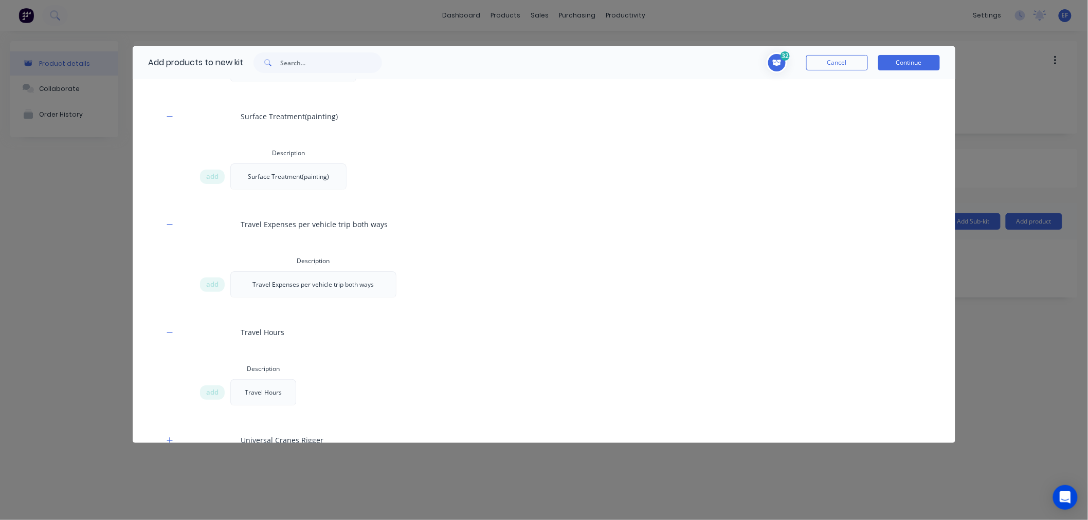
scroll to position [3302, 0]
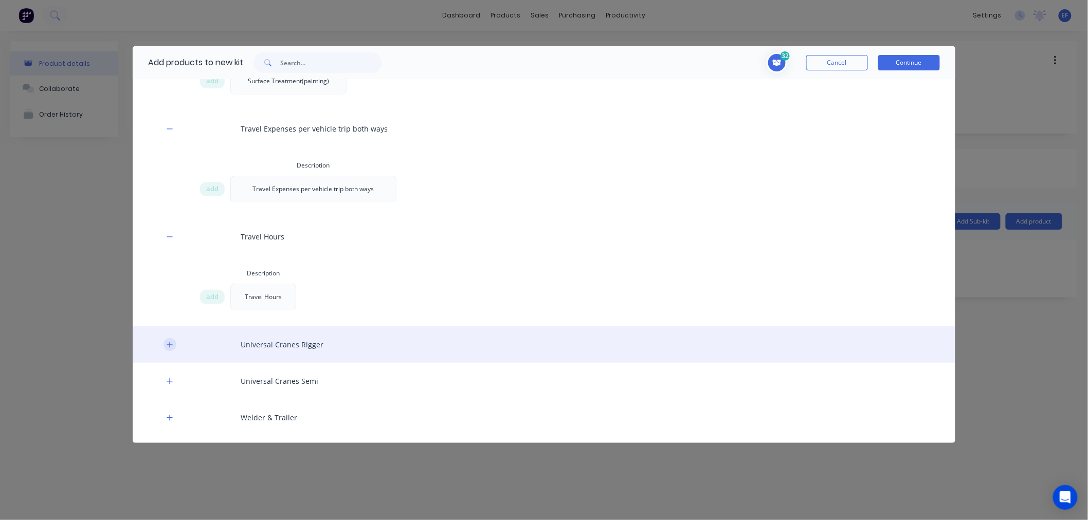
click at [170, 338] on button "button" at bounding box center [169, 344] width 13 height 13
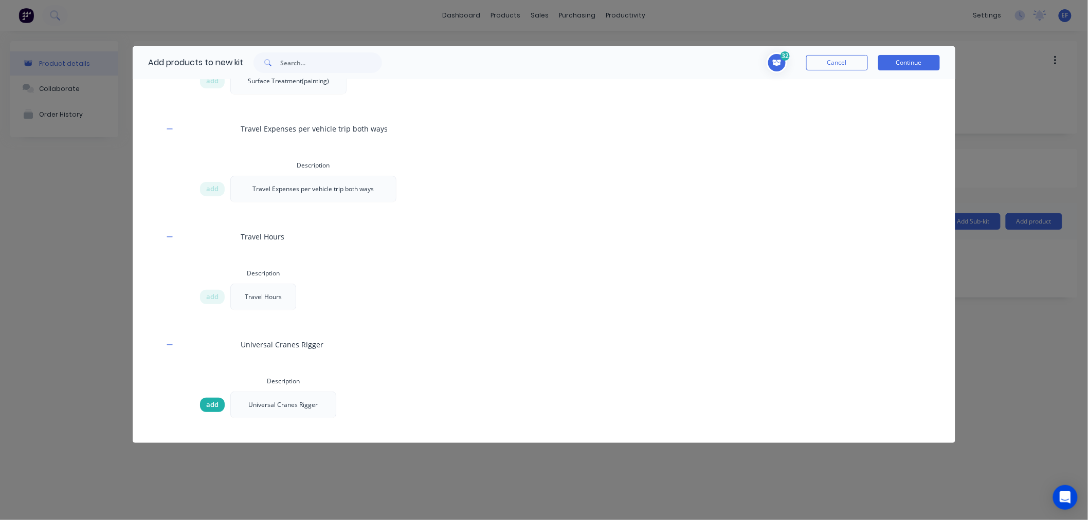
click at [213, 400] on span "add" at bounding box center [212, 405] width 12 height 10
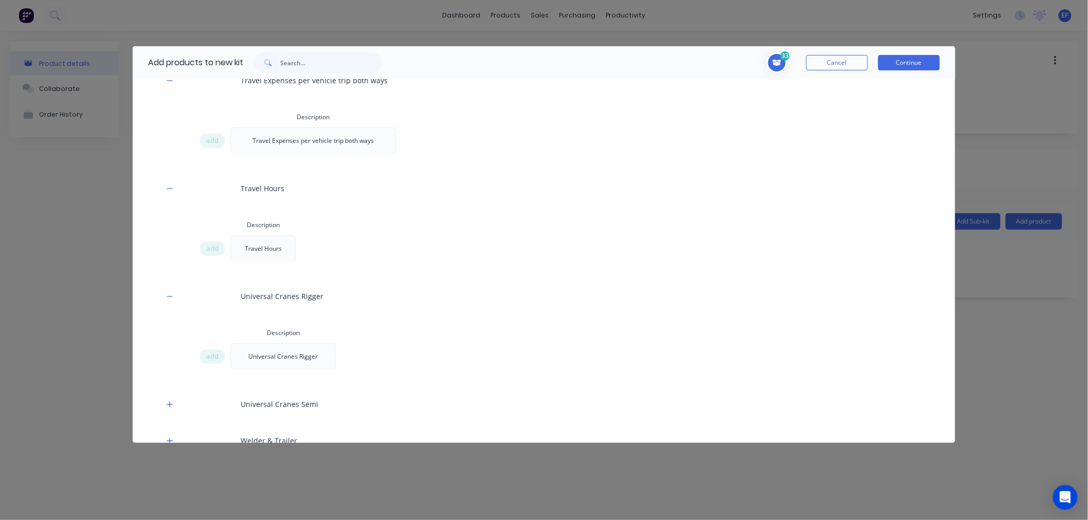
scroll to position [3374, 0]
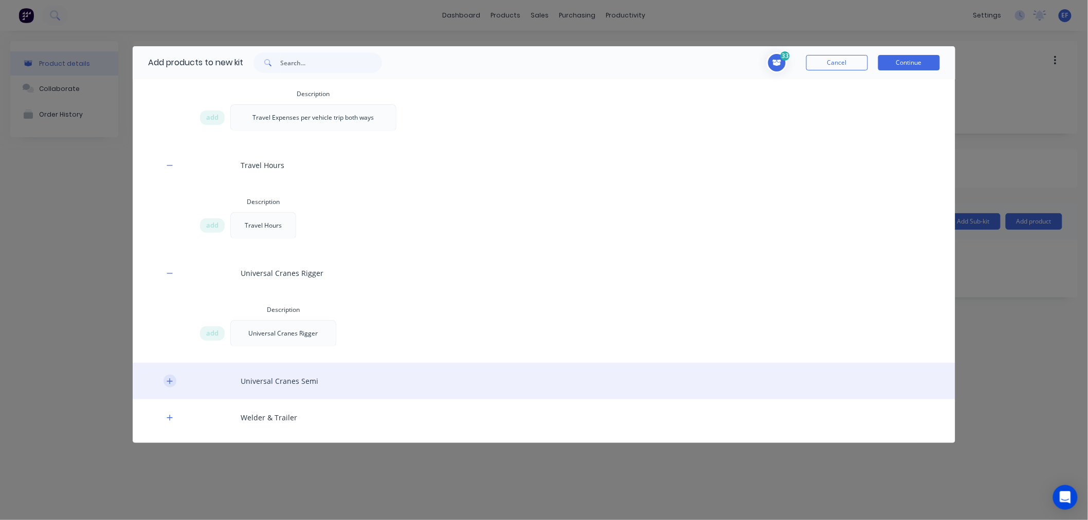
click at [172, 378] on icon "button" at bounding box center [170, 381] width 6 height 6
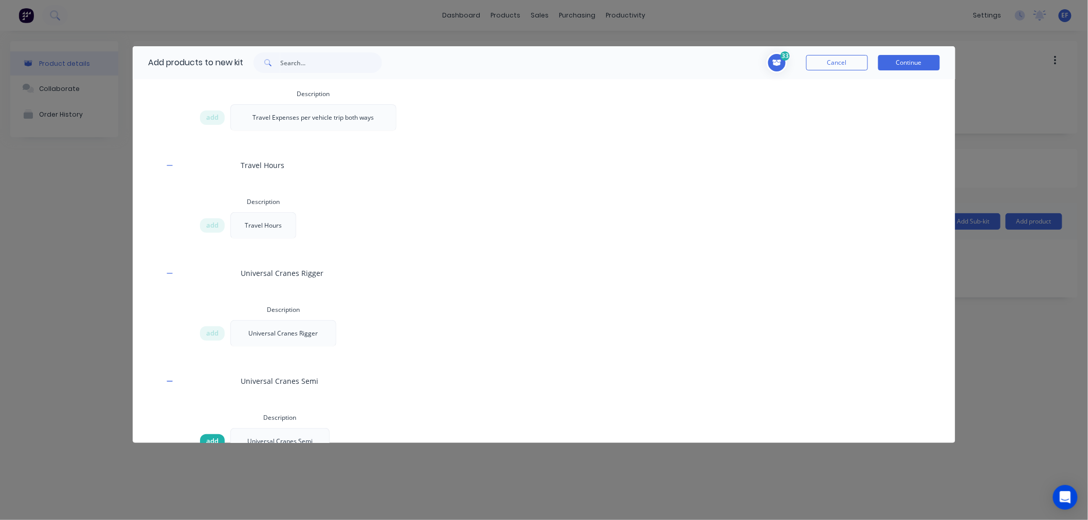
click at [208, 436] on span "add" at bounding box center [212, 441] width 12 height 10
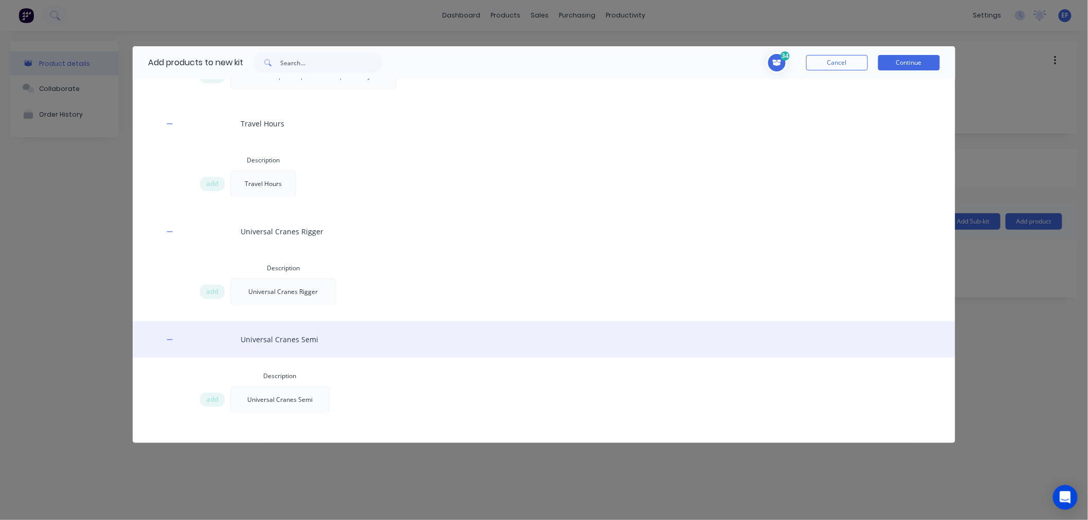
scroll to position [3446, 0]
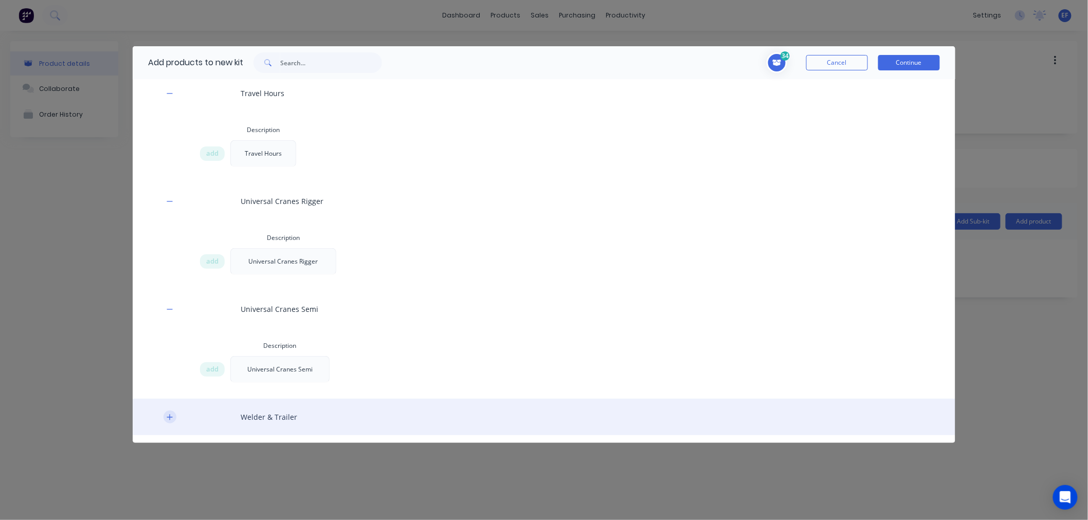
click at [175, 411] on button "button" at bounding box center [169, 417] width 13 height 13
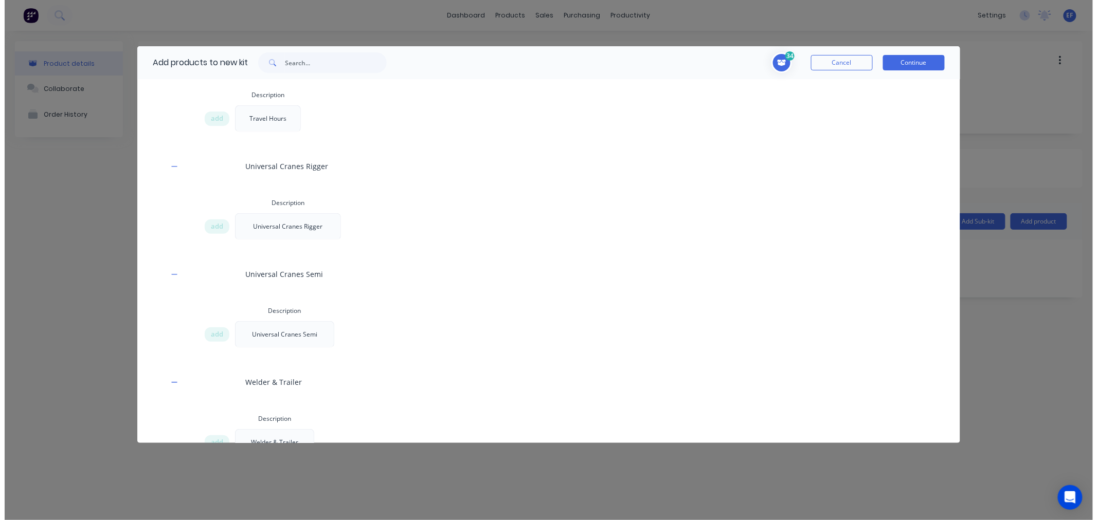
scroll to position [3517, 0]
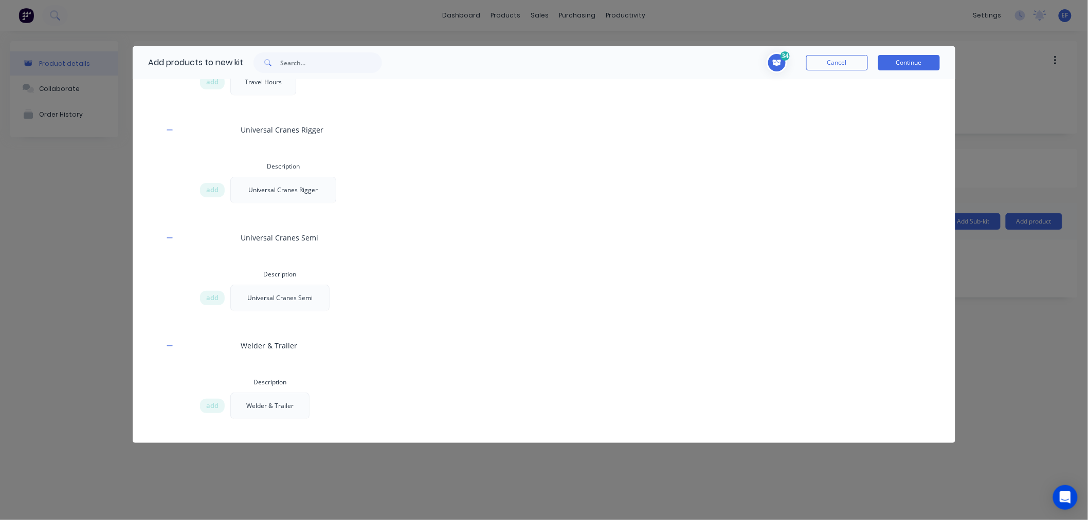
drag, startPoint x: 208, startPoint y: 382, endPoint x: 197, endPoint y: 379, distance: 11.1
click at [208, 401] on span "add" at bounding box center [212, 406] width 12 height 10
click at [903, 67] on button "Continue" at bounding box center [909, 62] width 62 height 15
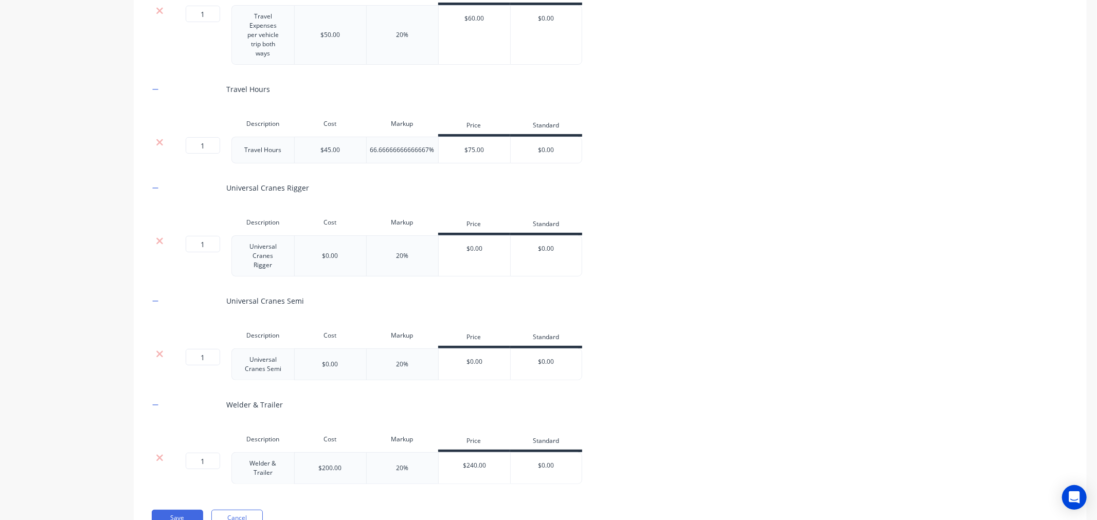
scroll to position [3462, 0]
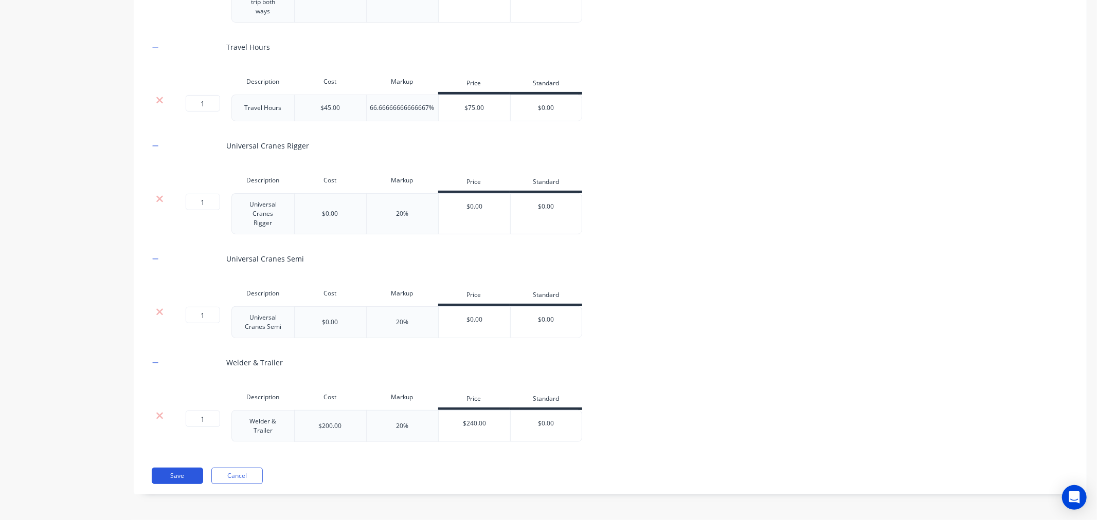
click at [167, 477] on button "Save" at bounding box center [177, 476] width 51 height 16
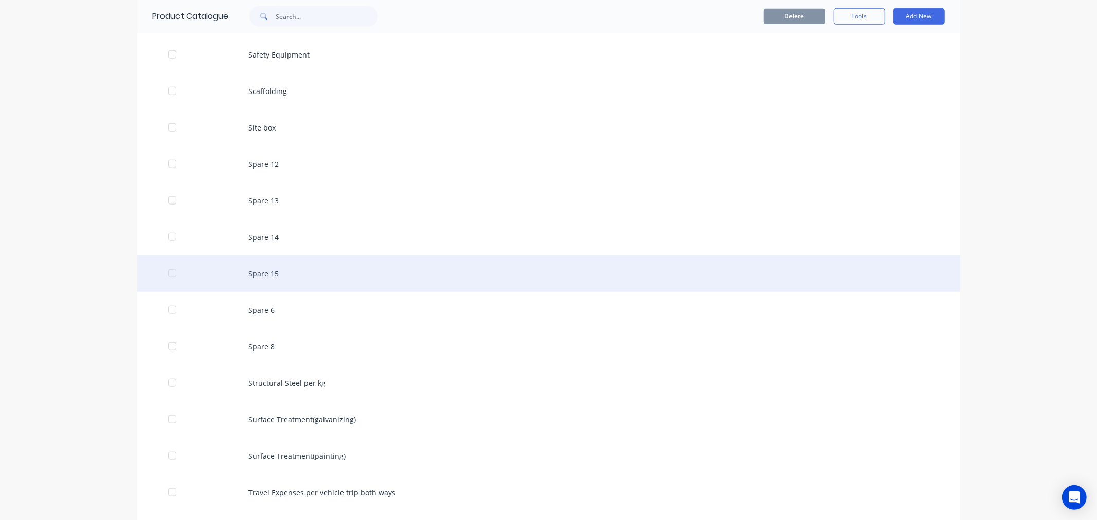
scroll to position [989, 0]
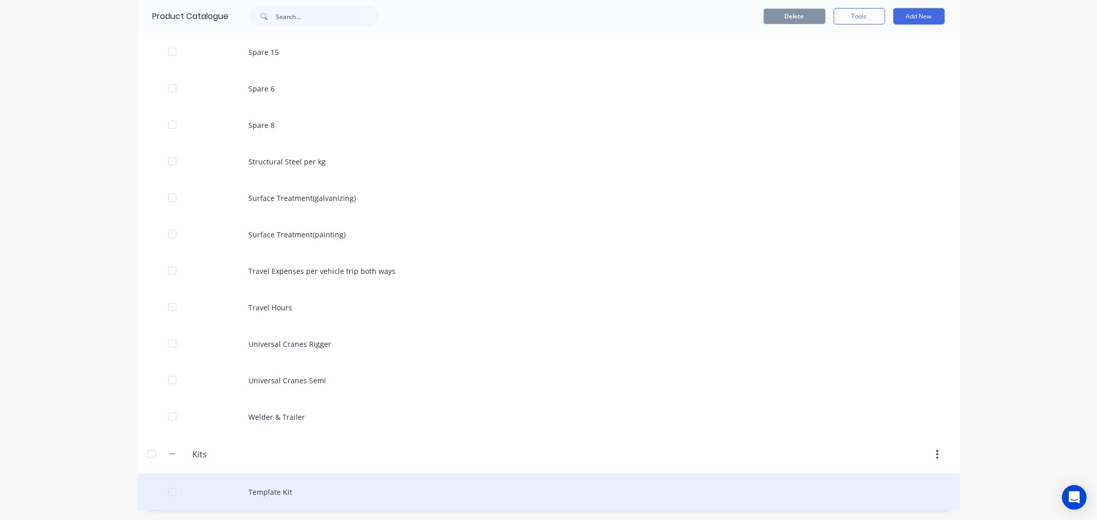
click at [260, 494] on div "Template Kit" at bounding box center [548, 492] width 823 height 37
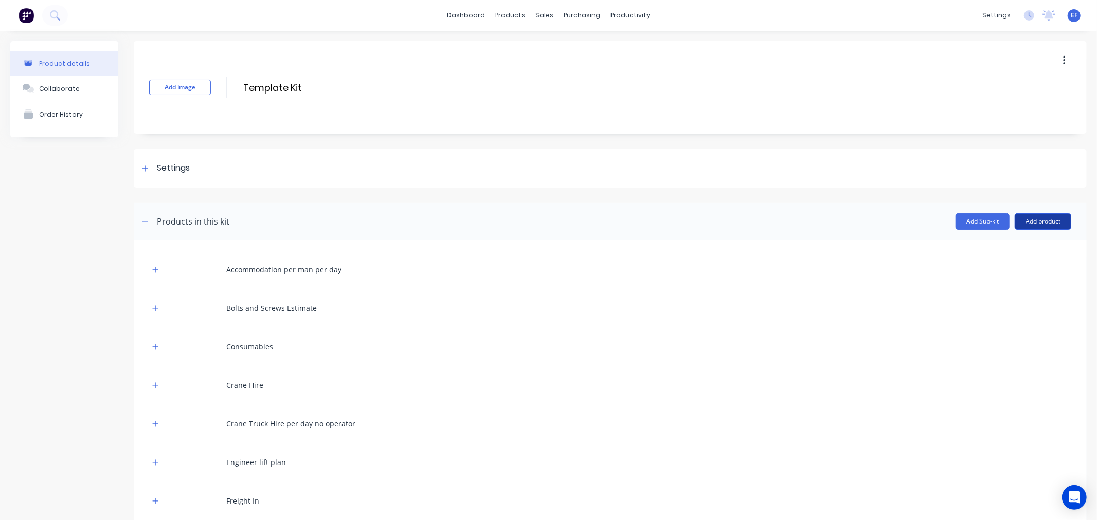
click at [1019, 213] on button "Add product" at bounding box center [1042, 221] width 57 height 16
click at [997, 269] on div "Labour" at bounding box center [1021, 268] width 79 height 15
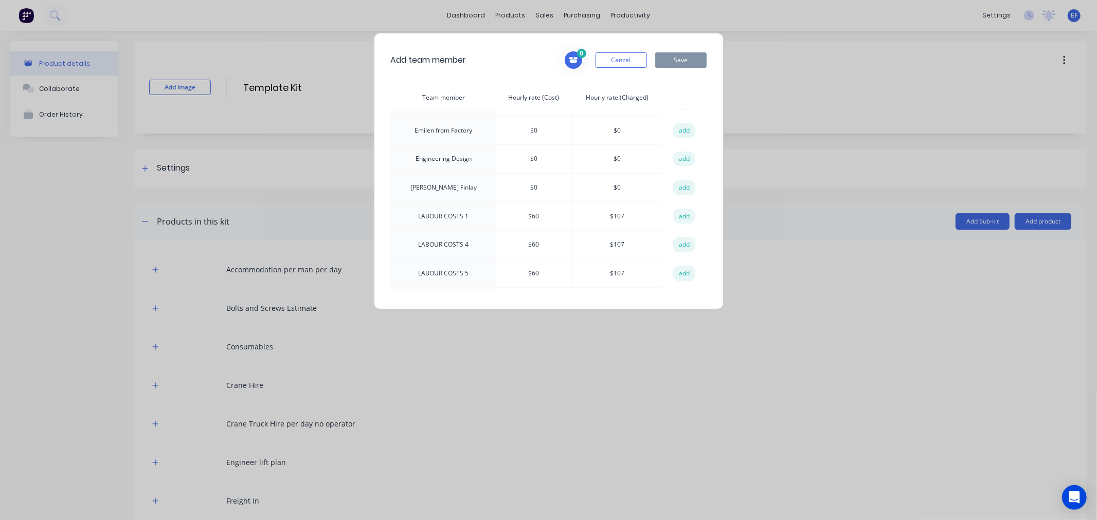
scroll to position [114, 0]
click at [683, 214] on button "add" at bounding box center [684, 217] width 23 height 15
click at [685, 182] on button "add" at bounding box center [684, 188] width 23 height 15
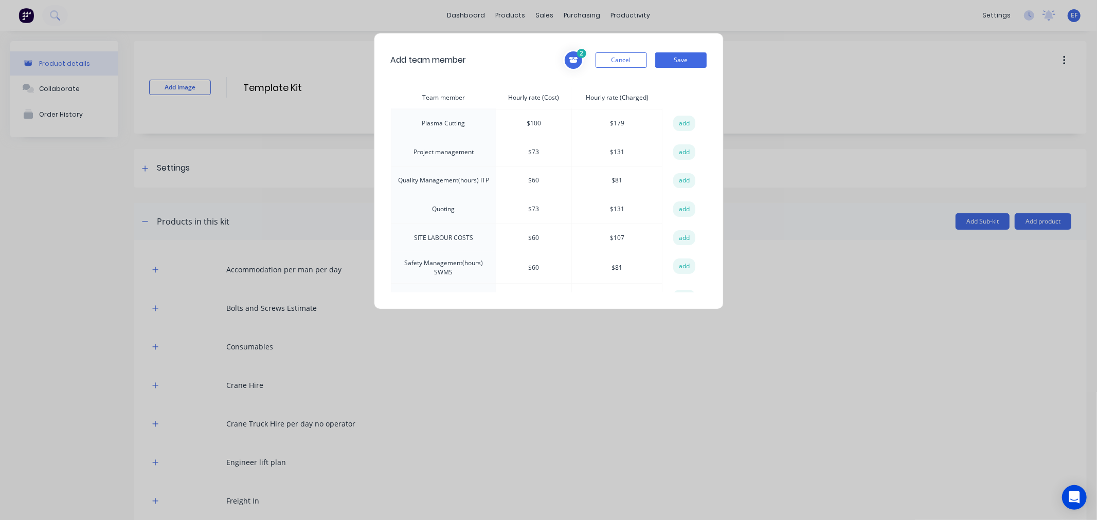
scroll to position [399, 0]
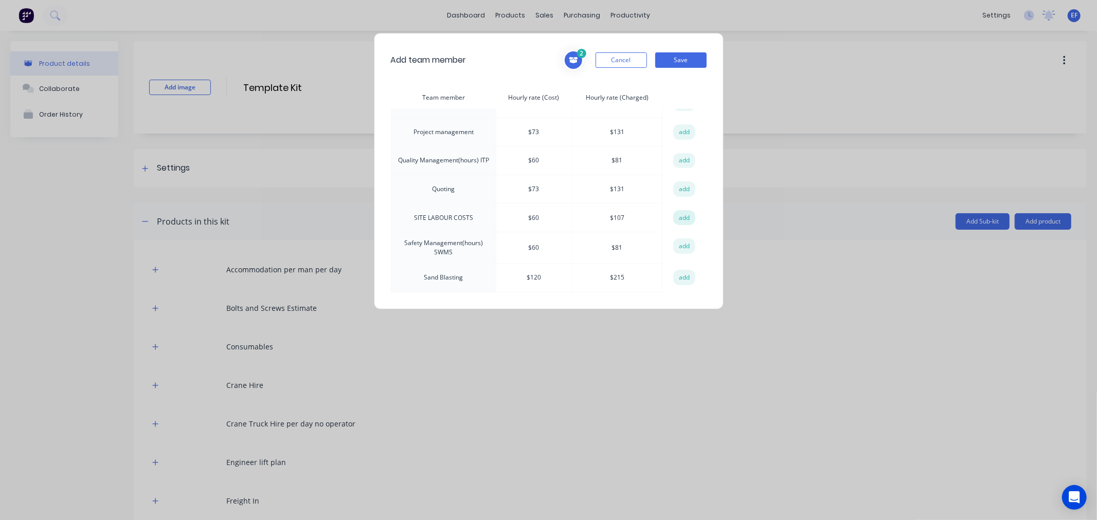
click at [680, 217] on button "add" at bounding box center [684, 217] width 23 height 15
click at [676, 185] on button "add" at bounding box center [684, 188] width 23 height 15
click at [677, 213] on button "add" at bounding box center [684, 217] width 23 height 15
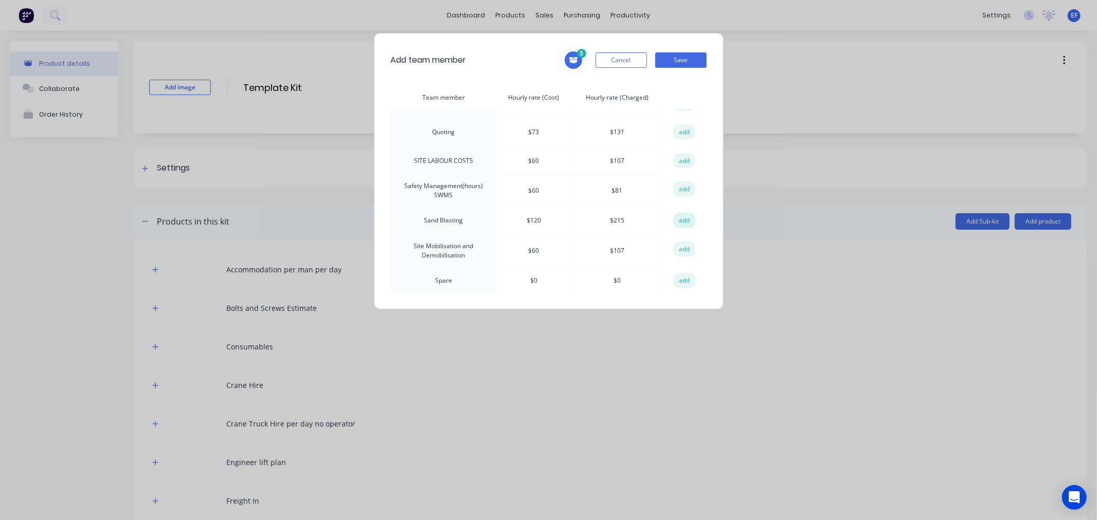
click at [684, 220] on button "add" at bounding box center [684, 220] width 23 height 15
click at [676, 126] on button "add" at bounding box center [684, 130] width 23 height 15
click at [676, 152] on button "add" at bounding box center [684, 159] width 23 height 15
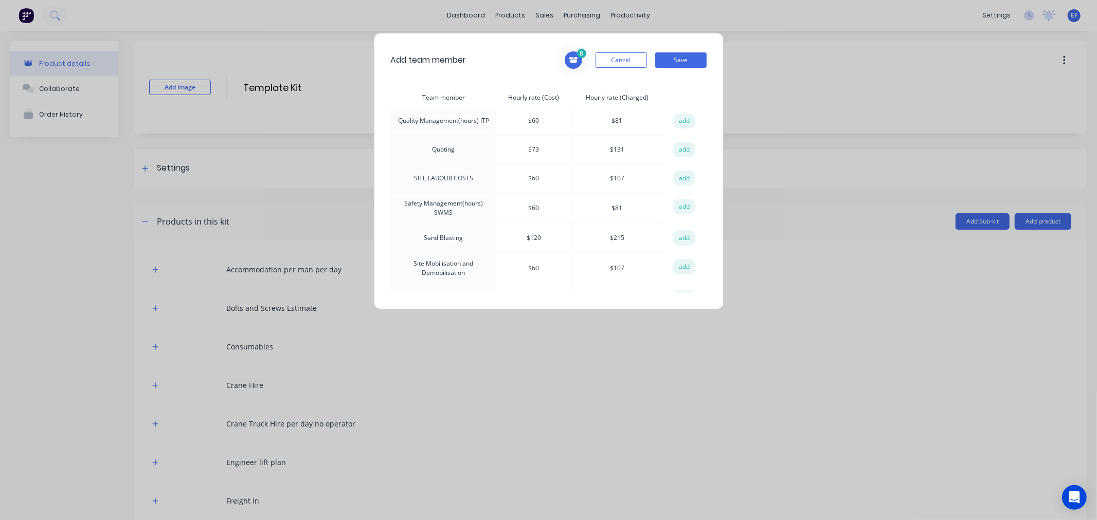
scroll to position [458, 0]
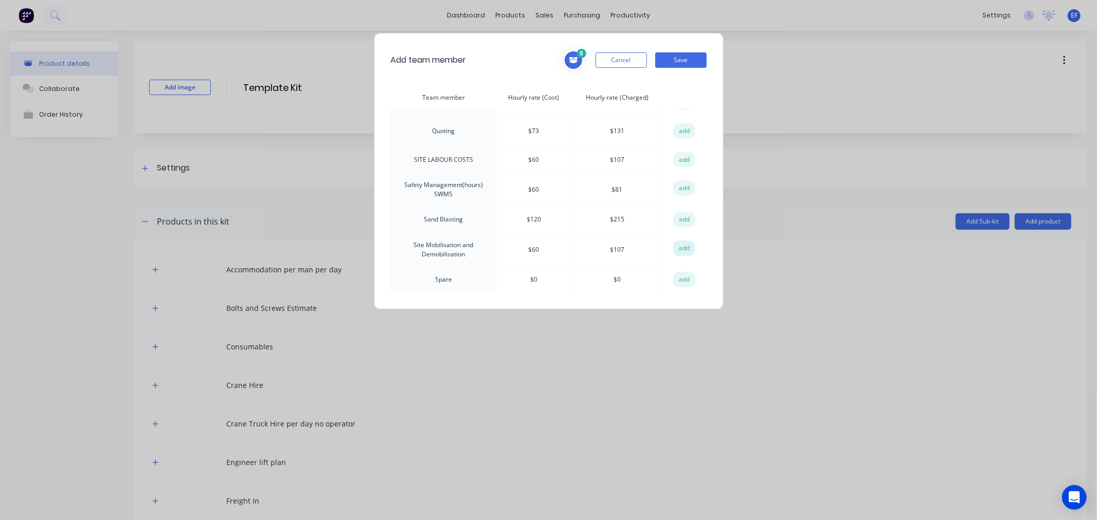
click at [675, 247] on button "add" at bounding box center [684, 248] width 23 height 15
click at [678, 186] on button "add" at bounding box center [684, 187] width 23 height 15
click at [674, 243] on button "add" at bounding box center [684, 245] width 23 height 15
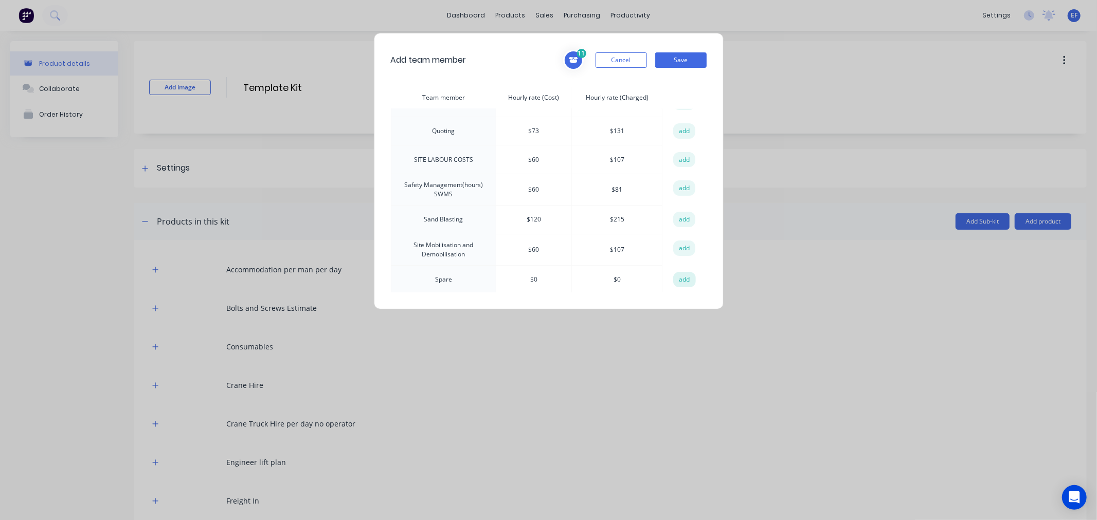
click at [678, 276] on button "add" at bounding box center [684, 279] width 23 height 15
click at [681, 121] on button "add" at bounding box center [684, 128] width 23 height 15
click at [677, 212] on button "add" at bounding box center [684, 216] width 23 height 15
click at [680, 152] on button "add" at bounding box center [684, 159] width 23 height 15
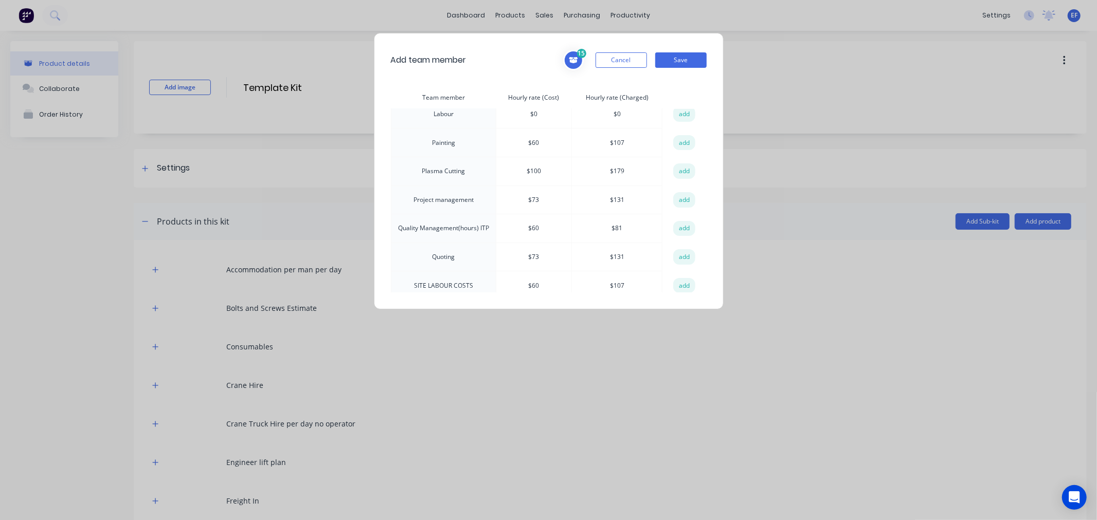
scroll to position [400, 0]
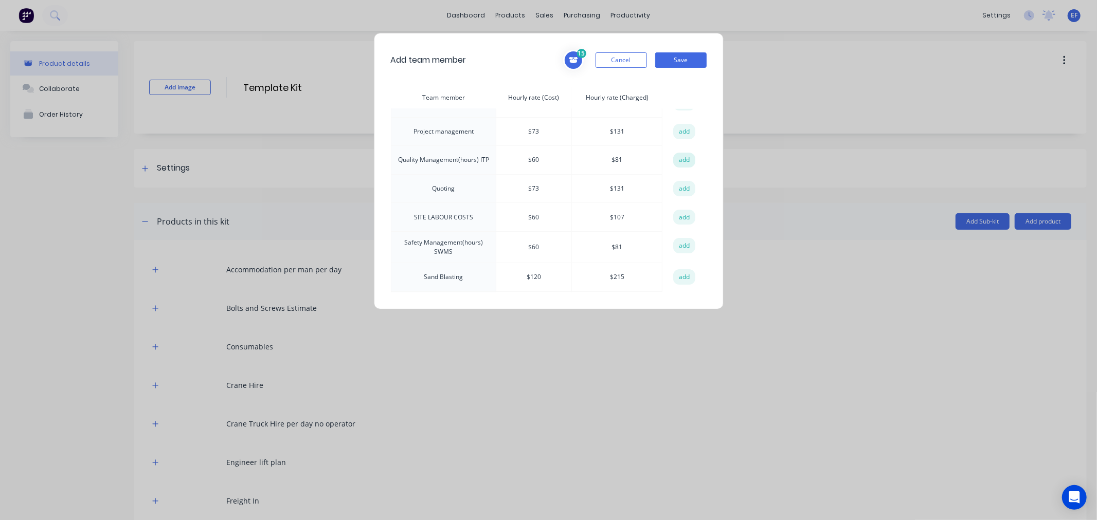
click at [676, 155] on button "add" at bounding box center [684, 160] width 23 height 15
click at [681, 244] on button "add" at bounding box center [684, 245] width 23 height 15
click at [673, 59] on button "Save" at bounding box center [680, 59] width 51 height 15
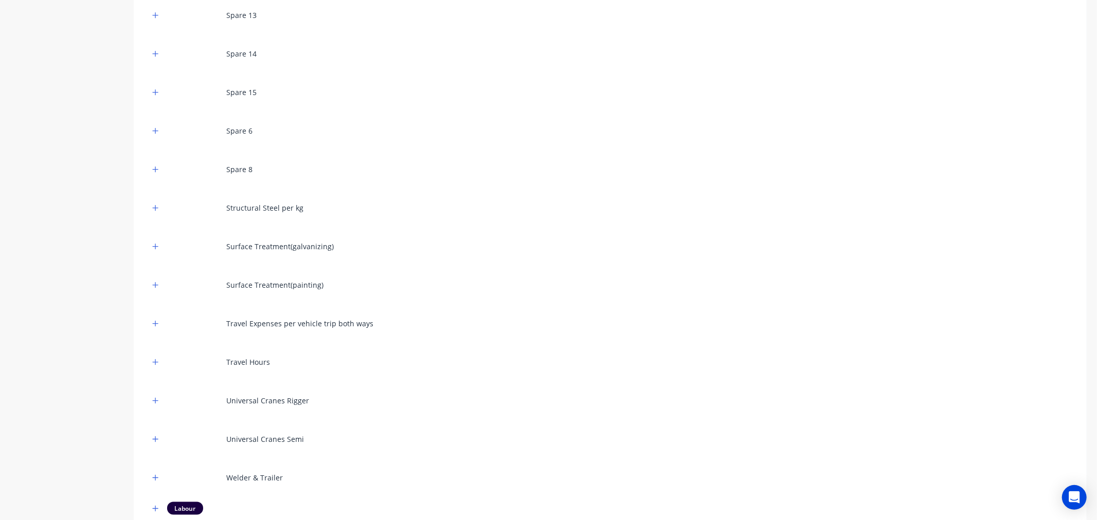
scroll to position [1175, 0]
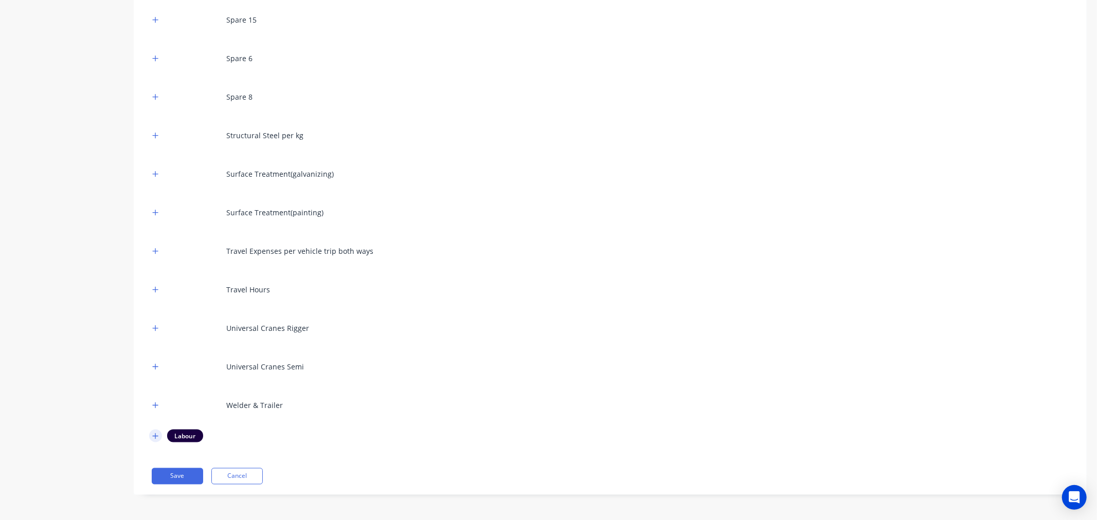
click at [150, 434] on button "button" at bounding box center [155, 436] width 13 height 13
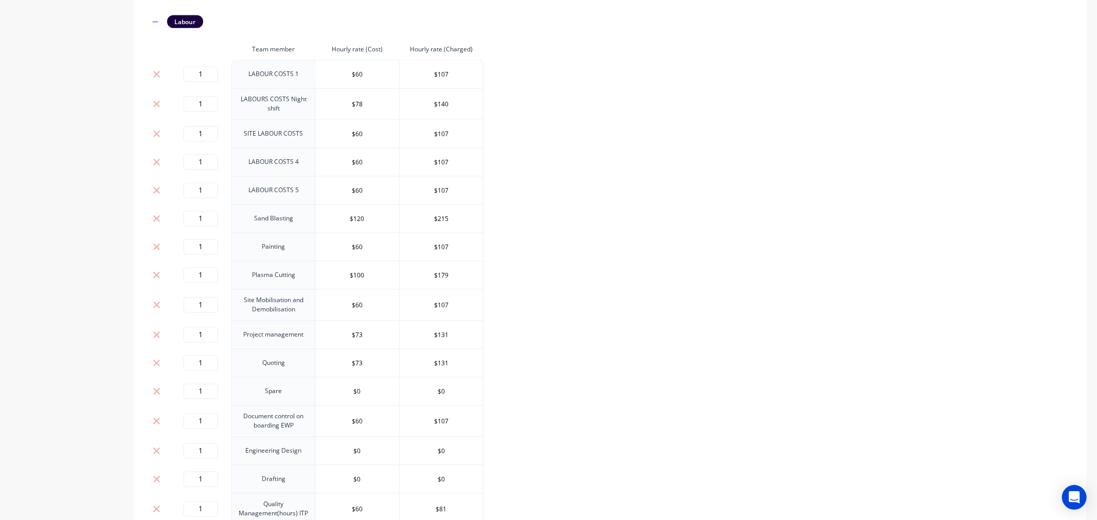
scroll to position [1533, 0]
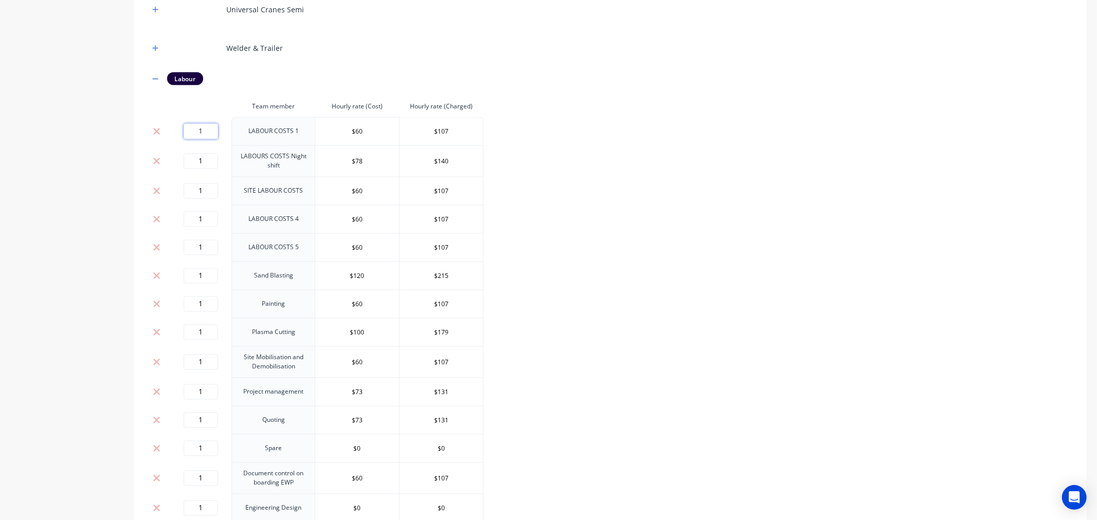
drag, startPoint x: 205, startPoint y: 131, endPoint x: 195, endPoint y: 130, distance: 9.3
click at [195, 130] on input "1" at bounding box center [201, 131] width 34 height 15
type input "0"
drag, startPoint x: 194, startPoint y: 162, endPoint x: 187, endPoint y: 162, distance: 7.2
click at [187, 162] on input "1" at bounding box center [201, 161] width 34 height 15
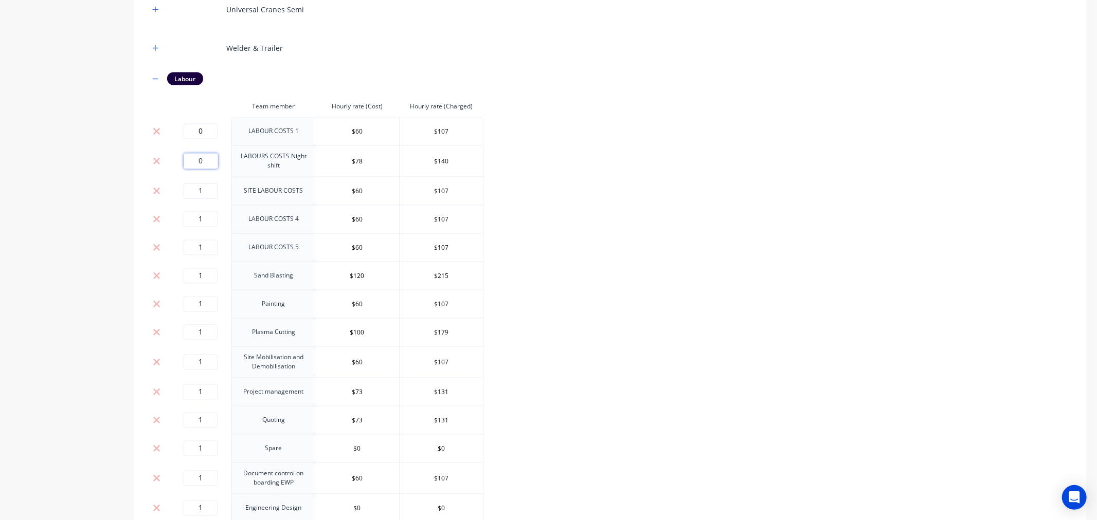
type input "0"
drag, startPoint x: 204, startPoint y: 193, endPoint x: 188, endPoint y: 195, distance: 16.1
click at [188, 195] on input "1" at bounding box center [201, 191] width 34 height 15
type input "0"
drag, startPoint x: 194, startPoint y: 218, endPoint x: 186, endPoint y: 218, distance: 8.7
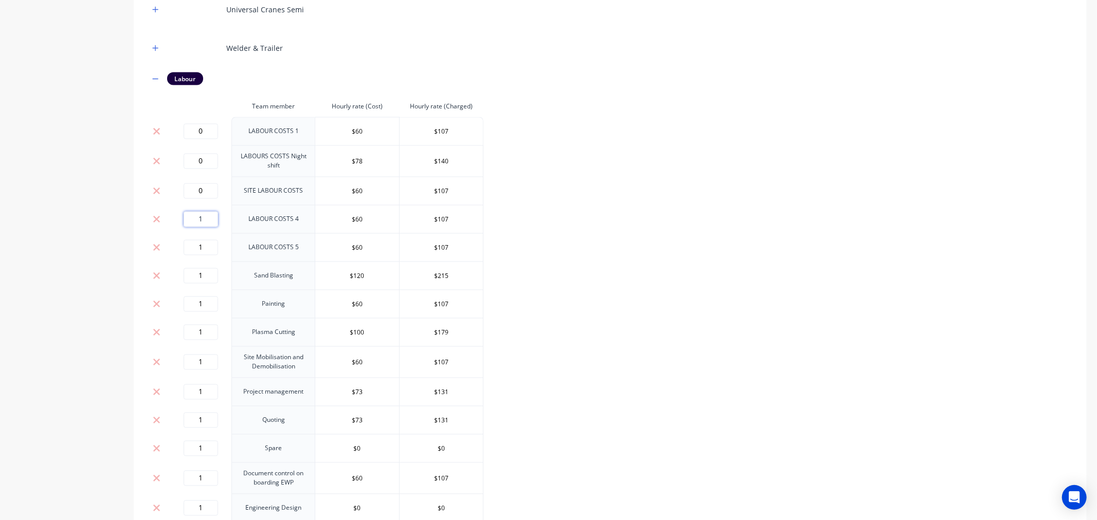
click at [186, 218] on input "1" at bounding box center [201, 219] width 34 height 15
type input "0"
drag, startPoint x: 206, startPoint y: 250, endPoint x: 185, endPoint y: 250, distance: 21.1
click at [185, 250] on input "1" at bounding box center [201, 247] width 34 height 15
type input "0"
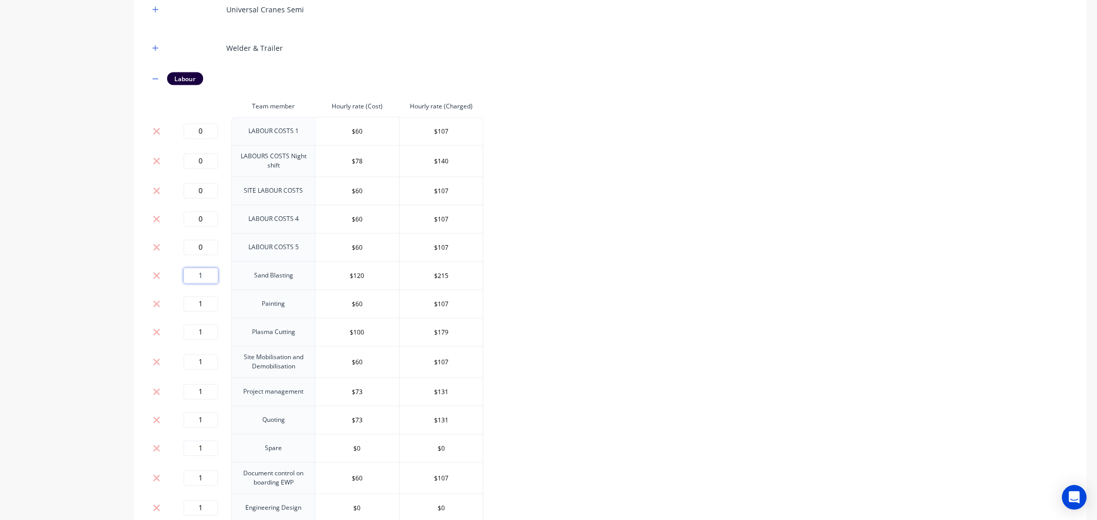
drag, startPoint x: 205, startPoint y: 280, endPoint x: 190, endPoint y: 279, distance: 14.4
click at [190, 279] on input "1" at bounding box center [201, 275] width 34 height 15
type input "0"
click at [193, 301] on input "1" at bounding box center [201, 304] width 34 height 15
type input "0"
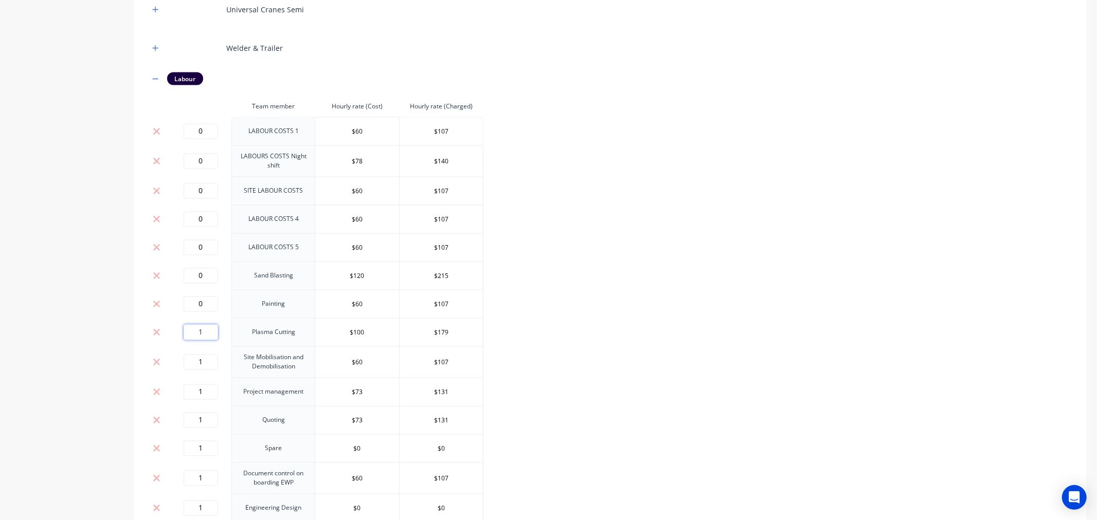
click at [191, 332] on input "1" at bounding box center [201, 332] width 34 height 15
type input "0"
drag, startPoint x: 201, startPoint y: 360, endPoint x: 192, endPoint y: 360, distance: 8.2
click at [192, 360] on input "1" at bounding box center [201, 362] width 34 height 15
type input "0"
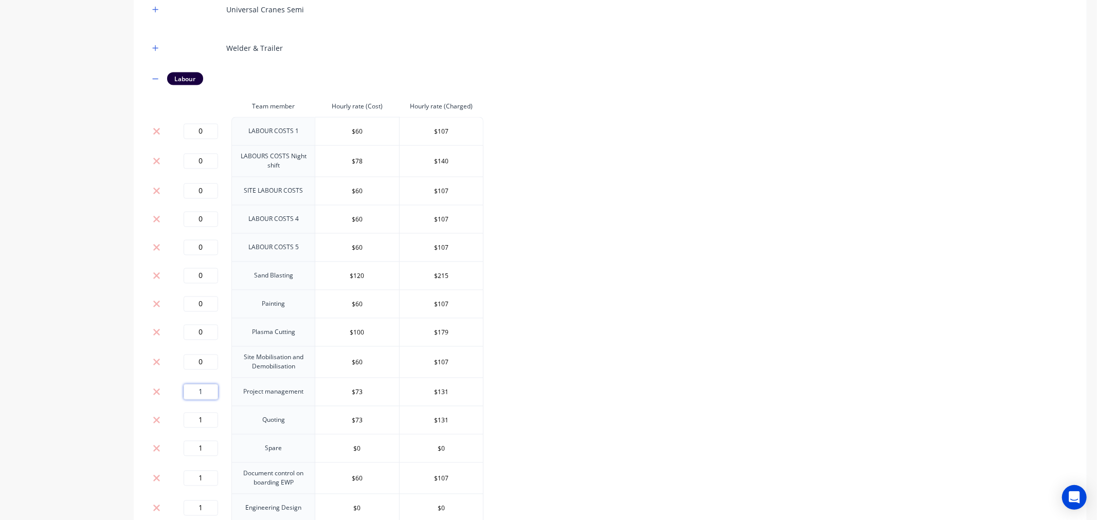
drag, startPoint x: 202, startPoint y: 393, endPoint x: 193, endPoint y: 393, distance: 8.7
click at [193, 393] on input "1" at bounding box center [201, 392] width 34 height 15
type input "0"
drag, startPoint x: 202, startPoint y: 424, endPoint x: 193, endPoint y: 422, distance: 9.5
click at [193, 422] on input "1" at bounding box center [201, 420] width 34 height 15
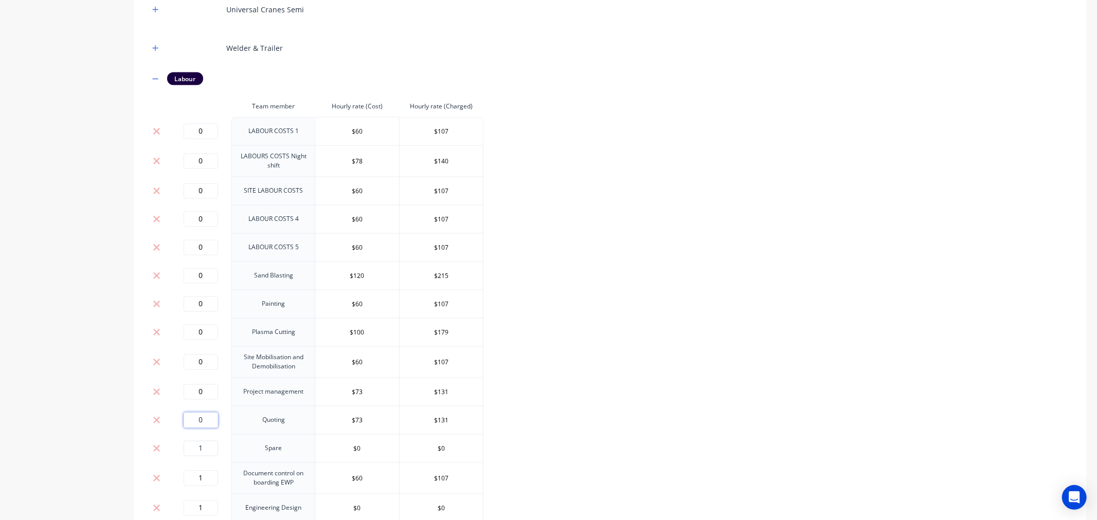
type input "0"
drag, startPoint x: 197, startPoint y: 446, endPoint x: 191, endPoint y: 446, distance: 5.7
click at [191, 446] on input "1" at bounding box center [201, 448] width 34 height 15
click at [192, 446] on input "01" at bounding box center [201, 448] width 34 height 15
type input "0"
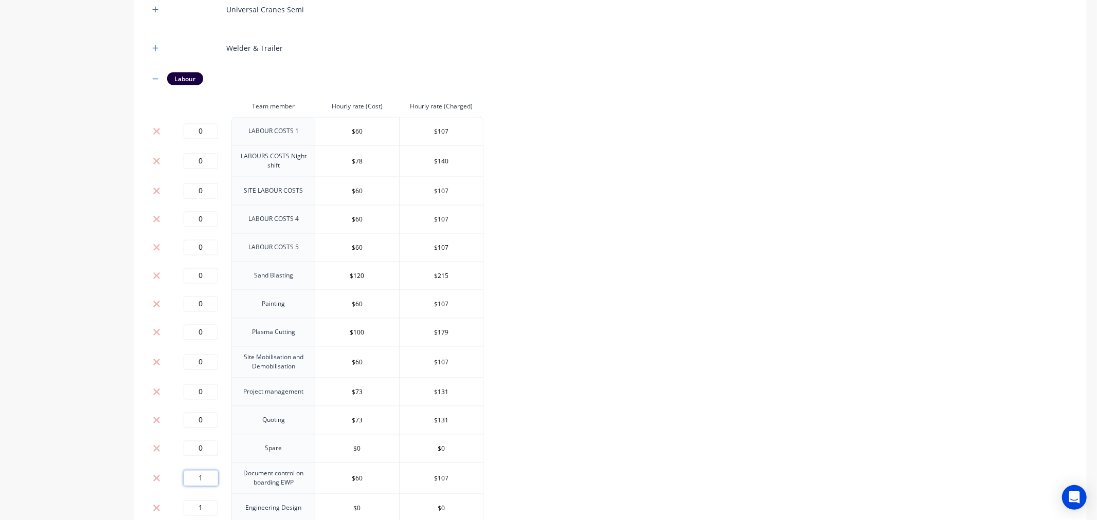
click at [197, 476] on input "1" at bounding box center [201, 478] width 34 height 15
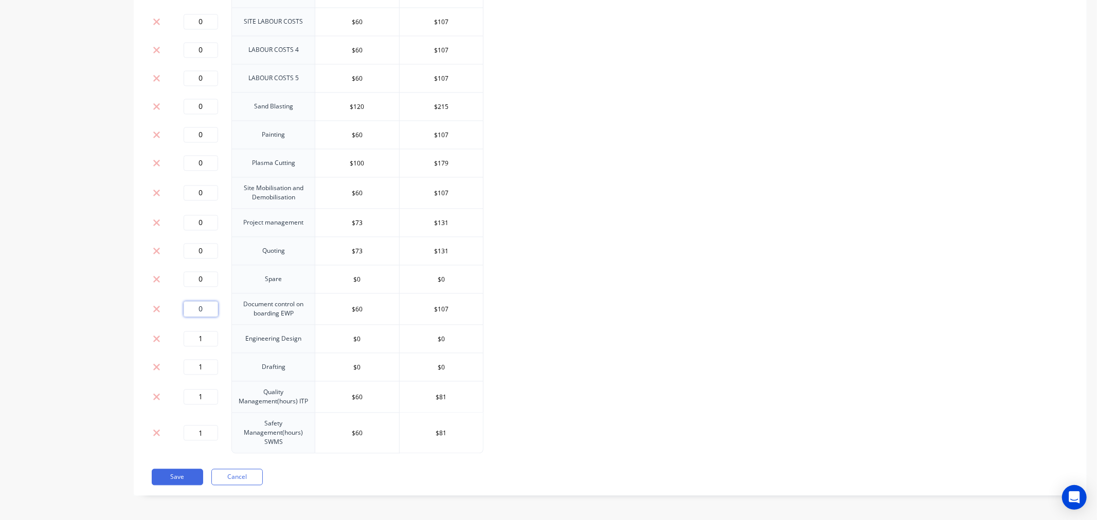
scroll to position [1704, 0]
type input "0"
drag, startPoint x: 204, startPoint y: 339, endPoint x: 186, endPoint y: 339, distance: 18.5
click at [186, 339] on input "1" at bounding box center [201, 337] width 34 height 15
type input "0"
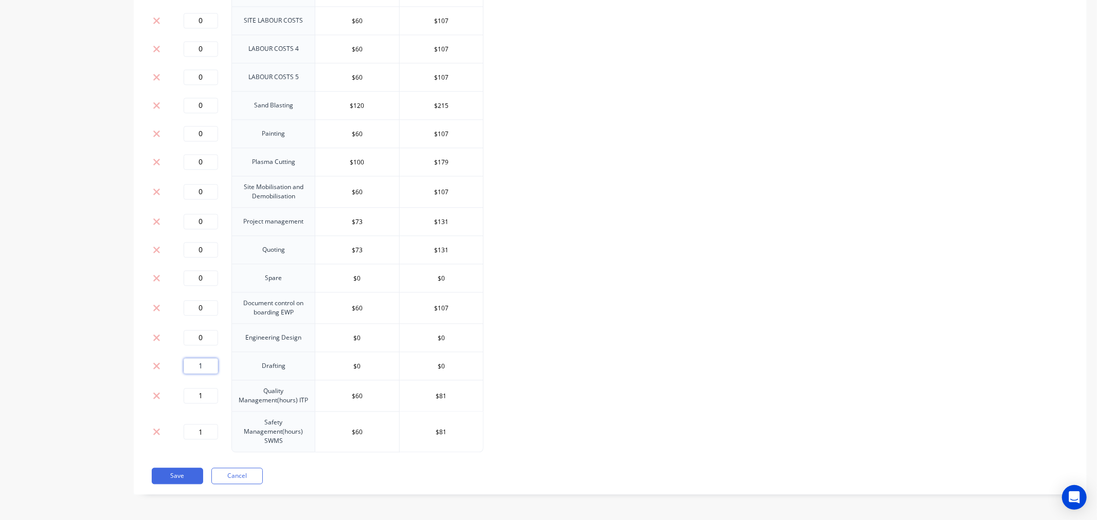
drag, startPoint x: 207, startPoint y: 365, endPoint x: 186, endPoint y: 366, distance: 21.1
click at [186, 366] on input "1" at bounding box center [201, 365] width 34 height 15
type input "0"
drag, startPoint x: 204, startPoint y: 394, endPoint x: 191, endPoint y: 394, distance: 12.3
click at [191, 394] on input "1" at bounding box center [201, 395] width 34 height 15
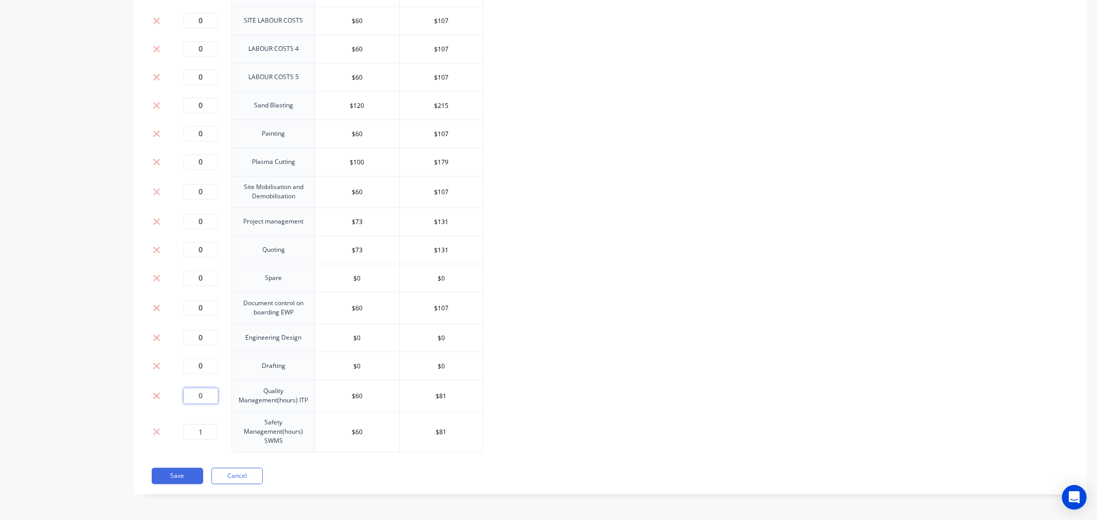
type input "0"
drag, startPoint x: 203, startPoint y: 433, endPoint x: 193, endPoint y: 432, distance: 9.3
click at [193, 432] on input "1" at bounding box center [201, 431] width 34 height 15
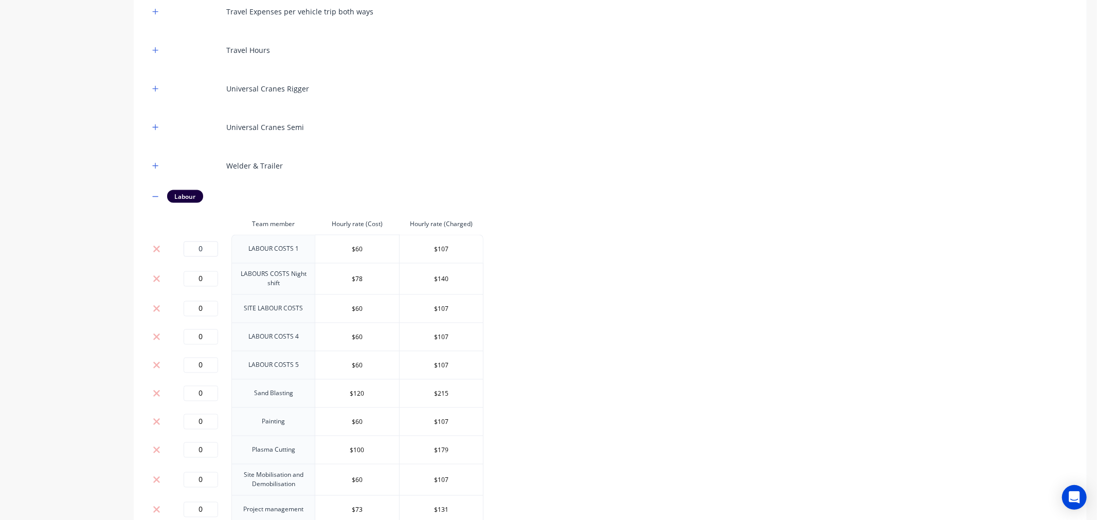
scroll to position [1133, 0]
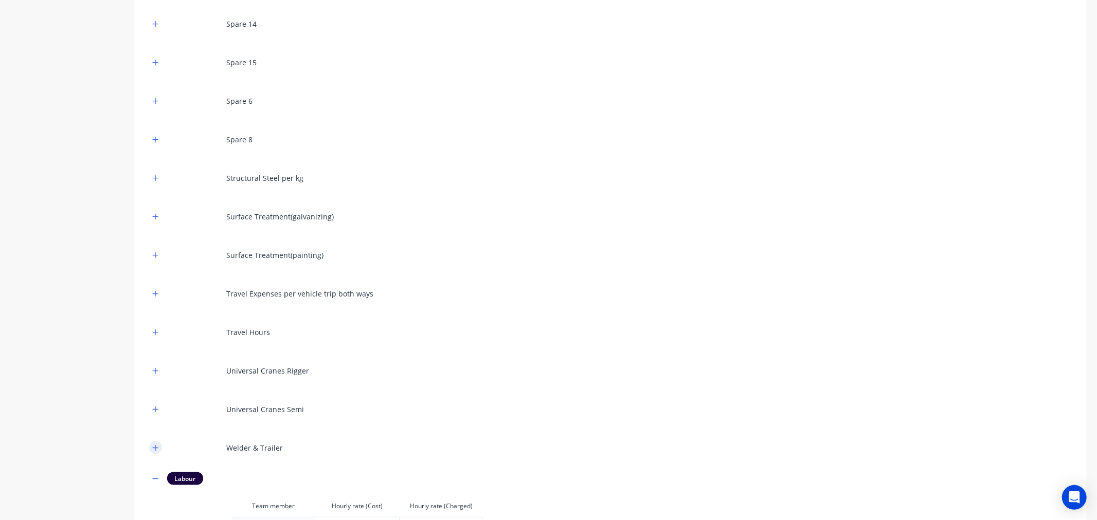
type input "0"
click at [158, 448] on icon "button" at bounding box center [155, 448] width 6 height 7
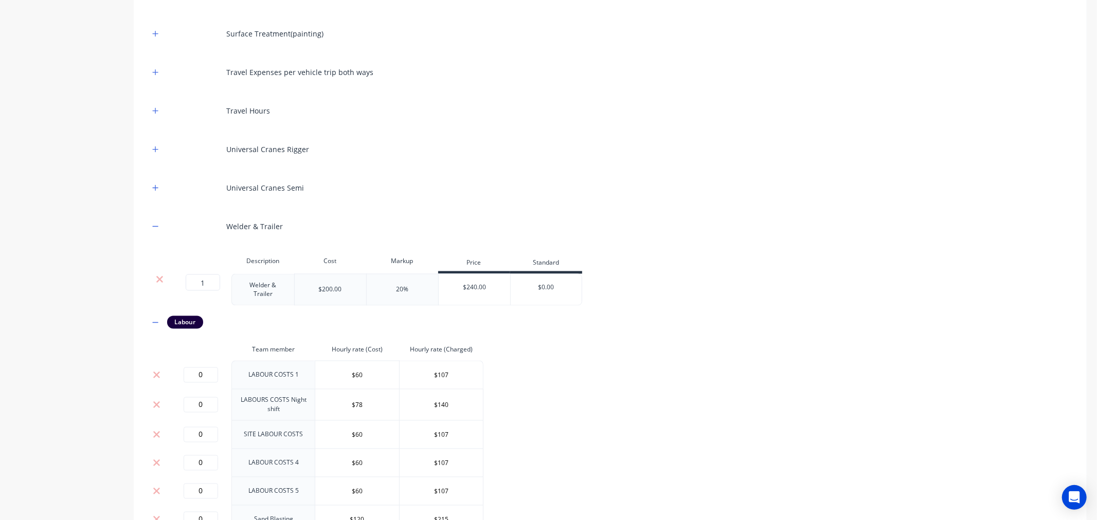
scroll to position [1361, 0]
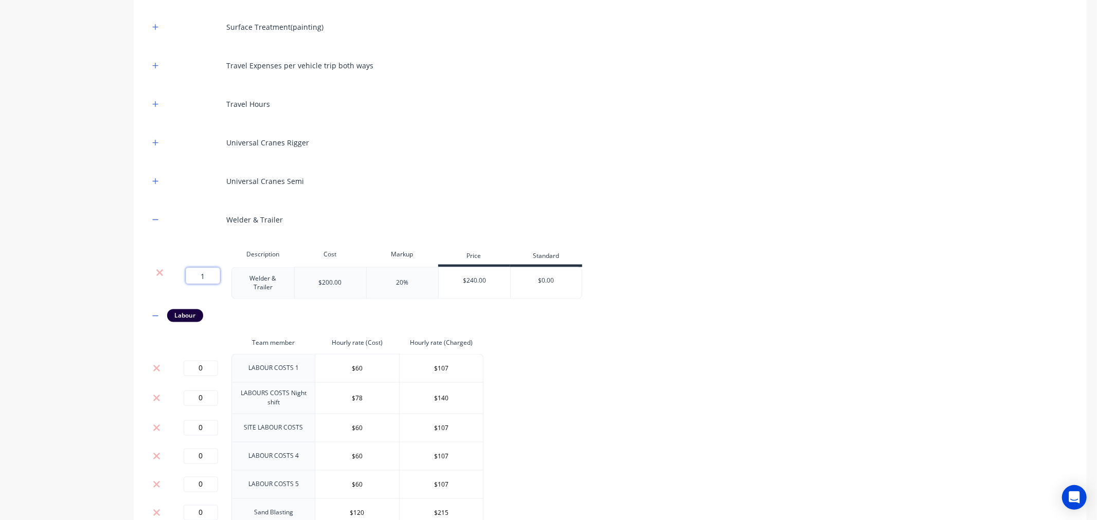
drag, startPoint x: 209, startPoint y: 279, endPoint x: 201, endPoint y: 277, distance: 8.5
click at [201, 277] on input "1" at bounding box center [203, 276] width 34 height 16
type input "0"
click at [153, 181] on icon "button" at bounding box center [155, 181] width 6 height 7
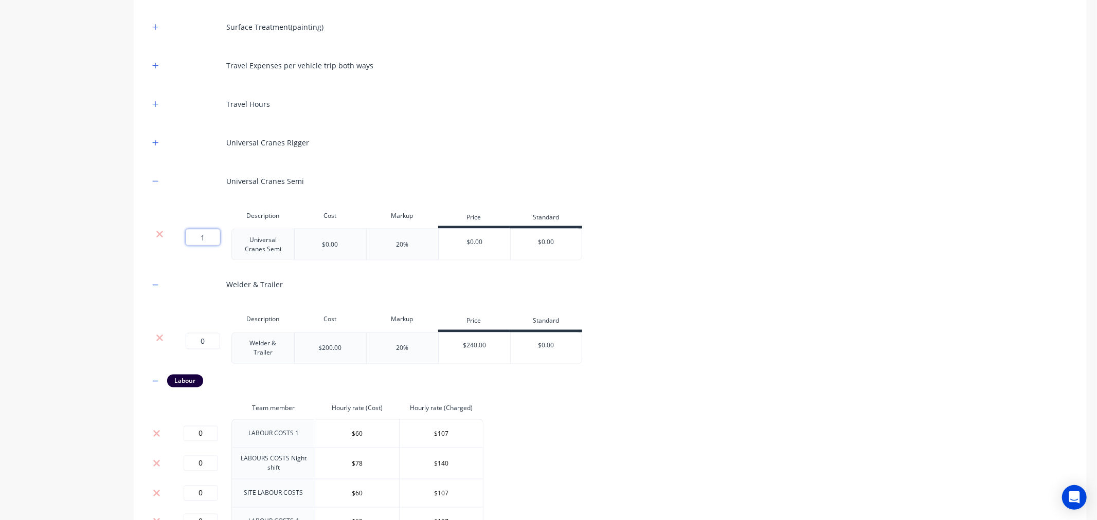
drag, startPoint x: 211, startPoint y: 235, endPoint x: 194, endPoint y: 235, distance: 16.5
click at [194, 235] on input "1" at bounding box center [203, 237] width 34 height 16
type input "0"
click at [150, 139] on button "button" at bounding box center [155, 142] width 13 height 13
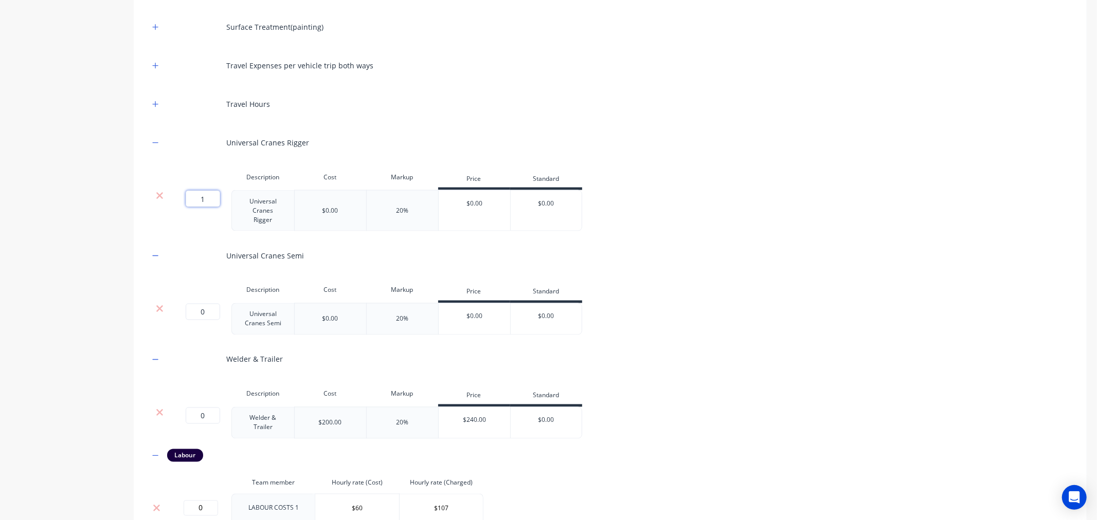
click at [197, 199] on input "1" at bounding box center [203, 199] width 34 height 16
type input "0"
click at [154, 105] on icon "button" at bounding box center [155, 104] width 6 height 7
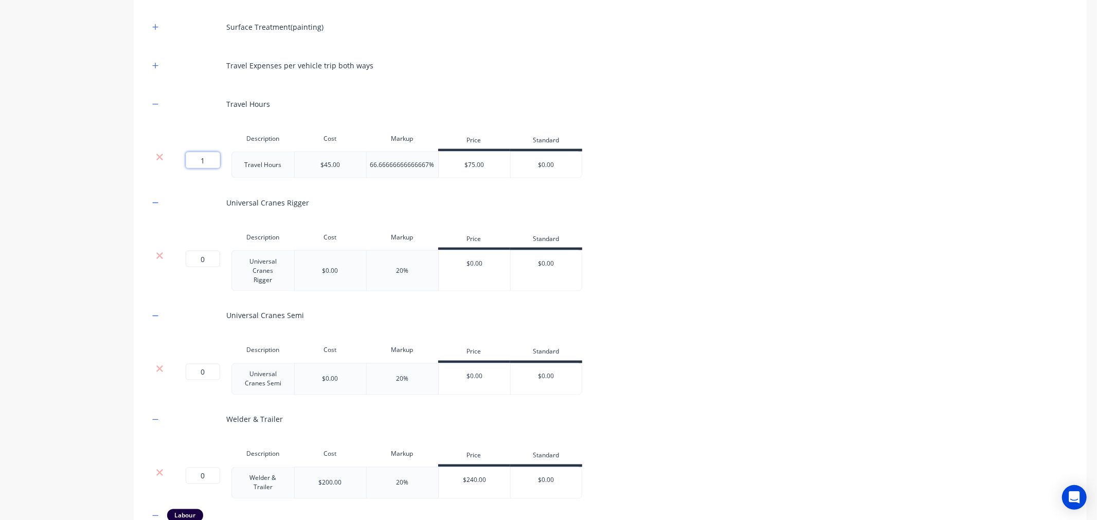
drag, startPoint x: 210, startPoint y: 160, endPoint x: 189, endPoint y: 160, distance: 21.1
click at [189, 160] on input "1" at bounding box center [203, 160] width 34 height 16
type input "0"
click at [156, 67] on icon "button" at bounding box center [155, 65] width 6 height 7
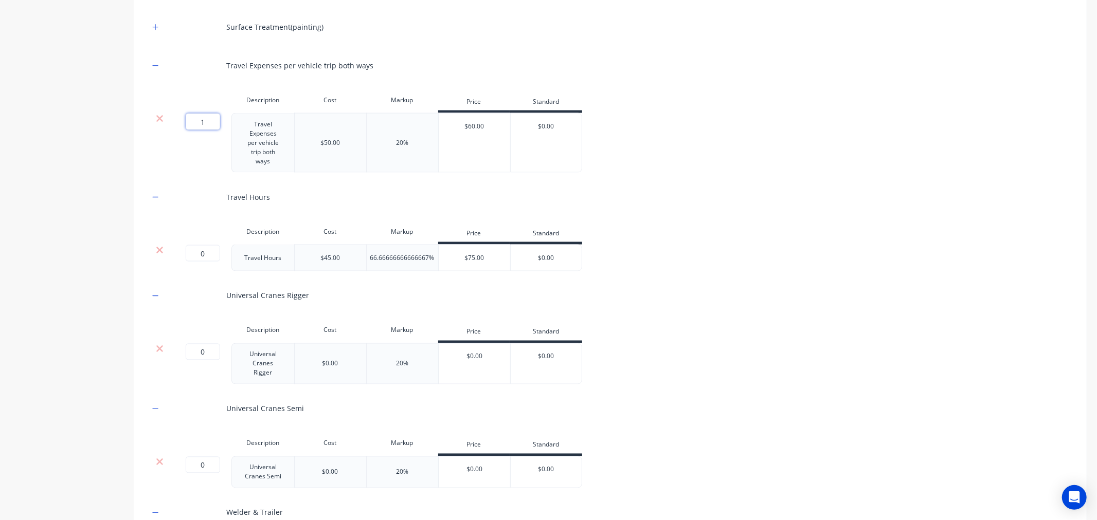
drag, startPoint x: 206, startPoint y: 117, endPoint x: 188, endPoint y: 118, distance: 18.0
click at [188, 118] on input "1" at bounding box center [203, 122] width 34 height 16
type input "0"
click at [158, 33] on div "Surface Treatment(painting)" at bounding box center [610, 27] width 922 height 28
click at [154, 28] on icon "button" at bounding box center [155, 27] width 6 height 7
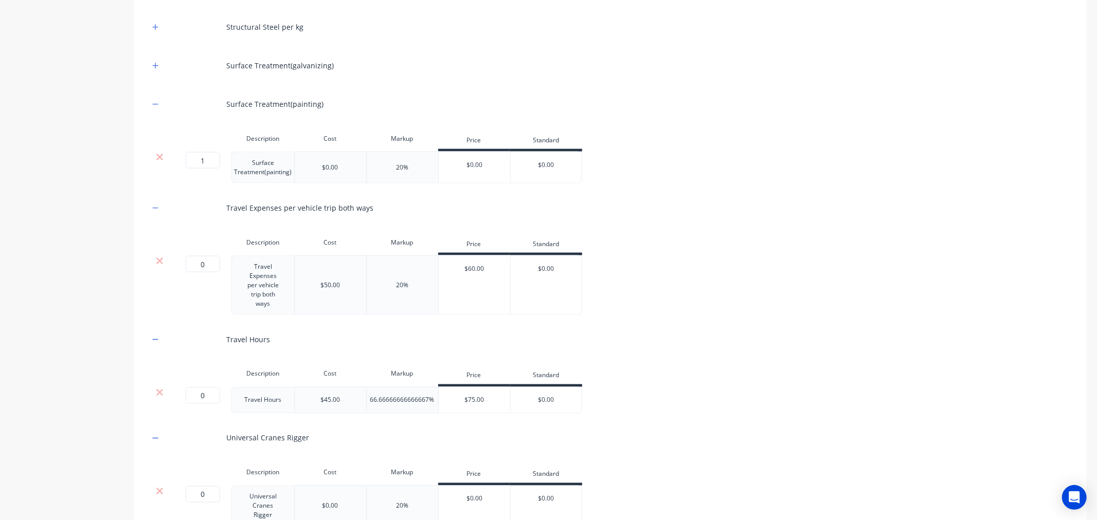
scroll to position [1247, 0]
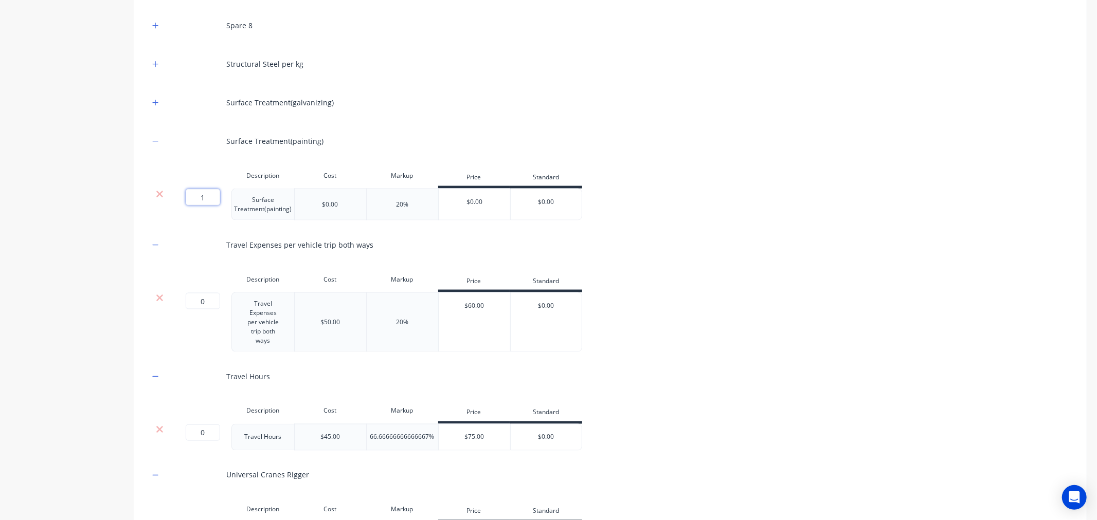
drag, startPoint x: 212, startPoint y: 197, endPoint x: 198, endPoint y: 197, distance: 14.4
click at [198, 197] on input "1" at bounding box center [203, 197] width 34 height 16
type input "0"
click at [154, 100] on icon "button" at bounding box center [155, 102] width 6 height 7
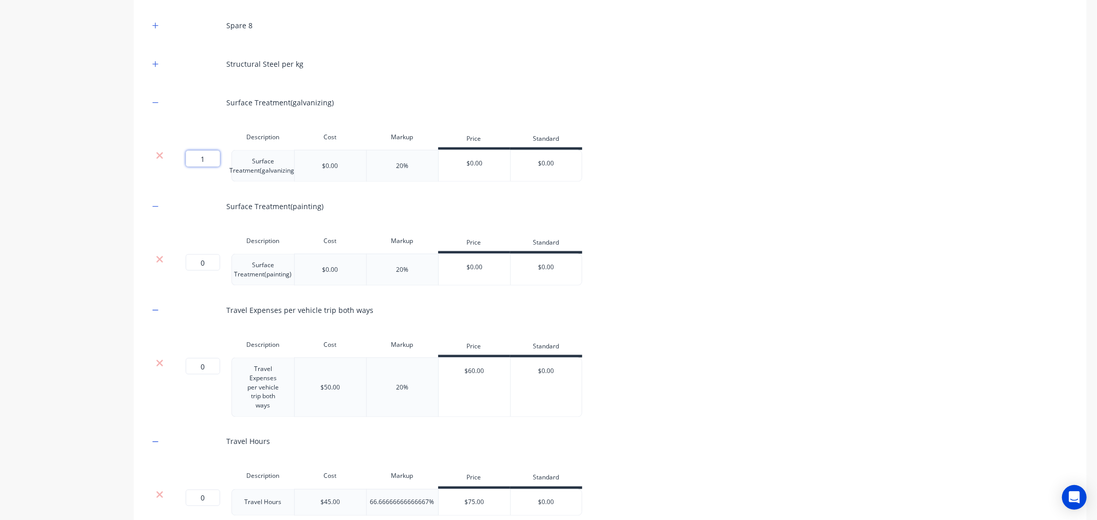
drag, startPoint x: 206, startPoint y: 156, endPoint x: 197, endPoint y: 157, distance: 8.8
click at [197, 157] on input "1" at bounding box center [203, 159] width 34 height 16
type input "0"
click at [152, 64] on icon "button" at bounding box center [155, 64] width 6 height 7
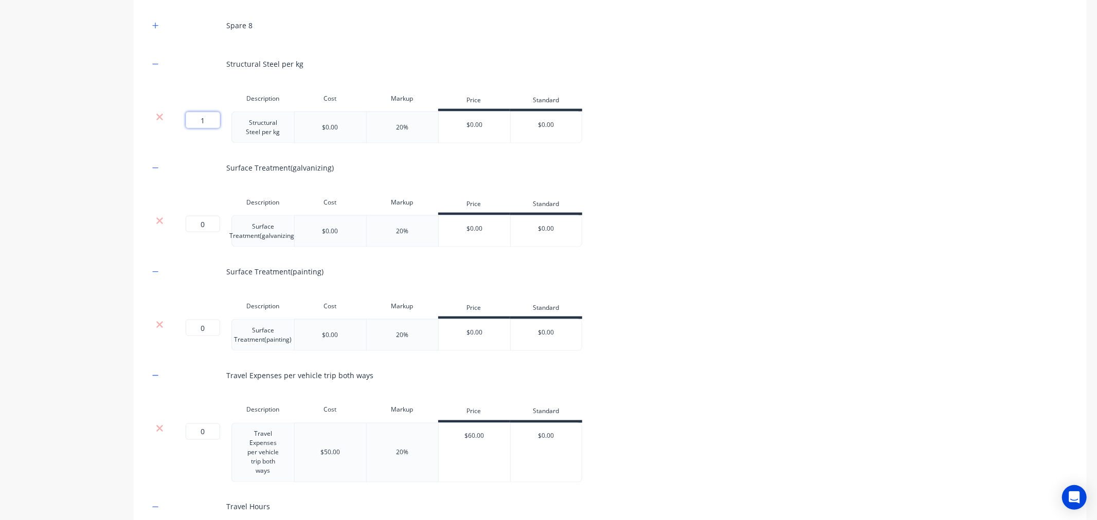
click at [197, 119] on input "1" at bounding box center [203, 120] width 34 height 16
type input "0"
click at [155, 30] on button "button" at bounding box center [155, 25] width 13 height 13
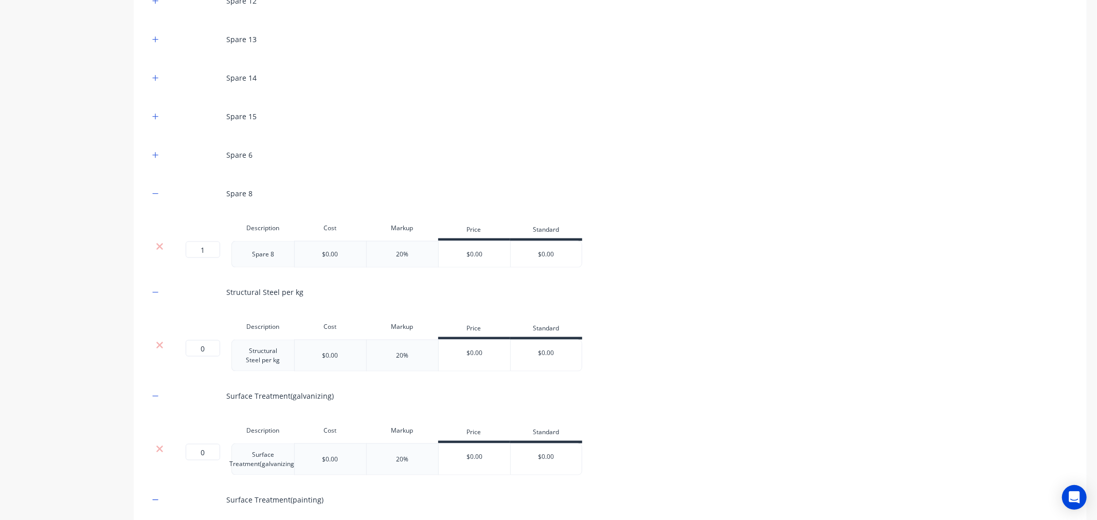
scroll to position [1076, 0]
drag, startPoint x: 209, startPoint y: 249, endPoint x: 197, endPoint y: 252, distance: 11.7
click at [197, 252] on input "1" at bounding box center [203, 253] width 34 height 16
type input "0"
click at [154, 153] on button "button" at bounding box center [155, 158] width 13 height 13
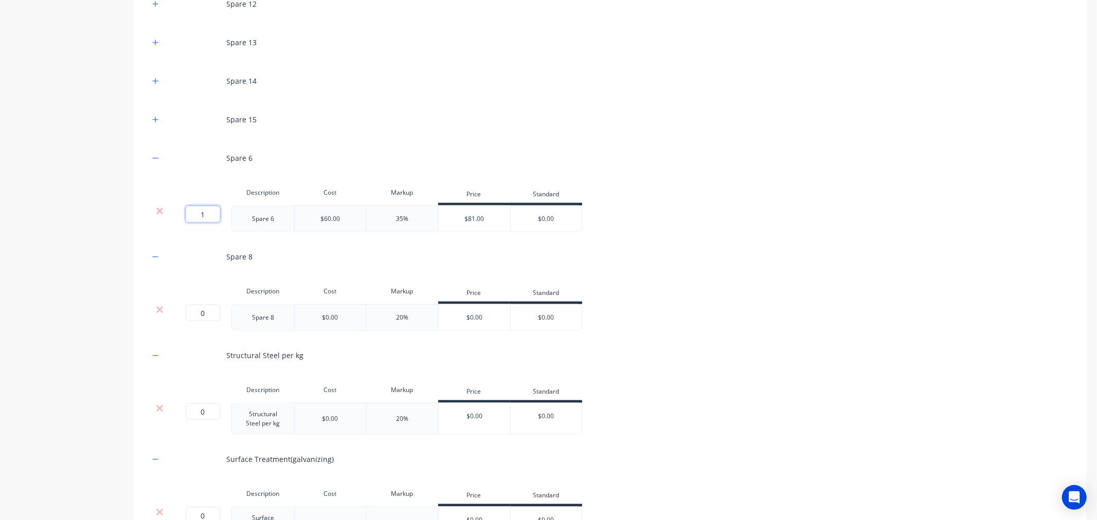
drag, startPoint x: 206, startPoint y: 210, endPoint x: 195, endPoint y: 211, distance: 10.8
click at [195, 211] on input "1" at bounding box center [203, 214] width 34 height 16
type input "0"
click at [153, 118] on icon "button" at bounding box center [155, 119] width 6 height 7
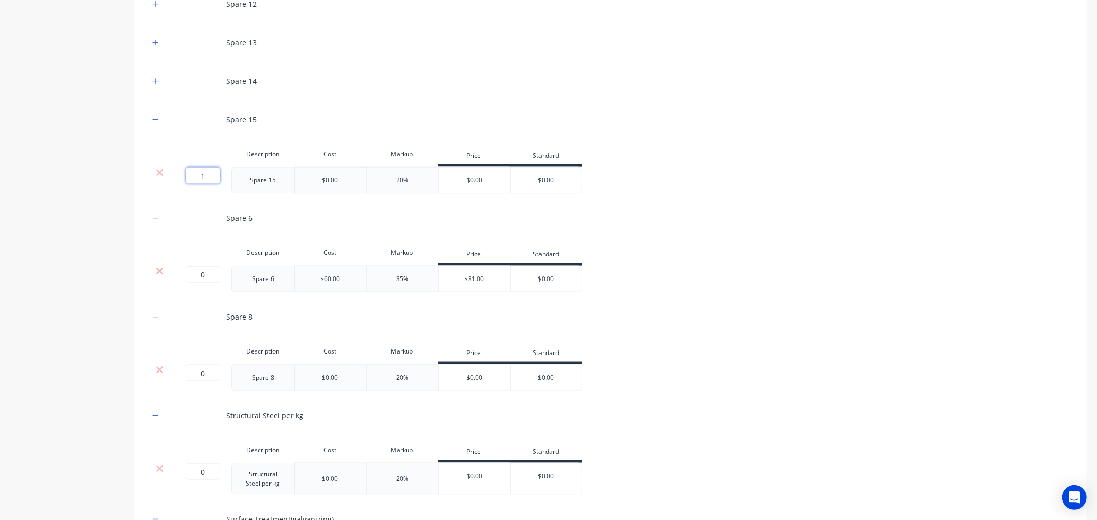
drag, startPoint x: 212, startPoint y: 175, endPoint x: 195, endPoint y: 172, distance: 17.2
click at [195, 172] on input "1" at bounding box center [203, 176] width 34 height 16
type input "0"
click at [156, 80] on icon "button" at bounding box center [155, 81] width 6 height 7
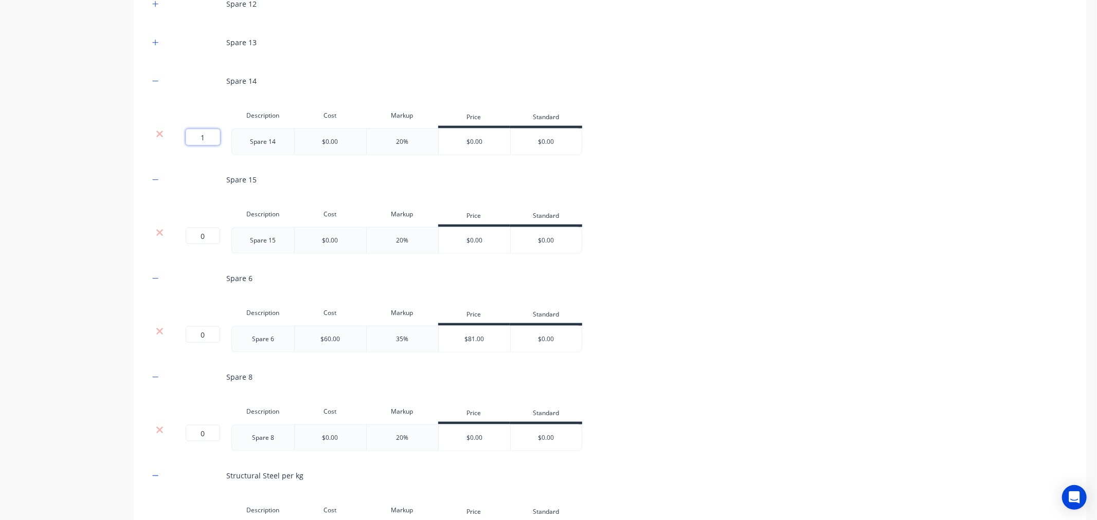
drag, startPoint x: 205, startPoint y: 135, endPoint x: 182, endPoint y: 104, distance: 38.3
click at [192, 134] on input "1" at bounding box center [203, 137] width 34 height 16
type input "0"
click at [151, 45] on button "button" at bounding box center [155, 42] width 13 height 13
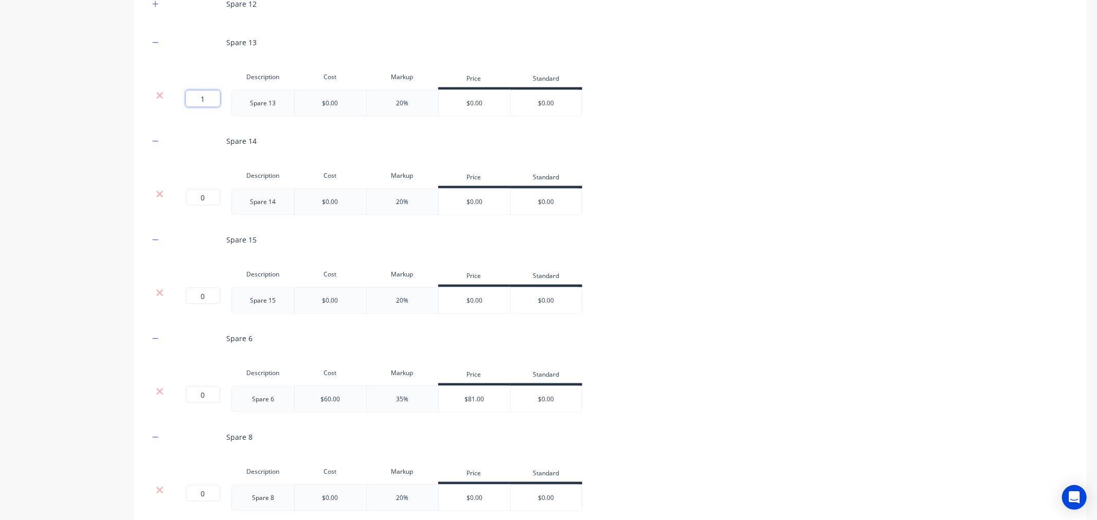
drag, startPoint x: 209, startPoint y: 101, endPoint x: 173, endPoint y: 62, distance: 53.1
click at [196, 99] on input "1" at bounding box center [203, 98] width 34 height 16
type input "0"
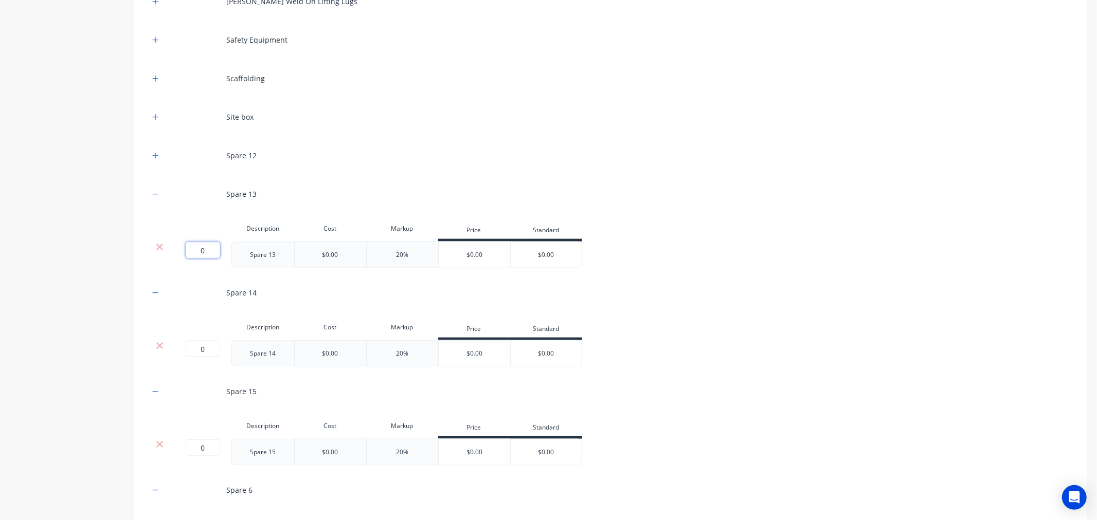
scroll to position [904, 0]
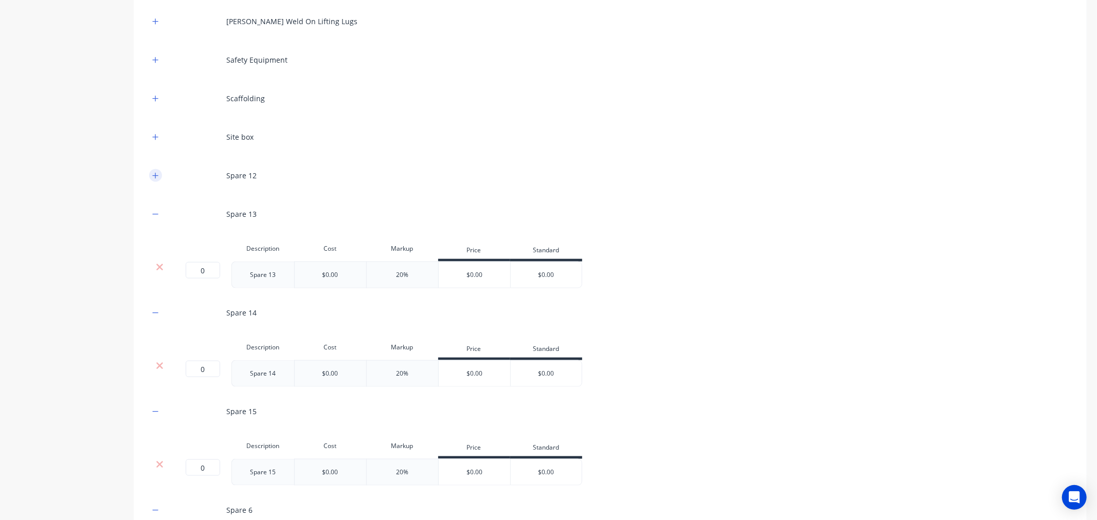
click at [158, 180] on button "button" at bounding box center [155, 175] width 13 height 13
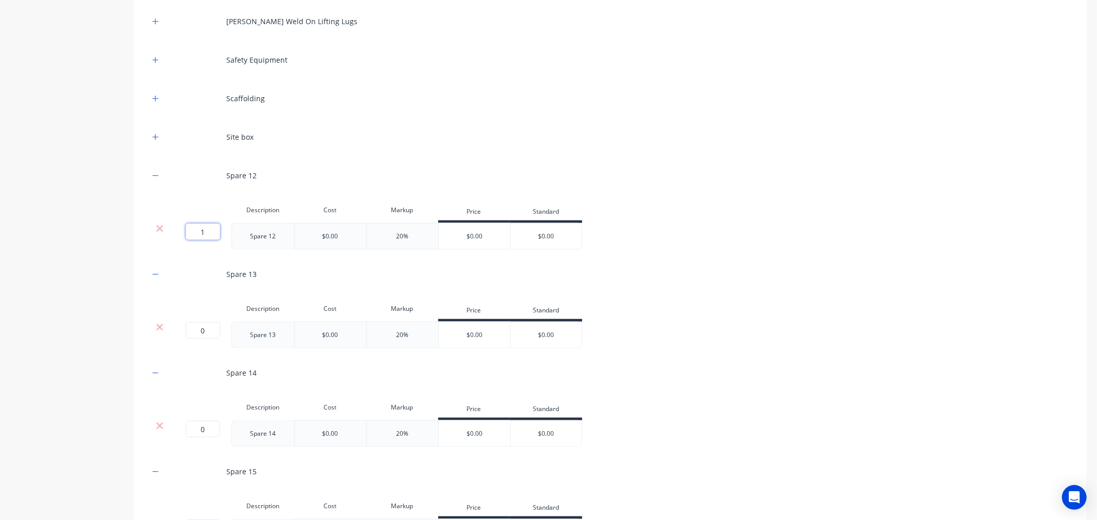
drag, startPoint x: 204, startPoint y: 227, endPoint x: 170, endPoint y: 161, distance: 74.0
click at [198, 228] on input "1" at bounding box center [203, 232] width 34 height 16
type input "0"
drag, startPoint x: 151, startPoint y: 136, endPoint x: 161, endPoint y: 151, distance: 18.1
click at [152, 137] on button "button" at bounding box center [155, 137] width 13 height 13
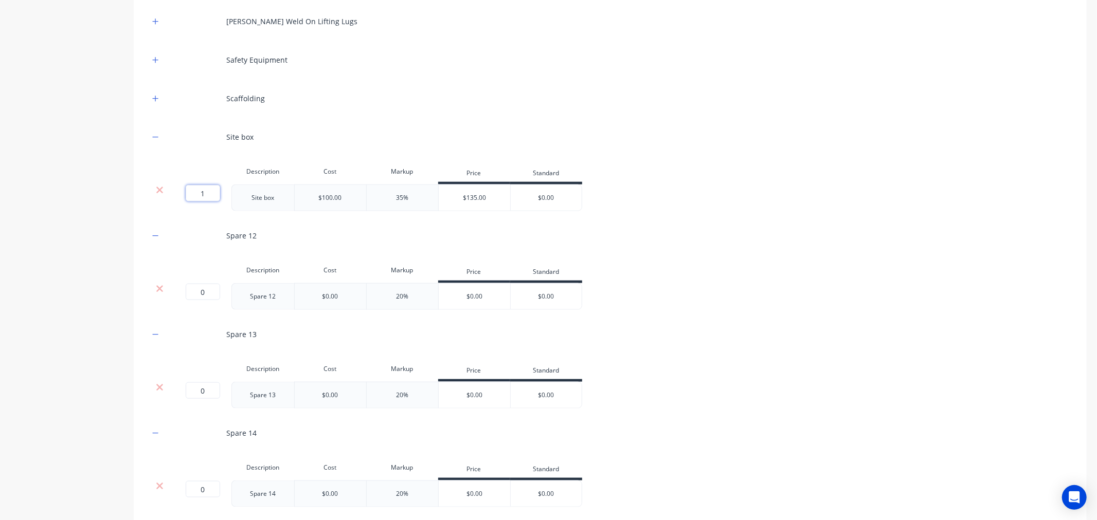
drag, startPoint x: 207, startPoint y: 194, endPoint x: 184, endPoint y: 146, distance: 53.1
click at [197, 193] on input "1" at bounding box center [203, 193] width 34 height 16
type input "0"
click at [155, 103] on button "button" at bounding box center [155, 98] width 13 height 13
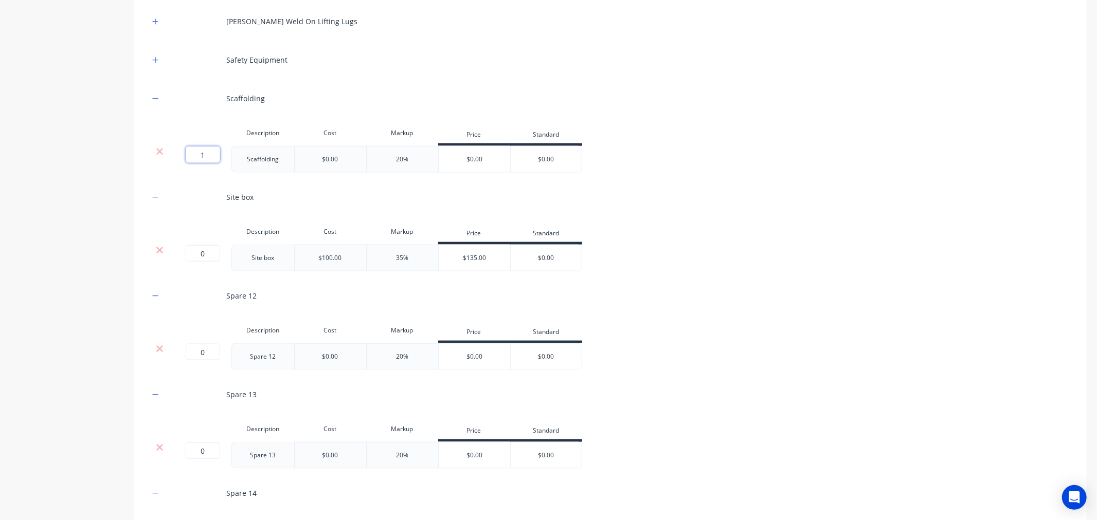
drag, startPoint x: 207, startPoint y: 153, endPoint x: 192, endPoint y: 153, distance: 14.4
click at [192, 153] on input "1" at bounding box center [203, 155] width 34 height 16
type input "0"
click at [153, 59] on icon "button" at bounding box center [156, 60] width 6 height 6
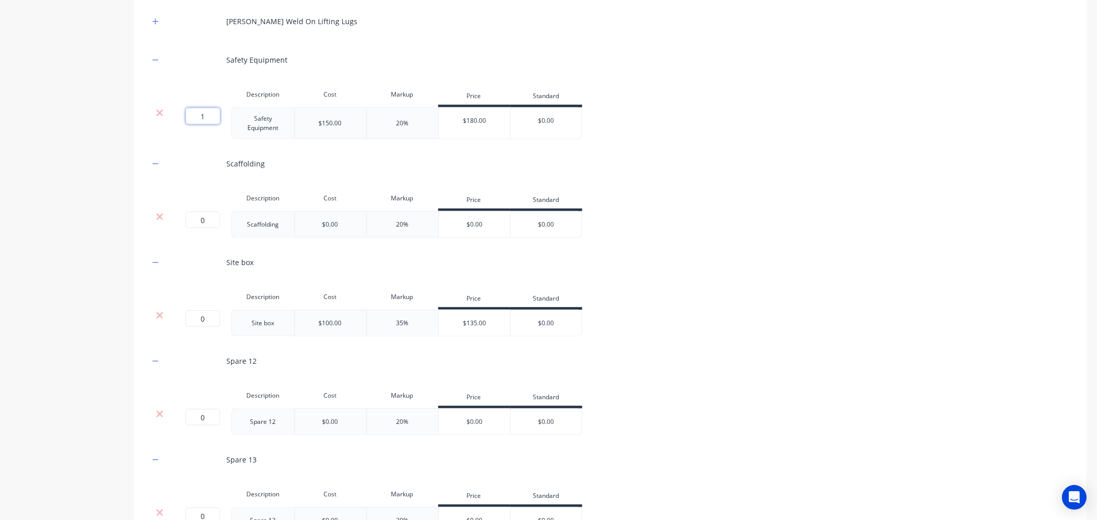
drag, startPoint x: 208, startPoint y: 113, endPoint x: 190, endPoint y: 115, distance: 17.5
click at [190, 115] on input "1" at bounding box center [203, 116] width 34 height 16
type input "0"
click at [157, 27] on div "RUD Weld On Lifting Lugs" at bounding box center [610, 21] width 922 height 28
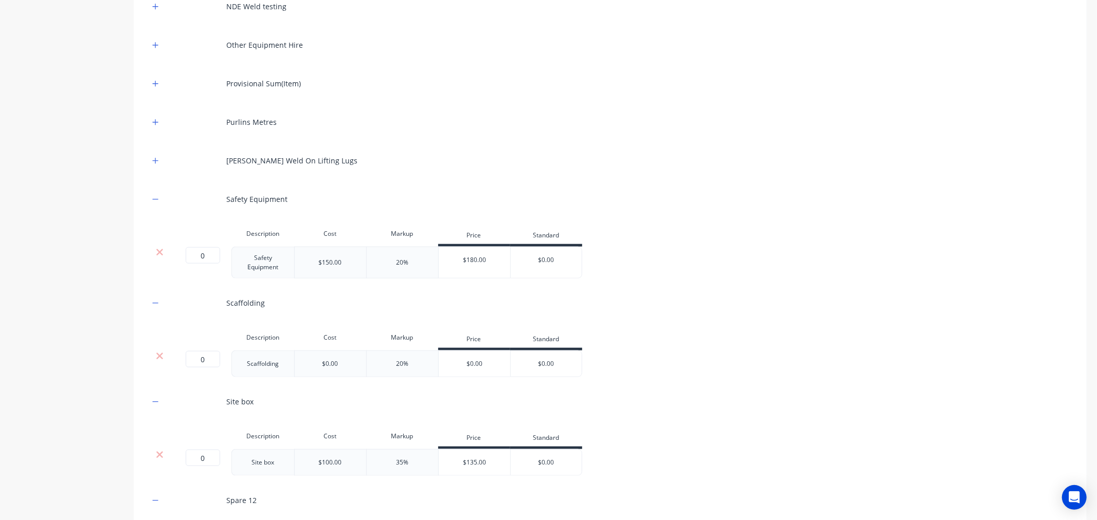
scroll to position [733, 0]
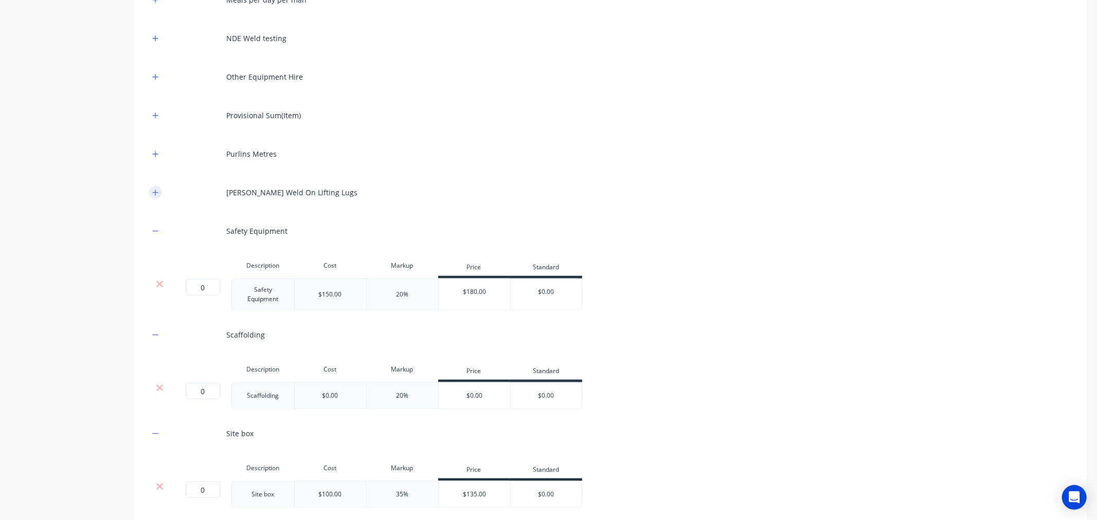
click at [157, 192] on icon "button" at bounding box center [156, 193] width 6 height 6
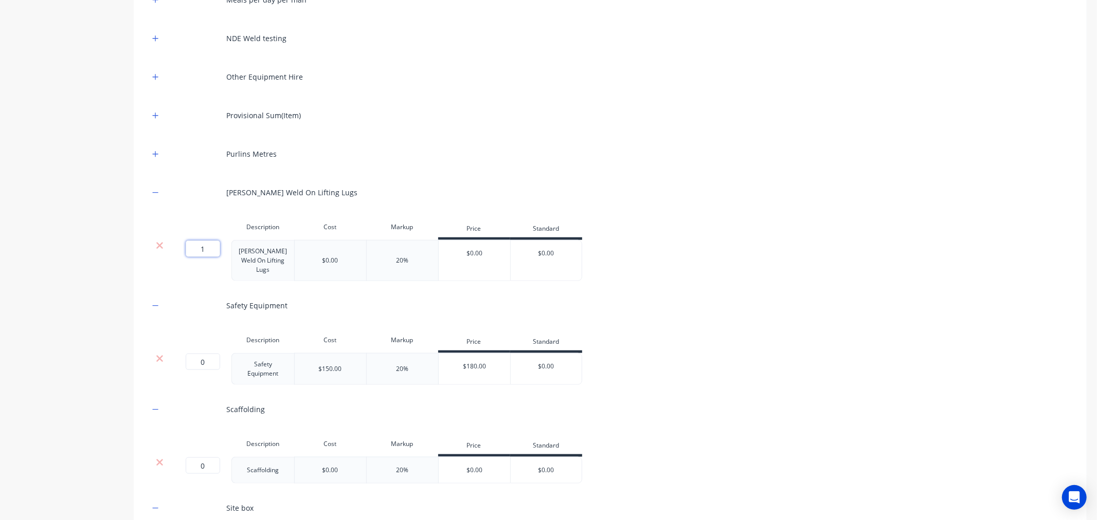
drag, startPoint x: 204, startPoint y: 245, endPoint x: 195, endPoint y: 246, distance: 8.8
click at [195, 246] on input "1" at bounding box center [203, 249] width 34 height 16
type input "0"
click at [158, 160] on div at bounding box center [155, 154] width 13 height 13
click at [152, 151] on icon "button" at bounding box center [155, 154] width 6 height 7
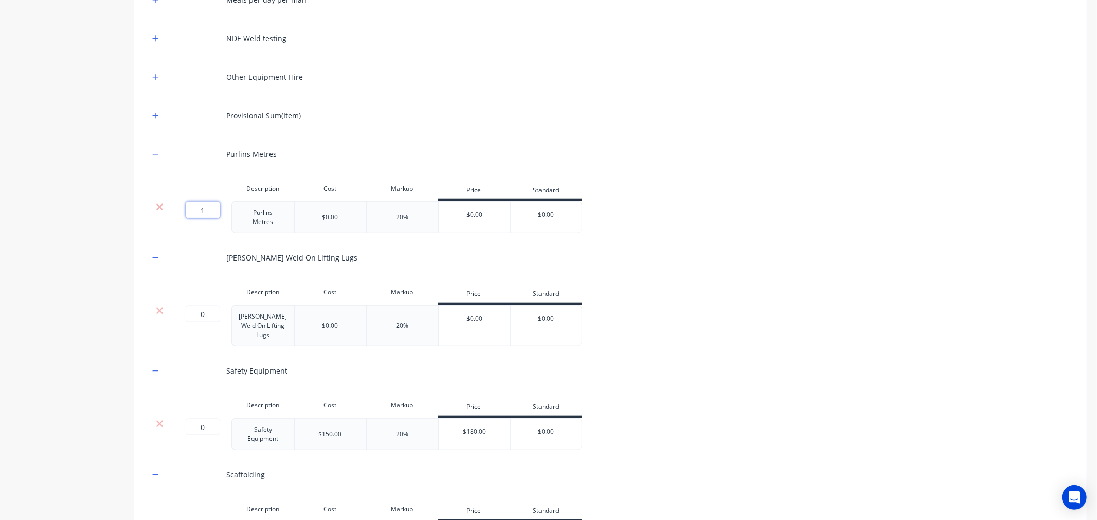
drag, startPoint x: 204, startPoint y: 208, endPoint x: 191, endPoint y: 208, distance: 12.9
click at [191, 208] on input "1" at bounding box center [203, 210] width 34 height 16
type input "0"
click at [150, 112] on button "button" at bounding box center [155, 115] width 13 height 13
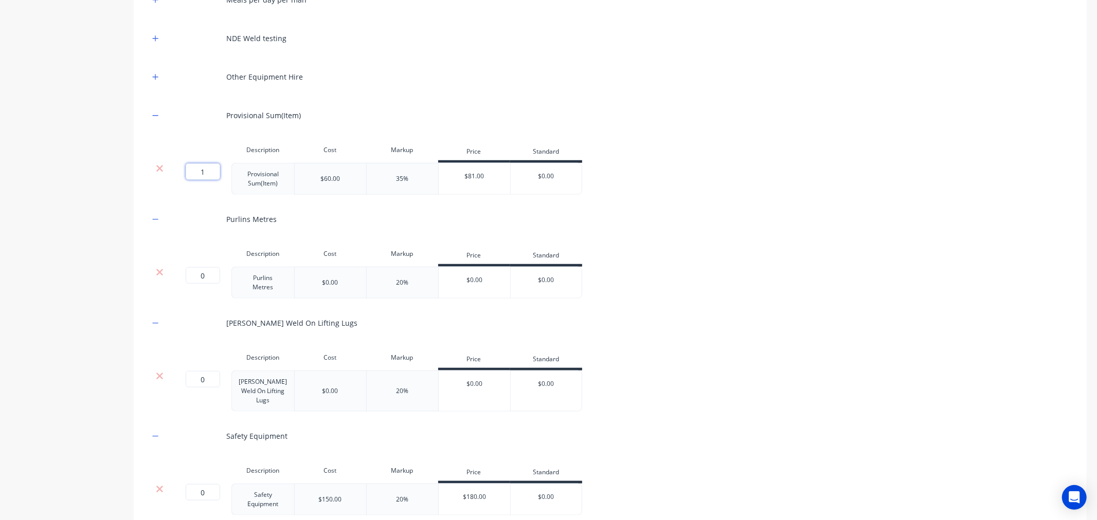
click at [196, 174] on input "1" at bounding box center [203, 171] width 34 height 16
type input "0"
click at [157, 78] on icon "button" at bounding box center [155, 77] width 6 height 7
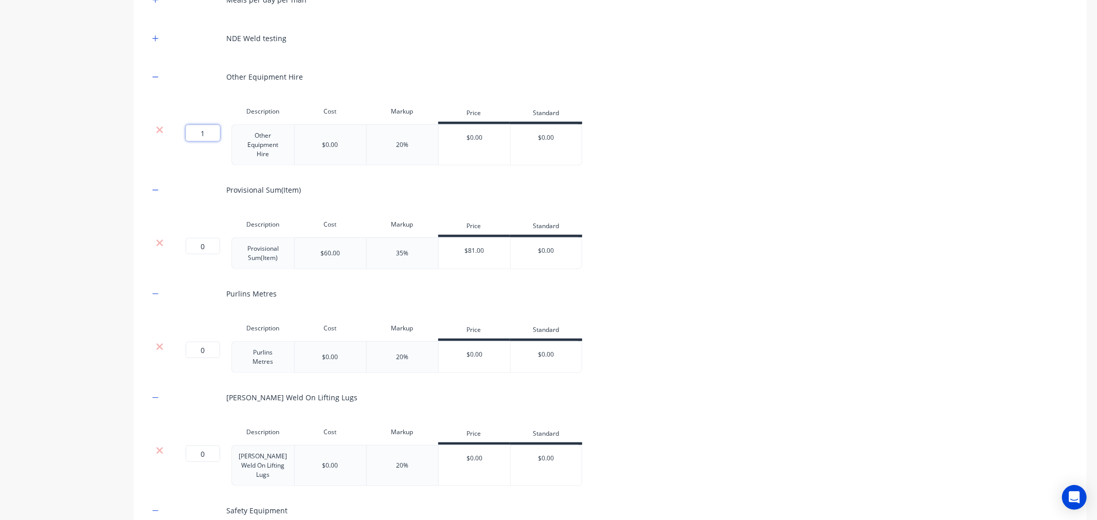
click at [196, 134] on input "1" at bounding box center [203, 133] width 34 height 16
type input "0"
click at [152, 42] on icon "button" at bounding box center [155, 38] width 6 height 7
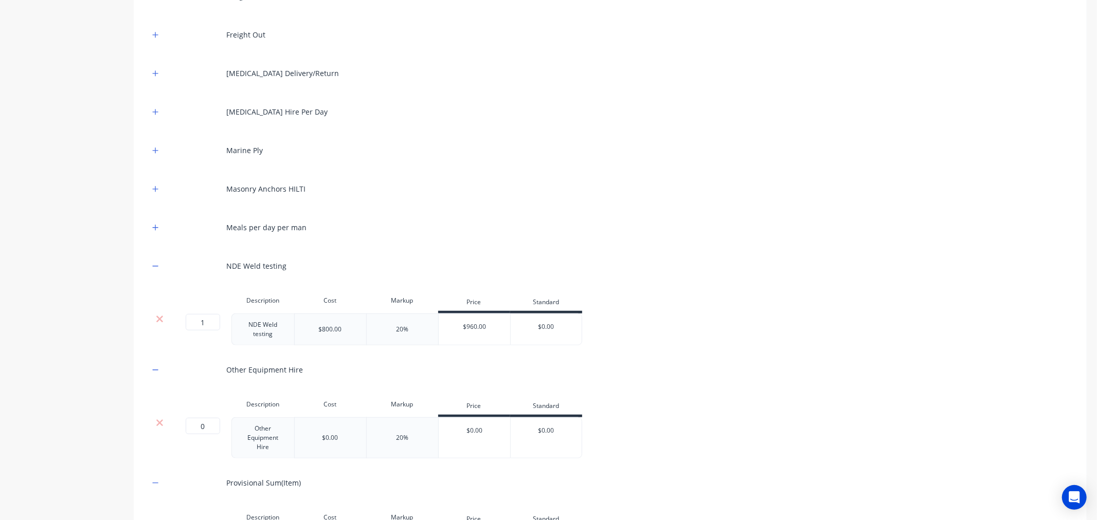
scroll to position [504, 0]
drag, startPoint x: 213, startPoint y: 322, endPoint x: 204, endPoint y: 322, distance: 8.7
click at [204, 322] on input "1" at bounding box center [203, 323] width 34 height 16
type input "0"
click at [160, 228] on button "button" at bounding box center [155, 228] width 13 height 13
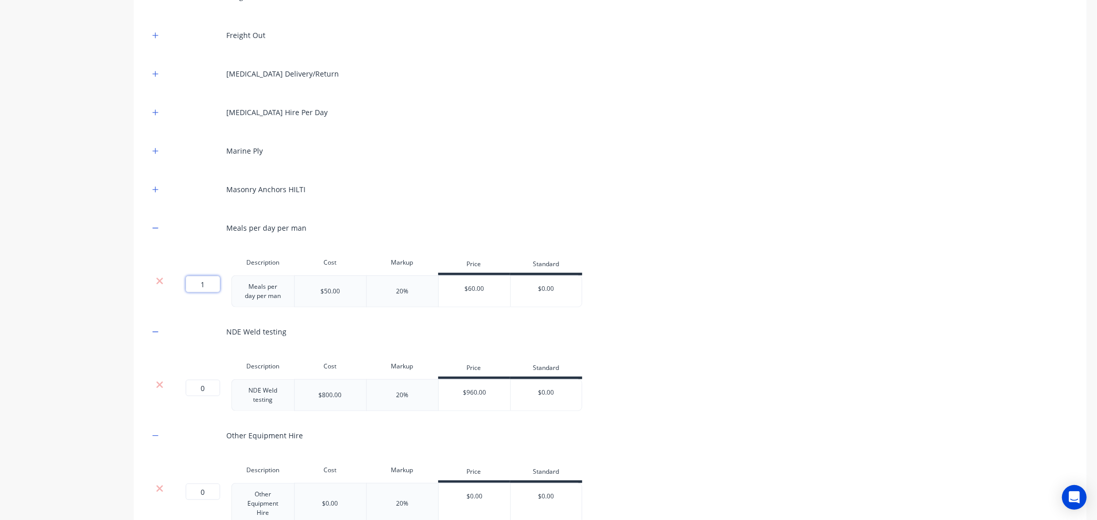
drag, startPoint x: 205, startPoint y: 280, endPoint x: 194, endPoint y: 281, distance: 10.8
click at [194, 281] on input "1" at bounding box center [203, 284] width 34 height 16
type input "0"
click at [156, 194] on button "button" at bounding box center [155, 189] width 13 height 13
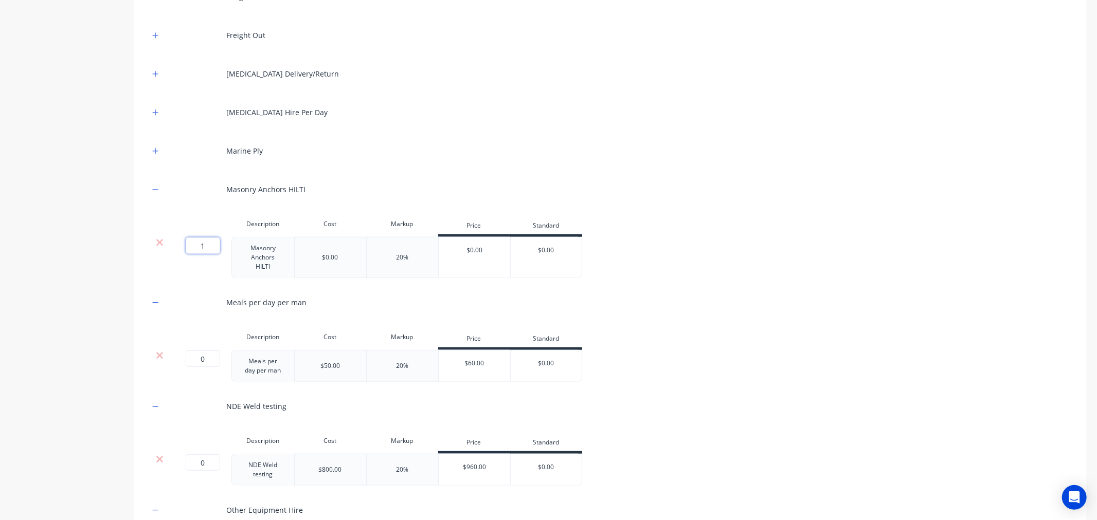
drag, startPoint x: 204, startPoint y: 248, endPoint x: 194, endPoint y: 248, distance: 10.3
click at [194, 248] on input "1" at bounding box center [203, 246] width 34 height 16
type input "0"
click at [156, 156] on button "button" at bounding box center [155, 150] width 13 height 13
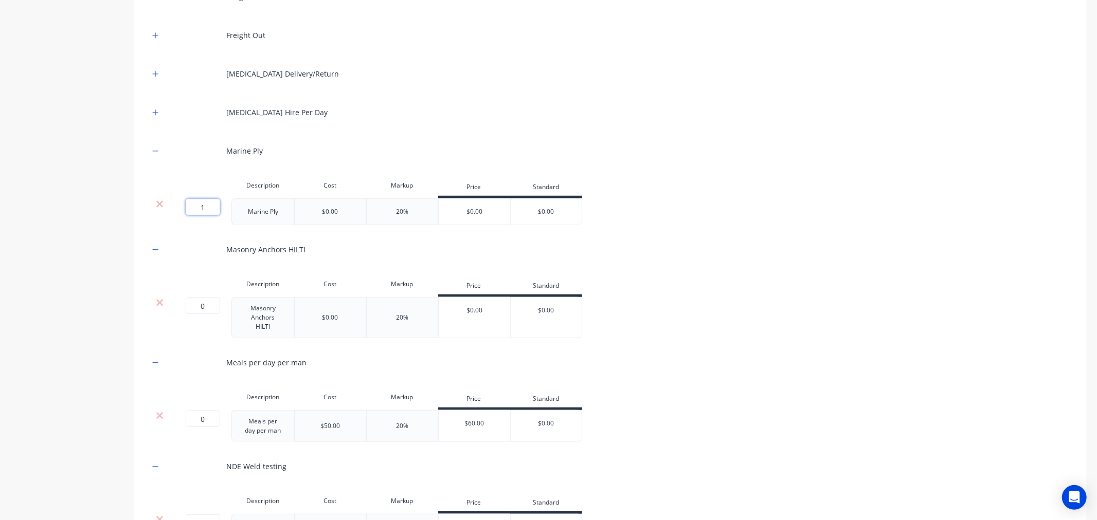
drag, startPoint x: 203, startPoint y: 209, endPoint x: 193, endPoint y: 208, distance: 9.8
click at [193, 208] on input "1" at bounding box center [203, 207] width 34 height 16
type input "0"
click at [157, 115] on icon "button" at bounding box center [155, 112] width 6 height 7
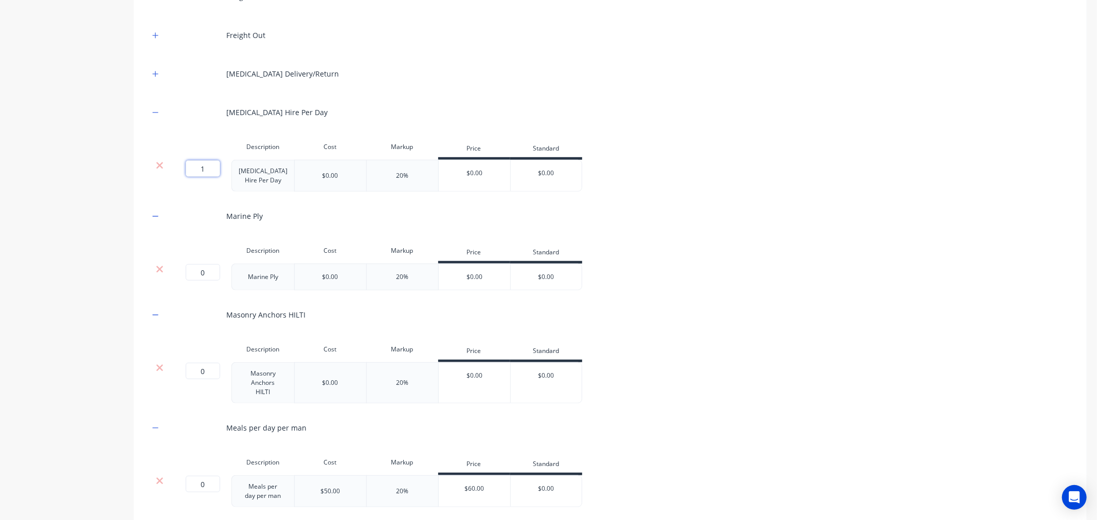
drag, startPoint x: 208, startPoint y: 170, endPoint x: 196, endPoint y: 170, distance: 11.8
click at [196, 170] on input "1" at bounding box center [203, 168] width 34 height 16
type input "0"
click at [155, 70] on icon "button" at bounding box center [155, 73] width 6 height 7
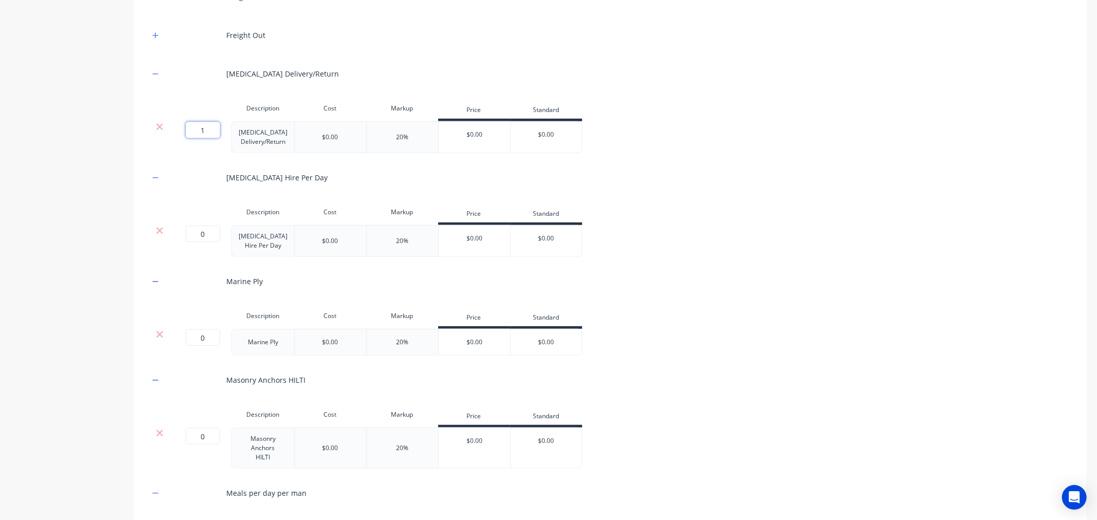
drag, startPoint x: 204, startPoint y: 133, endPoint x: 194, endPoint y: 132, distance: 9.3
click at [194, 132] on input "1" at bounding box center [203, 130] width 34 height 16
click at [152, 37] on icon "button" at bounding box center [155, 35] width 6 height 7
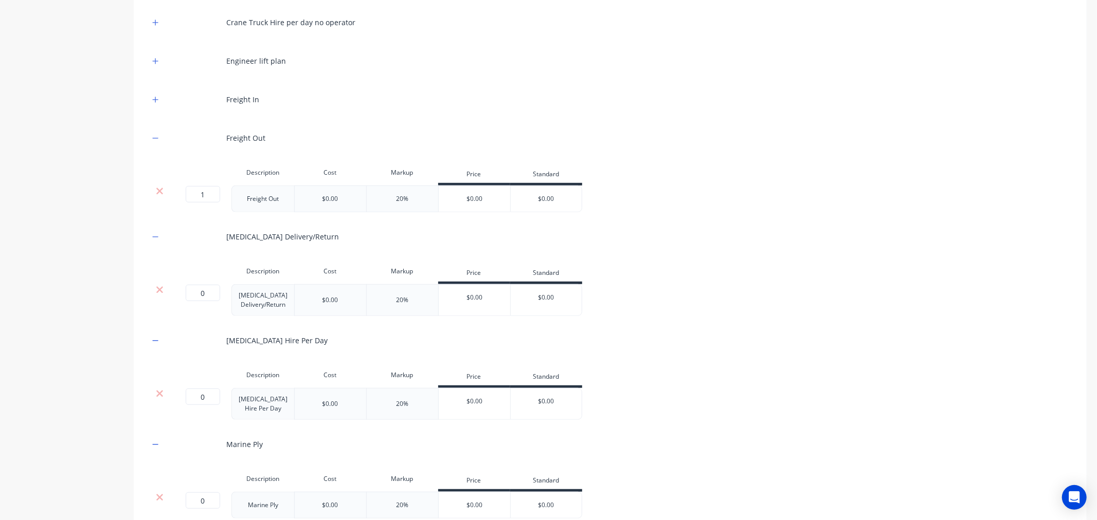
scroll to position [390, 0]
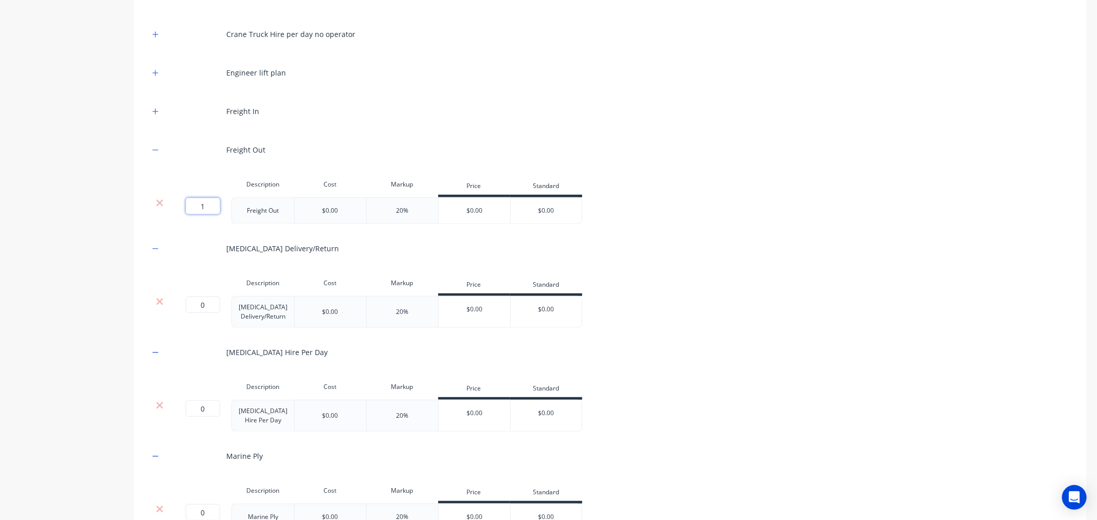
drag, startPoint x: 208, startPoint y: 203, endPoint x: 191, endPoint y: 162, distance: 44.2
click at [192, 202] on input "1" at bounding box center [203, 206] width 34 height 16
click at [158, 109] on icon "button" at bounding box center [155, 111] width 6 height 7
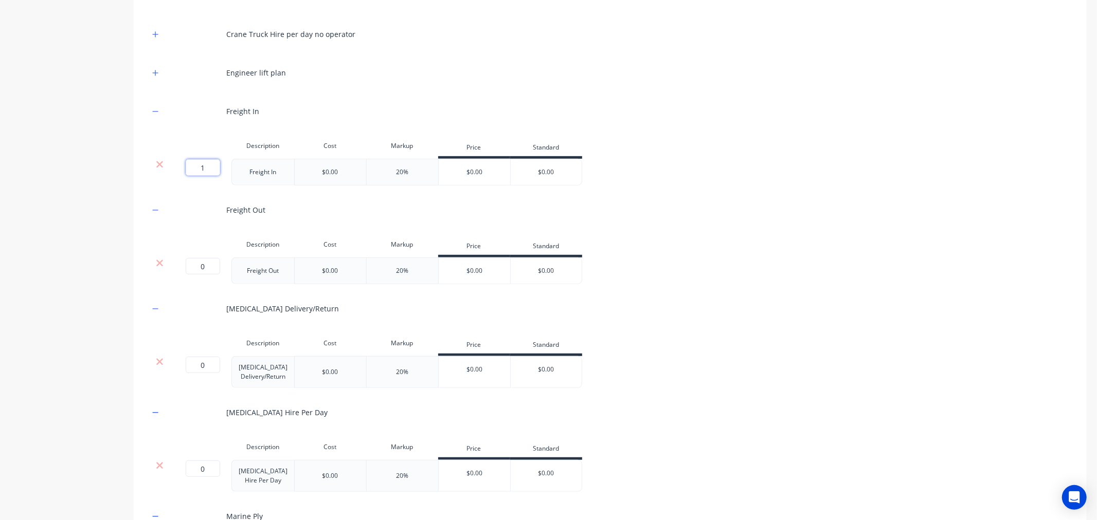
drag, startPoint x: 207, startPoint y: 163, endPoint x: 197, endPoint y: 165, distance: 9.4
click at [197, 165] on input "1" at bounding box center [203, 167] width 34 height 16
click at [155, 71] on icon "button" at bounding box center [156, 73] width 6 height 6
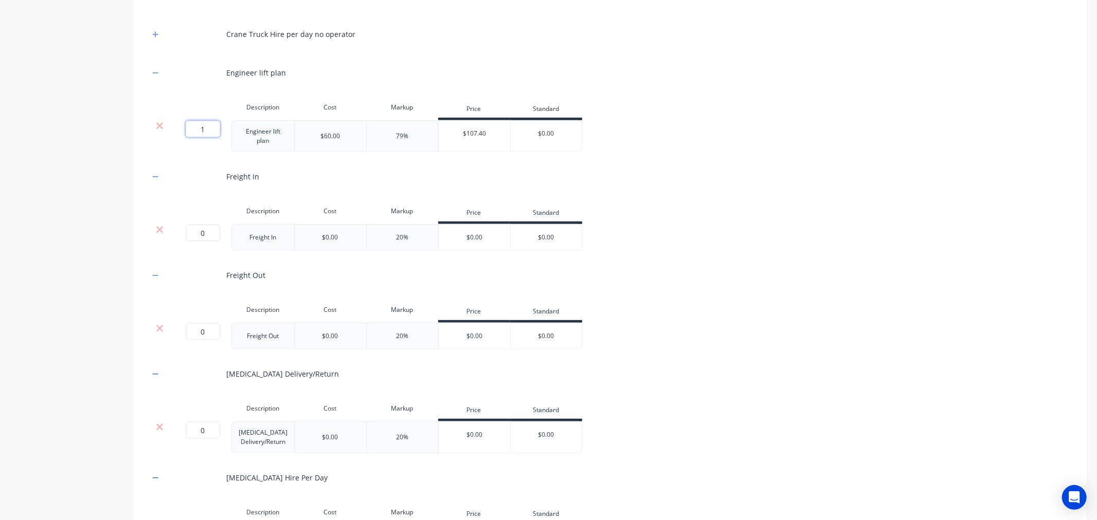
drag, startPoint x: 205, startPoint y: 132, endPoint x: 194, endPoint y: 131, distance: 10.8
click at [194, 131] on input "1" at bounding box center [203, 129] width 34 height 16
click at [153, 37] on icon "button" at bounding box center [155, 34] width 6 height 7
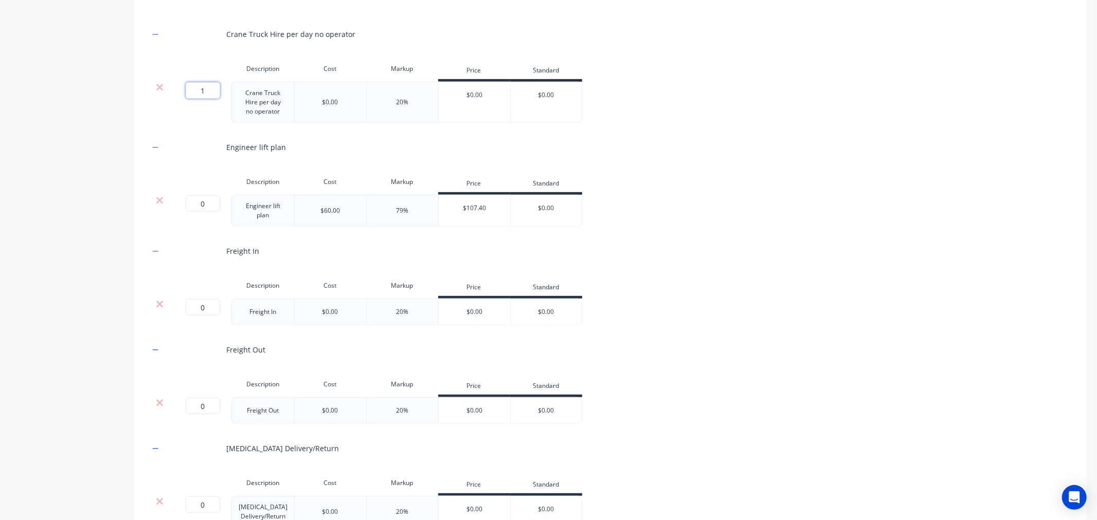
drag, startPoint x: 206, startPoint y: 93, endPoint x: 193, endPoint y: 90, distance: 13.5
click at [193, 90] on input "1" at bounding box center [203, 90] width 34 height 16
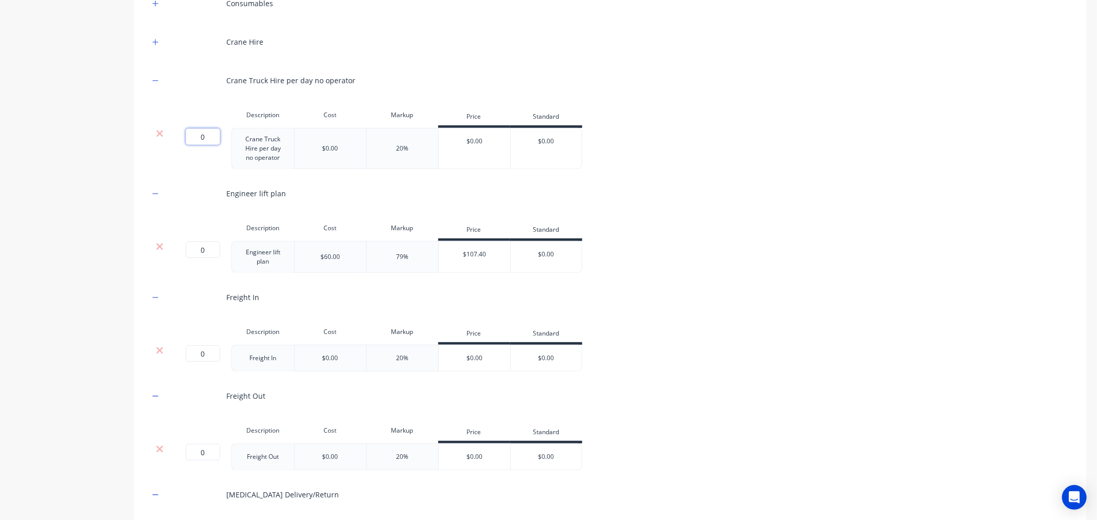
scroll to position [276, 0]
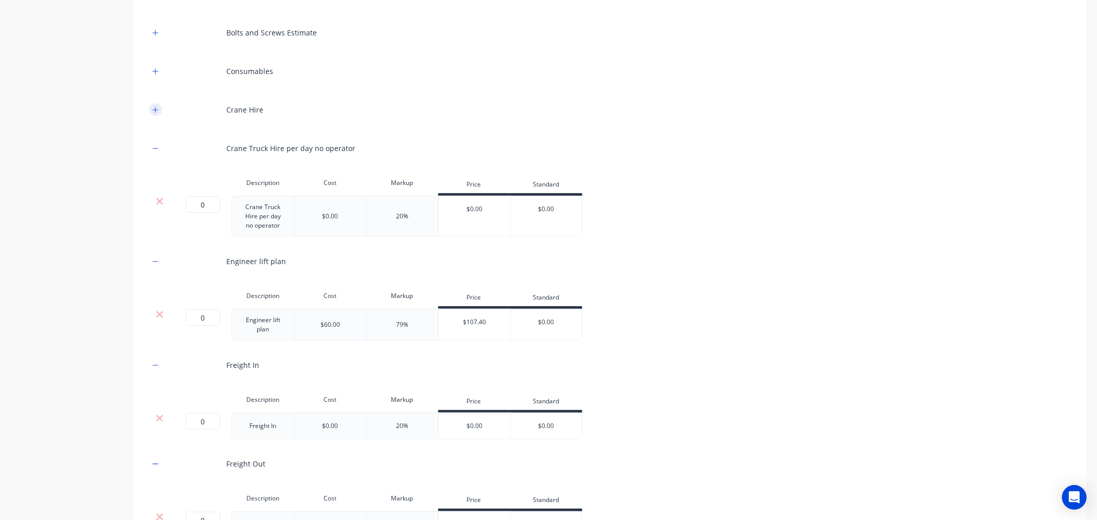
click at [156, 110] on icon "button" at bounding box center [155, 109] width 6 height 7
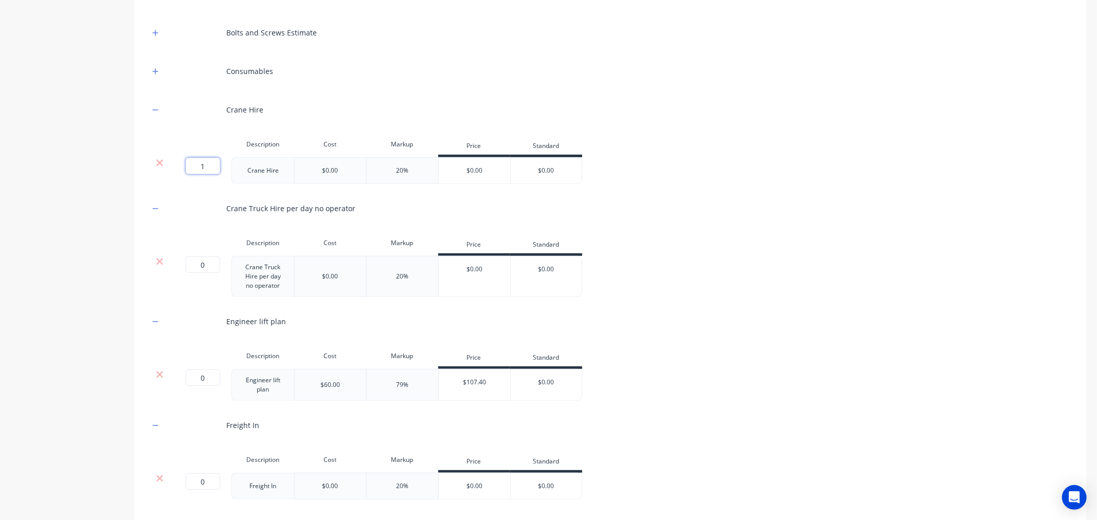
drag, startPoint x: 209, startPoint y: 162, endPoint x: 201, endPoint y: 162, distance: 8.2
click at [201, 162] on input "1" at bounding box center [203, 166] width 34 height 16
click at [158, 72] on icon "button" at bounding box center [155, 71] width 6 height 7
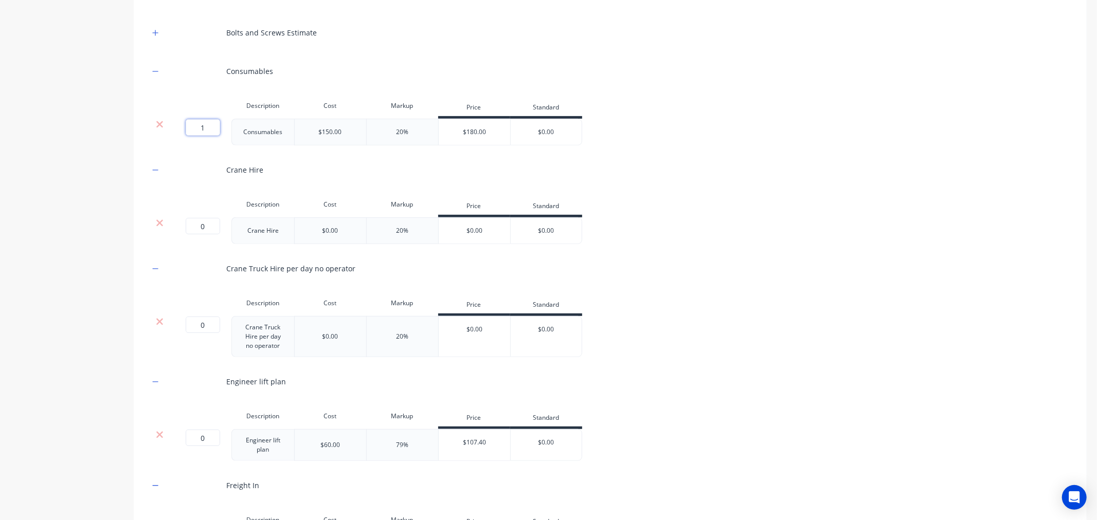
click at [194, 126] on input "1" at bounding box center [203, 127] width 34 height 16
drag, startPoint x: 158, startPoint y: 33, endPoint x: 211, endPoint y: 158, distance: 135.9
click at [157, 33] on icon "button" at bounding box center [155, 32] width 6 height 7
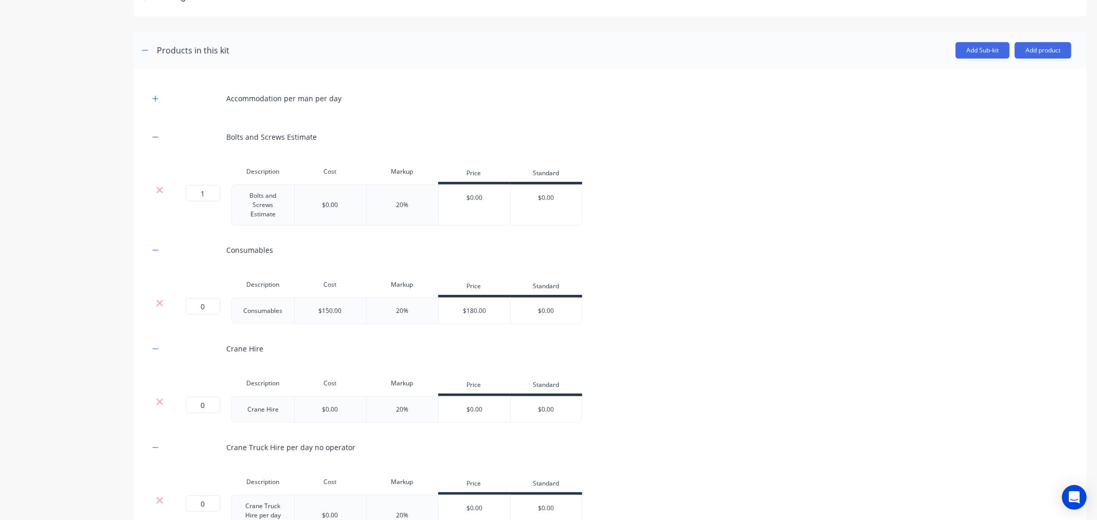
scroll to position [161, 0]
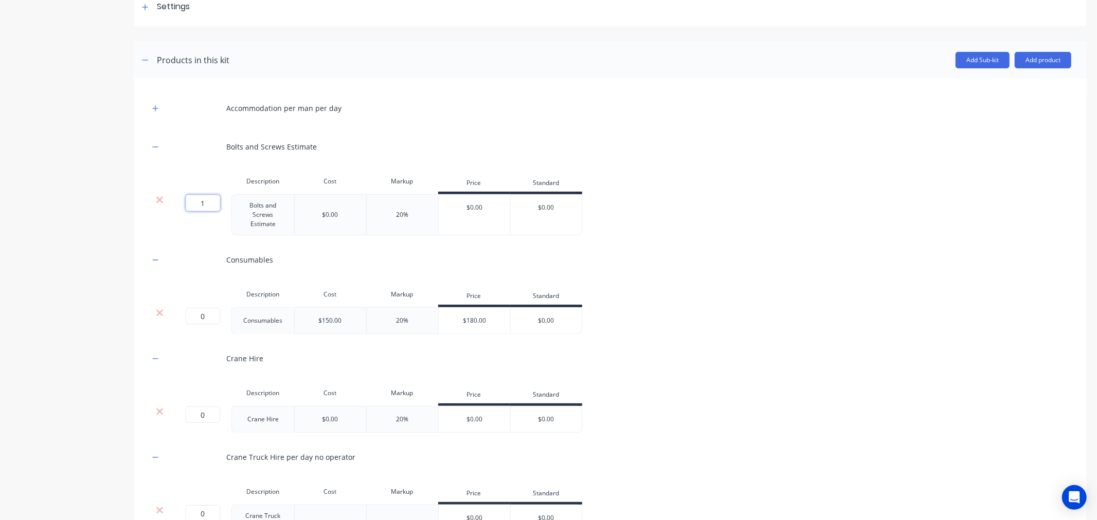
drag, startPoint x: 211, startPoint y: 204, endPoint x: 194, endPoint y: 202, distance: 17.1
click at [194, 202] on input "1" at bounding box center [203, 203] width 34 height 16
click at [157, 105] on icon "button" at bounding box center [155, 108] width 6 height 7
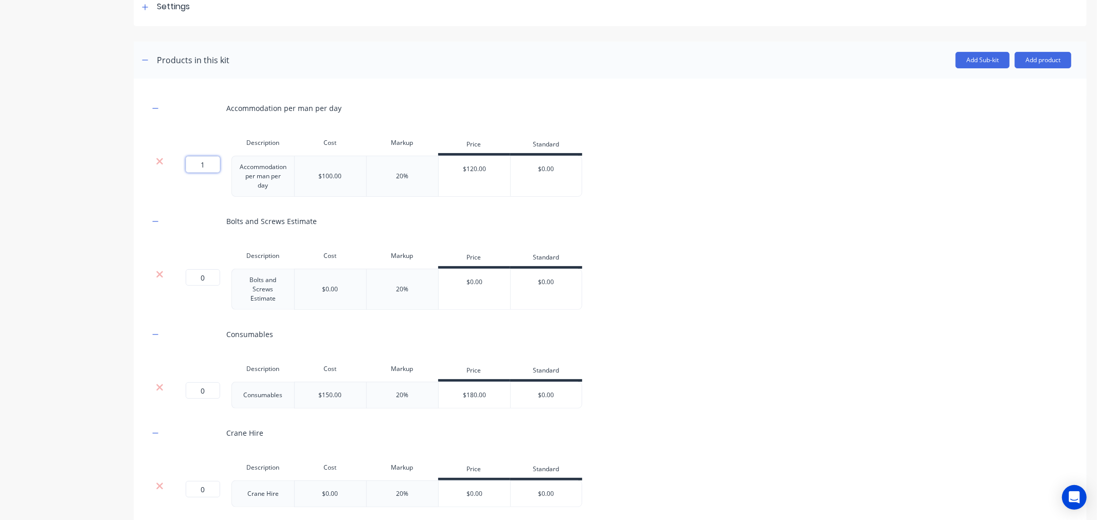
drag, startPoint x: 210, startPoint y: 163, endPoint x: 193, endPoint y: 160, distance: 17.2
click at [194, 163] on input "1" at bounding box center [203, 164] width 34 height 16
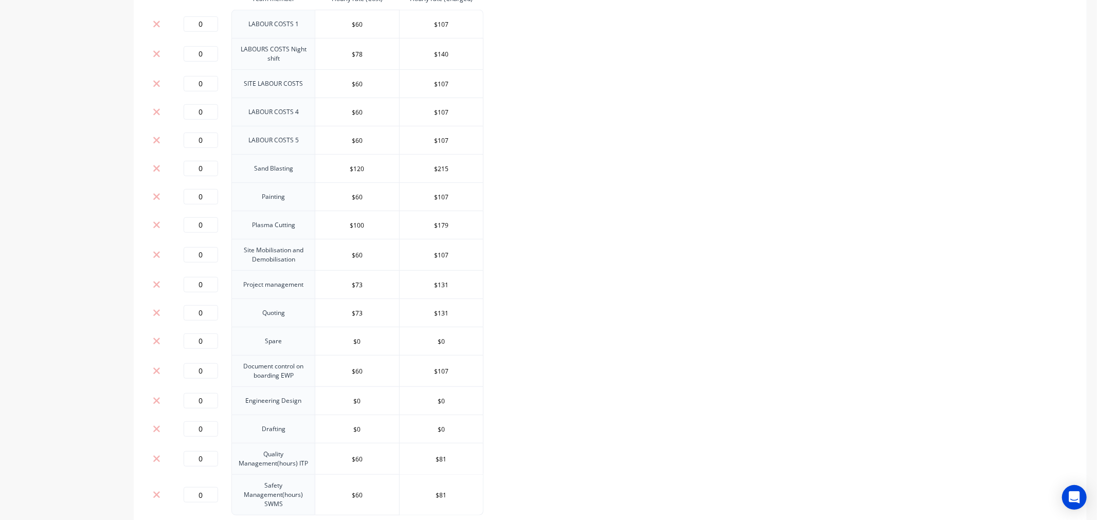
scroll to position [4013, 0]
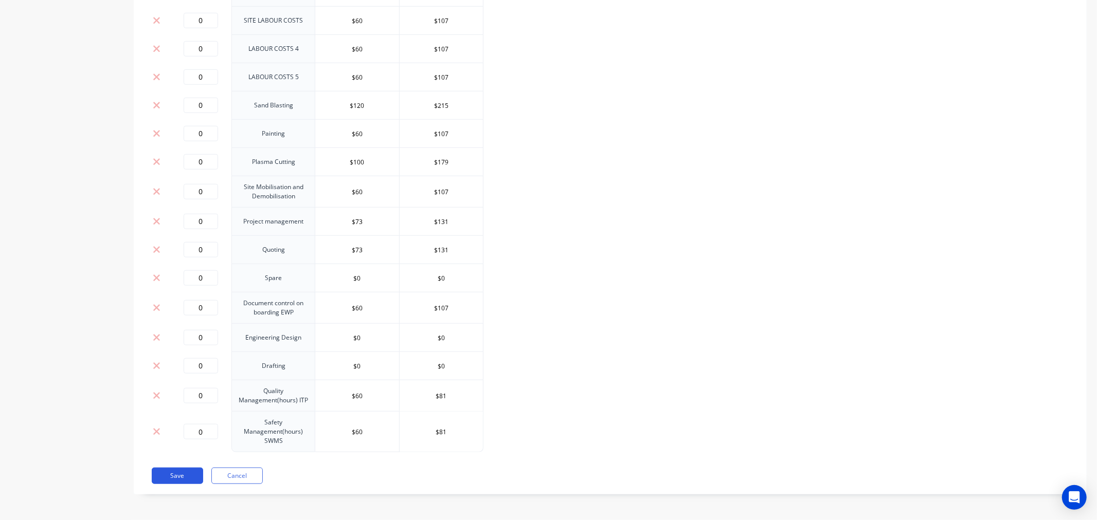
click at [178, 475] on button "Save" at bounding box center [177, 476] width 51 height 16
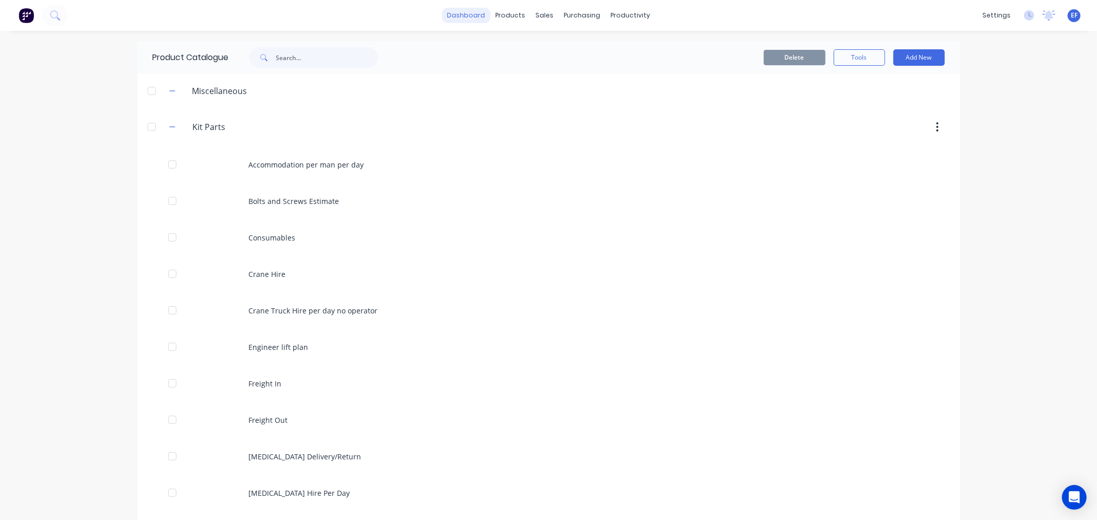
click at [465, 18] on link "dashboard" at bounding box center [466, 15] width 48 height 15
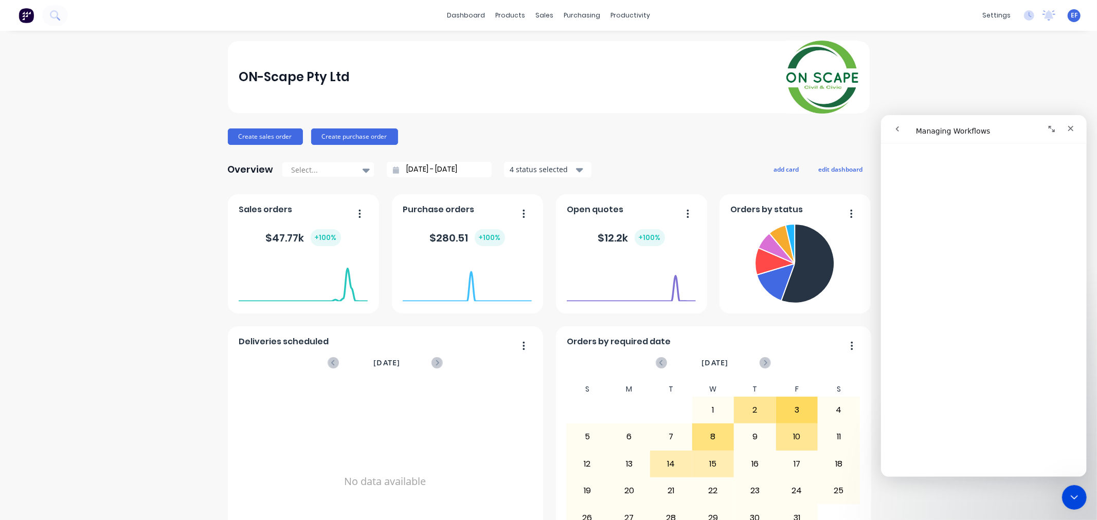
scroll to position [399, 0]
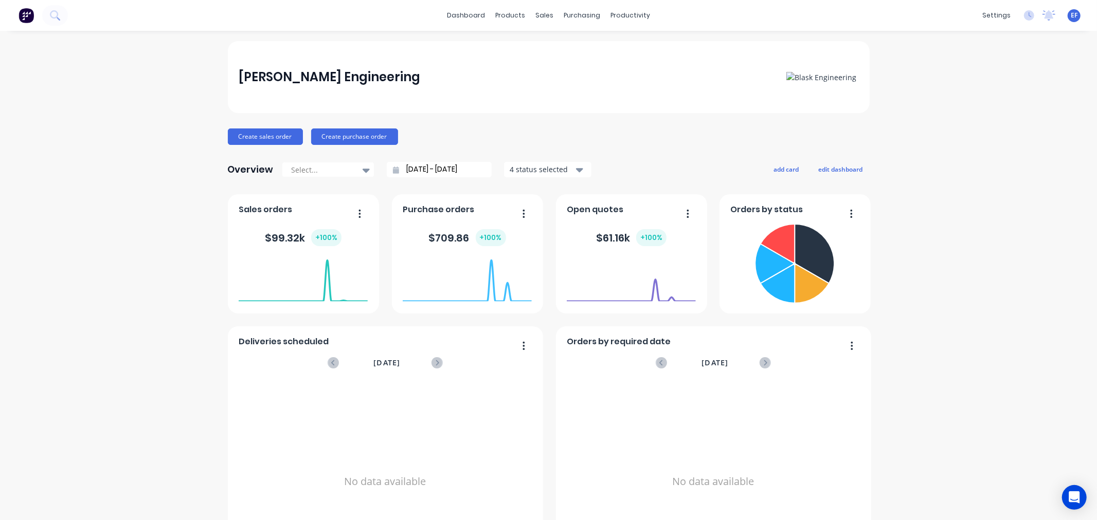
click at [1071, 104] on div "[PERSON_NAME] Engineering Create sales order Create purchase order Overview Sel…" at bounding box center [548, 309] width 1097 height 537
